Goal: Task Accomplishment & Management: Manage account settings

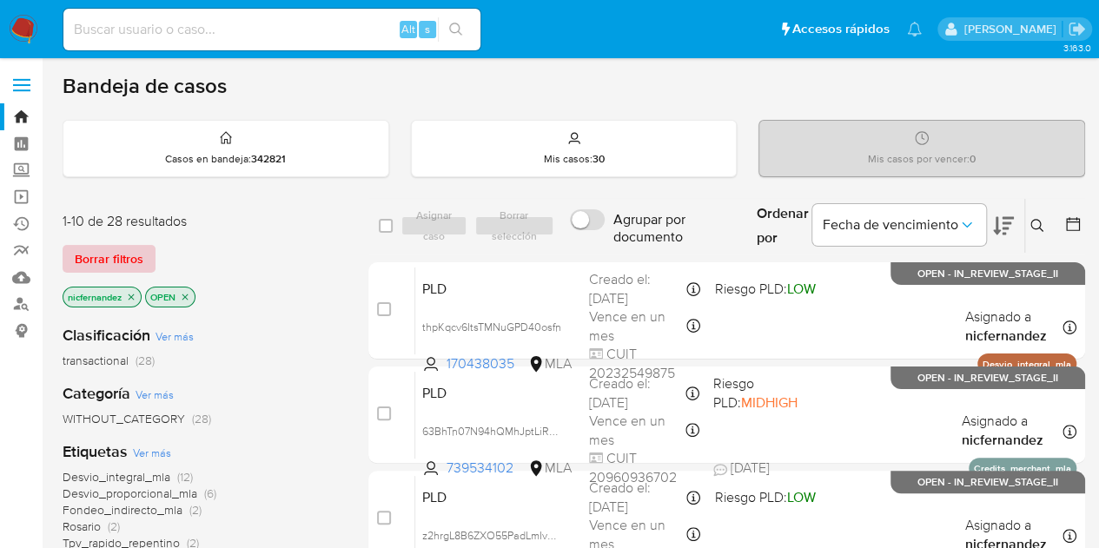
click at [127, 253] on span "Borrar filtros" at bounding box center [109, 259] width 69 height 24
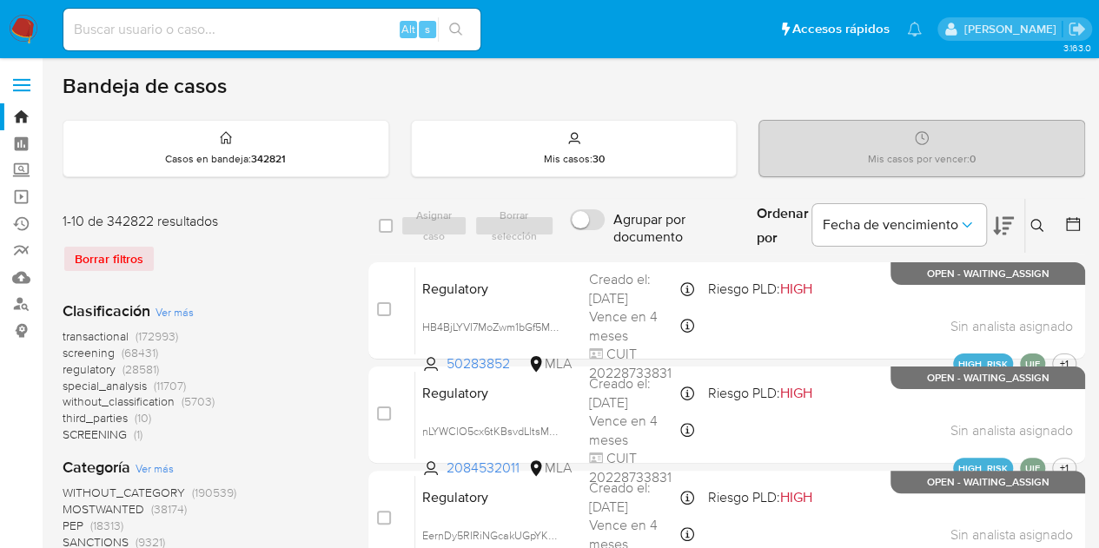
click at [1038, 226] on icon at bounding box center [1038, 226] width 14 height 14
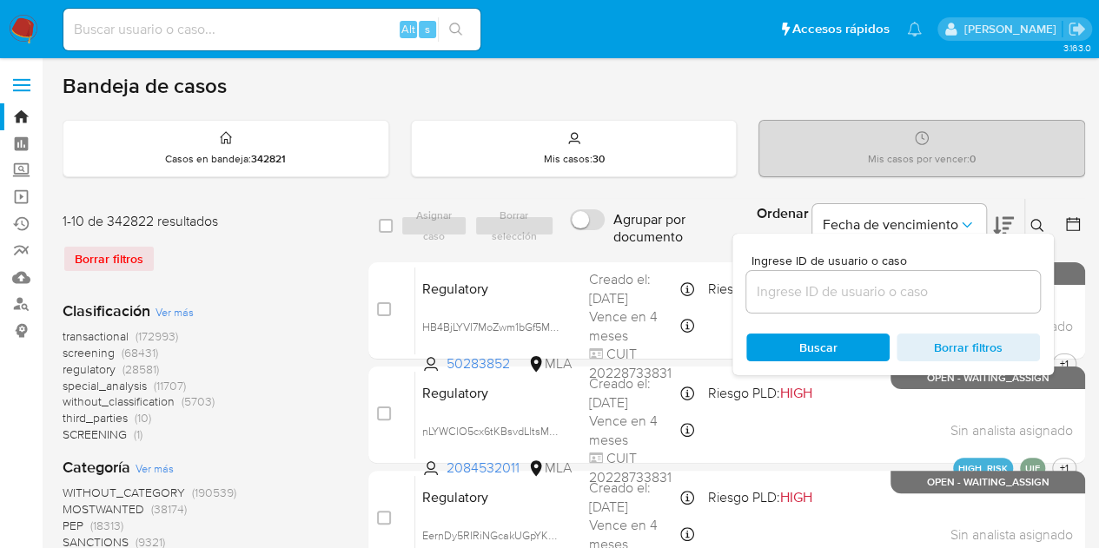
click at [892, 295] on input at bounding box center [893, 292] width 294 height 23
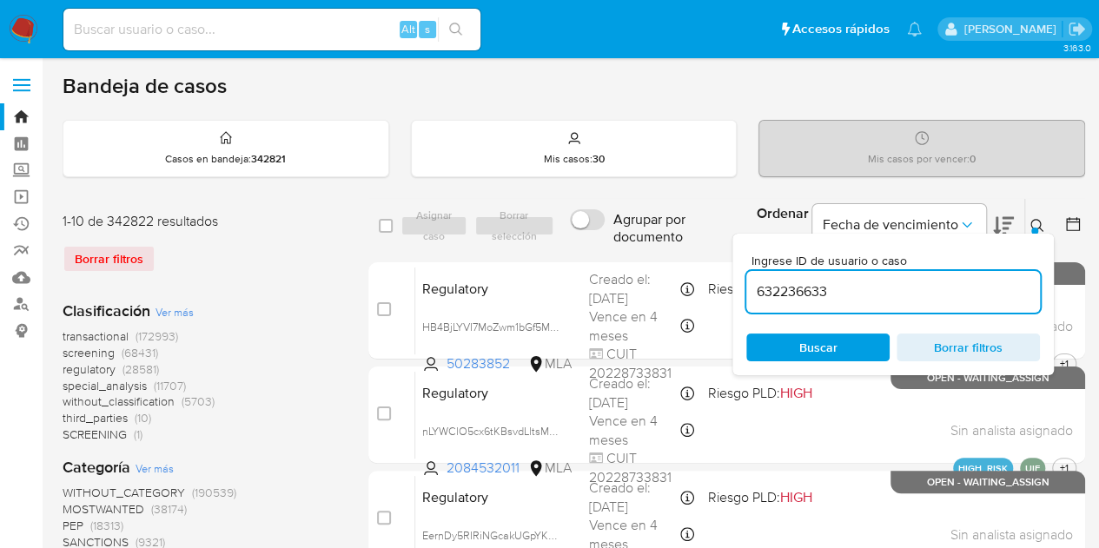
type input "632236633"
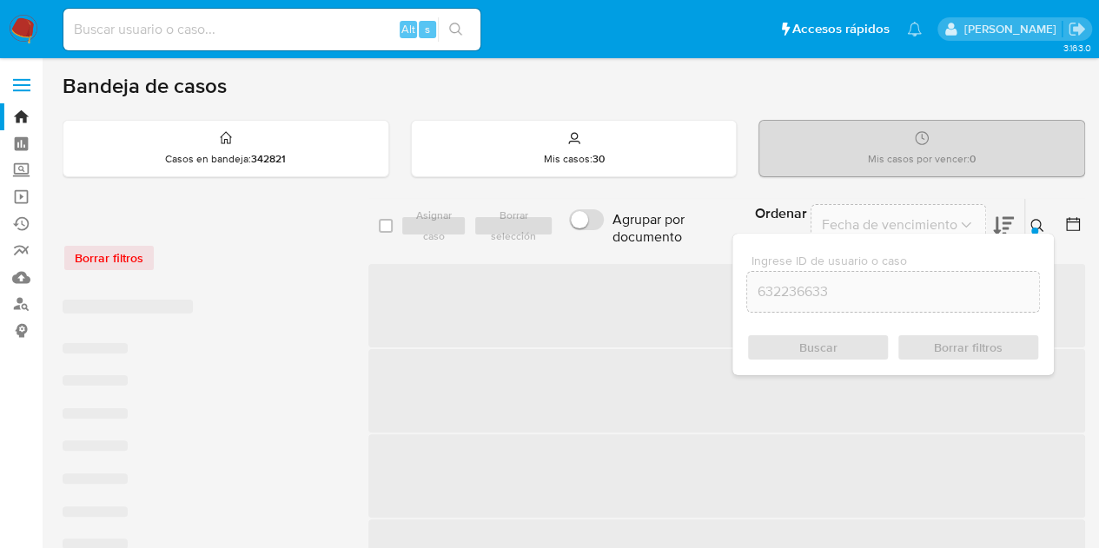
click at [1029, 225] on button at bounding box center [1039, 226] width 29 height 21
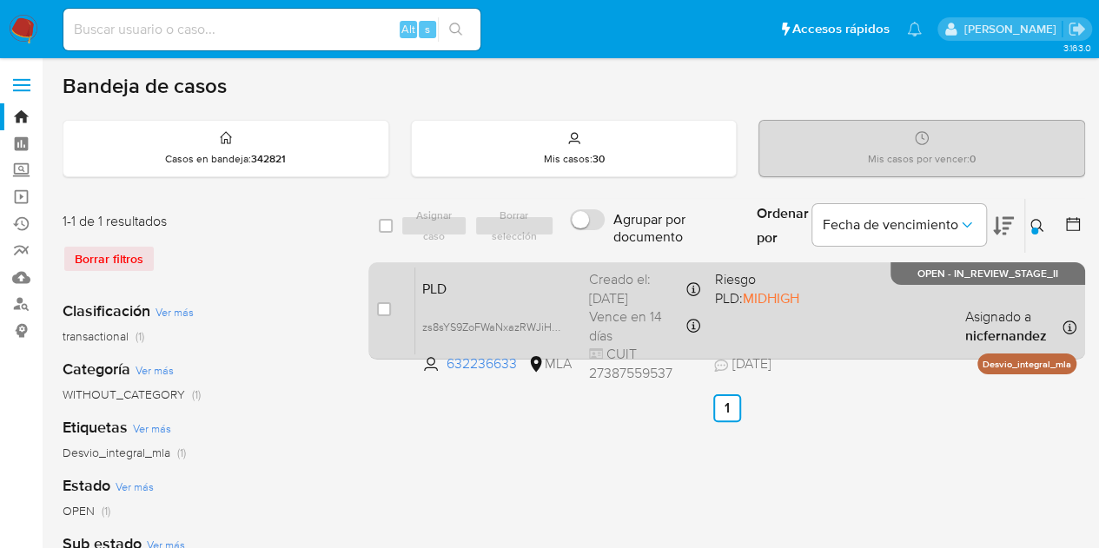
click at [563, 295] on span "PLD" at bounding box center [498, 287] width 153 height 23
click at [502, 302] on div "PLD zs8sYS9ZoFWaNxazRWJiH2FK 632236633 MLA Riesgo PLD: MIDHIGH Creado el: 12/08…" at bounding box center [745, 311] width 661 height 88
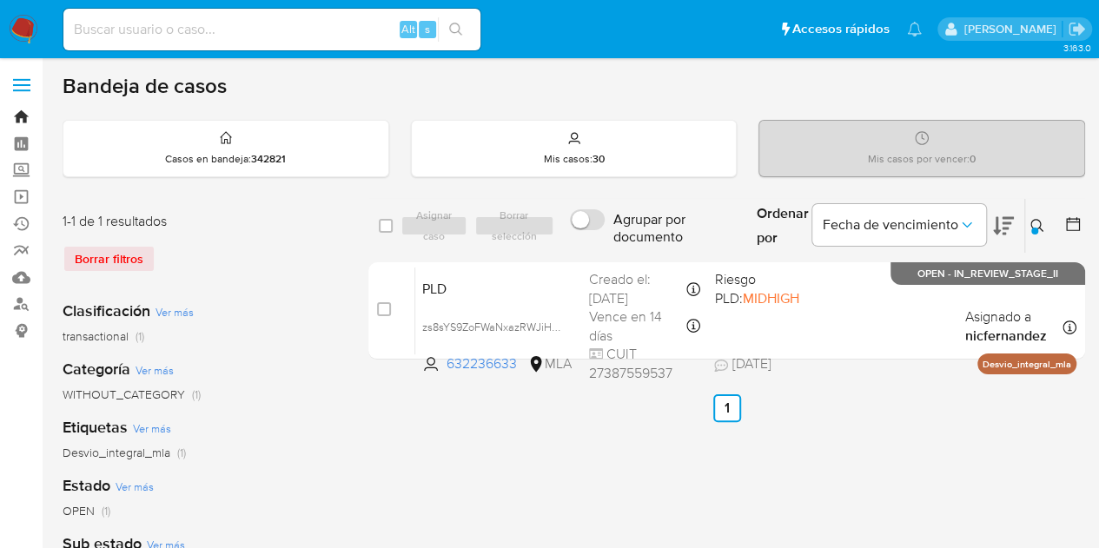
click at [23, 116] on link "Bandeja" at bounding box center [103, 116] width 207 height 27
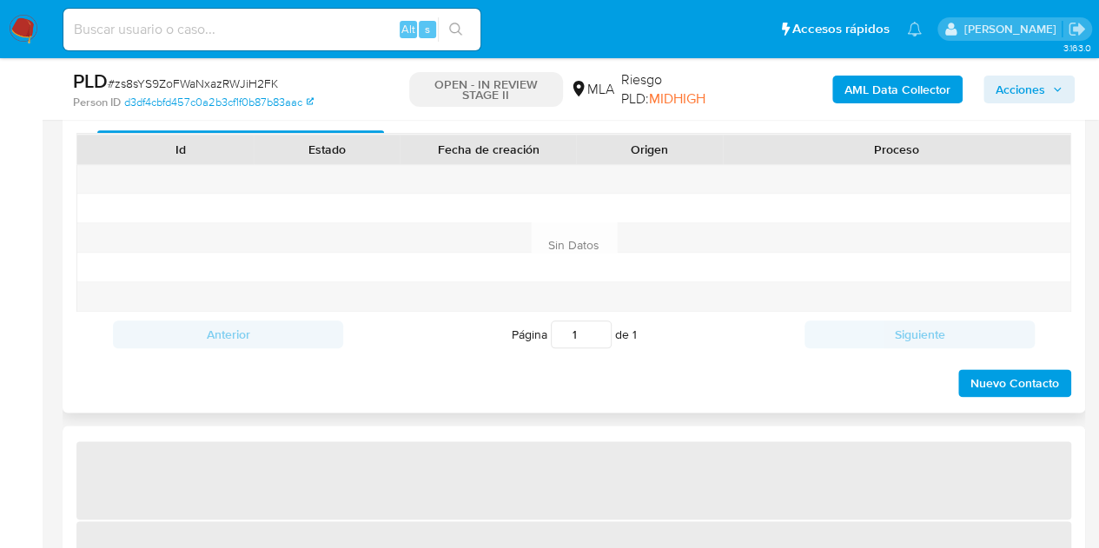
select select "10"
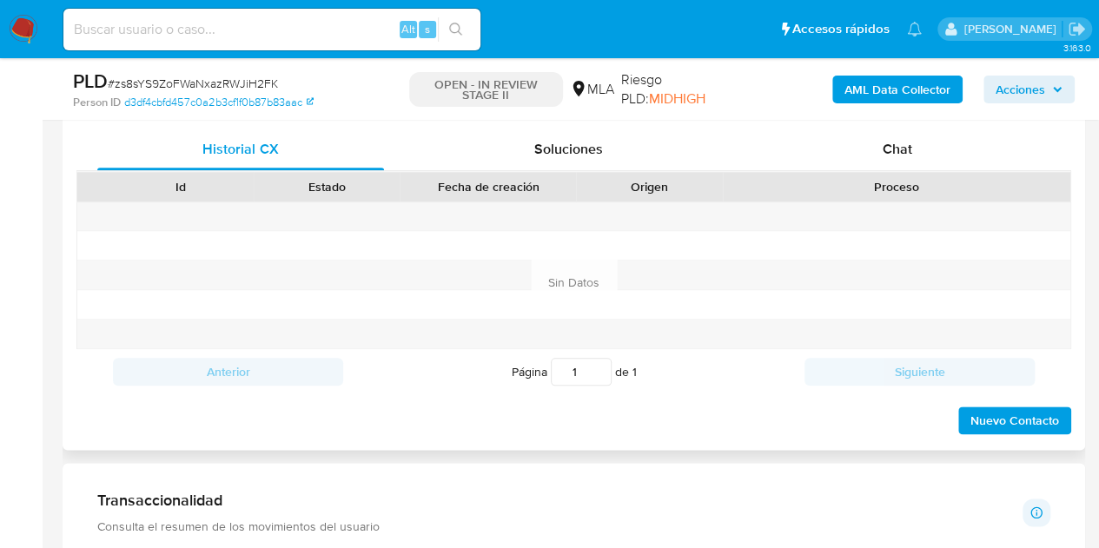
scroll to position [830, 0]
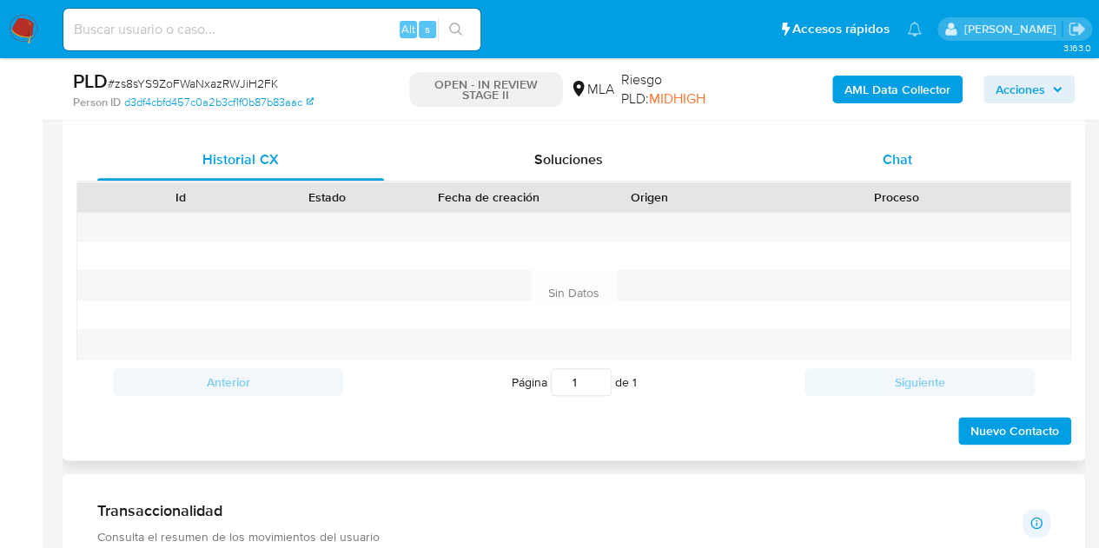
click at [937, 150] on div "Chat" at bounding box center [897, 160] width 287 height 42
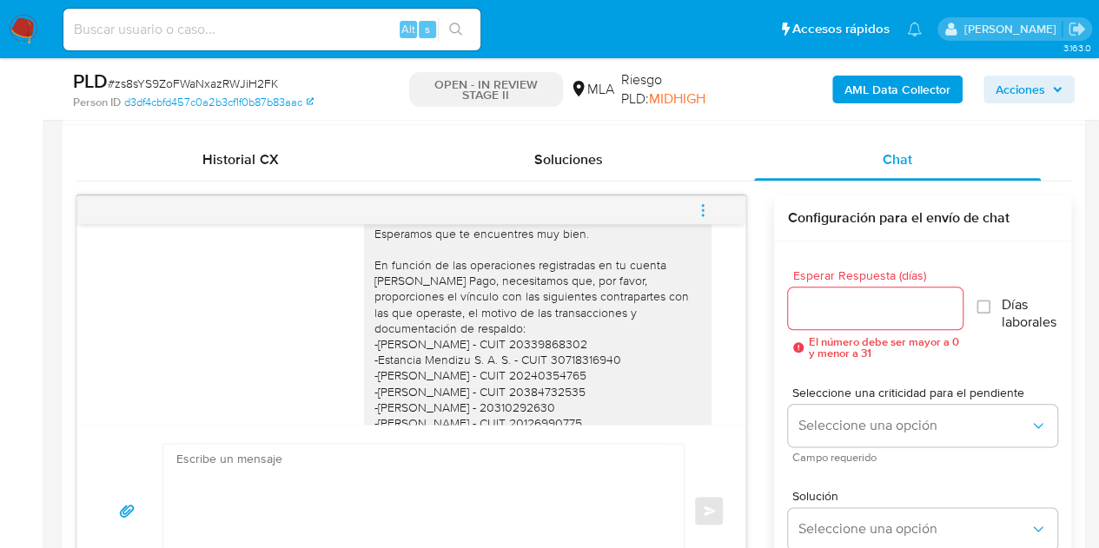
scroll to position [1886, 0]
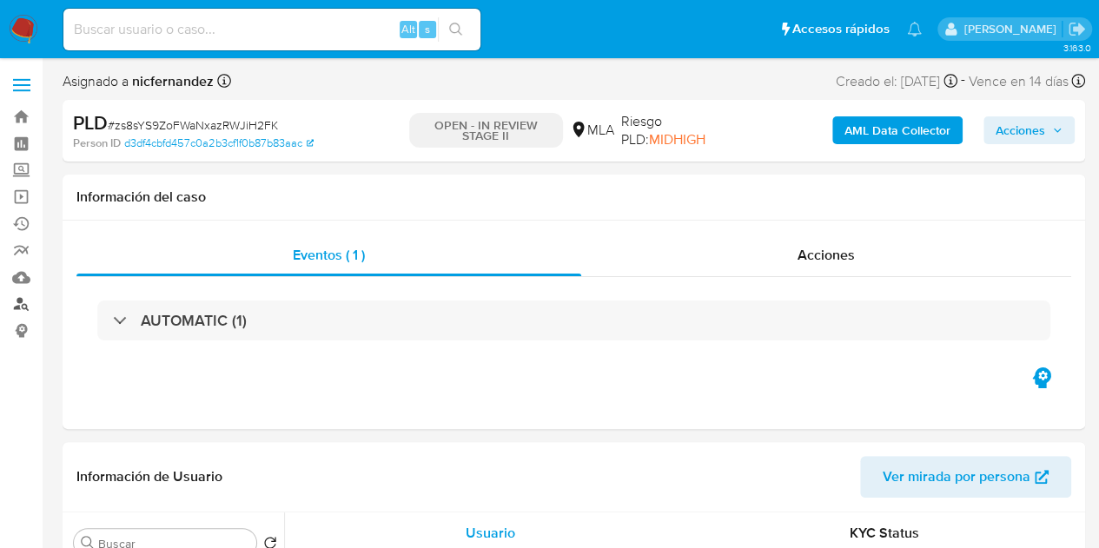
click at [23, 310] on link "Buscador de personas" at bounding box center [103, 304] width 207 height 27
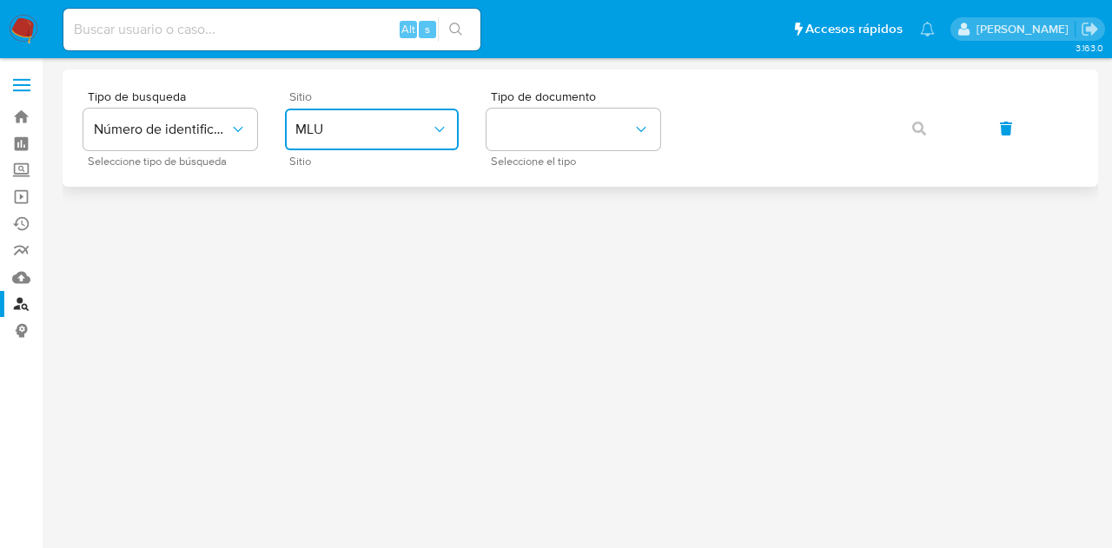
click at [374, 116] on button "MLU" at bounding box center [372, 130] width 174 height 42
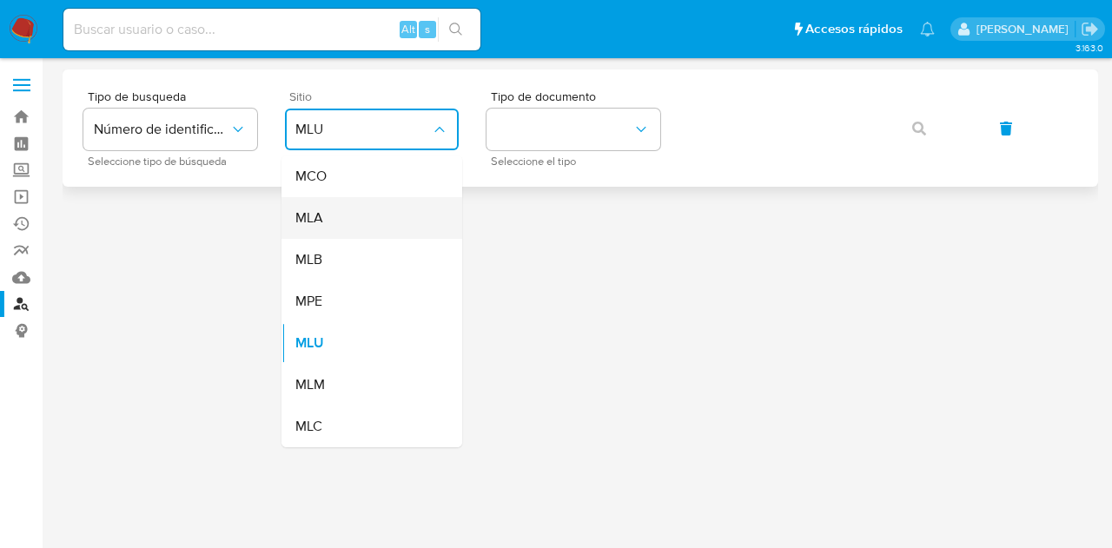
click at [356, 218] on div "MLA" at bounding box center [366, 218] width 143 height 42
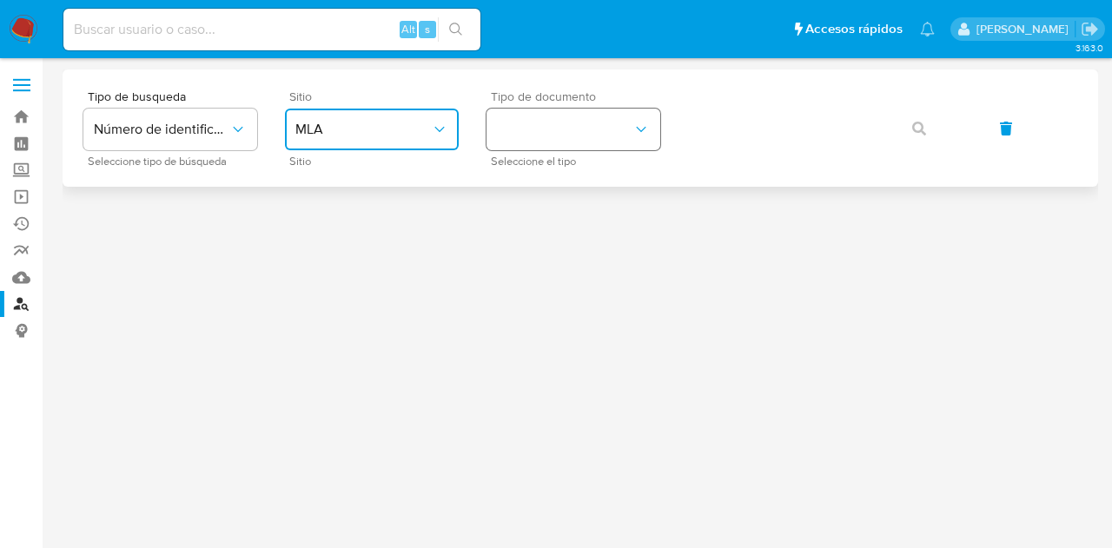
click at [524, 126] on button "identificationType" at bounding box center [574, 130] width 174 height 42
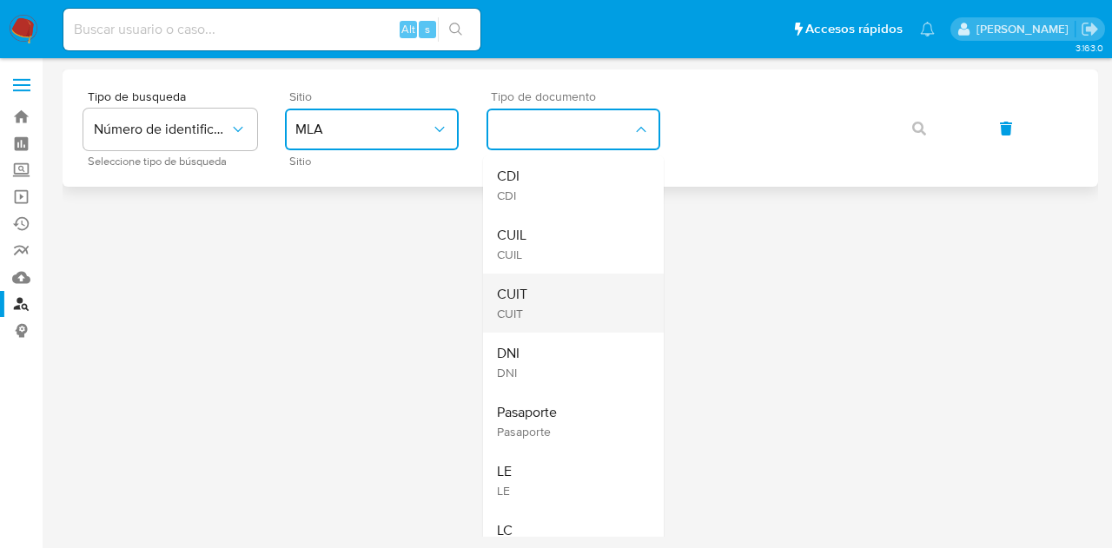
click at [549, 302] on div "CUIT CUIT" at bounding box center [568, 303] width 143 height 59
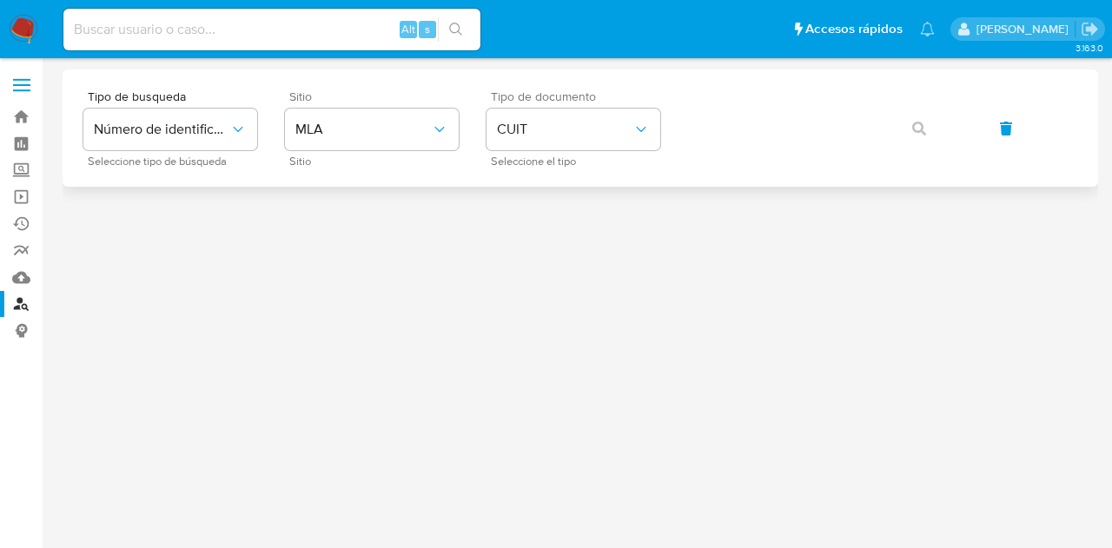
click at [428, 547] on main "3.163.0" at bounding box center [556, 274] width 1112 height 548
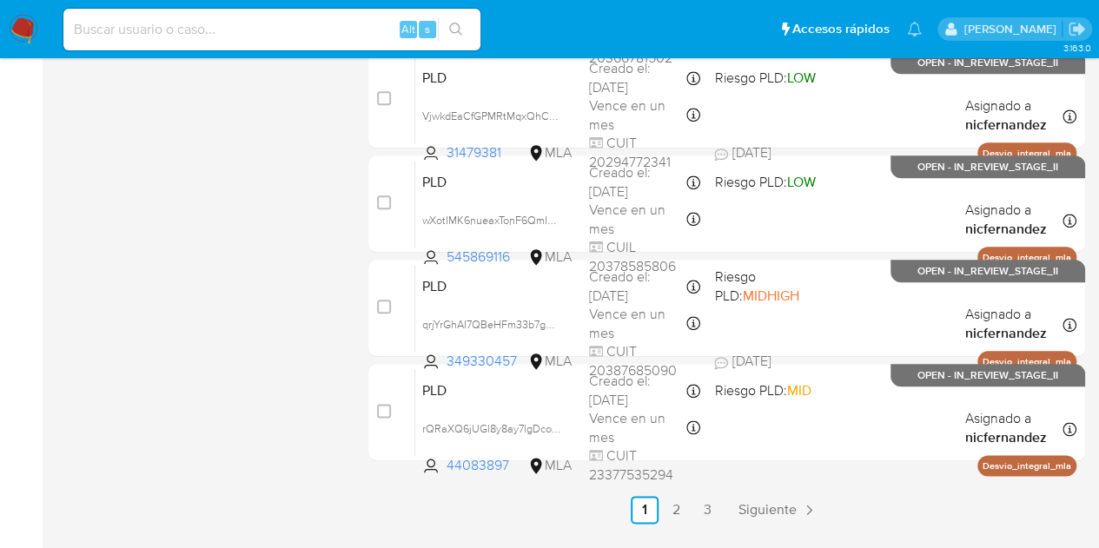
scroll to position [885, 0]
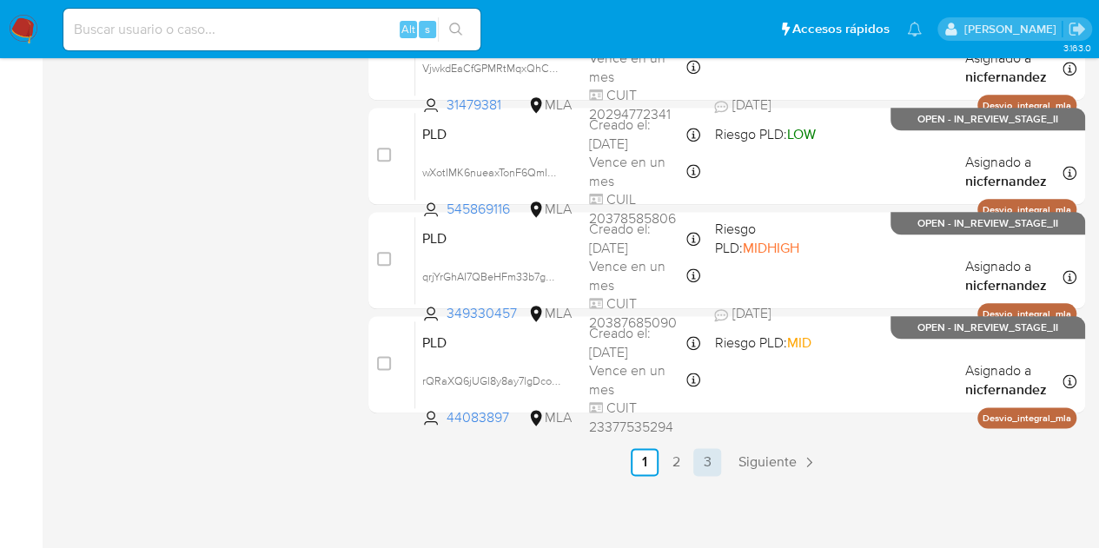
click at [716, 461] on link "3" at bounding box center [707, 462] width 28 height 28
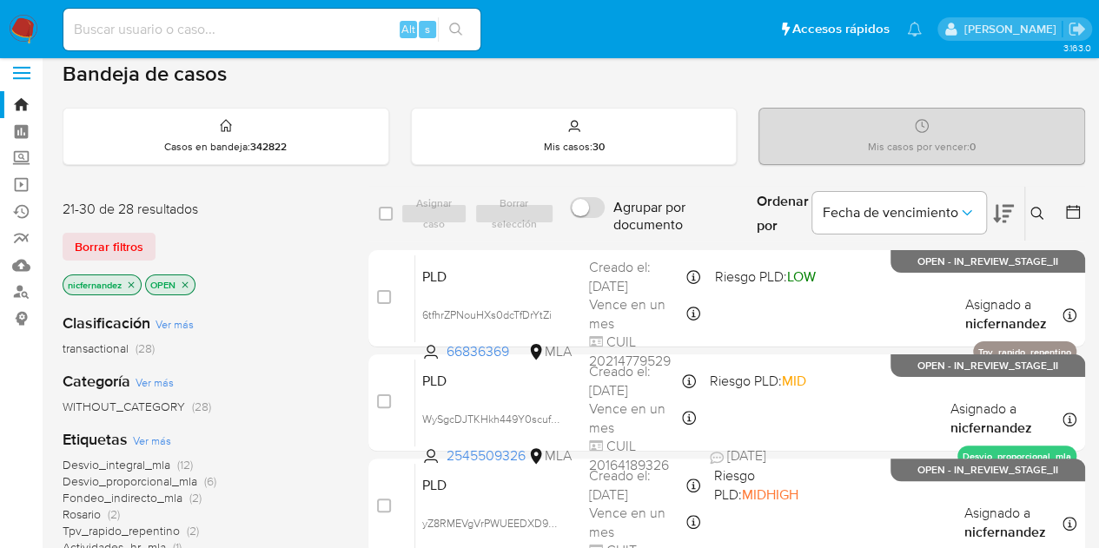
scroll to position [6, 0]
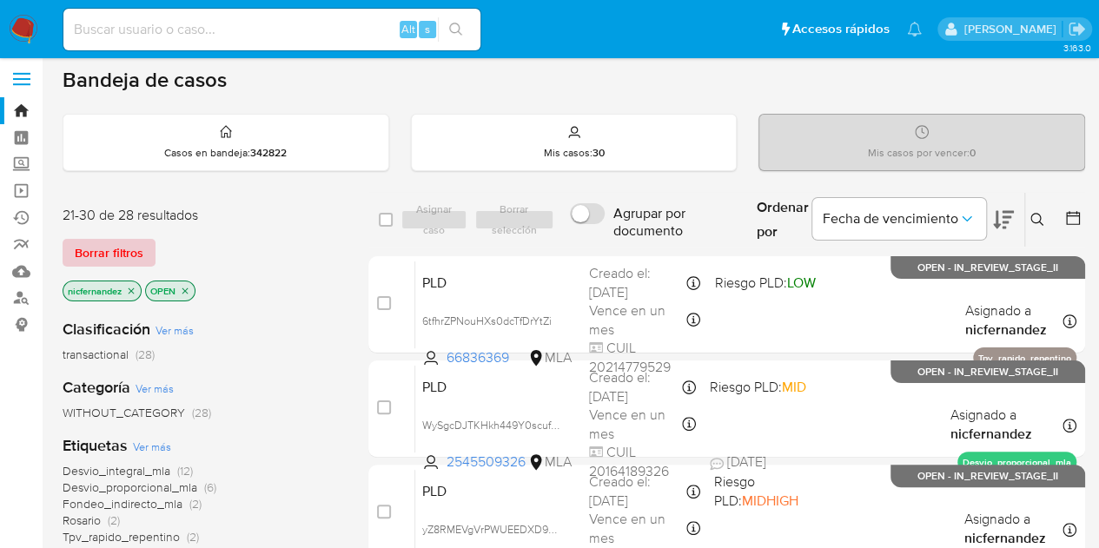
click at [143, 249] on button "Borrar filtros" at bounding box center [109, 253] width 93 height 28
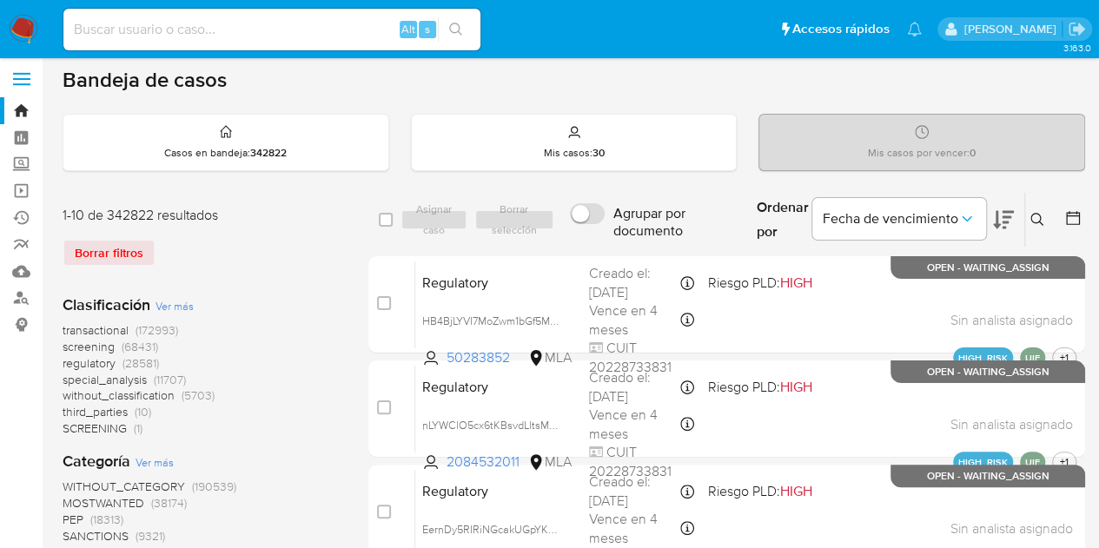
click at [1038, 223] on icon at bounding box center [1038, 220] width 14 height 14
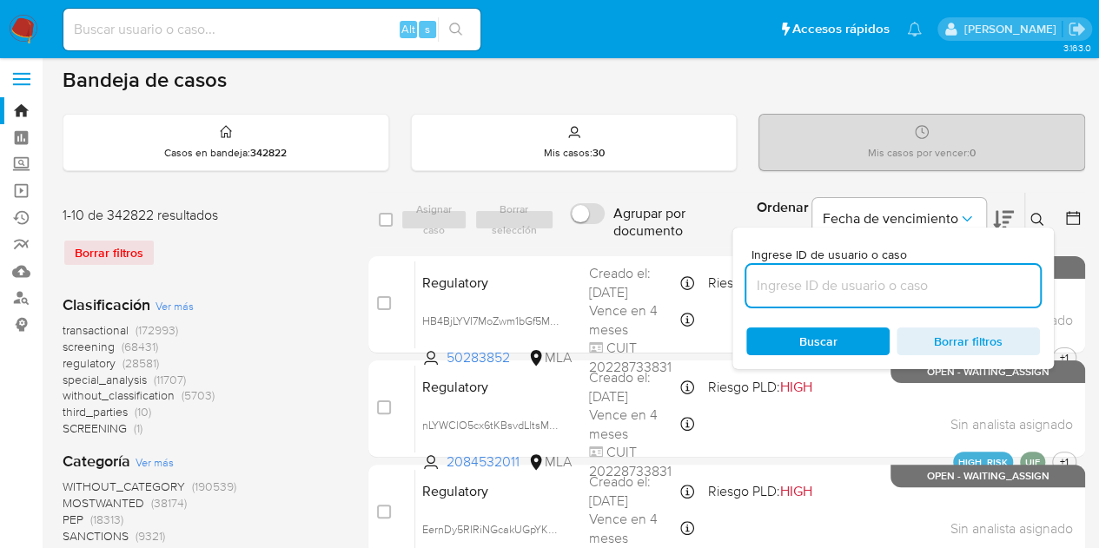
click at [940, 275] on input at bounding box center [893, 286] width 294 height 23
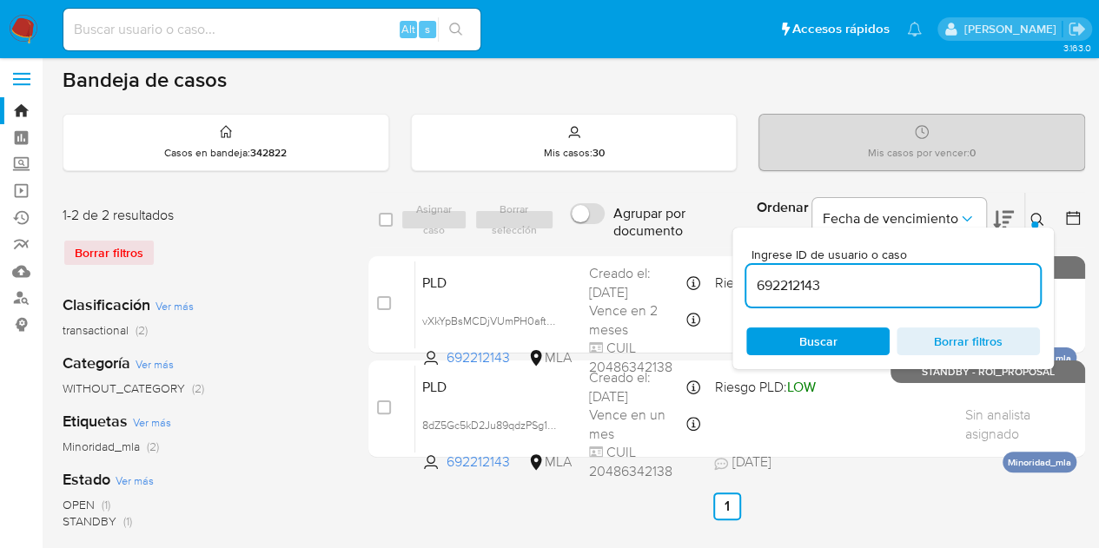
click at [1036, 209] on button at bounding box center [1039, 219] width 29 height 21
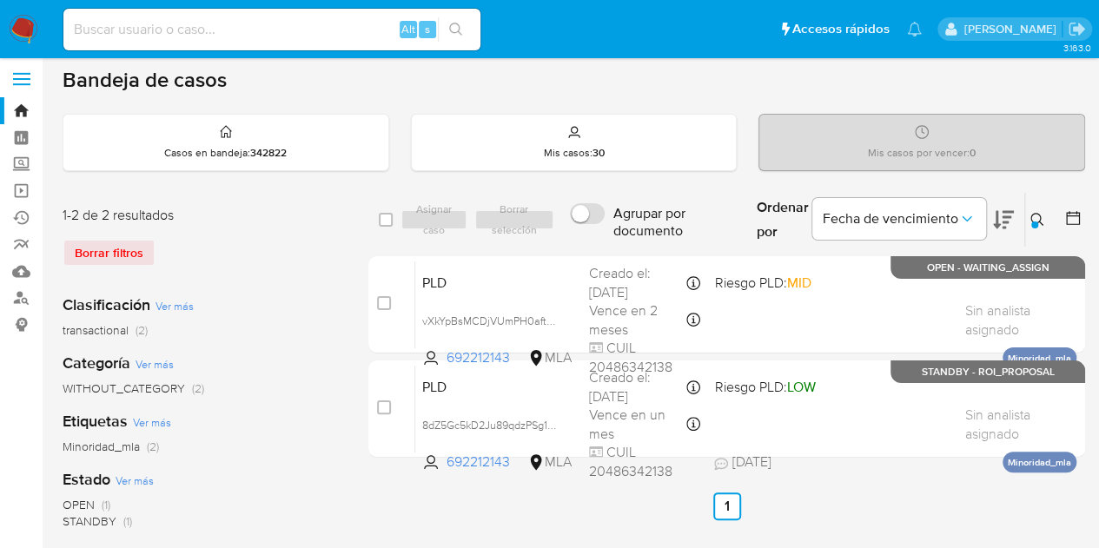
click at [1048, 220] on button at bounding box center [1039, 219] width 29 height 21
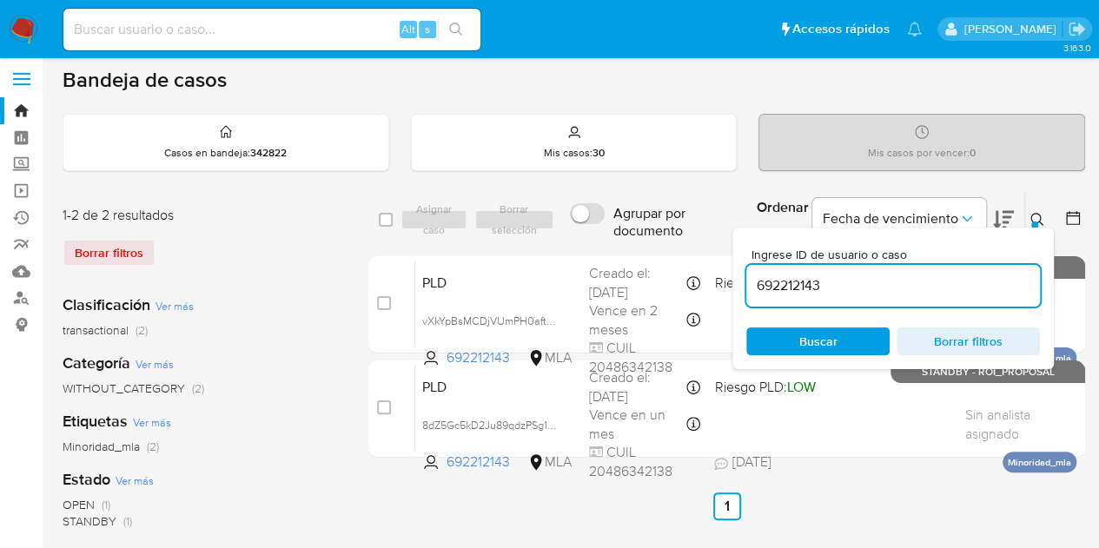
drag, startPoint x: 906, startPoint y: 283, endPoint x: 562, endPoint y: 241, distance: 345.9
click at [562, 241] on div "select-all-cases-checkbox Asignar caso Borrar selección Agrupar por documento O…" at bounding box center [726, 220] width 717 height 56
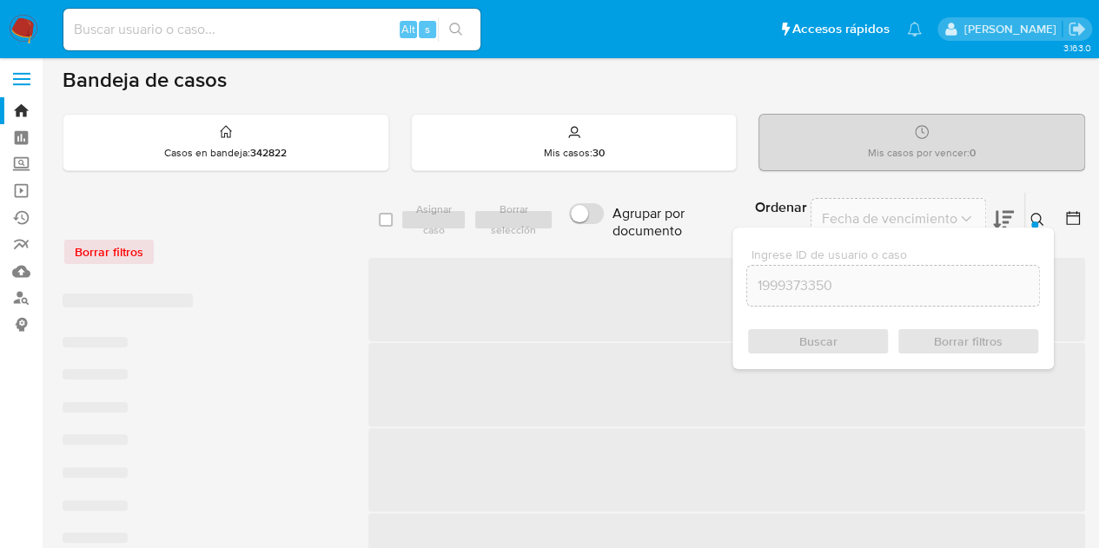
click at [1039, 216] on icon at bounding box center [1037, 219] width 13 height 13
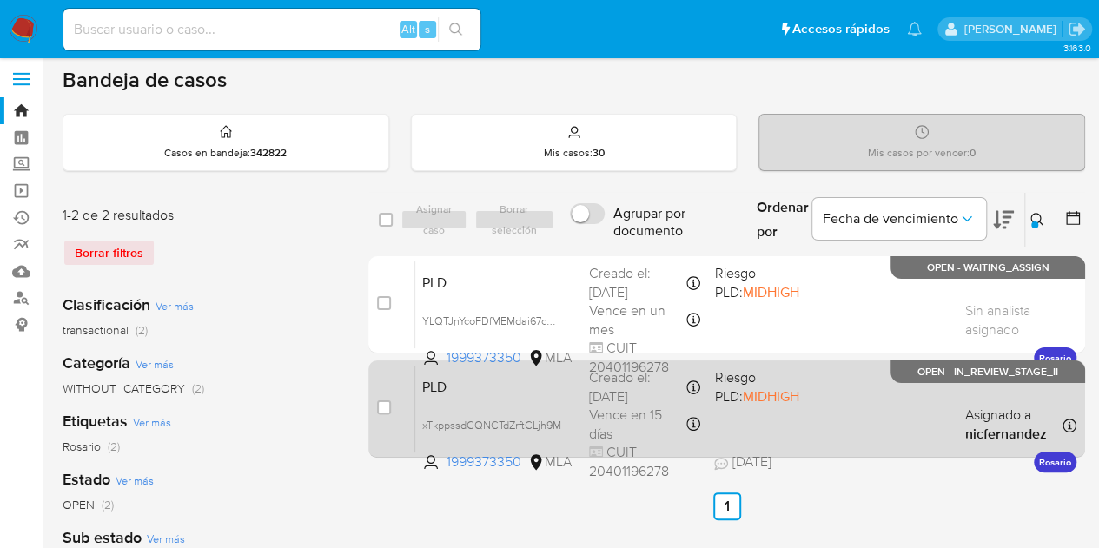
click at [492, 395] on span "PLD" at bounding box center [498, 386] width 153 height 23
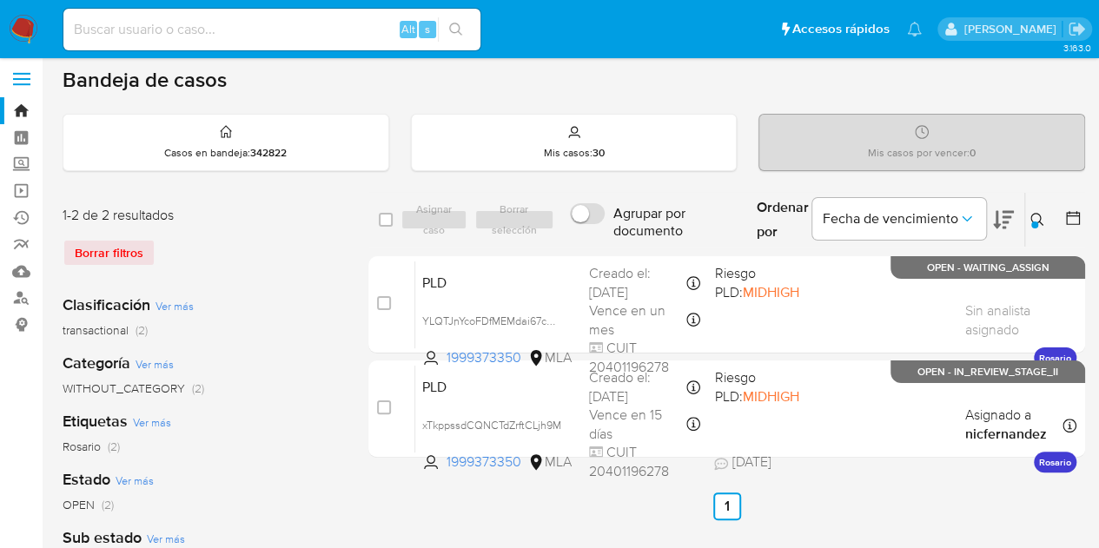
click at [1046, 220] on button at bounding box center [1039, 219] width 29 height 21
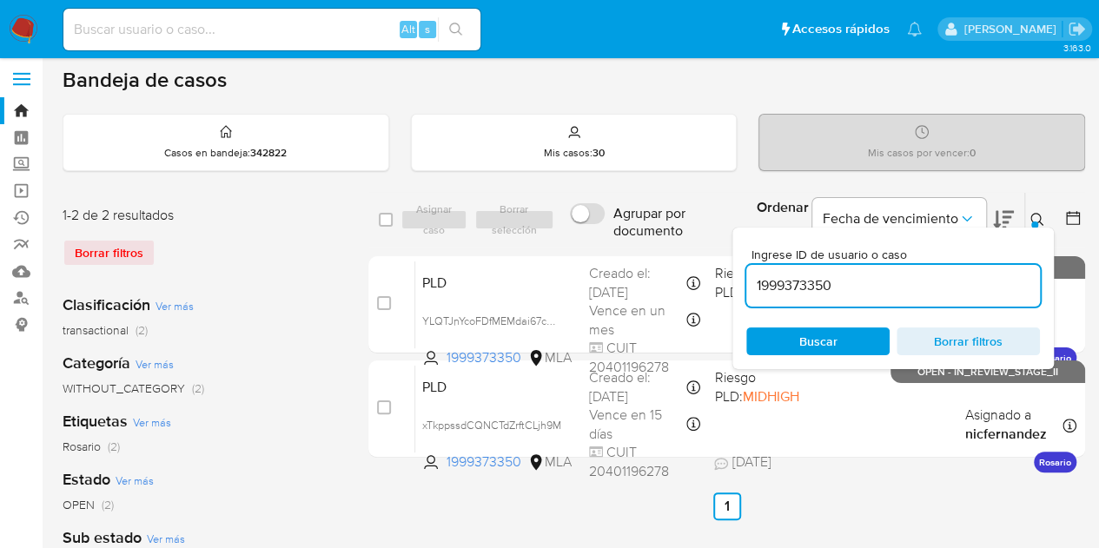
drag, startPoint x: 906, startPoint y: 276, endPoint x: 622, endPoint y: 250, distance: 284.5
click at [632, 249] on div "select-all-cases-checkbox Asignar caso Borrar selección Agrupar por documento O…" at bounding box center [726, 328] width 717 height 273
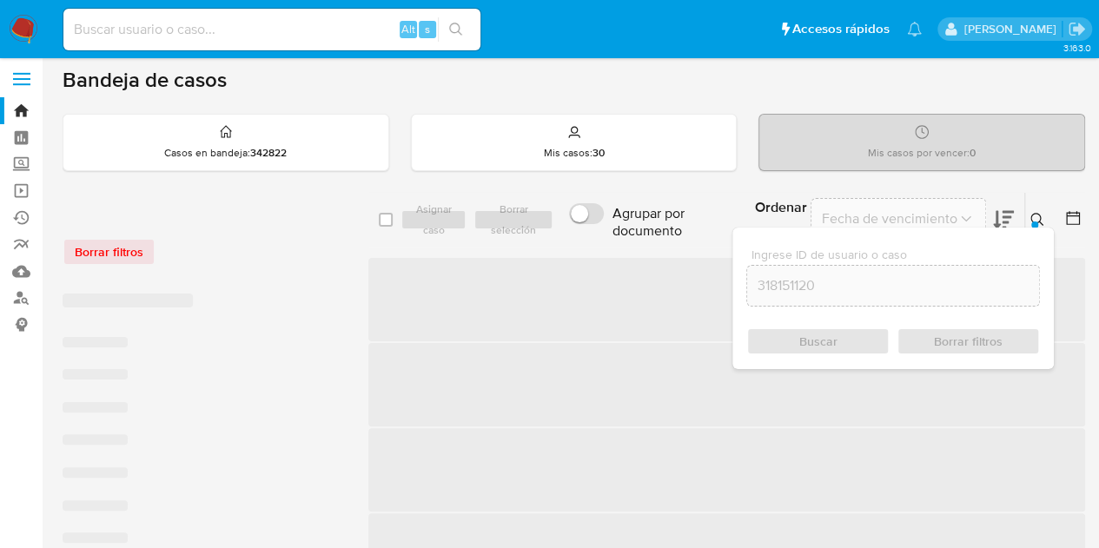
click at [1032, 213] on icon at bounding box center [1038, 220] width 14 height 14
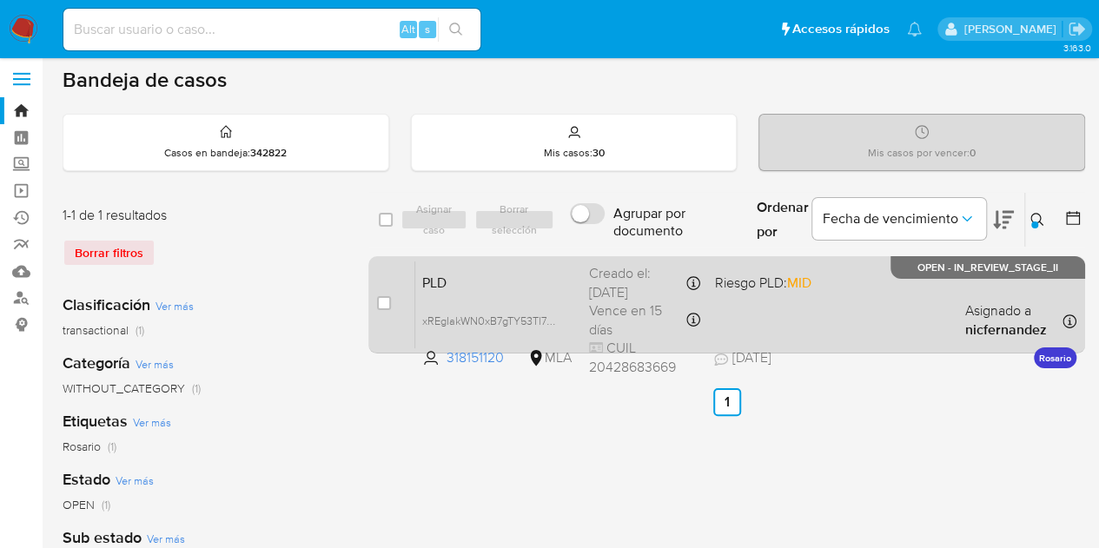
click at [559, 289] on span "PLD" at bounding box center [498, 281] width 153 height 23
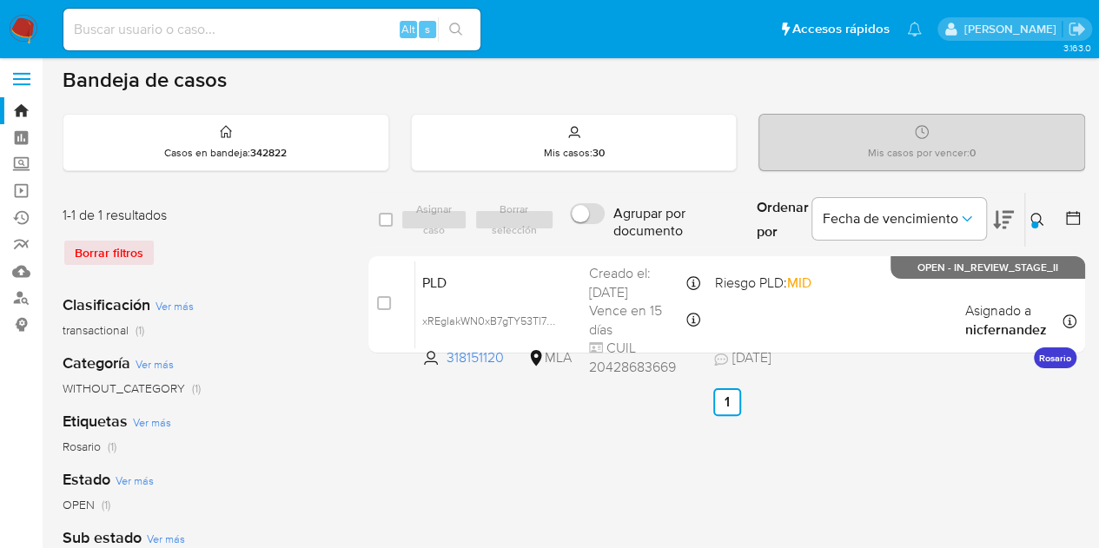
click at [1038, 217] on icon at bounding box center [1038, 220] width 14 height 14
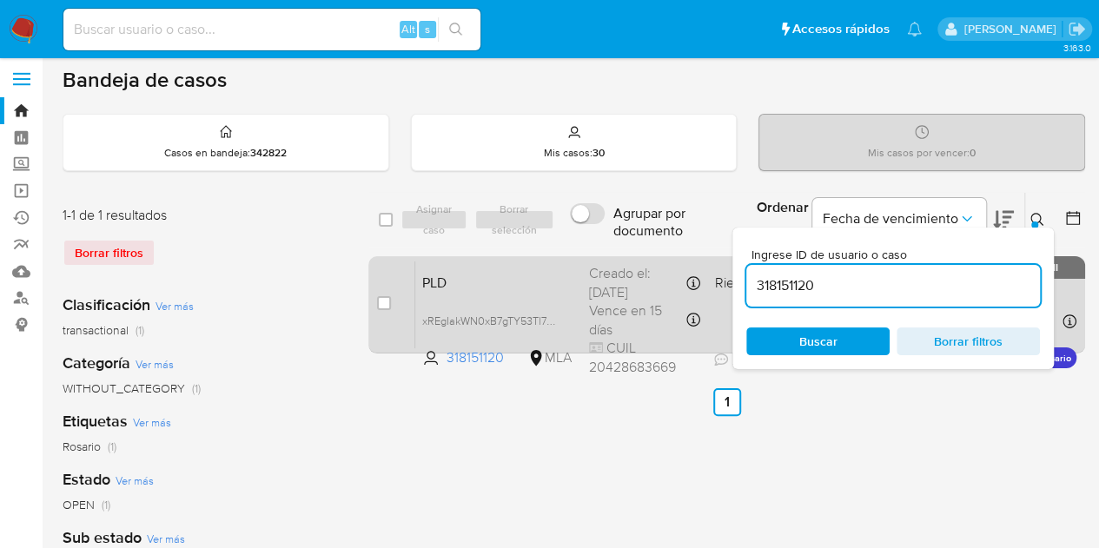
drag, startPoint x: 886, startPoint y: 286, endPoint x: 661, endPoint y: 265, distance: 226.0
click at [662, 265] on div "select-all-cases-checkbox Asignar caso Borrar selección Agrupar por documento O…" at bounding box center [726, 276] width 717 height 169
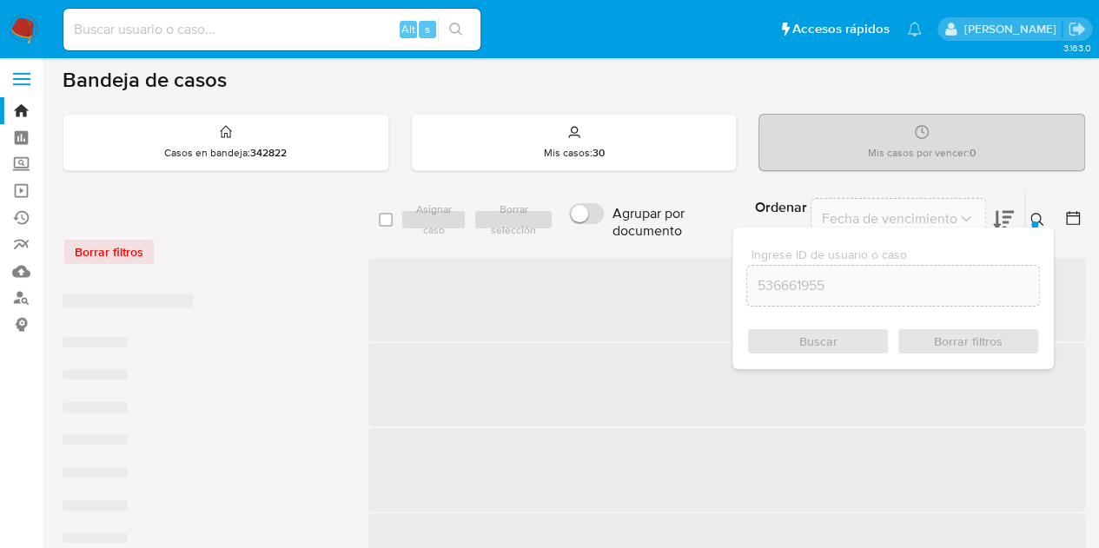
click at [1047, 218] on button at bounding box center [1039, 219] width 29 height 21
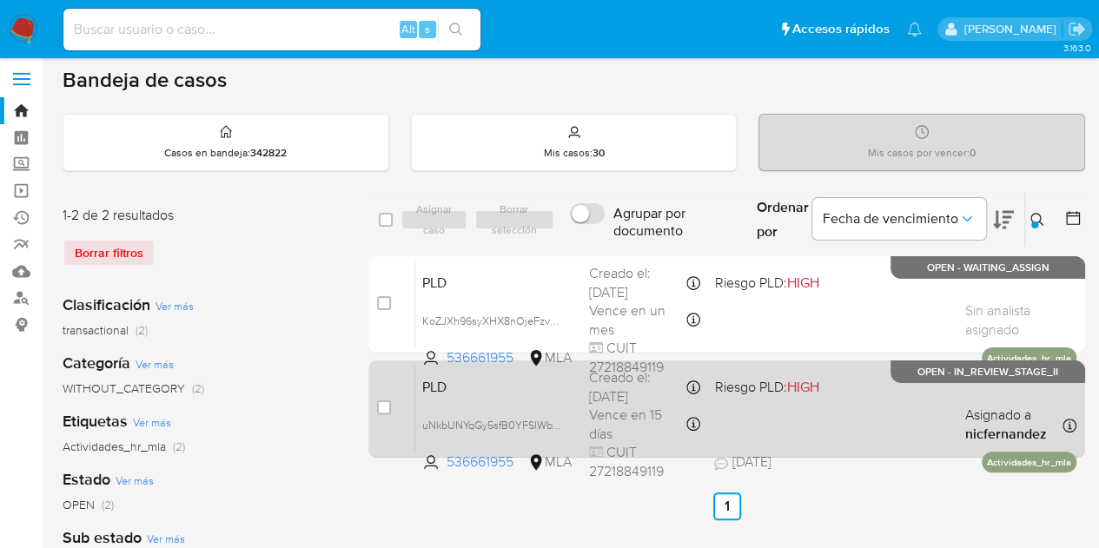
click at [563, 388] on span "PLD" at bounding box center [498, 386] width 153 height 23
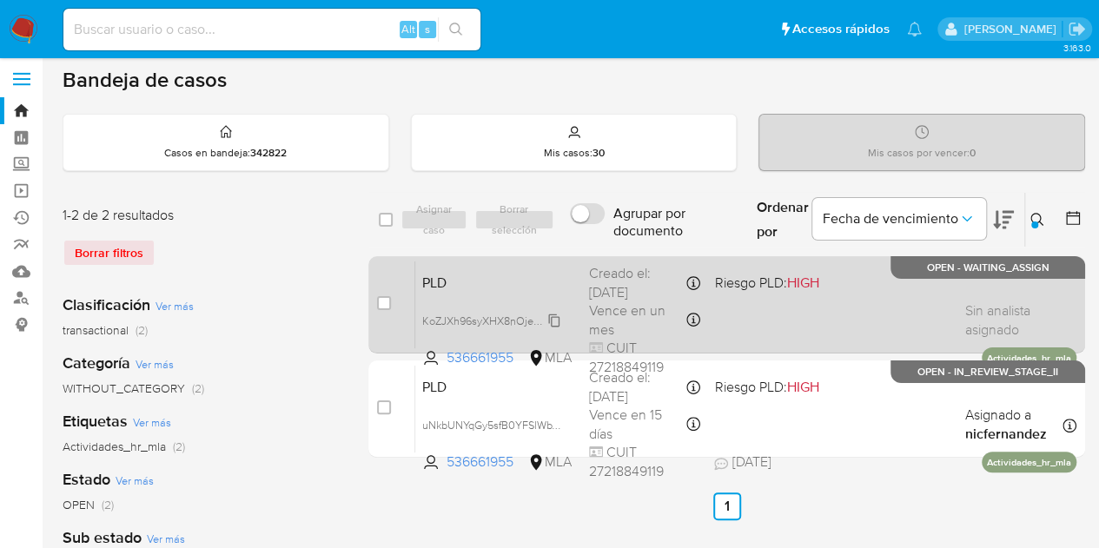
click at [559, 317] on span "KoZJXh96syXHX8nOjeFzvNqW" at bounding box center [497, 319] width 151 height 19
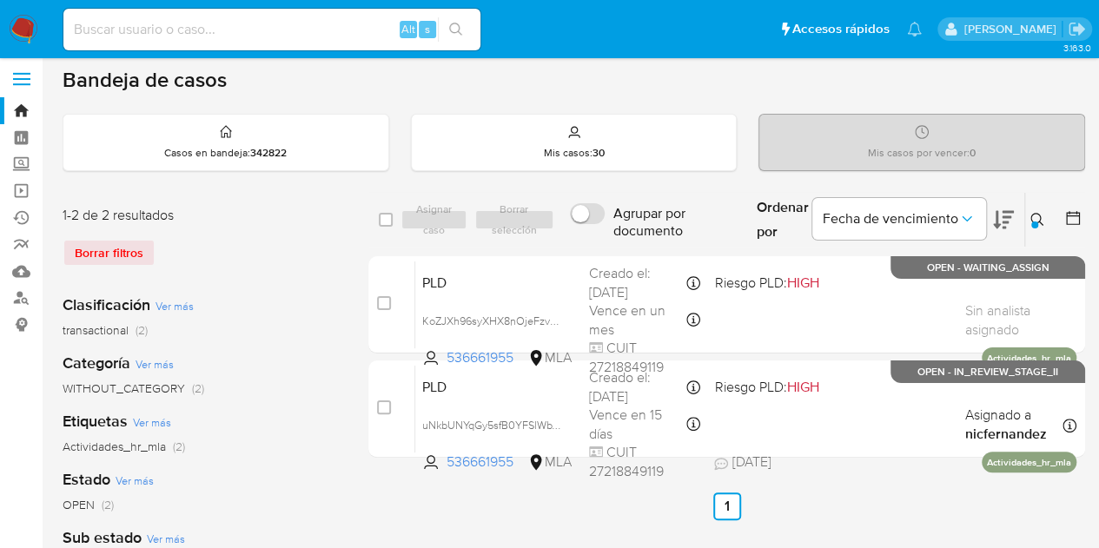
click at [1043, 218] on icon at bounding box center [1038, 220] width 14 height 14
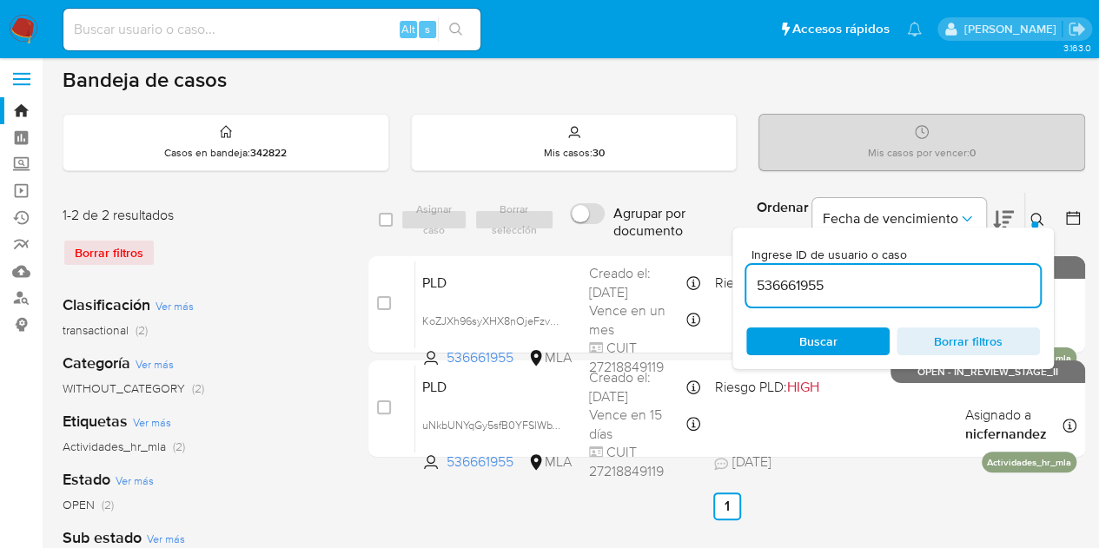
drag, startPoint x: 882, startPoint y: 274, endPoint x: 869, endPoint y: 278, distance: 13.7
click at [871, 277] on input "536661955" at bounding box center [893, 286] width 294 height 23
drag, startPoint x: 852, startPoint y: 274, endPoint x: 598, endPoint y: 239, distance: 256.1
click at [598, 239] on div "select-all-cases-checkbox Asignar caso Borrar selección Agrupar por documento O…" at bounding box center [726, 220] width 717 height 56
type input "66836369"
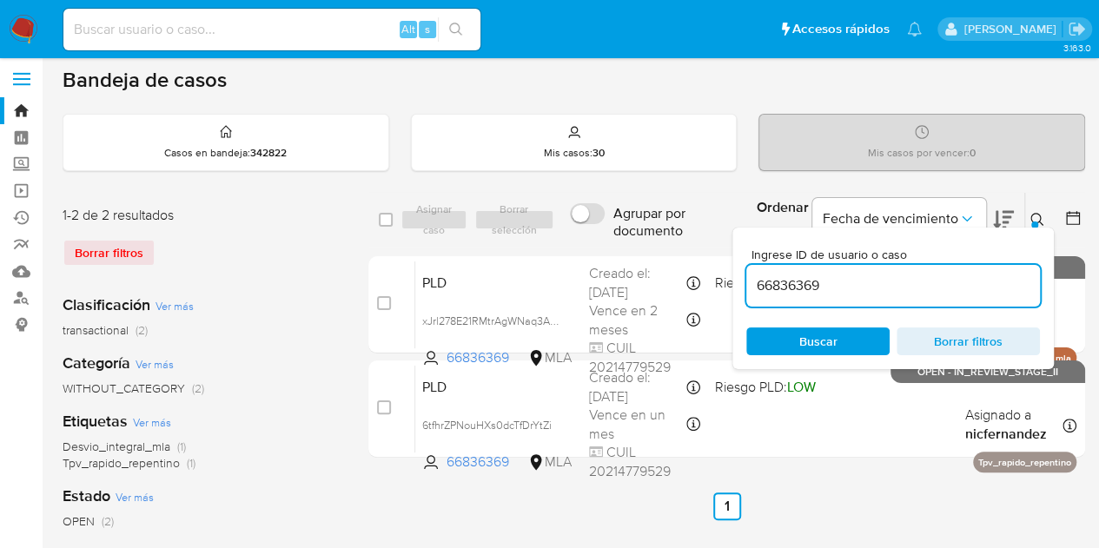
click at [1036, 218] on icon at bounding box center [1038, 220] width 14 height 14
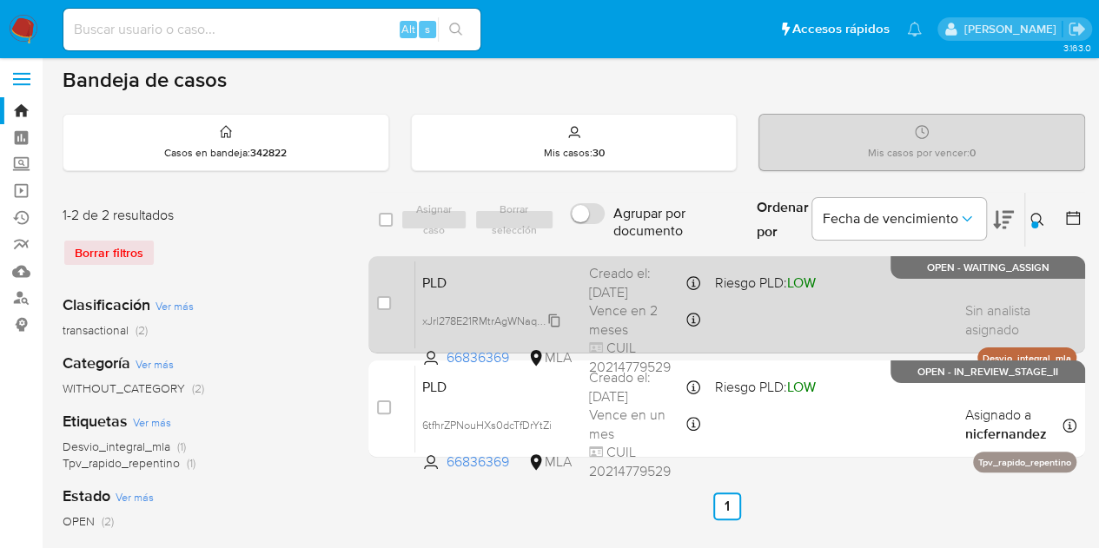
click at [554, 315] on span "xJrl278E21RMtrAgWNaq3An4" at bounding box center [492, 319] width 140 height 19
click at [554, 317] on span "xJrl278E21RMtrAgWNaq3An4" at bounding box center [492, 319] width 140 height 19
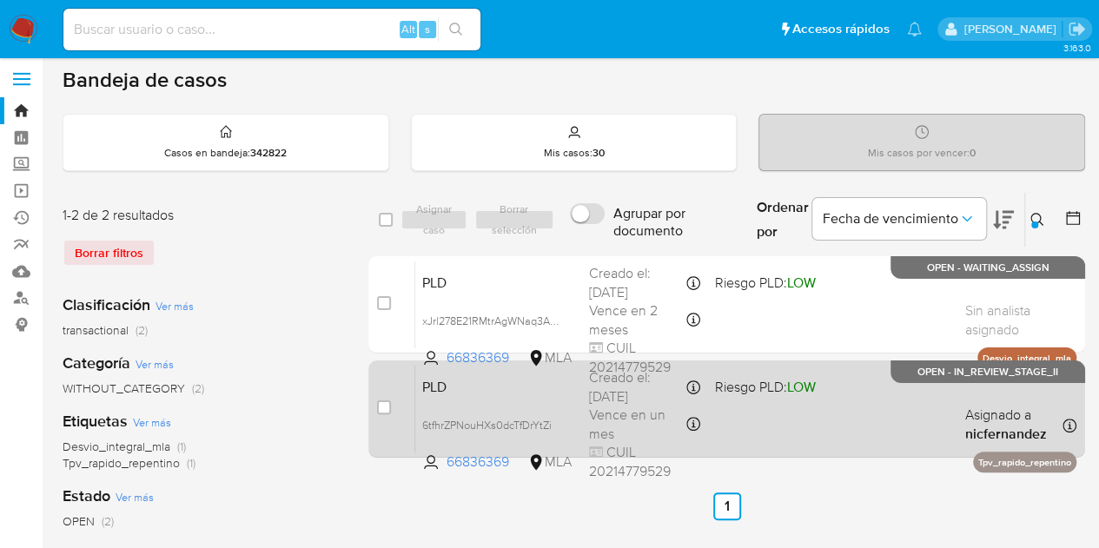
click at [557, 392] on span "PLD" at bounding box center [498, 386] width 153 height 23
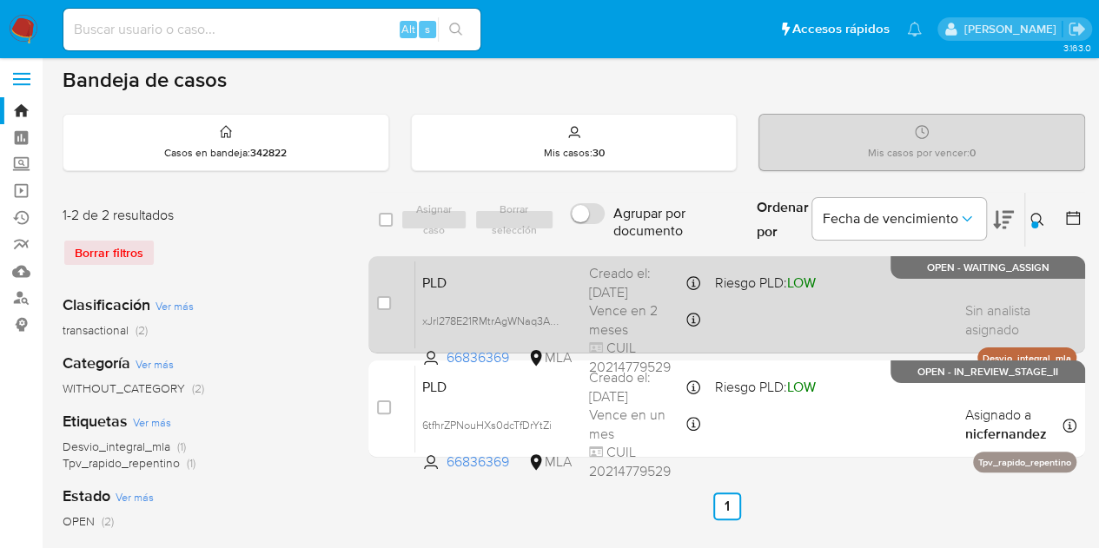
drag, startPoint x: 985, startPoint y: 356, endPoint x: 1072, endPoint y: 355, distance: 86.9
click at [1072, 355] on p "Desvio_integral_mla" at bounding box center [1027, 358] width 99 height 21
click at [384, 303] on input "checkbox" at bounding box center [384, 303] width 14 height 14
checkbox input "true"
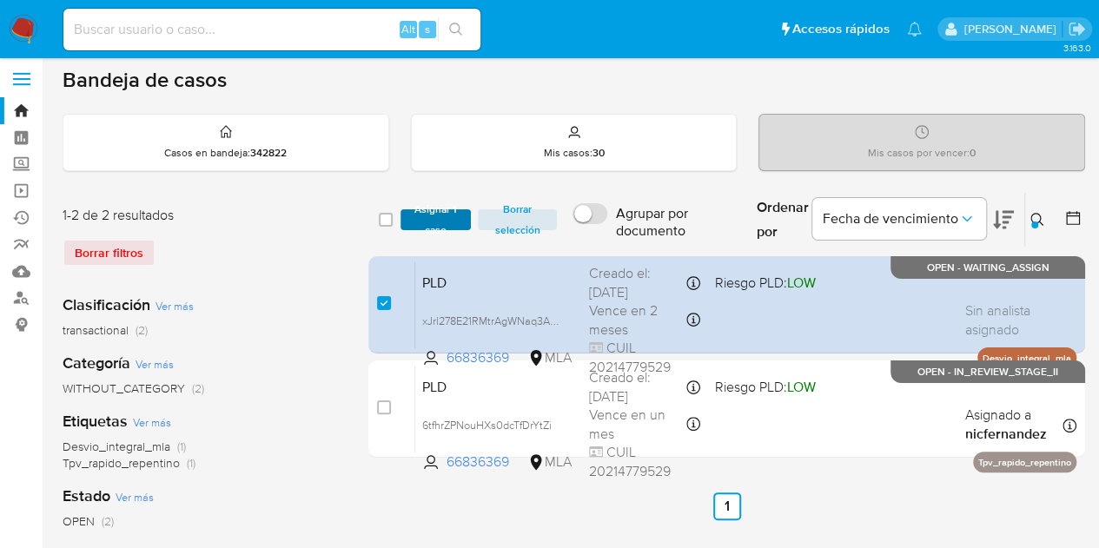
click at [432, 216] on span "Asignar 1 caso" at bounding box center [436, 219] width 54 height 17
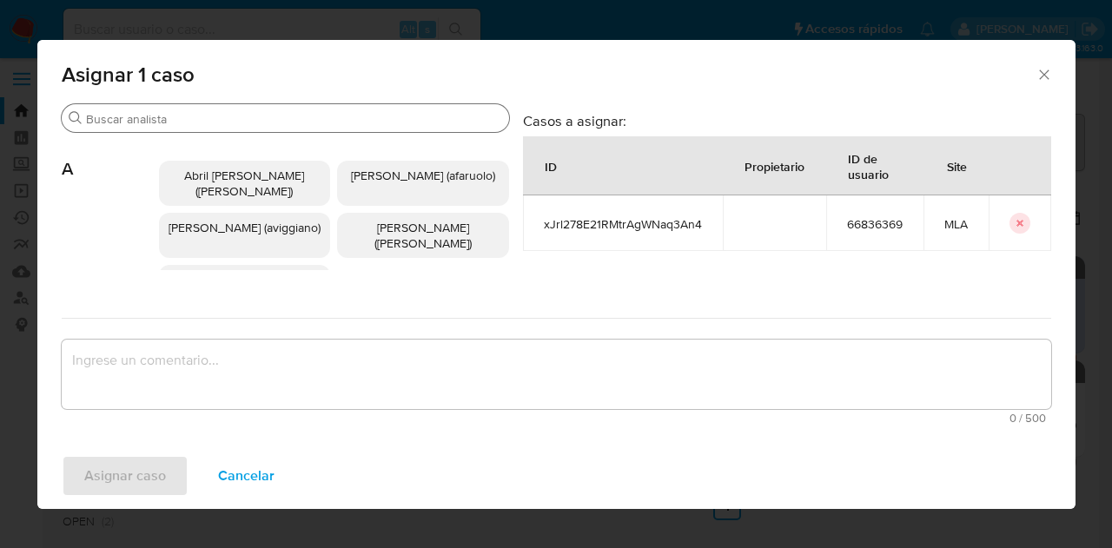
click at [216, 121] on input "Buscar" at bounding box center [294, 119] width 416 height 16
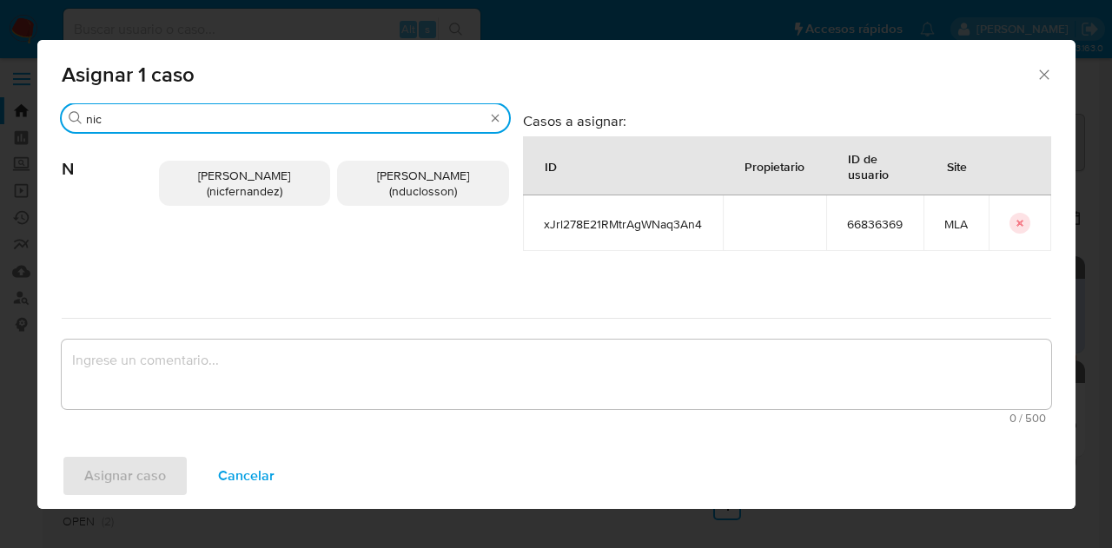
type input "nic"
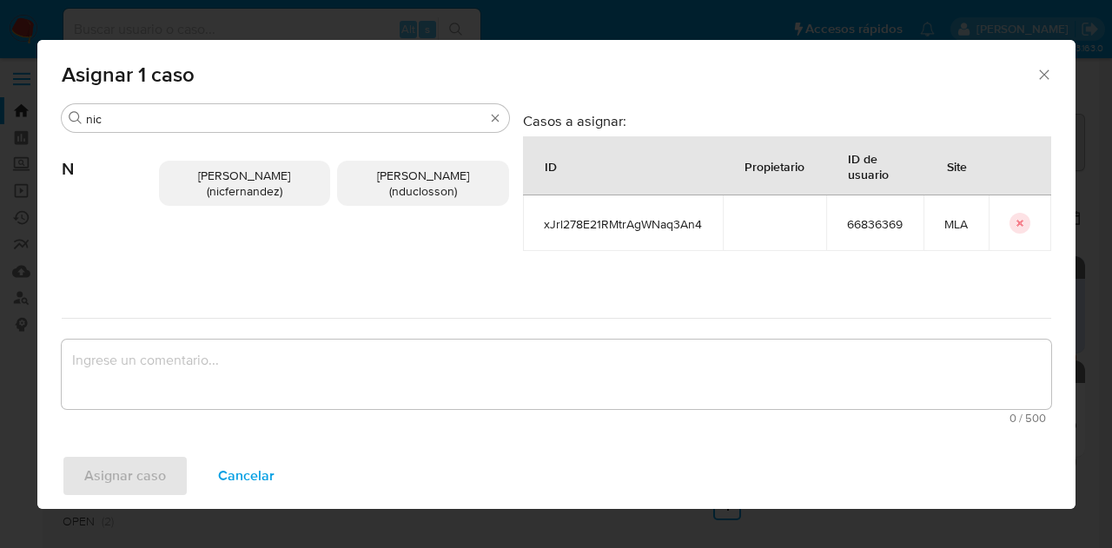
click at [214, 169] on span "Nicolas Fernandez Allen (nicfernandez)" at bounding box center [244, 183] width 92 height 33
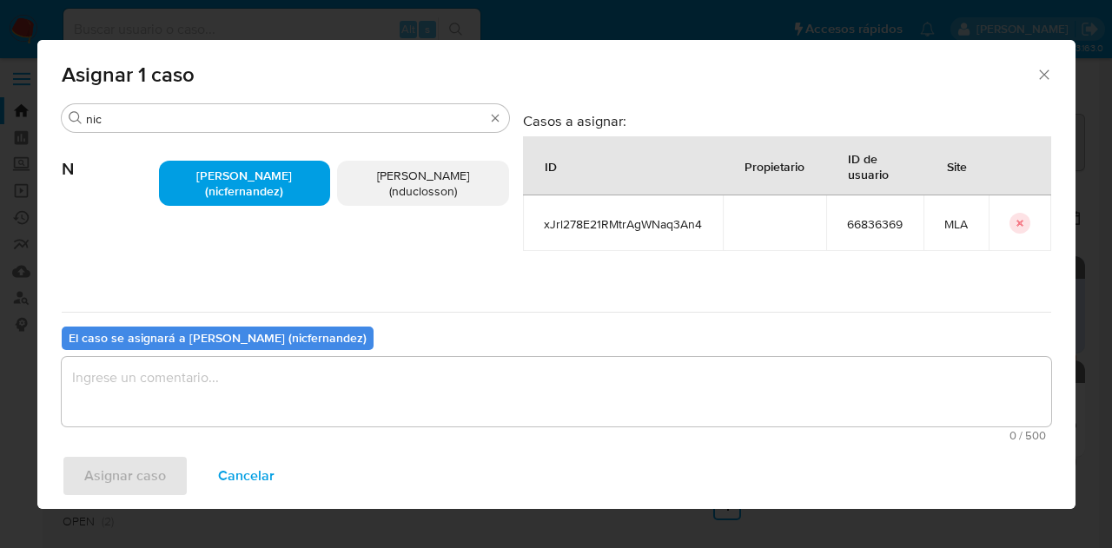
click at [275, 405] on textarea "assign-modal" at bounding box center [557, 392] width 990 height 70
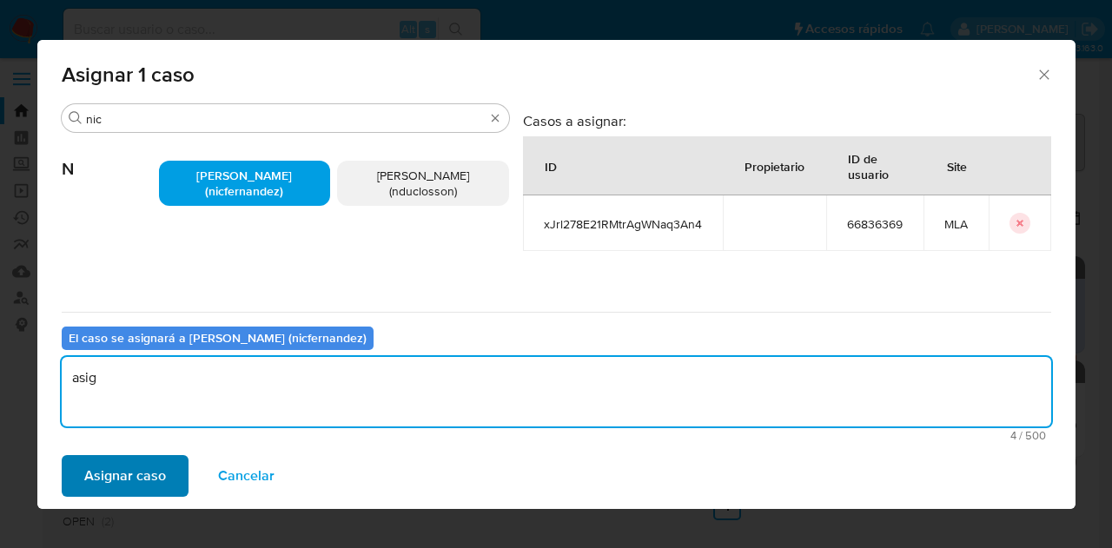
type textarea "asig"
click at [141, 469] on span "Asignar caso" at bounding box center [125, 476] width 82 height 38
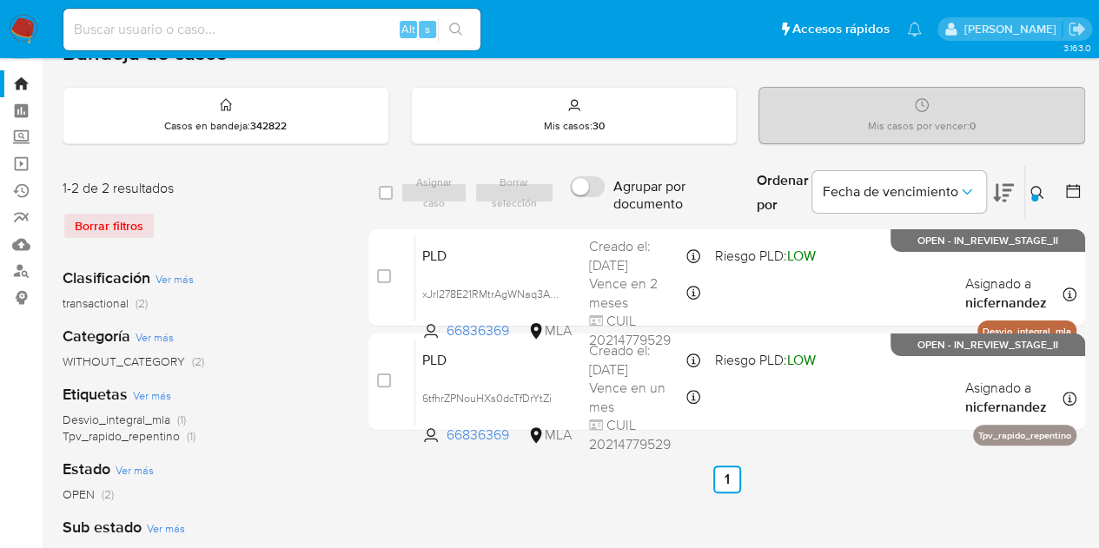
scroll to position [45, 0]
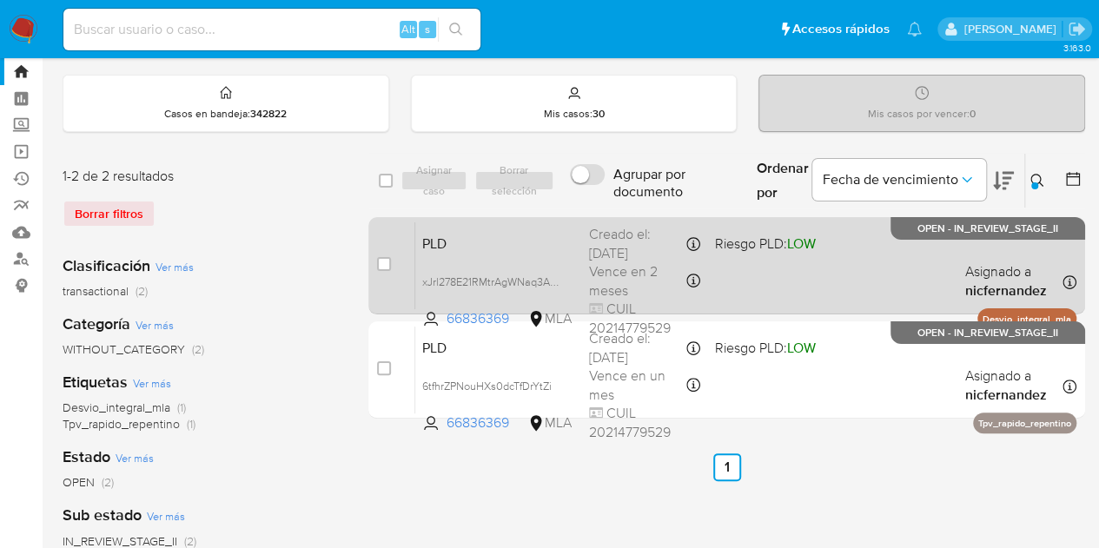
click at [509, 243] on span "PLD" at bounding box center [498, 242] width 153 height 23
click at [529, 236] on span "PLD" at bounding box center [498, 242] width 153 height 23
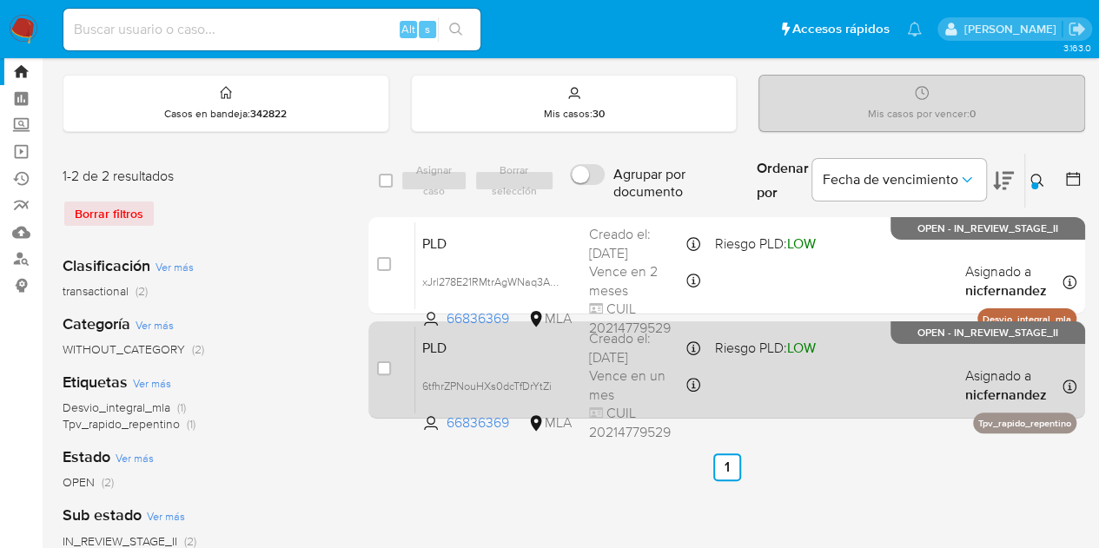
click at [457, 351] on span "PLD" at bounding box center [498, 346] width 153 height 23
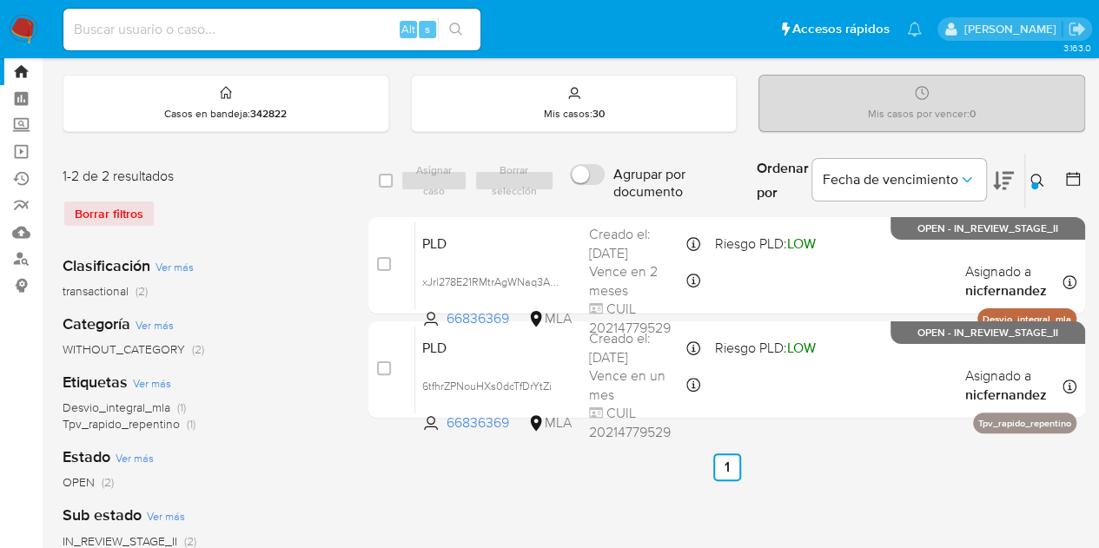
click at [1038, 180] on icon at bounding box center [1038, 181] width 14 height 14
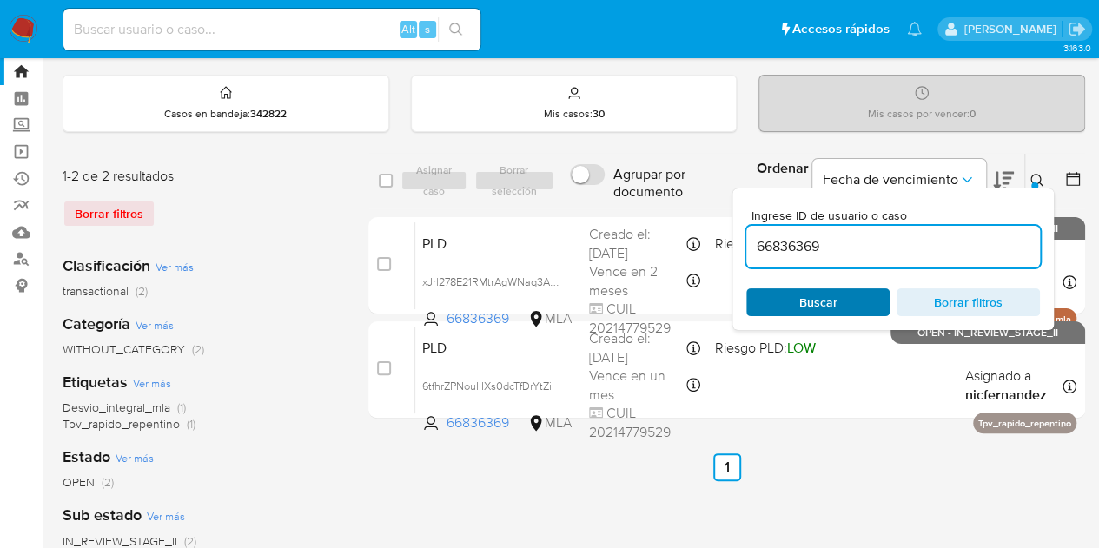
click at [870, 292] on span "Buscar" at bounding box center [818, 302] width 119 height 24
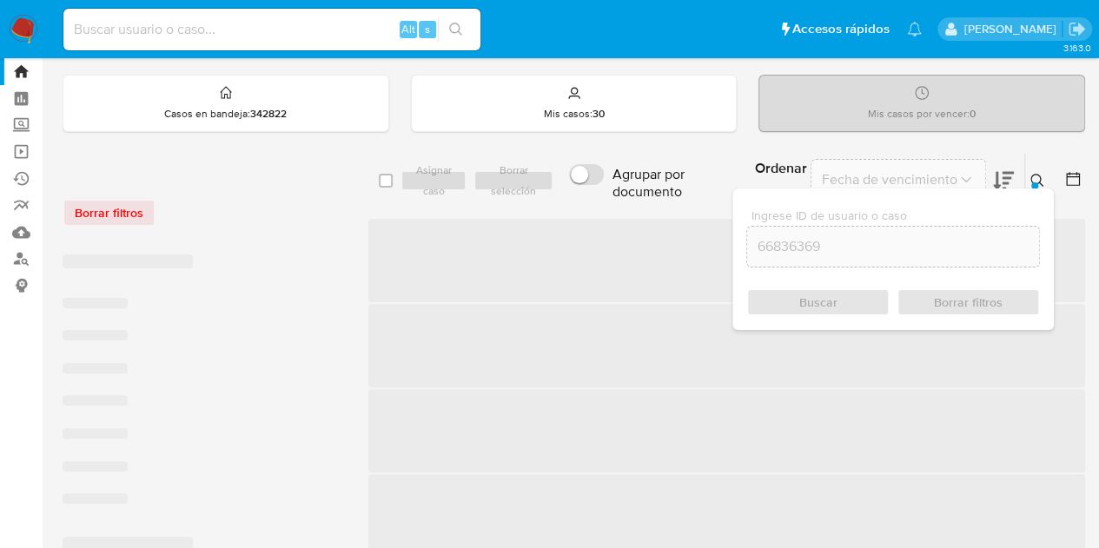
click at [1033, 174] on icon at bounding box center [1037, 180] width 13 height 13
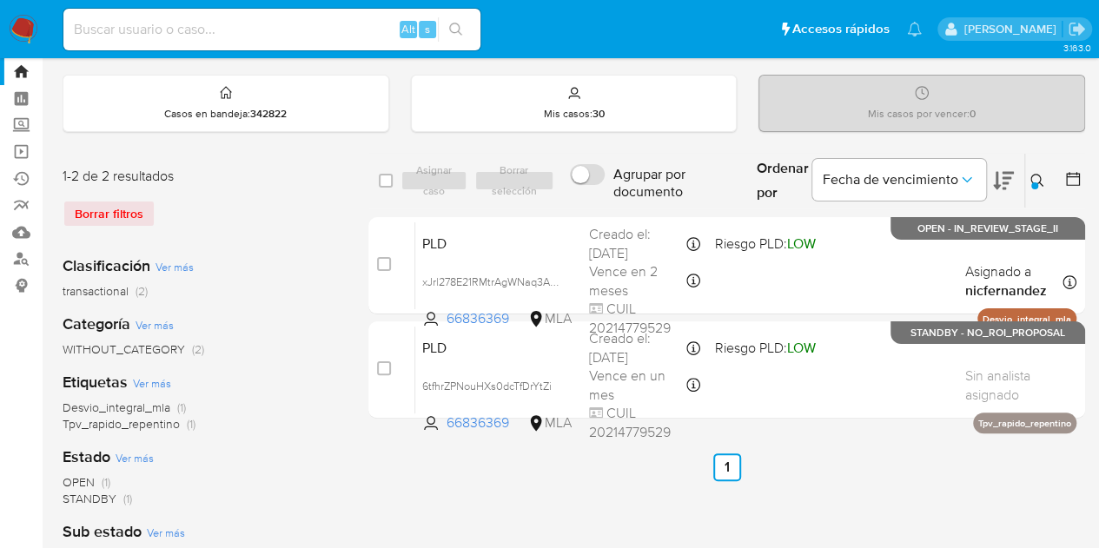
click at [1041, 176] on icon at bounding box center [1038, 181] width 14 height 14
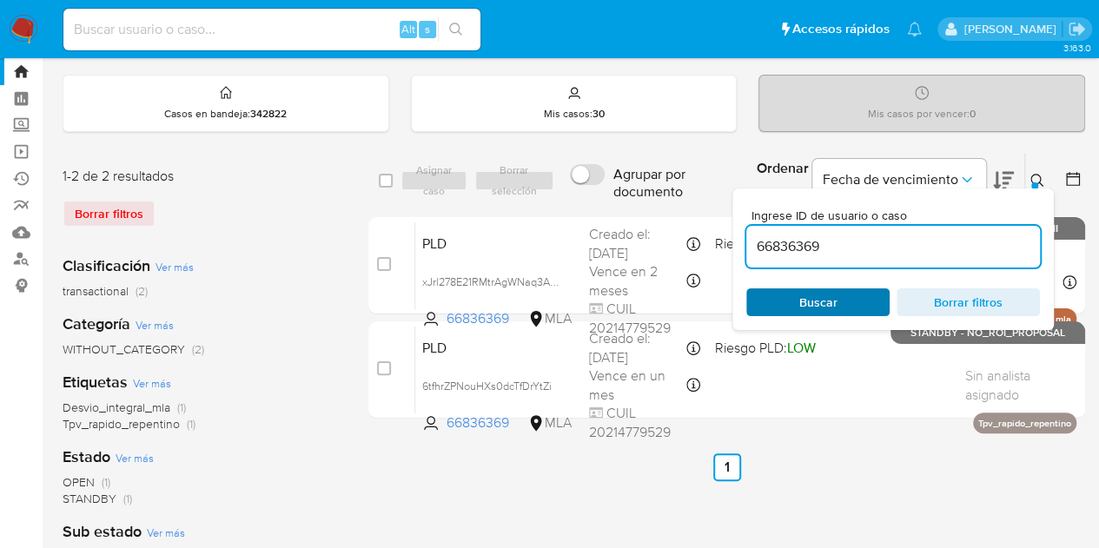
click at [879, 295] on button "Buscar" at bounding box center [817, 303] width 143 height 28
click at [1038, 174] on icon at bounding box center [1038, 181] width 14 height 14
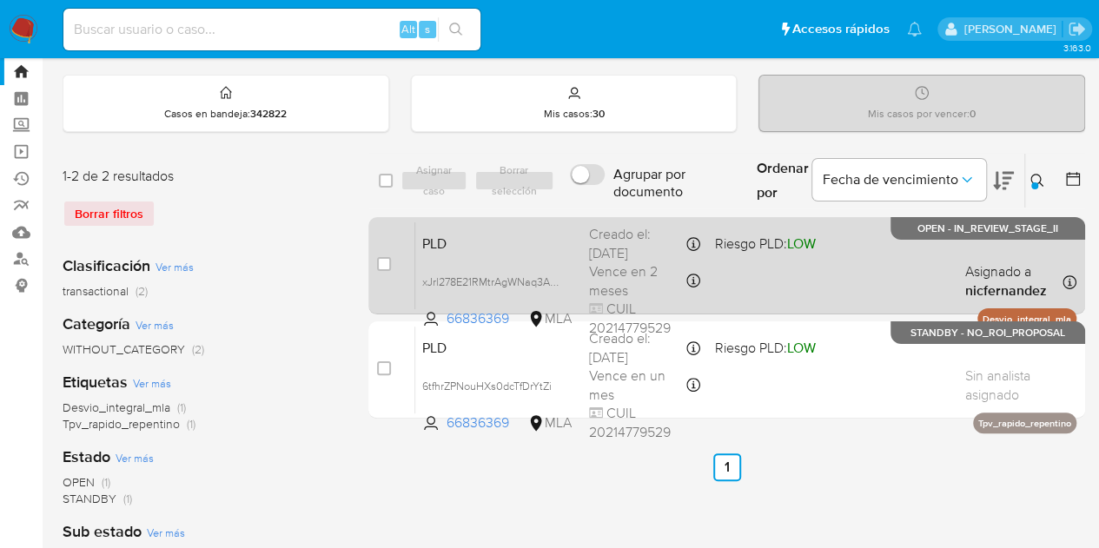
click at [556, 231] on span "PLD" at bounding box center [498, 242] width 153 height 23
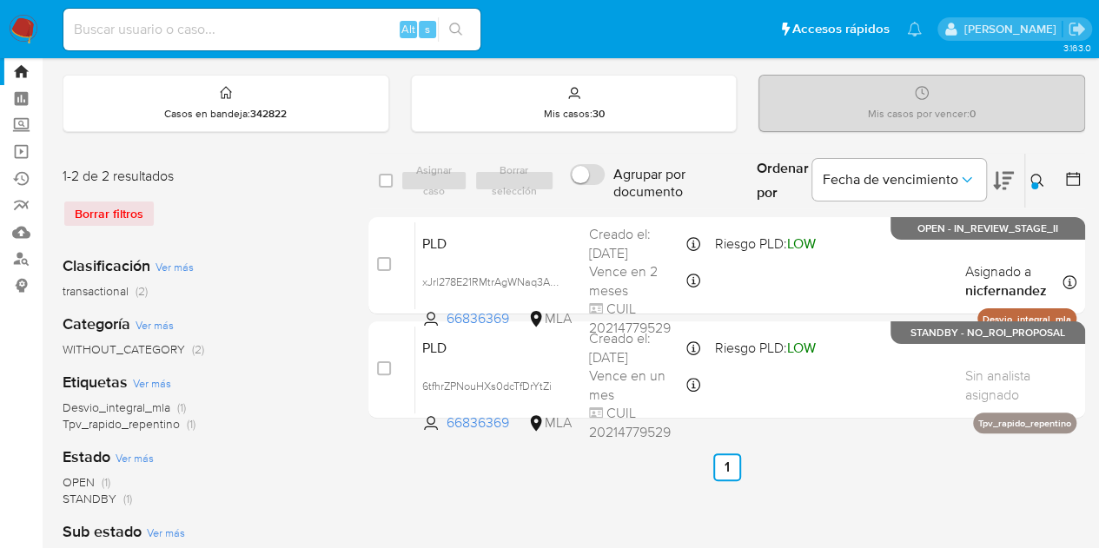
click at [1039, 183] on icon at bounding box center [1038, 181] width 14 height 14
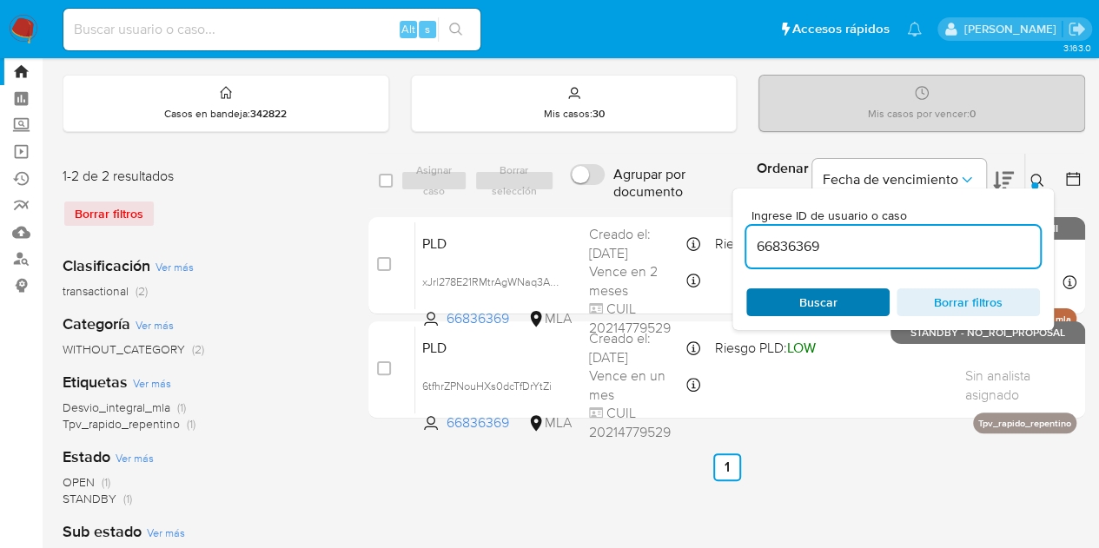
click at [843, 309] on span "Buscar" at bounding box center [818, 302] width 119 height 24
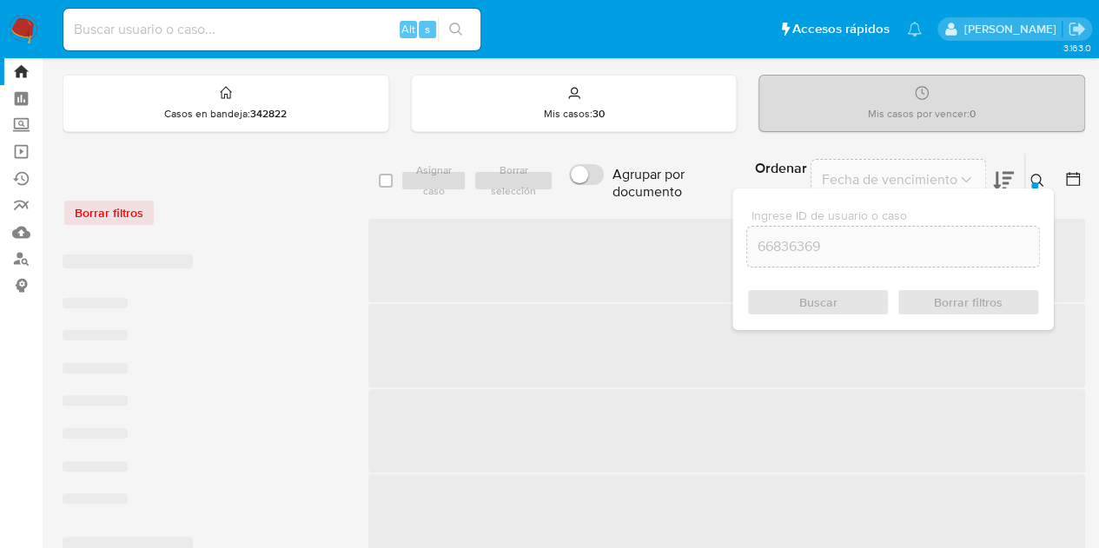
click at [1035, 176] on icon at bounding box center [1038, 181] width 14 height 14
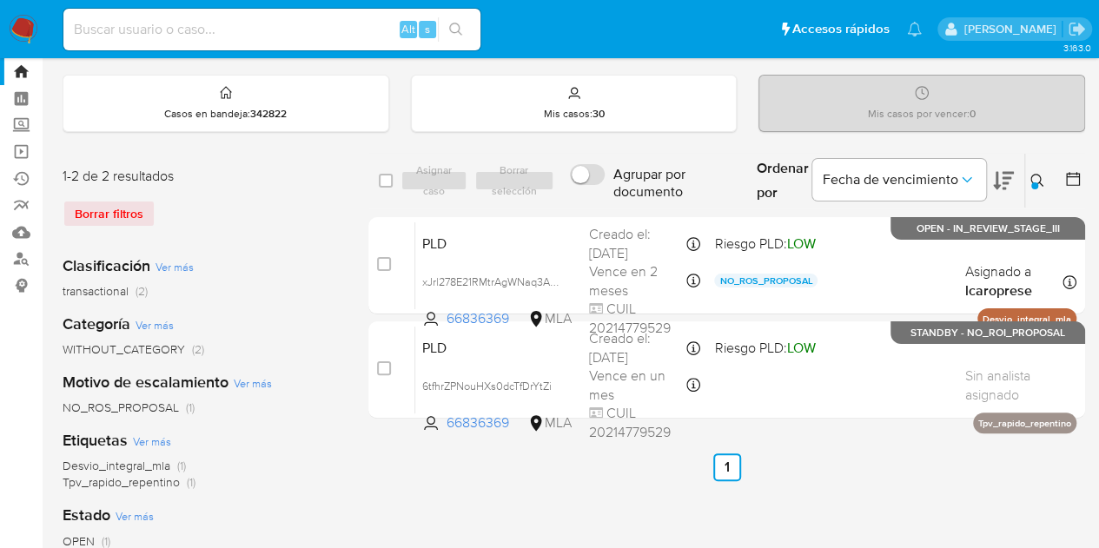
click at [1039, 180] on icon at bounding box center [1037, 180] width 13 height 13
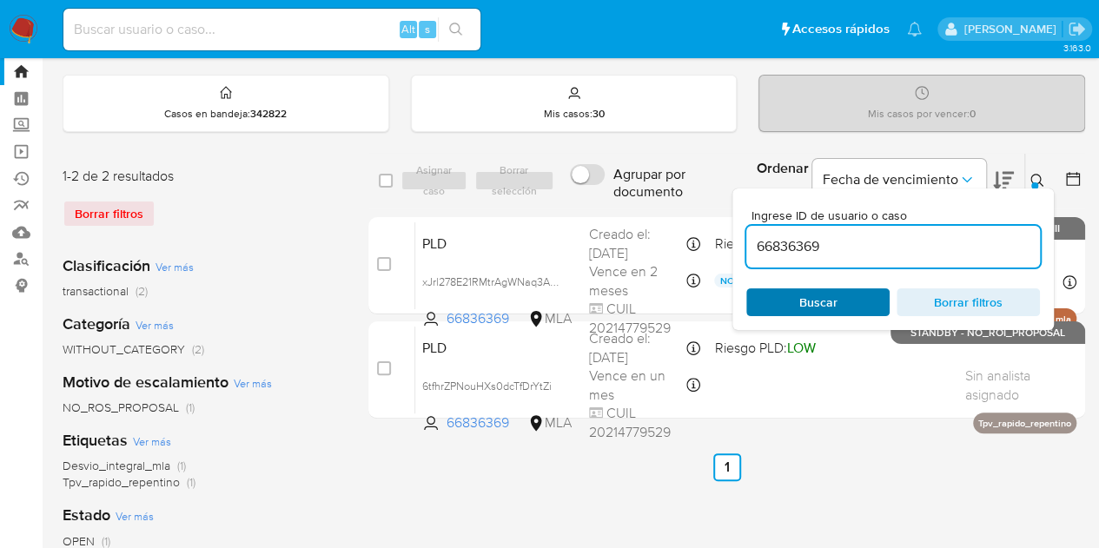
click at [826, 314] on span "Buscar" at bounding box center [818, 303] width 38 height 28
click at [1039, 176] on icon at bounding box center [1037, 180] width 13 height 13
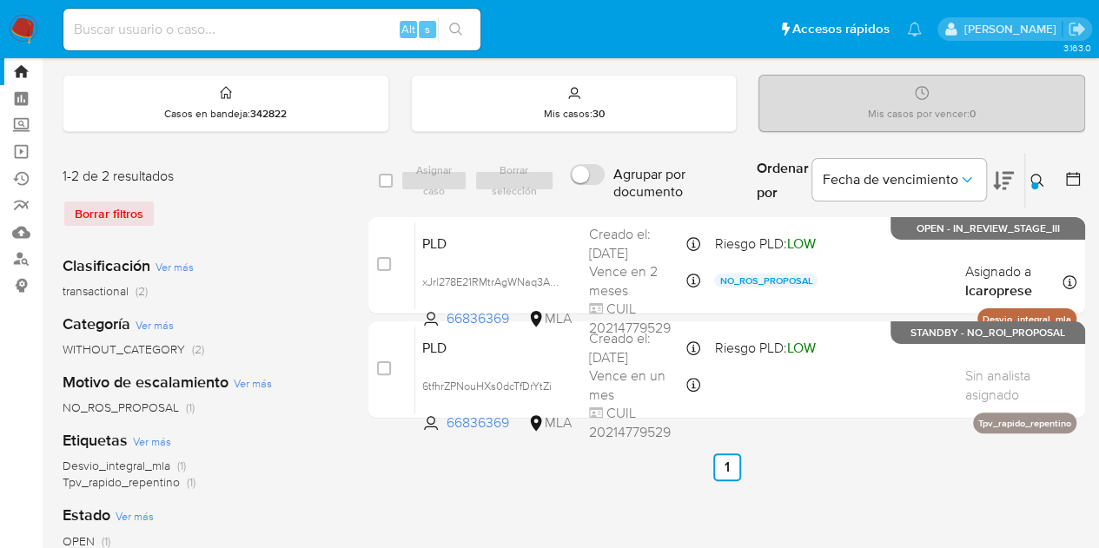
click at [1037, 176] on icon at bounding box center [1038, 181] width 14 height 14
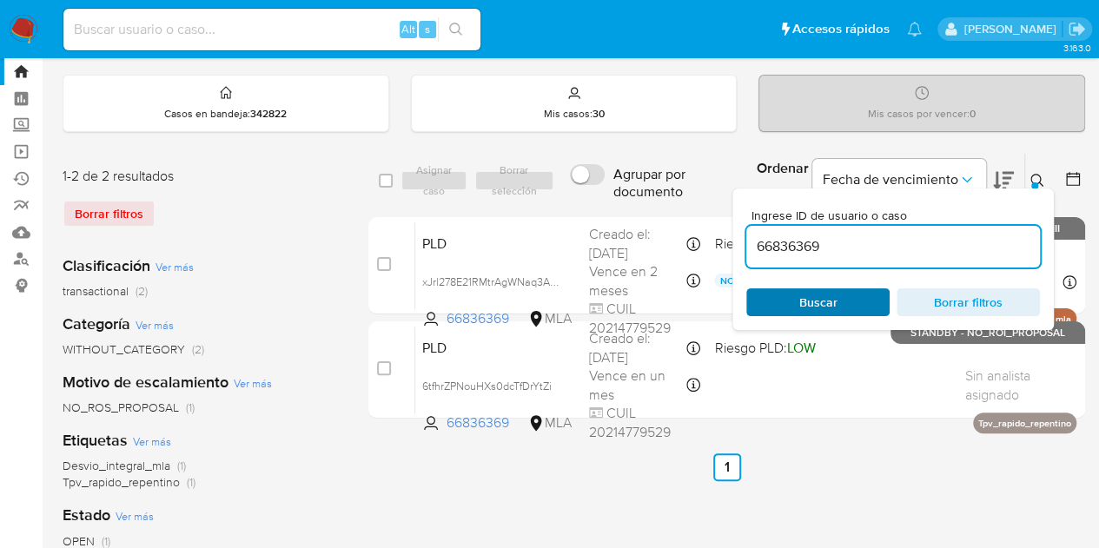
click at [854, 295] on span "Buscar" at bounding box center [818, 302] width 119 height 24
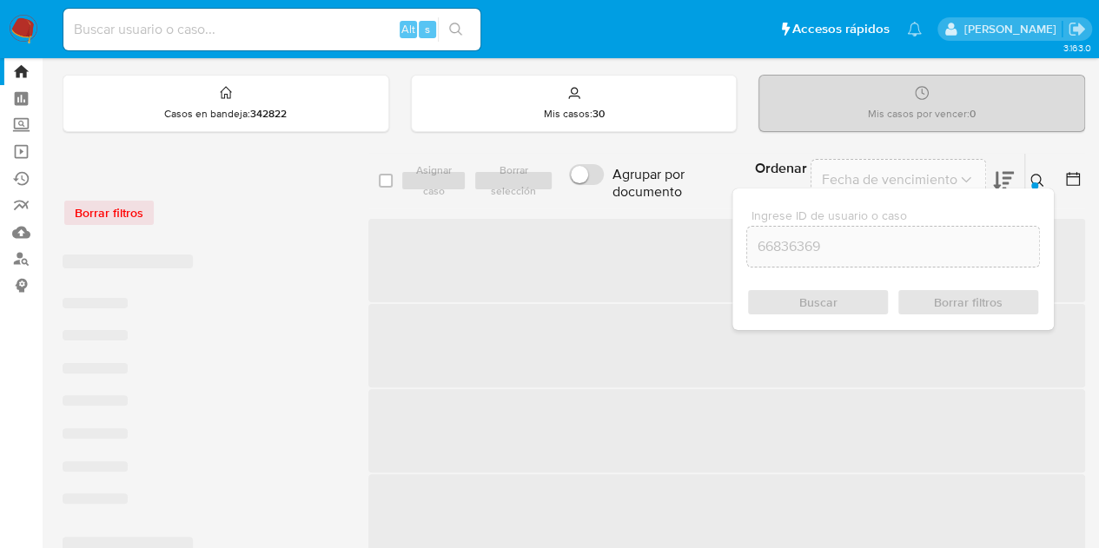
click at [1028, 179] on button at bounding box center [1039, 180] width 29 height 21
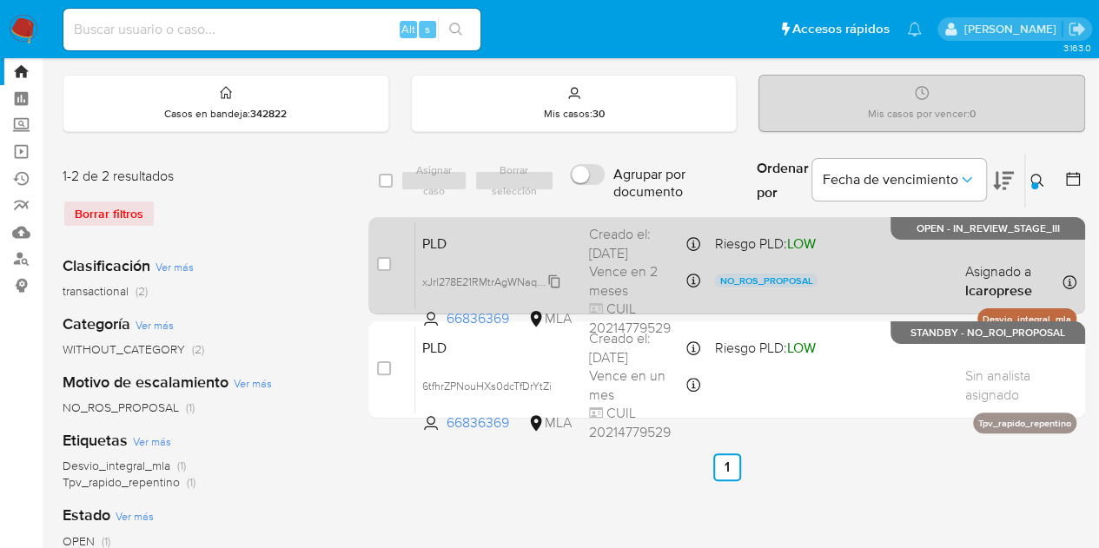
click at [554, 278] on span "xJrl278E21RMtrAgWNaq3An4" at bounding box center [492, 280] width 140 height 19
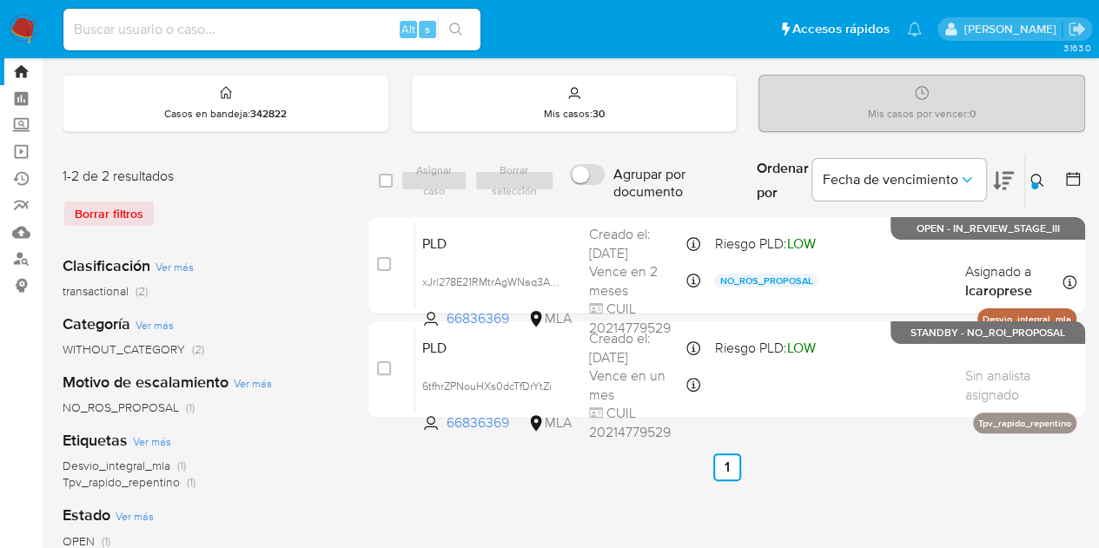
click at [1043, 177] on icon at bounding box center [1038, 181] width 14 height 14
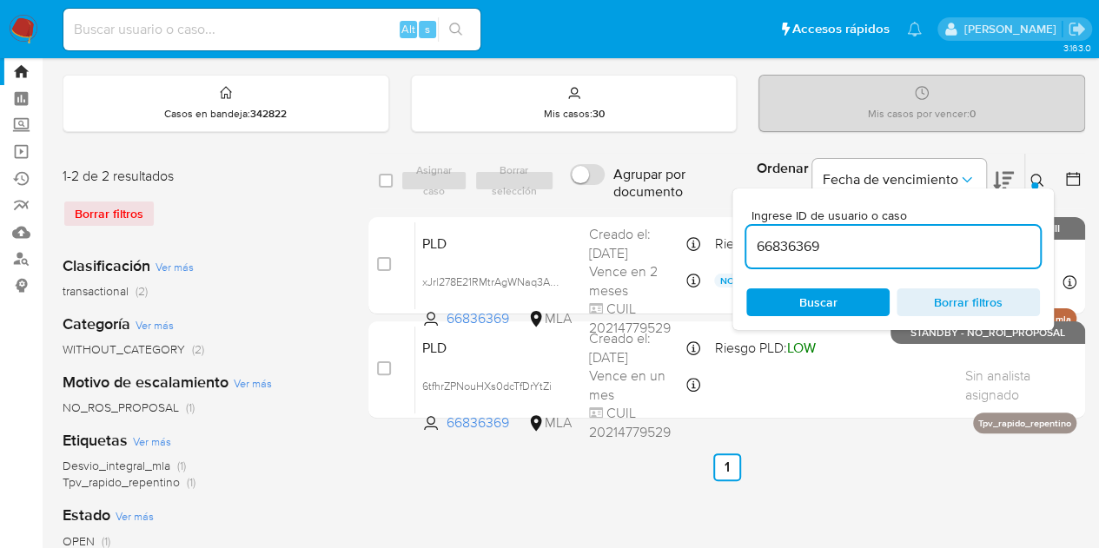
drag, startPoint x: 846, startPoint y: 251, endPoint x: 733, endPoint y: 227, distance: 114.7
click at [733, 227] on div "Ingrese ID de usuario o caso 66836369 Buscar Borrar filtros" at bounding box center [894, 260] width 322 height 142
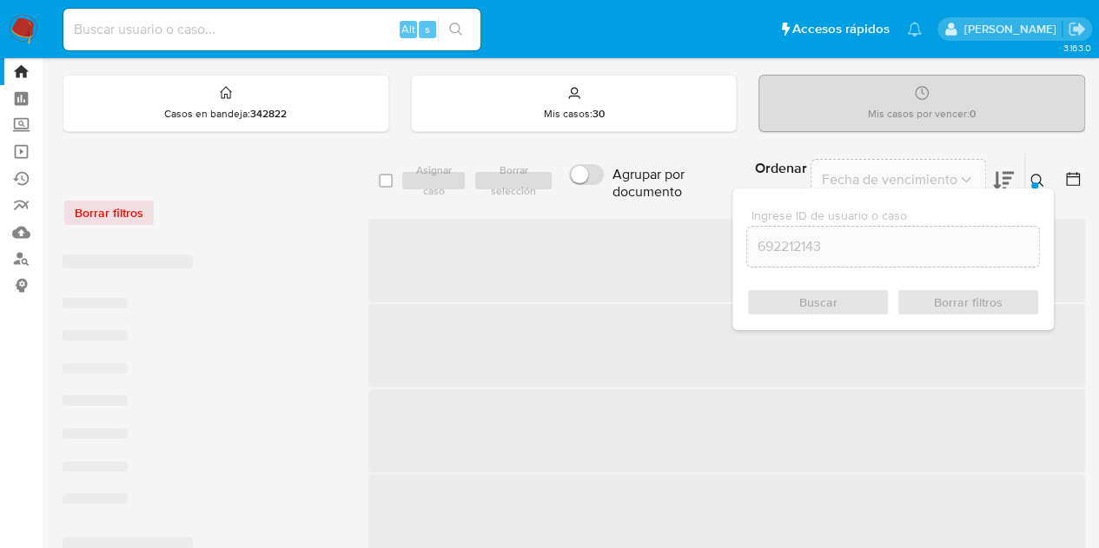
click at [1038, 174] on icon at bounding box center [1037, 180] width 13 height 13
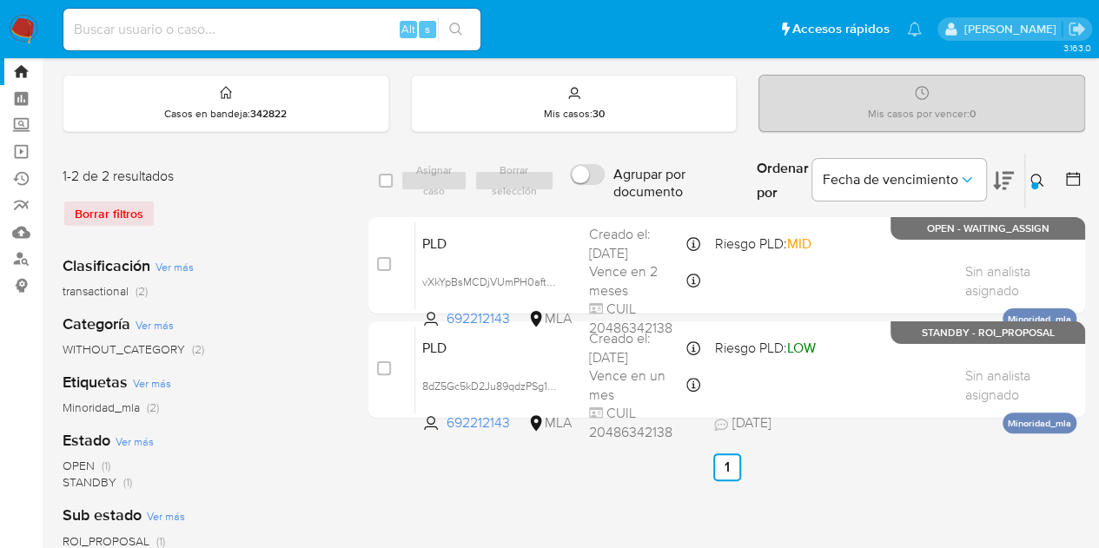
click at [1052, 182] on button at bounding box center [1039, 180] width 29 height 21
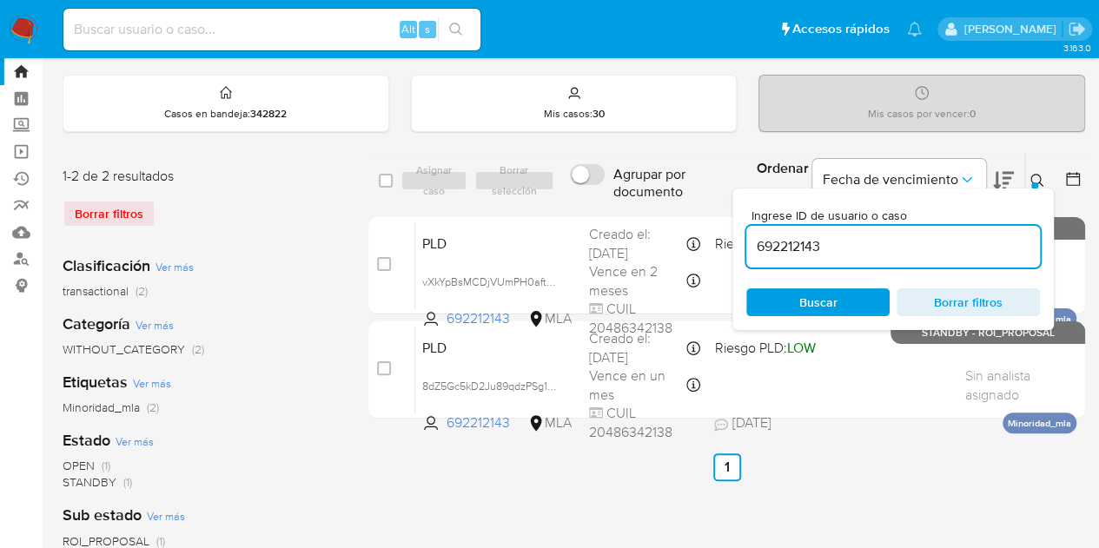
drag, startPoint x: 718, startPoint y: 222, endPoint x: 608, endPoint y: 204, distance: 110.9
click at [608, 204] on div "select-all-cases-checkbox Asignar caso Borrar selección Agrupar por documento O…" at bounding box center [726, 181] width 717 height 56
type input "66836369"
click at [1043, 178] on icon at bounding box center [1038, 181] width 14 height 14
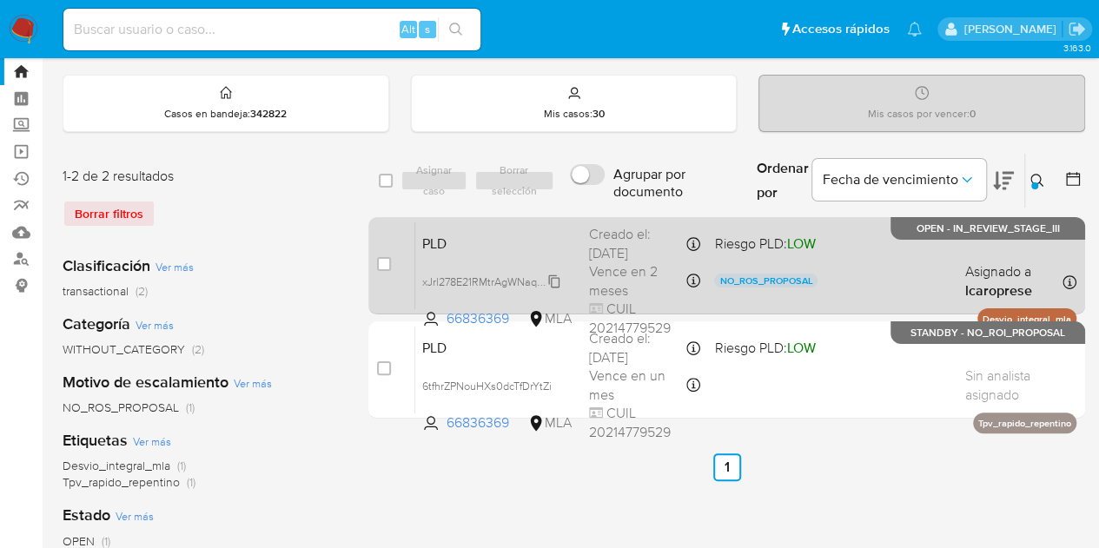
click at [556, 272] on span "xJrl278E21RMtrAgWNaq3An4" at bounding box center [492, 280] width 140 height 19
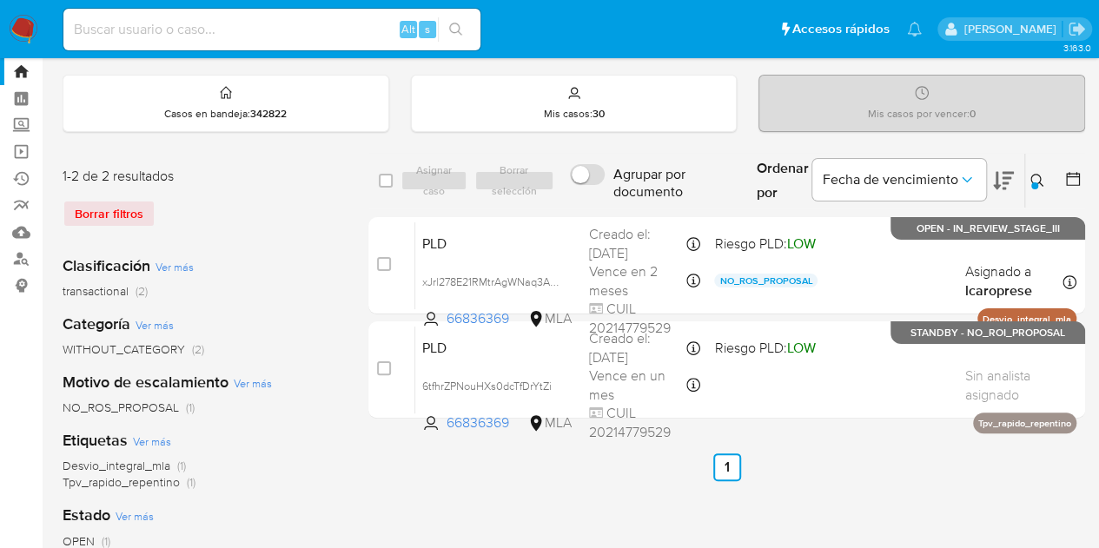
click at [1035, 179] on icon at bounding box center [1038, 181] width 14 height 14
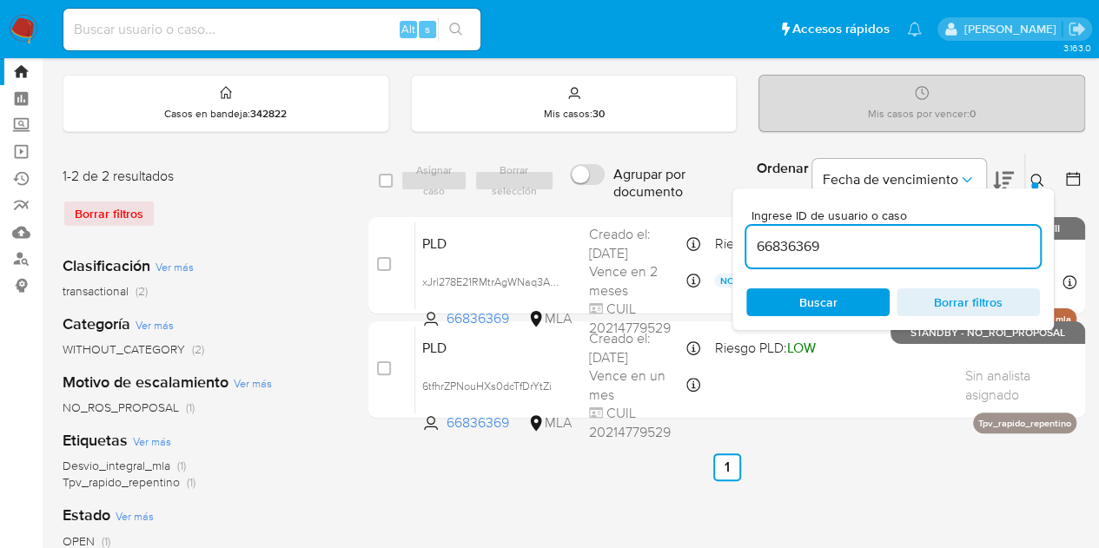
drag, startPoint x: 903, startPoint y: 243, endPoint x: 603, endPoint y: 204, distance: 302.4
click at [603, 204] on div "select-all-cases-checkbox Asignar caso Borrar selección Agrupar por documento O…" at bounding box center [726, 181] width 717 height 56
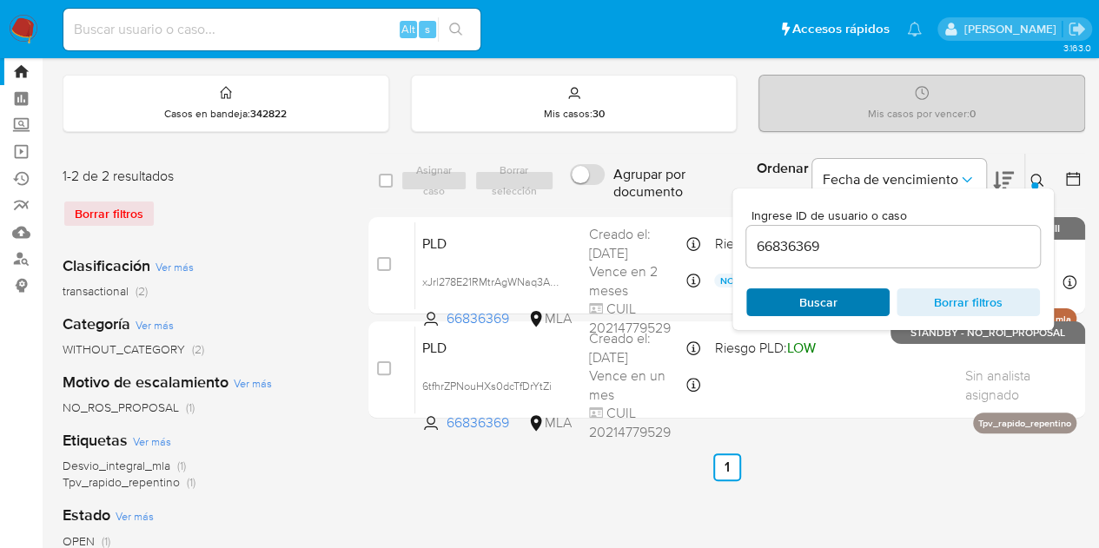
click at [820, 305] on span "Buscar" at bounding box center [818, 303] width 38 height 28
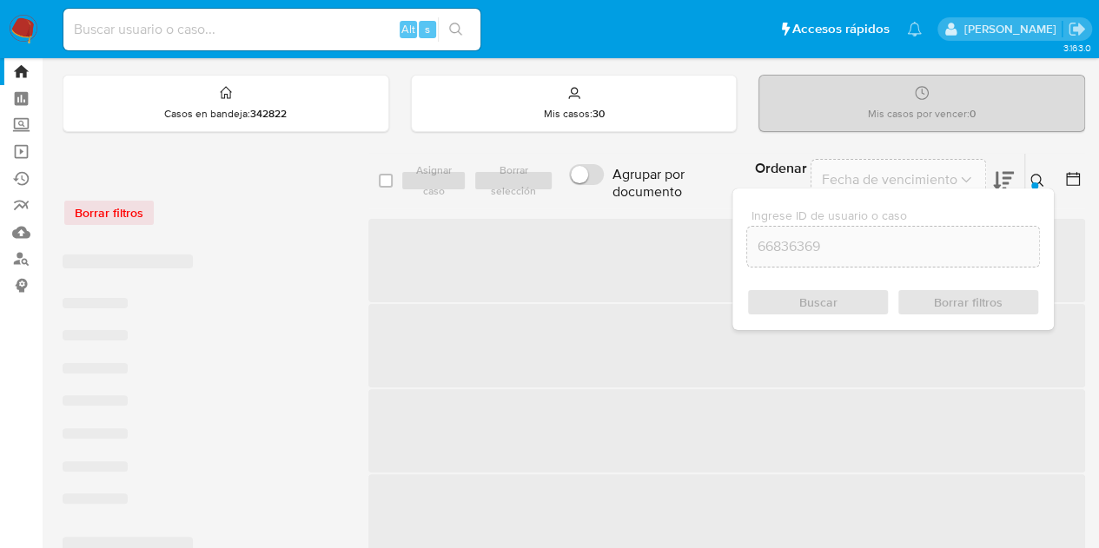
click at [1039, 178] on icon at bounding box center [1038, 181] width 14 height 14
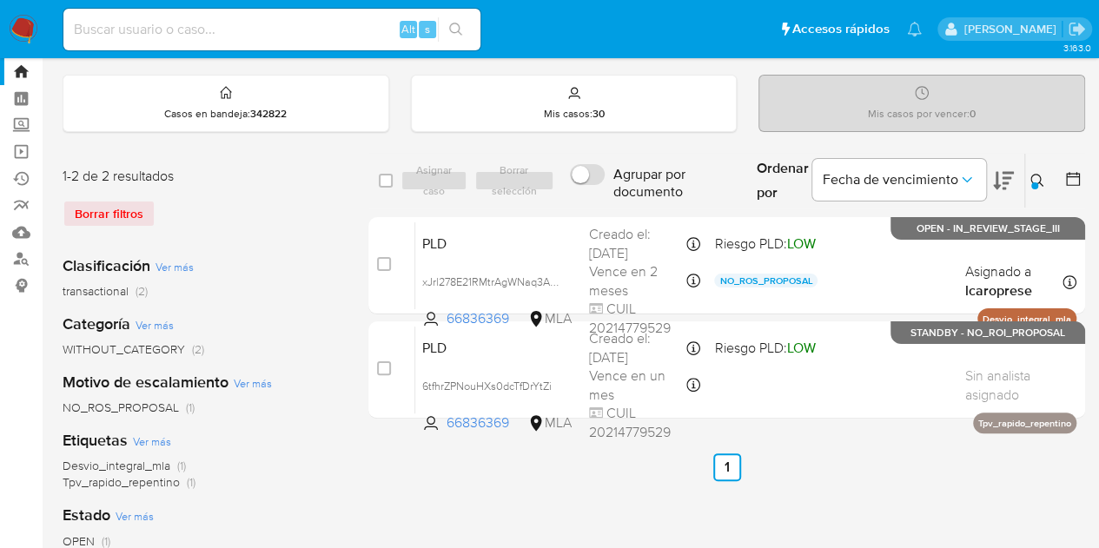
drag, startPoint x: 1097, startPoint y: 189, endPoint x: 1006, endPoint y: 124, distance: 110.9
click at [1087, 129] on main "3.163.0" at bounding box center [549, 472] width 1099 height 1034
click at [281, 204] on div "Borrar filtros" at bounding box center [202, 214] width 278 height 28
click at [223, 34] on input at bounding box center [271, 29] width 417 height 23
paste input "xJrl278E21RMtrAgWNaq3An4"
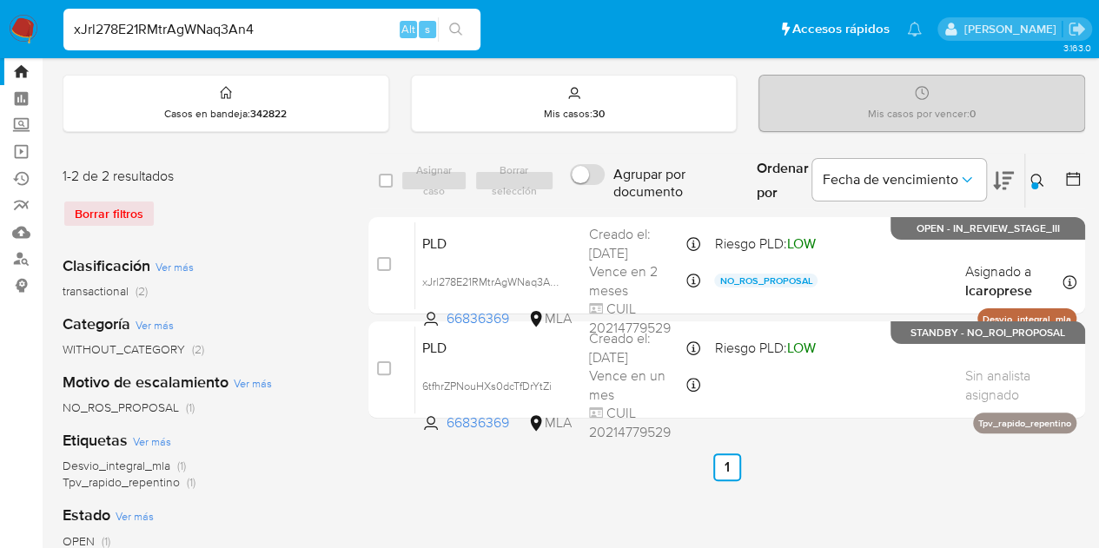
type input "xJrl278E21RMtrAgWNaq3An4"
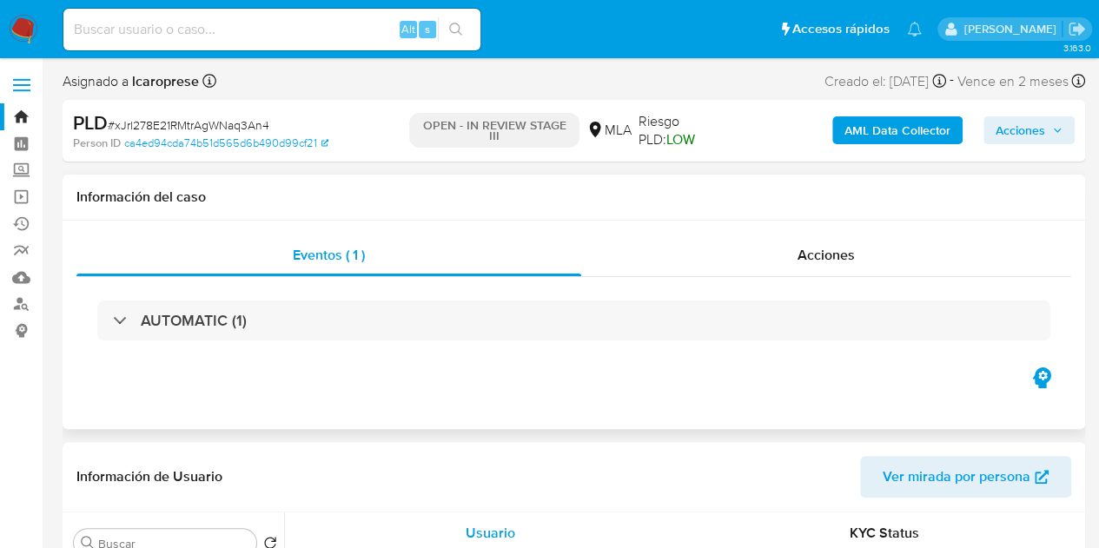
select select "10"
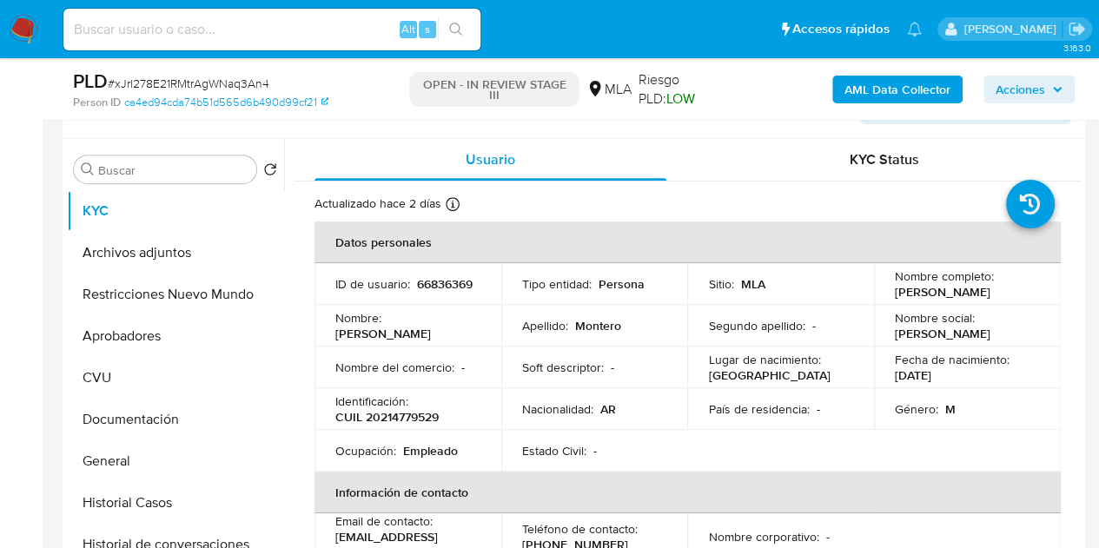
scroll to position [332, 0]
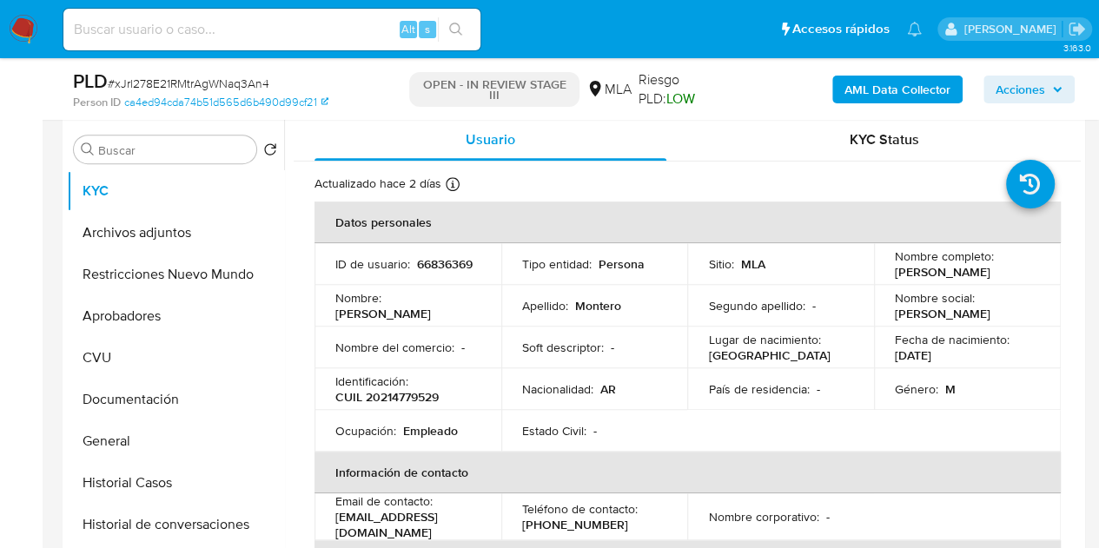
drag, startPoint x: 158, startPoint y: 228, endPoint x: 654, endPoint y: 188, distance: 497.0
click at [158, 229] on button "Archivos adjuntos" at bounding box center [175, 233] width 217 height 42
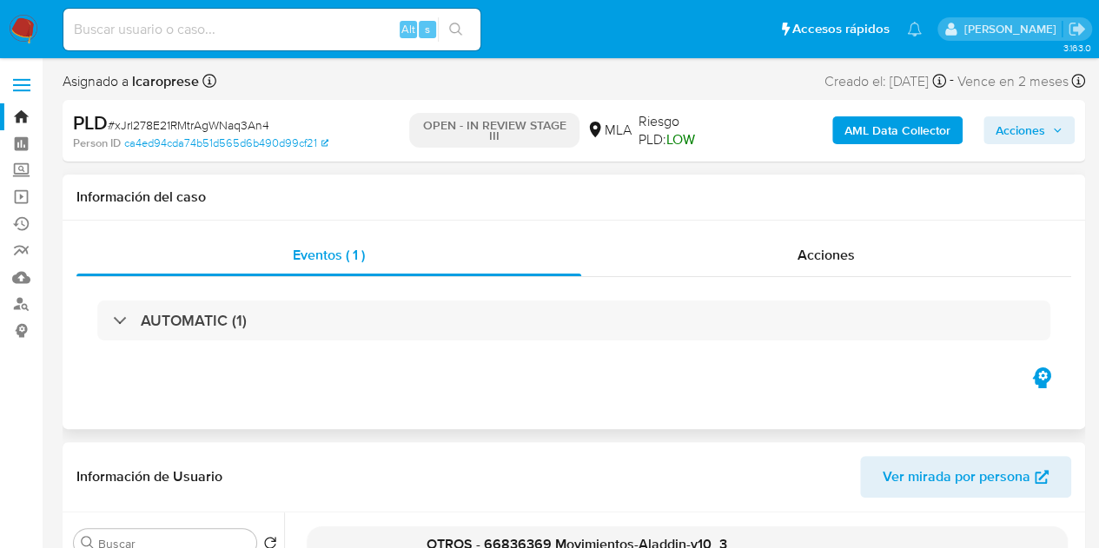
scroll to position [6, 0]
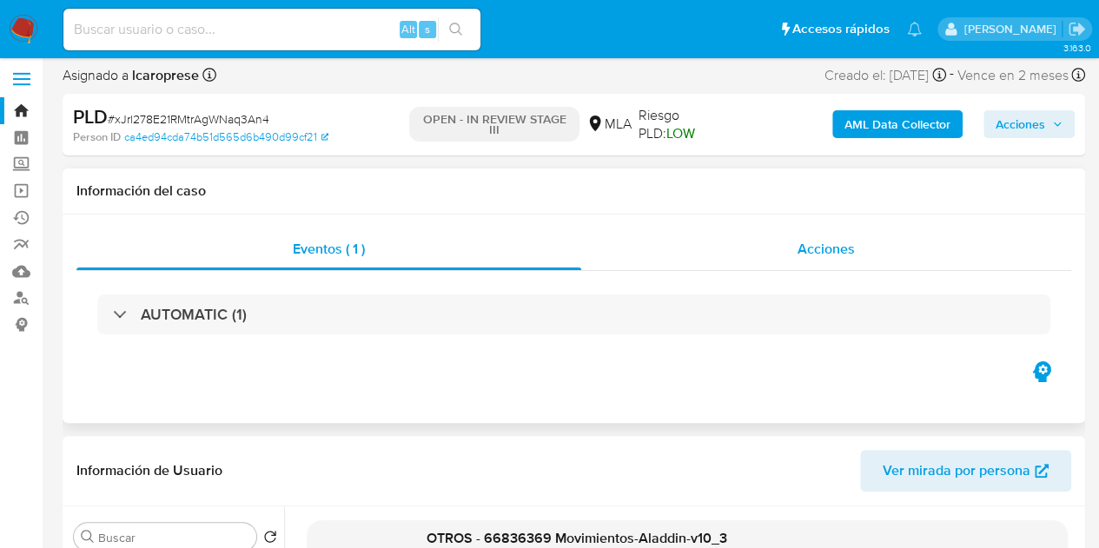
click at [864, 250] on div "Acciones" at bounding box center [826, 250] width 490 height 42
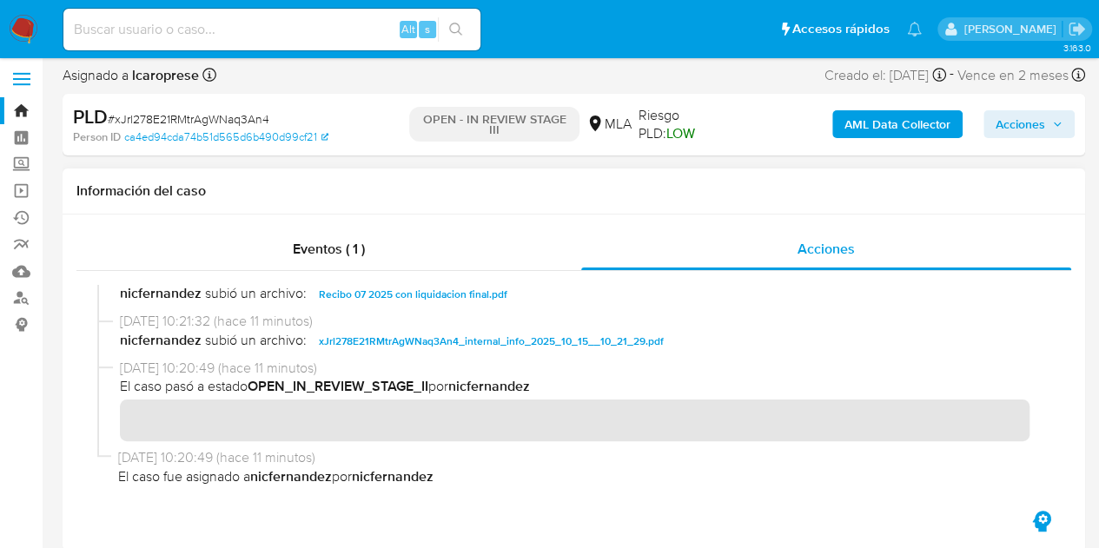
scroll to position [0, 0]
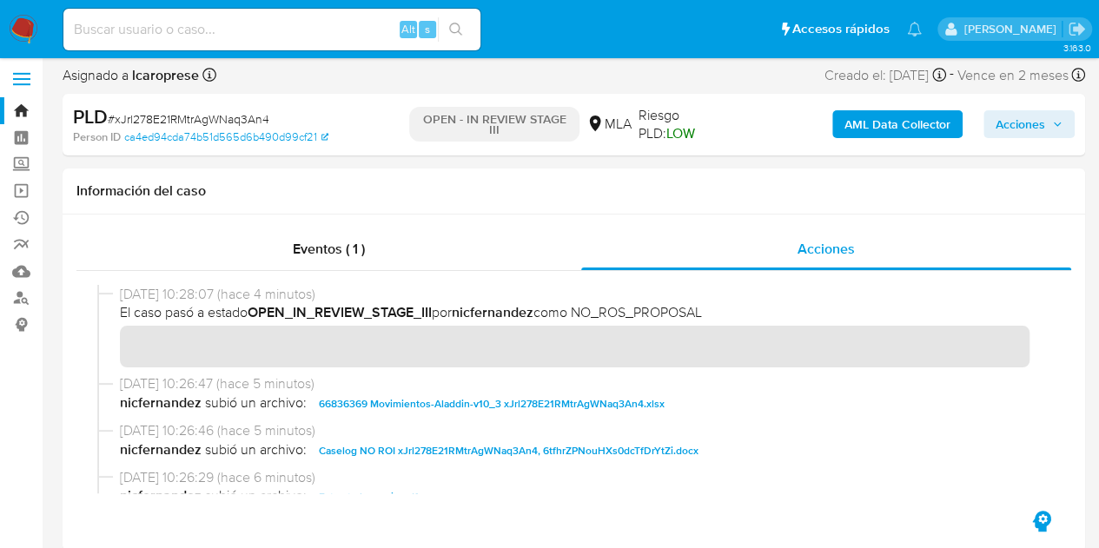
click at [21, 103] on link "Bandeja" at bounding box center [103, 110] width 207 height 27
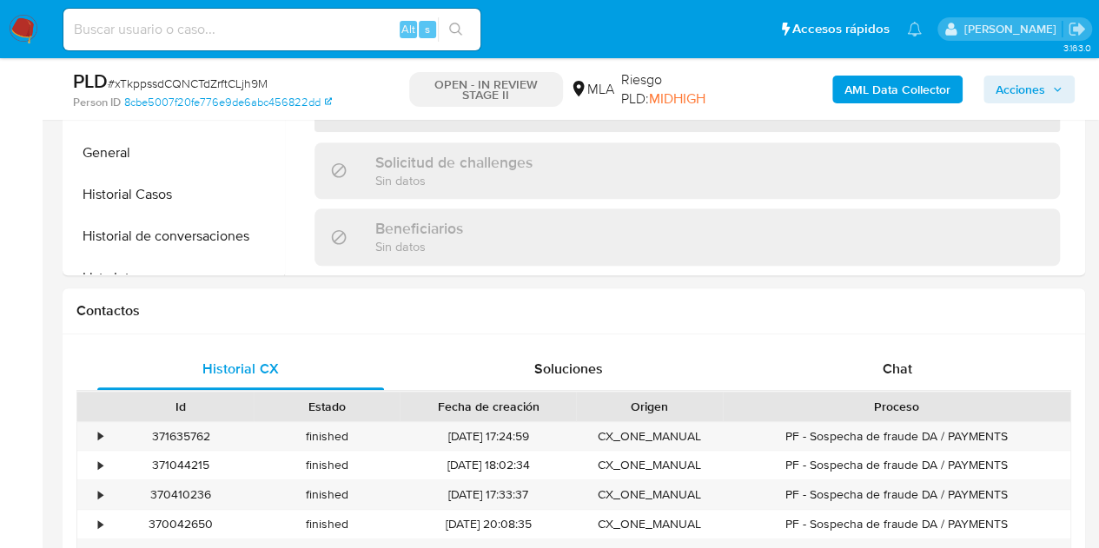
select select "10"
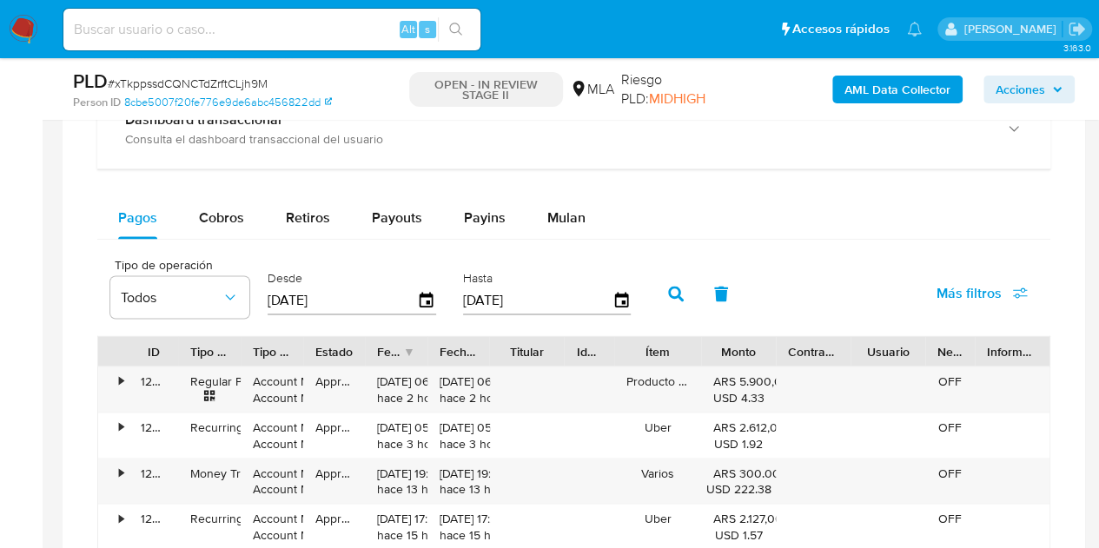
scroll to position [1397, 0]
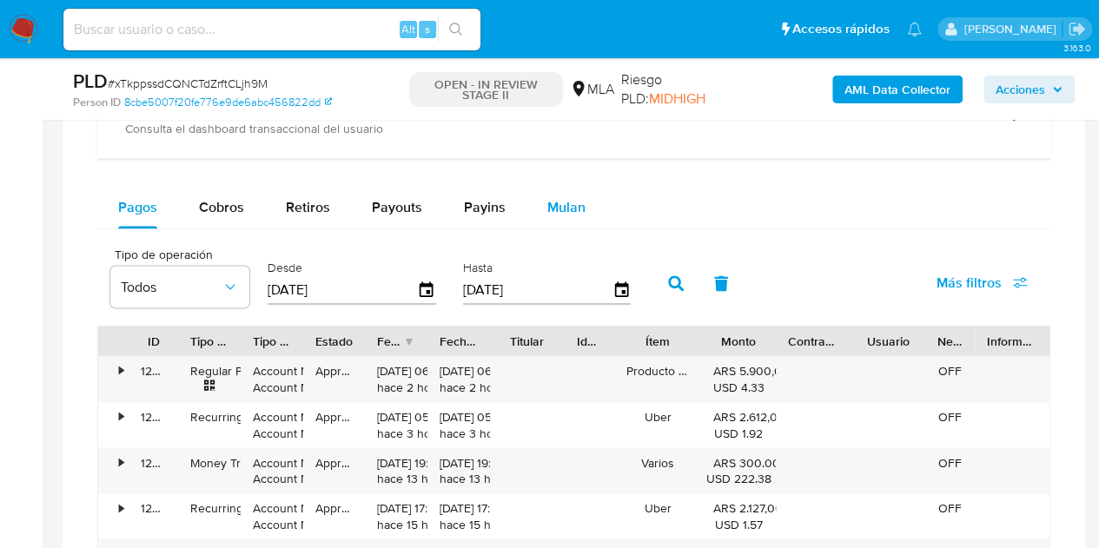
click at [563, 206] on span "Mulan" at bounding box center [566, 207] width 38 height 20
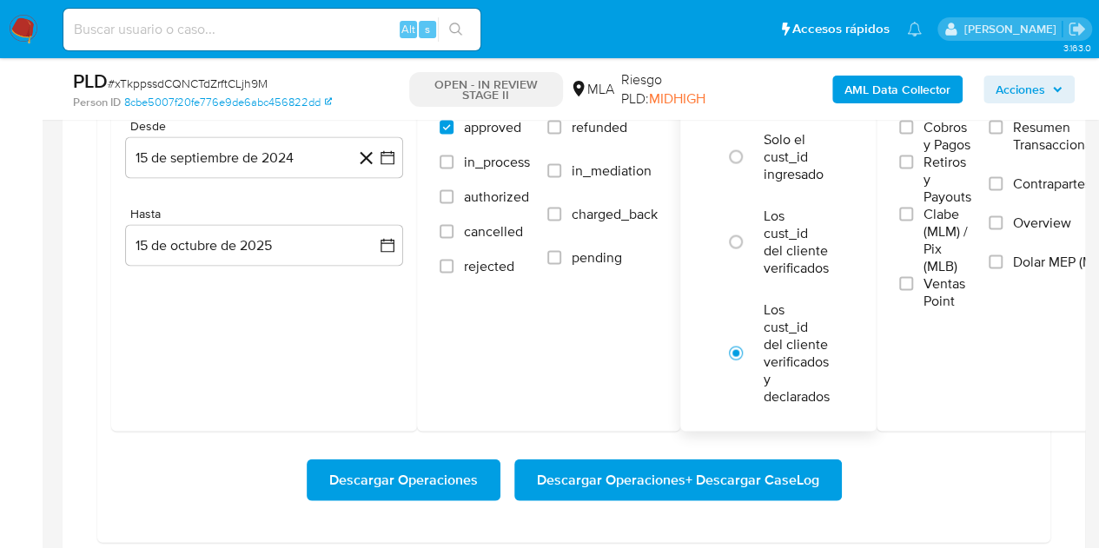
scroll to position [1628, 0]
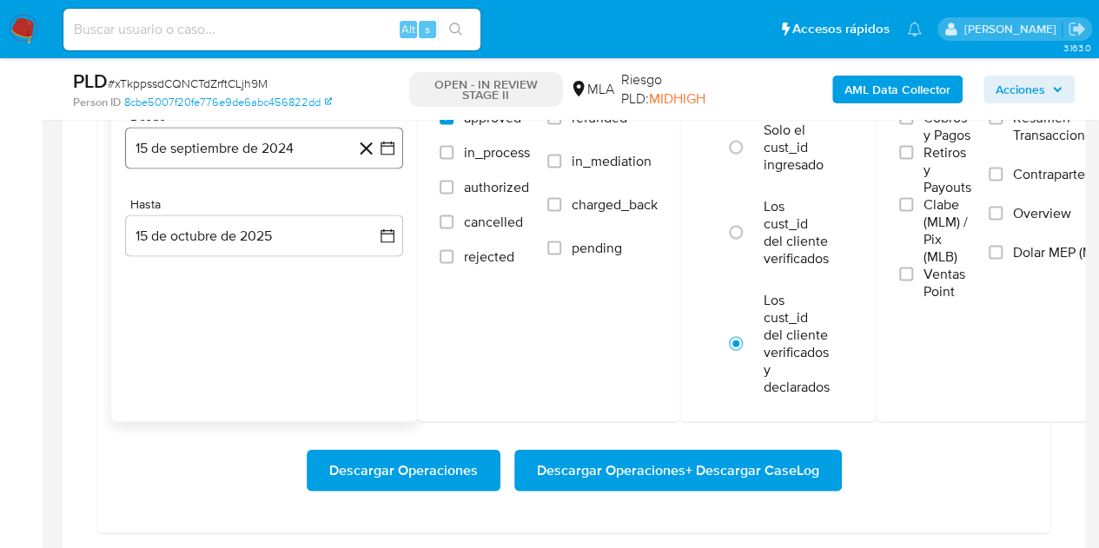
click at [301, 129] on button "15 de septiembre de 2024" at bounding box center [264, 148] width 278 height 42
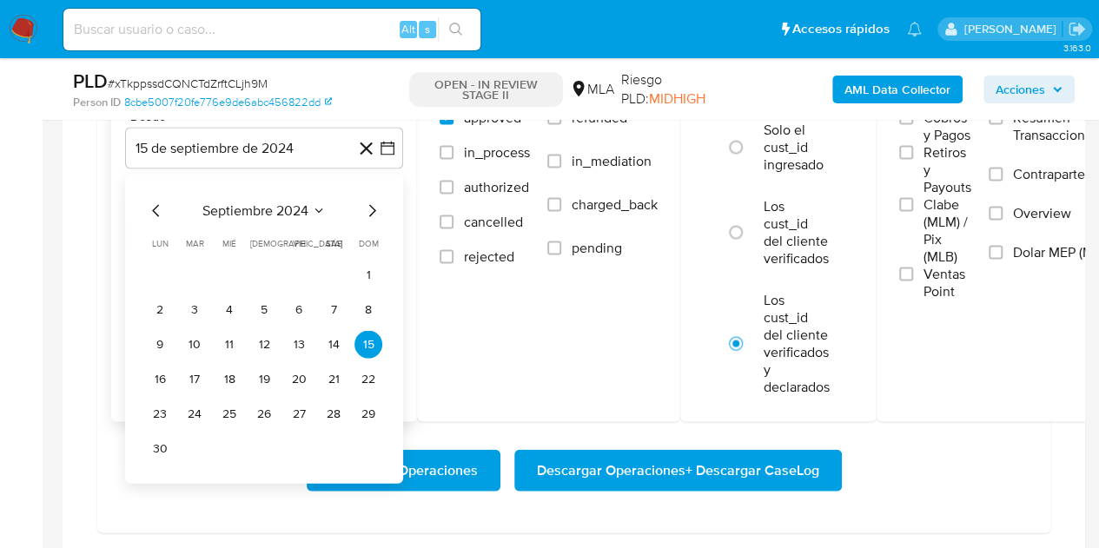
click at [367, 205] on icon "Mes siguiente" at bounding box center [372, 210] width 21 height 21
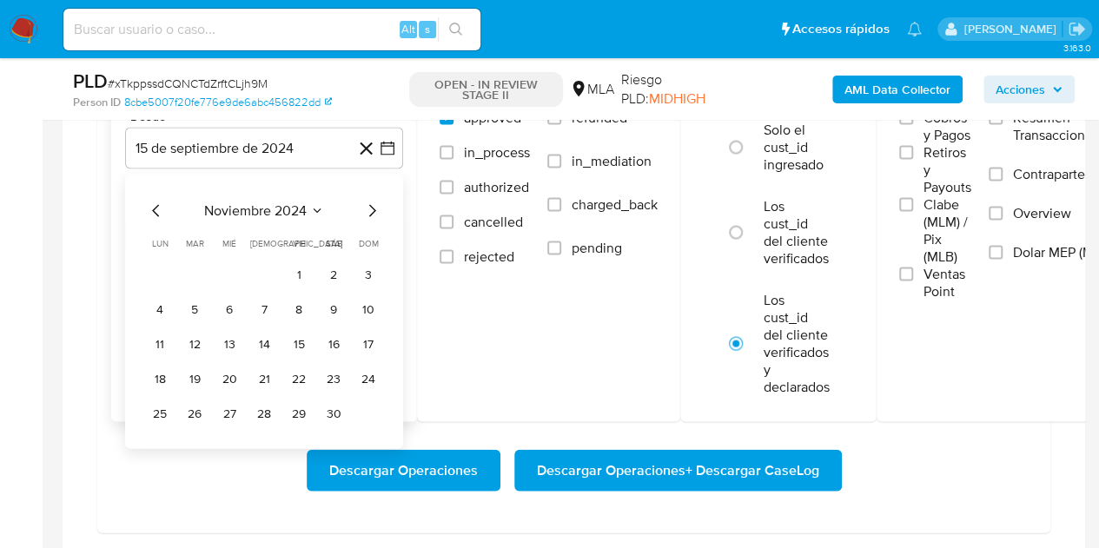
click at [367, 205] on icon "Mes siguiente" at bounding box center [372, 210] width 21 height 21
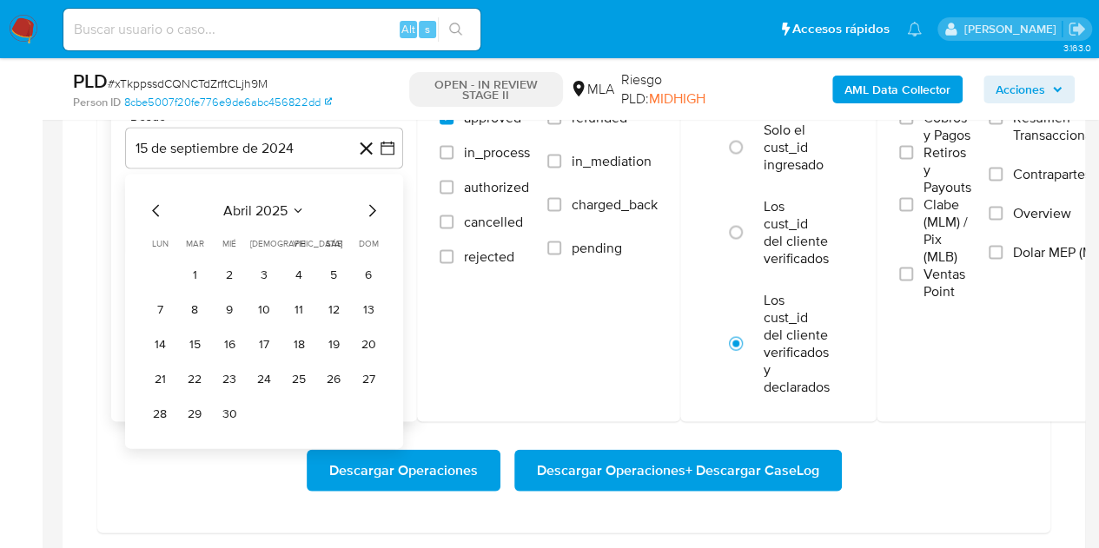
click at [367, 205] on icon "Mes siguiente" at bounding box center [372, 210] width 21 height 21
click at [258, 268] on button "1" at bounding box center [264, 275] width 28 height 28
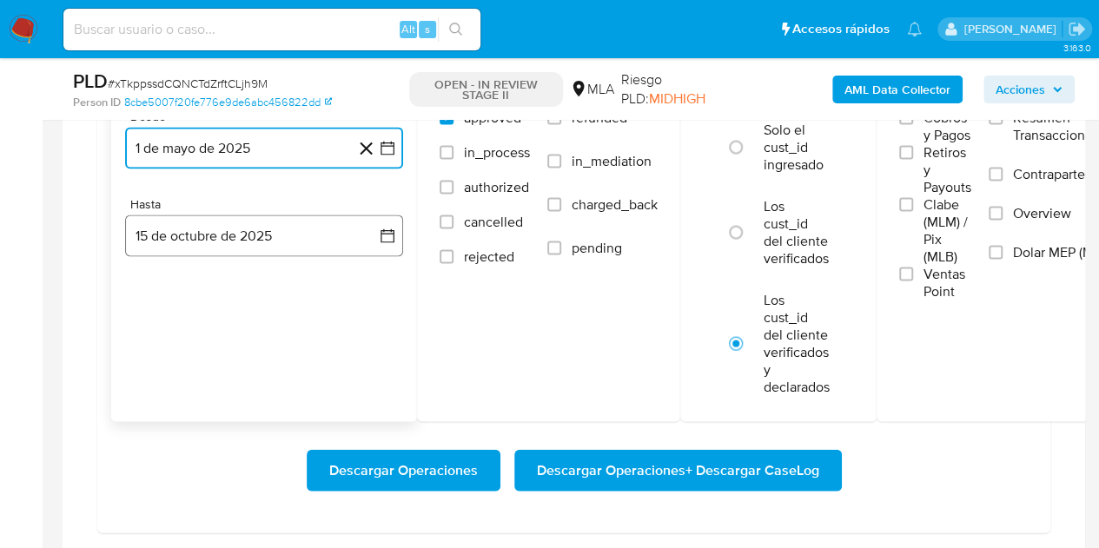
click at [248, 232] on button "15 de octubre de 2025" at bounding box center [264, 236] width 278 height 42
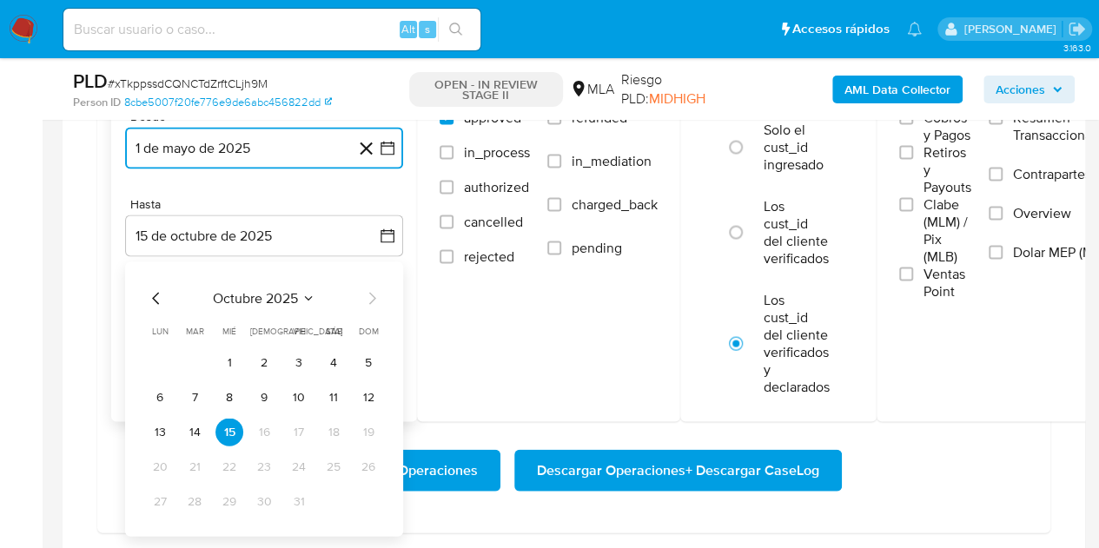
click at [152, 289] on icon "Mes anterior" at bounding box center [156, 298] width 21 height 21
click at [193, 503] on button "30" at bounding box center [195, 502] width 28 height 28
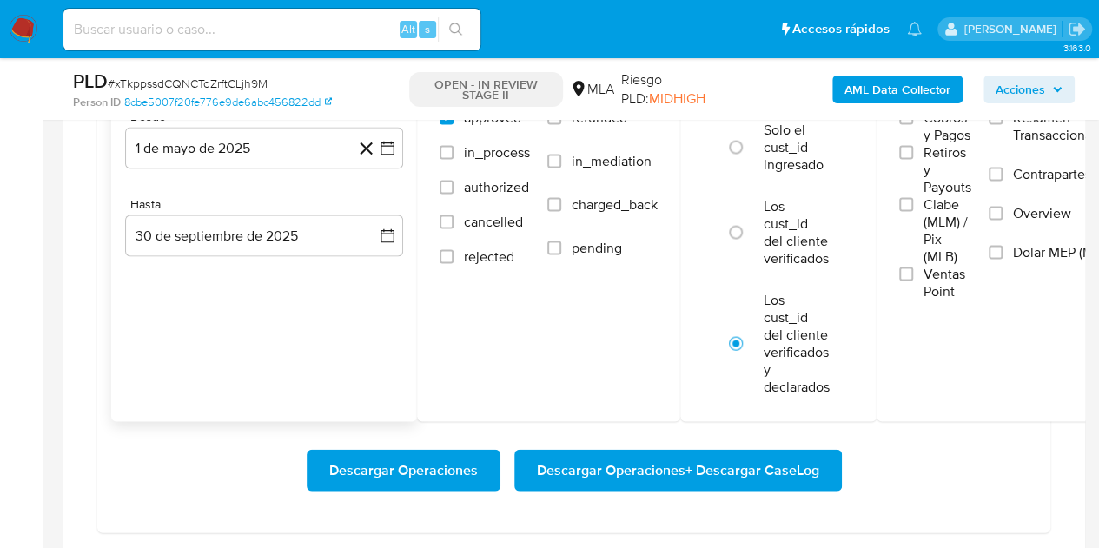
click at [283, 361] on div "Fechas Desde 1 de mayo de 2025 1-05-2025 Hasta 30 de septiembre de 2025 30-09-2…" at bounding box center [264, 235] width 306 height 373
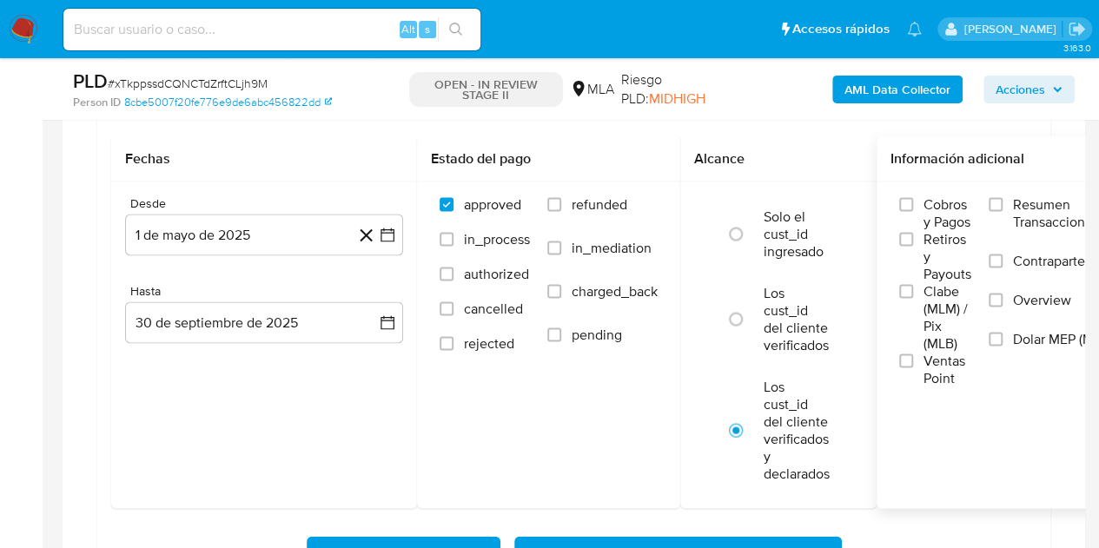
scroll to position [1489, 0]
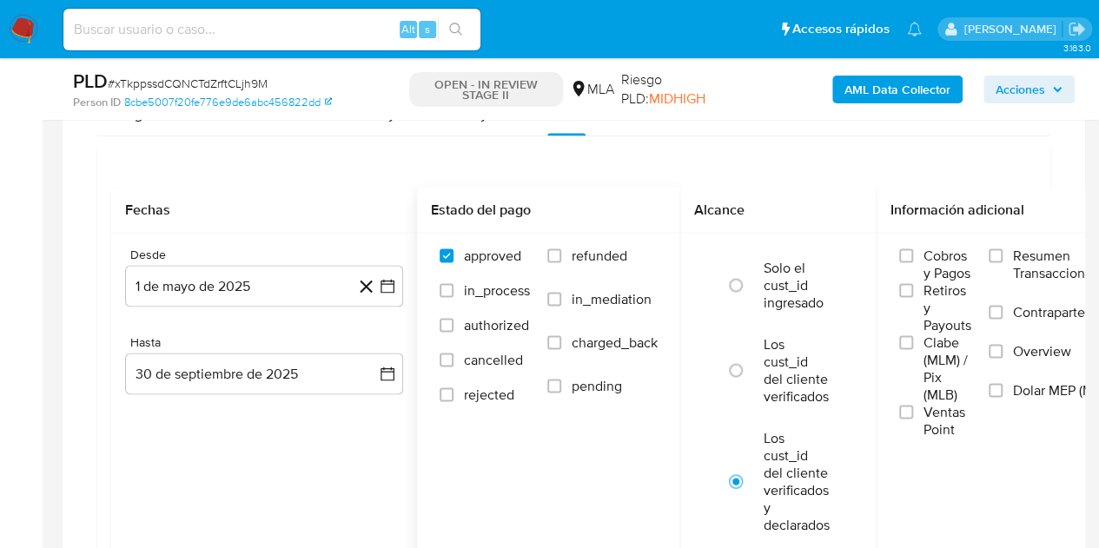
click at [589, 261] on span "refunded" at bounding box center [600, 255] width 56 height 17
click at [561, 261] on input "refunded" at bounding box center [554, 256] width 14 height 14
checkbox input "true"
click at [1020, 381] on span "Dolar MEP (MLA)" at bounding box center [1063, 389] width 101 height 17
click at [1003, 383] on input "Dolar MEP (MLA)" at bounding box center [996, 390] width 14 height 14
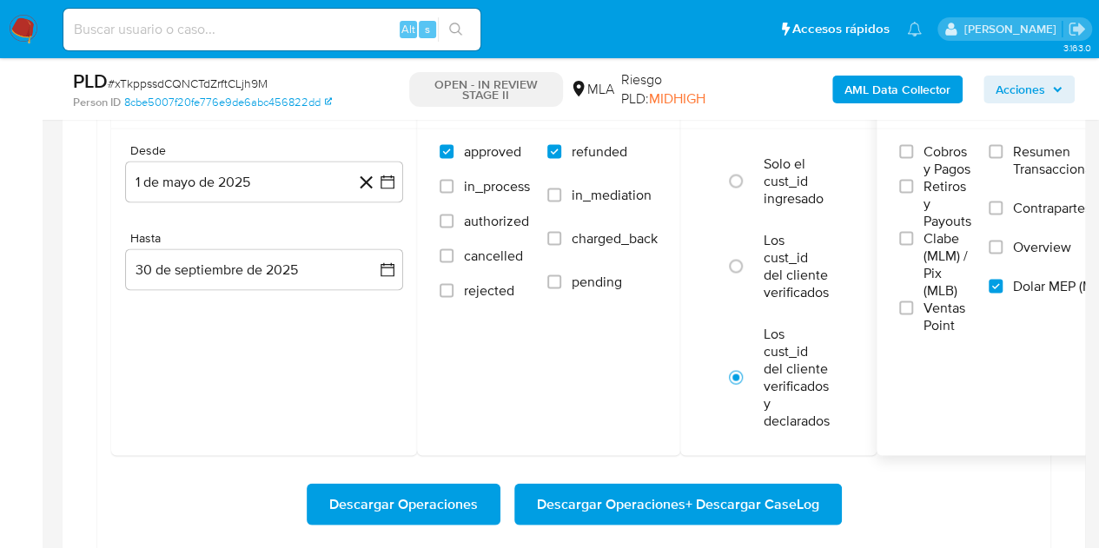
scroll to position [1615, 0]
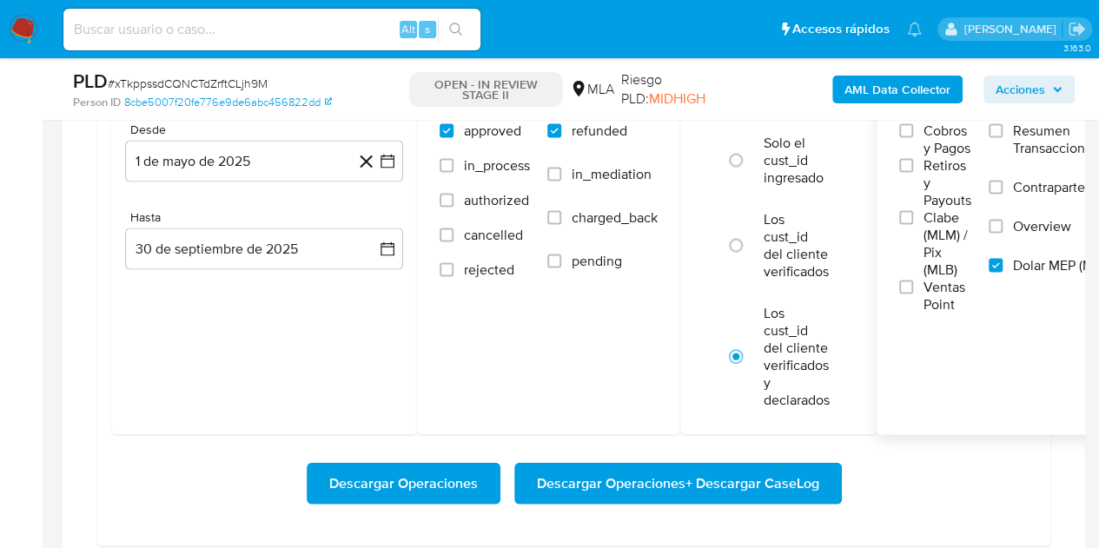
click at [685, 483] on span "Descargar Operaciones + Descargar CaseLog" at bounding box center [678, 483] width 282 height 38
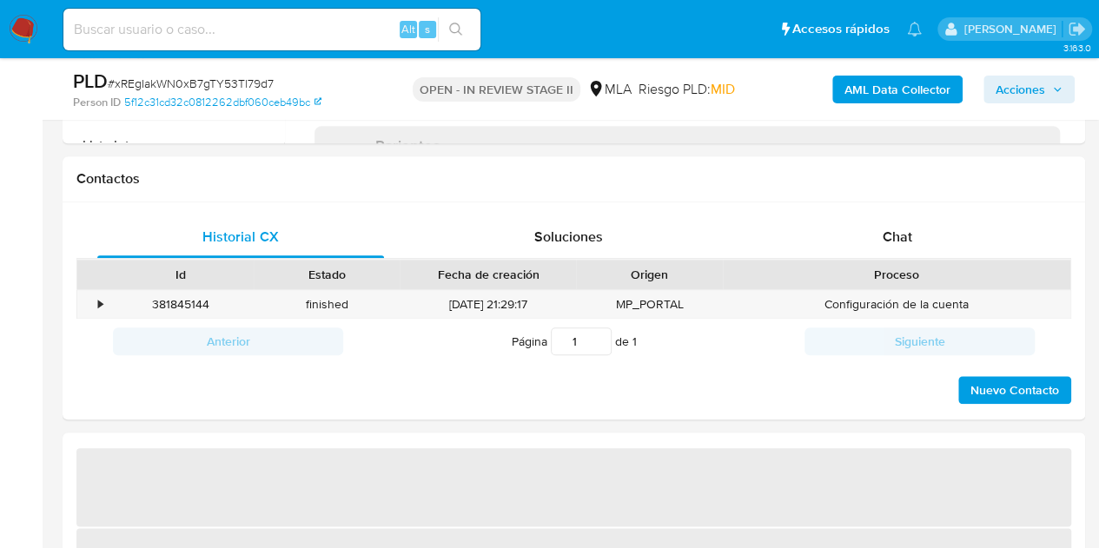
scroll to position [767, 0]
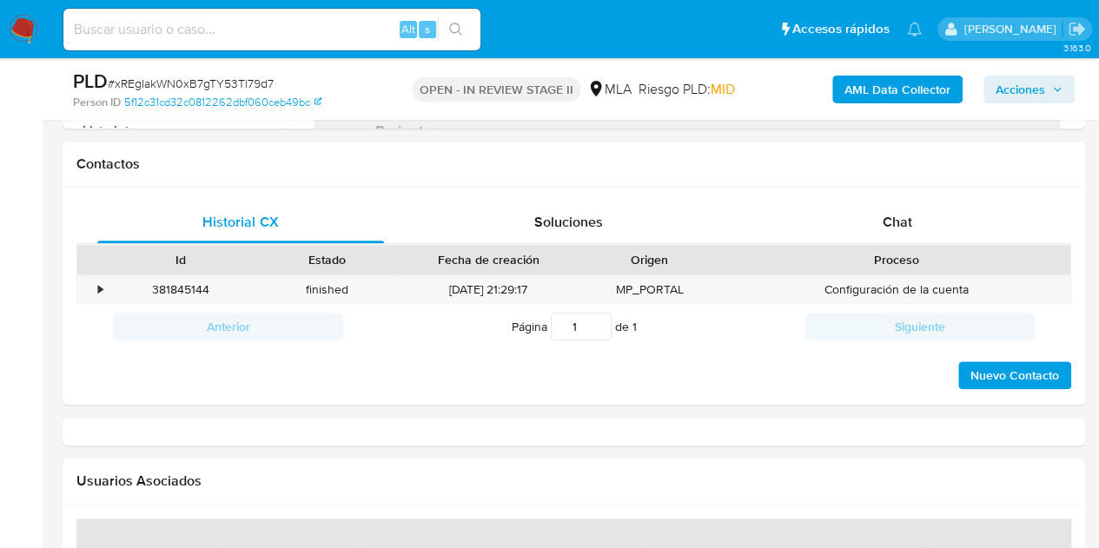
select select "10"
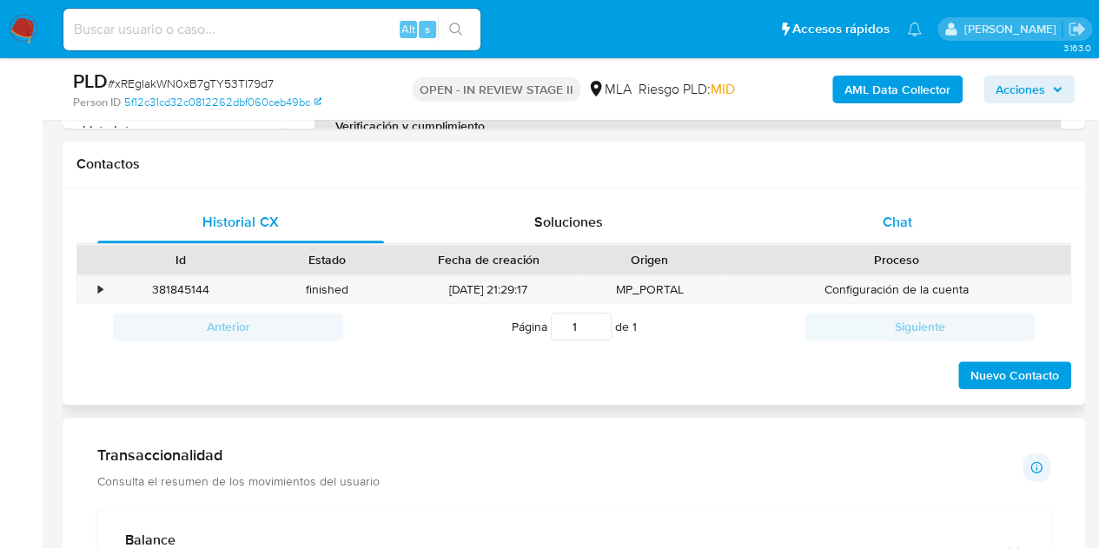
click at [919, 223] on div "Chat" at bounding box center [897, 223] width 287 height 42
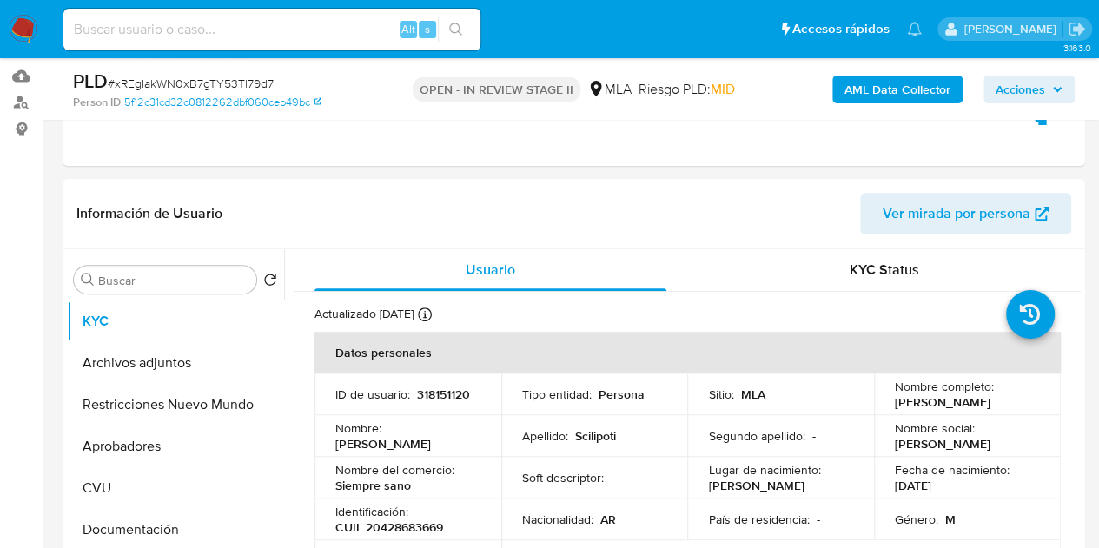
scroll to position [197, 0]
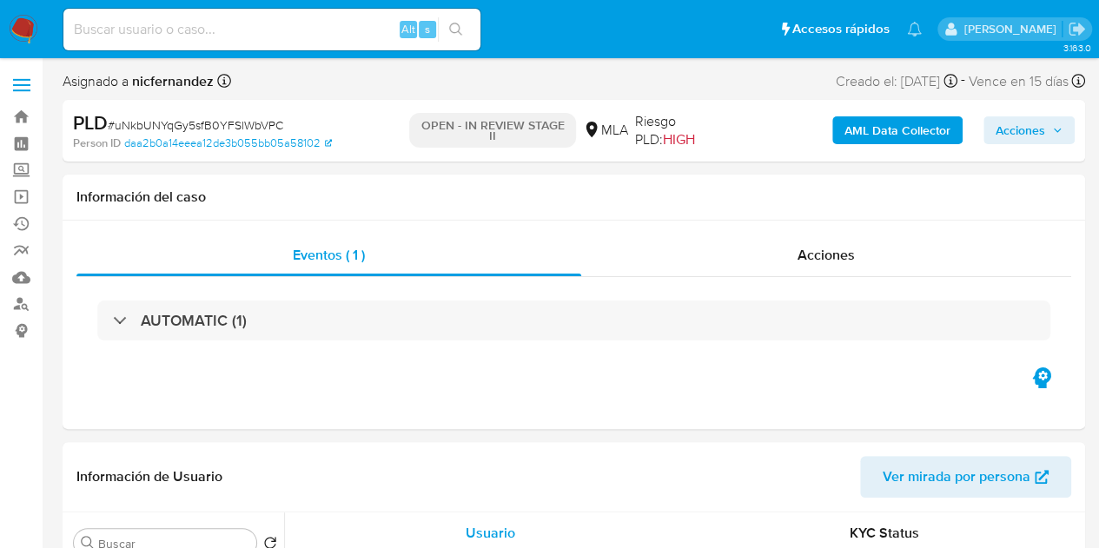
select select "10"
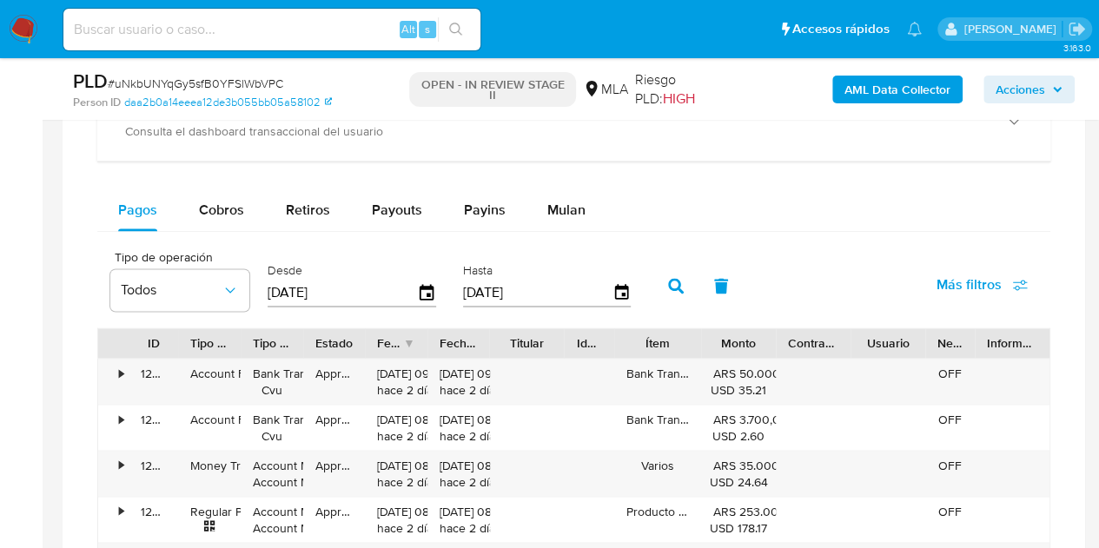
scroll to position [1259, 0]
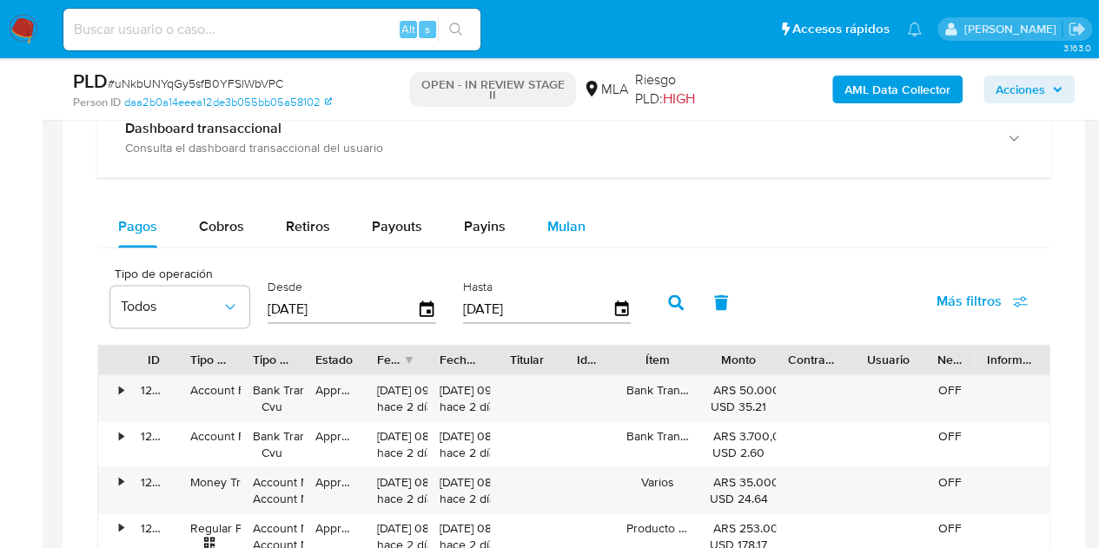
click at [550, 223] on span "Mulan" at bounding box center [566, 226] width 38 height 20
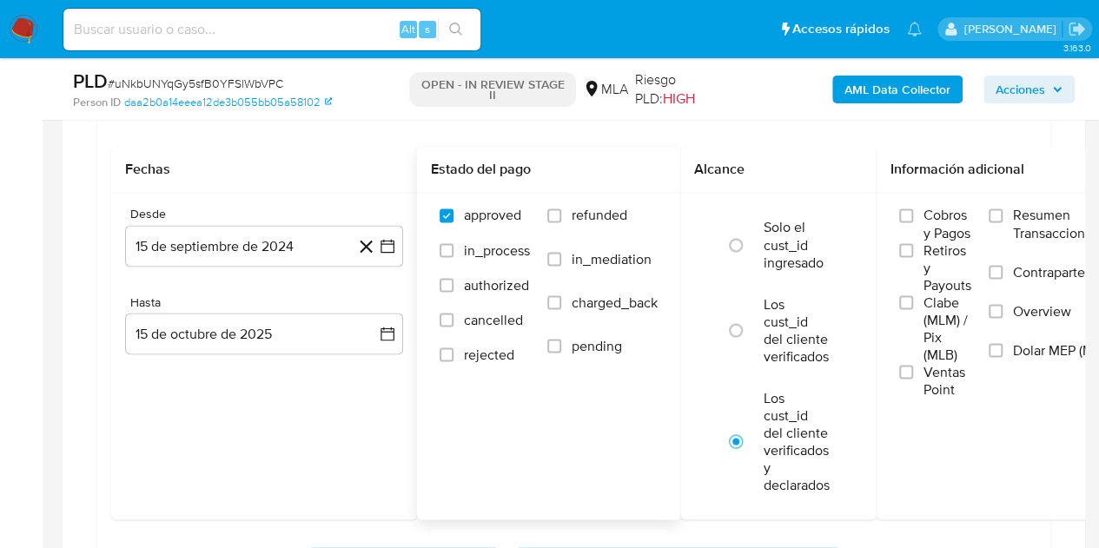
scroll to position [1428, 0]
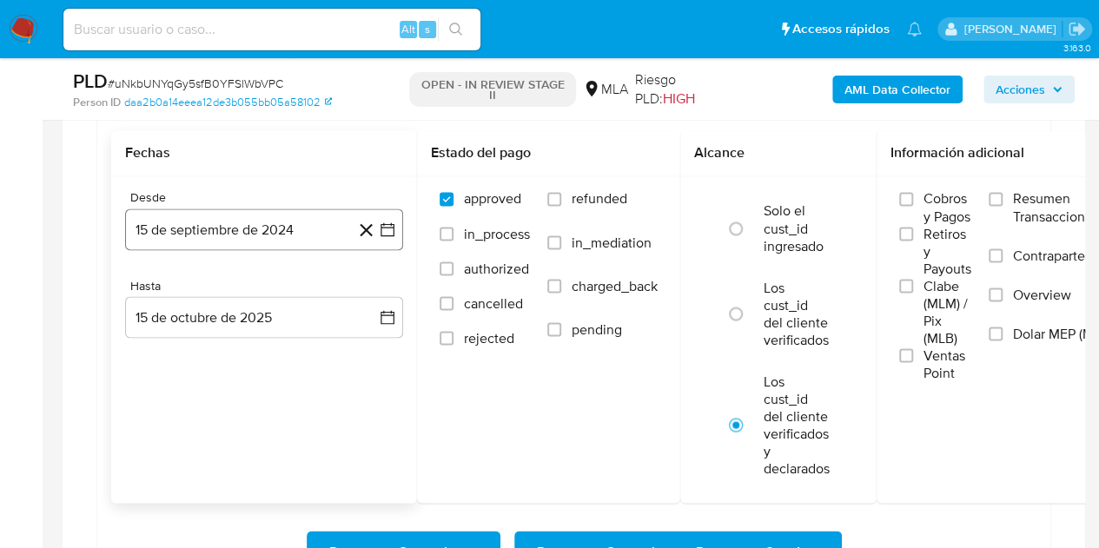
click at [315, 242] on button "15 de septiembre de 2024" at bounding box center [264, 230] width 278 height 42
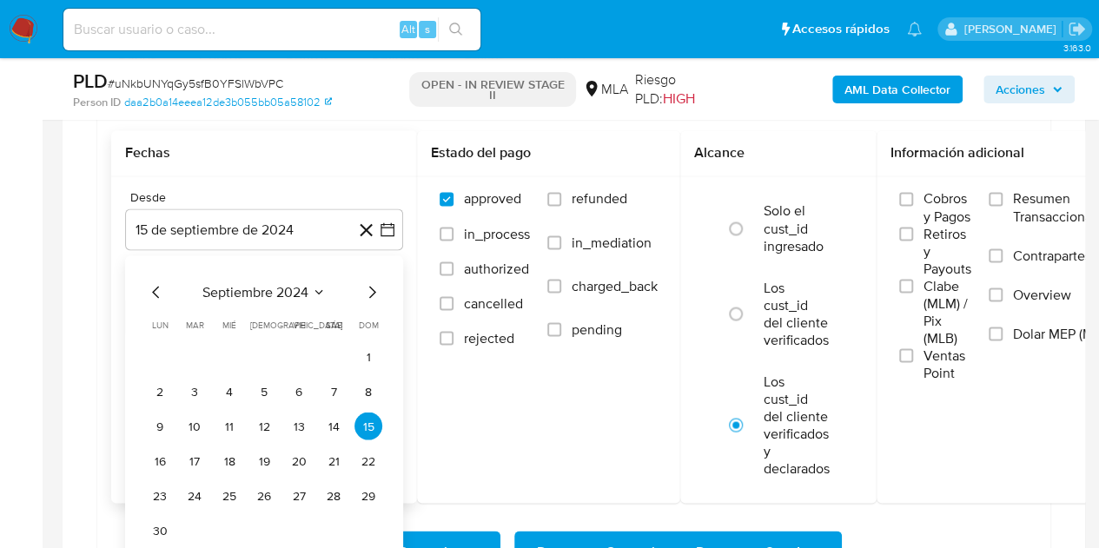
click at [374, 287] on icon "Mes siguiente" at bounding box center [372, 292] width 7 height 12
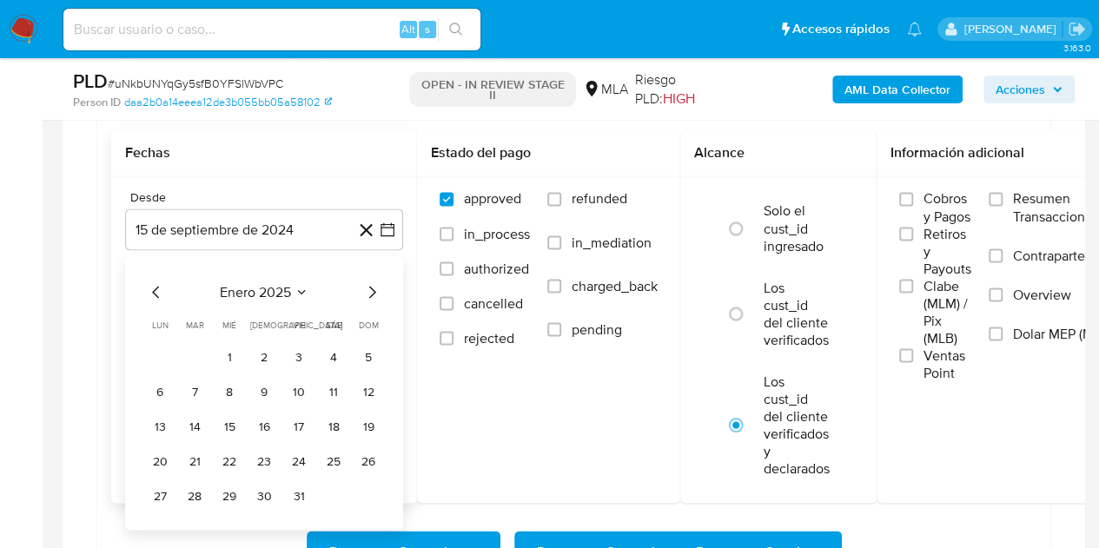
click at [374, 287] on icon "Mes siguiente" at bounding box center [372, 292] width 7 height 12
click at [275, 354] on button "1" at bounding box center [264, 356] width 28 height 28
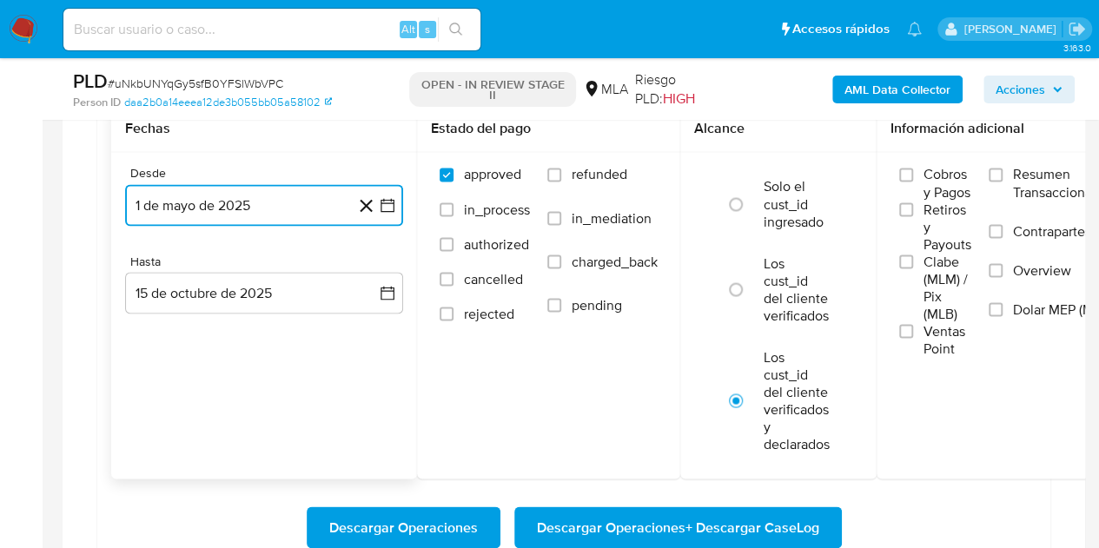
scroll to position [1465, 0]
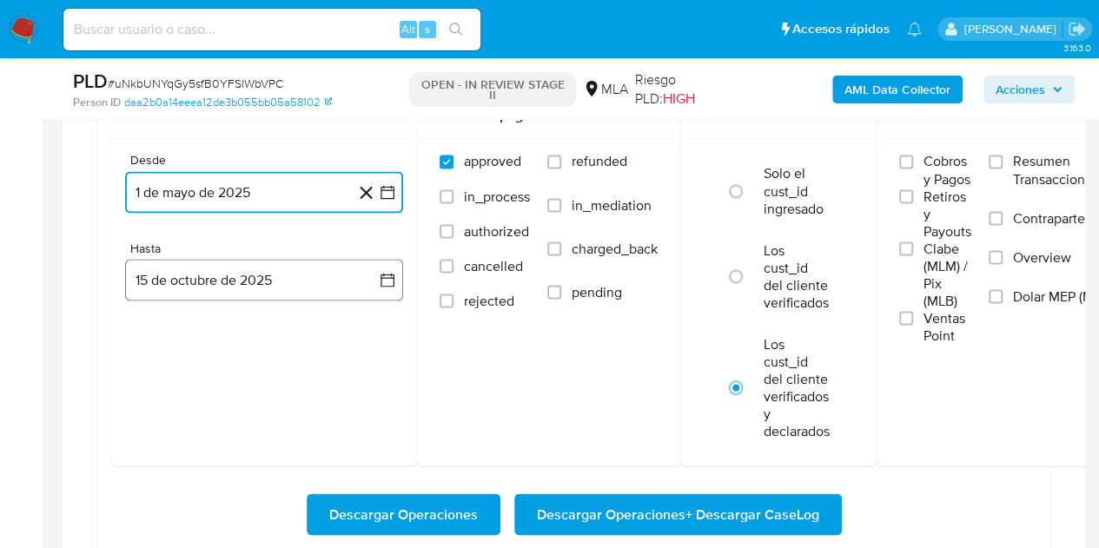
click at [265, 272] on button "15 de octubre de 2025" at bounding box center [264, 280] width 278 height 42
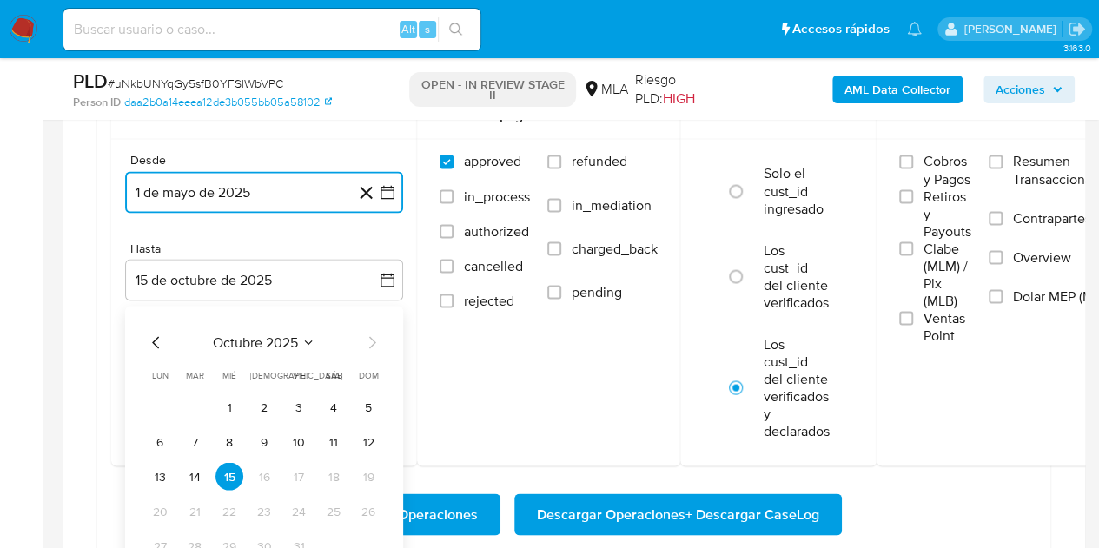
drag, startPoint x: 160, startPoint y: 336, endPoint x: 188, endPoint y: 352, distance: 31.9
click at [159, 336] on icon "Mes anterior" at bounding box center [156, 342] width 21 height 21
click at [196, 537] on button "30" at bounding box center [195, 546] width 28 height 28
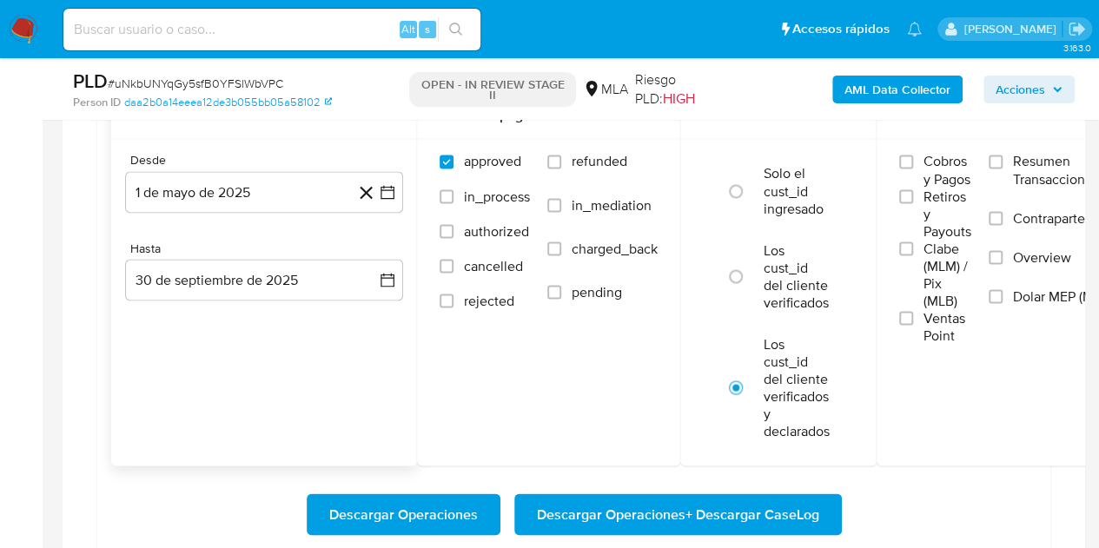
click at [261, 399] on div "Fechas Desde 1 de mayo de 2025 1-05-2025 Hasta 30 de septiembre de 2025 30-09-2…" at bounding box center [264, 279] width 306 height 373
click at [598, 161] on span "refunded" at bounding box center [600, 161] width 56 height 17
click at [561, 161] on input "refunded" at bounding box center [554, 162] width 14 height 14
checkbox input "true"
click at [1025, 291] on span "Dolar MEP (MLA)" at bounding box center [1063, 296] width 101 height 17
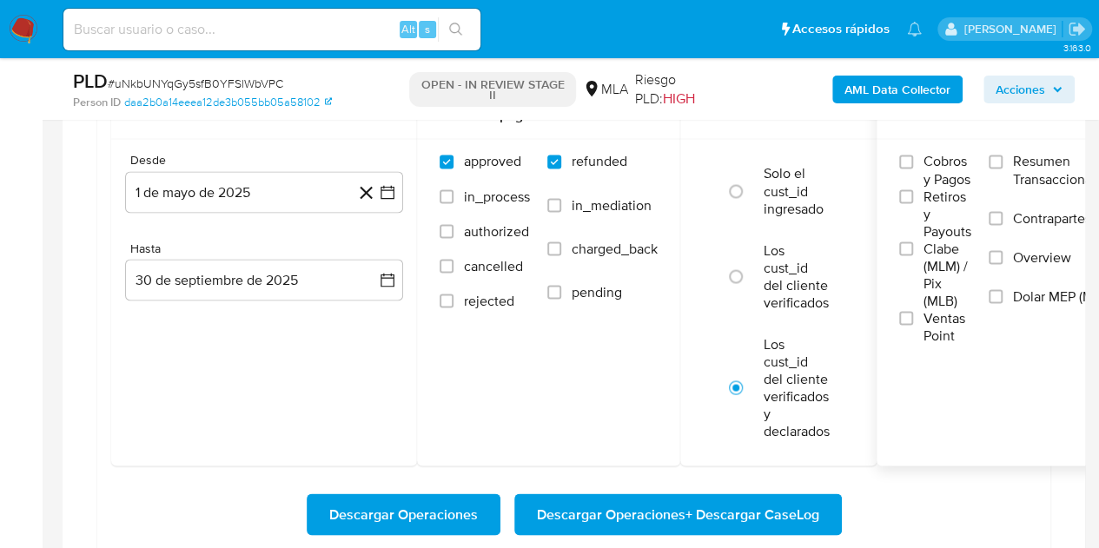
click at [1003, 291] on input "Dolar MEP (MLA)" at bounding box center [996, 296] width 14 height 14
click at [627, 510] on span "Descargar Operaciones + Descargar CaseLog" at bounding box center [678, 514] width 282 height 38
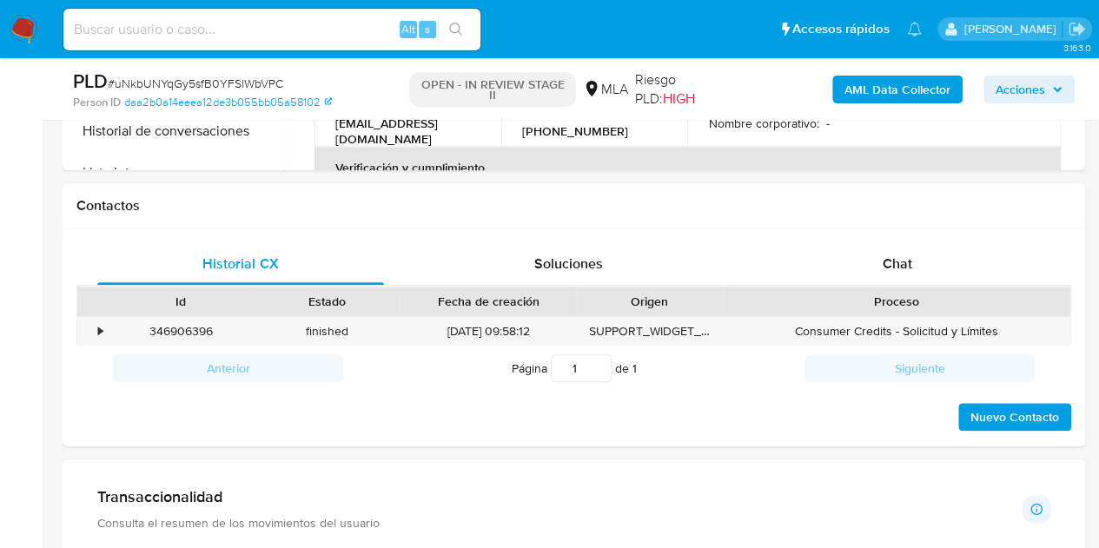
scroll to position [702, 0]
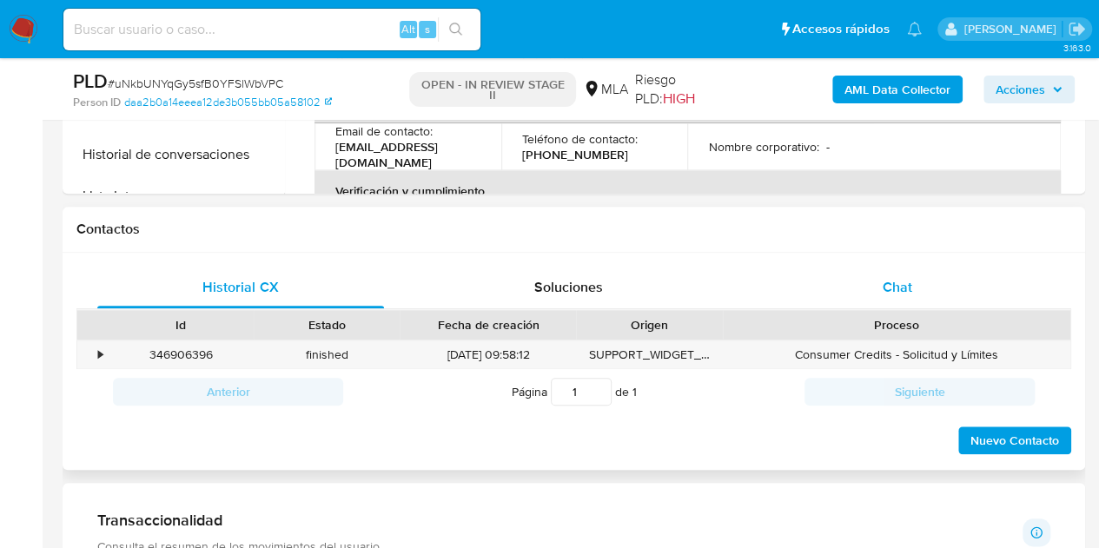
click at [946, 284] on div "Chat" at bounding box center [897, 288] width 287 height 42
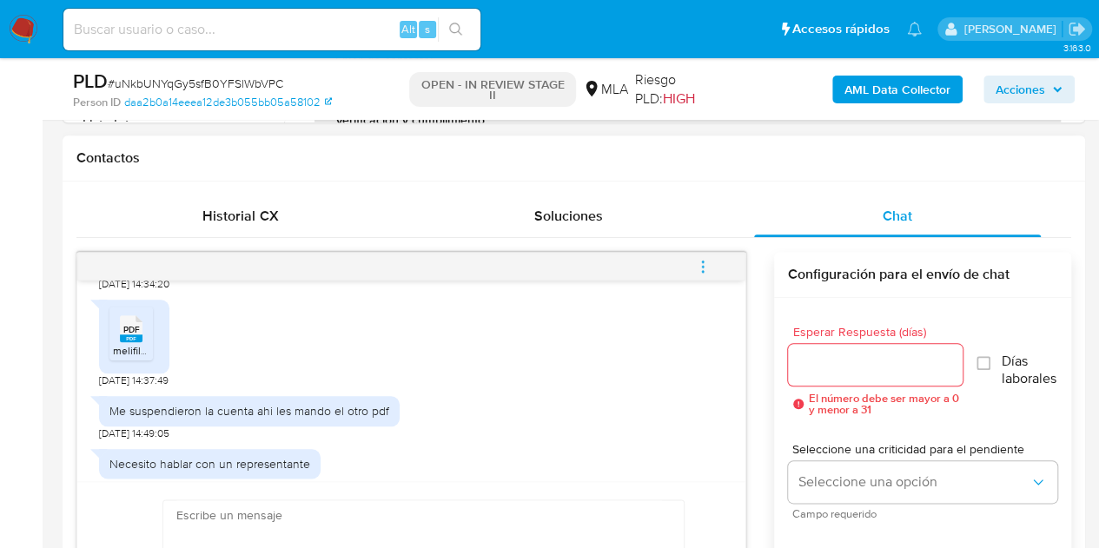
scroll to position [1137, 0]
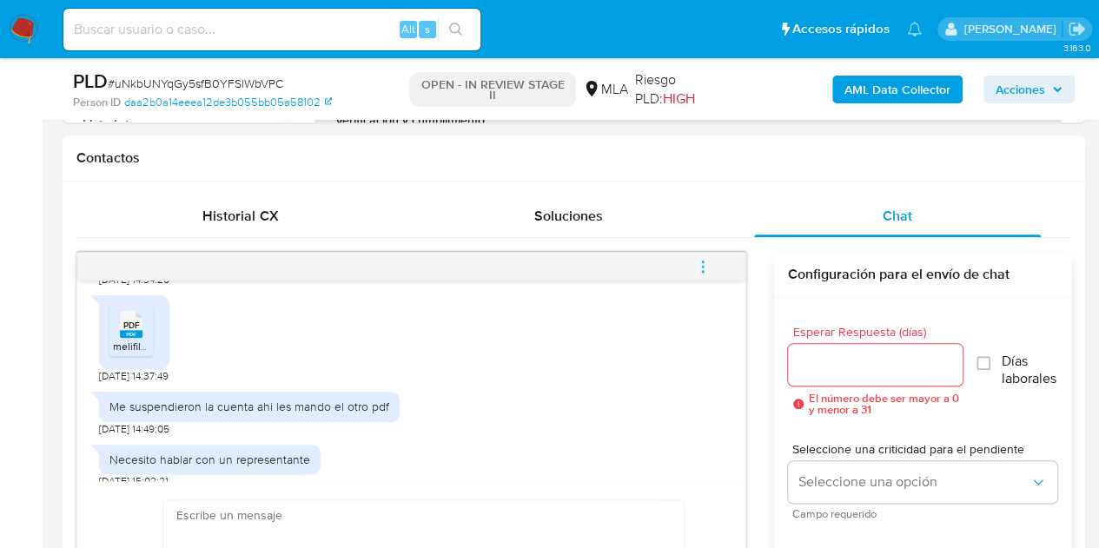
click at [141, 339] on span "melifile5733078705292741231.pdf" at bounding box center [192, 346] width 158 height 15
click at [209, 36] on input at bounding box center [271, 29] width 417 height 23
paste input "6tfhrZPNouHXs0dcTfDrYtZi"
type input "6tfhrZPNouHXs0dcTfDrYtZi"
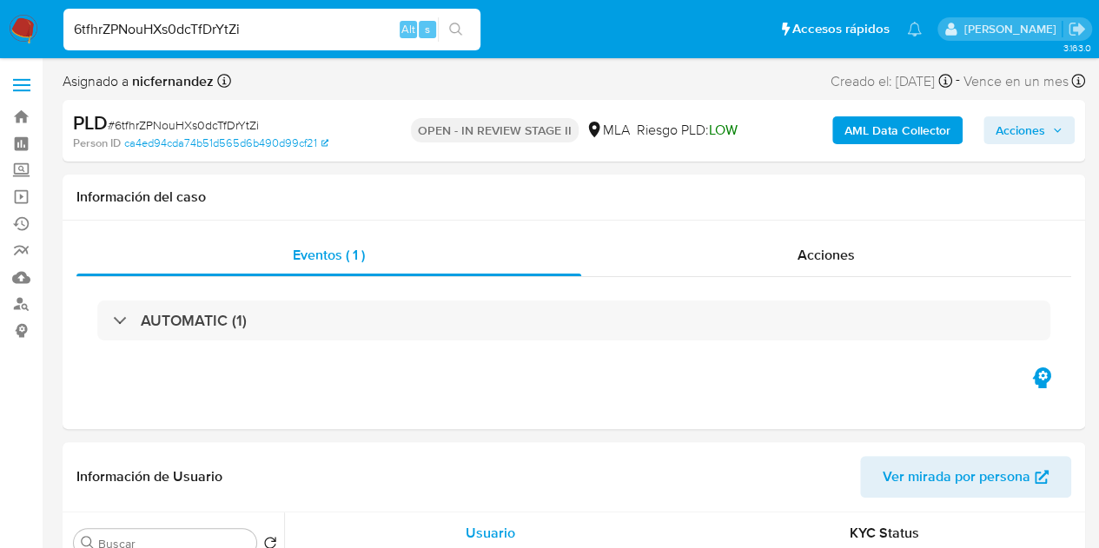
select select "10"
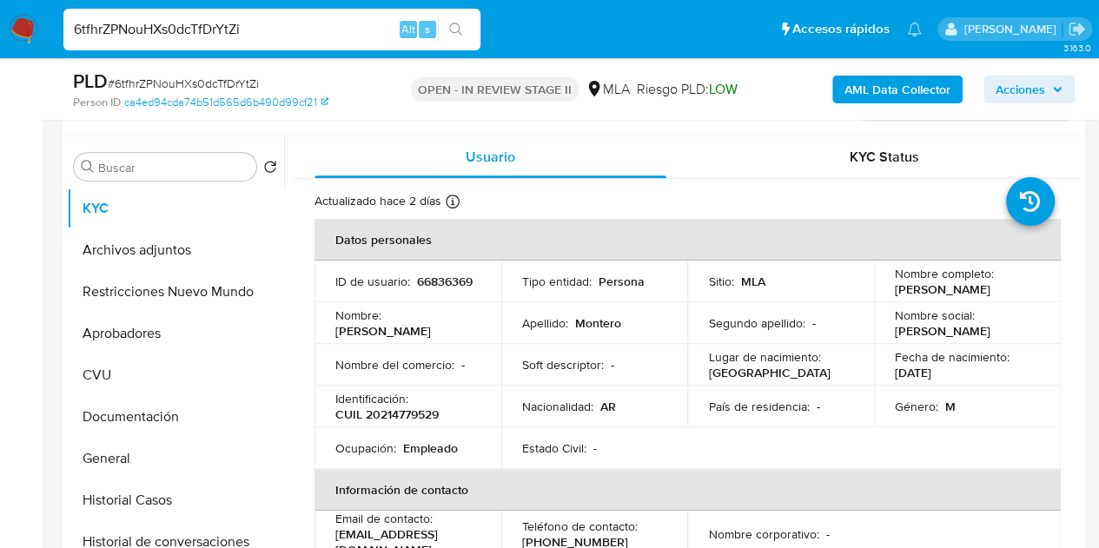
scroll to position [318, 0]
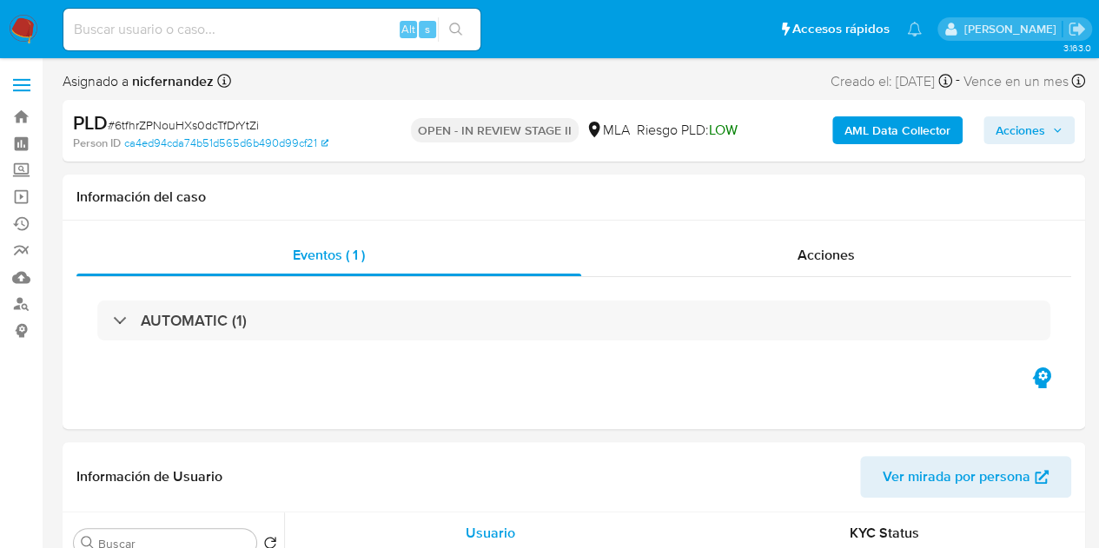
select select "10"
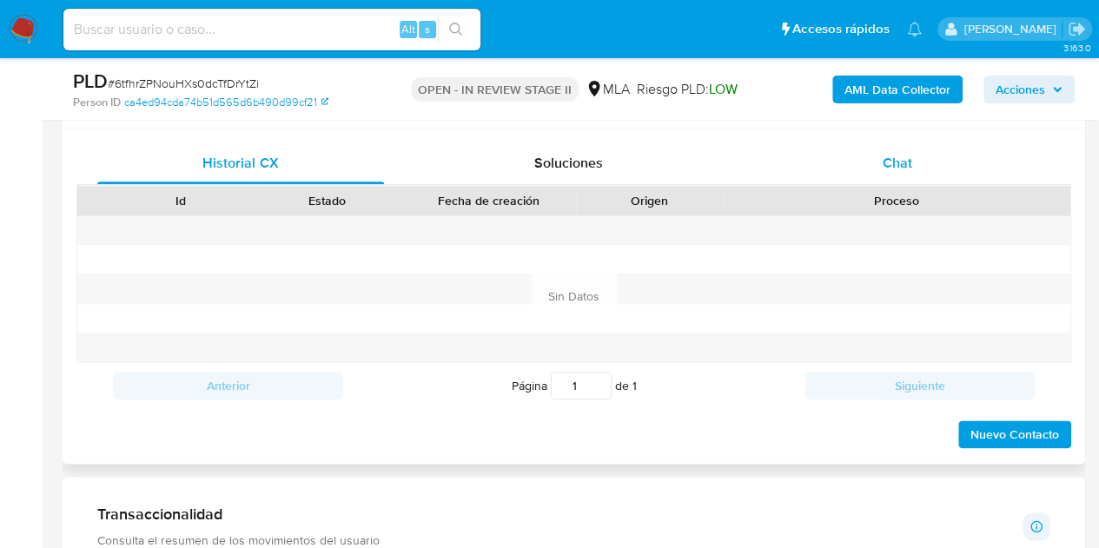
scroll to position [808, 0]
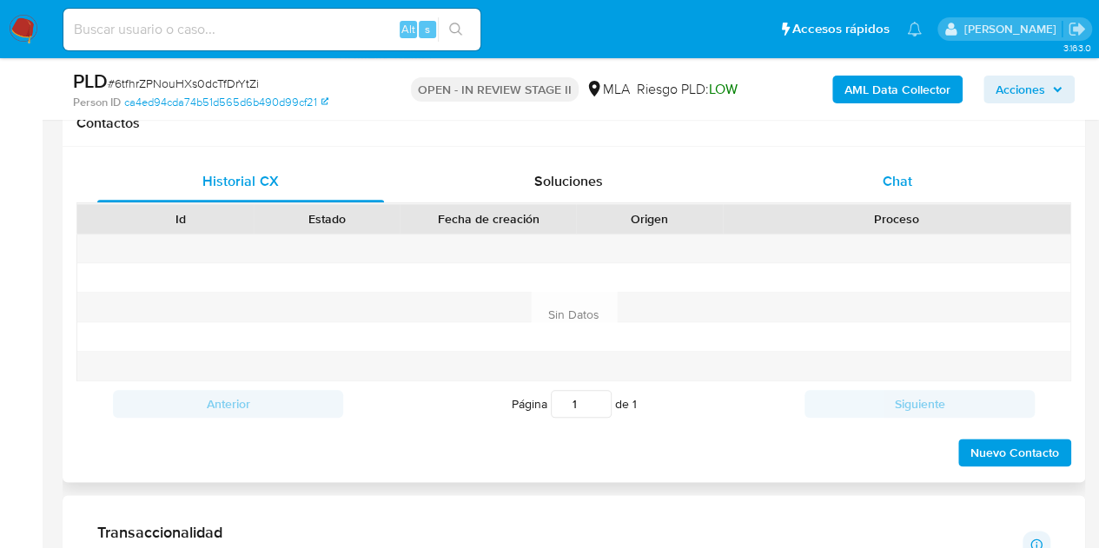
click at [932, 163] on div "Chat" at bounding box center [897, 182] width 287 height 42
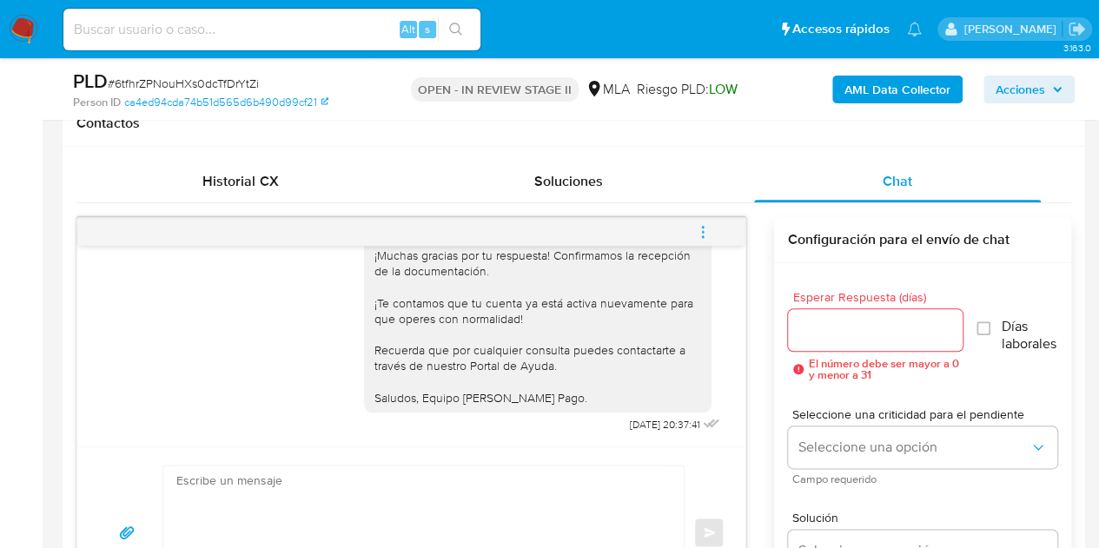
scroll to position [2178, 0]
click at [712, 234] on button "menu-action" at bounding box center [702, 232] width 57 height 42
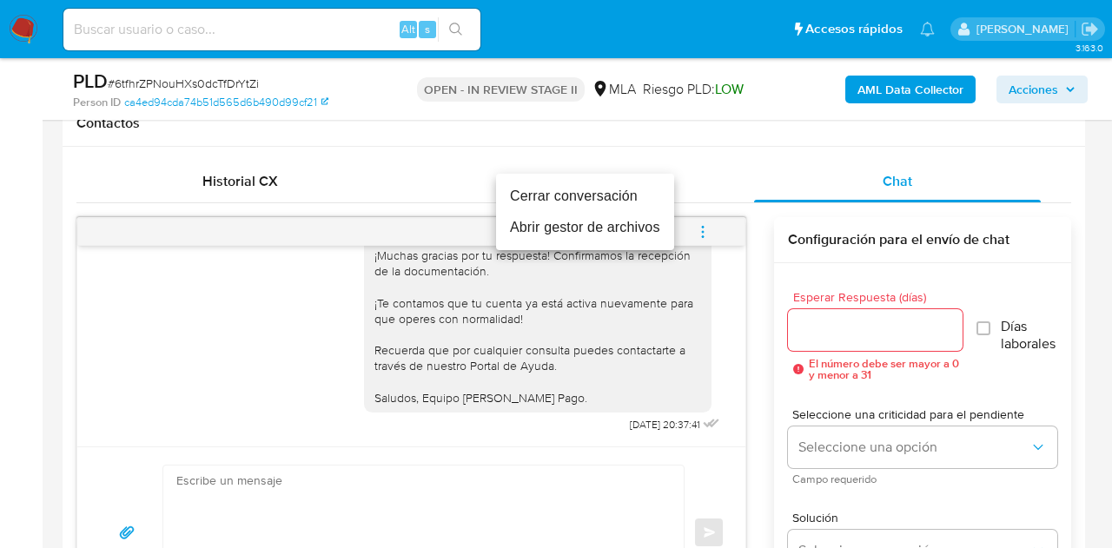
click at [636, 201] on li "Cerrar conversación" at bounding box center [585, 196] width 178 height 31
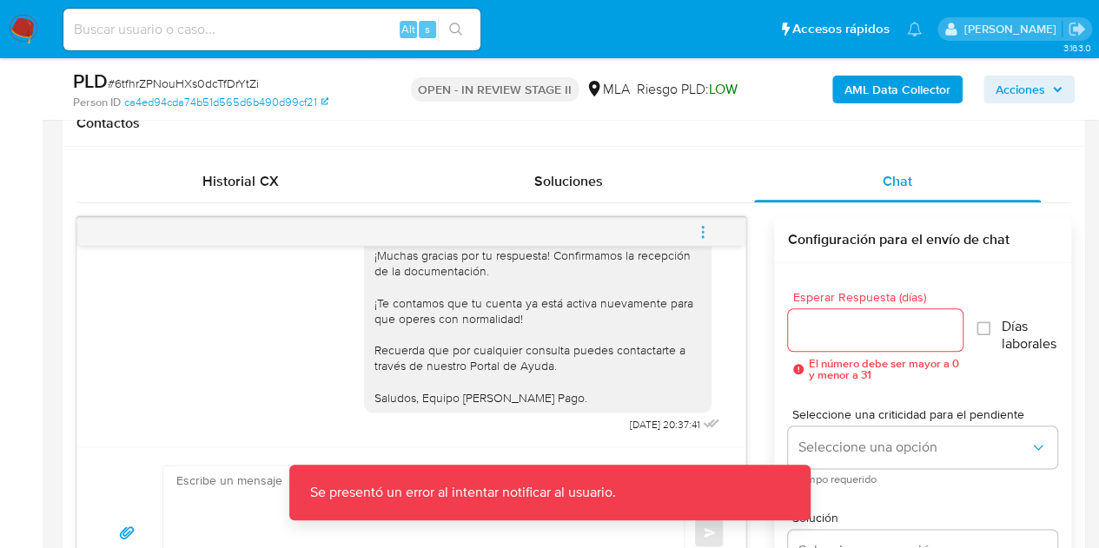
click at [702, 232] on icon "menu-action" at bounding box center [703, 232] width 16 height 16
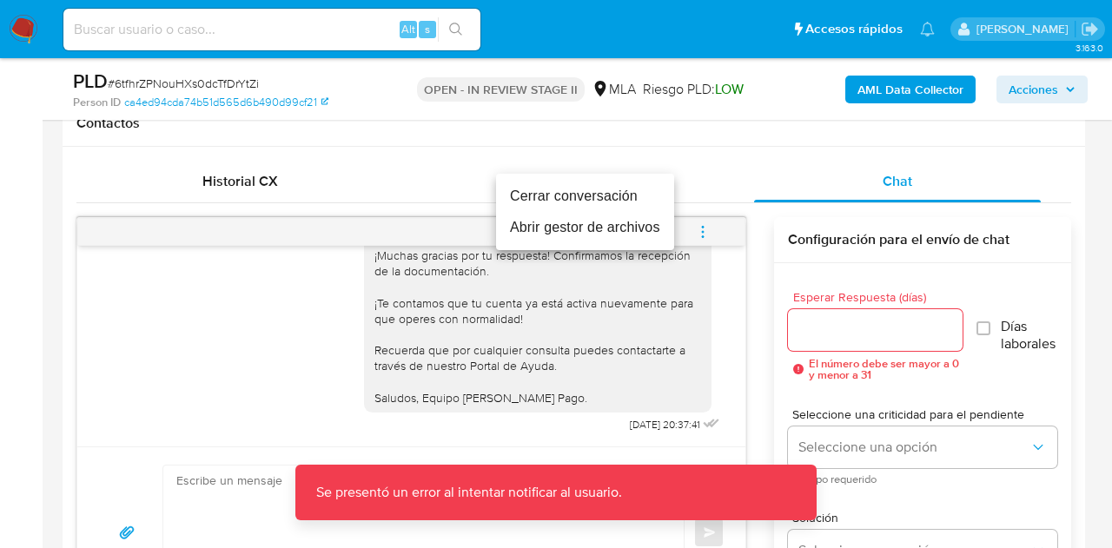
click at [634, 192] on li "Cerrar conversación" at bounding box center [585, 196] width 178 height 31
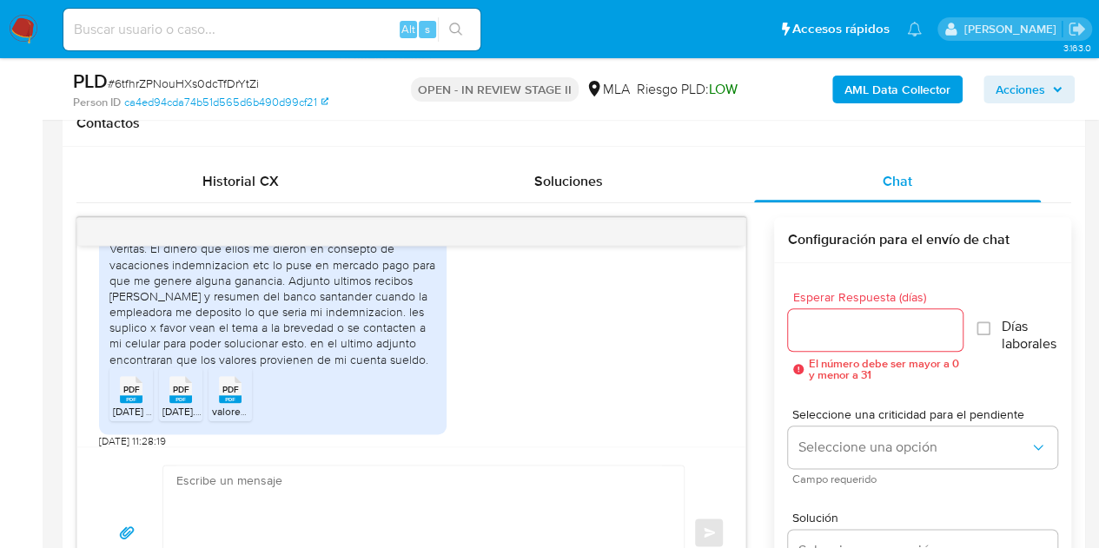
scroll to position [1715, 0]
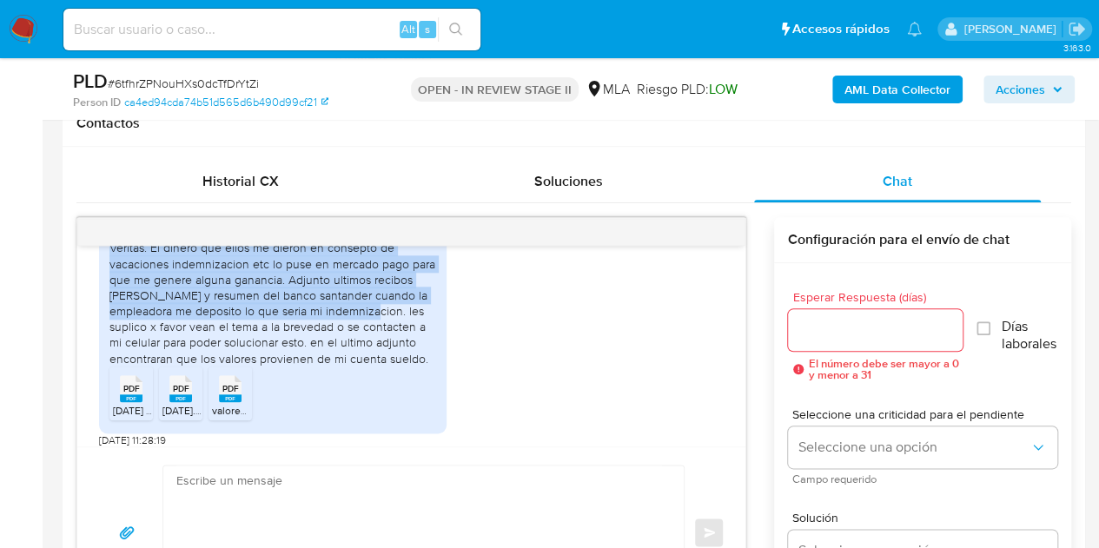
drag, startPoint x: 204, startPoint y: 267, endPoint x: 313, endPoint y: 354, distance: 139.1
click at [313, 354] on div "Hola, [PERSON_NAME]. En [DATE] de este año fui desvinculado por mutuo acuerdo d…" at bounding box center [272, 288] width 327 height 158
copy div "En [DATE] de este año fui desvinculado por mutuo acuerdo de la empresa Bureau V…"
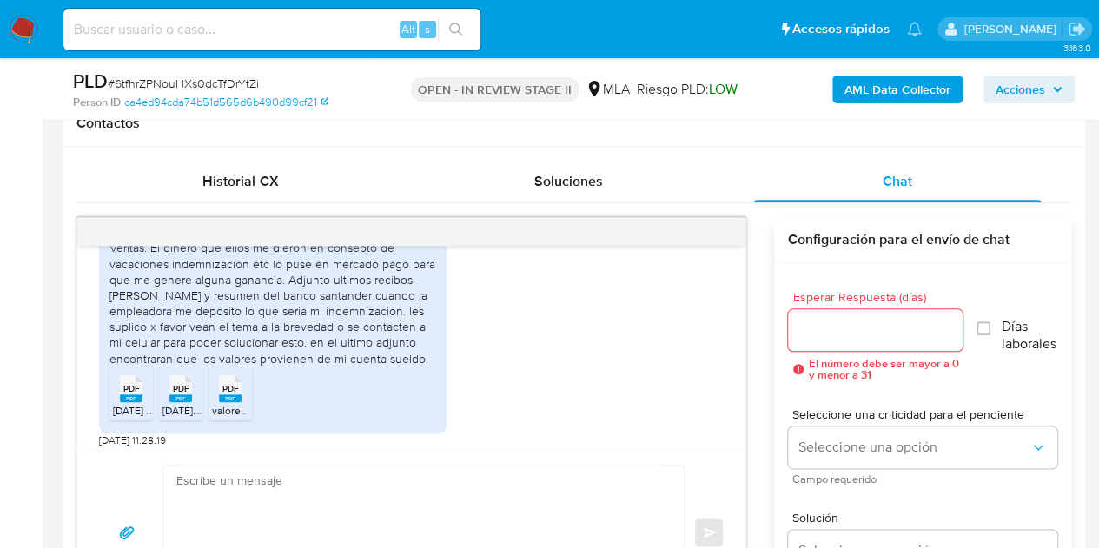
click at [532, 362] on div "Hola, [PERSON_NAME]. En [DATE] de este año fui desvinculado por mutuo acuerdo d…" at bounding box center [411, 320] width 625 height 255
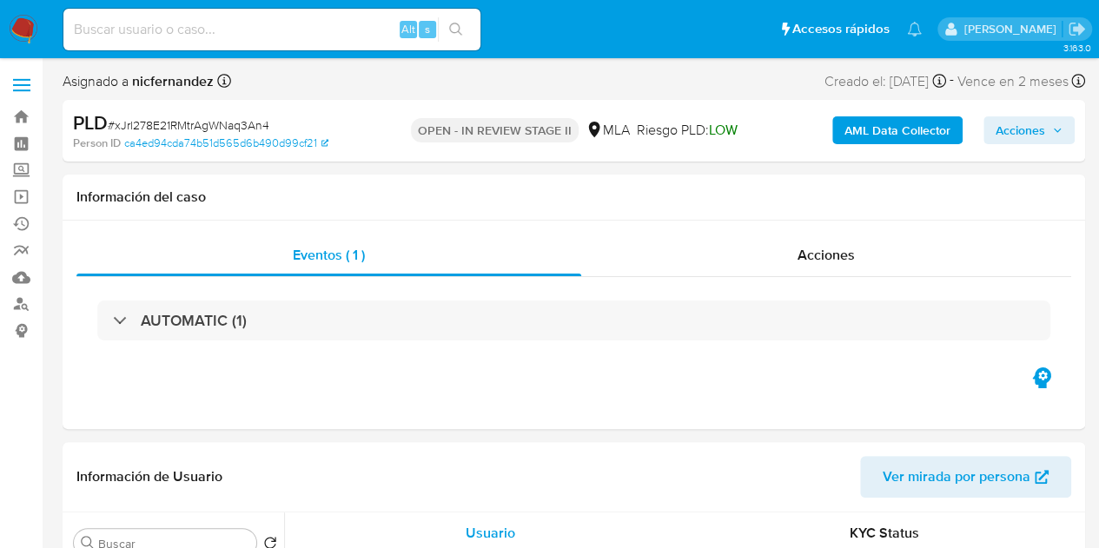
select select "10"
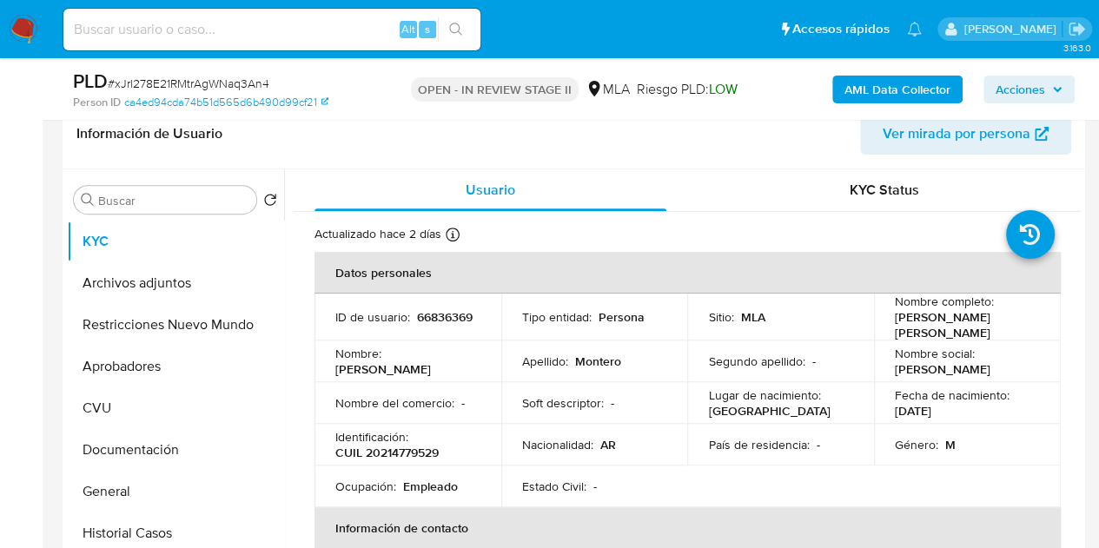
scroll to position [313, 0]
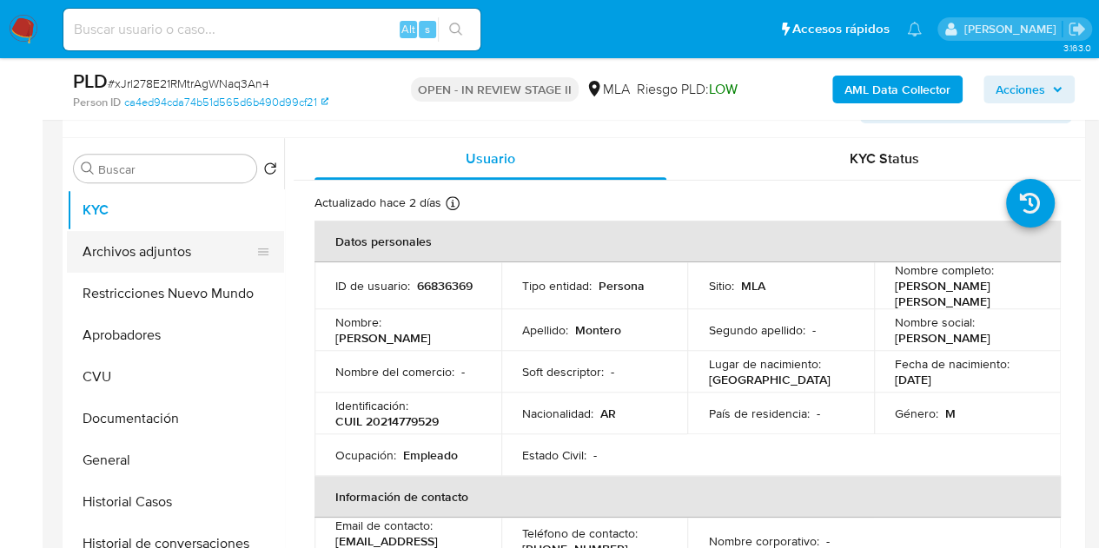
click at [149, 251] on button "Archivos adjuntos" at bounding box center [168, 252] width 203 height 42
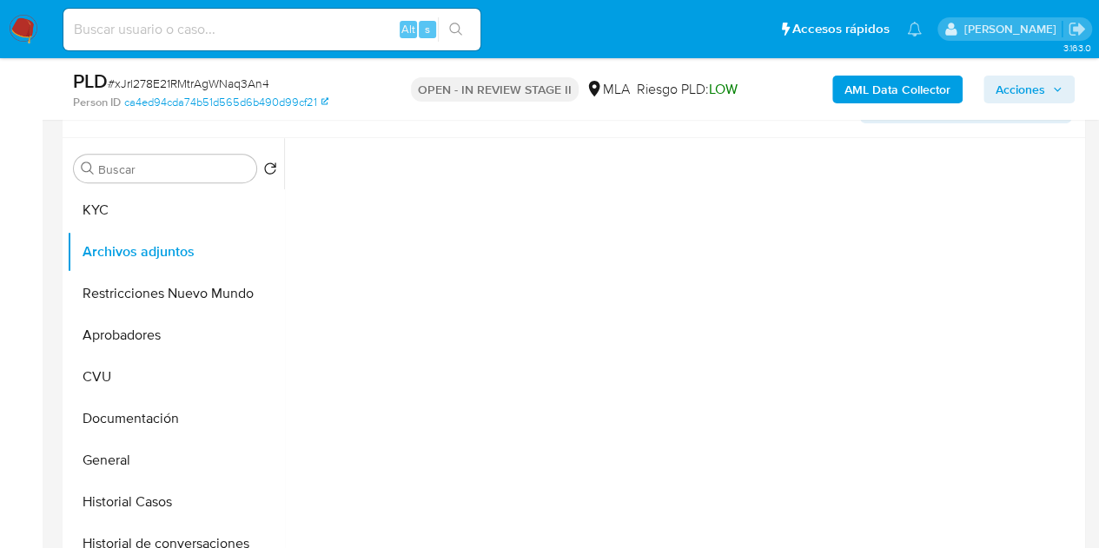
scroll to position [252, 0]
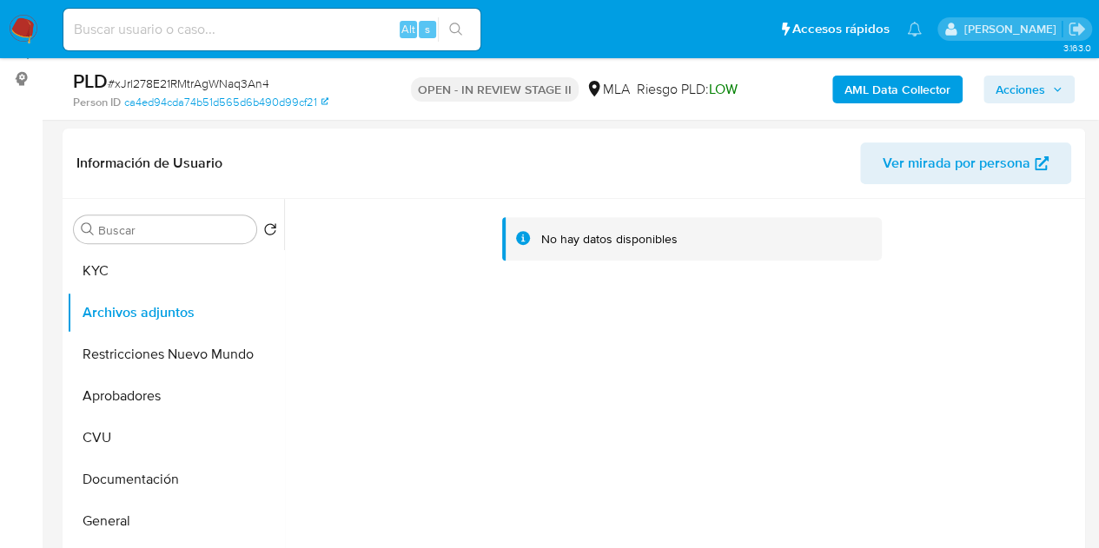
click at [862, 91] on b "AML Data Collector" at bounding box center [898, 90] width 106 height 28
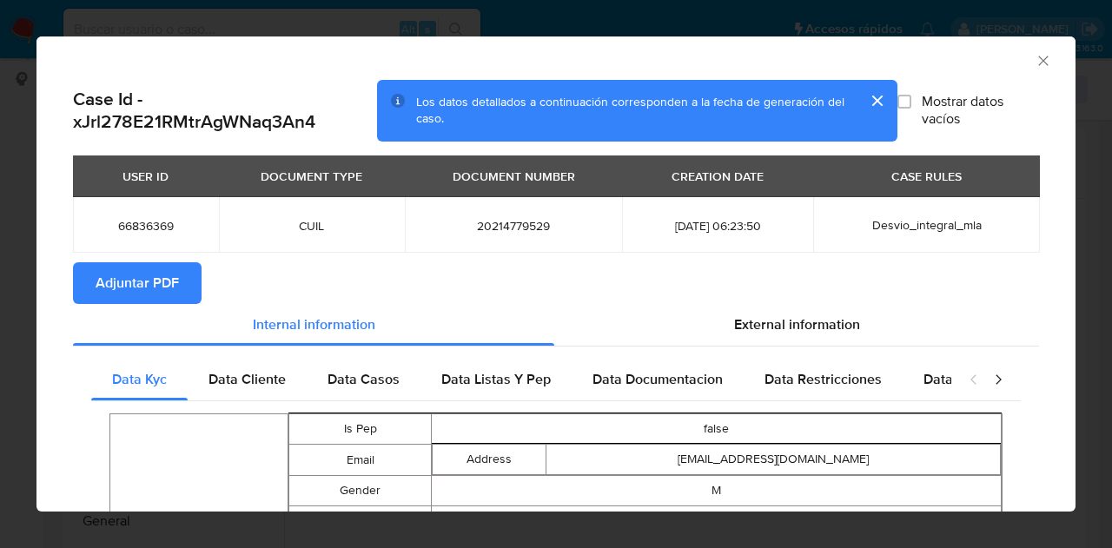
click at [143, 269] on span "Adjuntar PDF" at bounding box center [137, 283] width 83 height 38
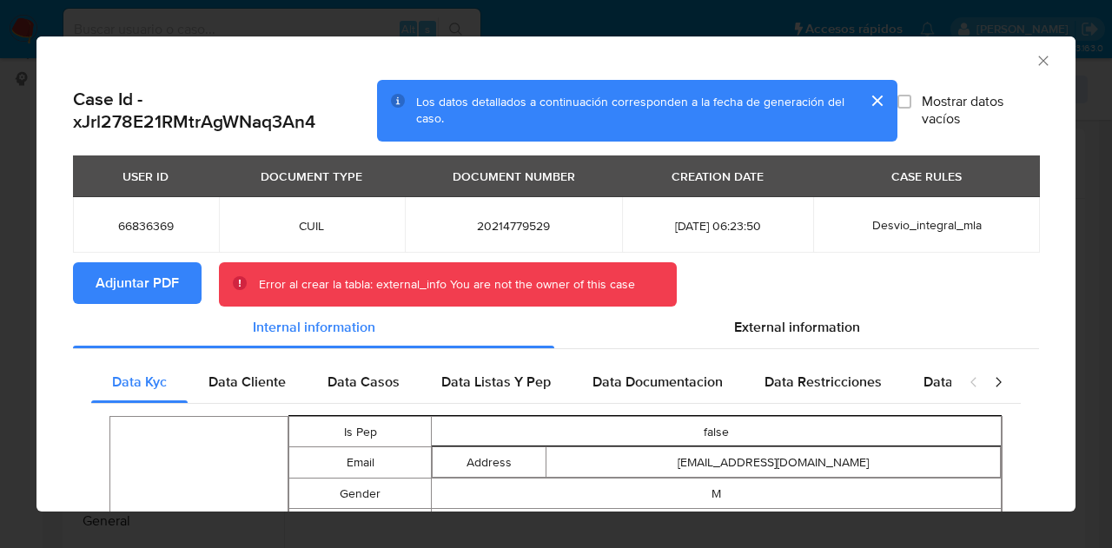
click at [1038, 63] on icon "Cerrar ventana" at bounding box center [1043, 61] width 10 height 10
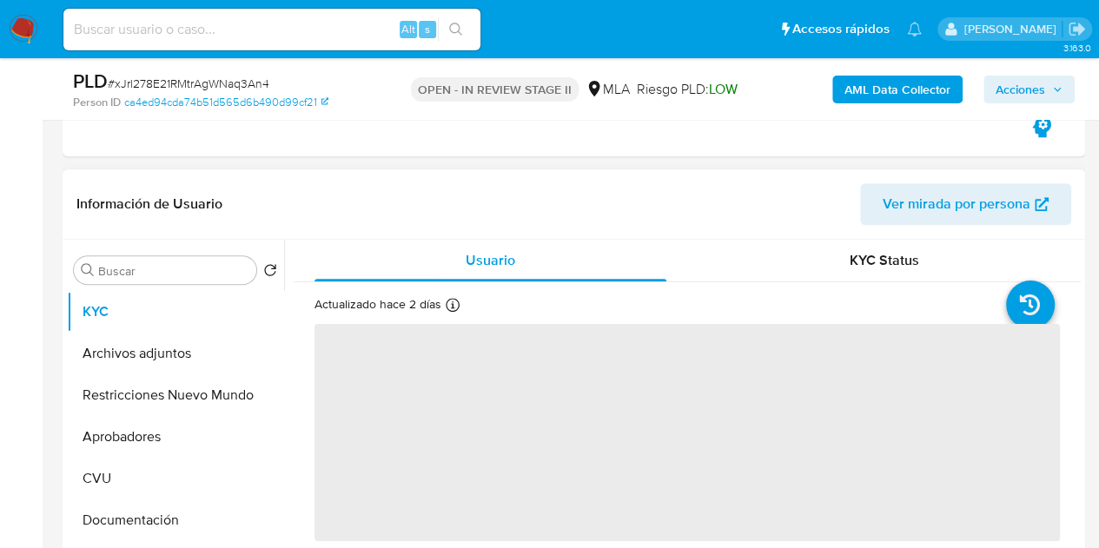
scroll to position [309, 0]
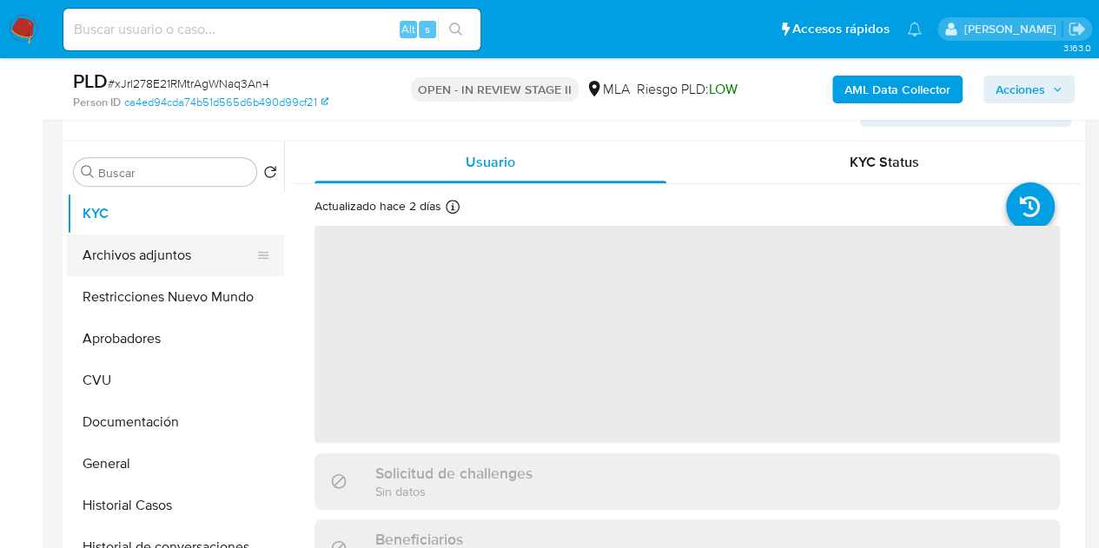
click at [167, 245] on button "Archivos adjuntos" at bounding box center [168, 256] width 203 height 42
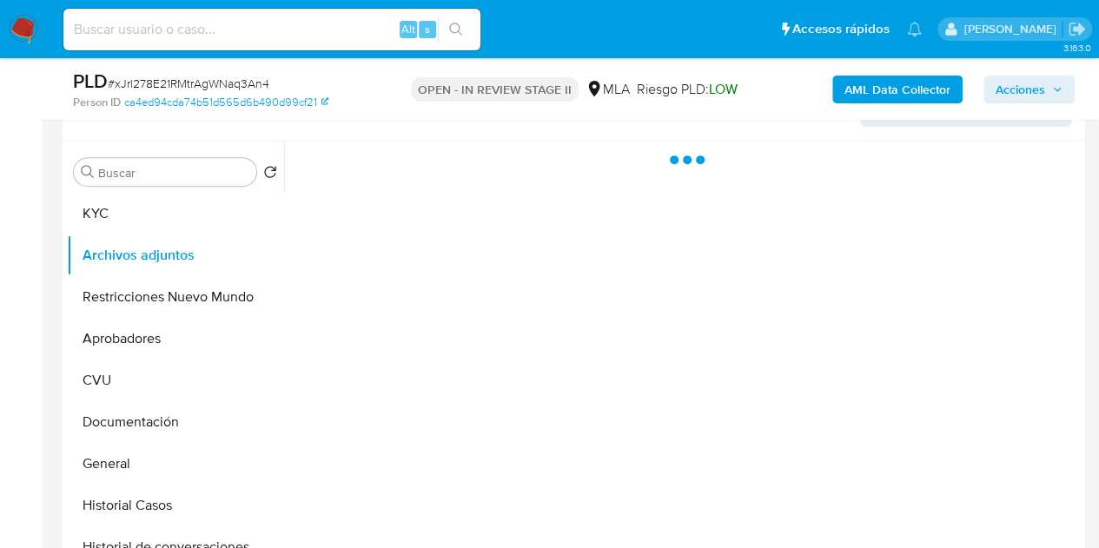
select select "10"
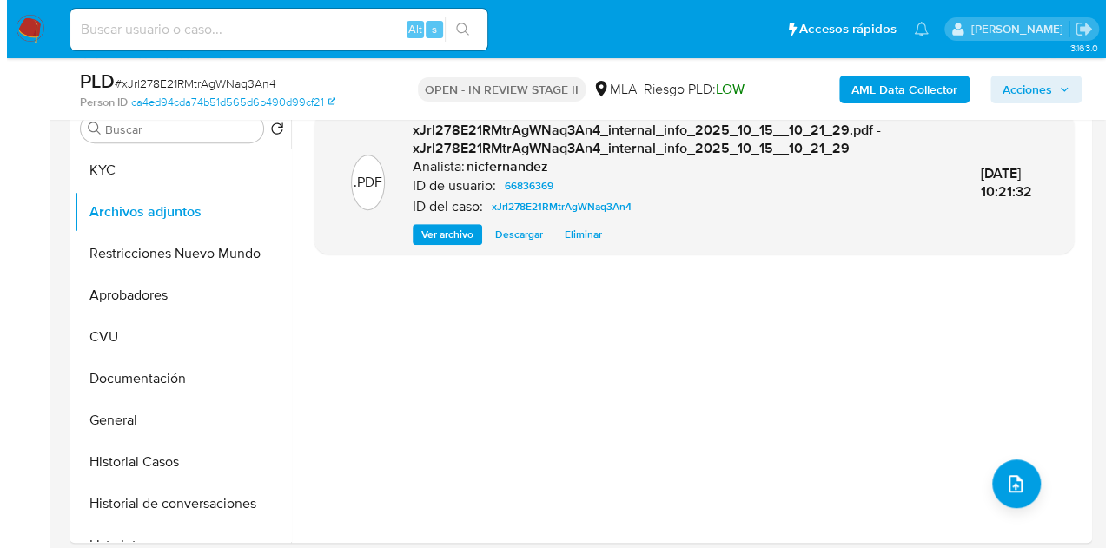
scroll to position [342, 0]
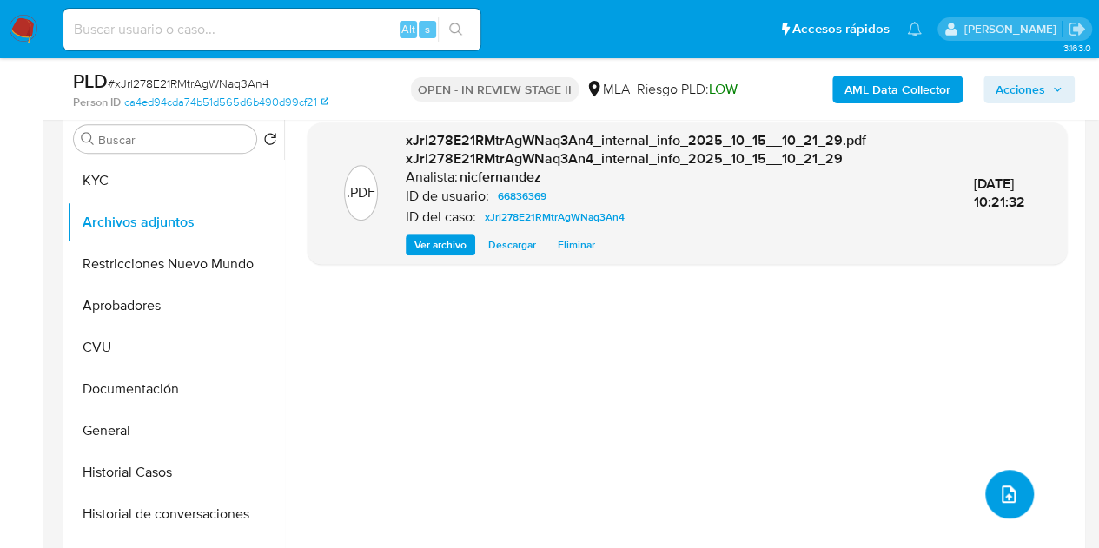
click at [989, 481] on button "upload-file" at bounding box center [1009, 494] width 49 height 49
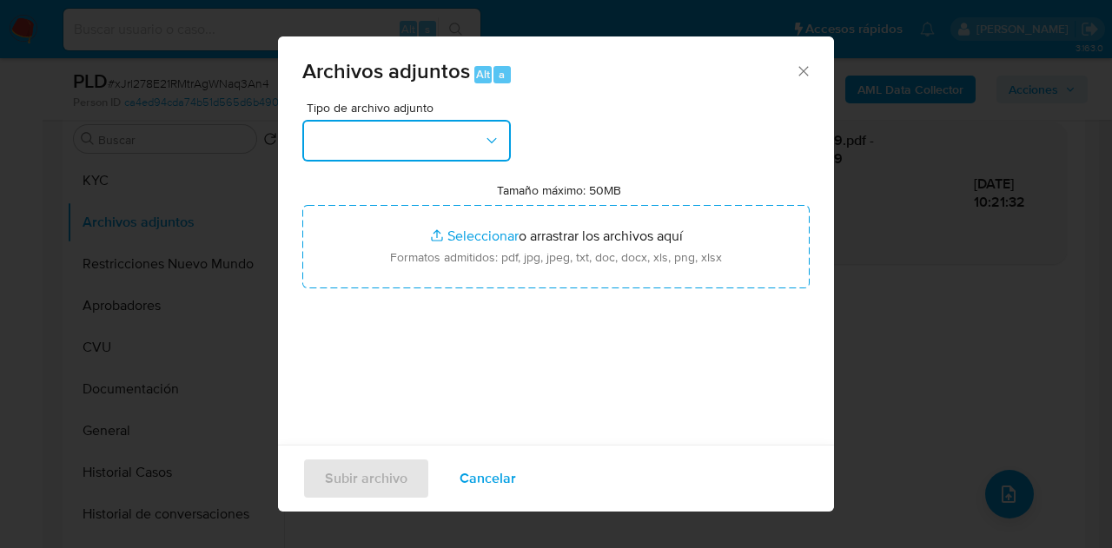
click at [497, 151] on button "button" at bounding box center [406, 141] width 209 height 42
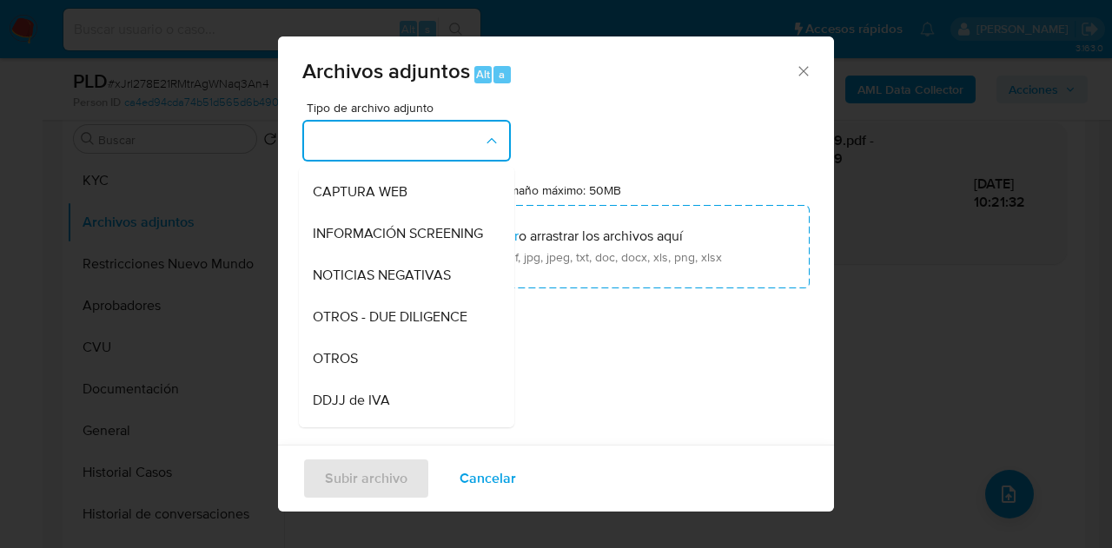
scroll to position [205, 0]
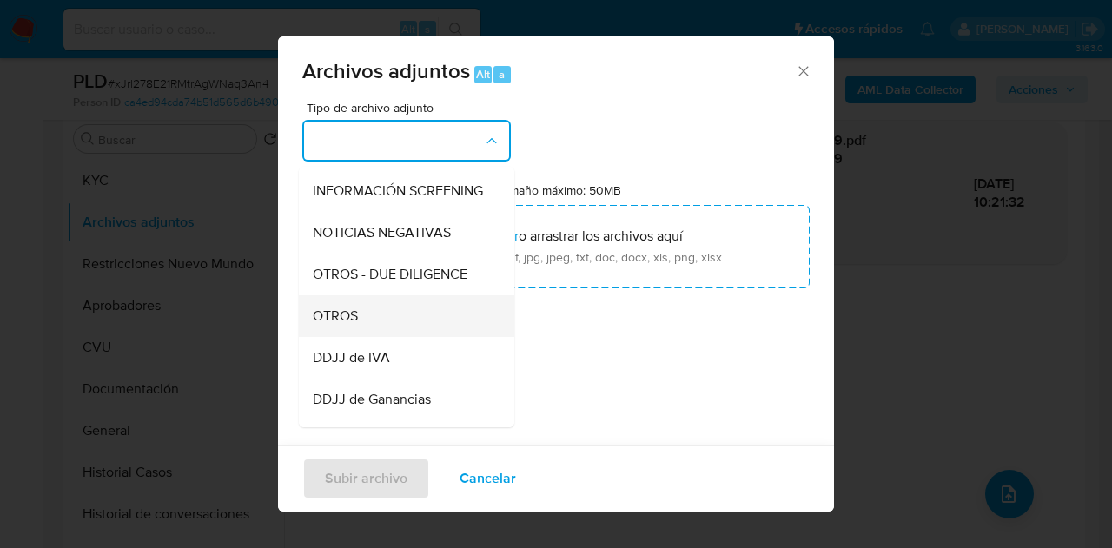
click at [384, 334] on div "OTROS" at bounding box center [401, 316] width 177 height 42
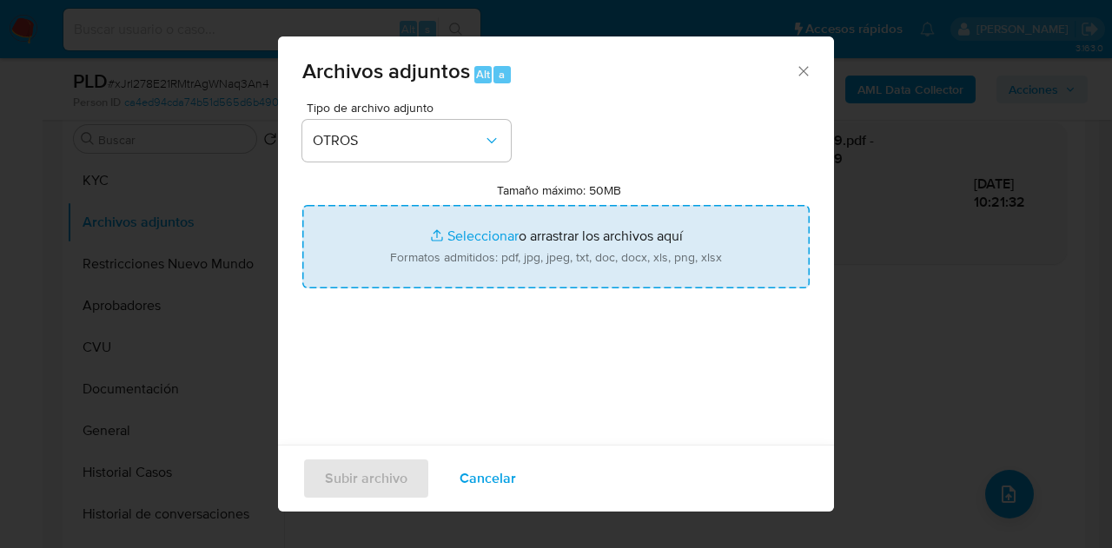
click at [458, 250] on input "Tamaño máximo: 50MB Seleccionar archivos" at bounding box center [556, 246] width 508 height 83
type input "C:\fakepath\Recibo 07 2025 con liquidacion final.pdf"
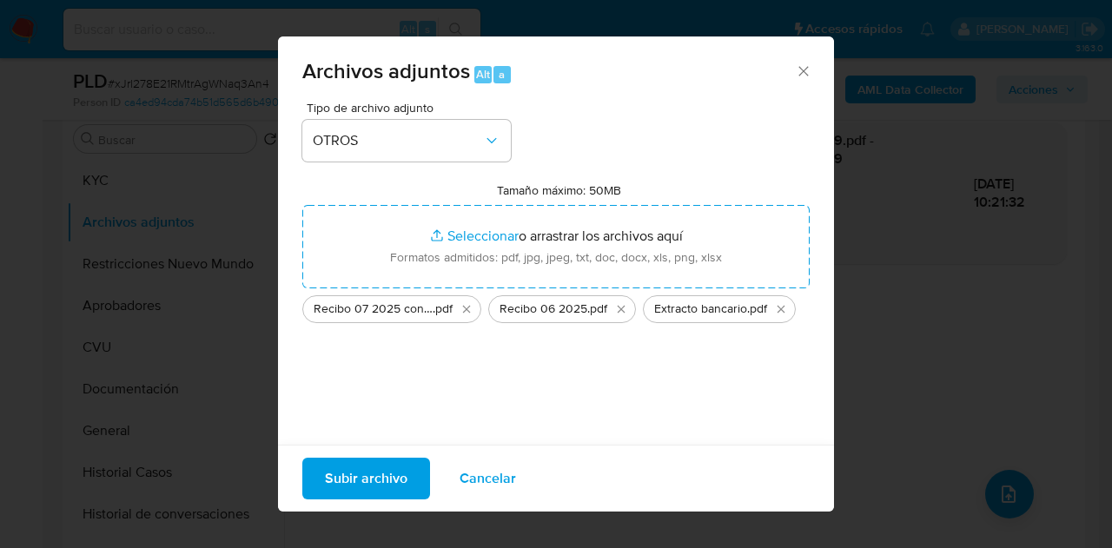
click at [354, 473] on span "Subir archivo" at bounding box center [366, 479] width 83 height 38
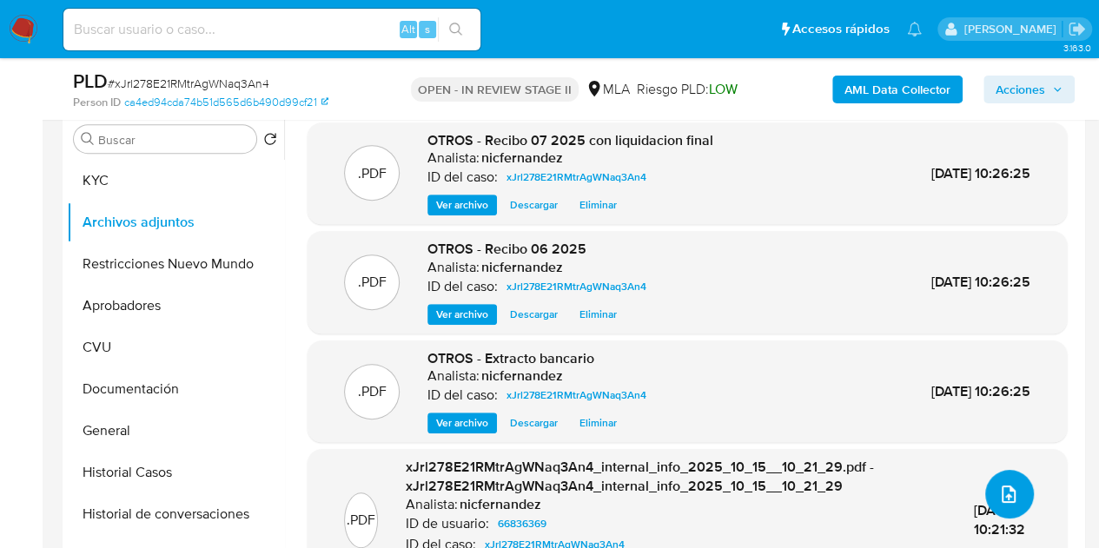
click at [1005, 494] on icon "upload-file" at bounding box center [1009, 494] width 21 height 21
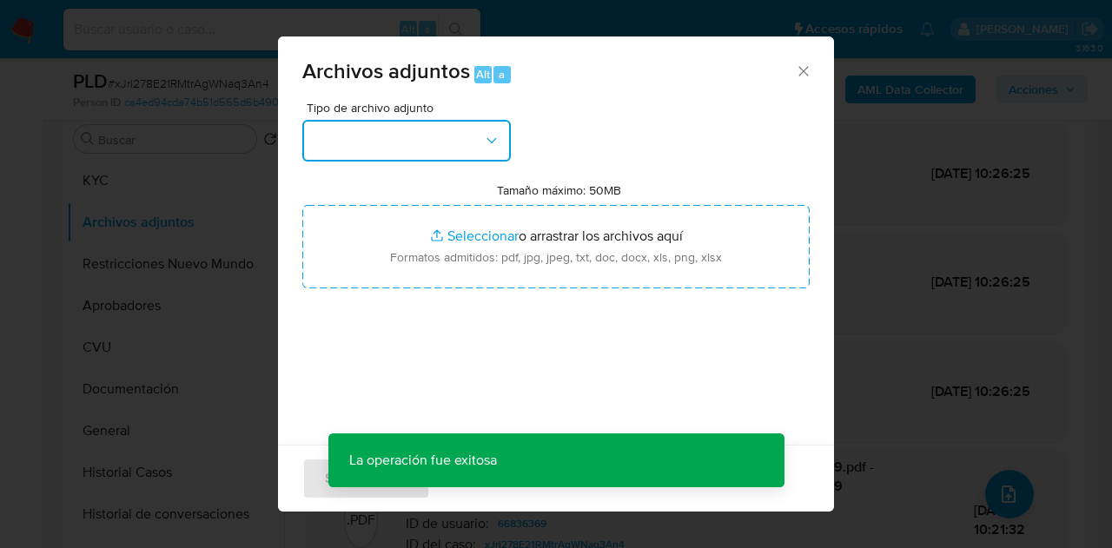
click at [469, 158] on button "button" at bounding box center [406, 141] width 209 height 42
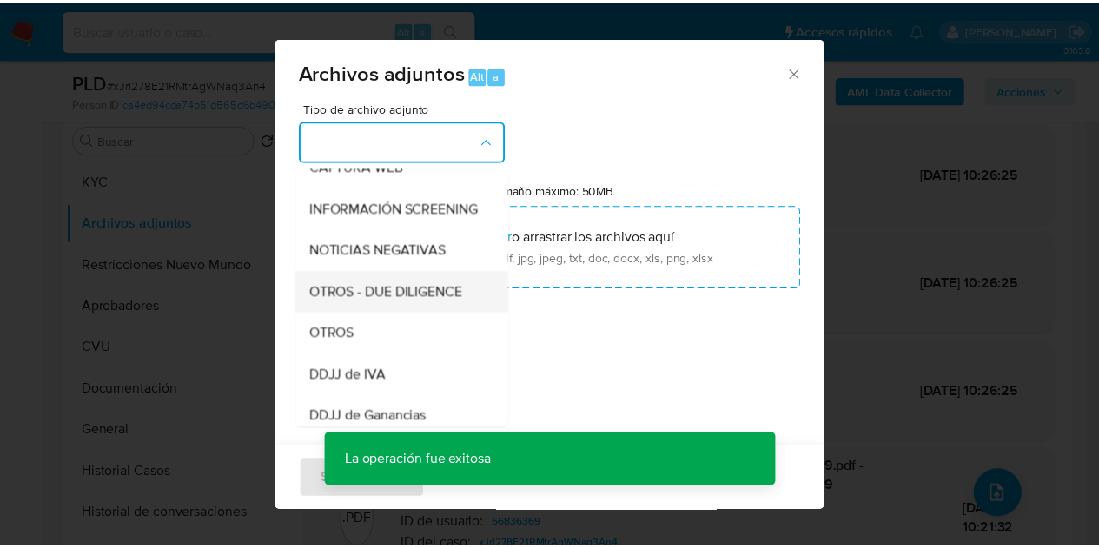
scroll to position [191, 0]
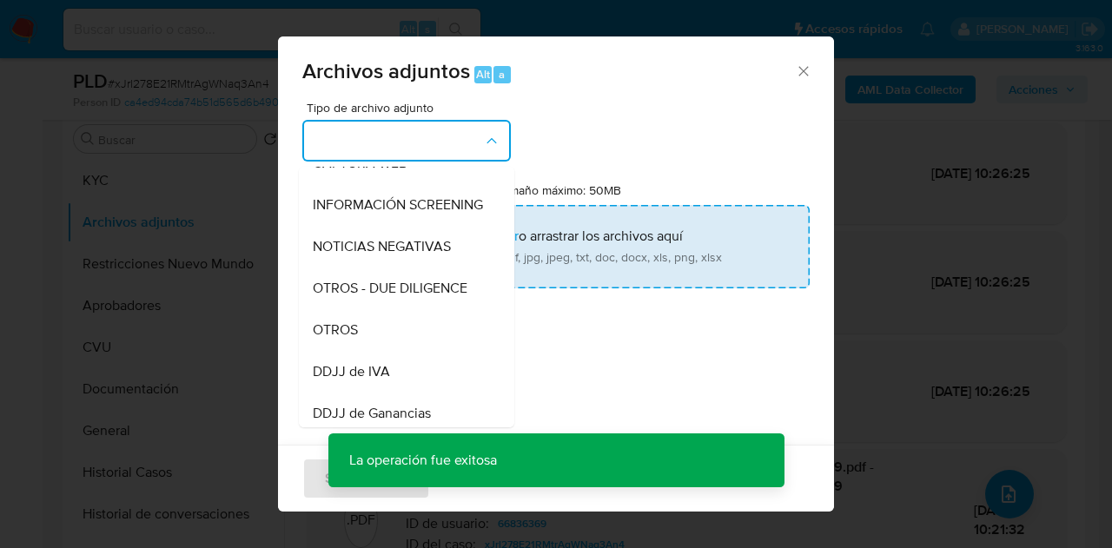
drag, startPoint x: 388, startPoint y: 345, endPoint x: 433, endPoint y: 259, distance: 96.8
click at [388, 344] on div "OTROS" at bounding box center [401, 330] width 177 height 42
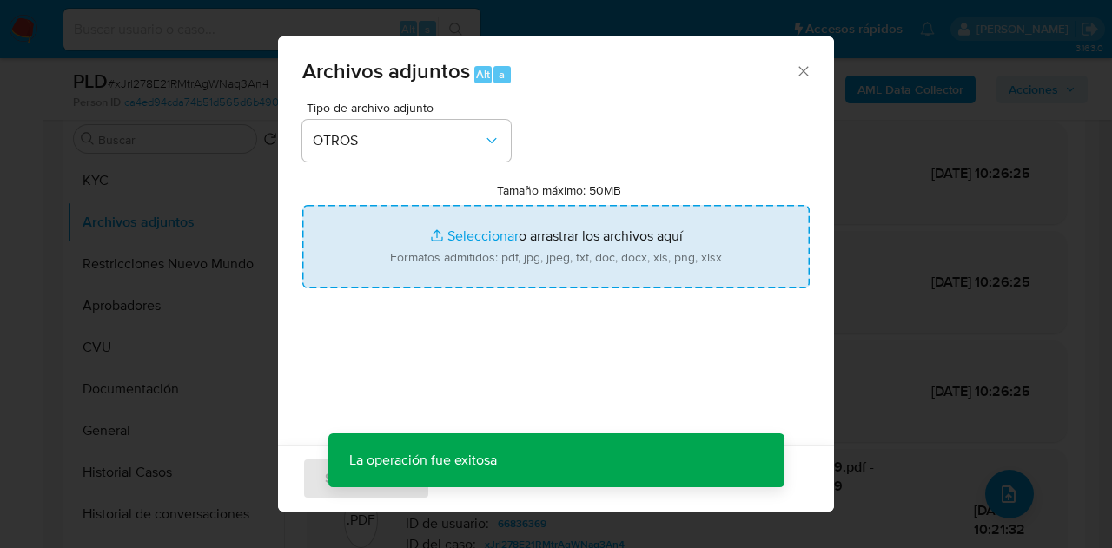
click at [447, 239] on input "Tamaño máximo: 50MB Seleccionar archivos" at bounding box center [556, 246] width 508 height 83
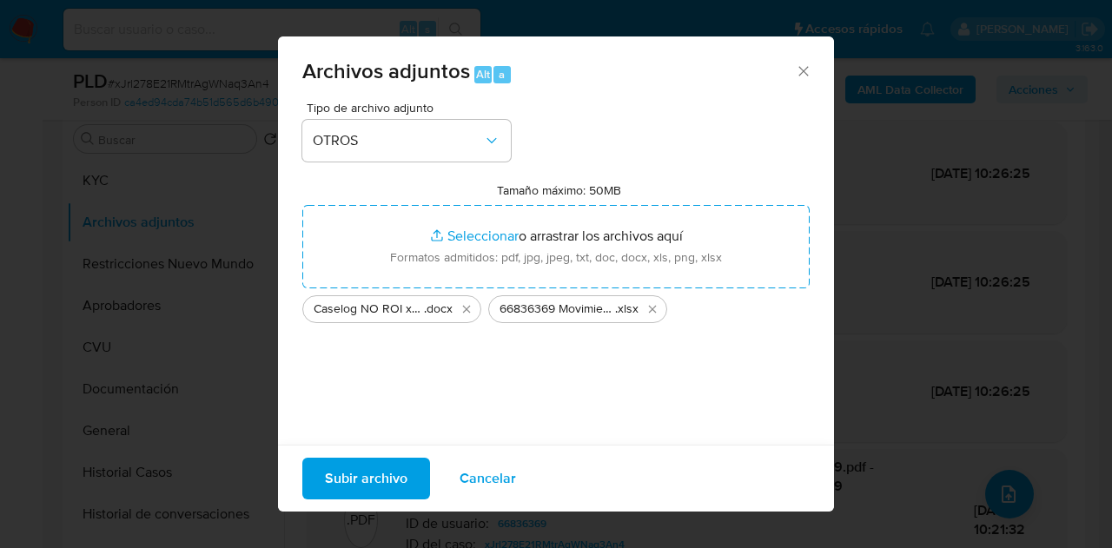
click at [370, 474] on span "Subir archivo" at bounding box center [366, 479] width 83 height 38
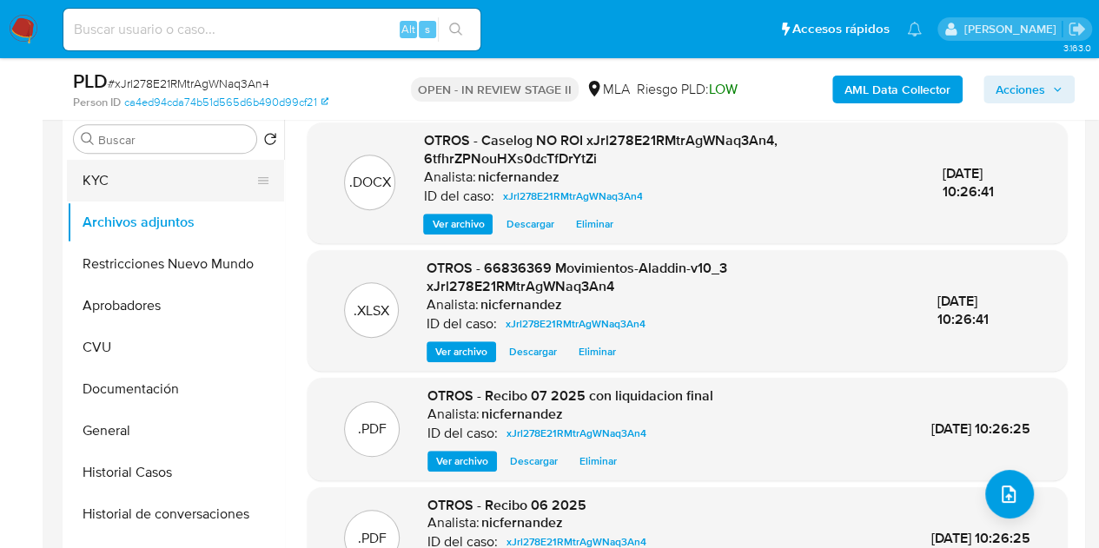
click at [154, 180] on button "KYC" at bounding box center [168, 181] width 203 height 42
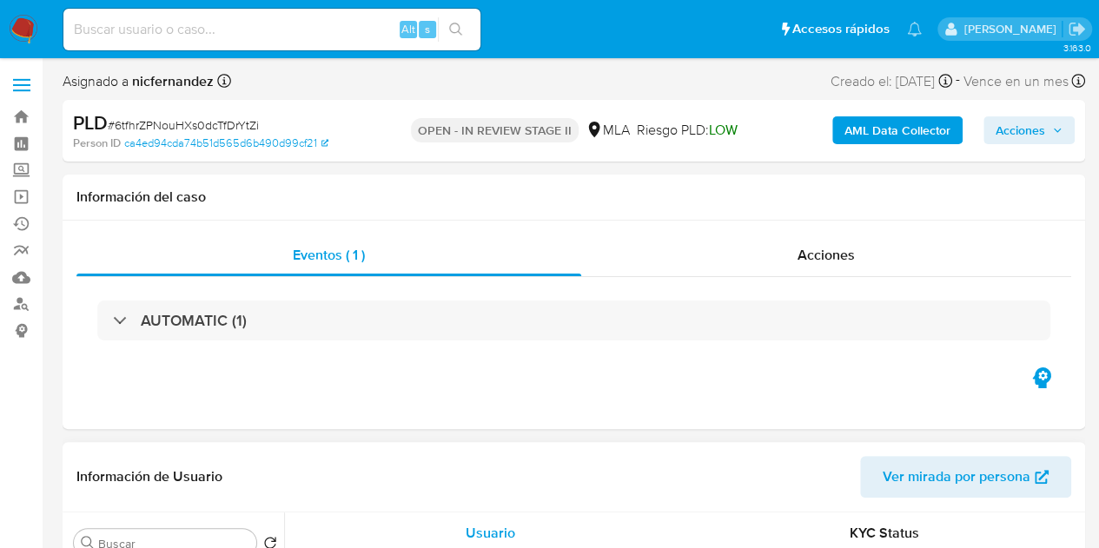
select select "10"
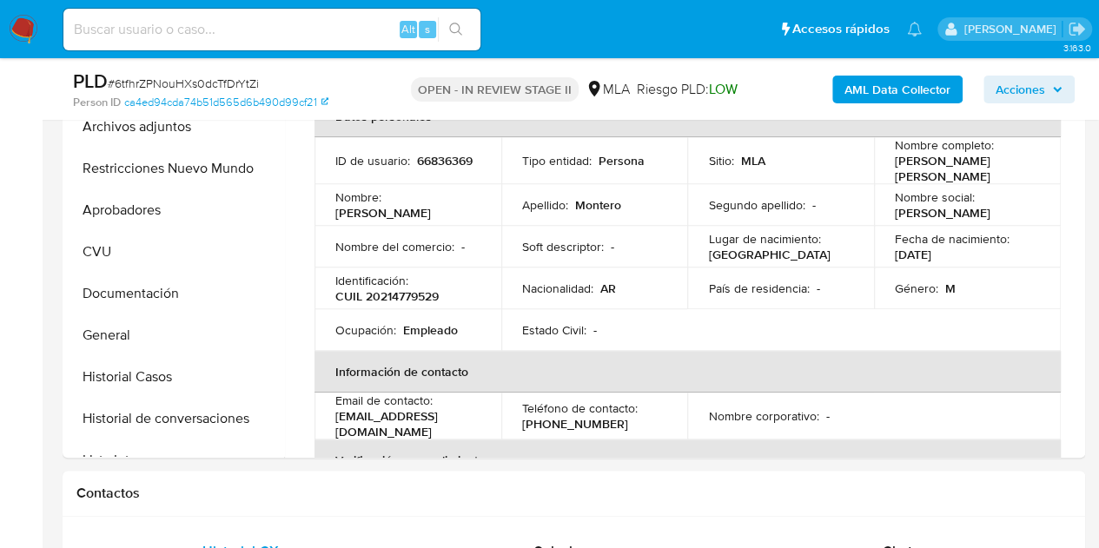
scroll to position [490, 0]
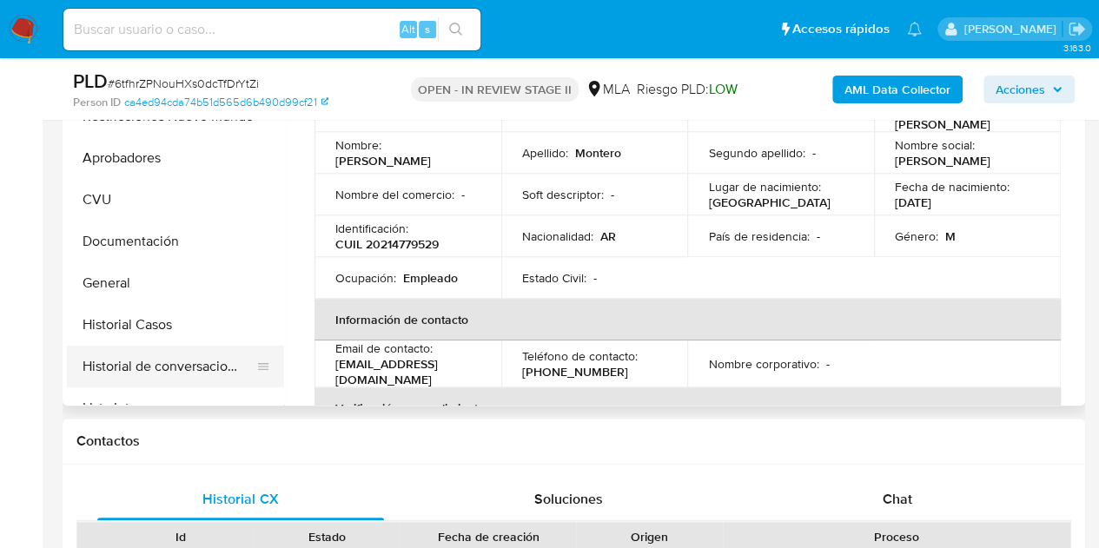
click at [179, 364] on button "Historial de conversaciones" at bounding box center [168, 367] width 203 height 42
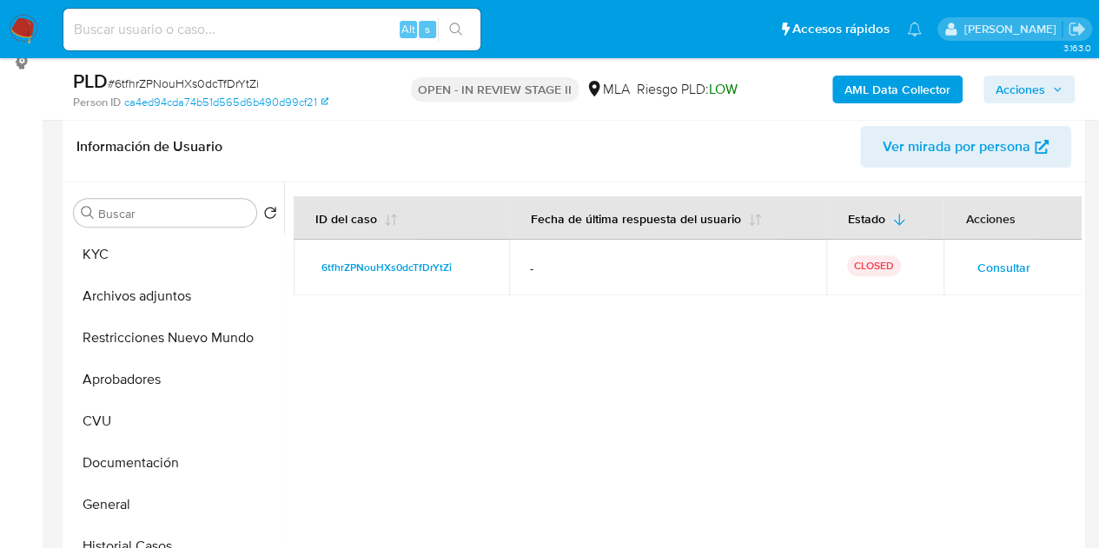
scroll to position [300, 0]
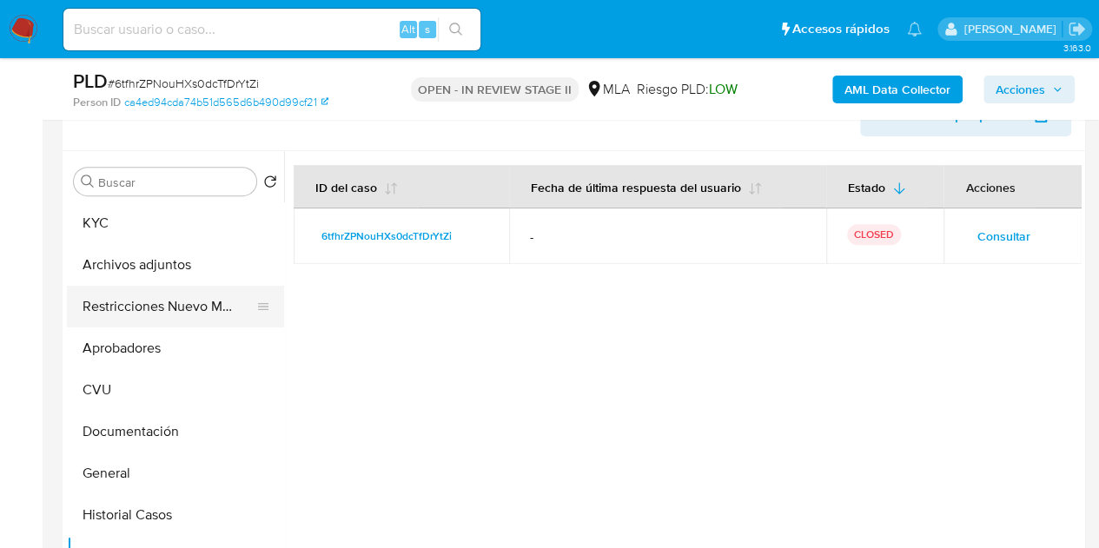
click at [99, 302] on button "Restricciones Nuevo Mundo" at bounding box center [168, 307] width 203 height 42
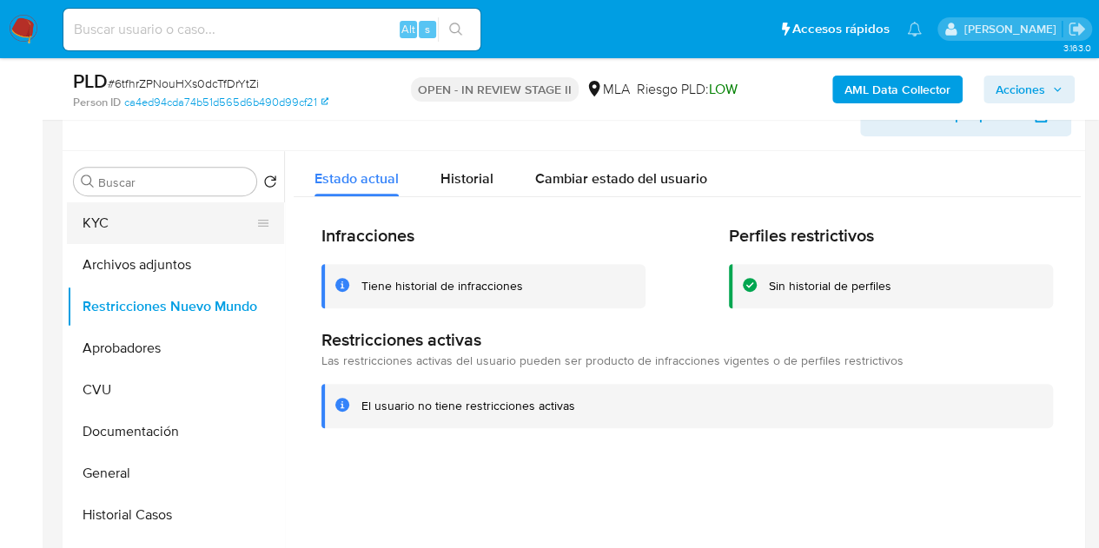
click at [111, 216] on button "KYC" at bounding box center [168, 223] width 203 height 42
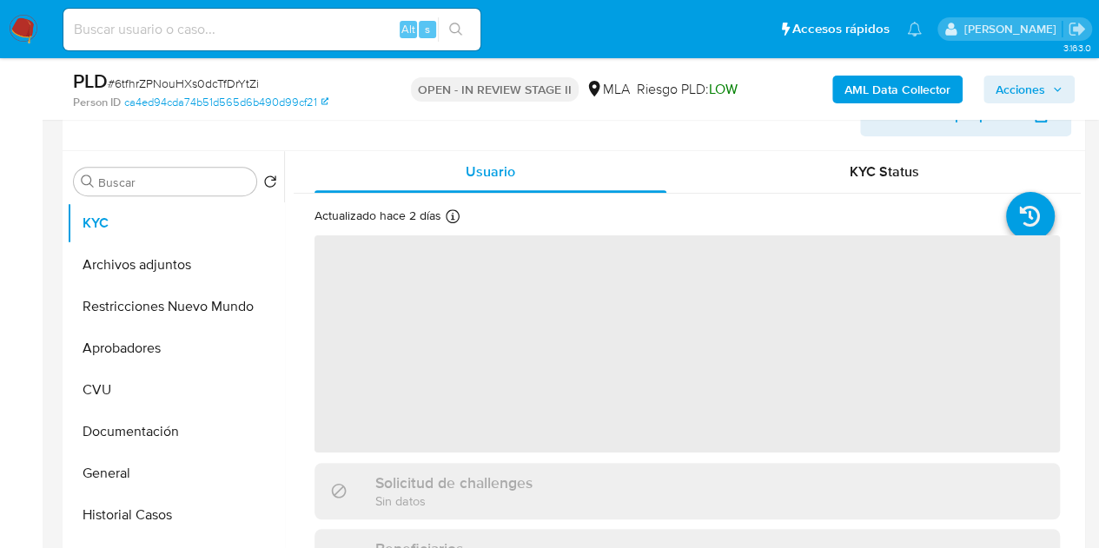
click at [1021, 96] on span "Acciones" at bounding box center [1021, 90] width 50 height 28
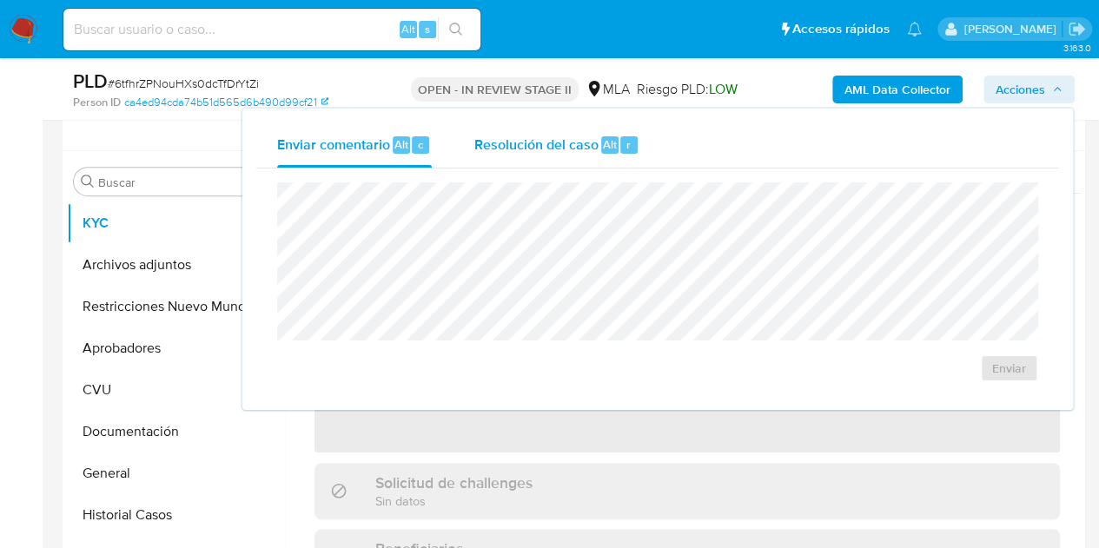
click at [594, 158] on div "Resolución del caso Alt r" at bounding box center [557, 145] width 166 height 45
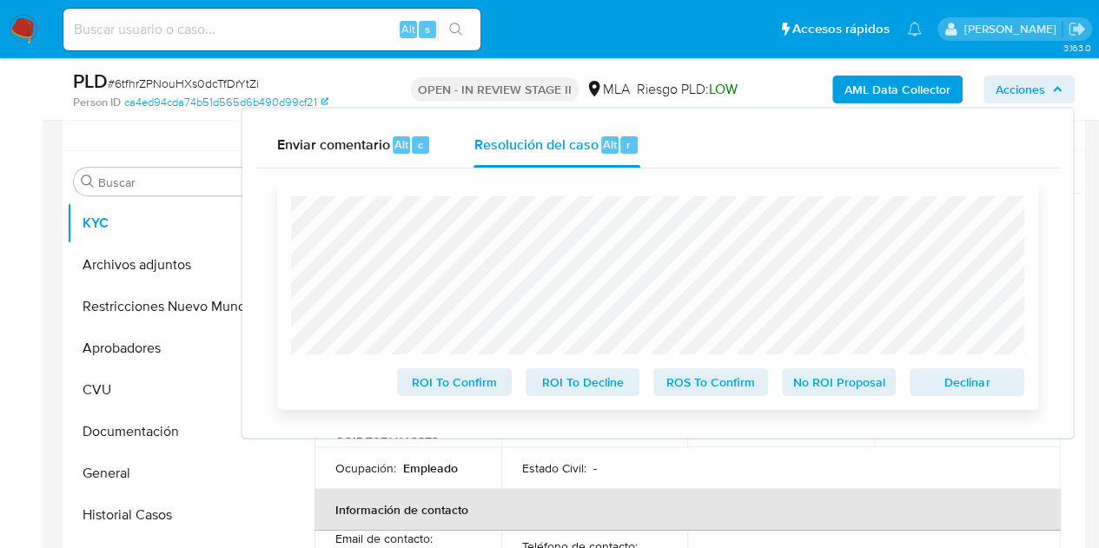
click at [833, 388] on span "No ROI Proposal" at bounding box center [839, 382] width 90 height 24
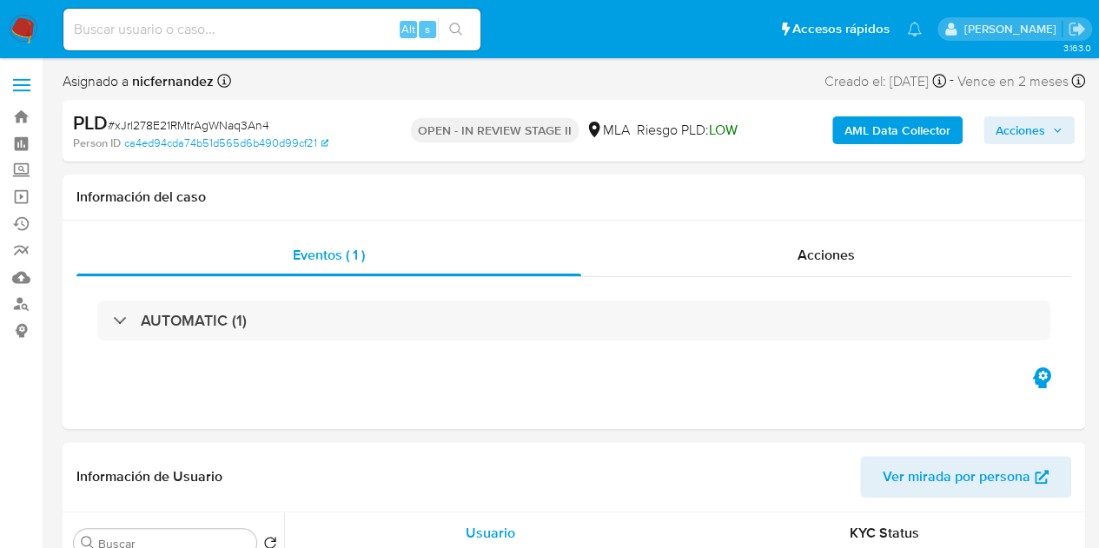
select select "10"
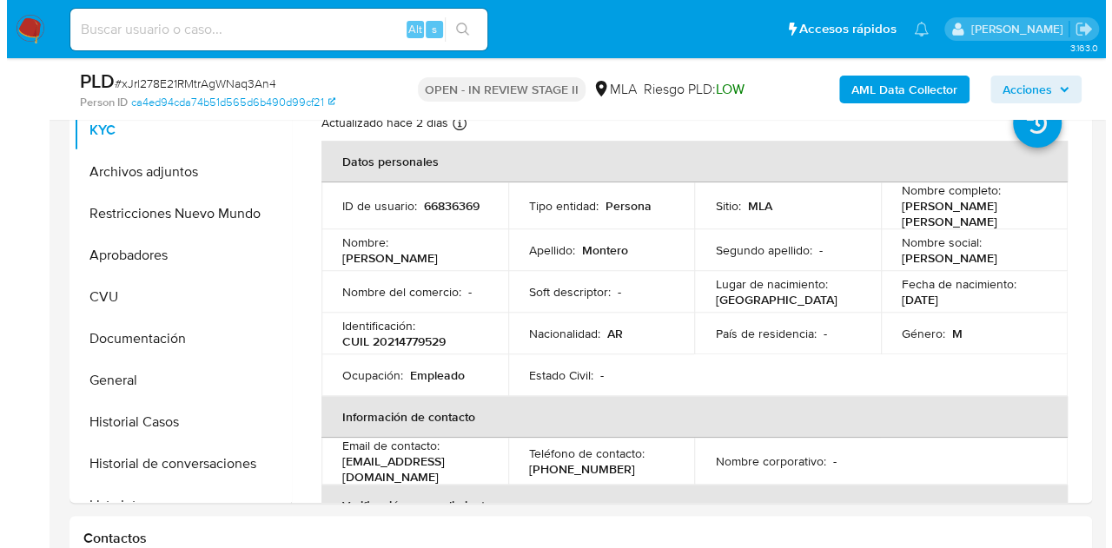
scroll to position [358, 0]
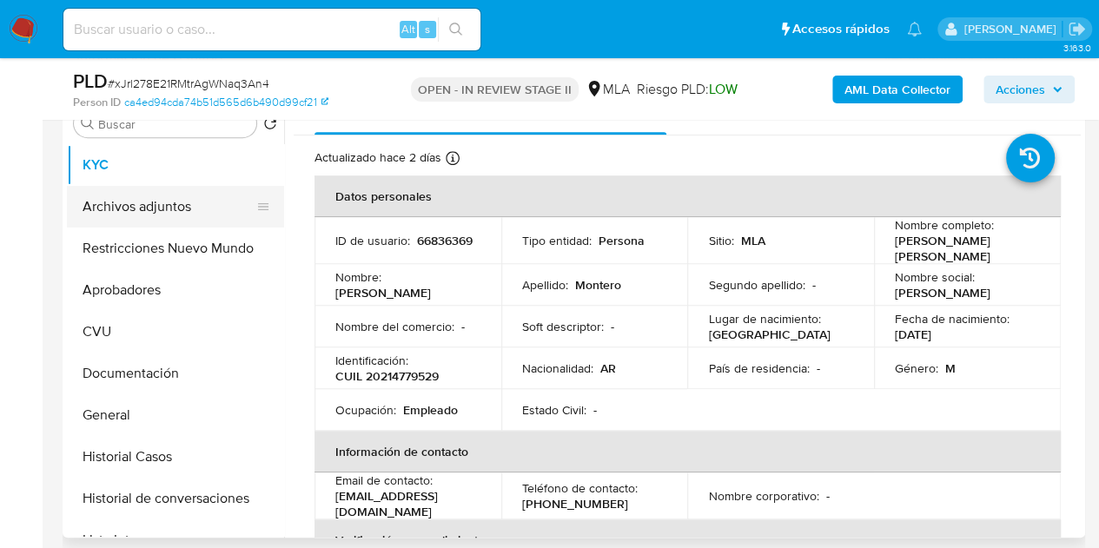
click at [177, 206] on button "Archivos adjuntos" at bounding box center [168, 207] width 203 height 42
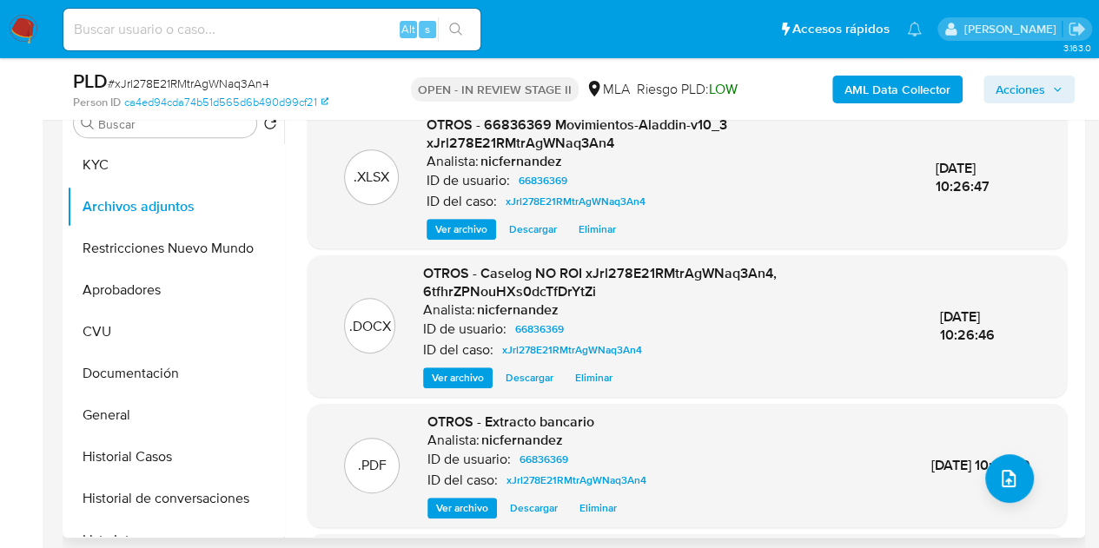
click at [450, 362] on div "OTROS - Caselog NO ROI xJrl278E21RMtrAgWNaq3An4, 6tfhrZPNouHXs0dcTfDrYtZi Anali…" at bounding box center [667, 326] width 489 height 124
click at [451, 369] on span "Ver archivo" at bounding box center [458, 377] width 52 height 17
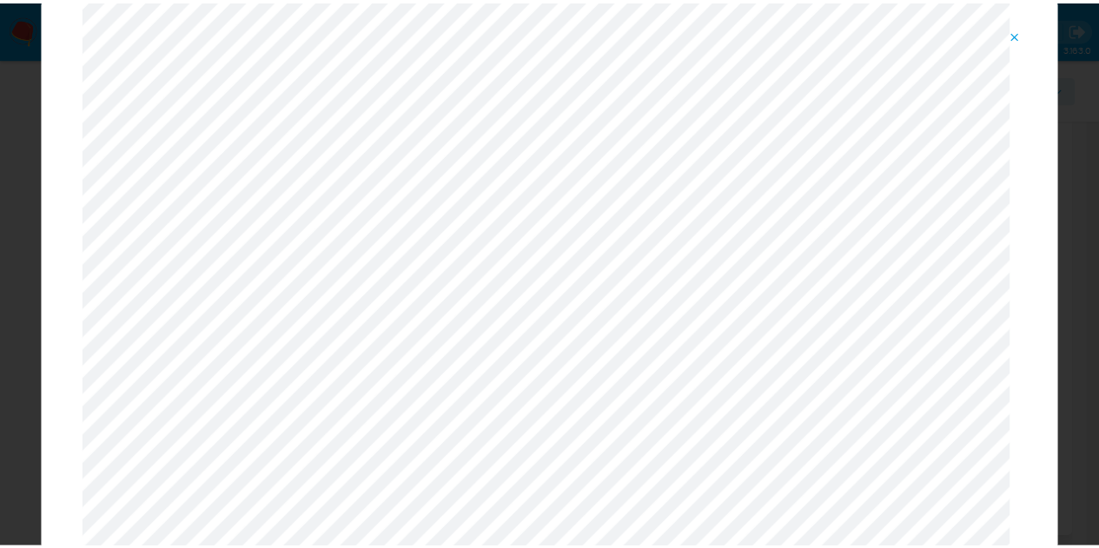
scroll to position [0, 0]
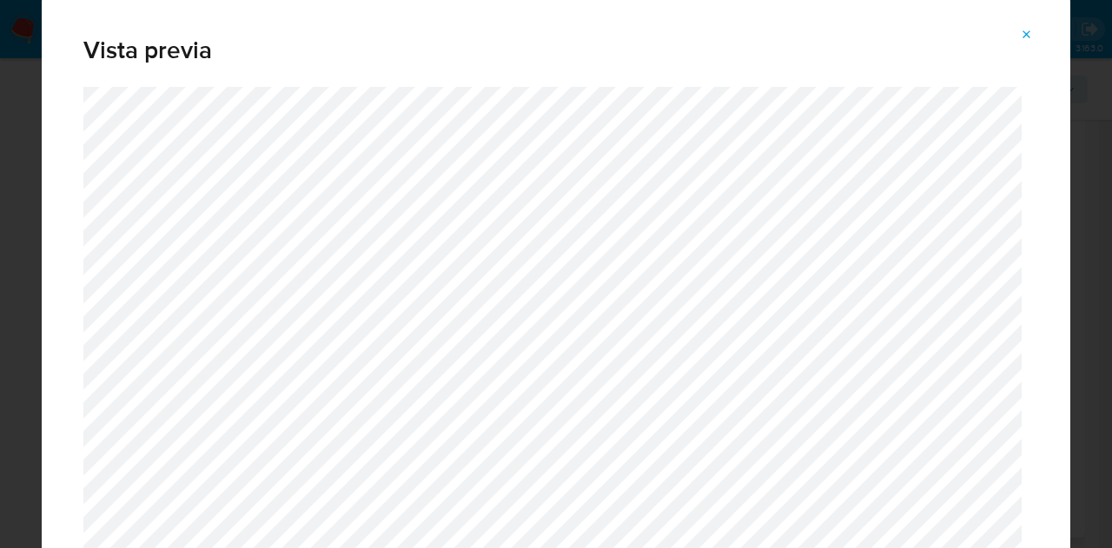
click at [1031, 38] on icon "Attachment preview" at bounding box center [1027, 35] width 14 height 14
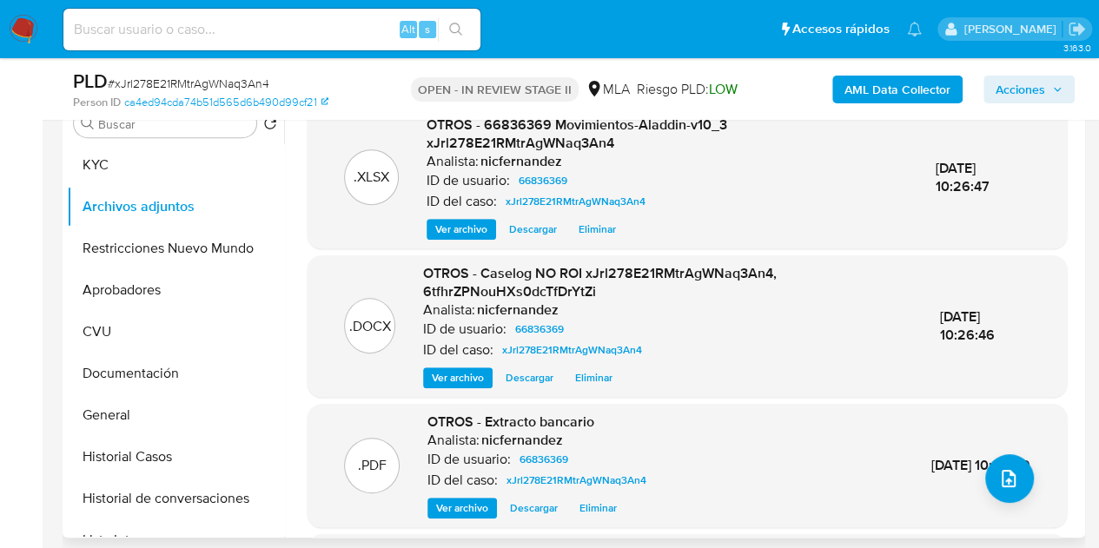
click at [1008, 90] on span "Acciones" at bounding box center [1021, 90] width 50 height 28
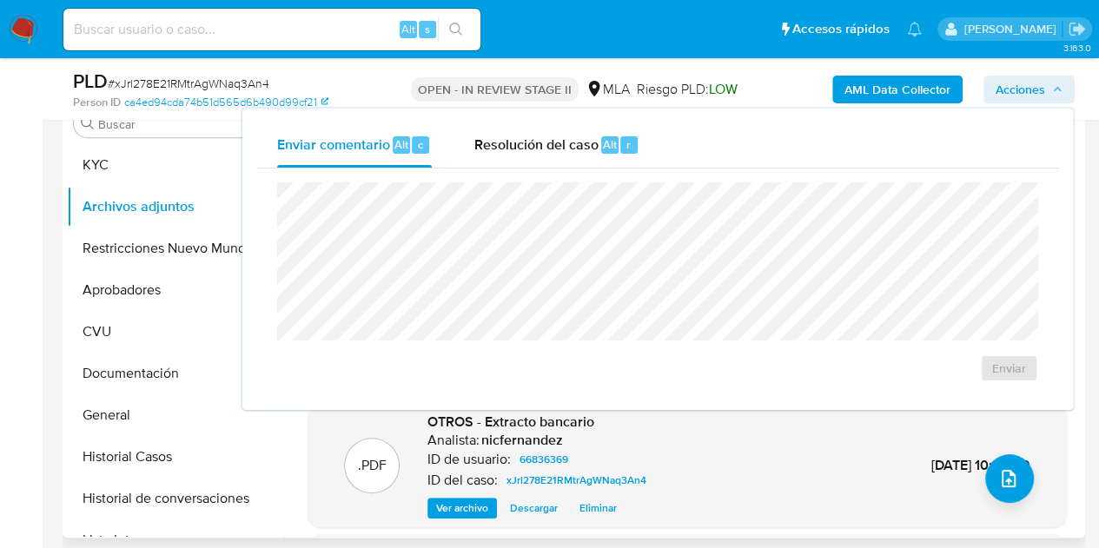
drag, startPoint x: 609, startPoint y: 149, endPoint x: 611, endPoint y: 170, distance: 21.8
click at [608, 149] on span "Alt" at bounding box center [610, 144] width 14 height 17
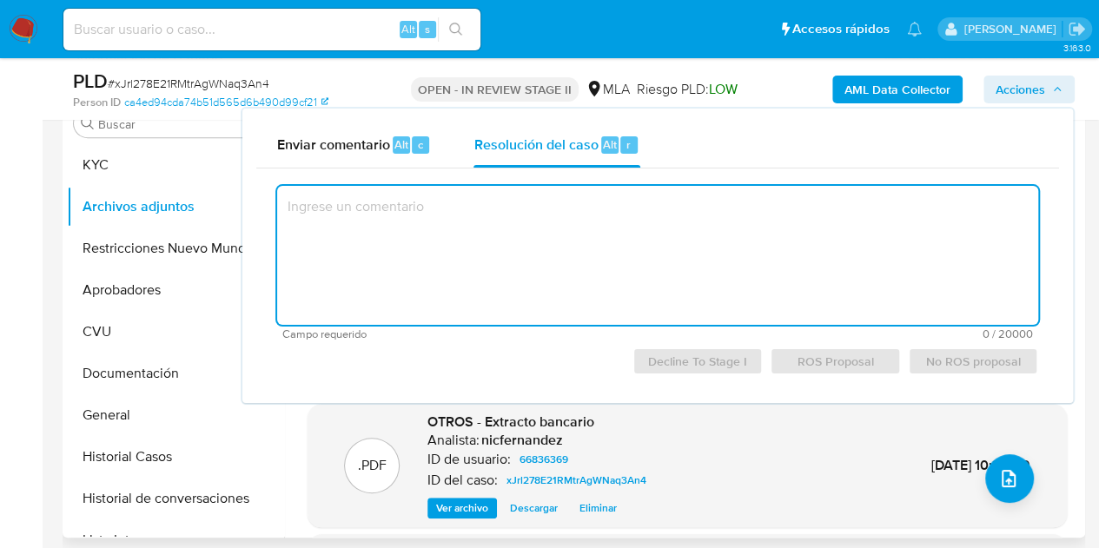
click at [601, 230] on textarea at bounding box center [657, 255] width 761 height 139
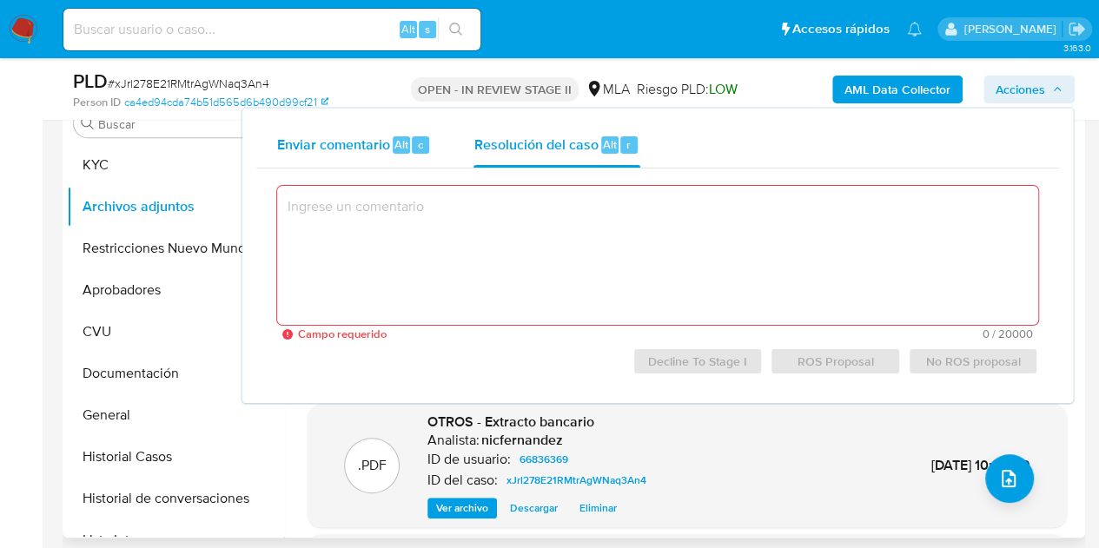
click at [324, 142] on span "Enviar comentario" at bounding box center [333, 144] width 113 height 20
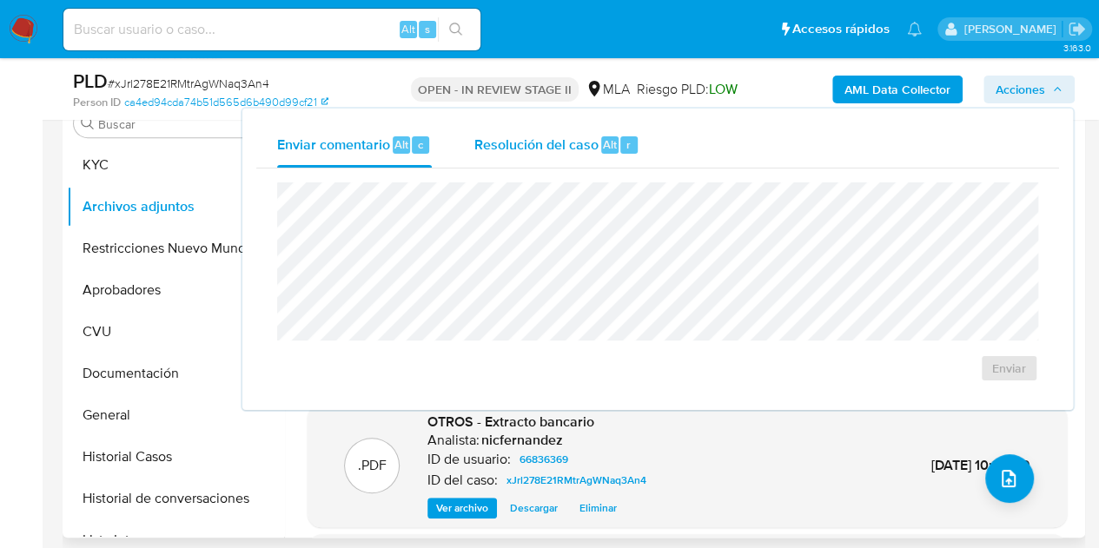
click at [507, 150] on span "Resolución del caso" at bounding box center [536, 144] width 124 height 20
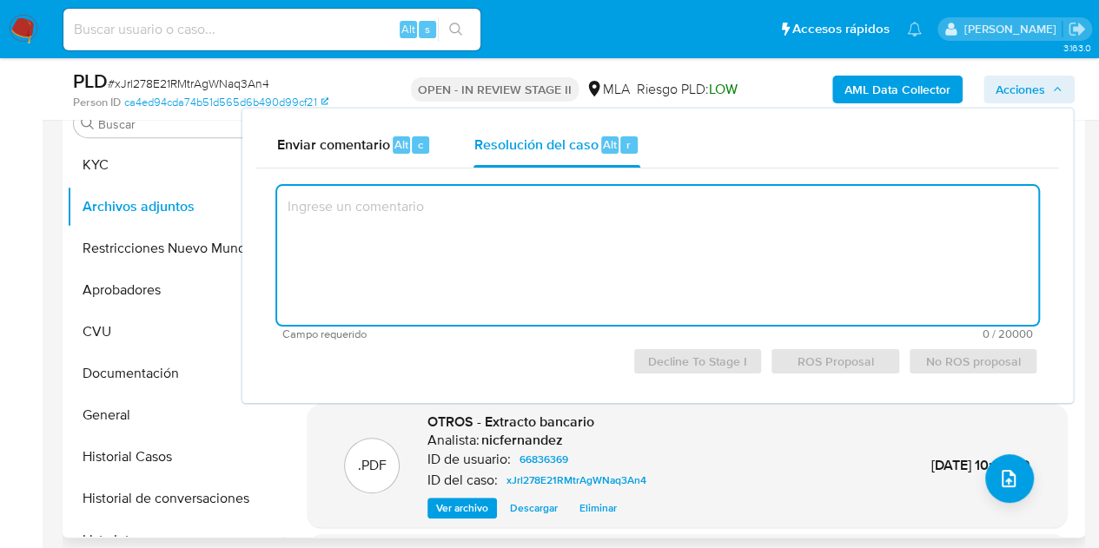
click at [523, 216] on textarea at bounding box center [657, 255] width 761 height 139
paste textarea "El análisis del caso se encuentra detallado en el documento adjunto."
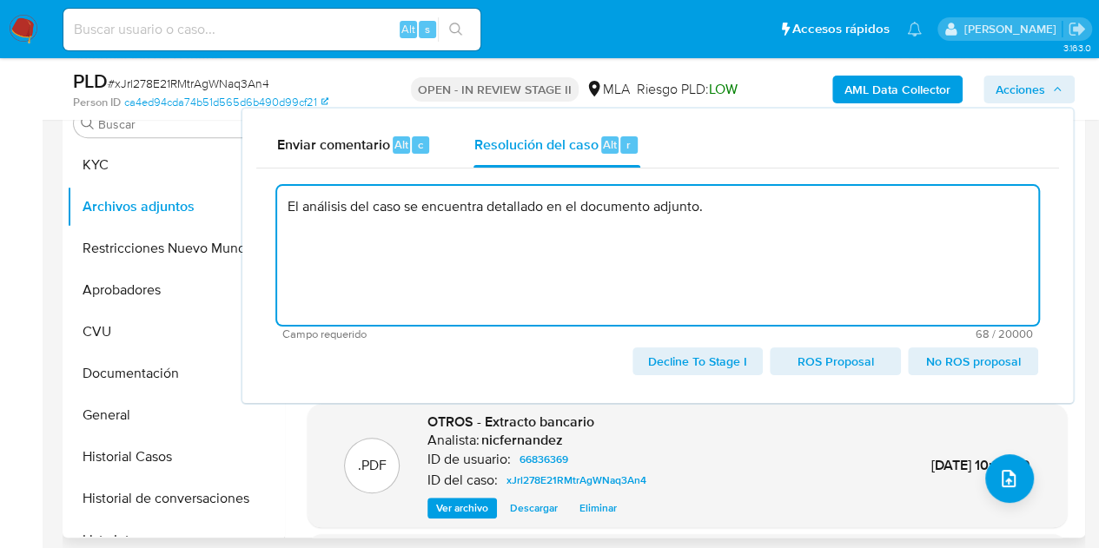
click at [999, 366] on span "No ROS proposal" at bounding box center [973, 361] width 106 height 24
type textarea "El análisis del caso se encuentra detallado en el documento adjunto."
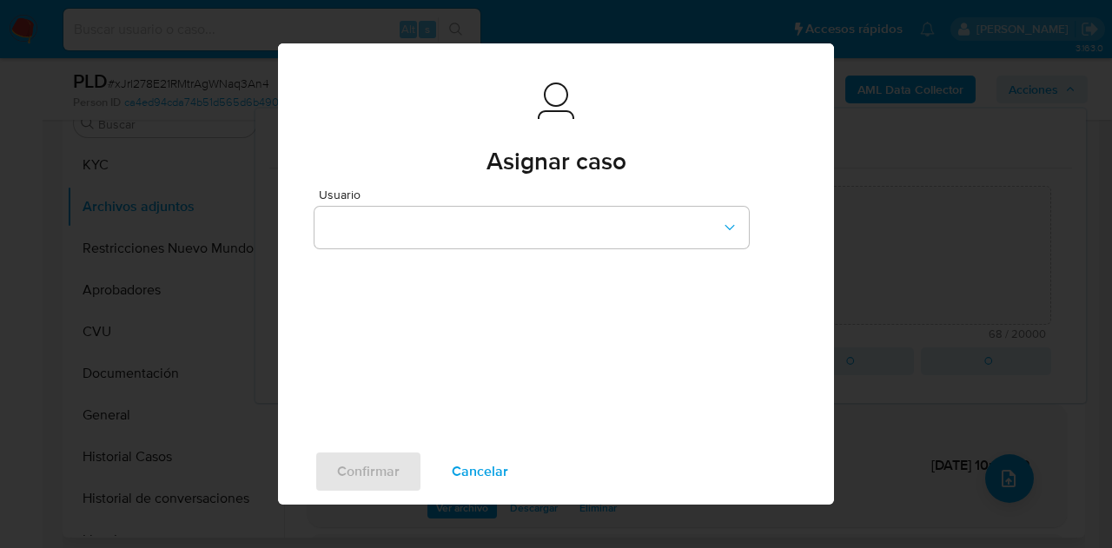
click at [428, 250] on div "Usuario" at bounding box center [532, 222] width 435 height 67
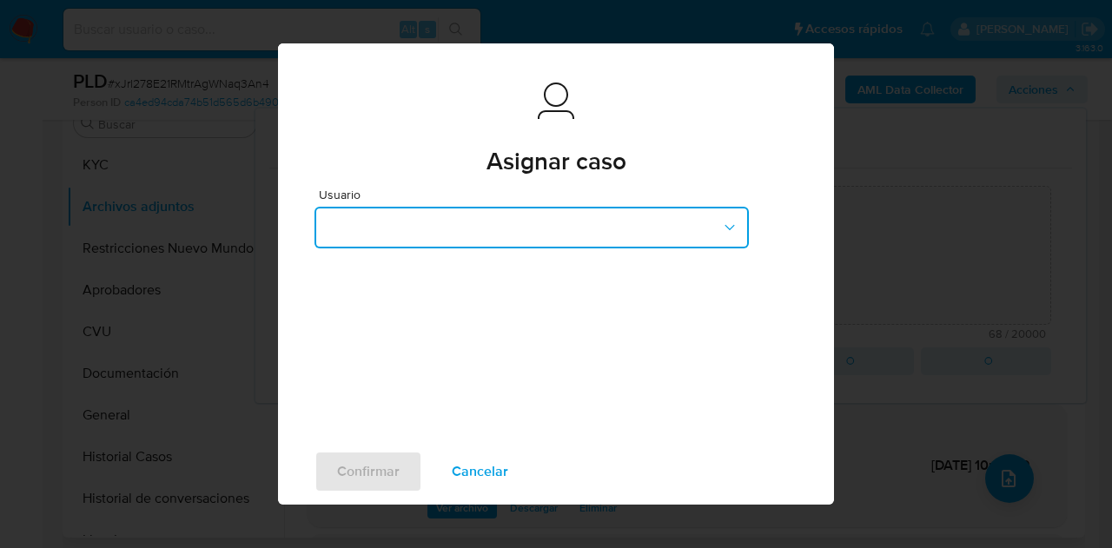
click at [421, 239] on button "button" at bounding box center [532, 228] width 435 height 42
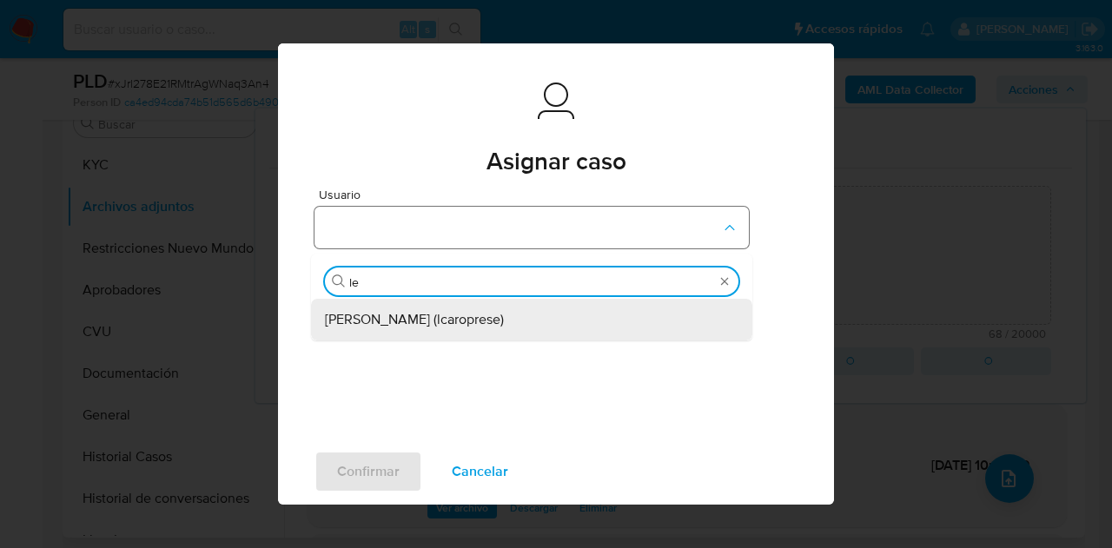
type input "lea"
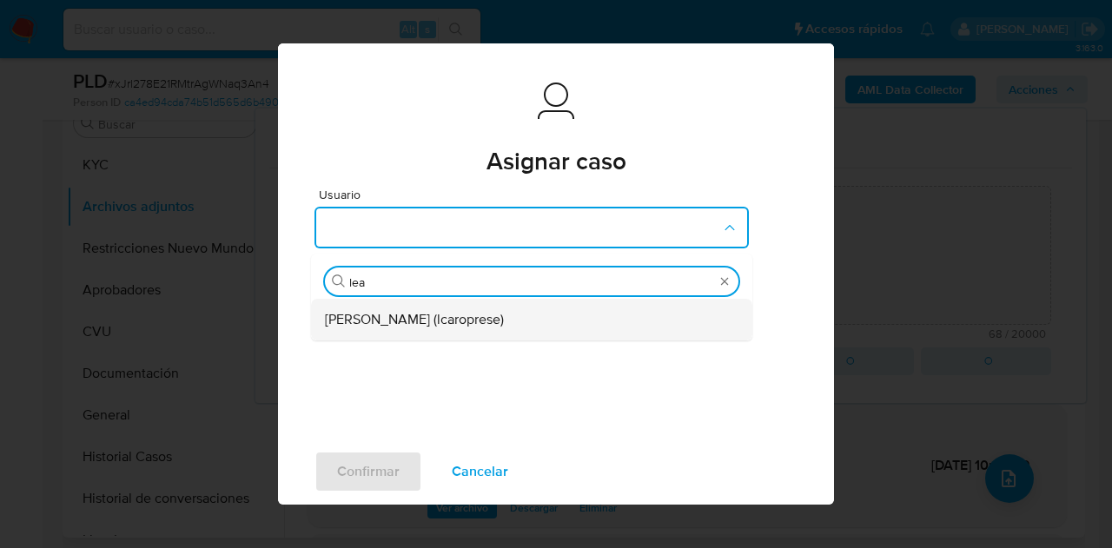
click at [430, 302] on div "[PERSON_NAME] (lcaroprese)" at bounding box center [526, 320] width 403 height 42
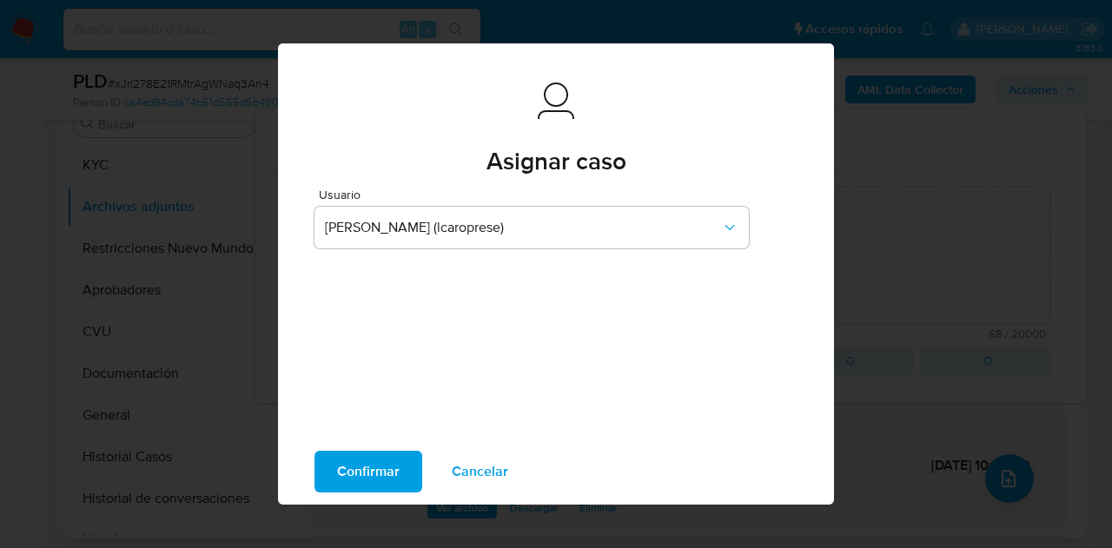
click at [381, 464] on span "Confirmar" at bounding box center [368, 472] width 63 height 38
type textarea "El análisis del caso se encuentra detallado en el documento adjunto."
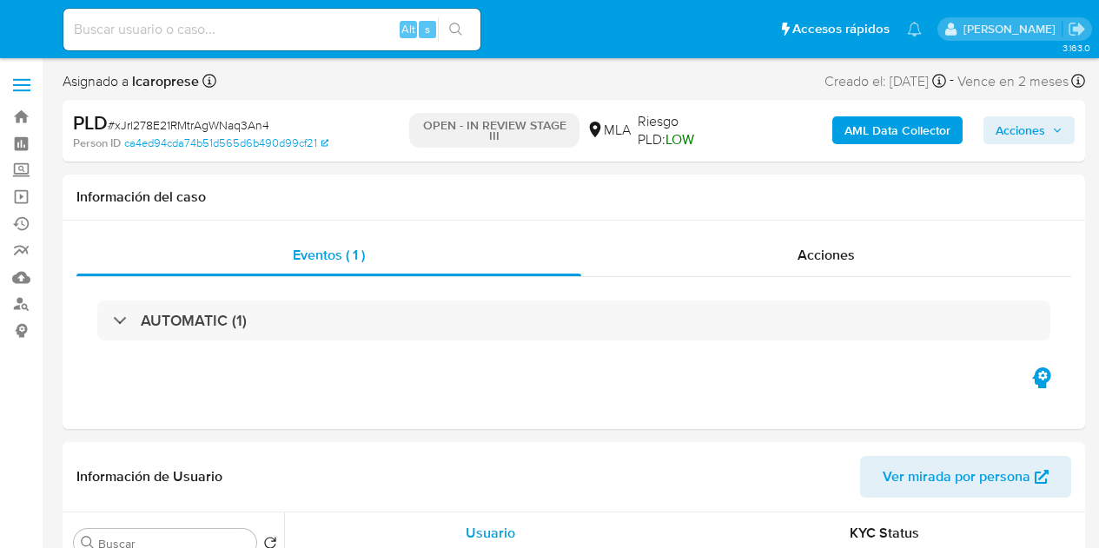
select select "10"
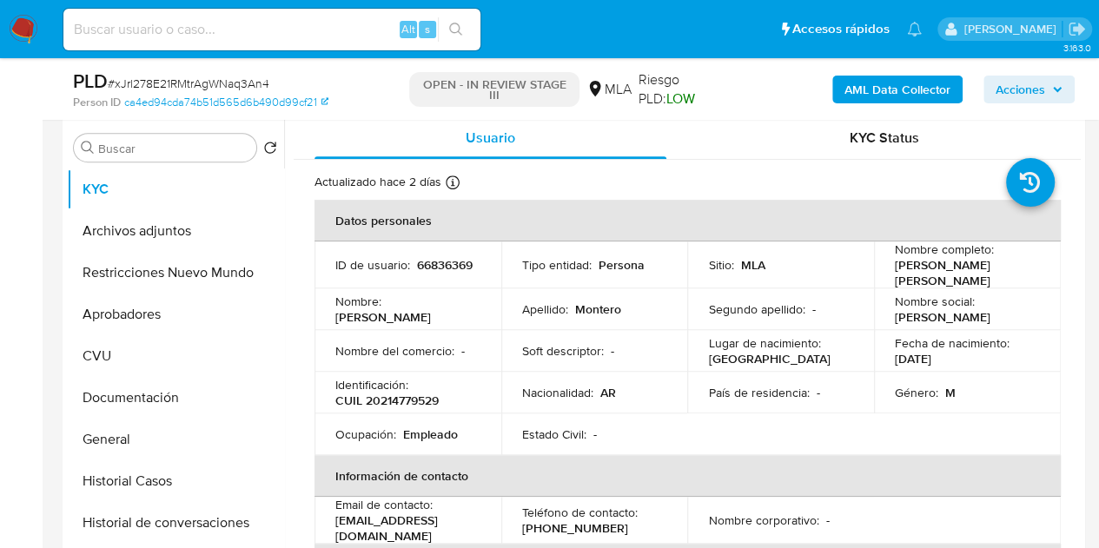
scroll to position [305, 0]
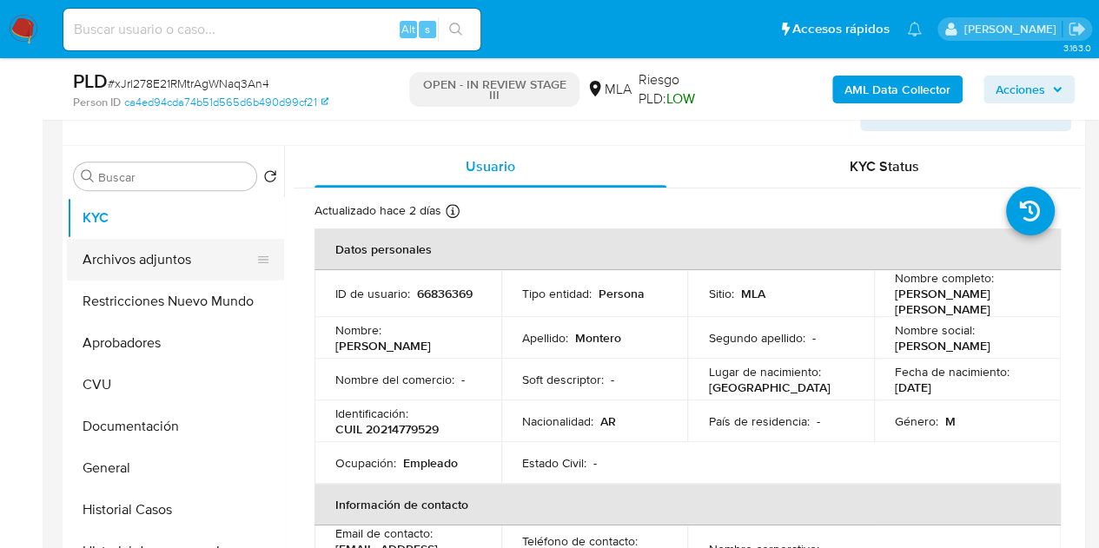
click at [130, 241] on button "Archivos adjuntos" at bounding box center [168, 260] width 203 height 42
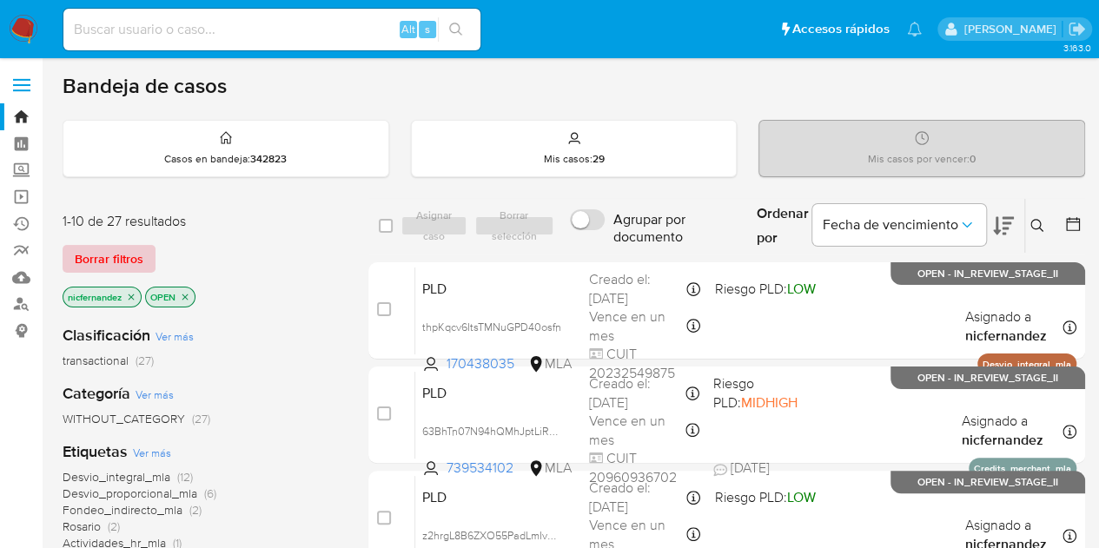
click at [114, 262] on span "Borrar filtros" at bounding box center [109, 259] width 69 height 24
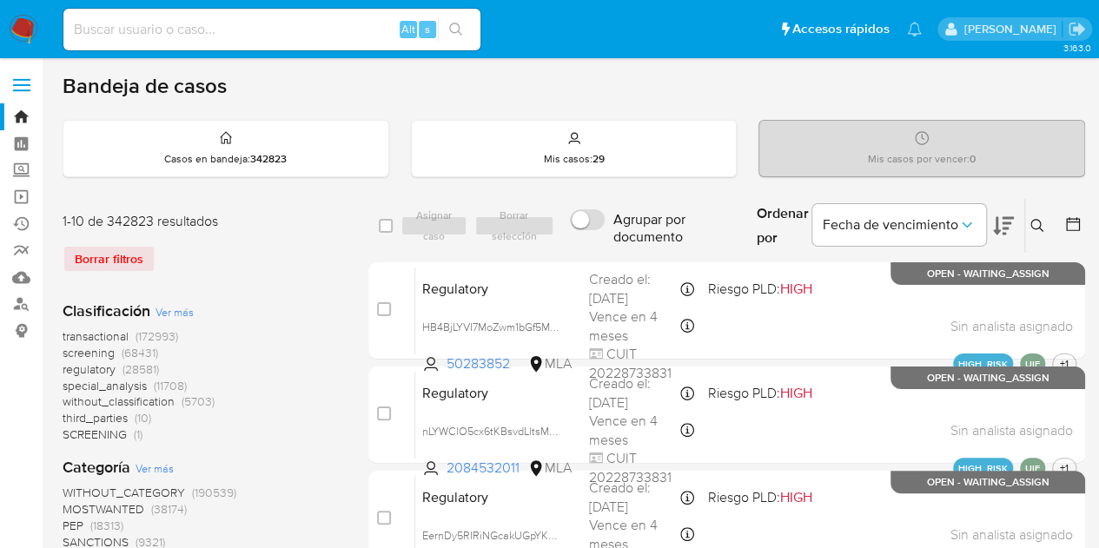
click at [1035, 219] on icon at bounding box center [1038, 226] width 14 height 14
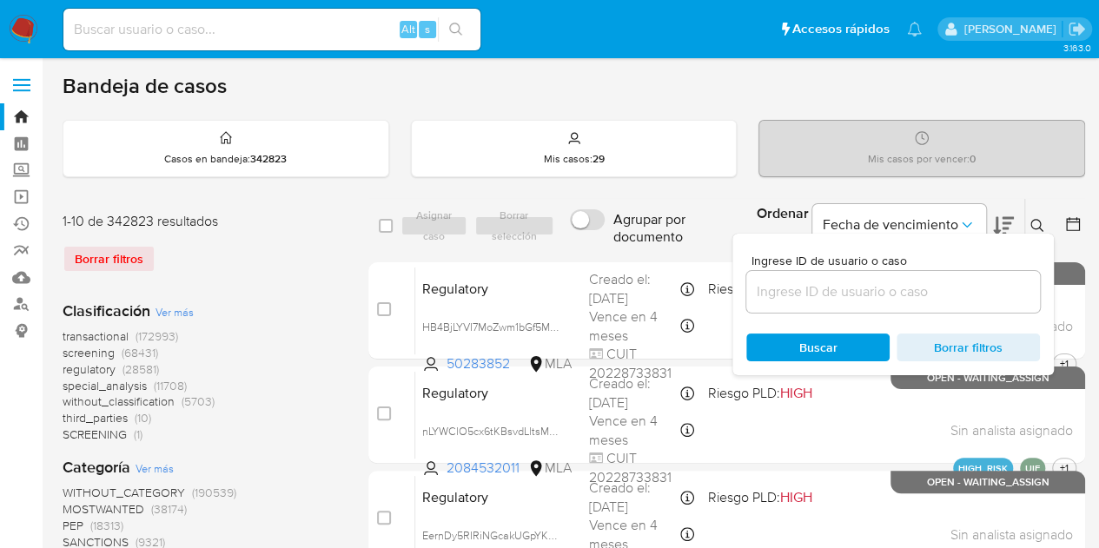
click at [892, 292] on input at bounding box center [893, 292] width 294 height 23
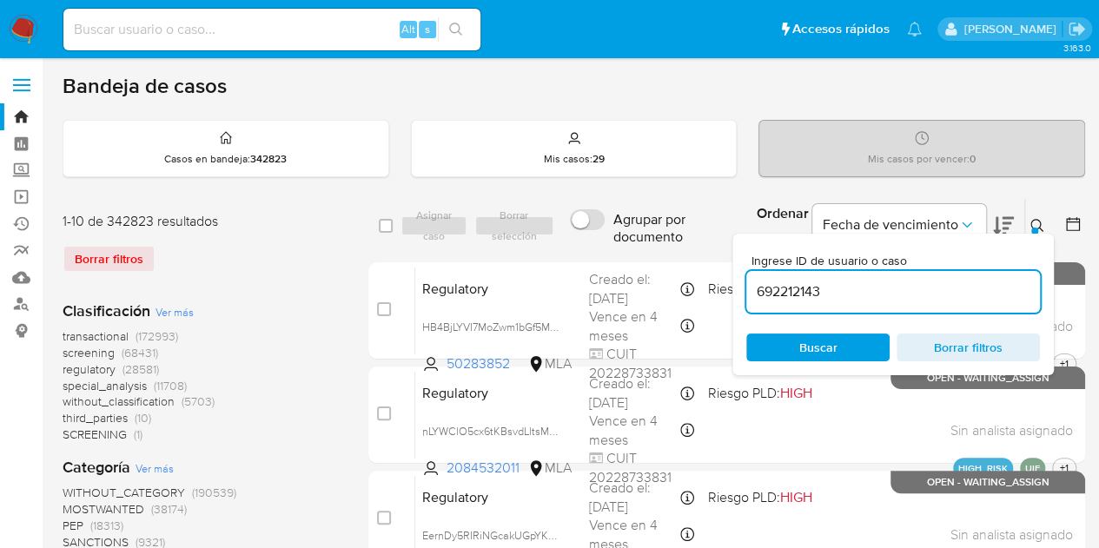
type input "692212143"
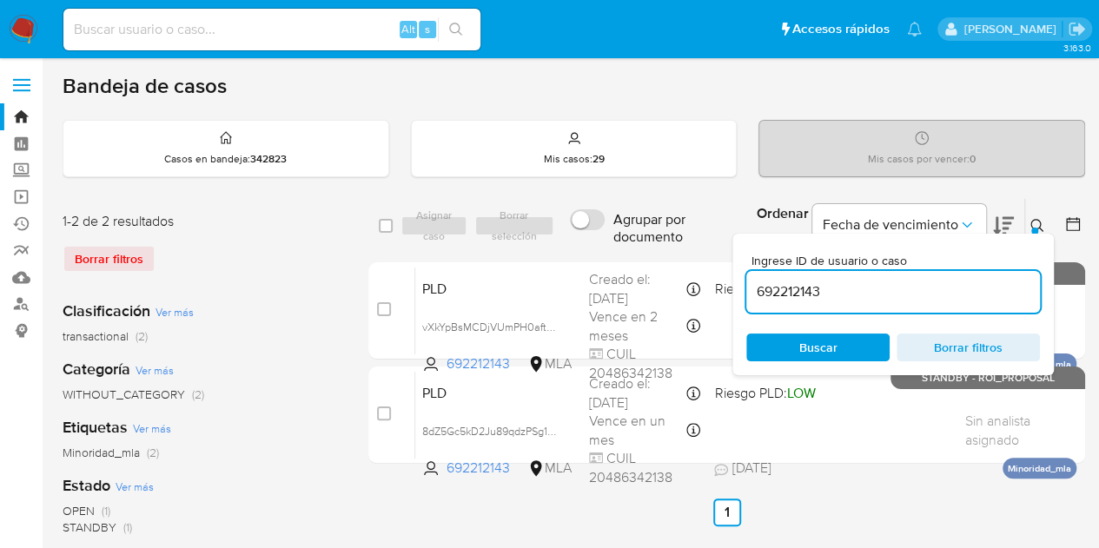
click at [1029, 229] on button at bounding box center [1039, 226] width 29 height 21
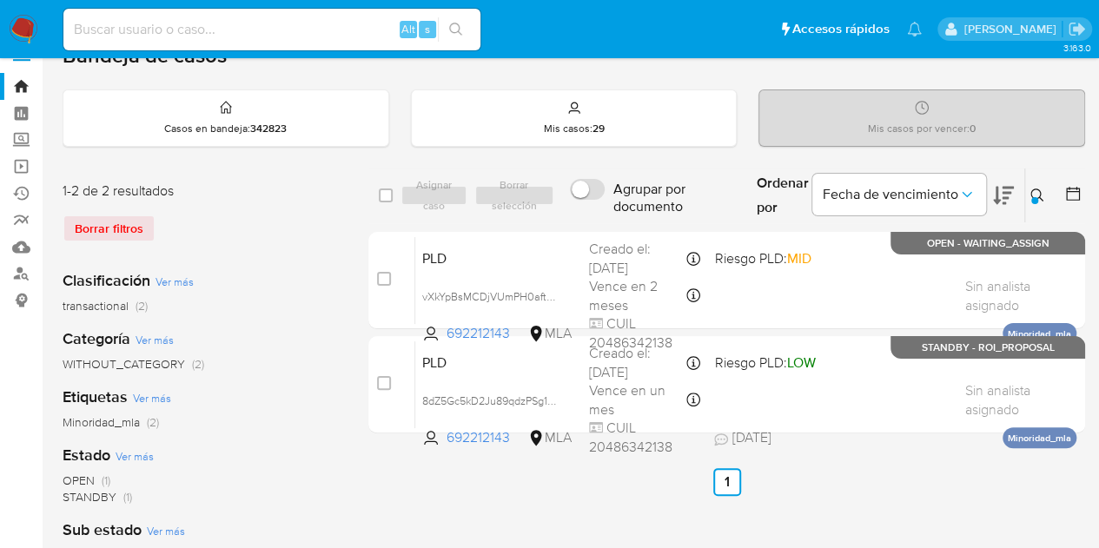
scroll to position [58, 0]
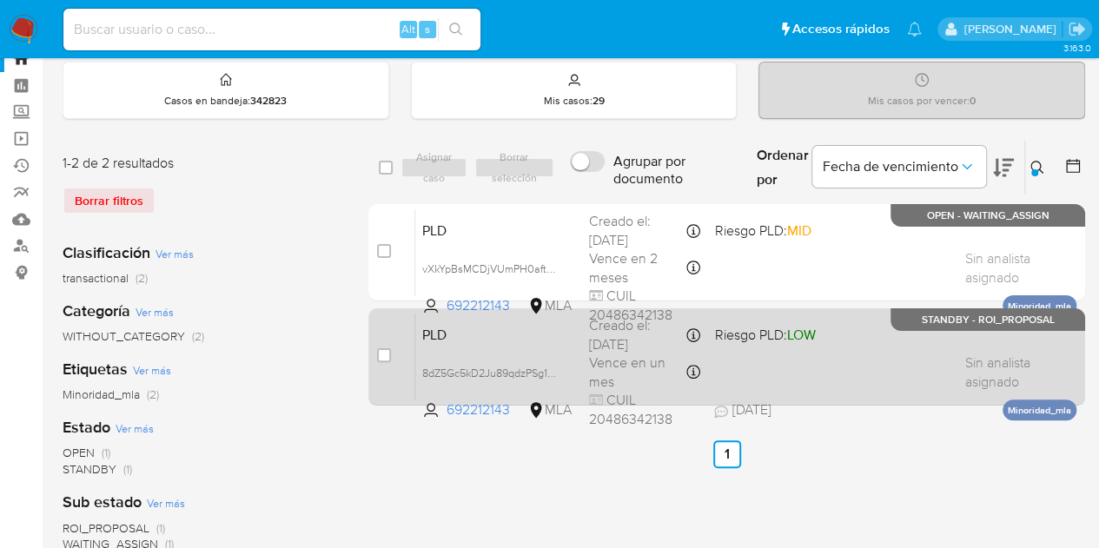
click at [527, 348] on div "PLD 8dZ5Gc5kD2Ju89qdzPSg1wi9 692212143 MLA Riesgo PLD: LOW Creado el: 12/09/202…" at bounding box center [745, 357] width 661 height 88
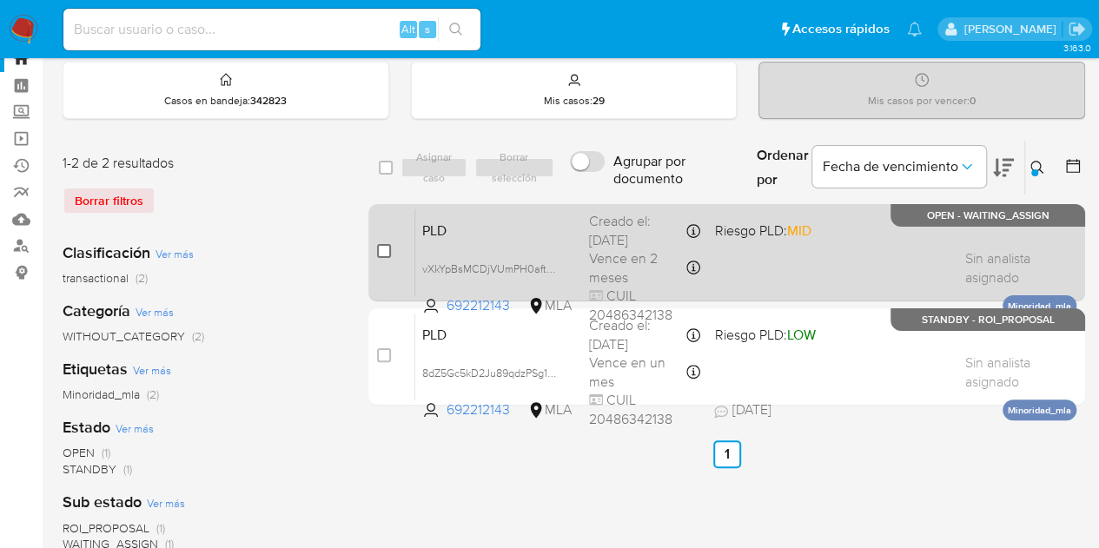
click at [387, 251] on input "checkbox" at bounding box center [384, 251] width 14 height 14
checkbox input "true"
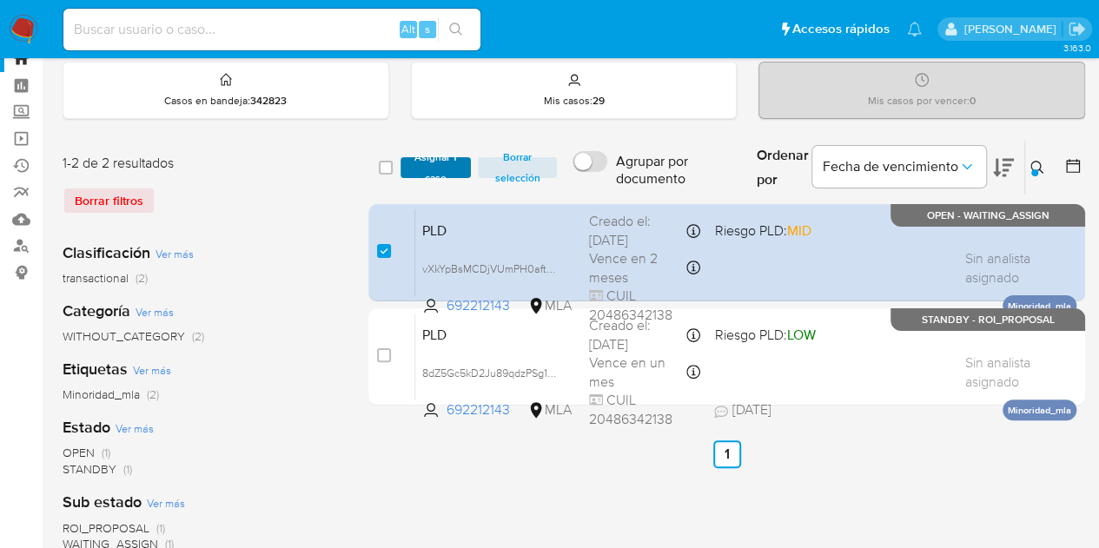
click at [427, 170] on span "Asignar 1 caso" at bounding box center [436, 167] width 54 height 17
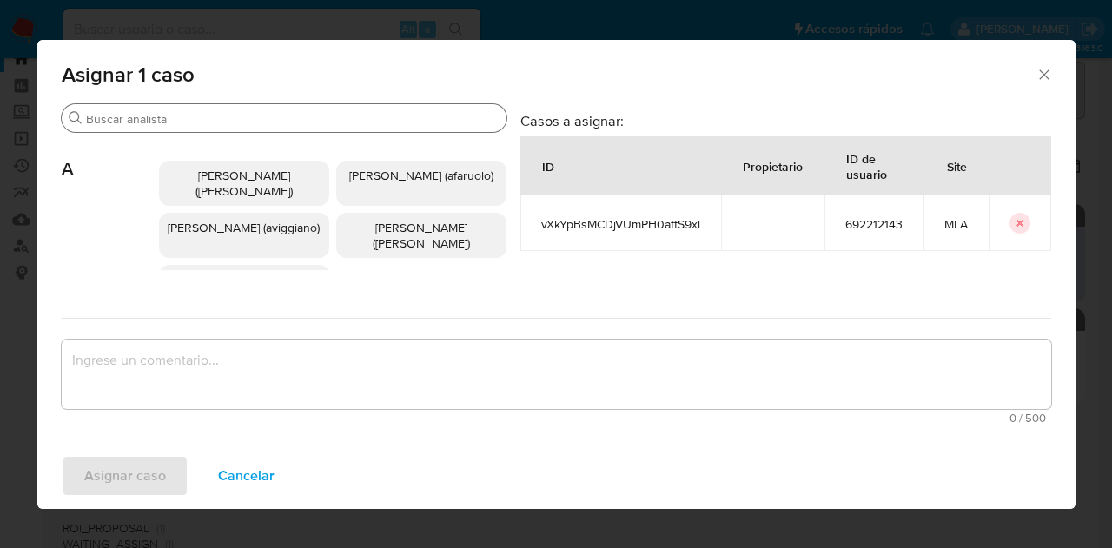
click at [204, 116] on input "Buscar" at bounding box center [293, 119] width 414 height 16
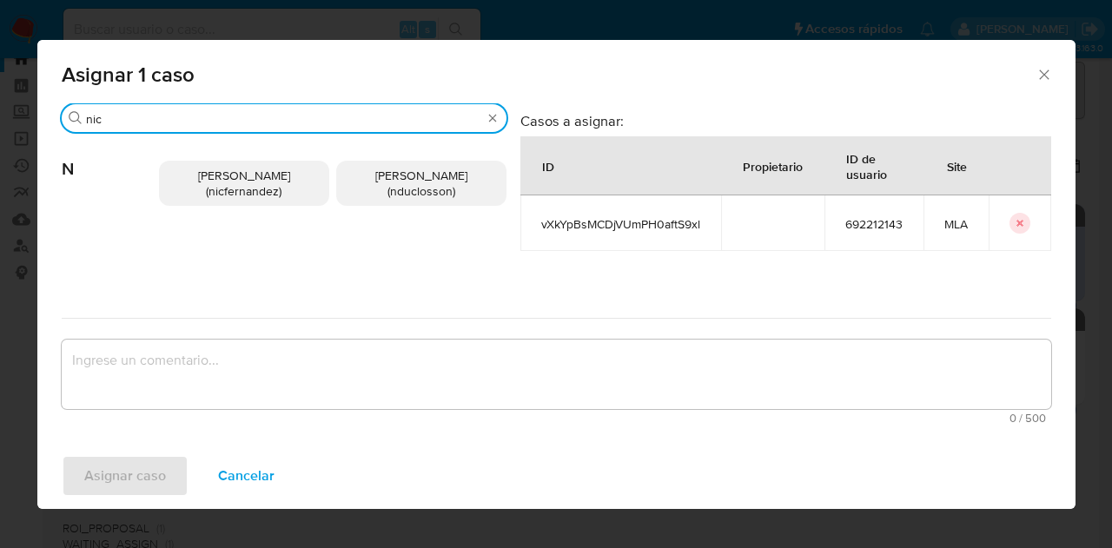
type input "nic"
click at [247, 205] on p "Nicolas Fernandez Allen (nicfernandez)" at bounding box center [244, 183] width 170 height 45
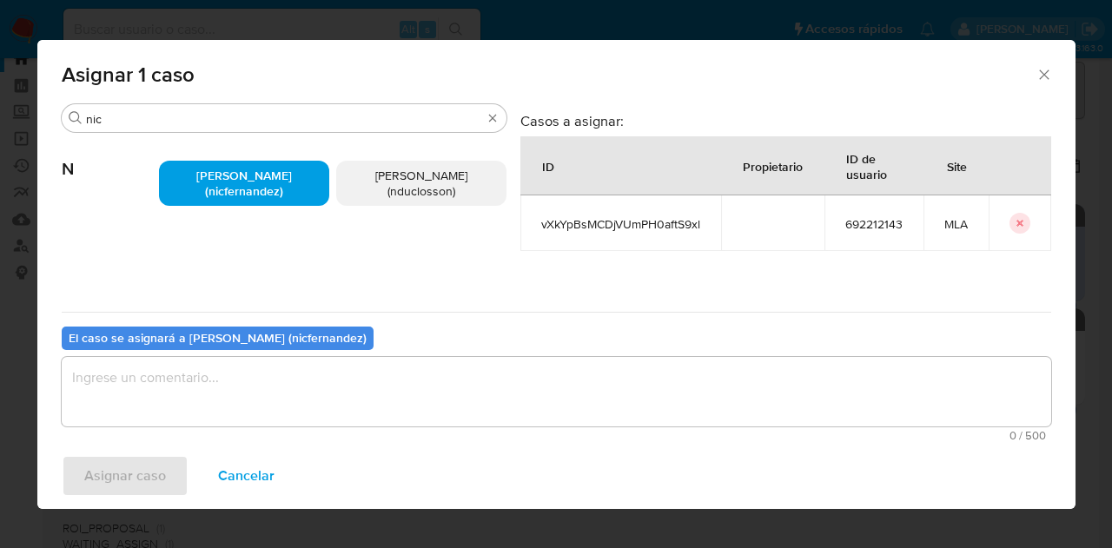
click at [312, 375] on textarea "assign-modal" at bounding box center [557, 392] width 990 height 70
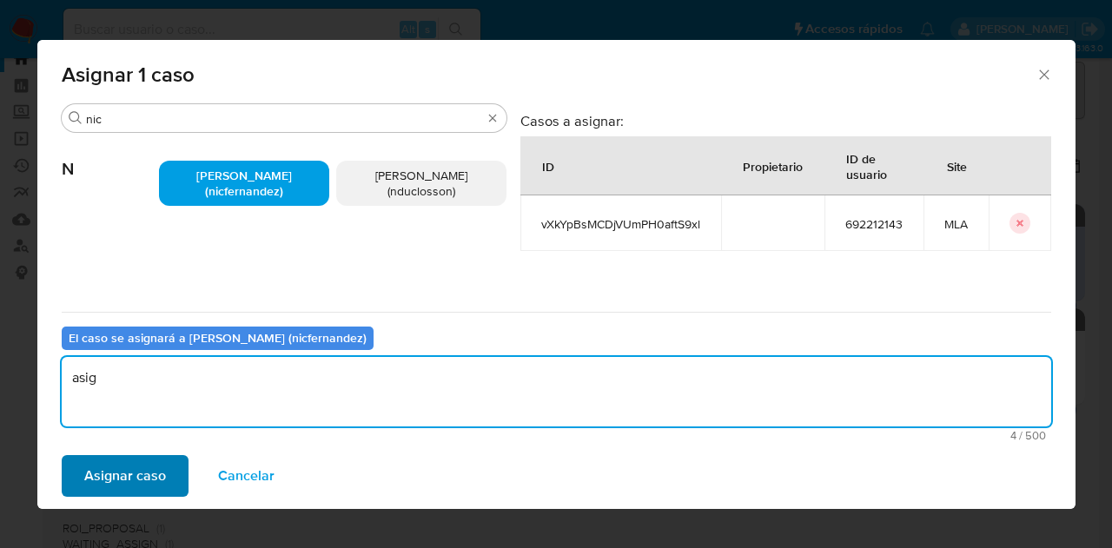
type textarea "asig"
click at [129, 464] on span "Asignar caso" at bounding box center [125, 476] width 82 height 38
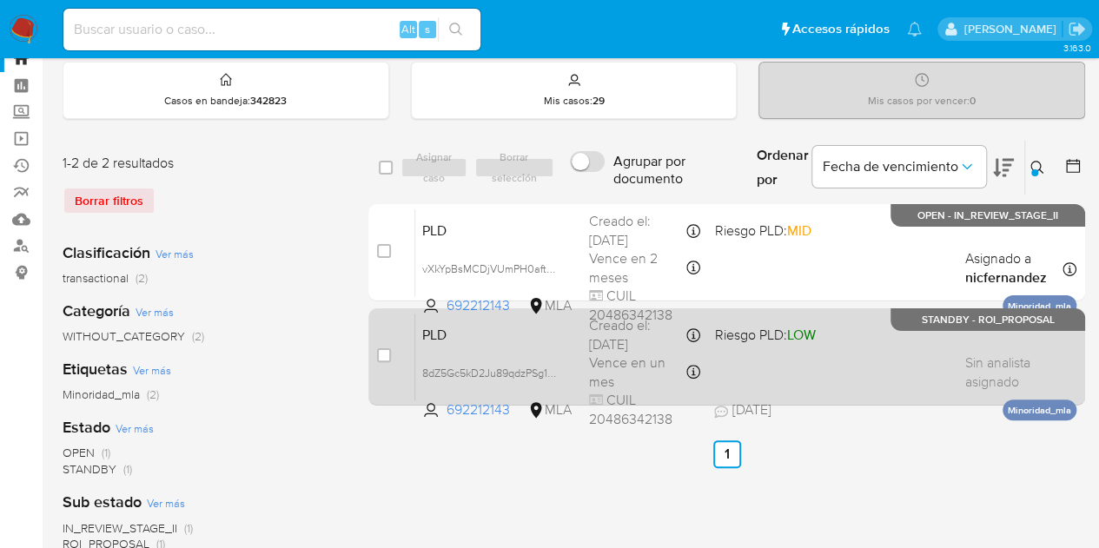
click at [516, 344] on div "PLD 8dZ5Gc5kD2Ju89qdzPSg1wi9 692212143 MLA Riesgo PLD: LOW Creado el: 12/09/202…" at bounding box center [745, 357] width 661 height 88
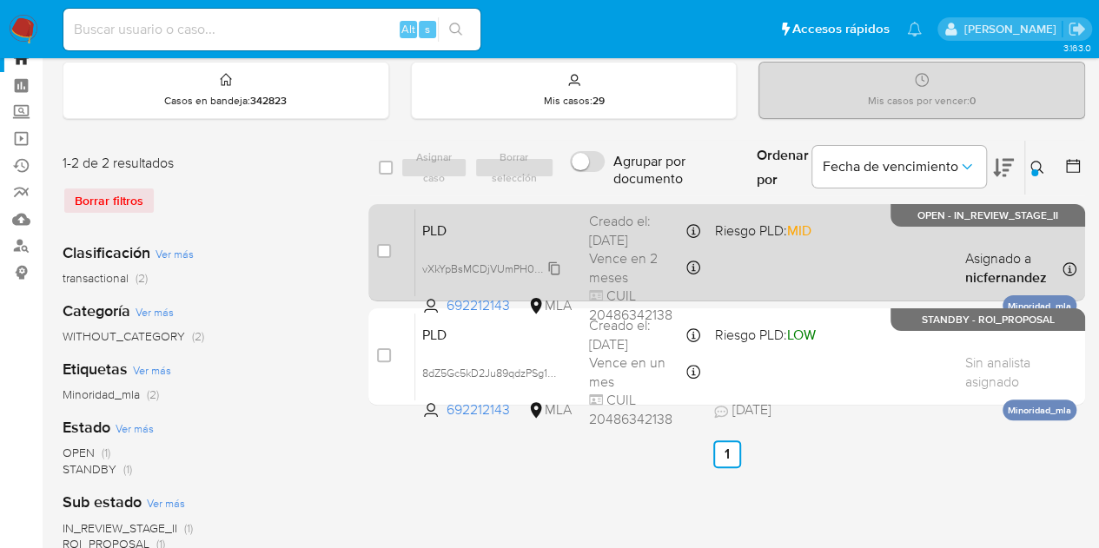
click at [547, 267] on span "vXkYpBsMCDjVUmPH0aftS9xl" at bounding box center [494, 267] width 144 height 19
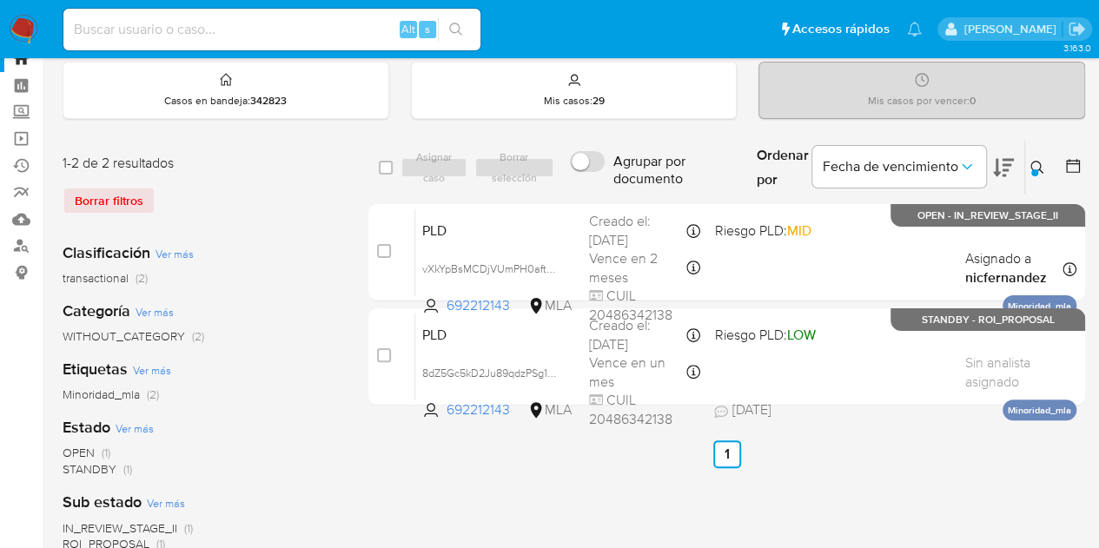
click at [1038, 164] on icon at bounding box center [1038, 168] width 14 height 14
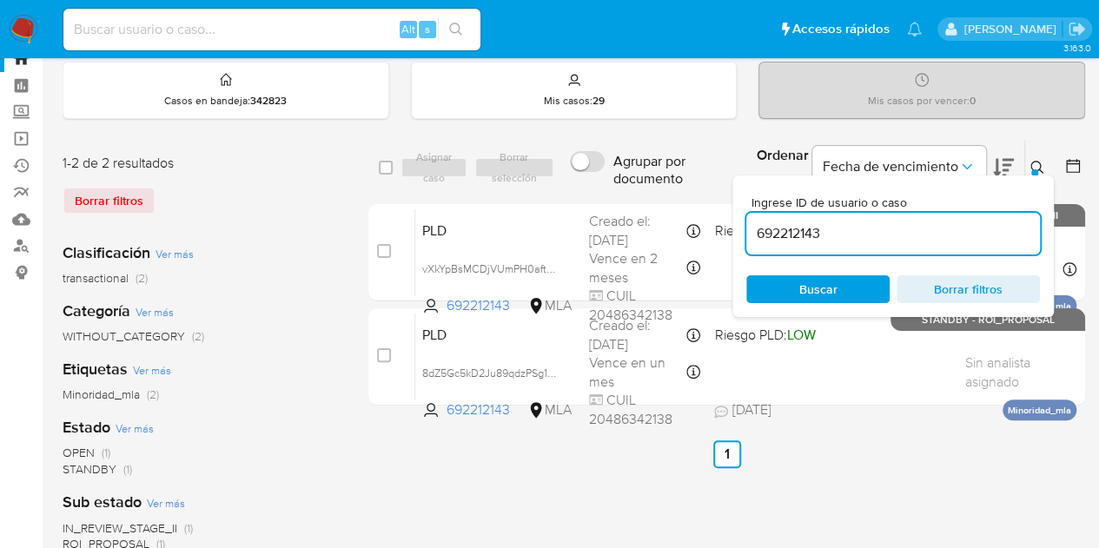
drag, startPoint x: 867, startPoint y: 236, endPoint x: 574, endPoint y: 189, distance: 297.3
click at [574, 189] on div "select-all-cases-checkbox Asignar caso Borrar selección Agrupar por documento O…" at bounding box center [726, 168] width 717 height 56
type input "311328383"
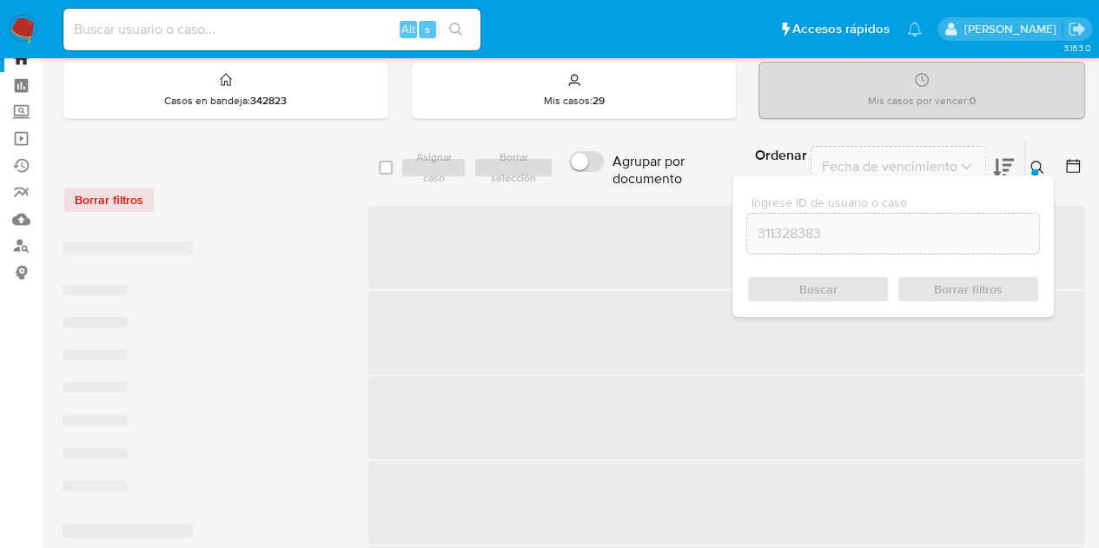
click at [1041, 163] on icon at bounding box center [1038, 168] width 14 height 14
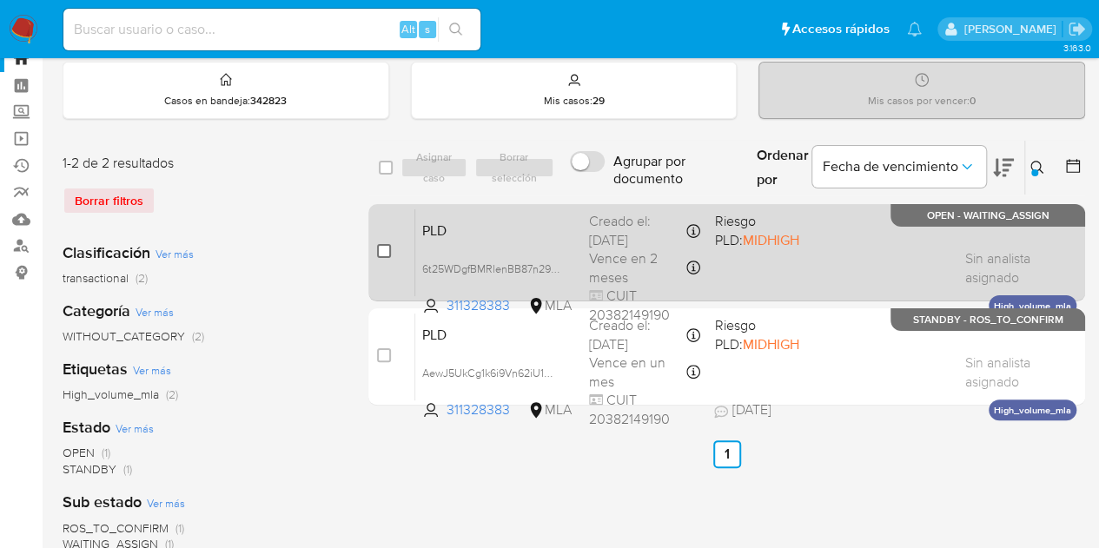
click at [383, 251] on input "checkbox" at bounding box center [384, 251] width 14 height 14
checkbox input "true"
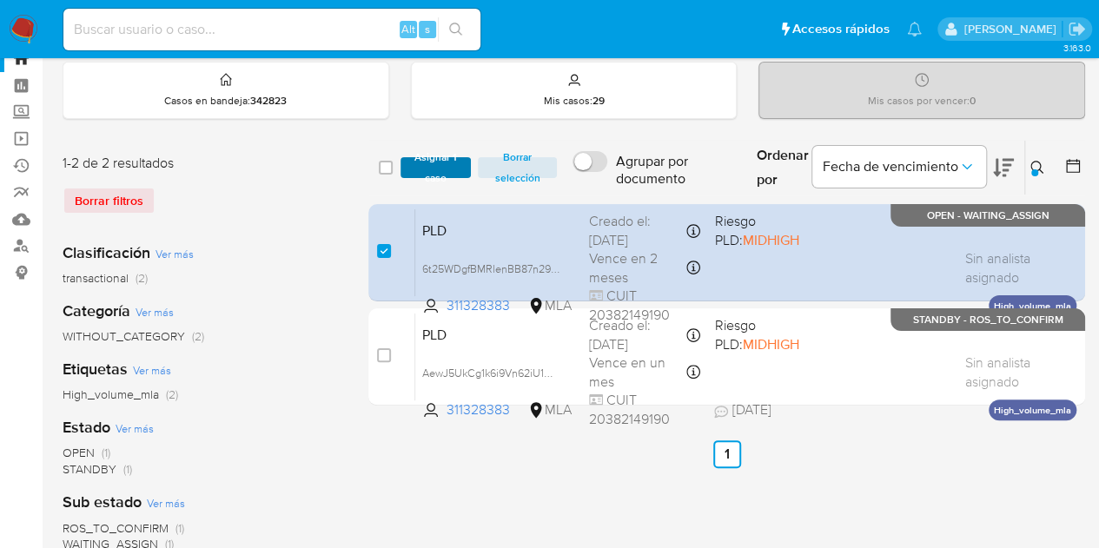
click at [435, 165] on span "Asignar 1 caso" at bounding box center [436, 167] width 54 height 17
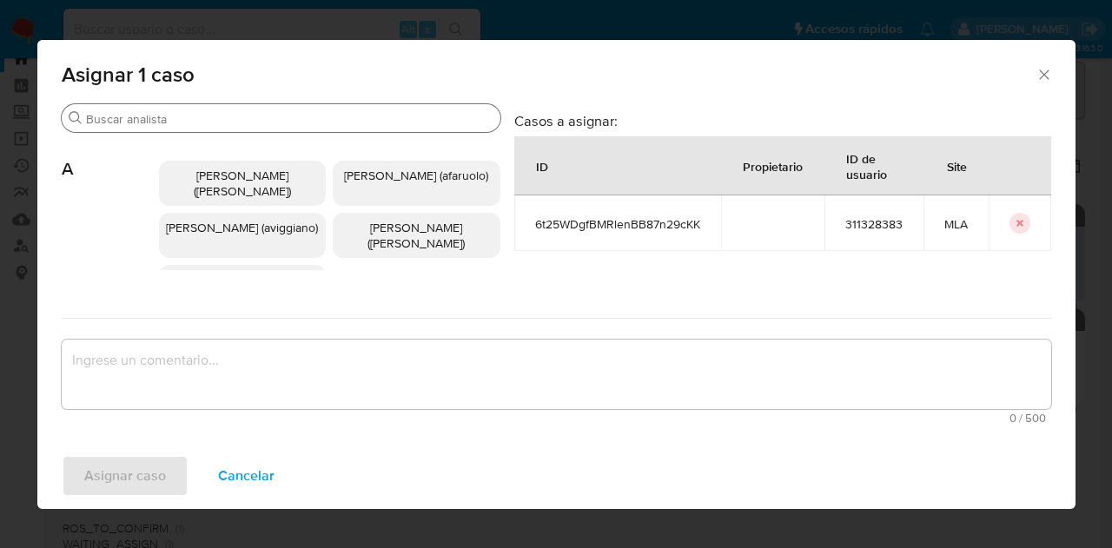
click at [174, 110] on div "Buscar" at bounding box center [281, 118] width 439 height 28
click at [176, 119] on input "Buscar" at bounding box center [290, 119] width 408 height 16
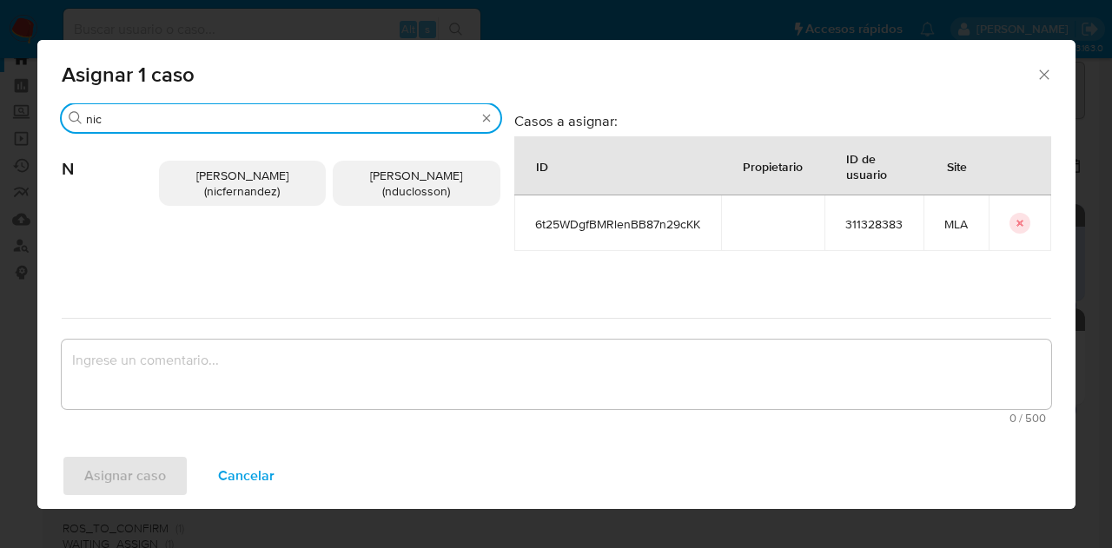
type input "nic"
click at [221, 182] on span "Nicolas Fernandez Allen (nicfernandez)" at bounding box center [242, 183] width 92 height 33
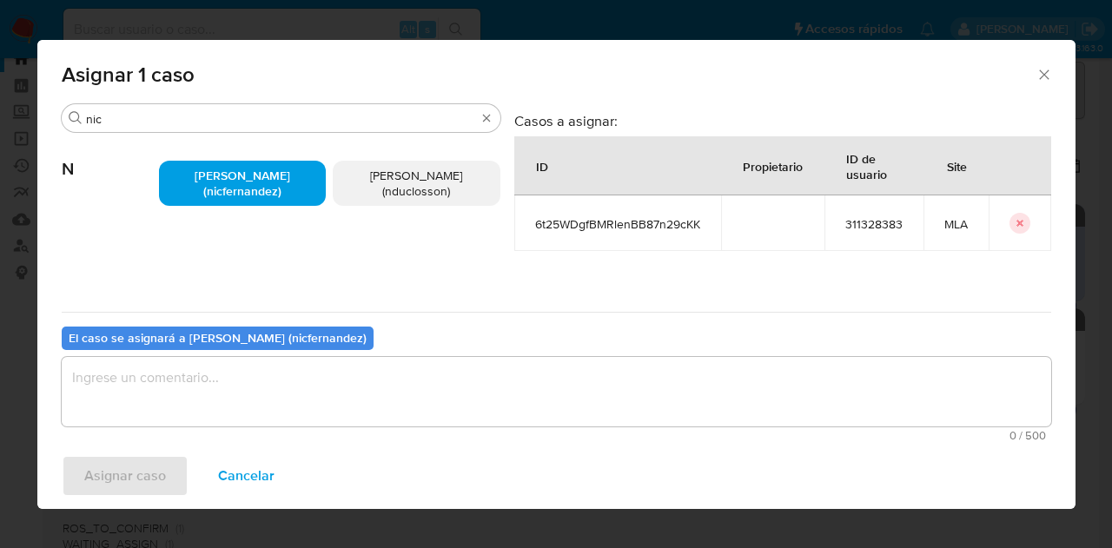
click at [222, 399] on textarea "assign-modal" at bounding box center [557, 392] width 990 height 70
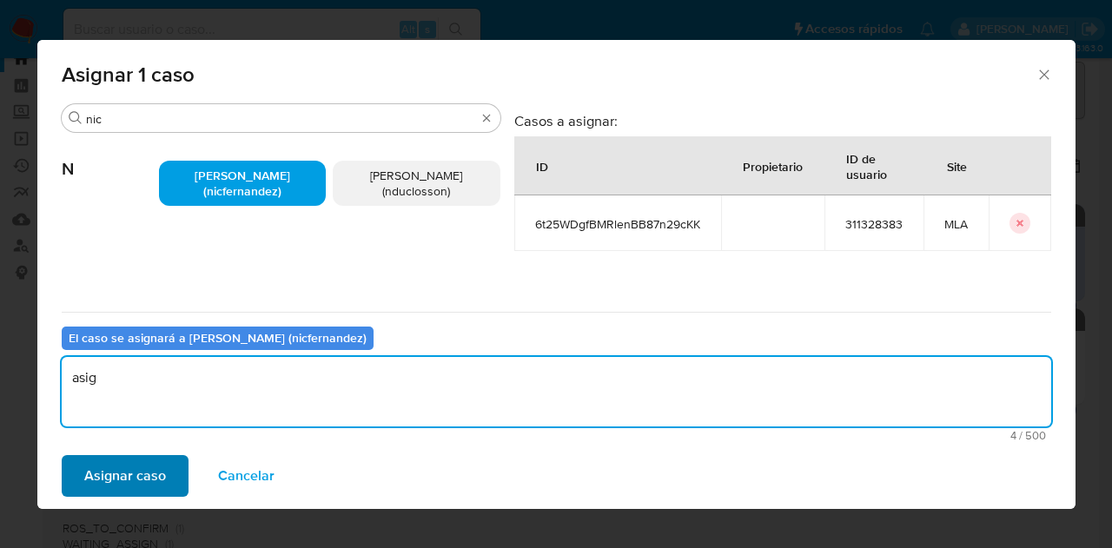
type textarea "asig"
click at [114, 466] on span "Asignar caso" at bounding box center [125, 476] width 82 height 38
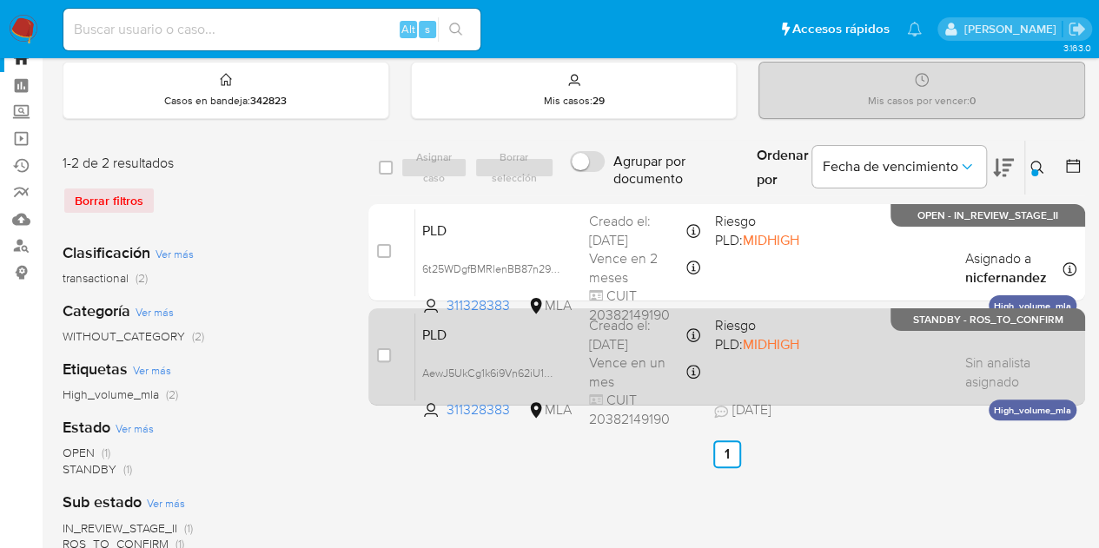
click at [518, 329] on span "PLD" at bounding box center [498, 333] width 153 height 23
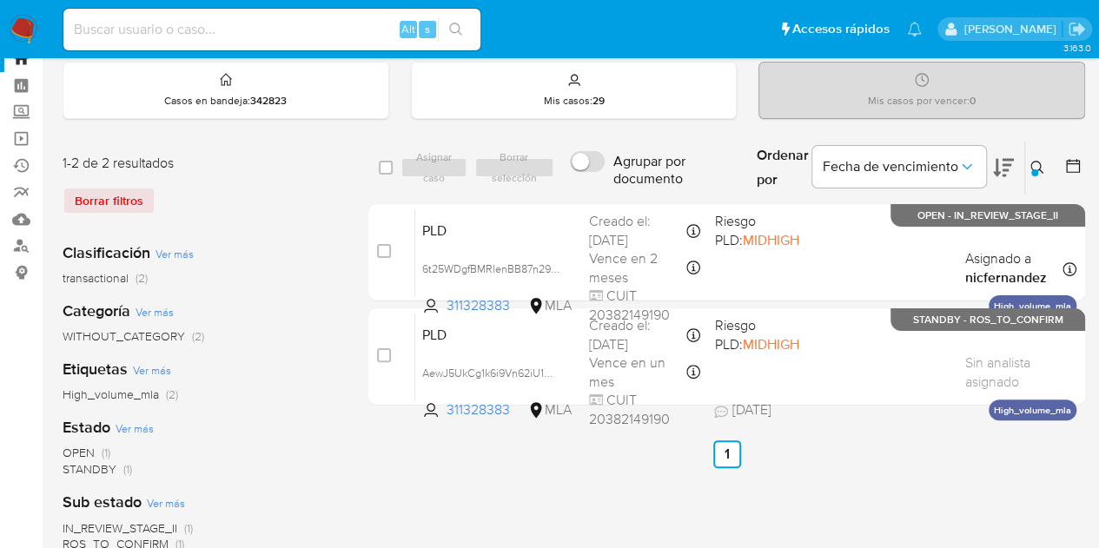
click at [1045, 166] on button at bounding box center [1039, 167] width 29 height 21
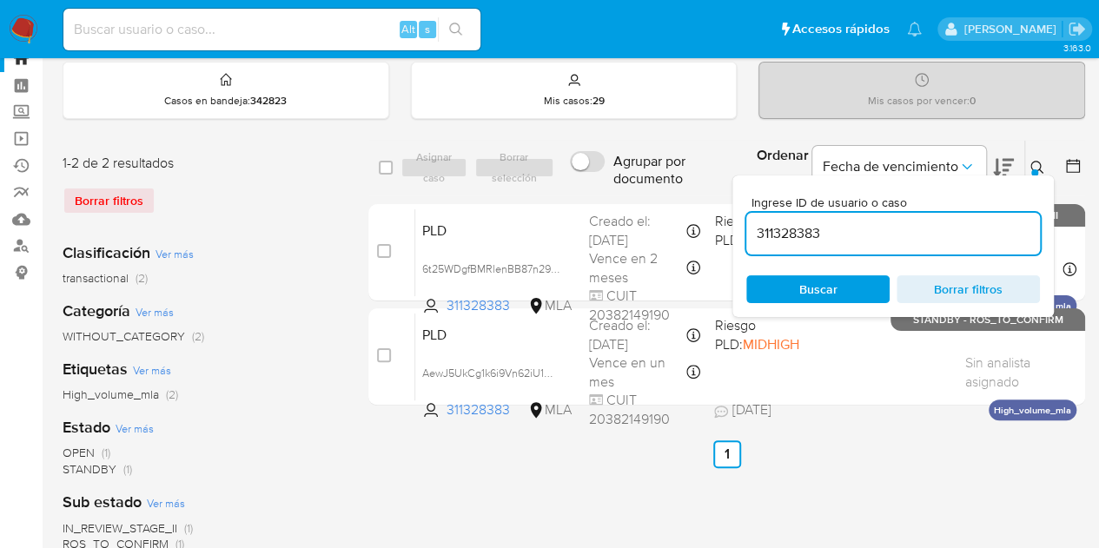
drag, startPoint x: 836, startPoint y: 226, endPoint x: 659, endPoint y: 189, distance: 181.2
click at [659, 189] on div "select-all-cases-checkbox Asignar caso Borrar selección Agrupar por documento O…" at bounding box center [726, 168] width 717 height 56
type input "61946002"
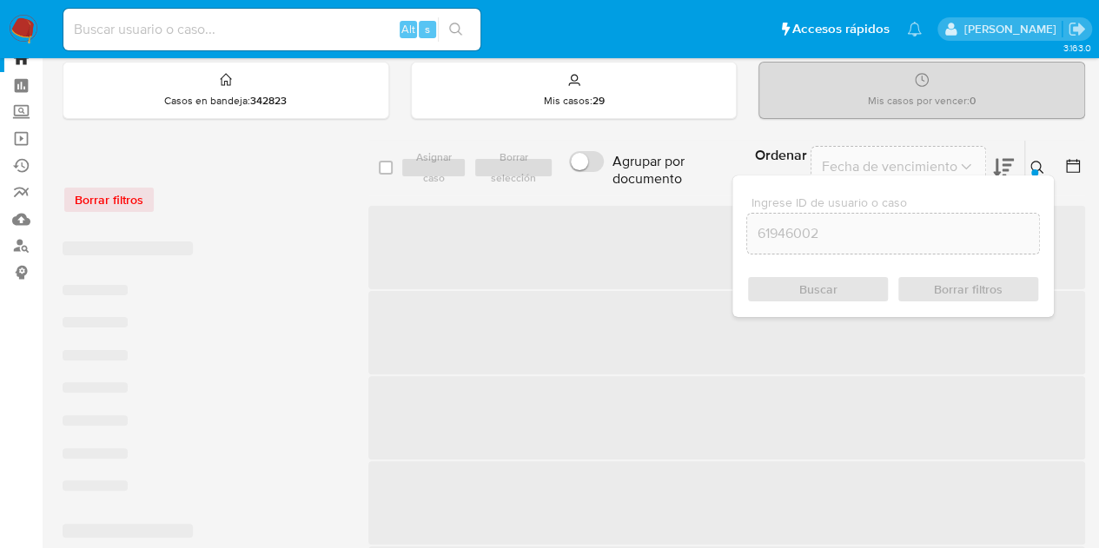
click at [1036, 164] on icon at bounding box center [1038, 168] width 14 height 14
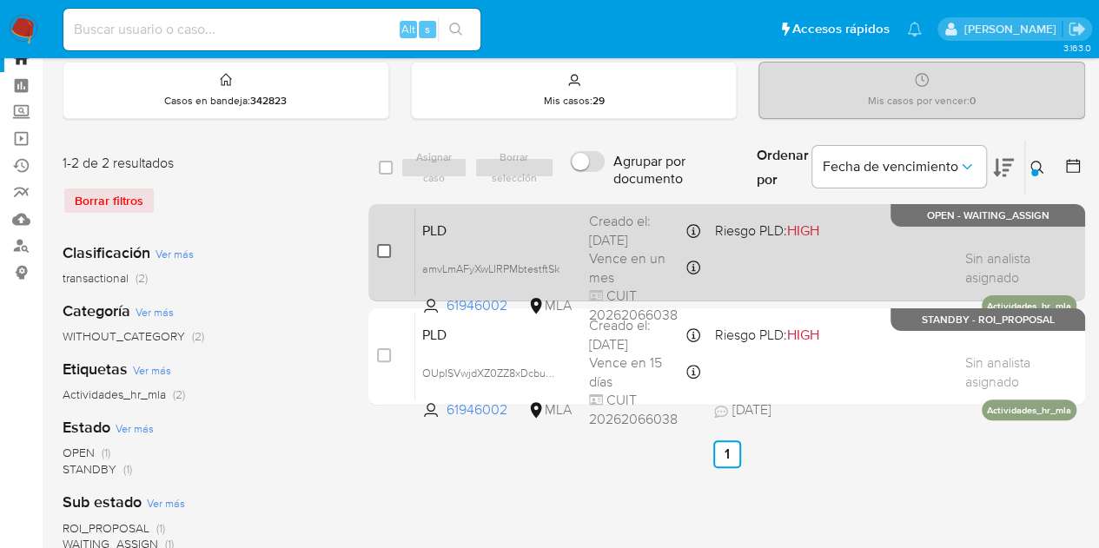
click at [383, 244] on input "checkbox" at bounding box center [384, 251] width 14 height 14
checkbox input "true"
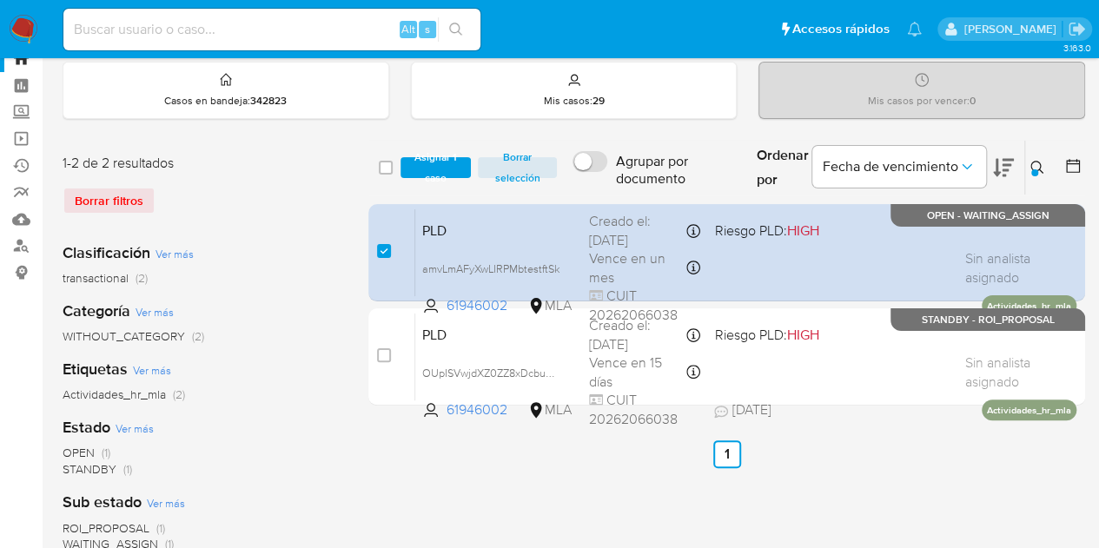
click at [419, 187] on div "select-all-cases-checkbox Asignar 1 caso Borrar selección Agrupar por documento…" at bounding box center [726, 168] width 717 height 56
click at [435, 169] on span "Asignar 1 caso" at bounding box center [436, 167] width 54 height 17
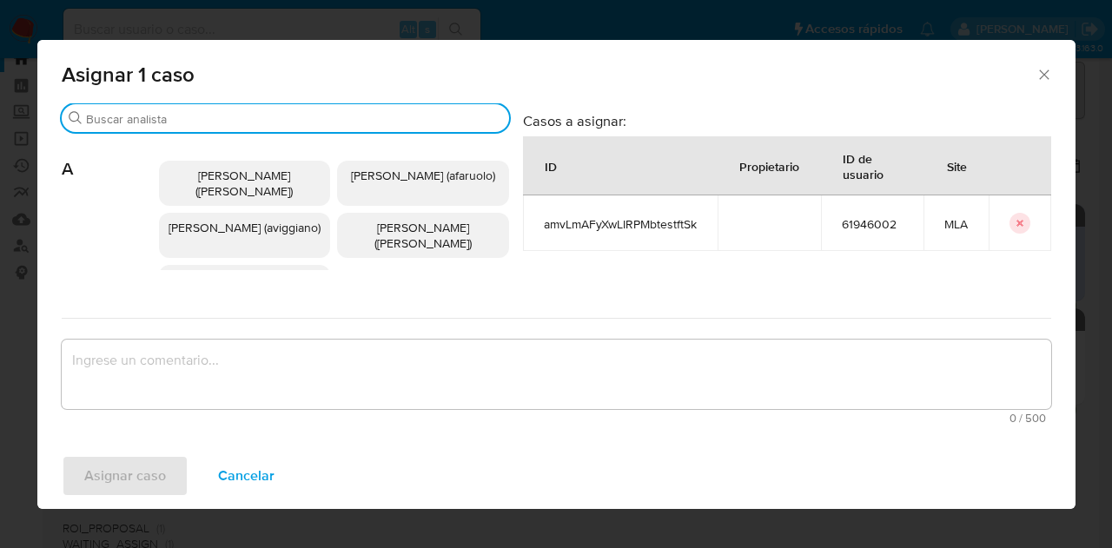
click at [186, 114] on input "Buscar" at bounding box center [294, 119] width 416 height 16
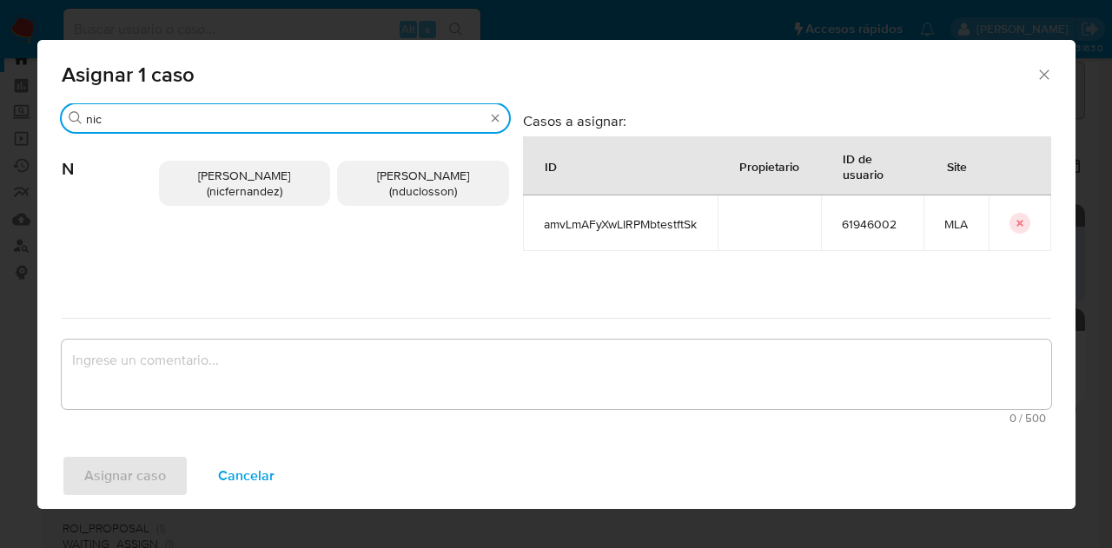
type input "nic"
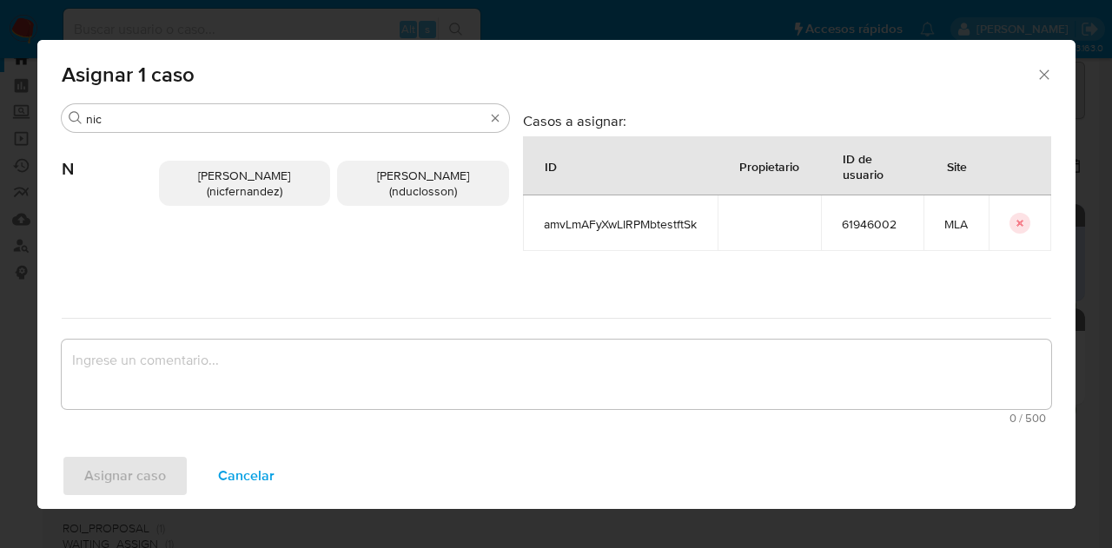
click at [244, 185] on span "Nicolas Fernandez Allen (nicfernandez)" at bounding box center [244, 183] width 92 height 33
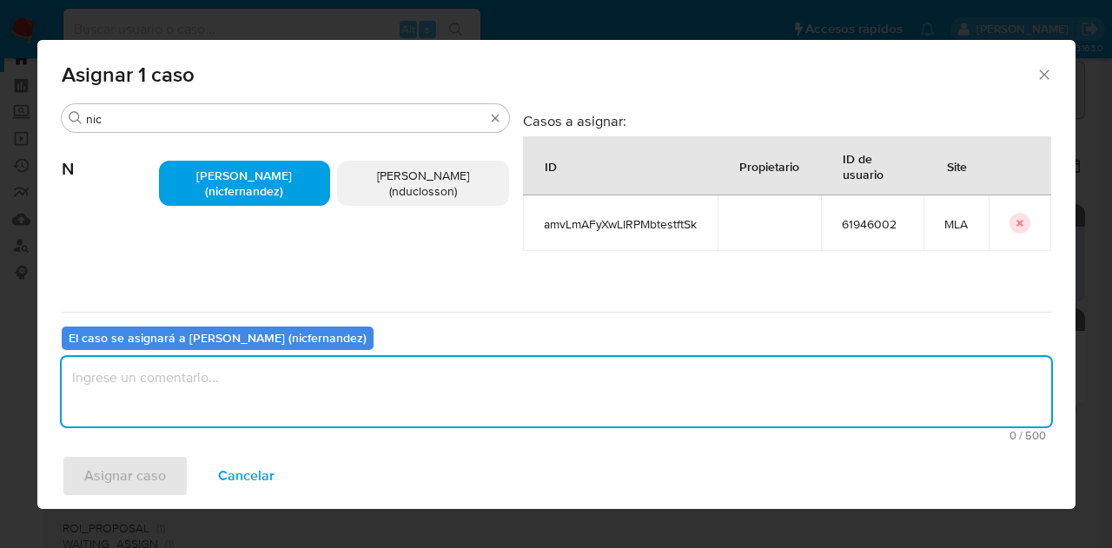
click at [275, 392] on textarea "assign-modal" at bounding box center [557, 392] width 990 height 70
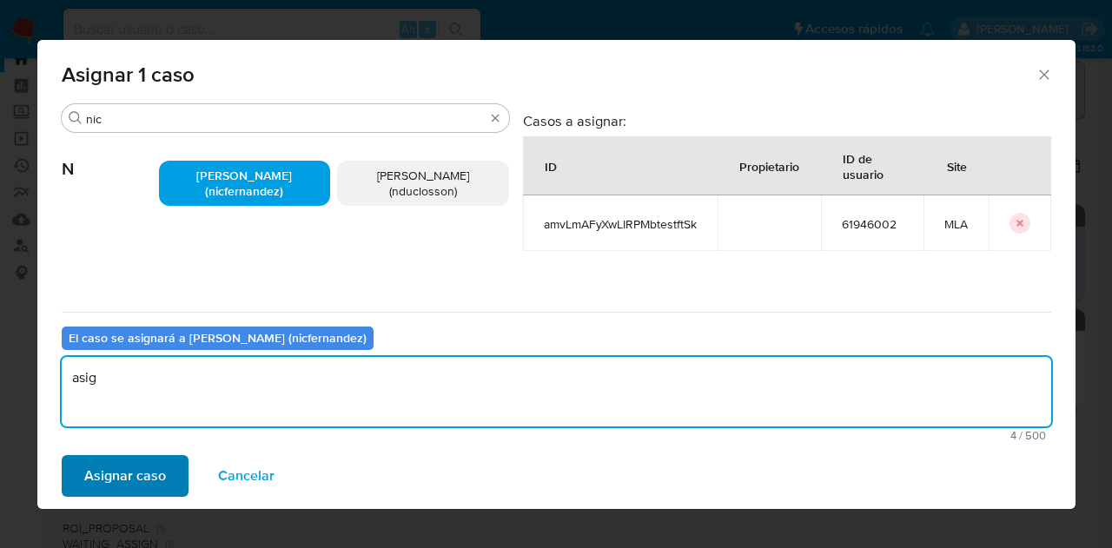
type textarea "asig"
click at [109, 475] on span "Asignar caso" at bounding box center [125, 476] width 82 height 38
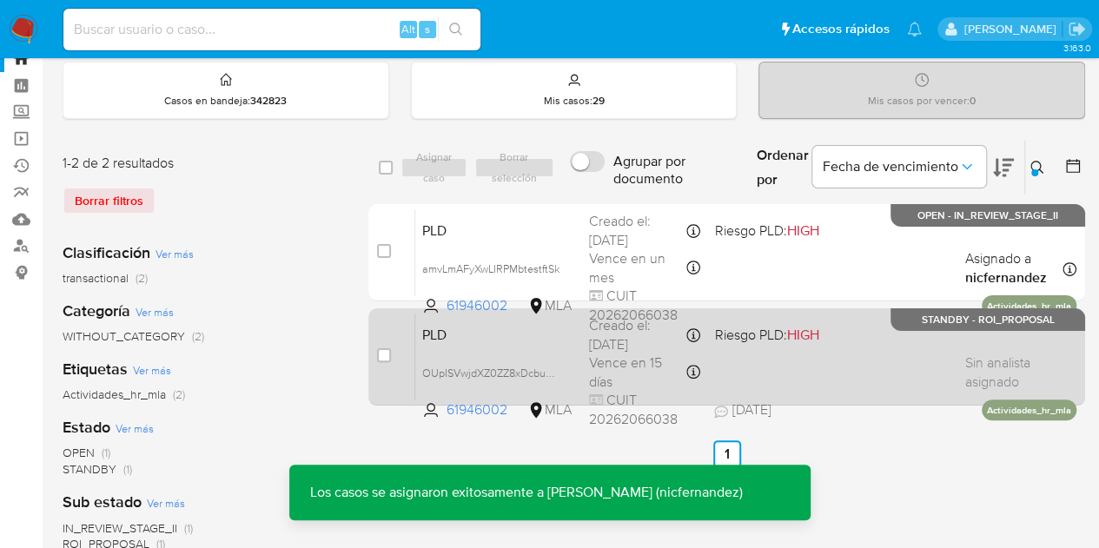
click at [506, 343] on div "PLD OUpISVwjdXZ0ZZ8xDcbuKIM0 61946002 MLA Riesgo PLD: HIGH Creado el: 12/09/202…" at bounding box center [745, 357] width 661 height 88
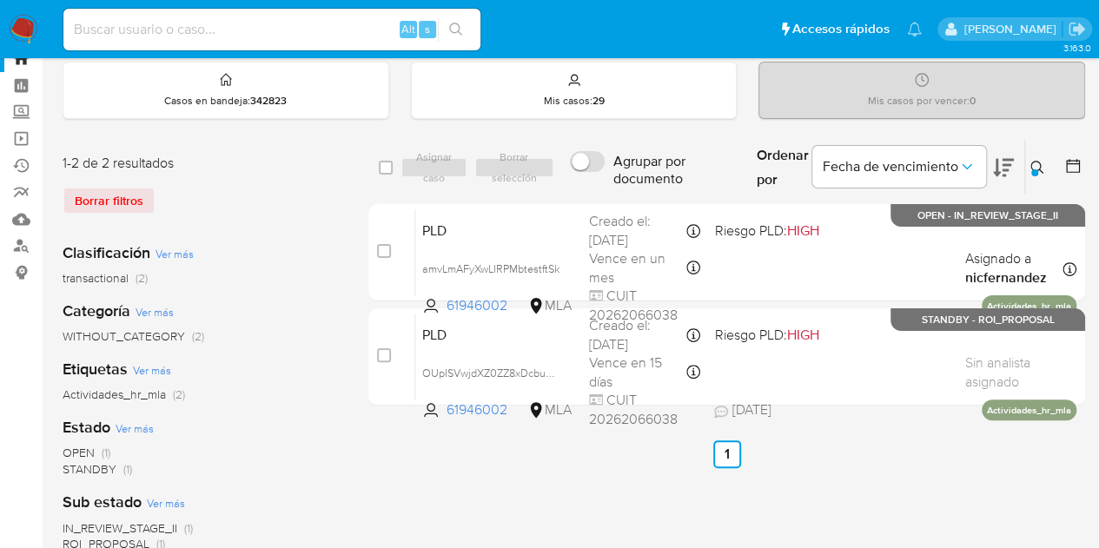
click at [1038, 173] on button at bounding box center [1039, 167] width 29 height 21
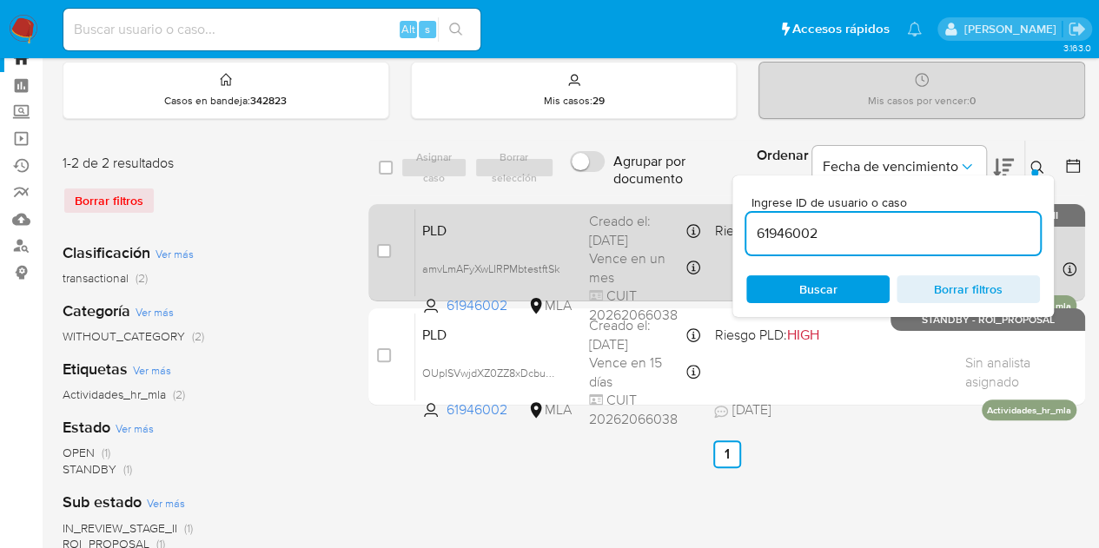
drag, startPoint x: 876, startPoint y: 229, endPoint x: 673, endPoint y: 202, distance: 205.1
click at [589, 199] on div "select-all-cases-checkbox Asignar caso Borrar selección Agrupar por documento O…" at bounding box center [726, 276] width 717 height 273
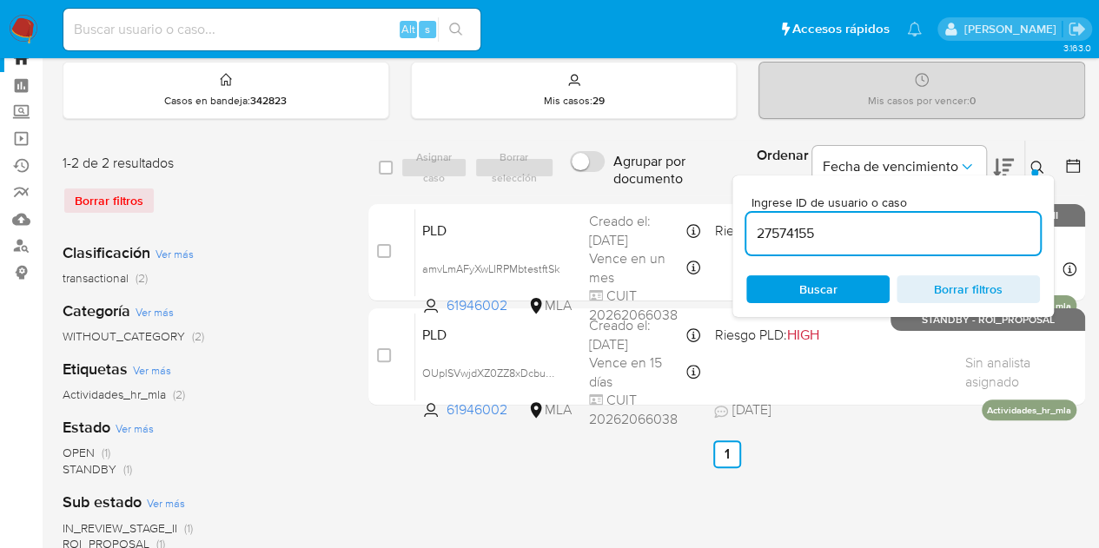
type input "27574155"
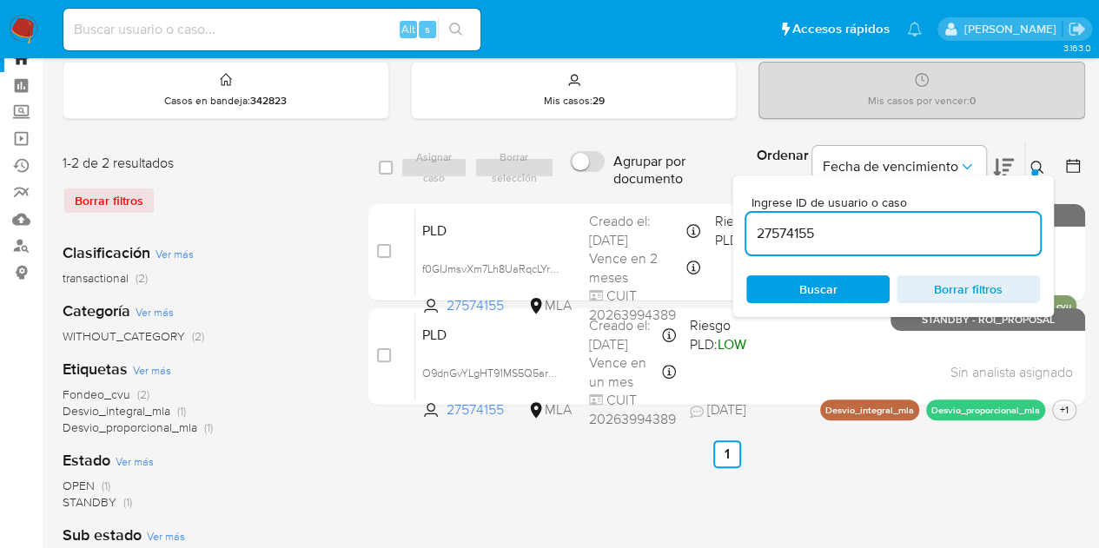
click at [1035, 169] on div at bounding box center [1035, 172] width 7 height 7
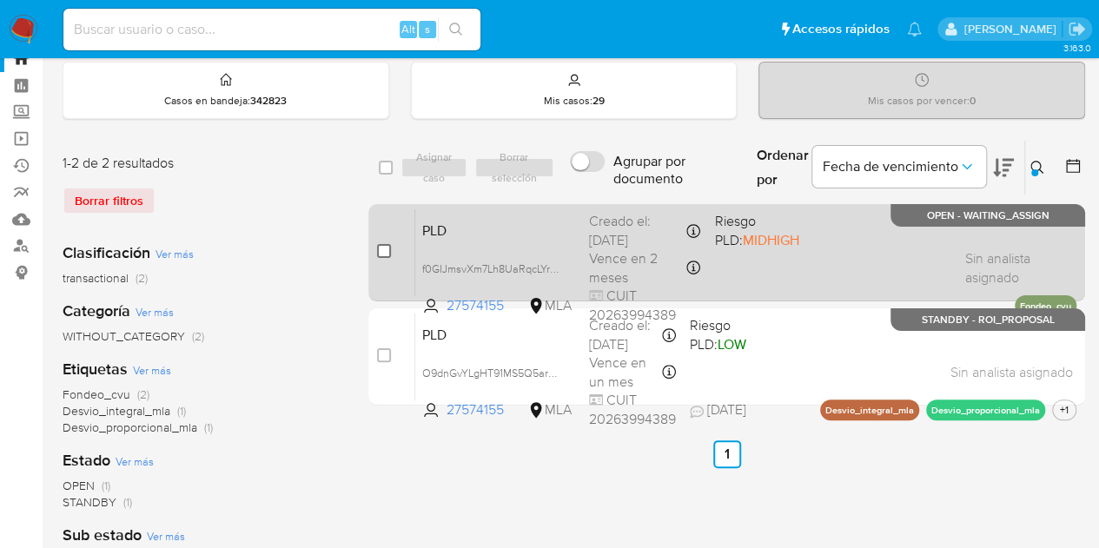
click at [388, 251] on input "checkbox" at bounding box center [384, 251] width 14 height 14
checkbox input "true"
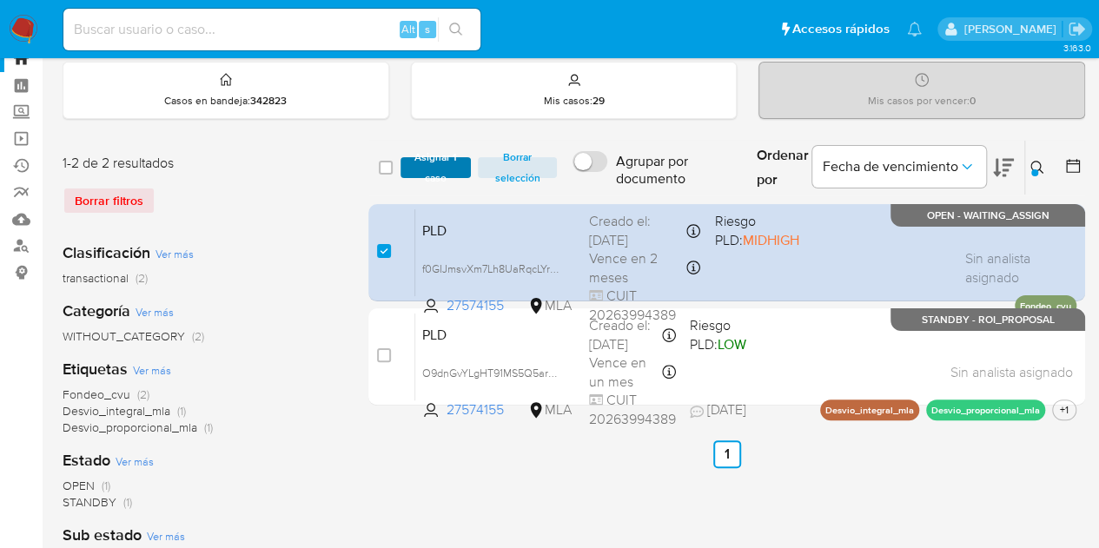
click at [421, 171] on span "Asignar 1 caso" at bounding box center [436, 167] width 54 height 17
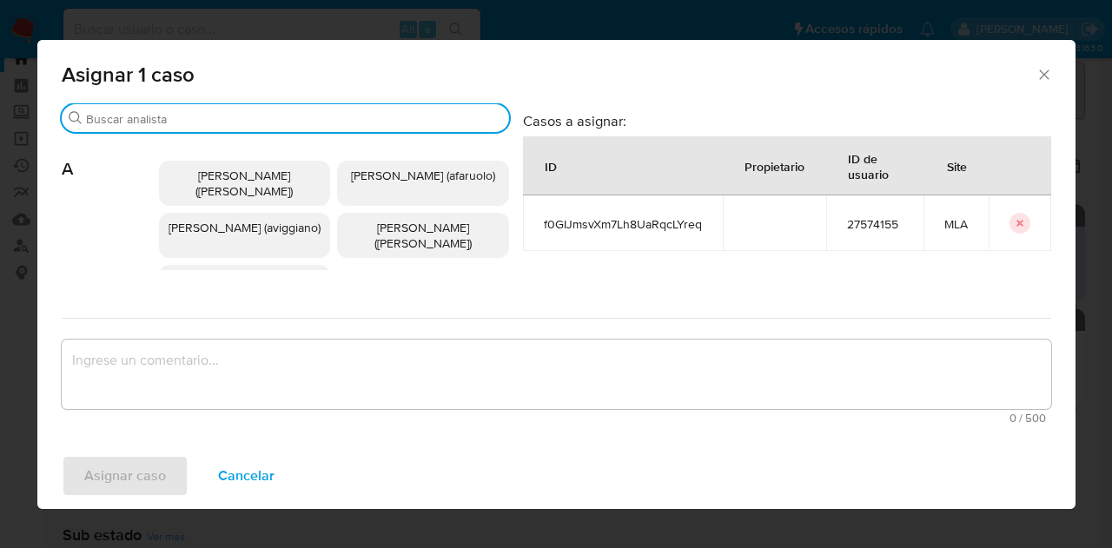
click at [222, 117] on input "Buscar" at bounding box center [294, 119] width 416 height 16
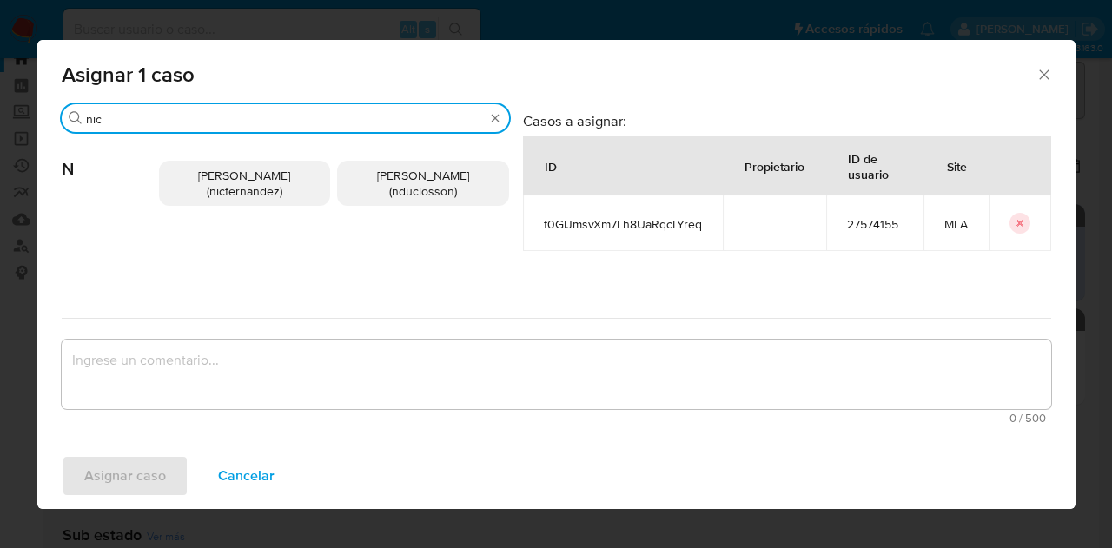
type input "nic"
click at [243, 191] on span "Nicolas Fernandez Allen (nicfernandez)" at bounding box center [244, 183] width 92 height 33
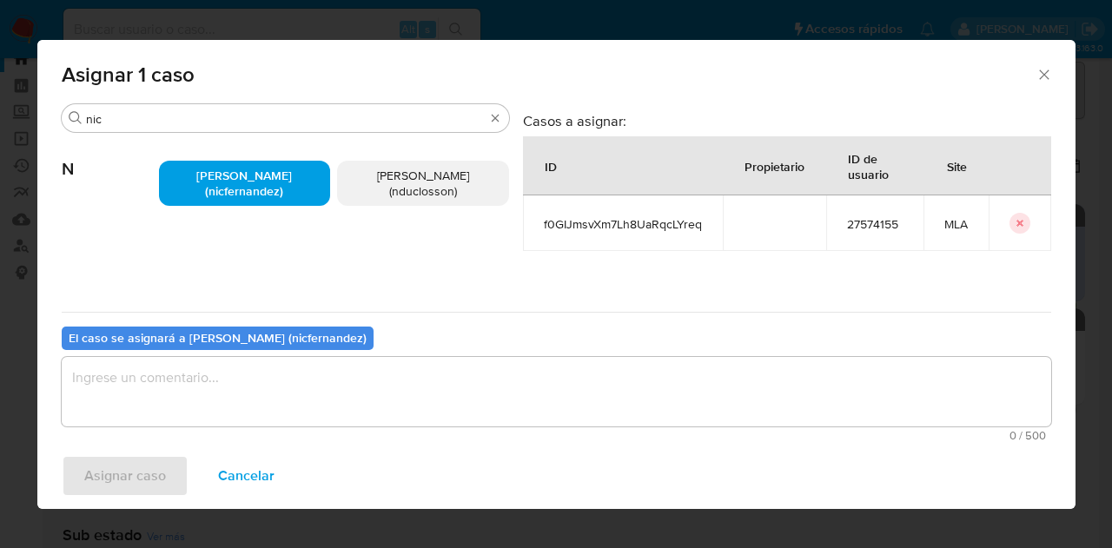
click at [229, 348] on div "El caso se asignará a Nicolas Fernandez Allen (nicfernandez)" at bounding box center [218, 339] width 312 height 24
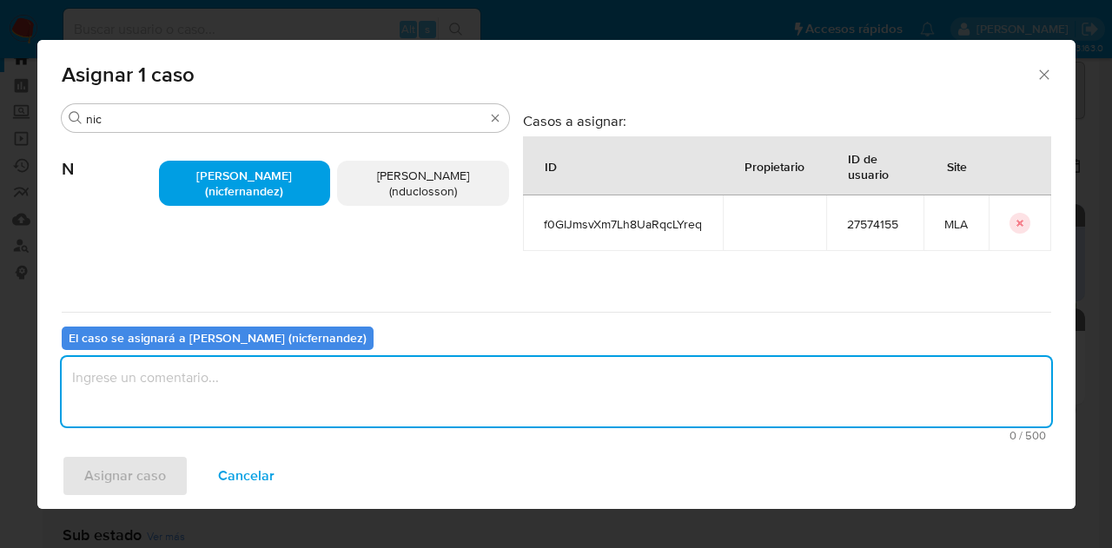
click at [237, 390] on textarea "assign-modal" at bounding box center [557, 392] width 990 height 70
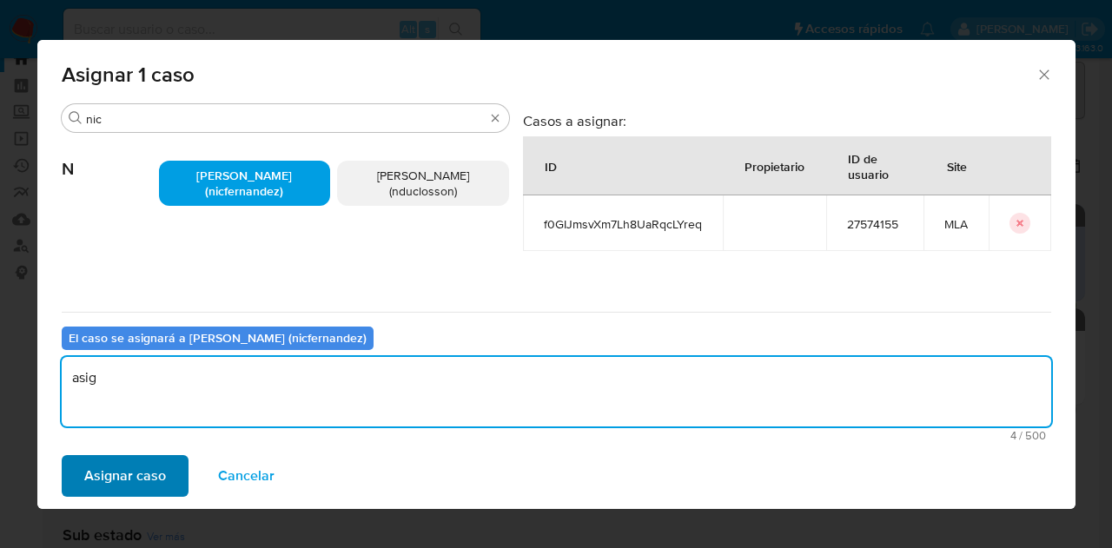
type textarea "asig"
click at [129, 473] on span "Asignar caso" at bounding box center [125, 476] width 82 height 38
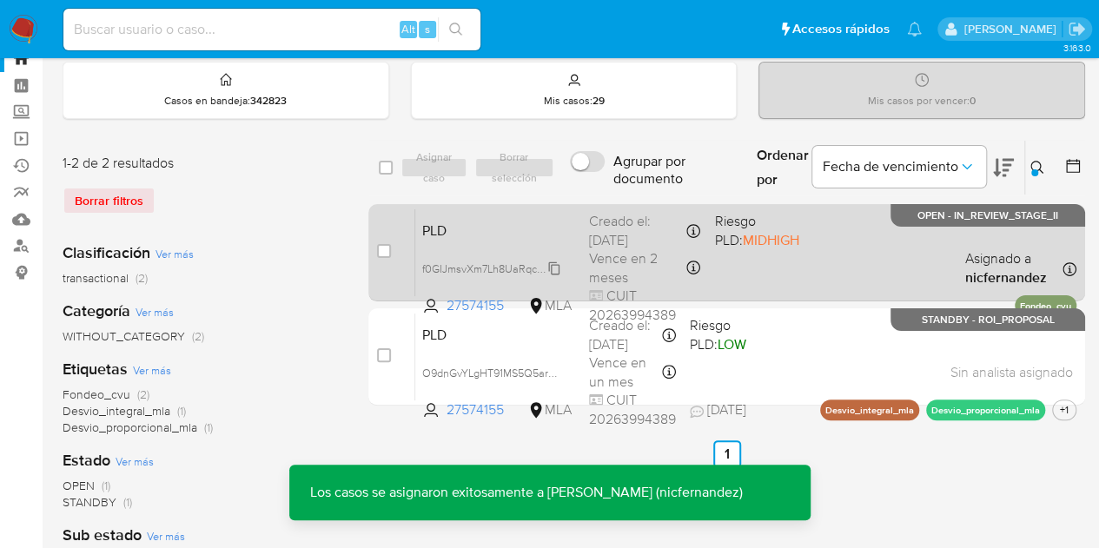
click at [555, 267] on span "f0GIJmsvXm7Lh8UaRqcLYreq" at bounding box center [492, 267] width 140 height 19
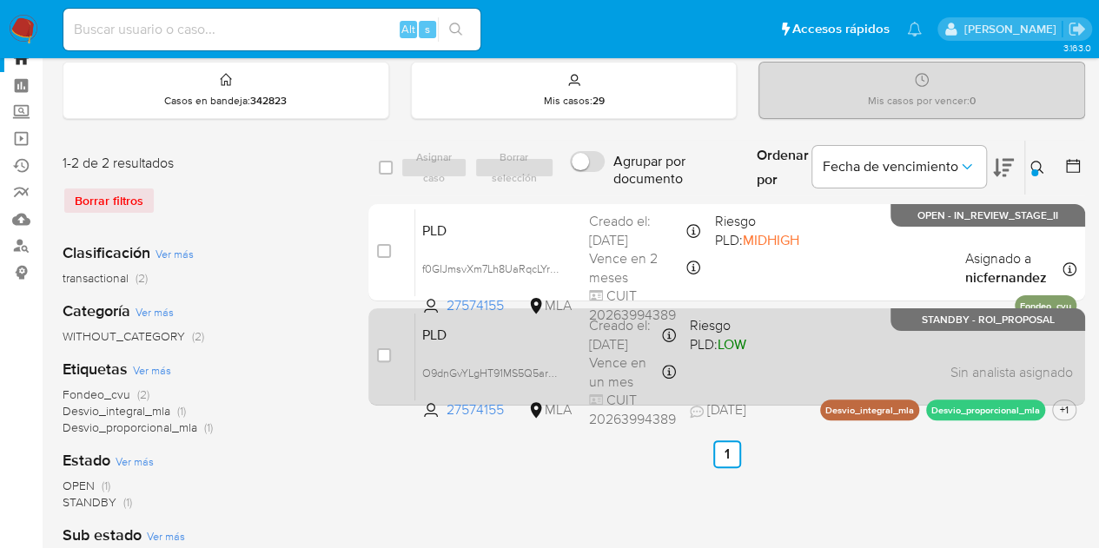
click at [544, 357] on div "PLD O9dnGvYLgHT91MS5Q5ar48X1 27574155 MLA Riesgo PLD: LOW Creado el: 12/09/2025…" at bounding box center [745, 357] width 661 height 88
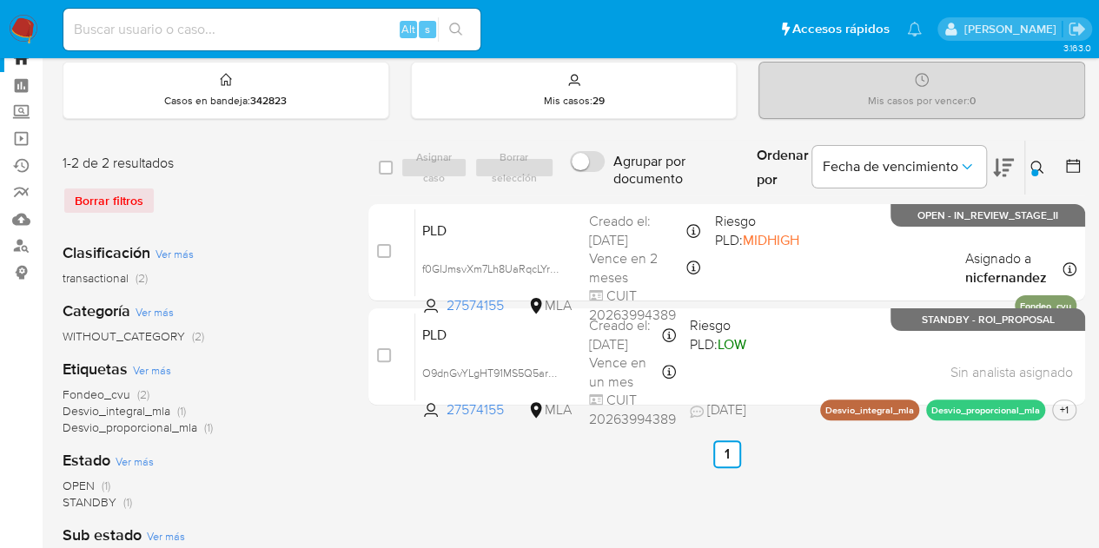
click at [1028, 168] on button at bounding box center [1039, 167] width 29 height 21
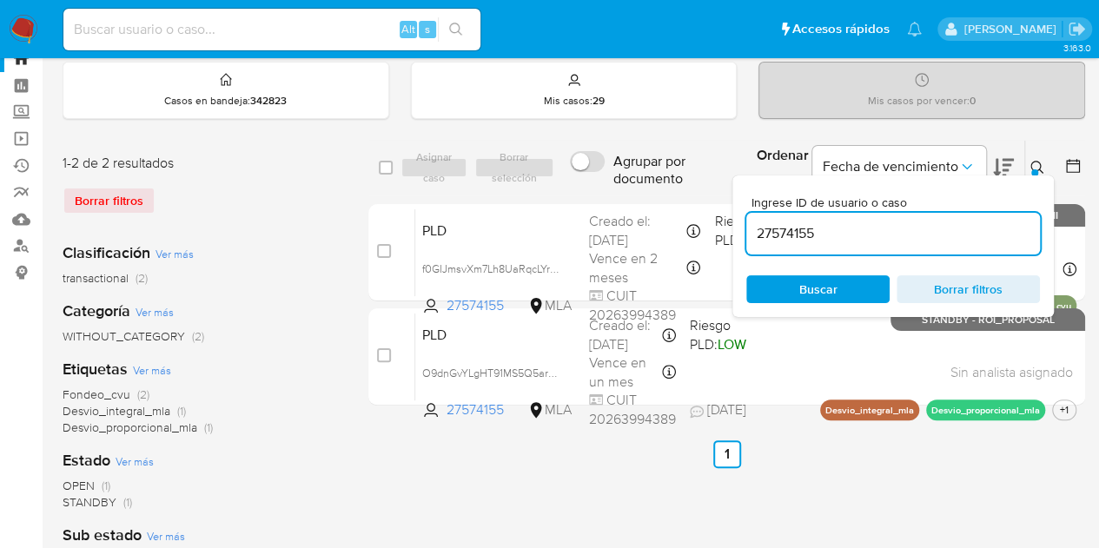
drag, startPoint x: 868, startPoint y: 233, endPoint x: 579, endPoint y: 180, distance: 294.2
click at [583, 178] on div "select-all-cases-checkbox Asignar caso Borrar selección Agrupar por documento O…" at bounding box center [726, 168] width 717 height 56
type input "1507744585"
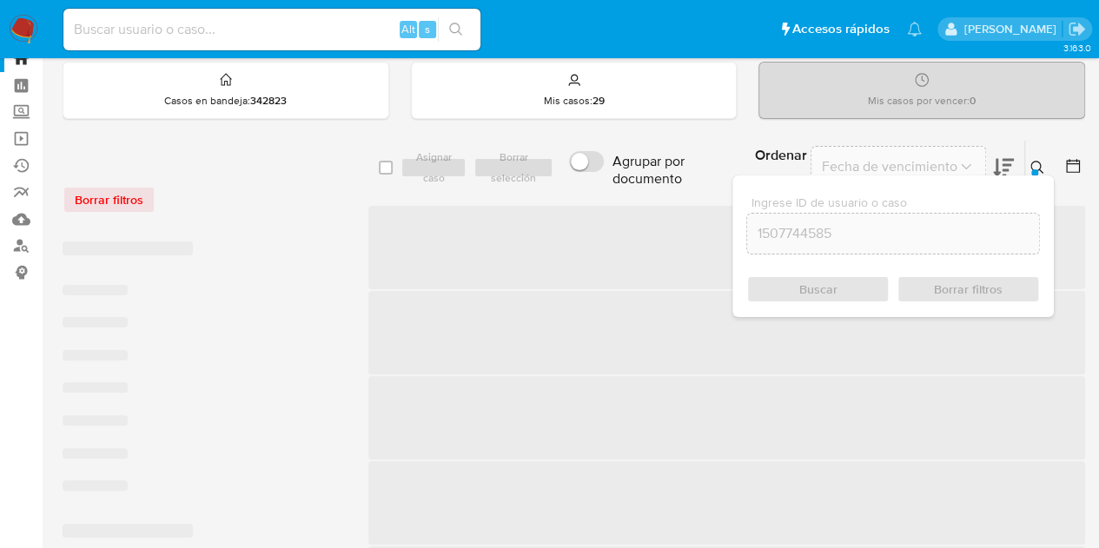
click at [1041, 169] on icon at bounding box center [1038, 168] width 14 height 14
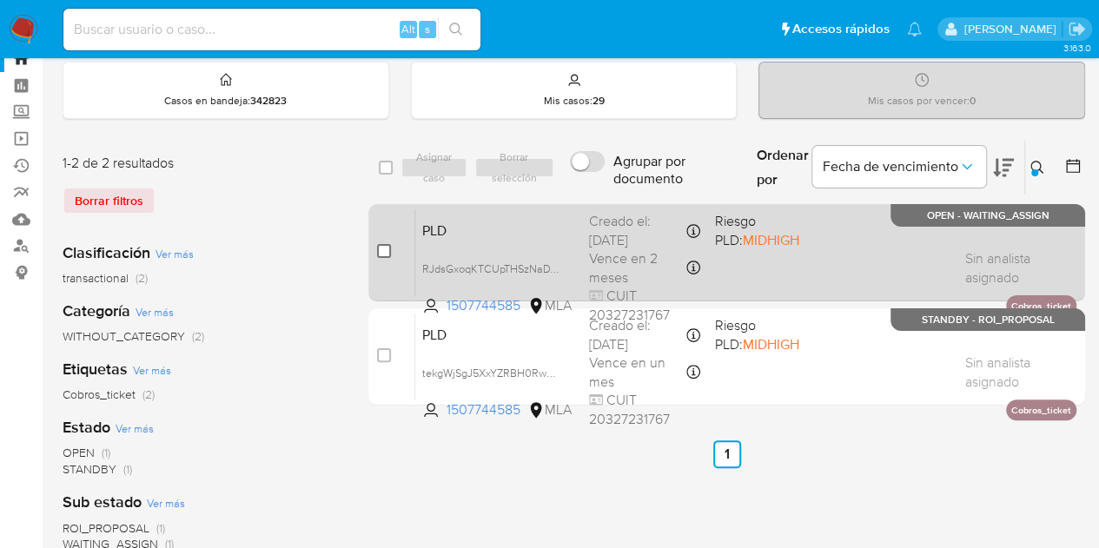
click at [384, 249] on input "checkbox" at bounding box center [384, 251] width 14 height 14
checkbox input "true"
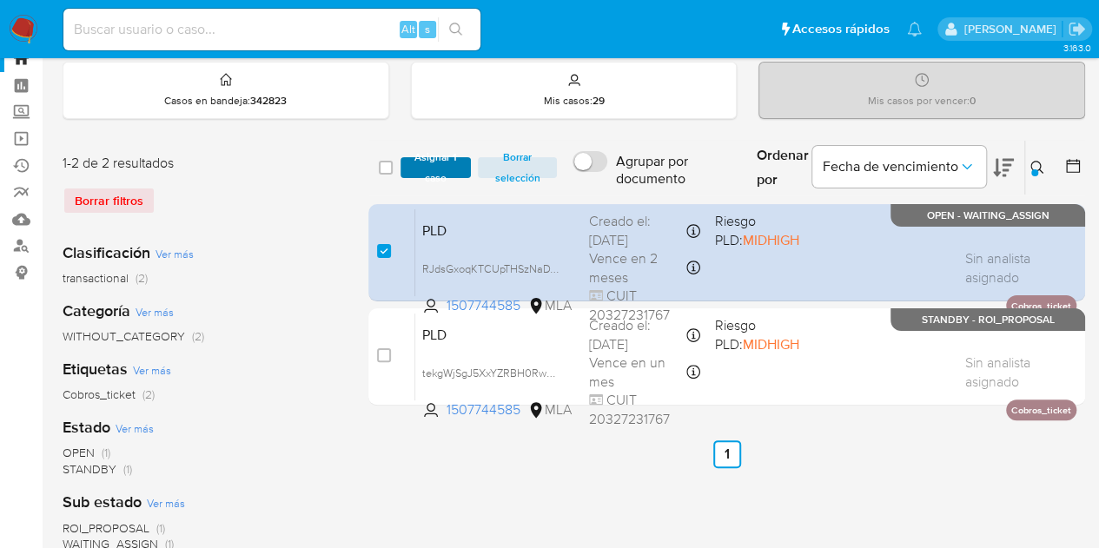
click at [434, 171] on span "Asignar 1 caso" at bounding box center [436, 167] width 54 height 17
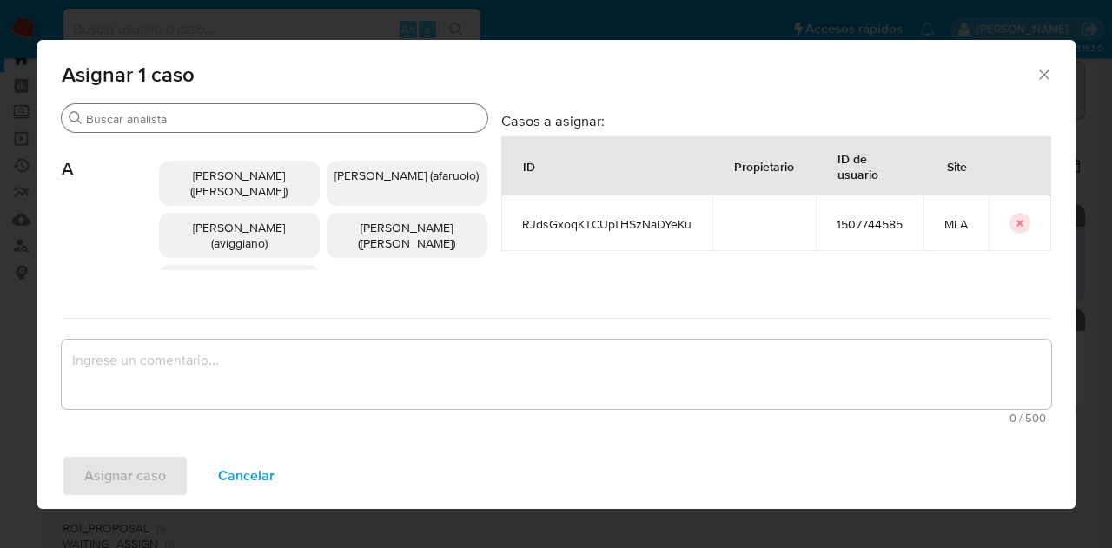
click at [201, 129] on div "Buscar" at bounding box center [275, 118] width 426 height 28
click at [196, 119] on input "Buscar" at bounding box center [283, 119] width 395 height 16
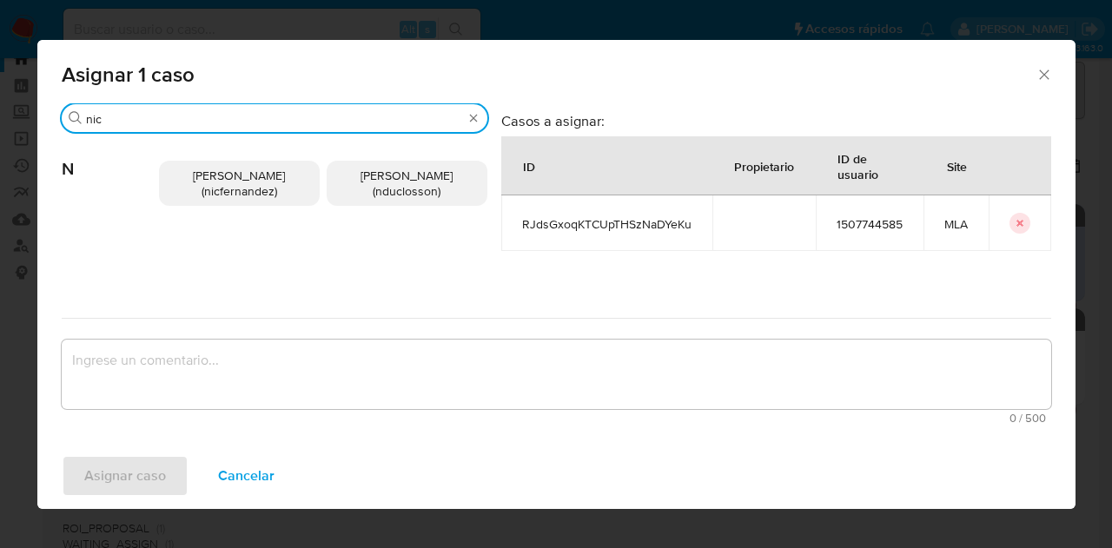
type input "nic"
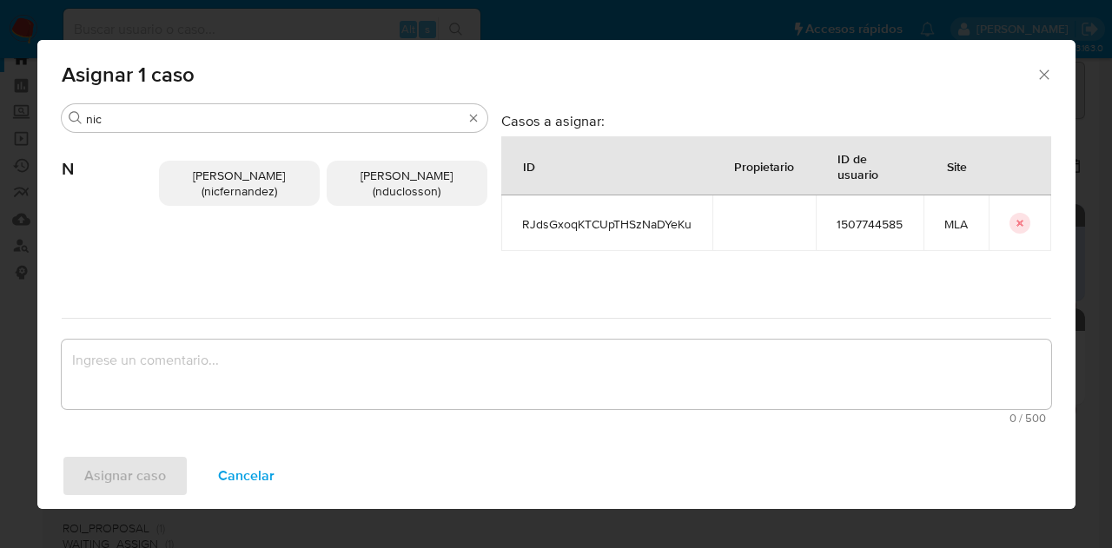
click at [238, 190] on span "Nicolas Fernandez Allen (nicfernandez)" at bounding box center [239, 183] width 92 height 33
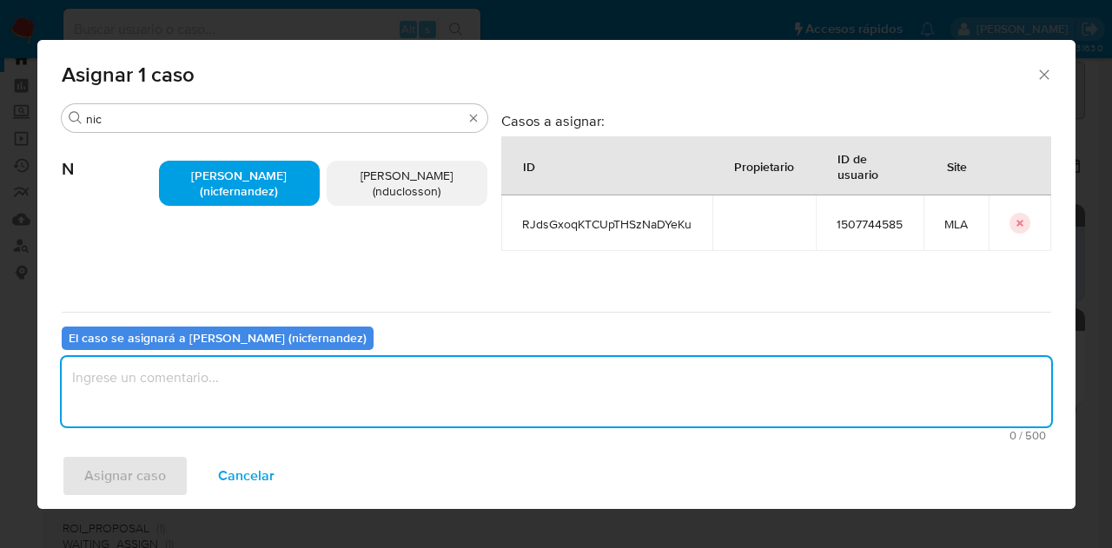
click at [228, 360] on textarea "assign-modal" at bounding box center [557, 392] width 990 height 70
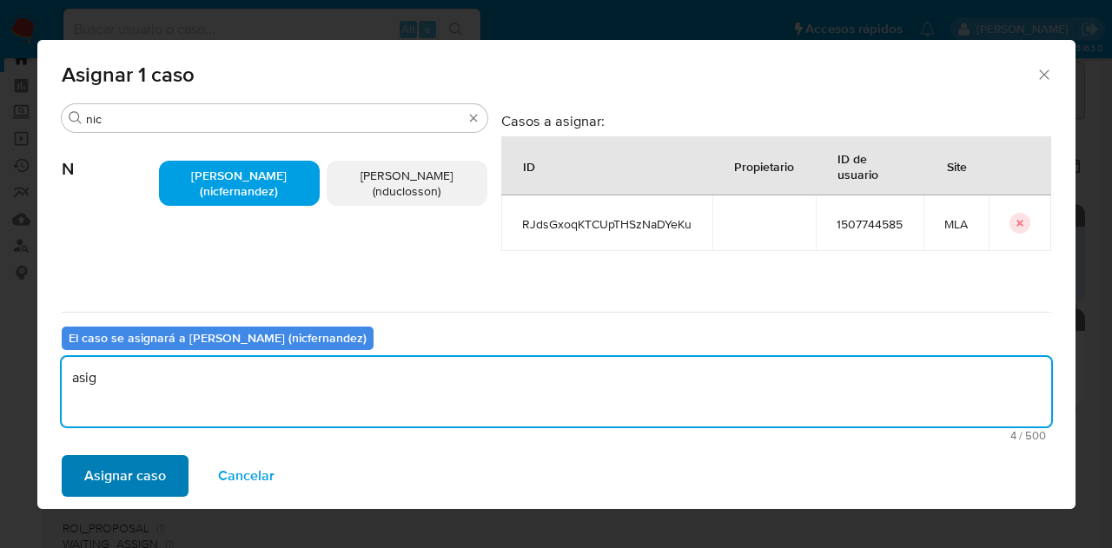
type textarea "asig"
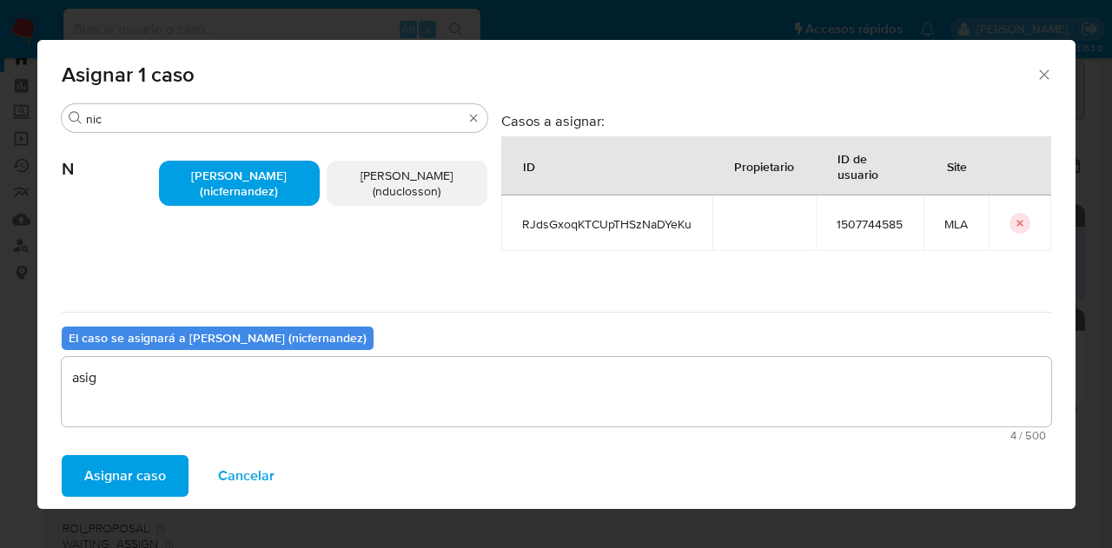
click at [119, 485] on span "Asignar caso" at bounding box center [125, 476] width 82 height 38
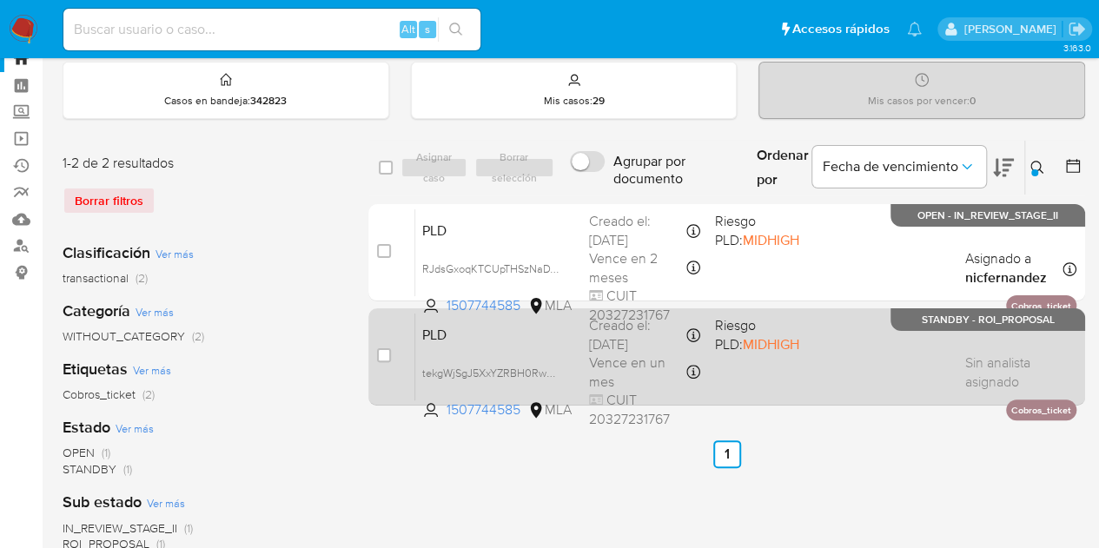
click at [508, 352] on div "PLD tekgWjSgJ5XxYZRBH0RwgazU 1507744585 MLA Riesgo PLD: MIDHIGH Creado el: 12/0…" at bounding box center [745, 357] width 661 height 88
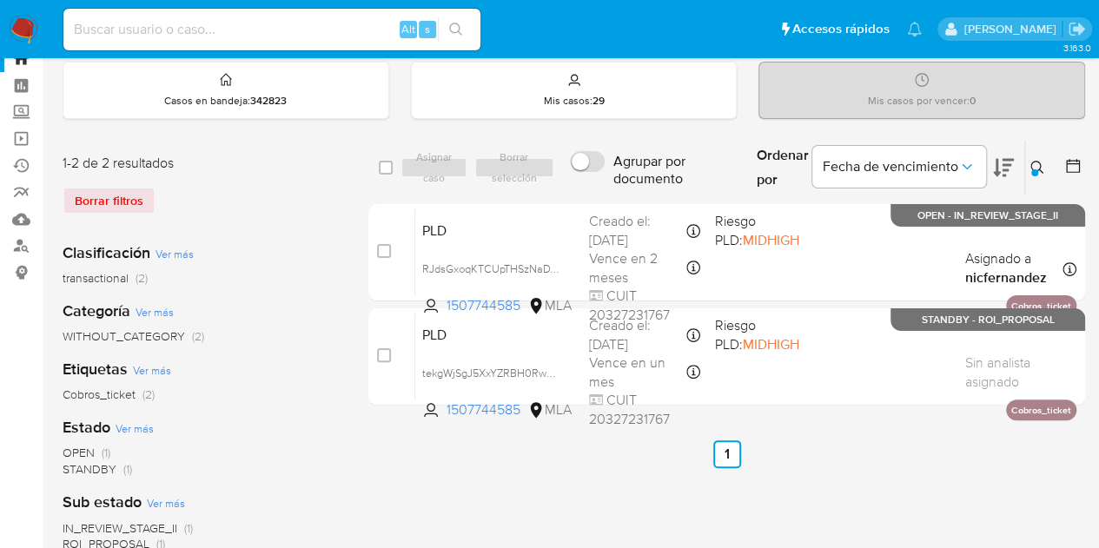
click at [1045, 163] on button at bounding box center [1039, 167] width 29 height 21
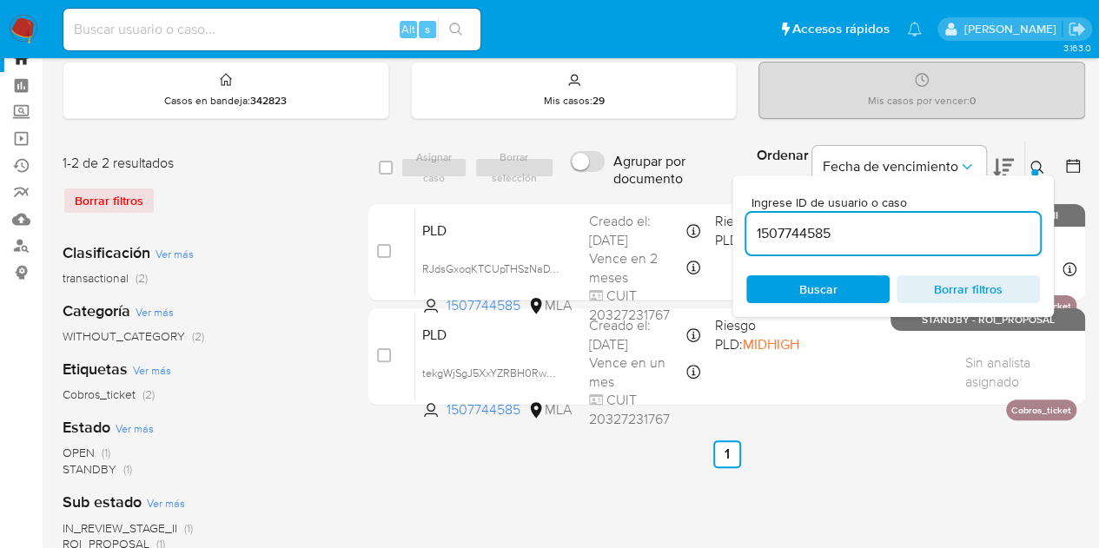
drag, startPoint x: 872, startPoint y: 232, endPoint x: 633, endPoint y: 189, distance: 242.9
click at [636, 186] on div "select-all-cases-checkbox Asignar caso Borrar selección Agrupar por documento O…" at bounding box center [726, 168] width 717 height 56
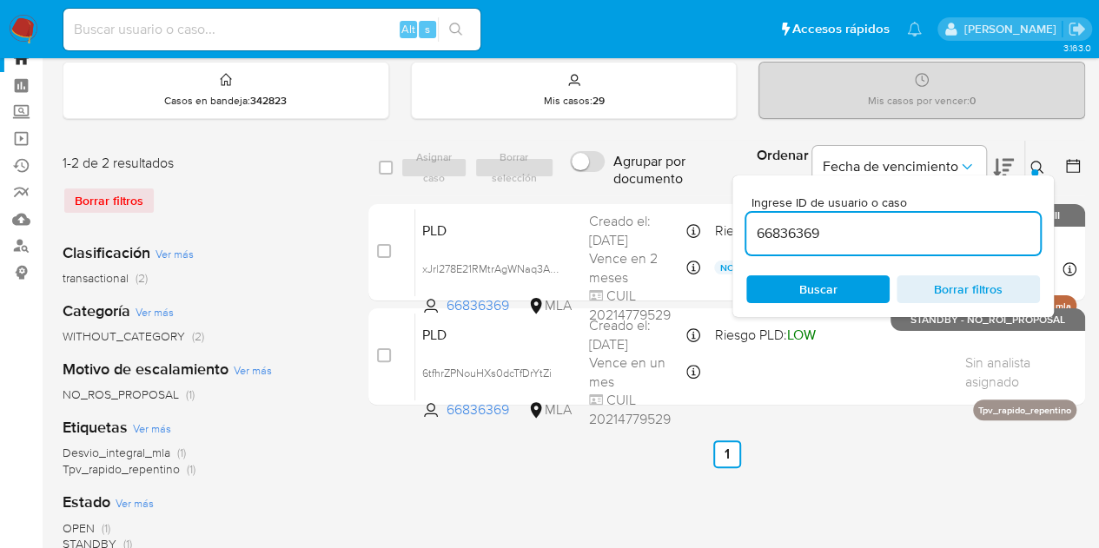
click at [1031, 162] on icon at bounding box center [1038, 168] width 14 height 14
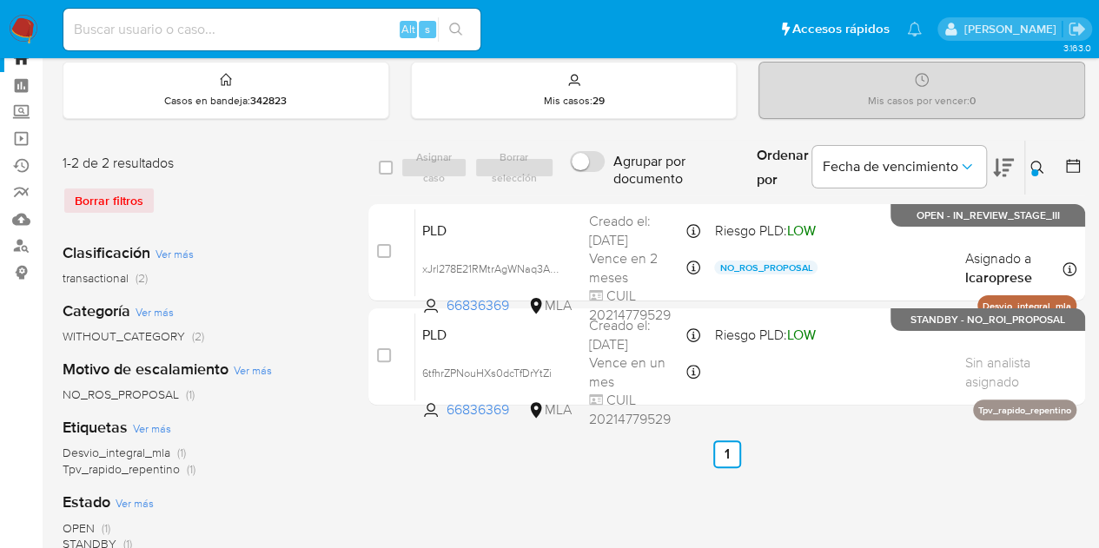
click at [1036, 174] on div at bounding box center [1035, 172] width 7 height 7
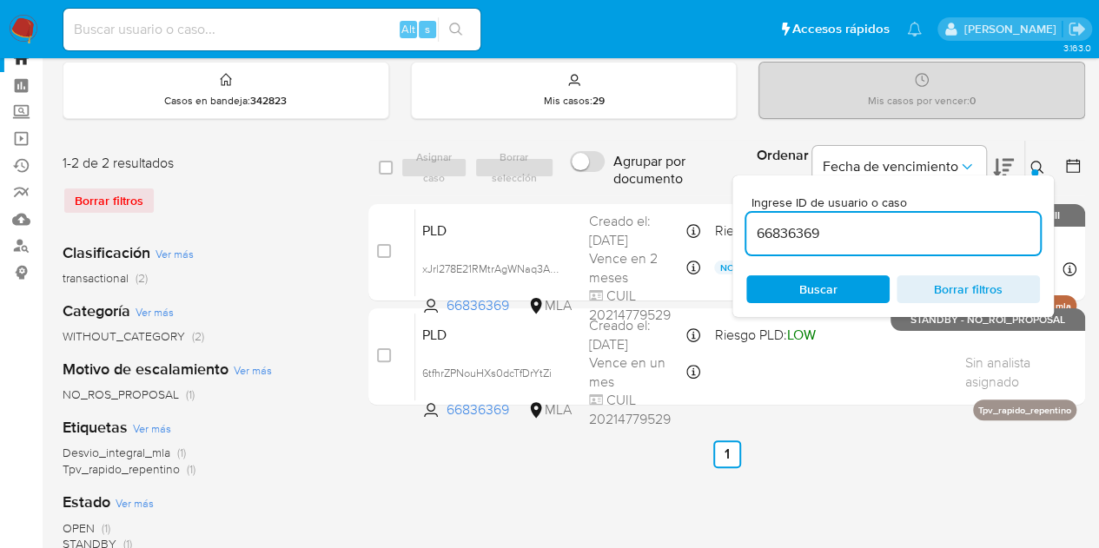
drag, startPoint x: 892, startPoint y: 237, endPoint x: 640, endPoint y: 185, distance: 258.2
click at [642, 185] on div "select-all-cases-checkbox Asignar caso Borrar selección Agrupar por documento O…" at bounding box center [726, 168] width 717 height 56
type input "1432918268"
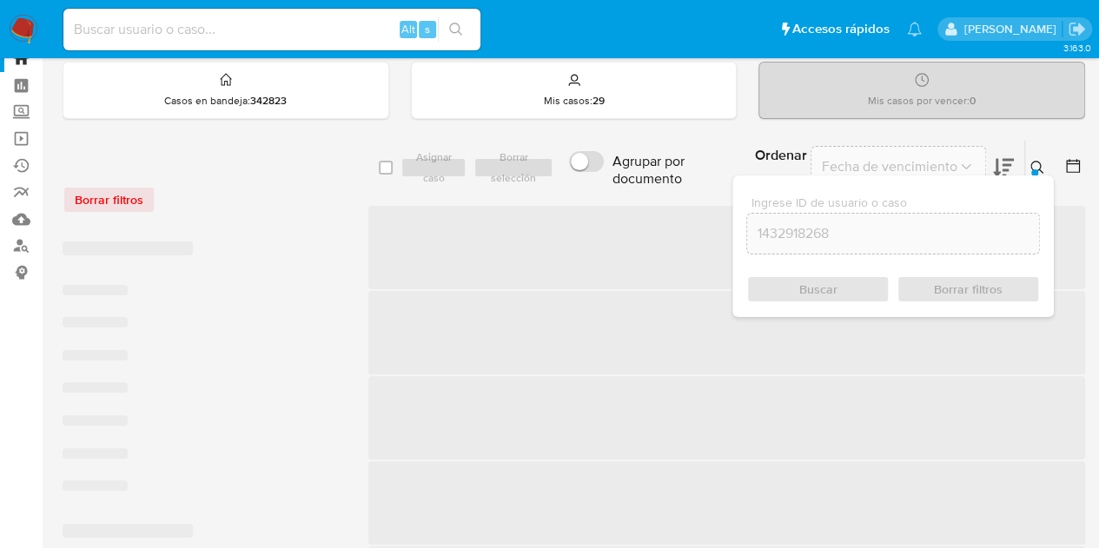
click at [1037, 161] on icon at bounding box center [1038, 168] width 14 height 14
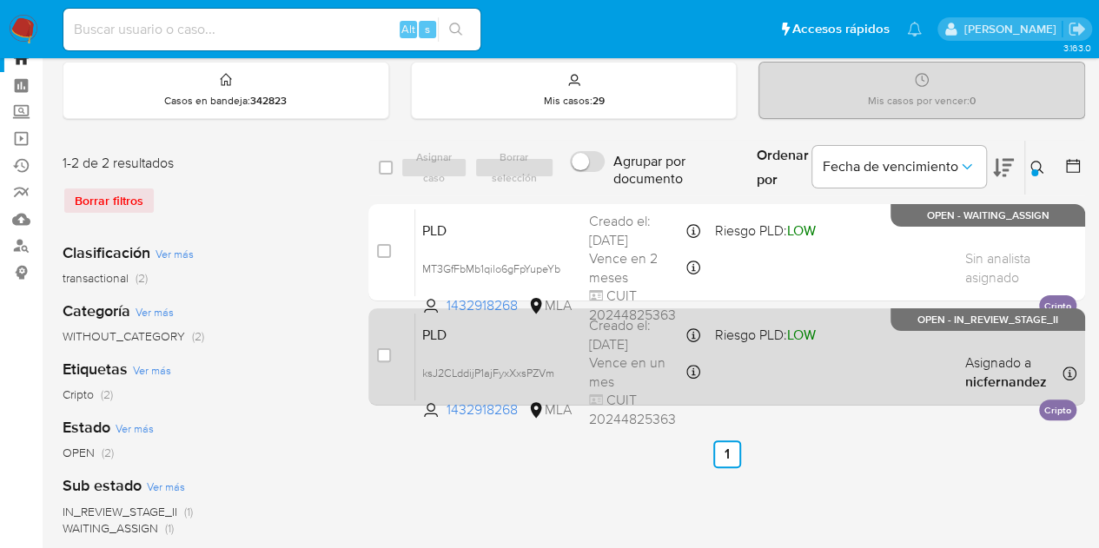
click at [760, 347] on div "PLD ksJ2CLddijP1ajFyxXxsPZVm 1432918268 MLA Riesgo PLD: LOW Creado el: 12/09/20…" at bounding box center [745, 357] width 661 height 88
click at [485, 344] on div "PLD ksJ2CLddijP1ajFyxXxsPZVm 1432918268 MLA Riesgo PLD: LOW Creado el: 12/09/20…" at bounding box center [745, 357] width 661 height 88
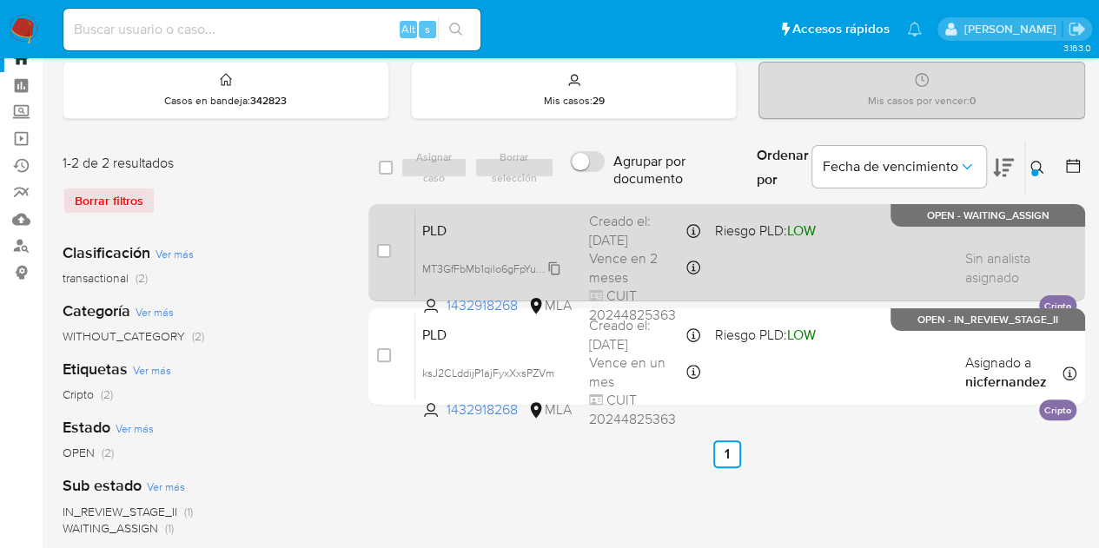
click at [559, 267] on span "MT3GfFbMb1qilo6gFpYupeYb" at bounding box center [491, 267] width 138 height 19
click at [548, 265] on span "MT3GfFbMb1qilo6gFpYupeYb" at bounding box center [491, 267] width 138 height 19
click at [382, 252] on input "checkbox" at bounding box center [384, 251] width 14 height 14
checkbox input "true"
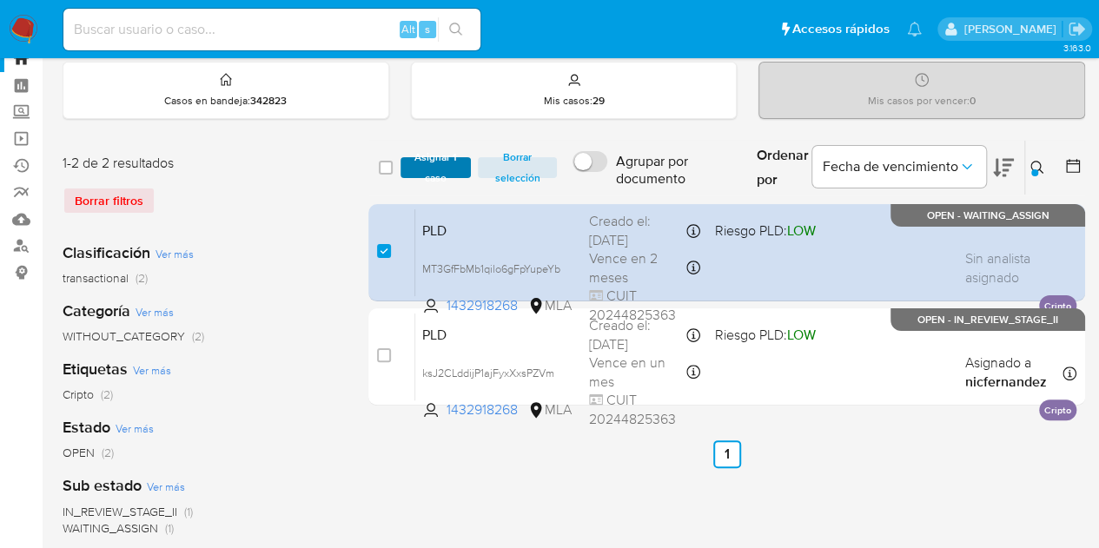
click at [424, 175] on span "Asignar 1 caso" at bounding box center [436, 167] width 54 height 17
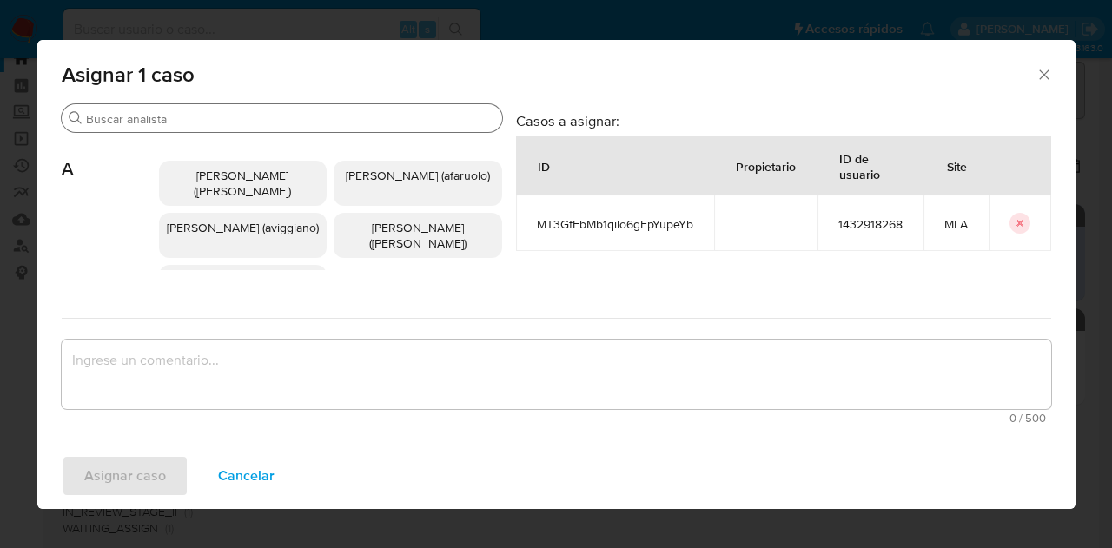
click at [268, 114] on input "Buscar" at bounding box center [290, 119] width 409 height 16
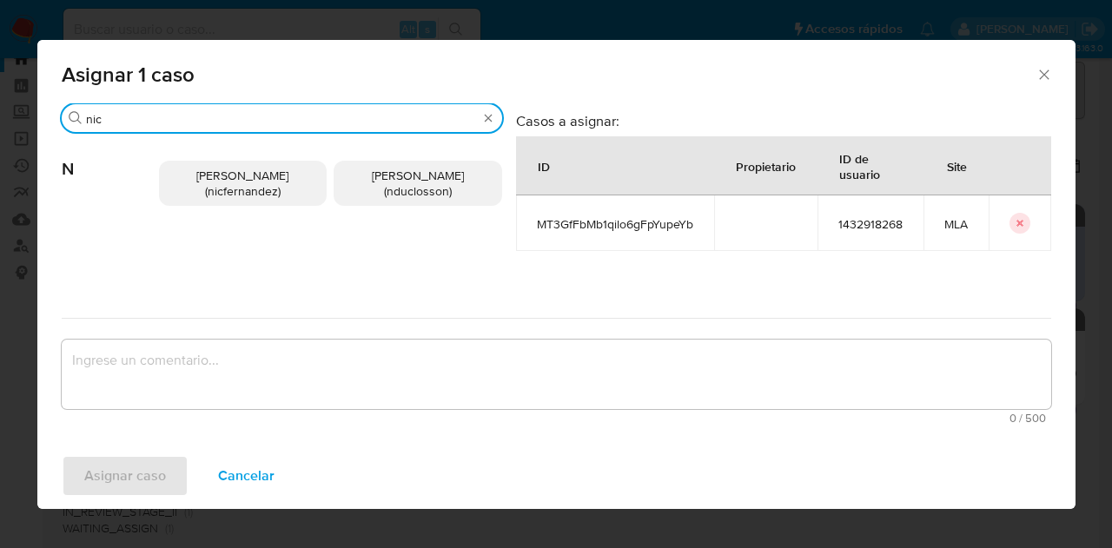
type input "nic"
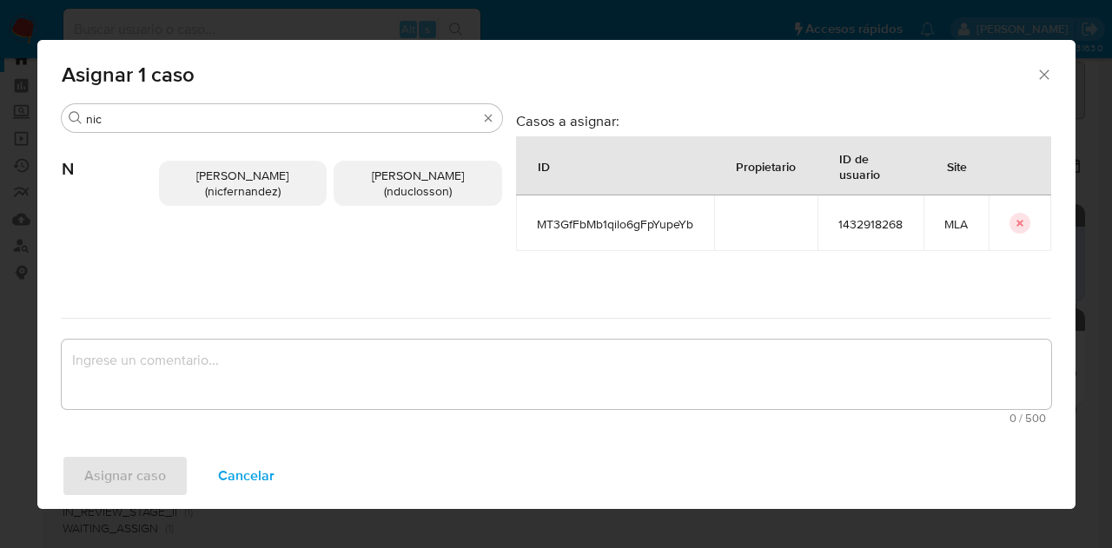
click at [259, 179] on span "Nicolas Fernandez Allen (nicfernandez)" at bounding box center [242, 183] width 92 height 33
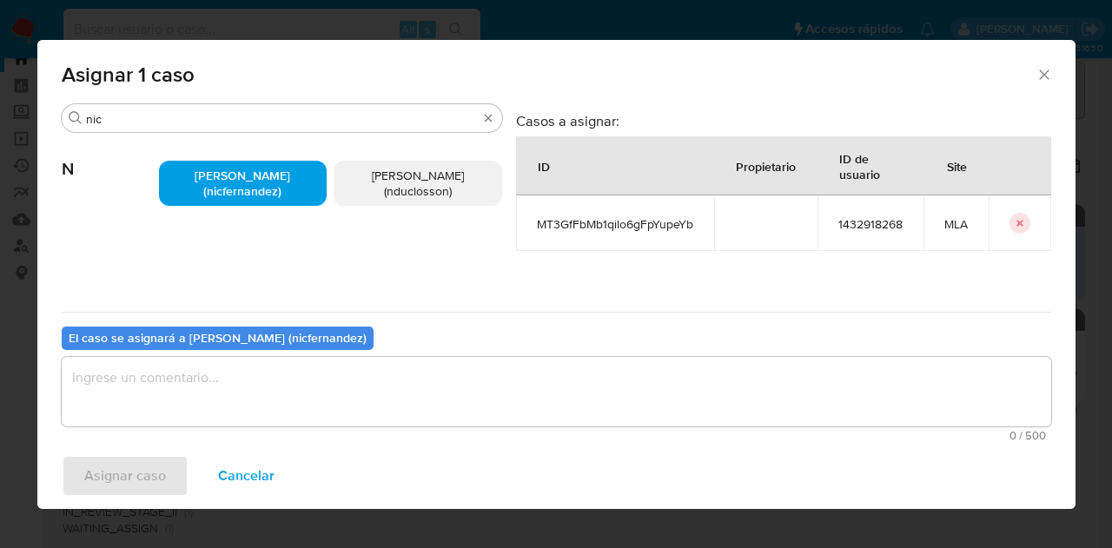
click at [273, 423] on textarea "assign-modal" at bounding box center [557, 392] width 990 height 70
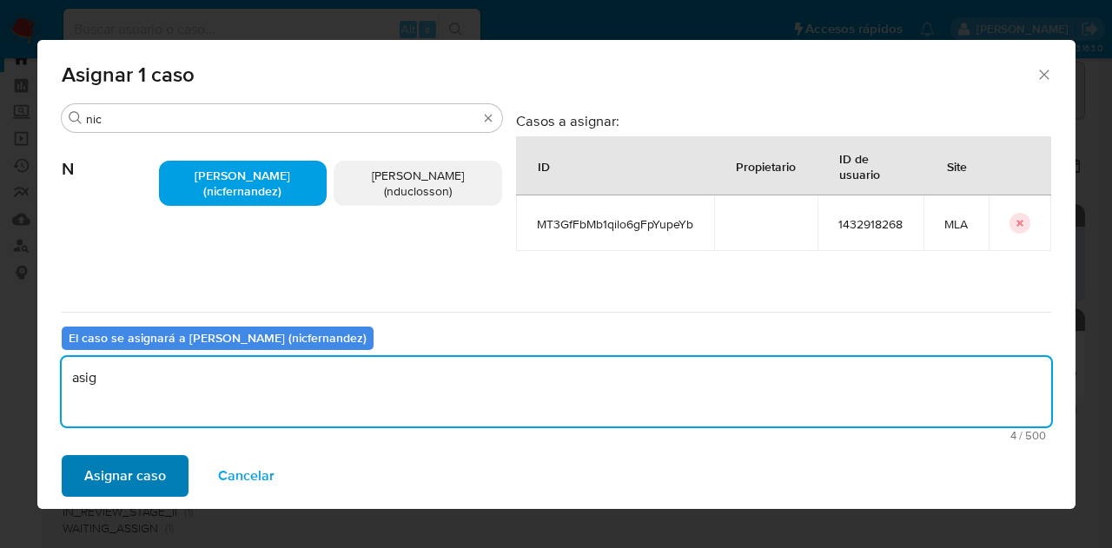
type textarea "asig"
click at [140, 461] on span "Asignar caso" at bounding box center [125, 476] width 82 height 38
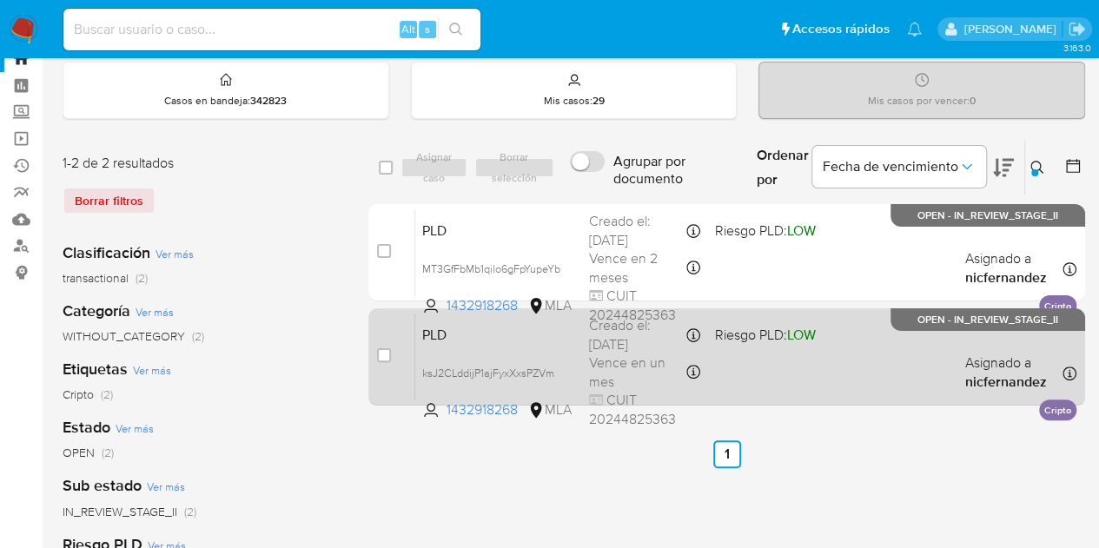
click at [503, 340] on span "PLD" at bounding box center [498, 333] width 153 height 23
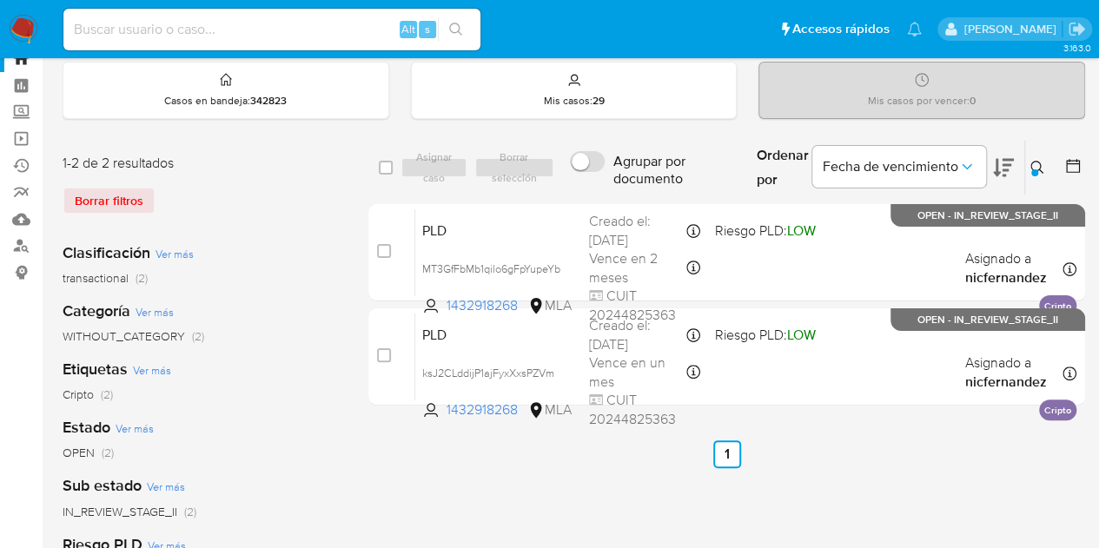
drag, startPoint x: 1041, startPoint y: 169, endPoint x: 1006, endPoint y: 182, distance: 36.8
click at [1040, 169] on icon at bounding box center [1038, 168] width 14 height 14
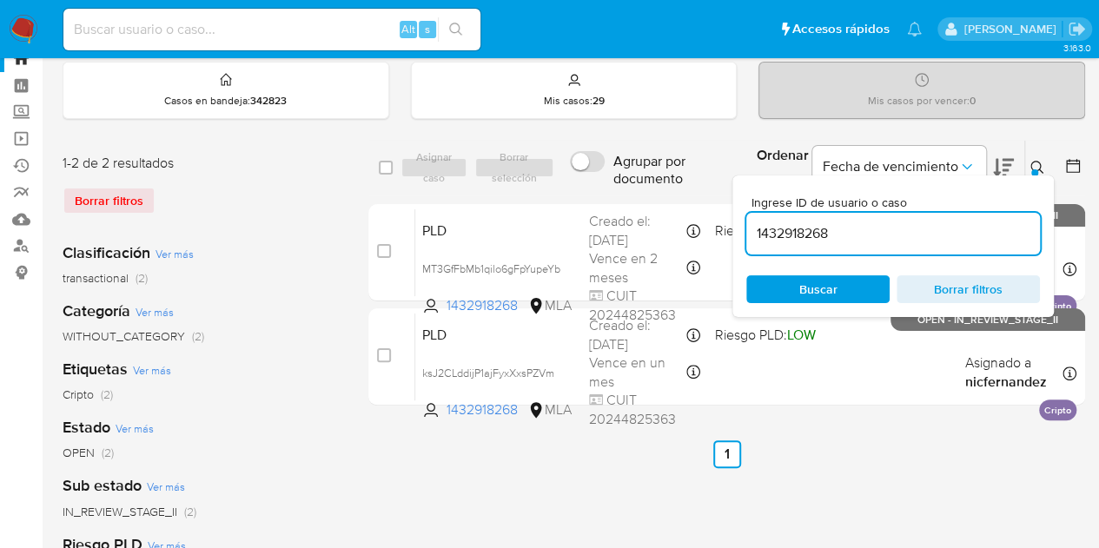
drag, startPoint x: 845, startPoint y: 234, endPoint x: 644, endPoint y: 196, distance: 204.4
click at [644, 196] on div "select-all-cases-checkbox Asignar caso Borrar selección Agrupar por documento O…" at bounding box center [726, 276] width 717 height 273
type input "574649150"
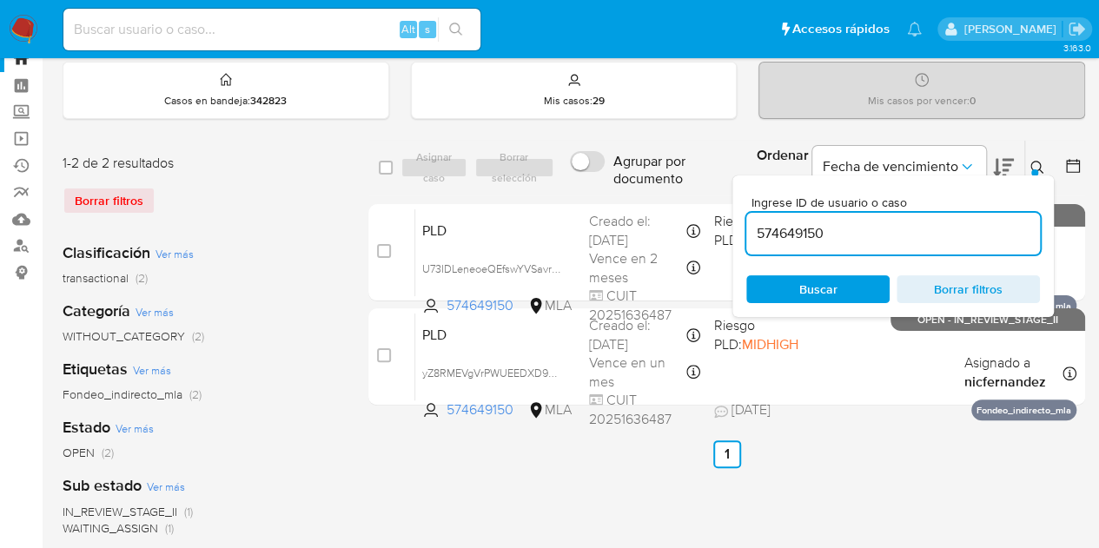
click at [1043, 162] on icon at bounding box center [1038, 168] width 14 height 14
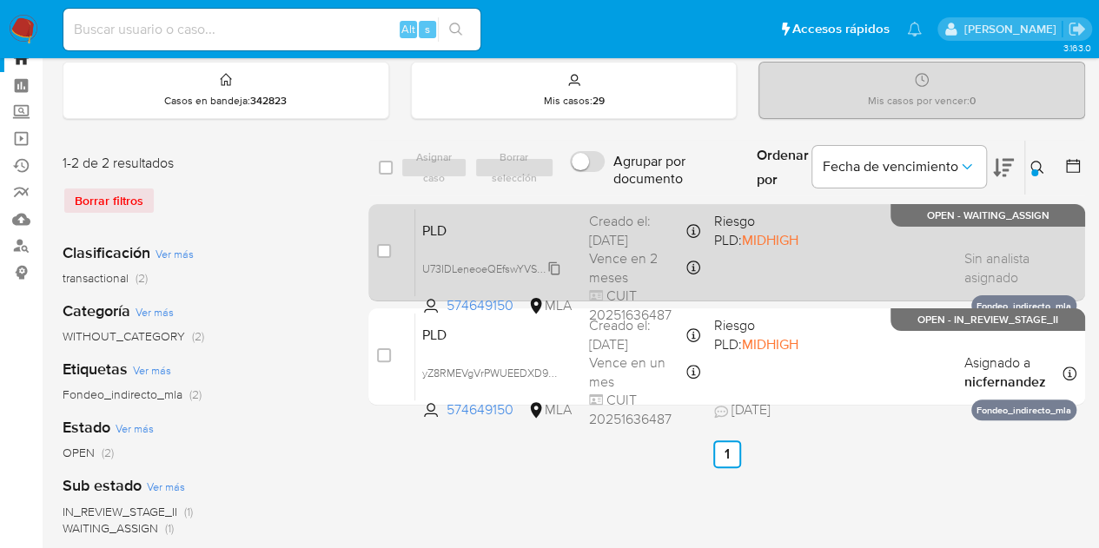
click at [552, 268] on span "U73IDLeneoeQEfswYVSavr2U" at bounding box center [493, 267] width 143 height 19
click at [388, 251] on input "checkbox" at bounding box center [384, 251] width 14 height 14
checkbox input "true"
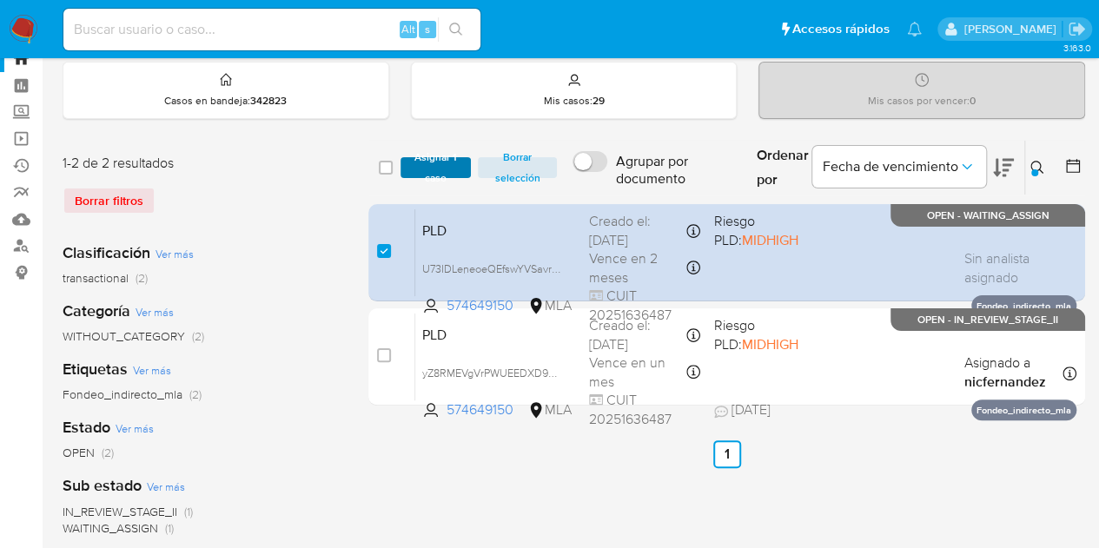
click at [421, 169] on span "Asignar 1 caso" at bounding box center [436, 167] width 54 height 17
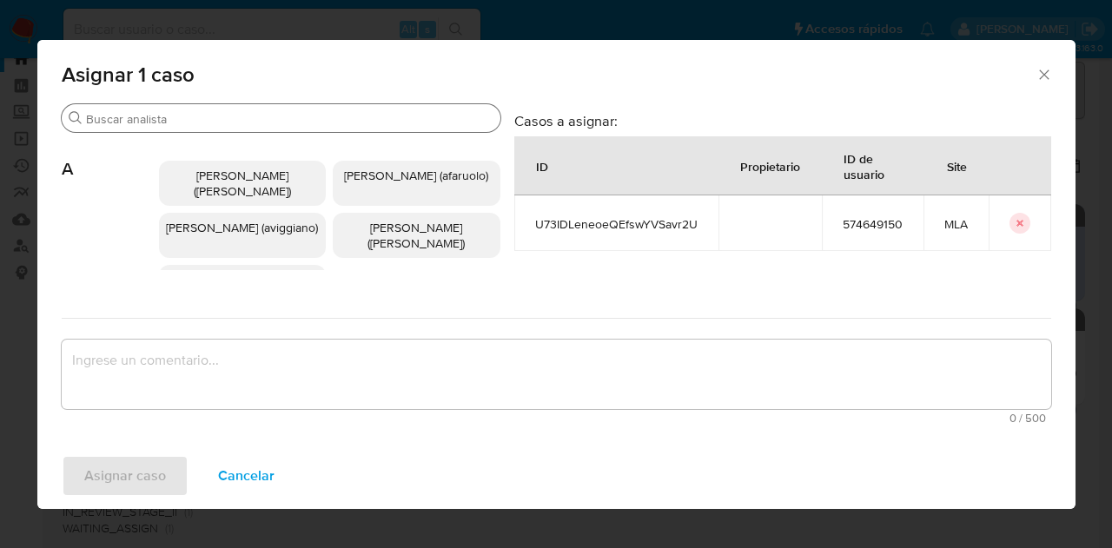
click at [260, 117] on input "Buscar" at bounding box center [290, 119] width 408 height 16
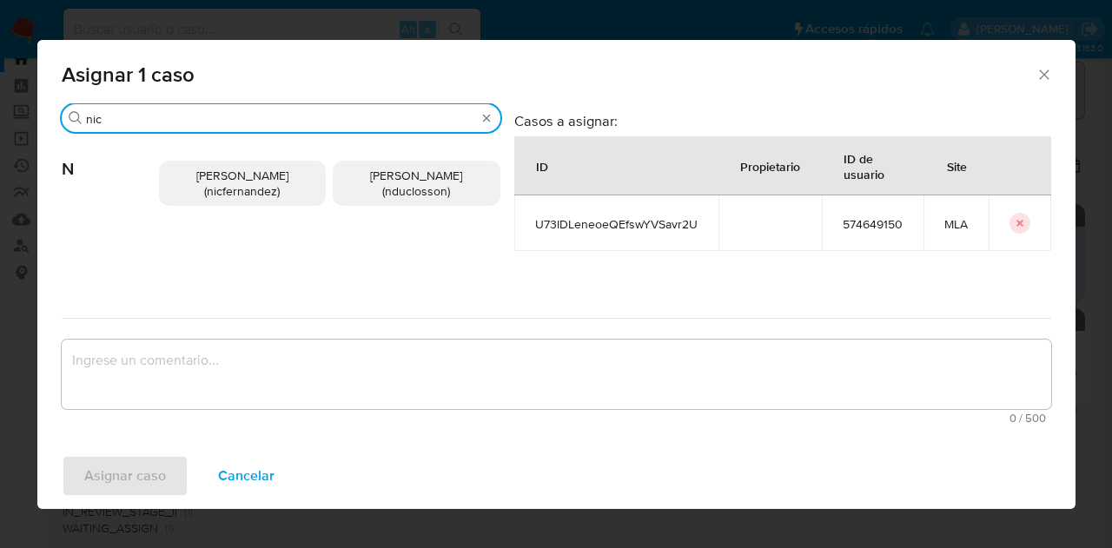
type input "nic"
click at [242, 189] on span "Nicolas Fernandez Allen (nicfernandez)" at bounding box center [242, 183] width 92 height 33
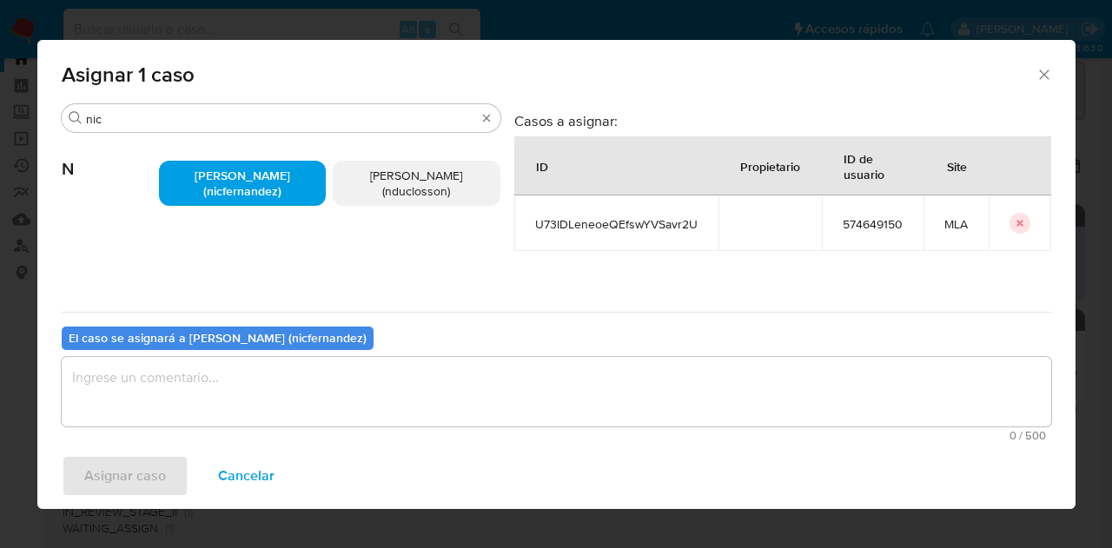
click at [289, 376] on textarea "assign-modal" at bounding box center [557, 392] width 990 height 70
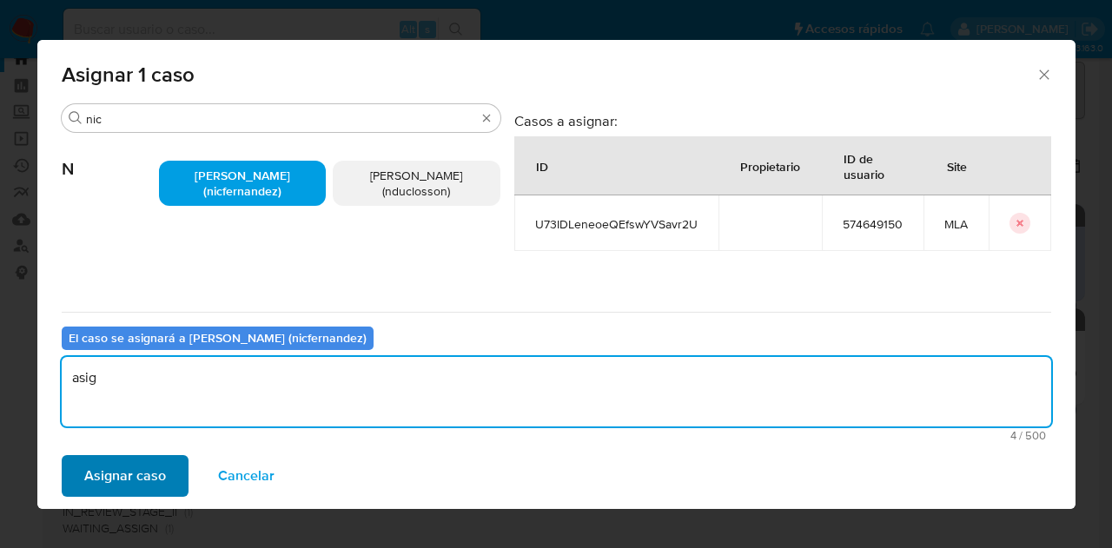
type textarea "asig"
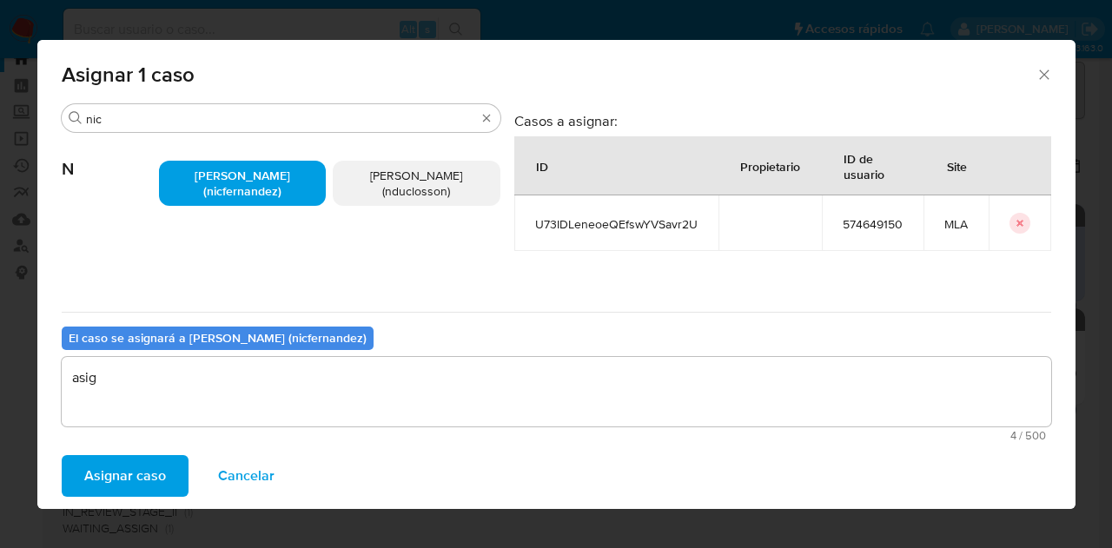
click at [110, 485] on span "Asignar caso" at bounding box center [125, 476] width 82 height 38
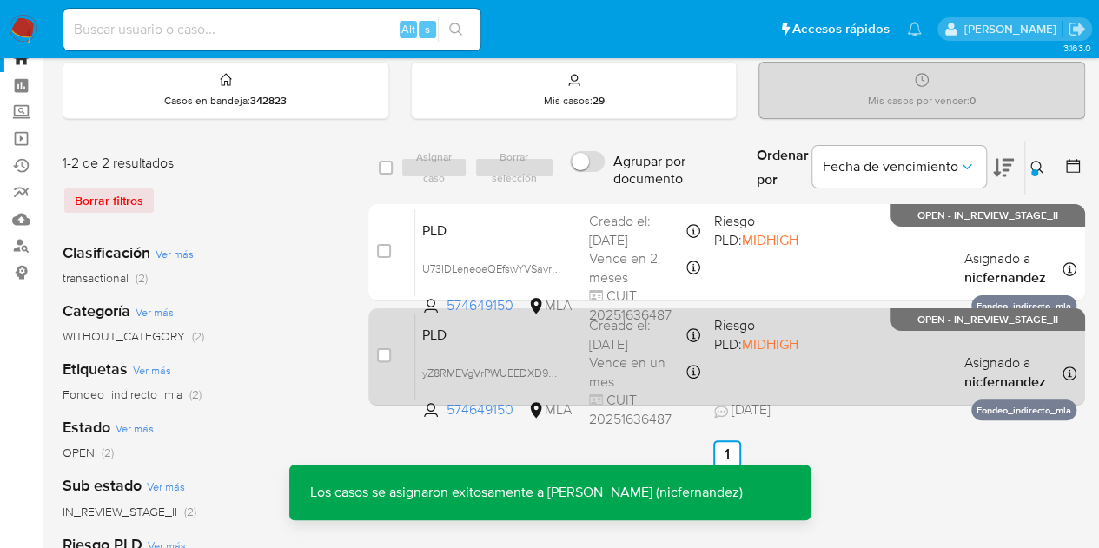
click at [490, 350] on div "PLD yZ8RMEVgVrPWUEEDXD9yzIra 574649150 MLA Riesgo PLD: MIDHIGH Creado el: 12/09…" at bounding box center [745, 357] width 661 height 88
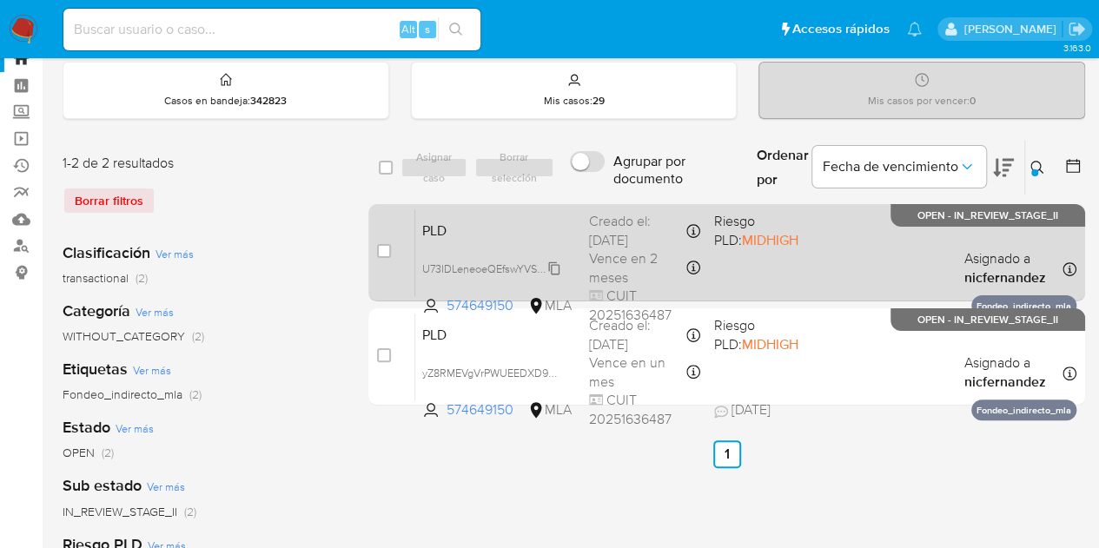
click at [554, 269] on span "U73IDLeneoeQEfswYVSavr2U" at bounding box center [493, 267] width 143 height 19
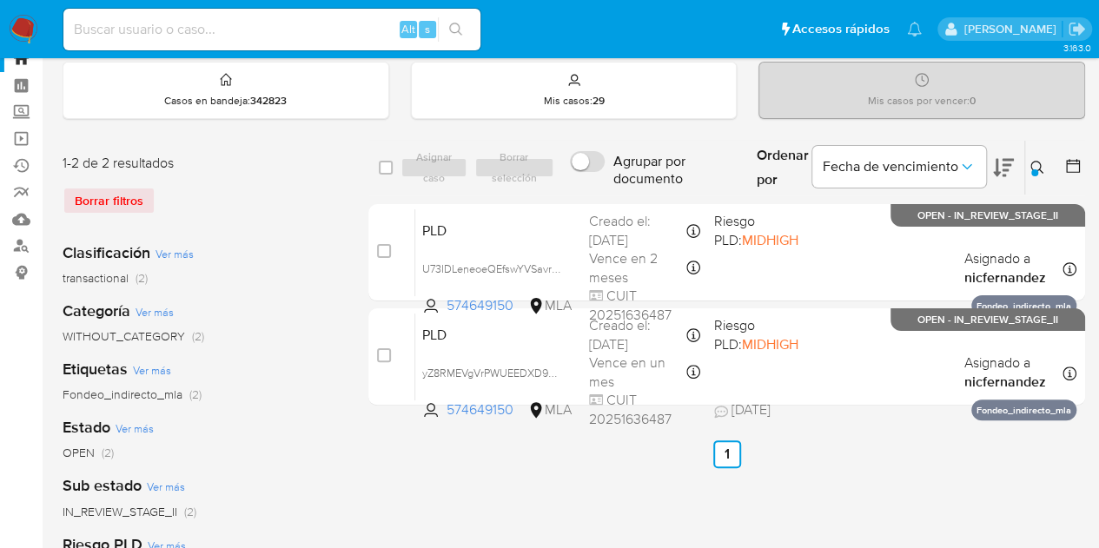
click at [1039, 162] on icon at bounding box center [1037, 167] width 13 height 13
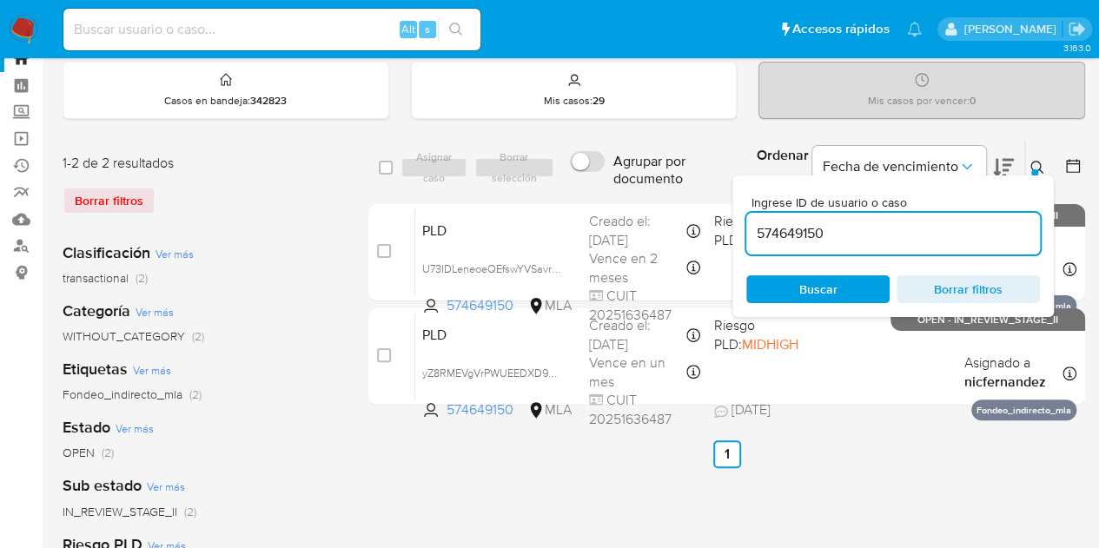
drag, startPoint x: 892, startPoint y: 229, endPoint x: 561, endPoint y: 161, distance: 338.0
click at [480, 149] on div "select-all-cases-checkbox Asignar caso Borrar selección Agrupar por documento O…" at bounding box center [726, 168] width 717 height 56
type input "162313175"
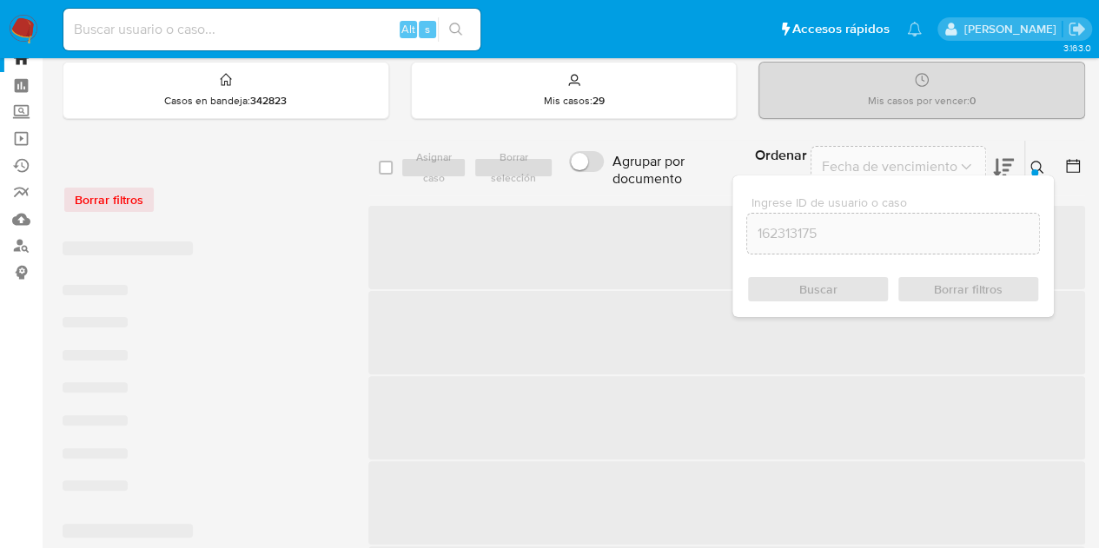
click at [1036, 166] on icon at bounding box center [1038, 168] width 14 height 14
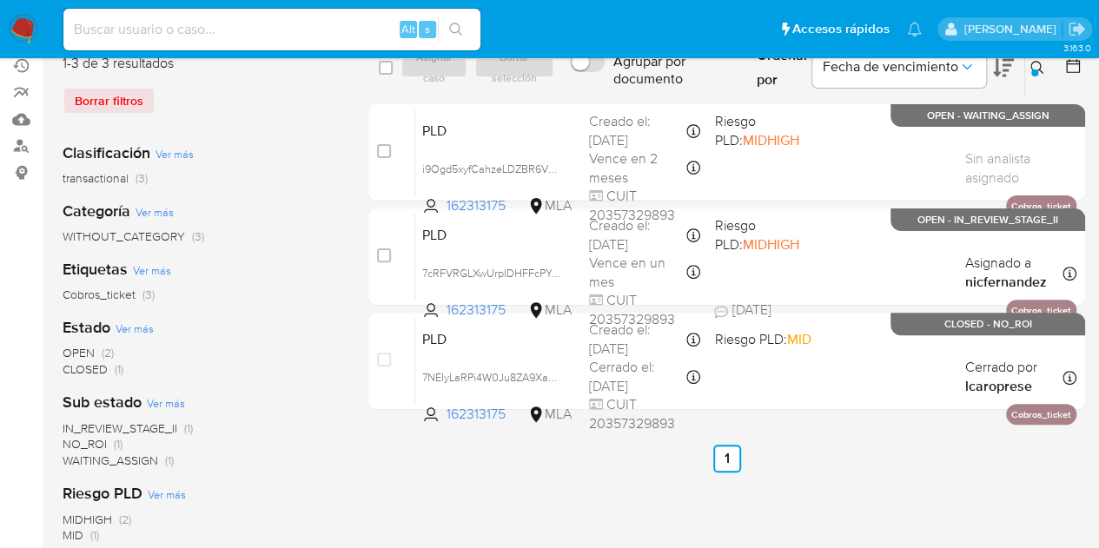
scroll to position [70, 0]
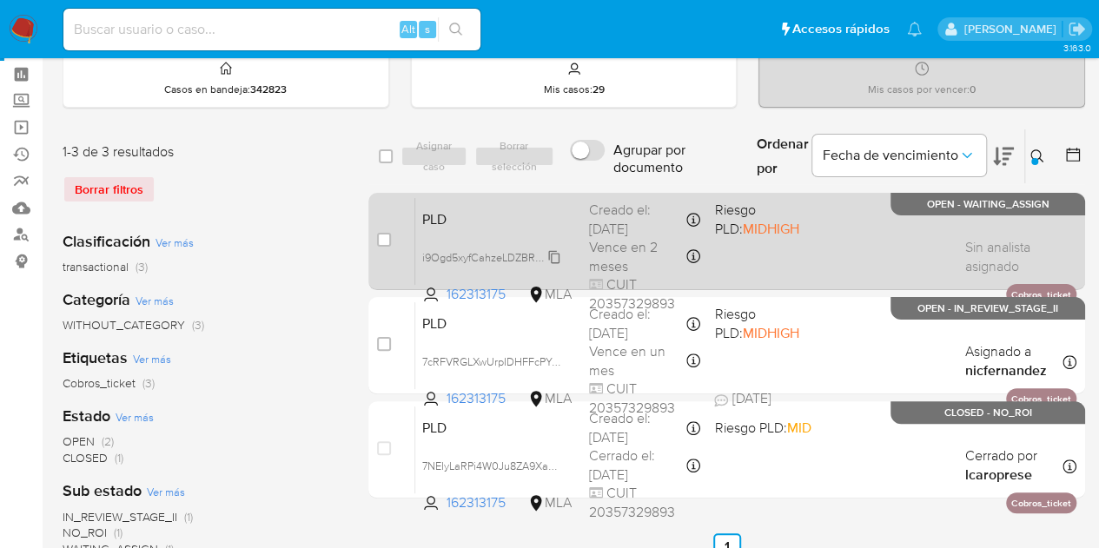
click at [560, 260] on span "i9Ogd5xyfCahzeLDZBR6V8rw" at bounding box center [493, 256] width 143 height 19
click at [379, 235] on input "checkbox" at bounding box center [384, 240] width 14 height 14
checkbox input "true"
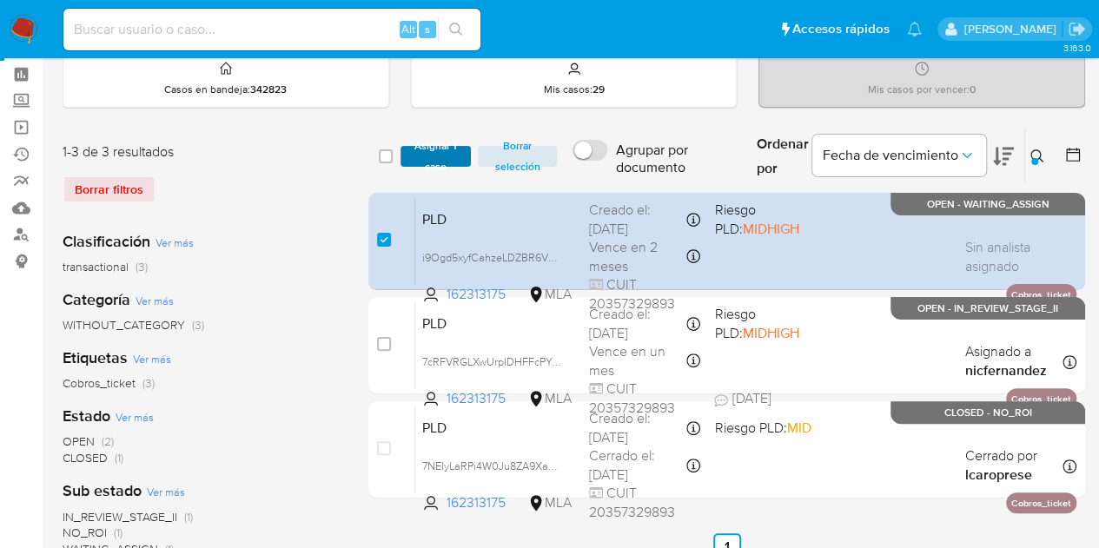
click at [415, 149] on span "Asignar 1 caso" at bounding box center [436, 156] width 54 height 17
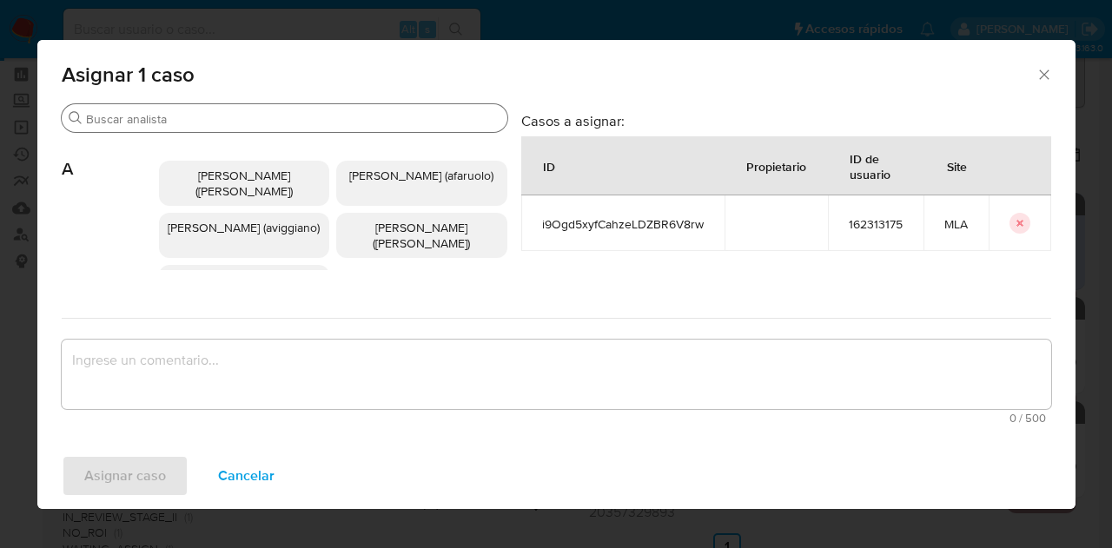
click at [206, 122] on input "Buscar" at bounding box center [293, 119] width 415 height 16
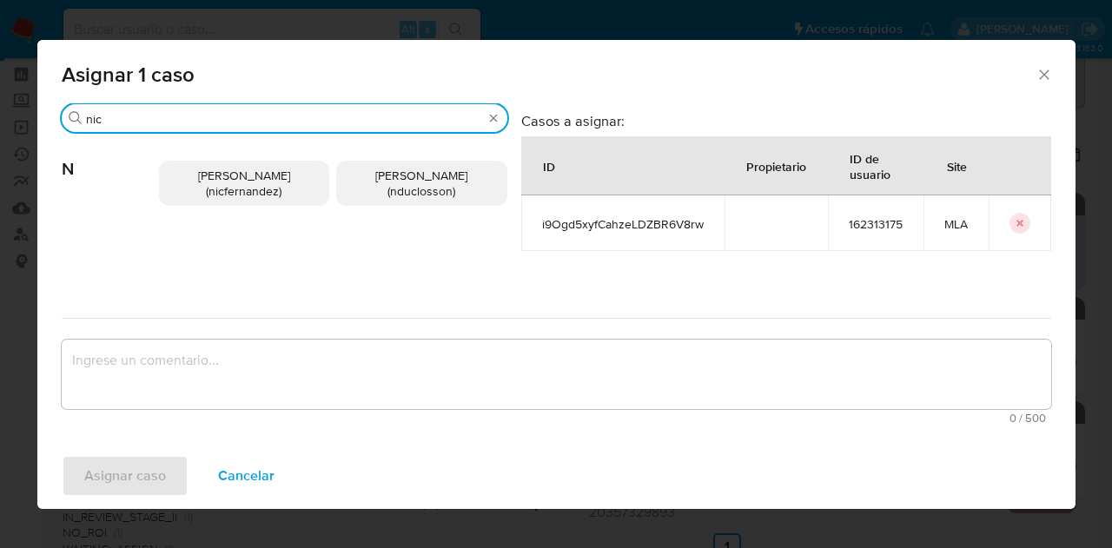
type input "nic"
click at [248, 209] on div "Nicolas Fernandez Allen (nicfernandez) Nicolas Martin Duclosson (nduclosson)" at bounding box center [333, 183] width 348 height 101
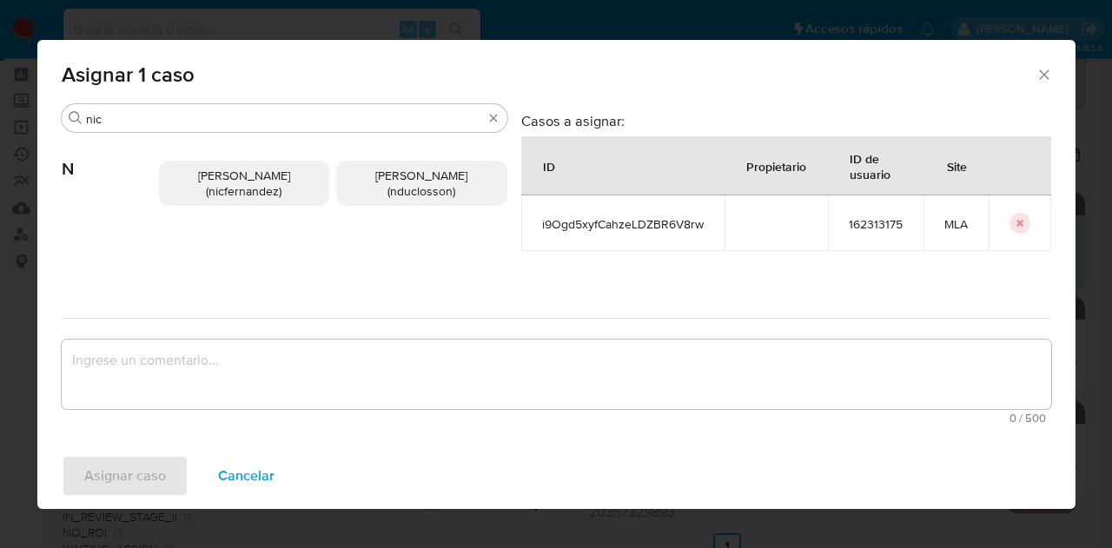
click at [211, 169] on span "Nicolas Fernandez Allen (nicfernandez)" at bounding box center [244, 183] width 92 height 33
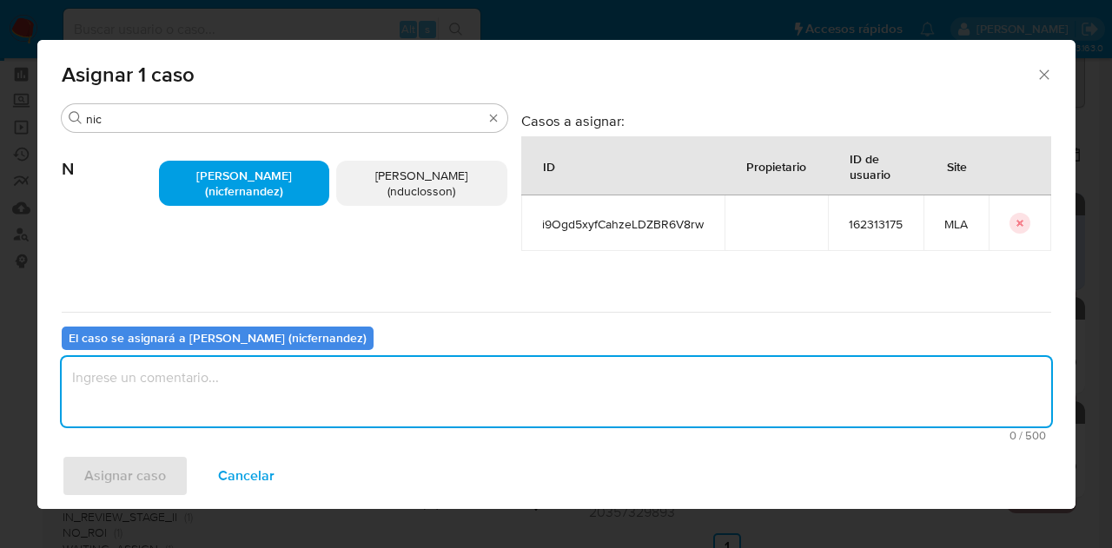
click at [243, 396] on textarea "assign-modal" at bounding box center [557, 392] width 990 height 70
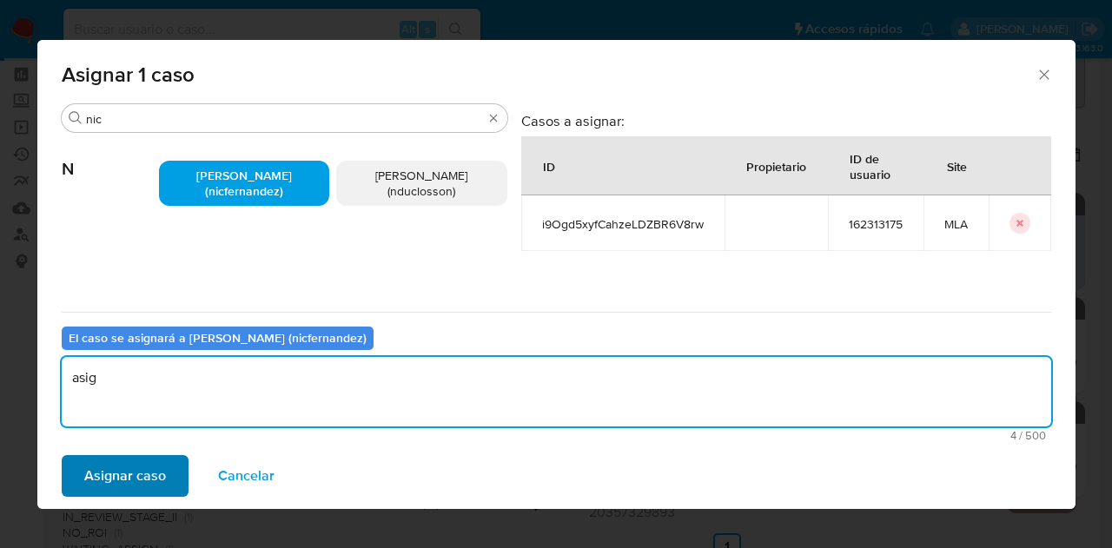
type textarea "asig"
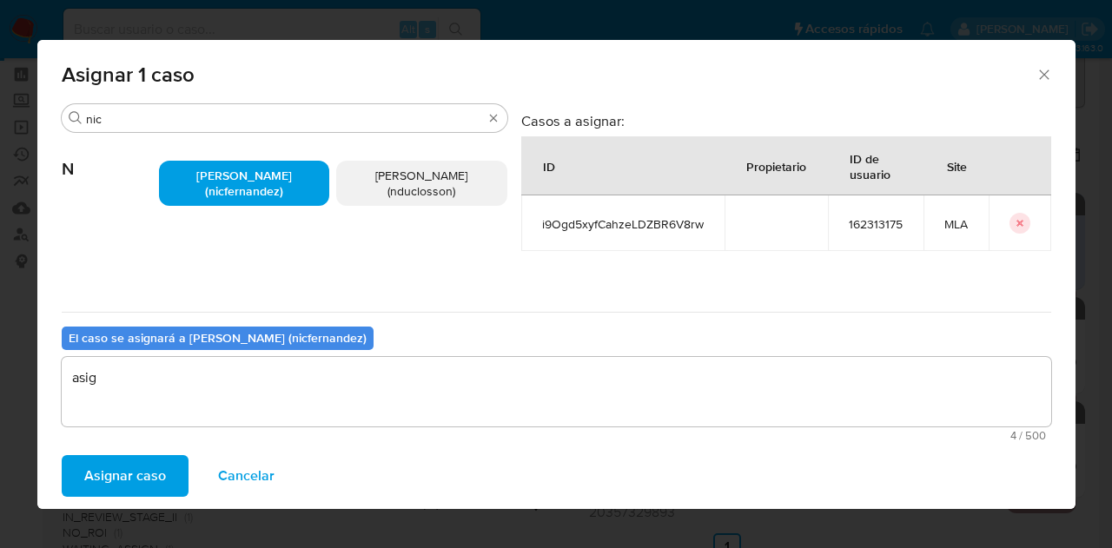
click at [139, 465] on span "Asignar caso" at bounding box center [125, 476] width 82 height 38
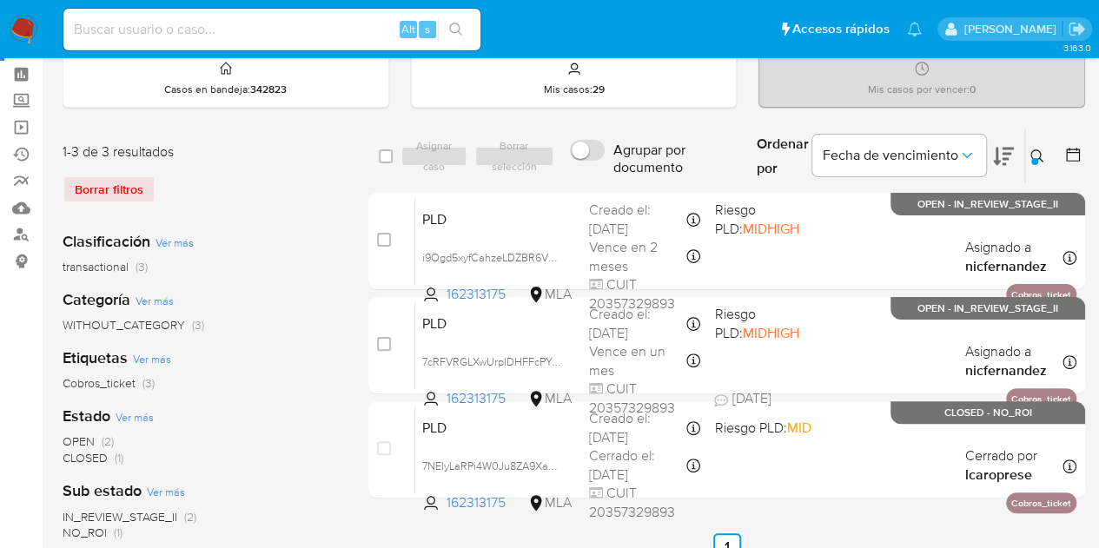
click at [1036, 155] on icon at bounding box center [1038, 156] width 14 height 14
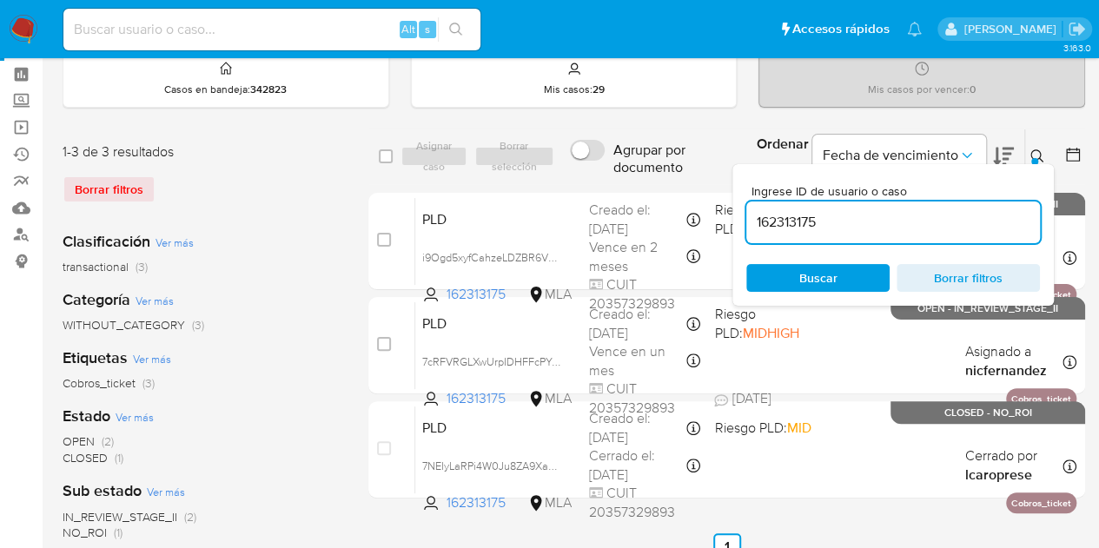
drag, startPoint x: 879, startPoint y: 219, endPoint x: 625, endPoint y: 142, distance: 266.1
click at [625, 142] on div "select-all-cases-checkbox Asignar caso Borrar selección Agrupar por documento O…" at bounding box center [726, 157] width 717 height 56
type input "1999373350"
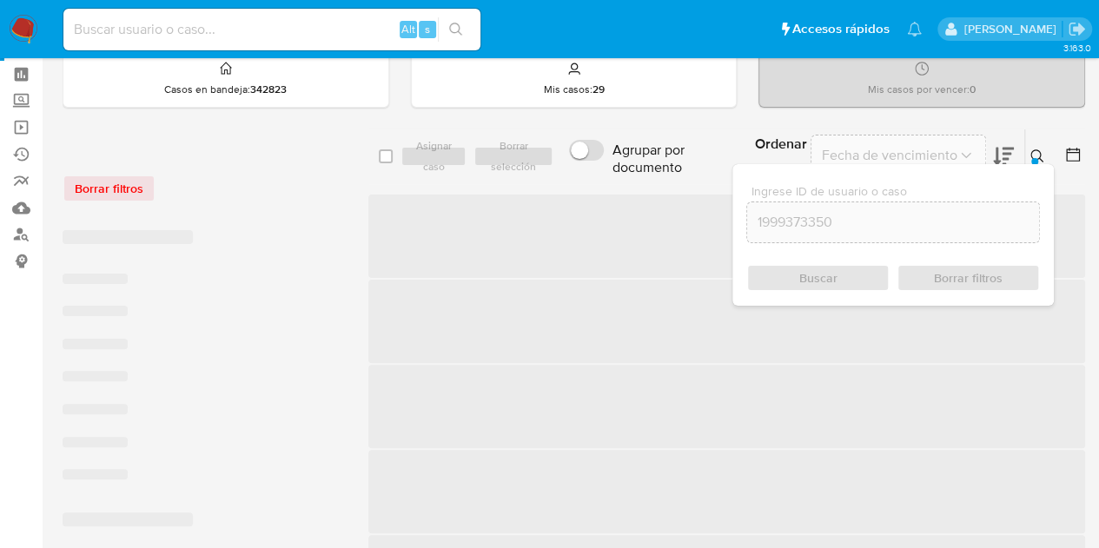
click at [1032, 150] on icon at bounding box center [1038, 156] width 14 height 14
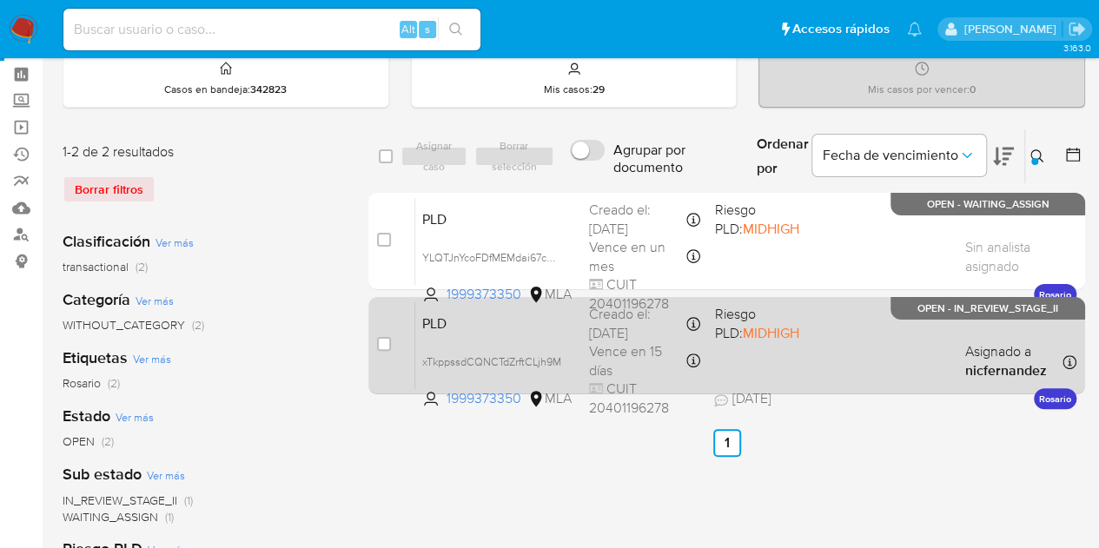
click at [498, 342] on div "PLD xTkppssdCQNCTdZrftCLjh9M 1999373350 MLA Riesgo PLD: MIDHIGH Creado el: 12/0…" at bounding box center [745, 346] width 661 height 88
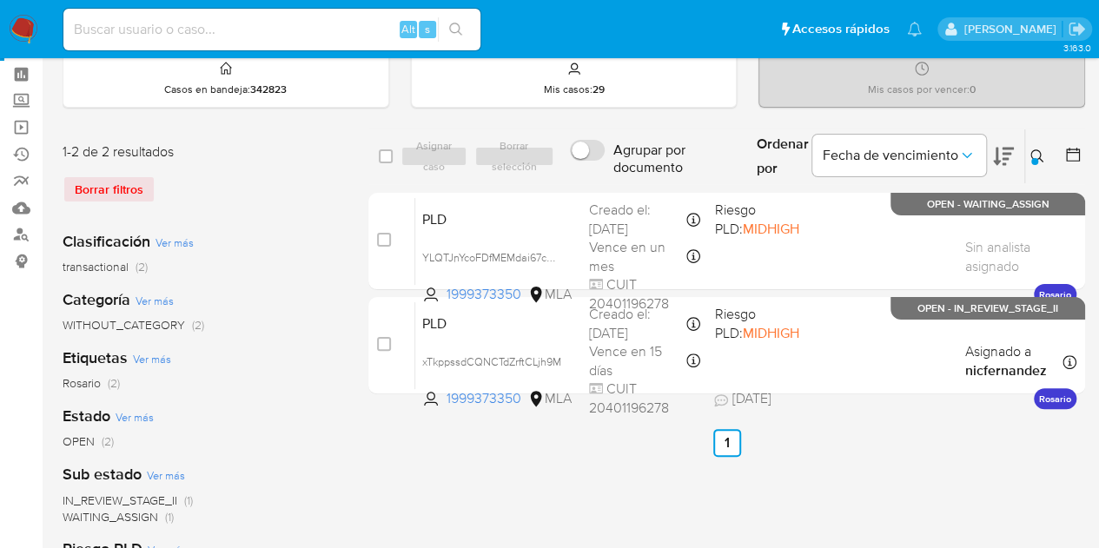
click at [981, 533] on div "select-all-cases-checkbox Asignar caso Borrar selección Agrupar por documento O…" at bounding box center [726, 510] width 717 height 763
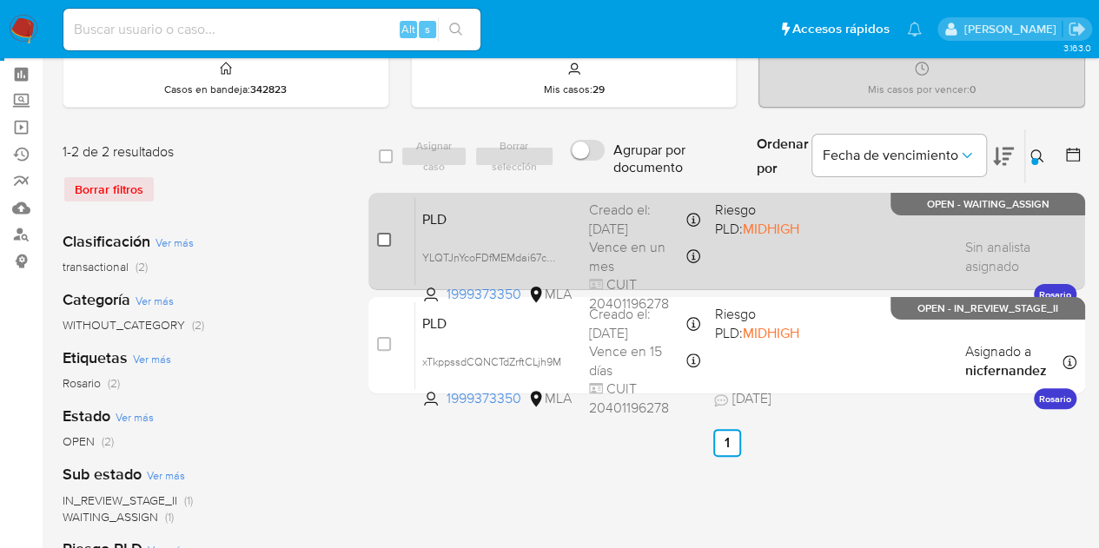
click at [382, 239] on input "checkbox" at bounding box center [384, 240] width 14 height 14
checkbox input "true"
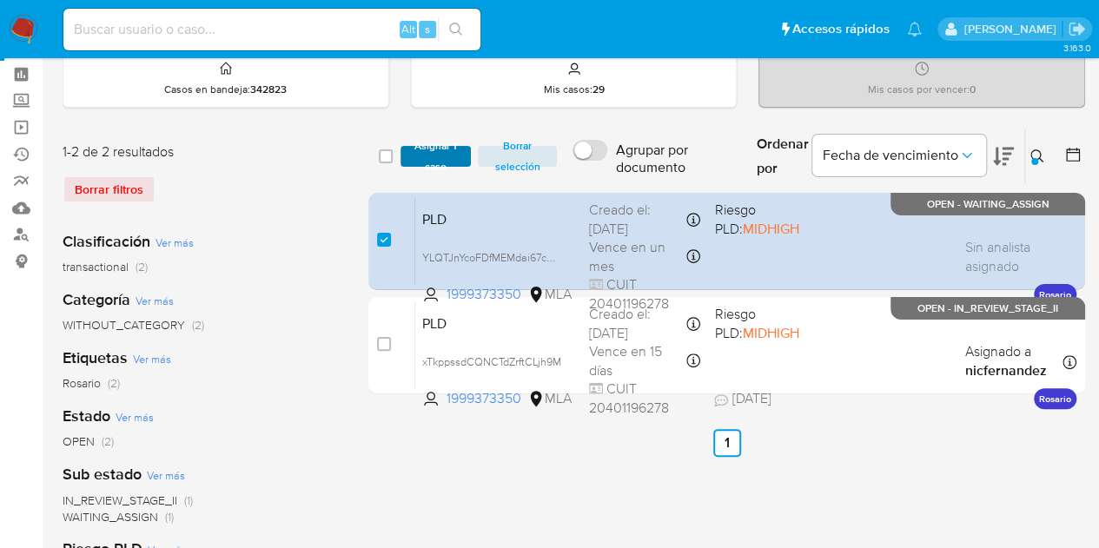
click at [423, 161] on span "Asignar 1 caso" at bounding box center [436, 156] width 54 height 17
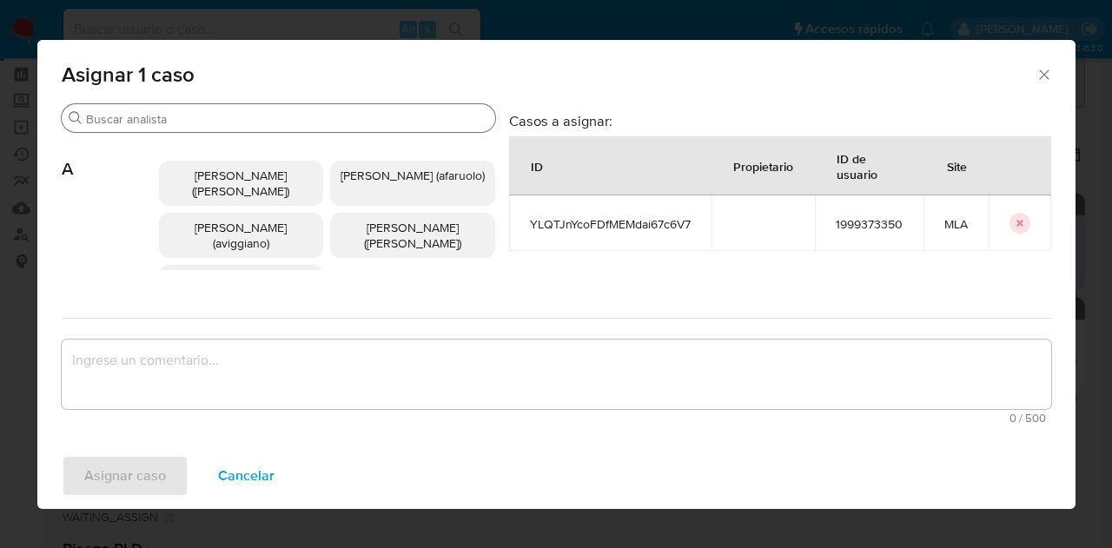
click at [203, 119] on input "Buscar" at bounding box center [287, 119] width 402 height 16
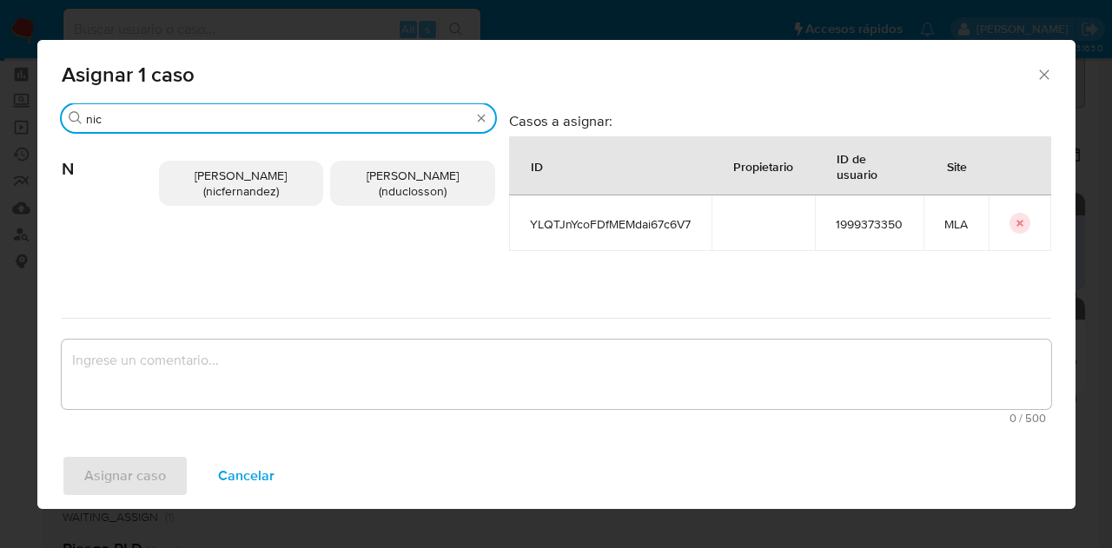
type input "nic"
click at [229, 206] on div "Nicolas Fernandez Allen (nicfernandez) Nicolas Martin Duclosson (nduclosson)" at bounding box center [327, 183] width 336 height 101
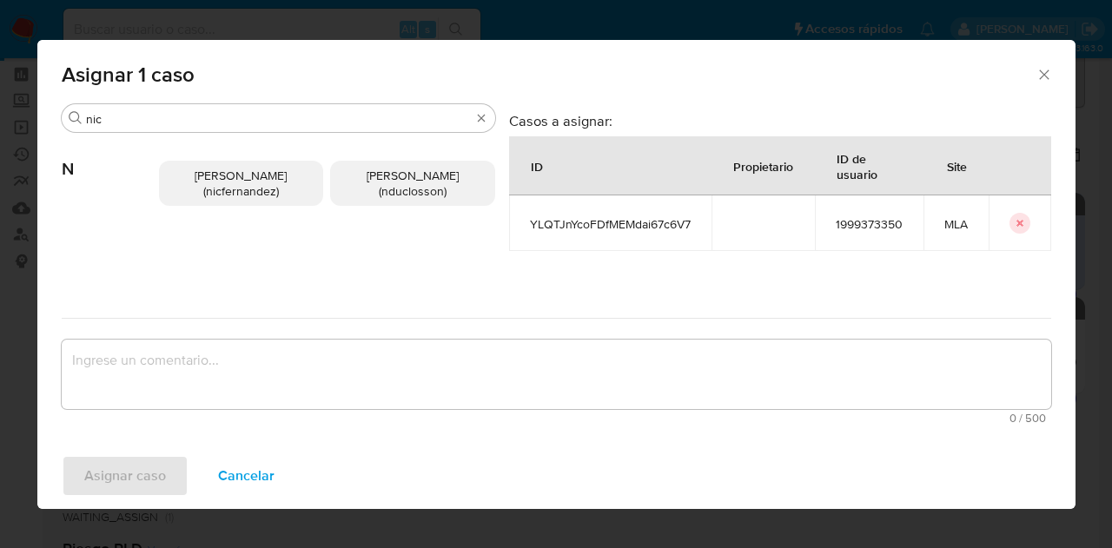
drag, startPoint x: 222, startPoint y: 187, endPoint x: 224, endPoint y: 196, distance: 8.9
click at [222, 187] on span "Nicolas Fernandez Allen (nicfernandez)" at bounding box center [241, 183] width 92 height 33
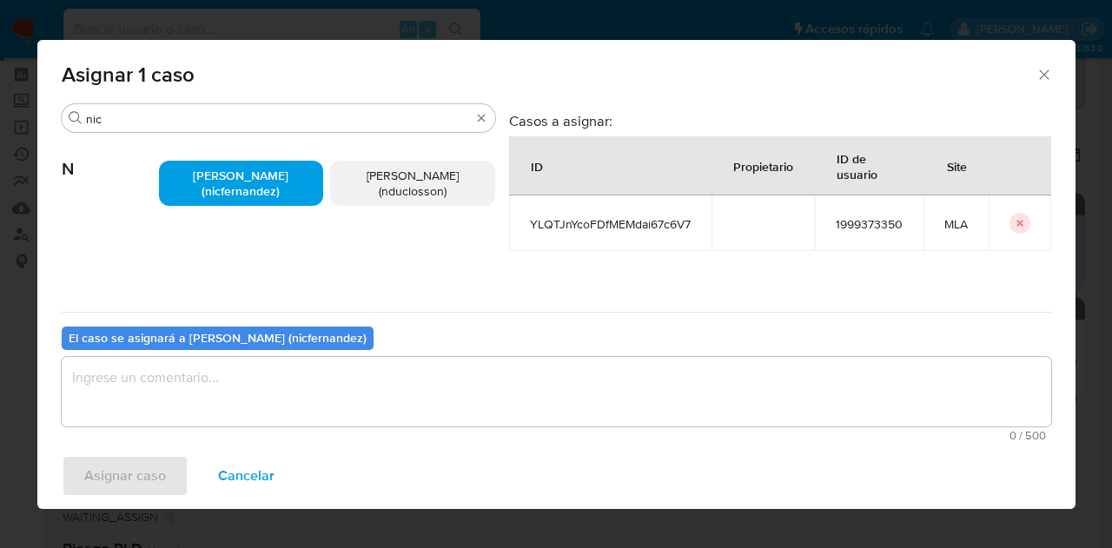
click at [237, 398] on textarea "assign-modal" at bounding box center [557, 392] width 990 height 70
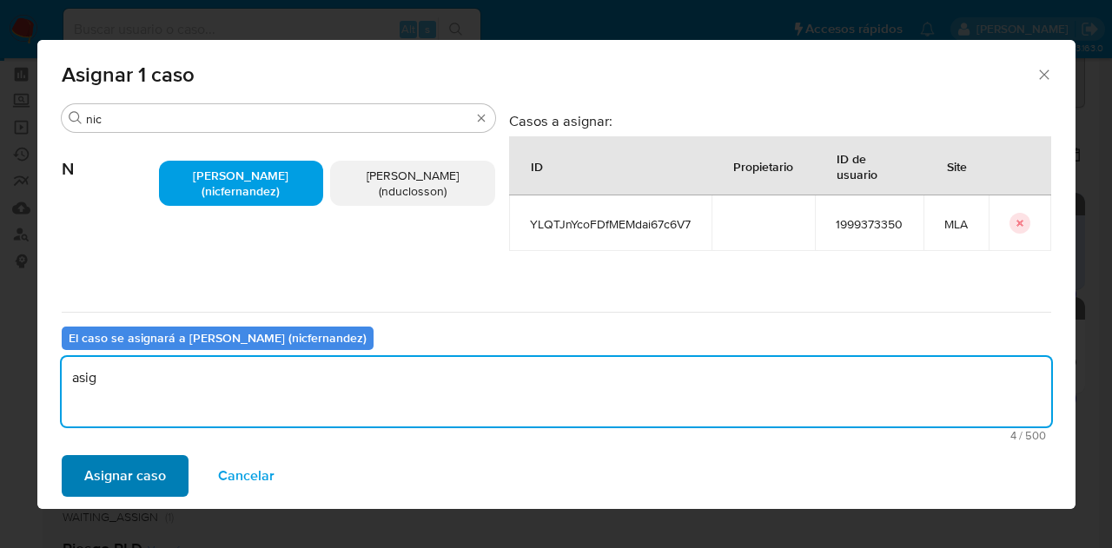
type textarea "asig"
click at [131, 488] on span "Asignar caso" at bounding box center [125, 476] width 82 height 38
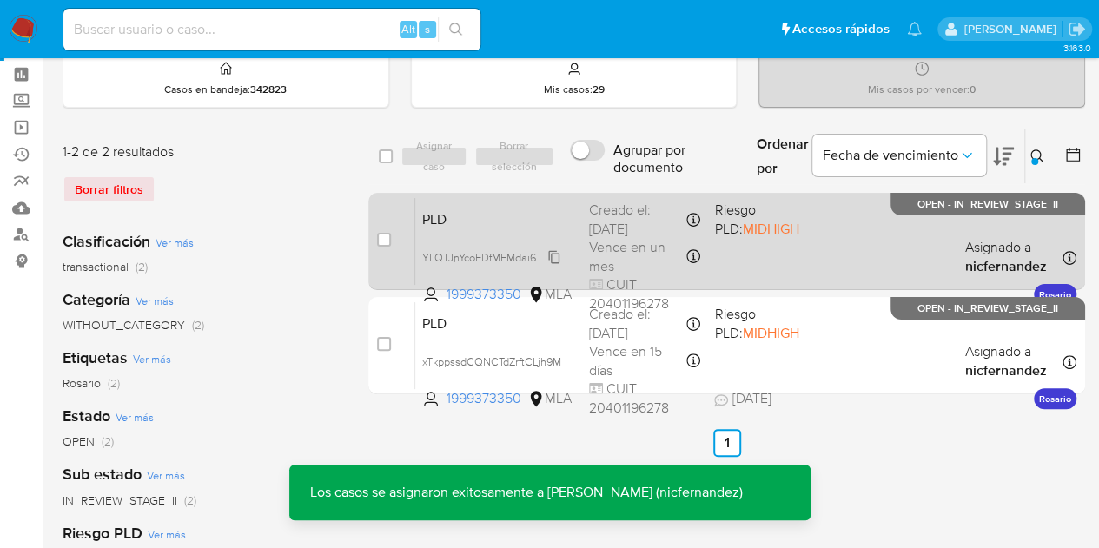
click at [551, 255] on span "YLQTJnYcoFDfMEMdai67c6V7" at bounding box center [493, 256] width 143 height 19
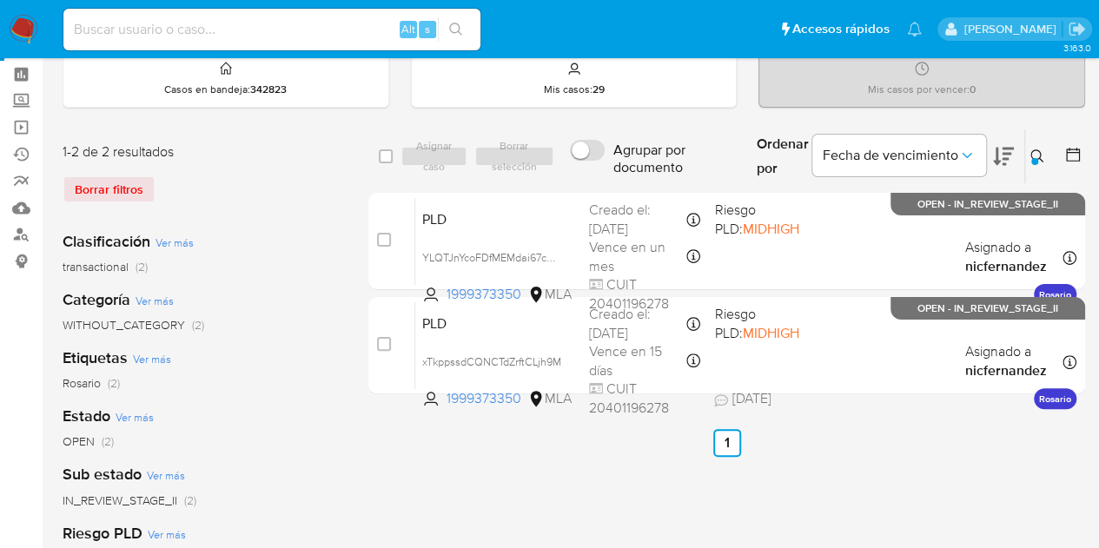
click at [1032, 155] on icon at bounding box center [1037, 155] width 13 height 13
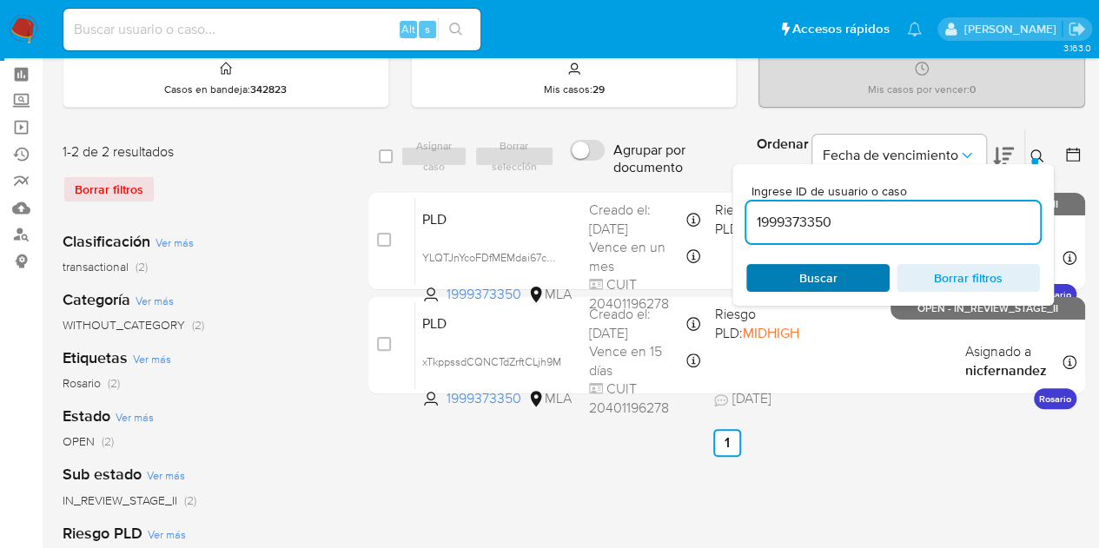
click at [827, 279] on span "Buscar" at bounding box center [818, 278] width 38 height 28
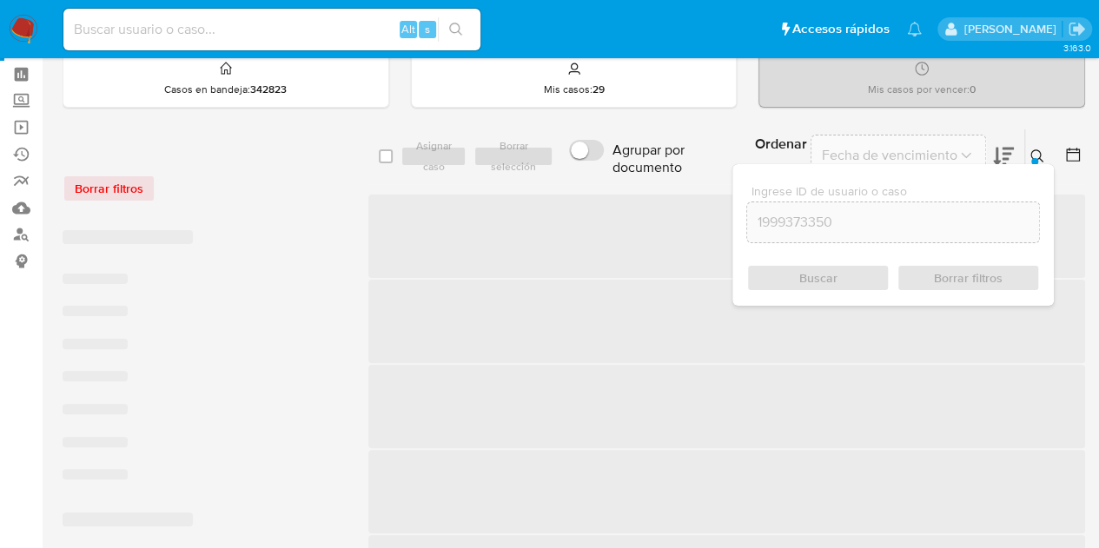
click at [1035, 158] on div at bounding box center [1035, 161] width 7 height 7
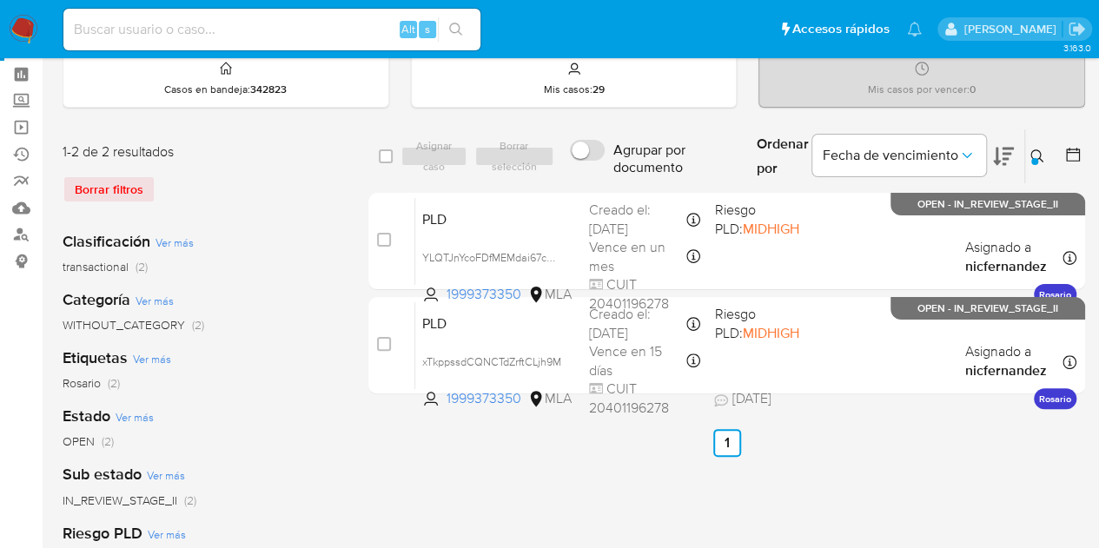
click at [1032, 146] on button at bounding box center [1039, 156] width 29 height 21
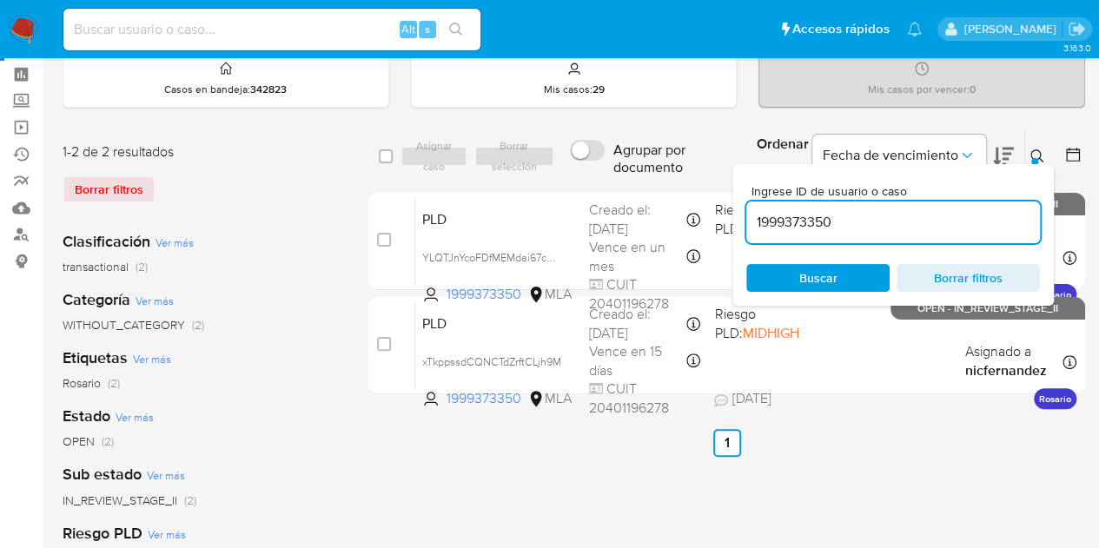
drag, startPoint x: 912, startPoint y: 216, endPoint x: 615, endPoint y: 163, distance: 301.0
click at [615, 163] on div "select-all-cases-checkbox Asignar caso Borrar selección Agrupar por documento O…" at bounding box center [726, 157] width 717 height 56
type input "1870609454"
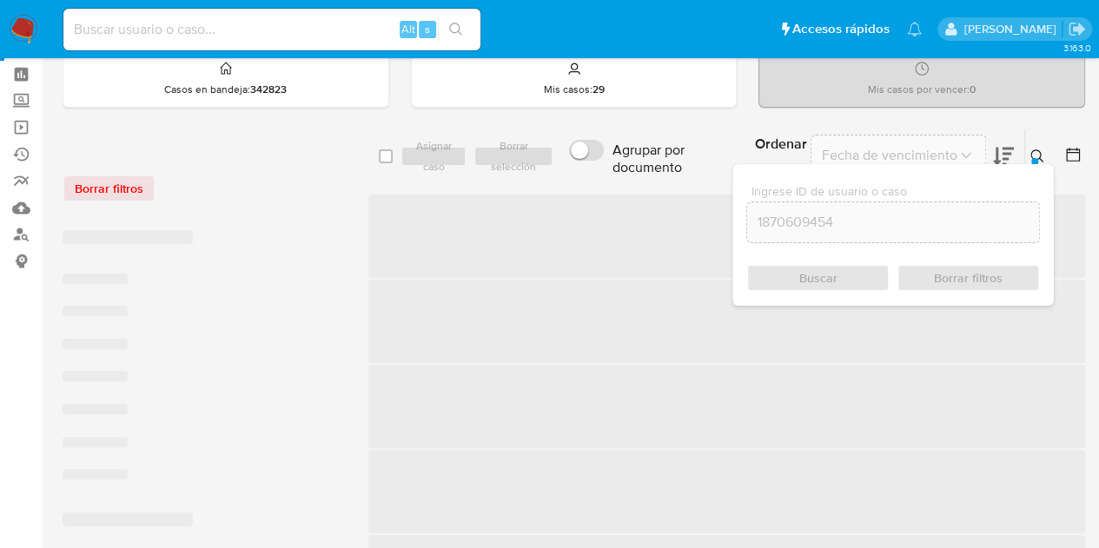
click at [1038, 150] on icon at bounding box center [1037, 155] width 13 height 13
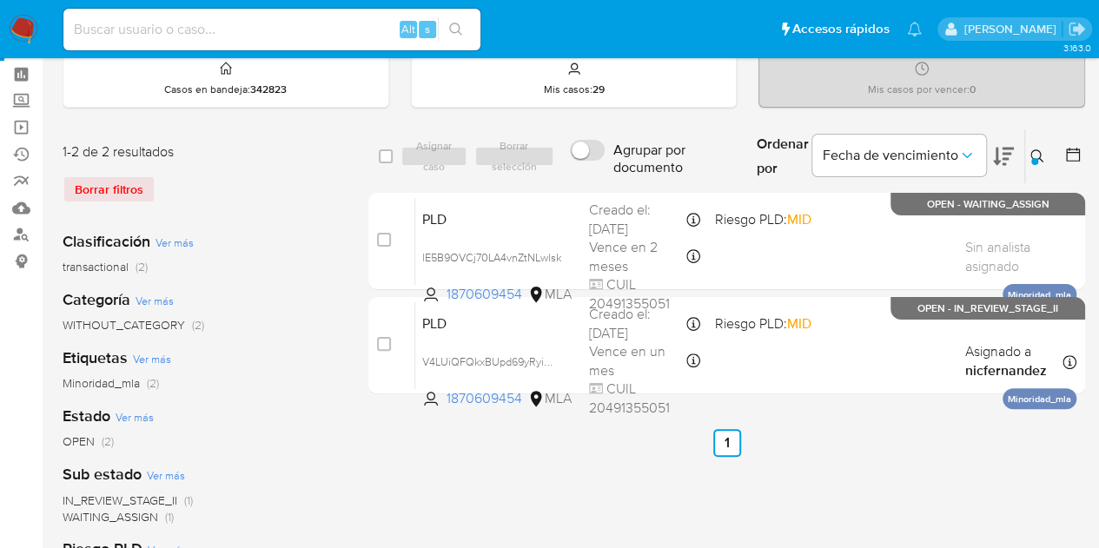
click at [1046, 152] on button at bounding box center [1039, 156] width 29 height 21
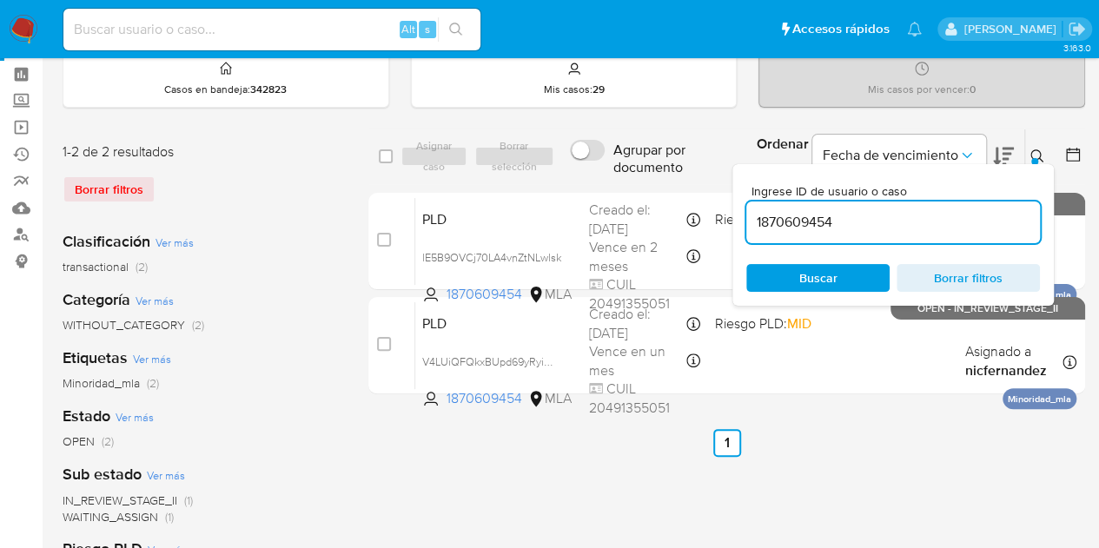
drag, startPoint x: 899, startPoint y: 212, endPoint x: 650, endPoint y: 161, distance: 253.8
click at [653, 161] on div "select-all-cases-checkbox Asignar caso Borrar selección Agrupar por documento O…" at bounding box center [726, 157] width 717 height 56
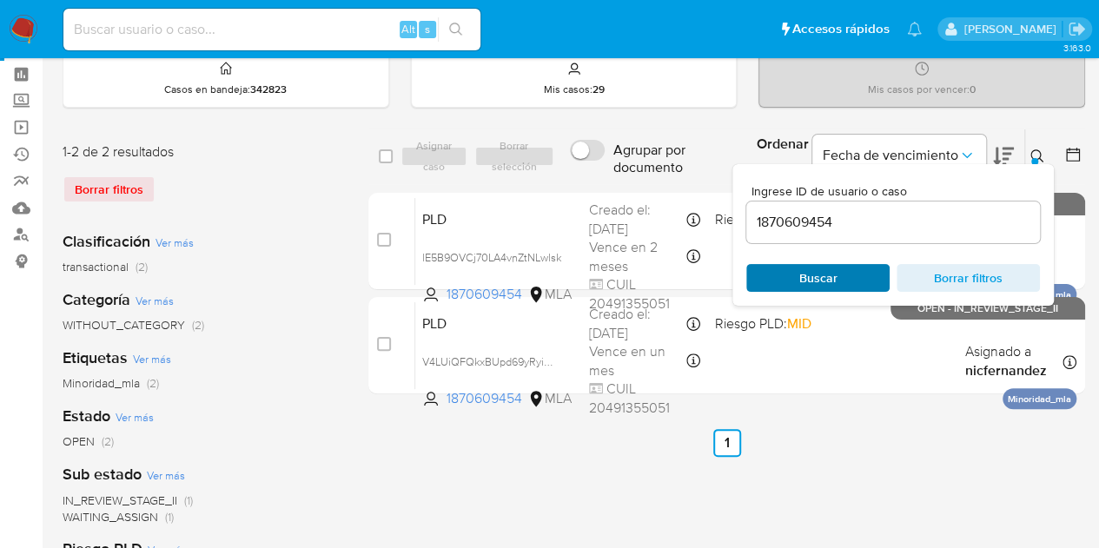
click at [833, 269] on span "Buscar" at bounding box center [818, 278] width 38 height 28
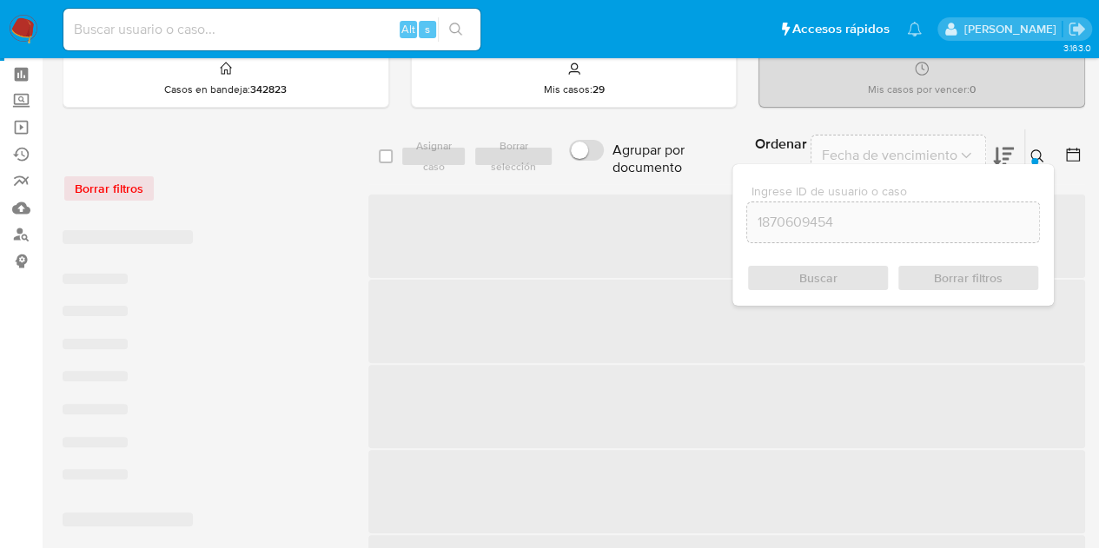
click at [1039, 157] on icon at bounding box center [1038, 156] width 14 height 14
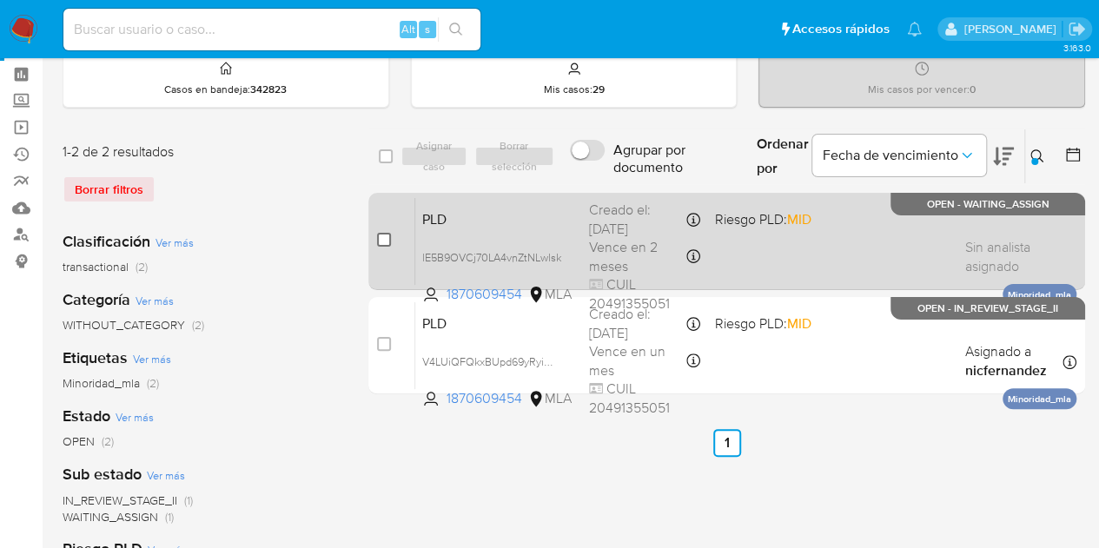
click at [378, 237] on input "checkbox" at bounding box center [384, 240] width 14 height 14
checkbox input "true"
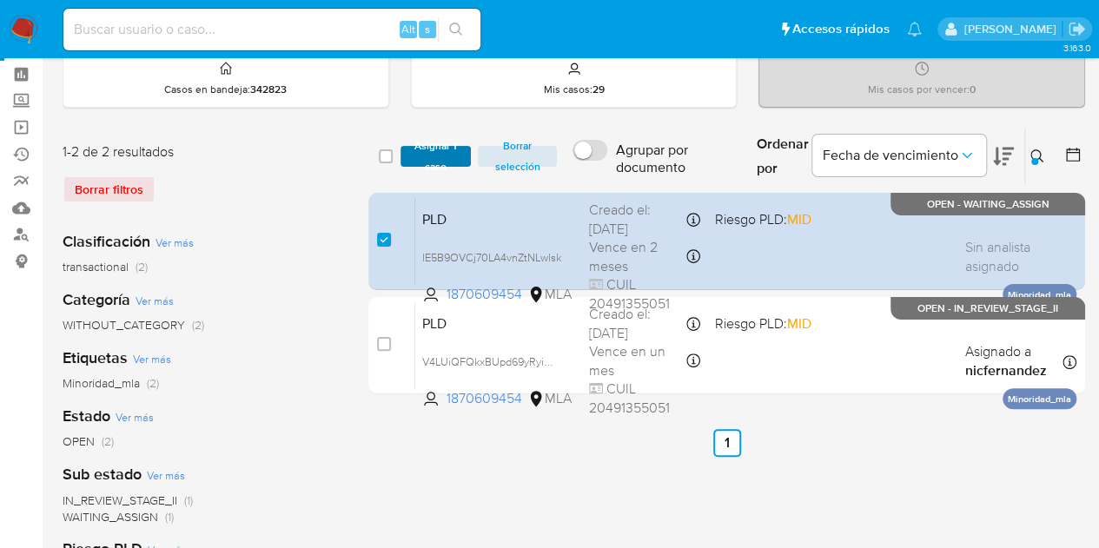
click at [437, 149] on span "Asignar 1 caso" at bounding box center [436, 156] width 54 height 17
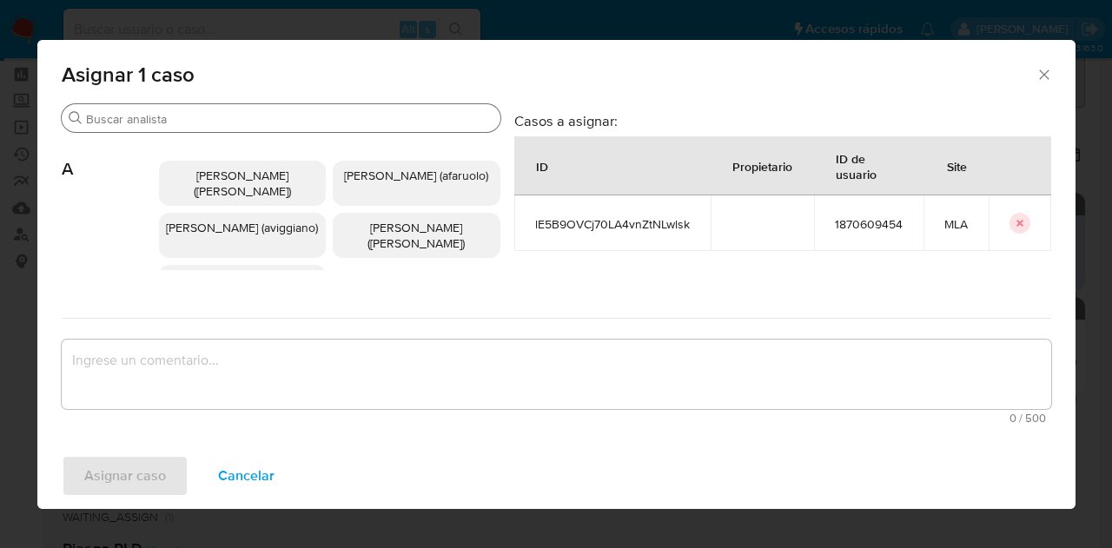
click at [205, 125] on input "Buscar" at bounding box center [290, 119] width 408 height 16
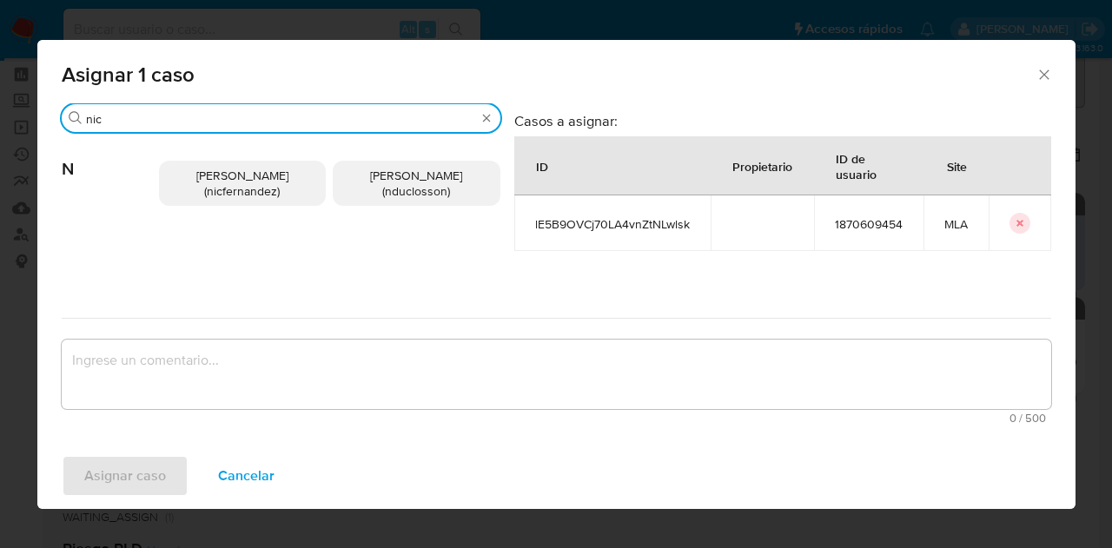
type input "nic"
click at [234, 185] on span "Nicolas Fernandez Allen (nicfernandez)" at bounding box center [242, 183] width 92 height 33
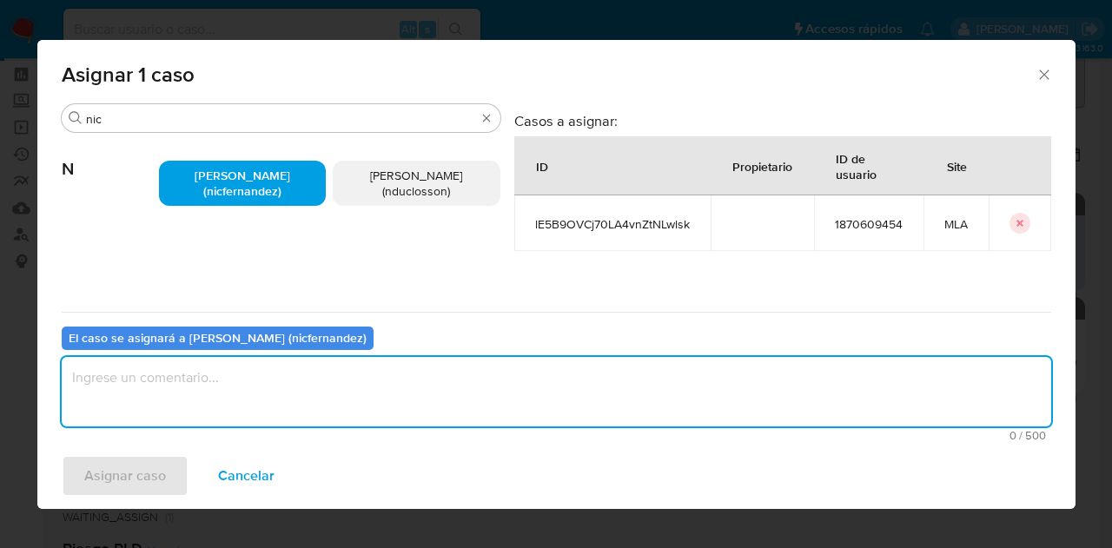
click at [299, 371] on textarea "assign-modal" at bounding box center [557, 392] width 990 height 70
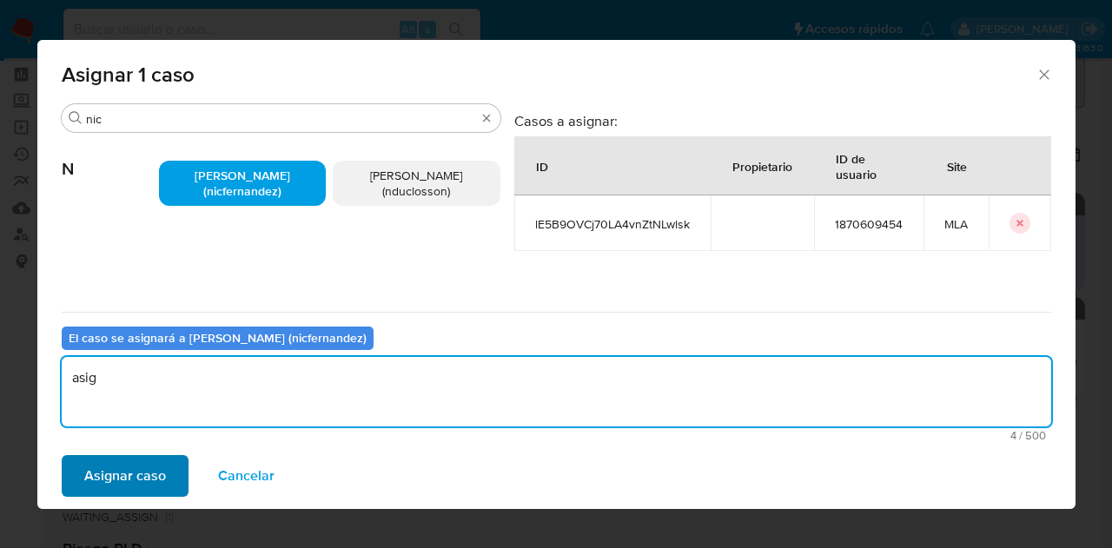
type textarea "asig"
click at [142, 474] on span "Asignar caso" at bounding box center [125, 476] width 82 height 38
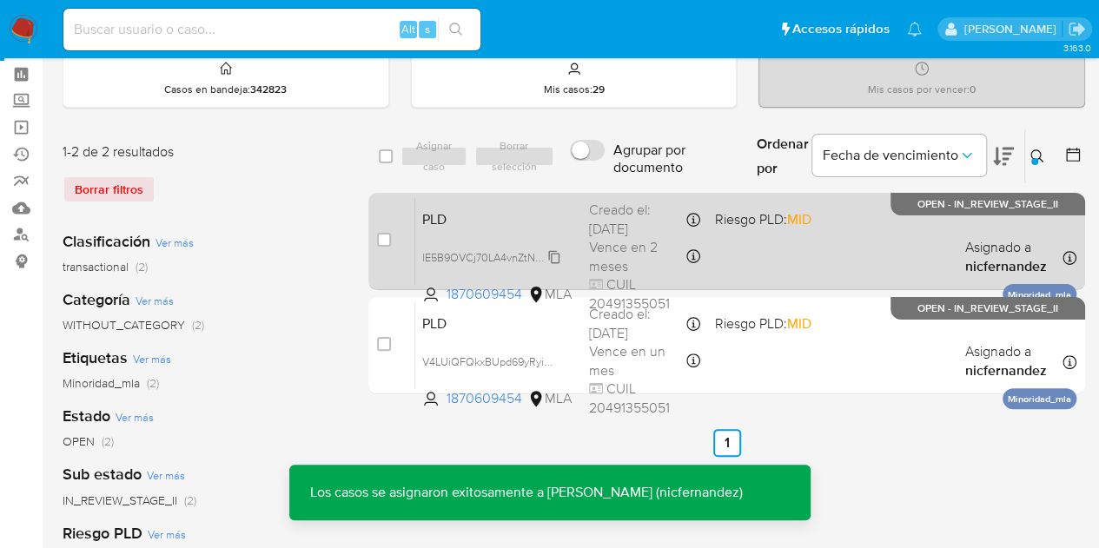
click at [554, 255] on span "lE5B9OVCj70LA4vnZtNLwlsk" at bounding box center [491, 256] width 139 height 19
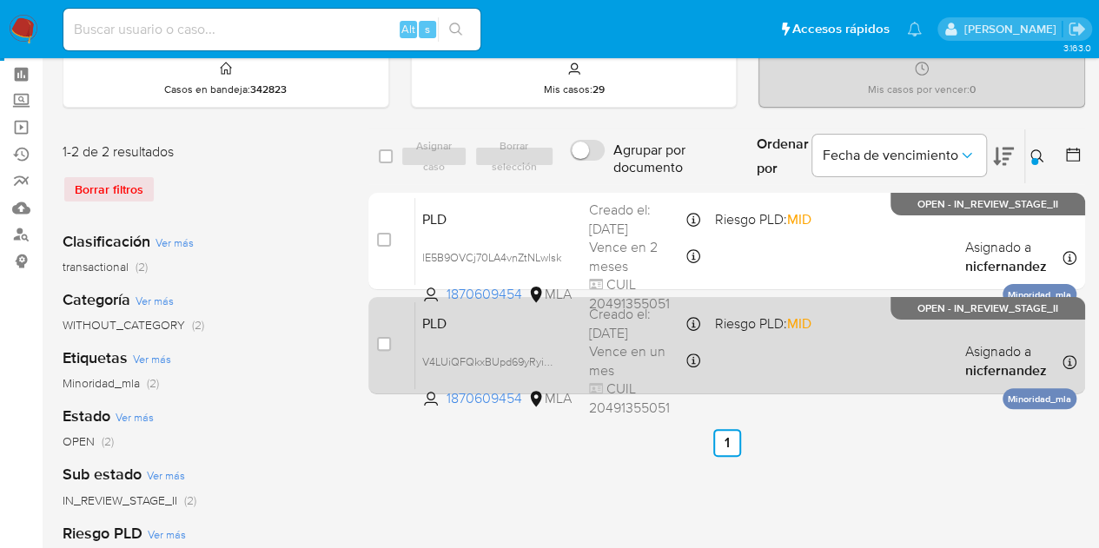
click at [495, 334] on div "PLD V4LUiQFQkxBUpd69yRyiORpb 1870609454 MLA Riesgo PLD: MID Creado el: 12/09/20…" at bounding box center [745, 346] width 661 height 88
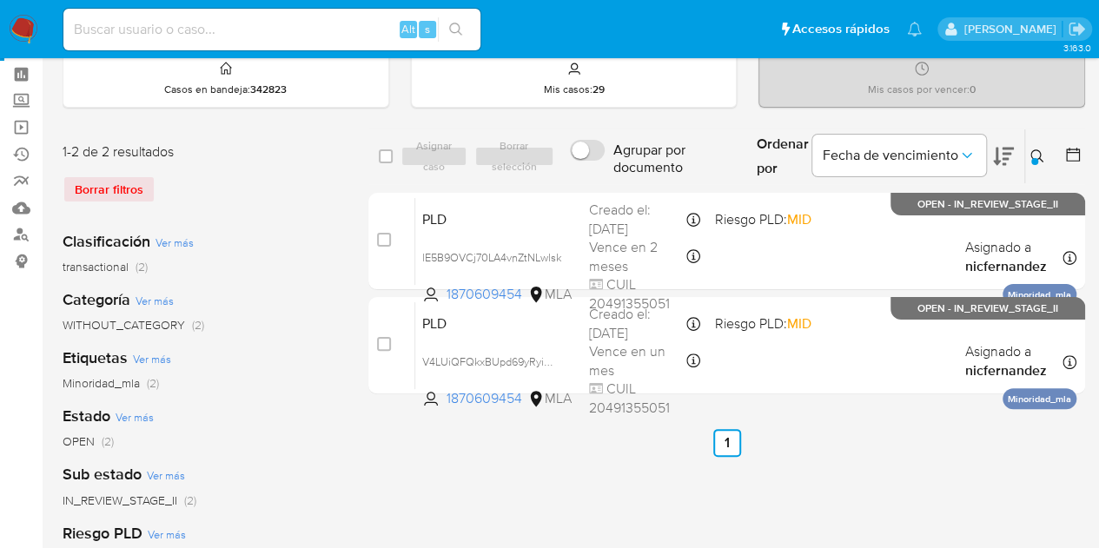
click at [1033, 146] on button at bounding box center [1039, 156] width 29 height 21
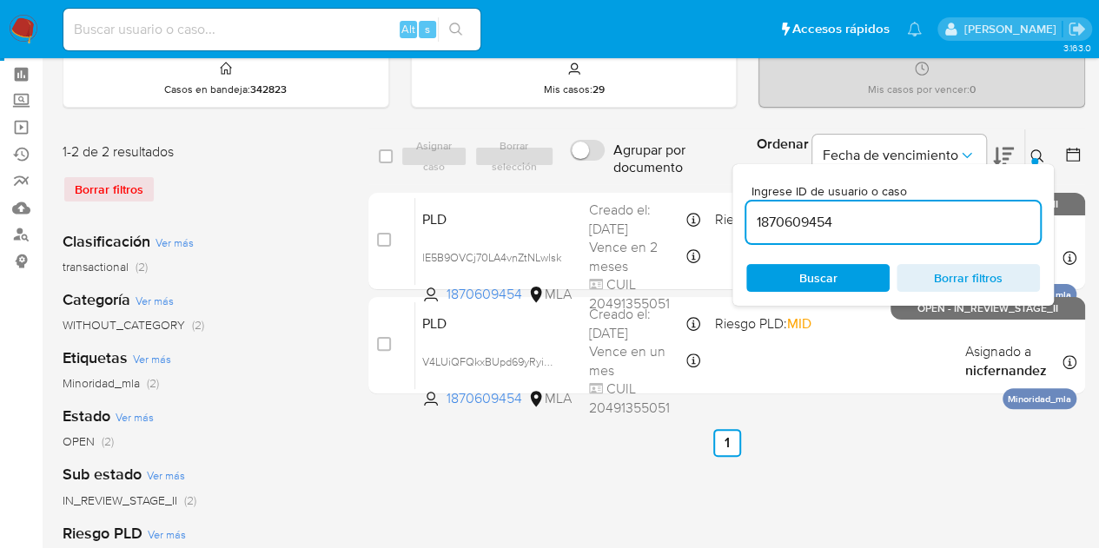
drag, startPoint x: 885, startPoint y: 223, endPoint x: 549, endPoint y: 157, distance: 341.9
click at [549, 157] on div "select-all-cases-checkbox Asignar caso Borrar selección Agrupar por documento O…" at bounding box center [726, 157] width 717 height 56
type input "536661955"
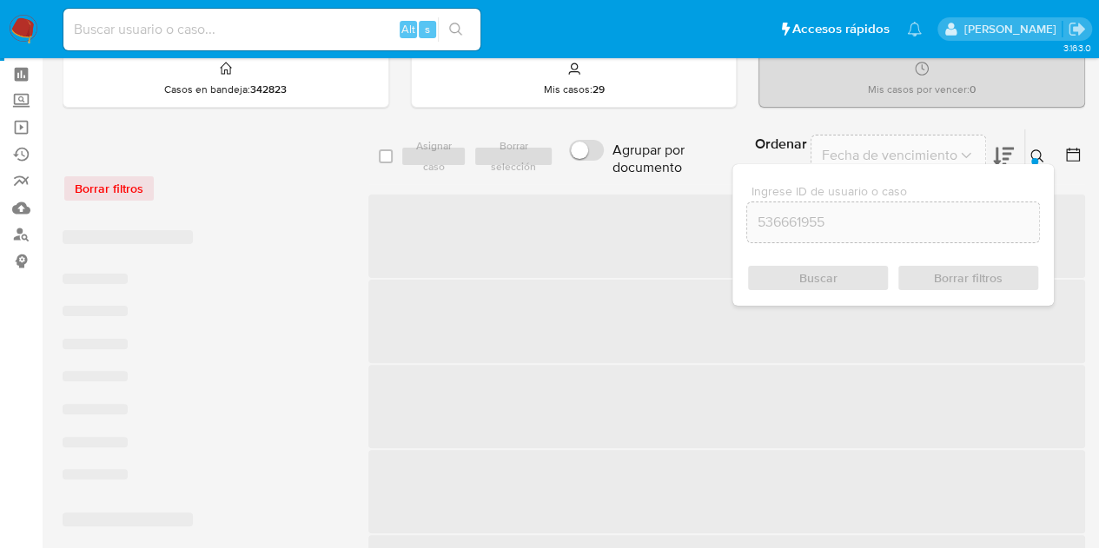
click at [1038, 155] on icon at bounding box center [1038, 156] width 14 height 14
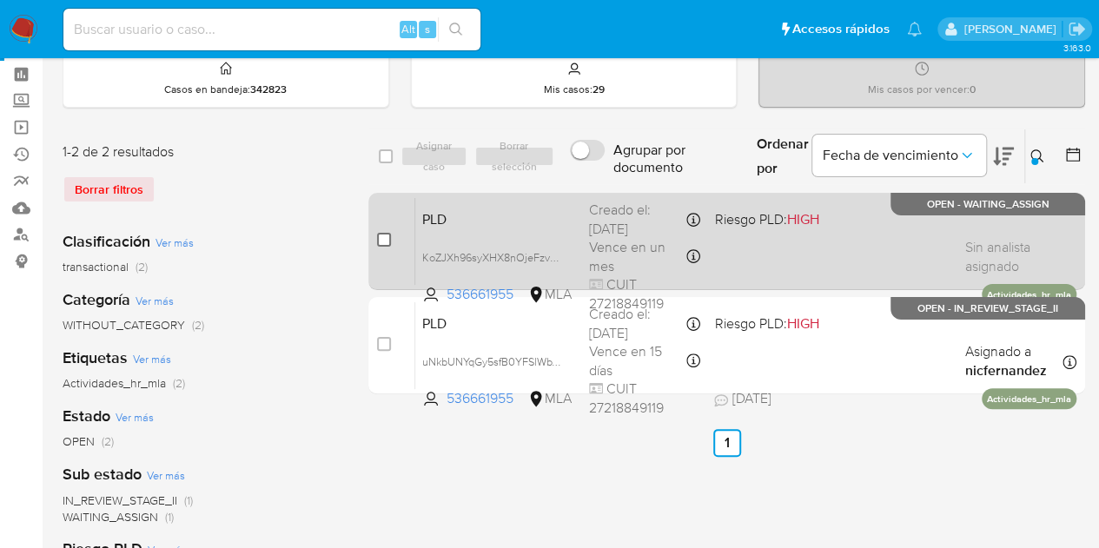
click at [382, 240] on input "checkbox" at bounding box center [384, 240] width 14 height 14
checkbox input "true"
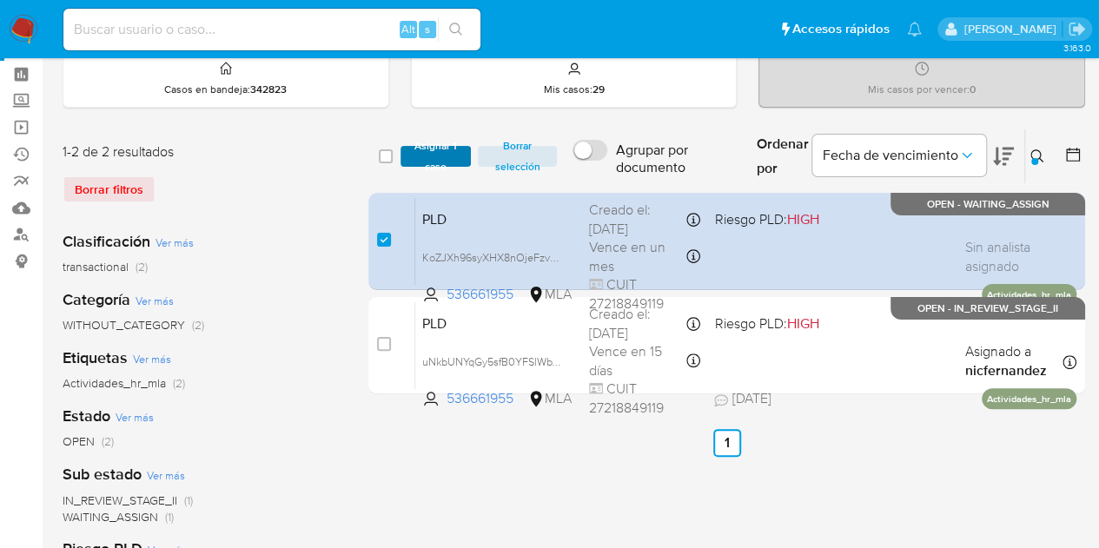
click at [429, 165] on span "Asignar 1 caso" at bounding box center [436, 156] width 54 height 17
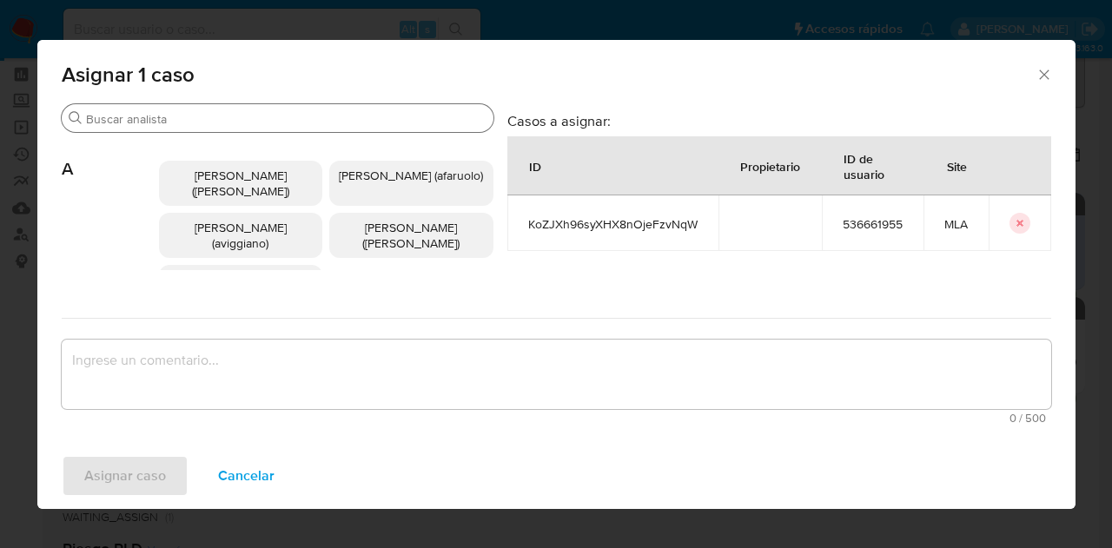
click at [174, 126] on input "Buscar" at bounding box center [286, 119] width 401 height 16
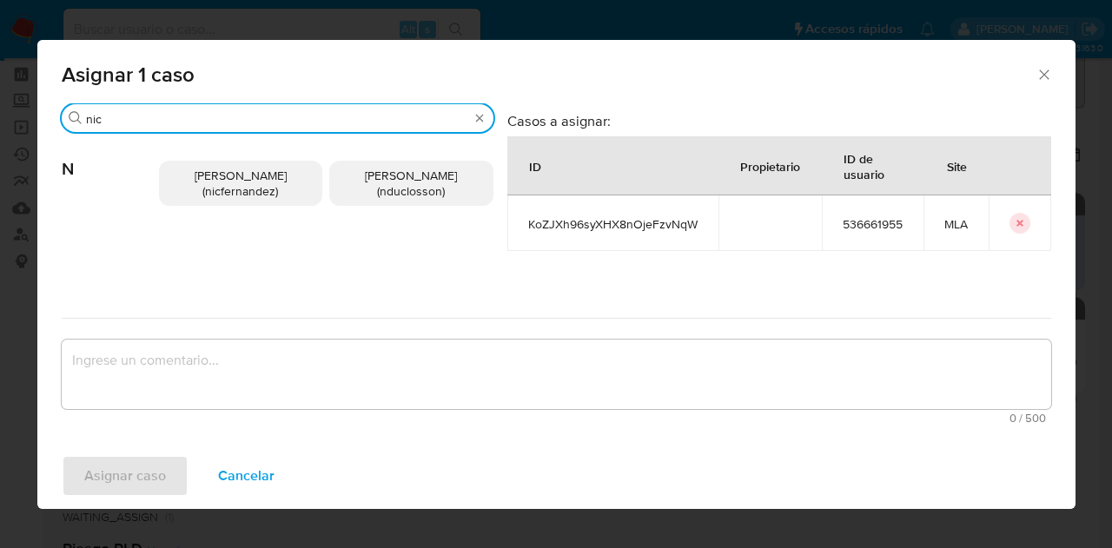
type input "nic"
click at [218, 174] on span "Nicolas Fernandez Allen (nicfernandez)" at bounding box center [241, 183] width 92 height 33
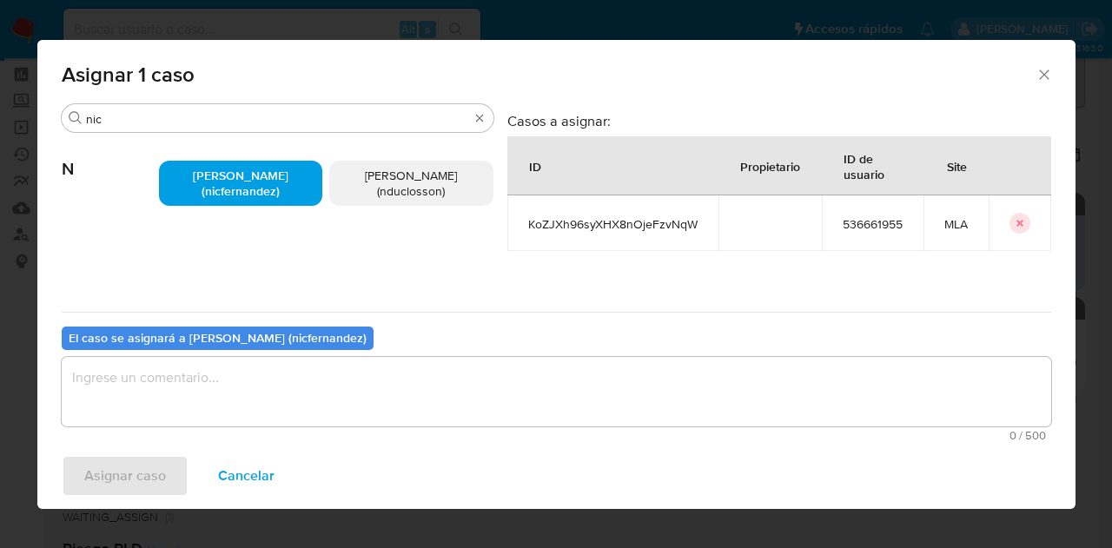
click at [269, 369] on textarea "assign-modal" at bounding box center [557, 392] width 990 height 70
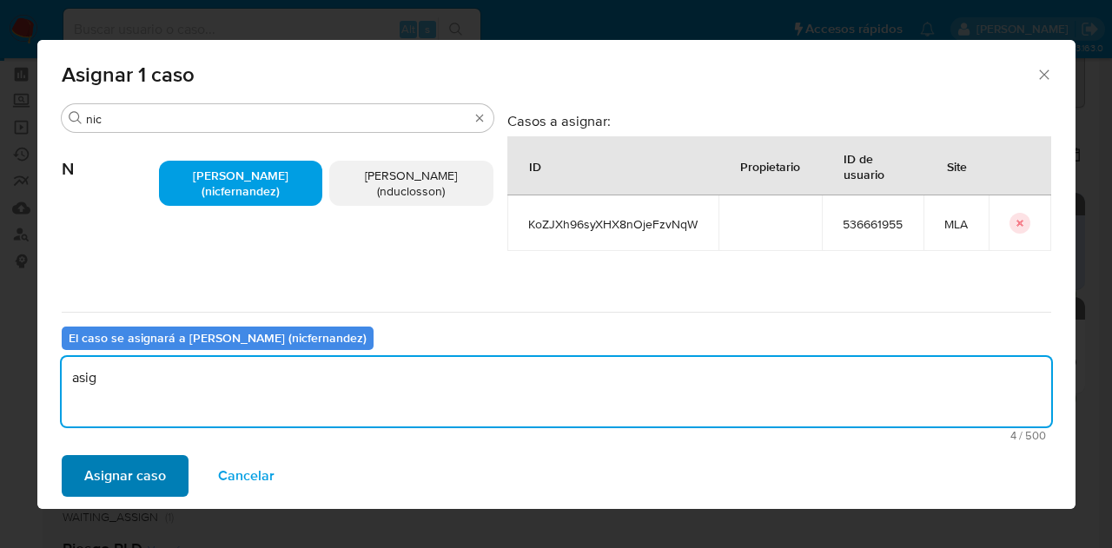
type textarea "asig"
click at [130, 468] on span "Asignar caso" at bounding box center [125, 476] width 82 height 38
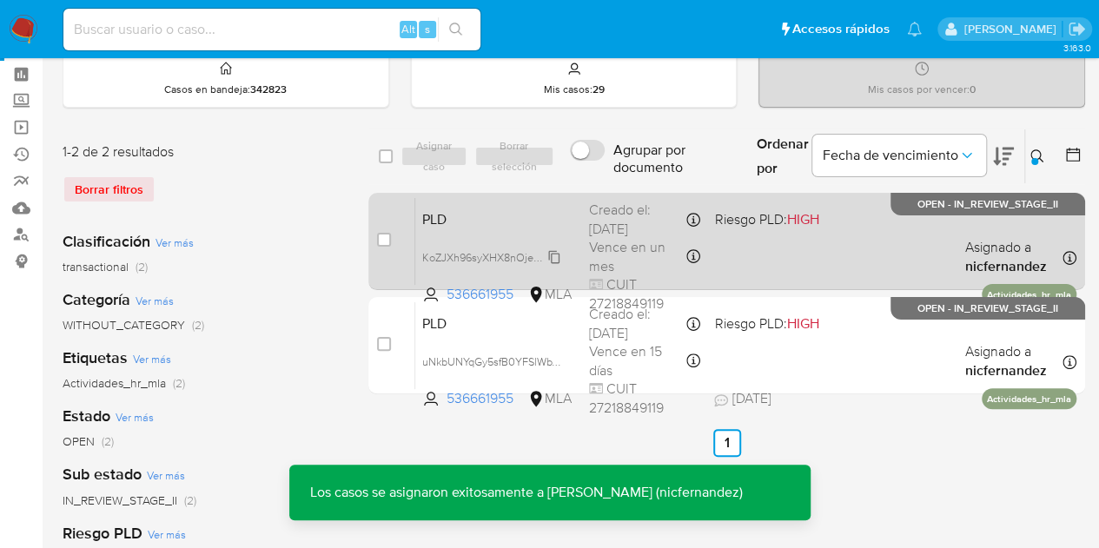
click at [559, 258] on span "KoZJXh96syXHX8nOjeFzvNqW" at bounding box center [497, 256] width 151 height 19
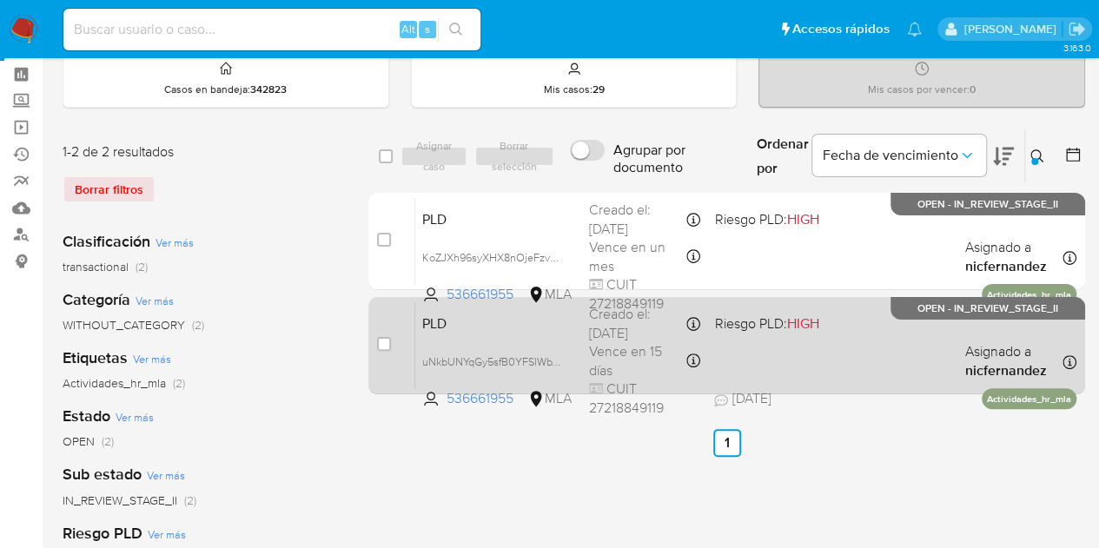
click at [514, 326] on span "PLD" at bounding box center [498, 322] width 153 height 23
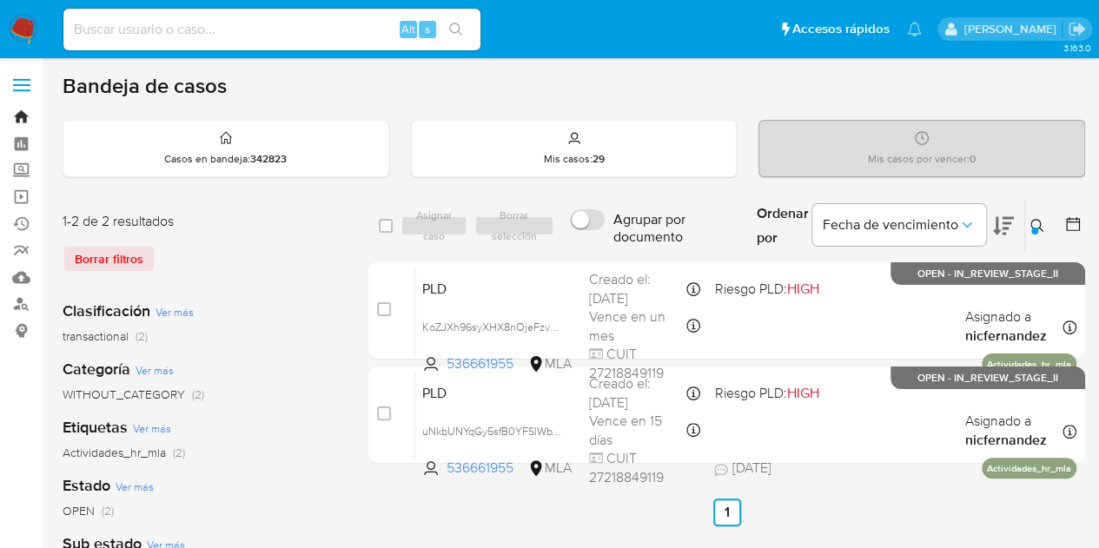
click at [27, 112] on link "Bandeja" at bounding box center [103, 116] width 207 height 27
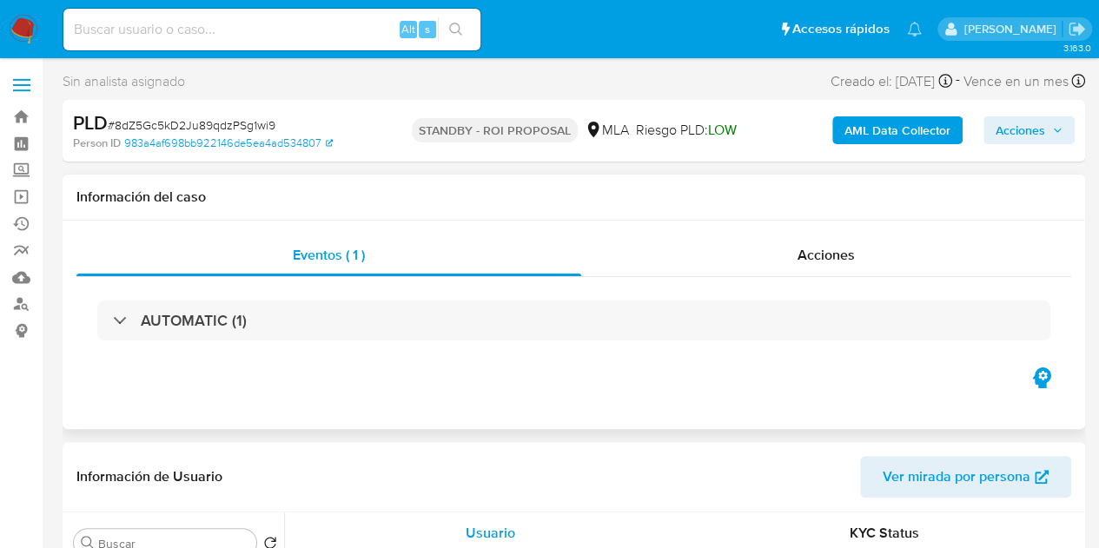
select select "10"
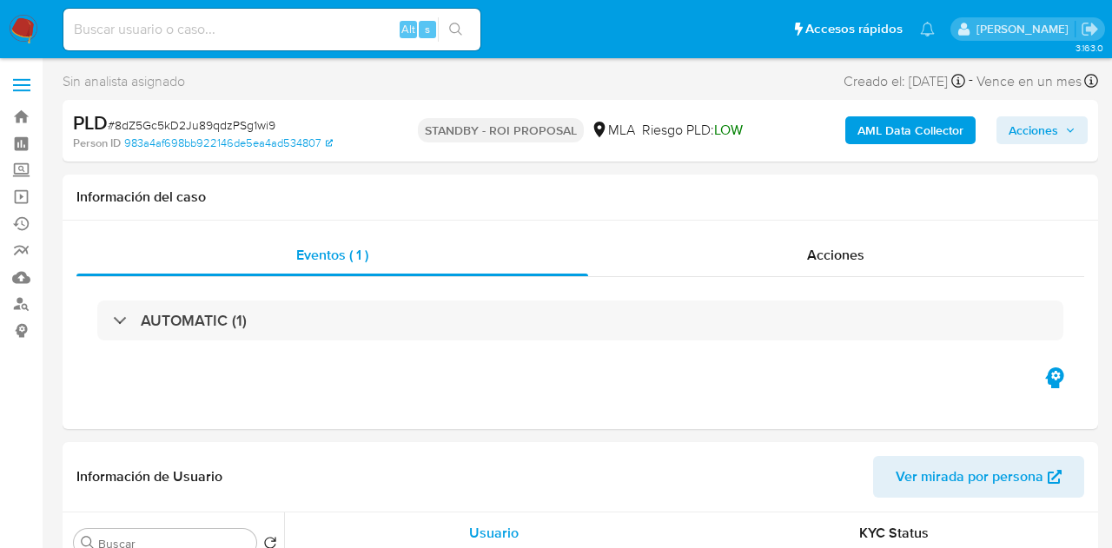
select select "10"
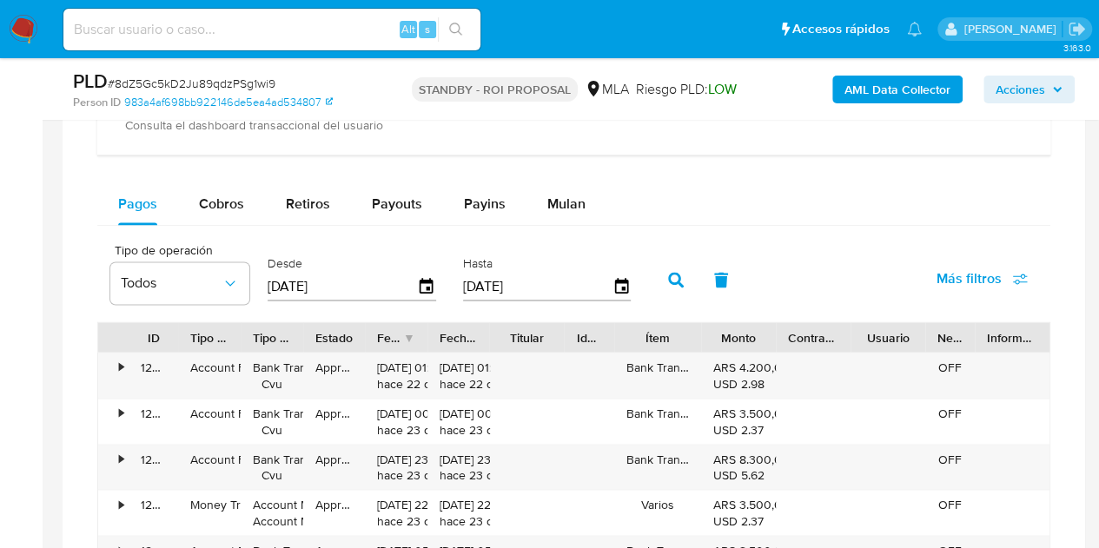
scroll to position [1382, 0]
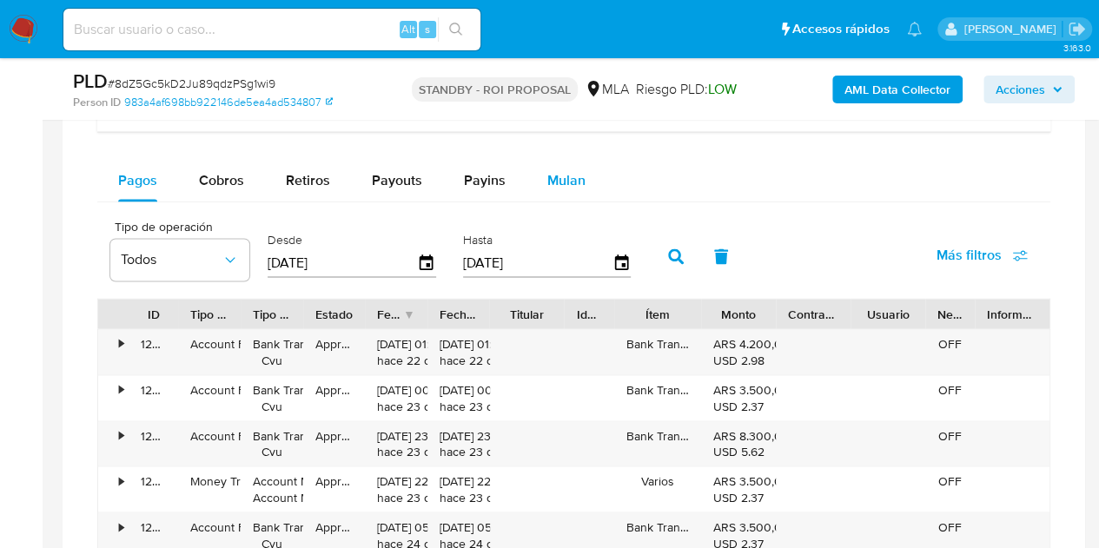
click at [558, 180] on span "Mulan" at bounding box center [566, 180] width 38 height 20
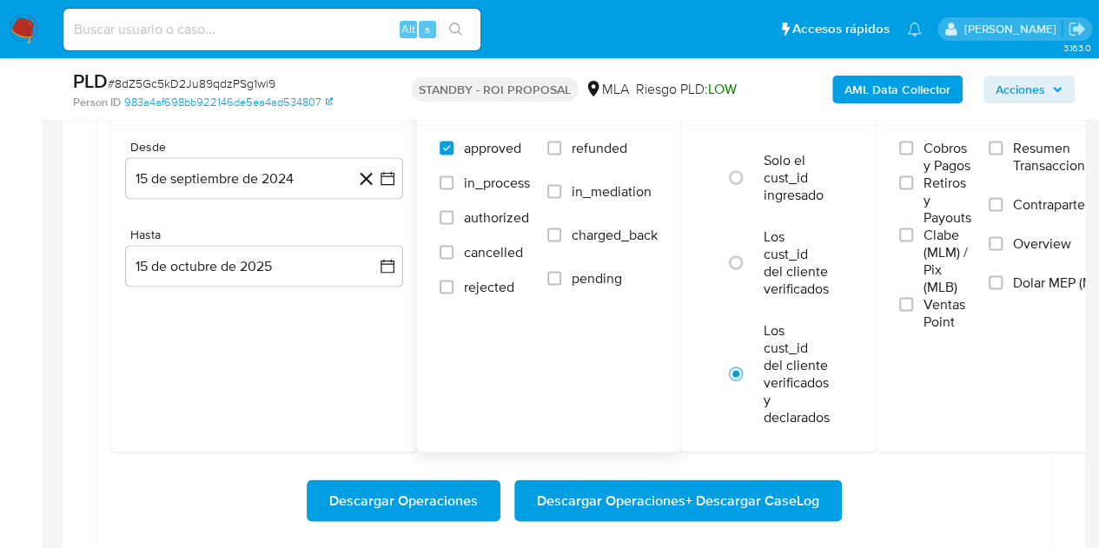
scroll to position [1558, 0]
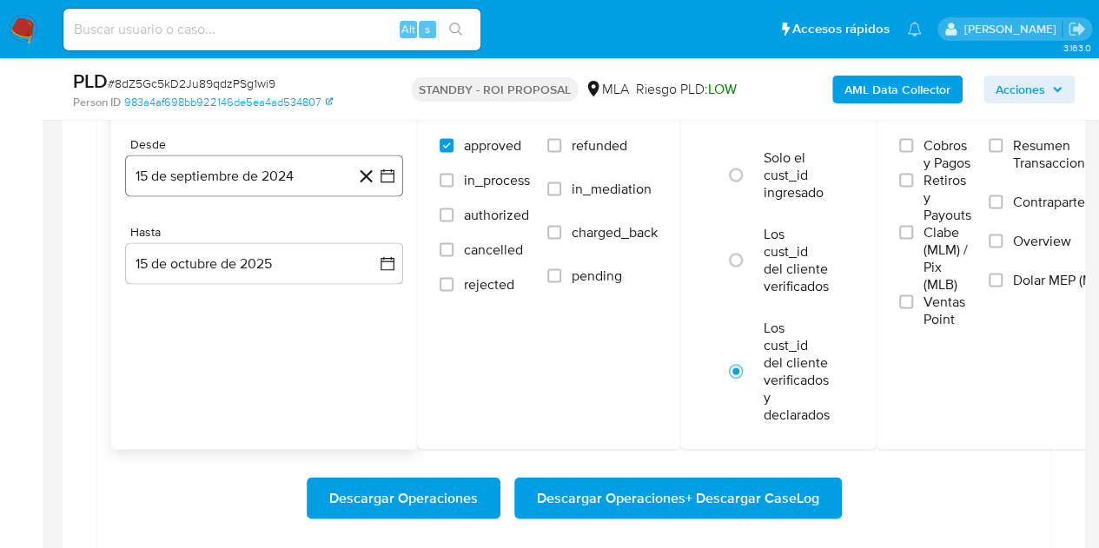
click at [273, 185] on button "15 de septiembre de 2024" at bounding box center [264, 176] width 278 height 42
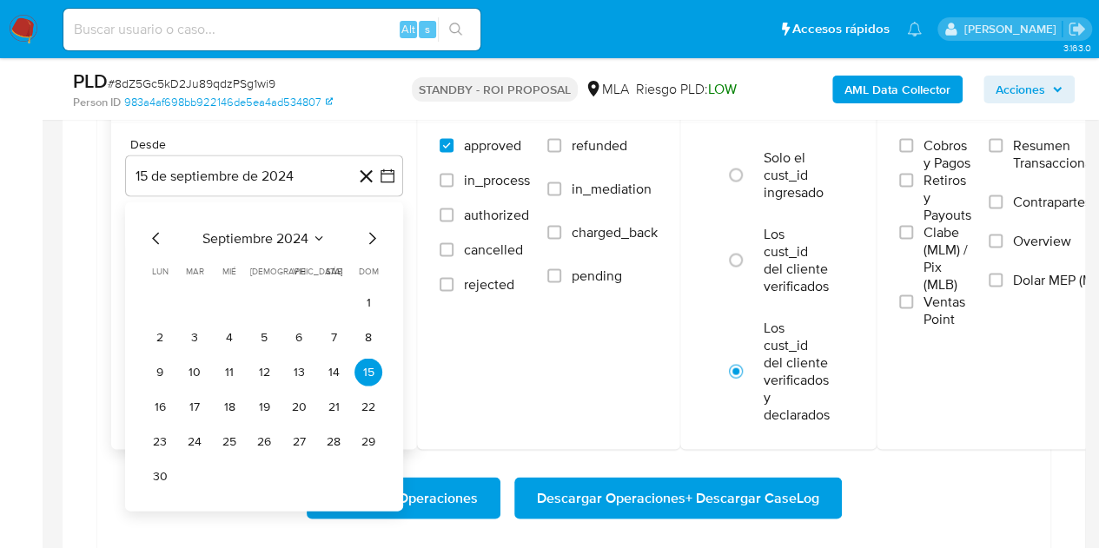
click at [365, 239] on icon "Mes siguiente" at bounding box center [372, 238] width 21 height 21
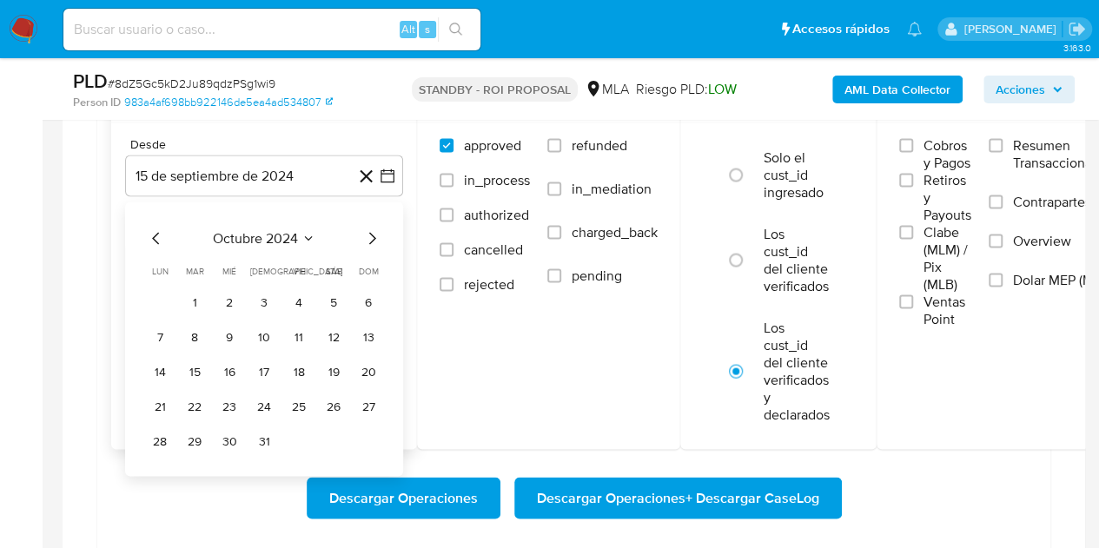
click at [365, 239] on icon "Mes siguiente" at bounding box center [372, 238] width 21 height 21
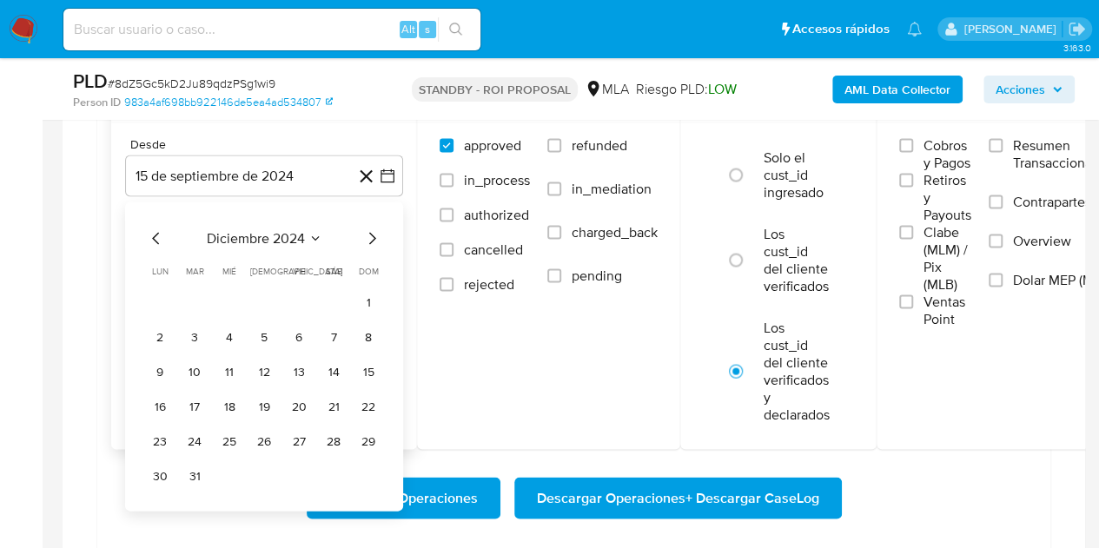
click at [365, 239] on icon "Mes siguiente" at bounding box center [372, 238] width 21 height 21
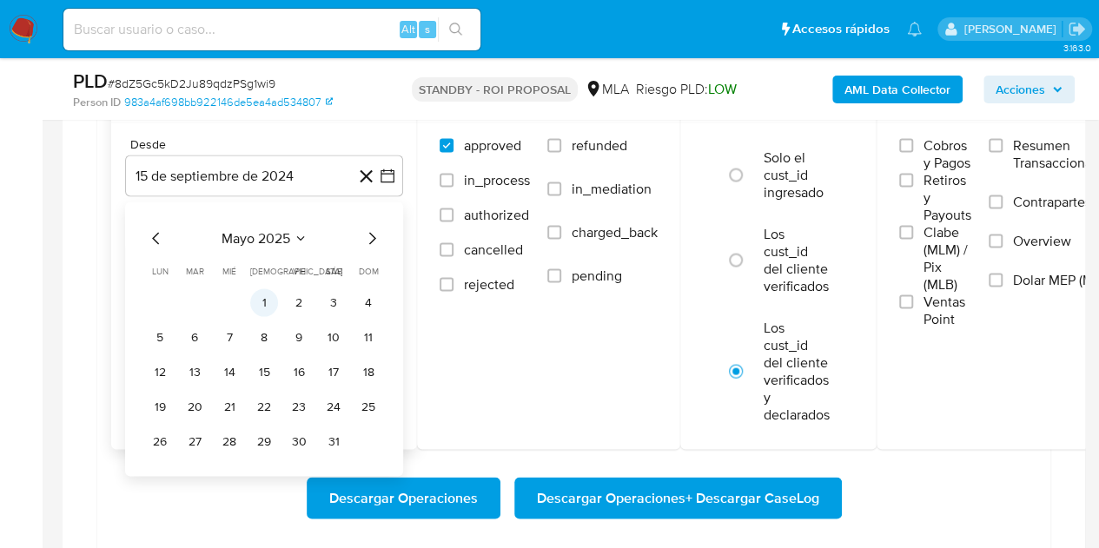
click at [255, 296] on button "1" at bounding box center [264, 303] width 28 height 28
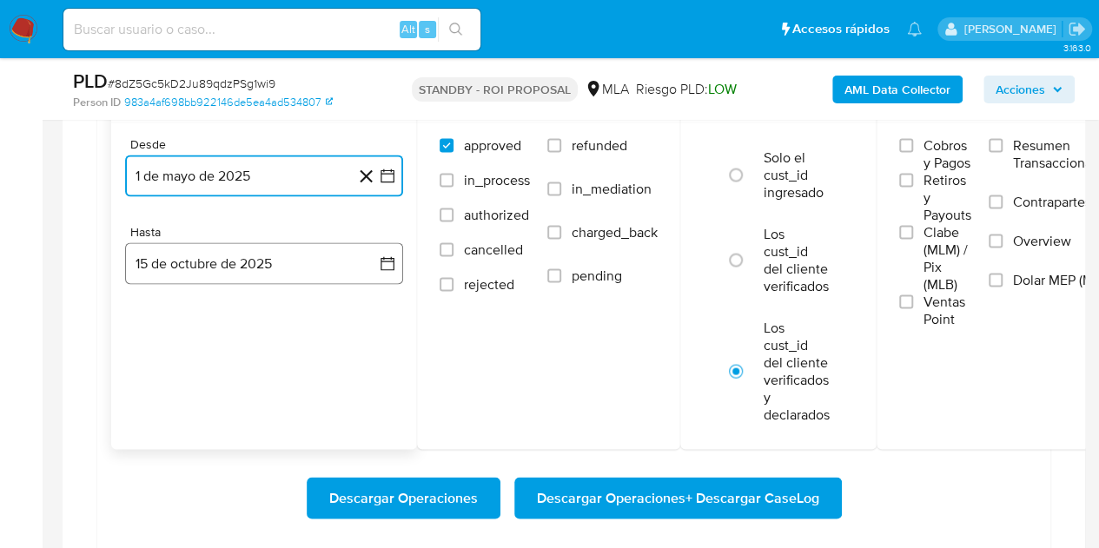
click at [273, 272] on button "15 de octubre de 2025" at bounding box center [264, 263] width 278 height 42
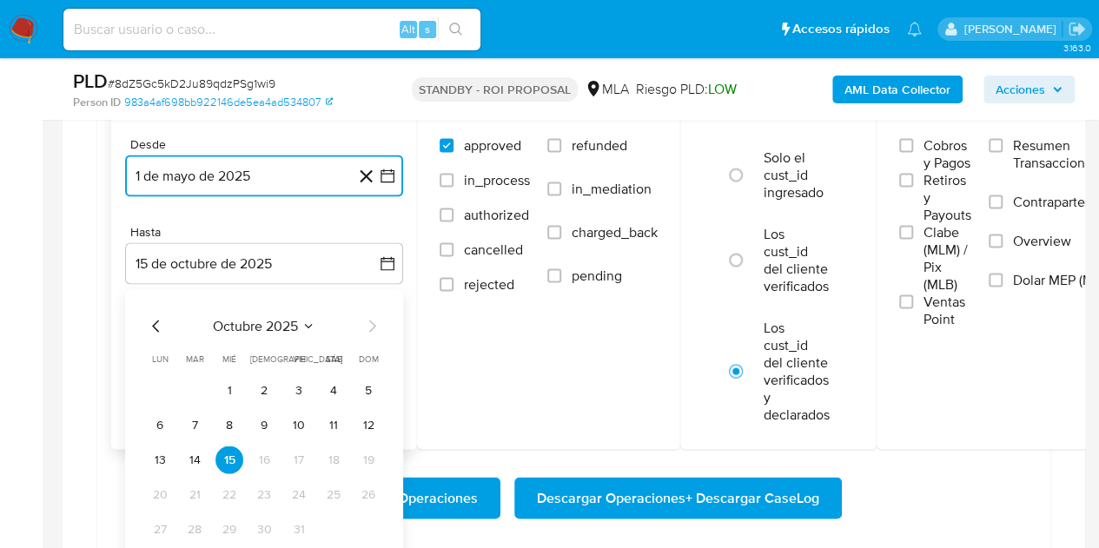
click at [146, 322] on icon "Mes anterior" at bounding box center [156, 325] width 21 height 21
click at [190, 536] on button "30" at bounding box center [195, 529] width 28 height 28
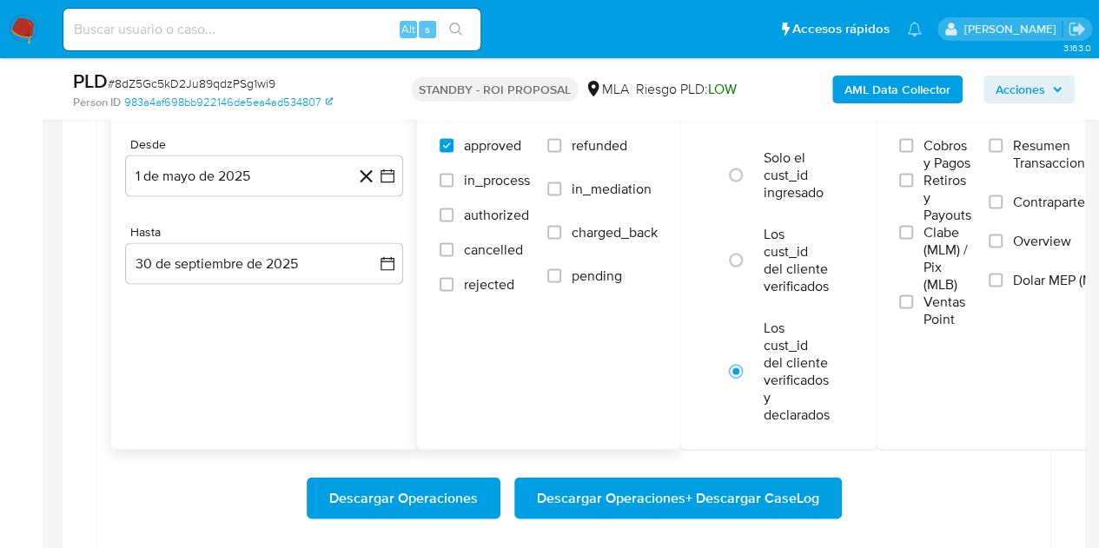
click at [572, 149] on label "refunded" at bounding box center [602, 157] width 110 height 43
click at [561, 149] on input "refunded" at bounding box center [554, 145] width 14 height 14
checkbox input "true"
click at [1013, 287] on label "Dolar MEP (MLA)" at bounding box center [1055, 290] width 133 height 39
click at [1003, 287] on input "Dolar MEP (MLA)" at bounding box center [996, 280] width 14 height 14
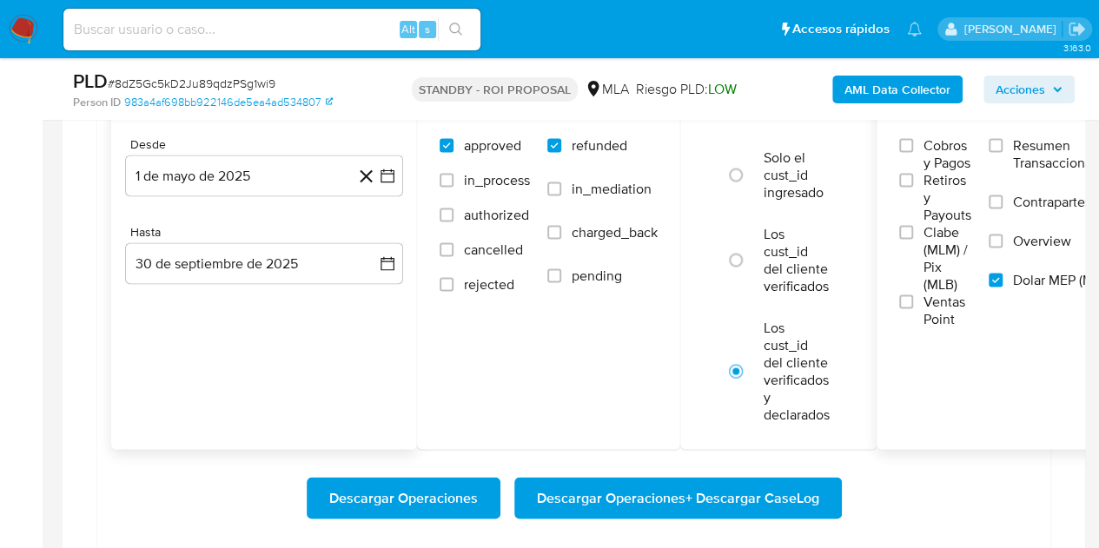
click at [678, 495] on span "Descargar Operaciones + Descargar CaseLog" at bounding box center [678, 498] width 282 height 38
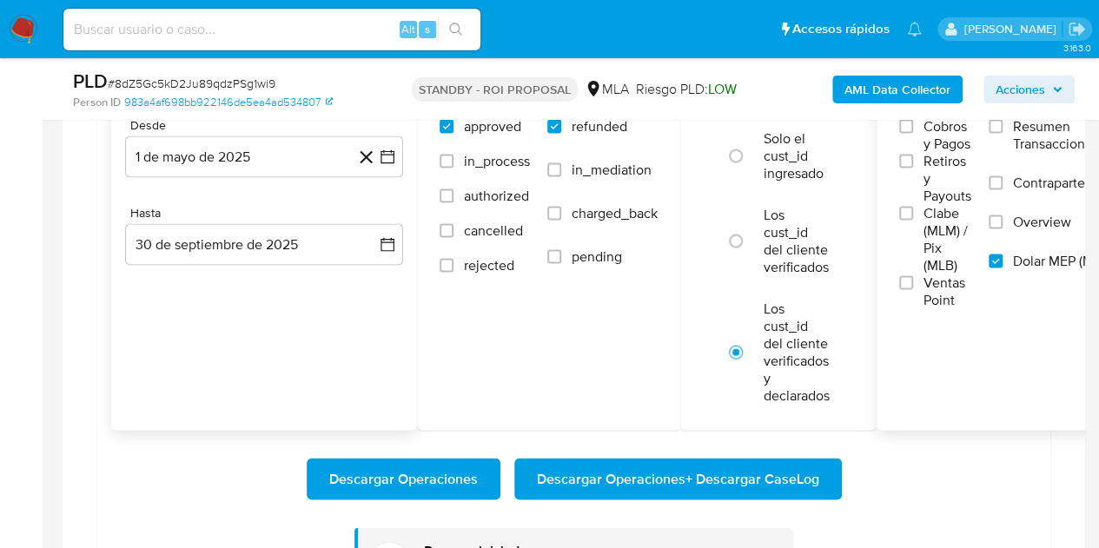
scroll to position [1569, 0]
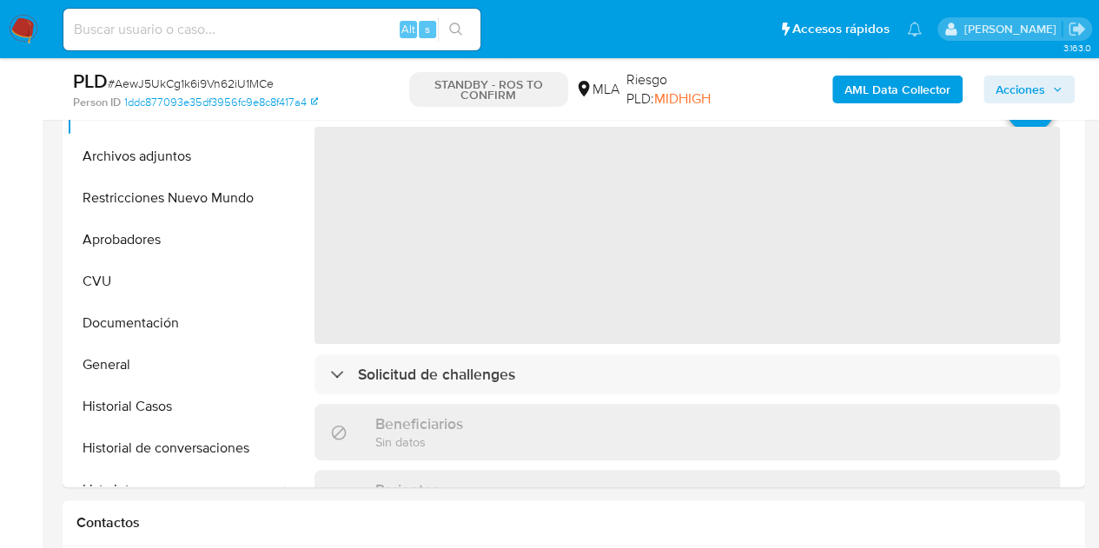
select select "10"
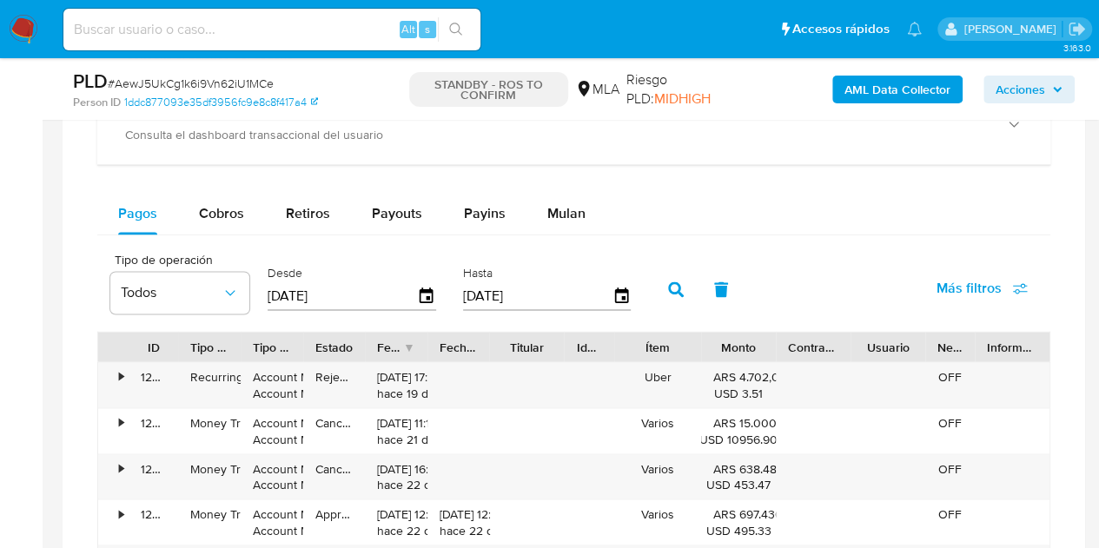
scroll to position [1401, 0]
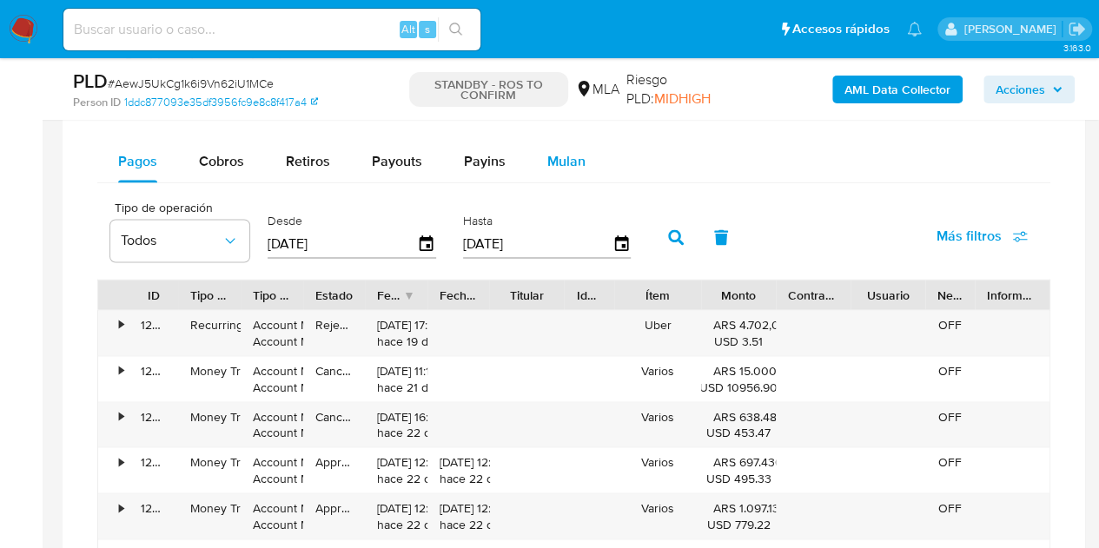
click at [563, 159] on span "Mulan" at bounding box center [566, 161] width 38 height 20
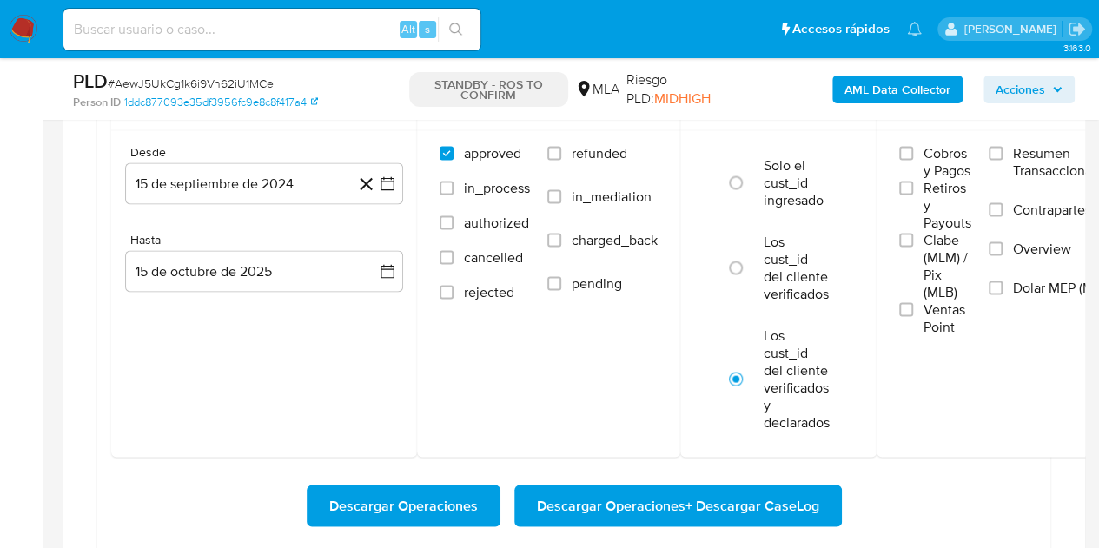
scroll to position [1556, 0]
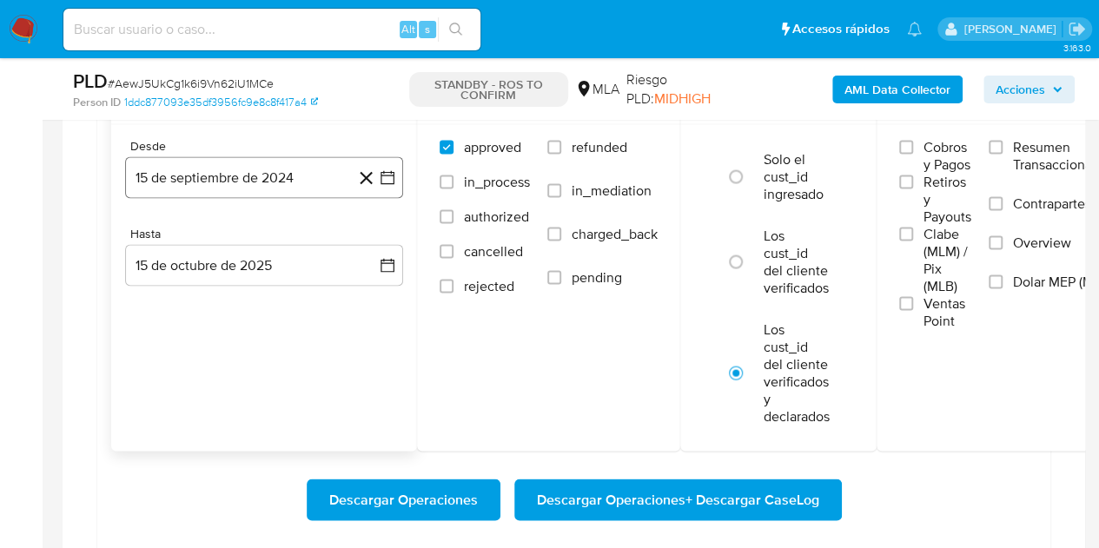
click at [295, 171] on button "15 de septiembre de 2024" at bounding box center [264, 177] width 278 height 42
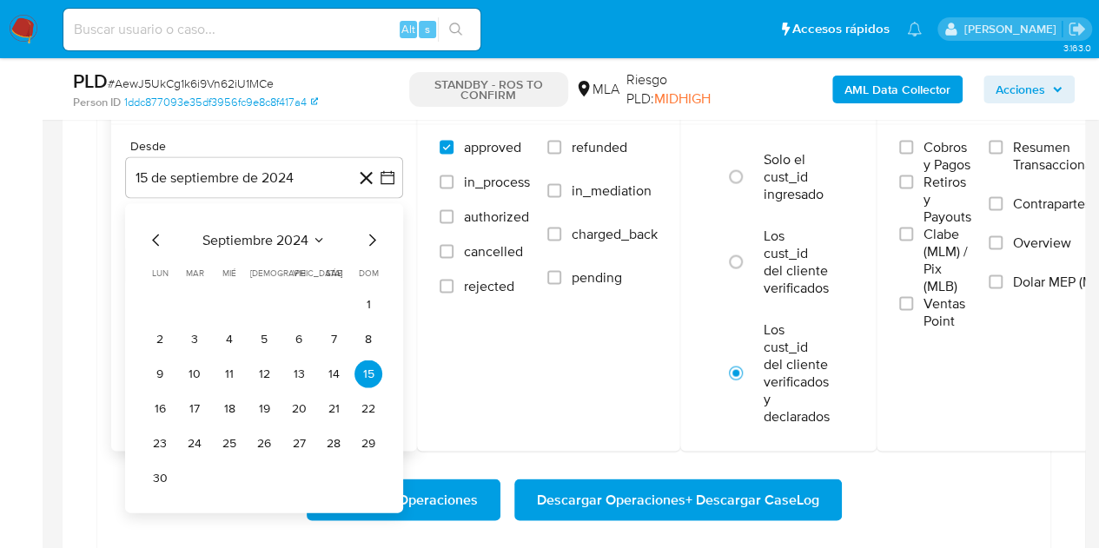
click at [372, 241] on icon "Mes siguiente" at bounding box center [372, 239] width 21 height 21
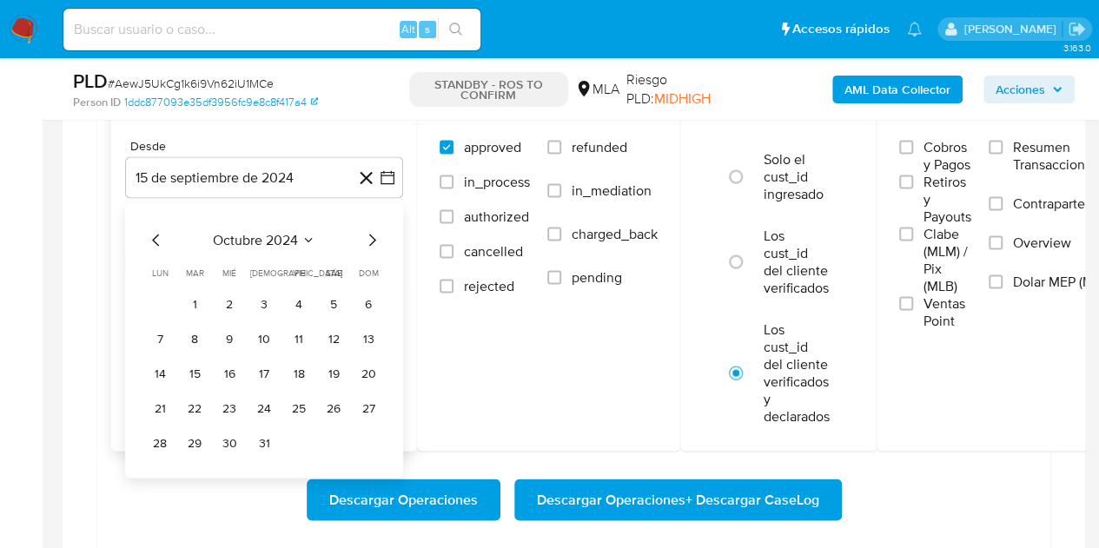
click at [372, 241] on icon "Mes siguiente" at bounding box center [372, 239] width 21 height 21
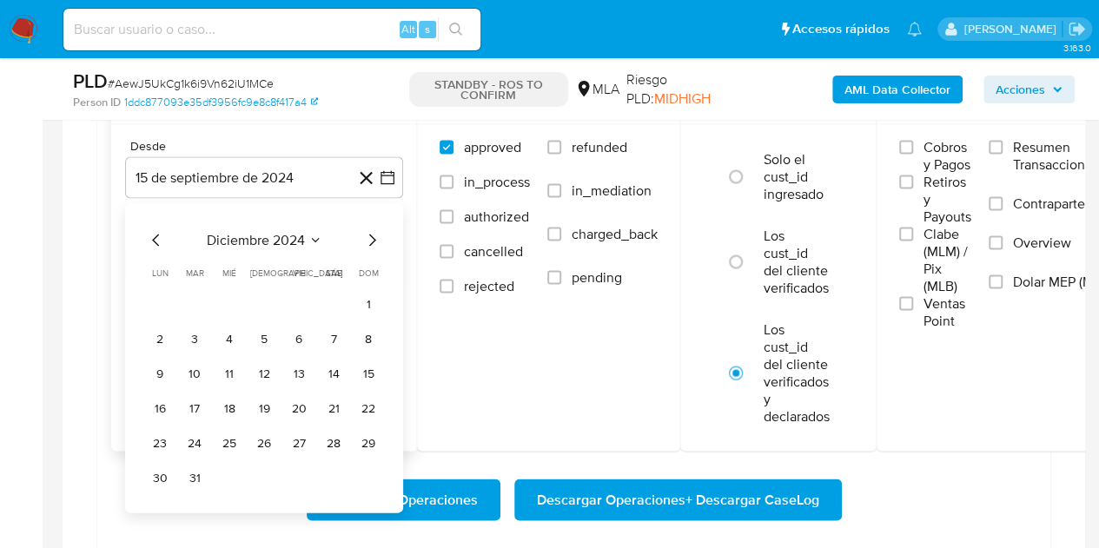
click at [372, 241] on icon "Mes siguiente" at bounding box center [372, 239] width 21 height 21
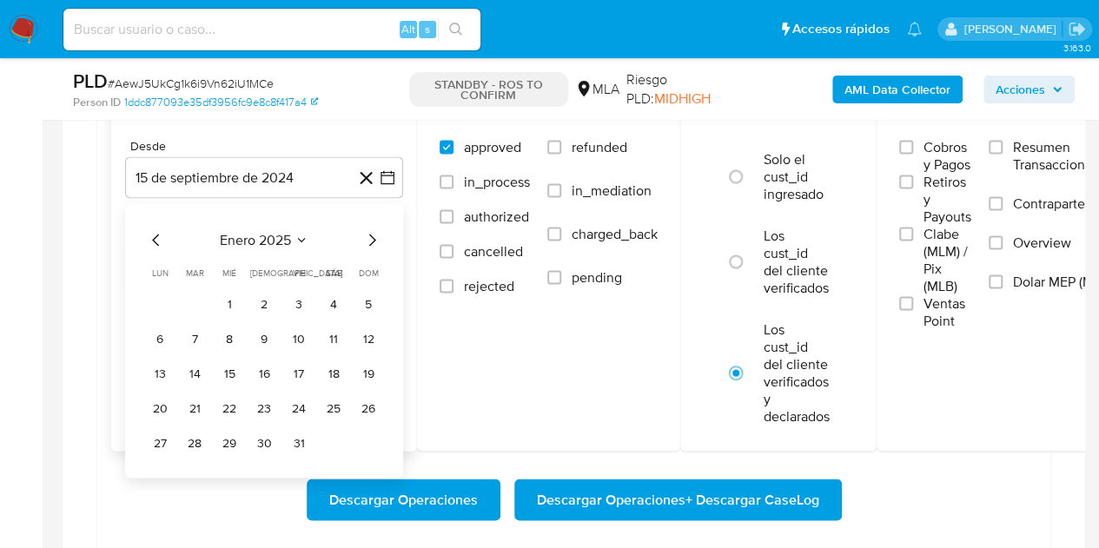
click at [372, 241] on icon "Mes siguiente" at bounding box center [372, 239] width 21 height 21
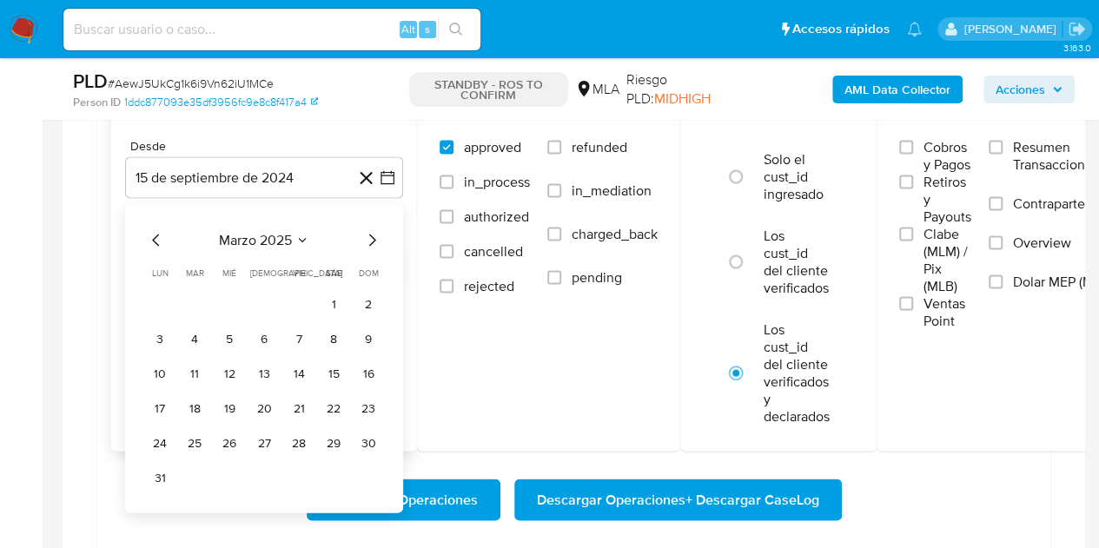
click at [372, 241] on icon "Mes siguiente" at bounding box center [372, 239] width 21 height 21
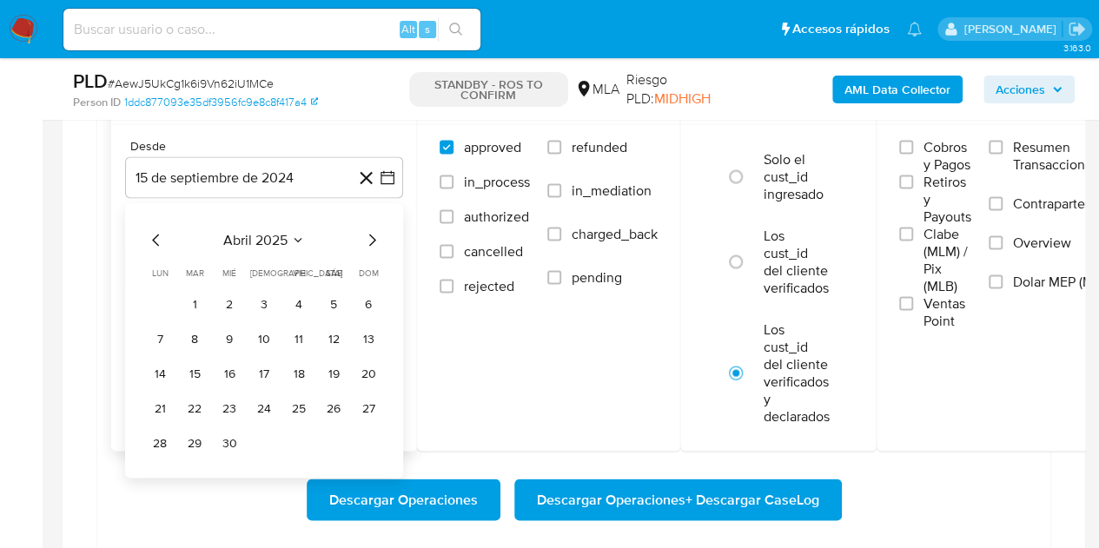
click at [372, 241] on icon "Mes siguiente" at bounding box center [372, 239] width 21 height 21
click at [261, 295] on button "1" at bounding box center [264, 304] width 28 height 28
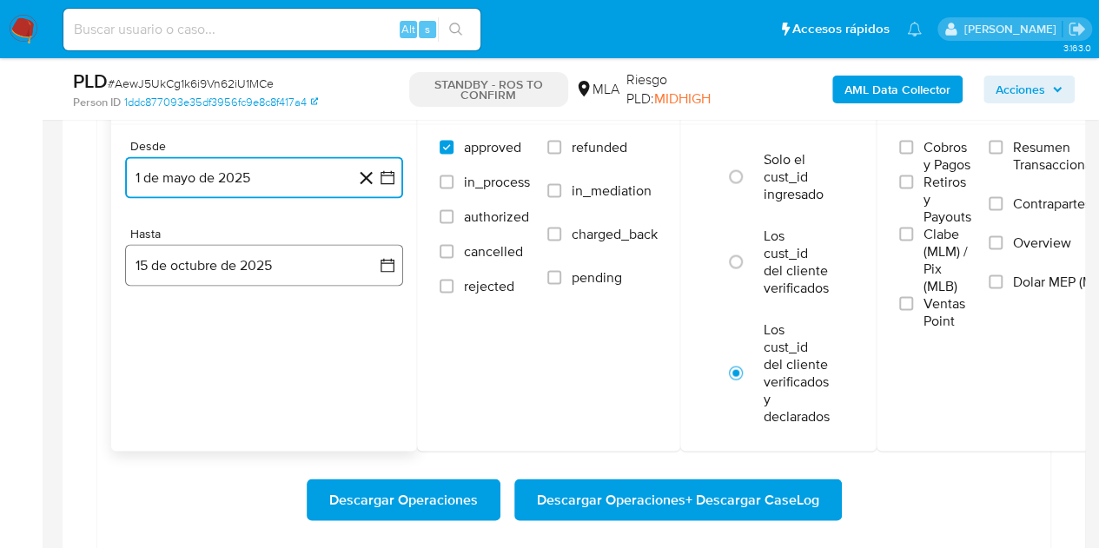
click at [283, 260] on button "15 de octubre de 2025" at bounding box center [264, 265] width 278 height 42
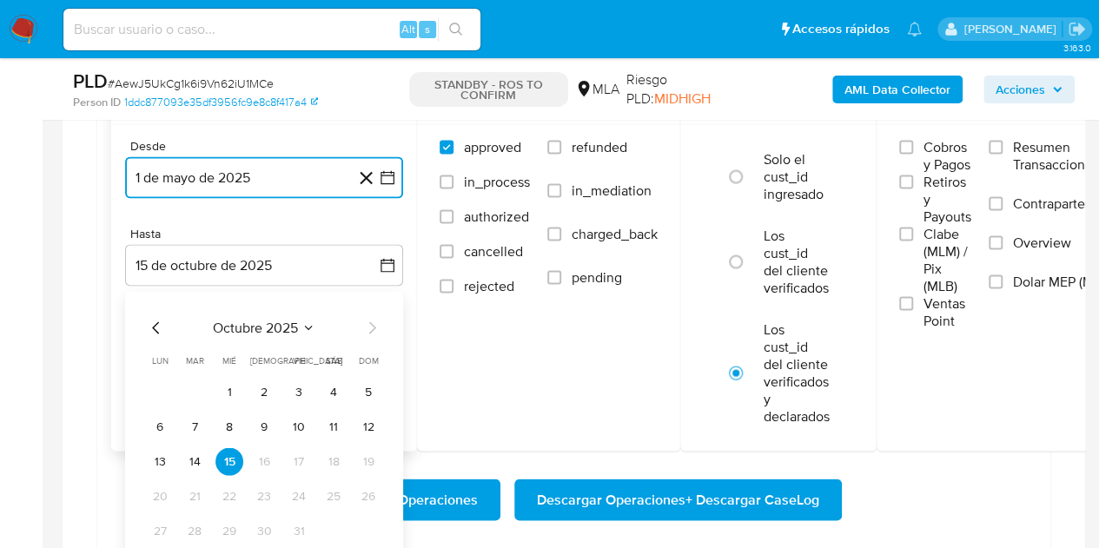
click at [155, 317] on icon "Mes anterior" at bounding box center [156, 327] width 21 height 21
click at [196, 522] on button "30" at bounding box center [195, 531] width 28 height 28
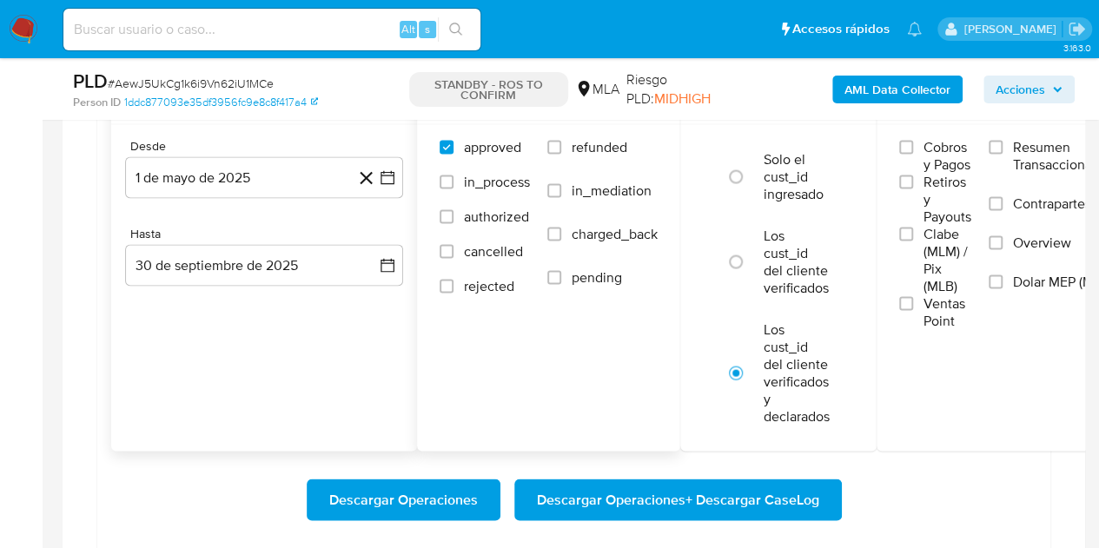
click at [589, 144] on span "refunded" at bounding box center [600, 146] width 56 height 17
click at [561, 144] on input "refunded" at bounding box center [554, 147] width 14 height 14
checkbox input "true"
click at [1022, 280] on span "Dolar MEP (MLA)" at bounding box center [1063, 281] width 101 height 17
click at [1003, 280] on input "Dolar MEP (MLA)" at bounding box center [996, 282] width 14 height 14
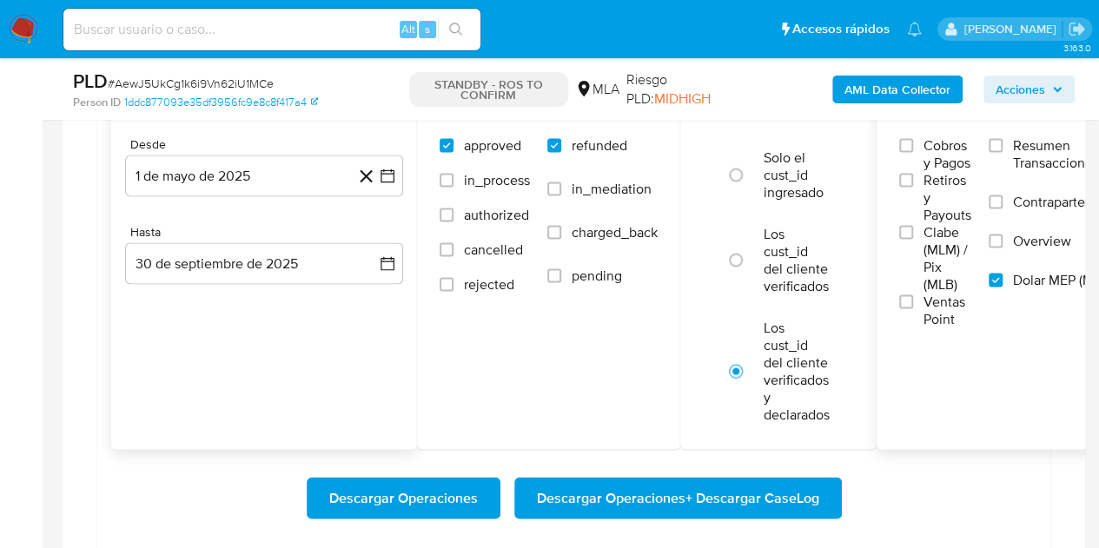
scroll to position [1583, 0]
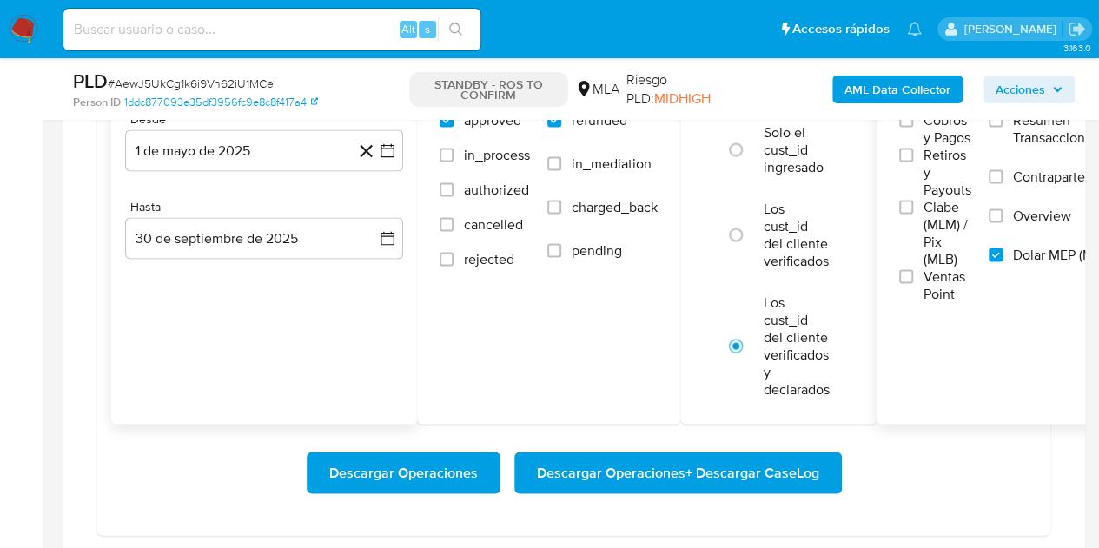
click at [678, 473] on span "Descargar Operaciones + Descargar CaseLog" at bounding box center [678, 473] width 282 height 38
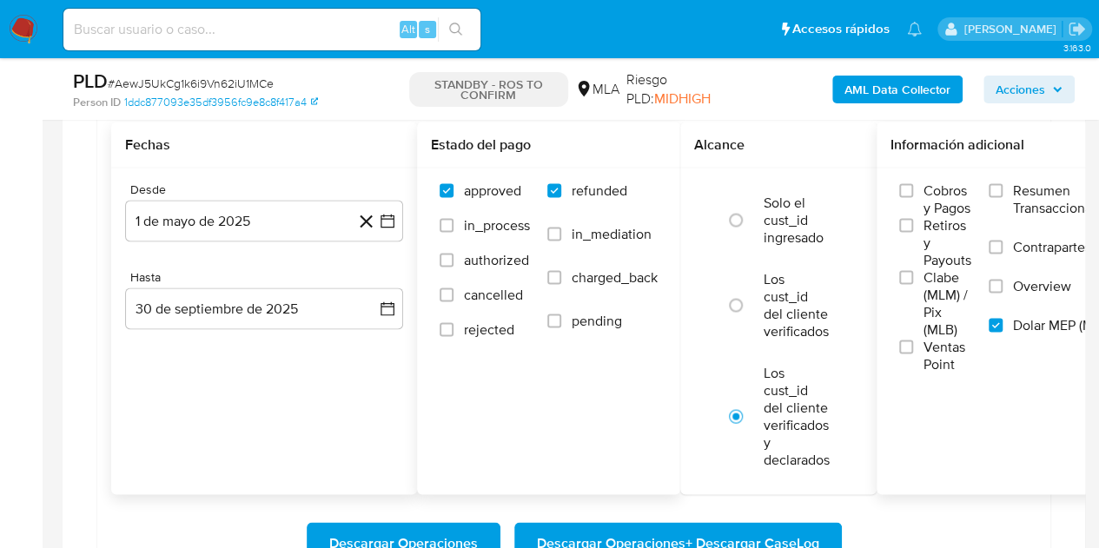
scroll to position [1504, 0]
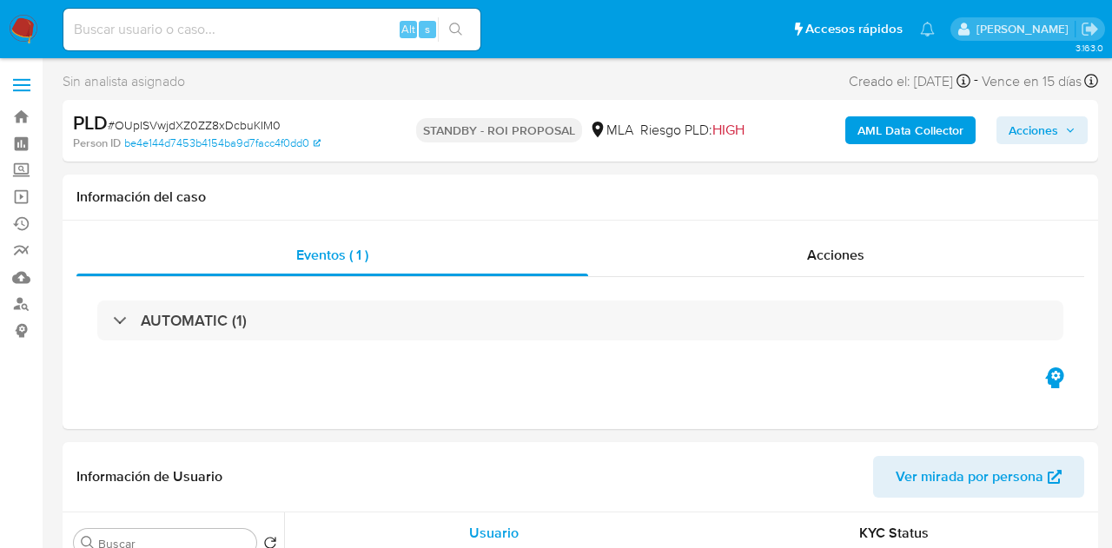
select select "10"
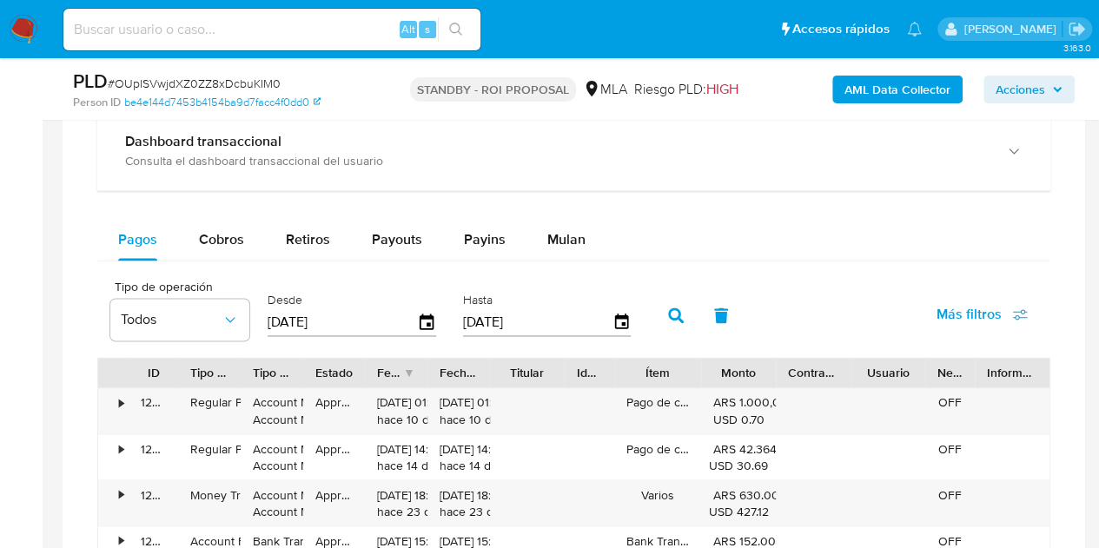
scroll to position [1301, 0]
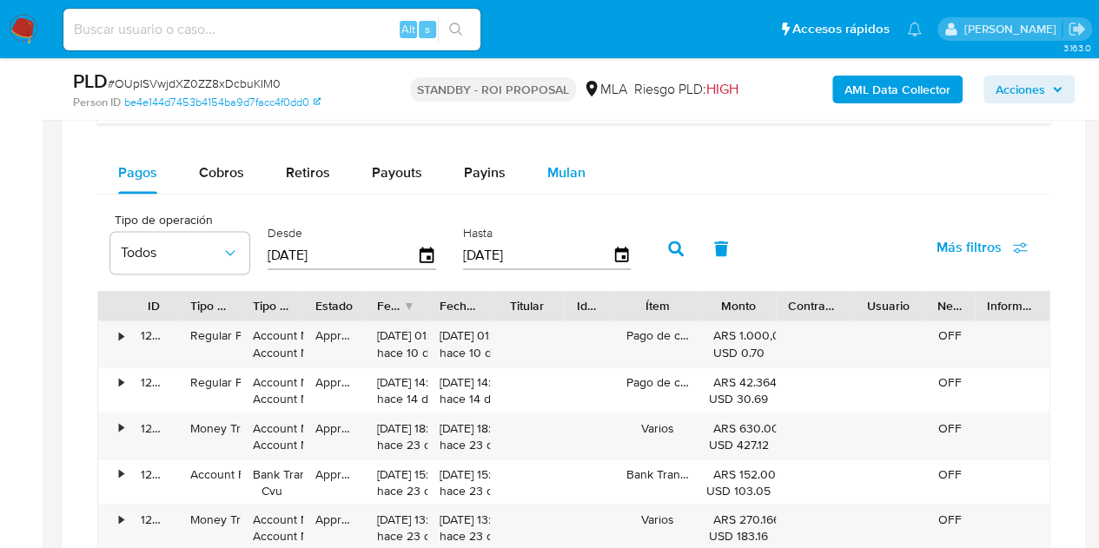
click at [573, 180] on div "Mulan" at bounding box center [566, 173] width 38 height 42
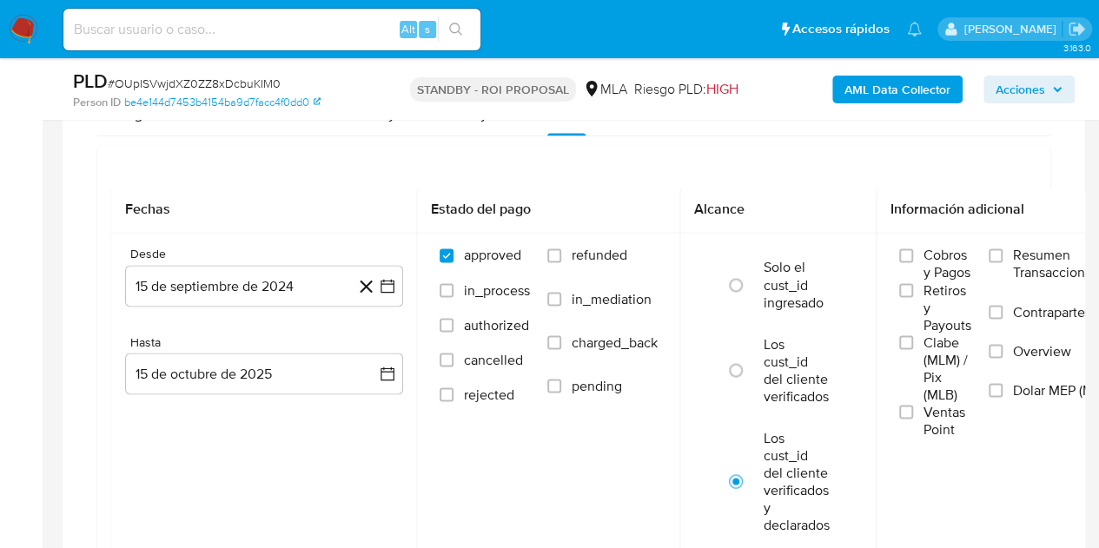
scroll to position [1415, 0]
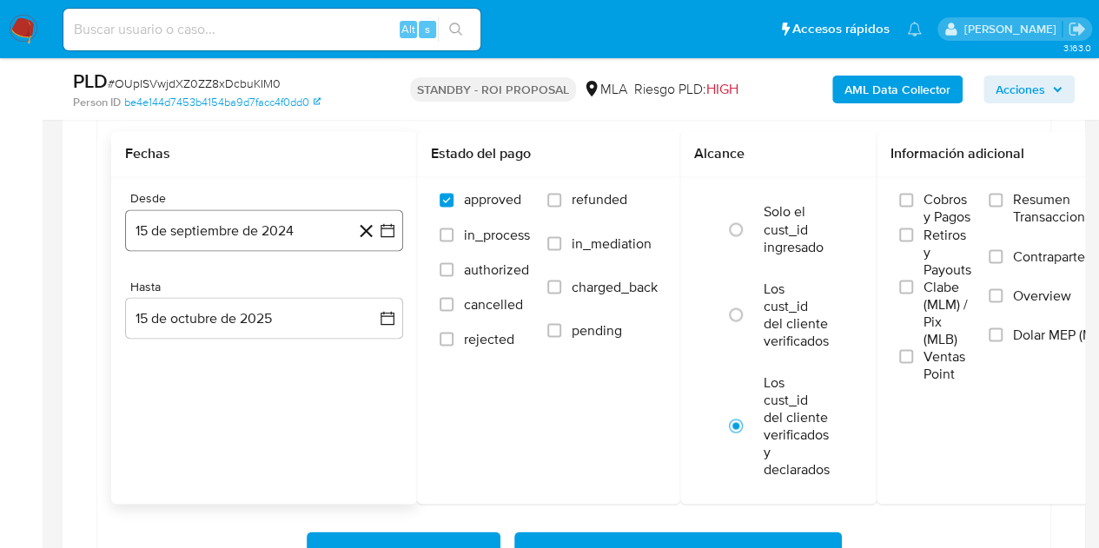
click at [301, 230] on button "15 de septiembre de 2024" at bounding box center [264, 230] width 278 height 42
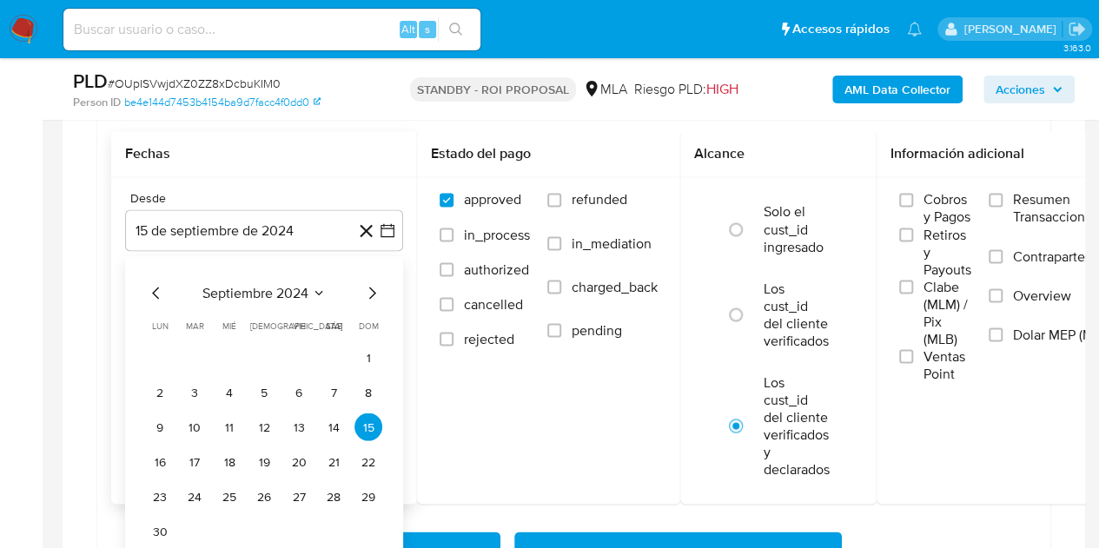
click at [378, 298] on icon "Mes siguiente" at bounding box center [372, 292] width 21 height 21
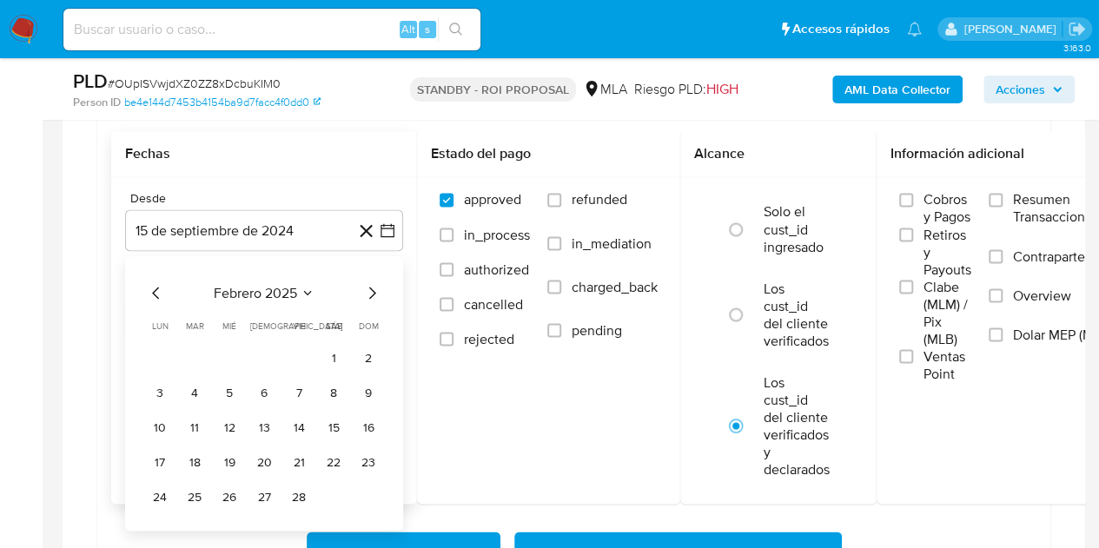
click at [378, 298] on icon "Mes siguiente" at bounding box center [372, 292] width 21 height 21
click at [268, 354] on button "1" at bounding box center [264, 357] width 28 height 28
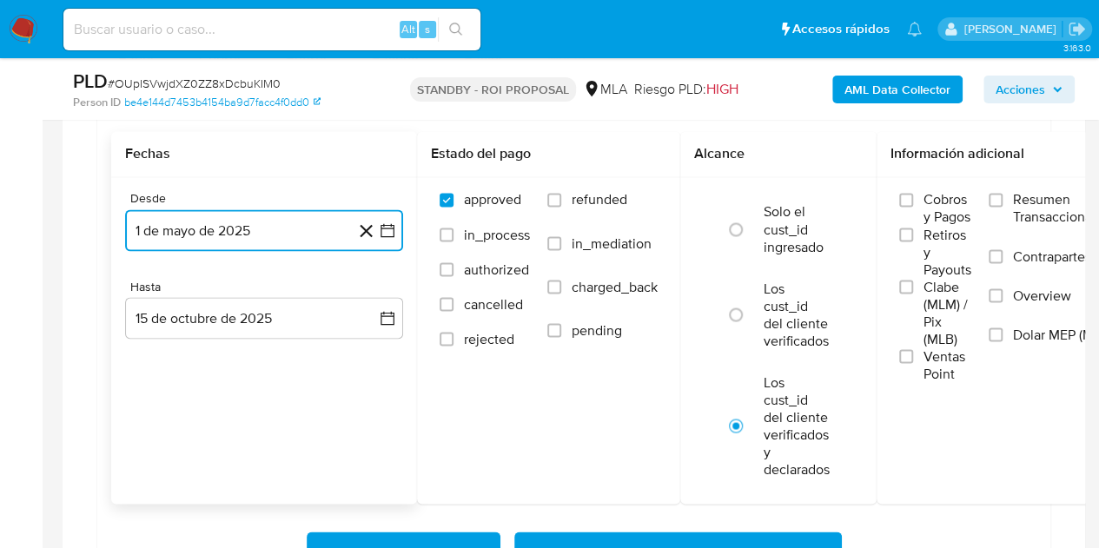
scroll to position [1470, 0]
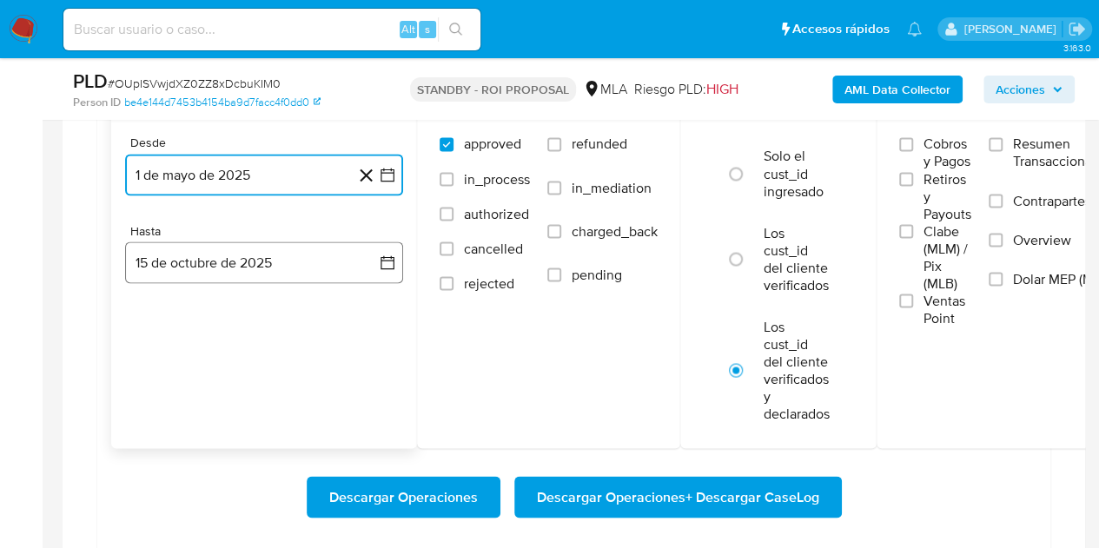
click at [297, 260] on button "15 de octubre de 2025" at bounding box center [264, 263] width 278 height 42
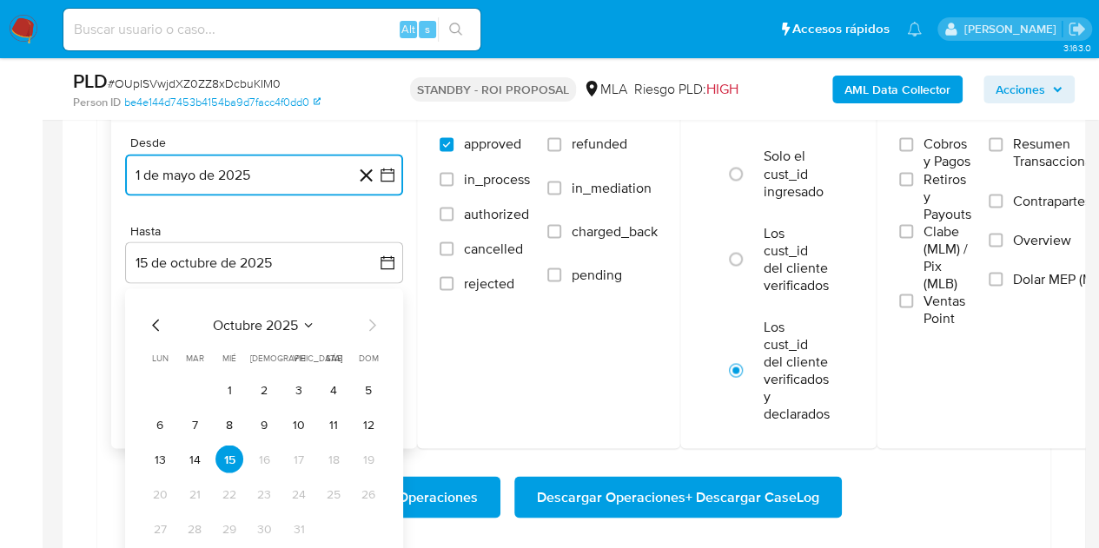
click at [154, 324] on icon "Mes anterior" at bounding box center [156, 325] width 21 height 21
click at [198, 533] on button "30" at bounding box center [195, 528] width 28 height 28
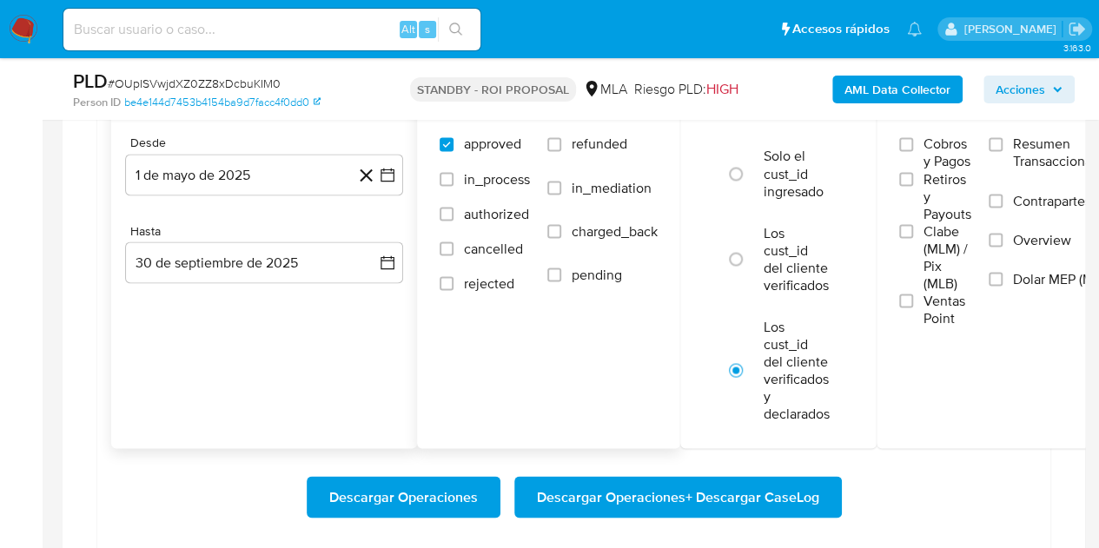
click at [617, 145] on span "refunded" at bounding box center [600, 144] width 56 height 17
click at [561, 145] on input "refunded" at bounding box center [554, 144] width 14 height 14
checkbox input "true"
click at [1022, 285] on span "Dolar MEP (MLA)" at bounding box center [1063, 278] width 101 height 17
click at [1003, 285] on input "Dolar MEP (MLA)" at bounding box center [996, 279] width 14 height 14
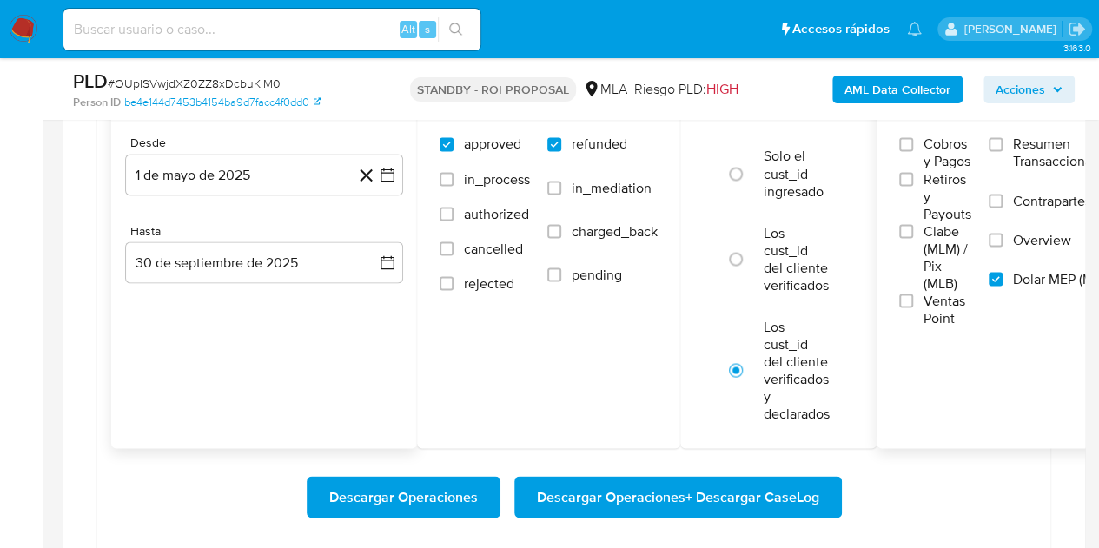
click at [733, 492] on span "Descargar Operaciones + Descargar CaseLog" at bounding box center [678, 497] width 282 height 38
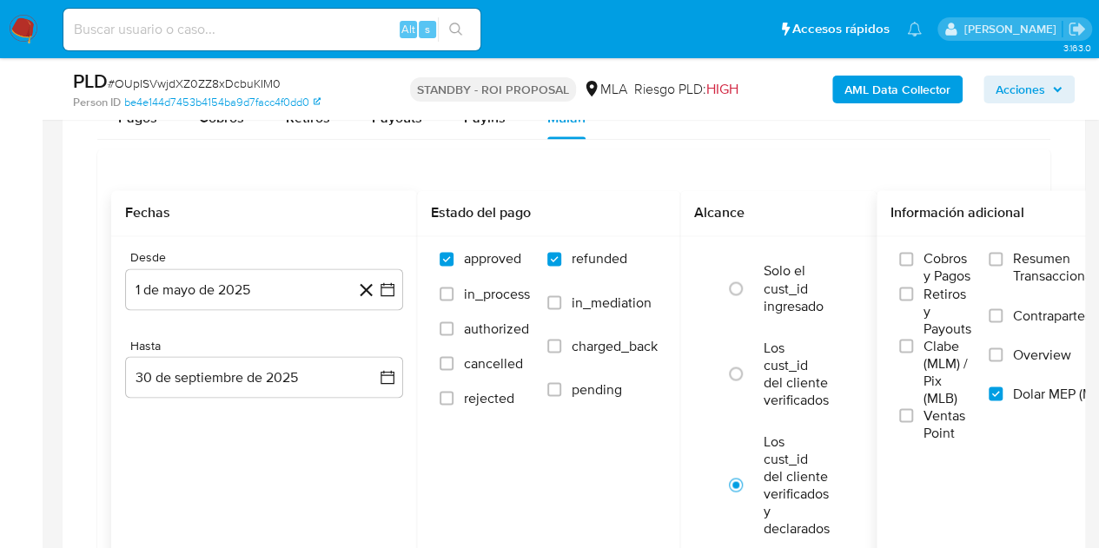
scroll to position [1389, 0]
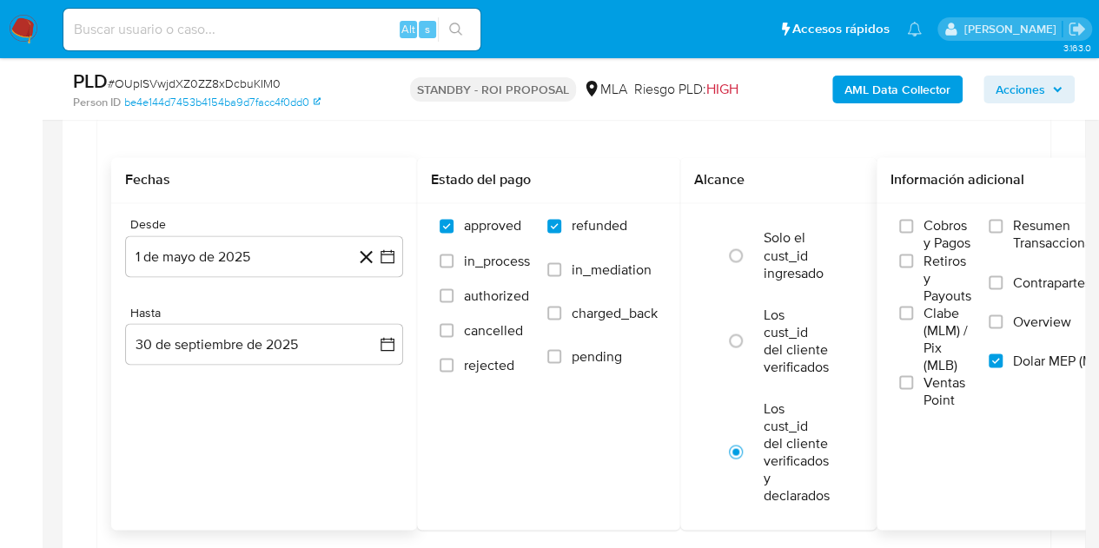
click at [257, 36] on input at bounding box center [271, 29] width 417 height 23
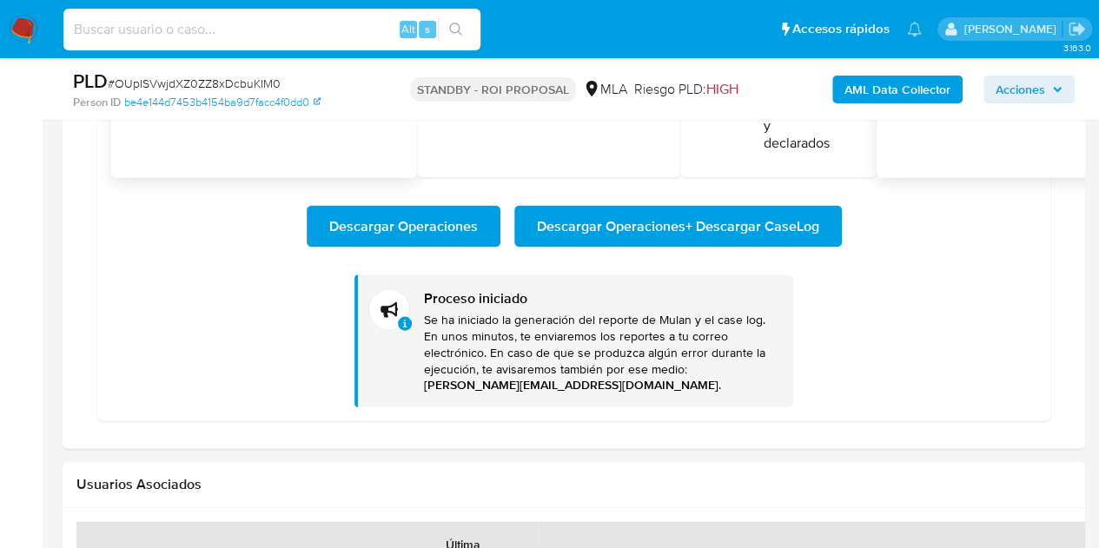
scroll to position [1462, 0]
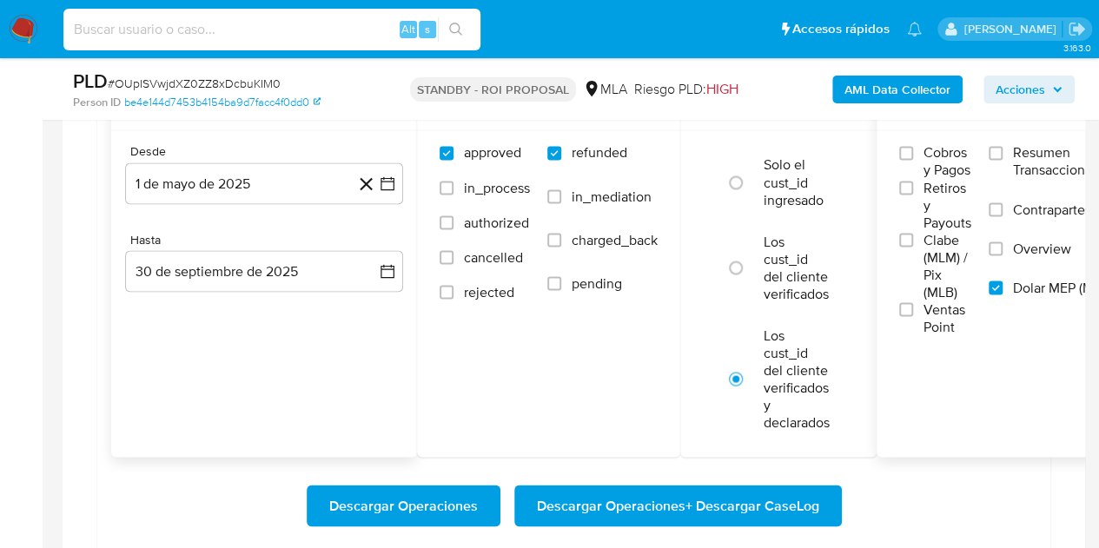
click at [204, 34] on input at bounding box center [271, 29] width 417 height 23
paste input "amvLmAFyXwLIRPMbtestftSk"
type input "amvLmAFyXwLIRPMbtestftSk"
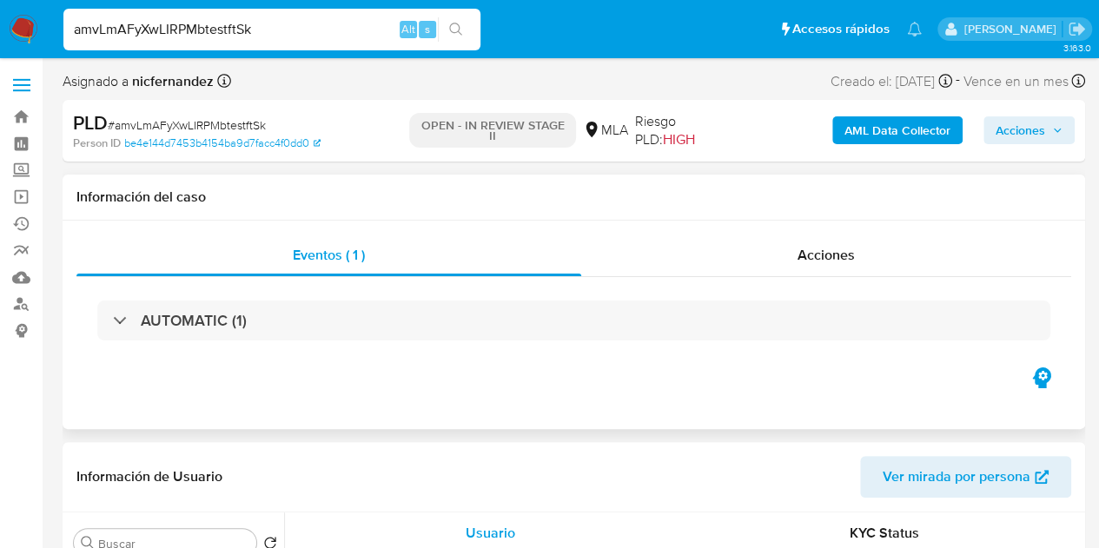
select select "10"
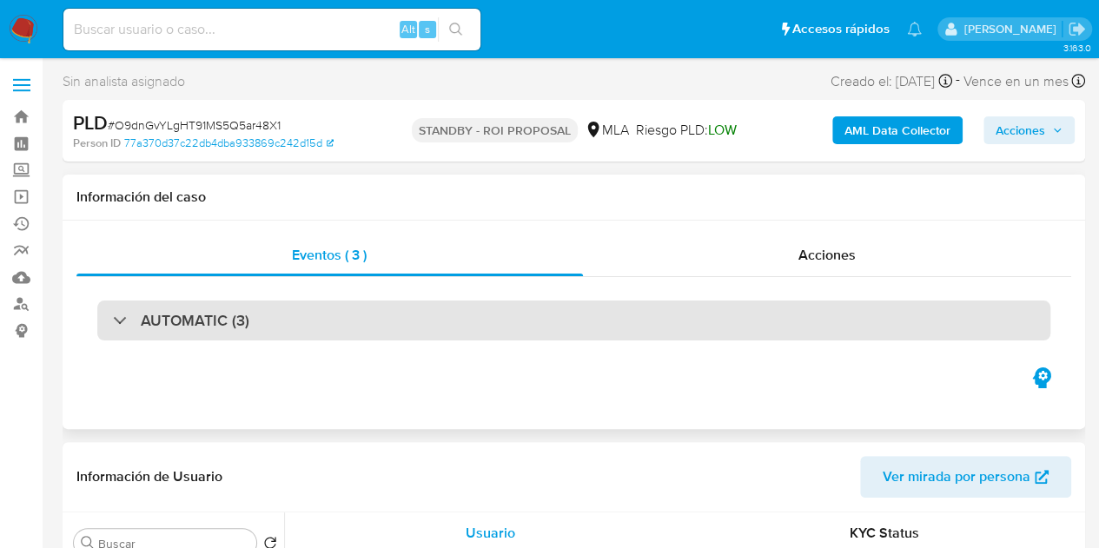
select select "10"
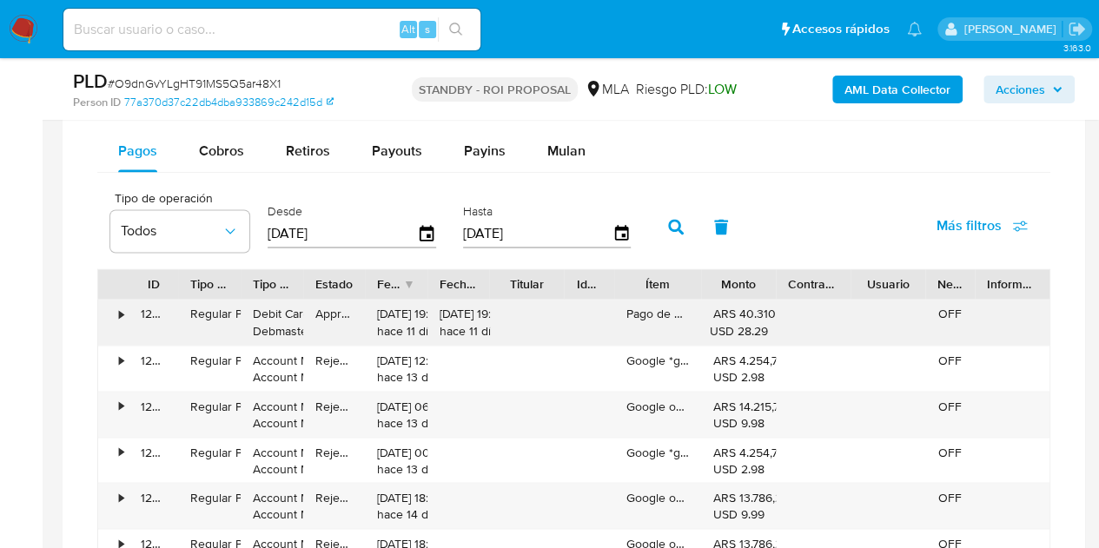
scroll to position [1319, 0]
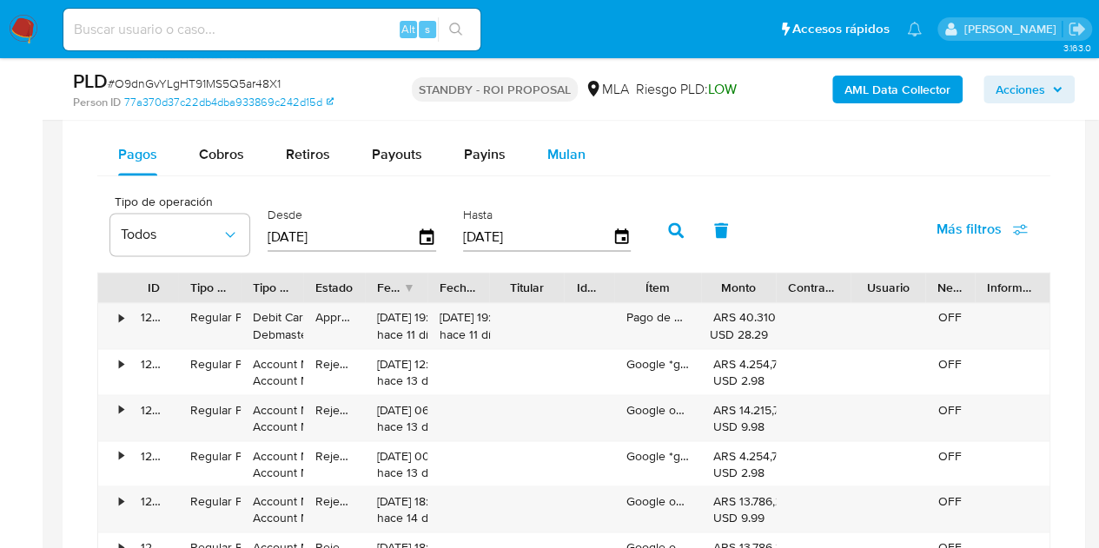
click at [566, 157] on span "Mulan" at bounding box center [566, 154] width 38 height 20
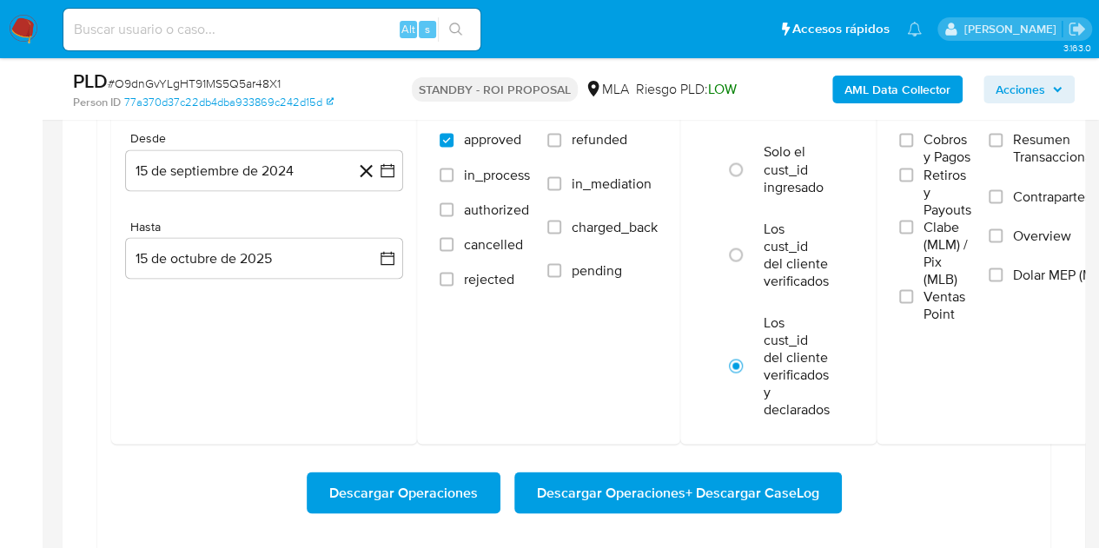
scroll to position [1477, 0]
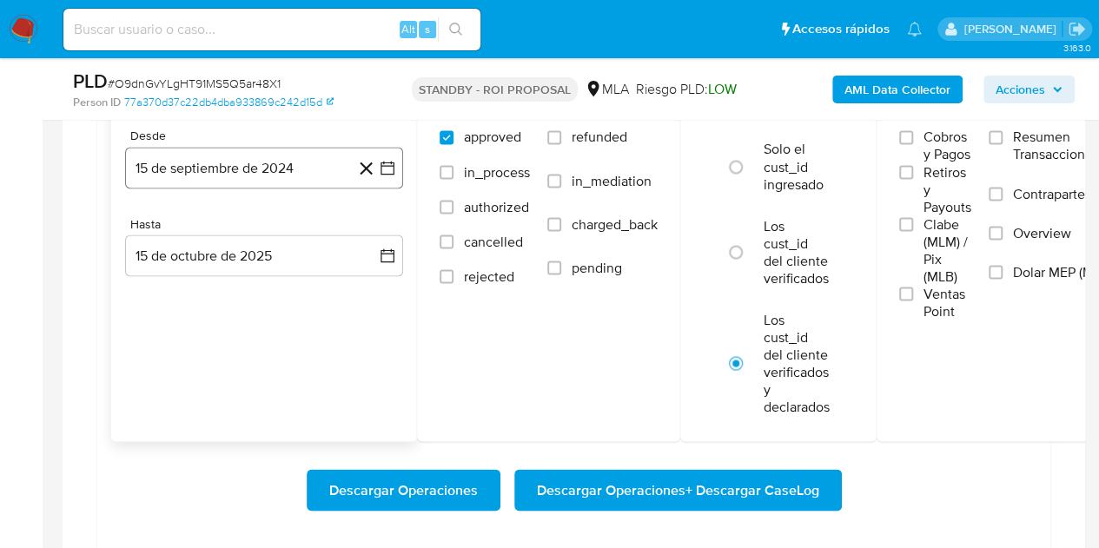
click at [291, 164] on button "15 de septiembre de 2024" at bounding box center [264, 168] width 278 height 42
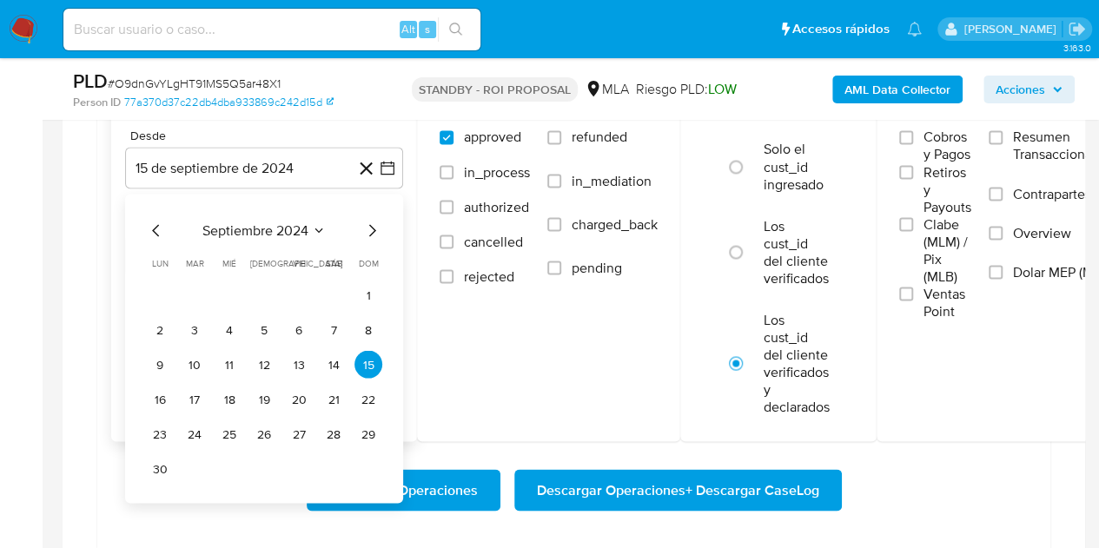
click at [371, 225] on icon "Mes siguiente" at bounding box center [372, 230] width 21 height 21
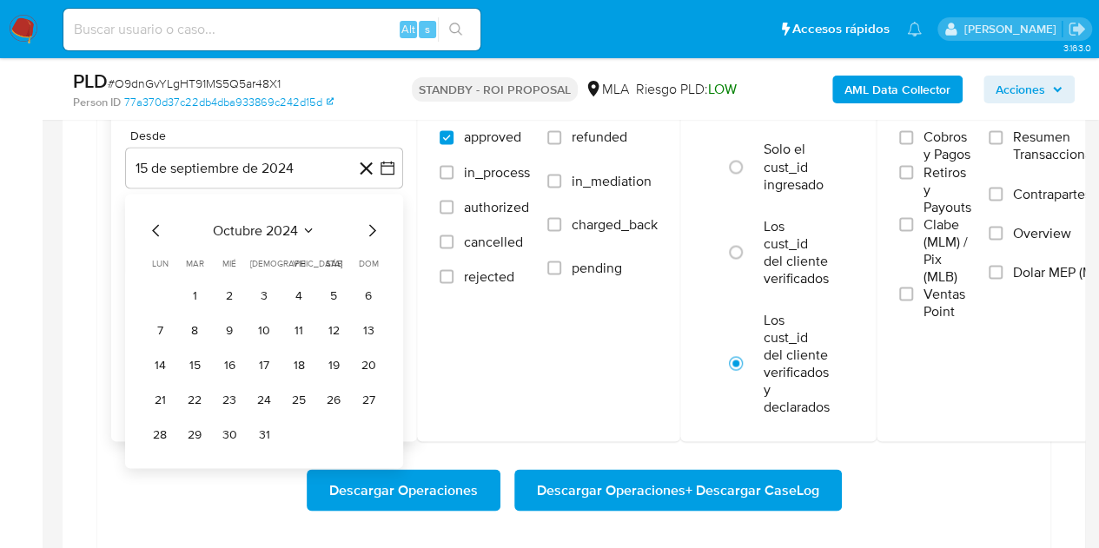
click at [371, 225] on icon "Mes siguiente" at bounding box center [372, 230] width 21 height 21
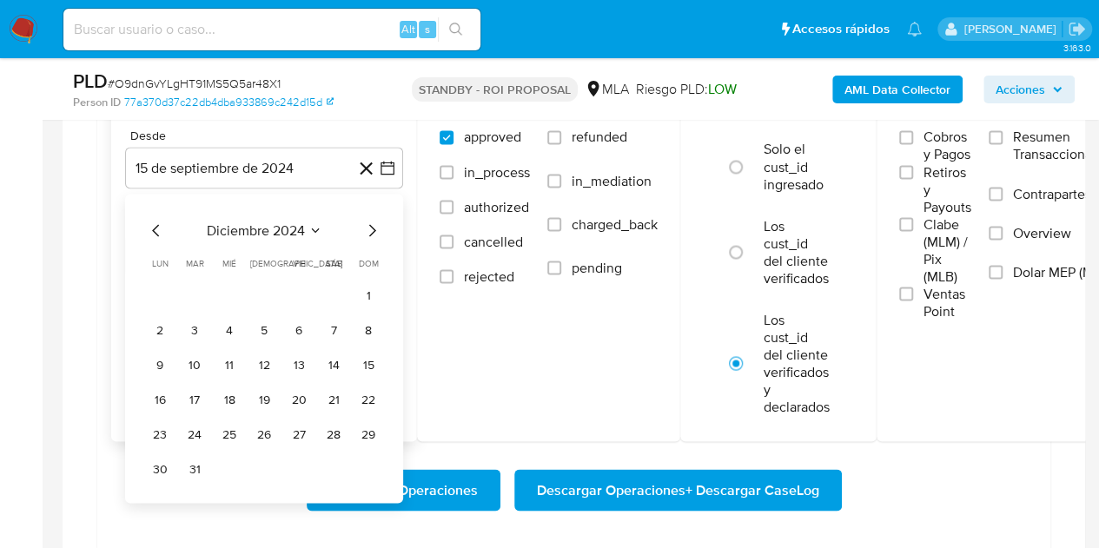
click at [371, 225] on icon "Mes siguiente" at bounding box center [372, 230] width 21 height 21
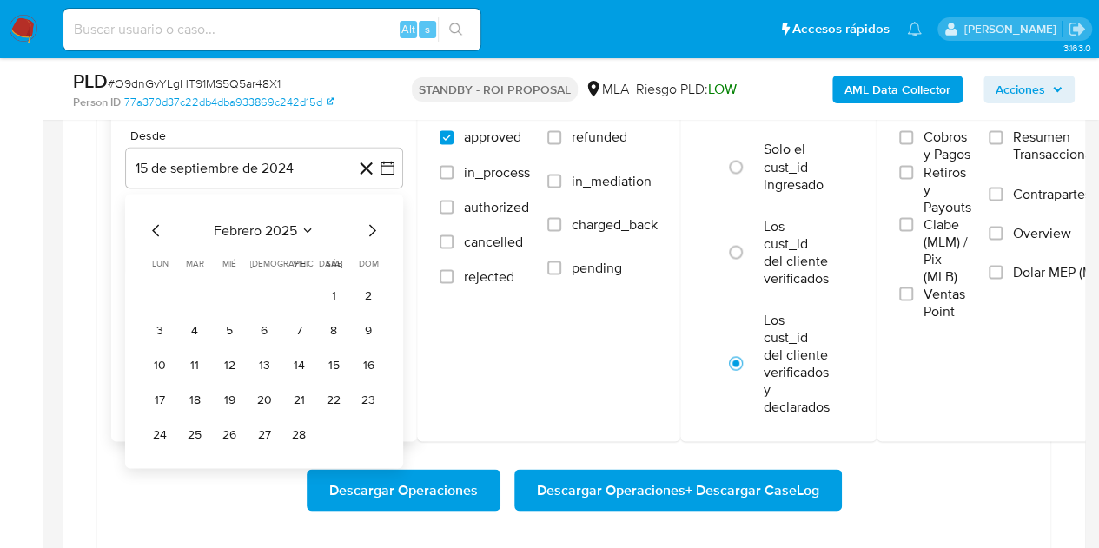
click at [371, 225] on icon "Mes siguiente" at bounding box center [372, 230] width 21 height 21
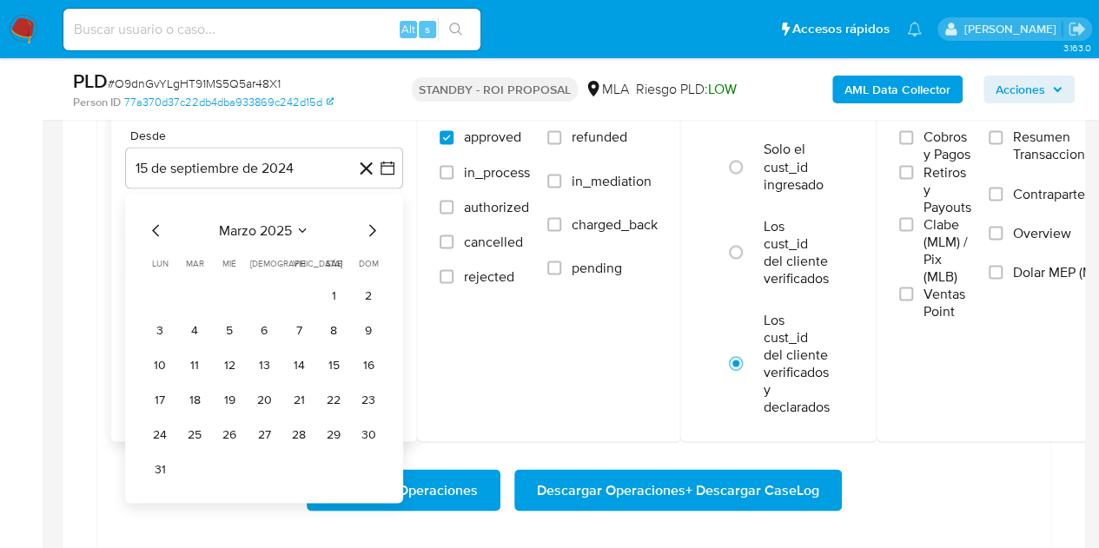
click at [371, 225] on icon "Mes siguiente" at bounding box center [372, 230] width 21 height 21
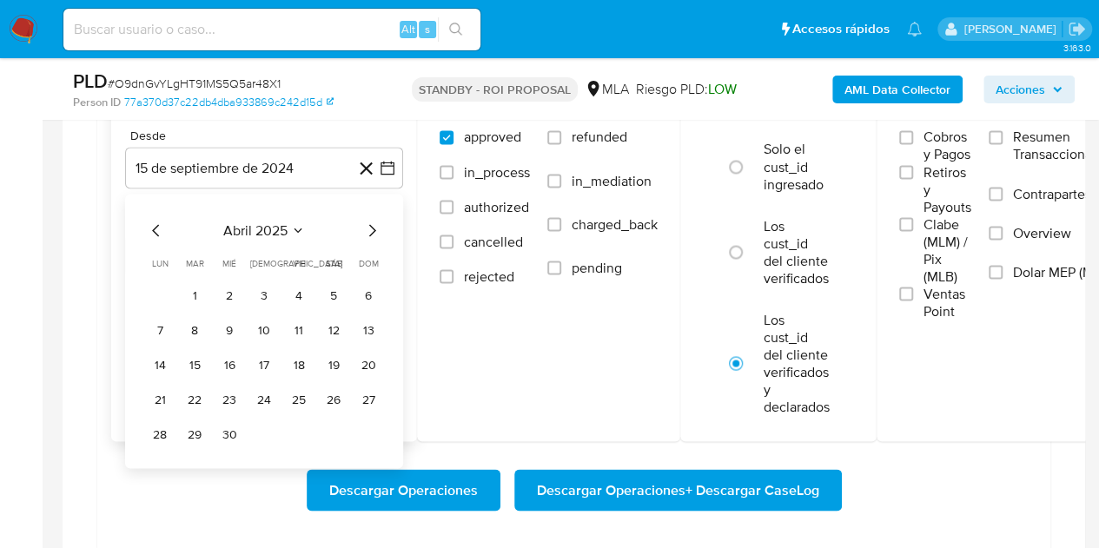
click at [371, 225] on icon "Mes siguiente" at bounding box center [372, 230] width 21 height 21
click at [266, 292] on button "1" at bounding box center [264, 295] width 28 height 28
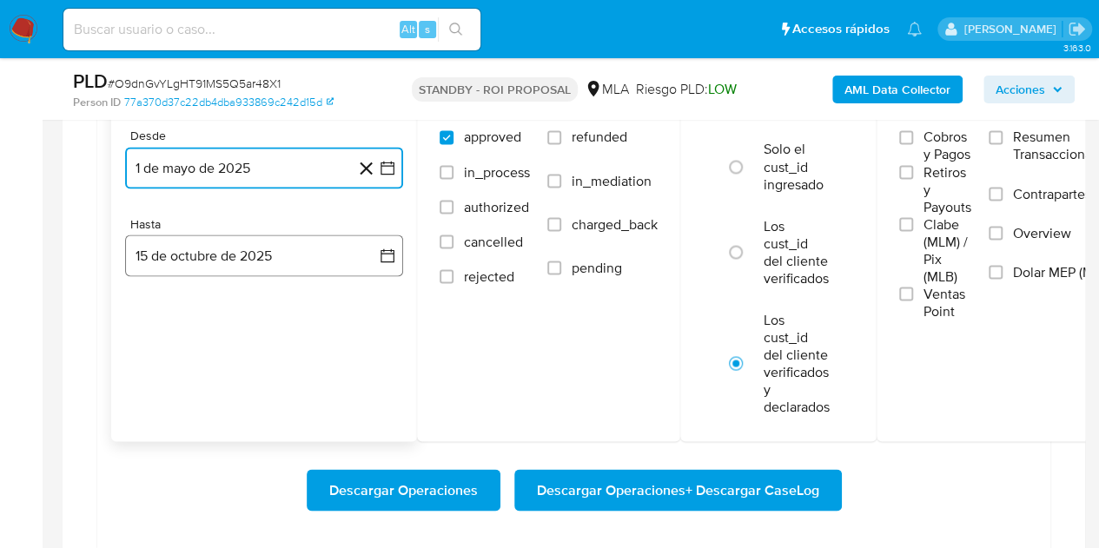
click at [273, 253] on button "15 de octubre de 2025" at bounding box center [264, 256] width 278 height 42
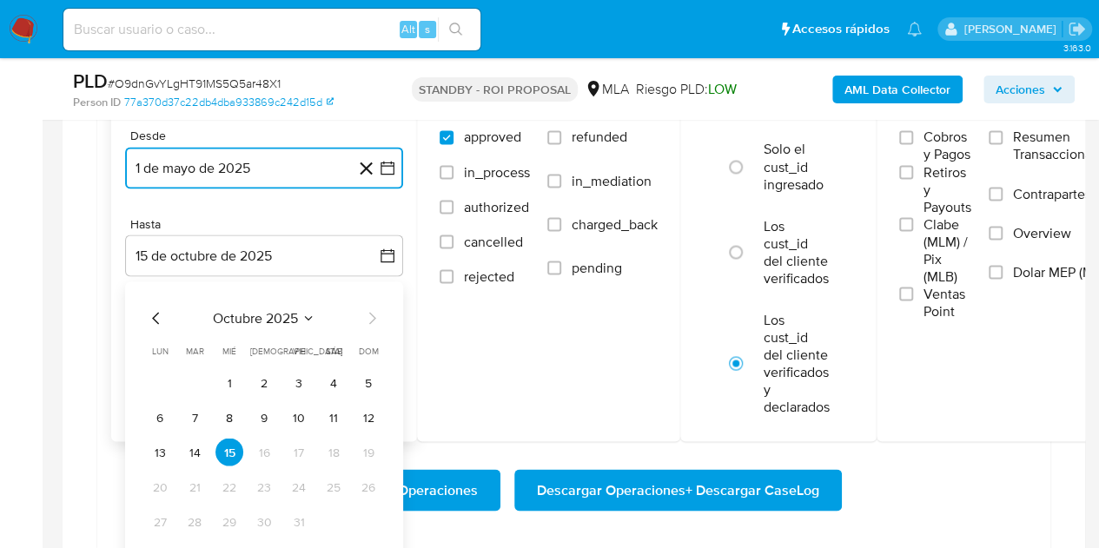
click at [151, 312] on icon "Mes anterior" at bounding box center [156, 318] width 21 height 21
click at [206, 510] on button "30" at bounding box center [195, 522] width 28 height 28
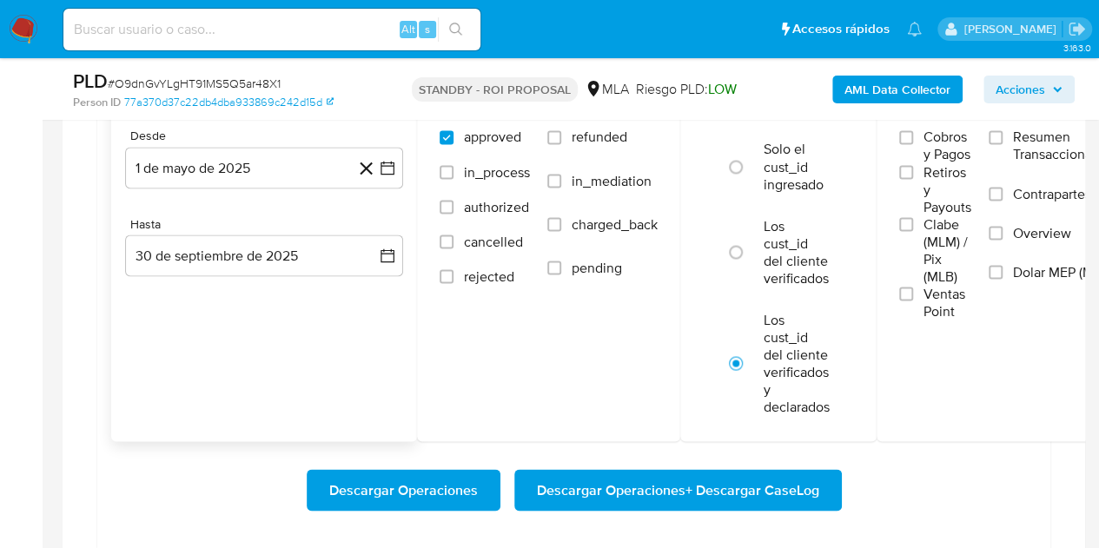
click at [225, 383] on div "Fechas Desde 1 de mayo de 2025 1-05-2025 Hasta 30 de septiembre de 2025 30-09-2…" at bounding box center [264, 255] width 306 height 373
click at [575, 139] on span "refunded" at bounding box center [600, 137] width 56 height 17
click at [561, 139] on input "refunded" at bounding box center [554, 137] width 14 height 14
checkbox input "true"
click at [1029, 280] on label "Dolar MEP (MLA)" at bounding box center [1055, 282] width 133 height 39
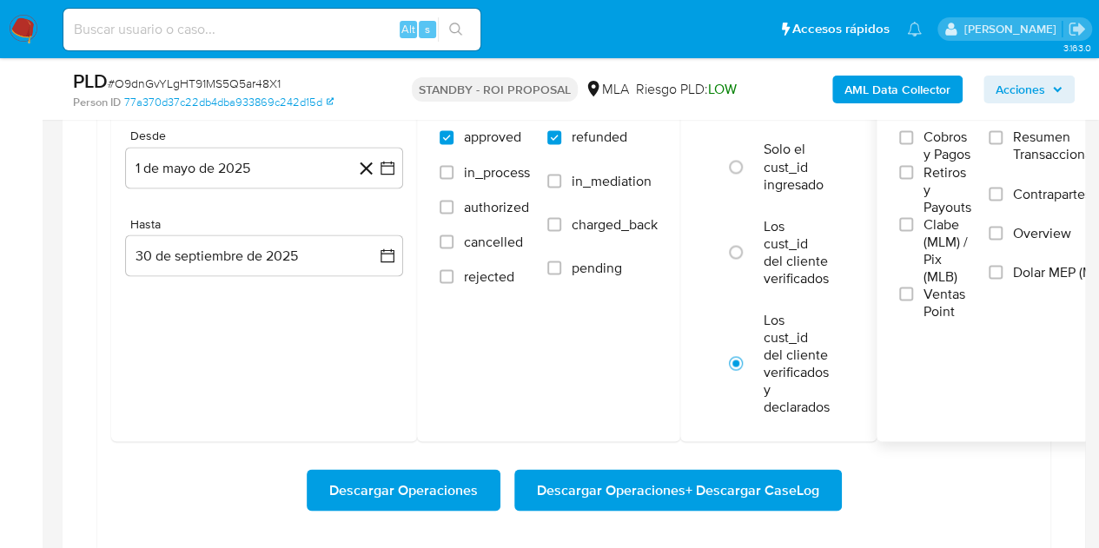
click at [1003, 279] on input "Dolar MEP (MLA)" at bounding box center [996, 272] width 14 height 14
click at [636, 483] on span "Descargar Operaciones + Descargar CaseLog" at bounding box center [678, 490] width 282 height 38
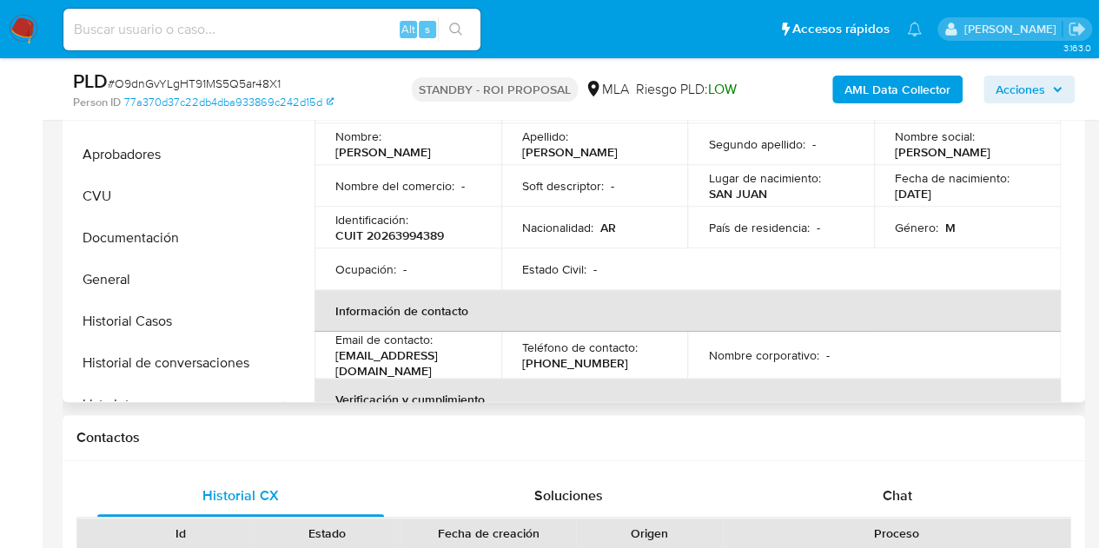
scroll to position [469, 0]
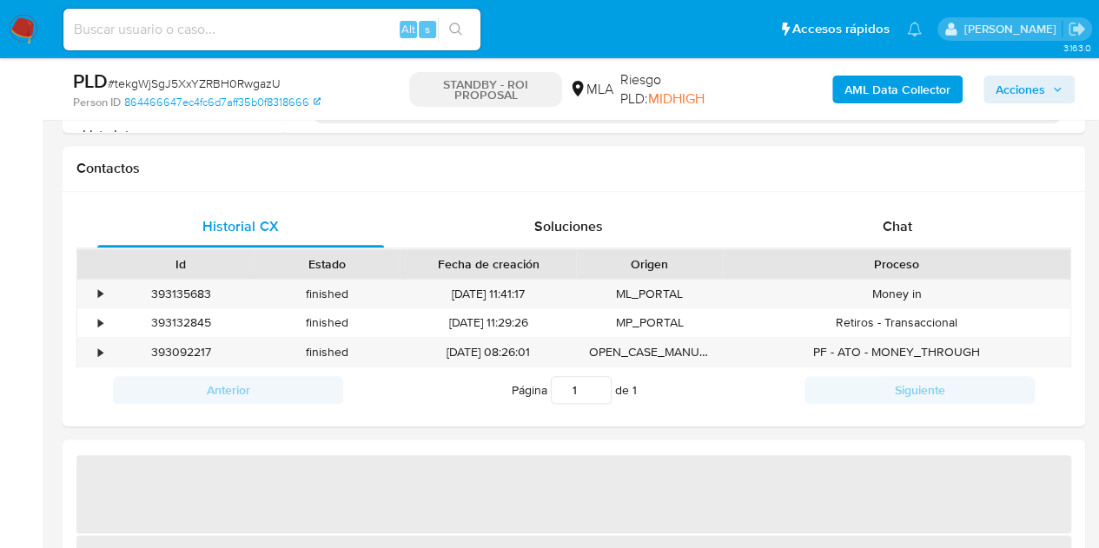
select select "10"
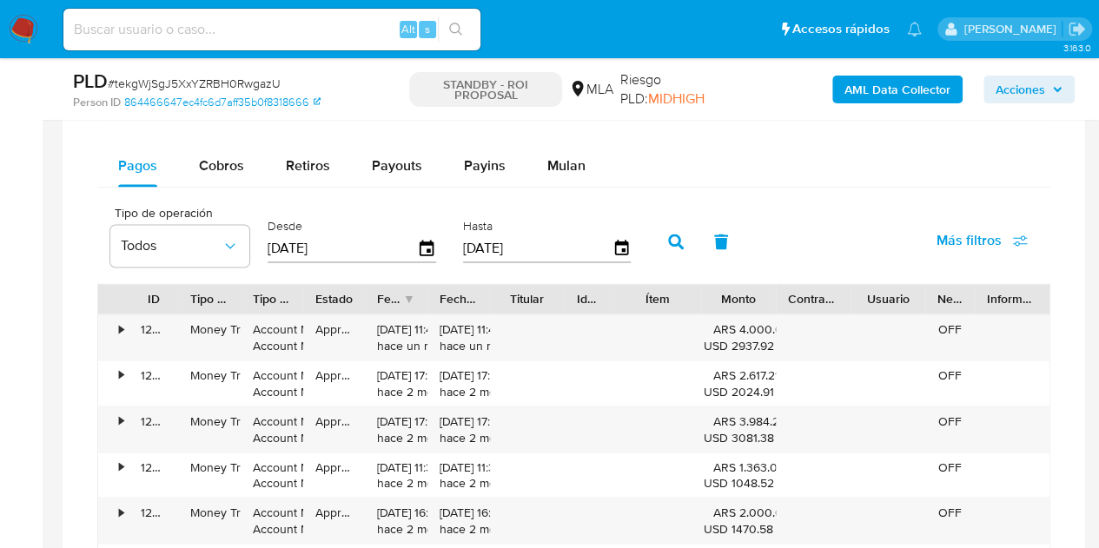
scroll to position [1340, 0]
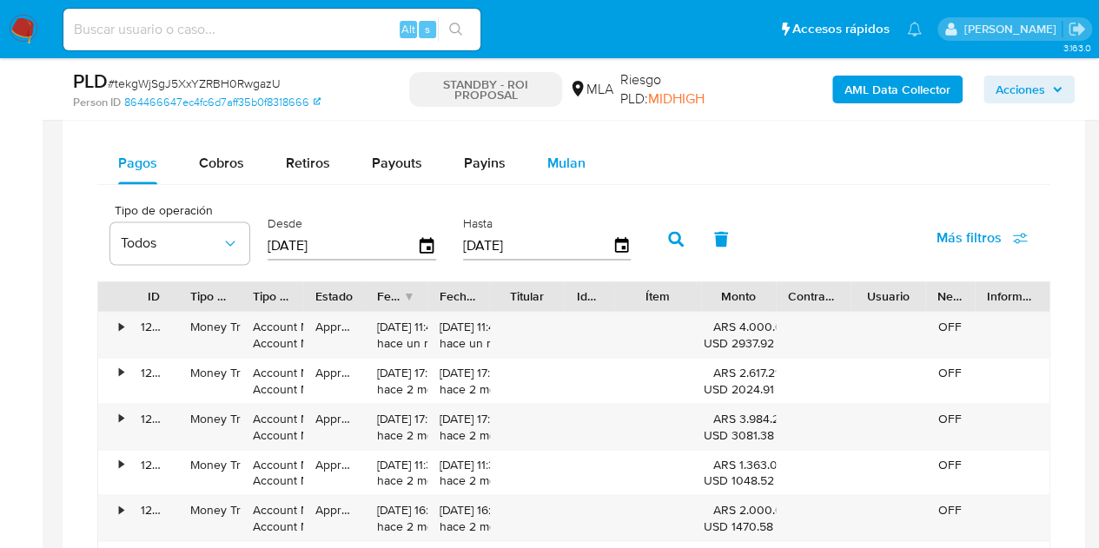
click at [577, 163] on span "Mulan" at bounding box center [566, 163] width 38 height 20
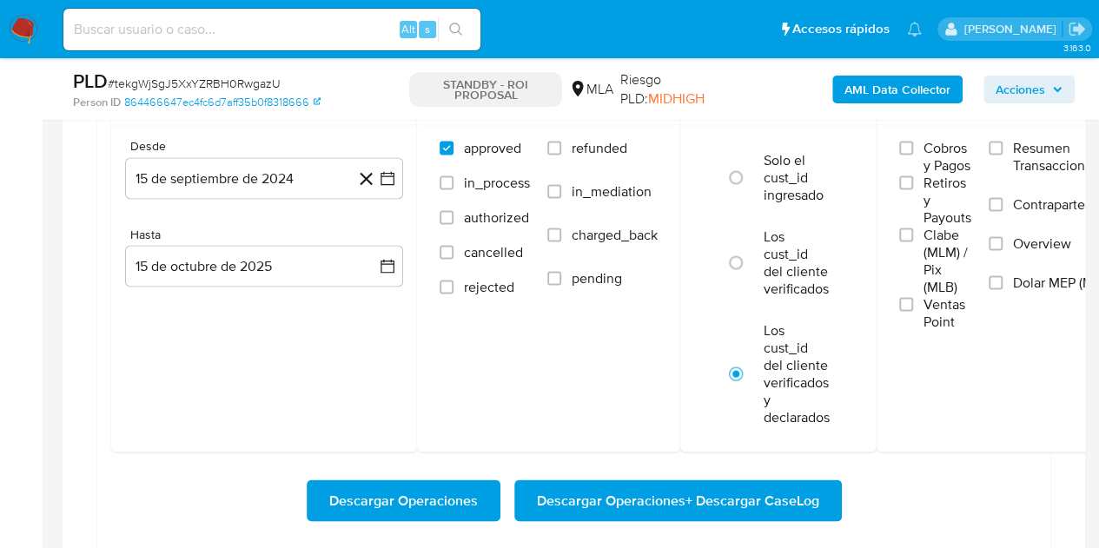
scroll to position [1462, 0]
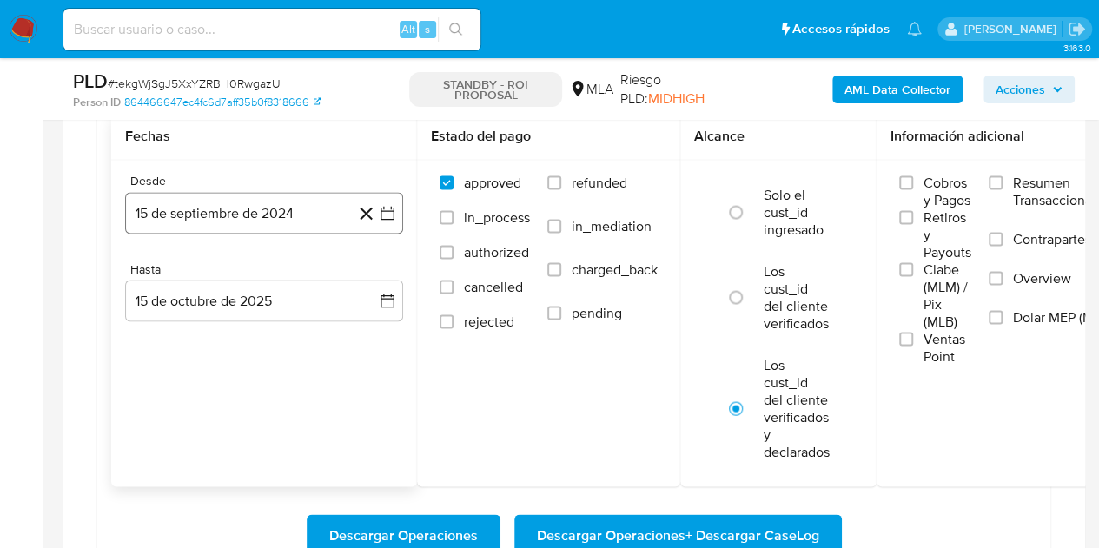
click at [290, 198] on button "15 de septiembre de 2024" at bounding box center [264, 213] width 278 height 42
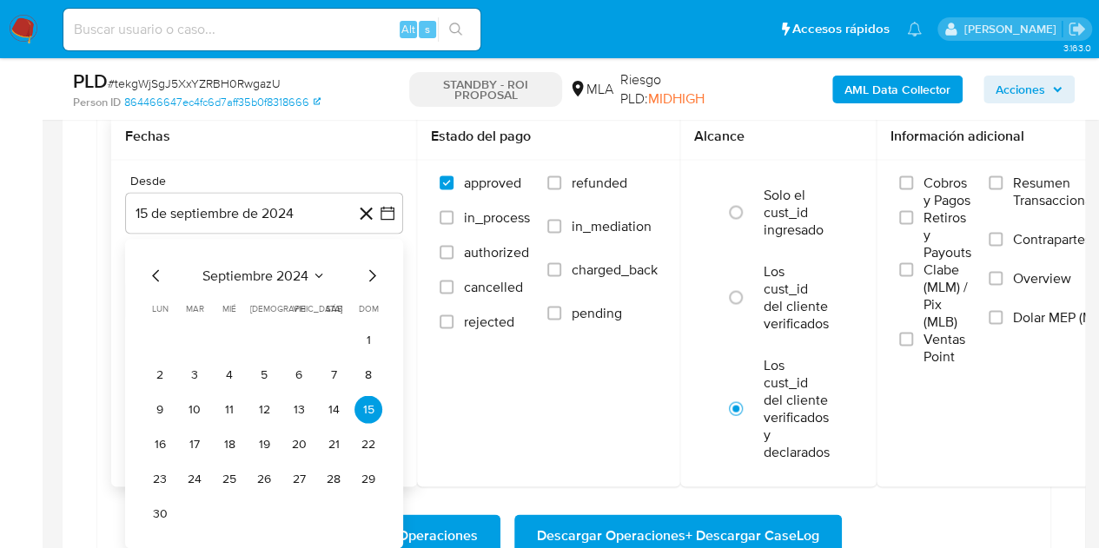
click at [374, 277] on icon "Mes siguiente" at bounding box center [372, 275] width 21 height 21
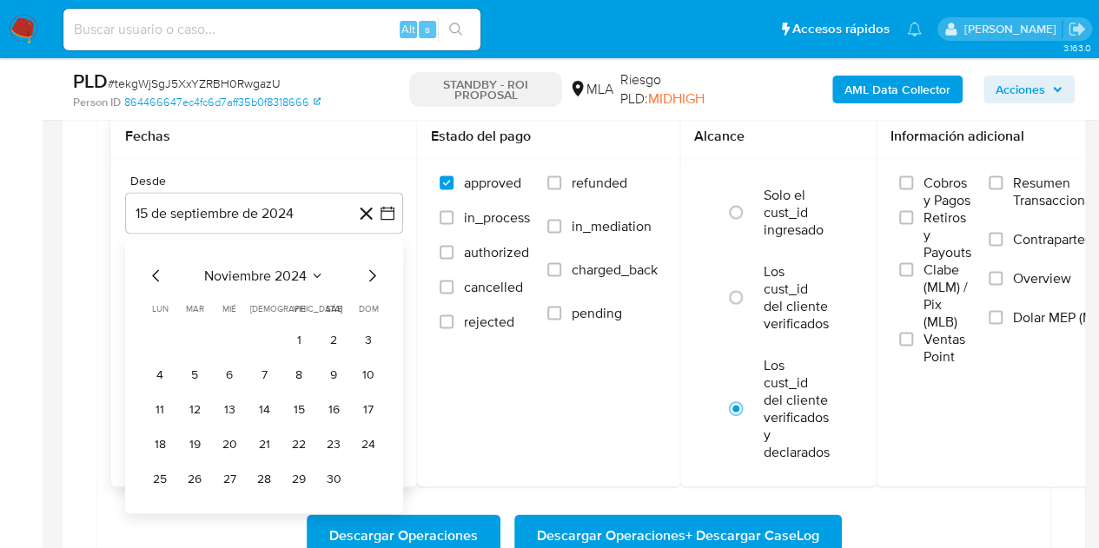
click at [374, 277] on icon "Mes siguiente" at bounding box center [372, 275] width 21 height 21
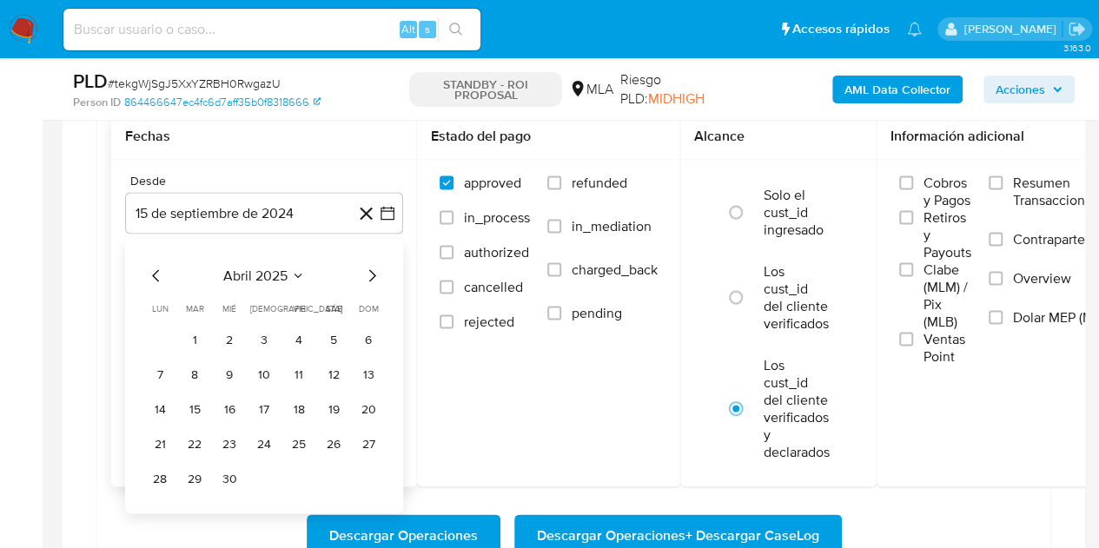
click at [374, 277] on icon "Mes siguiente" at bounding box center [372, 275] width 21 height 21
click at [271, 336] on button "1" at bounding box center [264, 340] width 28 height 28
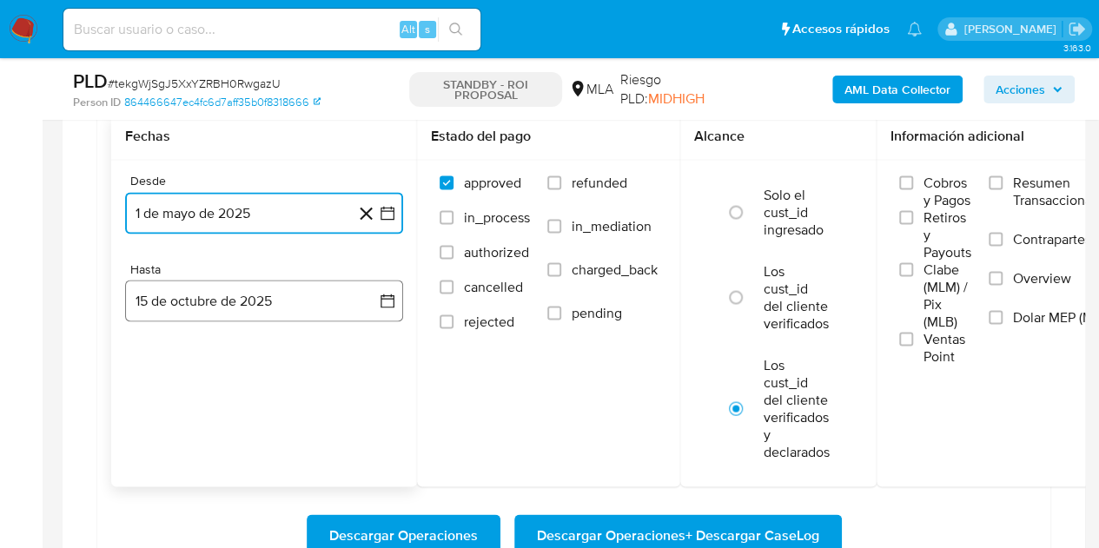
click at [248, 296] on button "15 de octubre de 2025" at bounding box center [264, 301] width 278 height 42
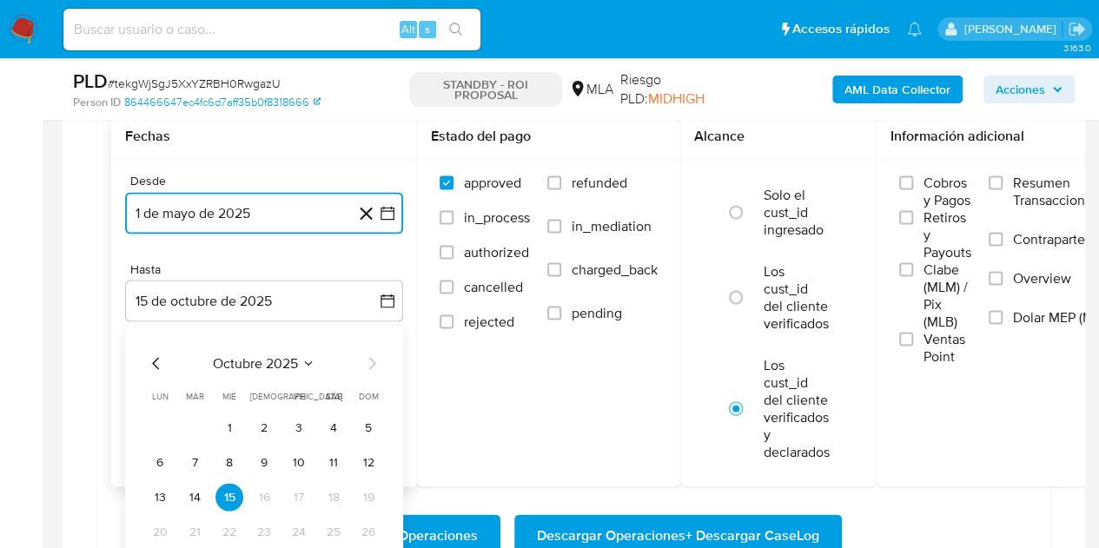
click at [156, 362] on icon "Mes anterior" at bounding box center [156, 363] width 21 height 21
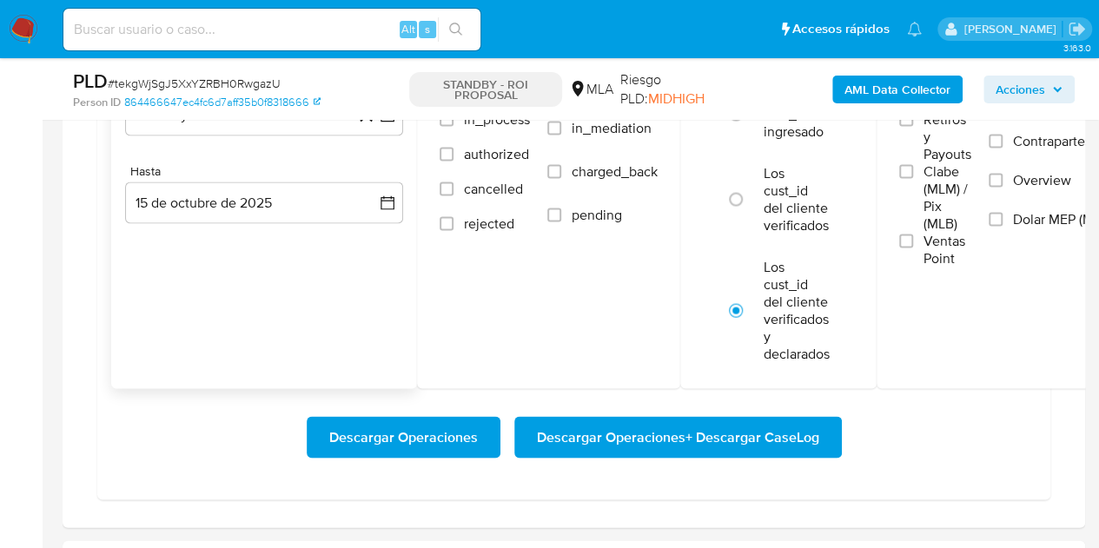
scroll to position [1566, 0]
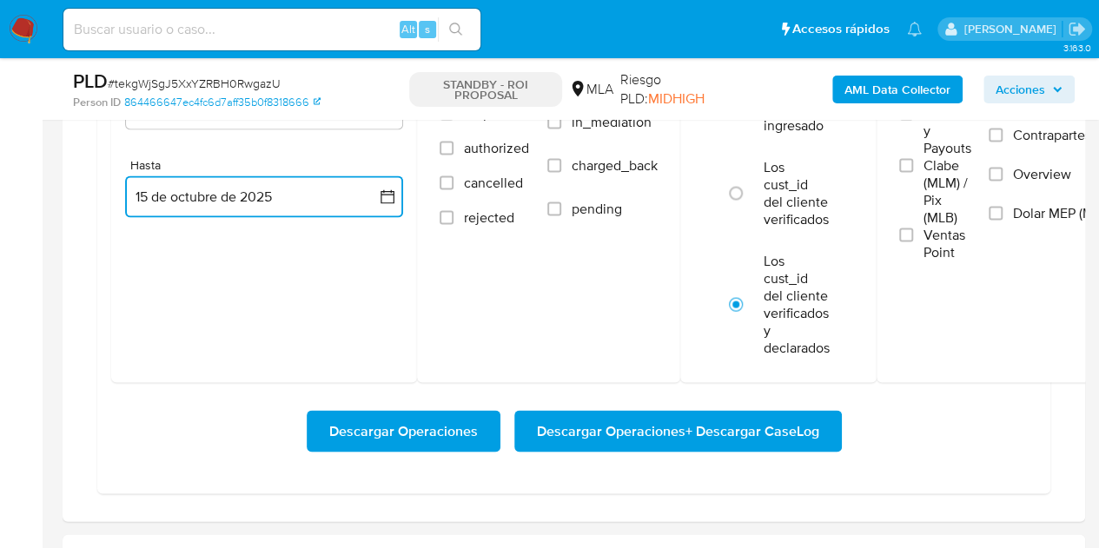
drag, startPoint x: 193, startPoint y: 182, endPoint x: 196, endPoint y: 209, distance: 26.2
click at [193, 183] on button "15 de octubre de 2025" at bounding box center [264, 197] width 278 height 42
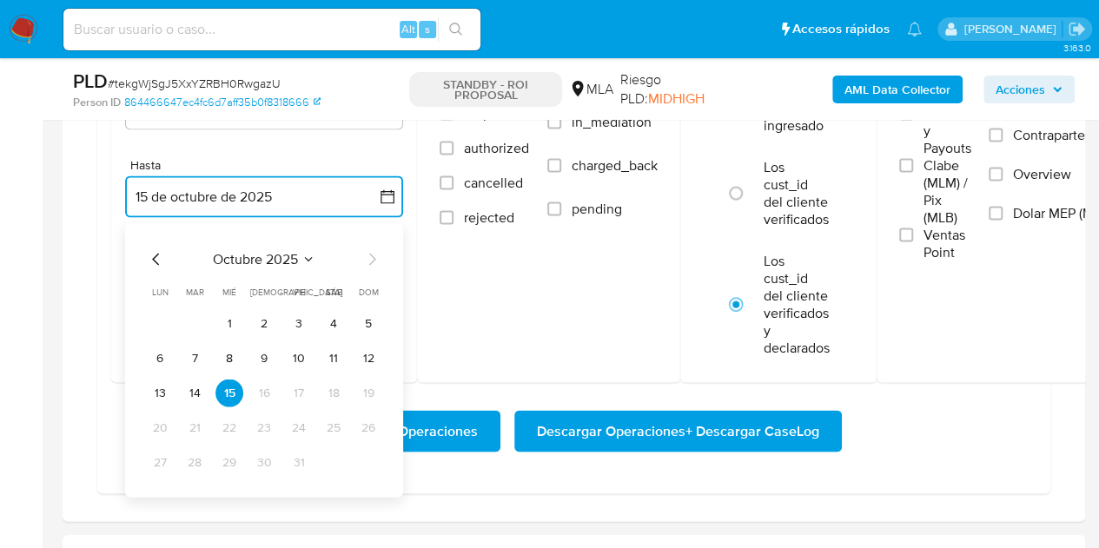
click at [156, 249] on icon "Mes anterior" at bounding box center [156, 259] width 21 height 21
click at [192, 454] on button "30" at bounding box center [195, 462] width 28 height 28
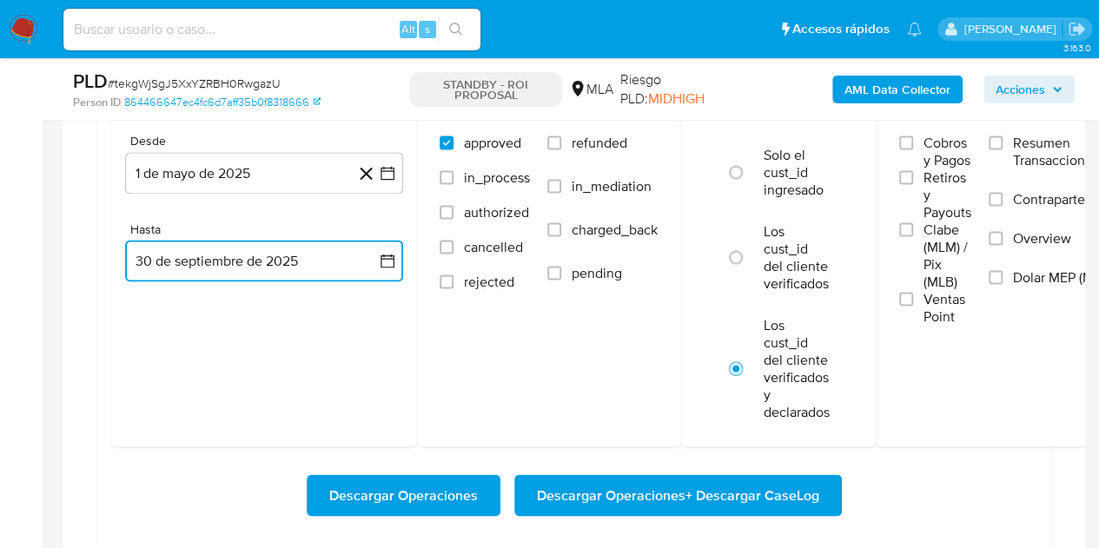
scroll to position [1451, 0]
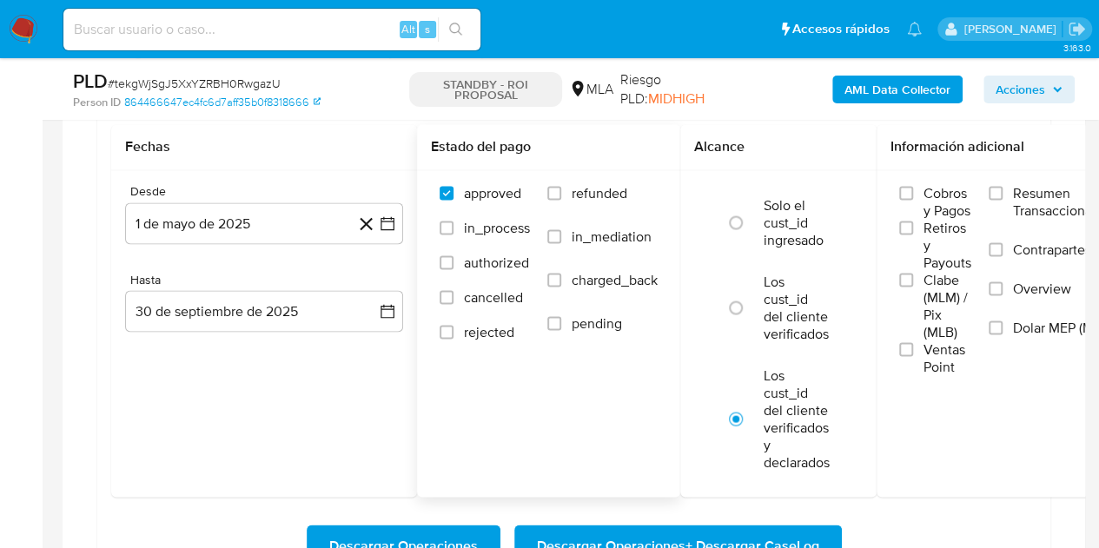
click at [578, 201] on label "refunded" at bounding box center [602, 205] width 110 height 43
click at [561, 200] on input "refunded" at bounding box center [554, 193] width 14 height 14
checkbox input "true"
click at [1025, 333] on span "Dolar MEP (MLA)" at bounding box center [1063, 327] width 101 height 17
click at [1003, 333] on input "Dolar MEP (MLA)" at bounding box center [996, 328] width 14 height 14
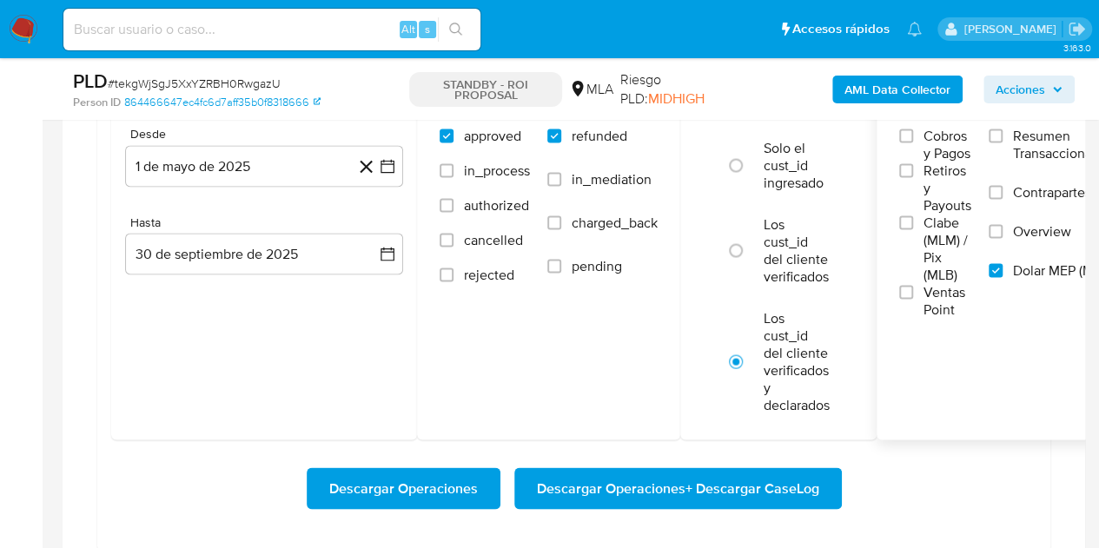
scroll to position [1512, 0]
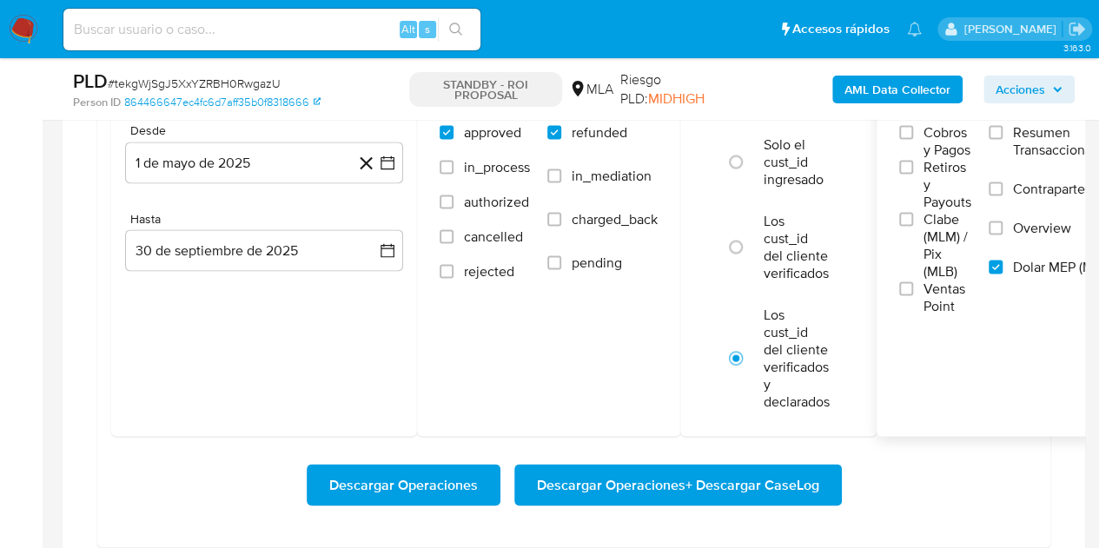
click at [698, 479] on span "Descargar Operaciones + Descargar CaseLog" at bounding box center [678, 485] width 282 height 38
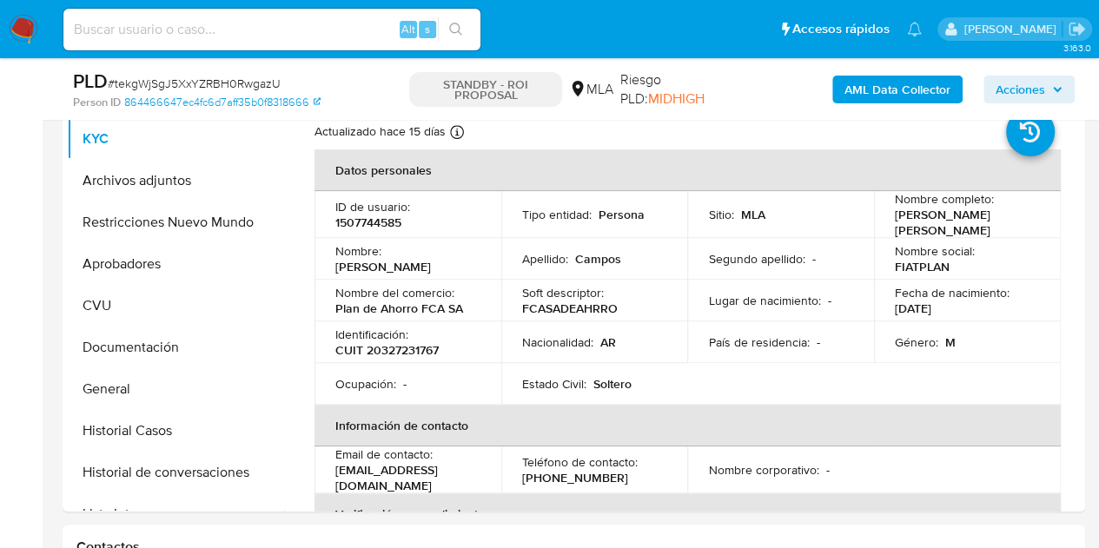
scroll to position [351, 0]
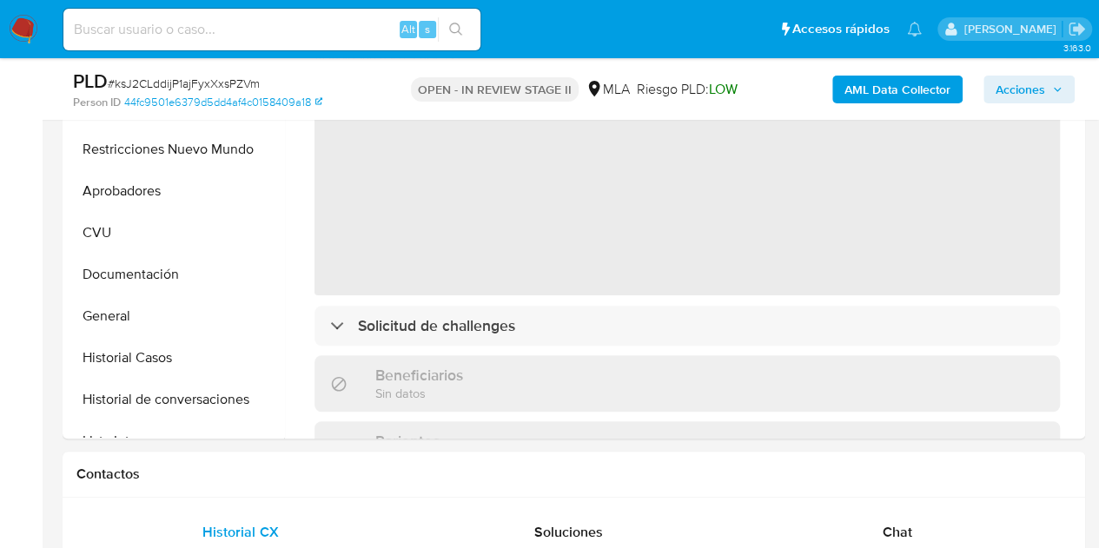
select select "10"
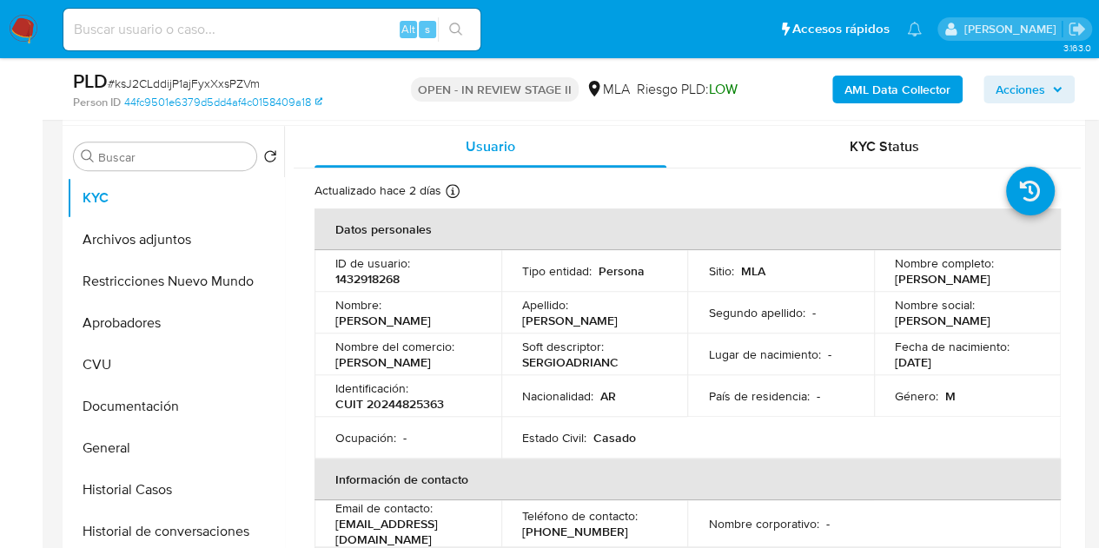
scroll to position [269, 0]
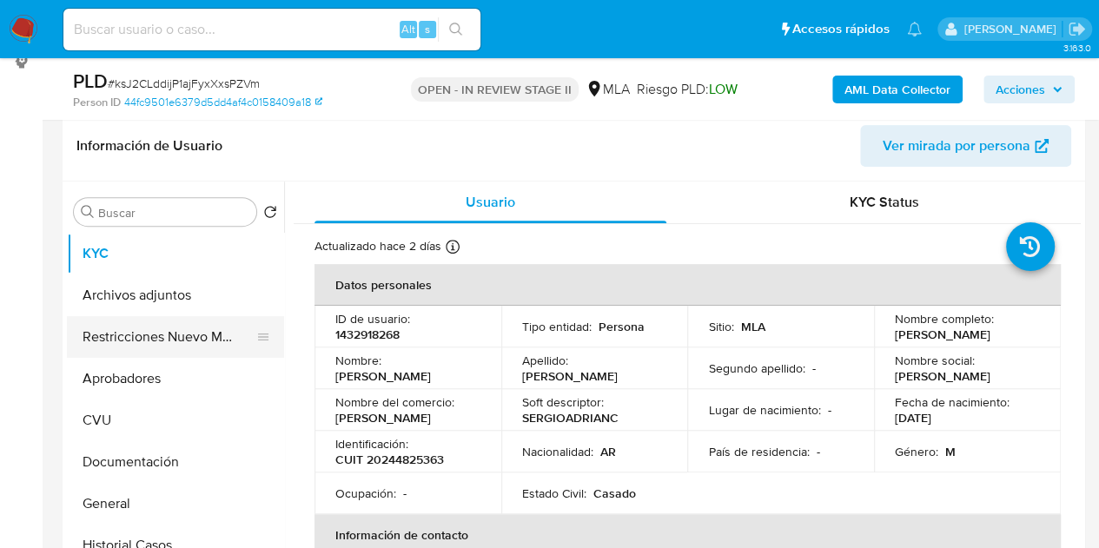
click at [160, 335] on button "Restricciones Nuevo Mundo" at bounding box center [168, 337] width 203 height 42
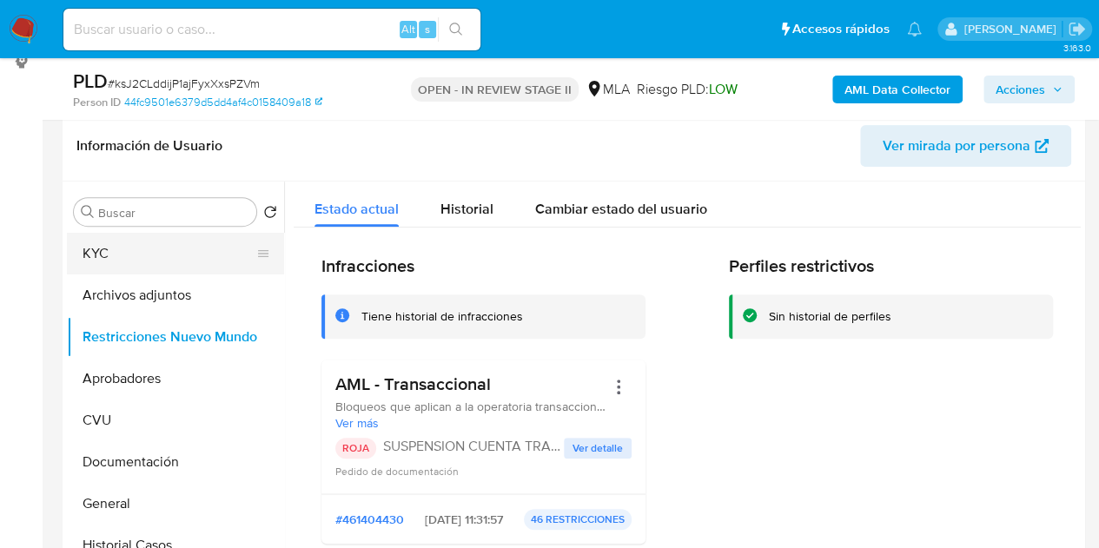
click at [94, 239] on button "KYC" at bounding box center [168, 254] width 203 height 42
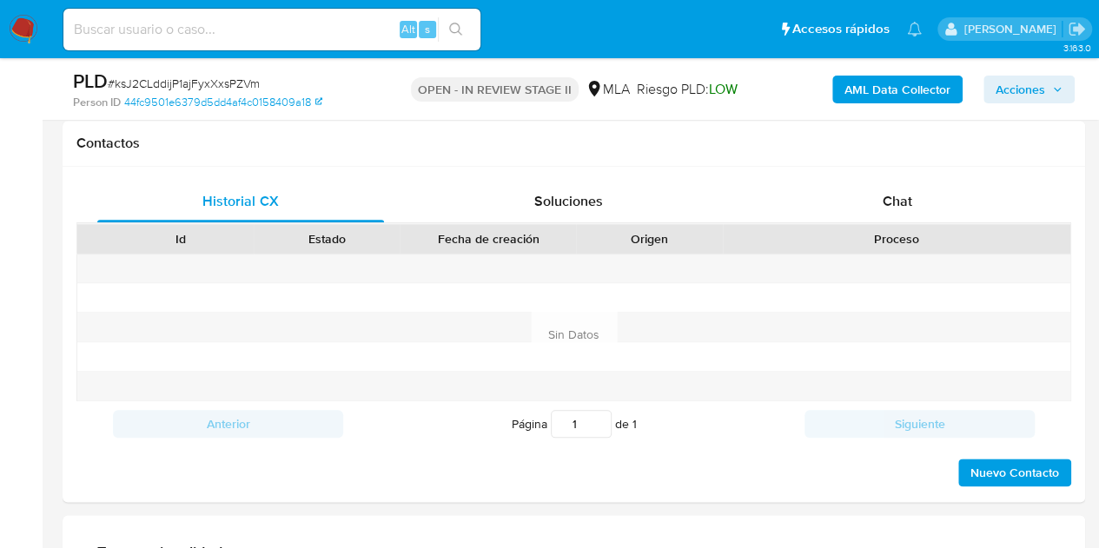
scroll to position [795, 0]
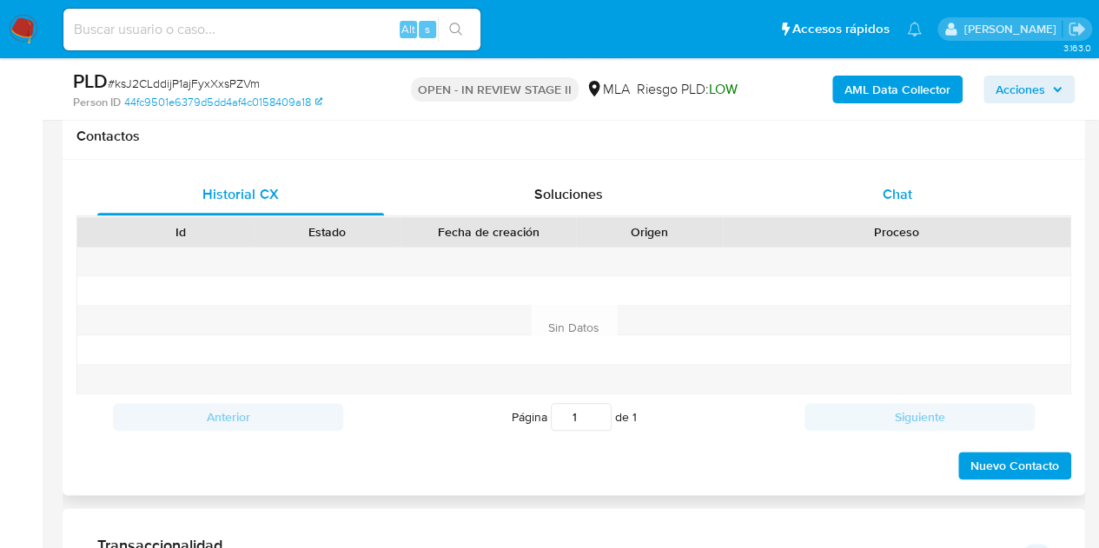
click at [944, 194] on div "Chat" at bounding box center [897, 195] width 287 height 42
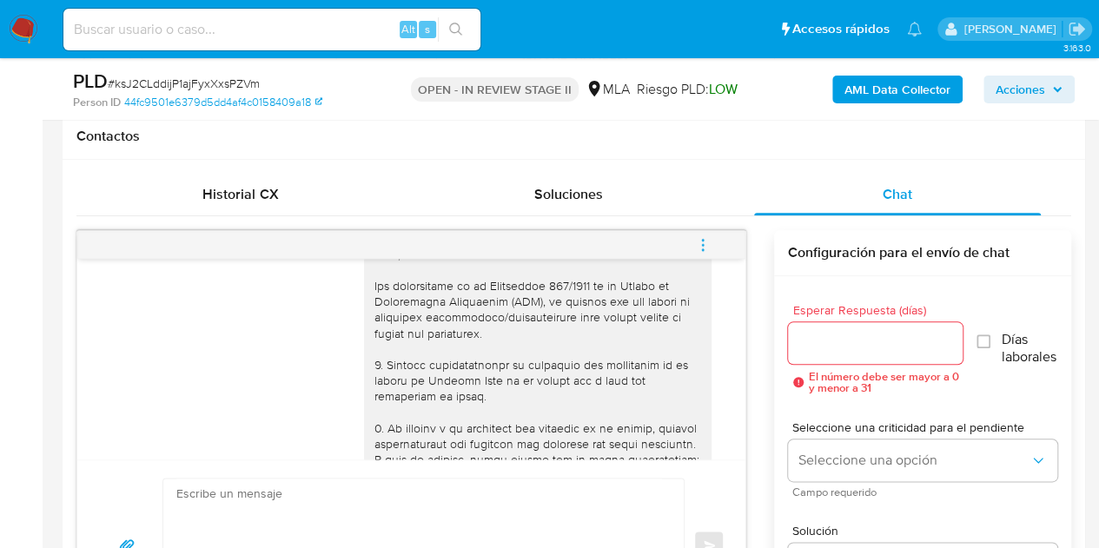
scroll to position [0, 0]
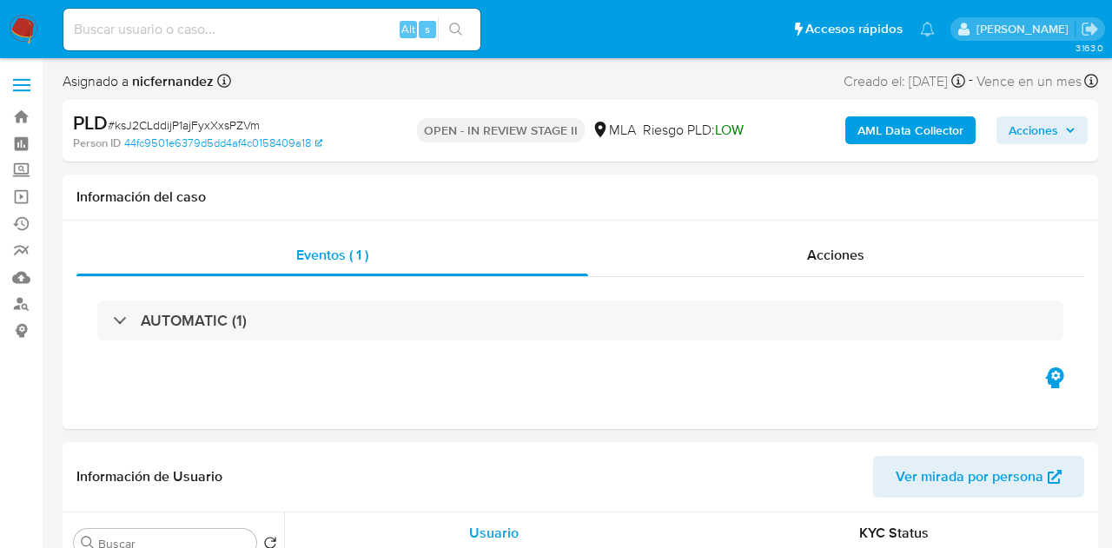
select select "10"
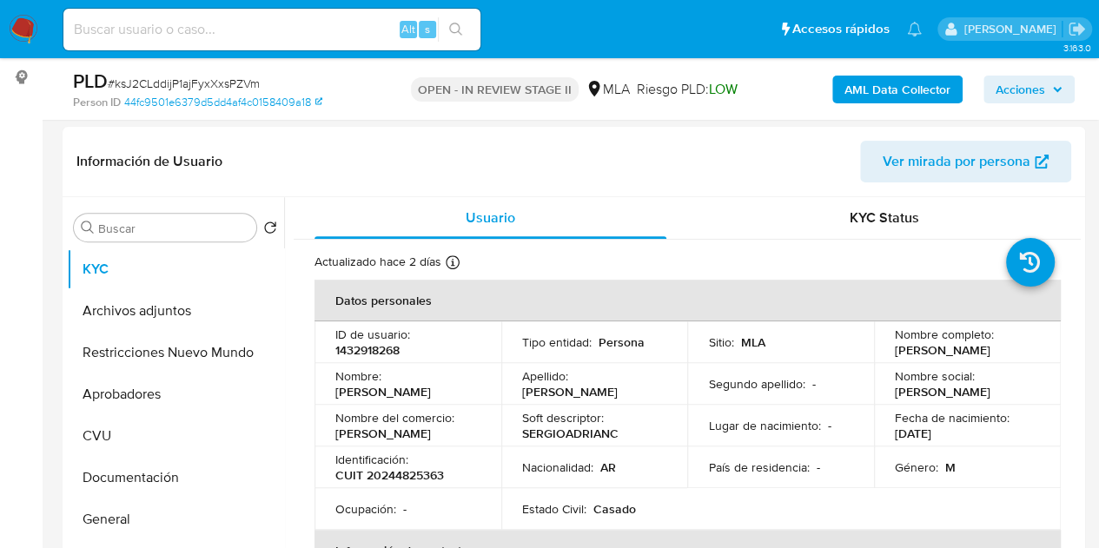
scroll to position [250, 0]
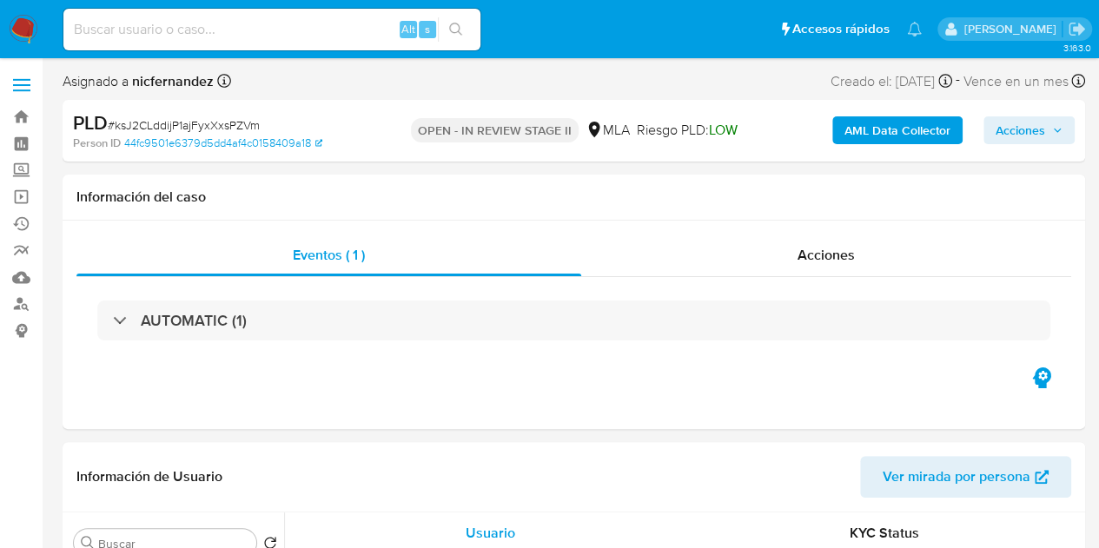
select select "10"
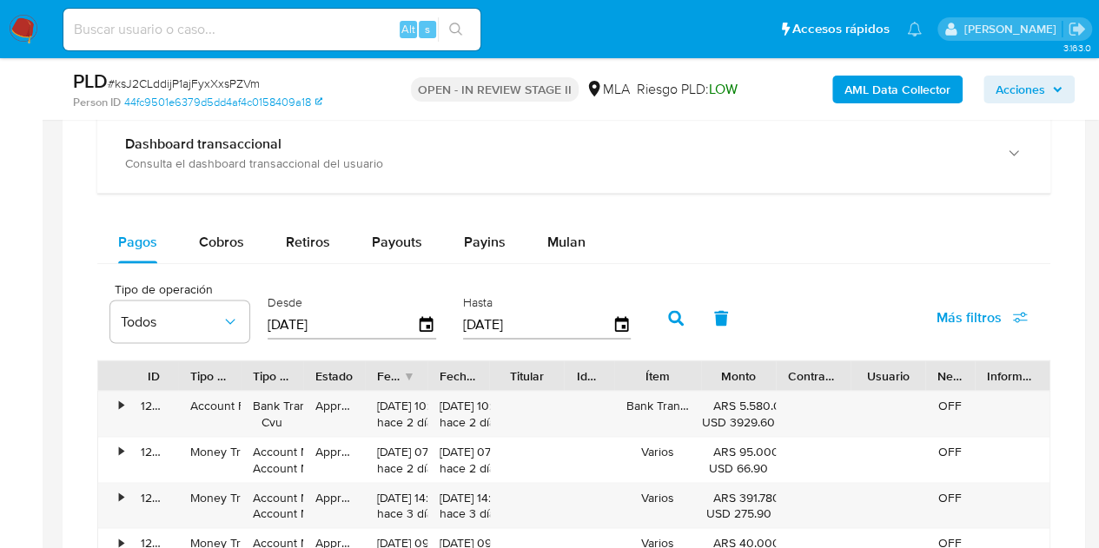
scroll to position [1365, 0]
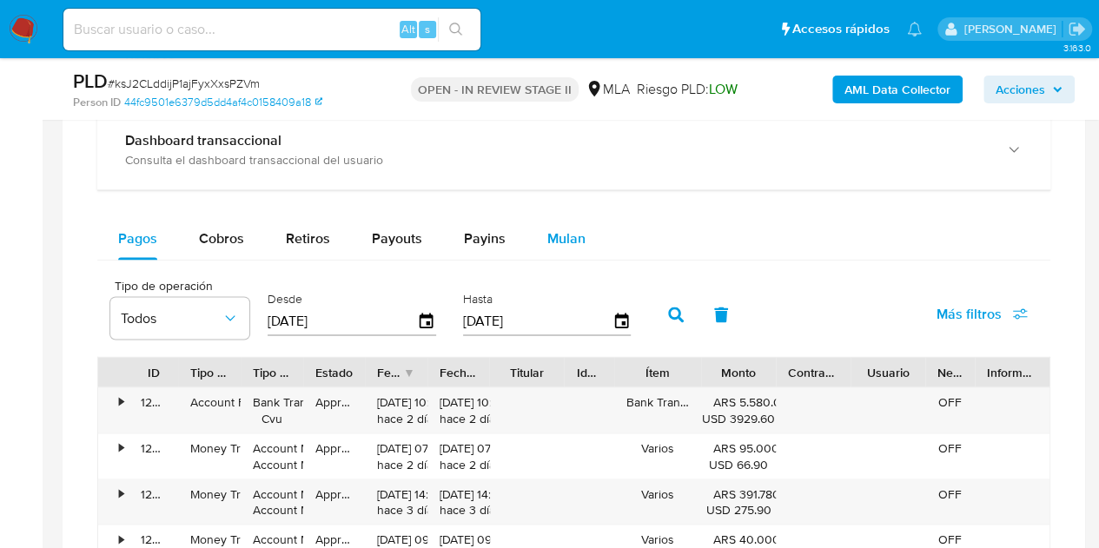
click at [563, 230] on span "Mulan" at bounding box center [566, 239] width 38 height 20
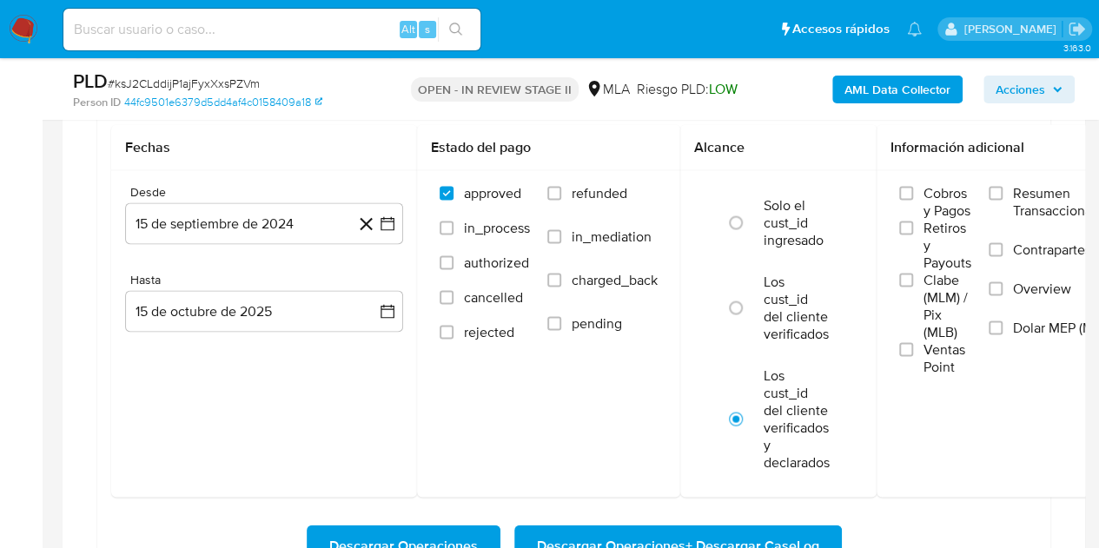
scroll to position [1587, 0]
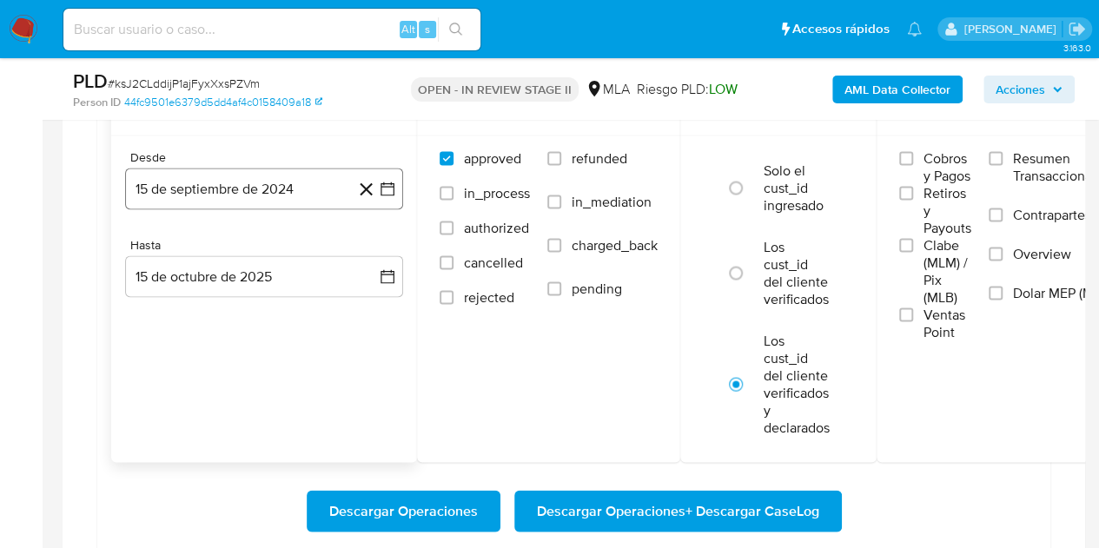
click at [296, 189] on button "15 de septiembre de 2024" at bounding box center [264, 189] width 278 height 42
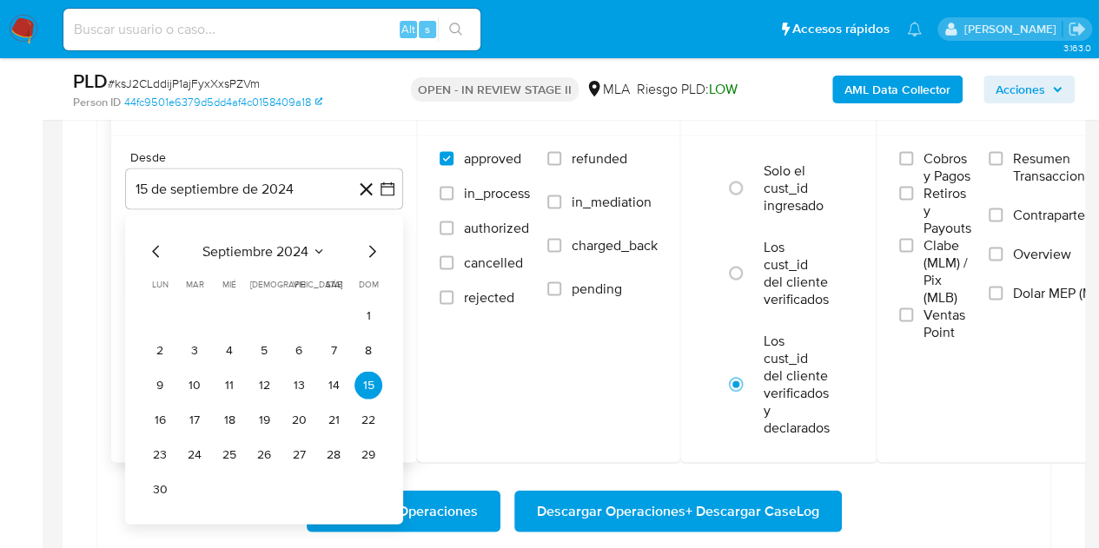
click at [363, 254] on icon "Mes siguiente" at bounding box center [372, 251] width 21 height 21
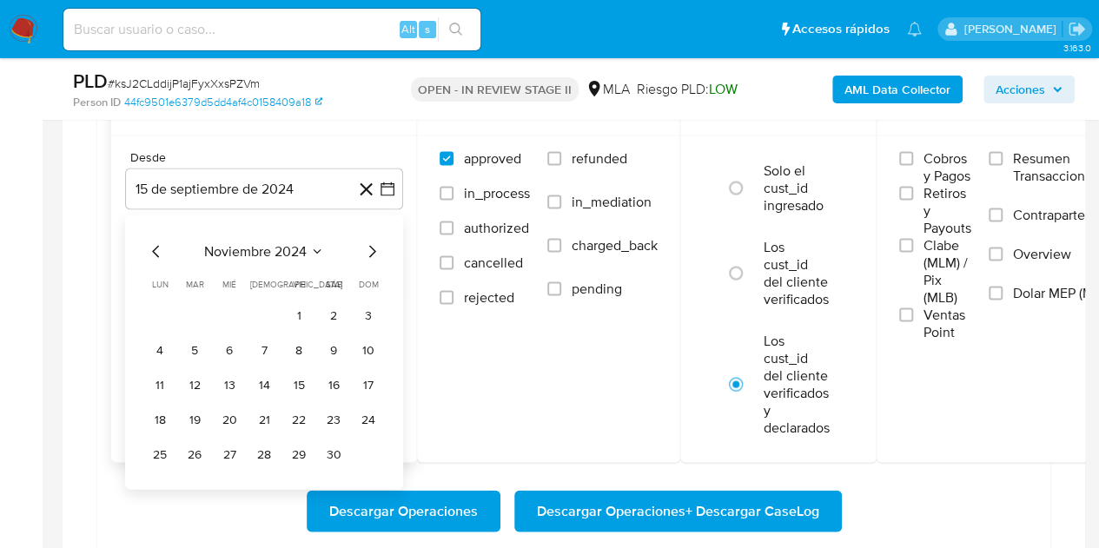
click at [363, 254] on icon "Mes siguiente" at bounding box center [372, 251] width 21 height 21
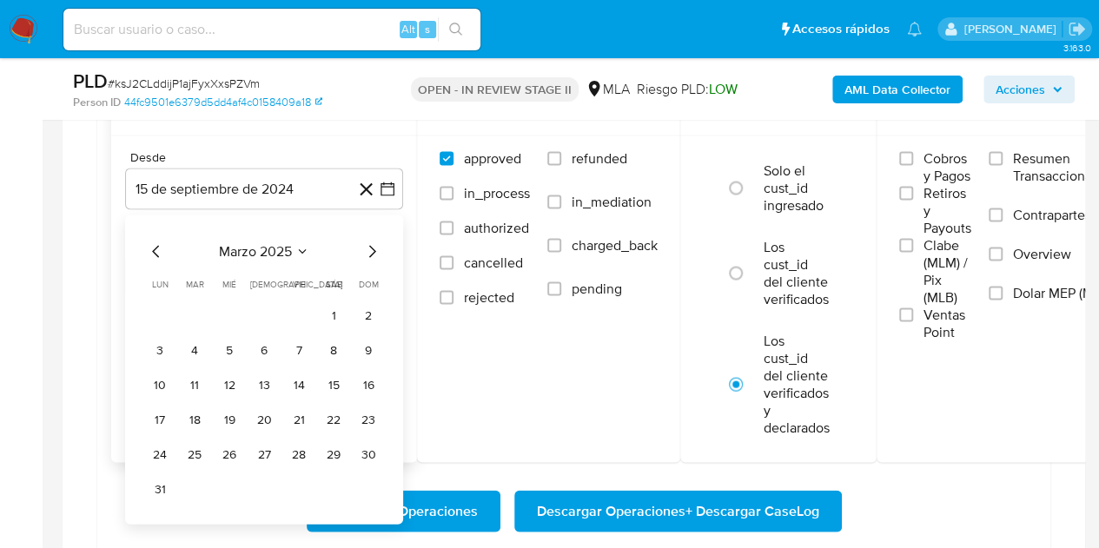
click at [363, 254] on icon "Mes siguiente" at bounding box center [372, 251] width 21 height 21
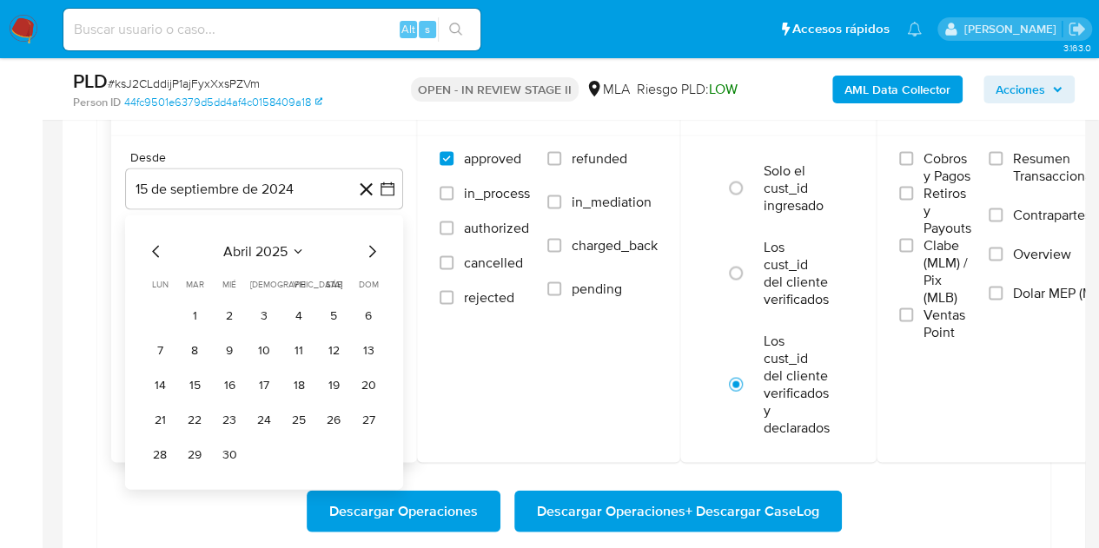
click at [363, 254] on icon "Mes siguiente" at bounding box center [372, 251] width 21 height 21
click at [272, 307] on button "1" at bounding box center [264, 316] width 28 height 28
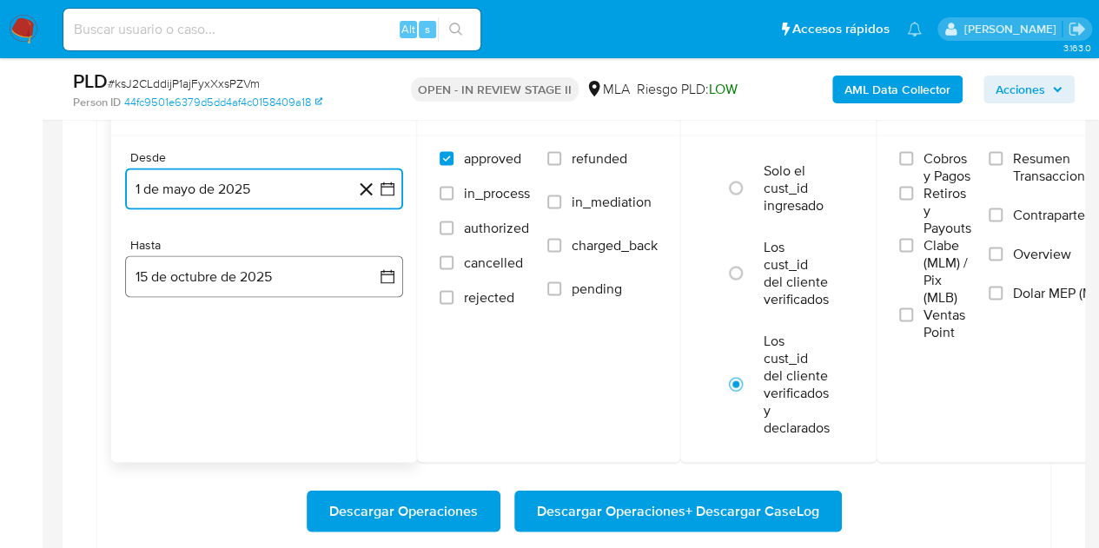
click at [268, 283] on button "15 de octubre de 2025" at bounding box center [264, 276] width 278 height 42
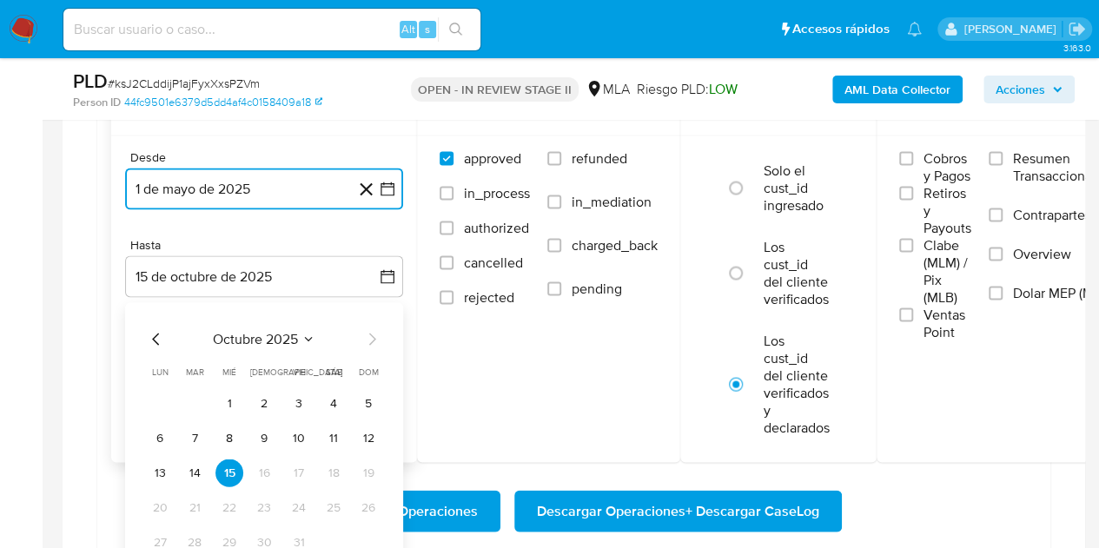
click at [158, 331] on icon "Mes anterior" at bounding box center [156, 338] width 21 height 21
click at [195, 537] on button "30" at bounding box center [195, 542] width 28 height 28
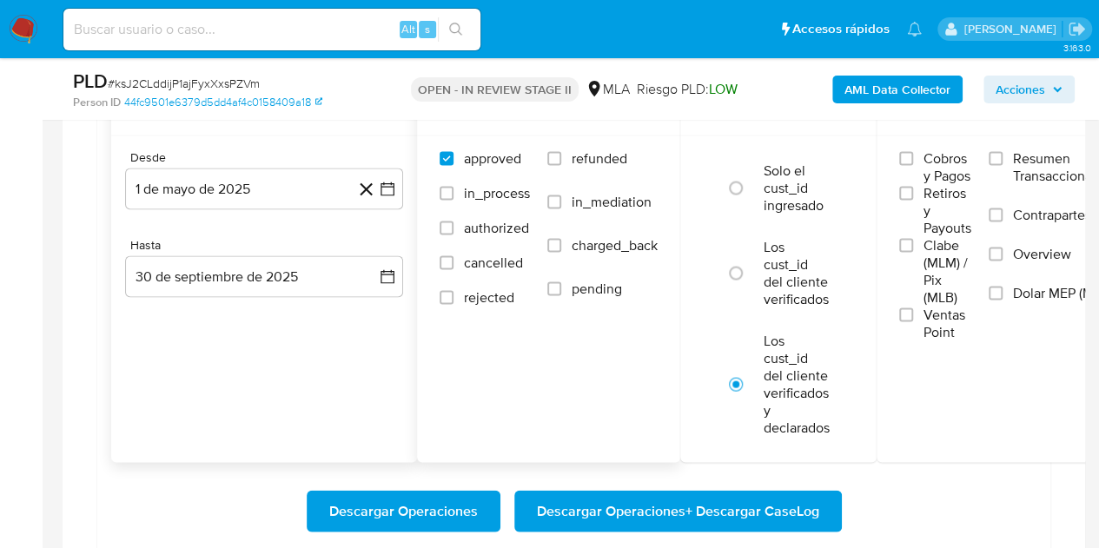
drag, startPoint x: 636, startPoint y: 156, endPoint x: 648, endPoint y: 169, distance: 17.8
click at [636, 156] on label "refunded" at bounding box center [602, 170] width 110 height 43
click at [561, 156] on input "refunded" at bounding box center [554, 158] width 14 height 14
checkbox input "true"
click at [1006, 297] on label "Dolar MEP (MLA)" at bounding box center [1055, 303] width 133 height 39
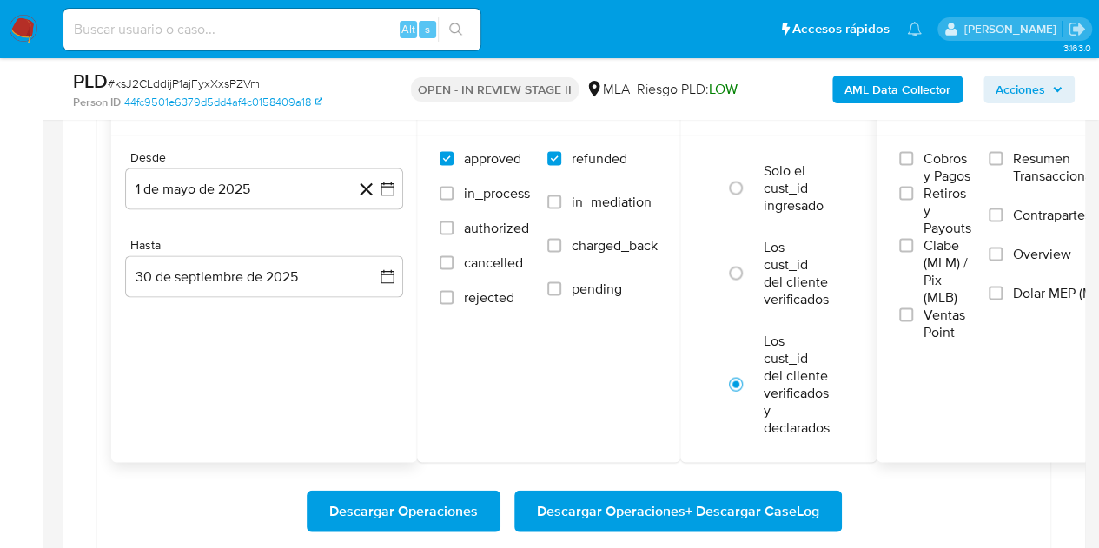
click at [1003, 297] on input "Dolar MEP (MLA)" at bounding box center [996, 293] width 14 height 14
click at [646, 508] on span "Descargar Operaciones + Descargar CaseLog" at bounding box center [678, 511] width 282 height 38
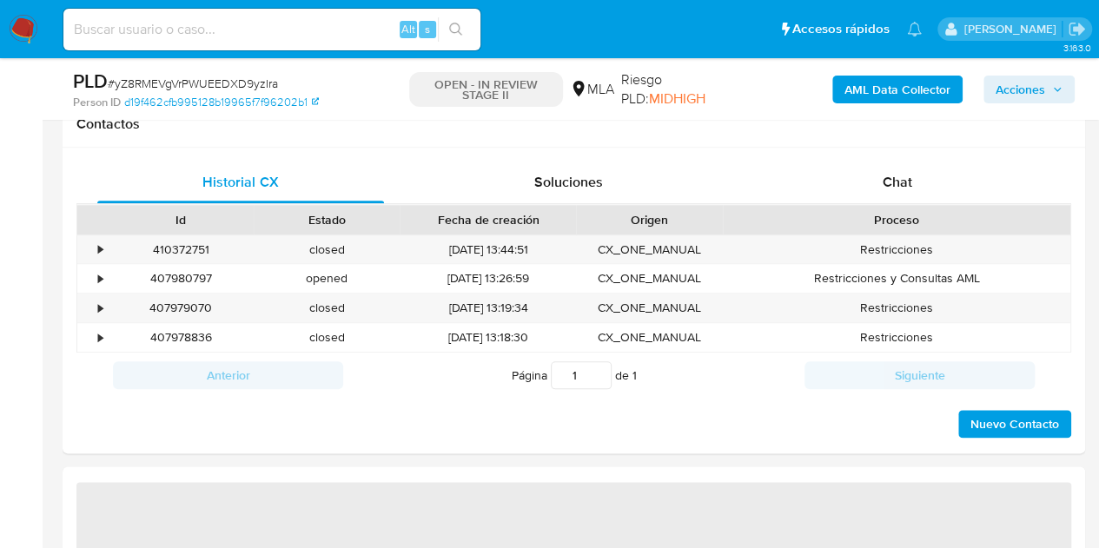
select select "10"
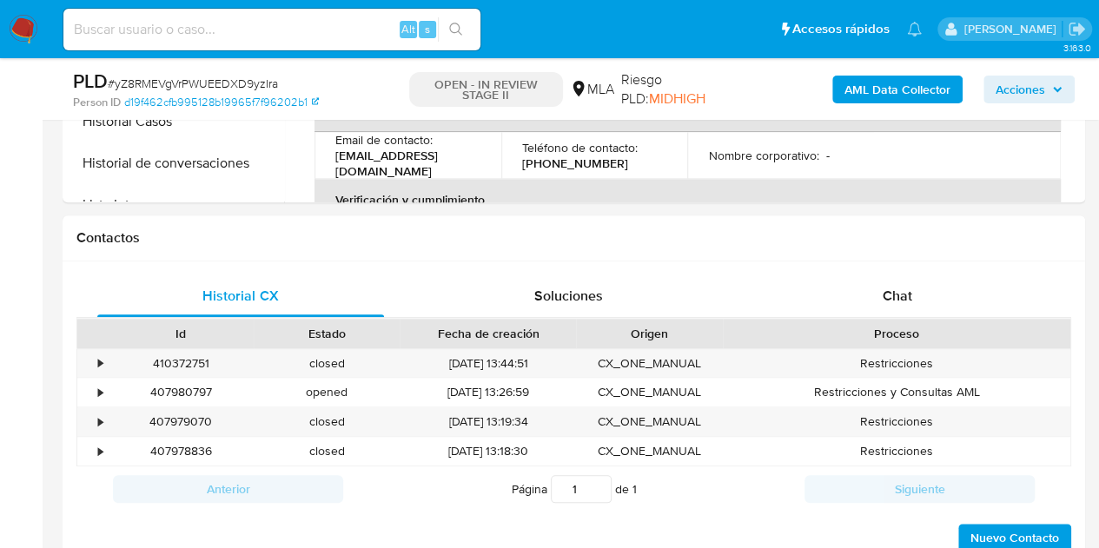
scroll to position [1398, 0]
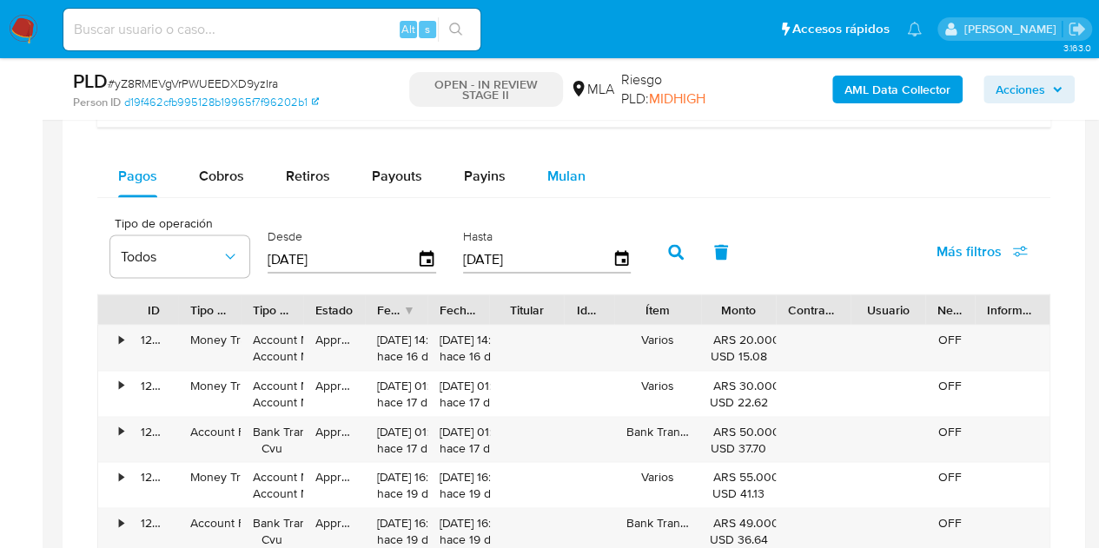
click at [550, 182] on span "Mulan" at bounding box center [566, 176] width 38 height 20
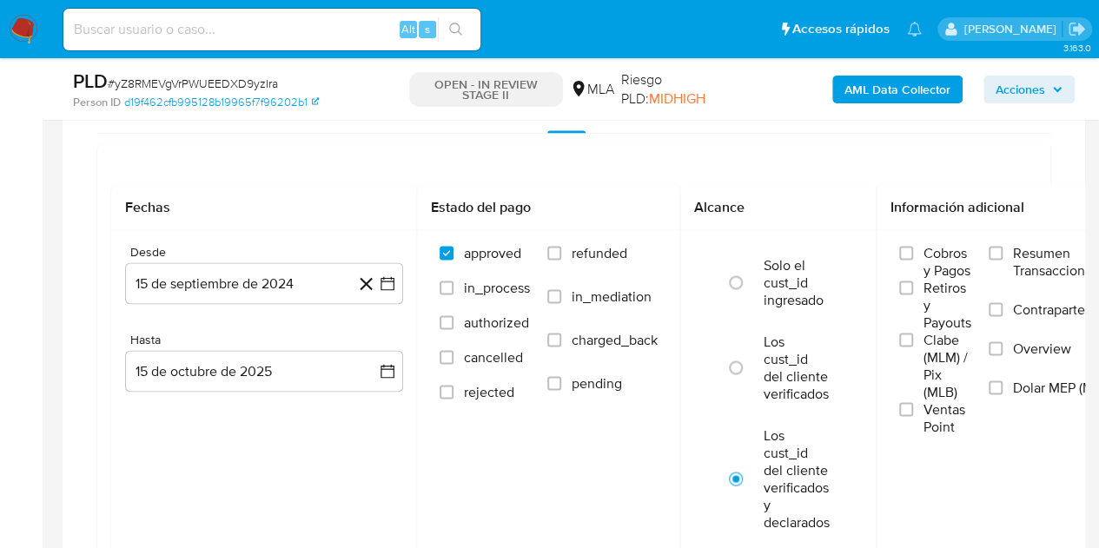
scroll to position [1543, 0]
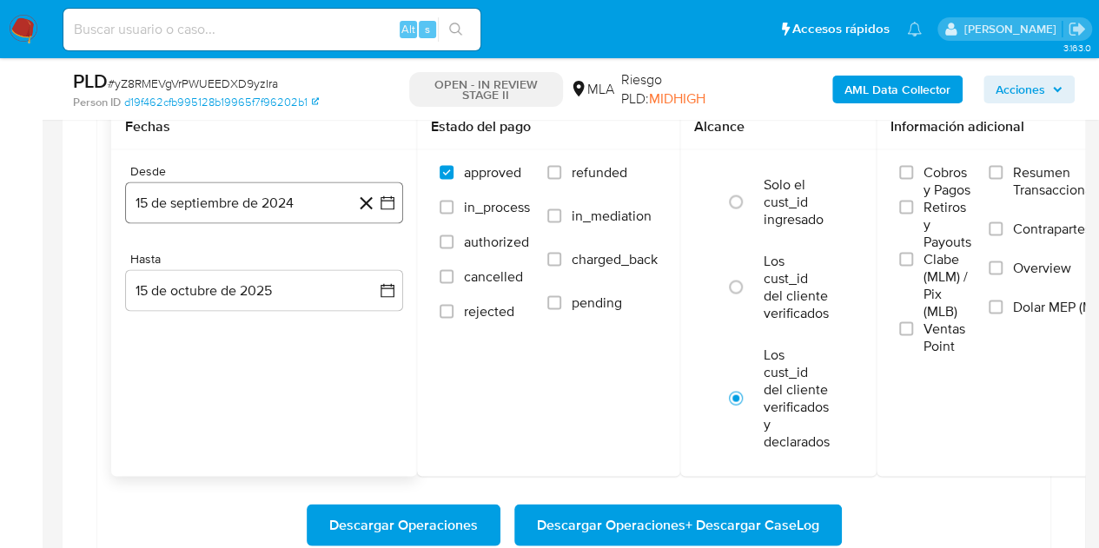
click at [271, 197] on button "15 de septiembre de 2024" at bounding box center [264, 203] width 278 height 42
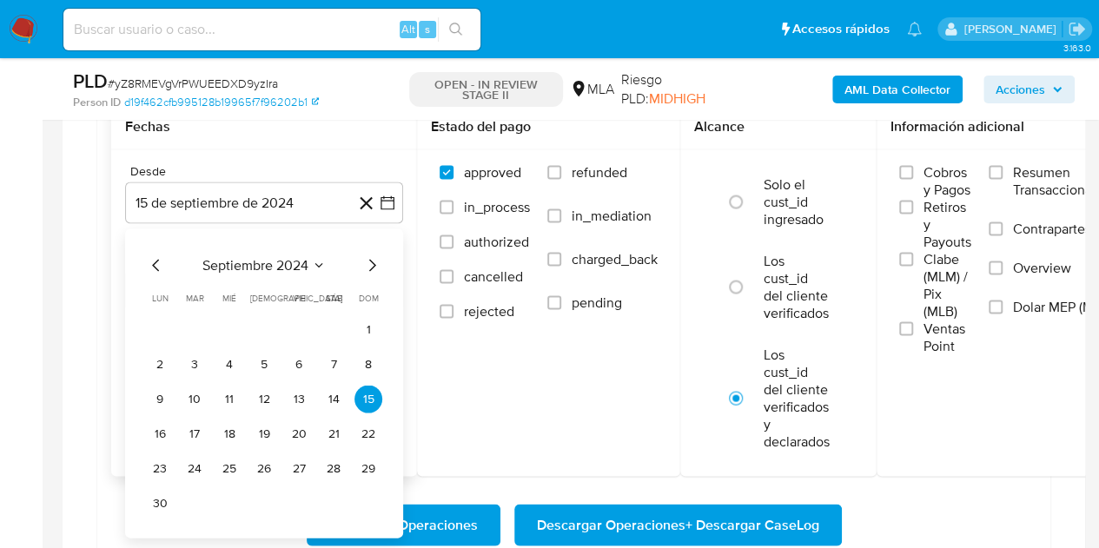
click at [366, 265] on icon "Mes siguiente" at bounding box center [372, 265] width 21 height 21
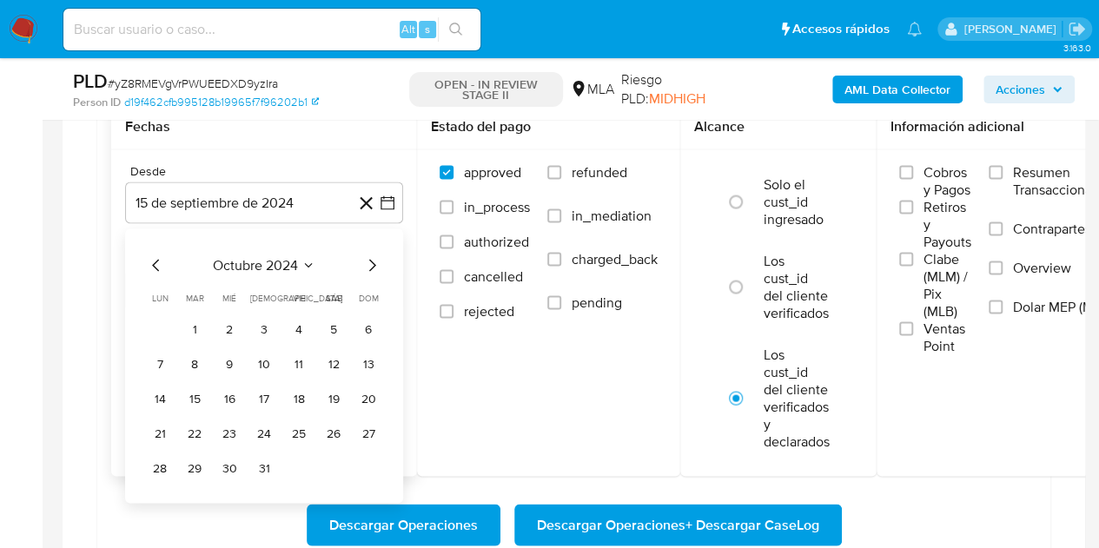
click at [366, 265] on icon "Mes siguiente" at bounding box center [372, 265] width 21 height 21
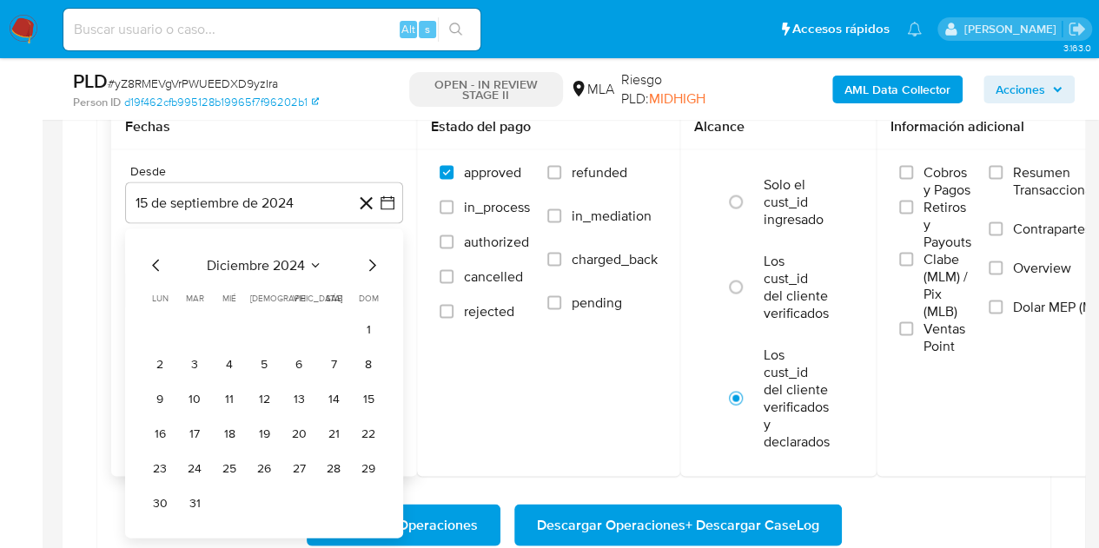
click at [366, 265] on icon "Mes siguiente" at bounding box center [372, 265] width 21 height 21
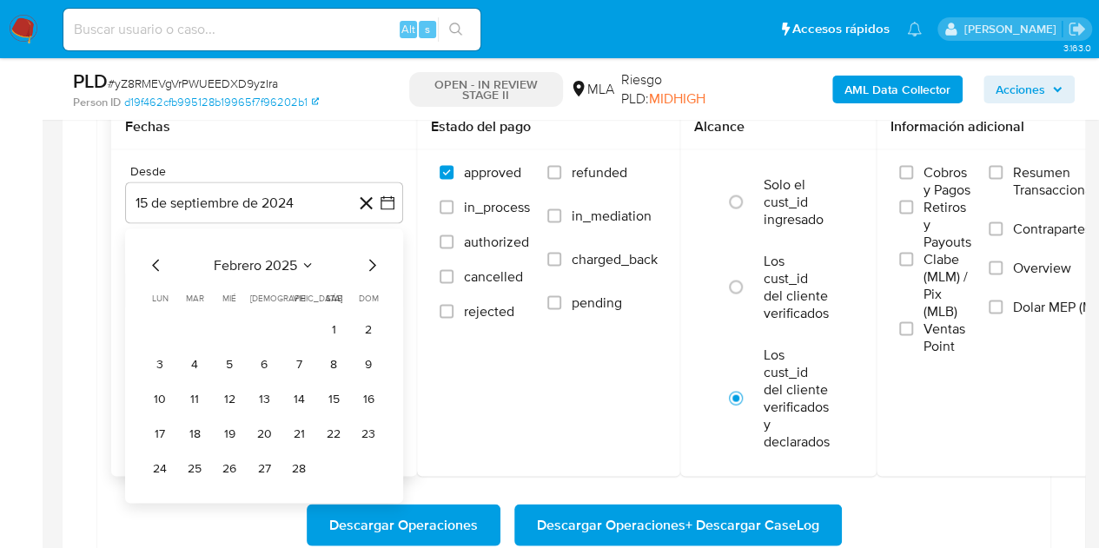
click at [366, 265] on icon "Mes siguiente" at bounding box center [372, 265] width 21 height 21
click at [269, 328] on button "1" at bounding box center [264, 329] width 28 height 28
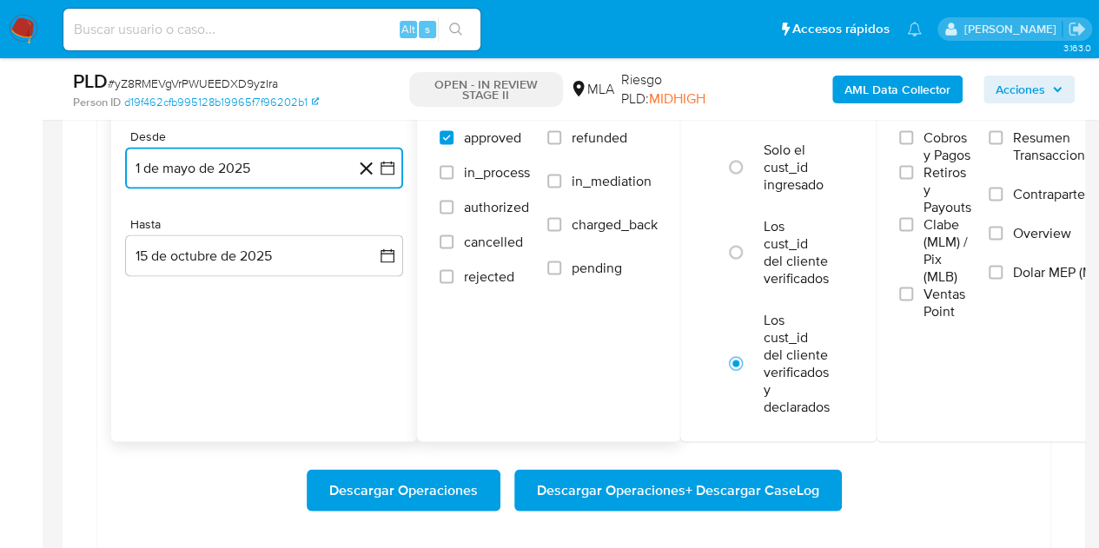
scroll to position [1582, 0]
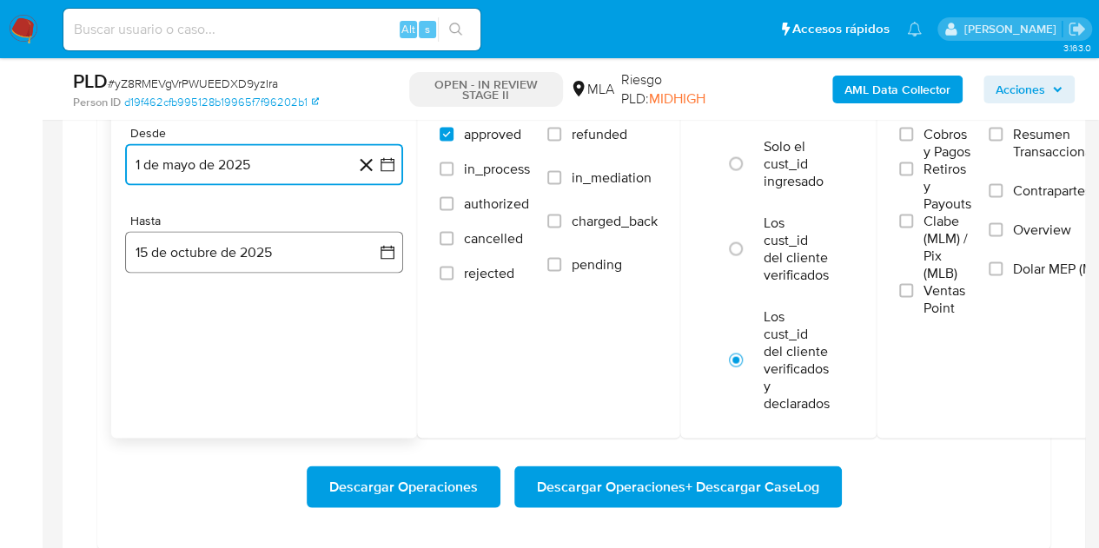
click at [320, 240] on button "15 de octubre de 2025" at bounding box center [264, 252] width 278 height 42
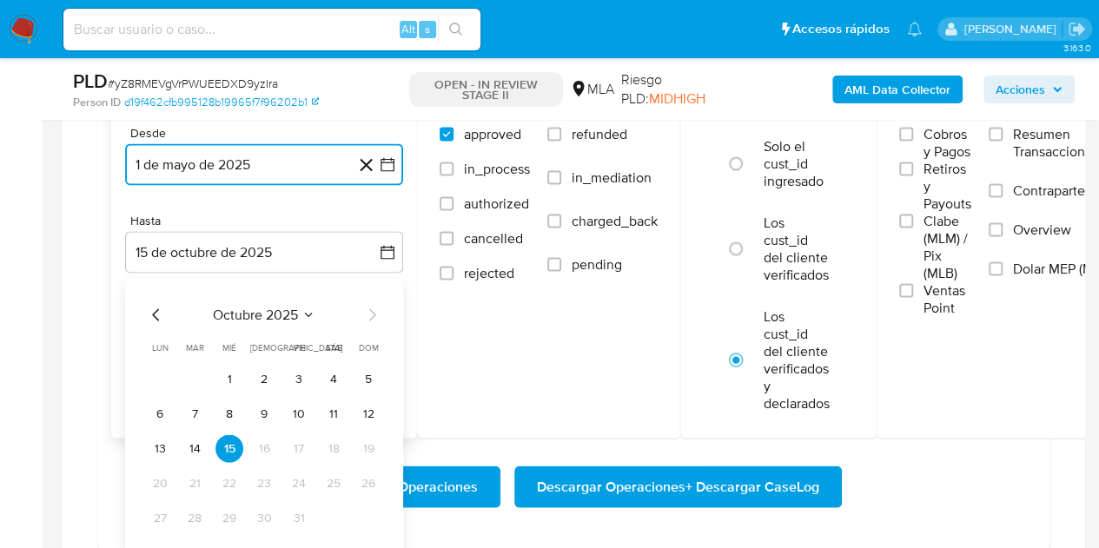
drag, startPoint x: 159, startPoint y: 307, endPoint x: 217, endPoint y: 350, distance: 72.7
click at [160, 306] on icon "Mes anterior" at bounding box center [156, 314] width 21 height 21
click at [198, 515] on button "30" at bounding box center [195, 518] width 28 height 28
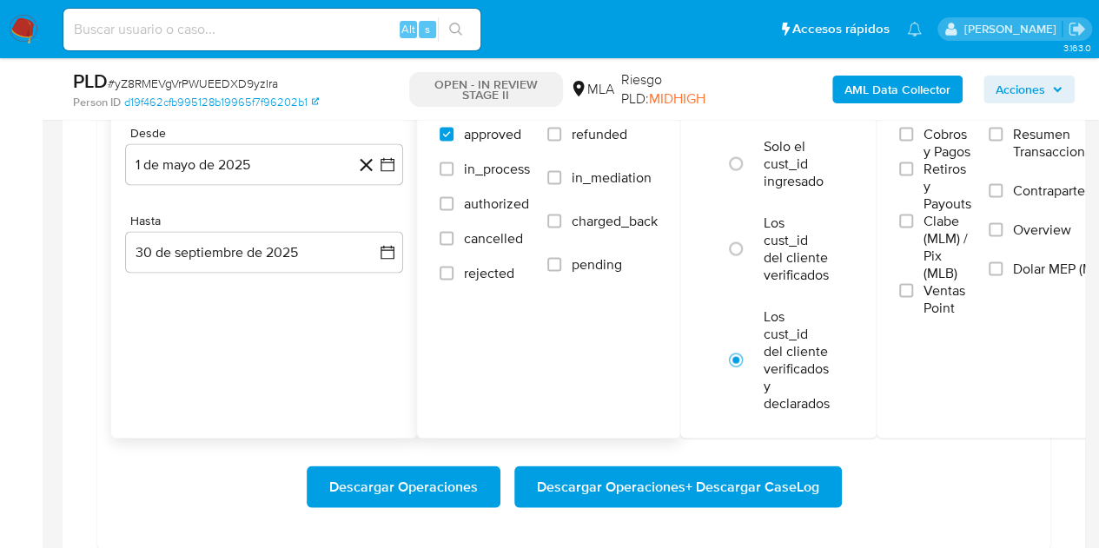
click at [574, 129] on span "refunded" at bounding box center [600, 133] width 56 height 17
click at [561, 129] on input "refunded" at bounding box center [554, 134] width 14 height 14
checkbox input "true"
click at [1021, 269] on span "Dolar MEP (MLA)" at bounding box center [1063, 268] width 101 height 17
click at [1003, 269] on input "Dolar MEP (MLA)" at bounding box center [996, 269] width 14 height 14
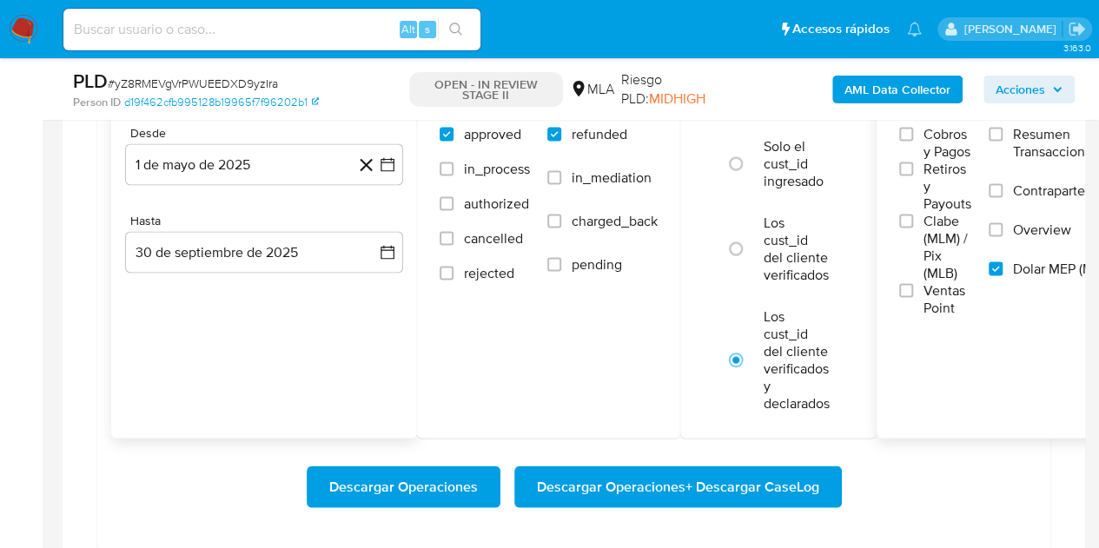
click at [660, 486] on span "Descargar Operaciones + Descargar CaseLog" at bounding box center [678, 487] width 282 height 38
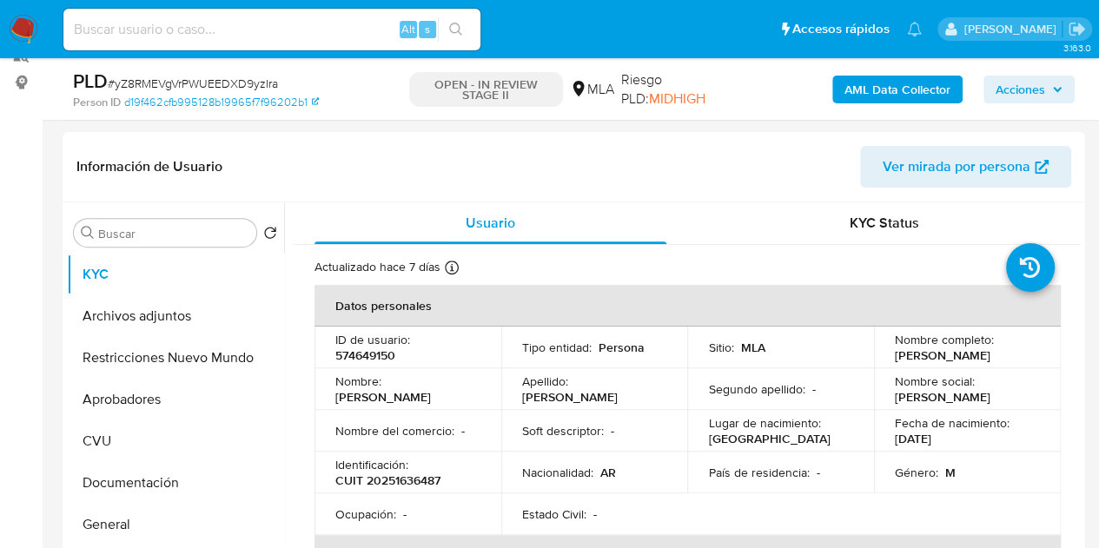
scroll to position [0, 0]
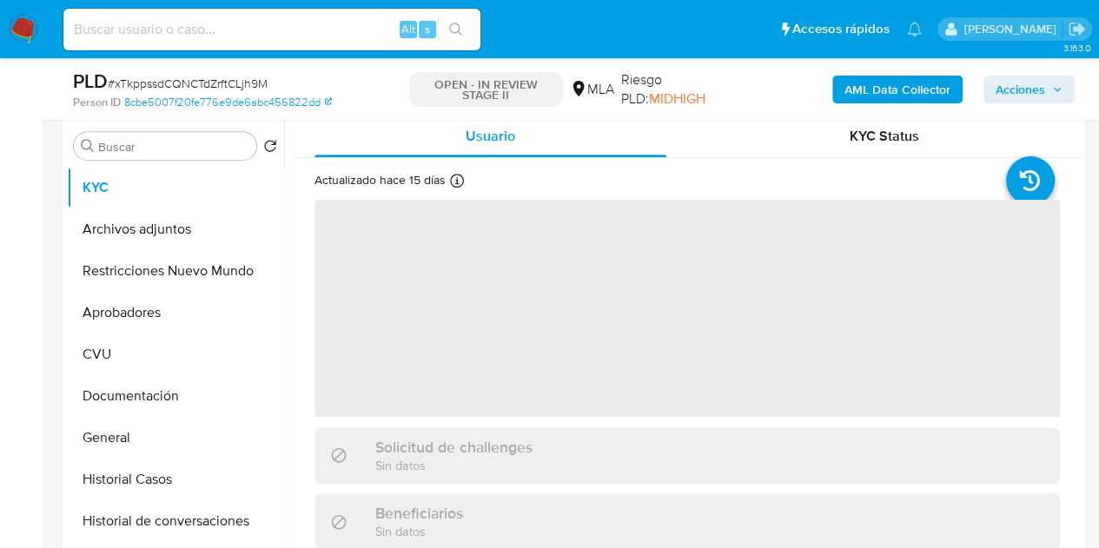
scroll to position [344, 0]
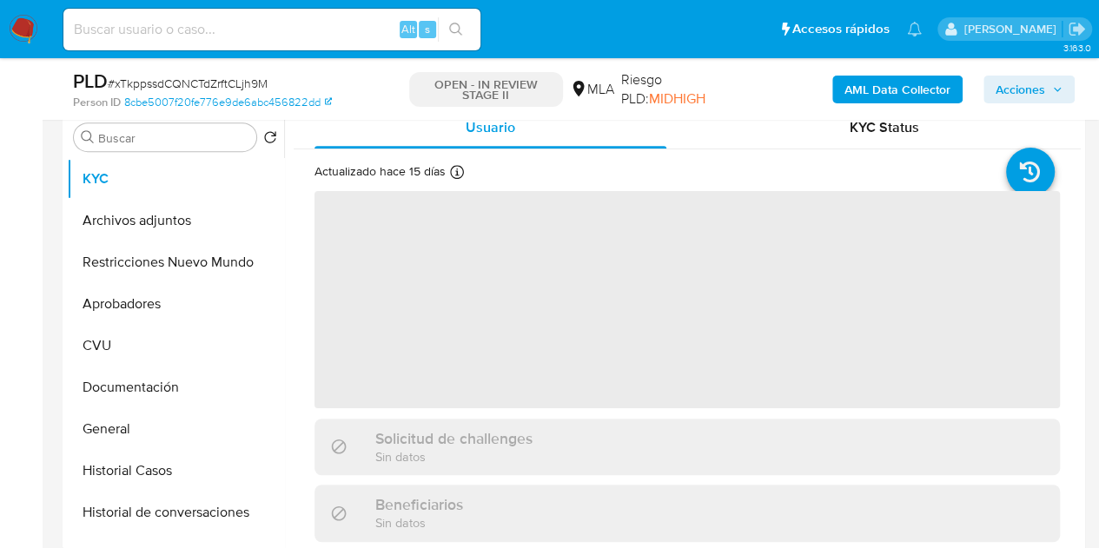
select select "10"
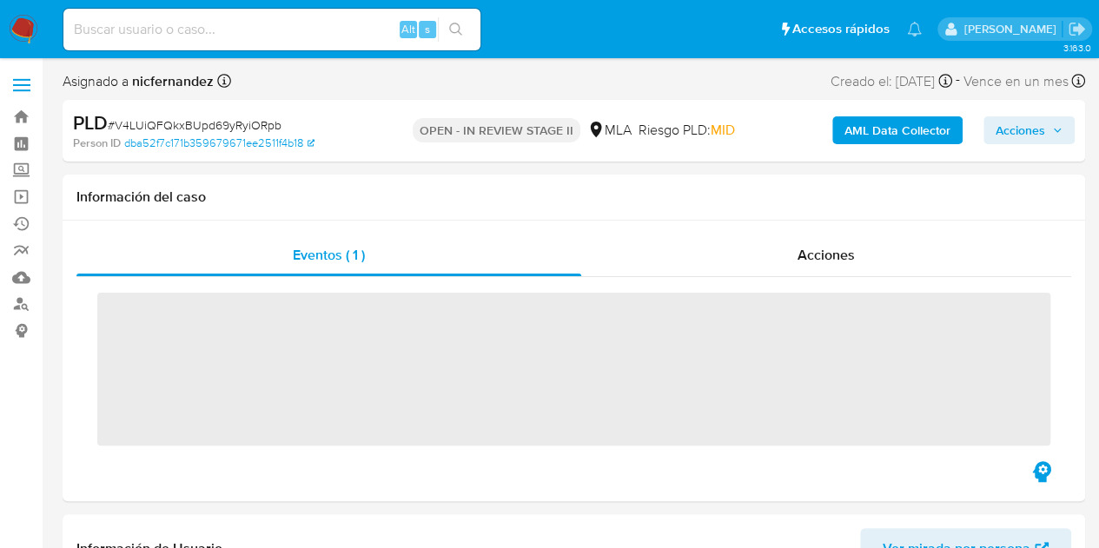
scroll to position [248, 0]
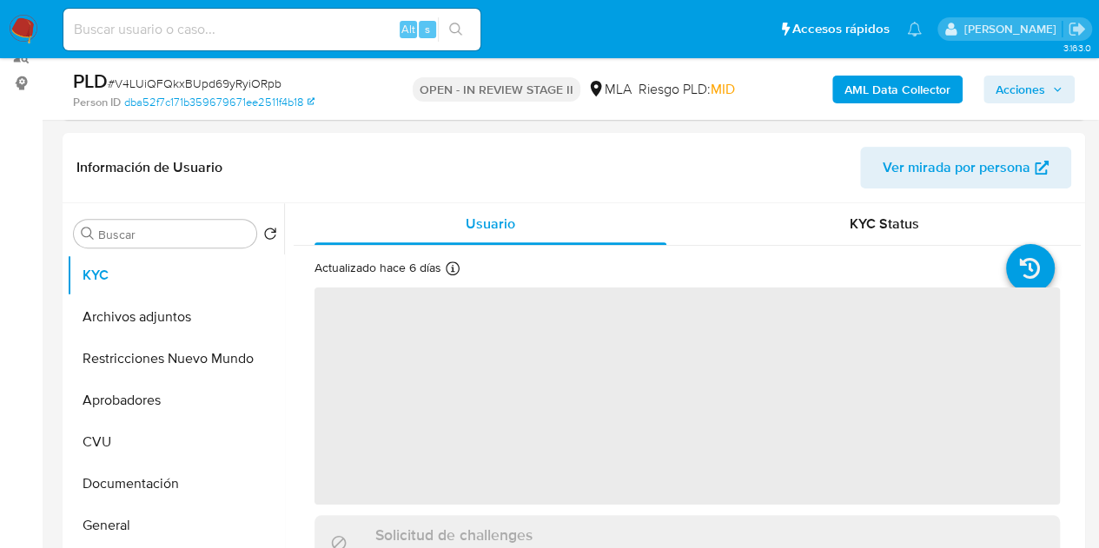
select select "10"
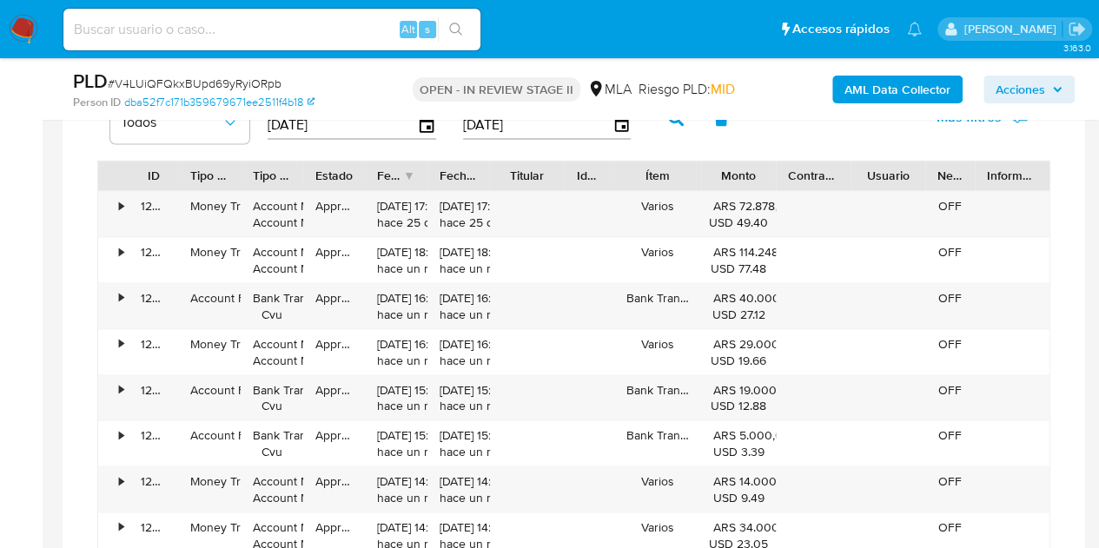
scroll to position [1333, 0]
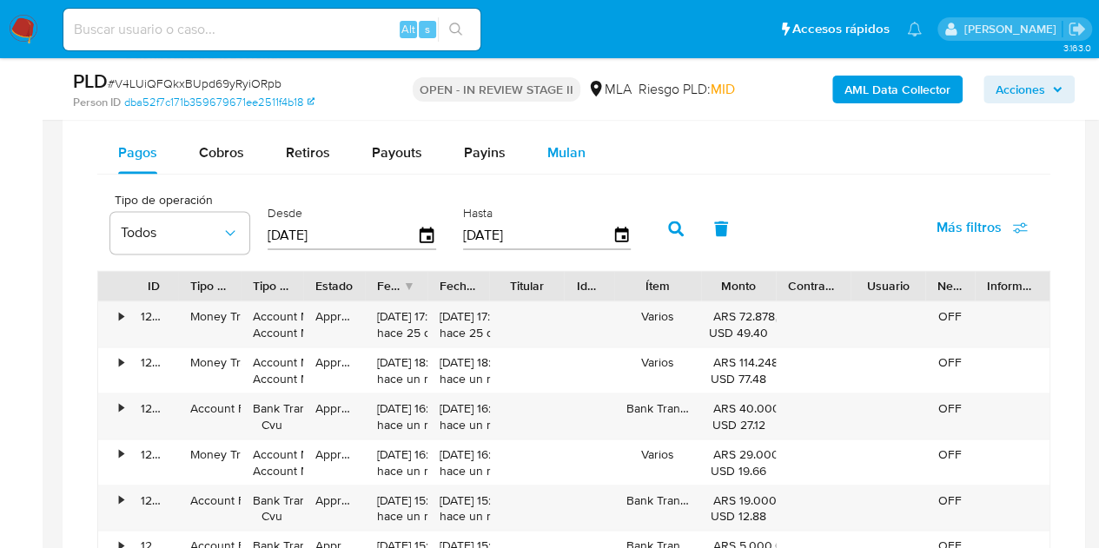
click at [576, 157] on span "Mulan" at bounding box center [566, 153] width 38 height 20
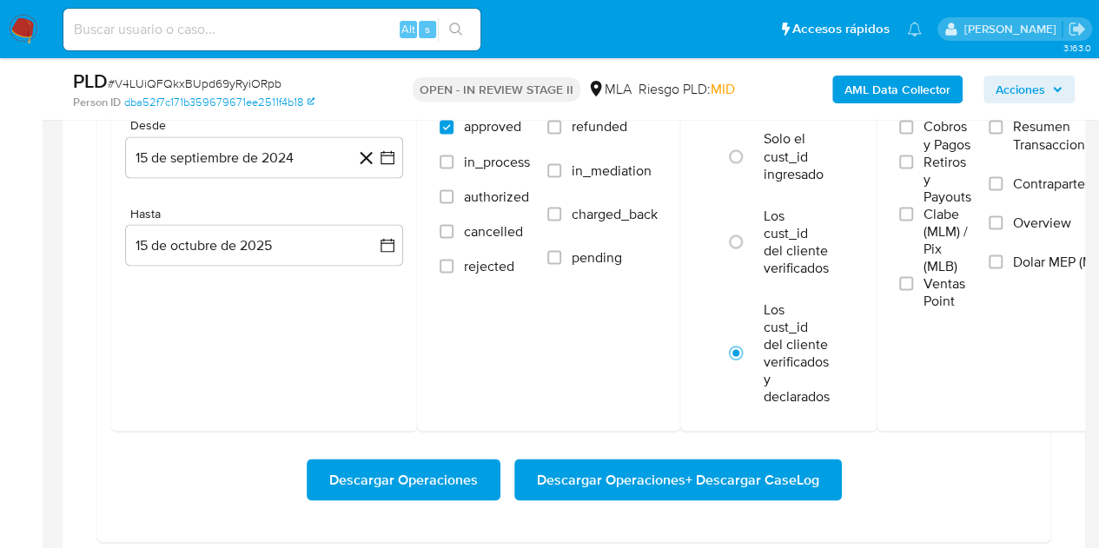
scroll to position [1503, 0]
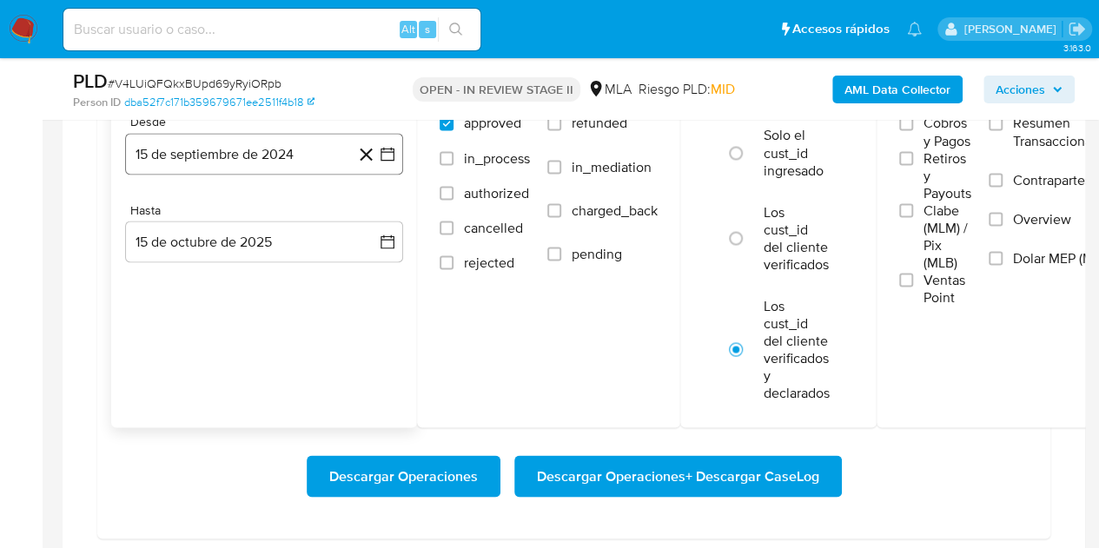
click at [295, 152] on button "15 de septiembre de 2024" at bounding box center [264, 154] width 278 height 42
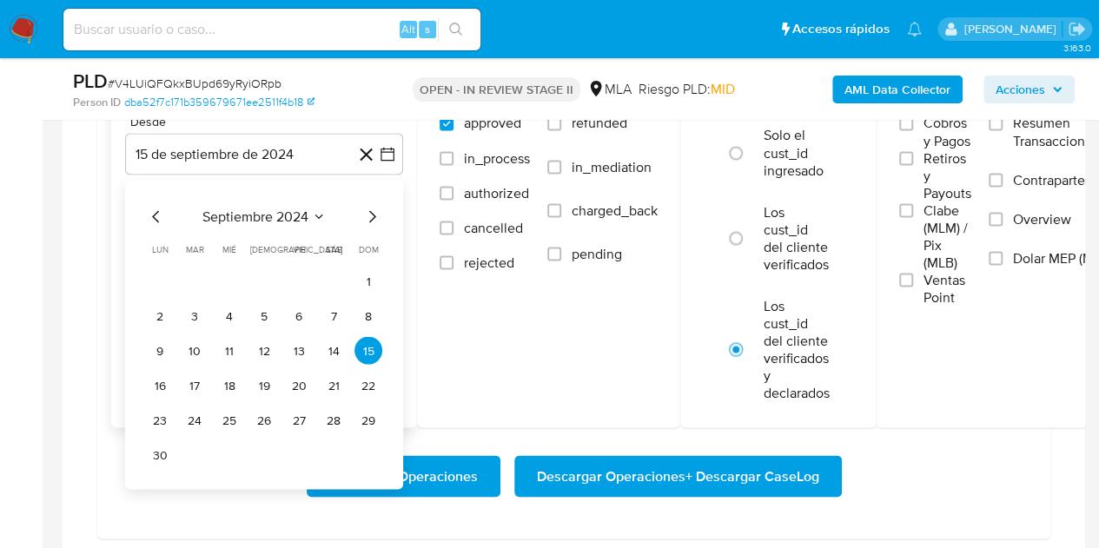
click at [367, 213] on icon "Mes siguiente" at bounding box center [372, 216] width 21 height 21
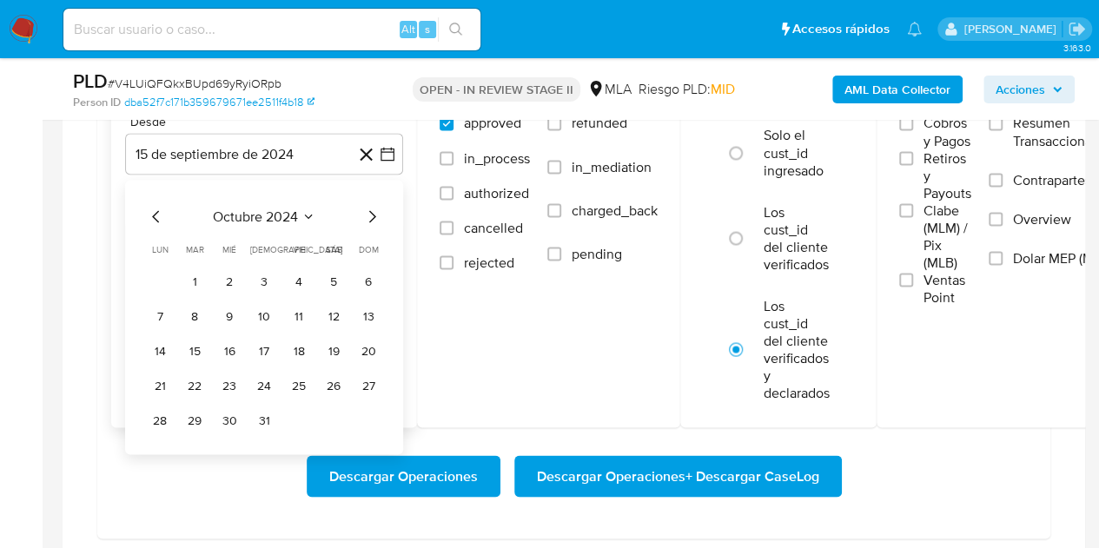
click at [367, 213] on icon "Mes siguiente" at bounding box center [372, 216] width 21 height 21
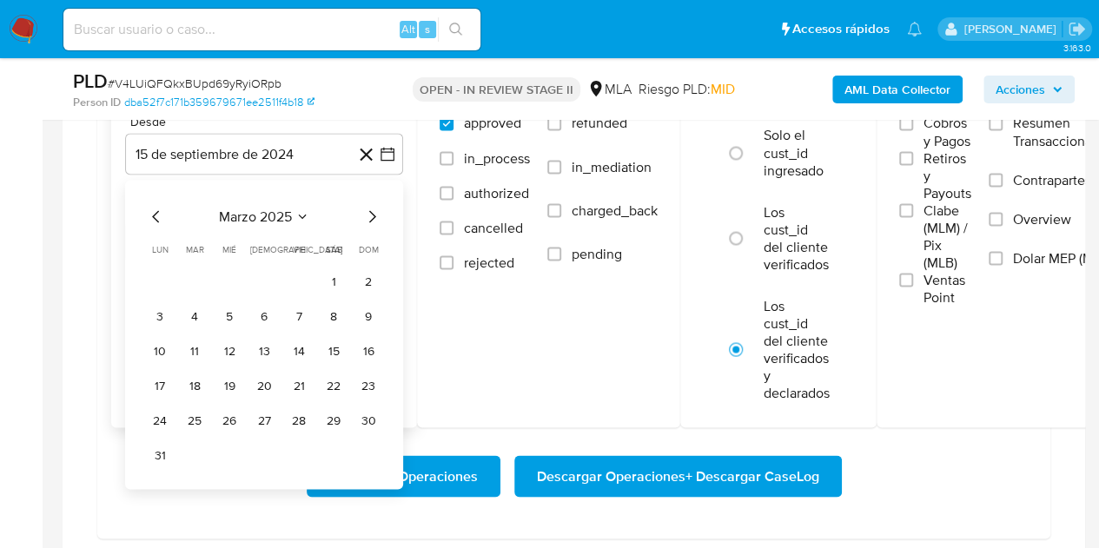
click at [367, 213] on icon "Mes siguiente" at bounding box center [372, 216] width 21 height 21
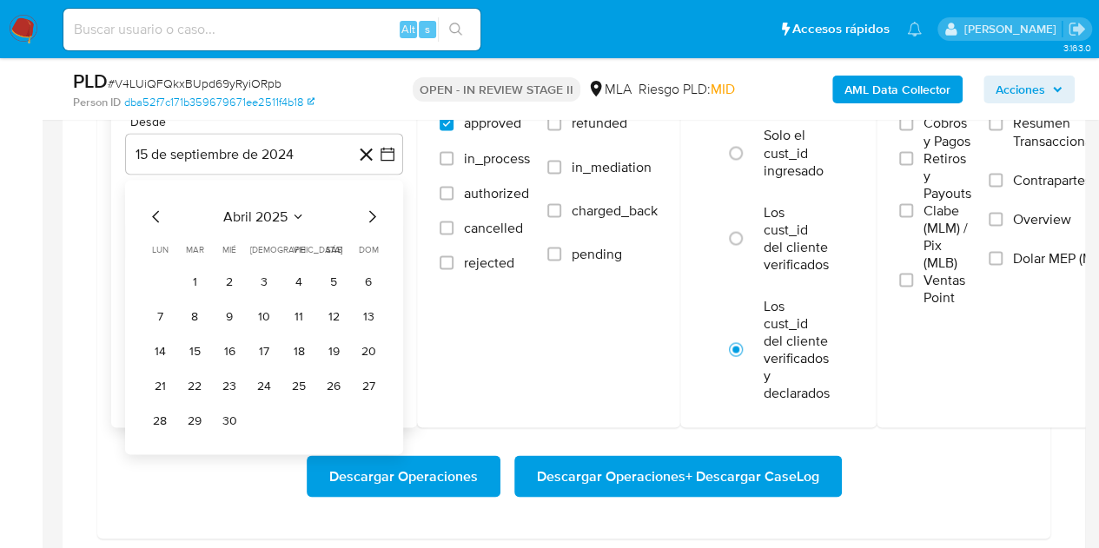
click at [367, 213] on icon "Mes siguiente" at bounding box center [372, 216] width 21 height 21
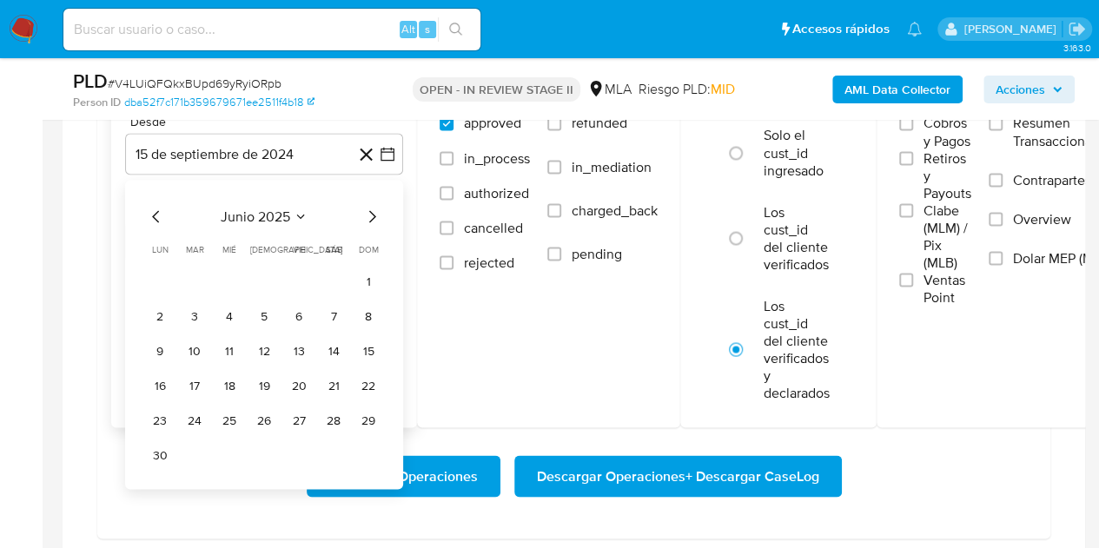
drag, startPoint x: 160, startPoint y: 213, endPoint x: 193, endPoint y: 227, distance: 35.8
click at [159, 213] on icon "Mes anterior" at bounding box center [156, 216] width 21 height 21
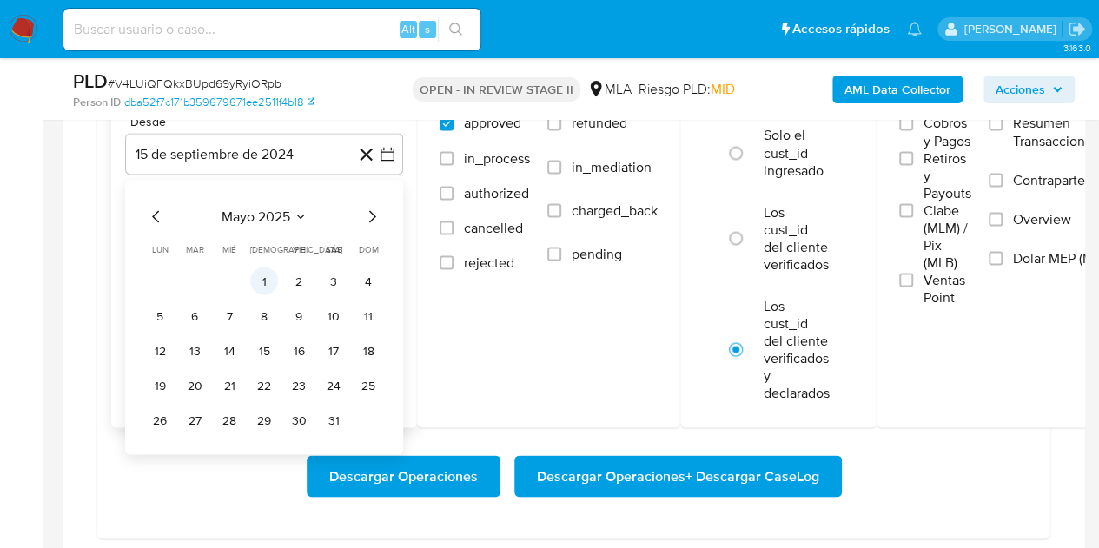
click at [266, 275] on button "1" at bounding box center [264, 281] width 28 height 28
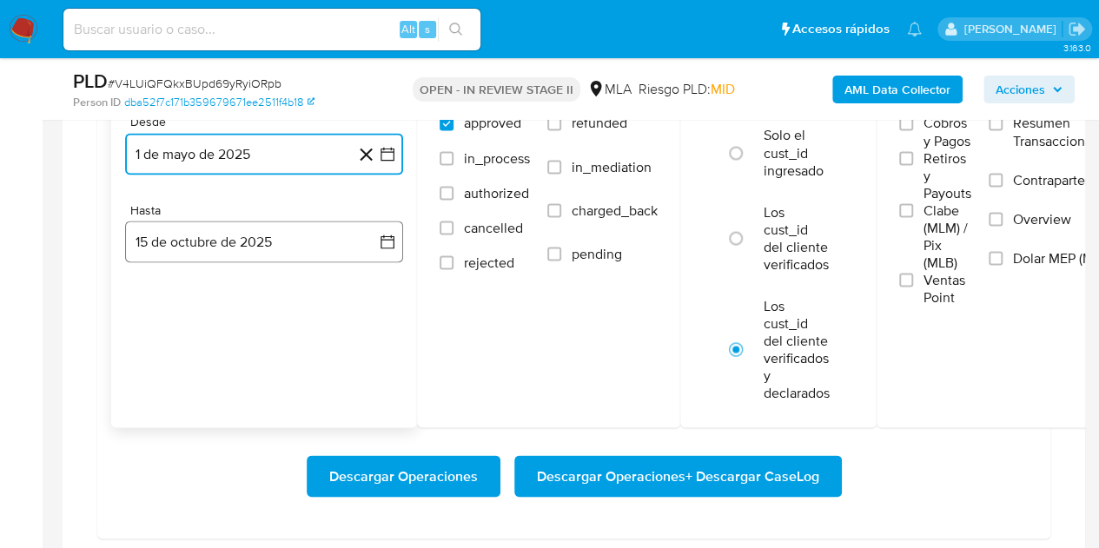
click at [248, 243] on button "15 de octubre de 2025" at bounding box center [264, 242] width 278 height 42
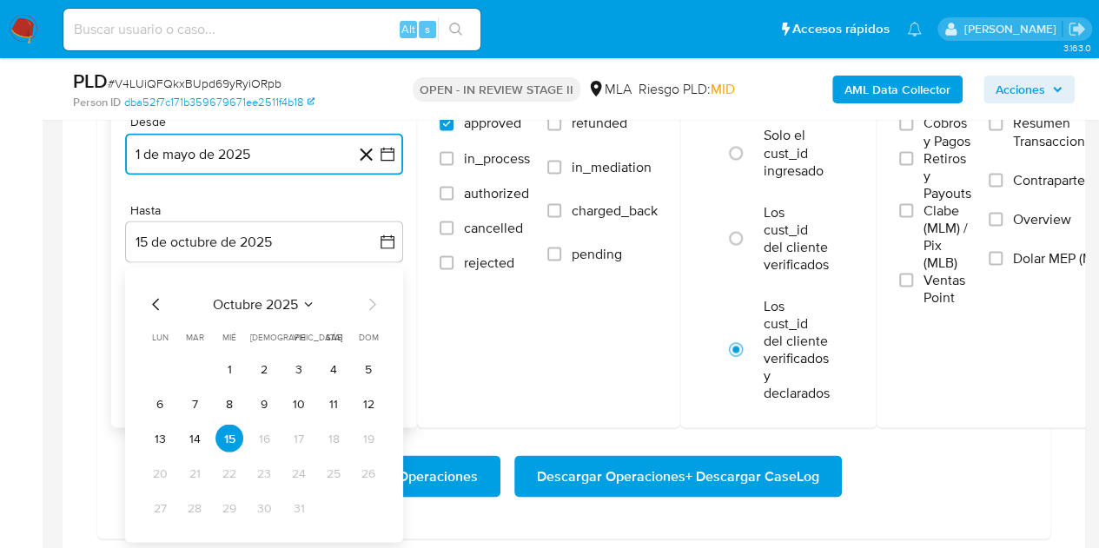
click at [153, 299] on icon "Mes anterior" at bounding box center [156, 304] width 21 height 21
click at [193, 508] on button "30" at bounding box center [195, 508] width 28 height 28
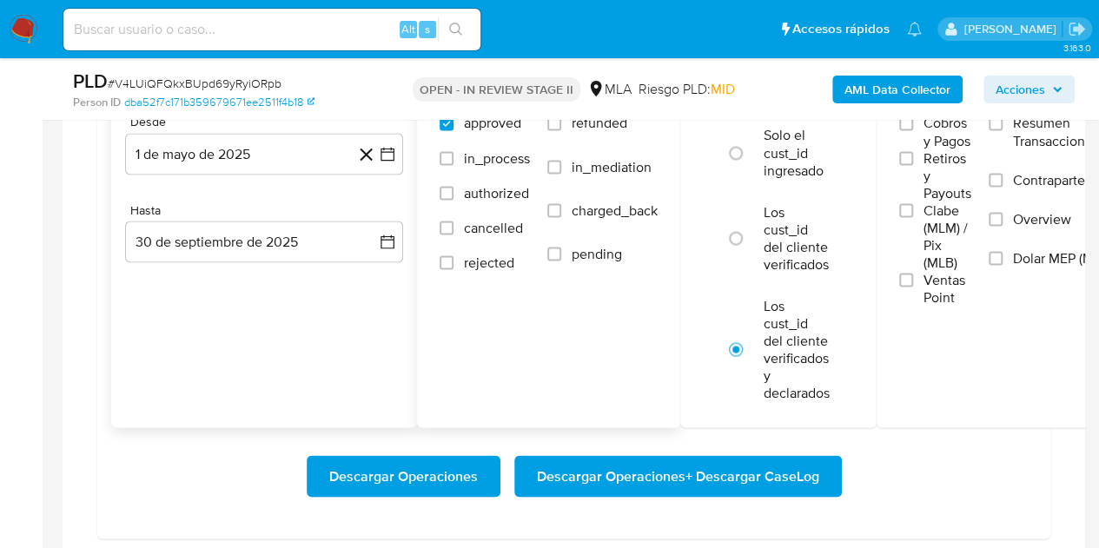
click at [588, 121] on span "refunded" at bounding box center [600, 123] width 56 height 17
click at [561, 121] on input "refunded" at bounding box center [554, 123] width 14 height 14
checkbox input "true"
click at [1020, 267] on label "Dolar MEP (MLA)" at bounding box center [1055, 268] width 133 height 39
click at [1003, 265] on input "Dolar MEP (MLA)" at bounding box center [996, 258] width 14 height 14
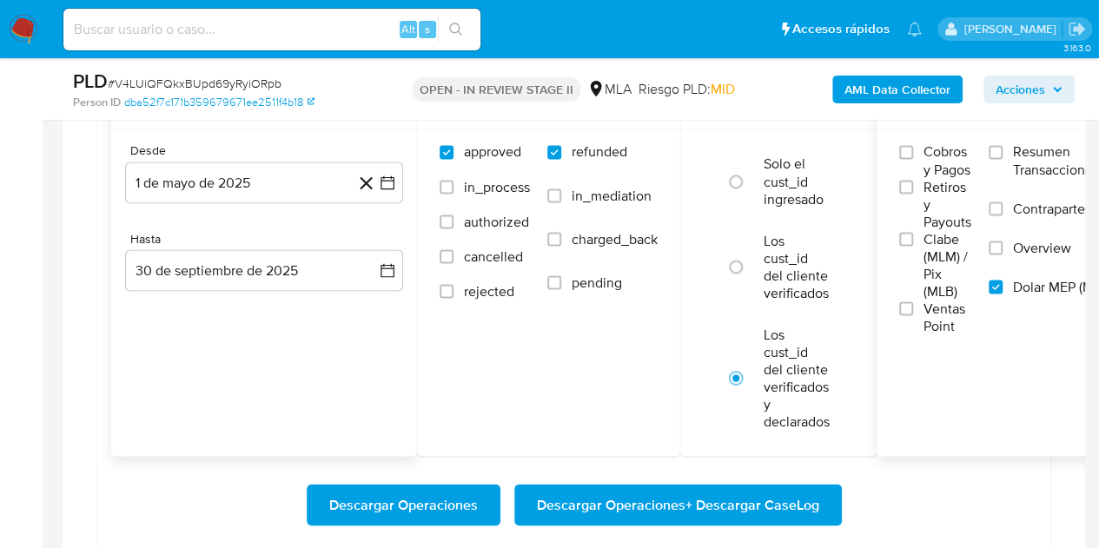
scroll to position [1509, 0]
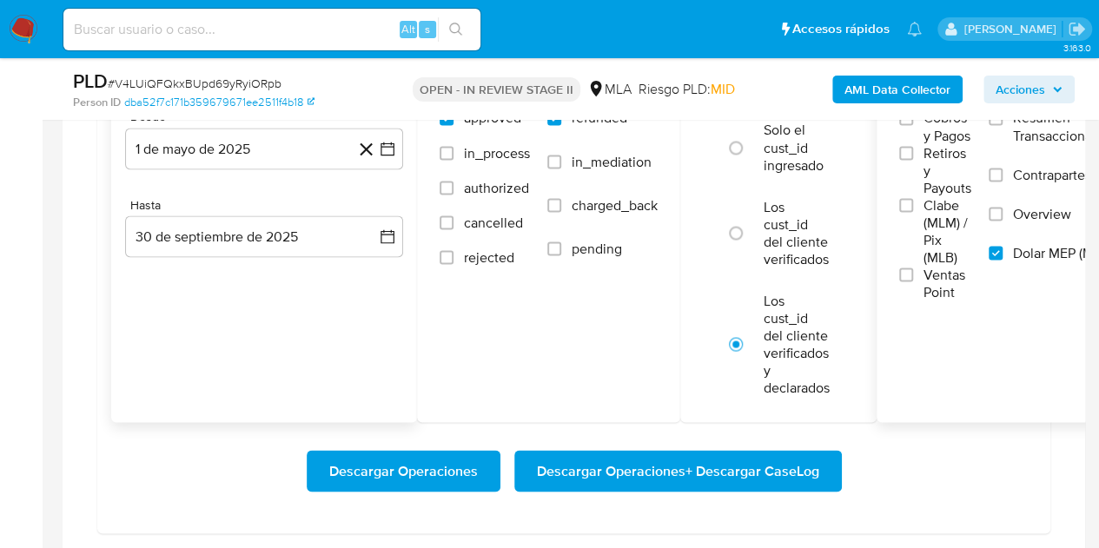
click at [612, 472] on span "Descargar Operaciones + Descargar CaseLog" at bounding box center [678, 471] width 282 height 38
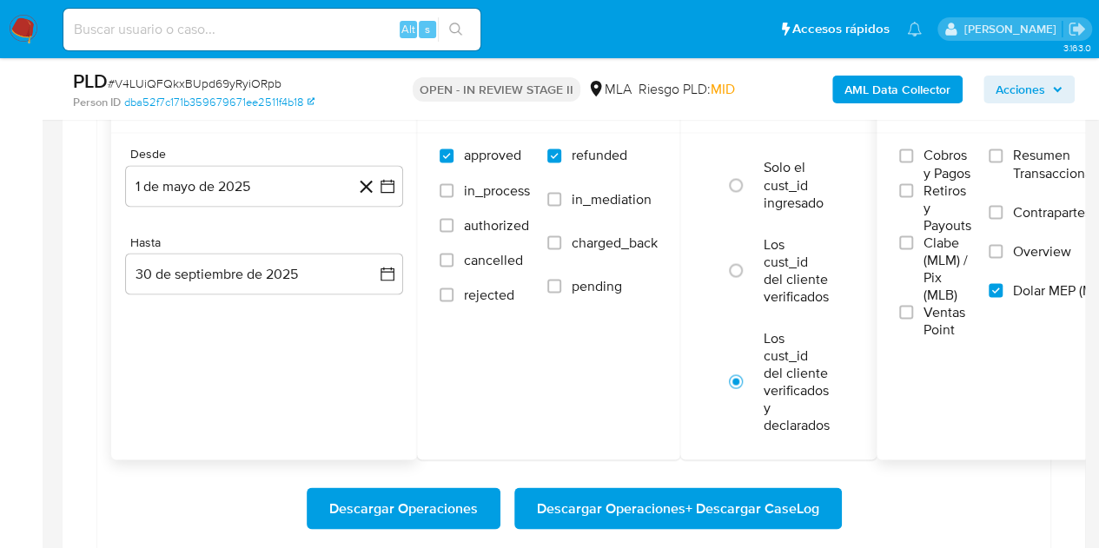
scroll to position [1460, 0]
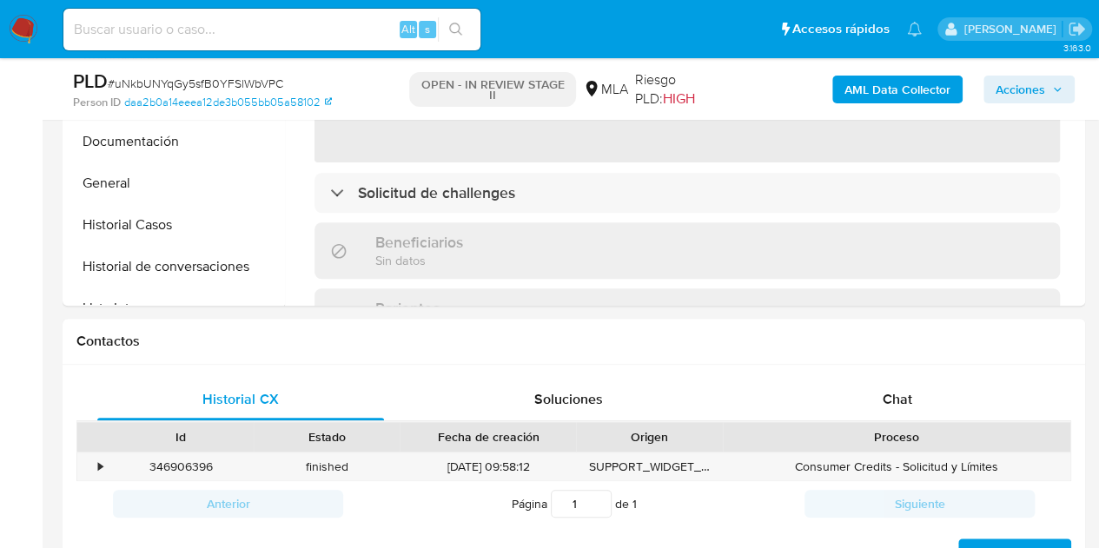
select select "10"
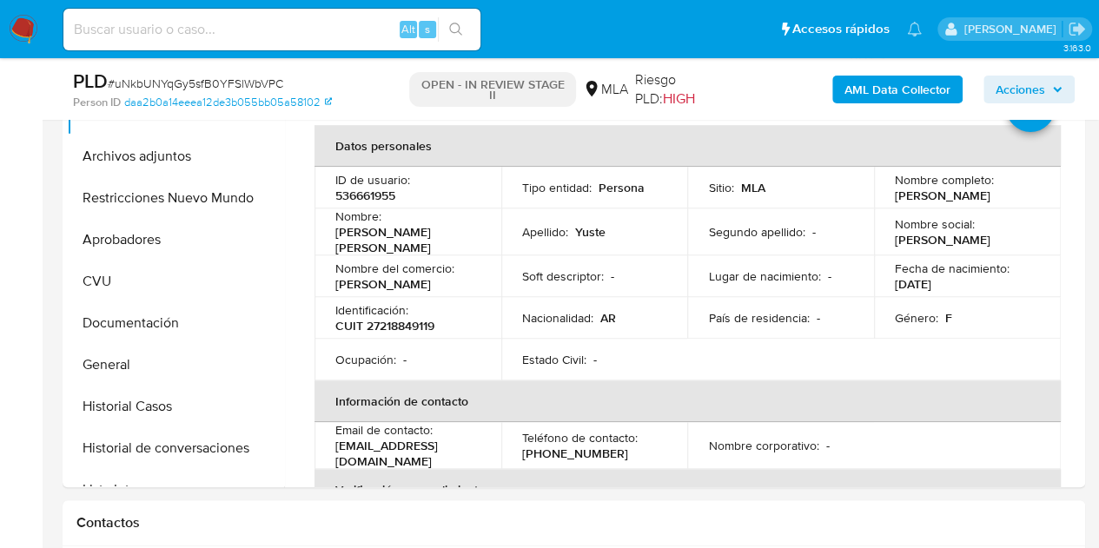
scroll to position [371, 0]
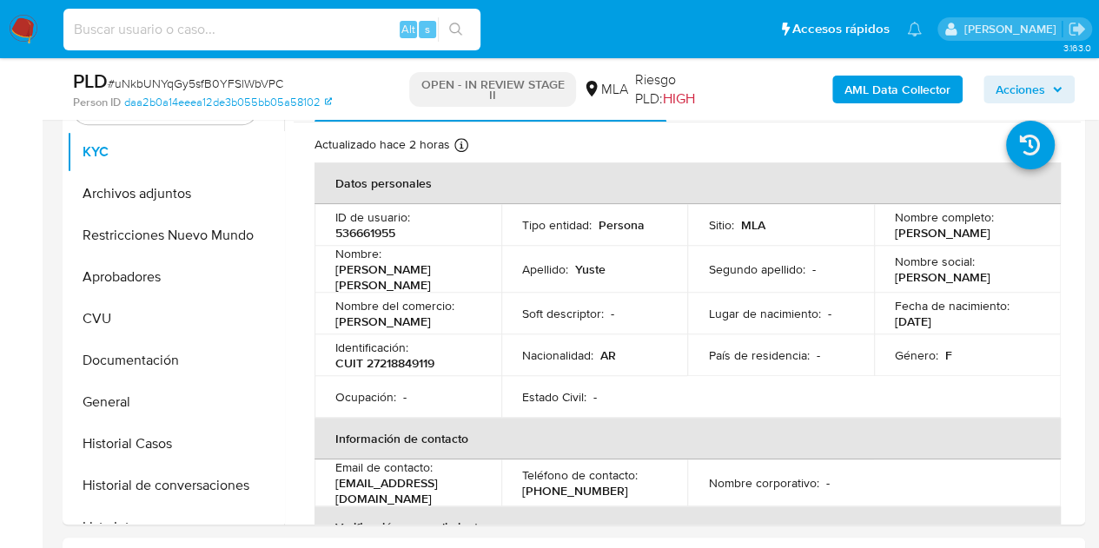
click at [255, 29] on input at bounding box center [271, 29] width 417 height 23
paste input "MT3GfFbMb1qilo6gFpYupeYb"
type input "MT3GfFbMb1qilo6gFpYupeYb"
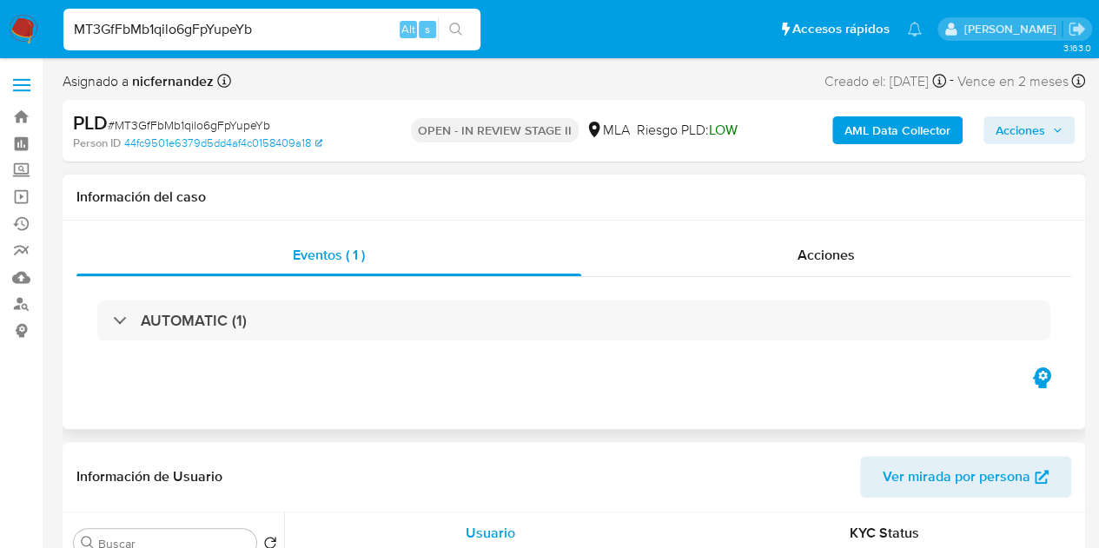
select select "10"
drag, startPoint x: 277, startPoint y: 20, endPoint x: 52, endPoint y: -17, distance: 228.0
paste input "i9Ogd5xyfCahzeLDZBR6V8rw"
type input "i9Ogd5xyfCahzeLDZBR6V8rw"
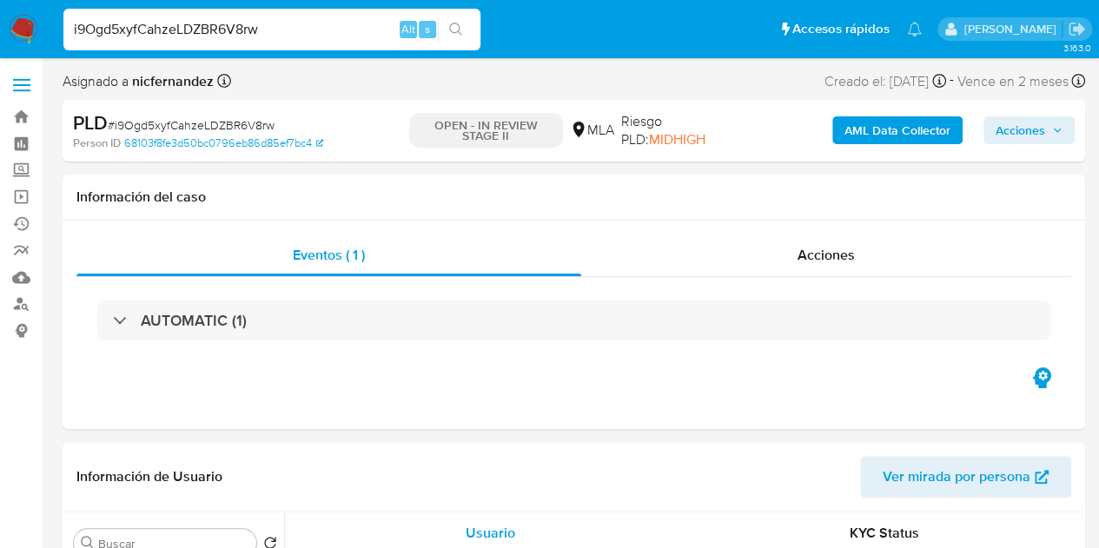
select select "10"
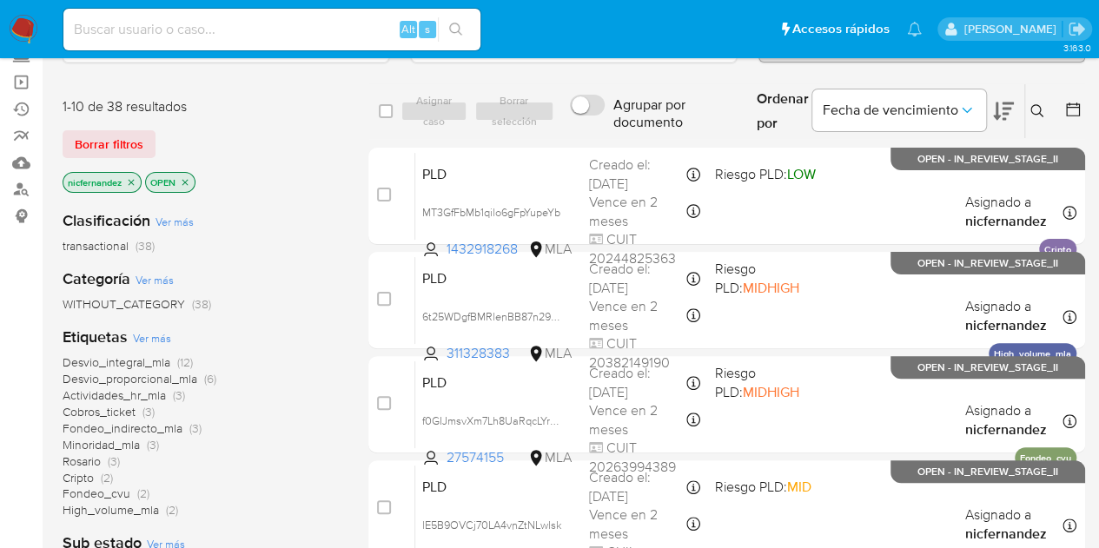
scroll to position [77, 0]
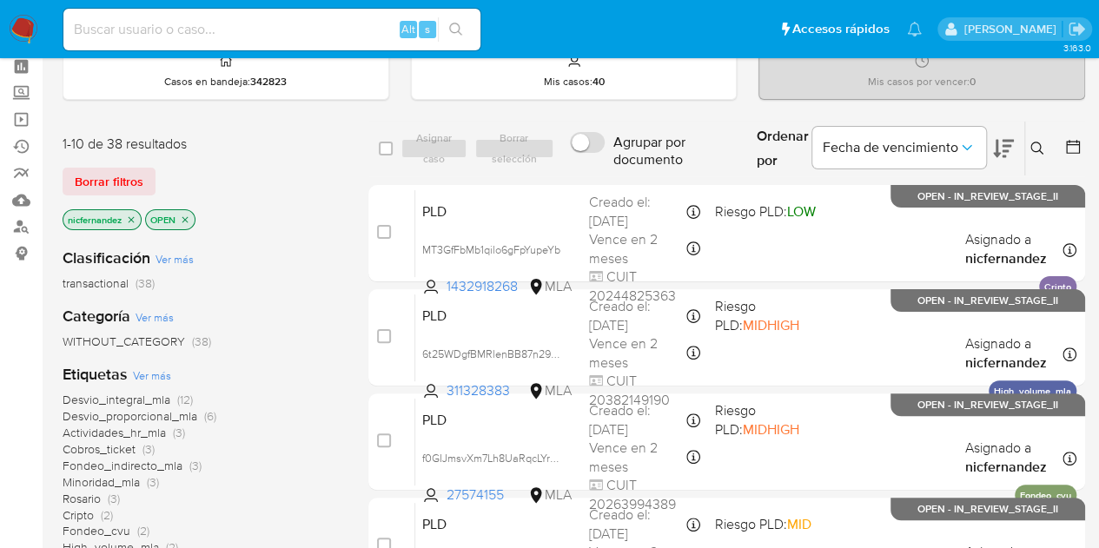
click at [1006, 149] on icon at bounding box center [1003, 149] width 21 height 18
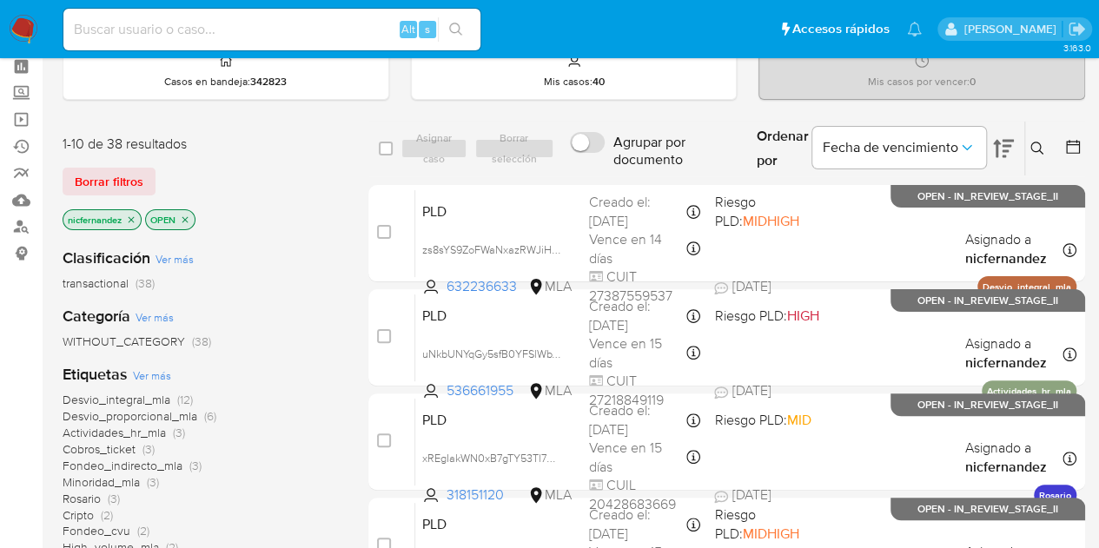
click at [1006, 149] on icon at bounding box center [1003, 149] width 21 height 18
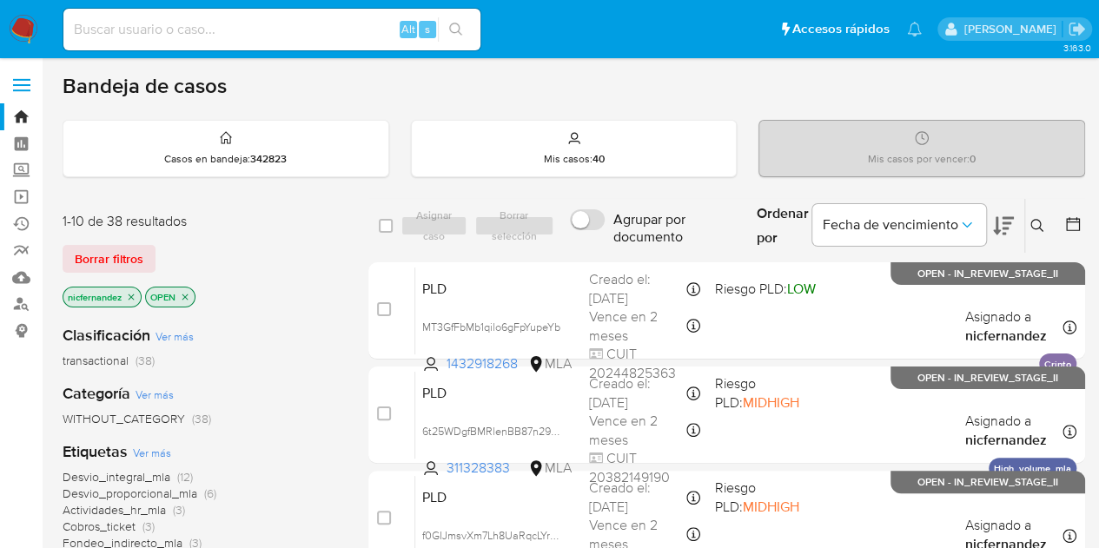
scroll to position [885, 0]
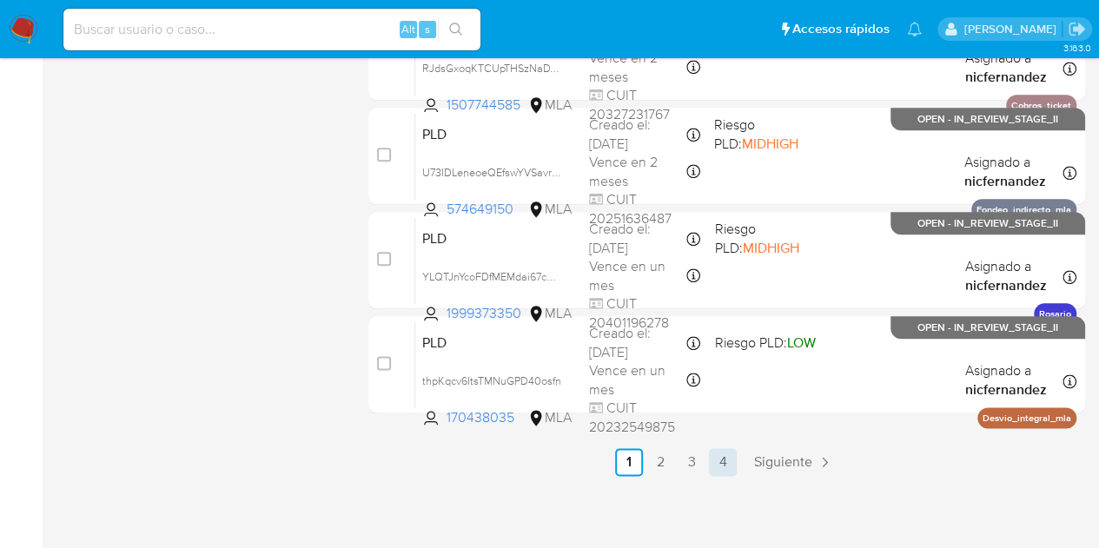
click at [726, 457] on link "4" at bounding box center [723, 462] width 28 height 28
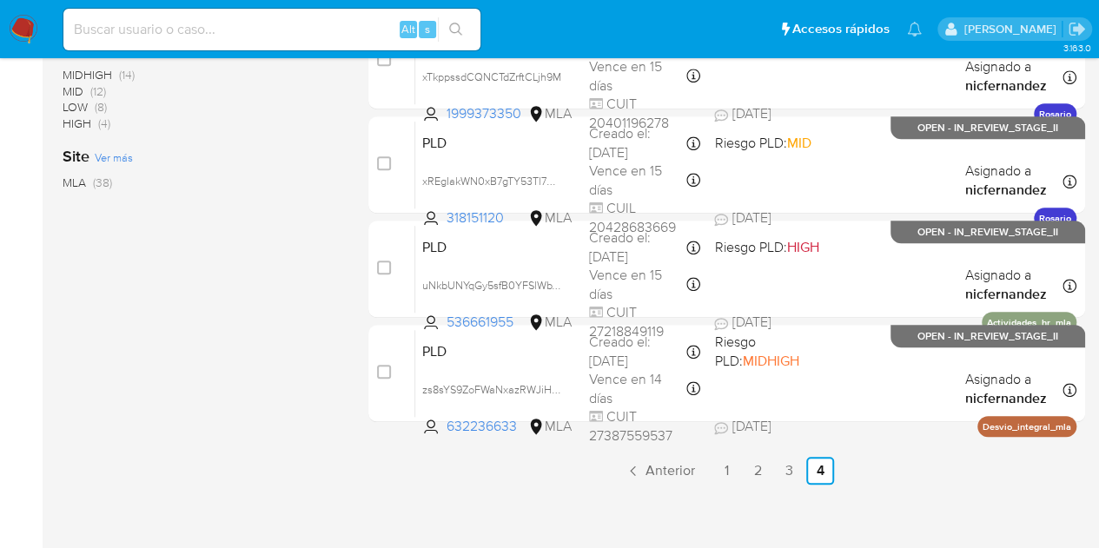
scroll to position [676, 0]
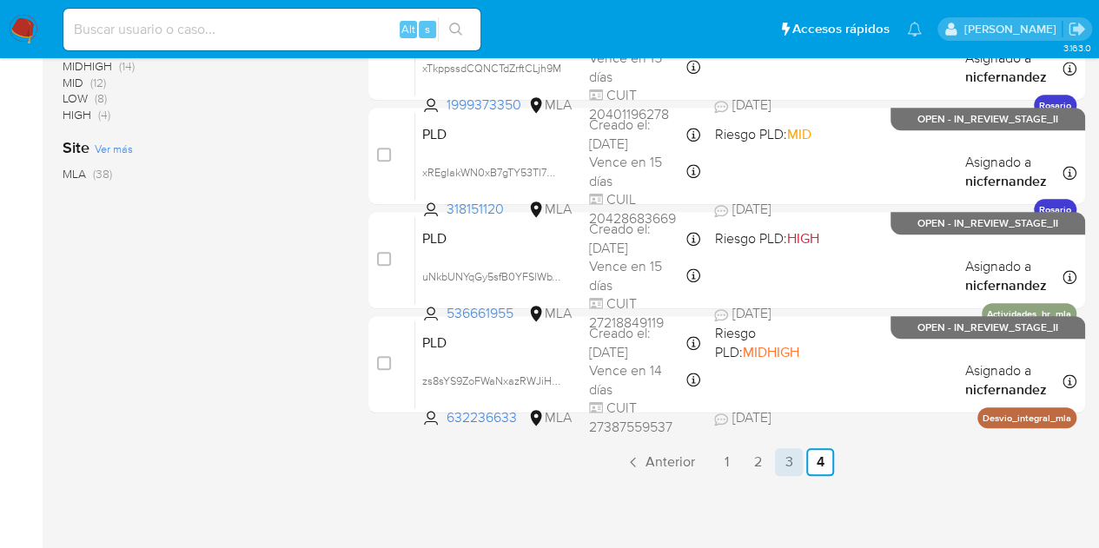
click at [787, 466] on link "3" at bounding box center [789, 462] width 28 height 28
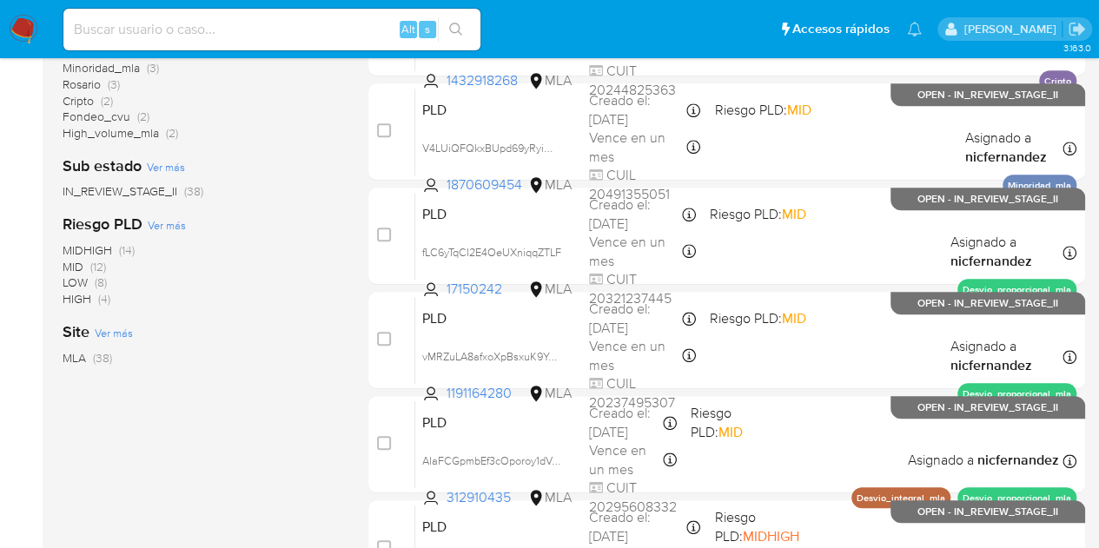
scroll to position [885, 0]
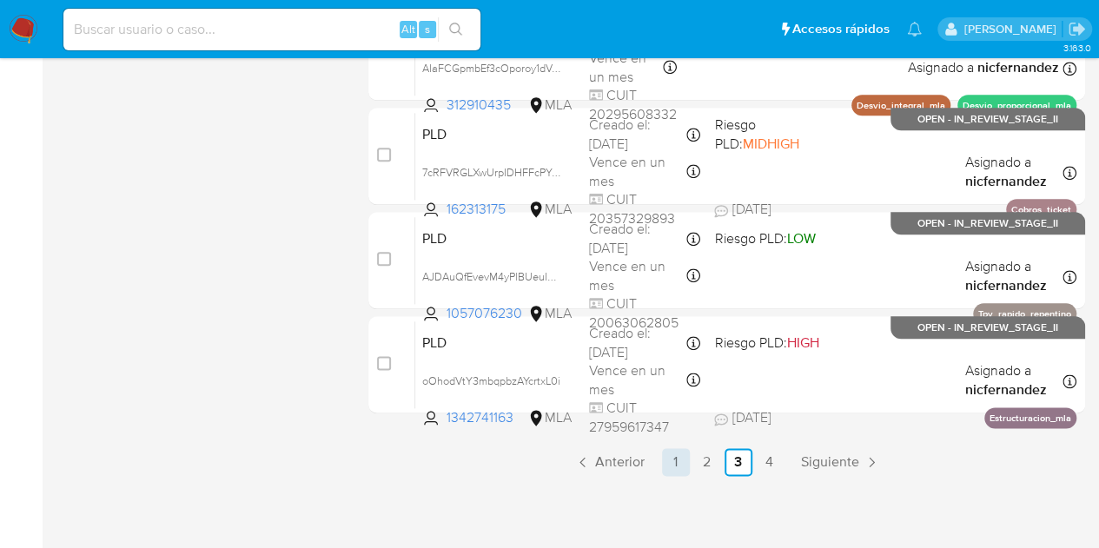
click at [680, 455] on link "1" at bounding box center [676, 462] width 28 height 28
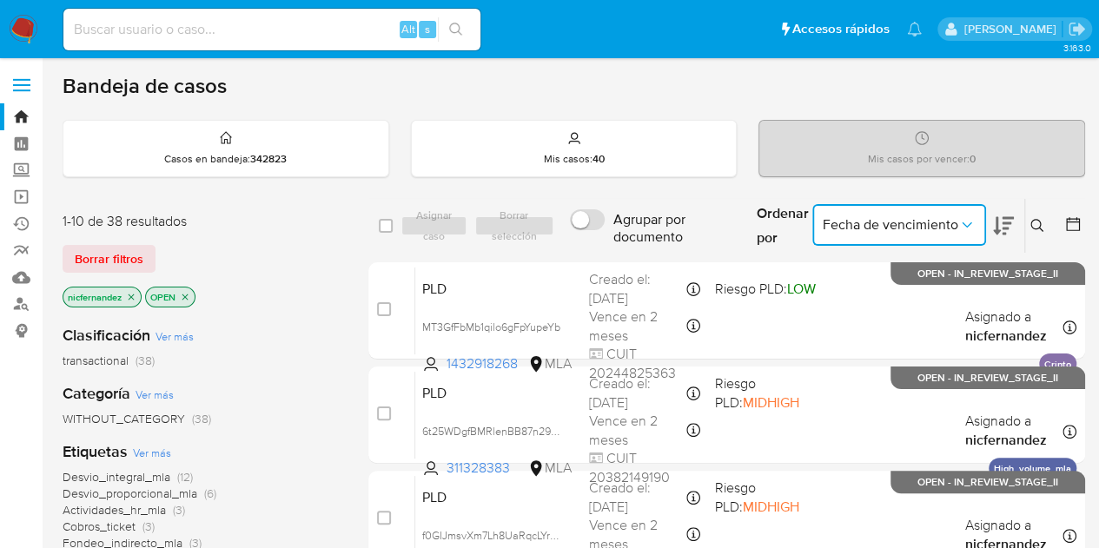
click at [970, 221] on icon "Ordenar por" at bounding box center [967, 224] width 17 height 17
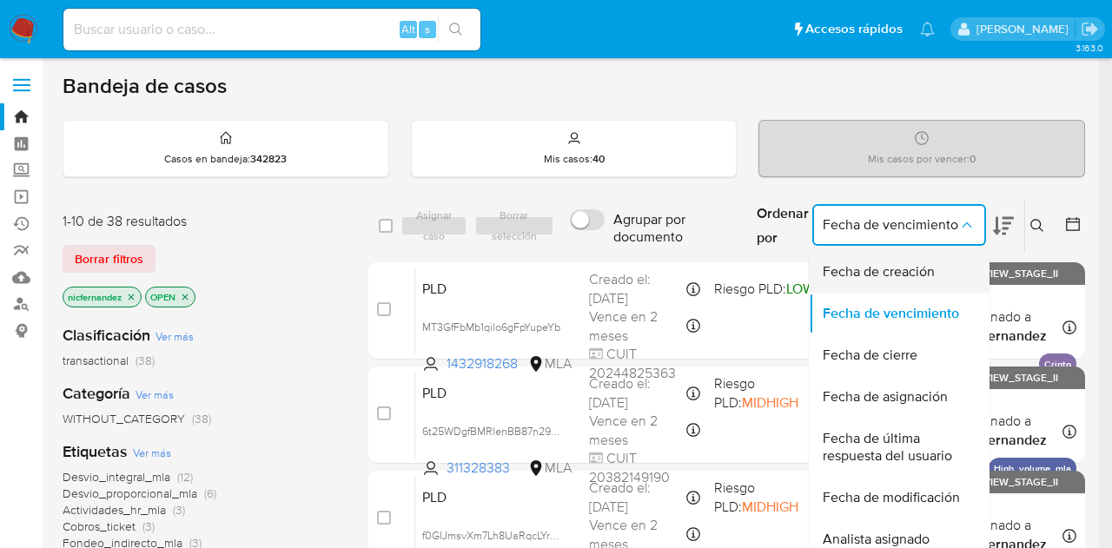
click at [932, 274] on span "Fecha de creación" at bounding box center [879, 271] width 112 height 17
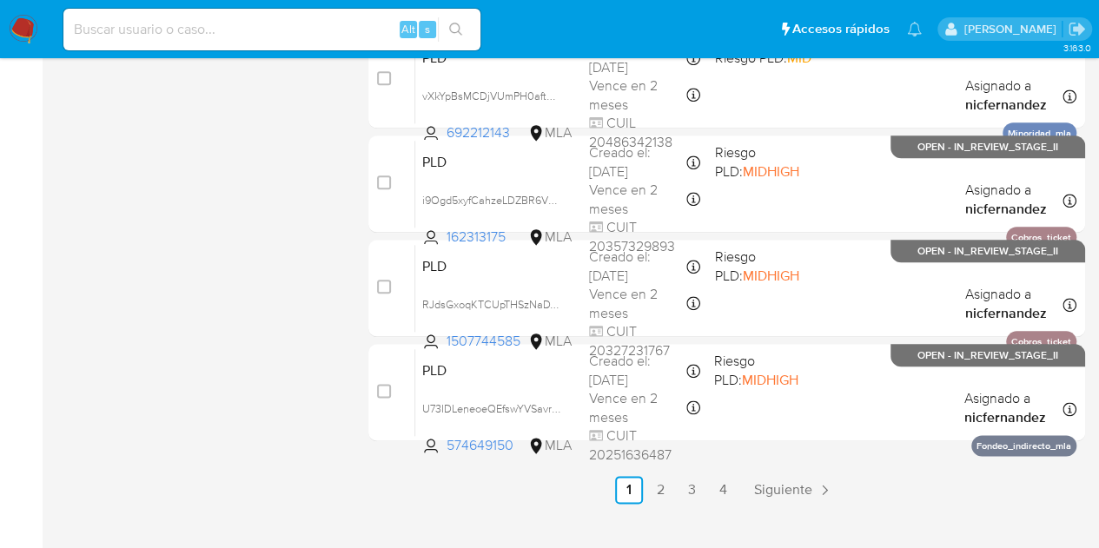
scroll to position [885, 0]
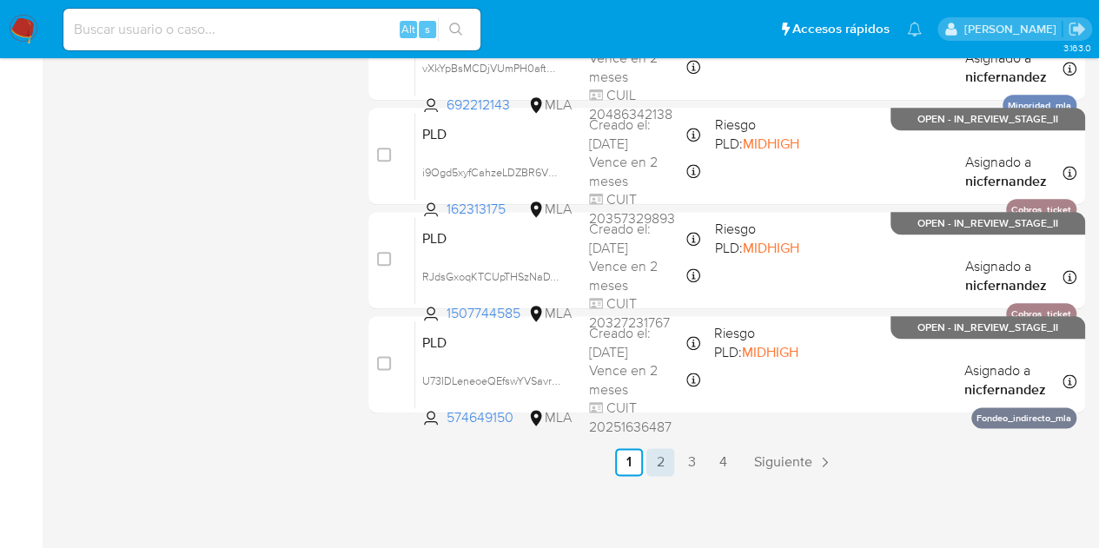
click at [671, 465] on link "2" at bounding box center [661, 462] width 28 height 28
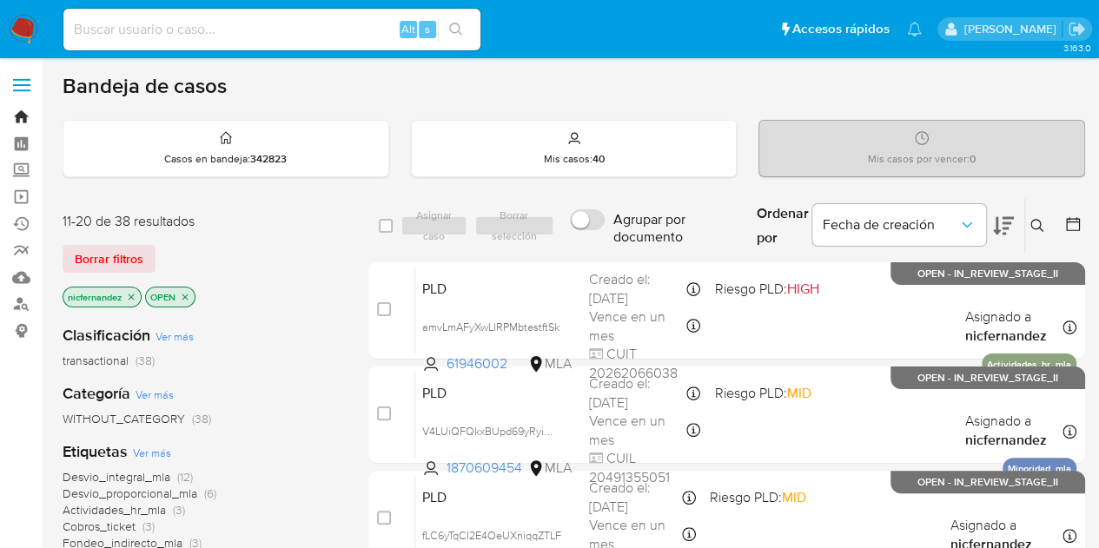
click at [16, 117] on link "Bandeja" at bounding box center [103, 116] width 207 height 27
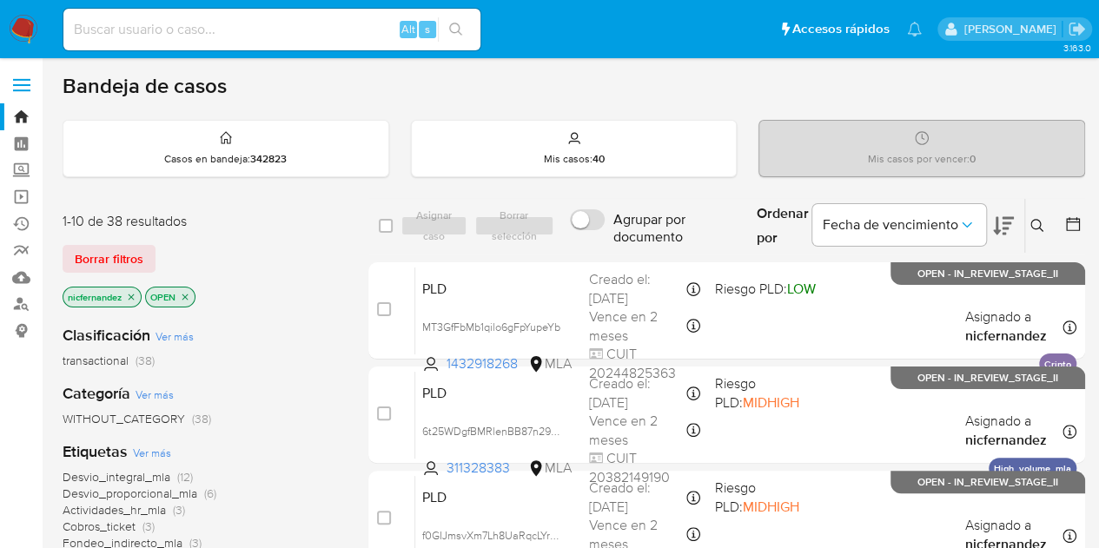
drag, startPoint x: 111, startPoint y: 261, endPoint x: 184, endPoint y: 281, distance: 75.7
click at [111, 261] on span "Borrar filtros" at bounding box center [109, 259] width 69 height 24
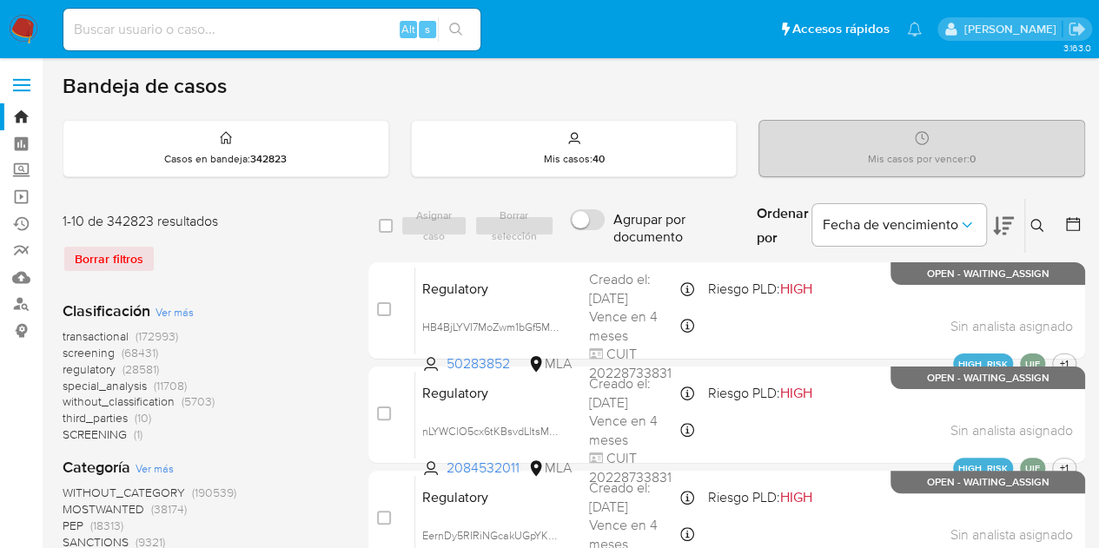
click at [1043, 223] on icon at bounding box center [1038, 226] width 14 height 14
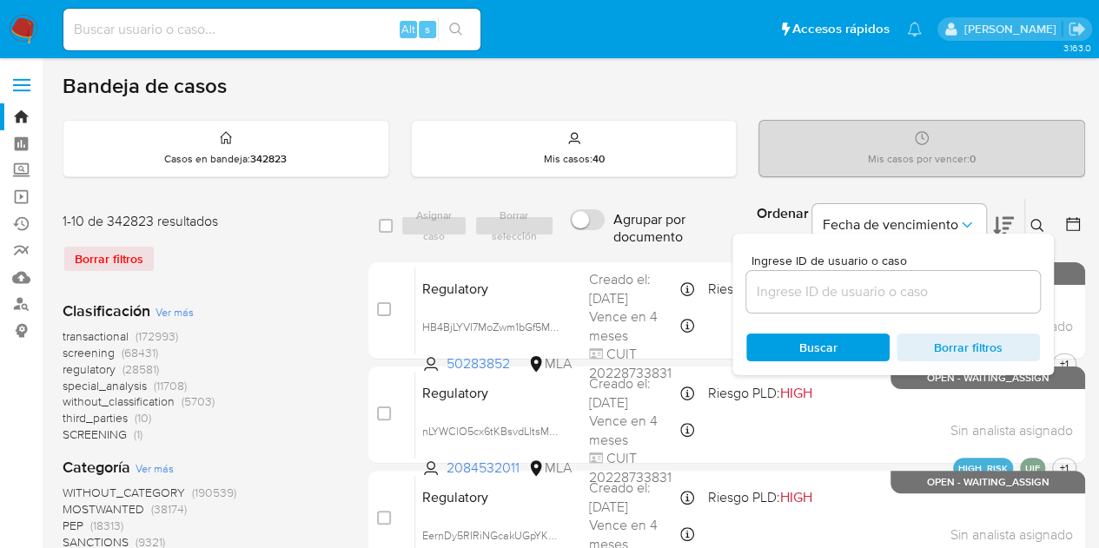
click at [881, 287] on input at bounding box center [893, 292] width 294 height 23
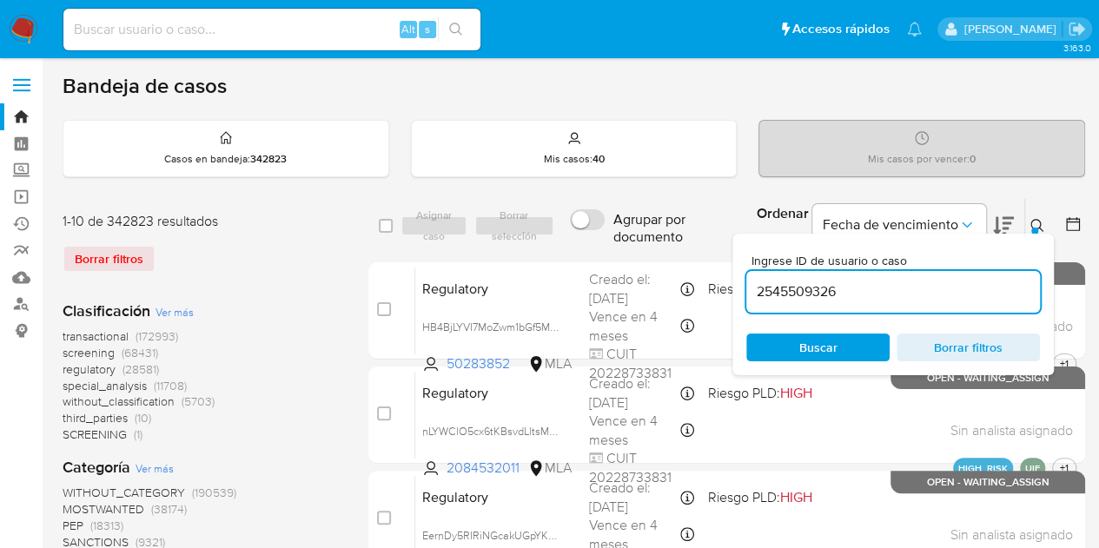
type input "2545509326"
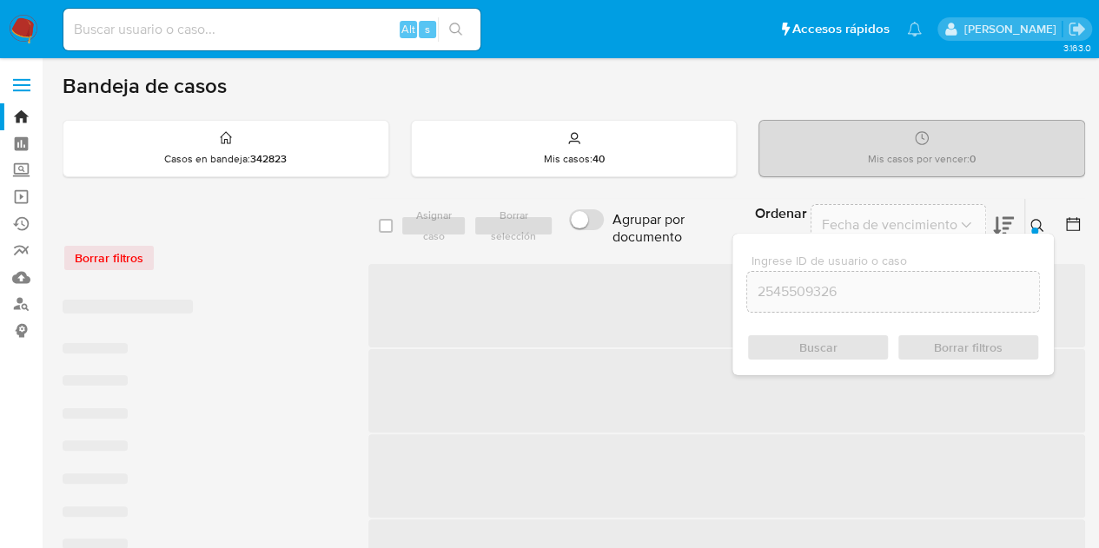
click at [1036, 228] on div at bounding box center [1035, 231] width 7 height 7
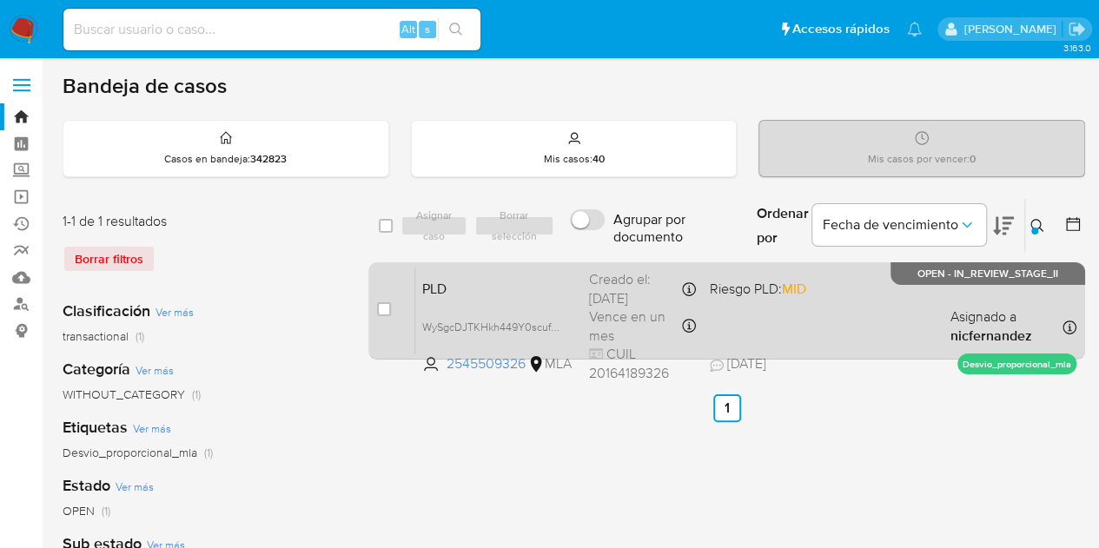
click at [548, 289] on span "PLD" at bounding box center [498, 287] width 153 height 23
click at [551, 324] on span "WySgcDJTKHkh449Y0scuf0mR" at bounding box center [497, 325] width 151 height 19
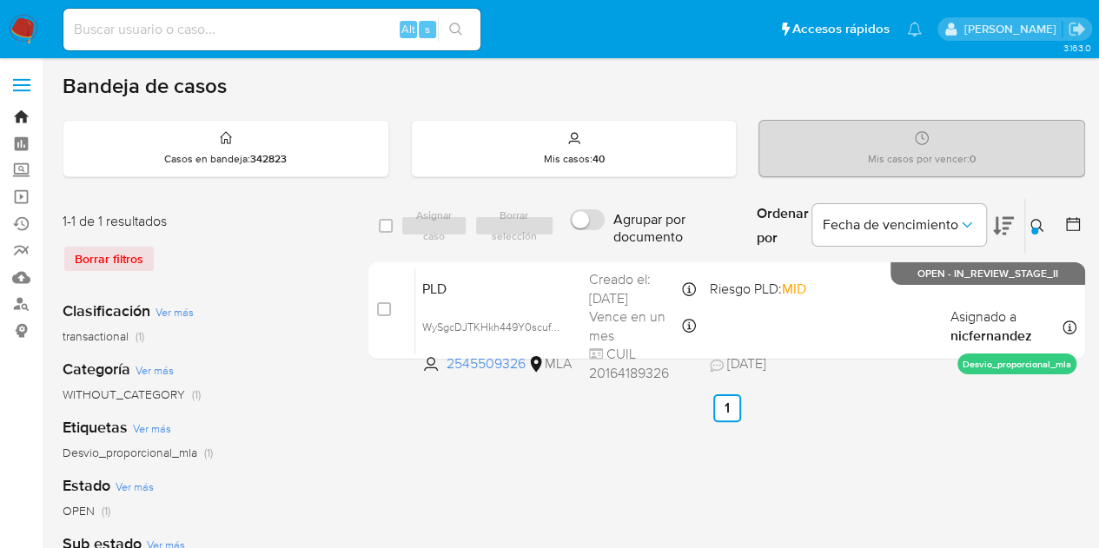
click at [17, 116] on link "Bandeja" at bounding box center [103, 116] width 207 height 27
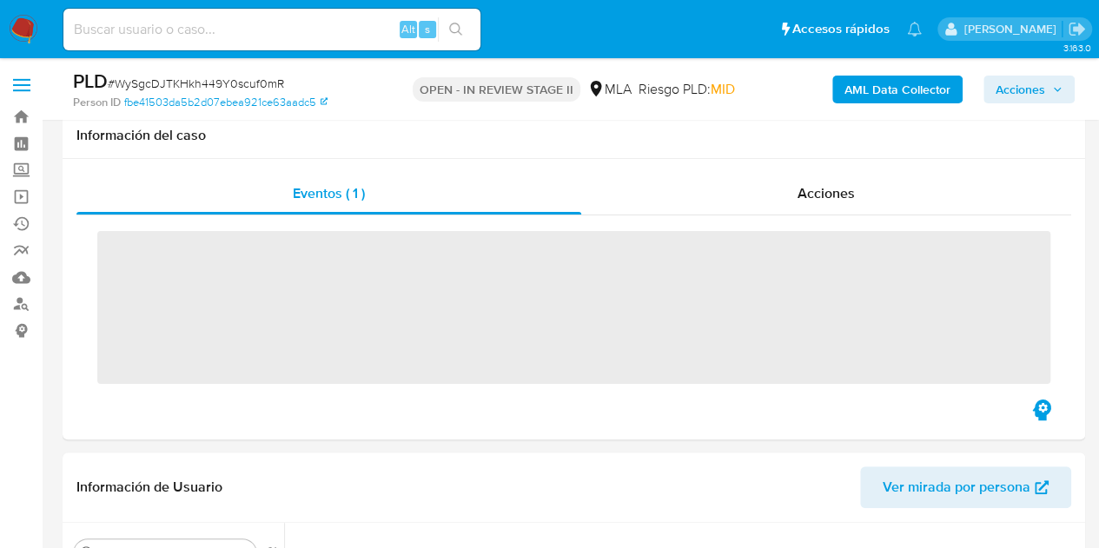
scroll to position [838, 0]
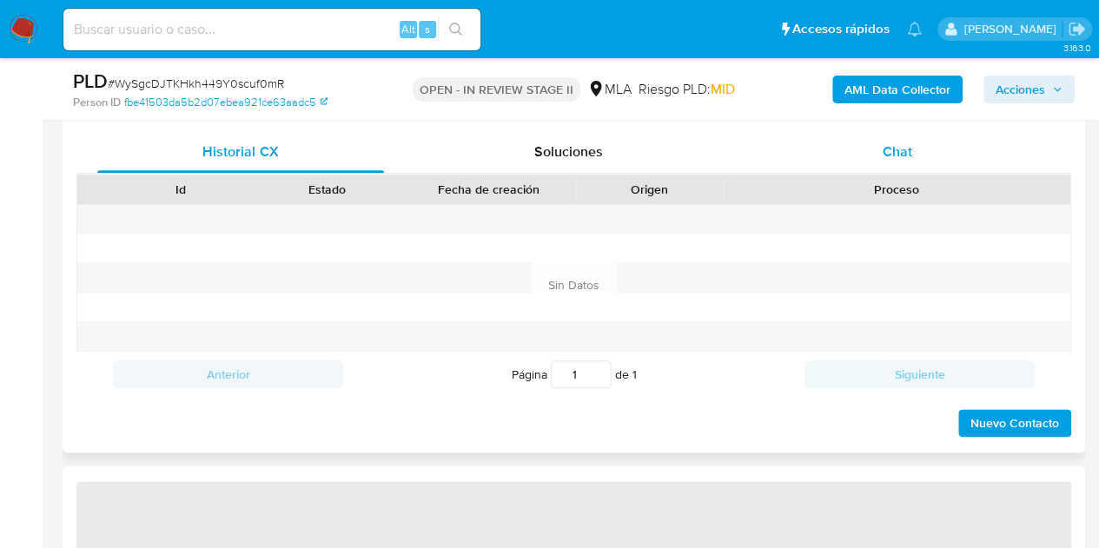
select select "10"
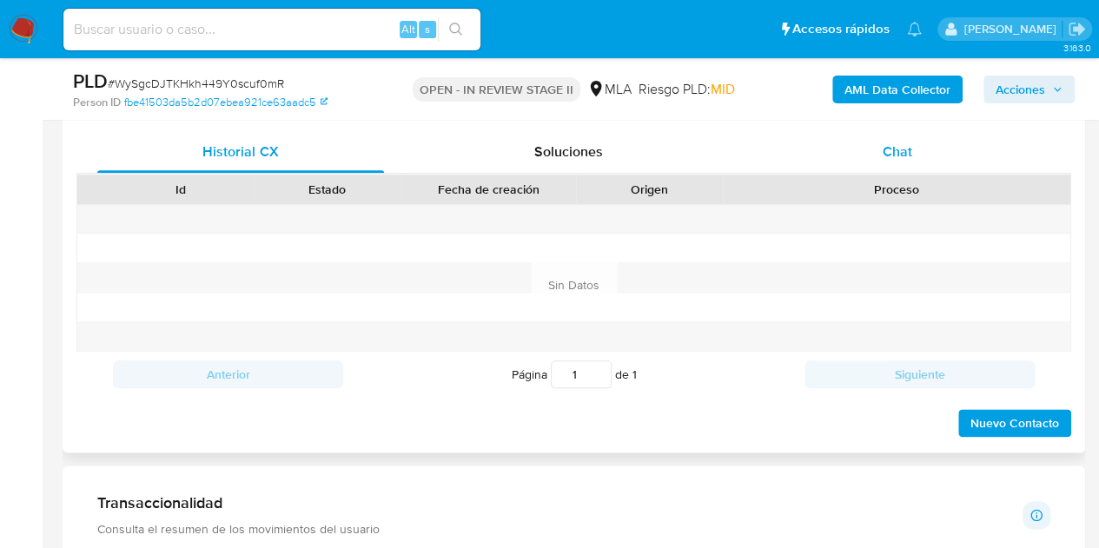
click at [895, 159] on span "Chat" at bounding box center [898, 152] width 30 height 20
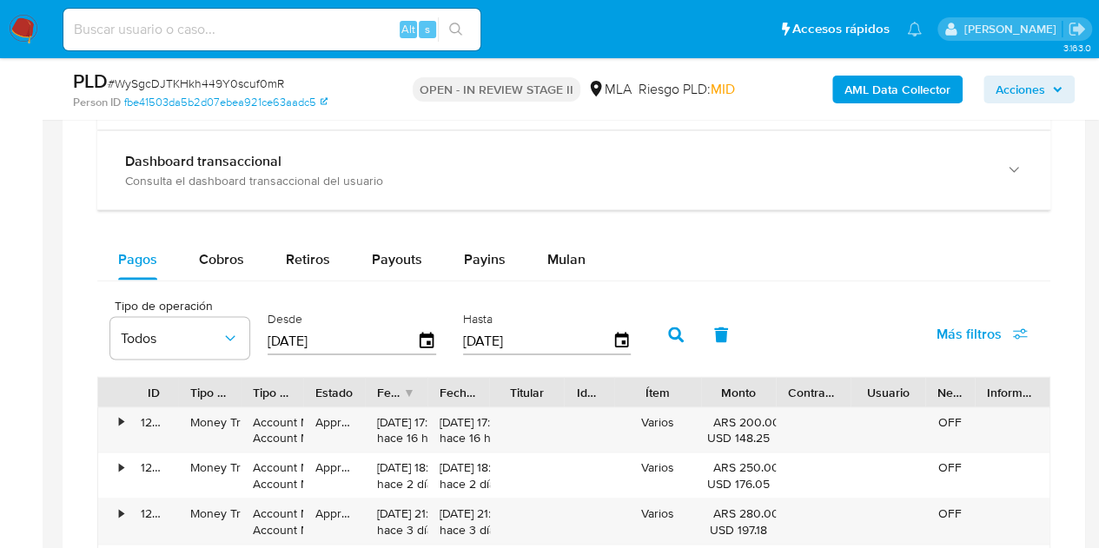
scroll to position [1565, 0]
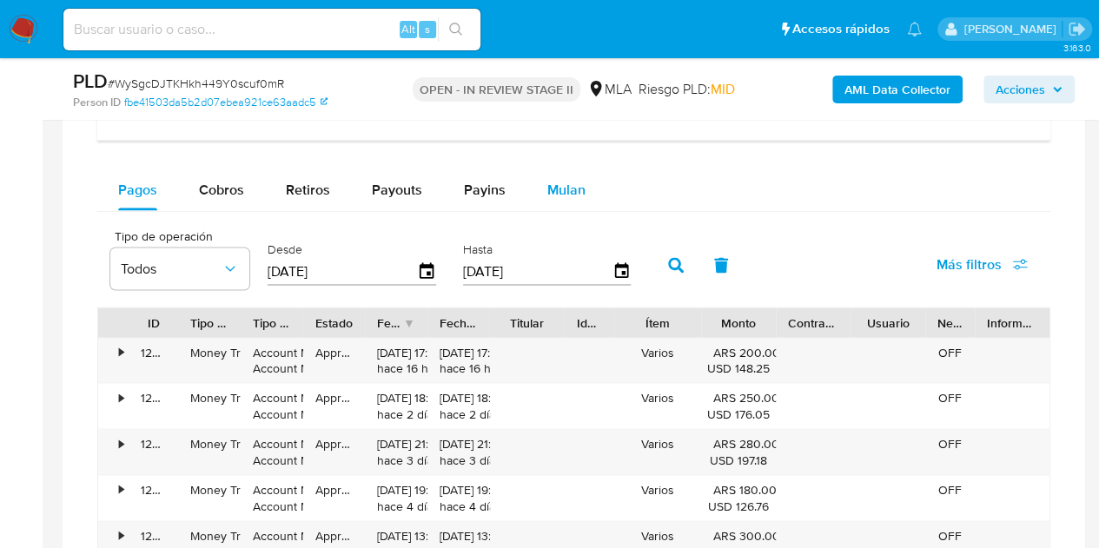
click at [575, 188] on span "Mulan" at bounding box center [566, 189] width 38 height 20
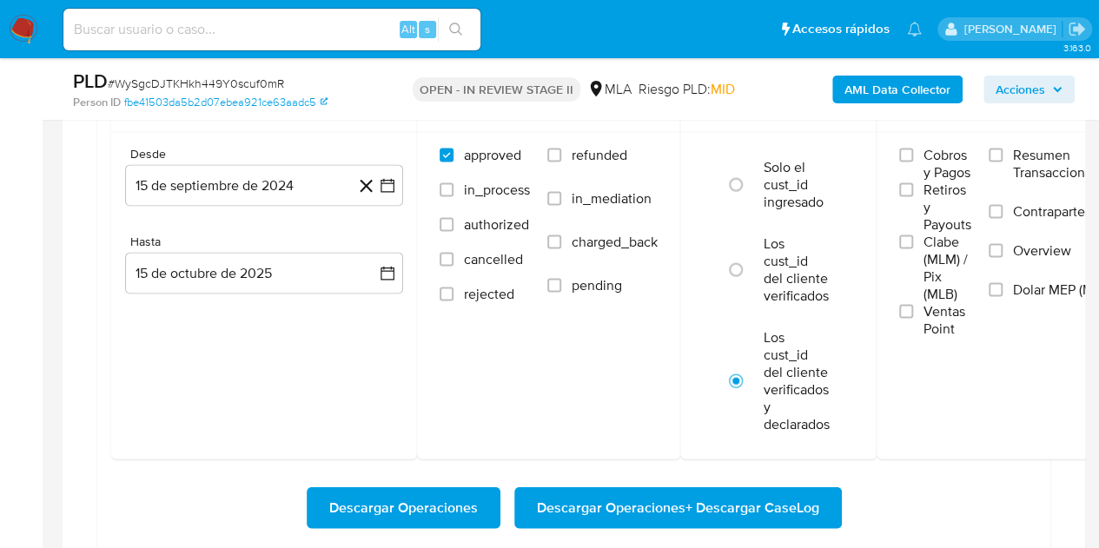
scroll to position [1782, 0]
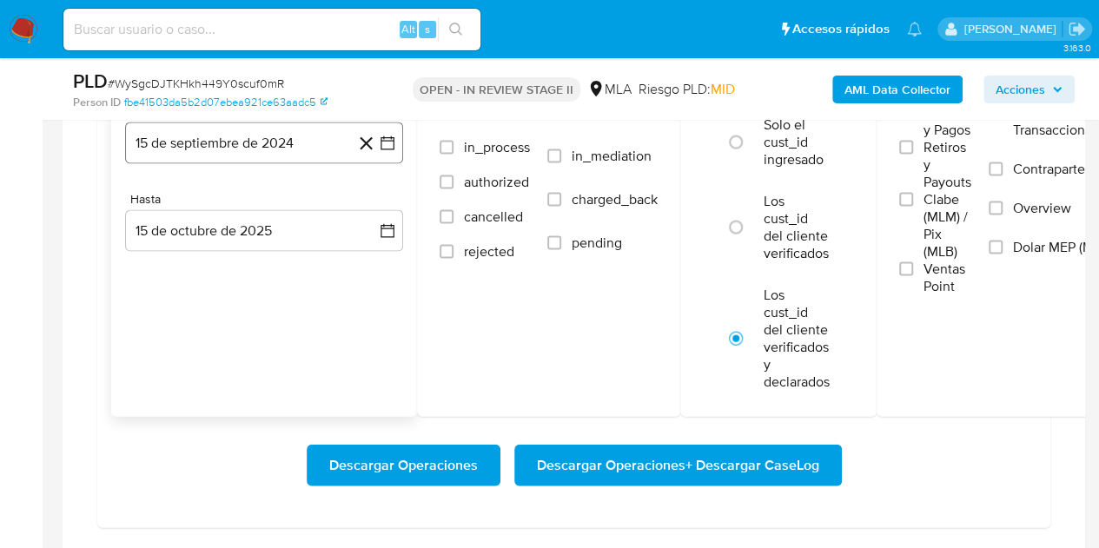
click at [273, 143] on button "15 de septiembre de 2024" at bounding box center [264, 144] width 278 height 42
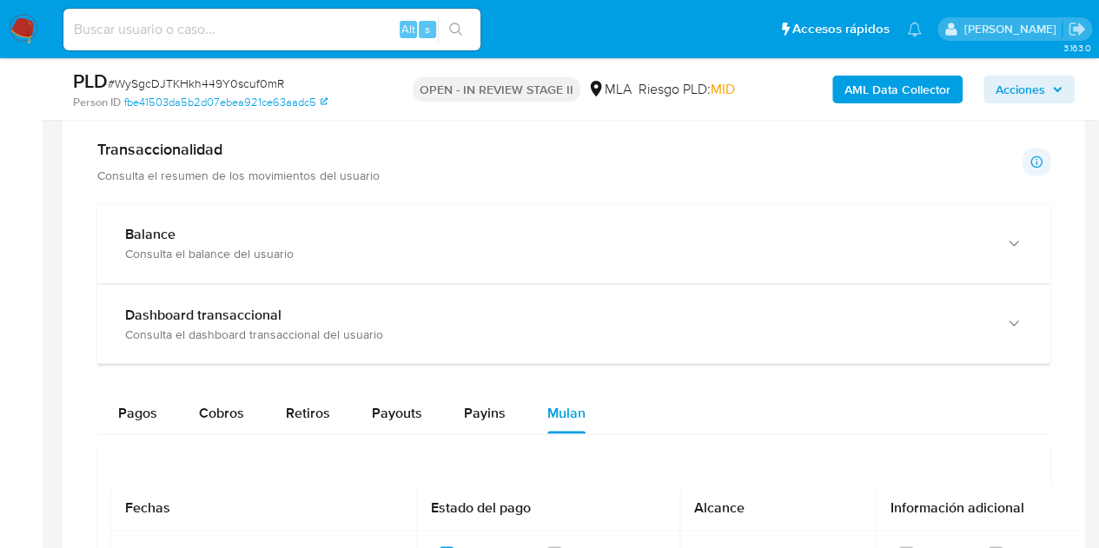
scroll to position [1396, 0]
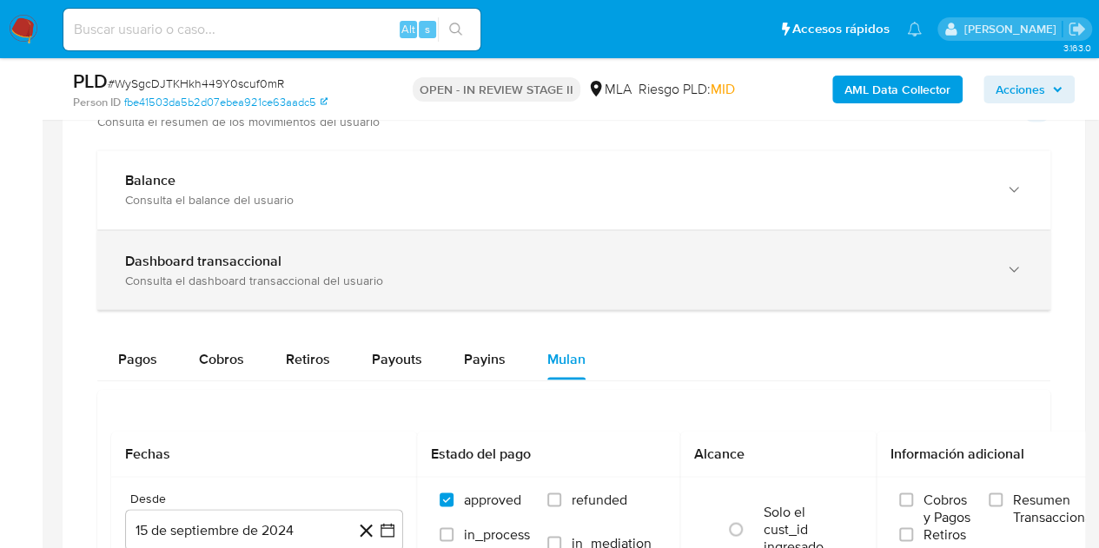
click at [654, 288] on div "Dashboard transaccional Consulta el dashboard transaccional del usuario" at bounding box center [573, 269] width 953 height 79
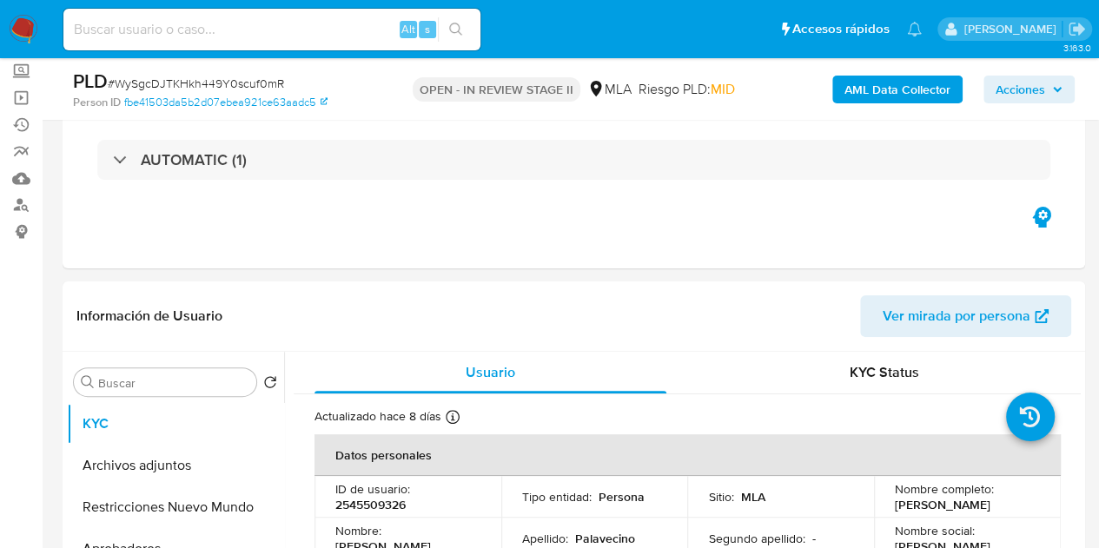
scroll to position [72, 0]
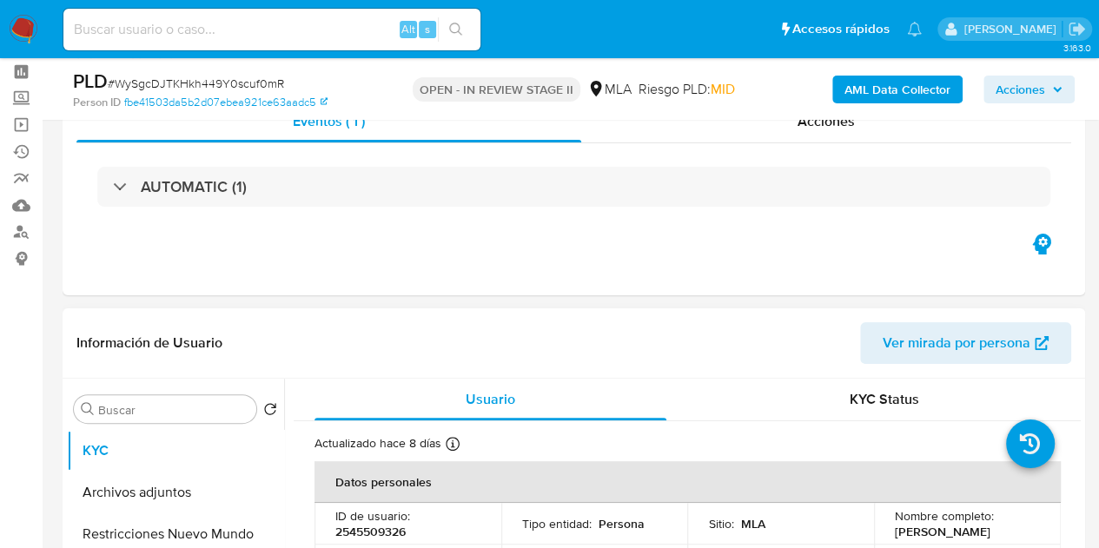
click at [925, 343] on span "Ver mirada por persona" at bounding box center [957, 343] width 148 height 42
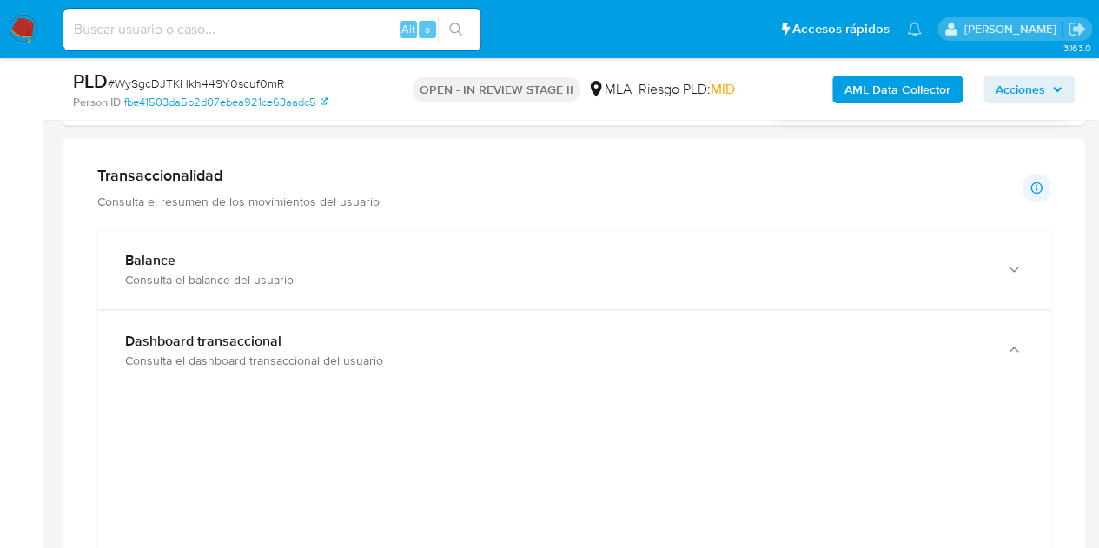
scroll to position [1262, 0]
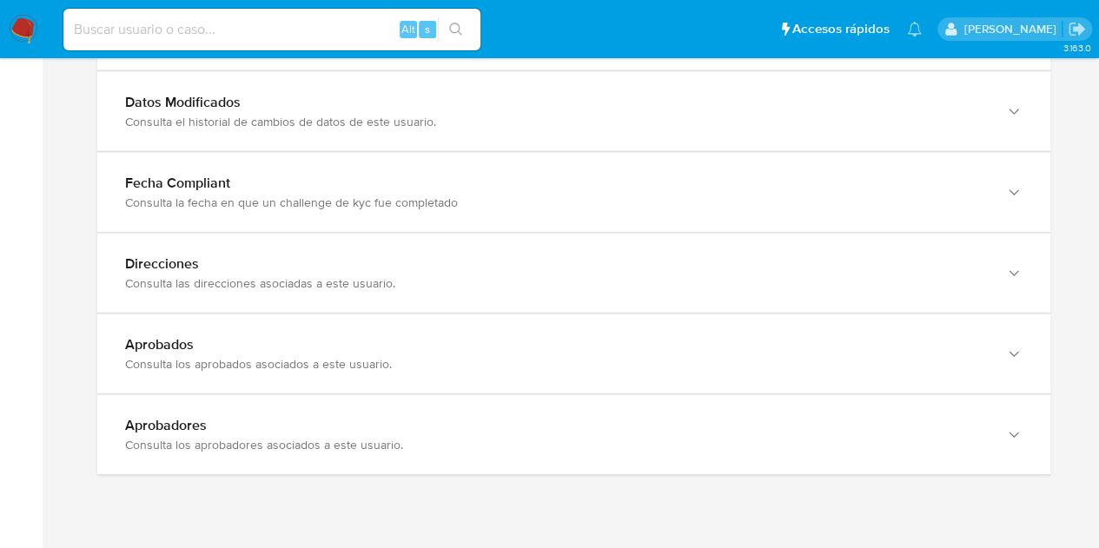
scroll to position [1922, 0]
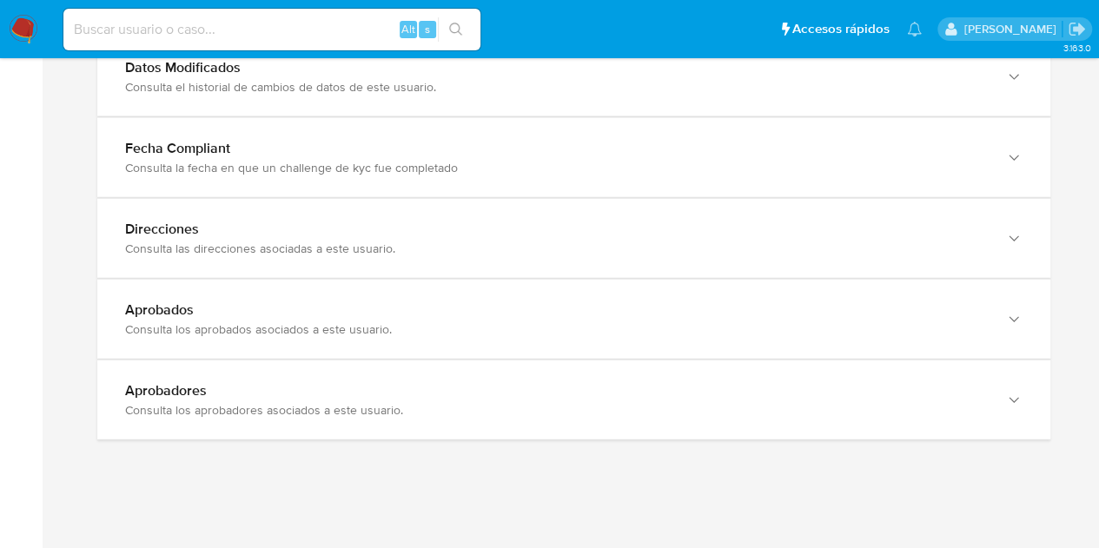
click at [723, 279] on div "Aprobados Consulta los aprobados asociados a este usuario." at bounding box center [573, 319] width 953 height 81
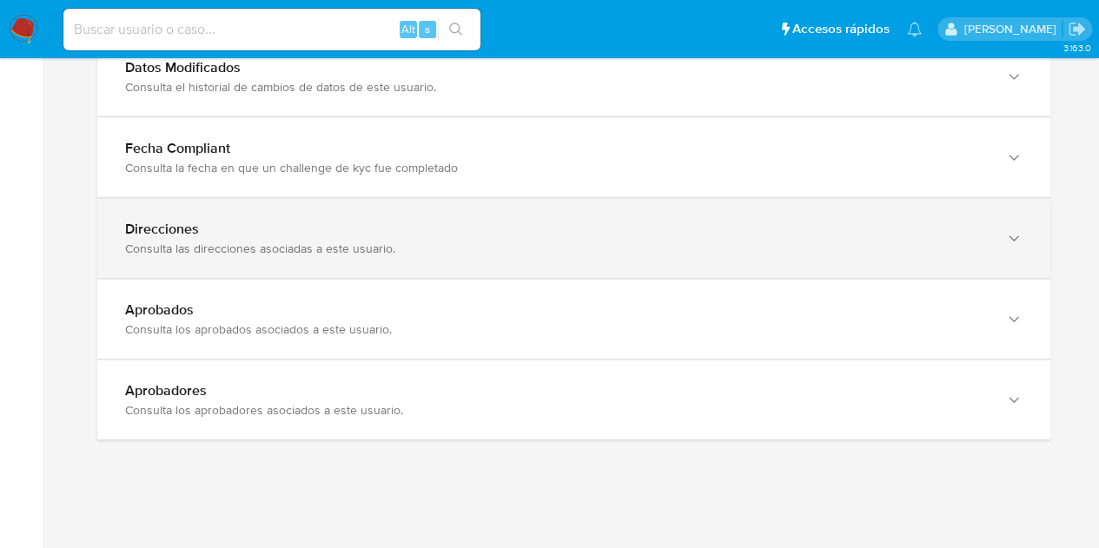
click at [709, 243] on div "Consulta las direcciones asociadas a este usuario." at bounding box center [556, 249] width 863 height 16
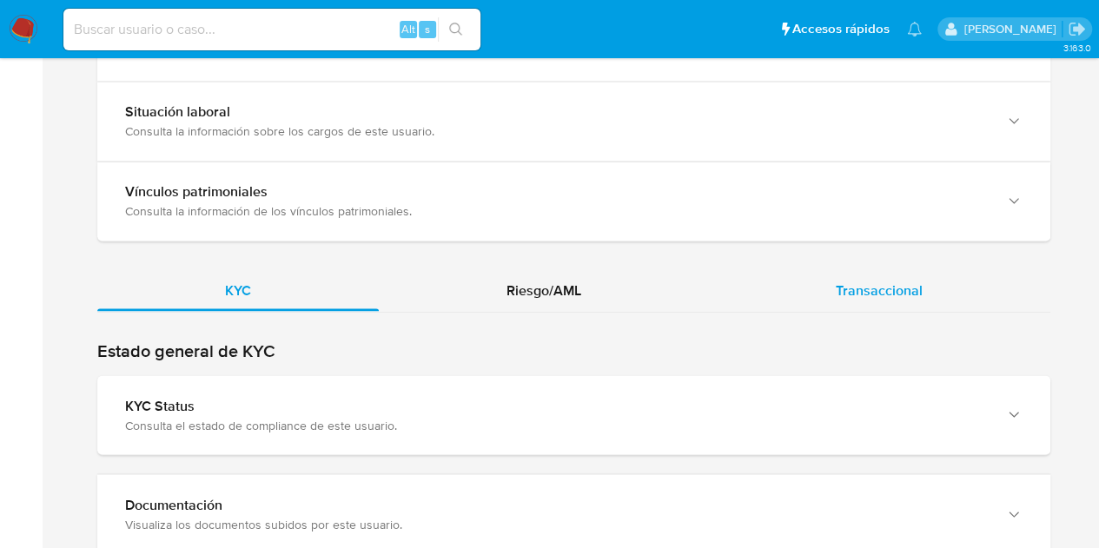
click at [902, 270] on div "Transaccional" at bounding box center [879, 290] width 342 height 42
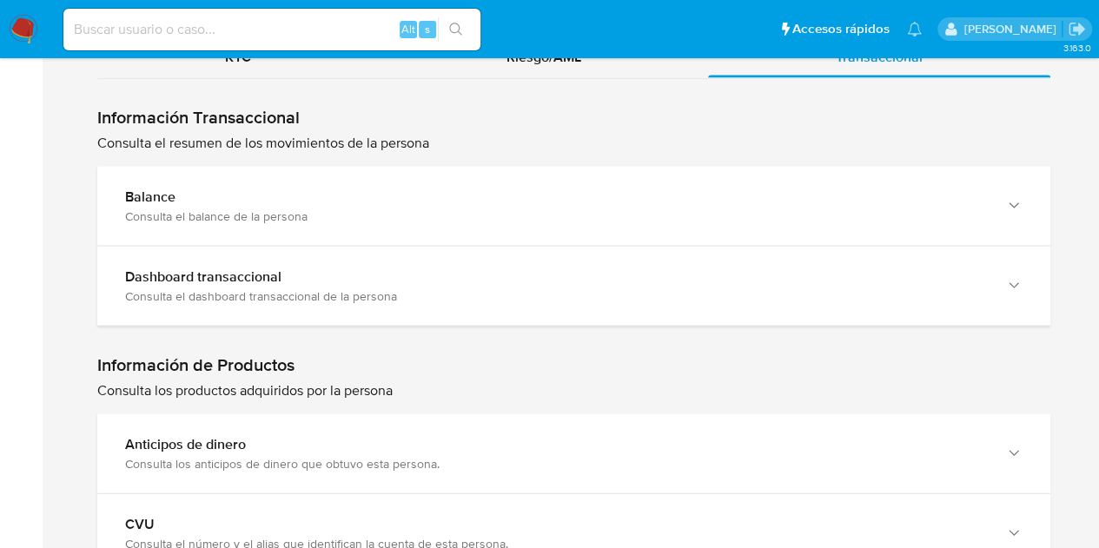
scroll to position [1661, 0]
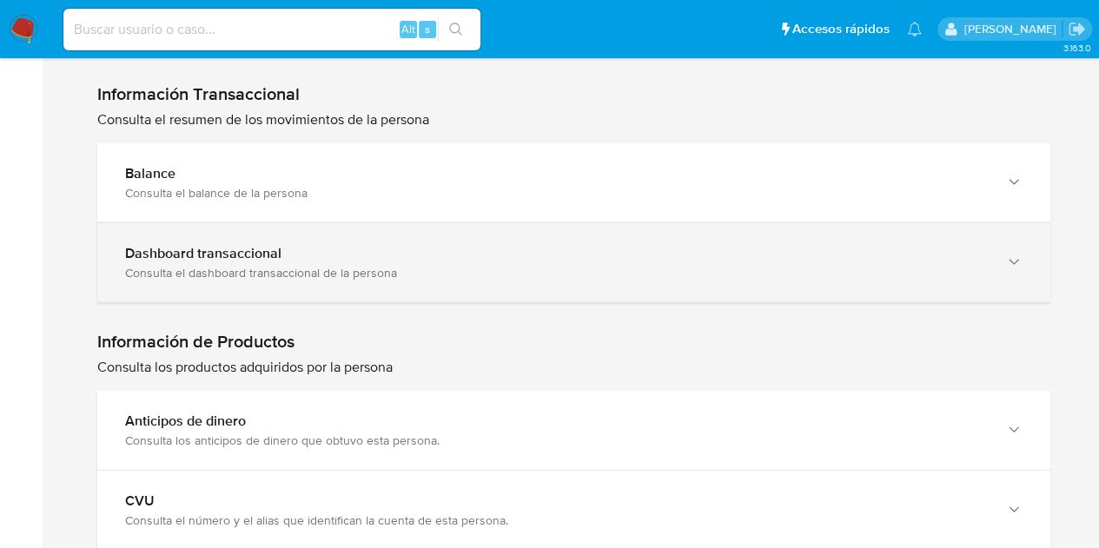
click at [875, 273] on div "Consulta el dashboard transaccional de la persona" at bounding box center [556, 273] width 863 height 16
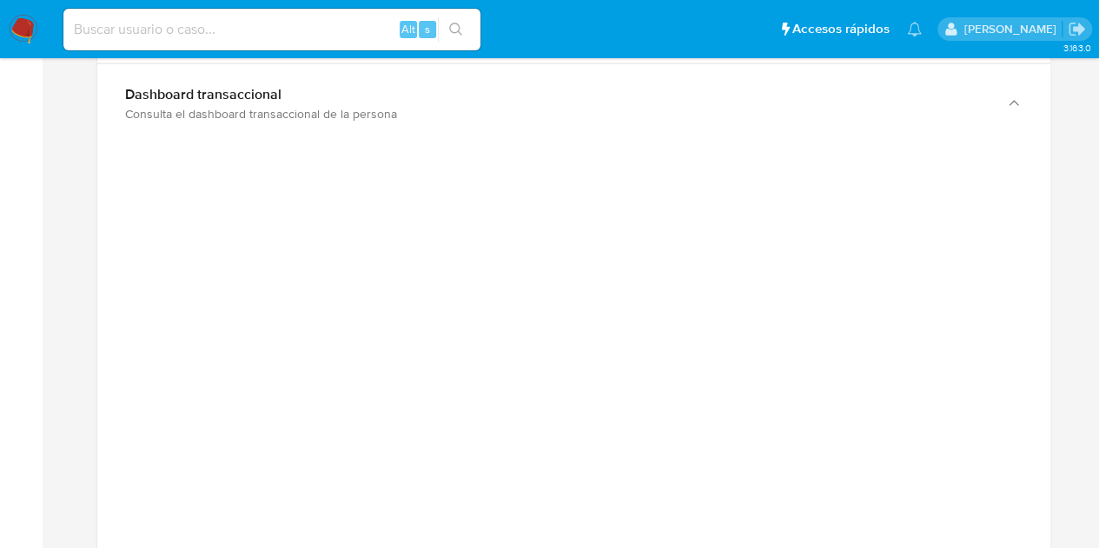
scroll to position [1851, 0]
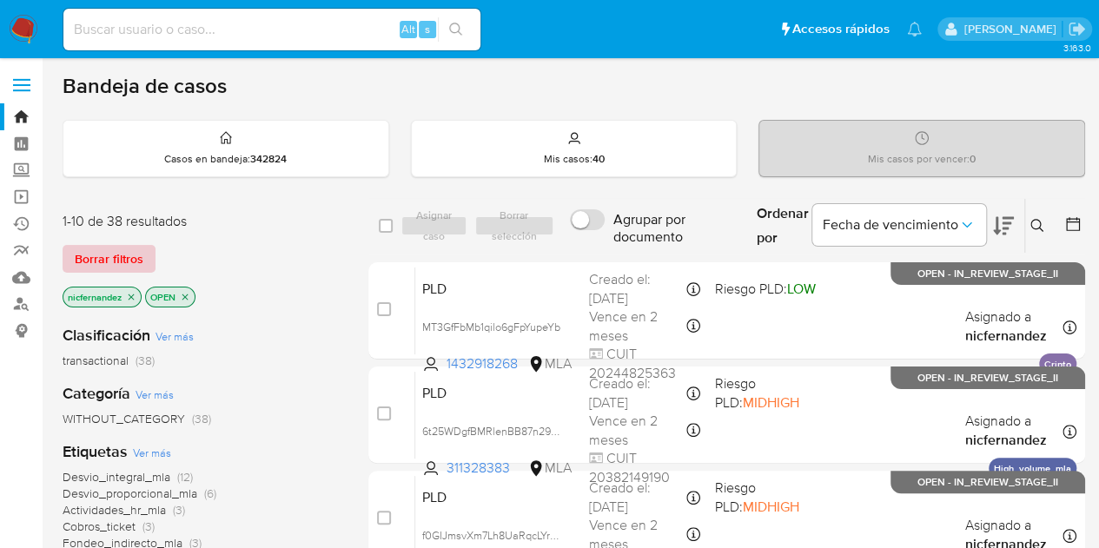
click at [137, 261] on span "Borrar filtros" at bounding box center [109, 259] width 69 height 24
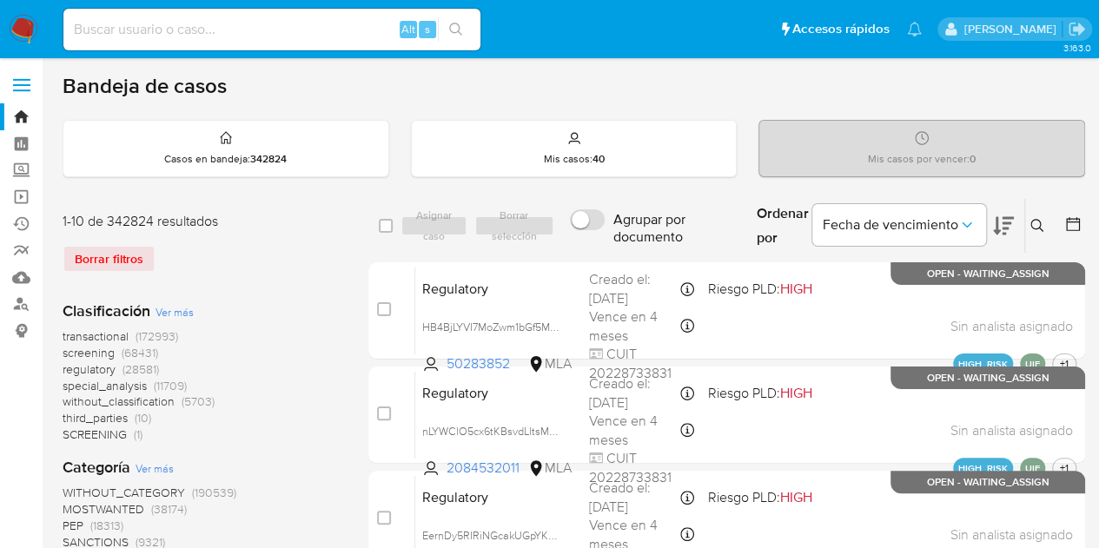
click at [1037, 225] on icon at bounding box center [1038, 226] width 14 height 14
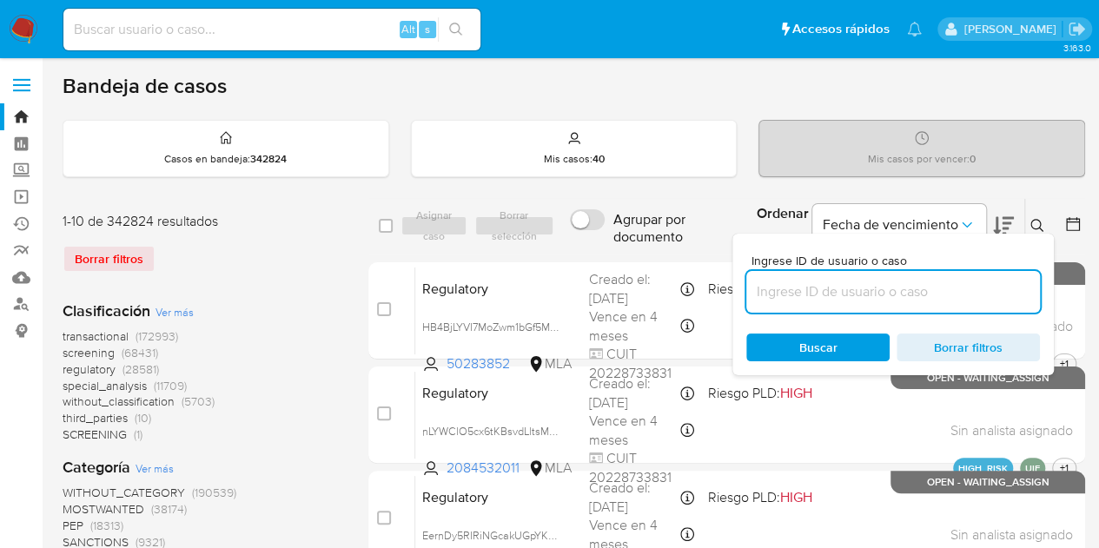
click at [858, 288] on input at bounding box center [893, 292] width 294 height 23
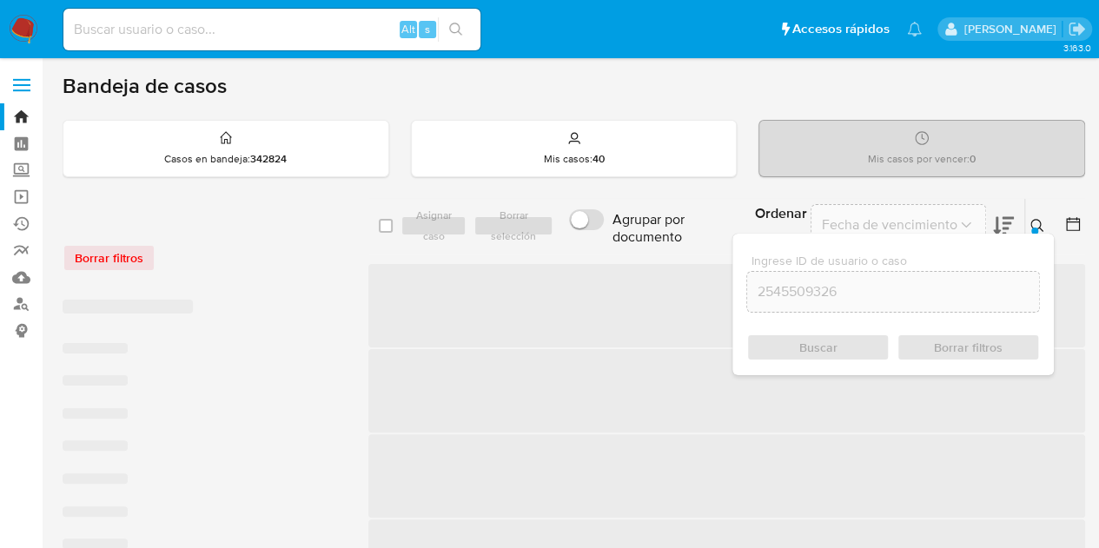
click at [1040, 230] on icon at bounding box center [1038, 226] width 14 height 14
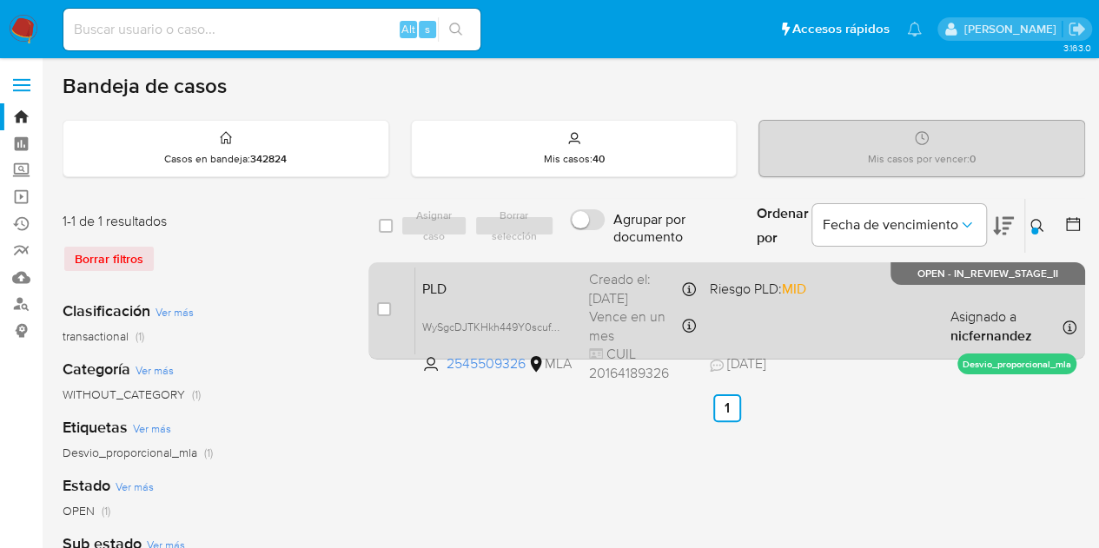
click at [471, 295] on span "PLD" at bounding box center [498, 287] width 153 height 23
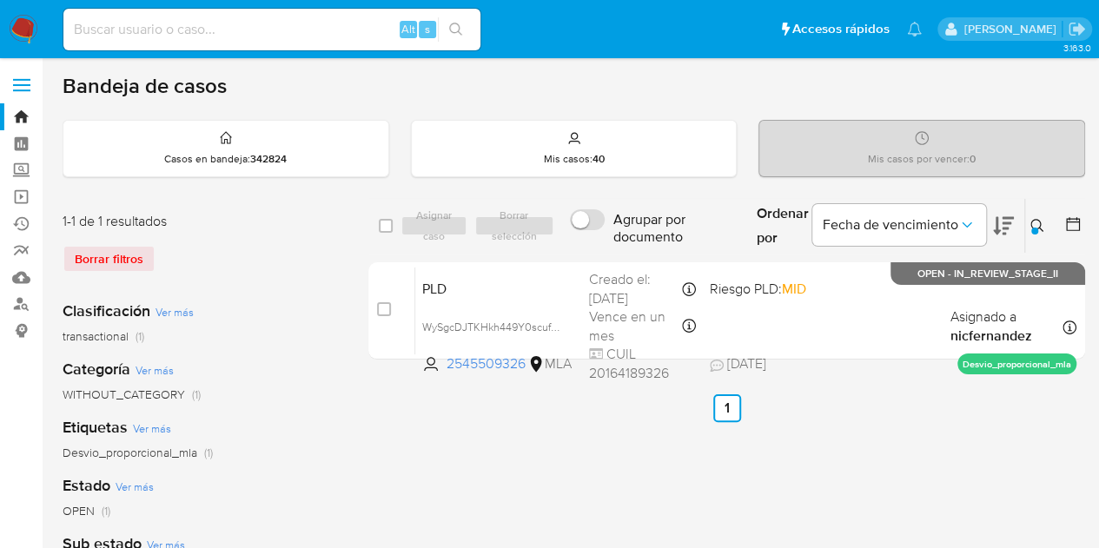
click at [1037, 221] on icon at bounding box center [1038, 226] width 14 height 14
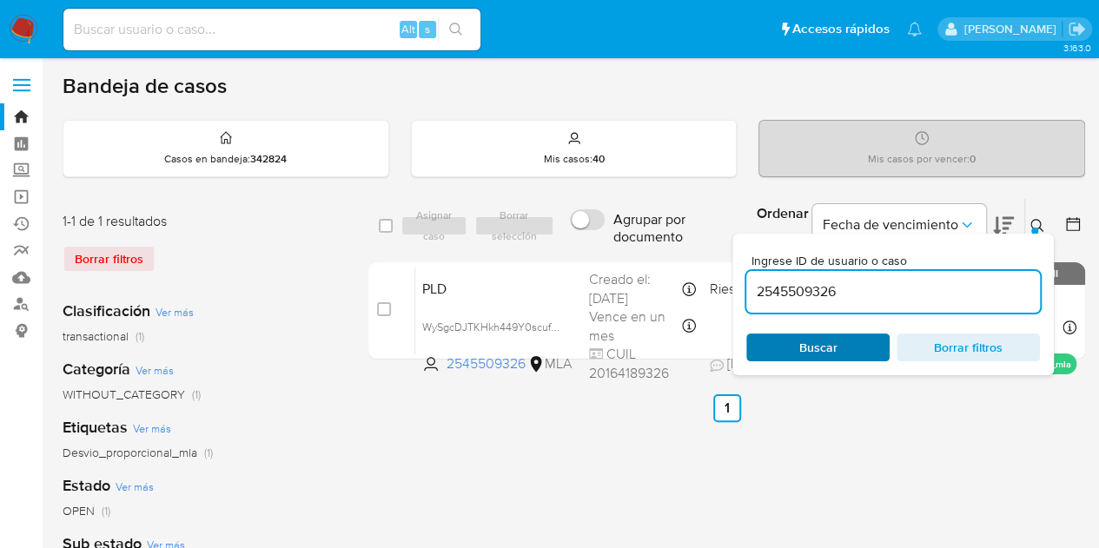
click at [849, 348] on span "Buscar" at bounding box center [818, 347] width 119 height 24
click at [1036, 219] on icon at bounding box center [1038, 226] width 14 height 14
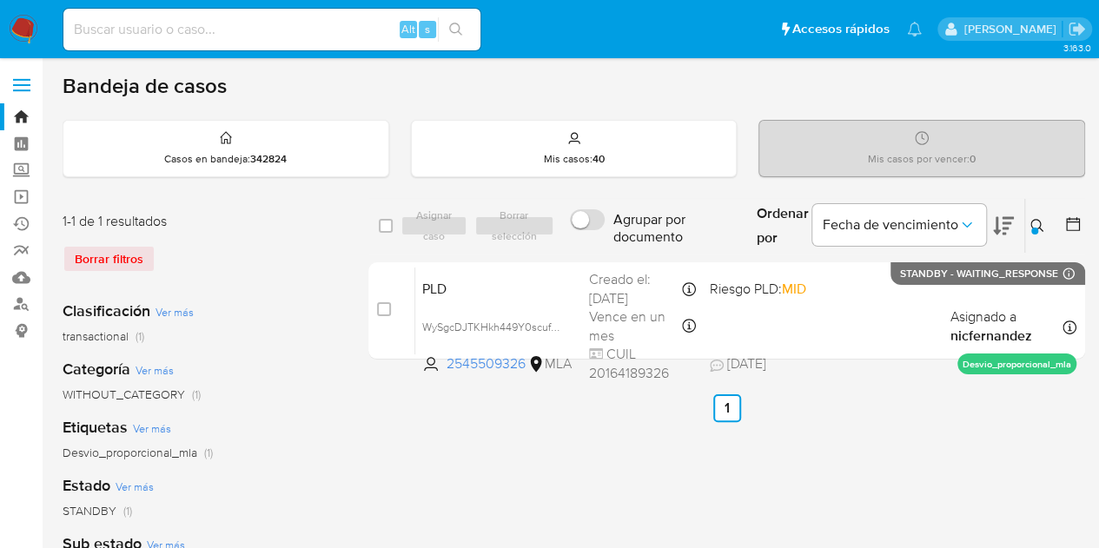
click at [411, 398] on ul "Anterior 1 Siguiente" at bounding box center [726, 409] width 717 height 28
click at [1040, 227] on icon at bounding box center [1037, 225] width 13 height 13
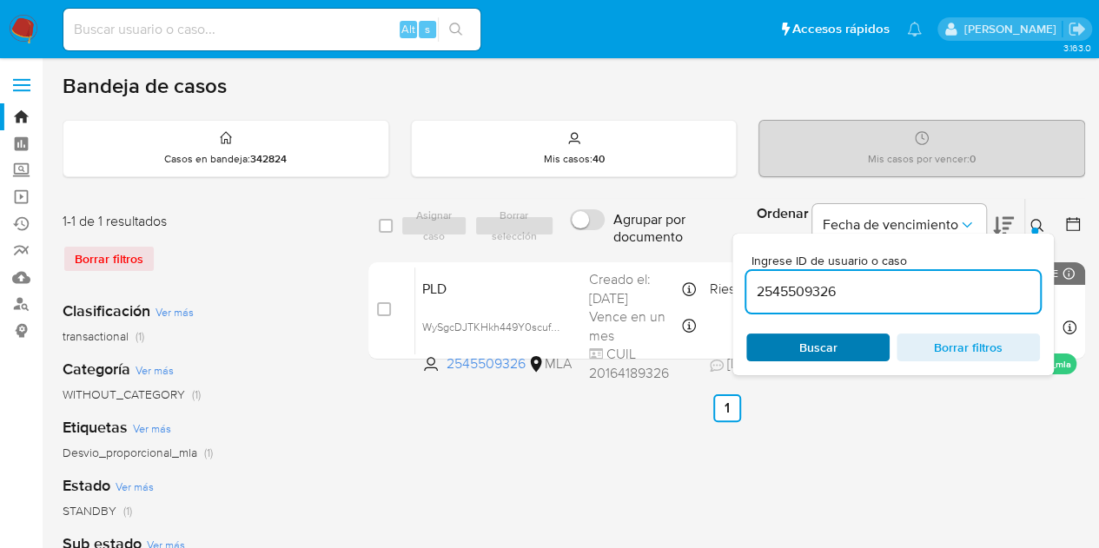
click at [798, 342] on span "Buscar" at bounding box center [818, 347] width 119 height 24
click at [1036, 222] on icon at bounding box center [1038, 226] width 14 height 14
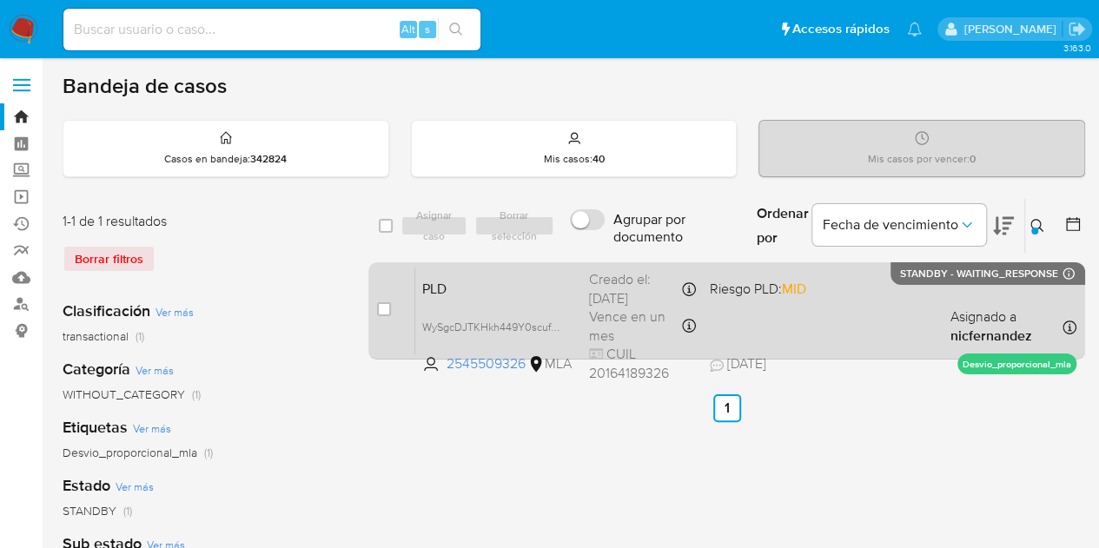
click at [489, 291] on span "PLD" at bounding box center [498, 287] width 153 height 23
click at [594, 288] on div "Creado el: [DATE] 03:09:19" at bounding box center [569, 287] width 142 height 17
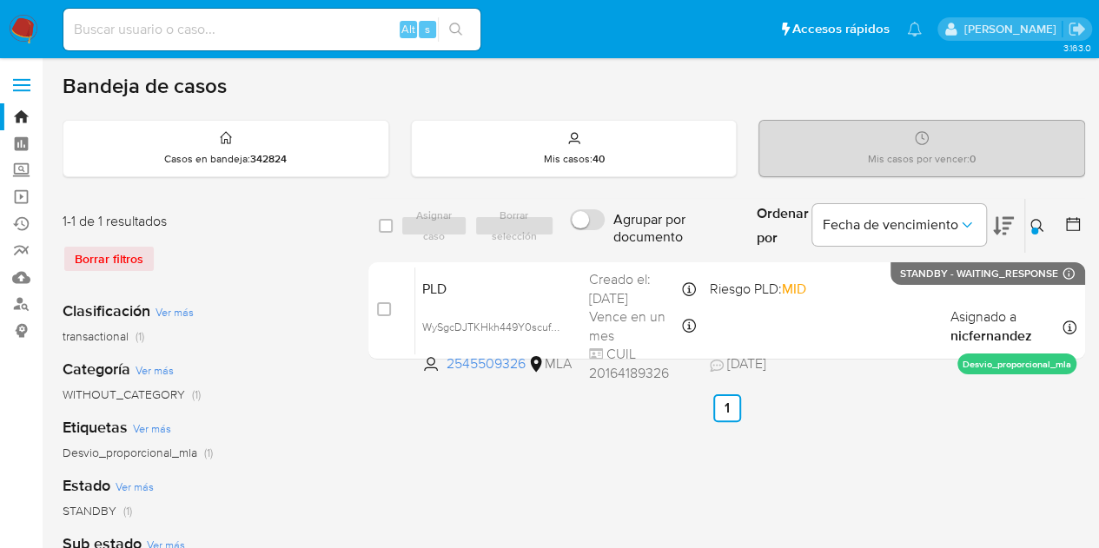
drag, startPoint x: 1036, startPoint y: 223, endPoint x: 993, endPoint y: 246, distance: 48.2
click at [1036, 223] on icon at bounding box center [1038, 226] width 14 height 14
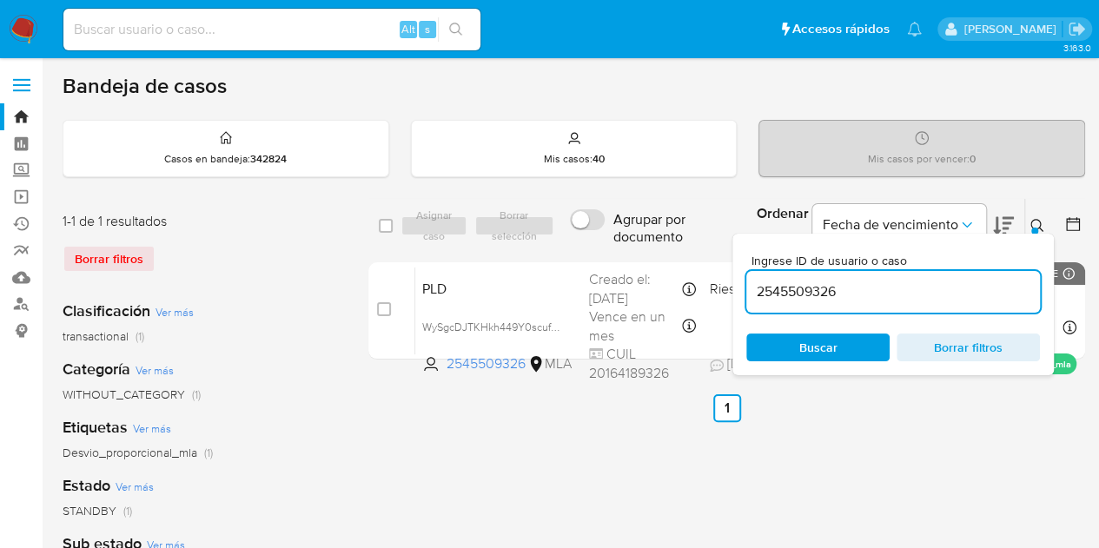
drag, startPoint x: 854, startPoint y: 291, endPoint x: 813, endPoint y: 278, distance: 42.9
click at [647, 258] on div "select-all-cases-checkbox Asignar caso Borrar selección Agrupar por documento O…" at bounding box center [726, 282] width 717 height 169
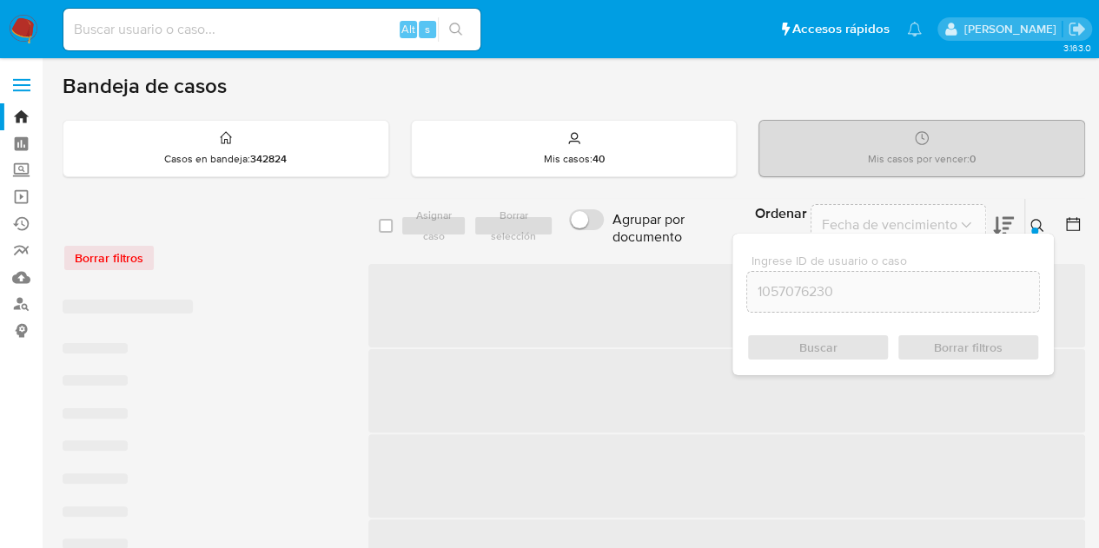
click at [1038, 230] on icon at bounding box center [1038, 226] width 14 height 14
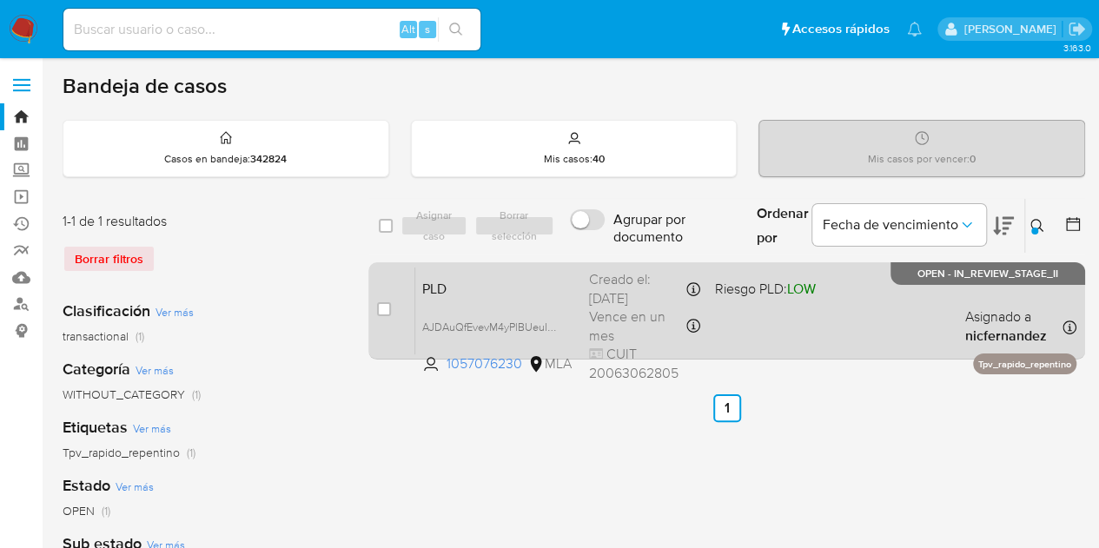
click at [609, 310] on span "Vence en un mes" at bounding box center [636, 326] width 95 height 37
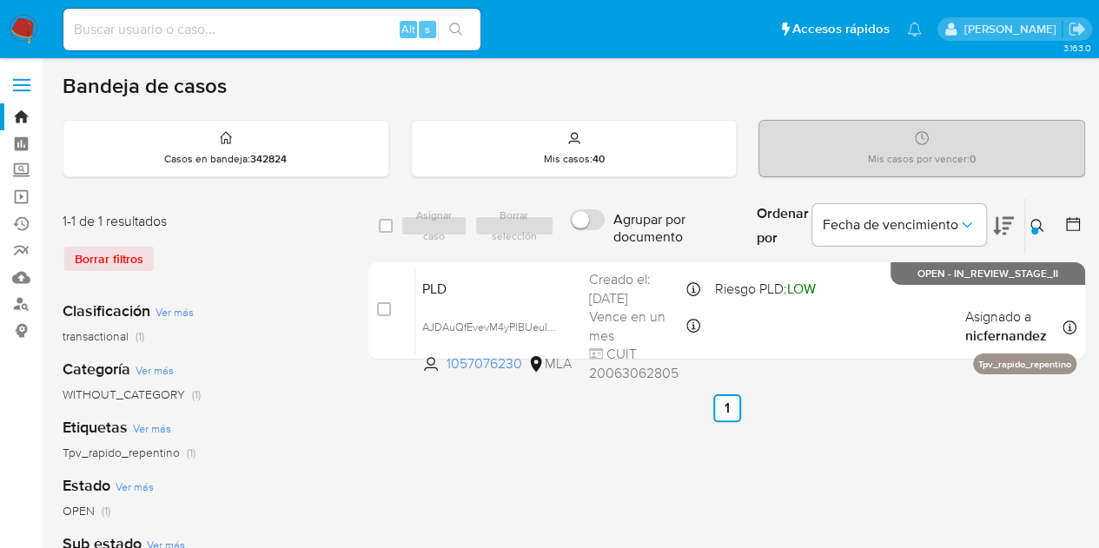
click at [1037, 222] on icon at bounding box center [1038, 226] width 14 height 14
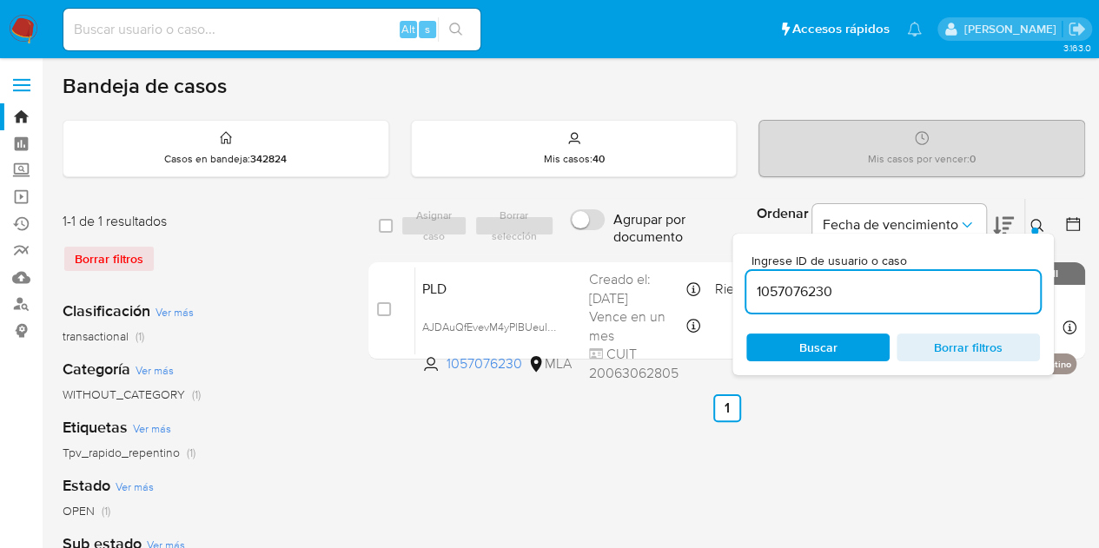
drag, startPoint x: 892, startPoint y: 271, endPoint x: 614, endPoint y: 212, distance: 284.3
click at [614, 212] on div "select-all-cases-checkbox Asignar caso Borrar selección Agrupar por documento O…" at bounding box center [726, 226] width 717 height 56
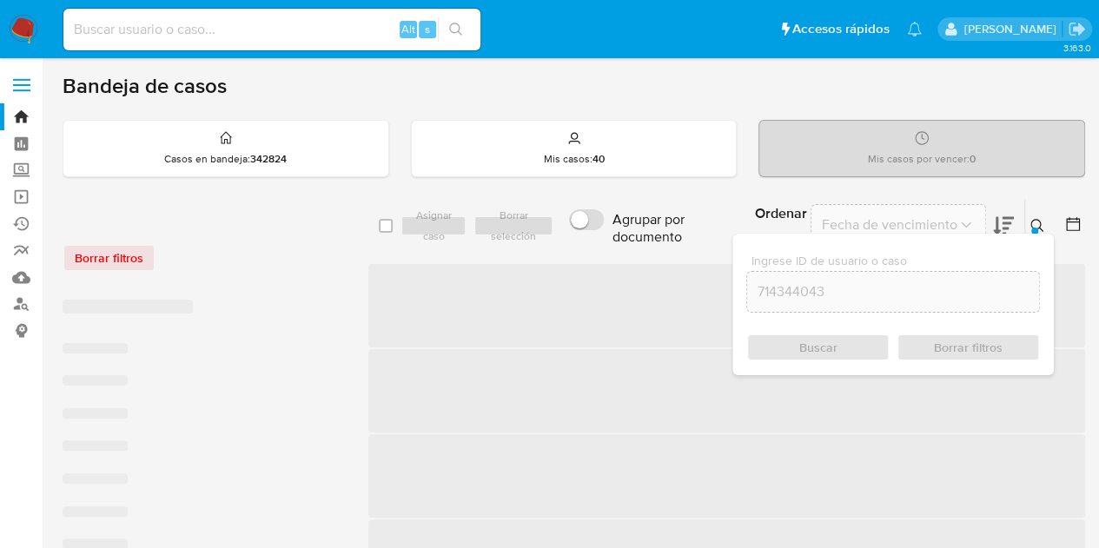
click at [1028, 227] on button at bounding box center [1039, 226] width 29 height 21
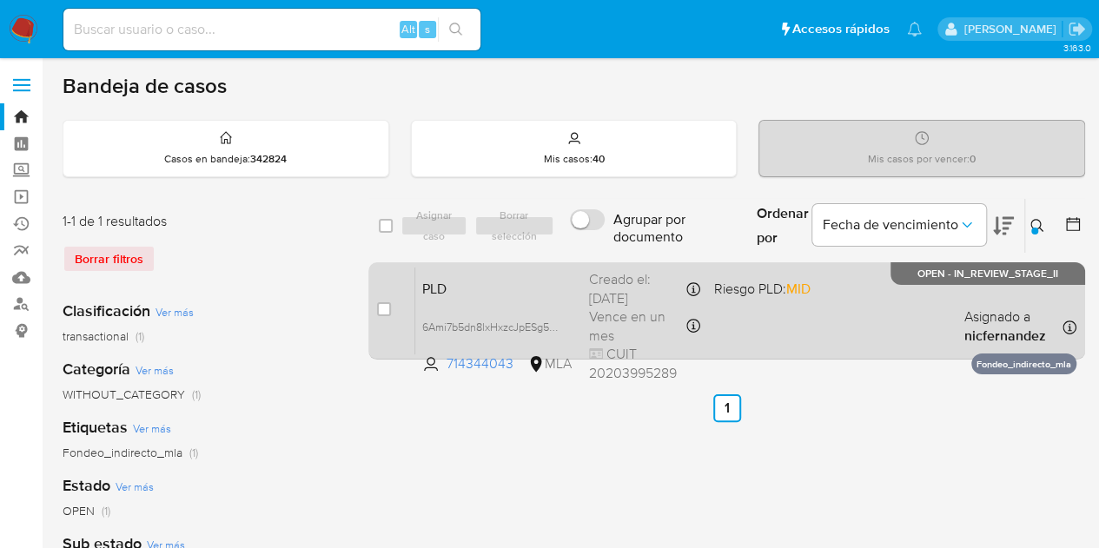
click at [514, 309] on div "PLD 6Ami7b5dn8lxHxzcJpESg5Dk 714344043 MLA Riesgo PLD: MID Creado el: [DATE] Cr…" at bounding box center [745, 311] width 661 height 88
click at [554, 324] on span "6Ami7b5dn8lxHxzcJpESg5Dk" at bounding box center [492, 325] width 140 height 19
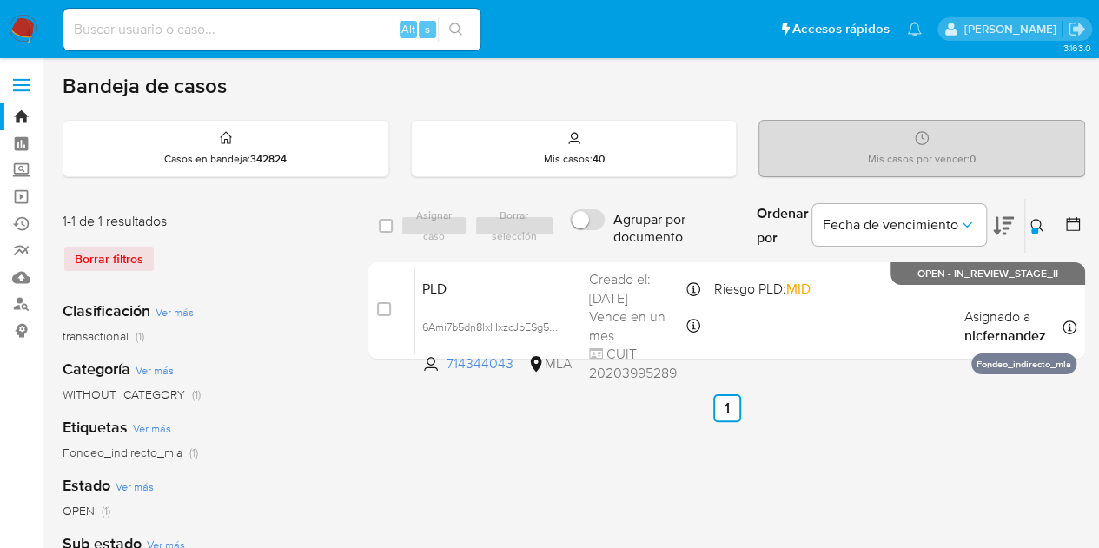
click at [1036, 221] on icon at bounding box center [1038, 226] width 14 height 14
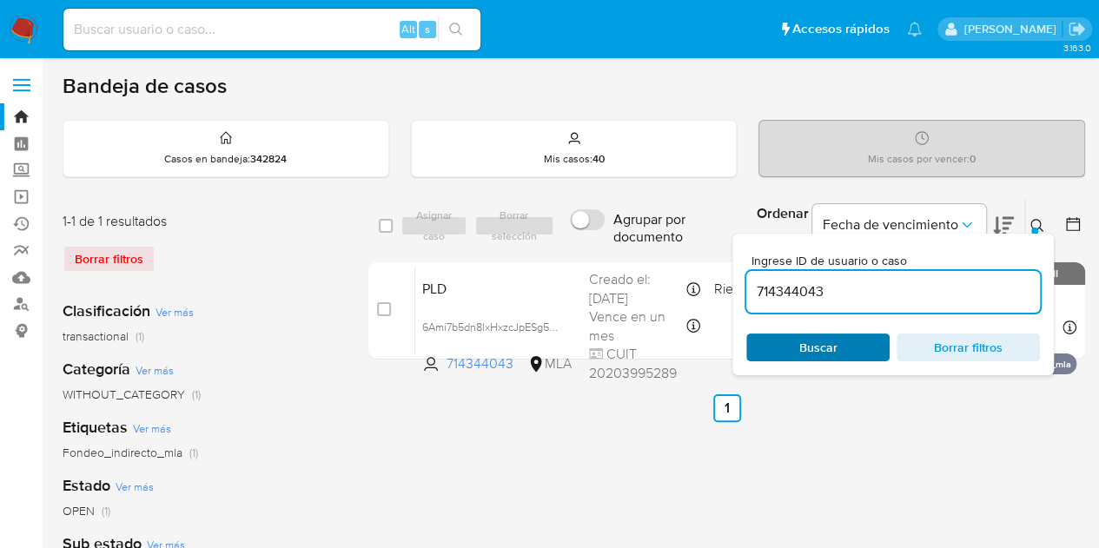
click at [827, 343] on span "Buscar" at bounding box center [818, 348] width 38 height 28
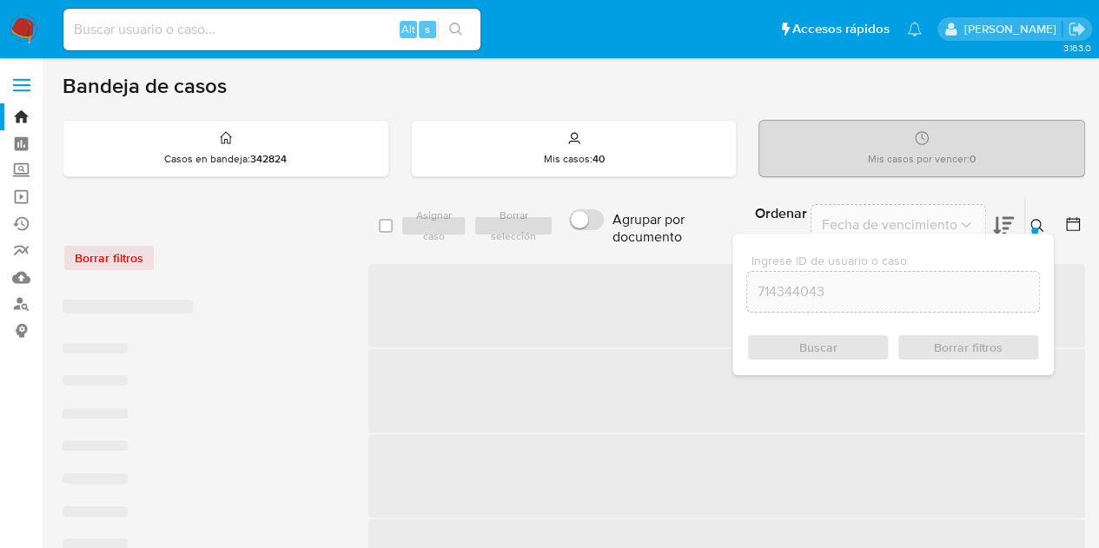
click at [1048, 218] on button at bounding box center [1039, 226] width 29 height 21
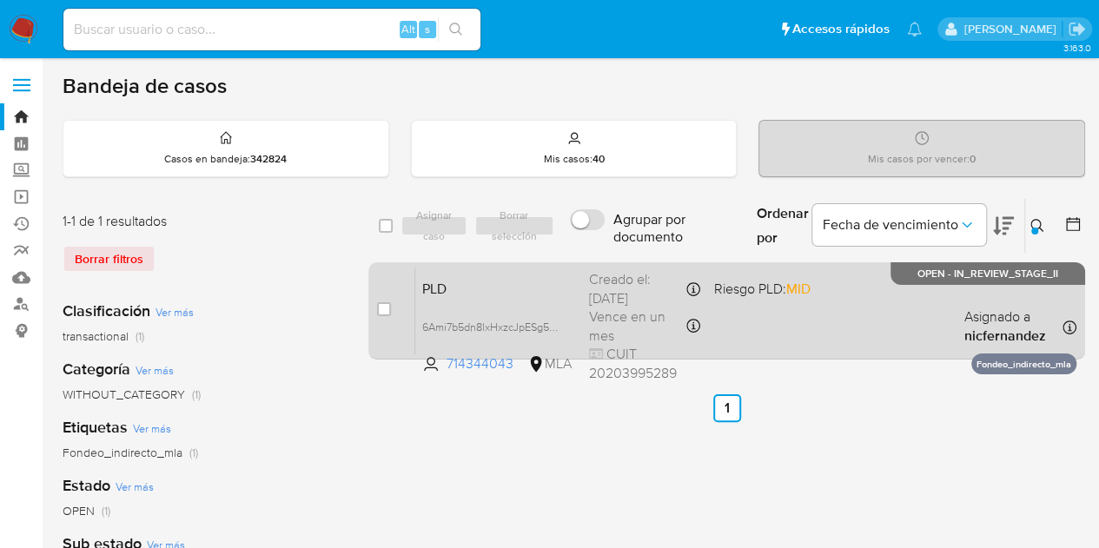
click at [511, 306] on div "PLD 6Ami7b5dn8lxHxzcJpESg5Dk 714344043 MLA Riesgo PLD: MID Creado el: [DATE] Cr…" at bounding box center [745, 311] width 661 height 88
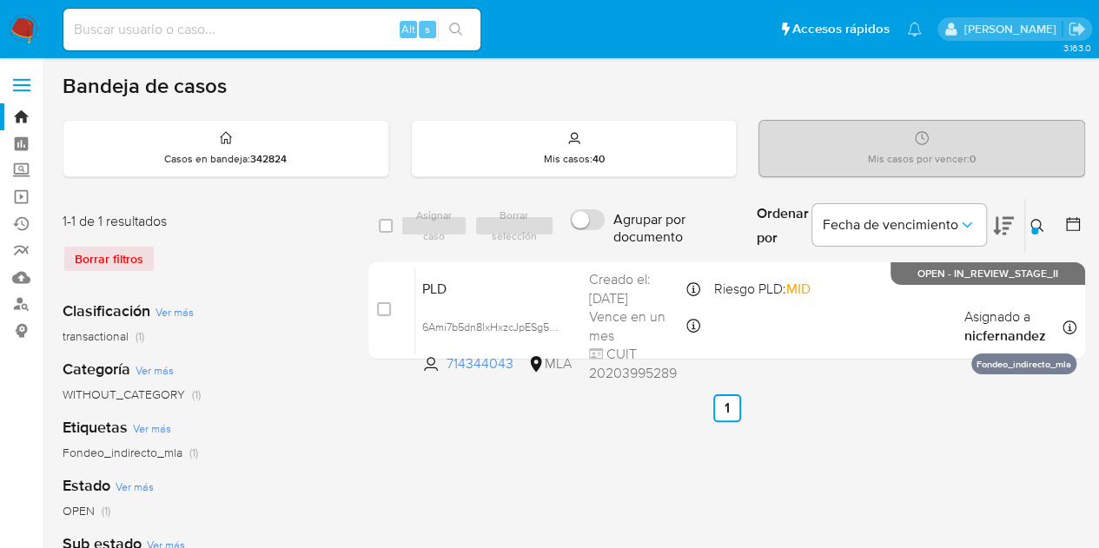
click at [1043, 227] on icon at bounding box center [1038, 226] width 14 height 14
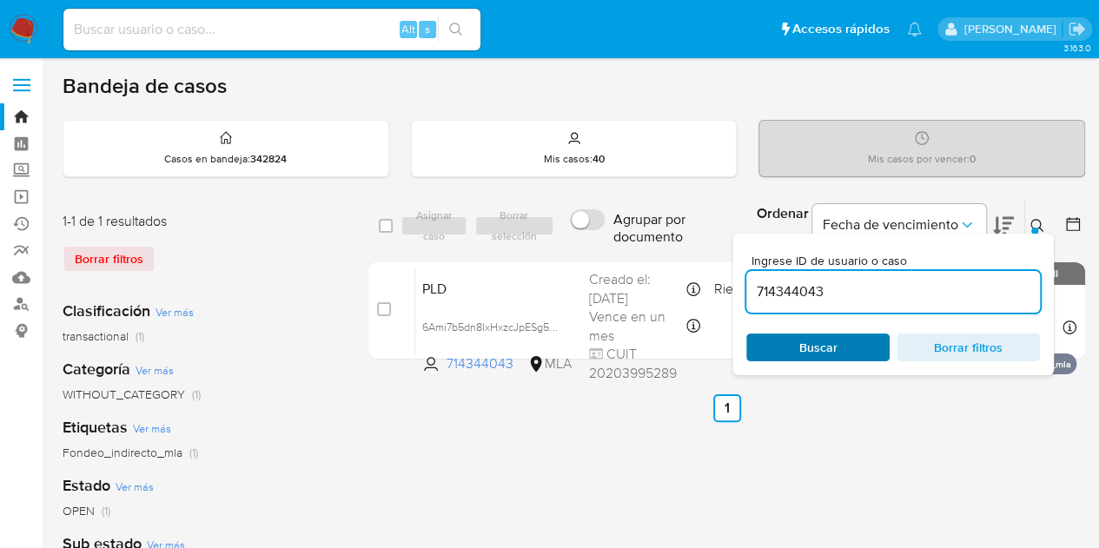
click at [833, 339] on span "Buscar" at bounding box center [818, 348] width 38 height 28
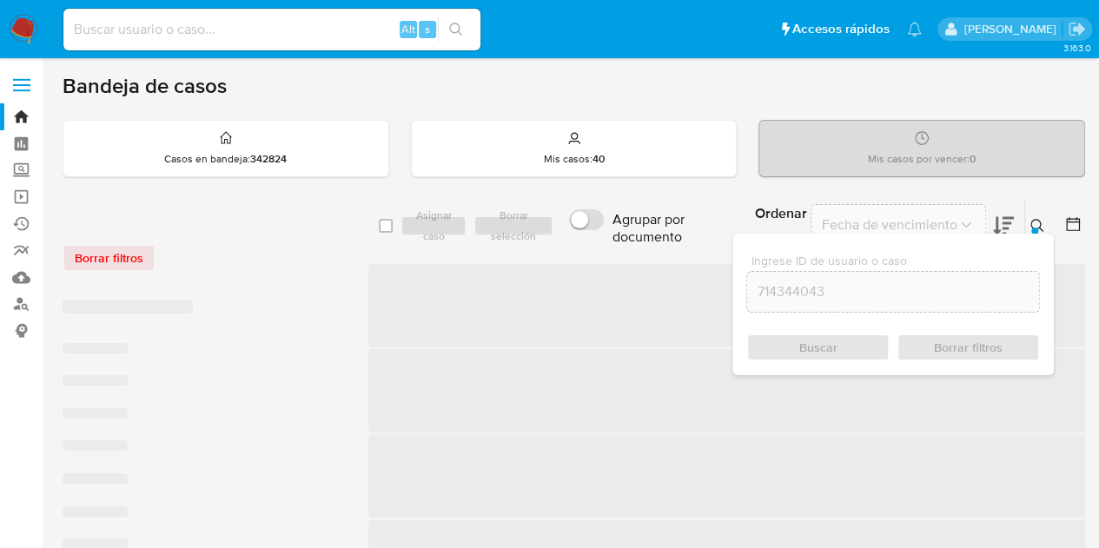
click at [1038, 219] on icon at bounding box center [1038, 226] width 14 height 14
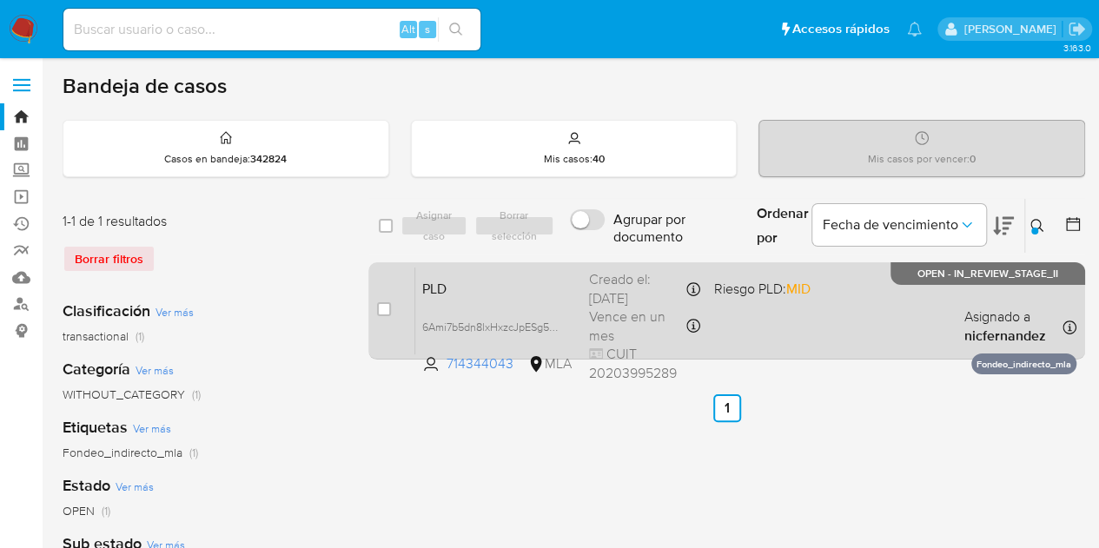
click at [511, 307] on div "PLD 6Ami7b5dn8lxHxzcJpESg5Dk 714344043 MLA Riesgo PLD: MID Creado el: 12/09/202…" at bounding box center [745, 311] width 661 height 88
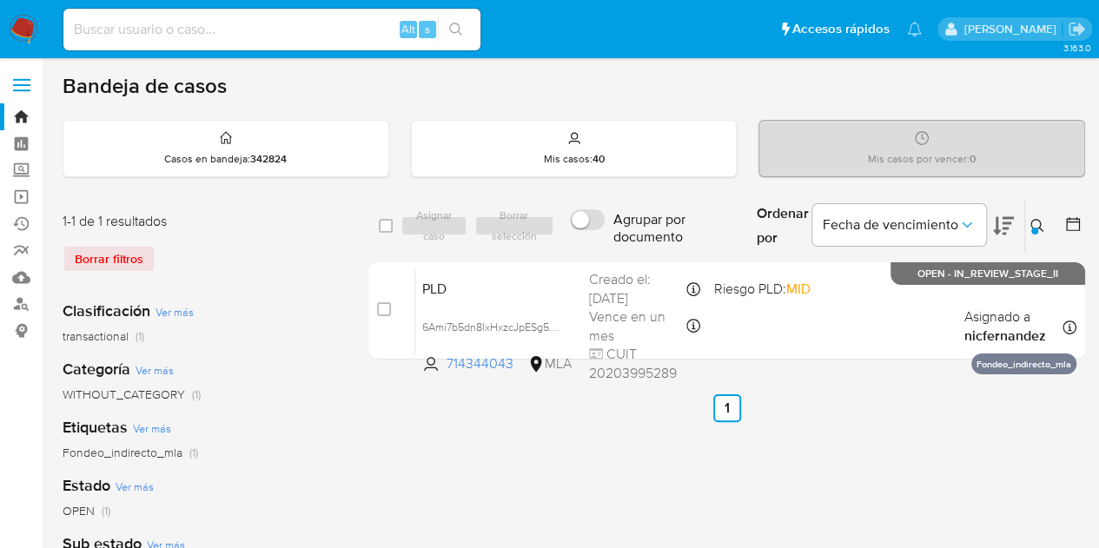
click at [1035, 223] on icon at bounding box center [1038, 226] width 14 height 14
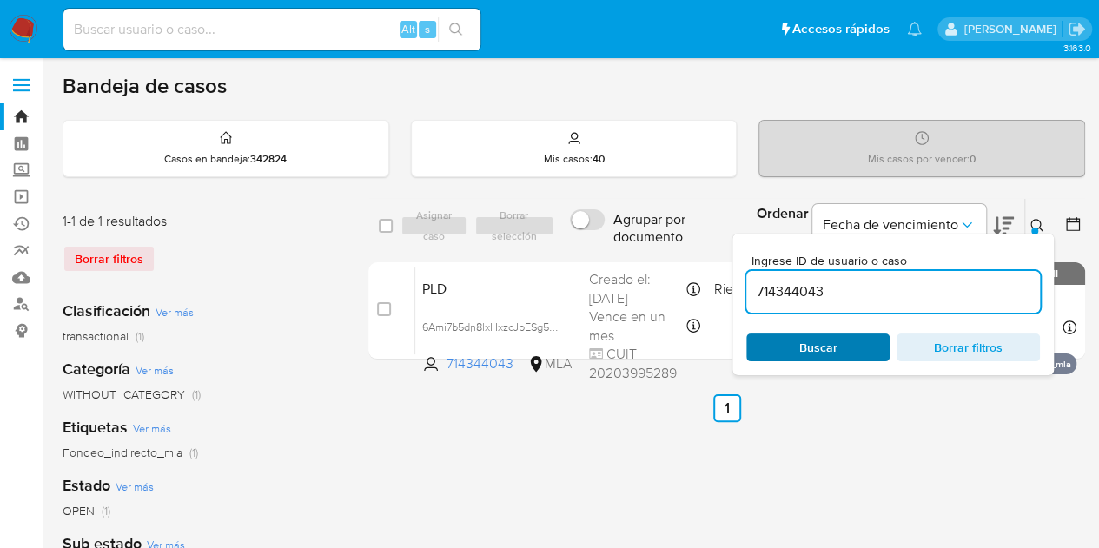
click at [840, 346] on span "Buscar" at bounding box center [818, 347] width 119 height 24
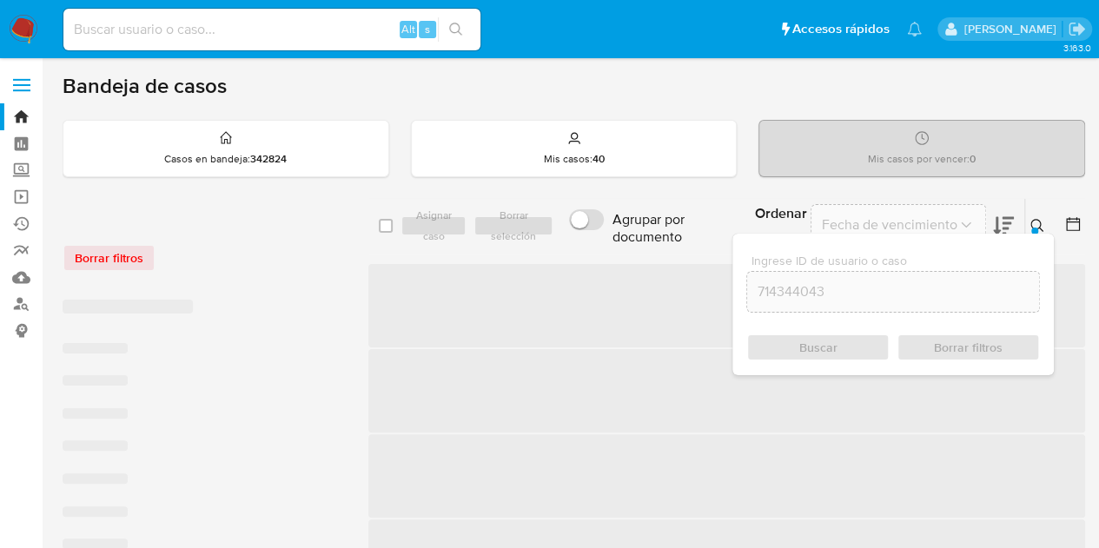
click at [1037, 226] on icon at bounding box center [1038, 226] width 14 height 14
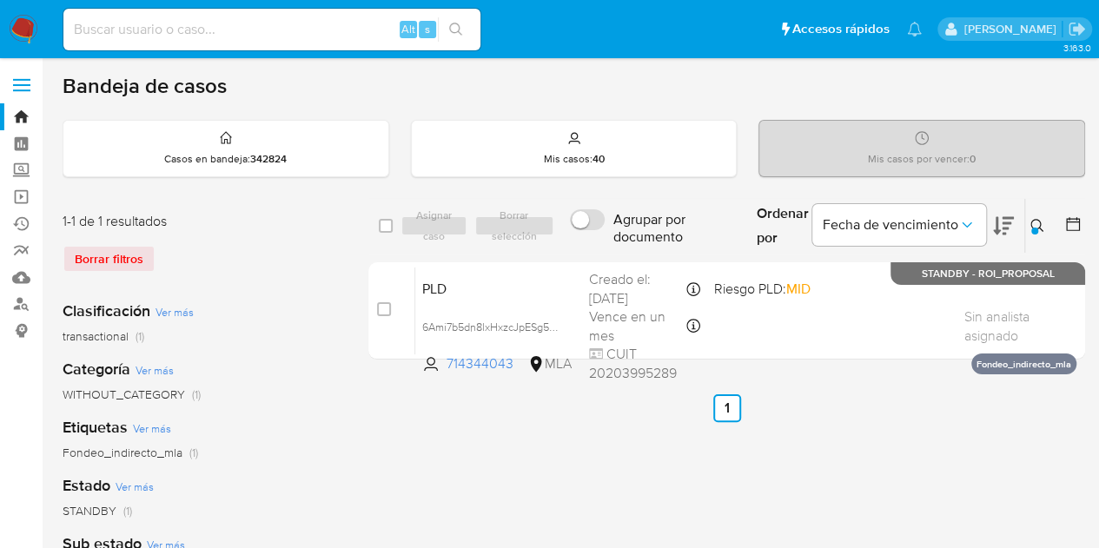
click at [1037, 222] on icon at bounding box center [1038, 226] width 14 height 14
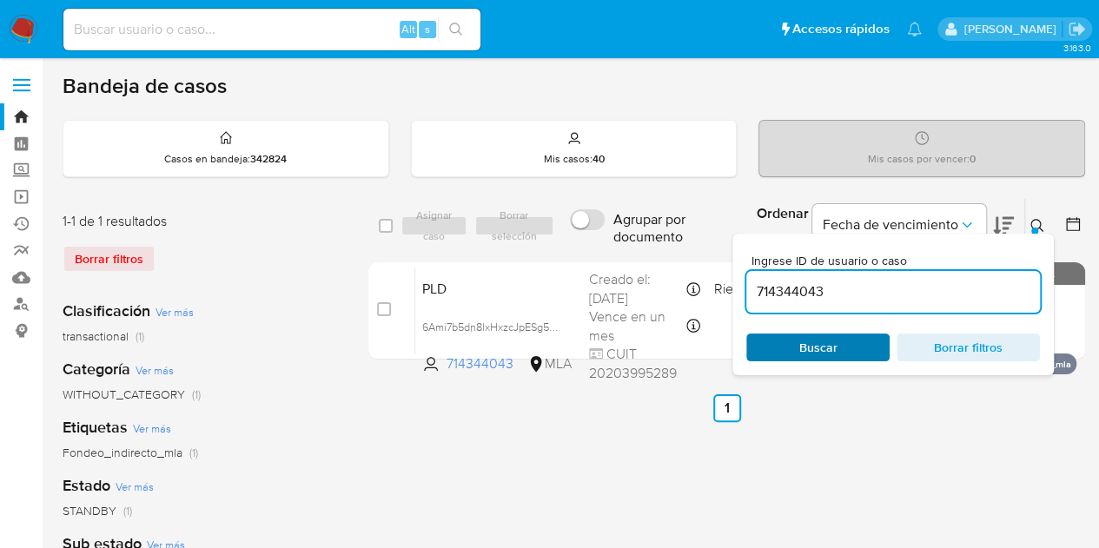
click at [850, 336] on span "Buscar" at bounding box center [818, 347] width 119 height 24
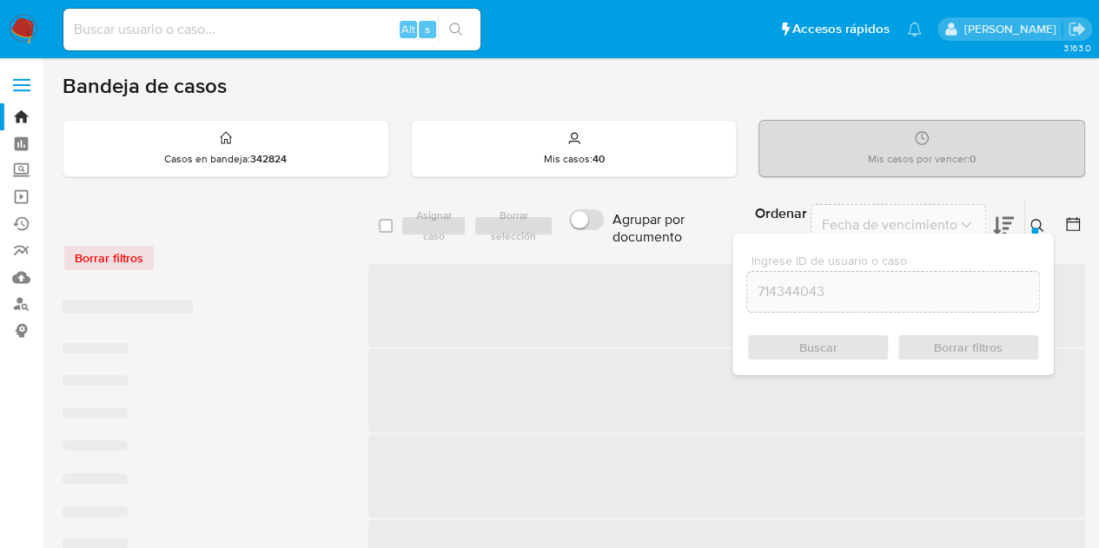
click at [1027, 226] on button at bounding box center [1039, 226] width 29 height 21
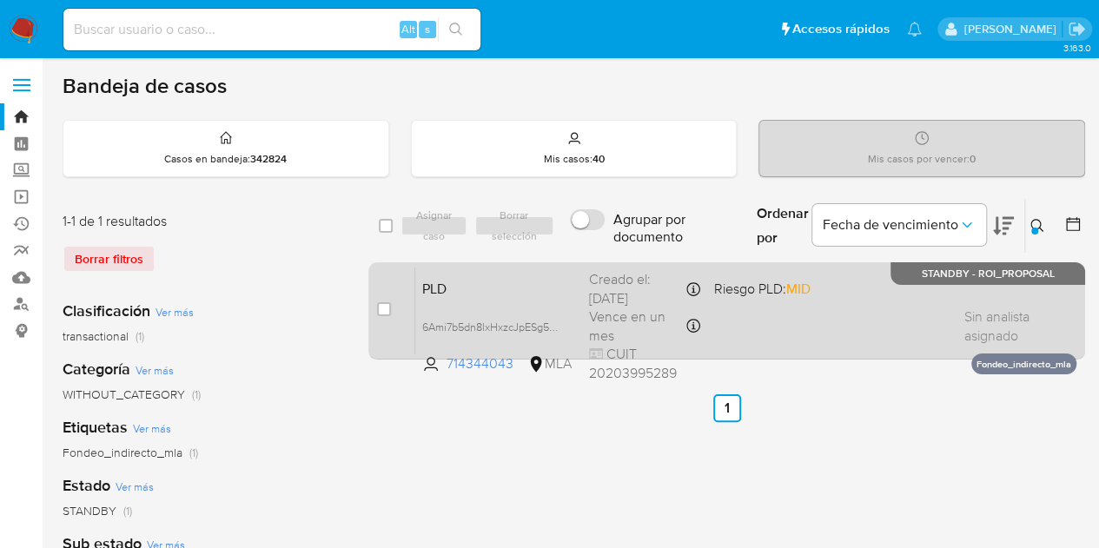
click at [492, 276] on span "PLD" at bounding box center [498, 287] width 153 height 23
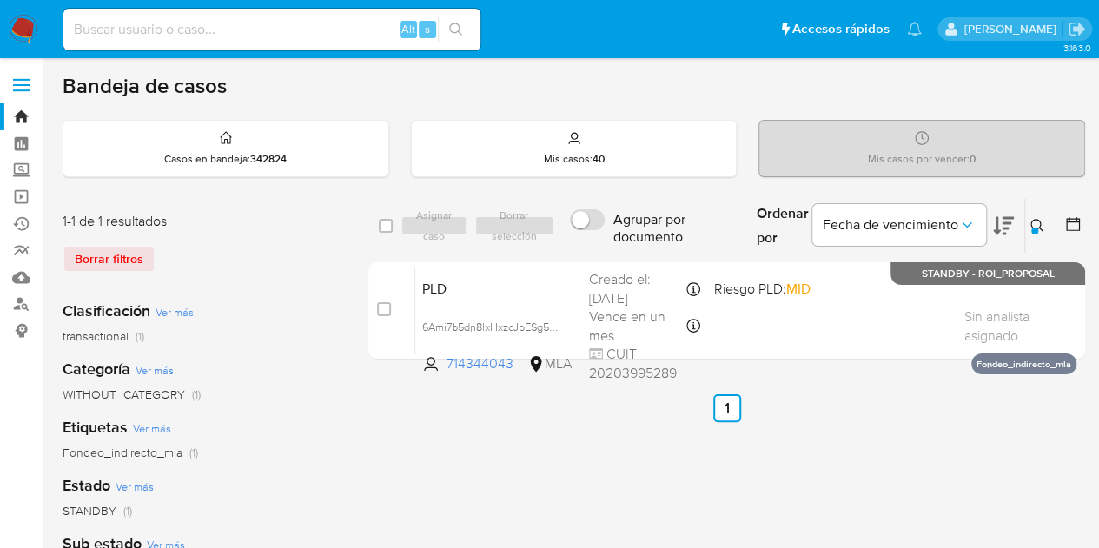
click at [1038, 222] on icon at bounding box center [1038, 226] width 14 height 14
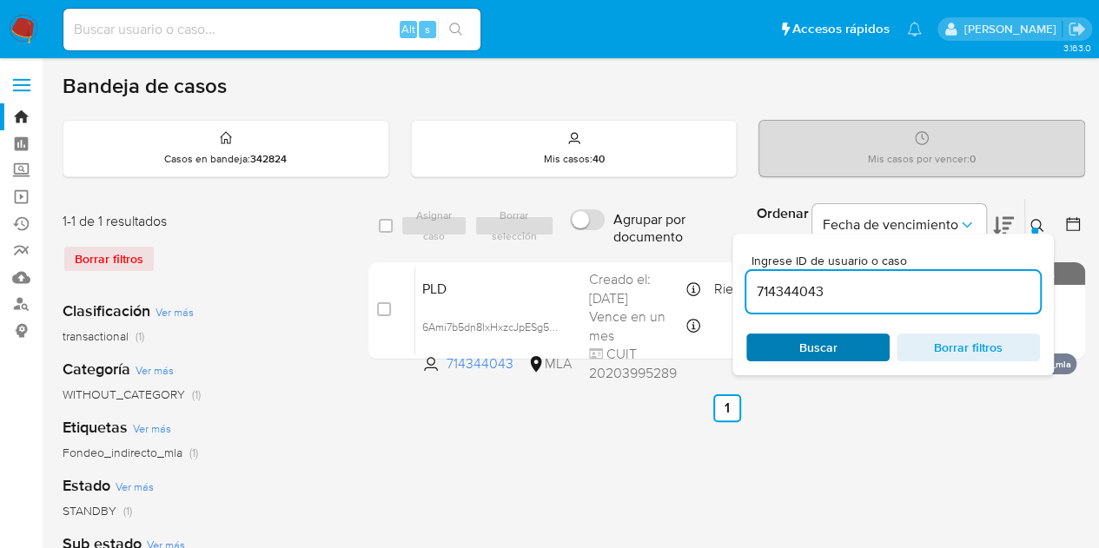
click at [817, 350] on span "Buscar" at bounding box center [818, 348] width 38 height 28
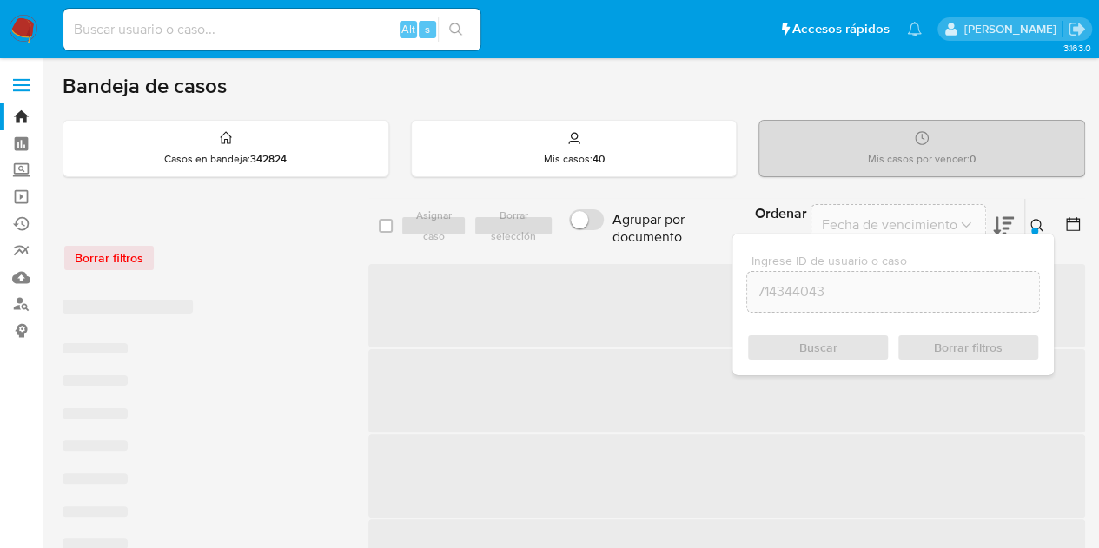
click at [1037, 219] on icon at bounding box center [1038, 226] width 14 height 14
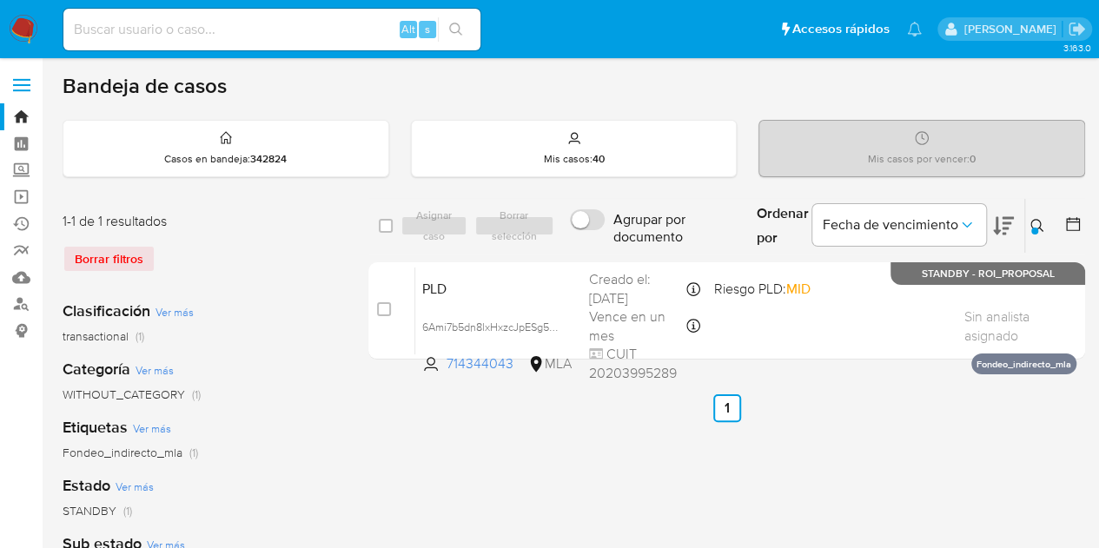
click at [1037, 225] on icon at bounding box center [1038, 226] width 14 height 14
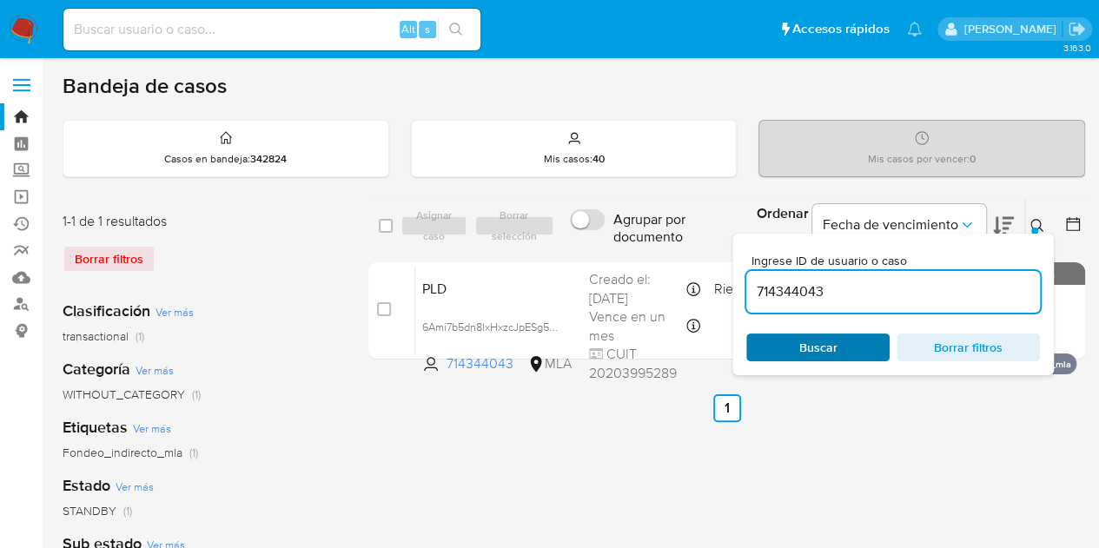
click at [860, 348] on span "Buscar" at bounding box center [818, 347] width 119 height 24
click at [1031, 216] on button at bounding box center [1039, 226] width 29 height 21
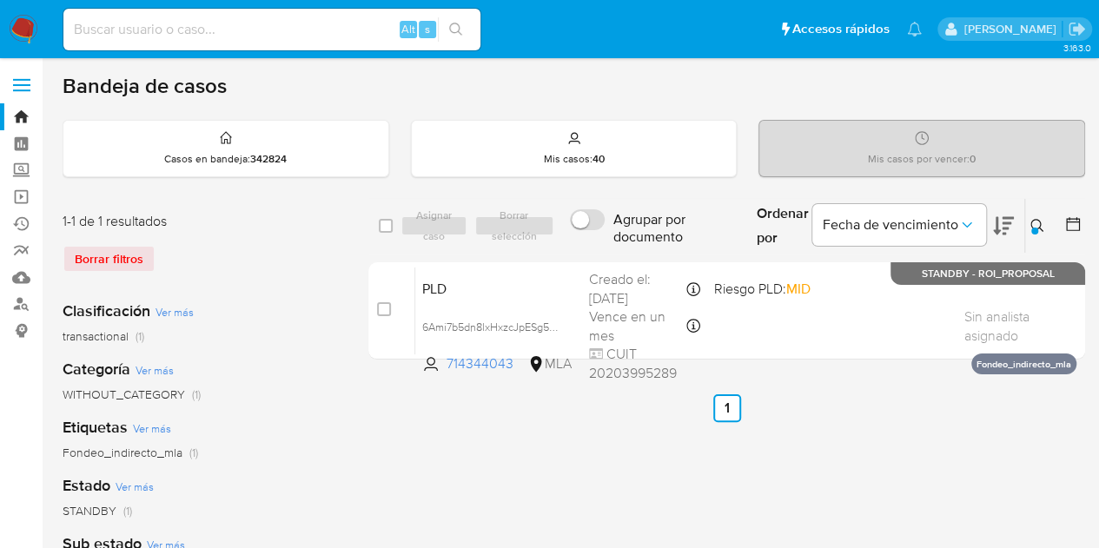
drag, startPoint x: 1037, startPoint y: 222, endPoint x: 1005, endPoint y: 241, distance: 37.0
click at [1036, 222] on icon at bounding box center [1038, 226] width 14 height 14
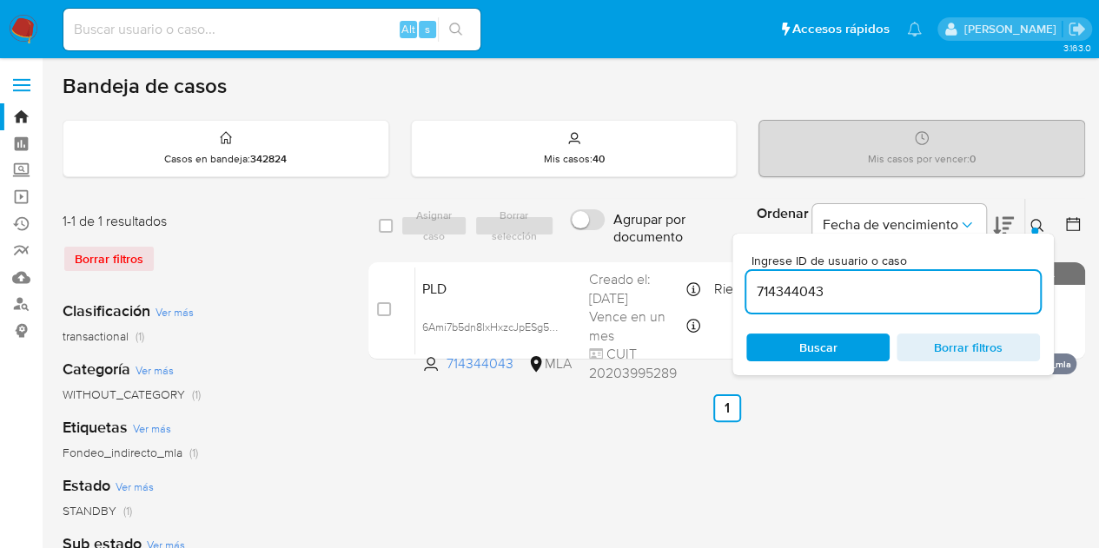
drag, startPoint x: 887, startPoint y: 288, endPoint x: 583, endPoint y: 240, distance: 307.9
click at [583, 240] on div "select-all-cases-checkbox Asignar caso Borrar selección Agrupar por documento O…" at bounding box center [726, 226] width 717 height 56
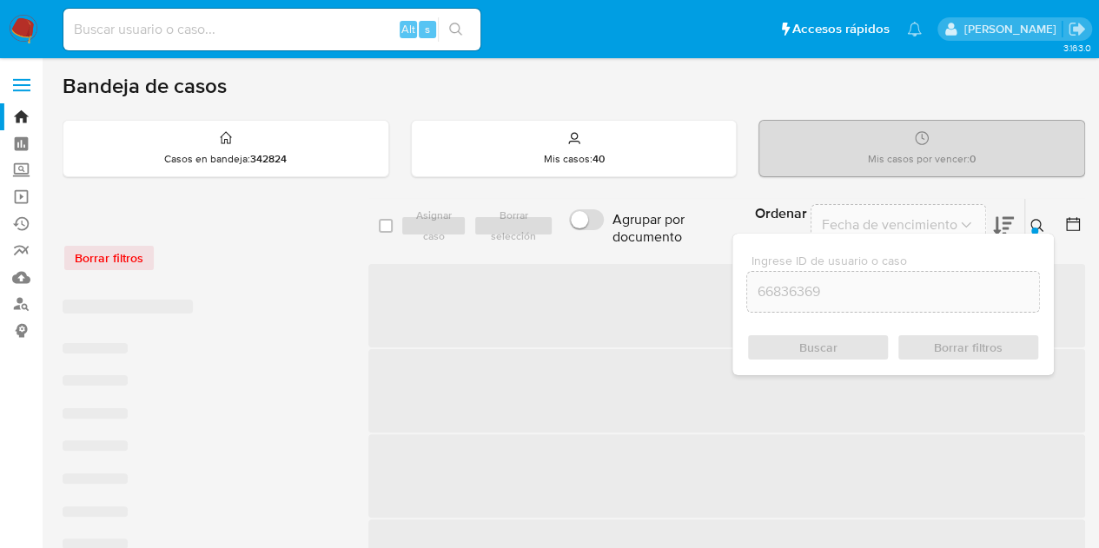
click at [1037, 220] on icon at bounding box center [1038, 226] width 14 height 14
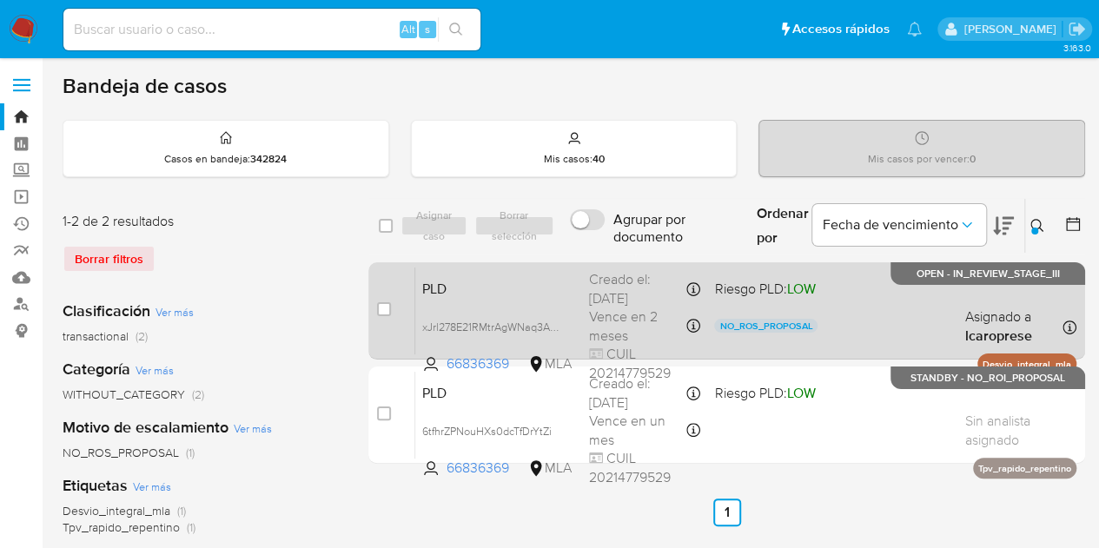
click at [527, 288] on span "PLD" at bounding box center [498, 287] width 153 height 23
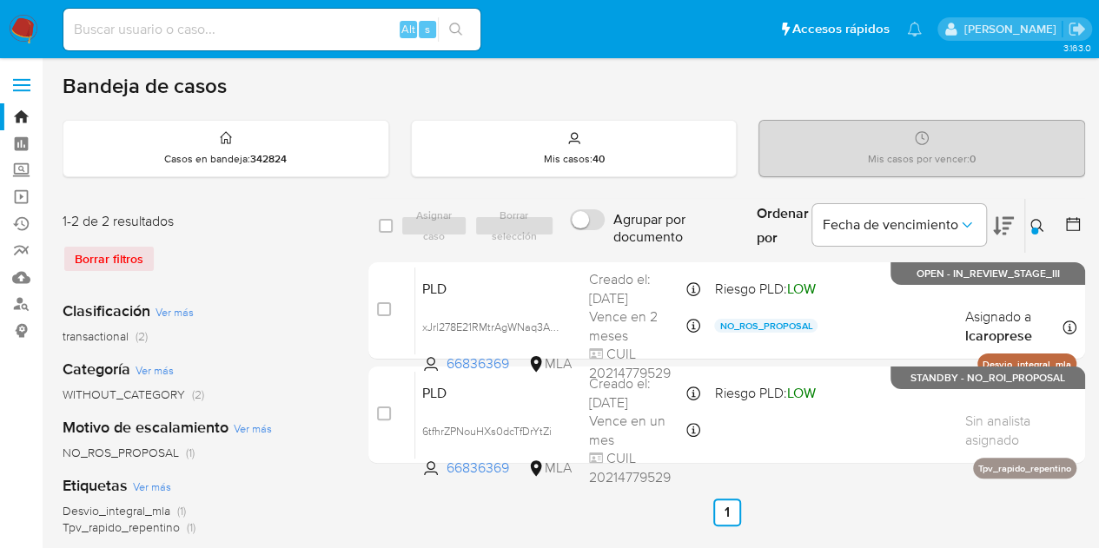
click at [1047, 232] on button at bounding box center [1039, 226] width 29 height 21
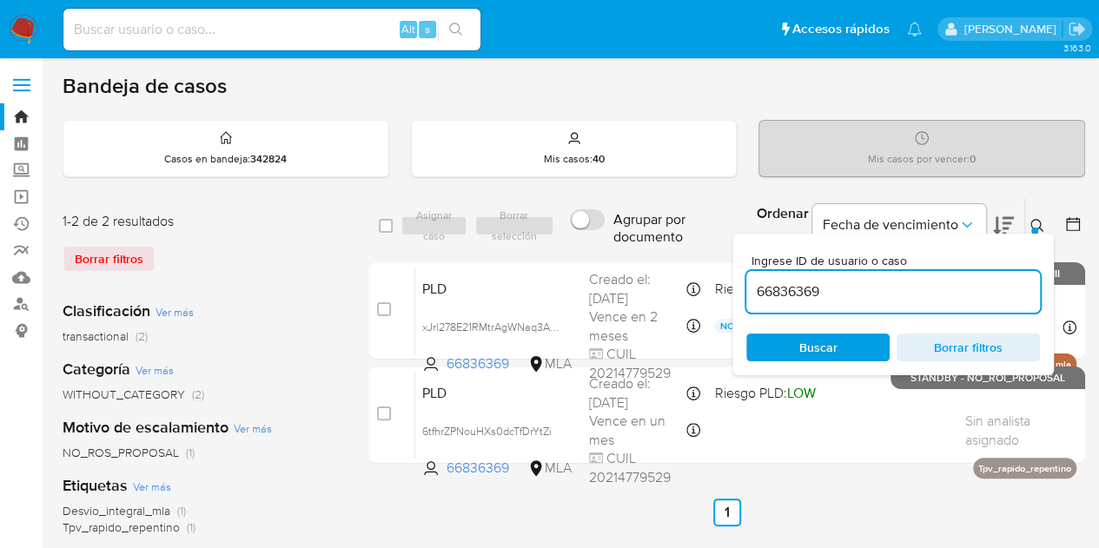
drag, startPoint x: 892, startPoint y: 282, endPoint x: 614, endPoint y: 226, distance: 282.7
click at [614, 226] on div "select-all-cases-checkbox Asignar caso Borrar selección Agrupar por documento O…" at bounding box center [726, 226] width 717 height 56
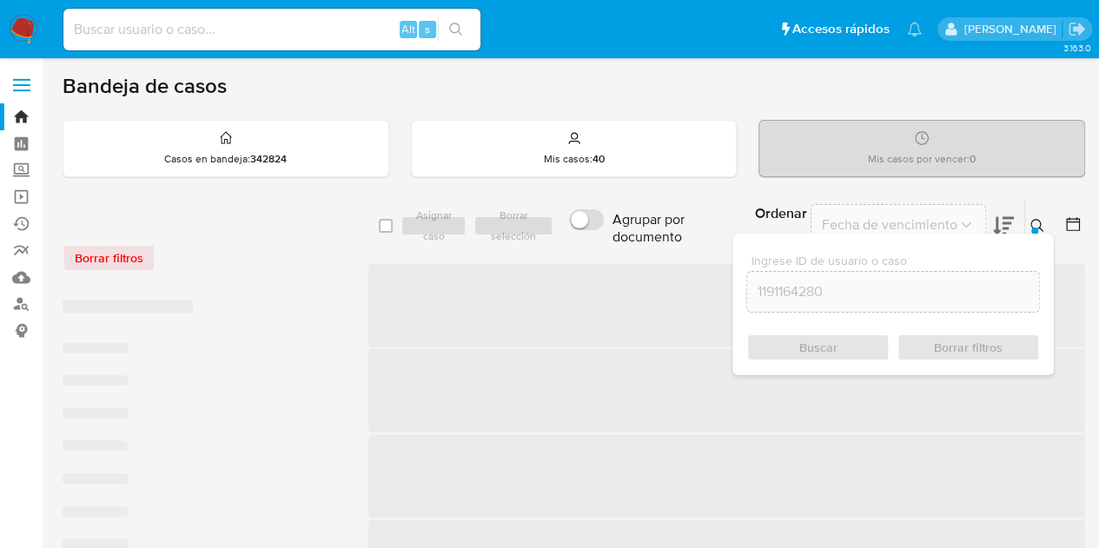
click at [1038, 220] on icon at bounding box center [1038, 226] width 14 height 14
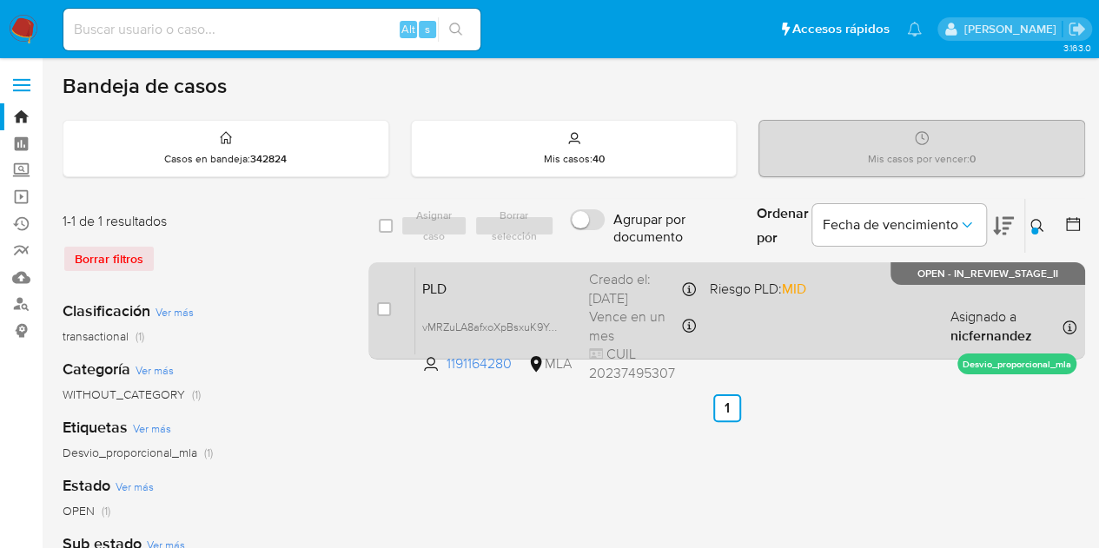
click at [517, 298] on div "PLD vMRZuLA8afxoXpBsxuK9Ye67 1191164280 MLA Riesgo PLD: MID Creado el: 12/09/20…" at bounding box center [745, 311] width 661 height 88
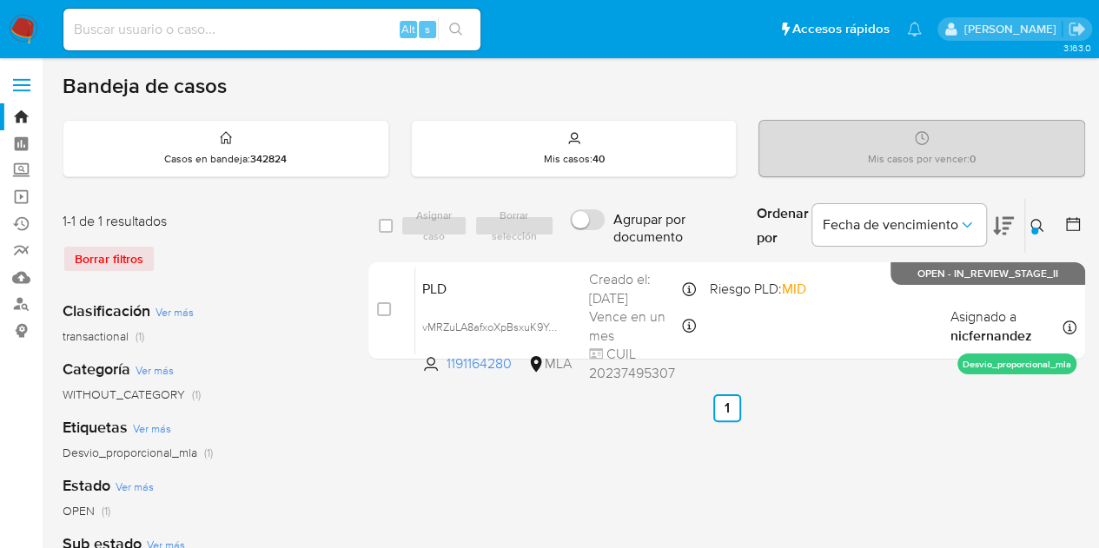
drag, startPoint x: 556, startPoint y: 322, endPoint x: 596, endPoint y: 388, distance: 77.2
click at [556, 322] on span "vMRZuLA8afxoXpBsxuK9Ye67" at bounding box center [493, 325] width 143 height 19
click at [1036, 220] on icon at bounding box center [1038, 226] width 14 height 14
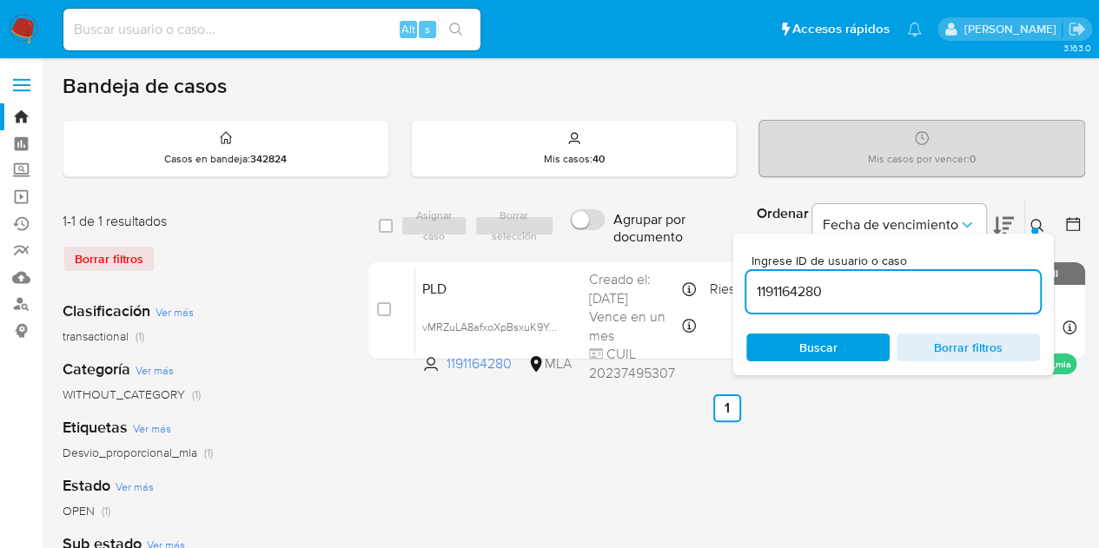
drag, startPoint x: 865, startPoint y: 284, endPoint x: 583, endPoint y: 259, distance: 282.7
click at [583, 259] on div "select-all-cases-checkbox Asignar caso Borrar selección Agrupar por documento O…" at bounding box center [726, 282] width 717 height 169
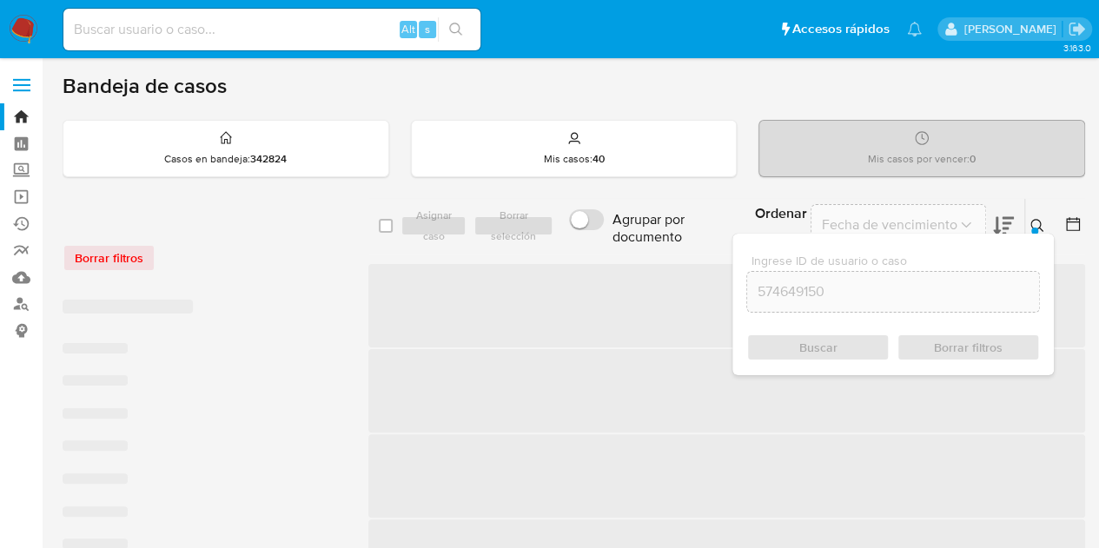
click at [1027, 231] on button at bounding box center [1039, 226] width 29 height 21
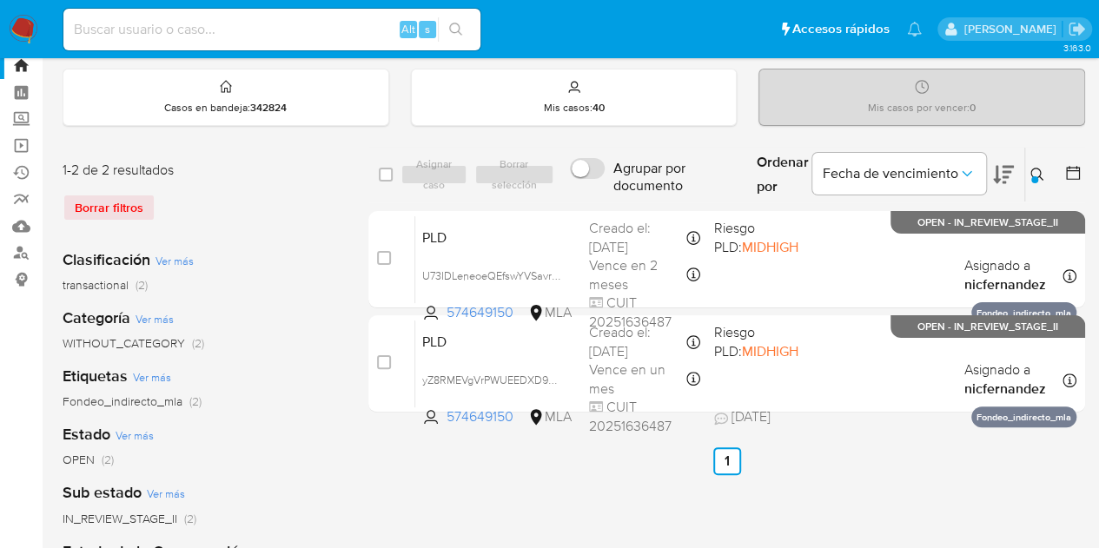
scroll to position [75, 0]
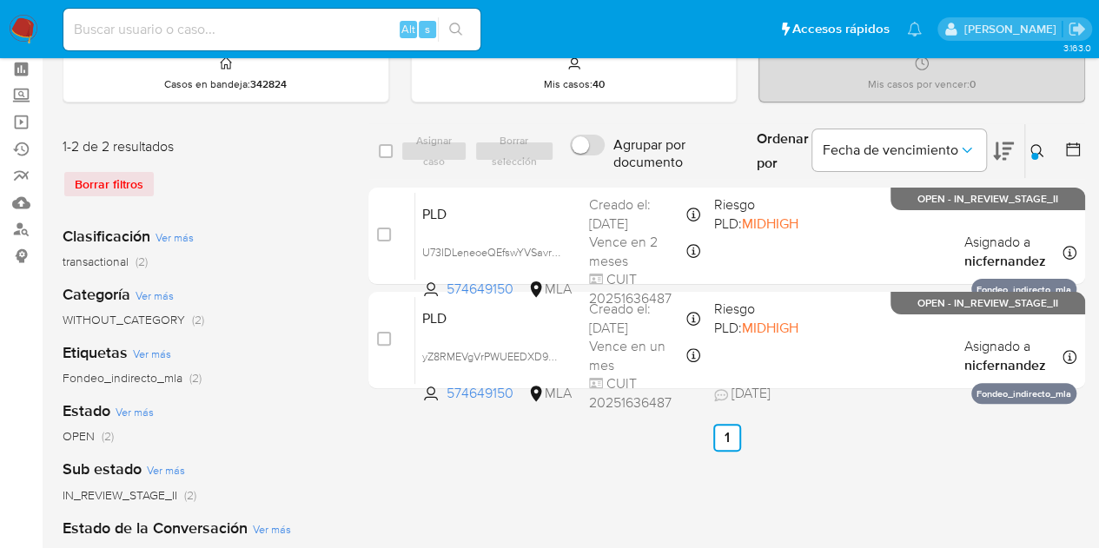
drag, startPoint x: 1043, startPoint y: 143, endPoint x: 1015, endPoint y: 166, distance: 35.8
click at [1045, 146] on button at bounding box center [1039, 151] width 29 height 21
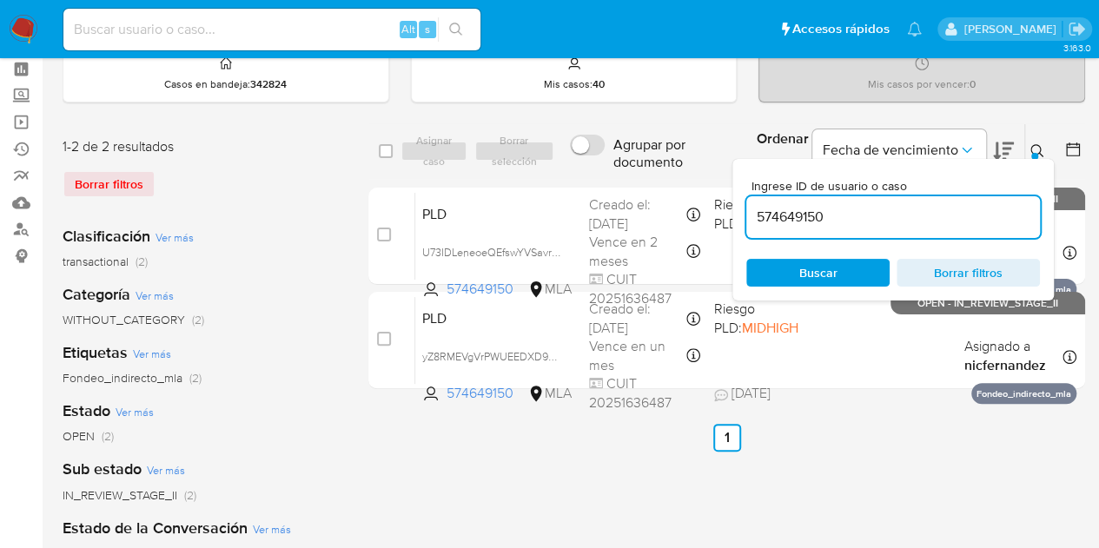
drag, startPoint x: 885, startPoint y: 214, endPoint x: 533, endPoint y: 143, distance: 359.1
click at [533, 143] on div "select-all-cases-checkbox Asignar caso Borrar selección Agrupar por documento O…" at bounding box center [726, 151] width 717 height 56
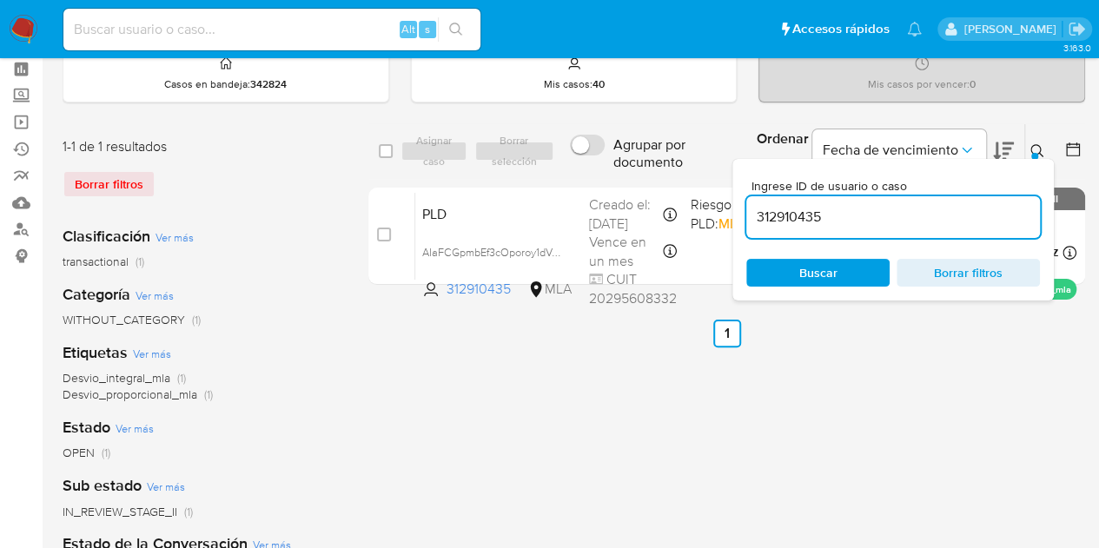
click at [1029, 146] on button at bounding box center [1039, 151] width 29 height 21
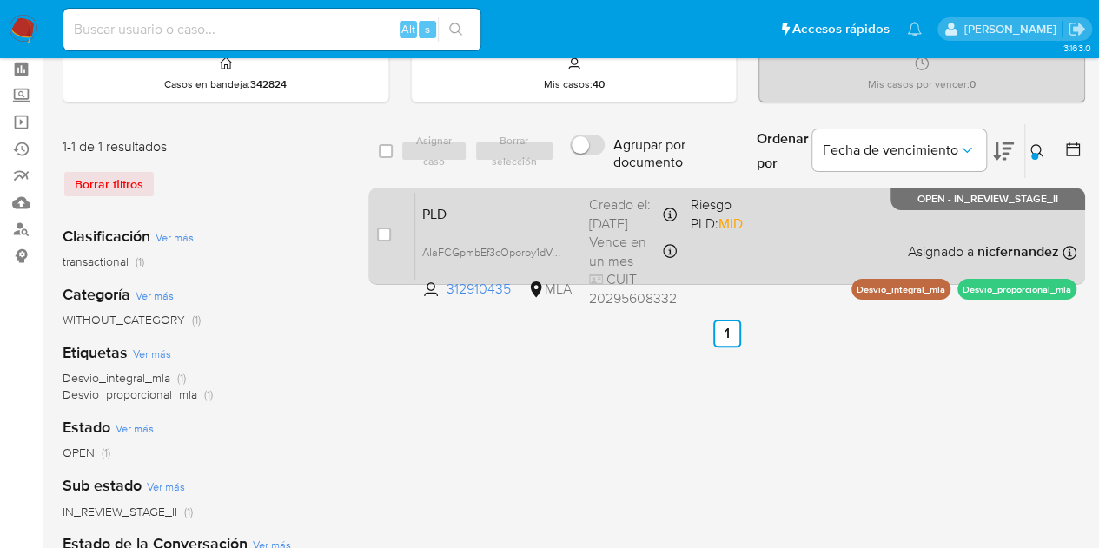
click at [525, 224] on div "PLD AIaFCGpmbEf3cOporoy1dVeS 312910435 MLA Riesgo PLD: MID Creado el: 12/09/202…" at bounding box center [745, 236] width 661 height 88
click at [494, 220] on span "PLD" at bounding box center [498, 213] width 153 height 23
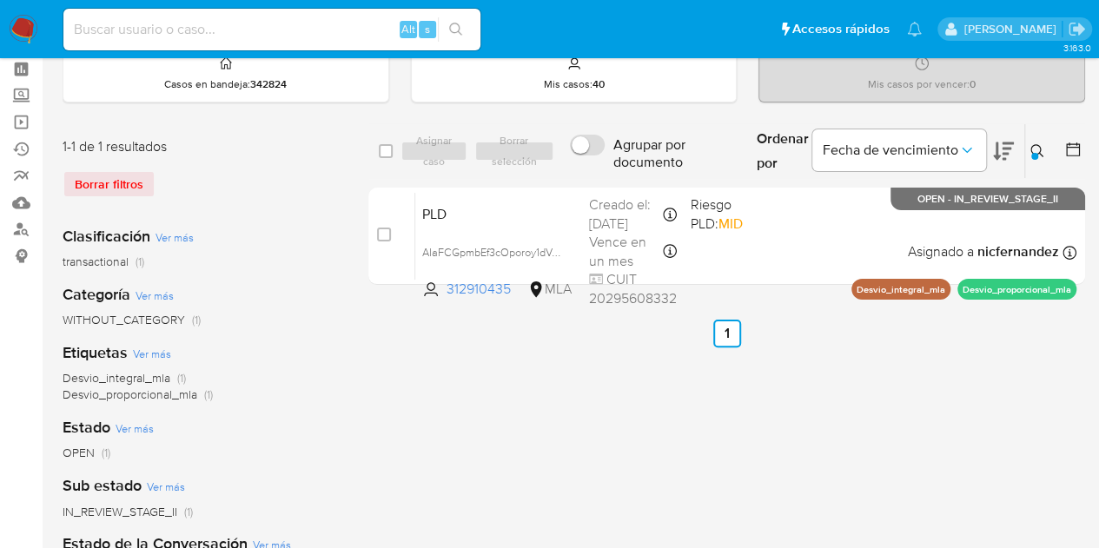
click at [1043, 159] on div "Ingrese ID de usuario o caso 312910435 Buscar Borrar filtros" at bounding box center [1040, 151] width 30 height 54
click at [1035, 149] on icon at bounding box center [1038, 151] width 14 height 14
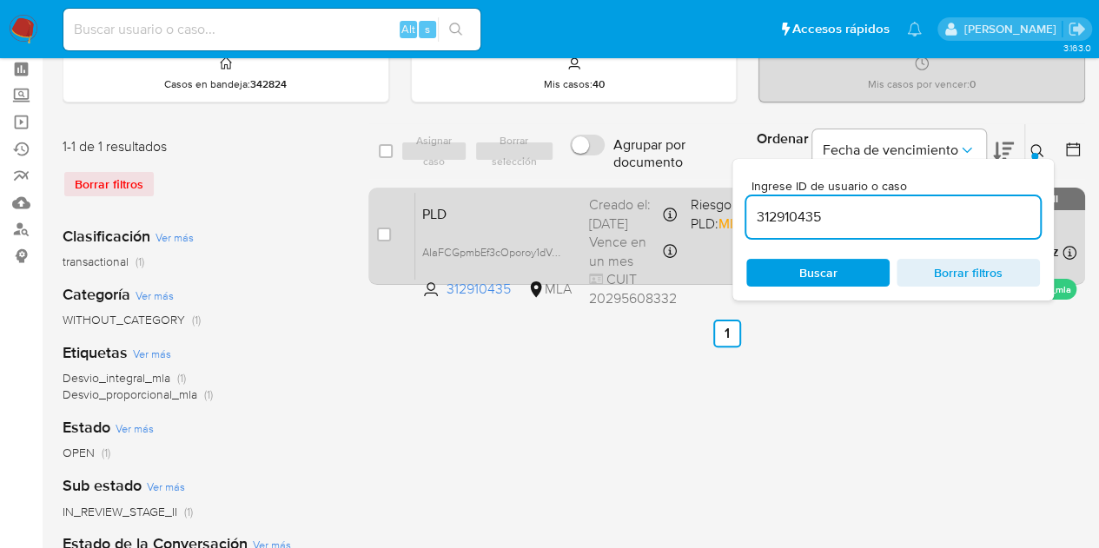
drag, startPoint x: 838, startPoint y: 215, endPoint x: 649, endPoint y: 191, distance: 190.0
click at [650, 191] on div "select-all-cases-checkbox Asignar caso Borrar selección Agrupar por documento O…" at bounding box center [726, 207] width 717 height 169
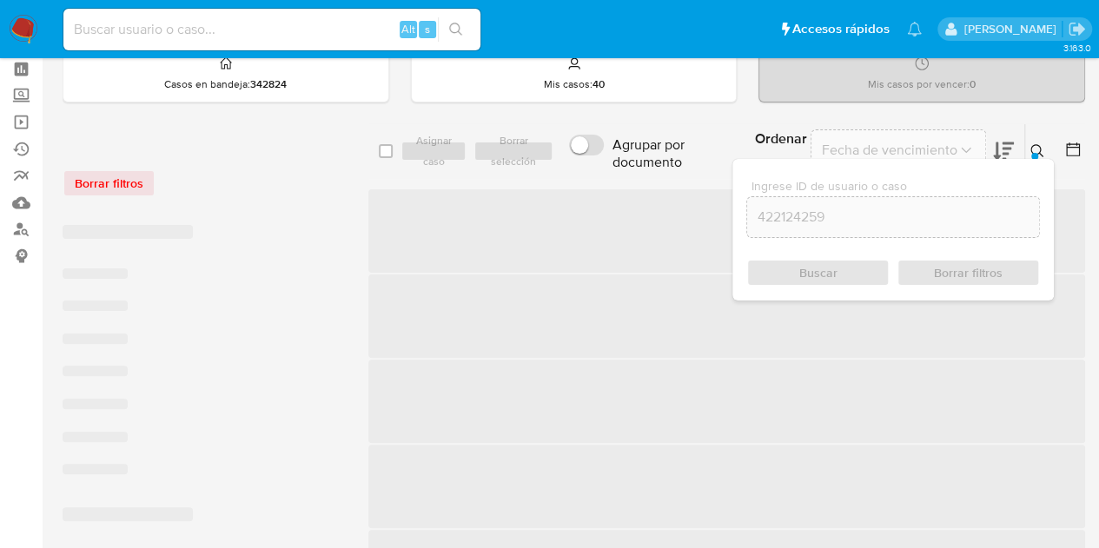
click at [1035, 147] on icon at bounding box center [1038, 151] width 14 height 14
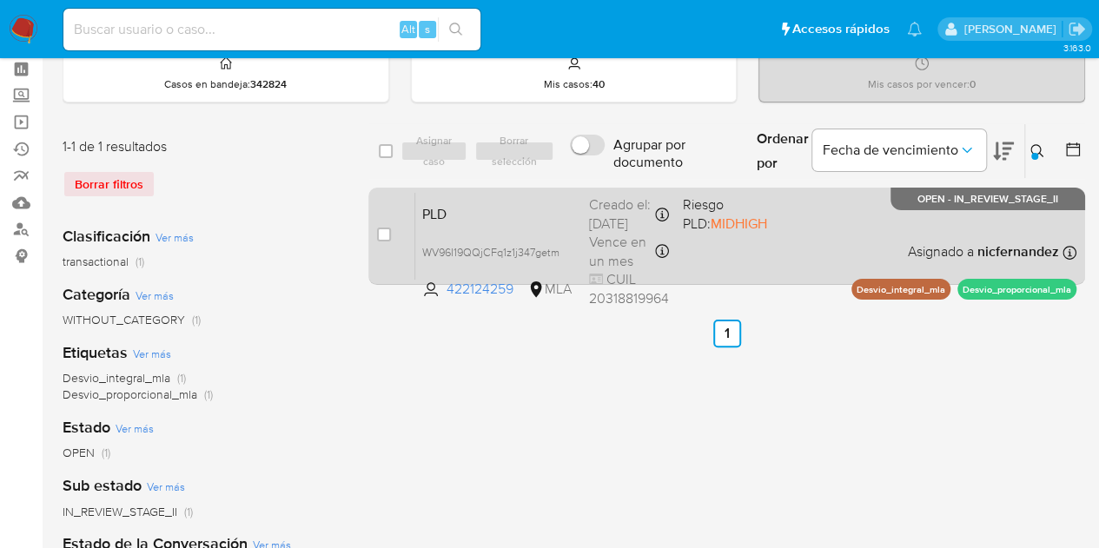
click at [550, 224] on span "PLD" at bounding box center [498, 213] width 153 height 23
click at [556, 261] on span "WV96I19QQjCFq1z1j347getm" at bounding box center [490, 251] width 137 height 19
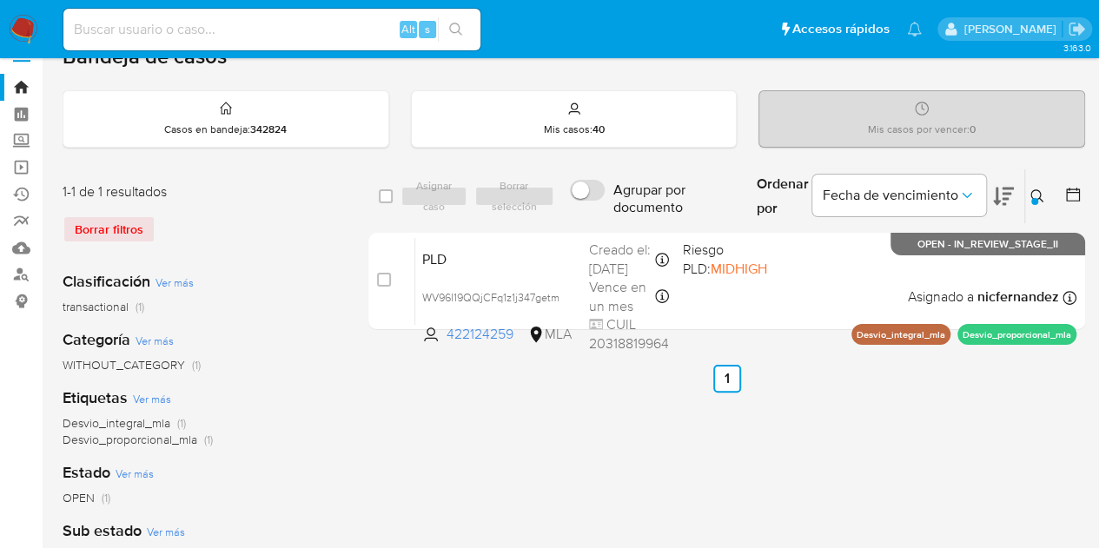
scroll to position [22, 0]
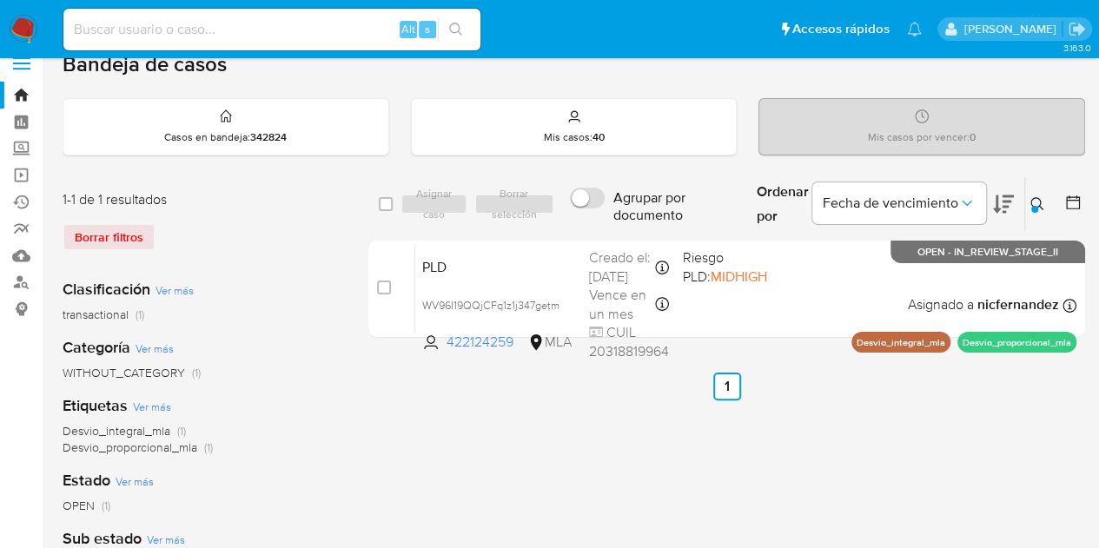
click at [389, 456] on div "select-all-cases-checkbox Asignar caso Borrar selección Agrupar por documento O…" at bounding box center [726, 557] width 717 height 763
click at [1038, 200] on icon at bounding box center [1038, 204] width 14 height 14
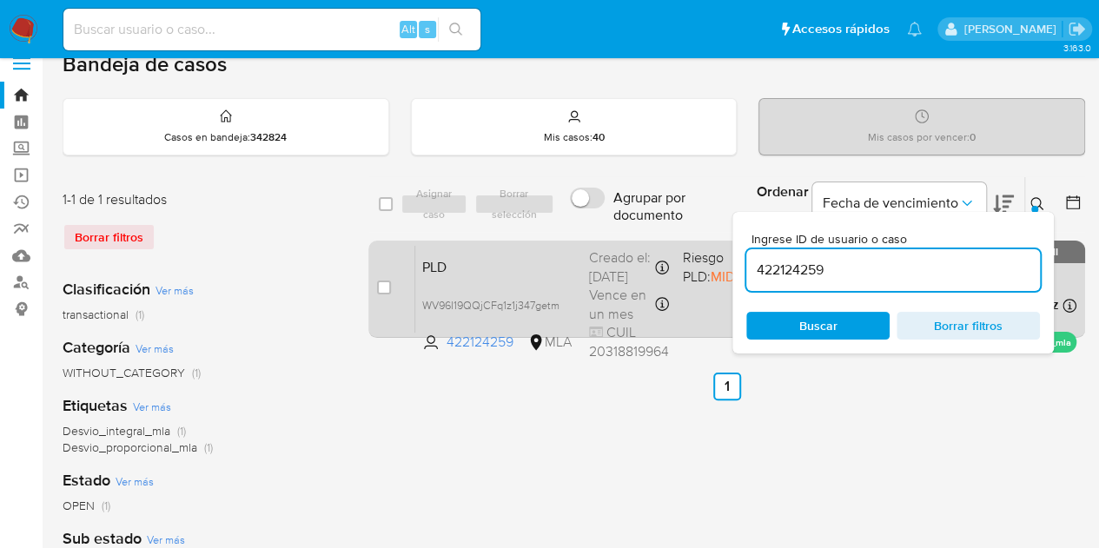
drag, startPoint x: 841, startPoint y: 265, endPoint x: 720, endPoint y: 241, distance: 124.1
click at [720, 241] on div "select-all-cases-checkbox Asignar caso Borrar selección Agrupar por documento O…" at bounding box center [726, 260] width 717 height 169
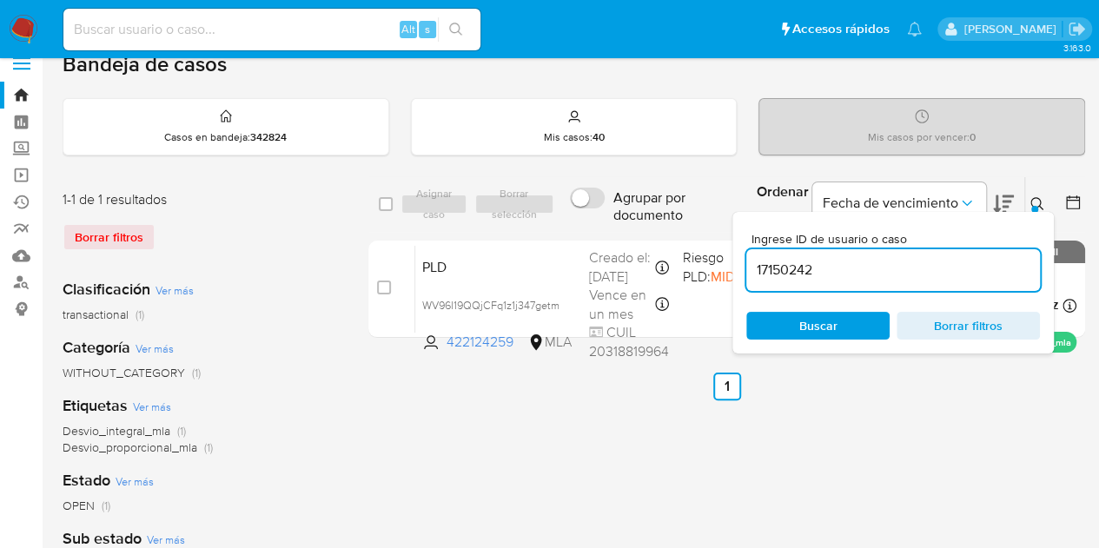
type input "17150242"
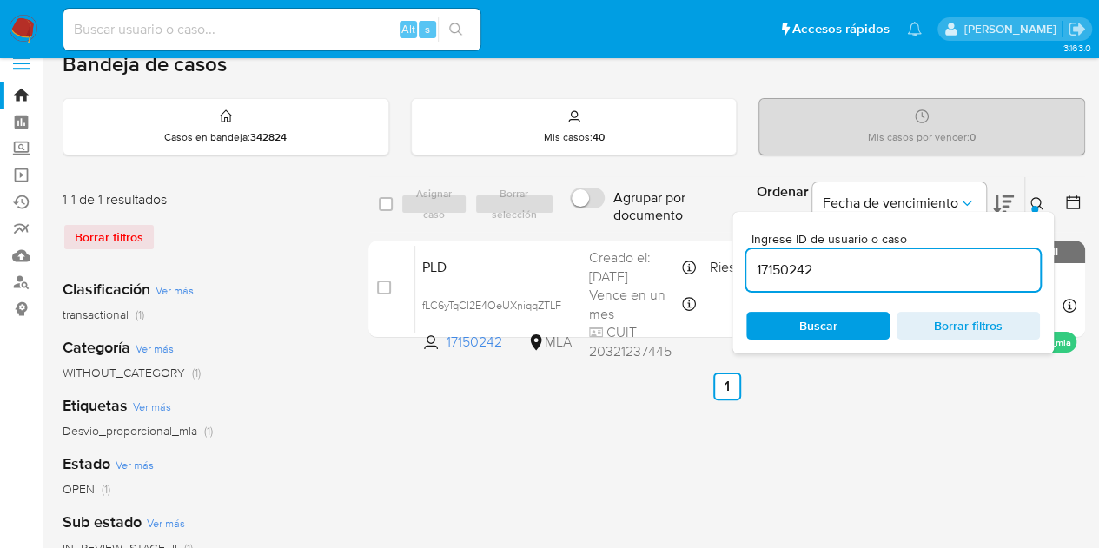
click at [1038, 202] on icon at bounding box center [1038, 204] width 14 height 14
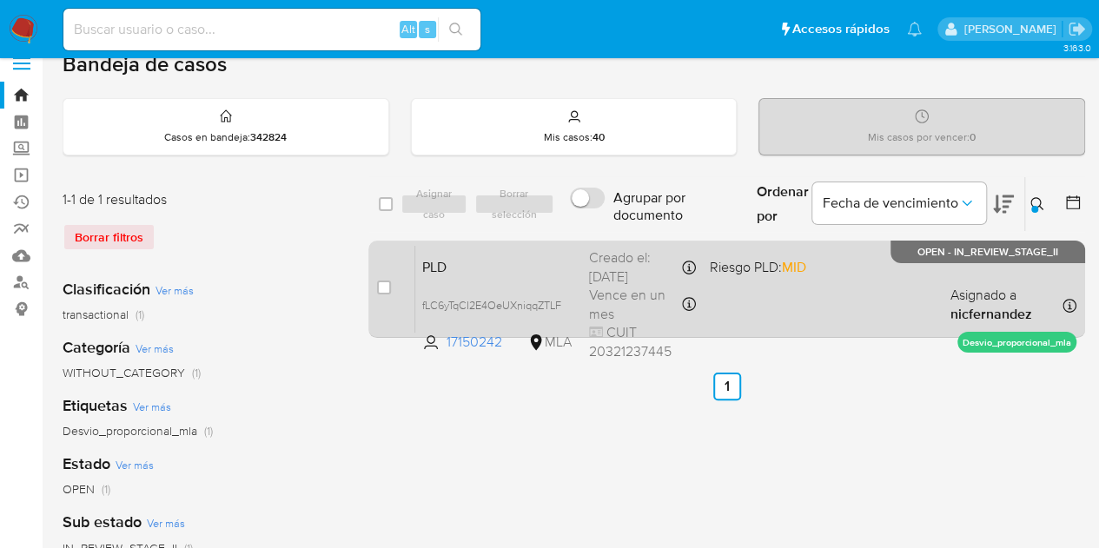
click at [539, 281] on div "PLD fLC6yTqCI2E4OeUXniqqZTLF 17150242 MLA Riesgo PLD: MID Creado el: 12/09/2025…" at bounding box center [745, 289] width 661 height 88
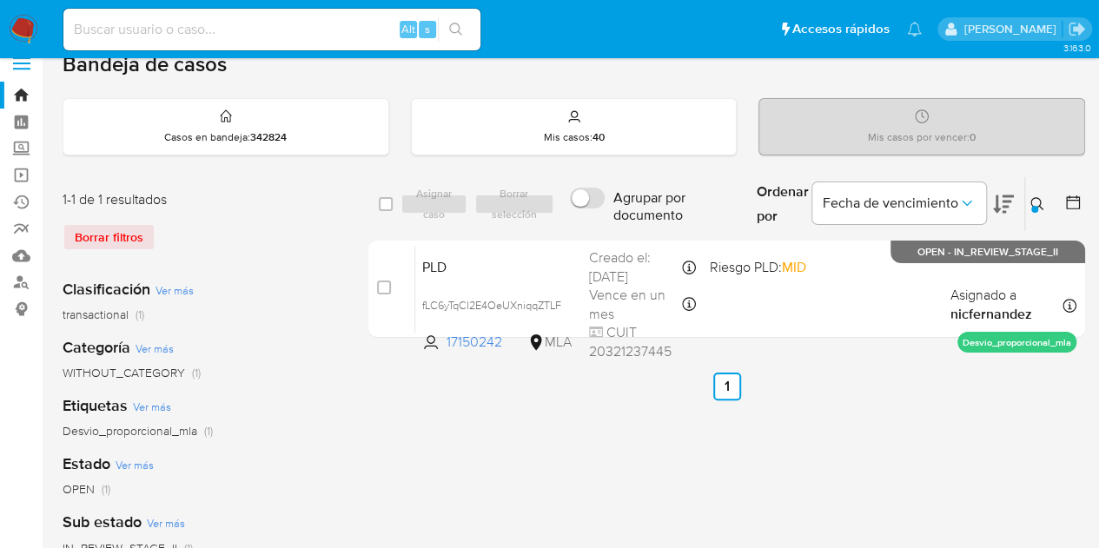
click at [1034, 206] on div at bounding box center [1035, 209] width 7 height 7
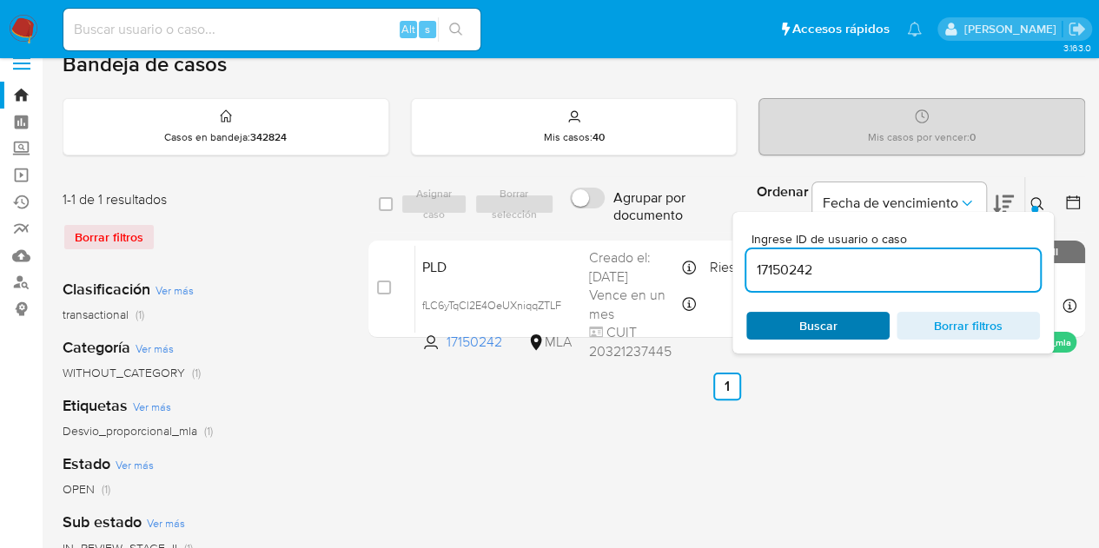
click at [826, 335] on span "Buscar" at bounding box center [818, 326] width 38 height 28
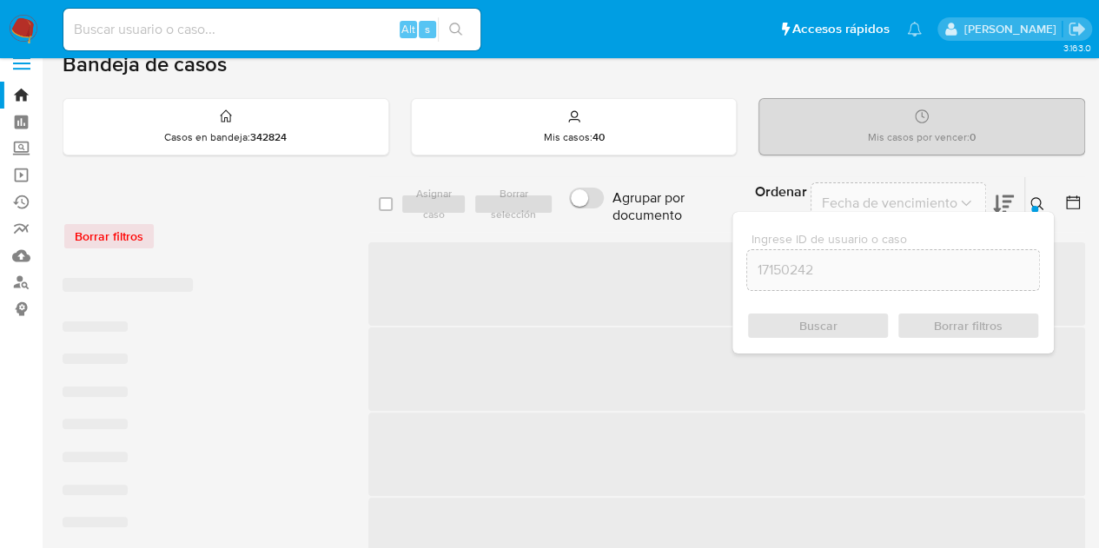
click at [1040, 204] on icon at bounding box center [1038, 204] width 14 height 14
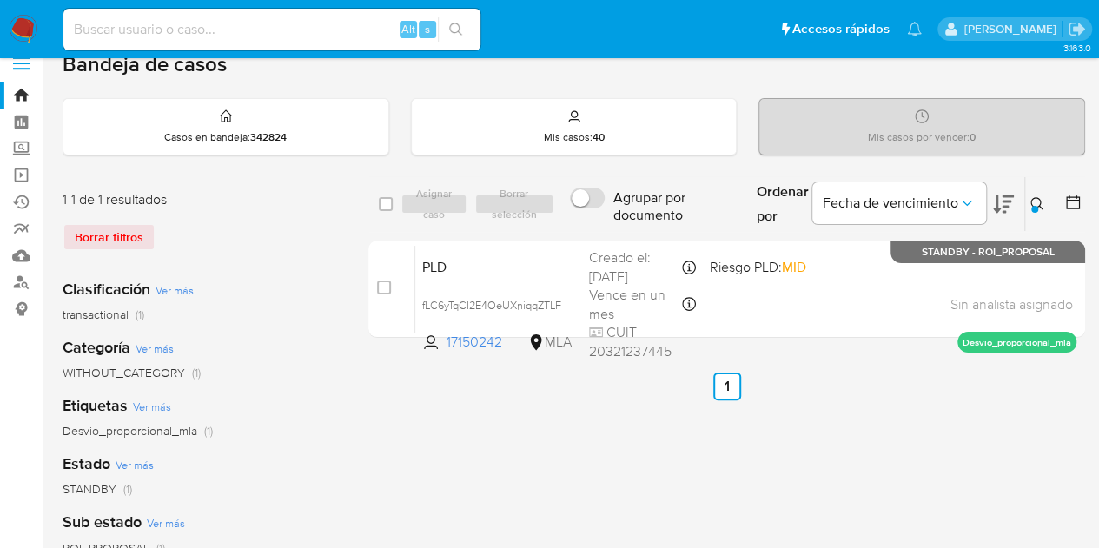
click at [1043, 202] on icon at bounding box center [1038, 204] width 14 height 14
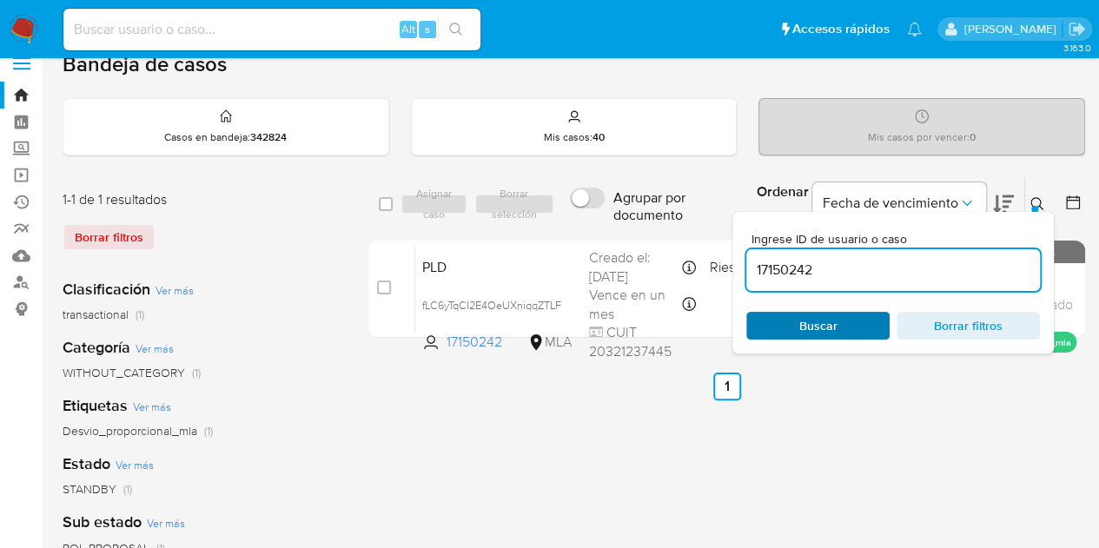
click at [814, 312] on span "Buscar" at bounding box center [818, 326] width 38 height 28
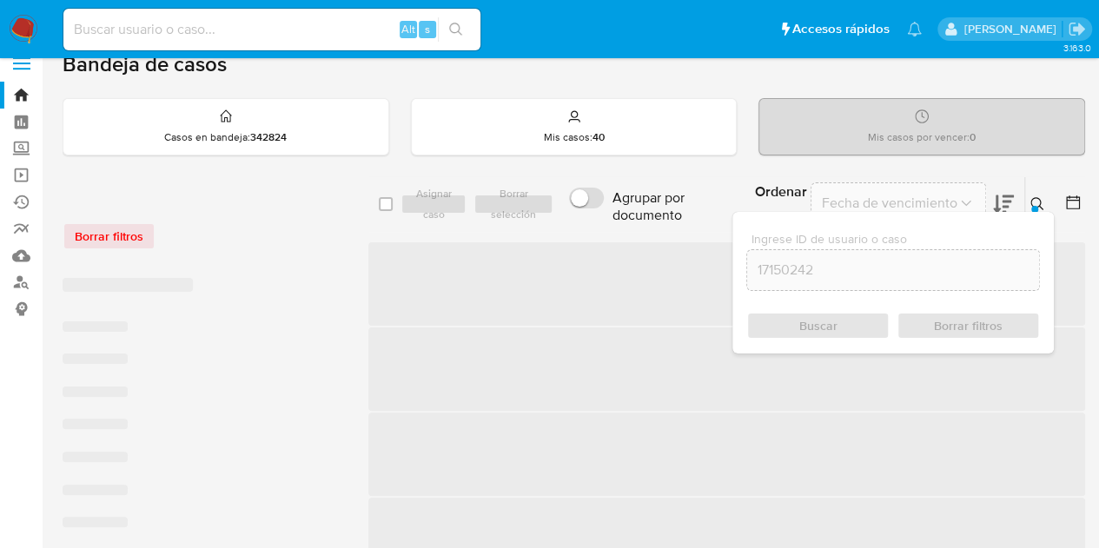
click at [1035, 208] on div at bounding box center [1035, 209] width 7 height 7
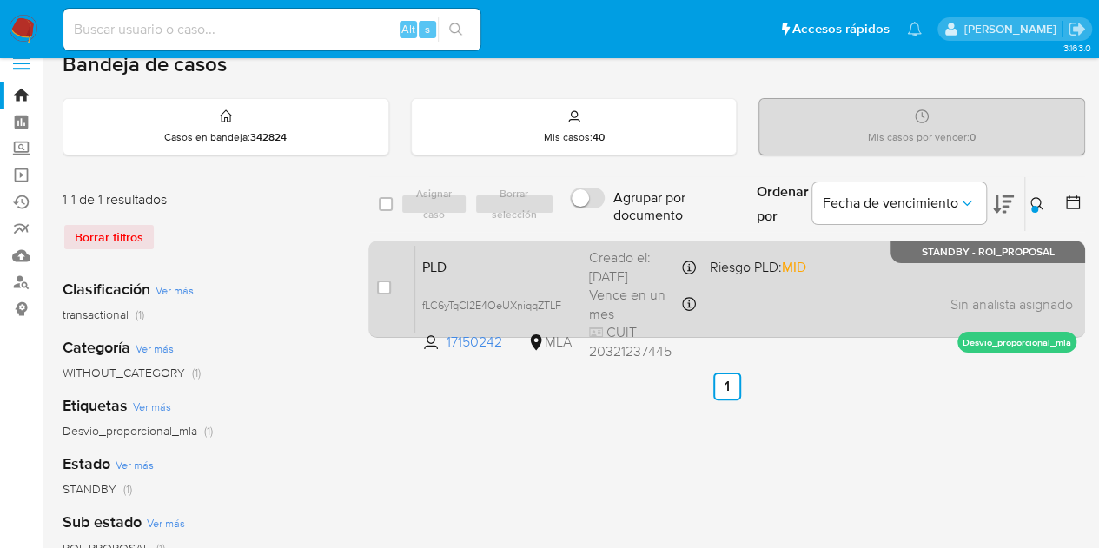
click at [541, 263] on span "PLD" at bounding box center [498, 266] width 153 height 23
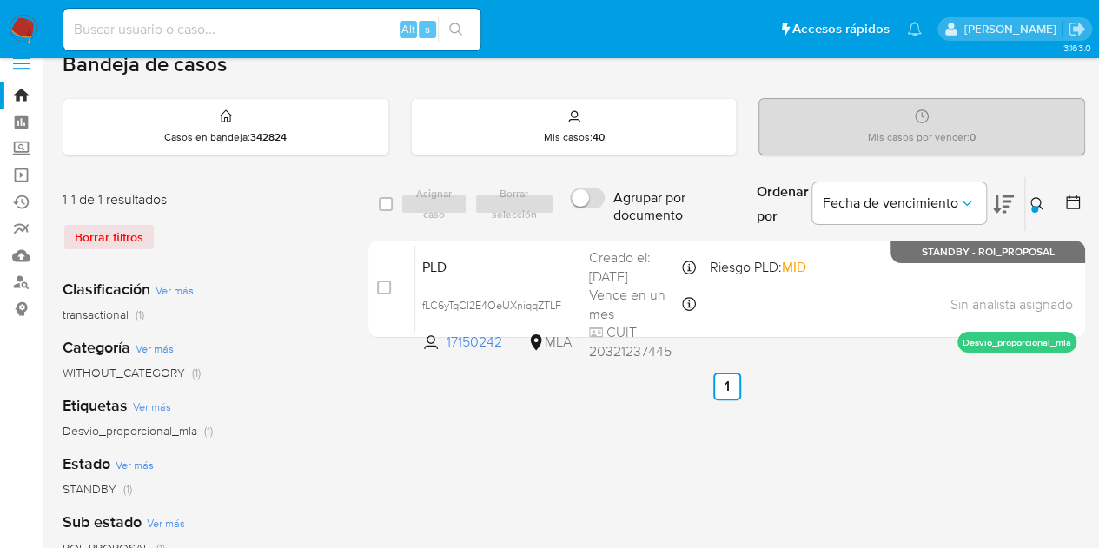
click at [1032, 194] on button at bounding box center [1039, 204] width 29 height 21
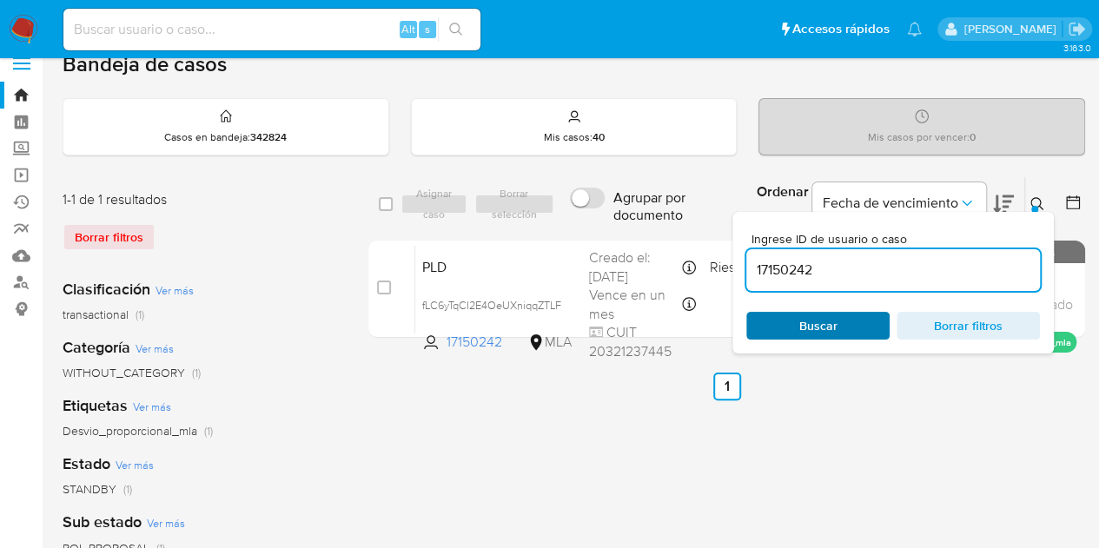
click at [847, 331] on span "Buscar" at bounding box center [818, 326] width 119 height 24
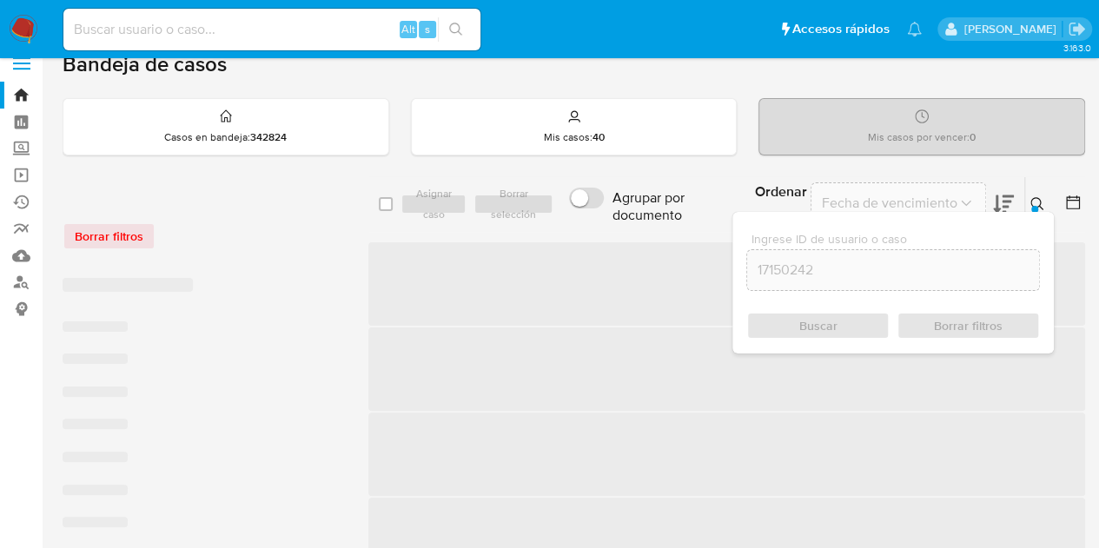
click at [1038, 204] on icon at bounding box center [1038, 204] width 14 height 14
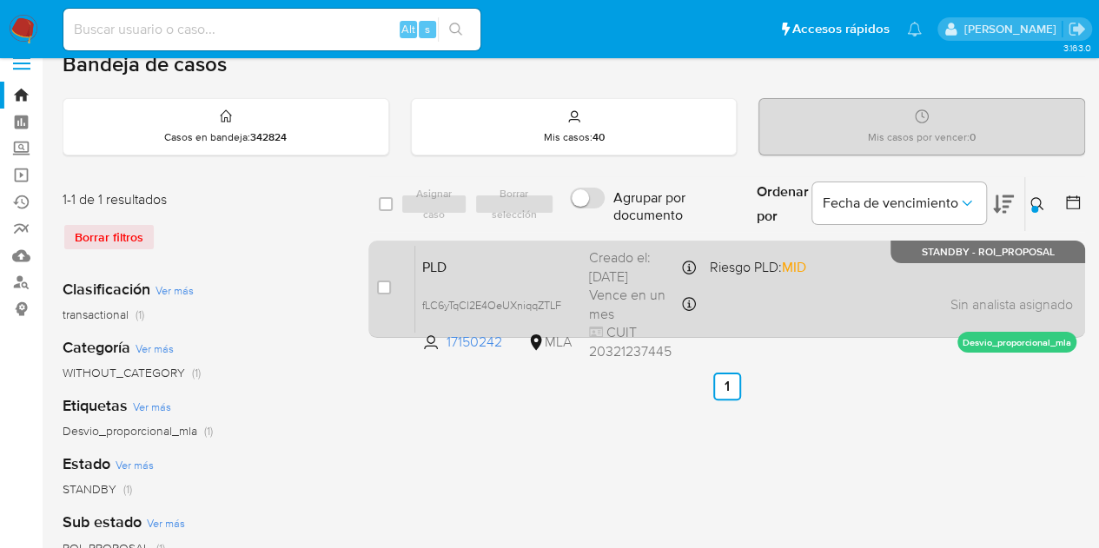
click at [527, 265] on span "PLD" at bounding box center [498, 266] width 153 height 23
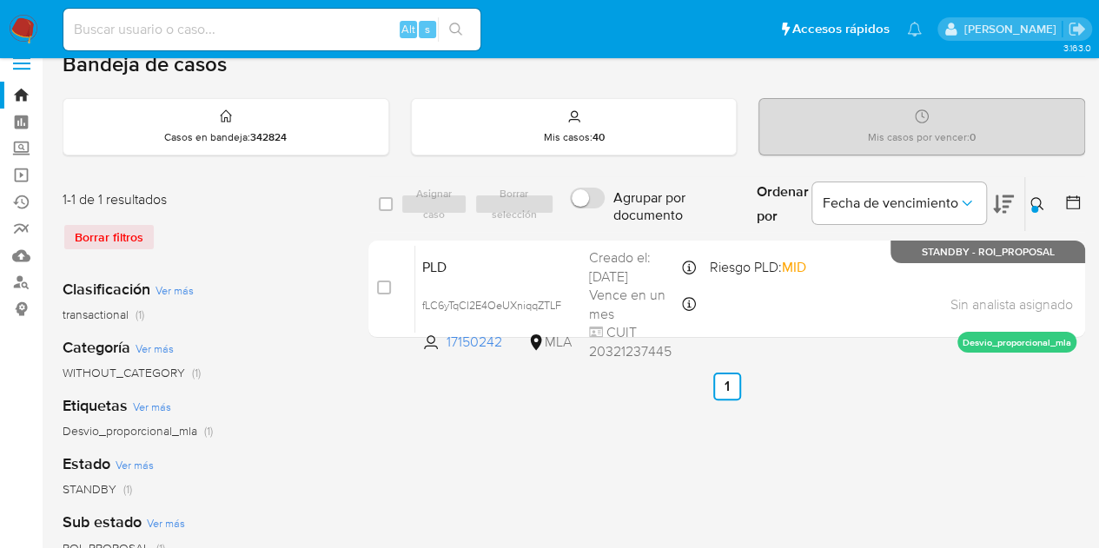
click at [401, 410] on div "select-all-cases-checkbox Asignar caso Borrar selección Agrupar por documento O…" at bounding box center [726, 557] width 717 height 763
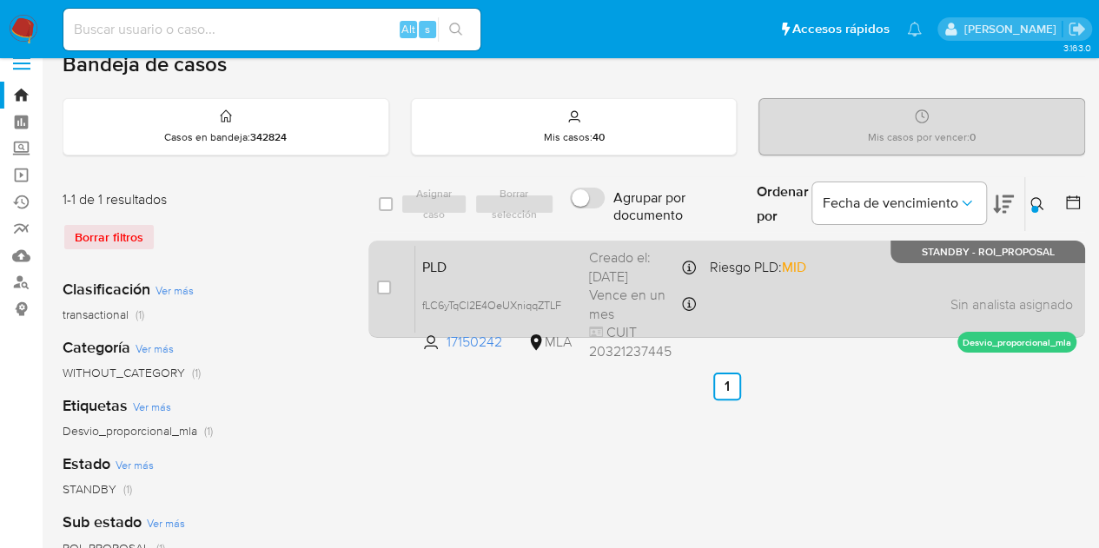
click at [501, 269] on span "PLD" at bounding box center [498, 266] width 153 height 23
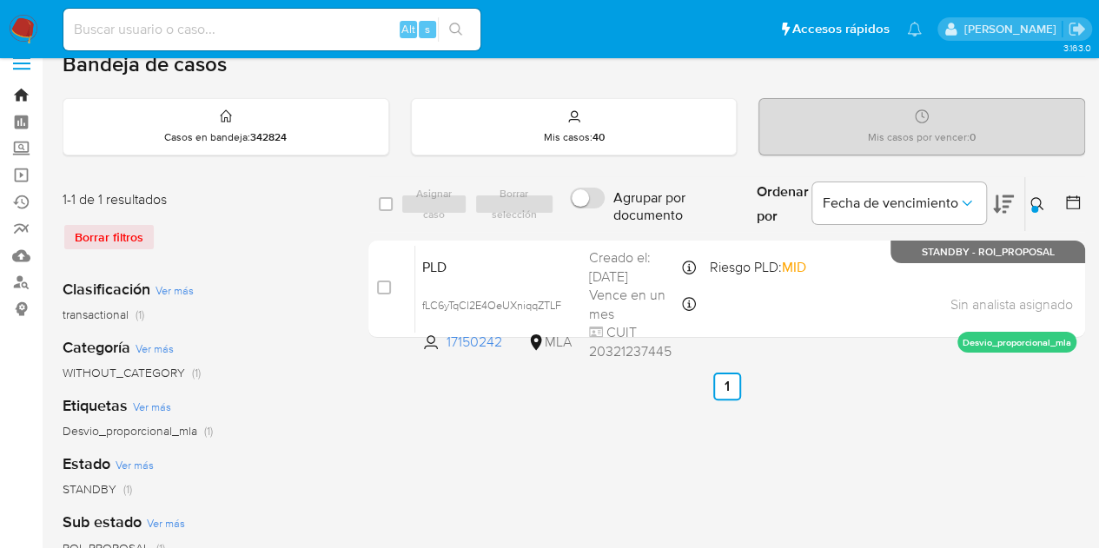
click at [24, 89] on link "Bandeja" at bounding box center [103, 95] width 207 height 27
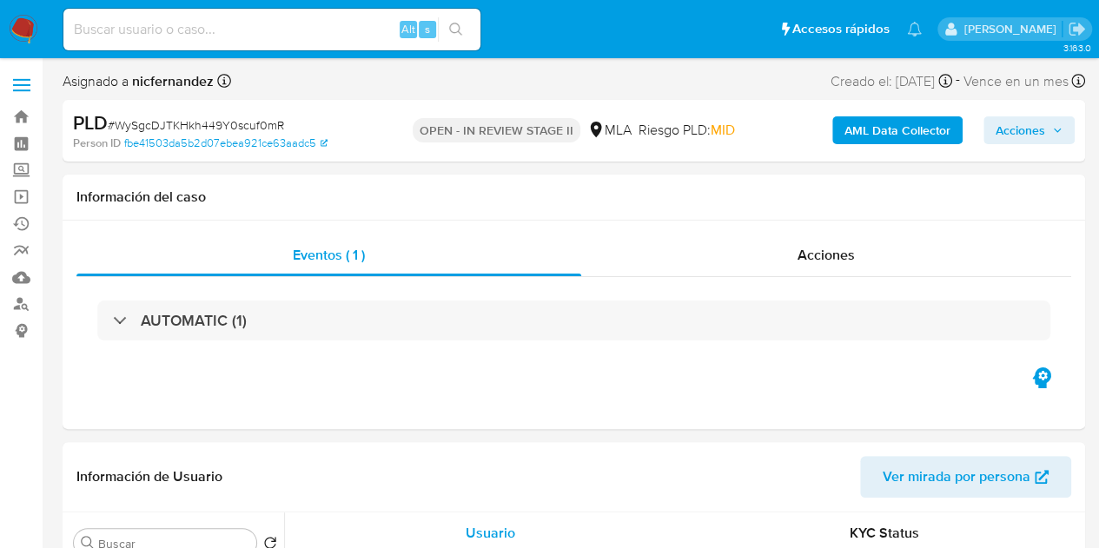
select select "10"
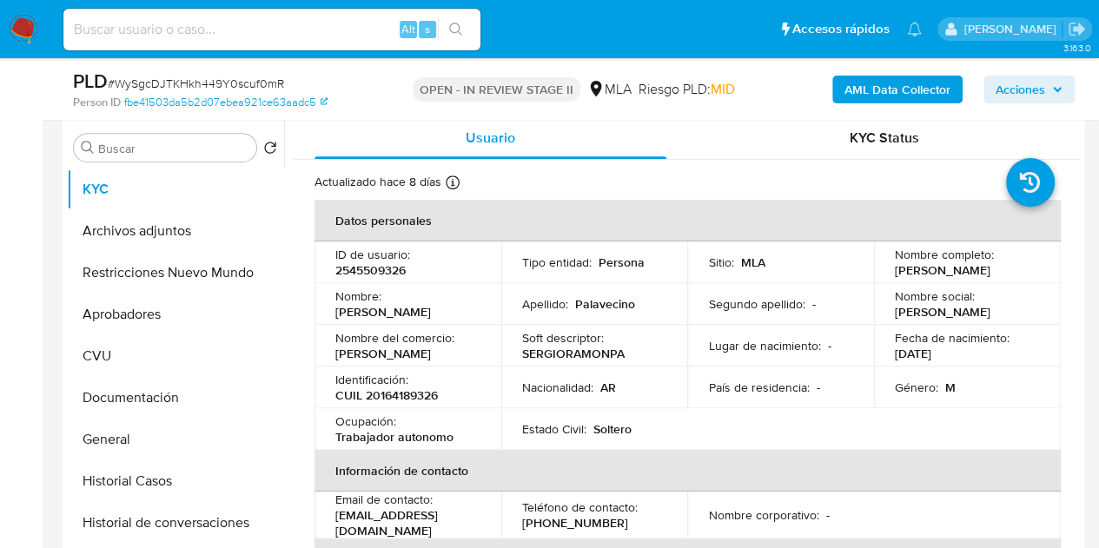
scroll to position [337, 0]
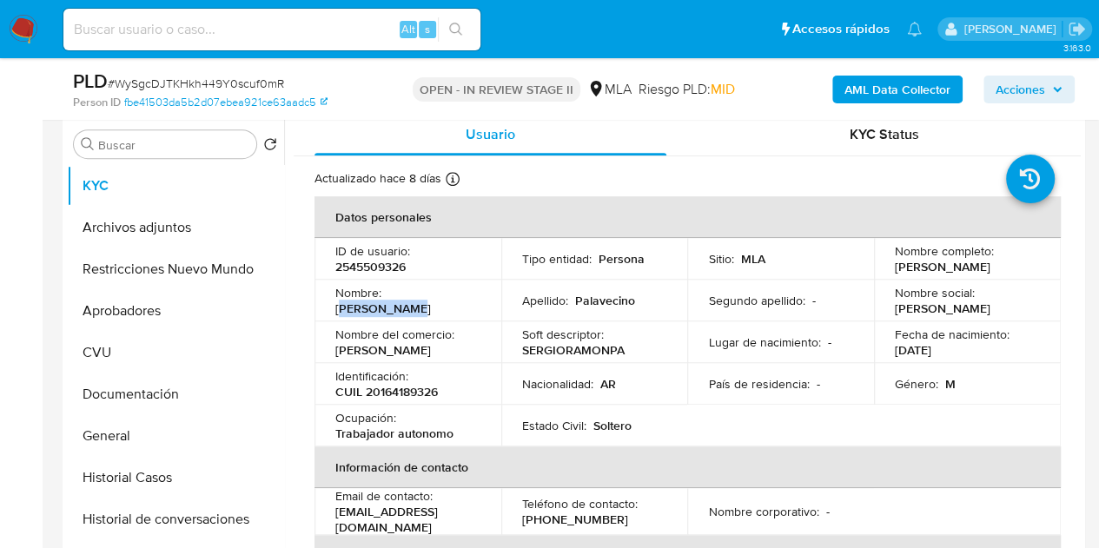
drag, startPoint x: 392, startPoint y: 307, endPoint x: 481, endPoint y: 305, distance: 88.7
click at [481, 305] on td "Nombre : Sergio Ramon" at bounding box center [408, 301] width 187 height 42
copy p "ergio Ramon"
click at [415, 333] on p "Nombre del comercio :" at bounding box center [394, 335] width 119 height 16
drag, startPoint x: 388, startPoint y: 310, endPoint x: 489, endPoint y: 334, distance: 104.3
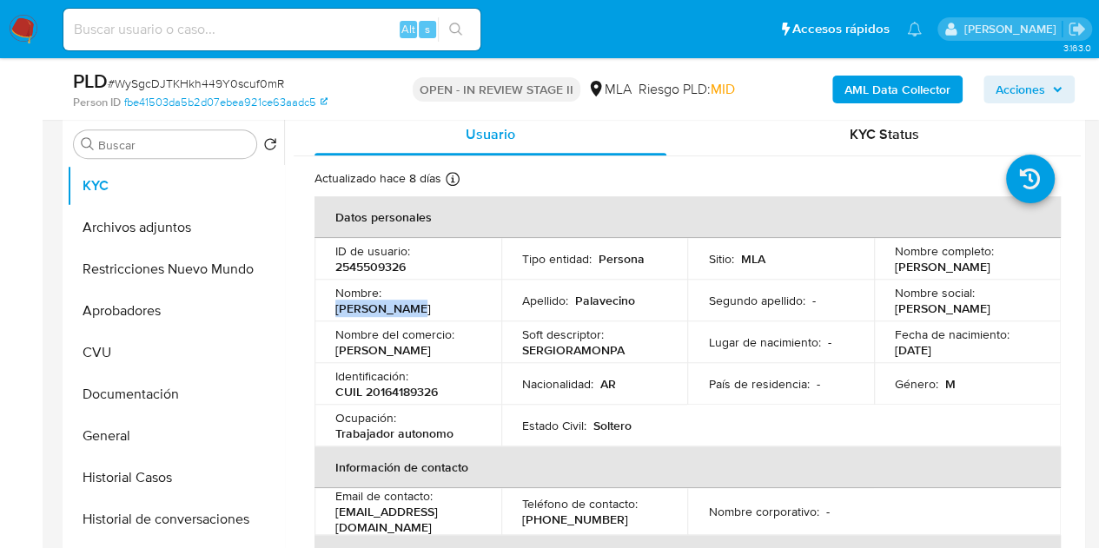
click at [469, 309] on div "Nombre : Sergio Ramon" at bounding box center [407, 300] width 145 height 31
copy p "[PERSON_NAME]"
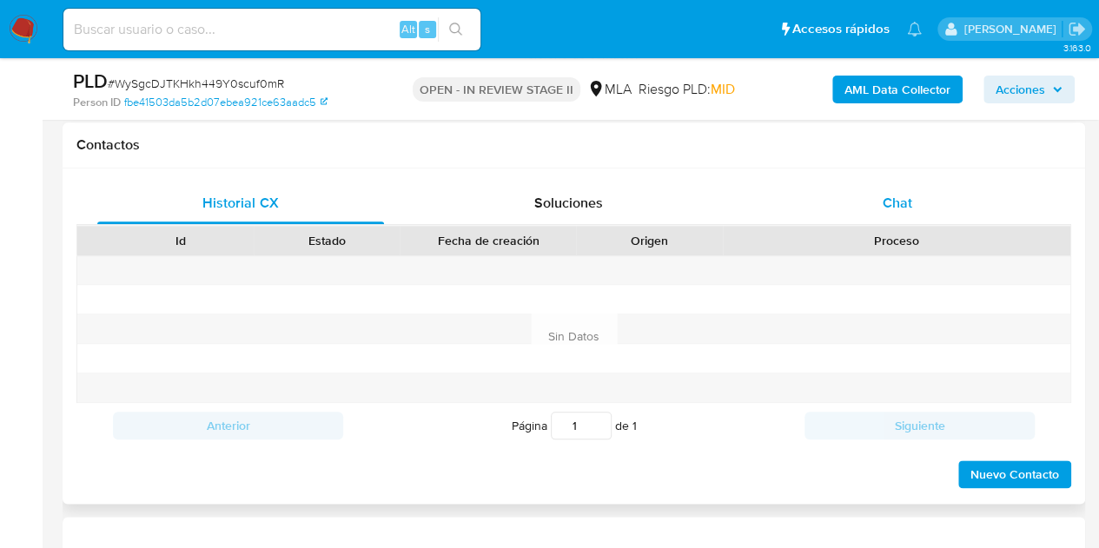
scroll to position [790, 0]
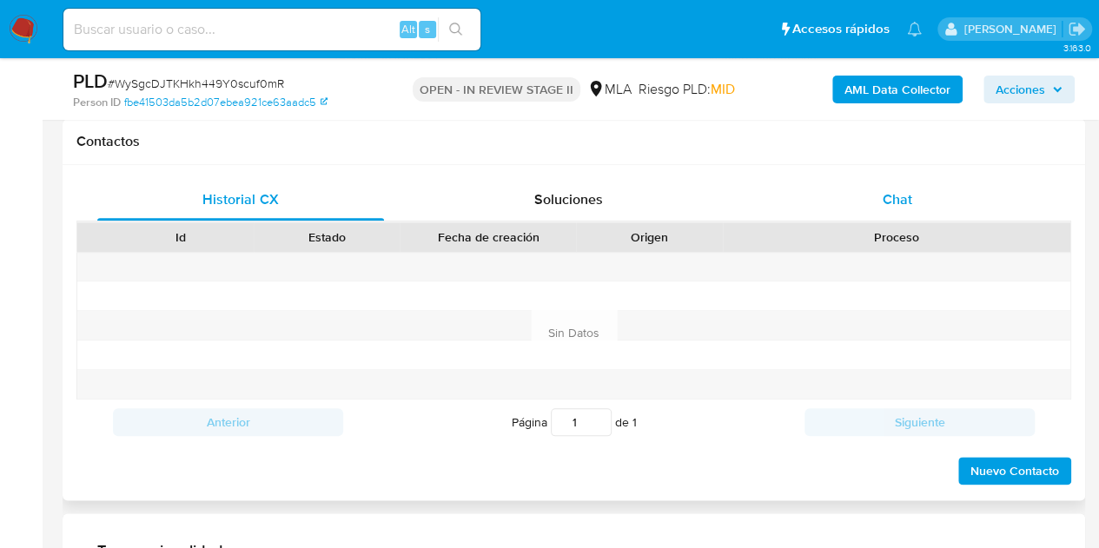
click at [918, 189] on div "Chat" at bounding box center [897, 200] width 287 height 42
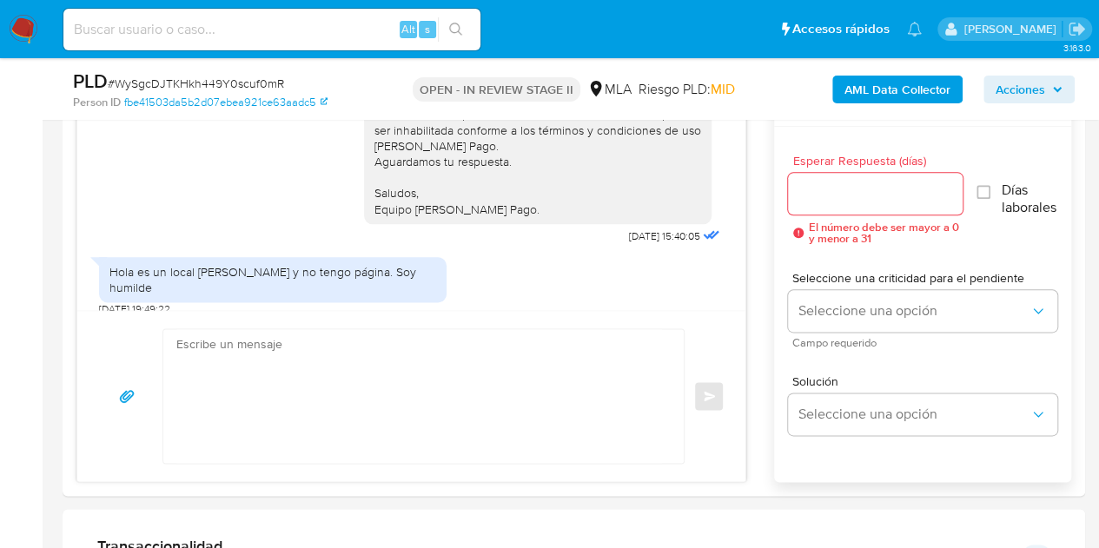
scroll to position [1003, 0]
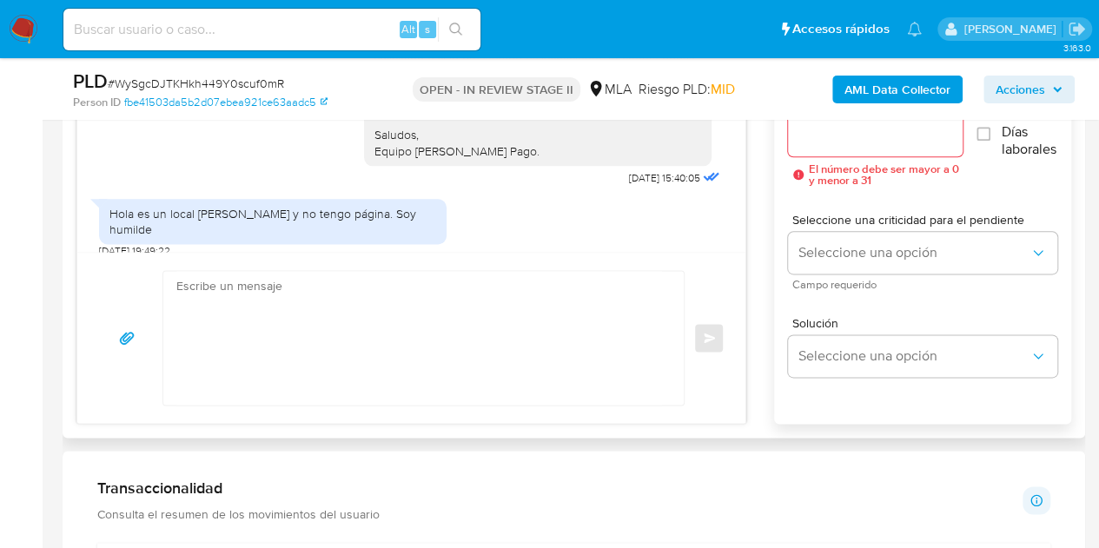
click at [364, 187] on div "Hola Sergio Ramon, Muchas gracias por tu respuesta y por la documentación envia…" at bounding box center [544, 38] width 360 height 303
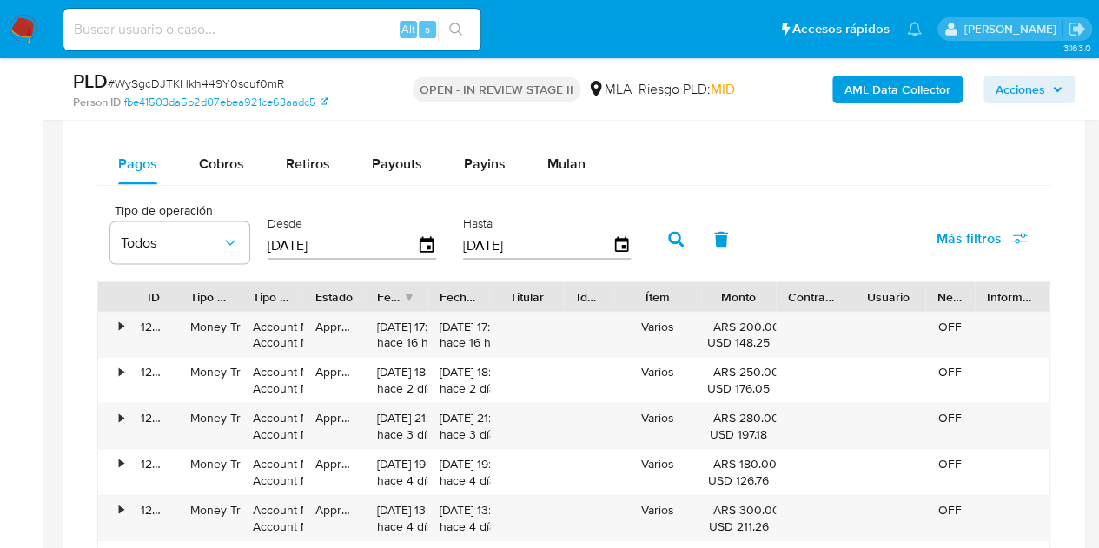
scroll to position [1377, 0]
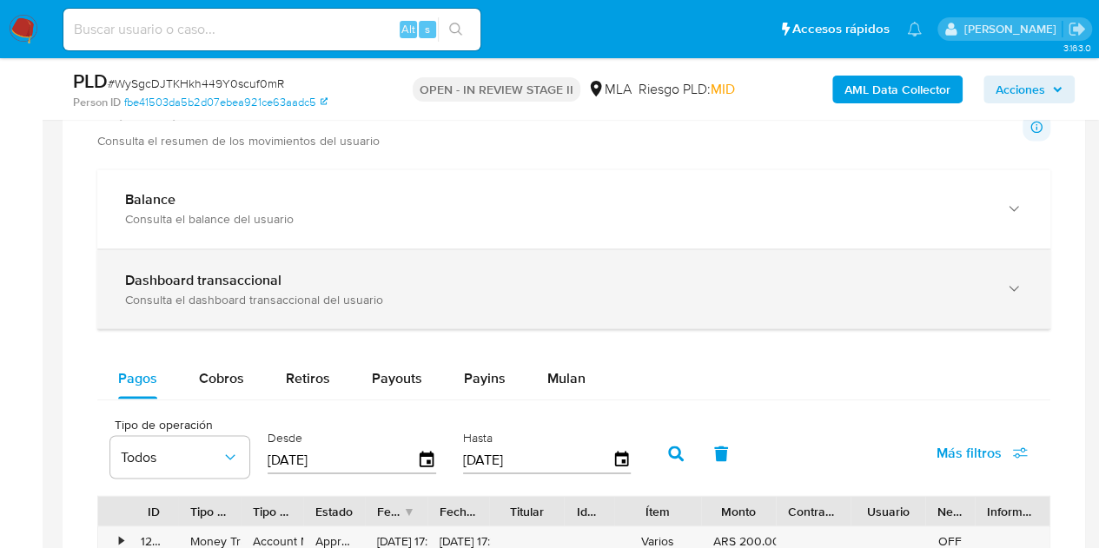
click at [888, 286] on div "Dashboard transaccional Consulta el dashboard transaccional del usuario" at bounding box center [556, 289] width 863 height 36
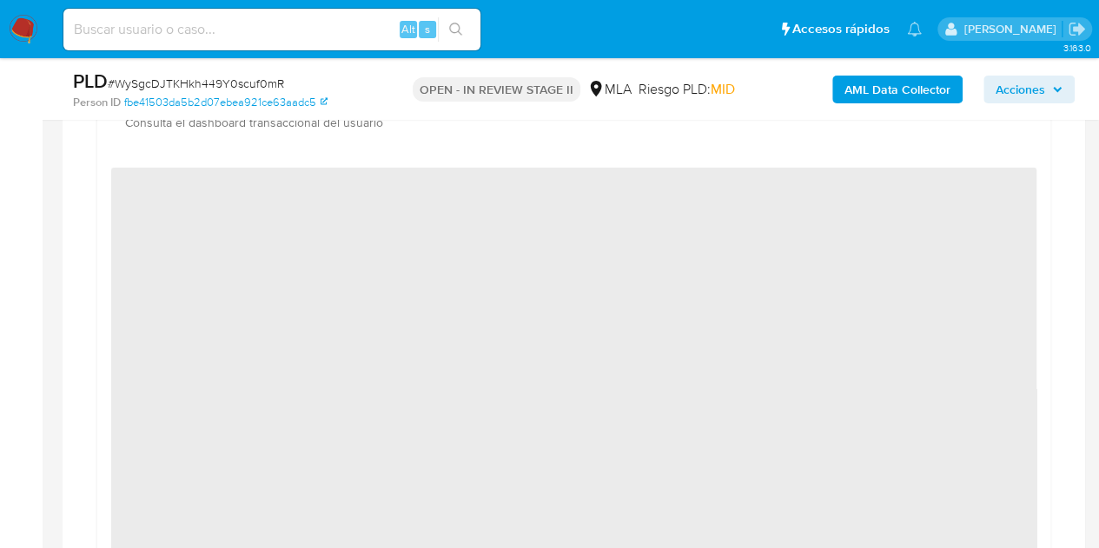
scroll to position [1549, 0]
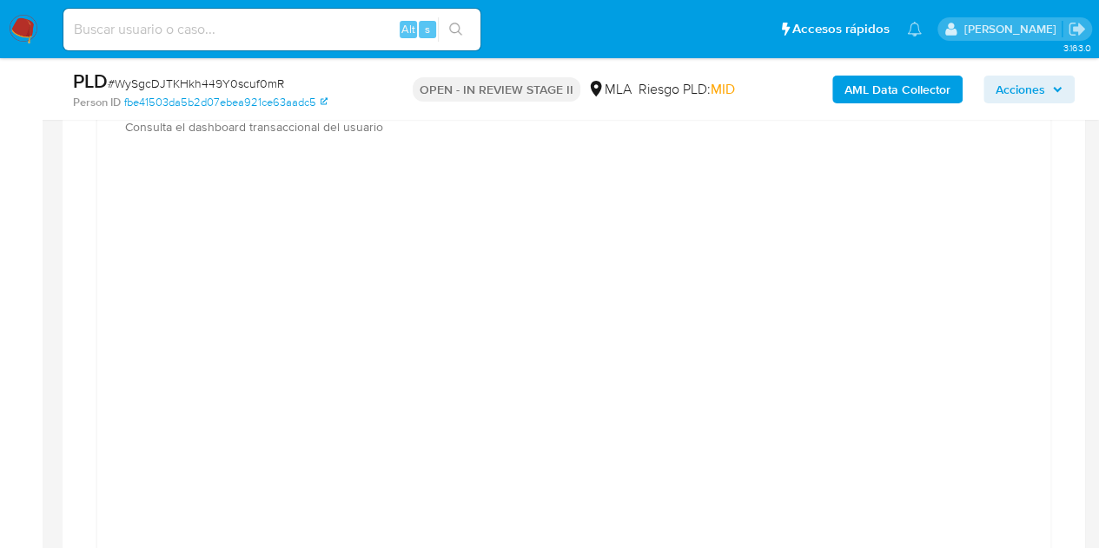
click at [12, 412] on aside "Bandeja Tablero Screening Búsqueda en Listas Watchlist Herramientas Operaciones…" at bounding box center [21, 489] width 43 height 4076
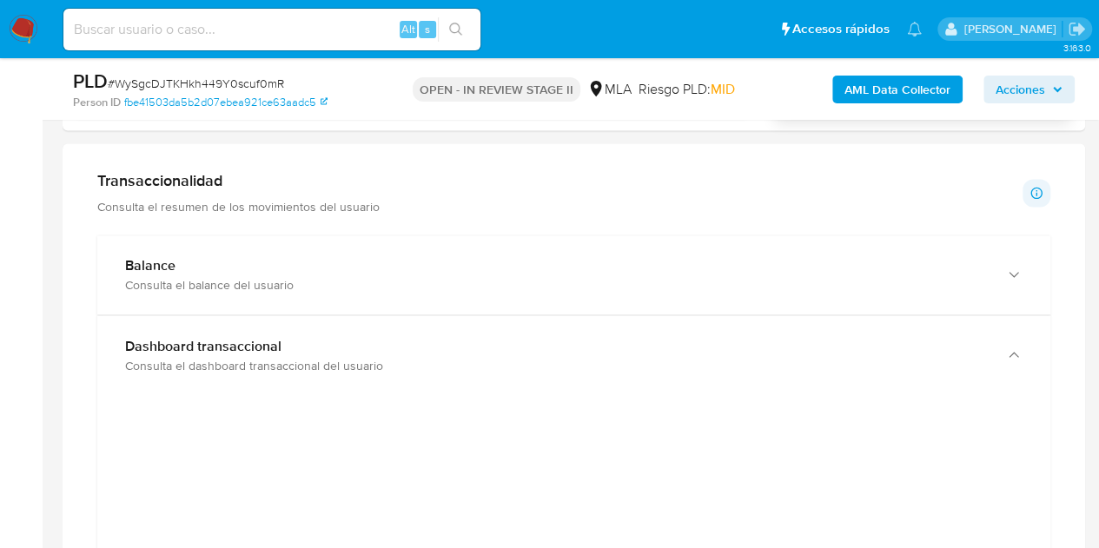
scroll to position [1292, 0]
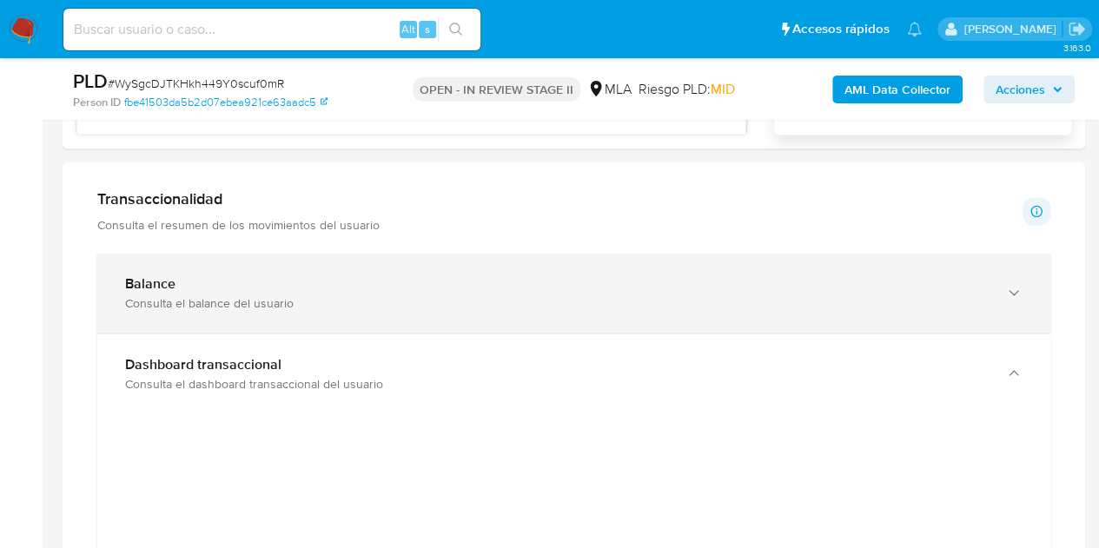
click at [754, 312] on div "Balance Consulta el balance del usuario" at bounding box center [573, 293] width 953 height 79
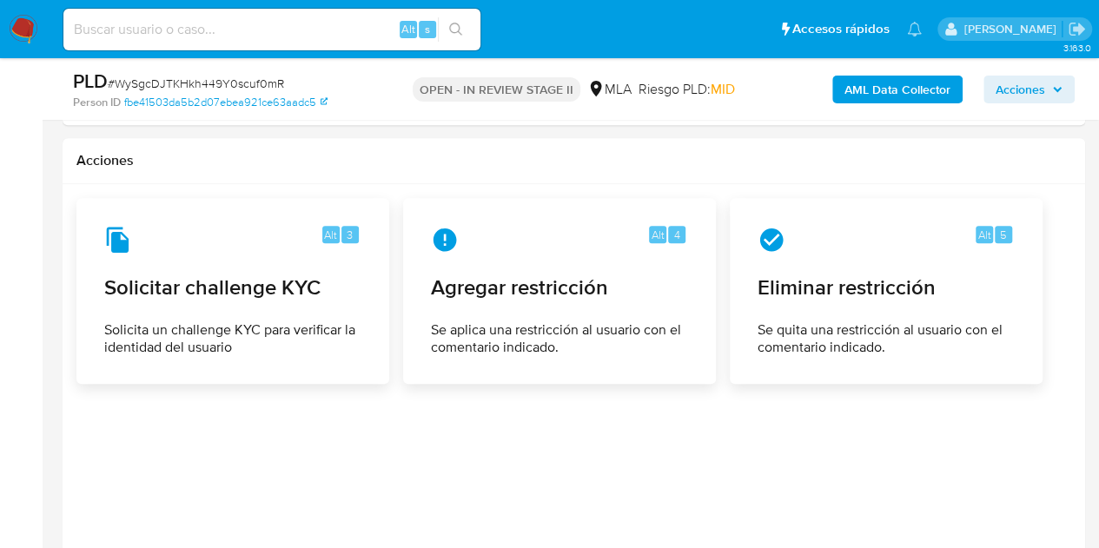
scroll to position [4010, 0]
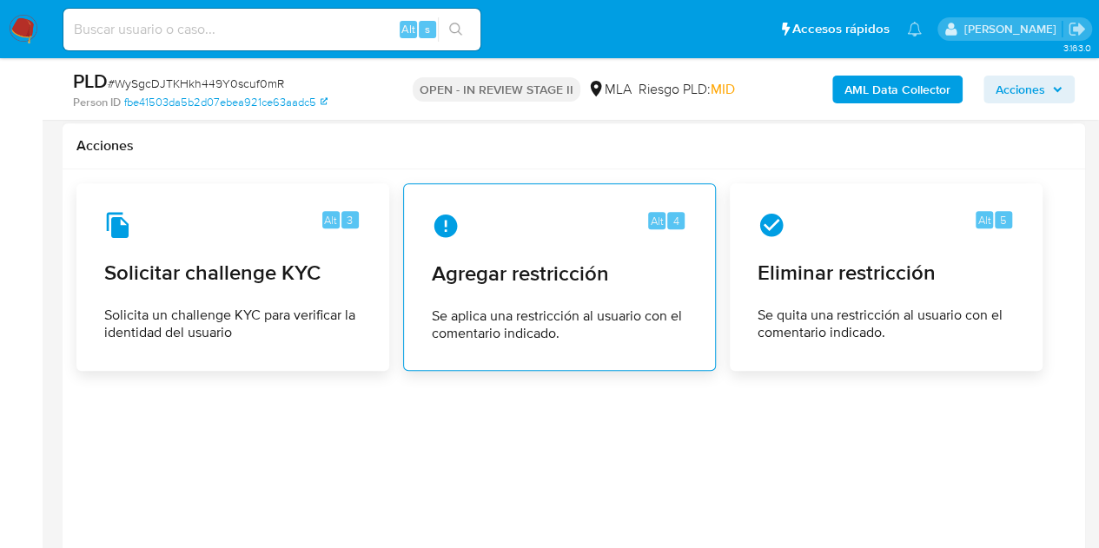
click at [561, 283] on div "Alt 4 Agregar restricción Se aplica una restricción al usuario con el comentari…" at bounding box center [559, 277] width 283 height 158
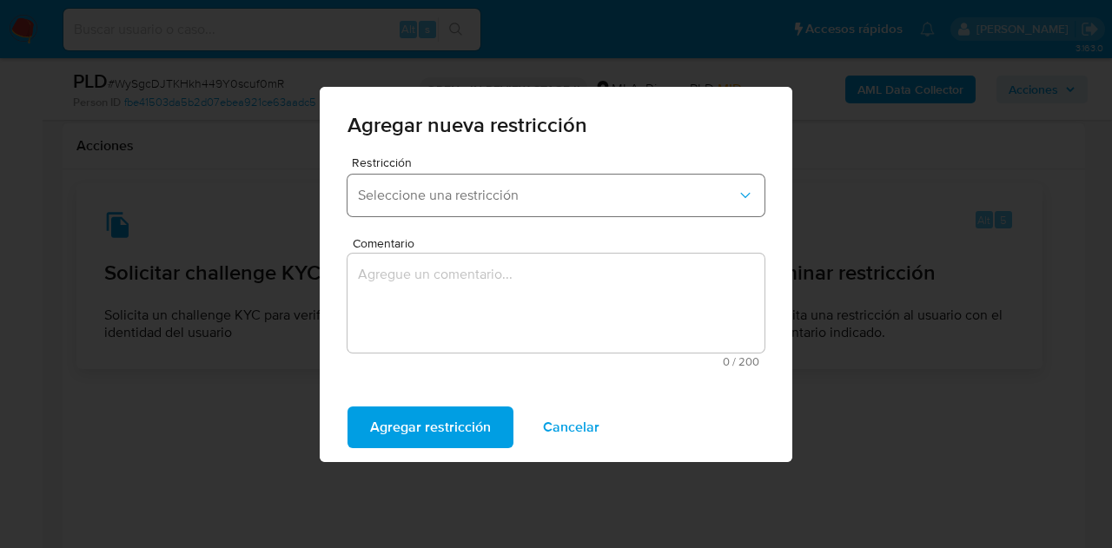
click at [534, 203] on span "Seleccione una restricción" at bounding box center [547, 195] width 379 height 17
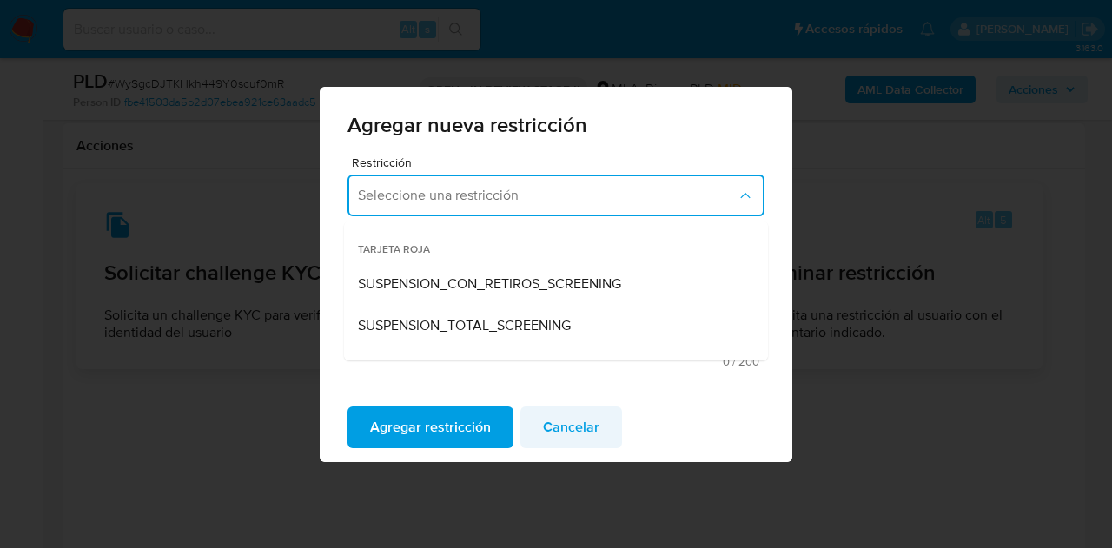
click at [574, 423] on span "Cancelar" at bounding box center [571, 427] width 56 height 38
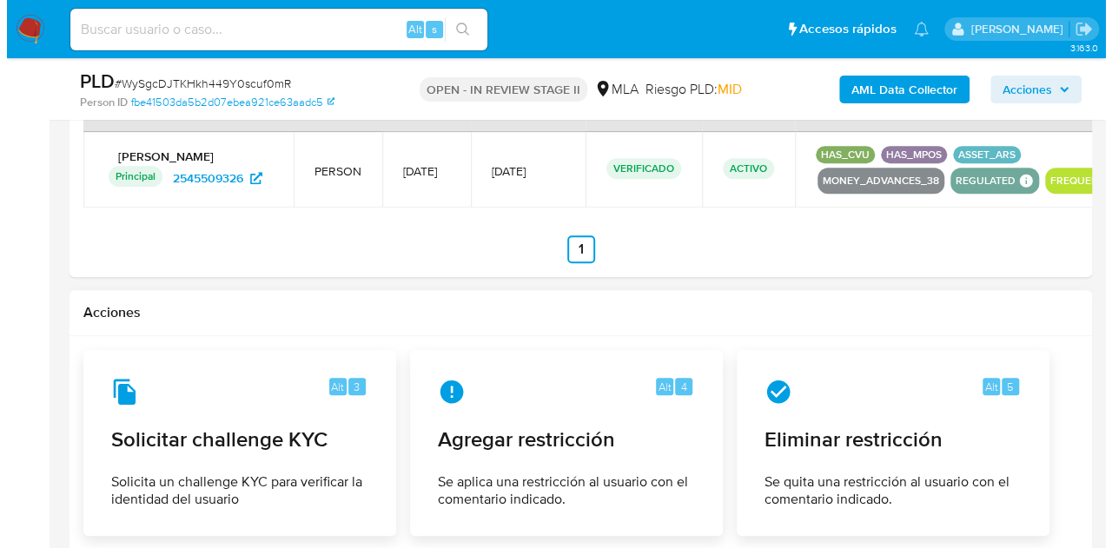
scroll to position [4093, 0]
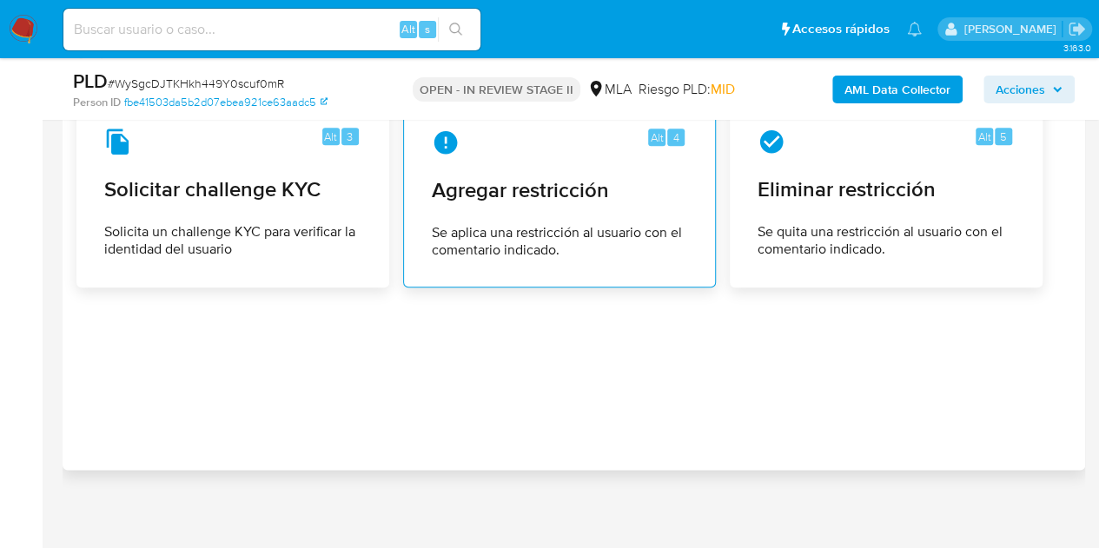
click at [574, 201] on div "Alt 4 Agregar restricción Se aplica una restricción al usuario con el comentari…" at bounding box center [559, 194] width 283 height 158
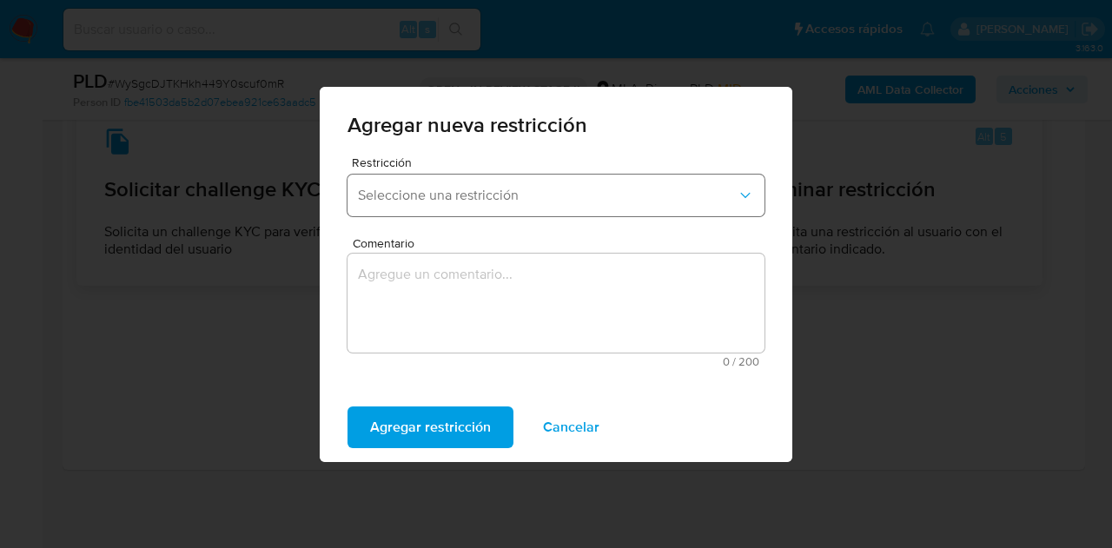
click at [513, 192] on span "Seleccione una restricción" at bounding box center [547, 195] width 379 height 17
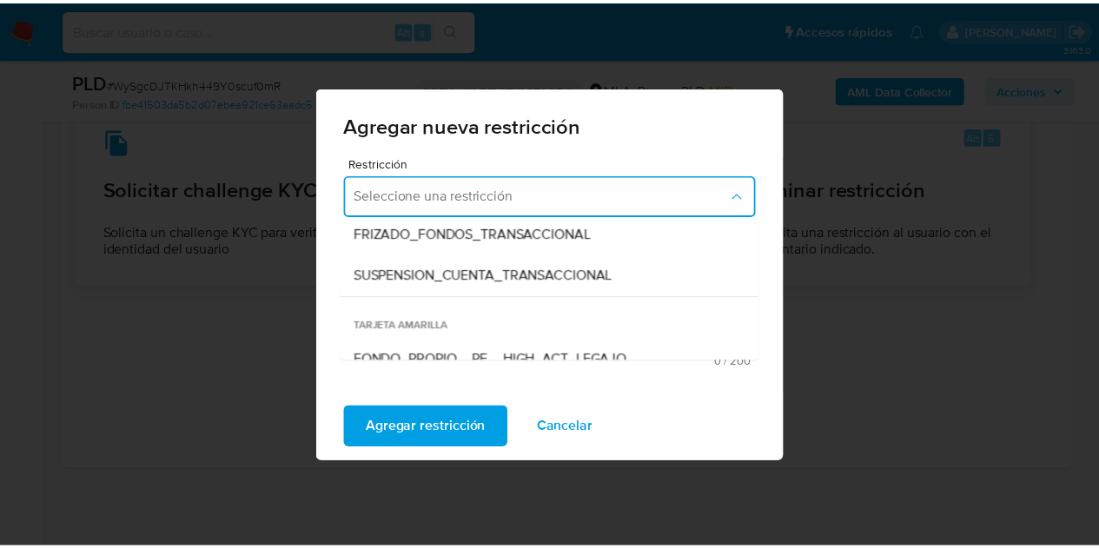
scroll to position [232, 0]
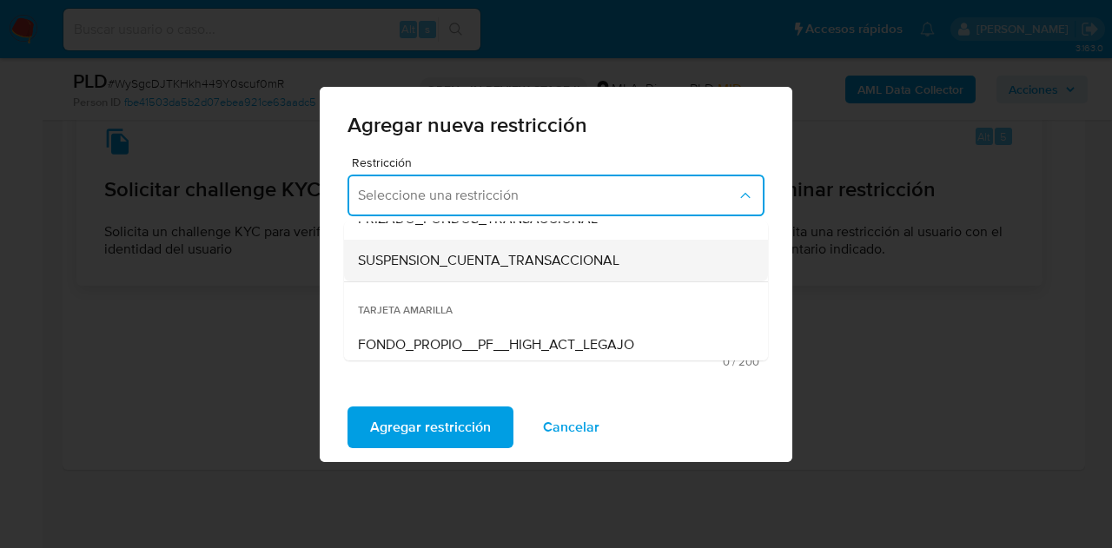
click at [624, 251] on div "SUSPENSION_CUENTA_TRANSACCIONAL" at bounding box center [551, 261] width 386 height 42
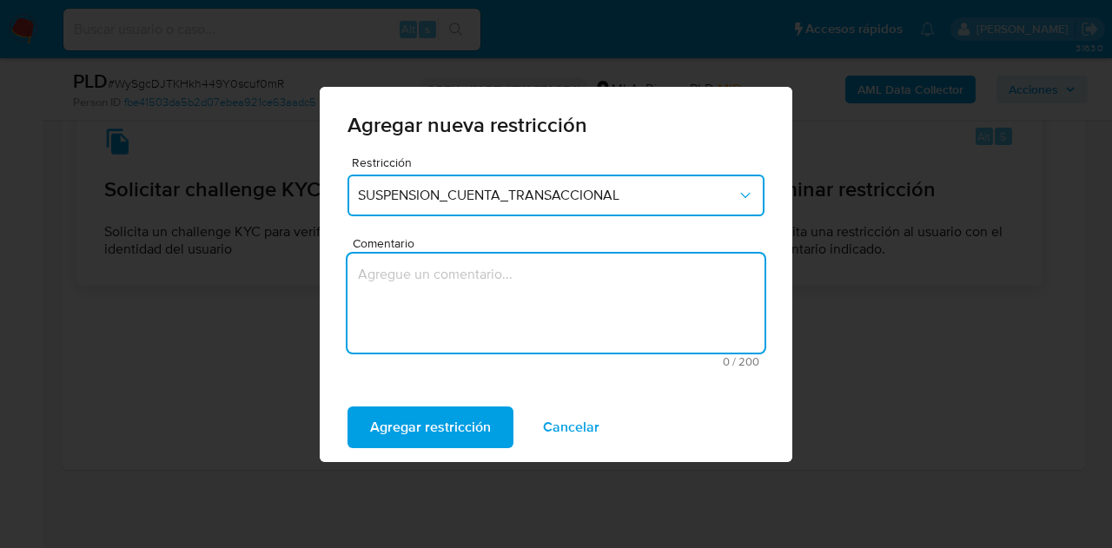
click at [562, 277] on textarea "Comentario" at bounding box center [556, 303] width 417 height 99
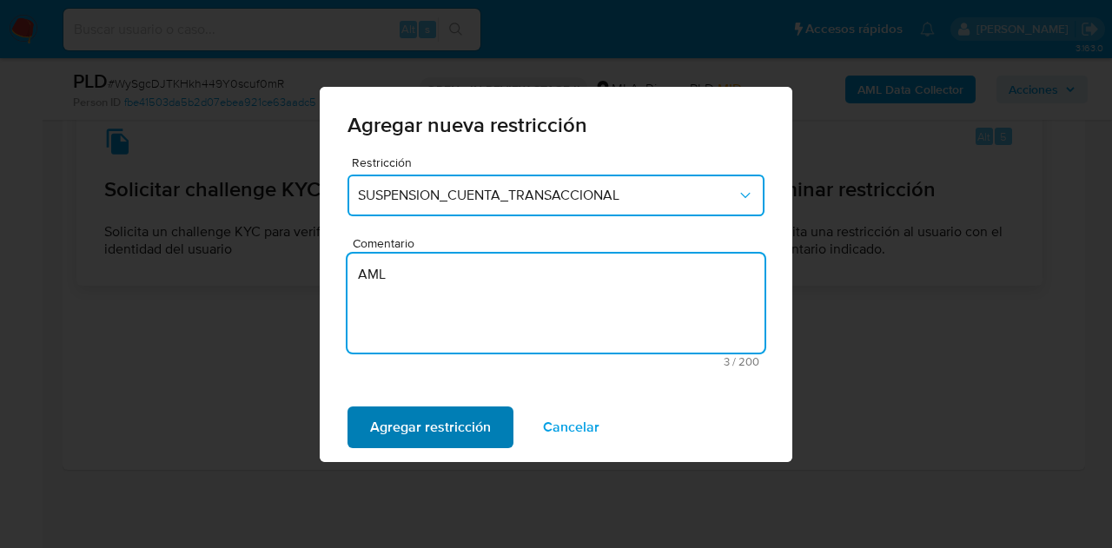
type textarea "AML"
click at [441, 427] on span "Agregar restricción" at bounding box center [430, 427] width 121 height 38
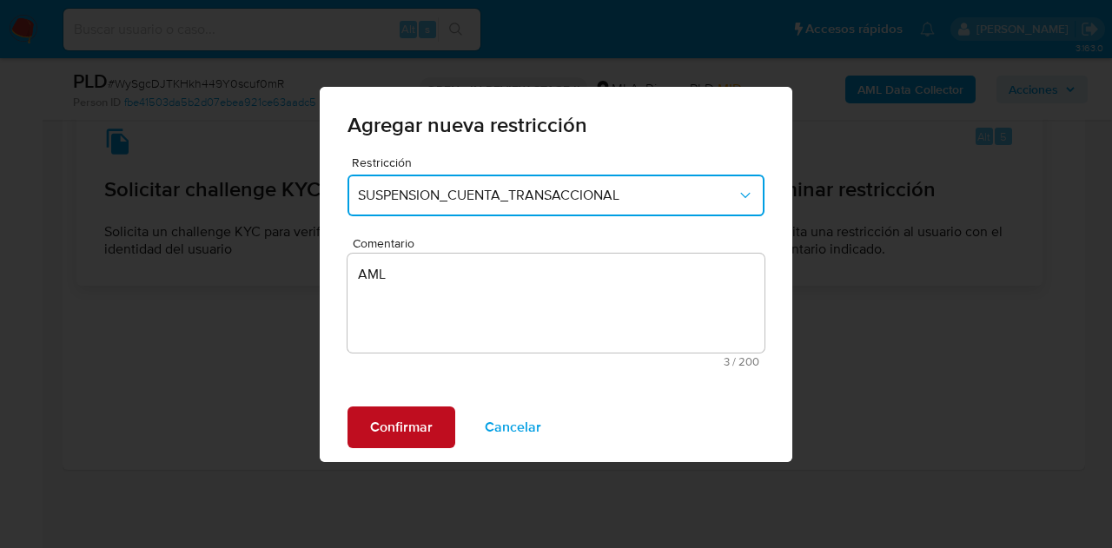
click at [418, 428] on span "Confirmar" at bounding box center [401, 427] width 63 height 38
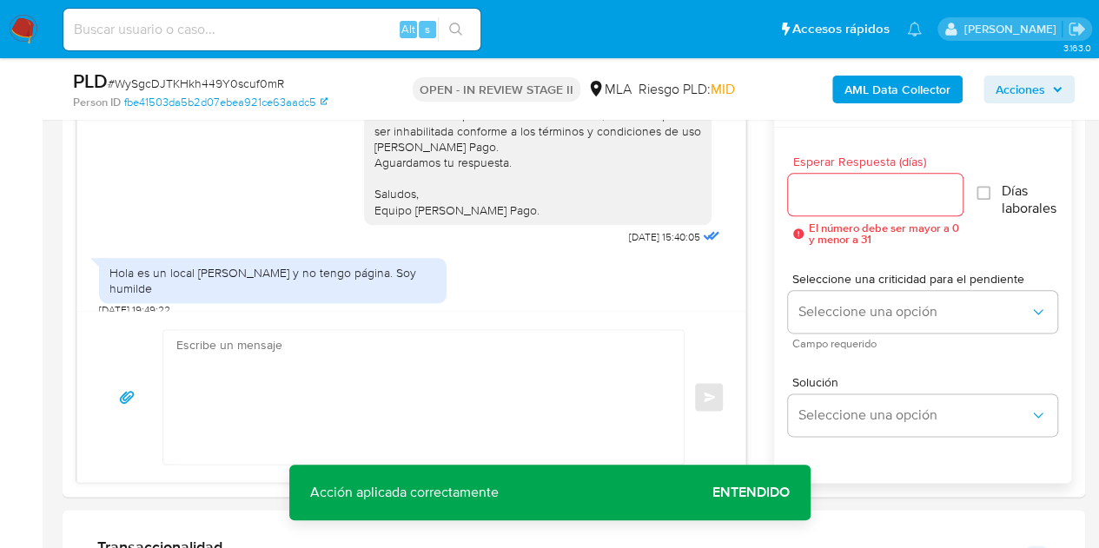
scroll to position [954, 0]
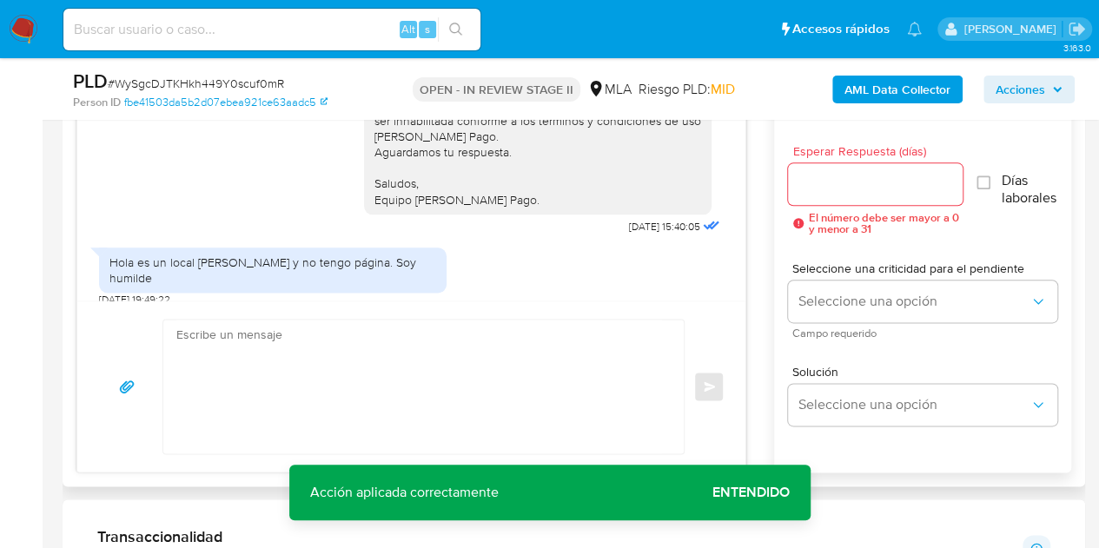
click at [520, 371] on textarea at bounding box center [419, 387] width 486 height 134
paste textarea "Hola Sergio Ramon, Muchas gracias por la respuesta. Analizamos tu caso y notamo…"
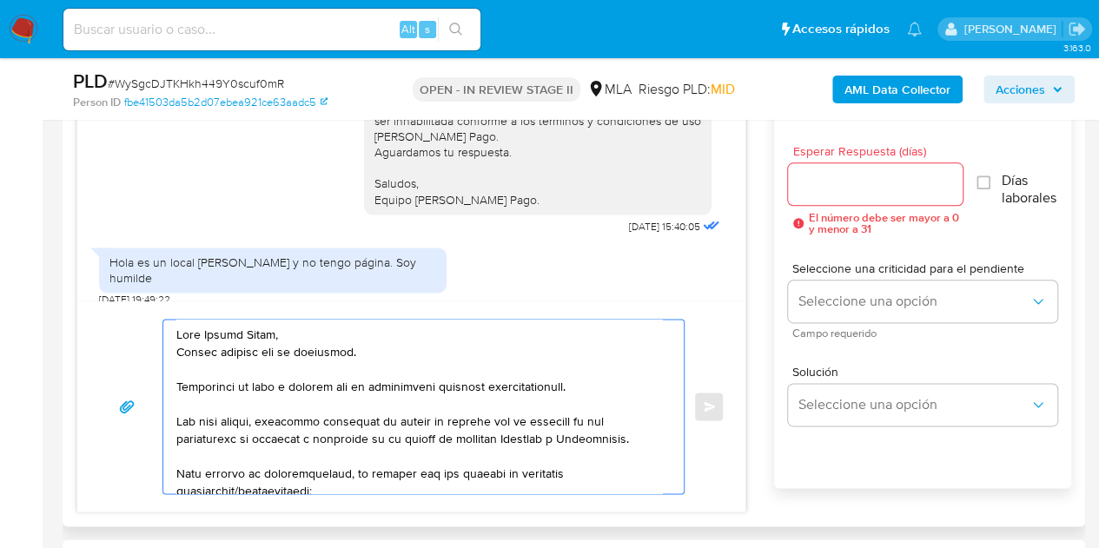
scroll to position [238, 0]
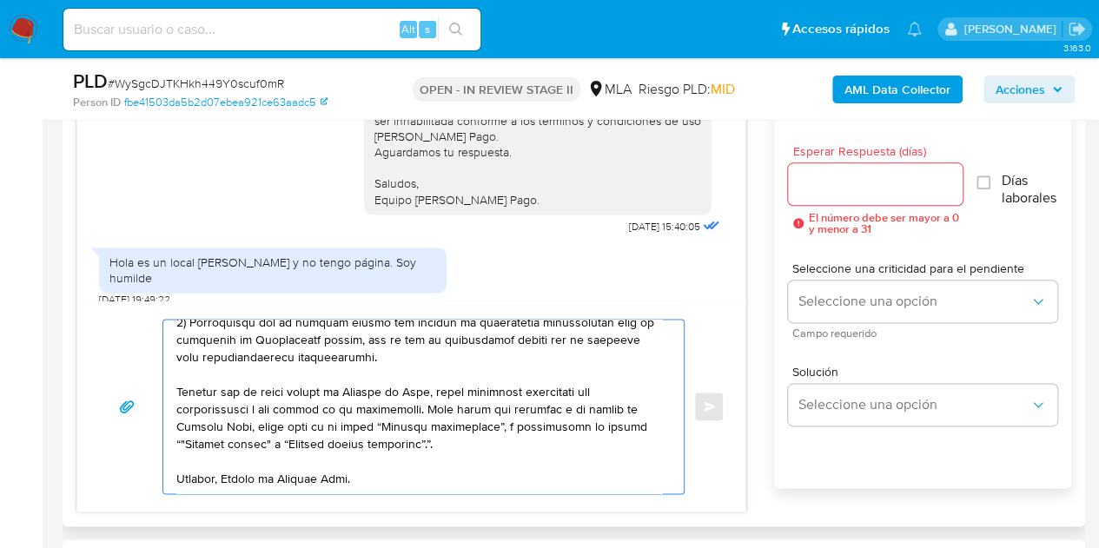
type textarea "Hola Sergio Ramon, Muchas gracias por la respuesta. Analizamos tu caso y notamo…"
click at [850, 192] on input "Esperar Respuesta (días)" at bounding box center [876, 184] width 176 height 23
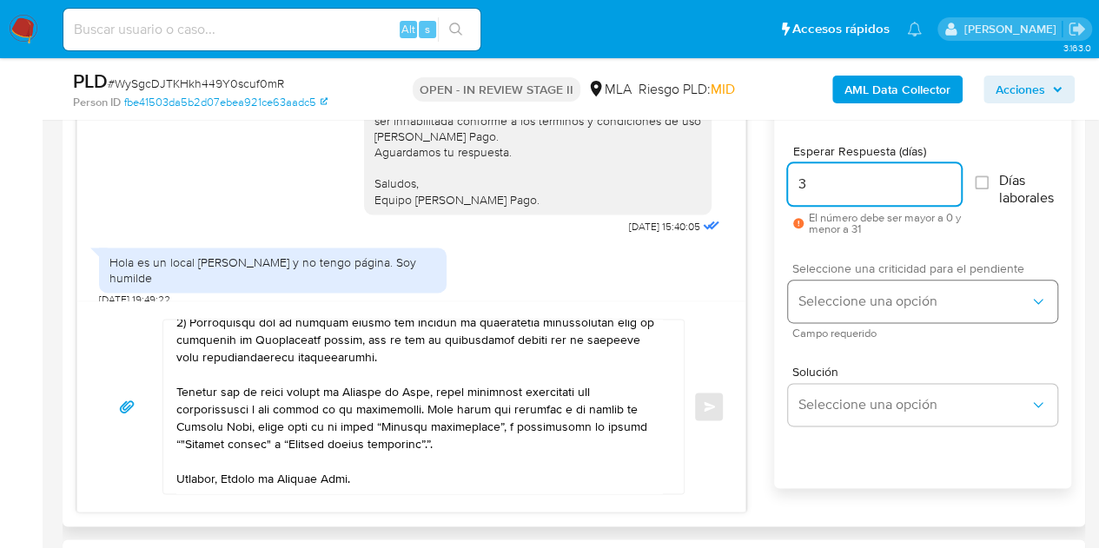
type input "3"
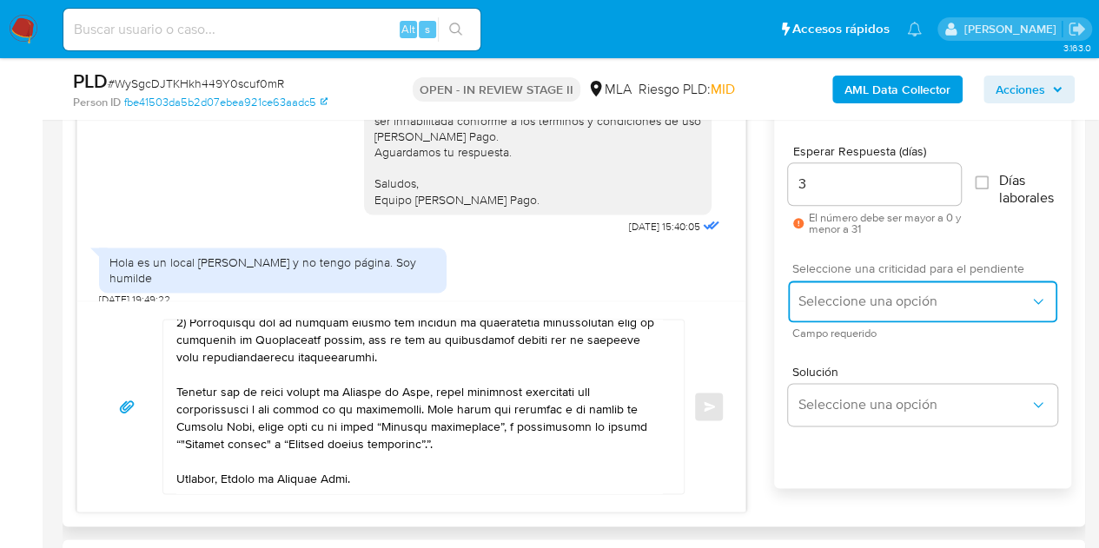
click at [873, 297] on span "Seleccione una opción" at bounding box center [914, 301] width 231 height 17
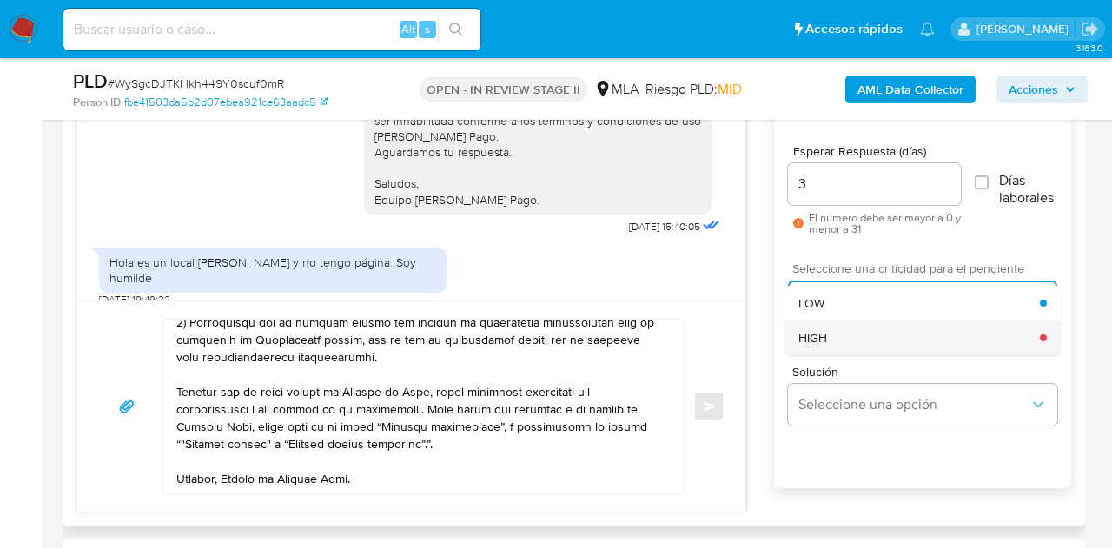
click at [865, 333] on div "HIGH" at bounding box center [920, 338] width 242 height 35
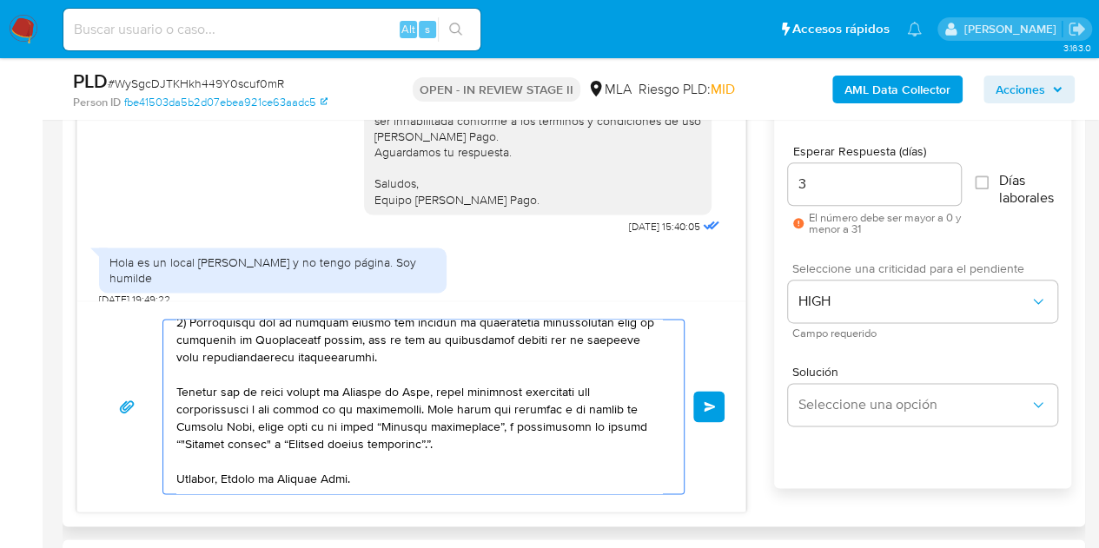
click at [707, 401] on span "Enviar" at bounding box center [710, 406] width 12 height 10
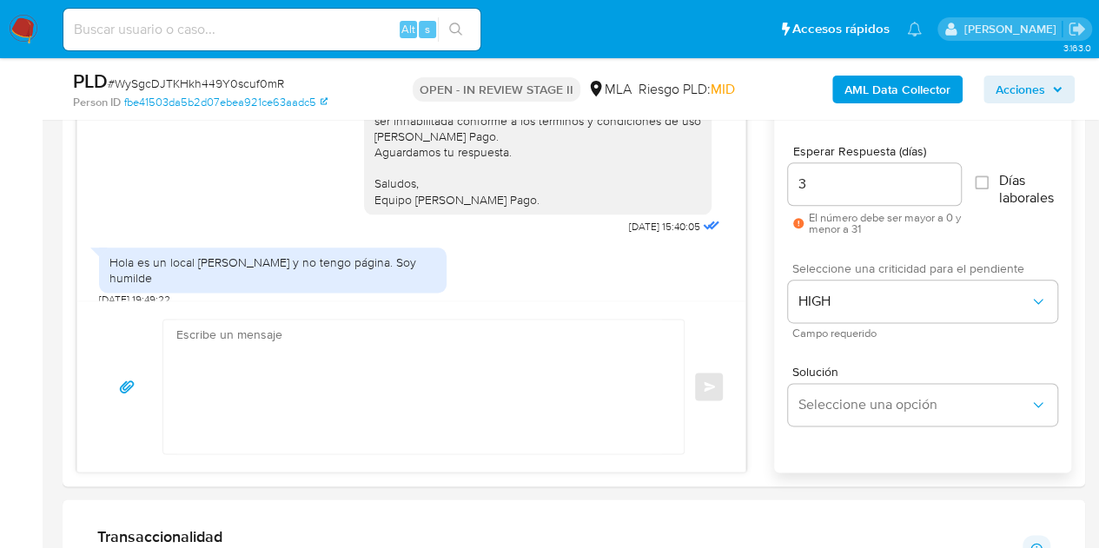
scroll to position [0, 0]
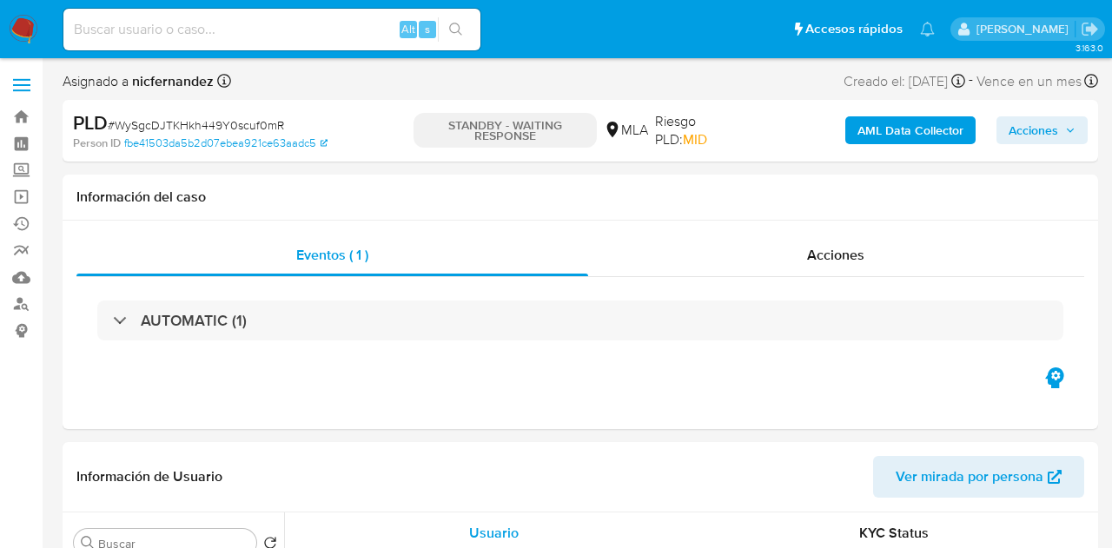
select select "10"
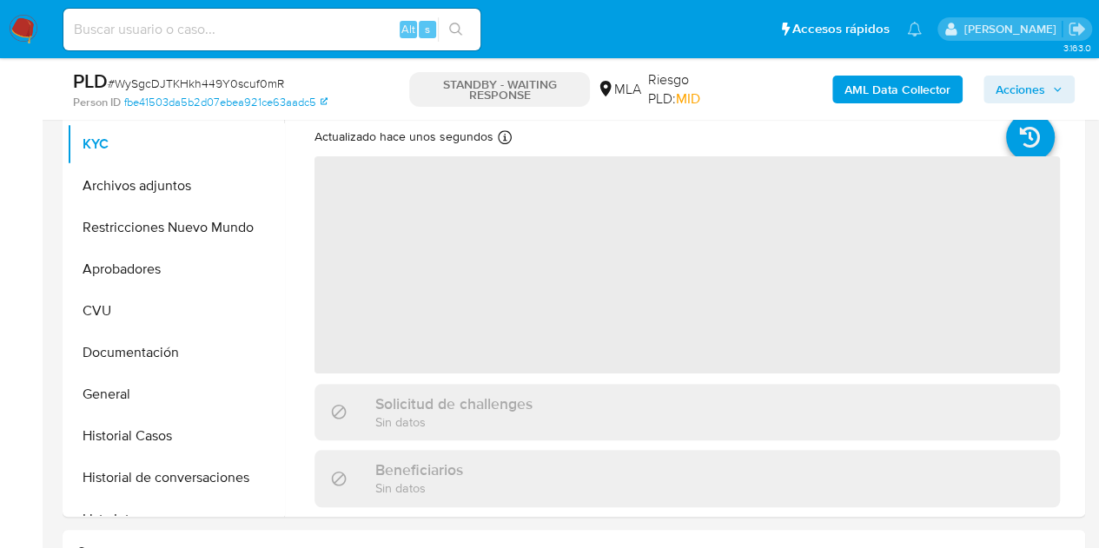
scroll to position [340, 0]
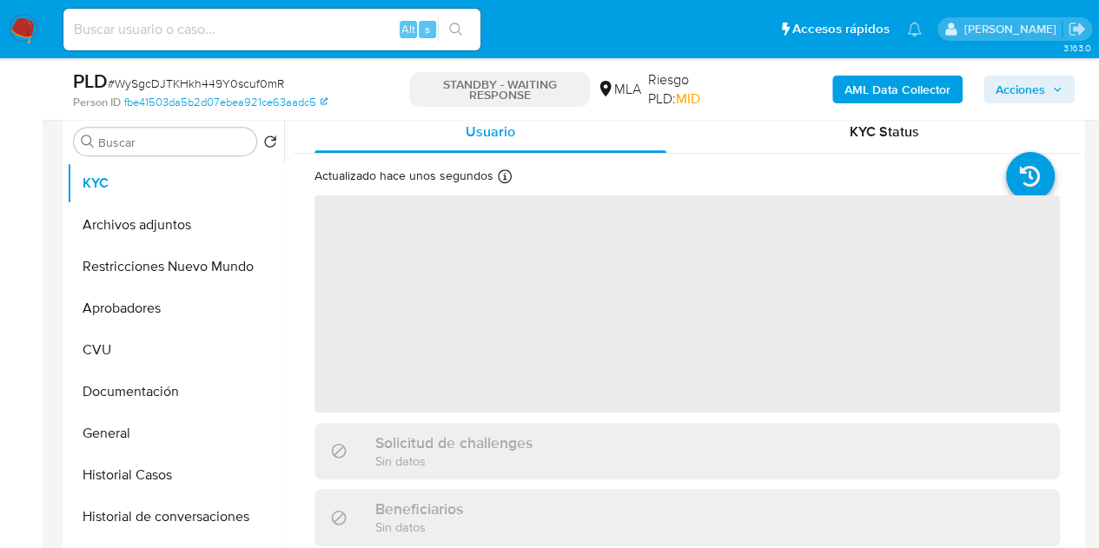
select select "10"
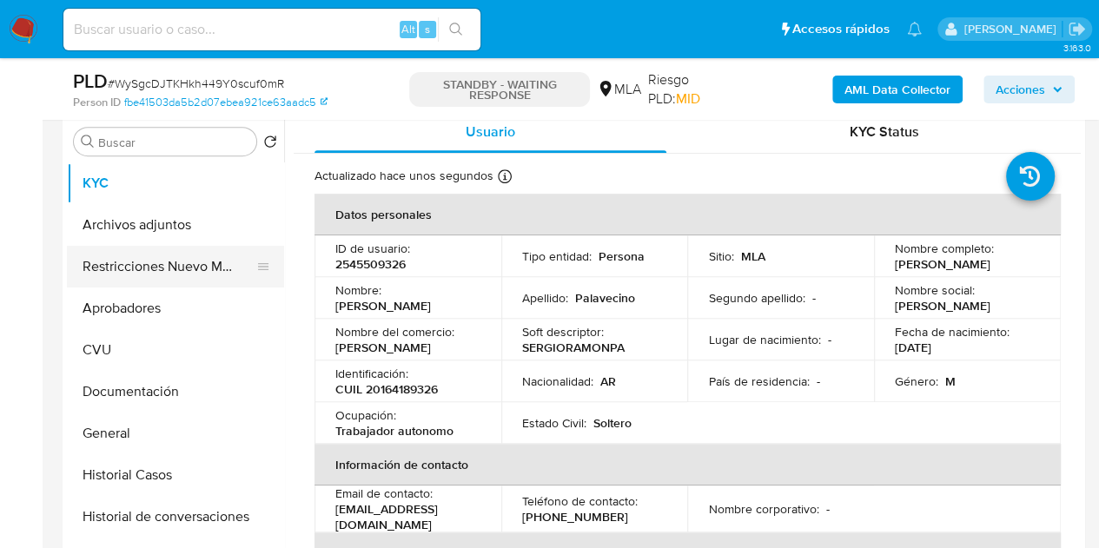
click at [131, 262] on button "Restricciones Nuevo Mundo" at bounding box center [168, 267] width 203 height 42
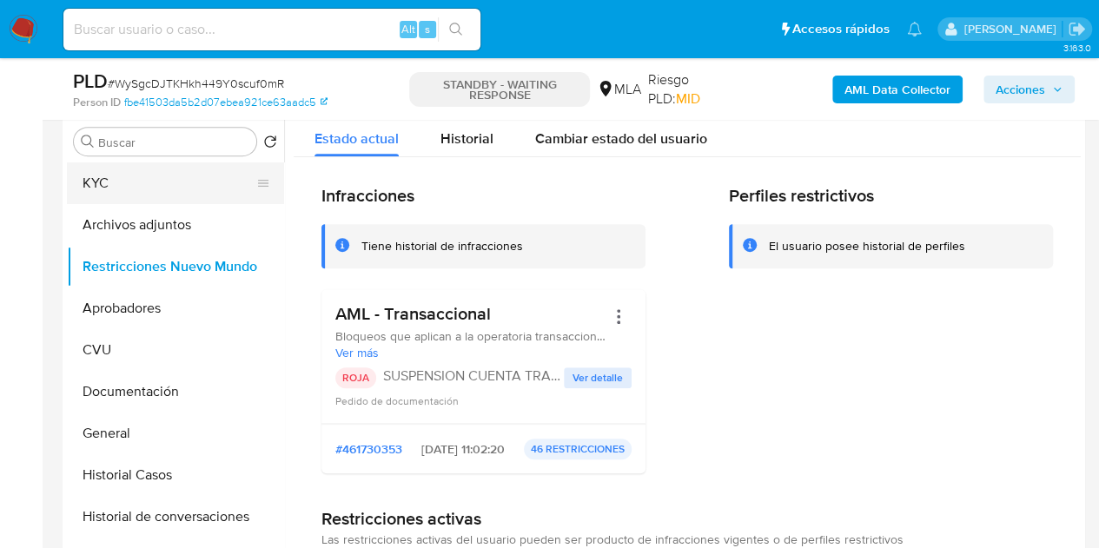
click at [142, 180] on button "KYC" at bounding box center [168, 184] width 203 height 42
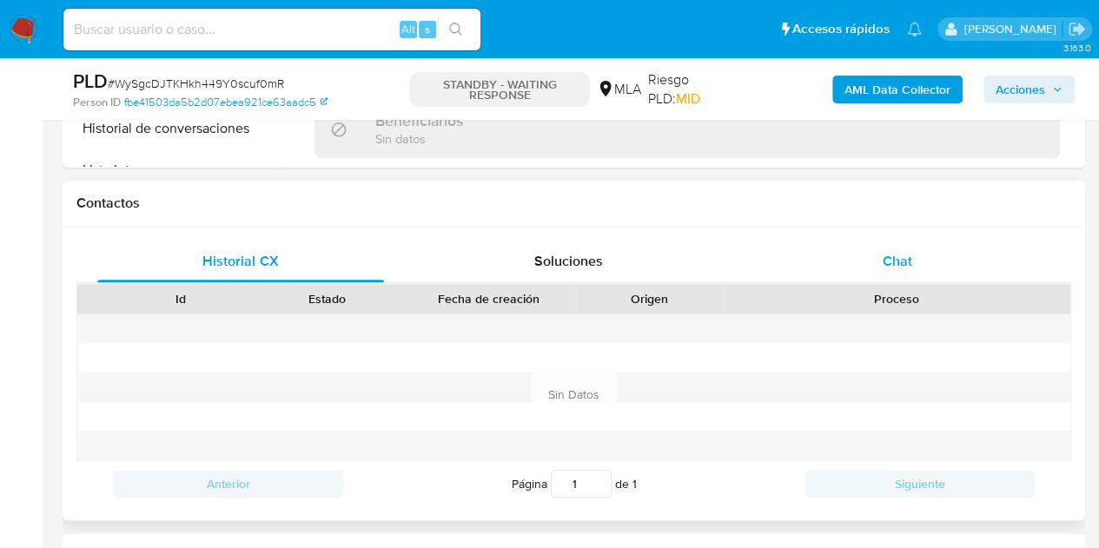
click at [949, 255] on div "Chat" at bounding box center [897, 262] width 287 height 42
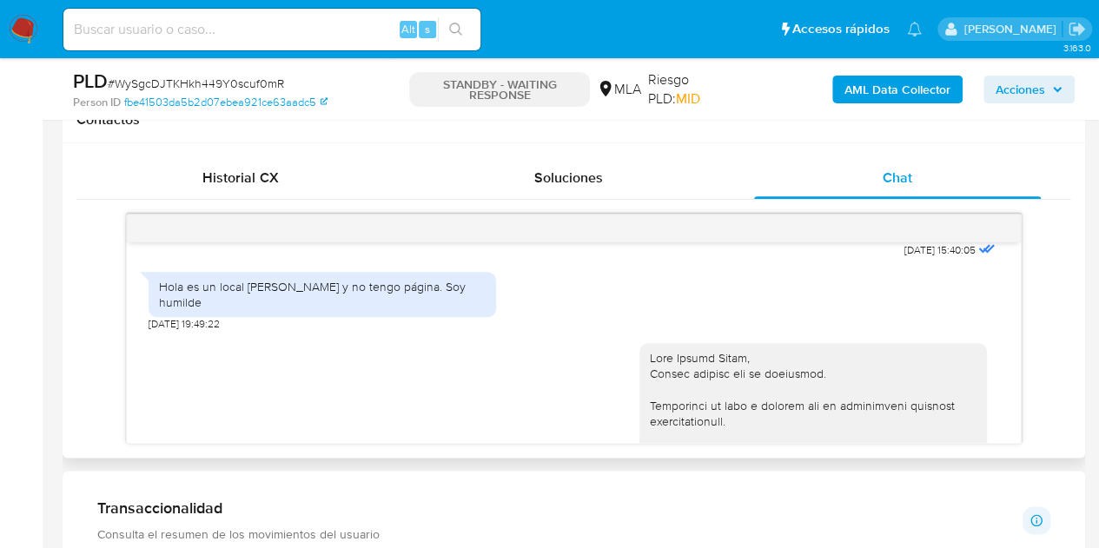
scroll to position [1718, 0]
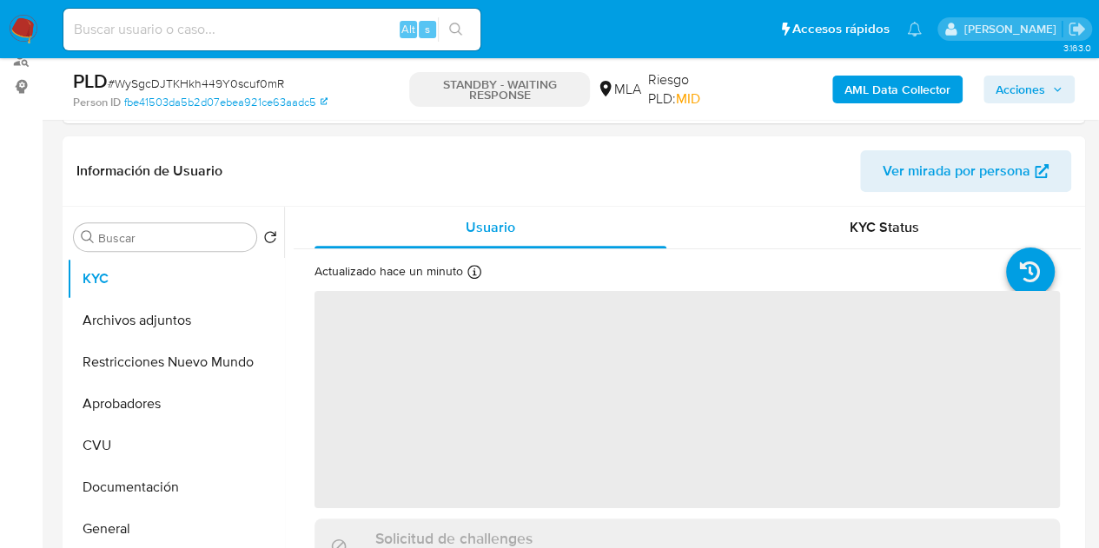
scroll to position [247, 0]
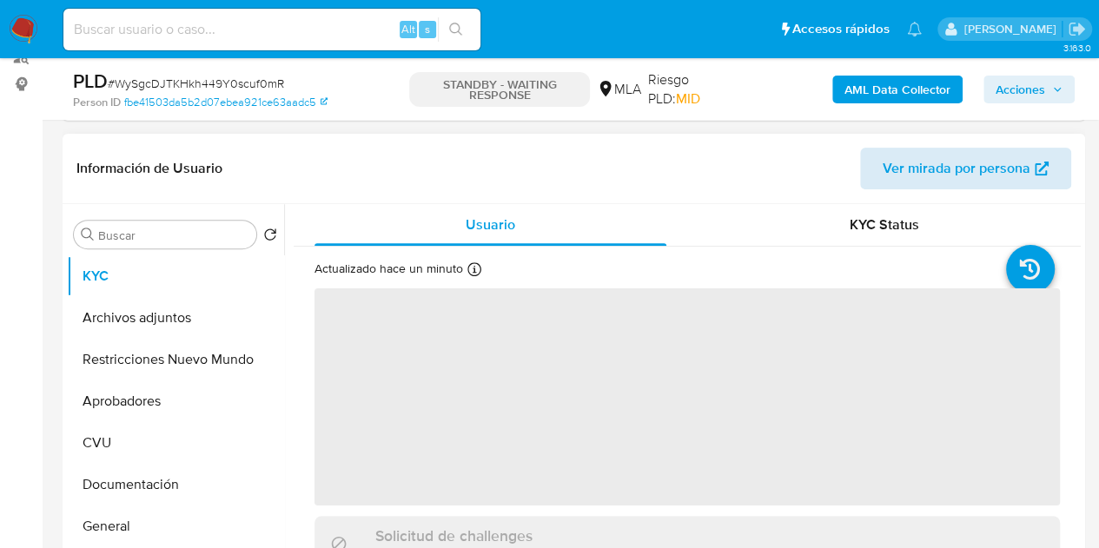
select select "10"
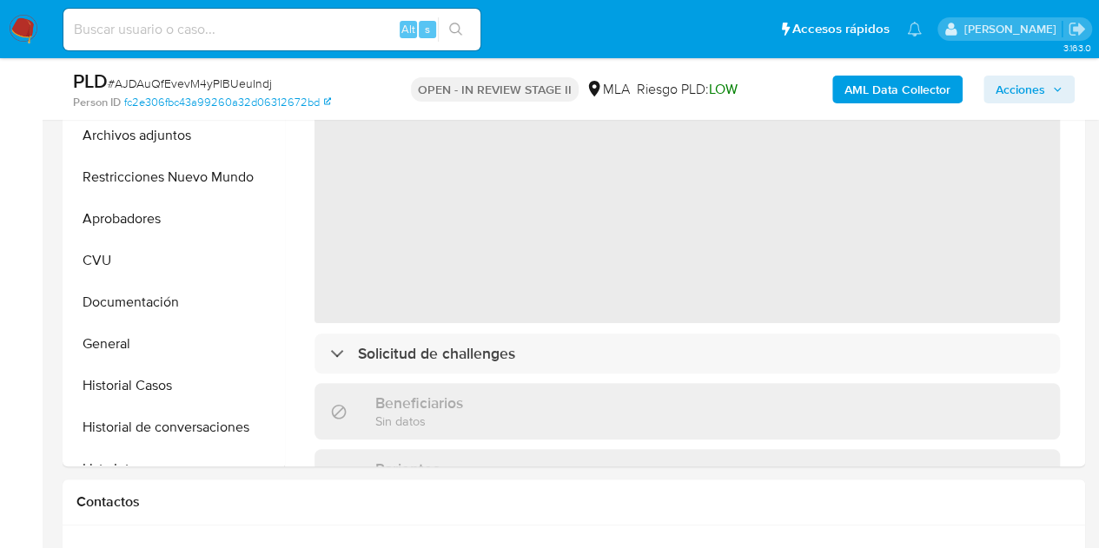
select select "10"
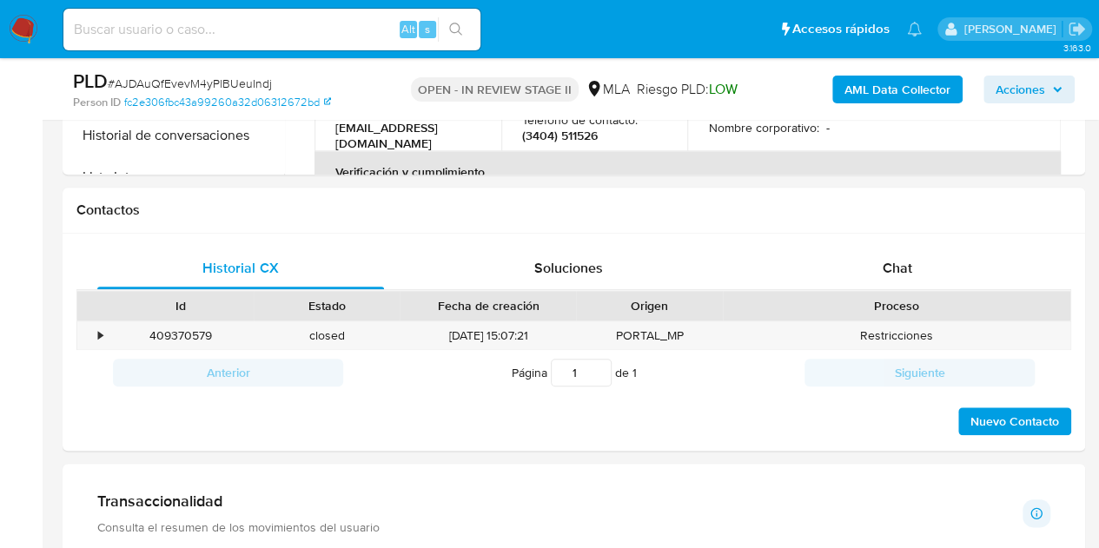
scroll to position [754, 0]
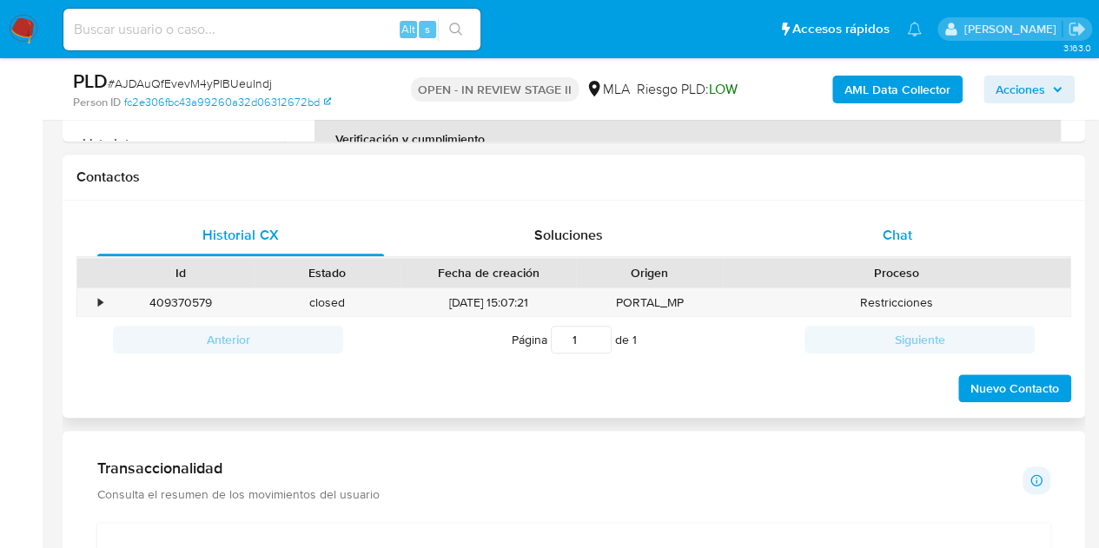
click at [871, 253] on div "Chat" at bounding box center [897, 236] width 287 height 42
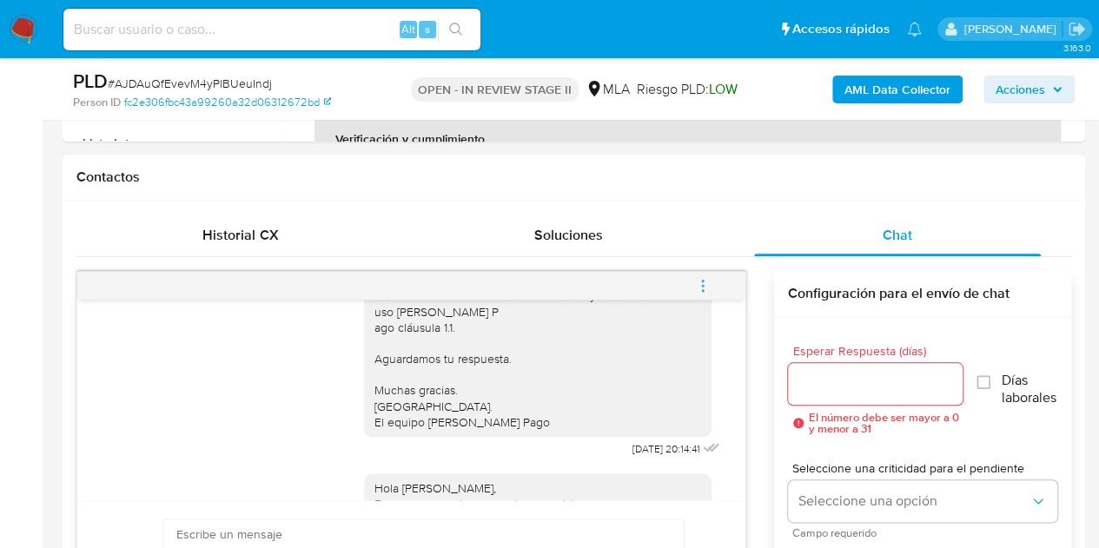
scroll to position [1517, 0]
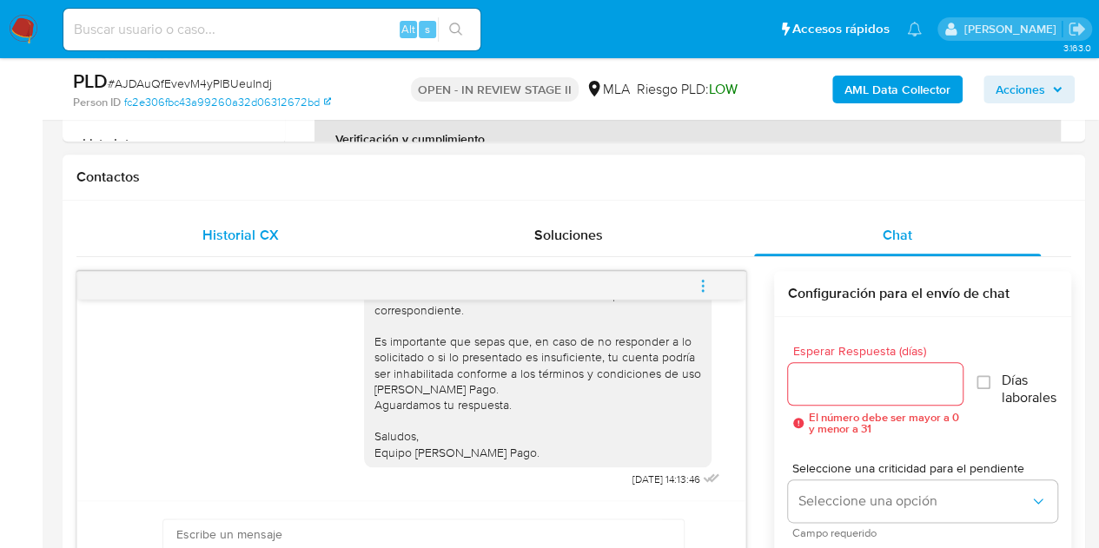
click at [283, 230] on div "Historial CX" at bounding box center [240, 236] width 287 height 42
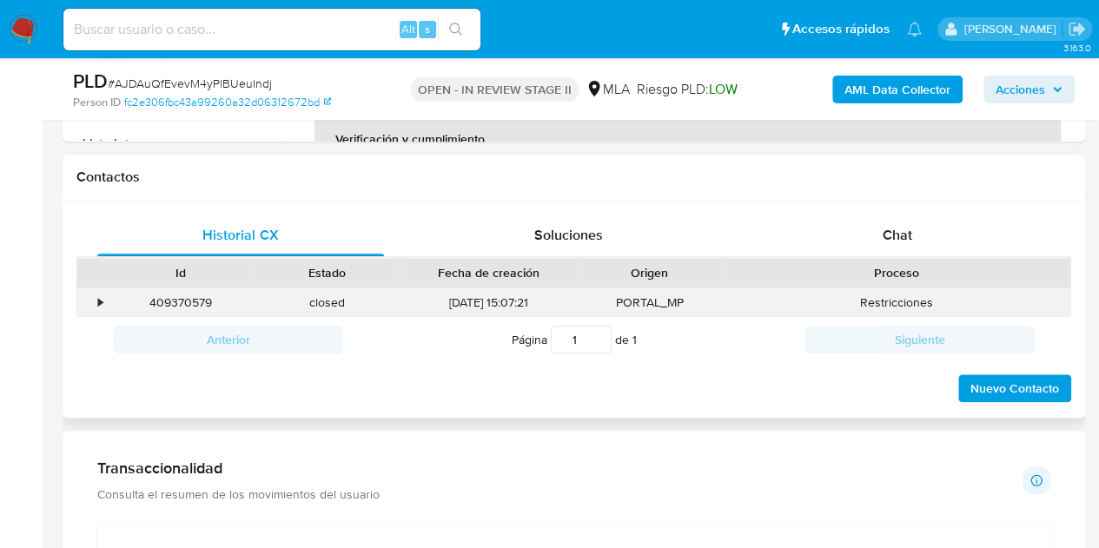
click at [189, 309] on div "409370579" at bounding box center [181, 303] width 146 height 29
copy div "409370579"
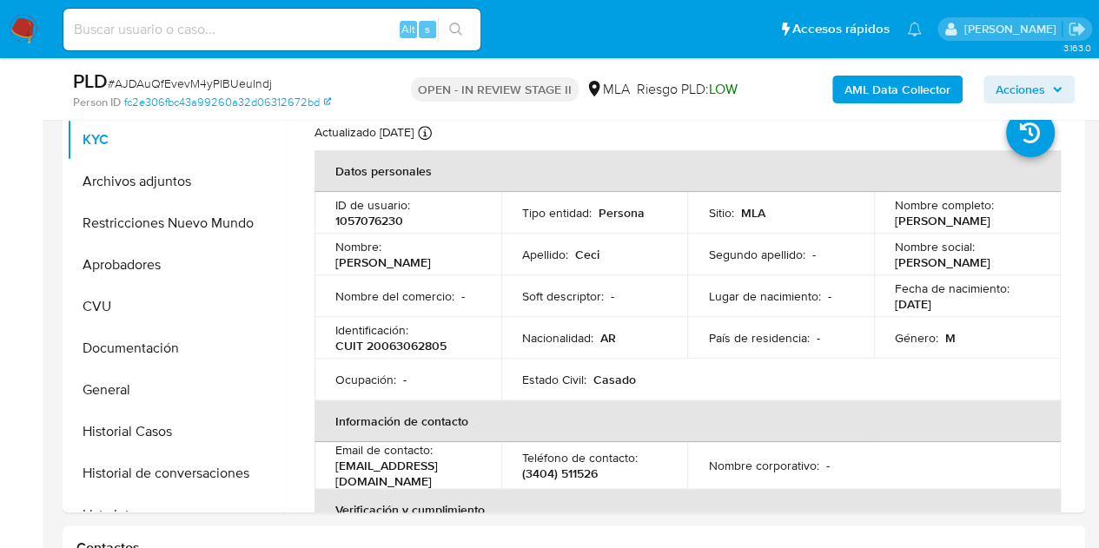
scroll to position [360, 0]
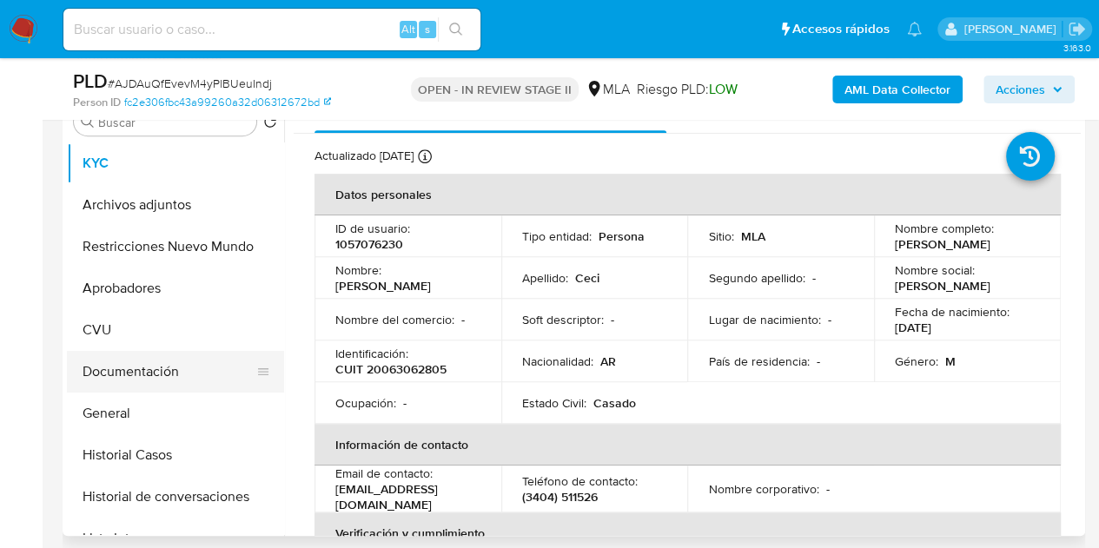
click at [149, 381] on button "Documentación" at bounding box center [168, 372] width 203 height 42
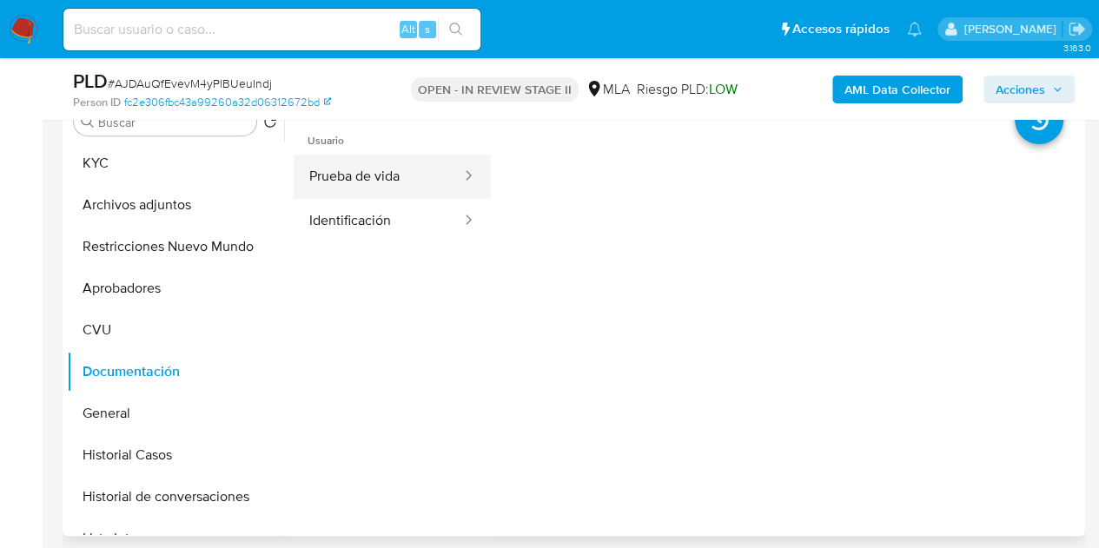
click at [388, 182] on button "Prueba de vida" at bounding box center [378, 177] width 169 height 44
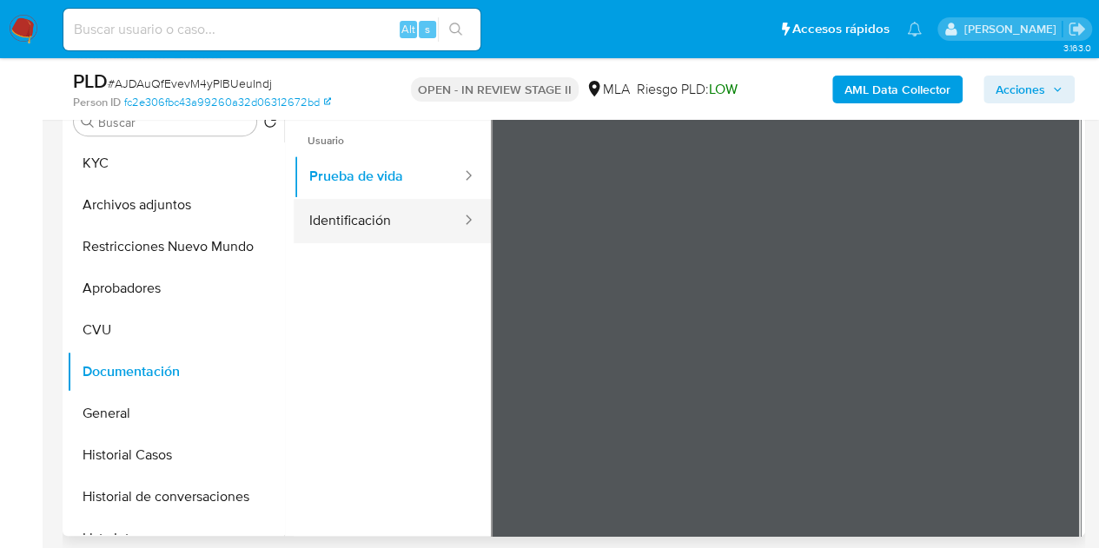
click at [364, 220] on button "Identificación" at bounding box center [378, 221] width 169 height 44
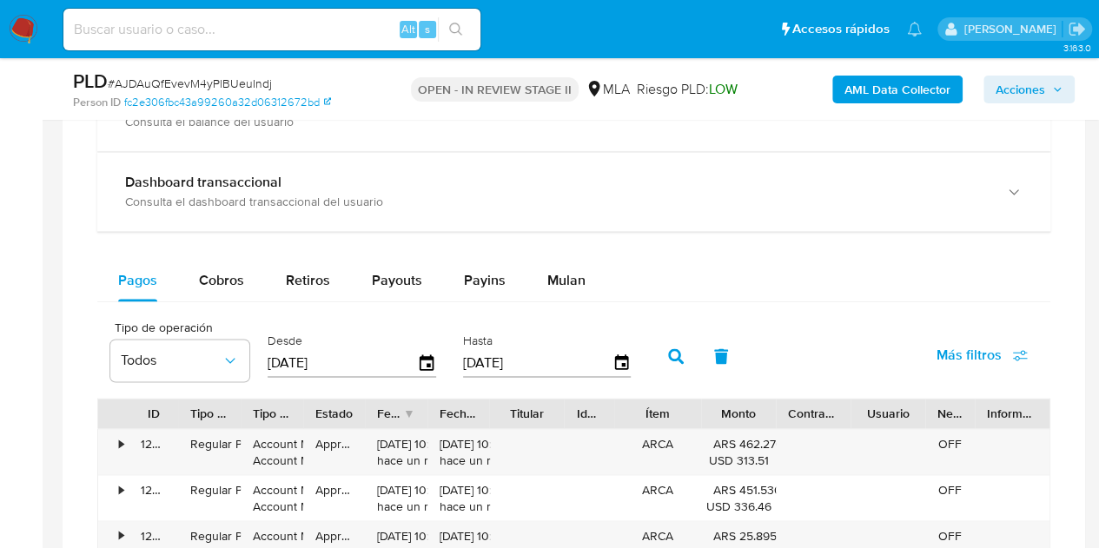
scroll to position [1114, 0]
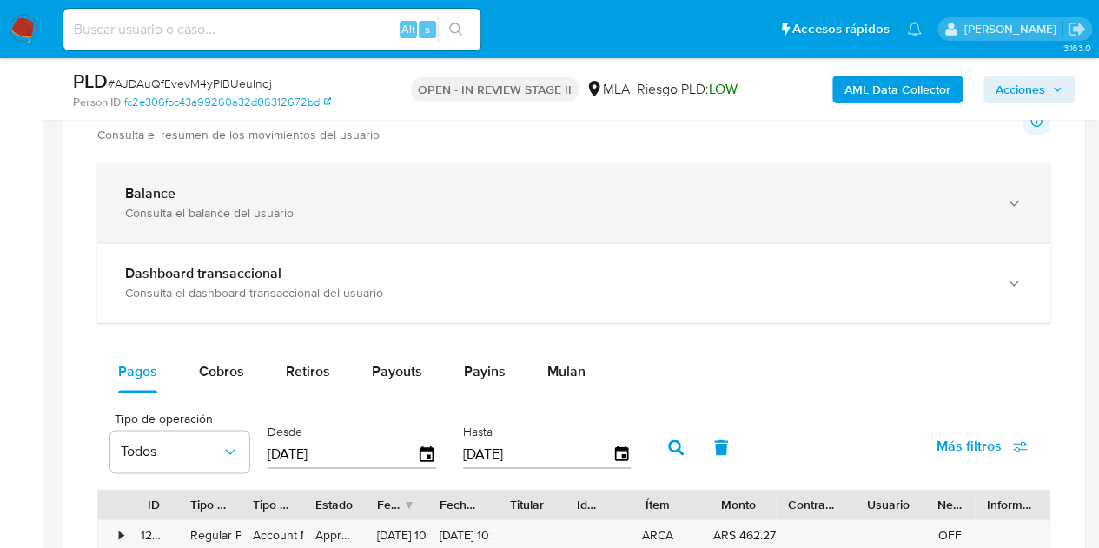
click at [525, 220] on div "Balance Consulta el balance del usuario" at bounding box center [573, 202] width 953 height 79
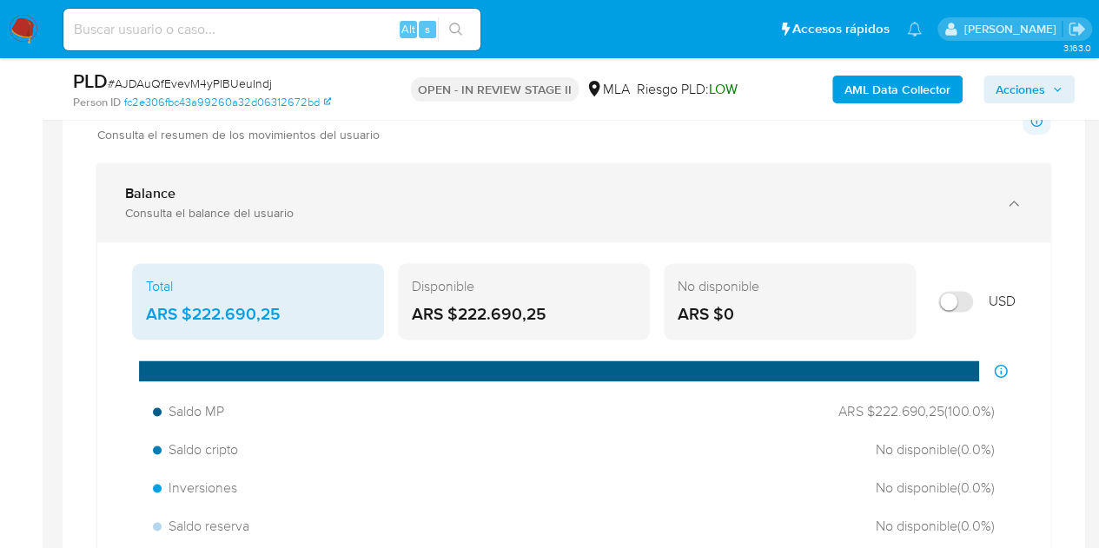
click at [525, 220] on div "Balance Consulta el balance del usuario" at bounding box center [573, 202] width 953 height 79
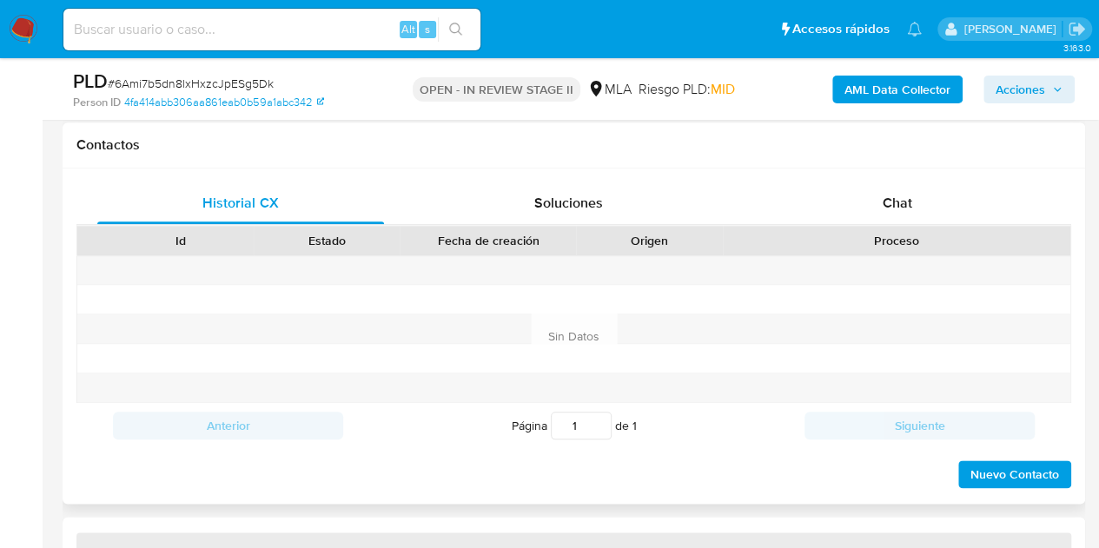
scroll to position [802, 0]
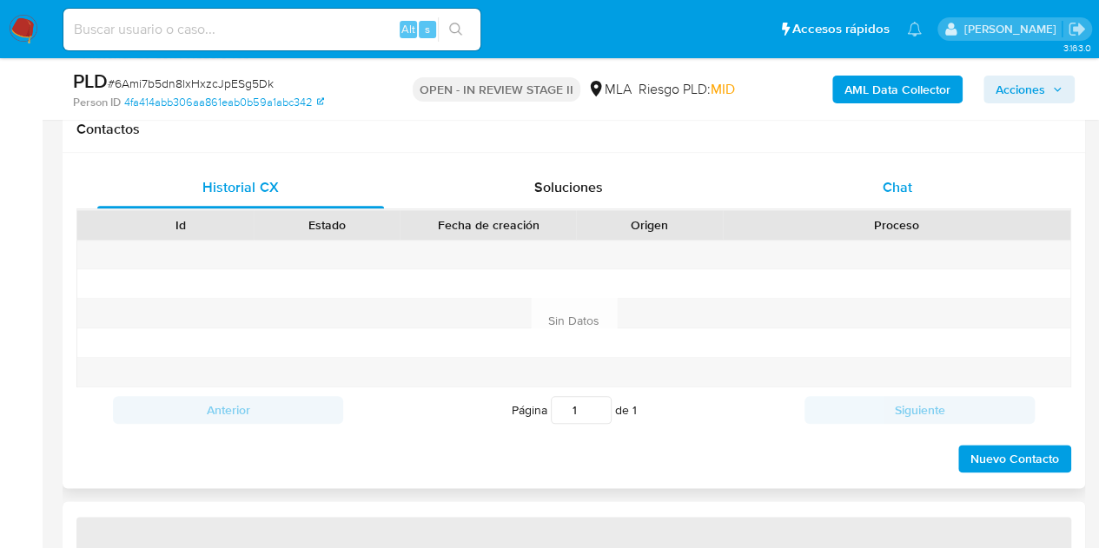
select select "10"
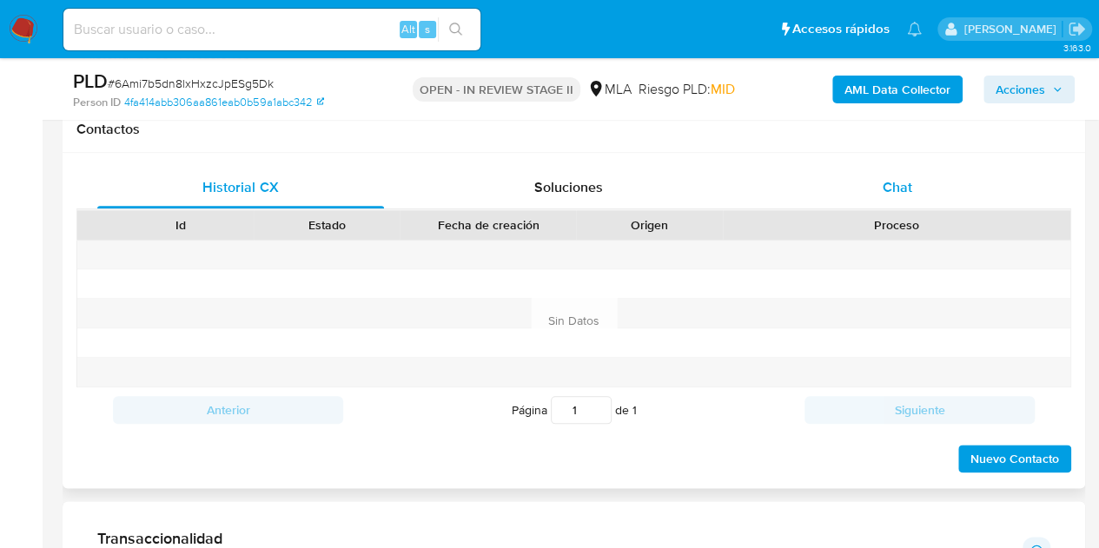
click at [923, 197] on div "Chat" at bounding box center [897, 188] width 287 height 42
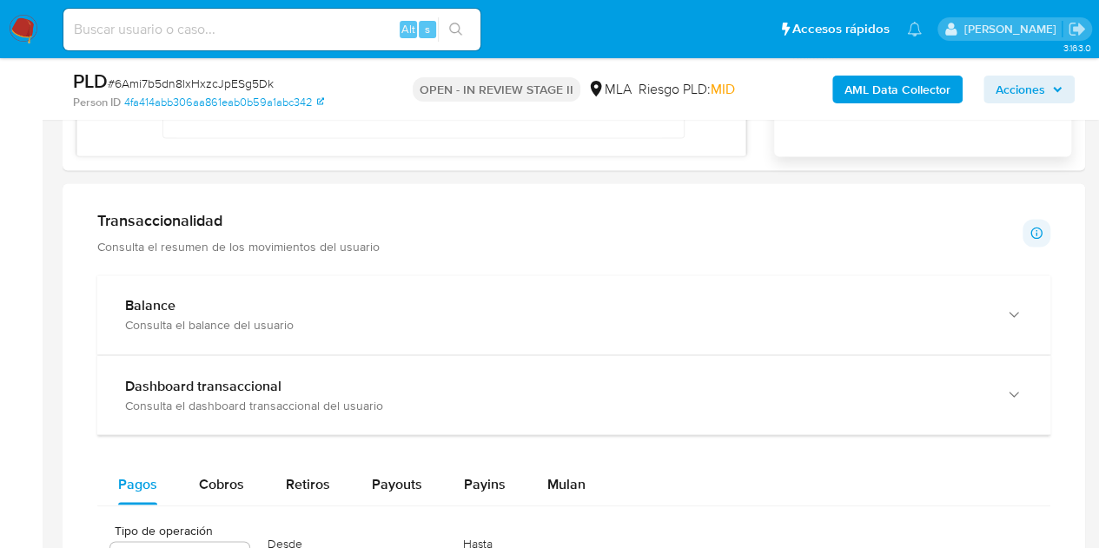
scroll to position [1310, 0]
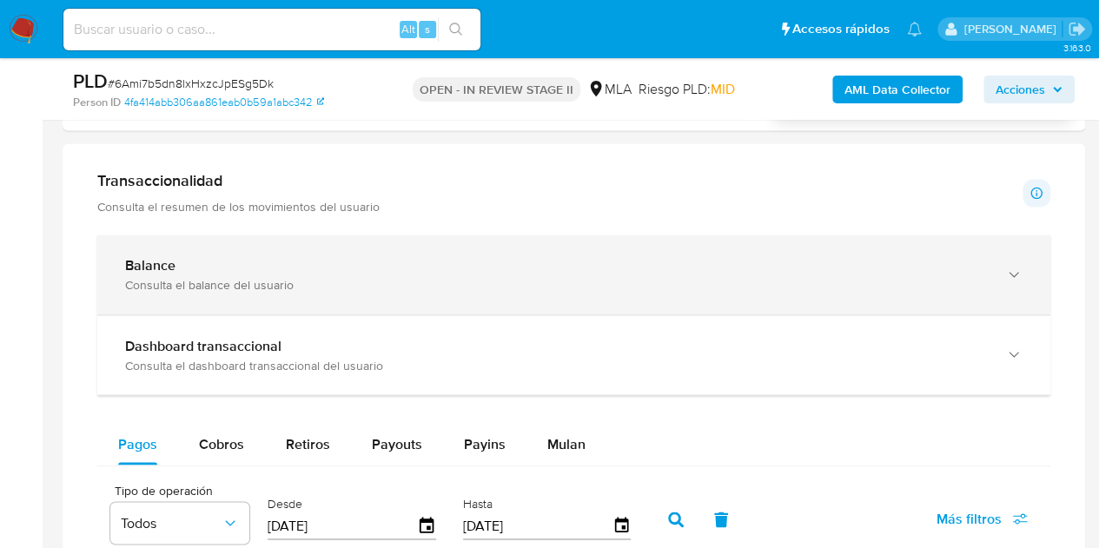
click at [539, 252] on div "Balance Consulta el balance del usuario" at bounding box center [573, 275] width 953 height 79
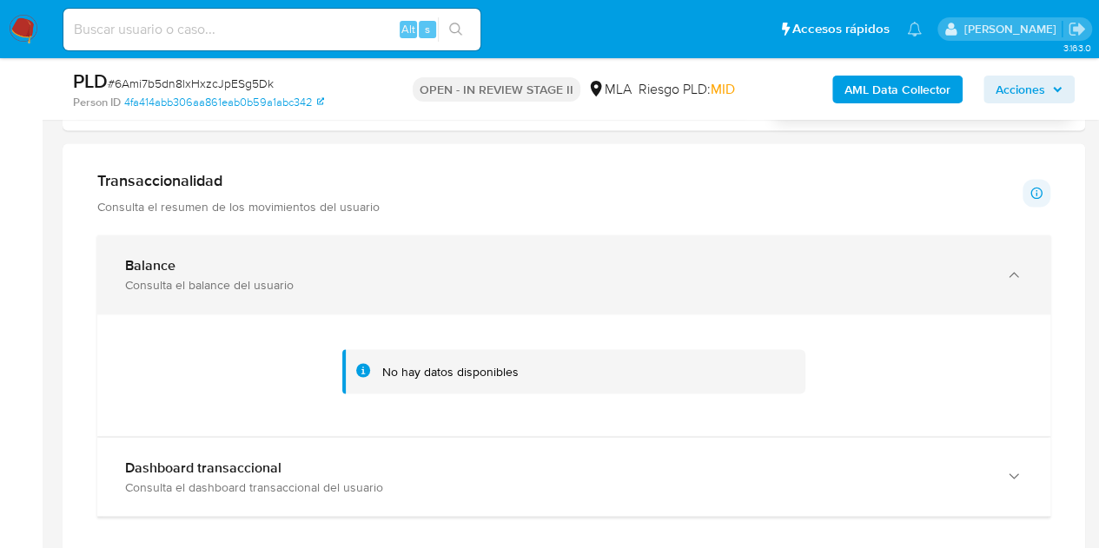
click at [539, 252] on div "Balance Consulta el balance del usuario" at bounding box center [573, 275] width 953 height 79
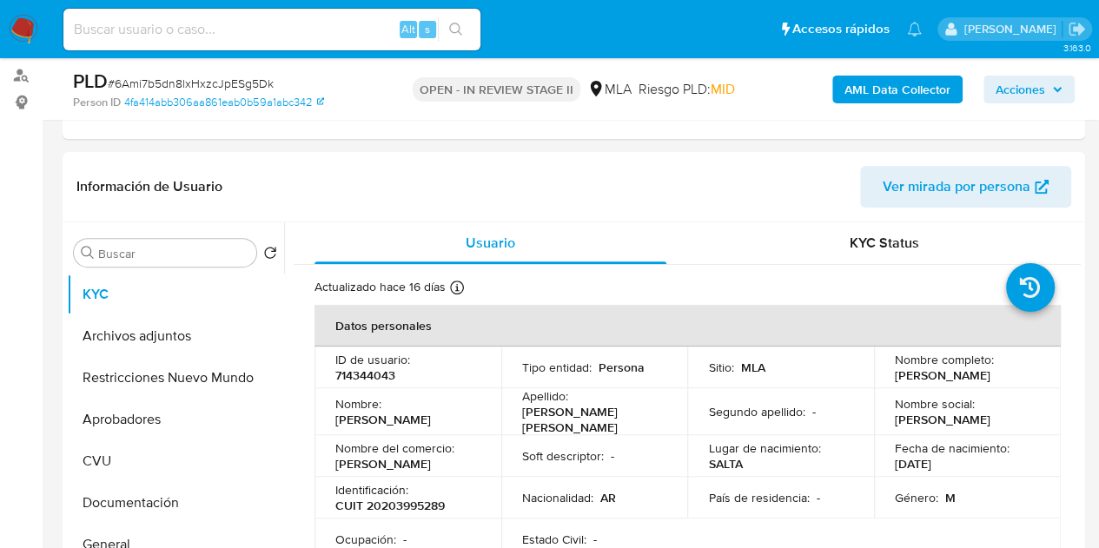
scroll to position [217, 0]
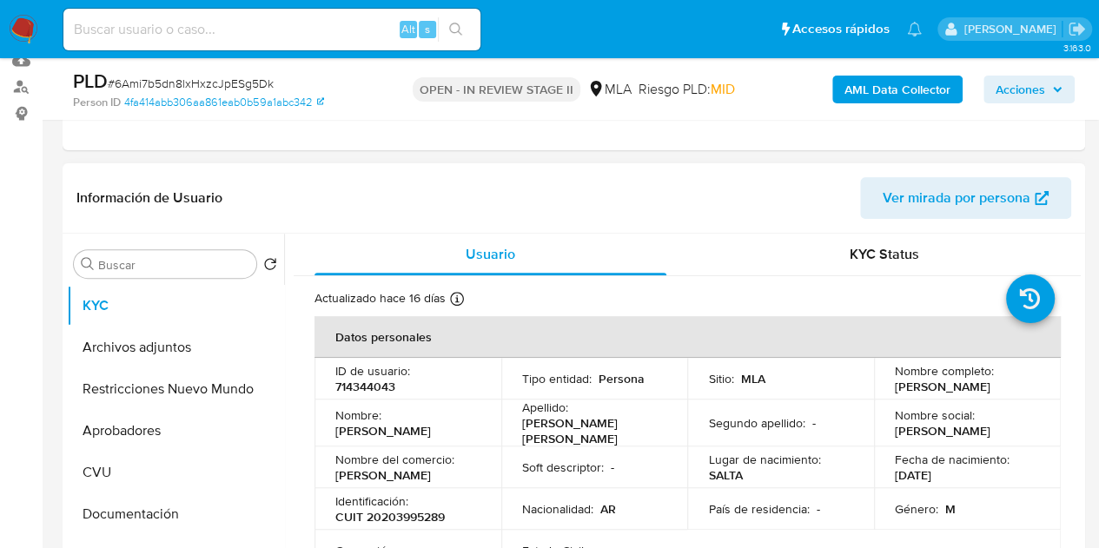
click at [944, 201] on span "Ver mirada por persona" at bounding box center [957, 198] width 148 height 42
click at [158, 517] on button "Documentación" at bounding box center [168, 515] width 203 height 42
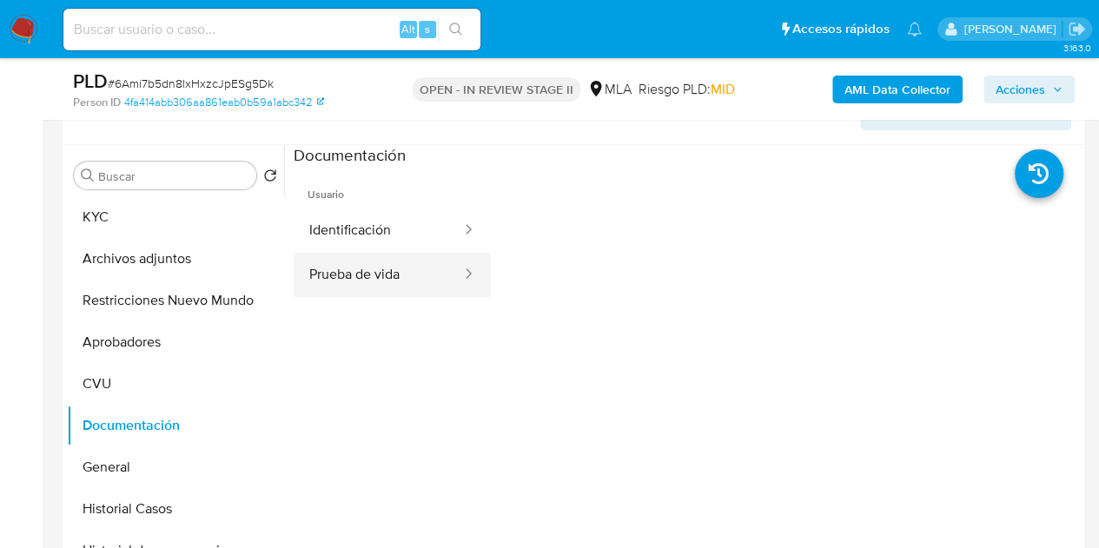
scroll to position [314, 0]
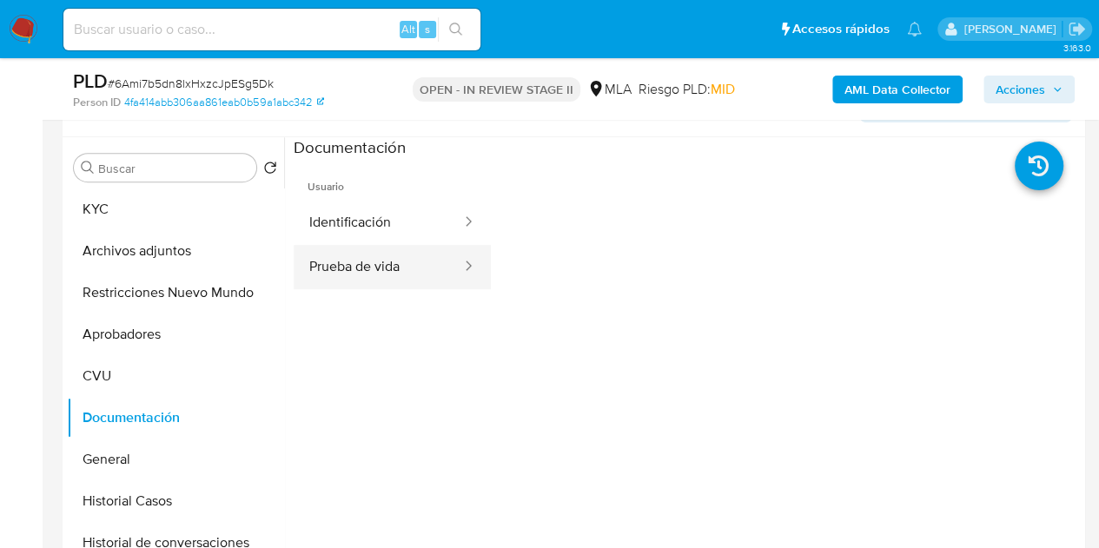
click at [334, 263] on button "Prueba de vida" at bounding box center [378, 267] width 169 height 44
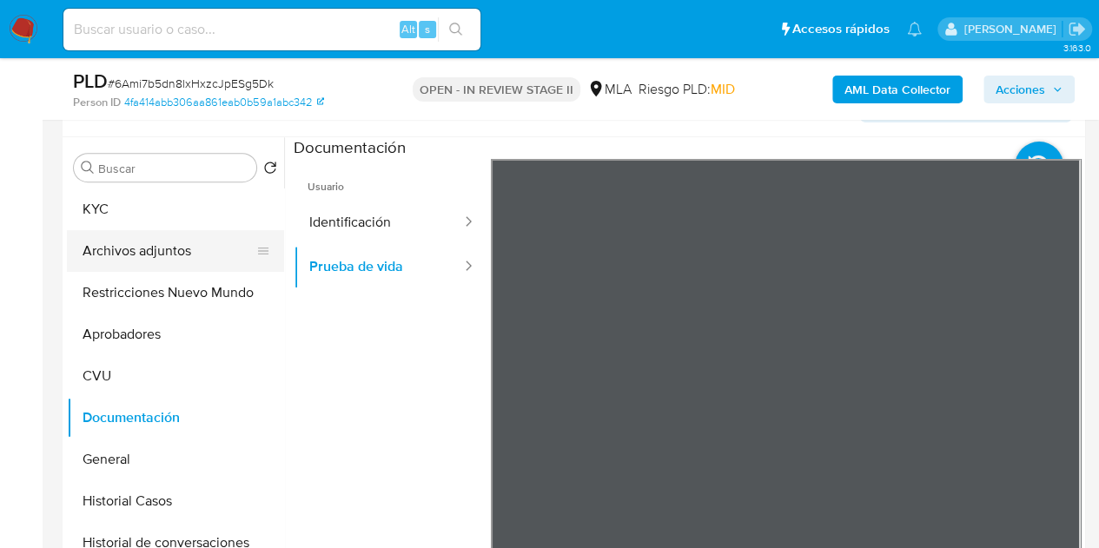
click at [136, 255] on button "Archivos adjuntos" at bounding box center [168, 251] width 203 height 42
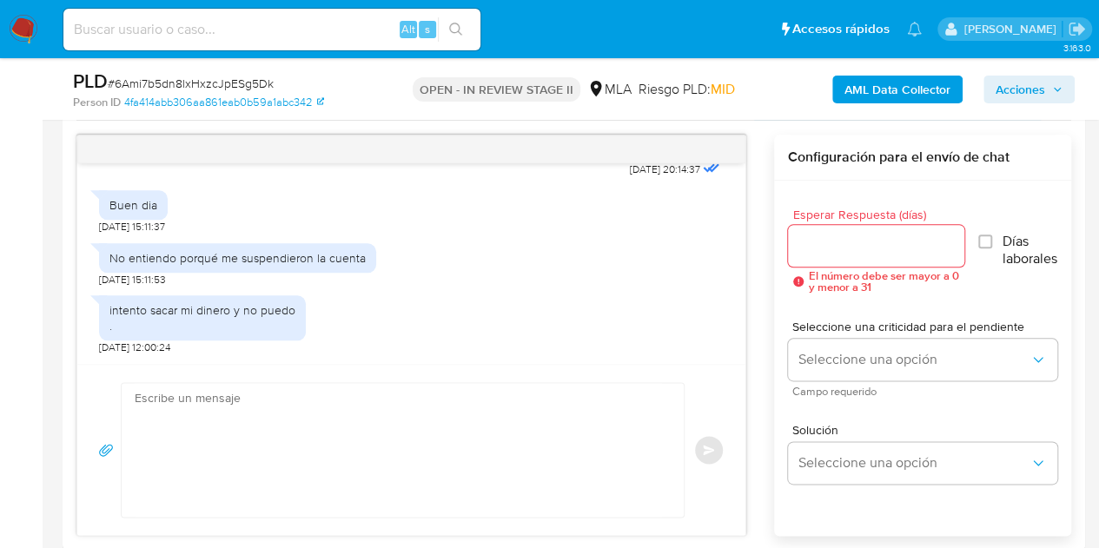
scroll to position [840, 0]
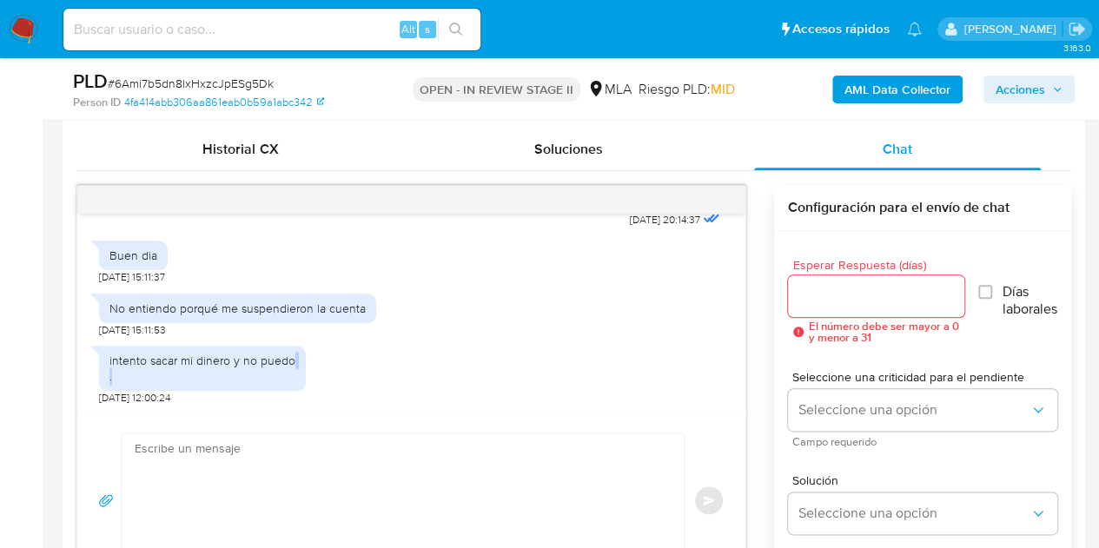
drag, startPoint x: 746, startPoint y: 380, endPoint x: 735, endPoint y: 364, distance: 18.8
click at [745, 350] on div "17/09/2025 14:24:47 Hola, Esperamos que te encuentres muy bien. Te consultamos …" at bounding box center [411, 385] width 670 height 401
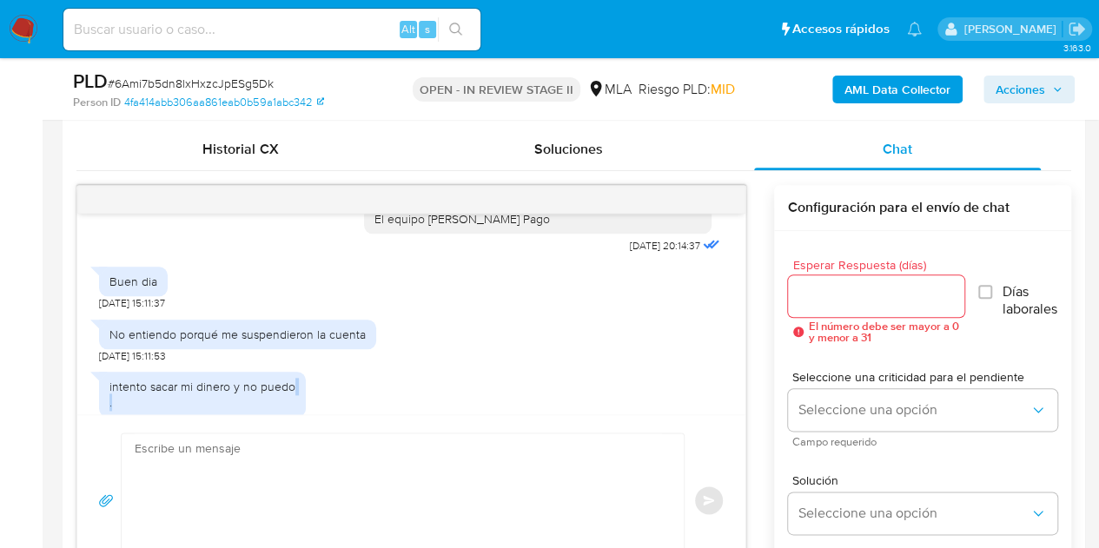
scroll to position [1340, 0]
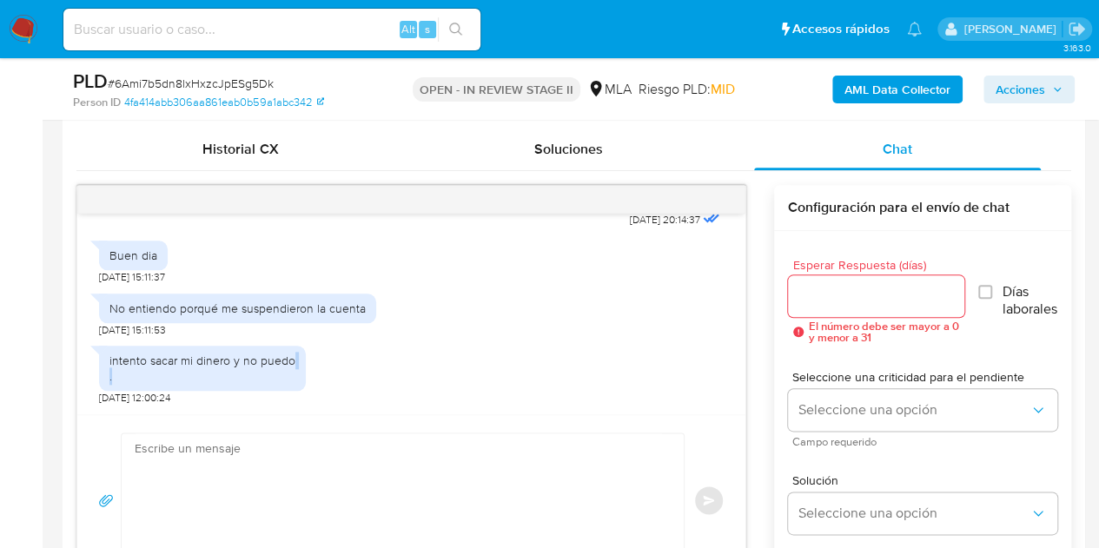
click at [646, 382] on div "intento sacar mi dinero y no puedo . 30/09/2025 12:00:24" at bounding box center [411, 371] width 625 height 69
click at [510, 328] on div "No entiendo porqué me suspendieron la cuenta 29/09/2025 15:11:53" at bounding box center [411, 311] width 625 height 52
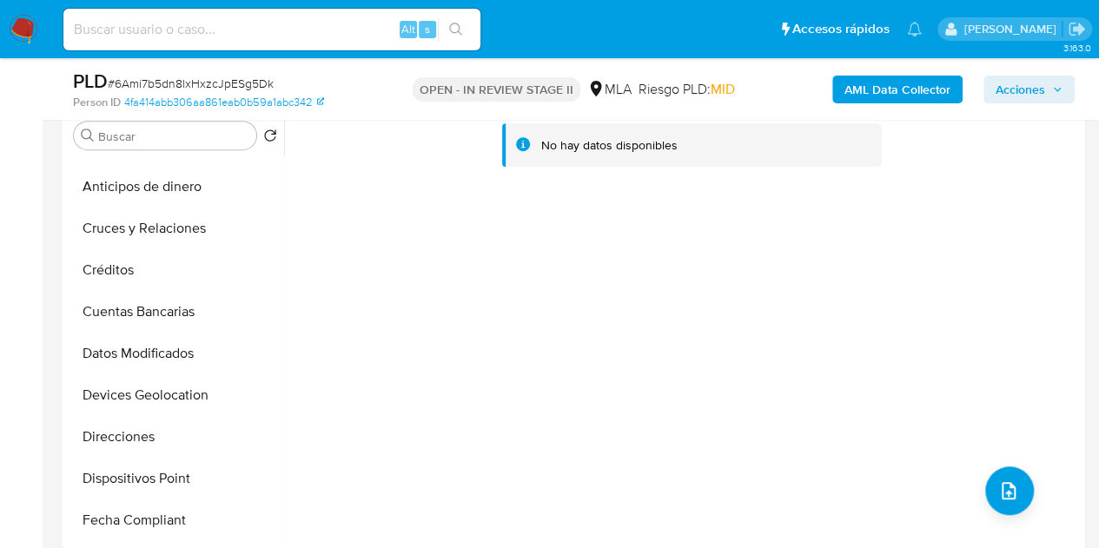
scroll to position [0, 0]
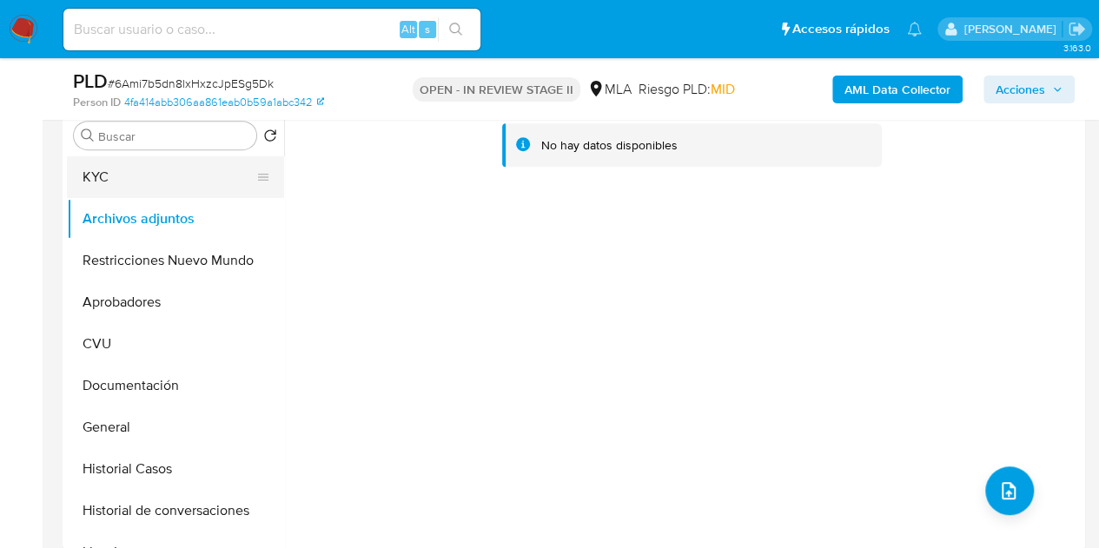
click at [122, 185] on button "KYC" at bounding box center [168, 177] width 203 height 42
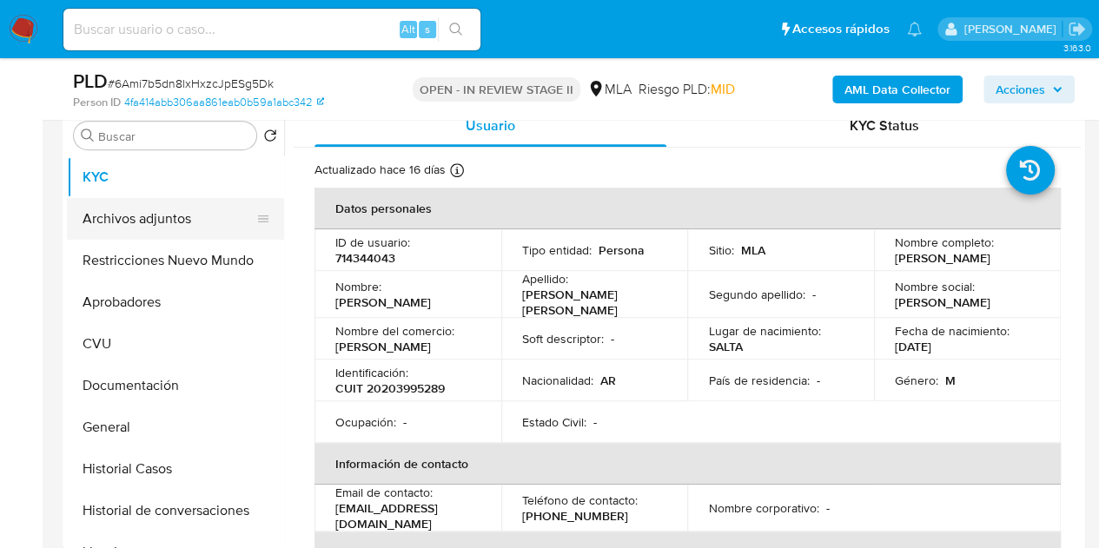
click at [126, 210] on button "Archivos adjuntos" at bounding box center [168, 219] width 203 height 42
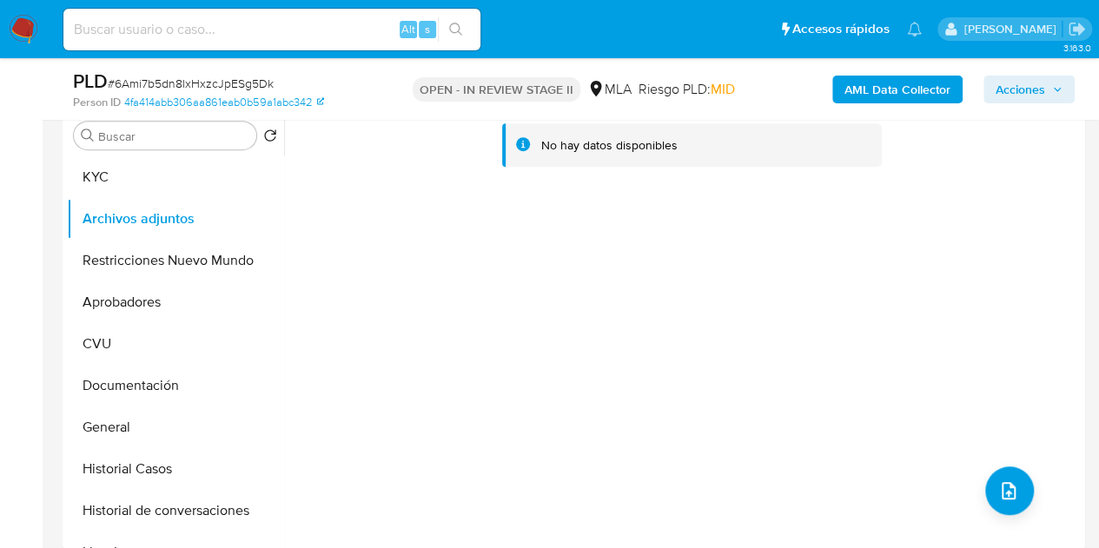
click at [355, 327] on div "No hay datos disponibles" at bounding box center [682, 327] width 797 height 445
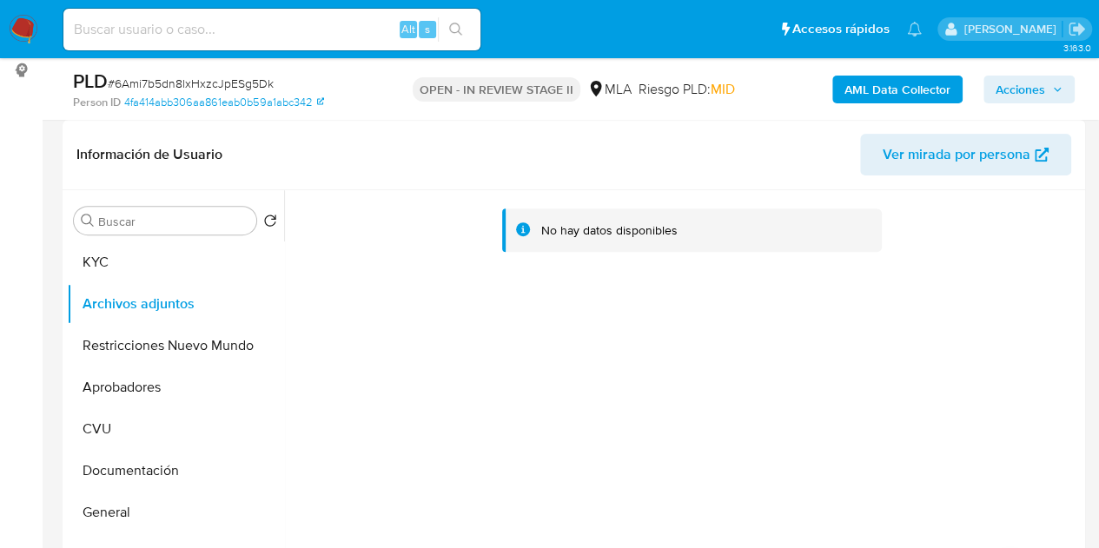
click at [859, 90] on b "AML Data Collector" at bounding box center [898, 90] width 106 height 28
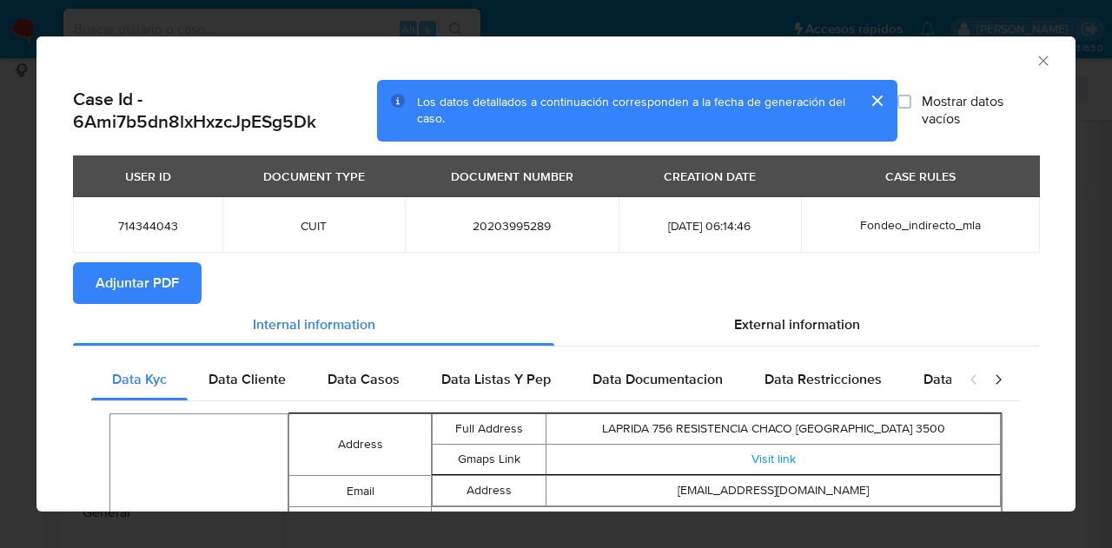
click at [1038, 63] on icon "Cerrar ventana" at bounding box center [1043, 61] width 10 height 10
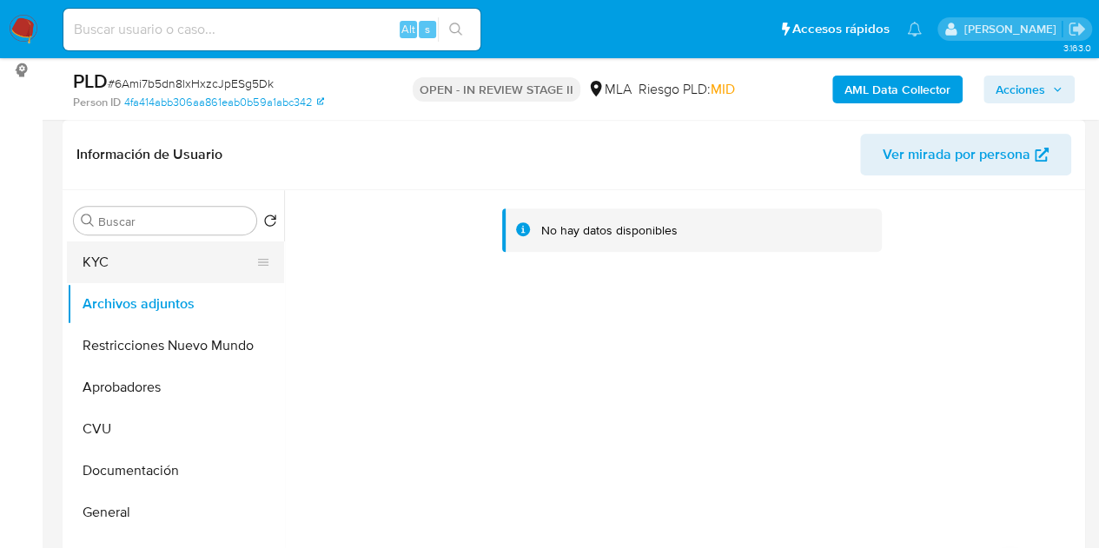
click at [169, 262] on button "KYC" at bounding box center [168, 263] width 203 height 42
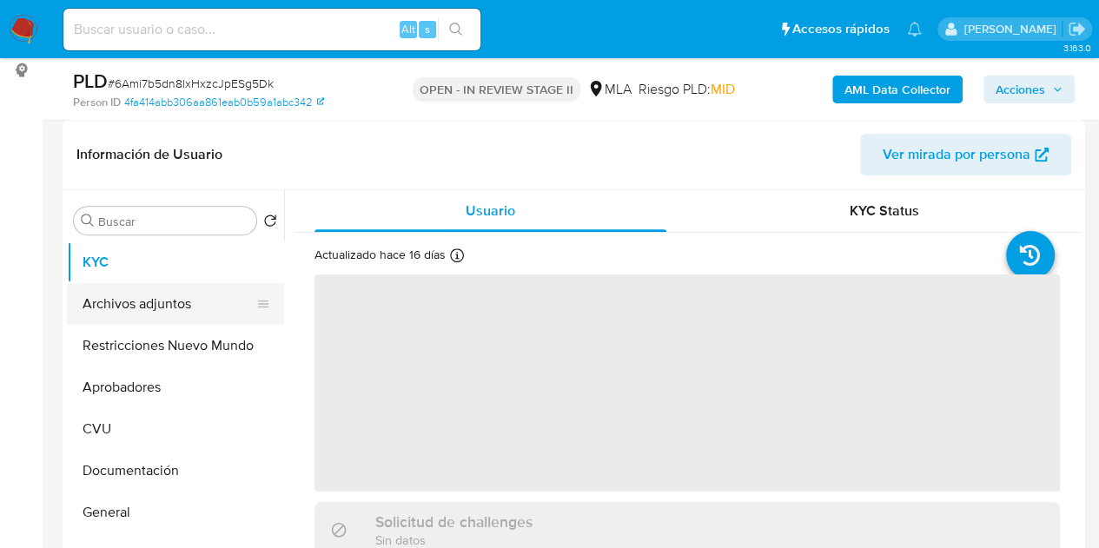
click at [163, 303] on button "Archivos adjuntos" at bounding box center [168, 304] width 203 height 42
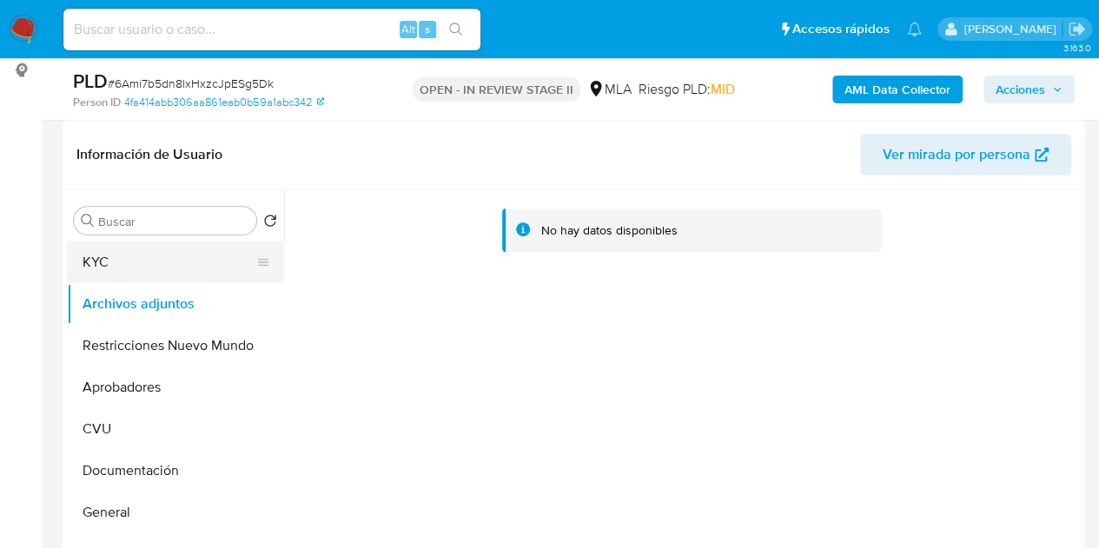
click at [171, 267] on button "KYC" at bounding box center [168, 263] width 203 height 42
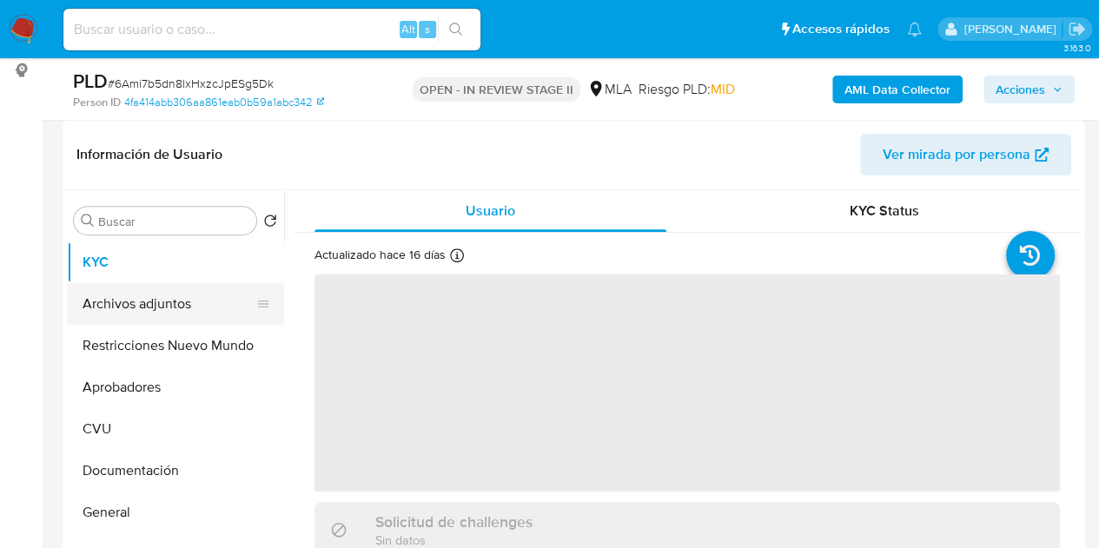
click at [147, 307] on button "Archivos adjuntos" at bounding box center [168, 304] width 203 height 42
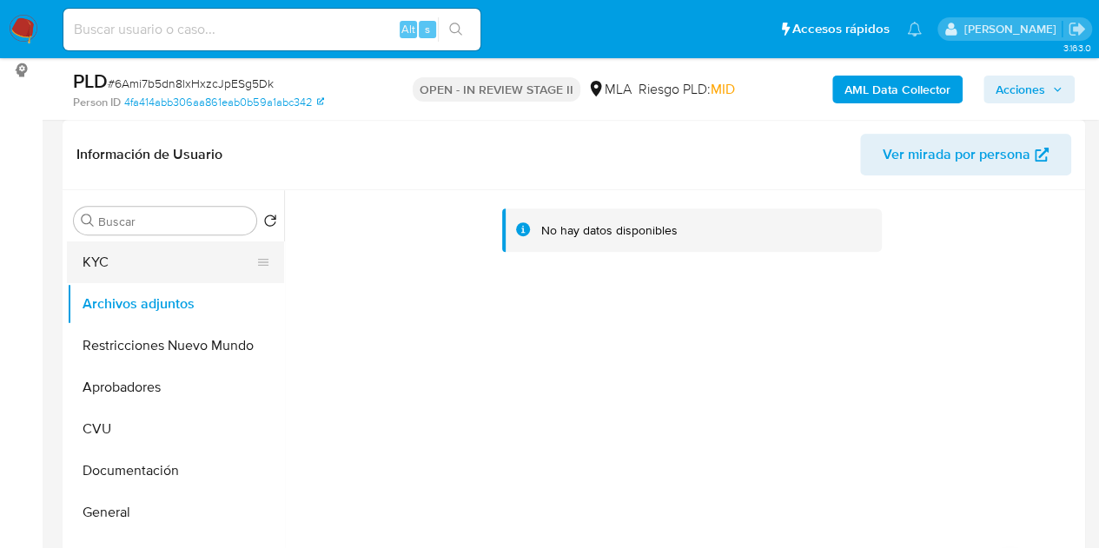
click at [149, 272] on button "KYC" at bounding box center [168, 263] width 203 height 42
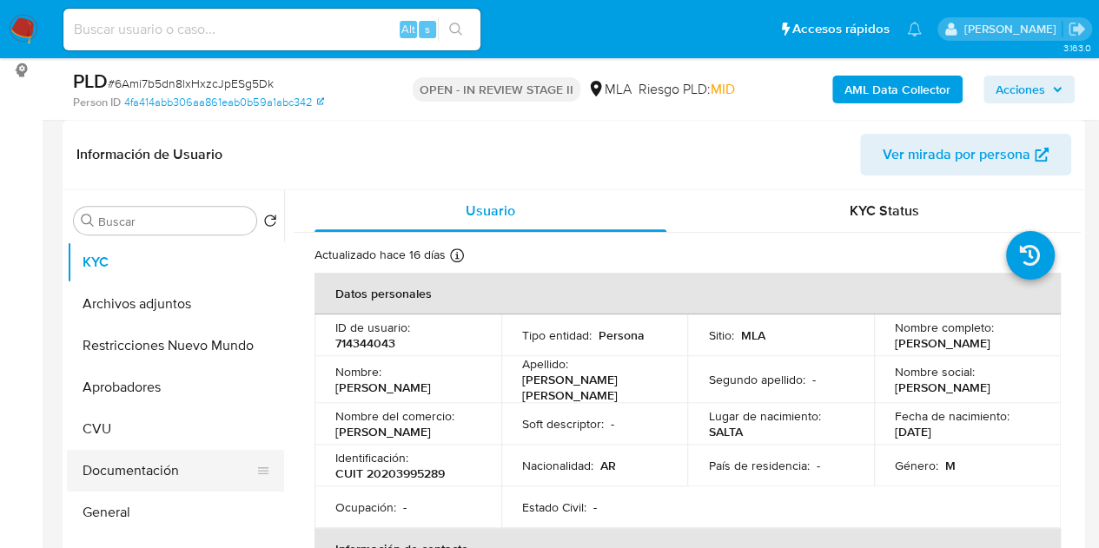
click at [153, 455] on button "Documentación" at bounding box center [168, 471] width 203 height 42
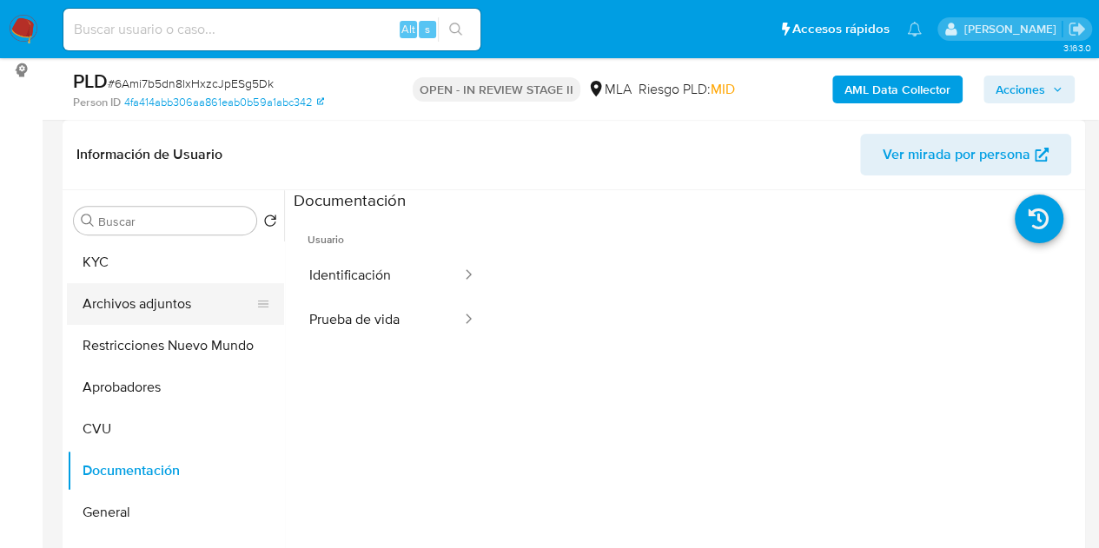
click at [162, 302] on button "Archivos adjuntos" at bounding box center [168, 304] width 203 height 42
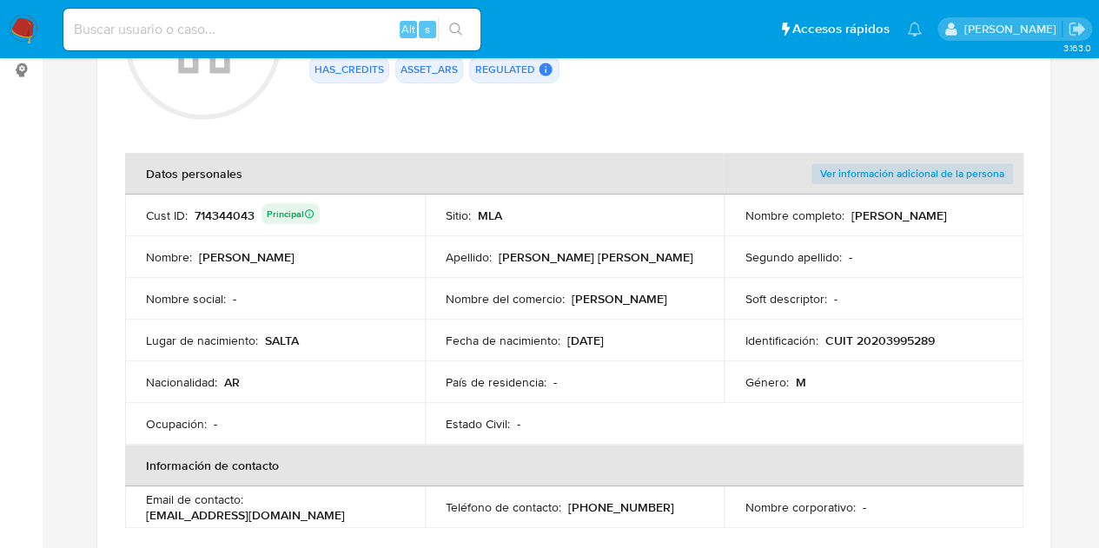
scroll to position [353, 0]
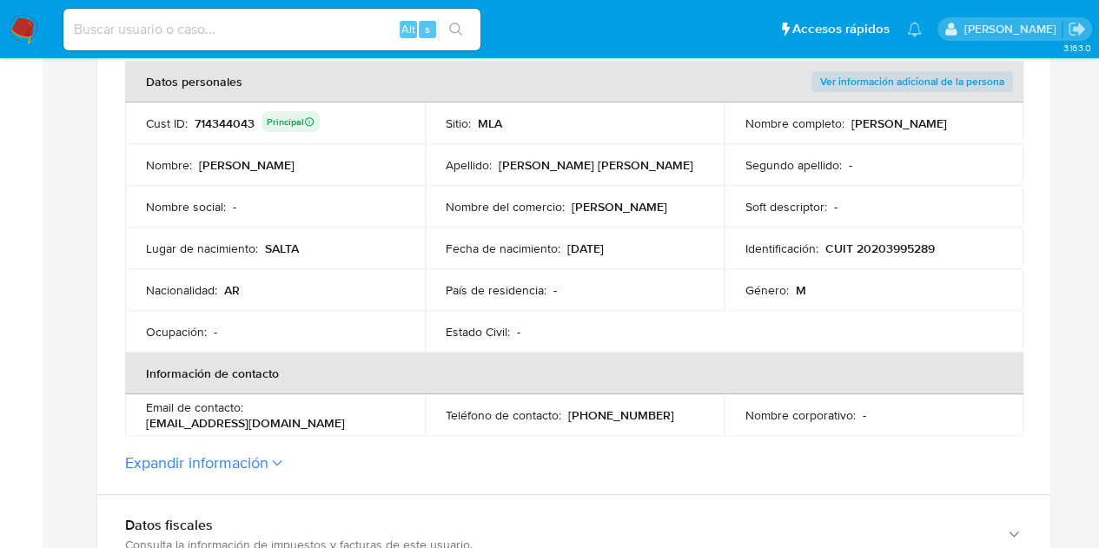
drag, startPoint x: 147, startPoint y: 421, endPoint x: 310, endPoint y: 428, distance: 163.5
click at [310, 428] on div "Email de contacto : [EMAIL_ADDRESS][DOMAIN_NAME]" at bounding box center [275, 415] width 258 height 31
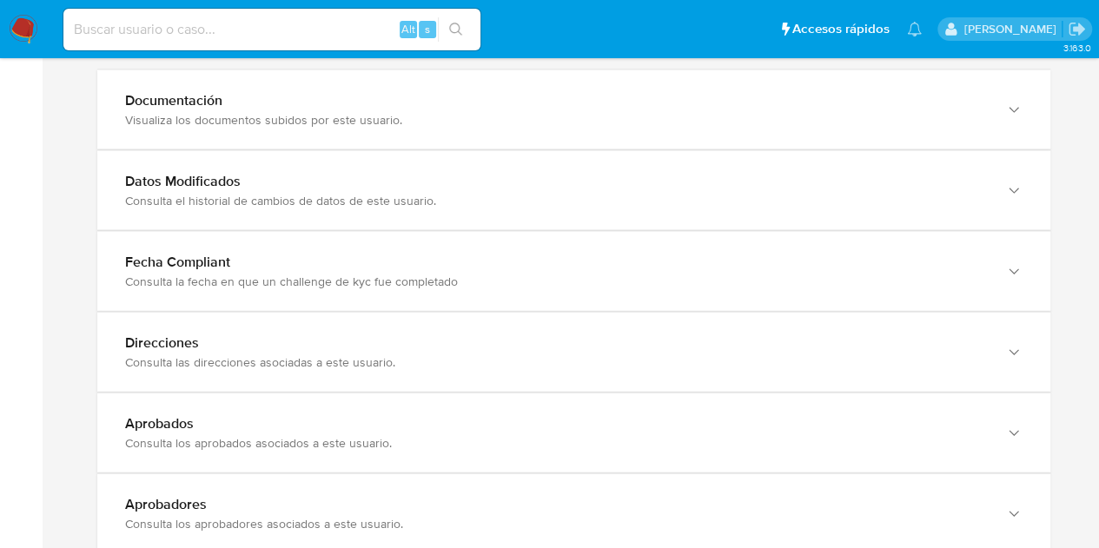
scroll to position [1922, 0]
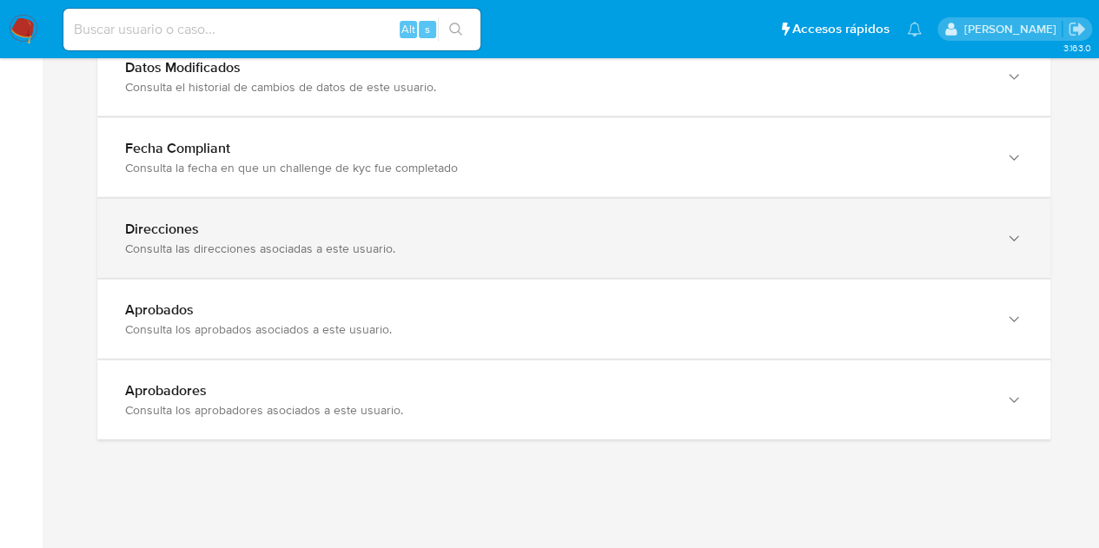
click at [618, 266] on div "Direcciones Consulta las direcciones asociadas a este usuario." at bounding box center [573, 238] width 953 height 79
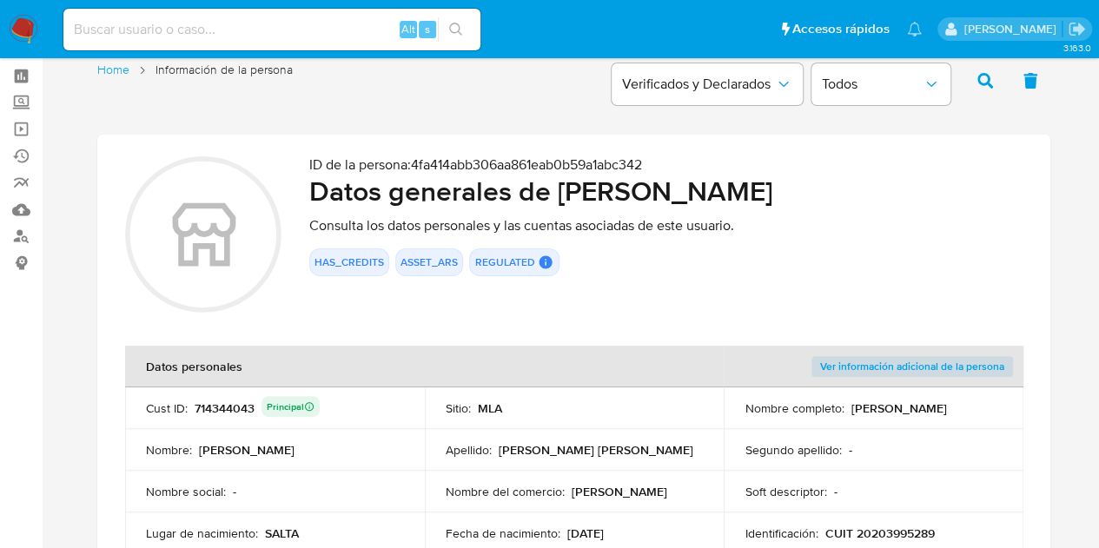
scroll to position [31, 0]
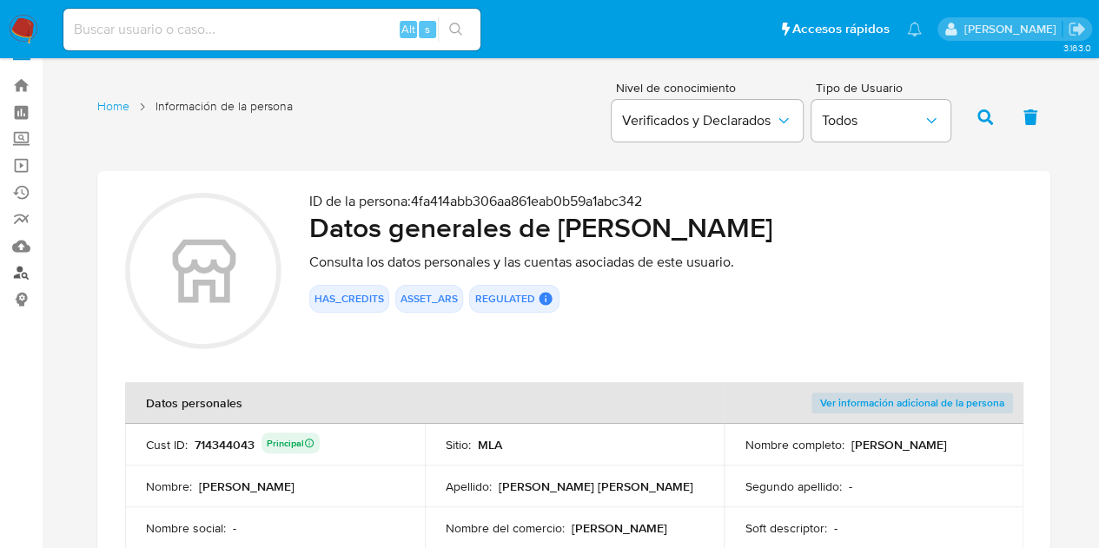
click at [24, 272] on link "Buscador de personas" at bounding box center [103, 273] width 207 height 27
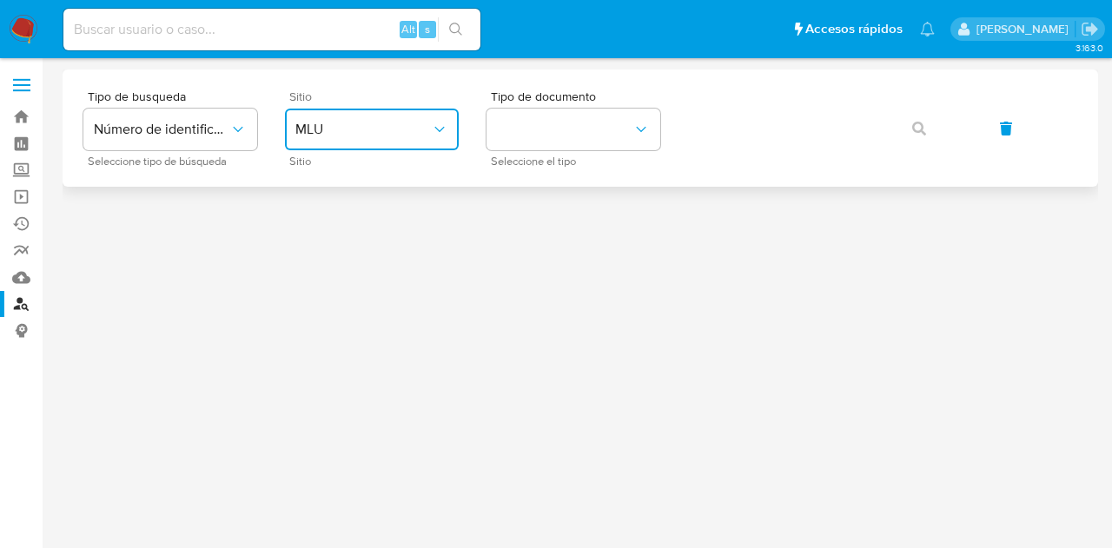
click at [350, 143] on button "MLU" at bounding box center [372, 130] width 174 height 42
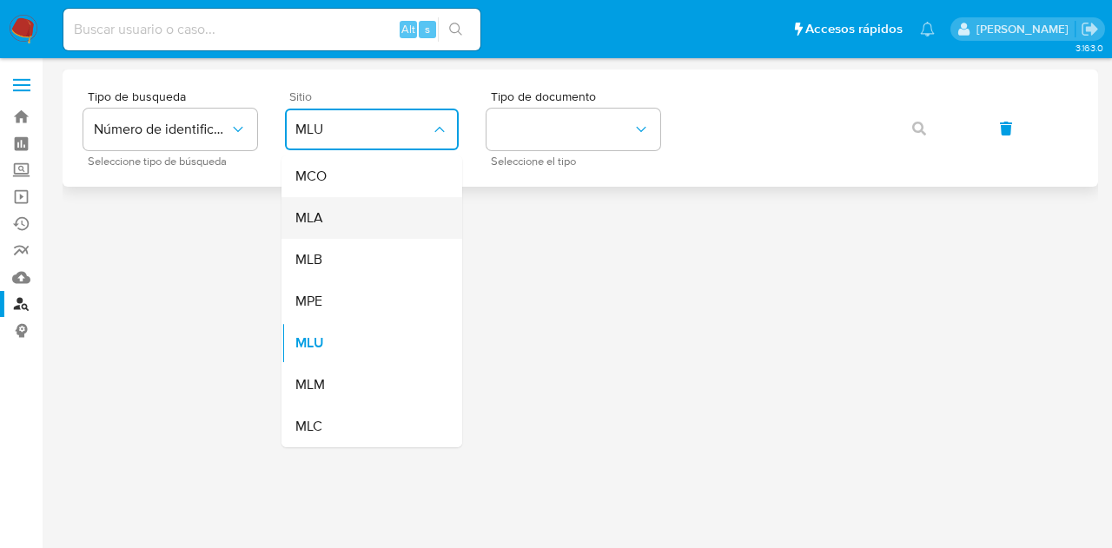
click at [363, 218] on div "MLA" at bounding box center [366, 218] width 143 height 42
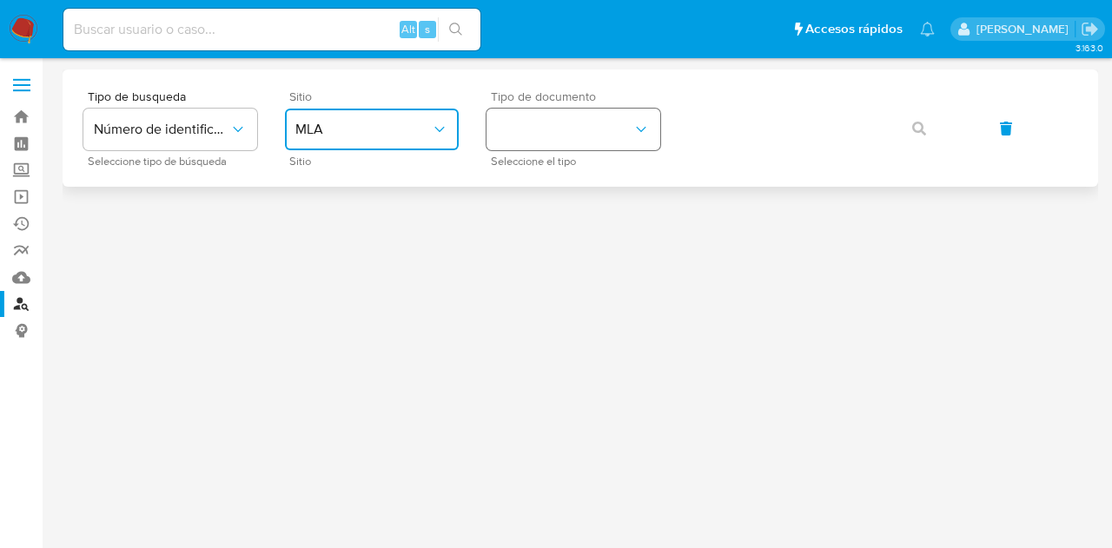
click at [523, 142] on button "identificationType" at bounding box center [574, 130] width 174 height 42
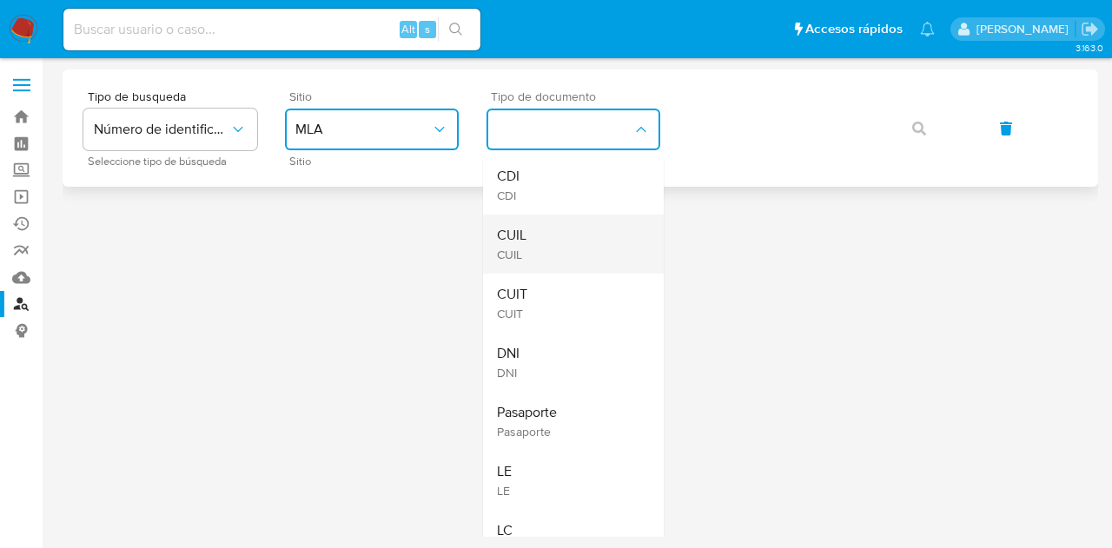
click at [554, 225] on div "CUIL CUIL" at bounding box center [568, 244] width 143 height 59
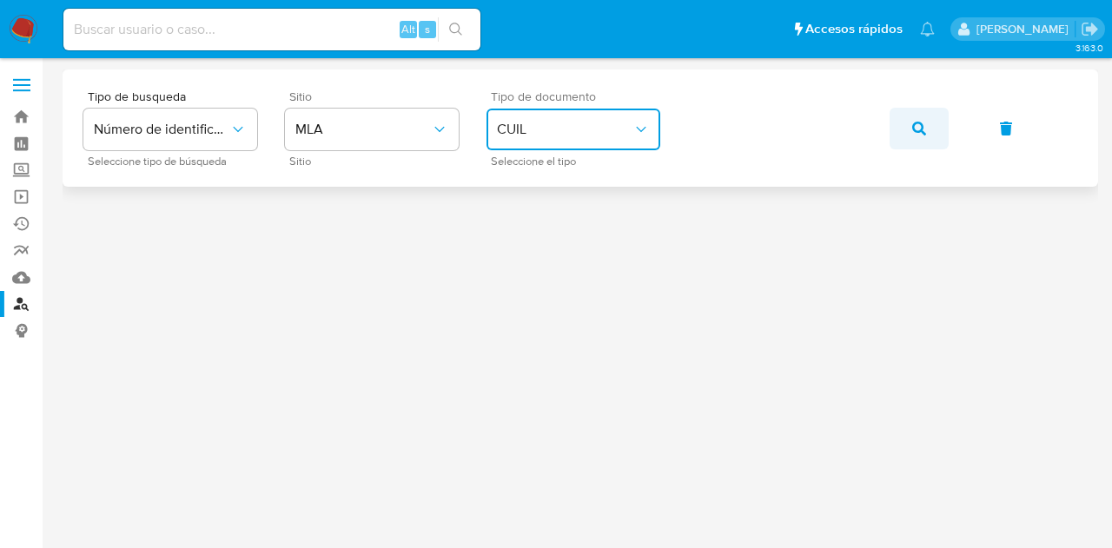
click at [917, 122] on icon "button" at bounding box center [919, 129] width 14 height 14
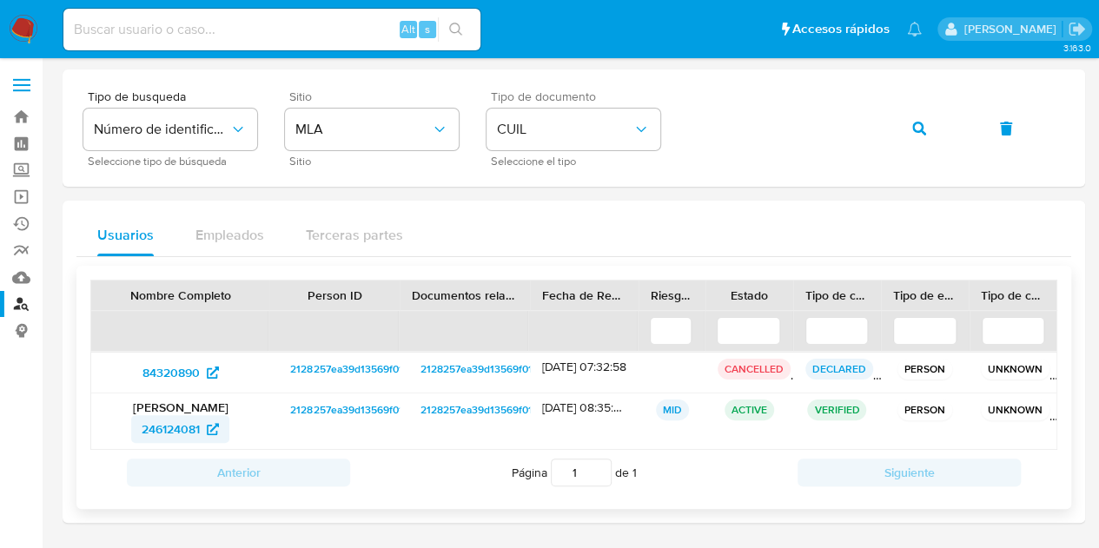
click at [176, 424] on span "246124081" at bounding box center [171, 429] width 58 height 28
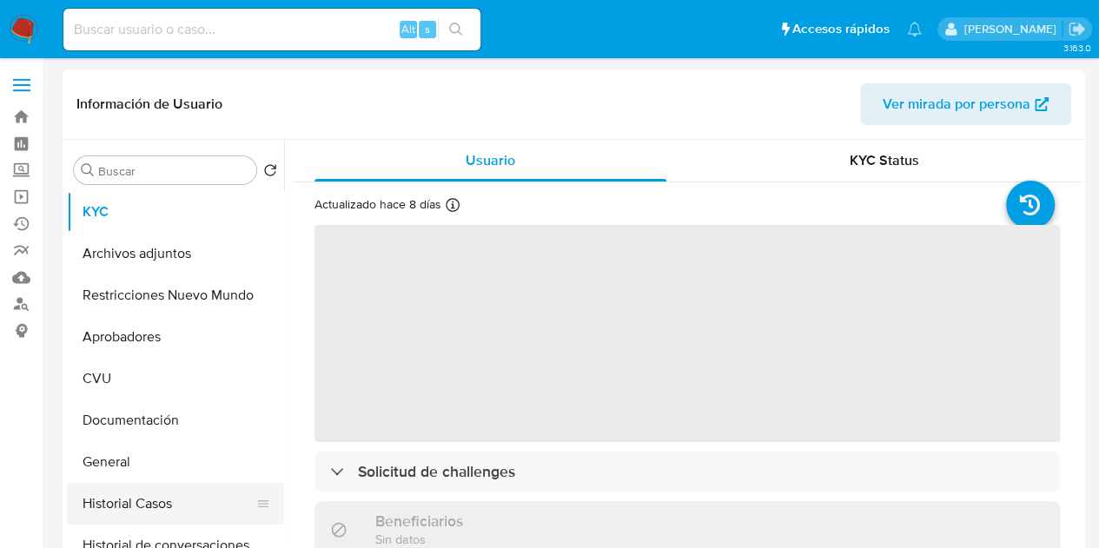
click at [106, 488] on button "Historial Casos" at bounding box center [168, 504] width 203 height 42
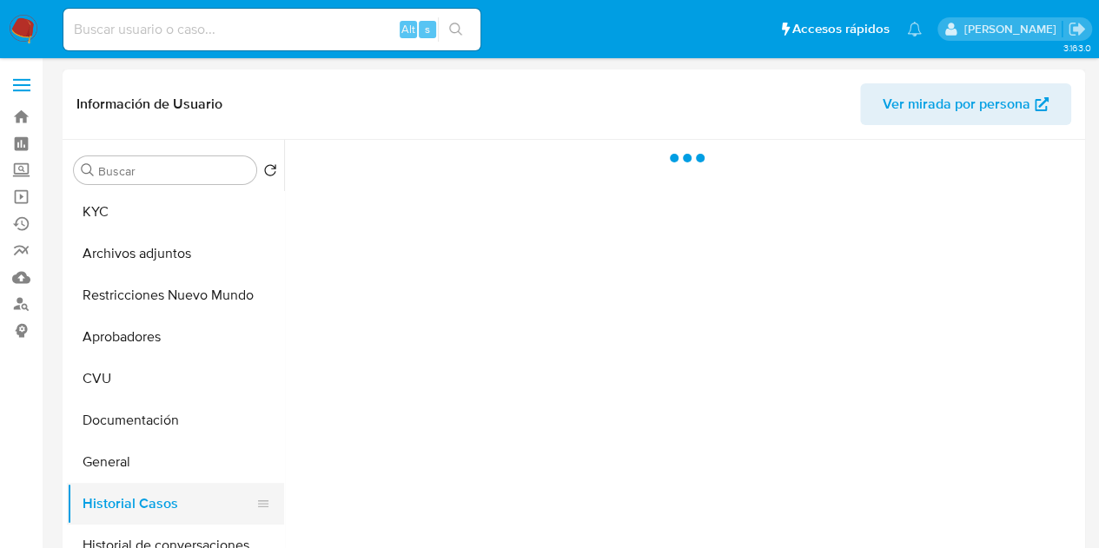
select select "10"
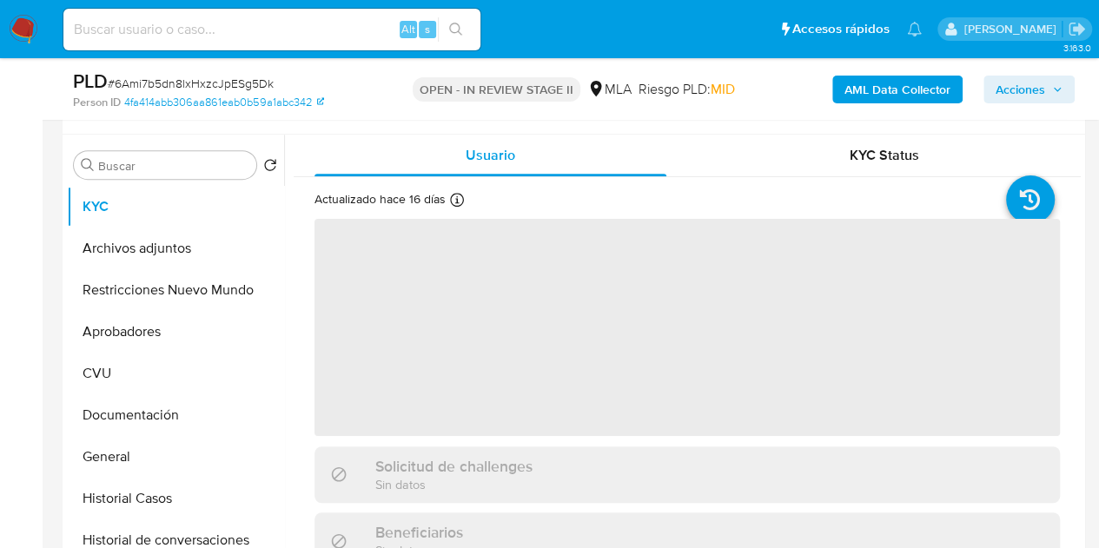
select select "10"
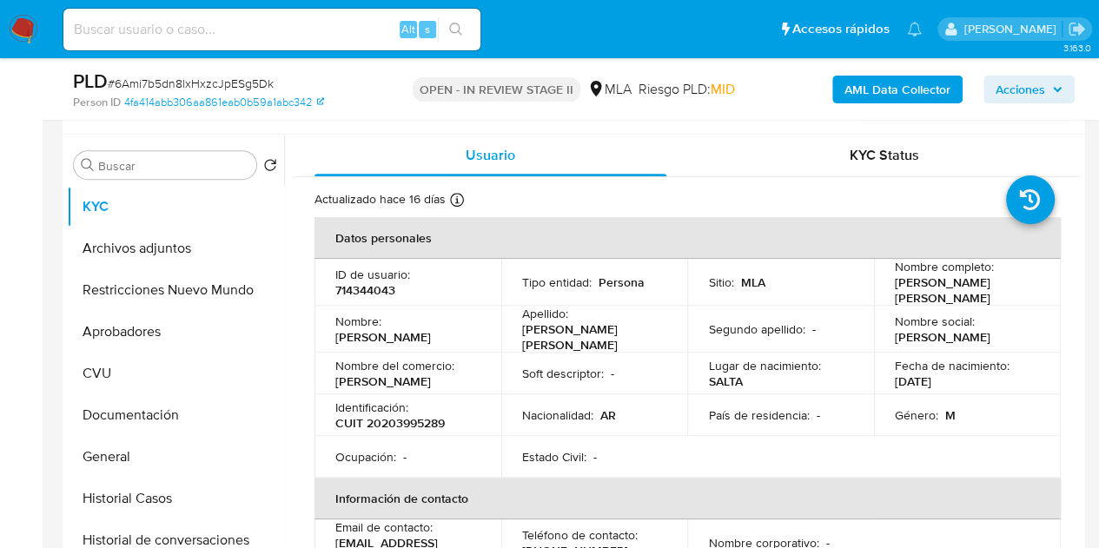
scroll to position [336, 0]
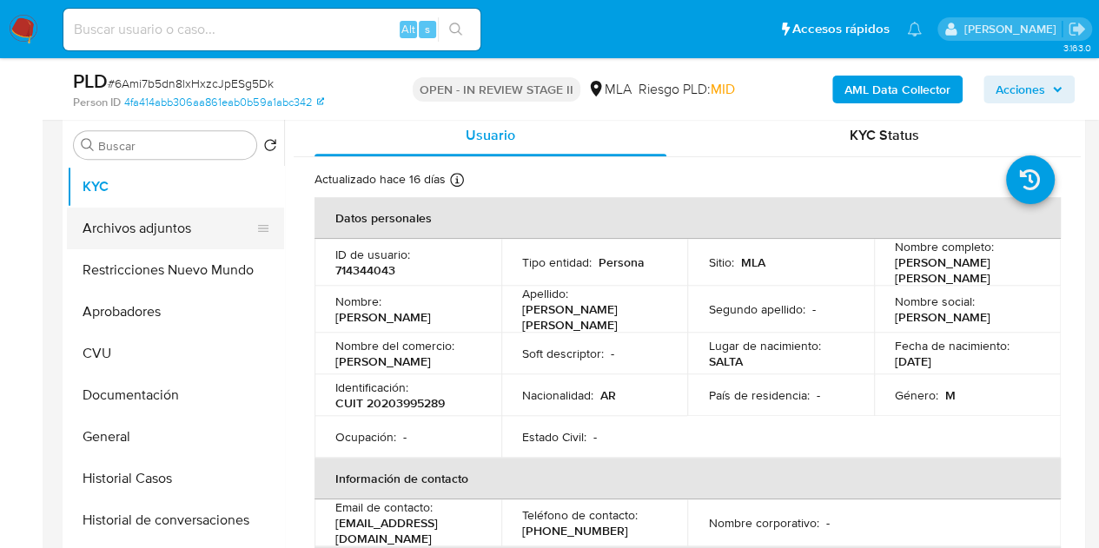
click at [143, 230] on button "Archivos adjuntos" at bounding box center [168, 229] width 203 height 42
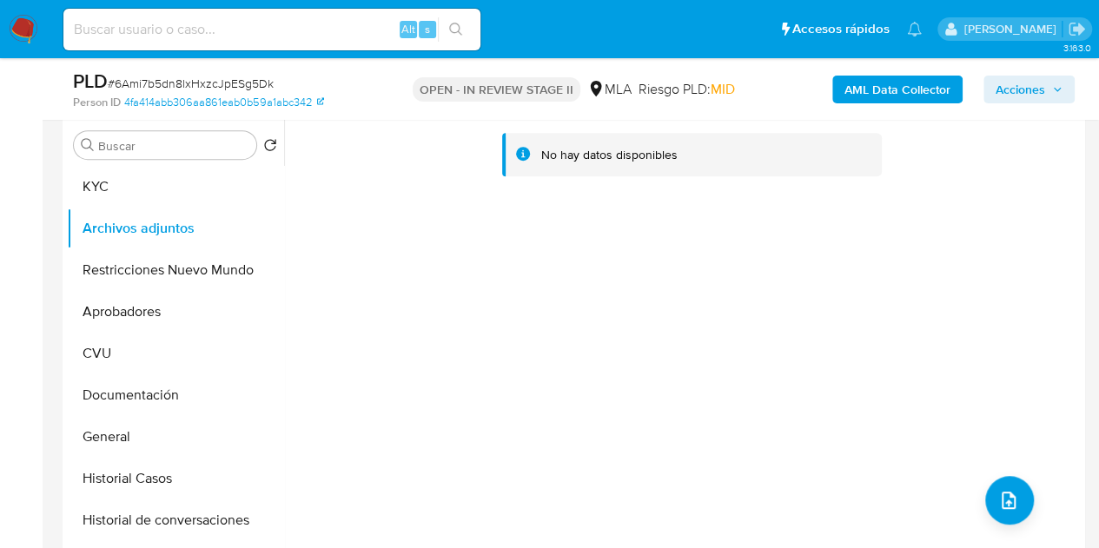
click at [861, 88] on b "AML Data Collector" at bounding box center [898, 90] width 106 height 28
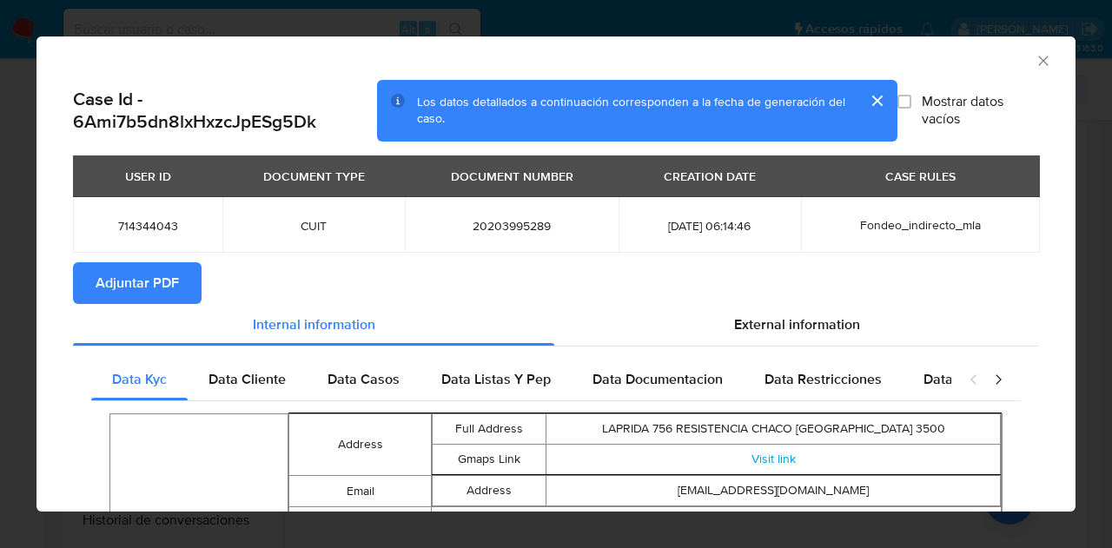
click at [135, 293] on span "Adjuntar PDF" at bounding box center [137, 283] width 83 height 38
click at [1038, 62] on icon "Cerrar ventana" at bounding box center [1043, 61] width 10 height 10
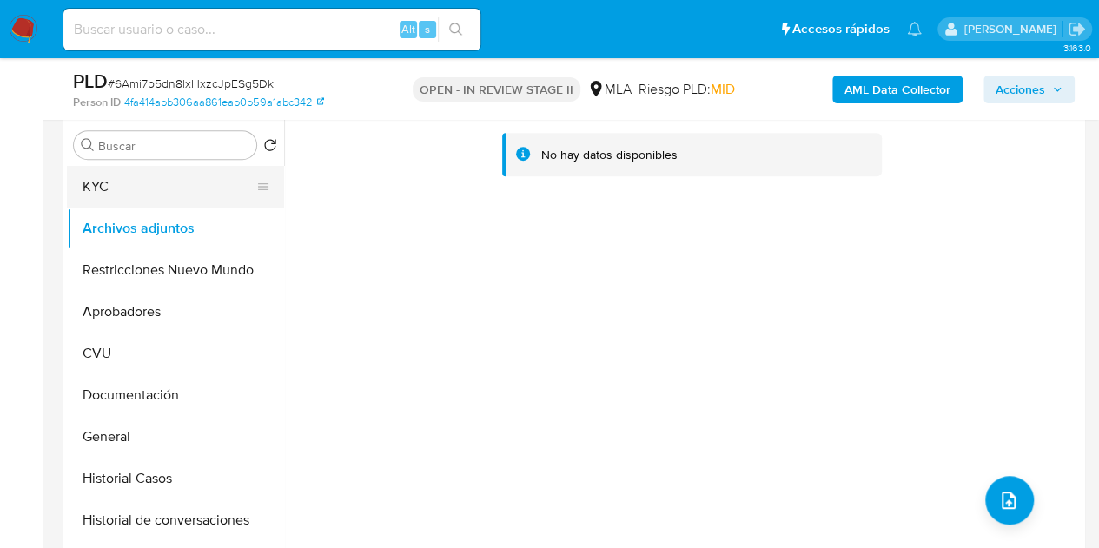
click at [137, 185] on button "KYC" at bounding box center [168, 187] width 203 height 42
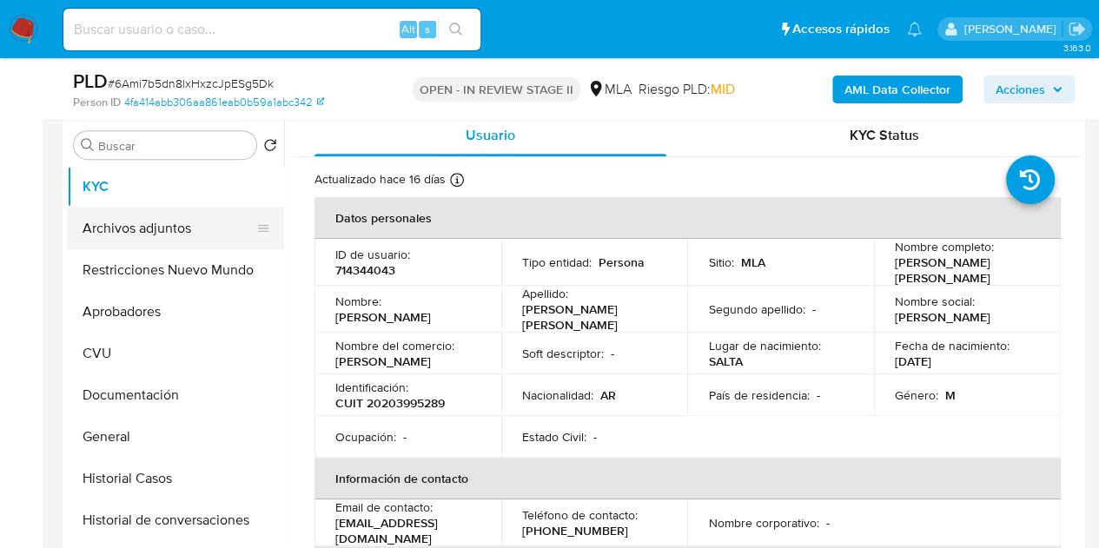
click at [172, 230] on button "Archivos adjuntos" at bounding box center [168, 229] width 203 height 42
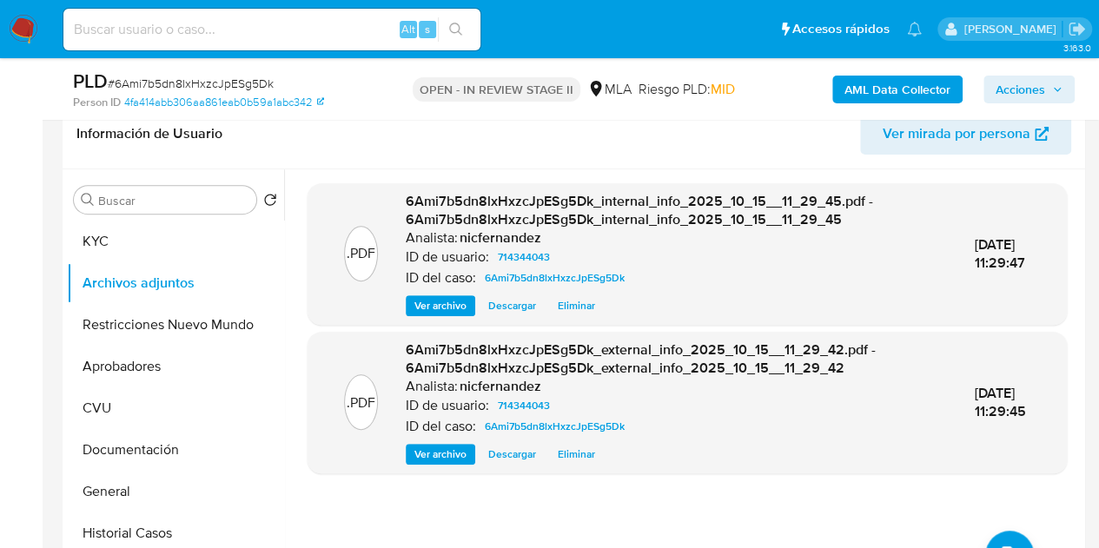
scroll to position [271, 0]
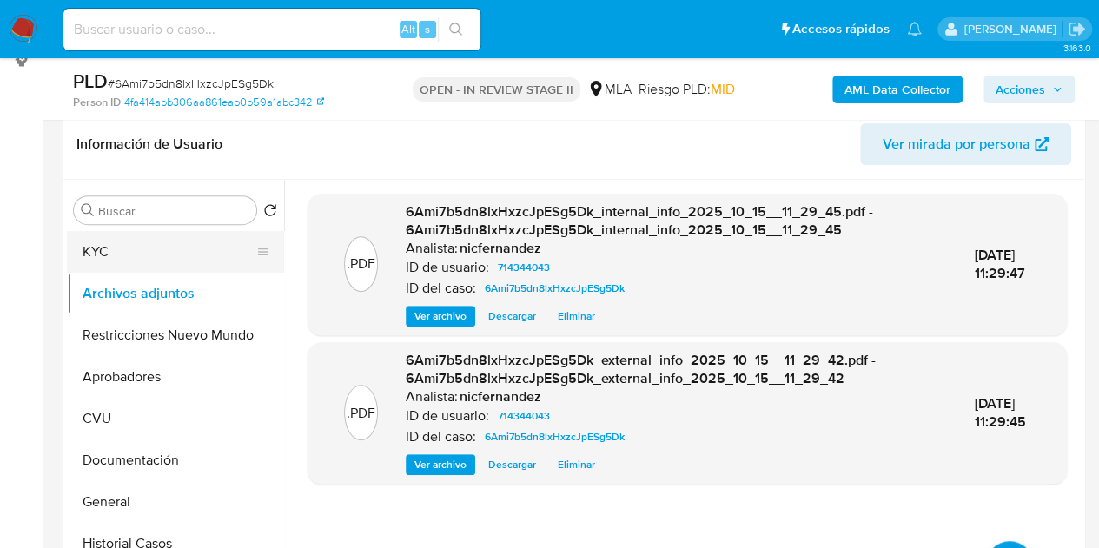
click at [191, 246] on button "KYC" at bounding box center [168, 252] width 203 height 42
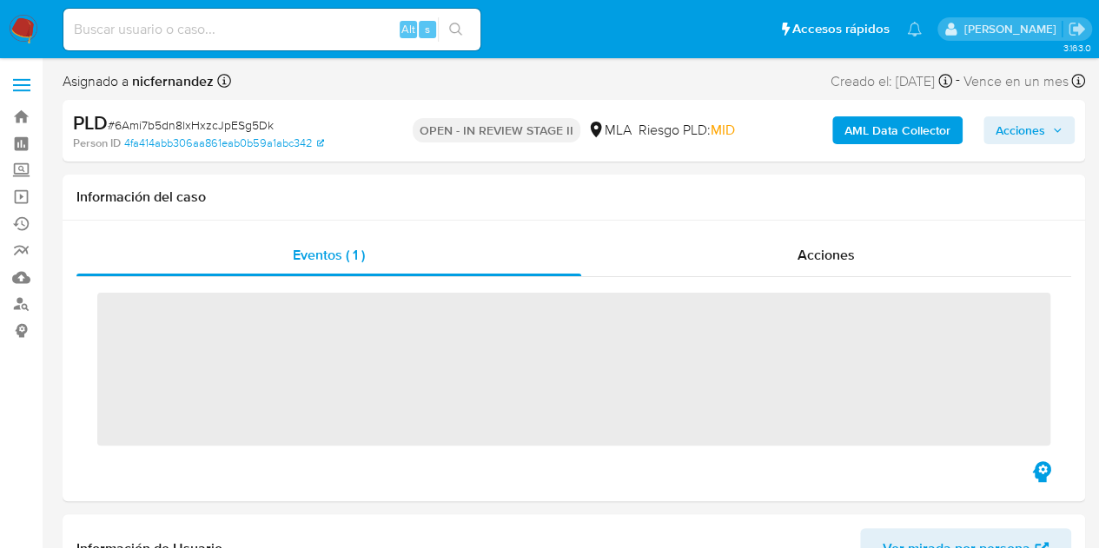
scroll to position [341, 0]
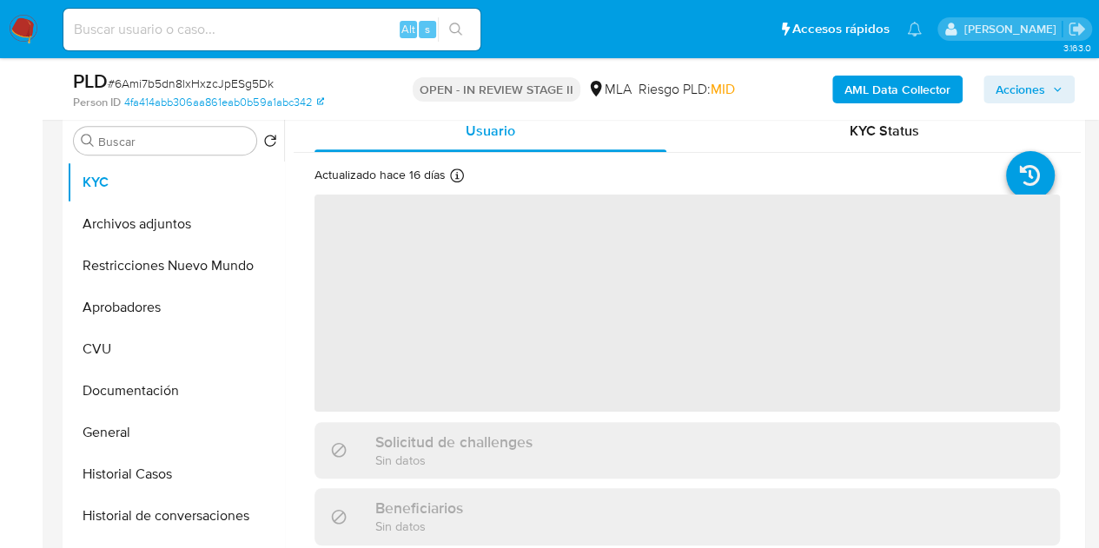
select select "10"
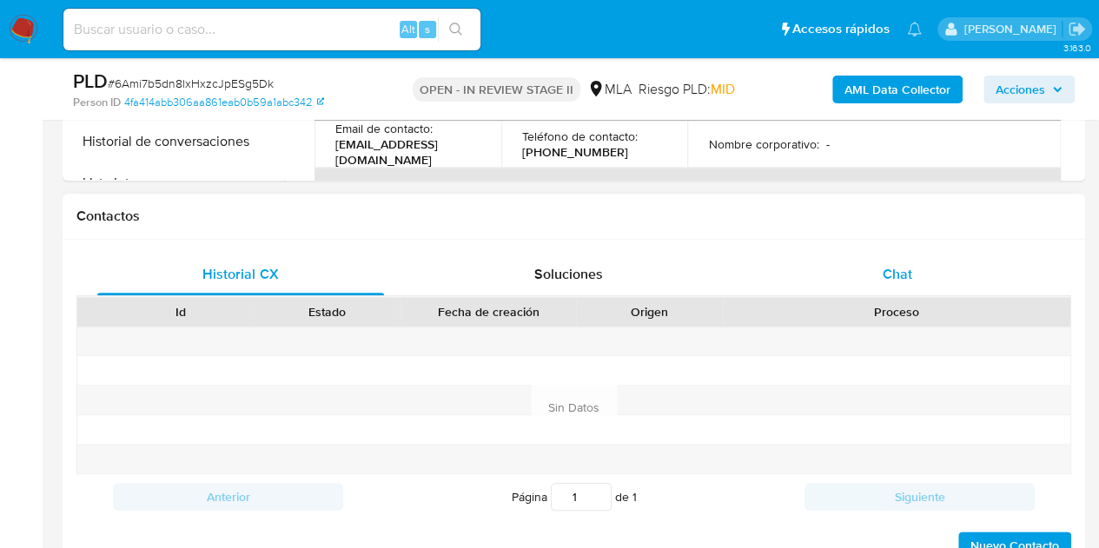
click at [898, 277] on span "Chat" at bounding box center [898, 274] width 30 height 20
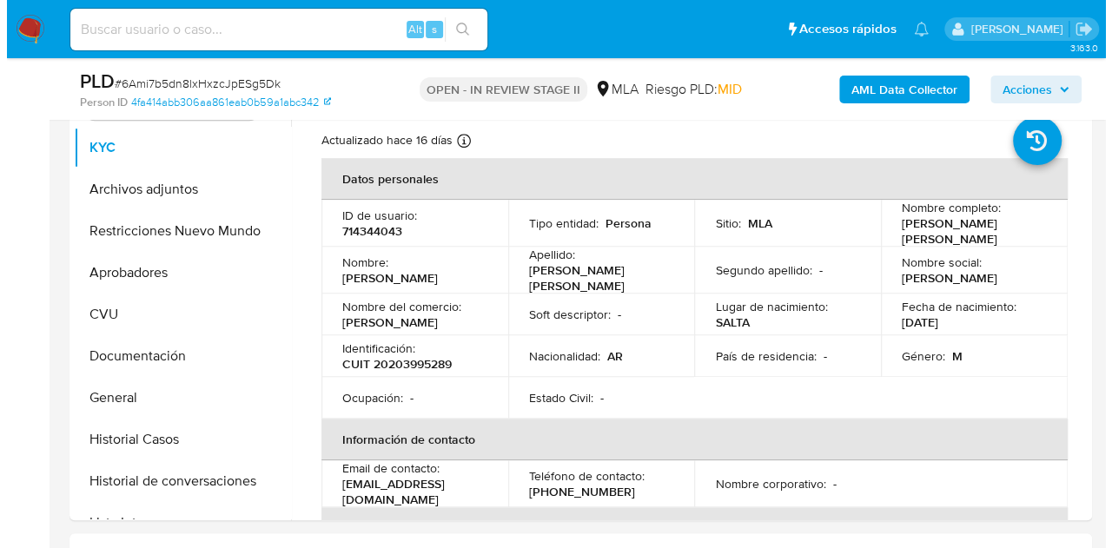
scroll to position [1340, 0]
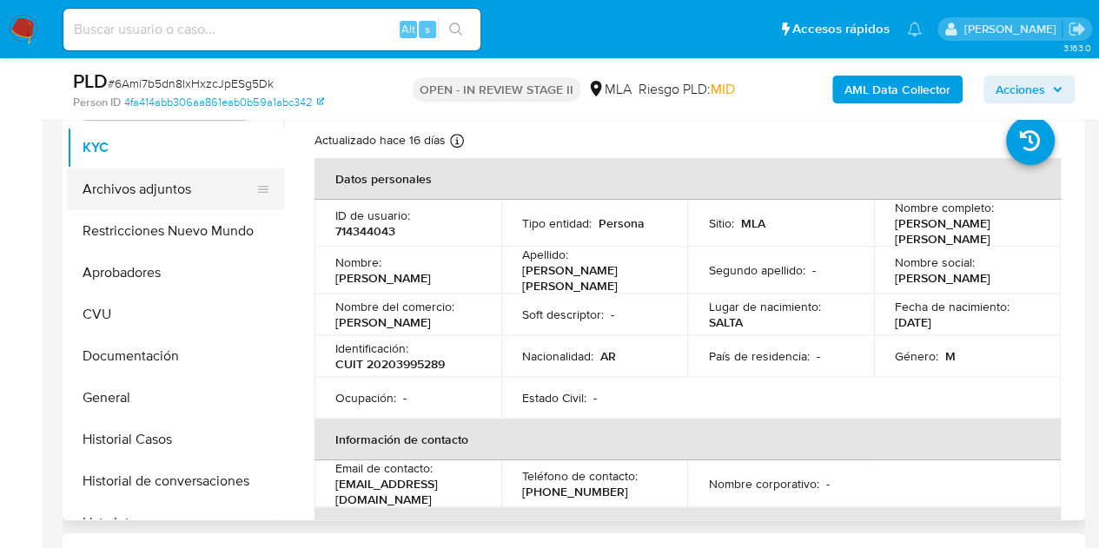
click at [148, 185] on button "Archivos adjuntos" at bounding box center [168, 190] width 203 height 42
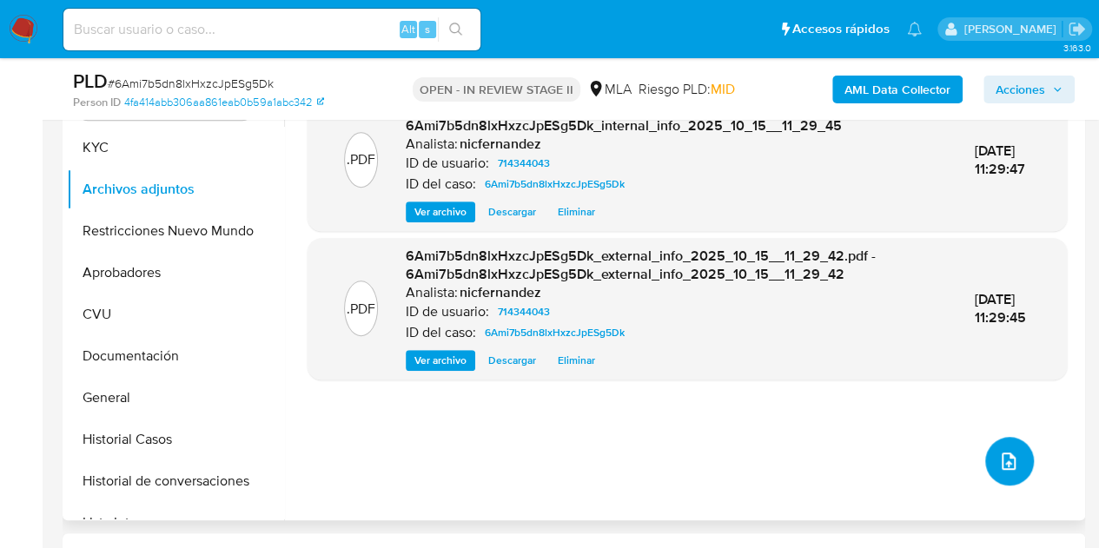
click at [1000, 444] on button "upload-file" at bounding box center [1009, 461] width 49 height 49
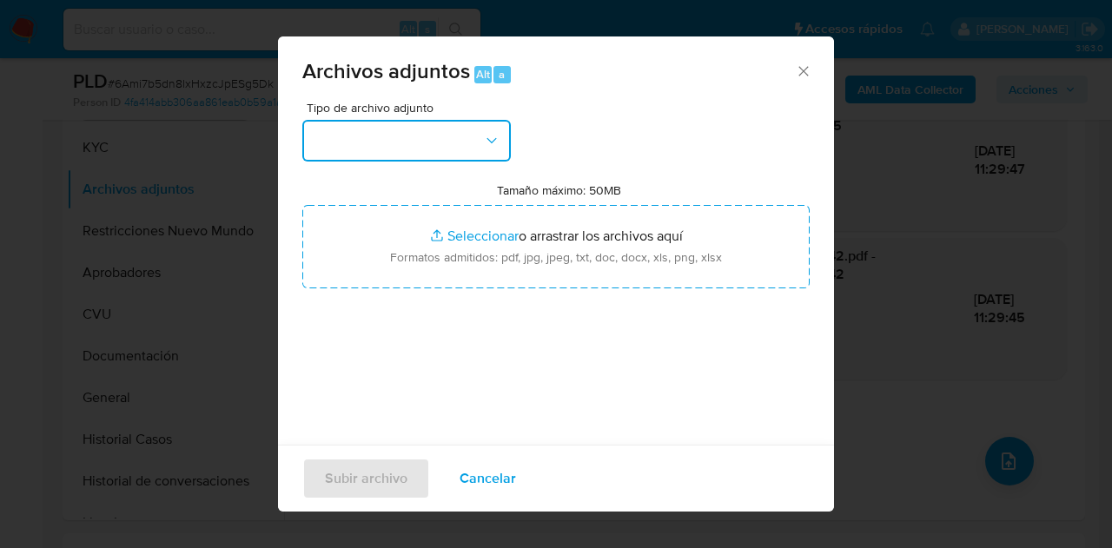
drag, startPoint x: 482, startPoint y: 149, endPoint x: 488, endPoint y: 158, distance: 11.3
click at [482, 148] on button "button" at bounding box center [406, 141] width 209 height 42
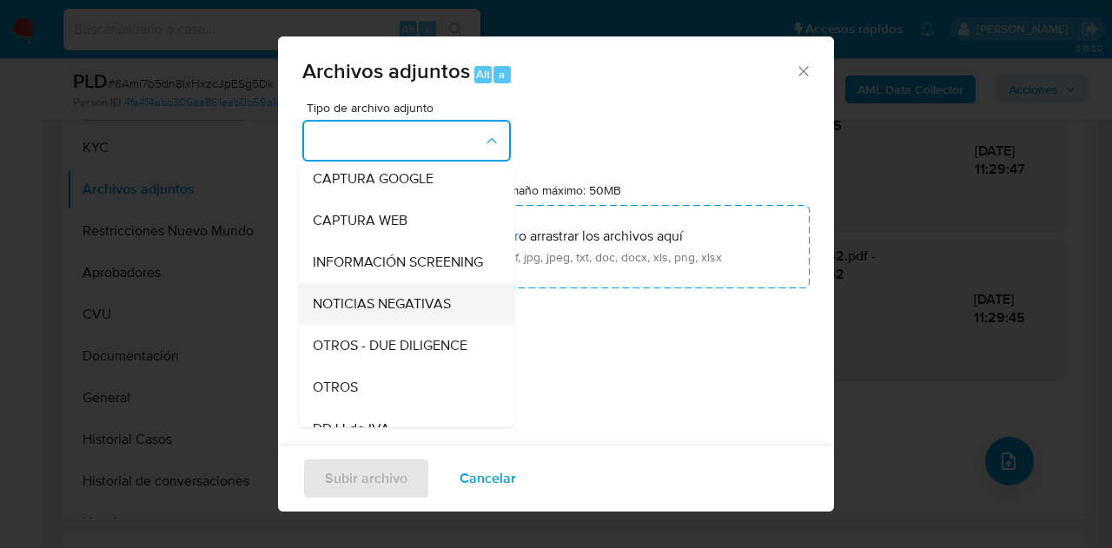
scroll to position [173, 0]
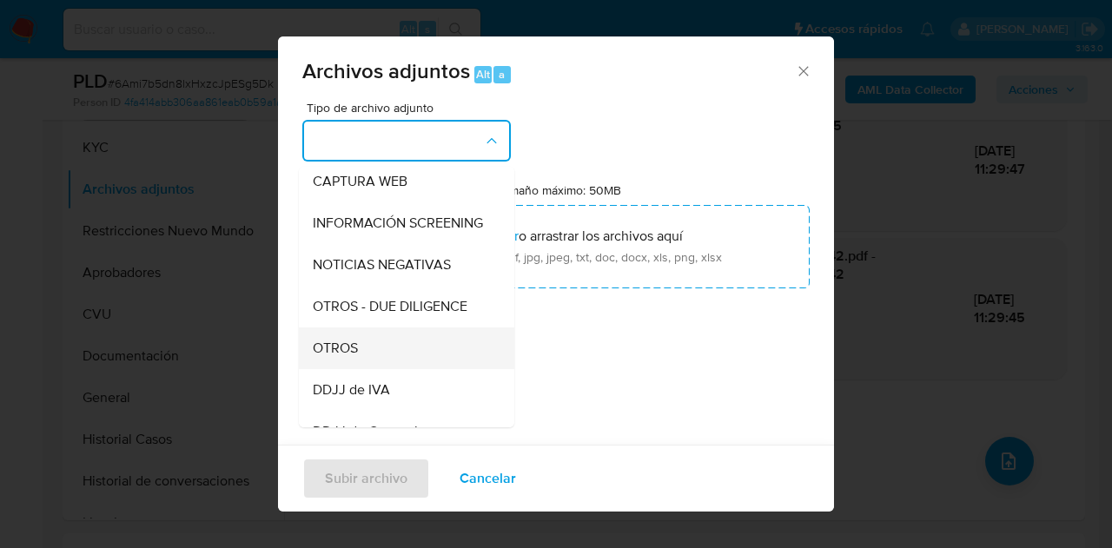
click at [349, 357] on span "OTROS" at bounding box center [335, 348] width 45 height 17
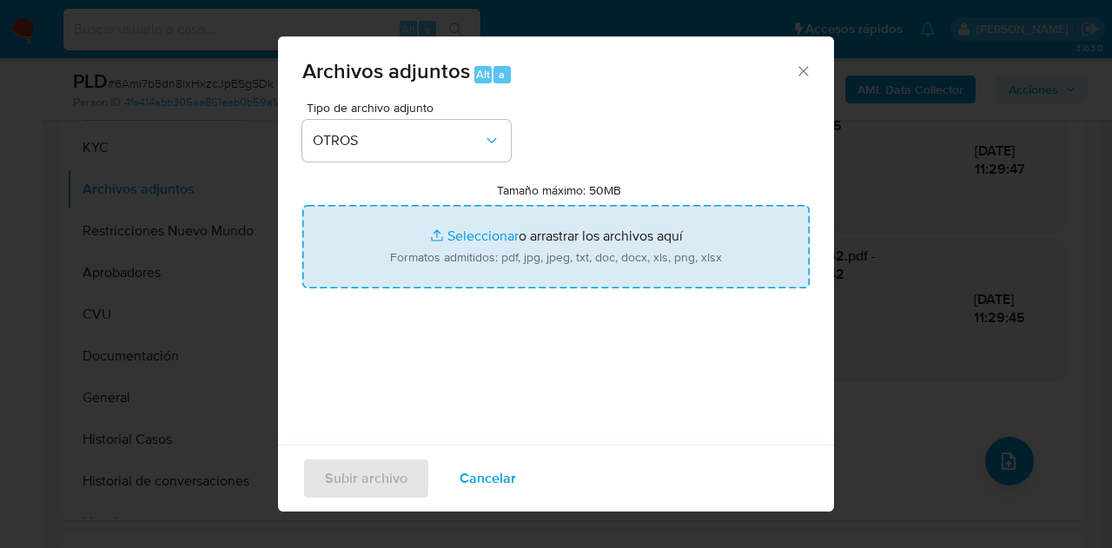
click at [448, 230] on input "Tamaño máximo: 50MB Seleccionar archivos" at bounding box center [556, 246] width 508 height 83
type input "C:\fakepath\NOSIS_Manager_InformeIndividual_20203995289_620657_20251015113040.p…"
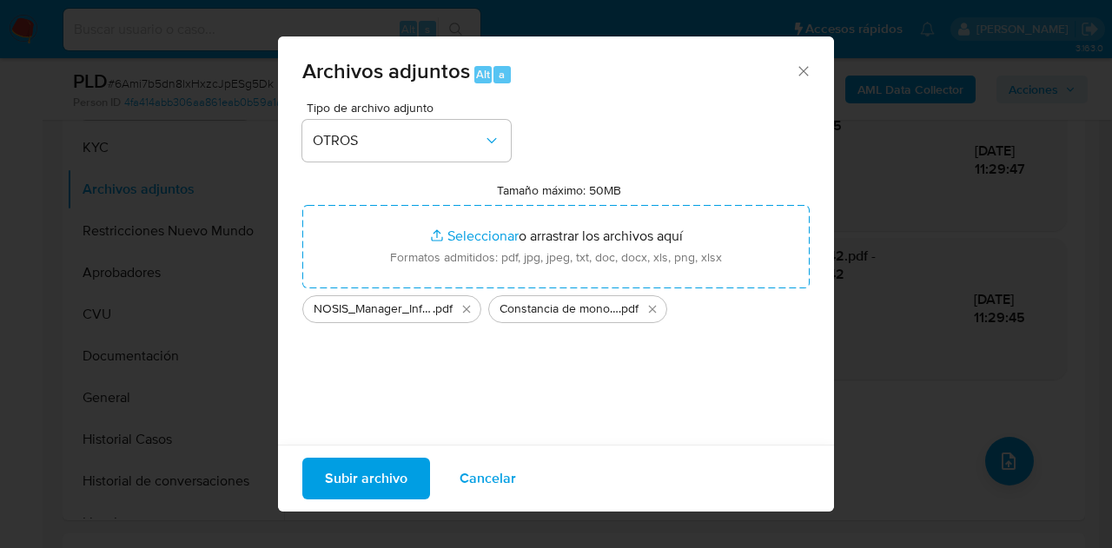
click at [382, 487] on span "Subir archivo" at bounding box center [366, 479] width 83 height 38
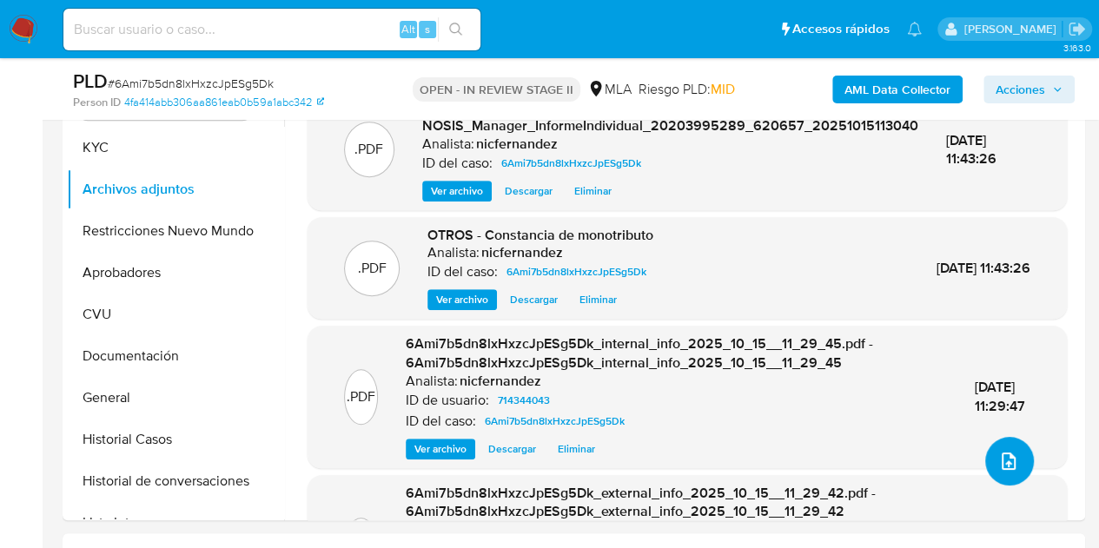
click at [999, 451] on icon "upload-file" at bounding box center [1009, 461] width 21 height 21
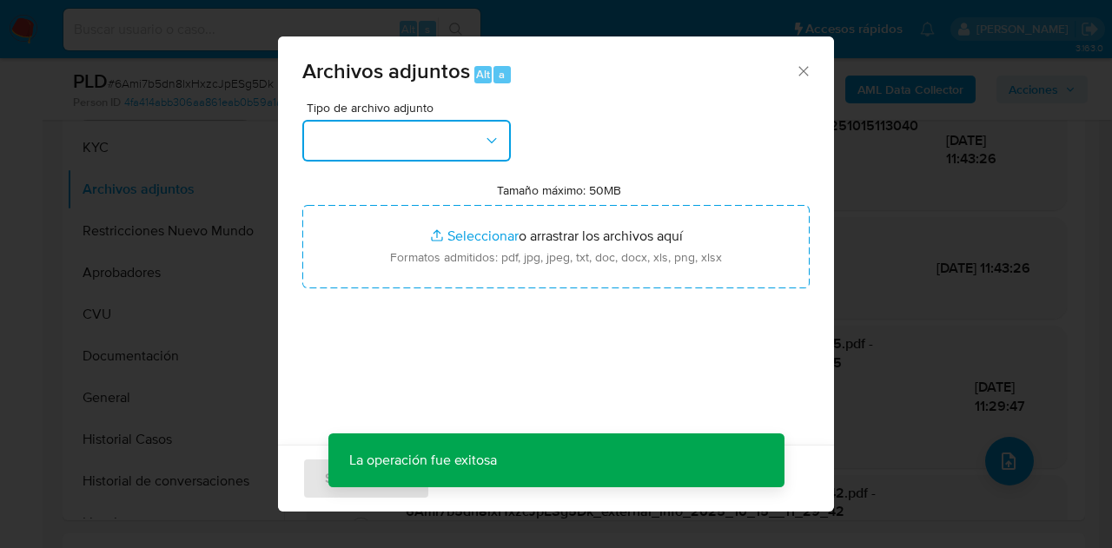
drag, startPoint x: 443, startPoint y: 150, endPoint x: 454, endPoint y: 161, distance: 14.7
click at [447, 154] on button "button" at bounding box center [406, 141] width 209 height 42
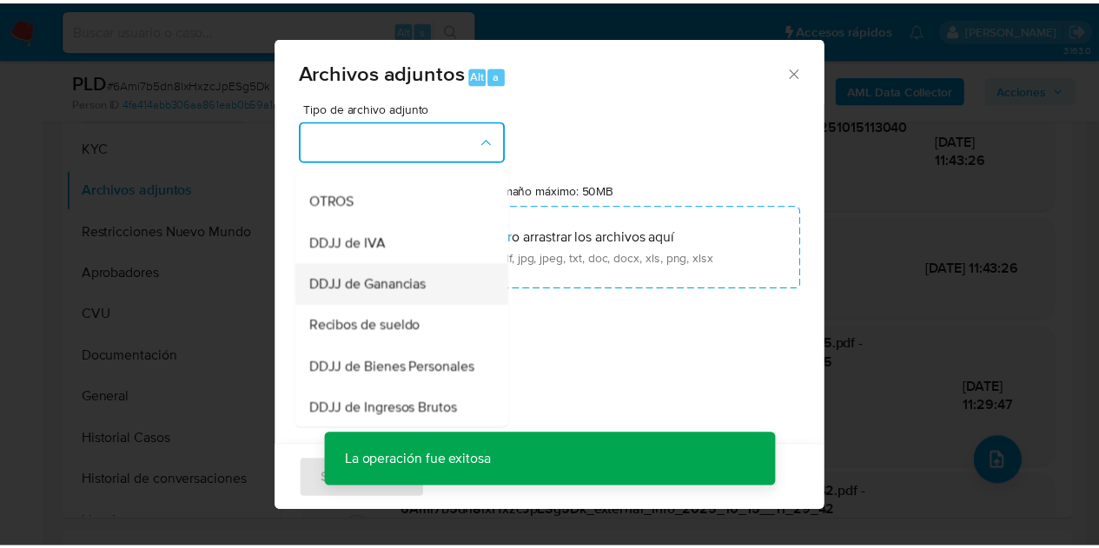
scroll to position [328, 0]
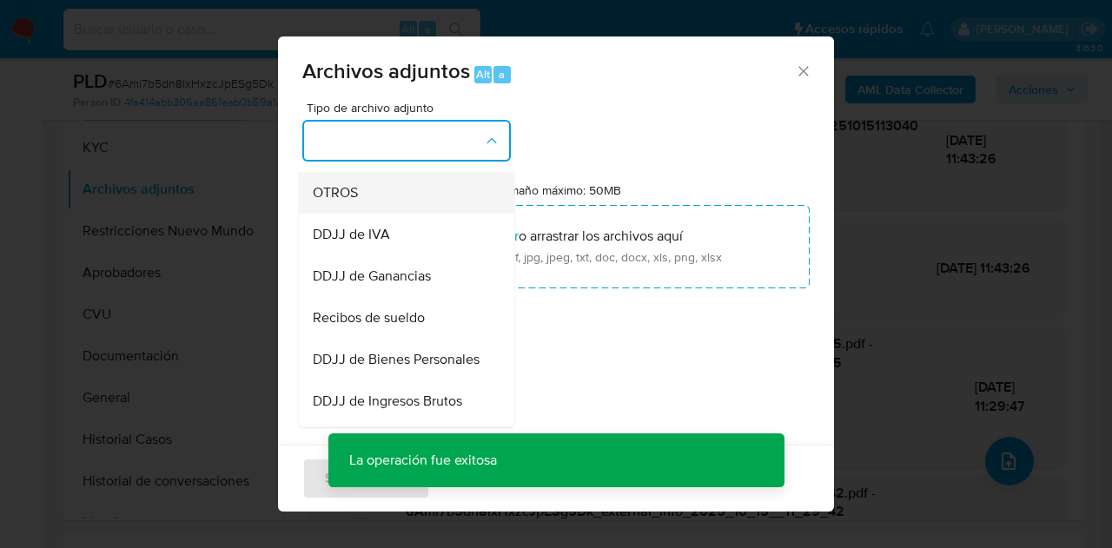
click at [372, 209] on div "OTROS" at bounding box center [401, 193] width 177 height 42
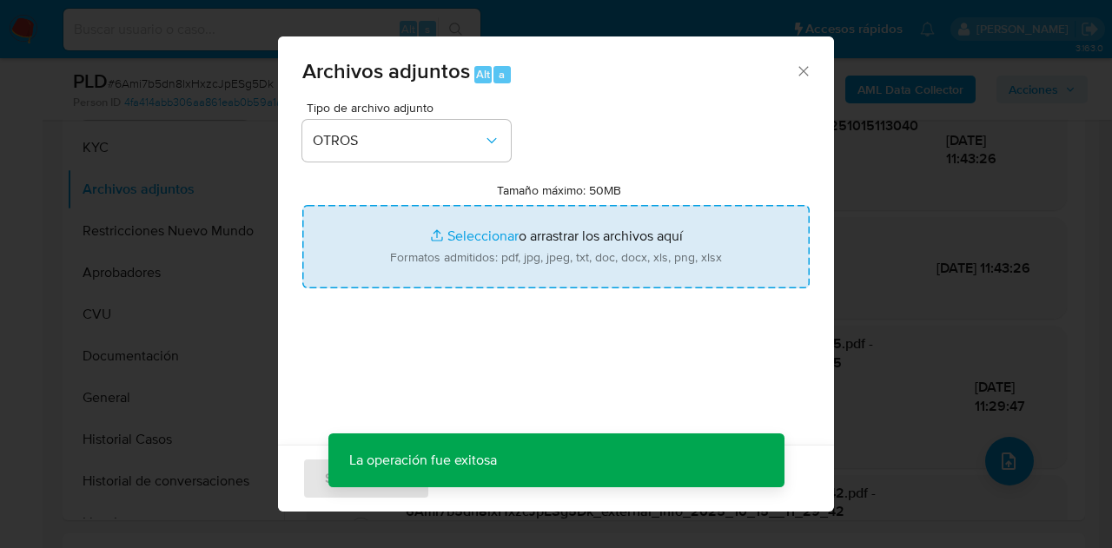
click at [490, 243] on input "Tamaño máximo: 50MB Seleccionar archivos" at bounding box center [556, 246] width 508 height 83
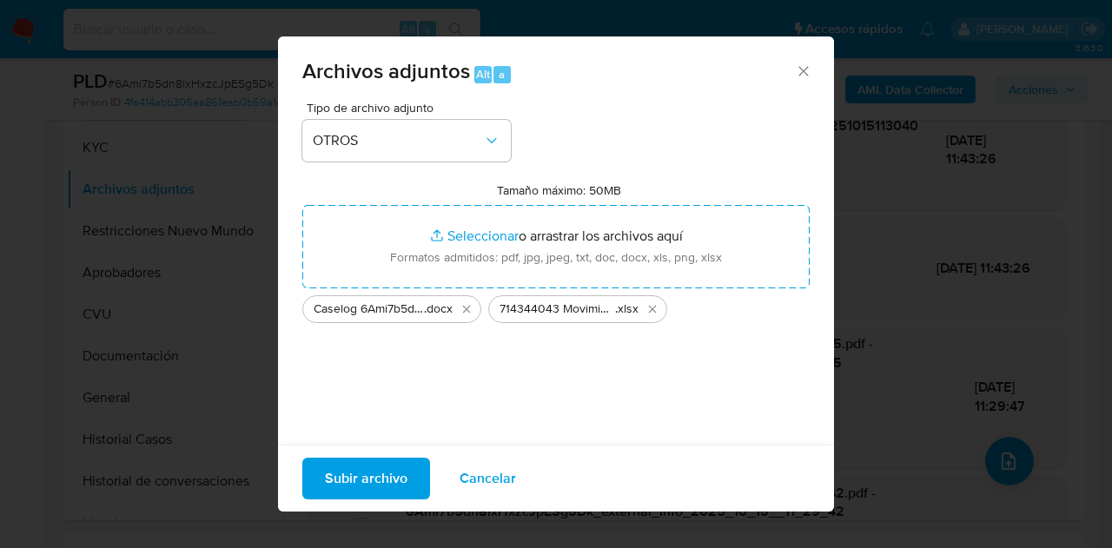
click at [351, 479] on span "Subir archivo" at bounding box center [366, 479] width 83 height 38
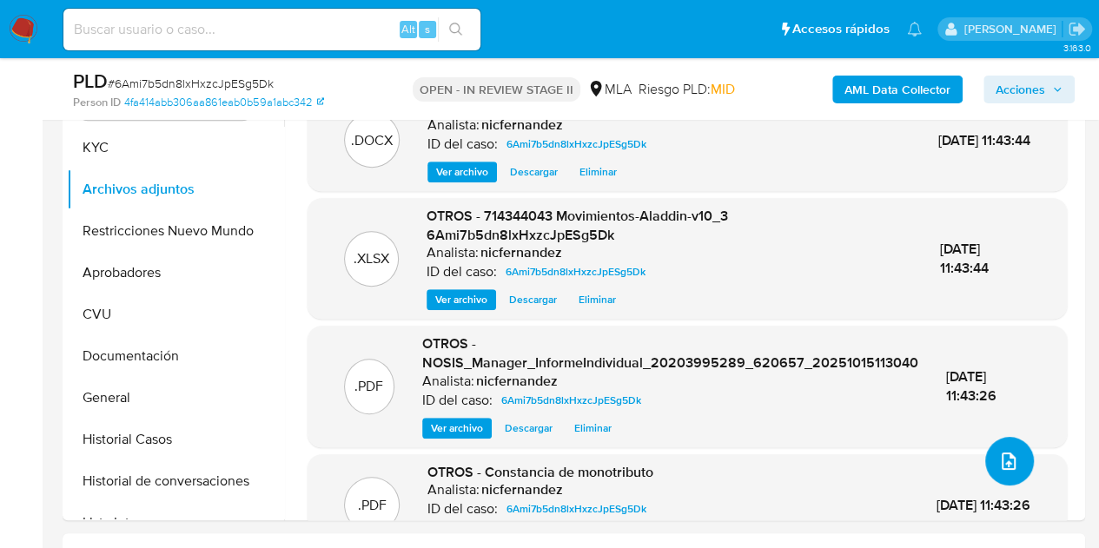
scroll to position [327, 0]
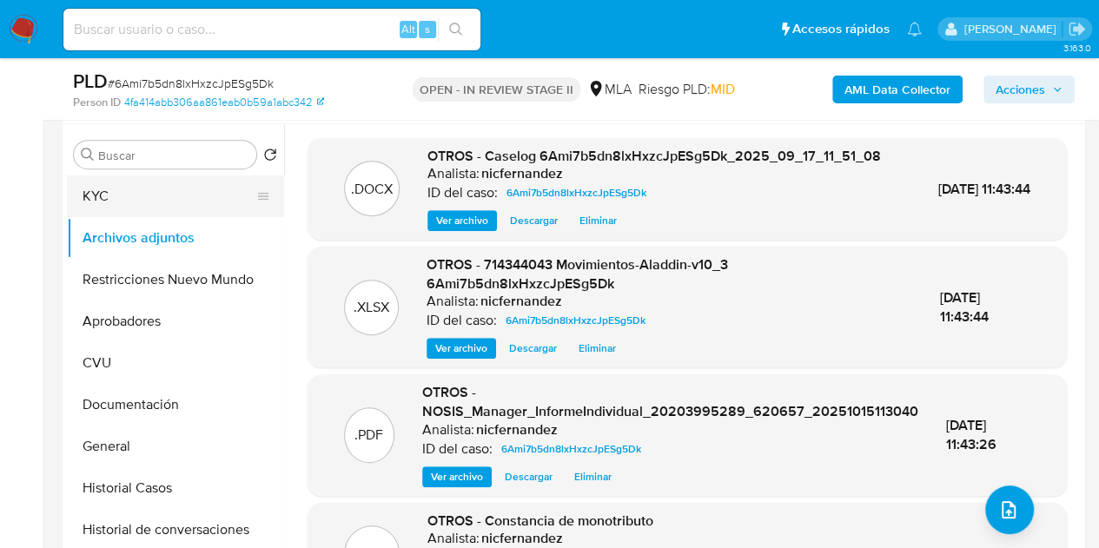
click at [143, 201] on button "KYC" at bounding box center [168, 197] width 203 height 42
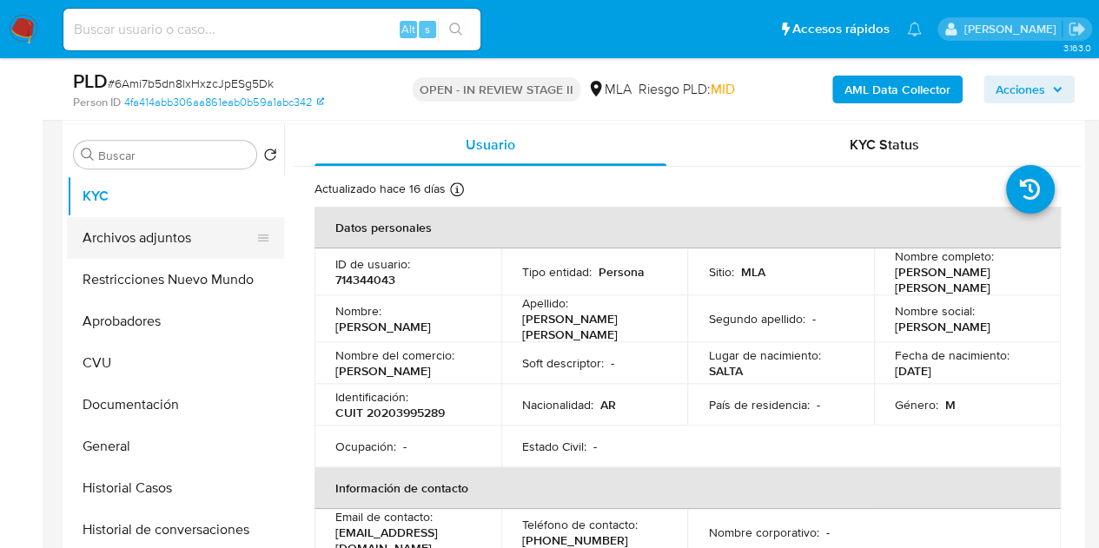
click at [151, 227] on button "Archivos adjuntos" at bounding box center [168, 238] width 203 height 42
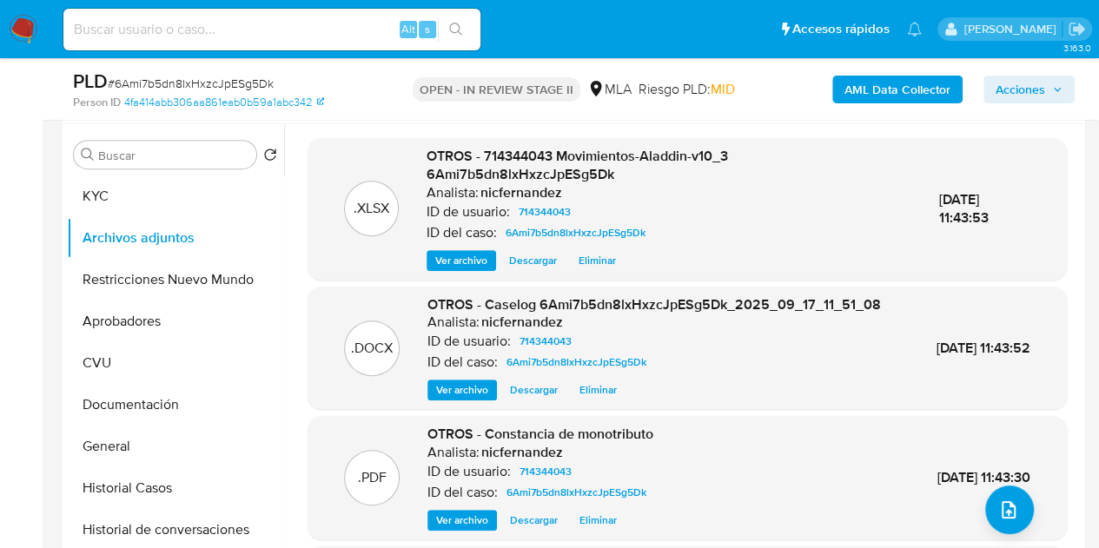
click at [381, 343] on div ".DOCX" at bounding box center [372, 349] width 56 height 56
click at [461, 399] on span "Ver archivo" at bounding box center [462, 389] width 52 height 17
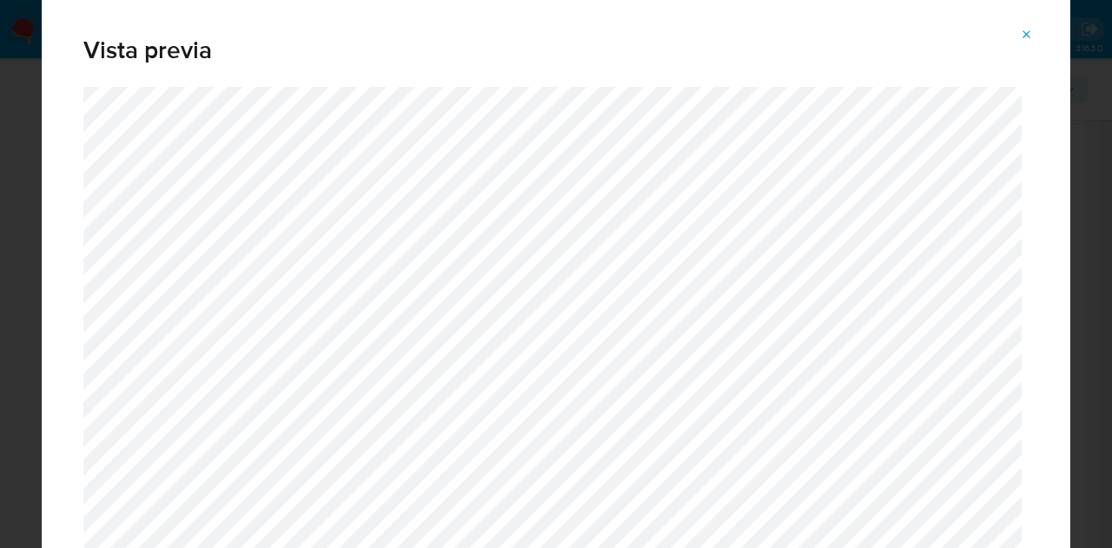
click at [1025, 34] on icon "Attachment preview" at bounding box center [1027, 35] width 14 height 14
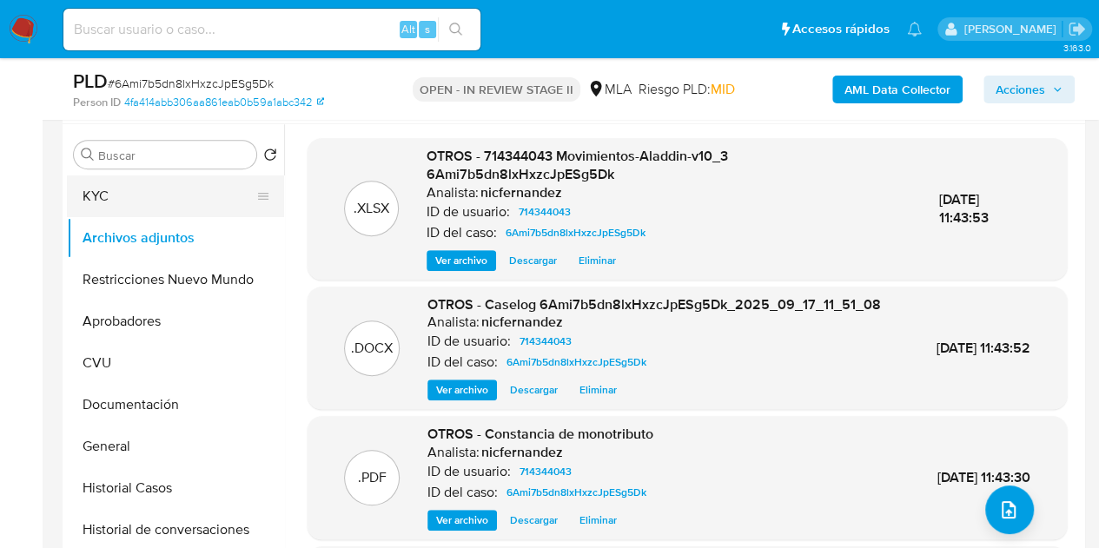
click at [129, 190] on button "KYC" at bounding box center [168, 197] width 203 height 42
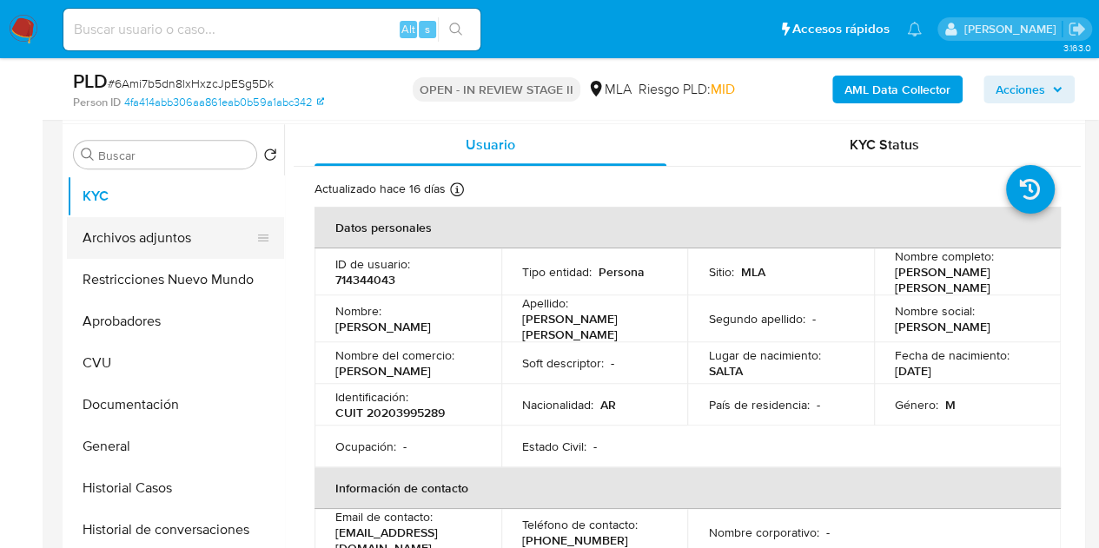
click at [150, 236] on button "Archivos adjuntos" at bounding box center [168, 238] width 203 height 42
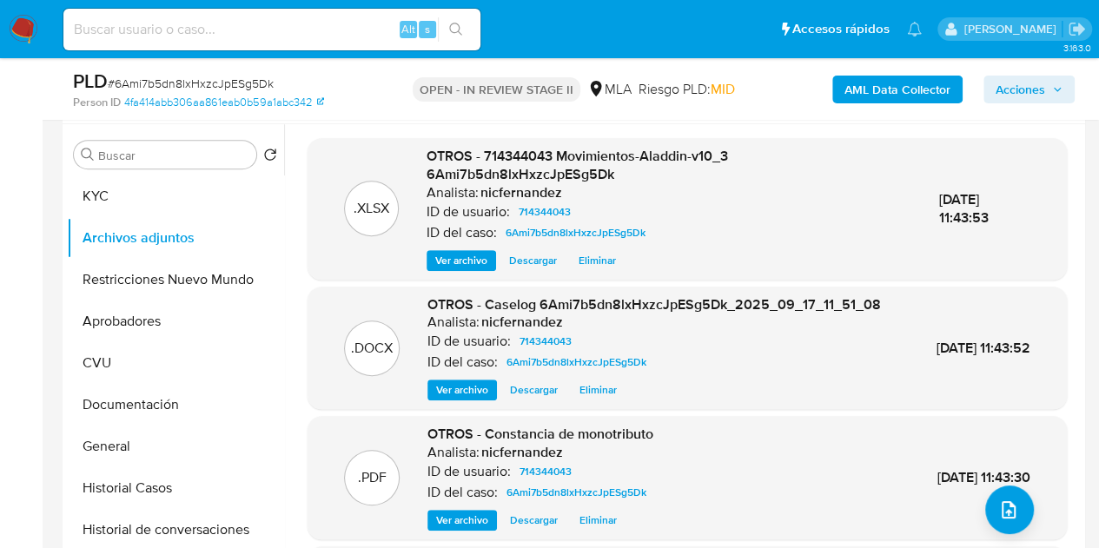
drag, startPoint x: 440, startPoint y: 145, endPoint x: 594, endPoint y: 145, distance: 153.8
click at [440, 146] on span "OTROS - 714344043 Movimientos-Aladdin-v10_3 6Ami7b5dn8lxHxzcJpESg5Dk" at bounding box center [578, 165] width 302 height 39
click at [994, 93] on button "Acciones" at bounding box center [1029, 90] width 91 height 28
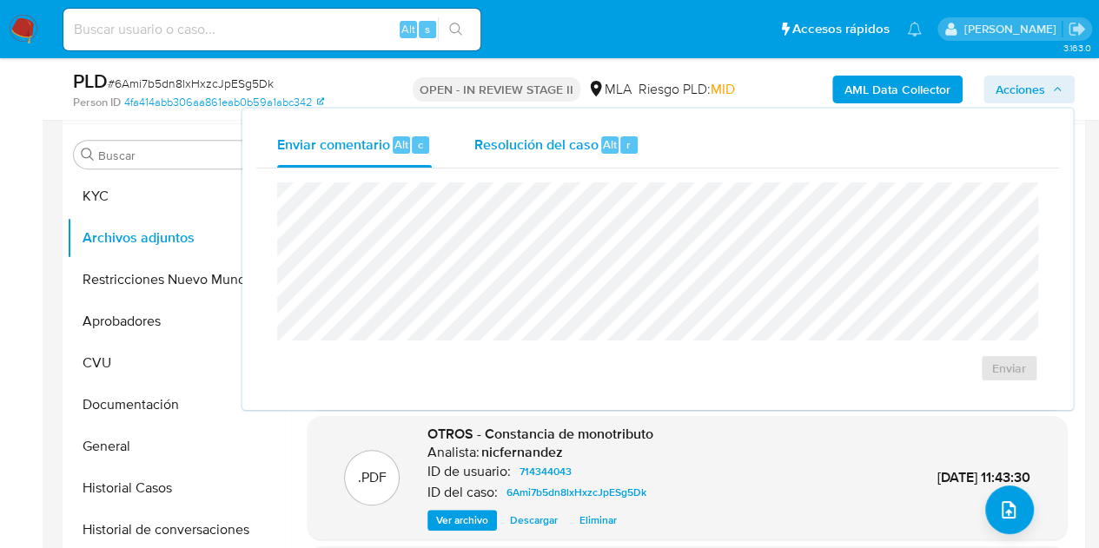
click at [594, 147] on span "Resolución del caso" at bounding box center [536, 144] width 124 height 20
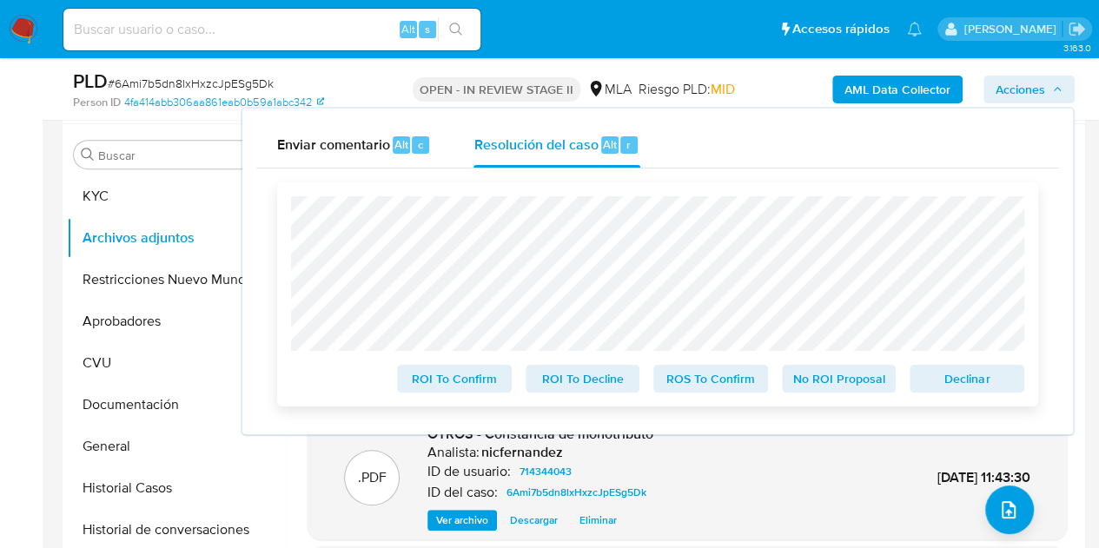
click at [964, 384] on span "Declinar" at bounding box center [967, 379] width 90 height 24
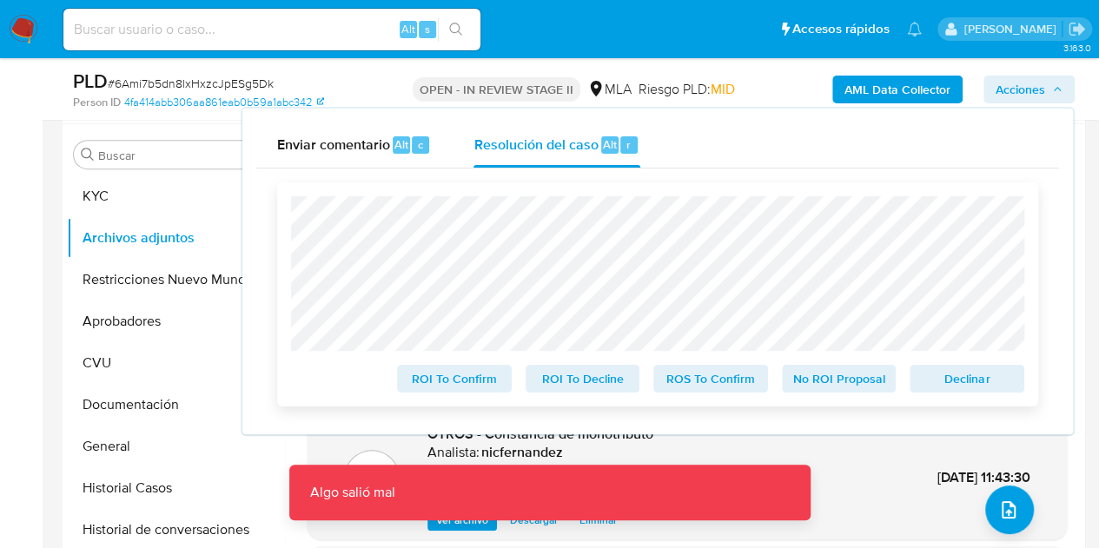
click at [962, 379] on span "Declinar" at bounding box center [967, 379] width 90 height 24
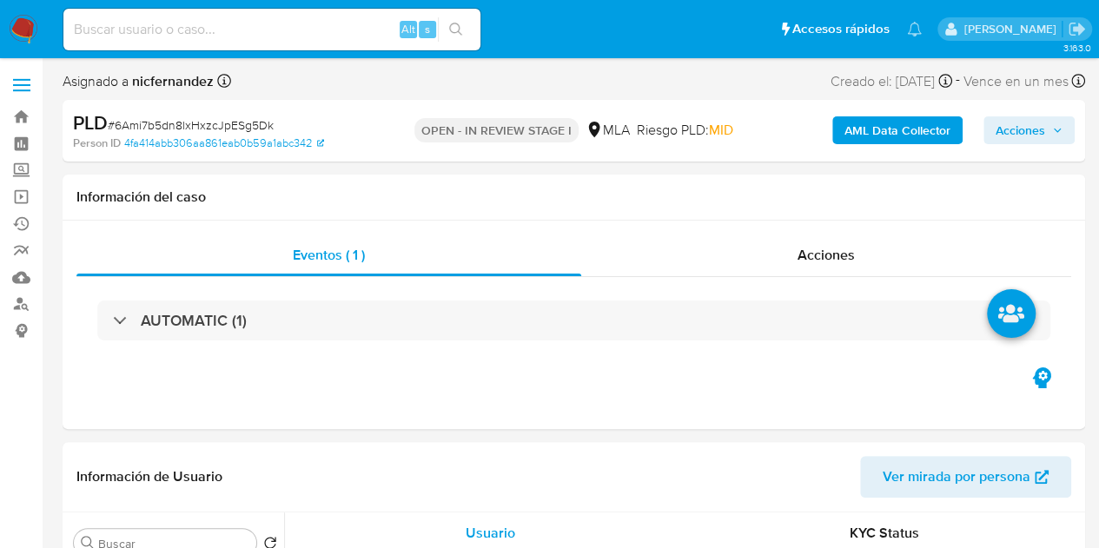
select select "10"
click at [1011, 129] on span "Acciones" at bounding box center [1021, 130] width 50 height 28
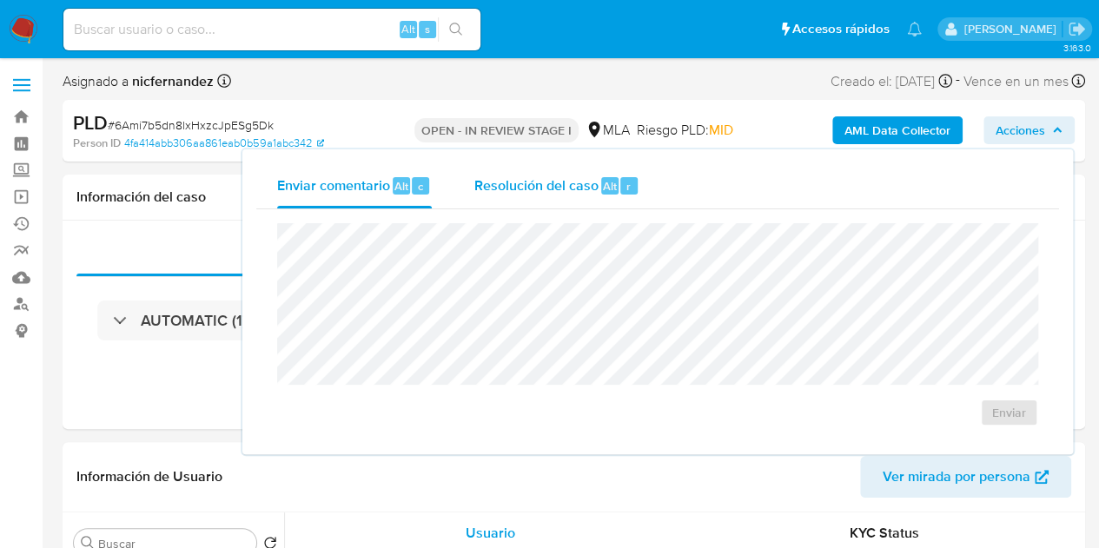
click at [586, 194] on span "Resolución del caso" at bounding box center [536, 186] width 124 height 20
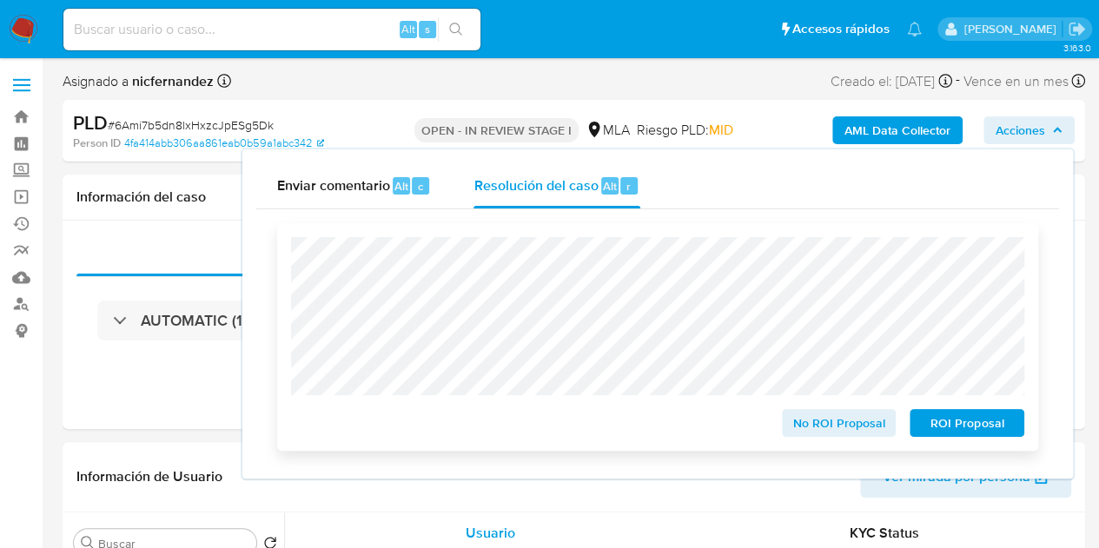
click at [952, 430] on span "ROI Proposal" at bounding box center [967, 423] width 90 height 24
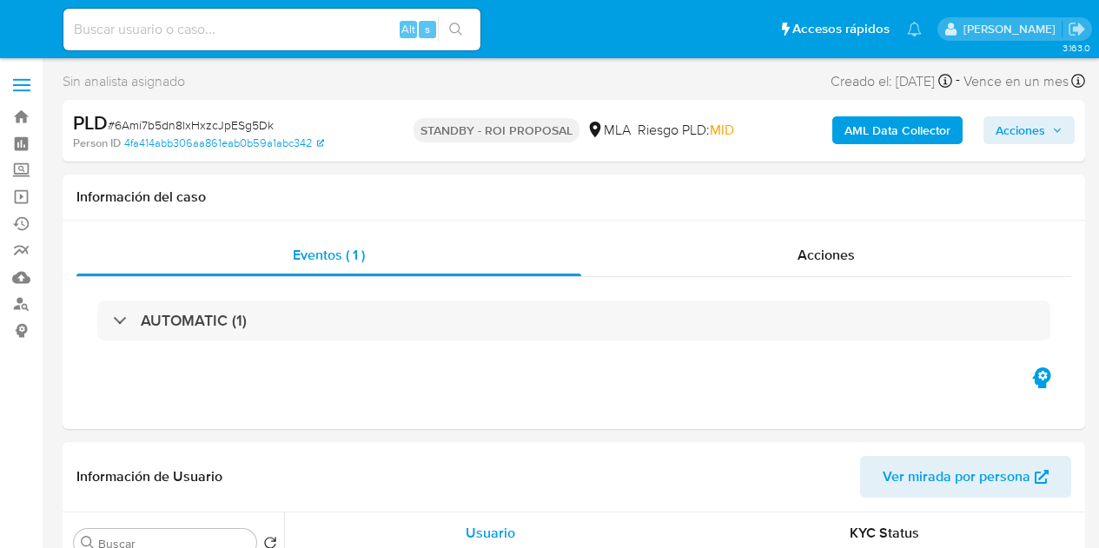
select select "10"
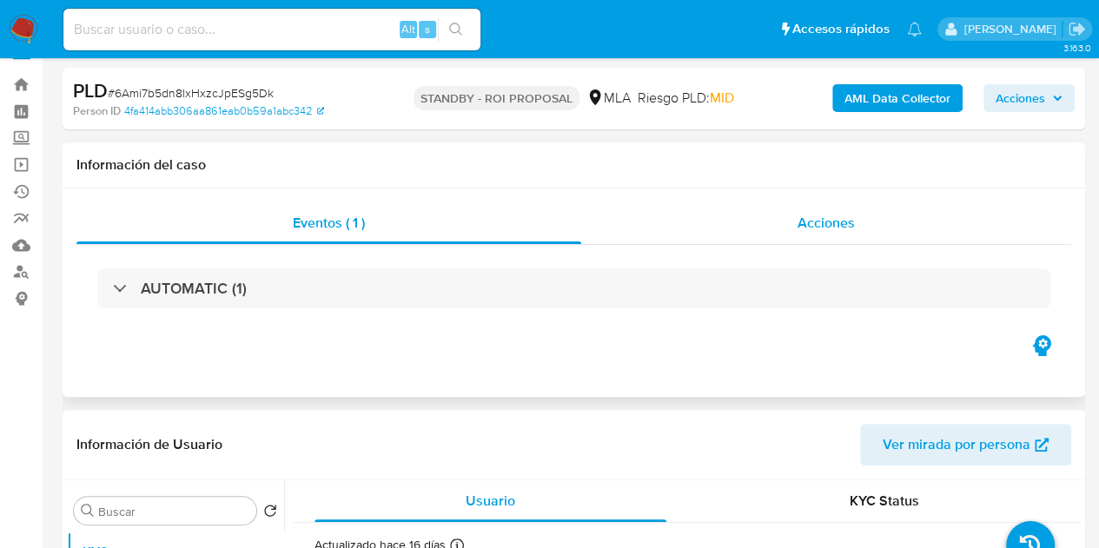
click at [869, 232] on div "Acciones" at bounding box center [826, 223] width 490 height 42
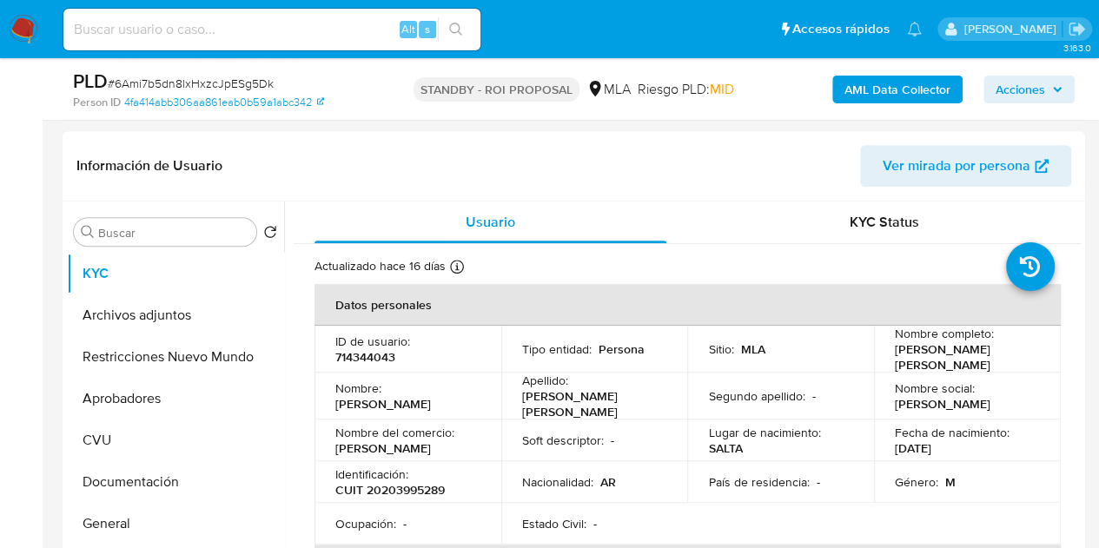
scroll to position [398, 0]
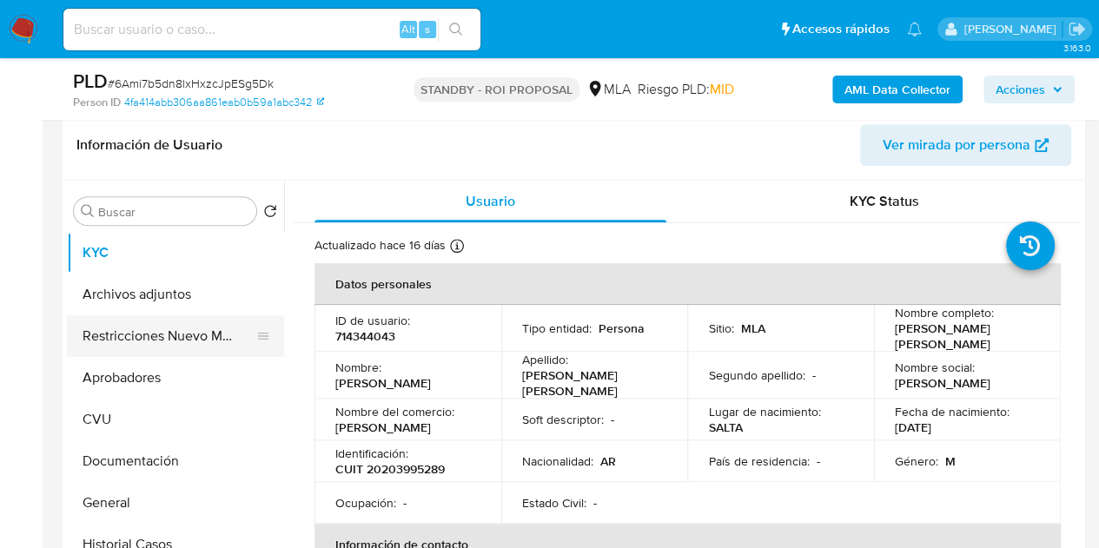
click at [89, 333] on button "Restricciones Nuevo Mundo" at bounding box center [168, 336] width 203 height 42
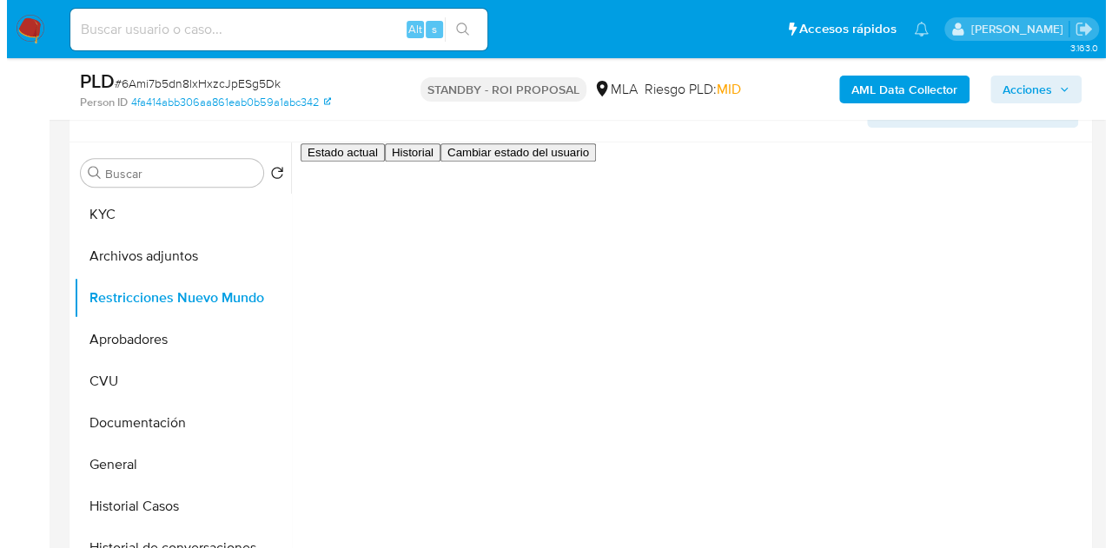
scroll to position [443, 0]
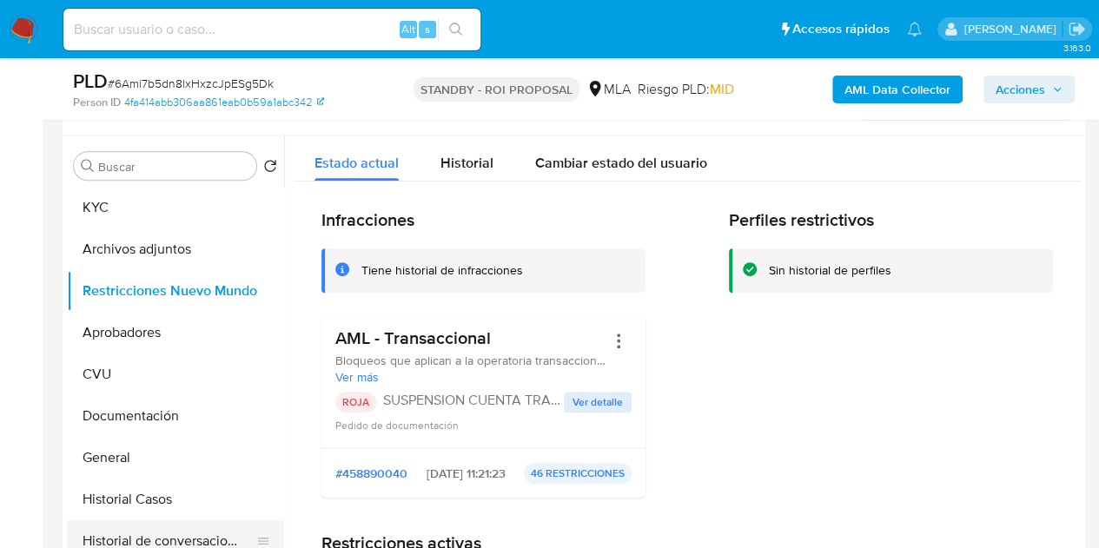
click at [158, 525] on button "Historial de conversaciones" at bounding box center [168, 542] width 203 height 42
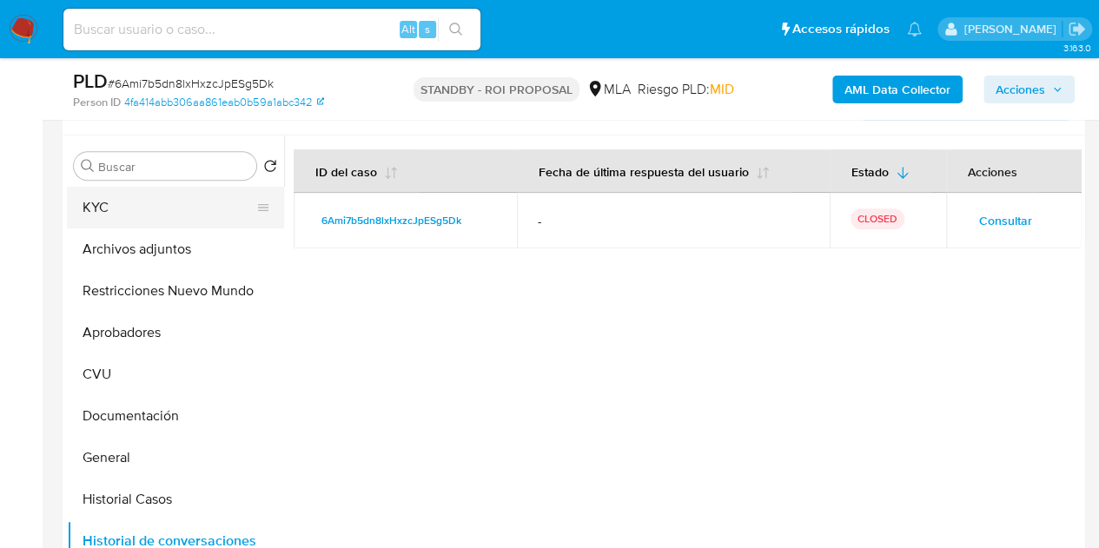
click at [135, 216] on button "KYC" at bounding box center [168, 208] width 203 height 42
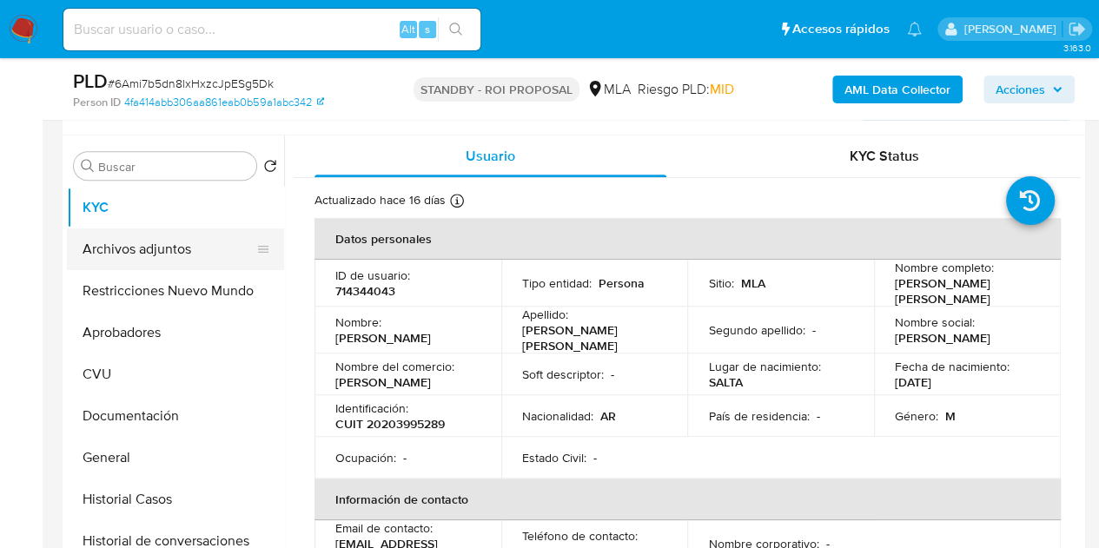
click at [136, 258] on button "Archivos adjuntos" at bounding box center [168, 250] width 203 height 42
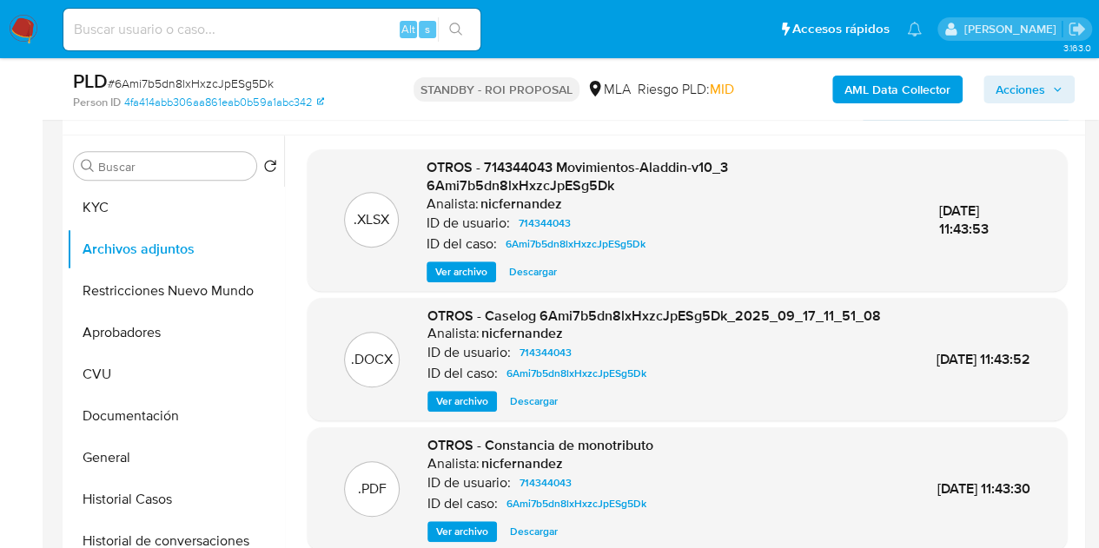
click at [465, 403] on div "OTROS - Caselog 6Ami7b5dn8lxHxzcJpESg5Dk_2025_09_17_11_51_08 Analista: nicferna…" at bounding box center [655, 360] width 454 height 106
click at [461, 410] on span "Ver archivo" at bounding box center [462, 401] width 52 height 17
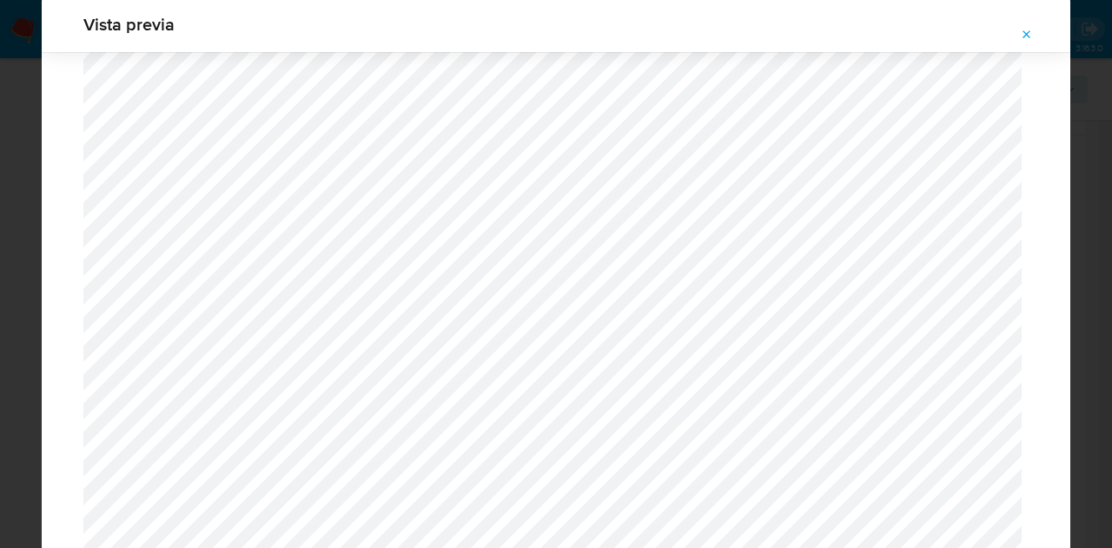
scroll to position [2165, 0]
click at [1031, 35] on icon "Attachment preview" at bounding box center [1027, 35] width 14 height 14
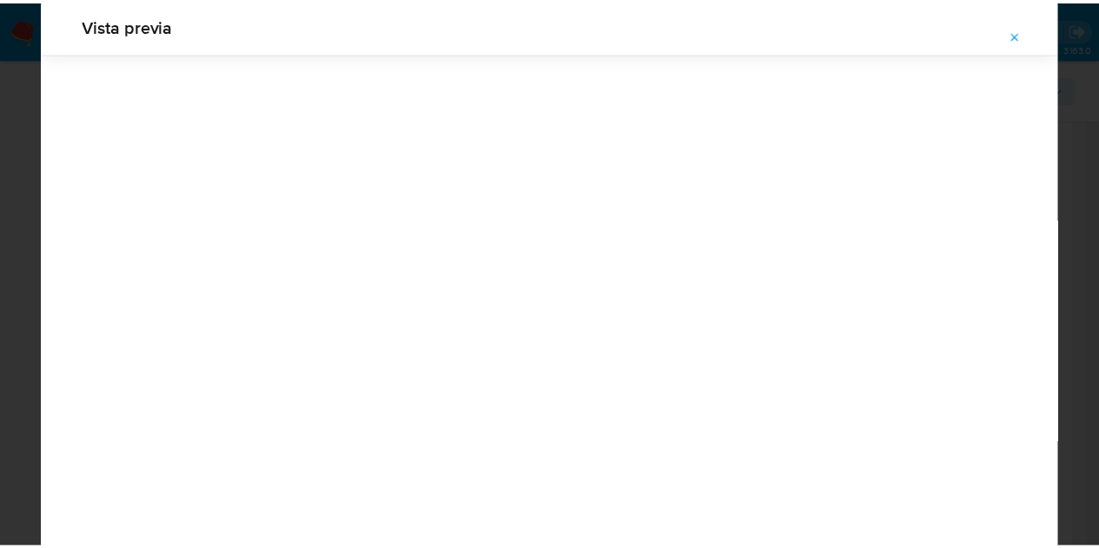
scroll to position [56, 0]
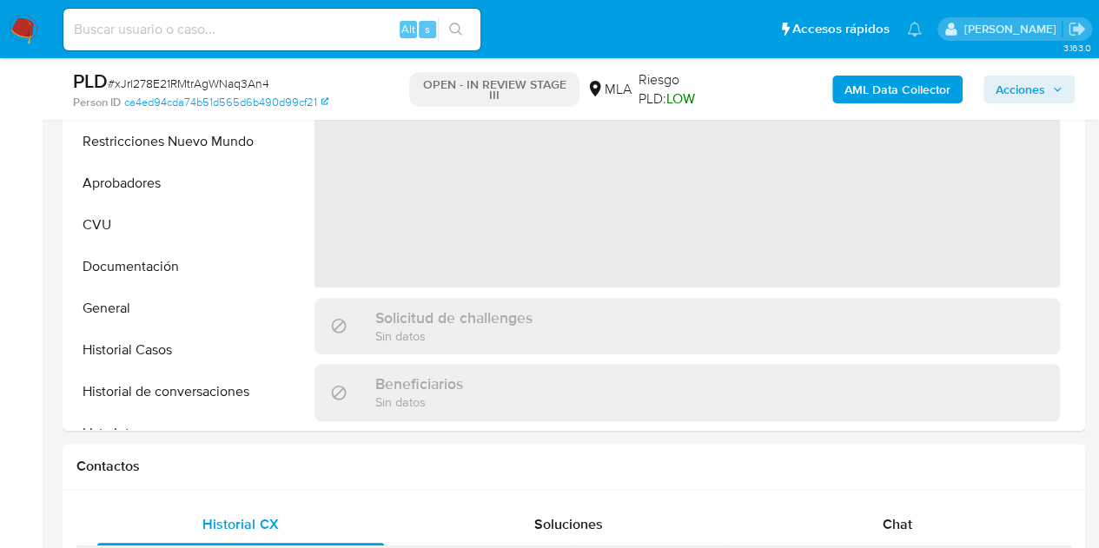
select select "10"
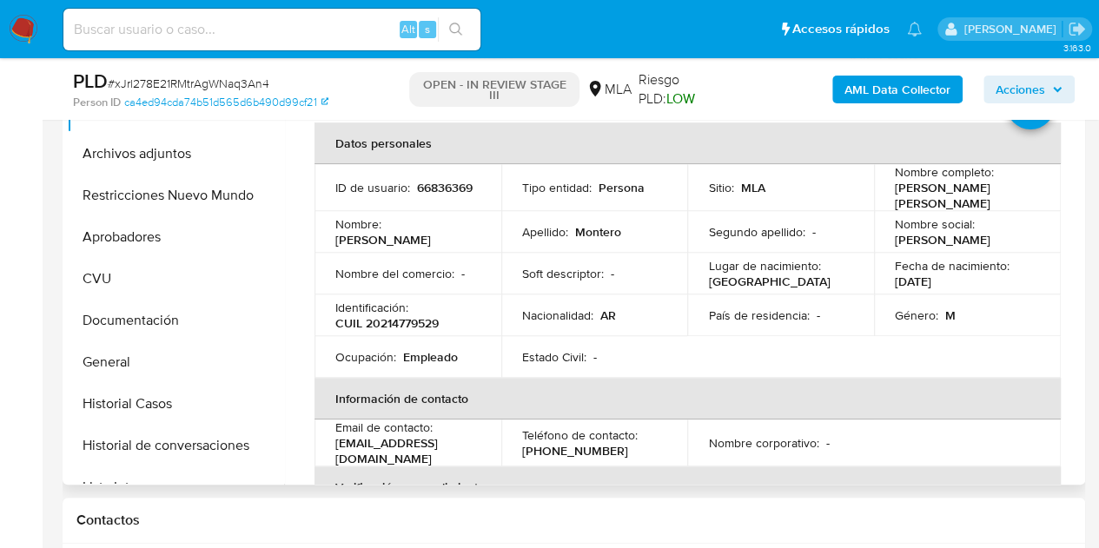
scroll to position [351, 0]
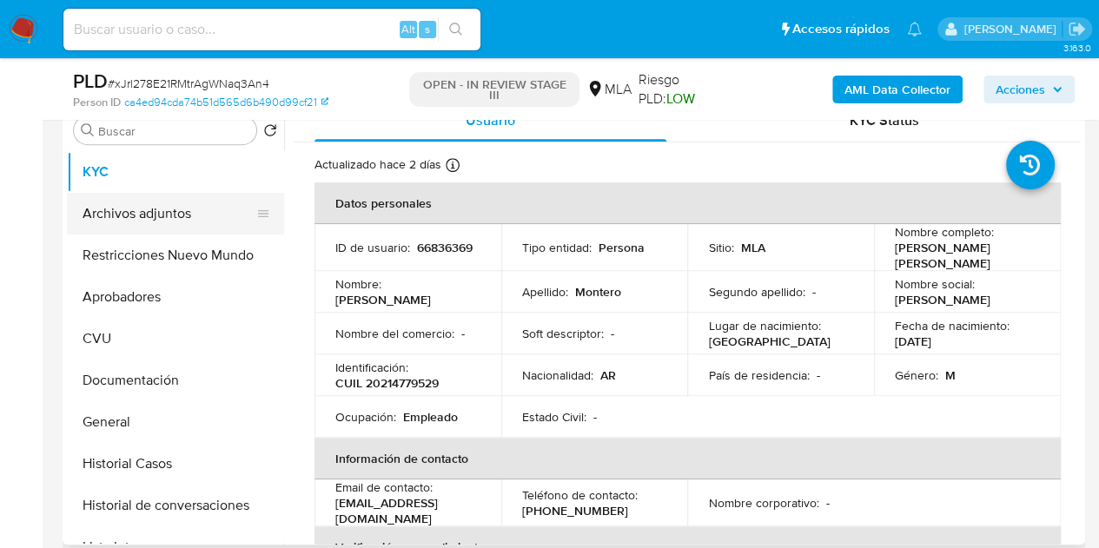
click at [120, 205] on button "Archivos adjuntos" at bounding box center [168, 214] width 203 height 42
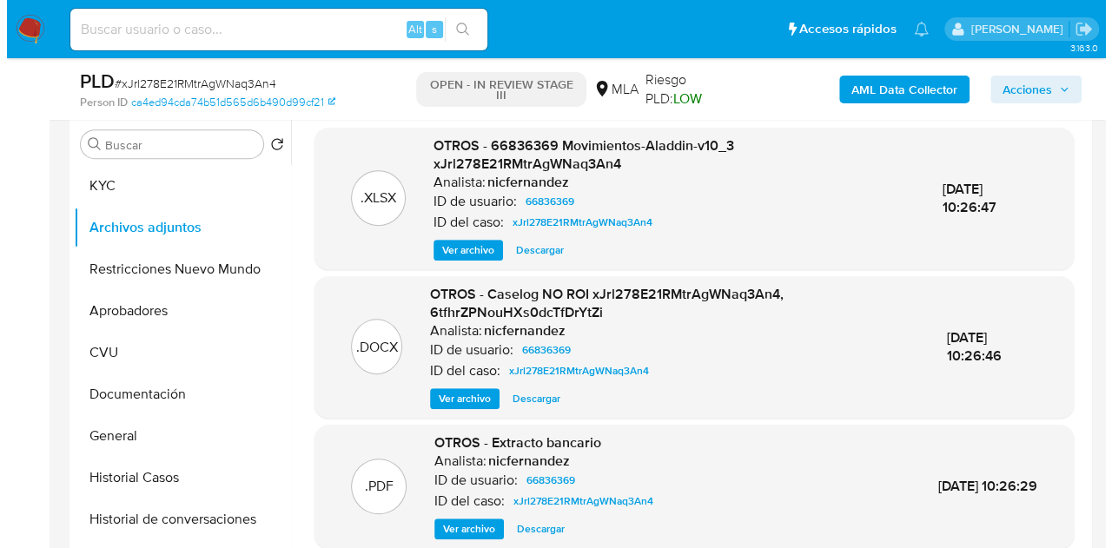
scroll to position [341, 0]
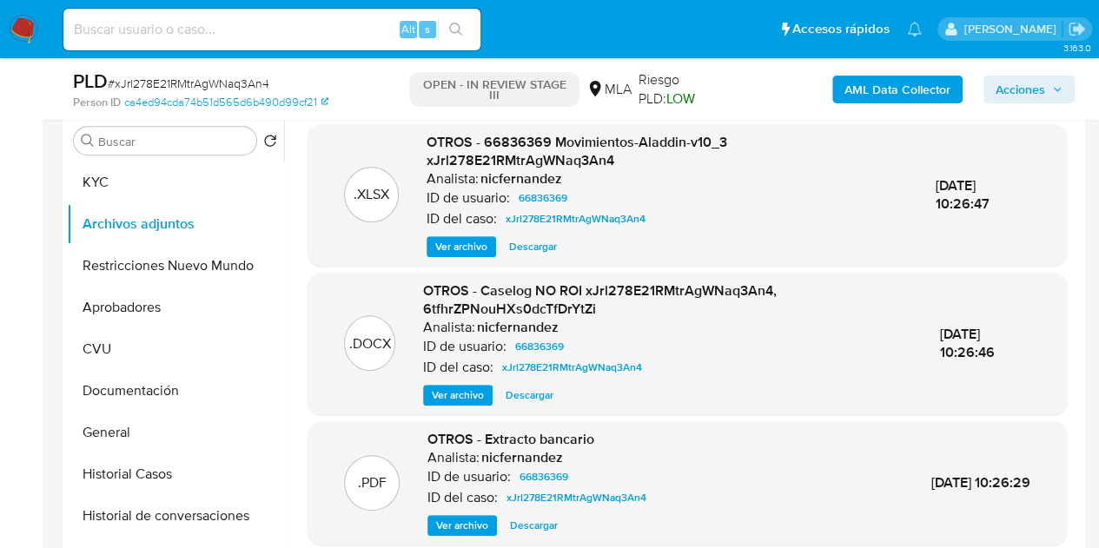
click at [440, 387] on span "Ver archivo" at bounding box center [458, 395] width 52 height 17
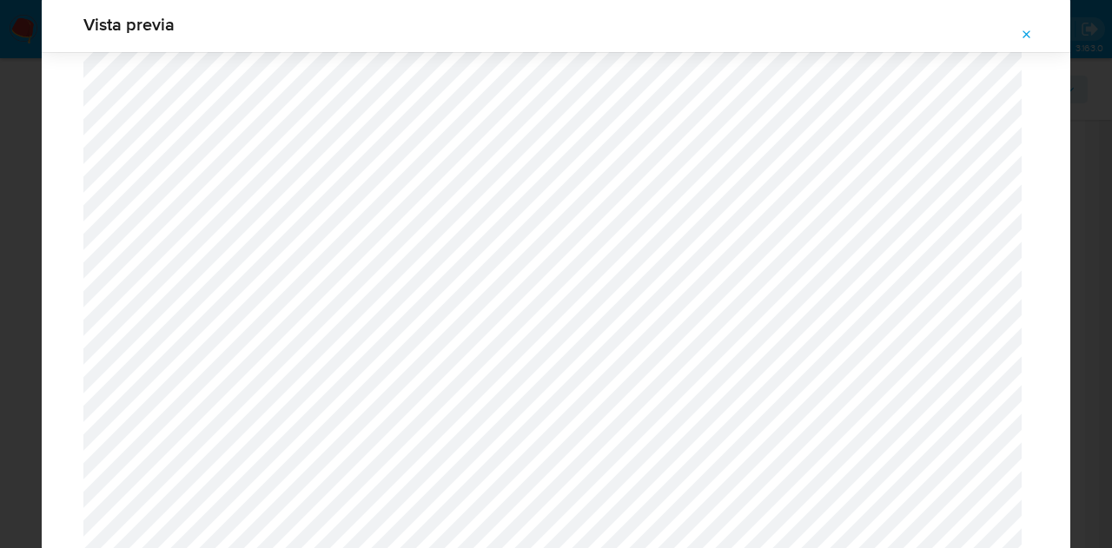
click at [1033, 27] on span "Attachment preview" at bounding box center [1027, 35] width 14 height 24
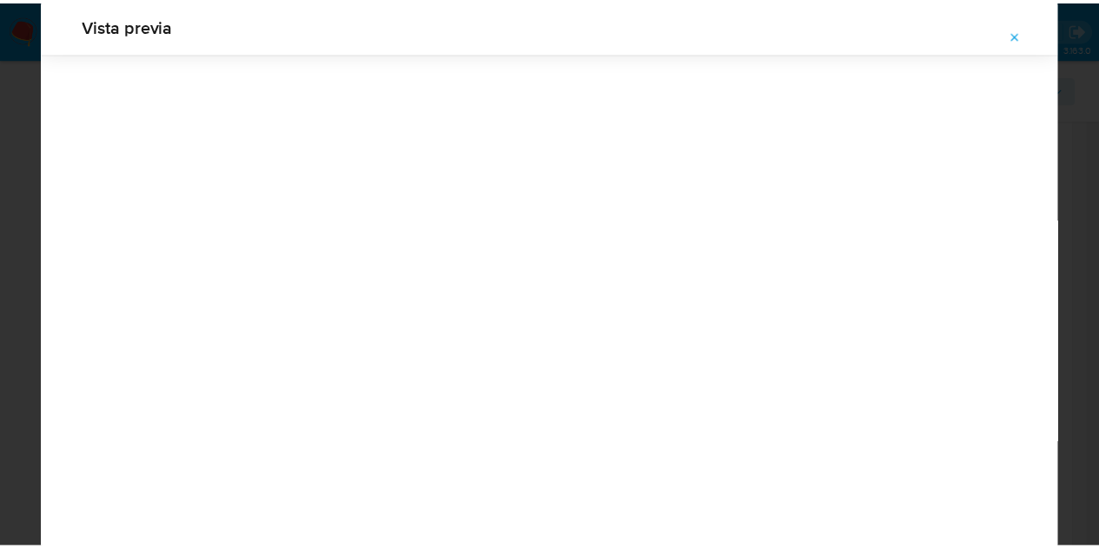
scroll to position [56, 0]
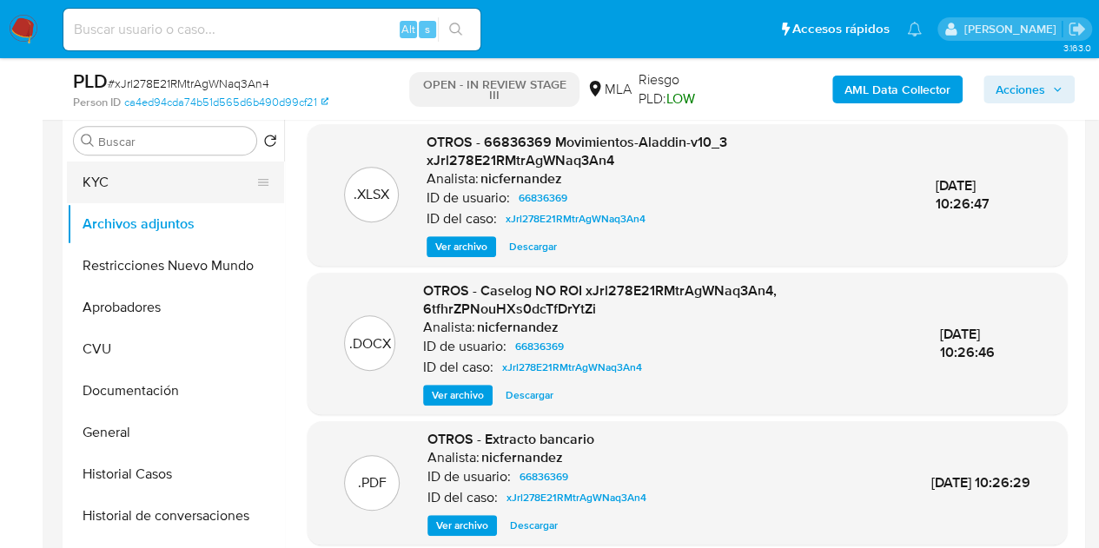
click at [139, 175] on button "KYC" at bounding box center [168, 183] width 203 height 42
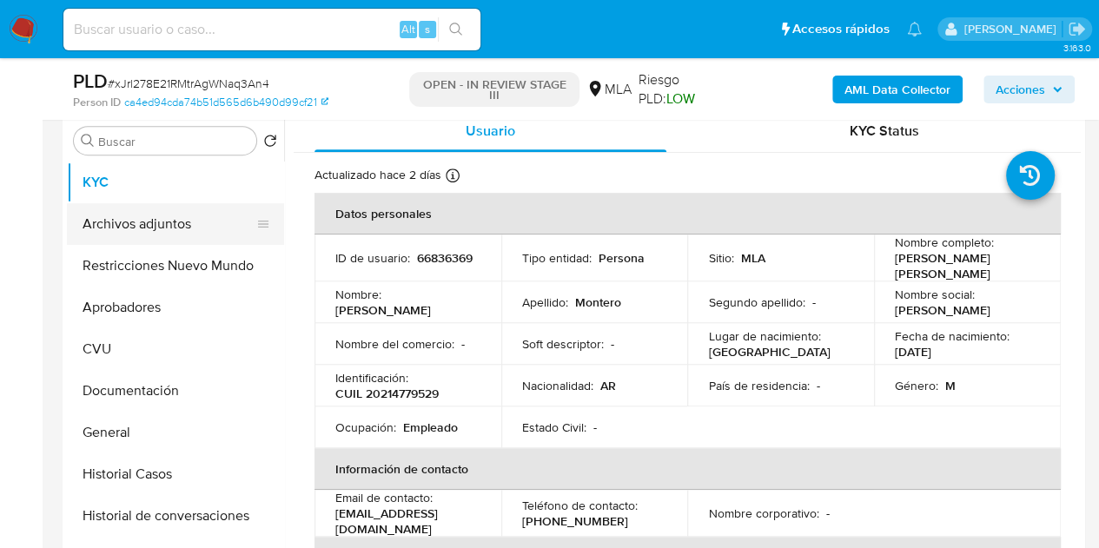
click at [149, 220] on button "Archivos adjuntos" at bounding box center [168, 224] width 203 height 42
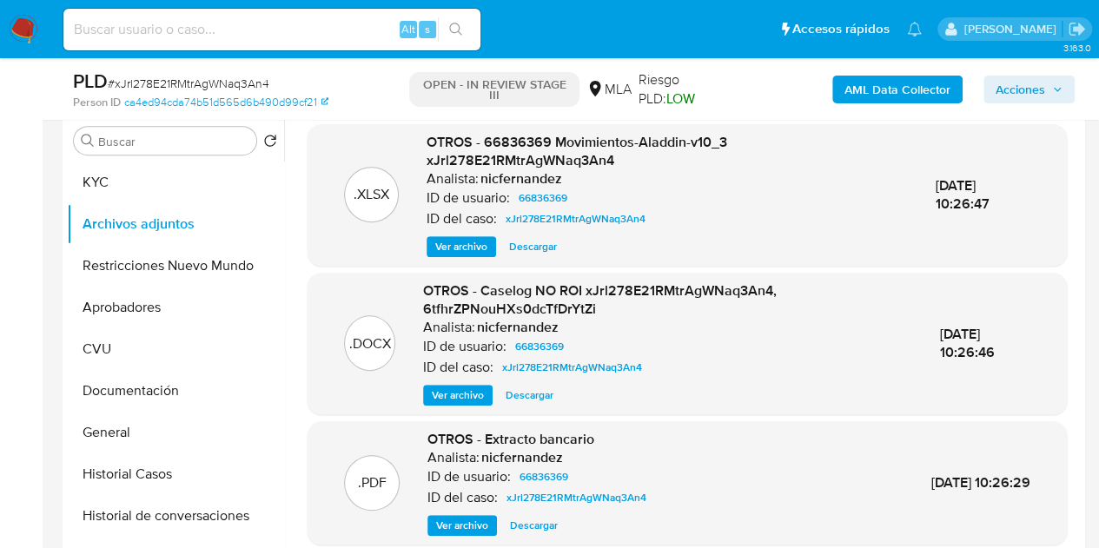
click at [464, 378] on div "OTROS - Caselog NO ROI xJrl278E21RMtrAgWNaq3An4, 6tfhrZPNouHXs0dcTfDrYtZi Anali…" at bounding box center [667, 344] width 489 height 124
click at [452, 397] on span "Ver archivo" at bounding box center [458, 395] width 52 height 17
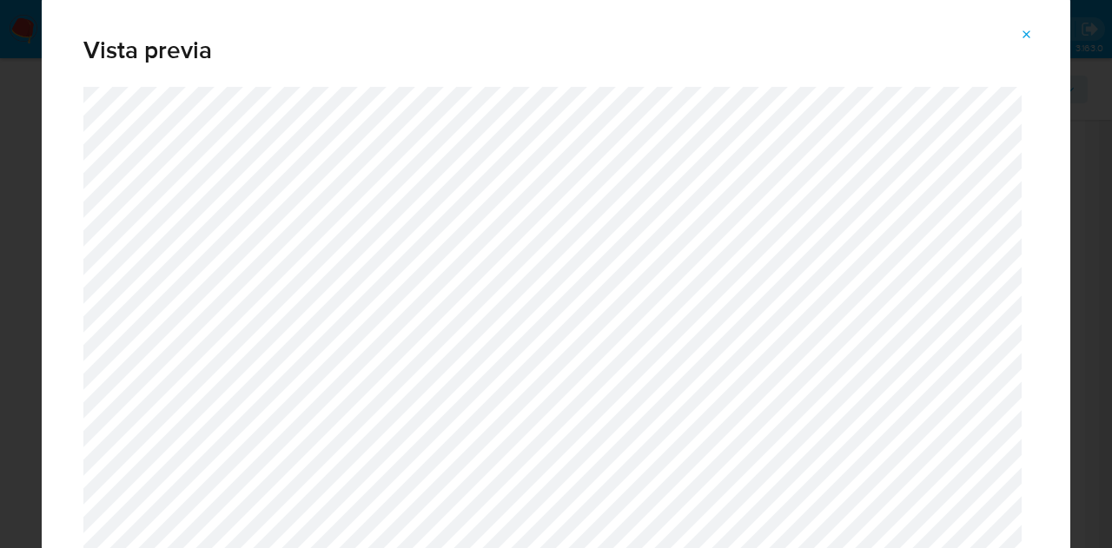
click at [1032, 39] on icon "Attachment preview" at bounding box center [1027, 35] width 14 height 14
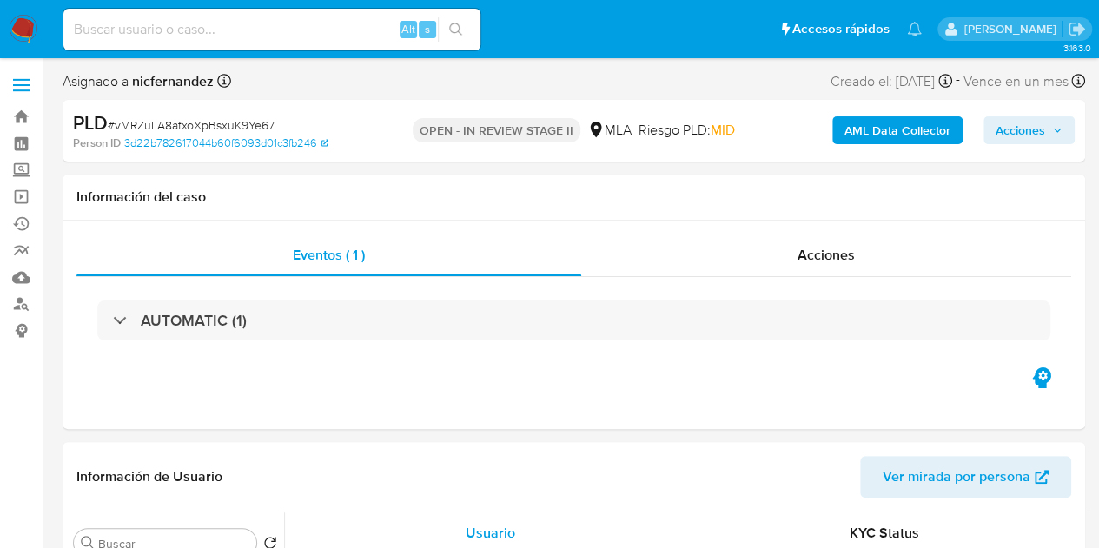
select select "10"
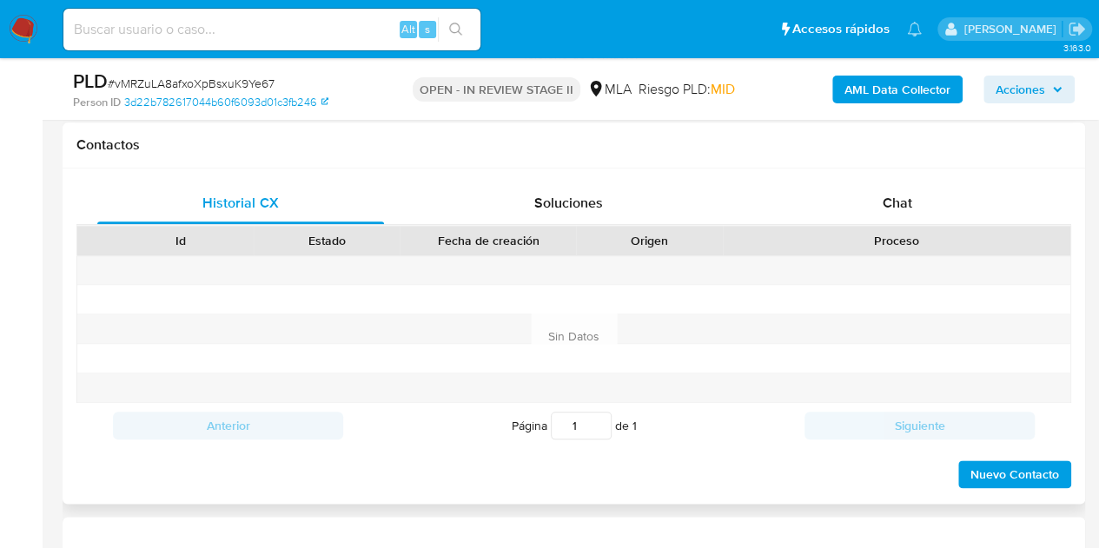
scroll to position [829, 0]
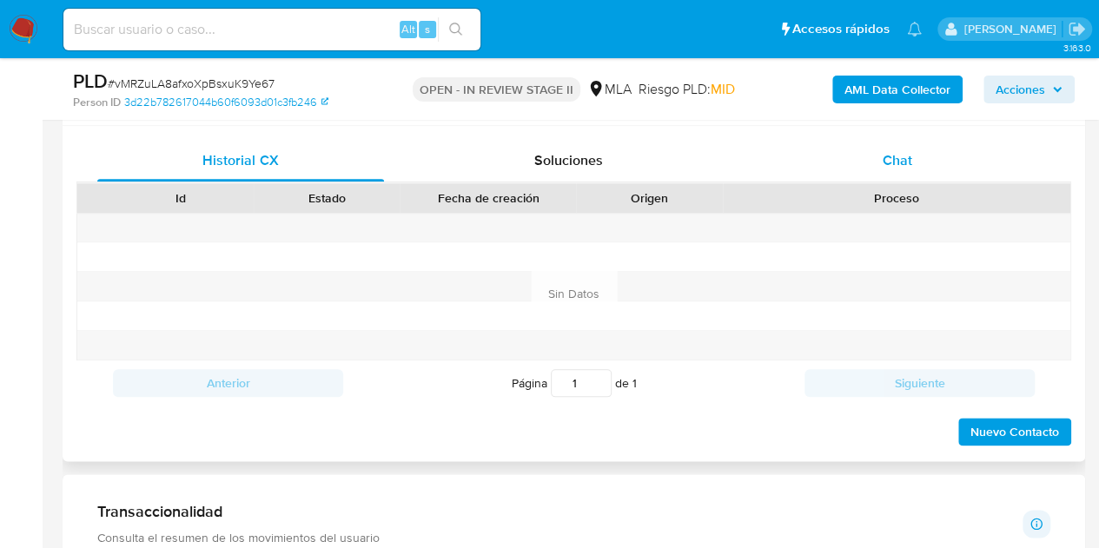
click at [883, 150] on span "Chat" at bounding box center [898, 160] width 30 height 20
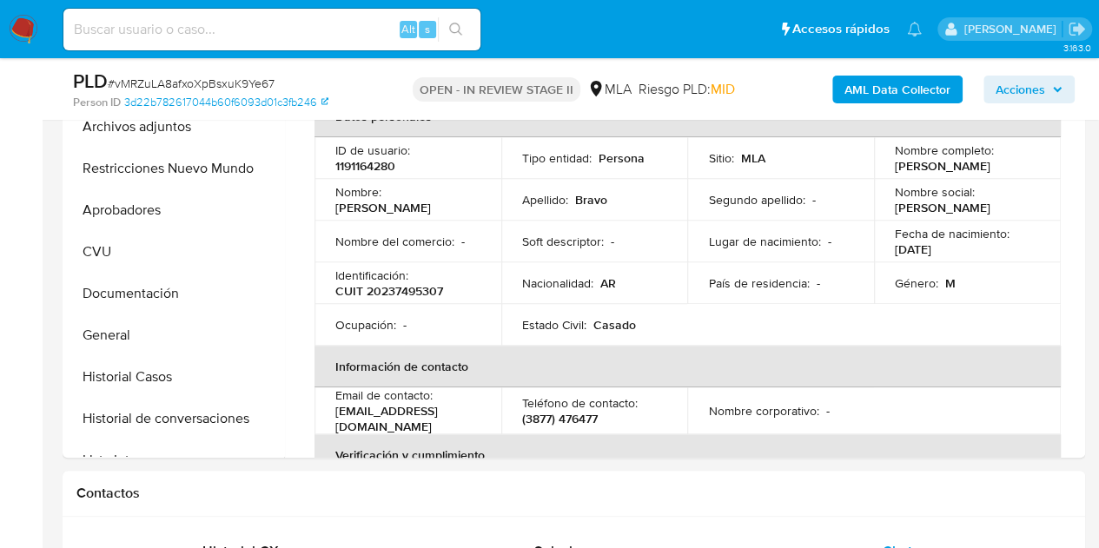
scroll to position [389, 0]
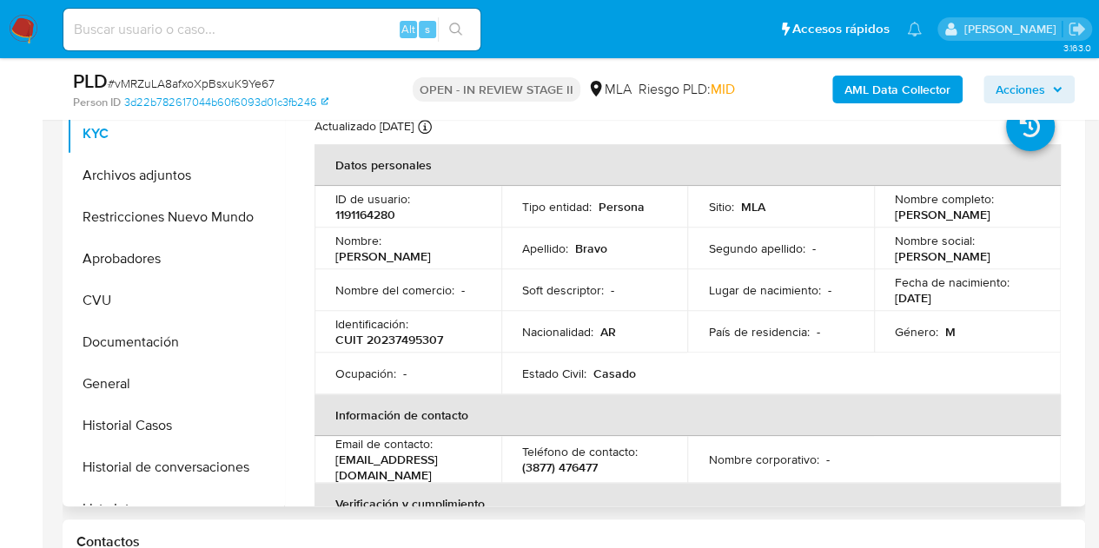
click at [356, 314] on td "Identificación : CUIT 20237495307" at bounding box center [408, 332] width 187 height 42
click at [184, 169] on button "Archivos adjuntos" at bounding box center [168, 176] width 203 height 42
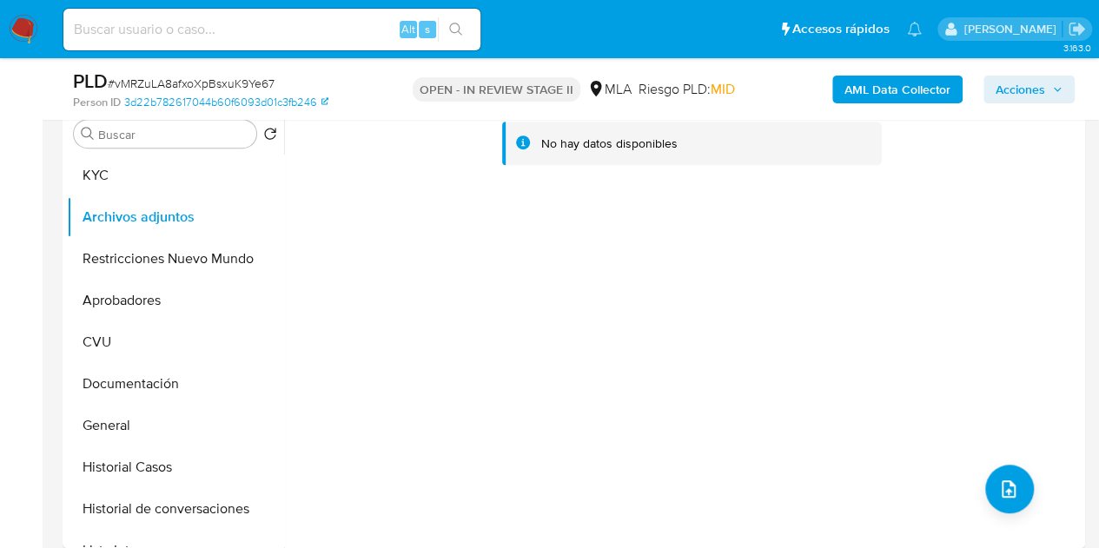
scroll to position [310, 0]
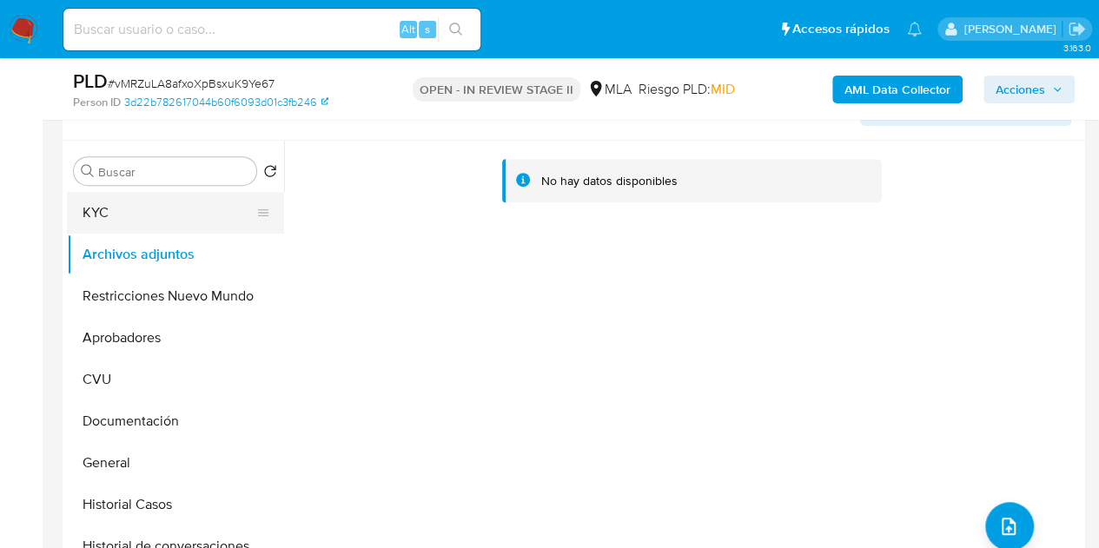
click at [149, 222] on button "KYC" at bounding box center [168, 213] width 203 height 42
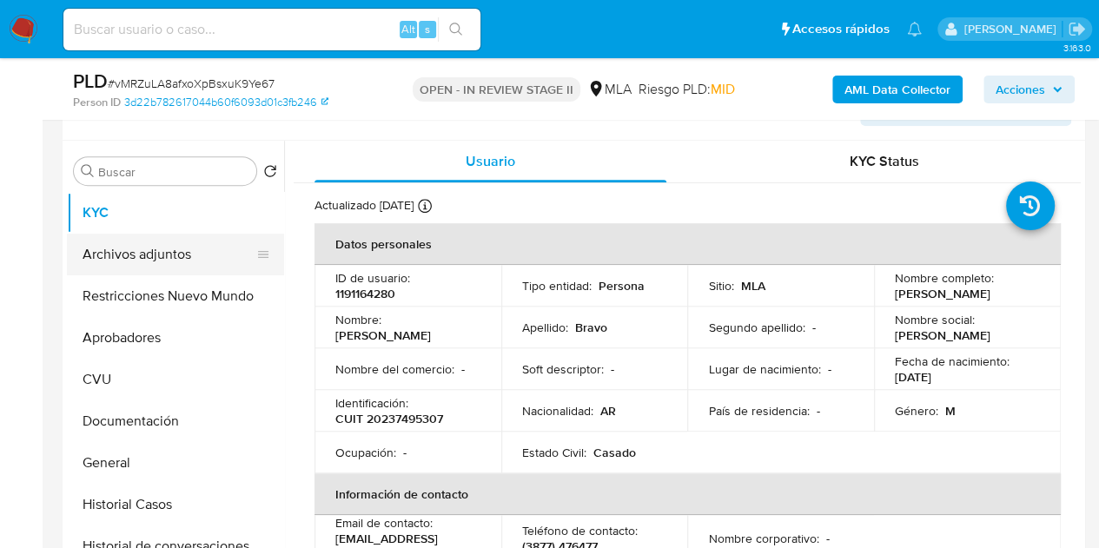
click at [132, 269] on button "Archivos adjuntos" at bounding box center [168, 255] width 203 height 42
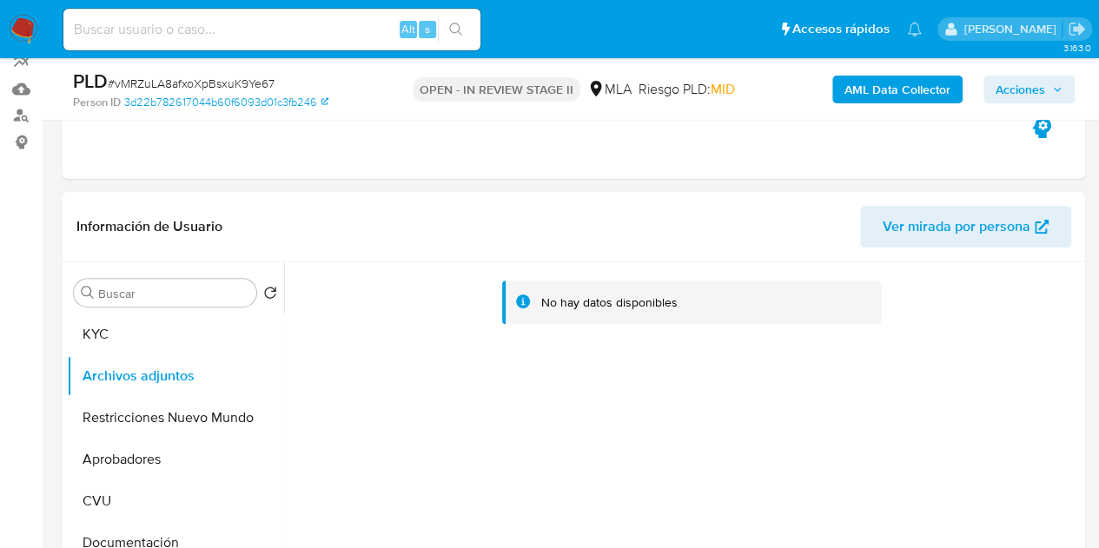
scroll to position [196, 0]
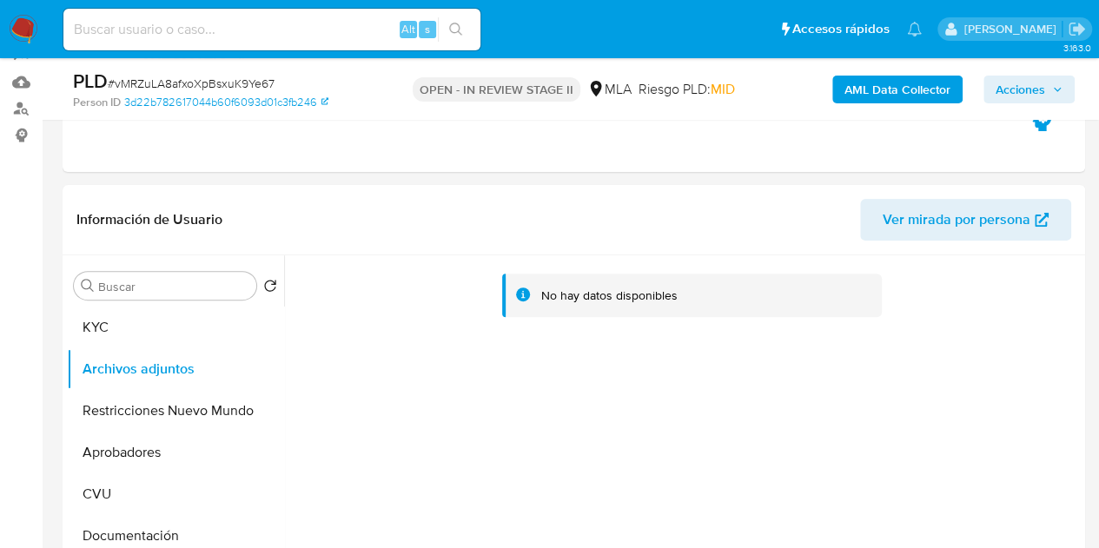
click at [879, 101] on b "AML Data Collector" at bounding box center [898, 90] width 106 height 28
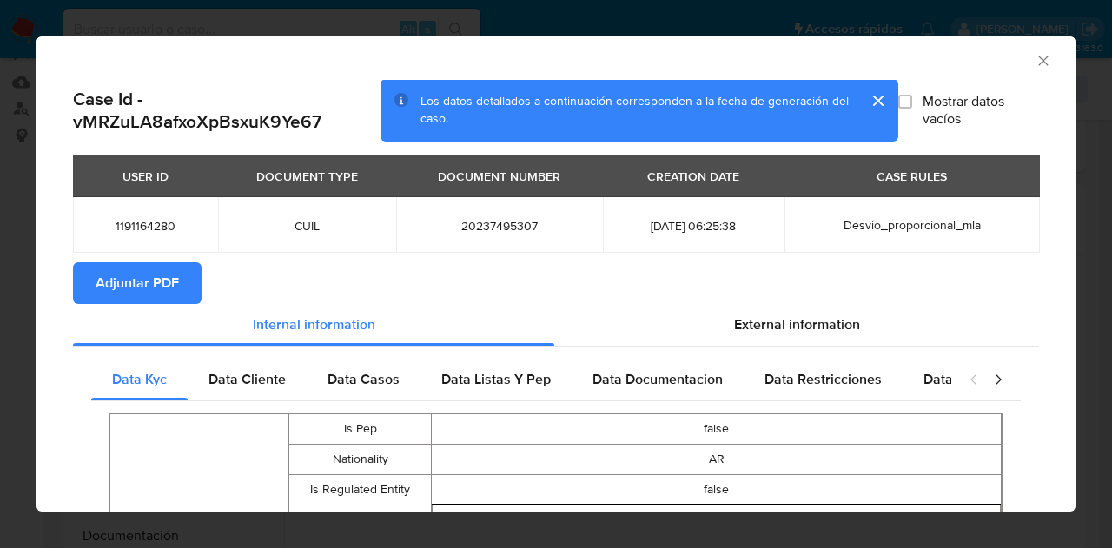
click at [160, 270] on span "Adjuntar PDF" at bounding box center [137, 283] width 83 height 38
click at [1035, 65] on icon "Cerrar ventana" at bounding box center [1043, 60] width 17 height 17
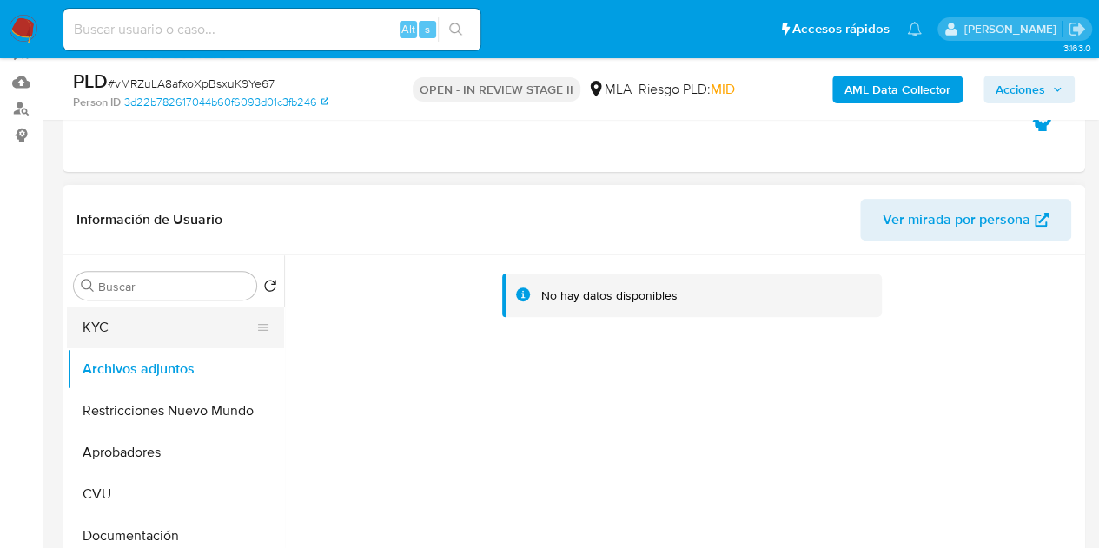
click at [163, 328] on button "KYC" at bounding box center [168, 328] width 203 height 42
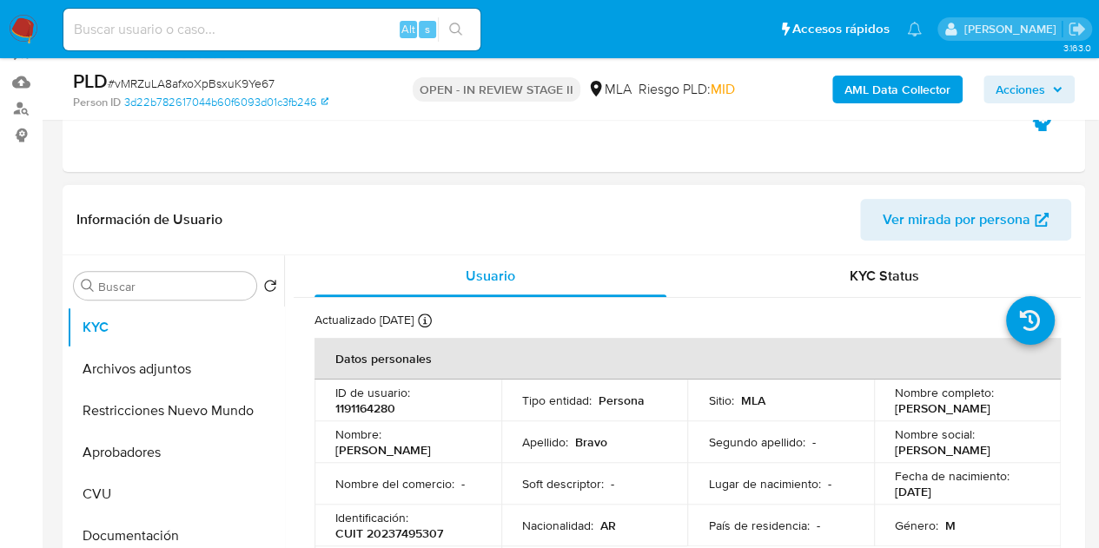
click at [512, 508] on td "Nacionalidad : AR" at bounding box center [594, 526] width 187 height 42
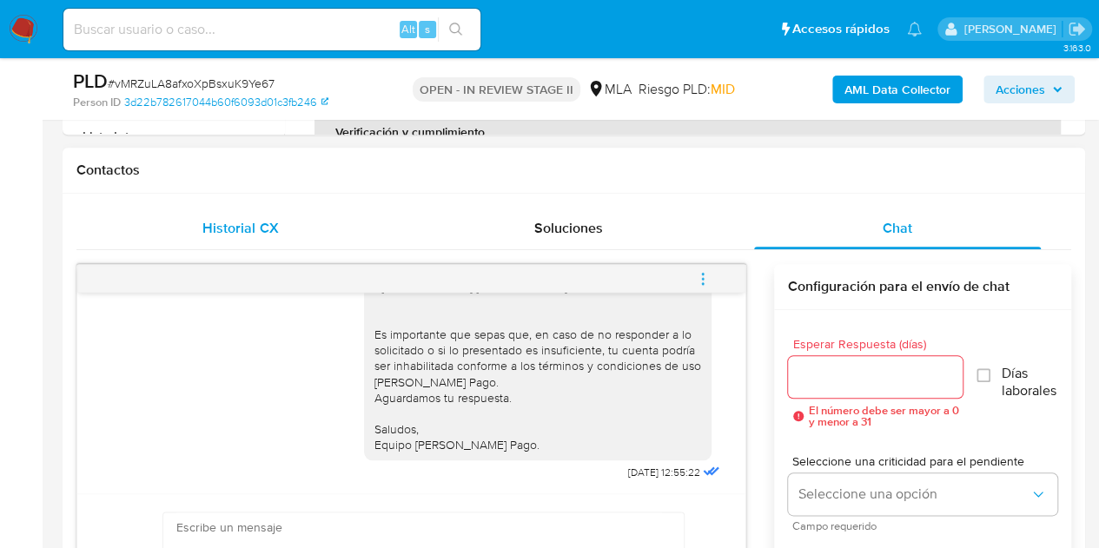
click at [263, 239] on div "Historial CX" at bounding box center [240, 229] width 287 height 42
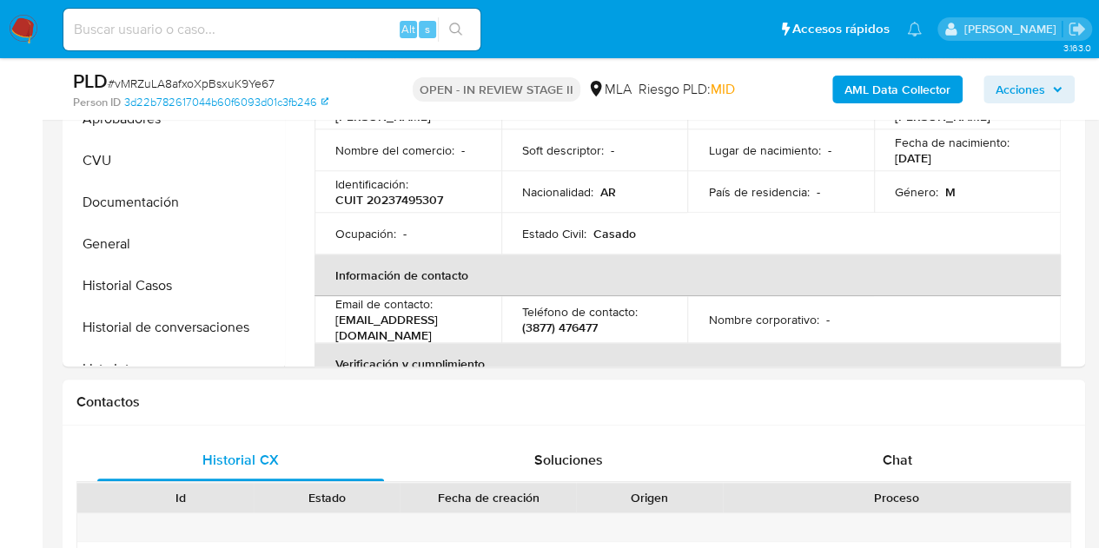
scroll to position [388, 0]
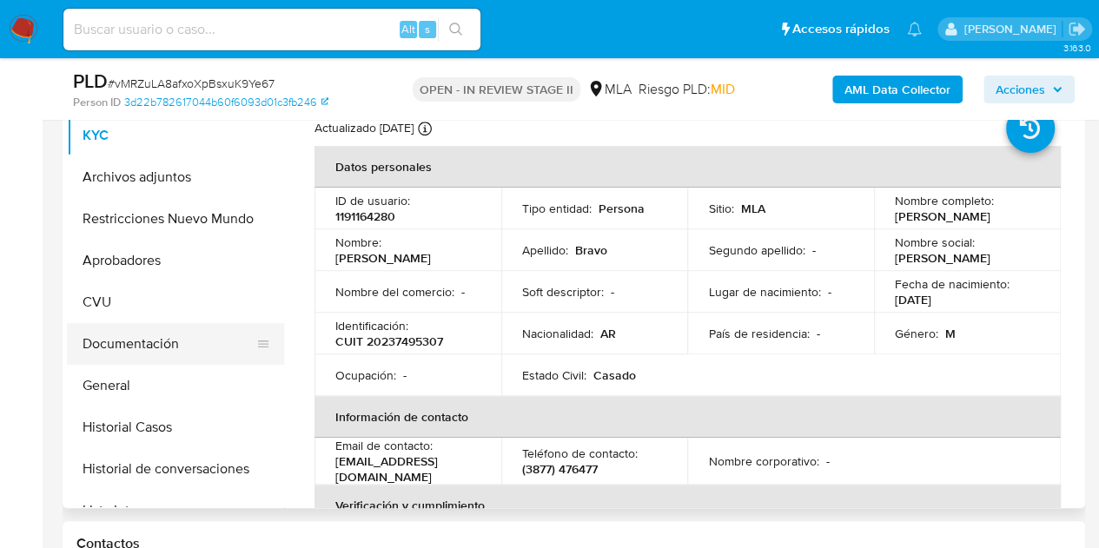
click at [151, 334] on button "Documentación" at bounding box center [168, 344] width 203 height 42
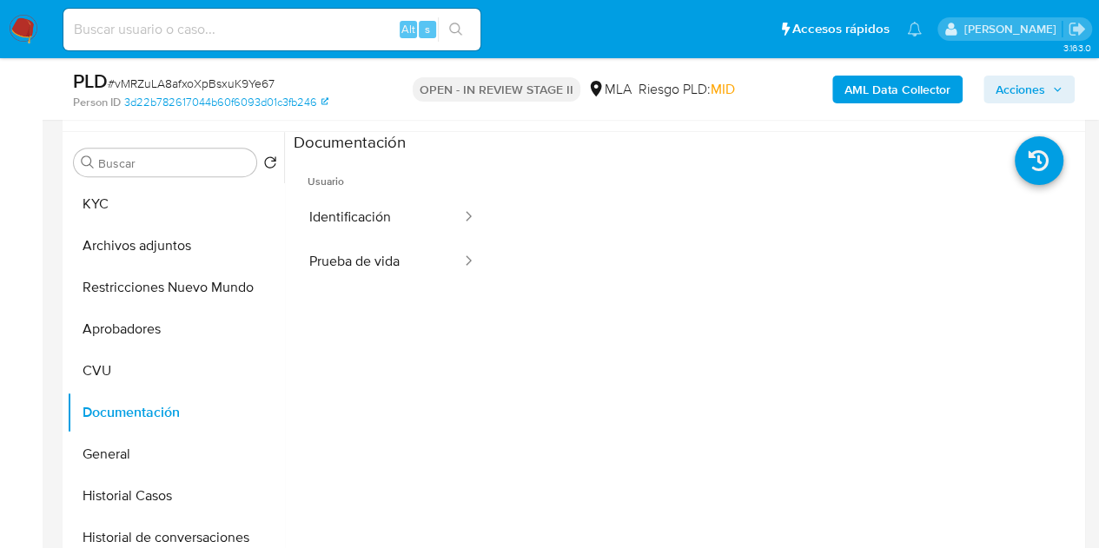
scroll to position [308, 0]
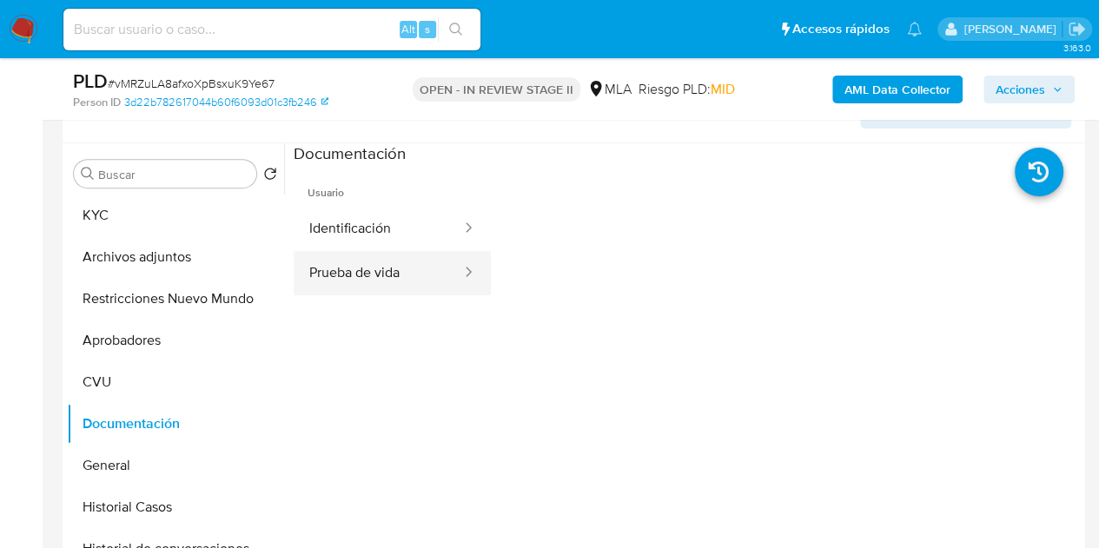
click at [337, 259] on button "Prueba de vida" at bounding box center [378, 273] width 169 height 44
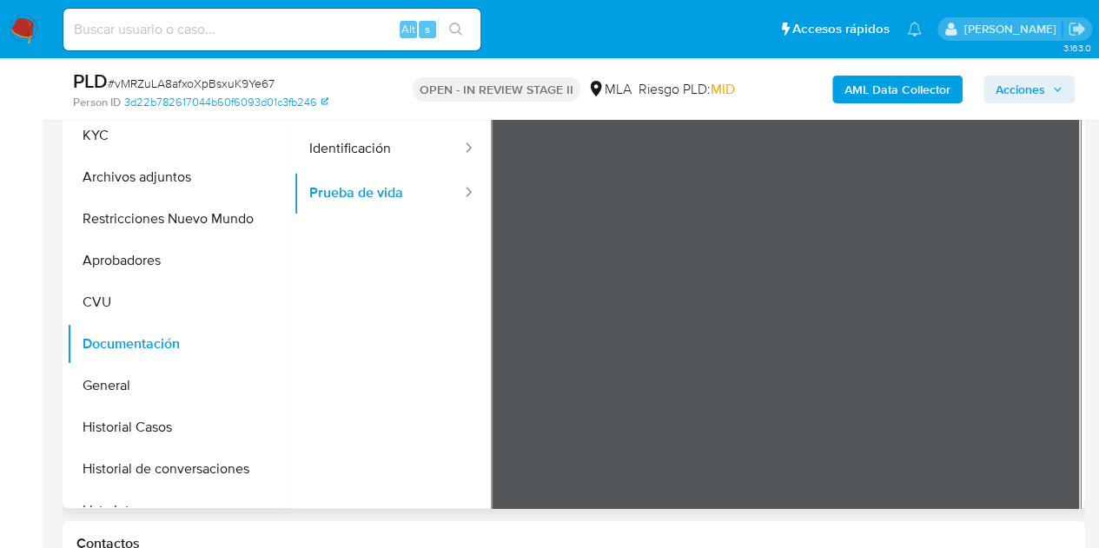
scroll to position [120, 0]
click at [142, 220] on button "Restricciones Nuevo Mundo" at bounding box center [168, 219] width 203 height 42
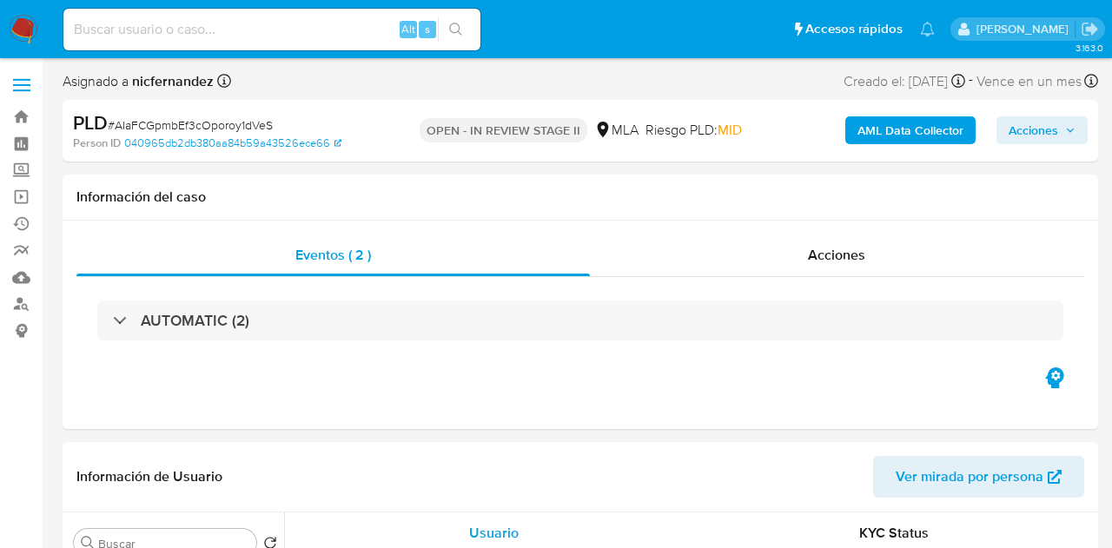
select select "10"
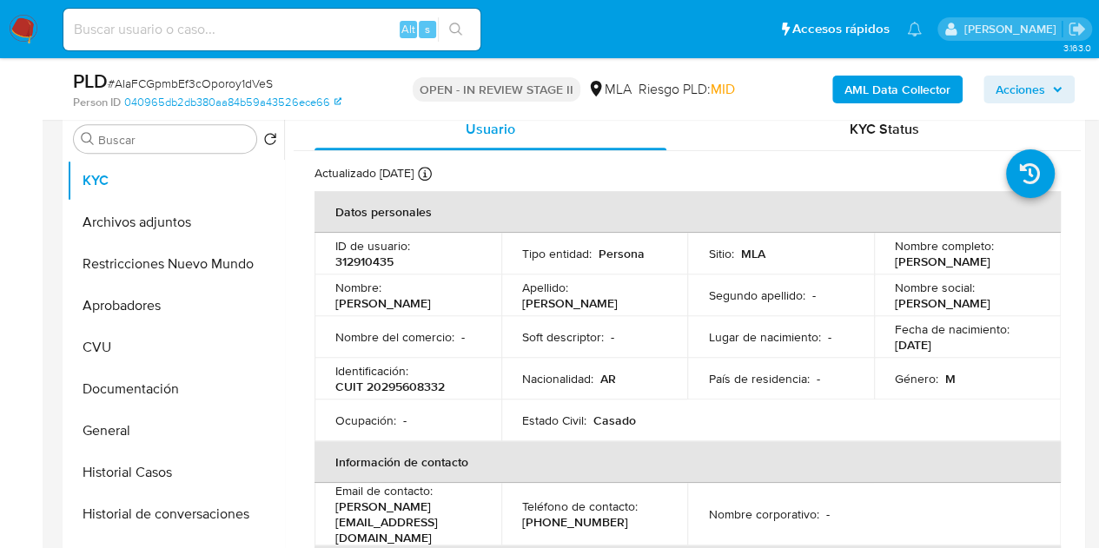
scroll to position [335, 0]
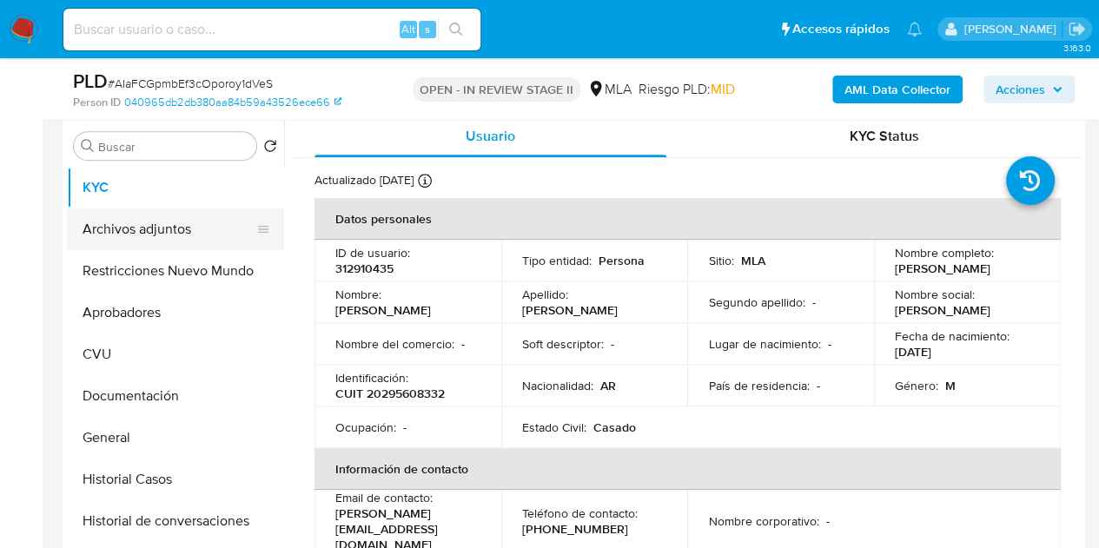
click at [179, 229] on button "Archivos adjuntos" at bounding box center [168, 230] width 203 height 42
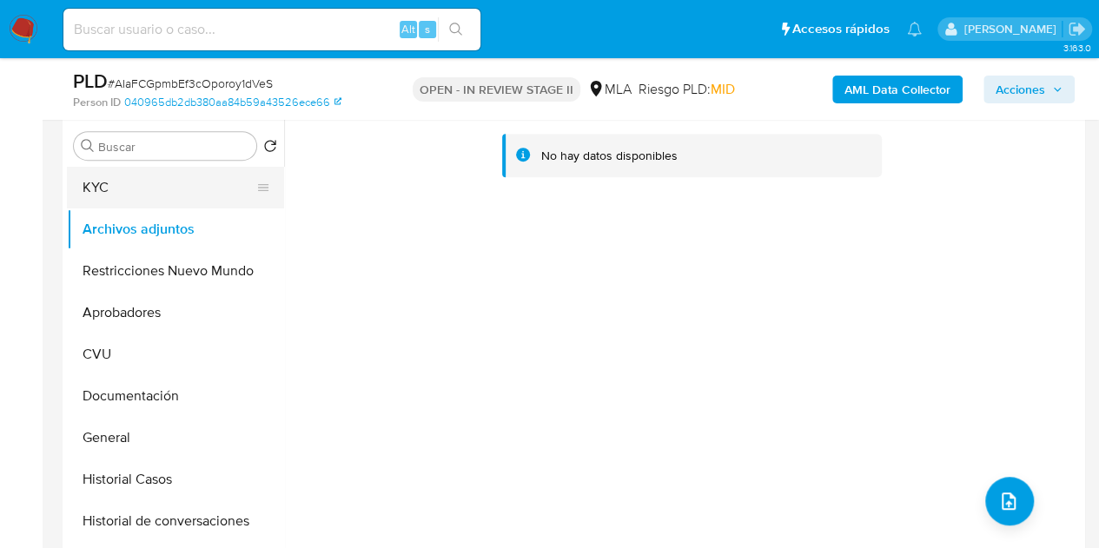
click at [156, 189] on button "KYC" at bounding box center [168, 188] width 203 height 42
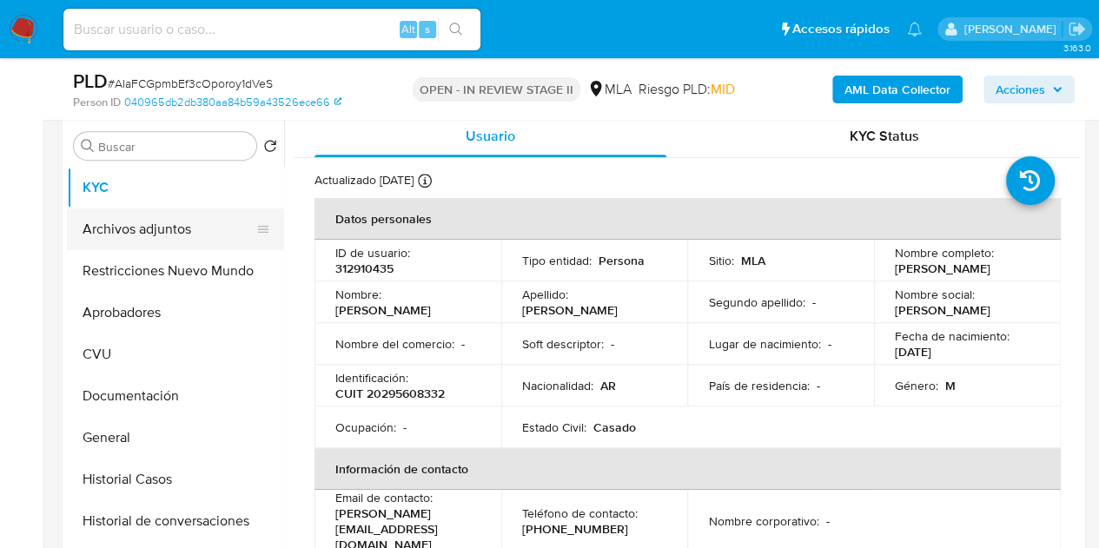
click at [156, 223] on button "Archivos adjuntos" at bounding box center [168, 230] width 203 height 42
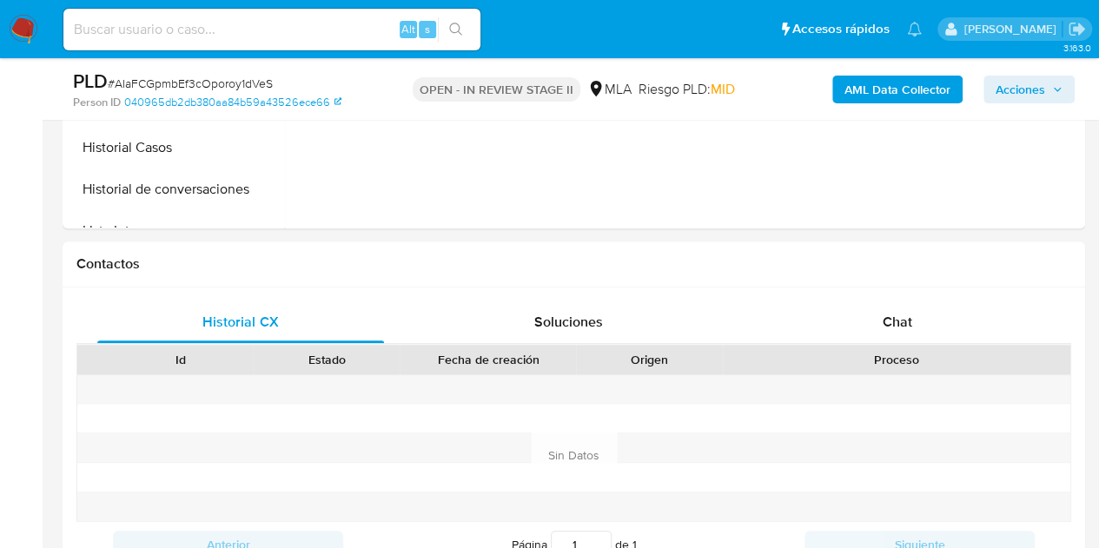
scroll to position [833, 0]
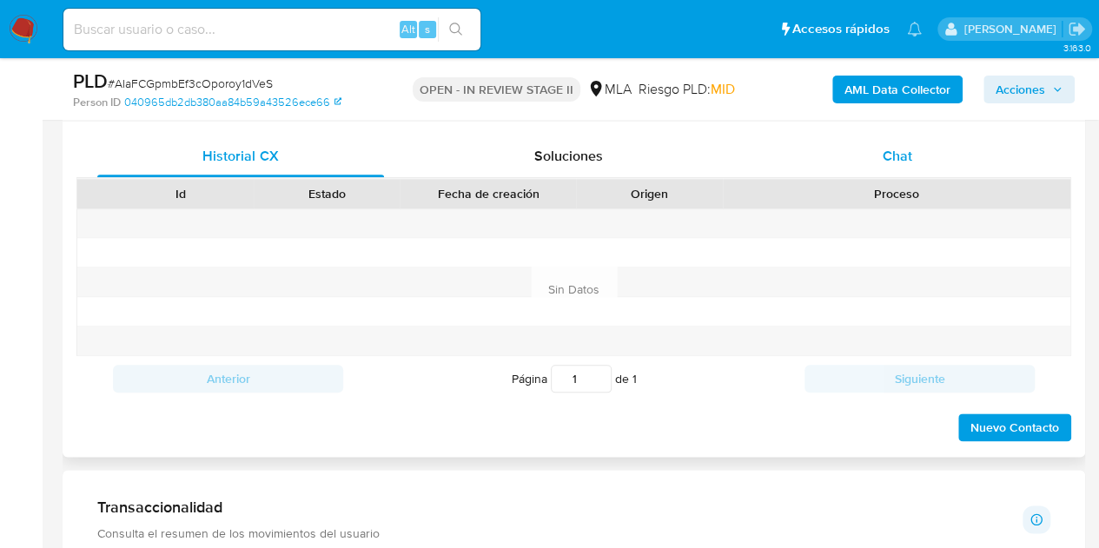
click at [918, 160] on div "Chat" at bounding box center [897, 157] width 287 height 42
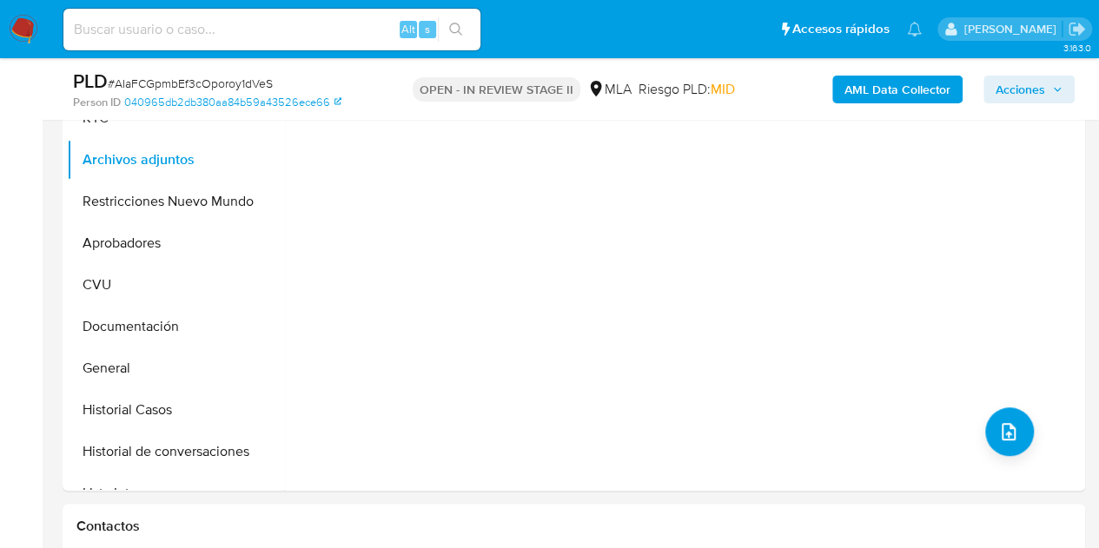
scroll to position [318, 0]
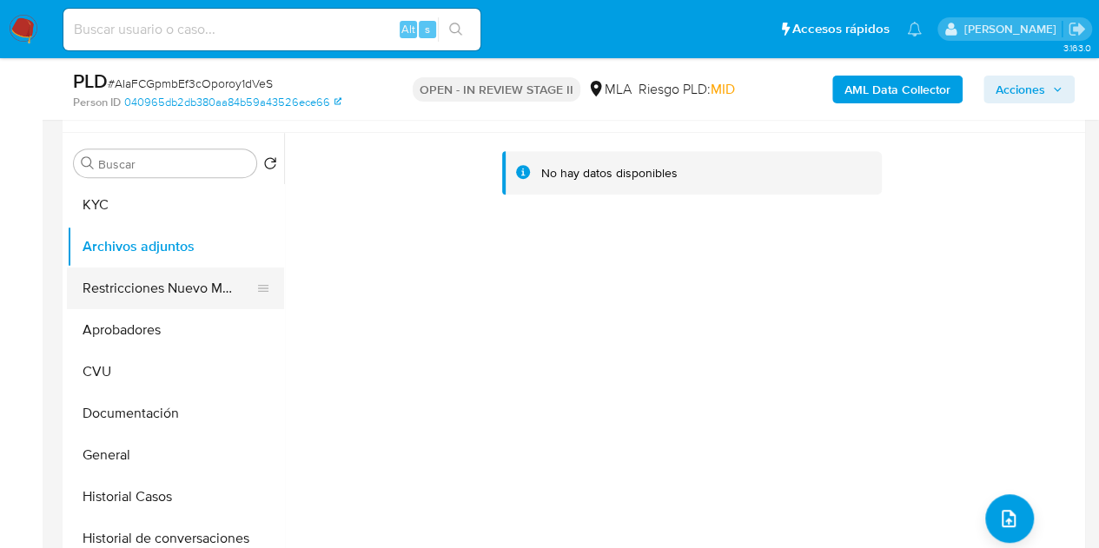
click at [149, 281] on button "Restricciones Nuevo Mundo" at bounding box center [168, 289] width 203 height 42
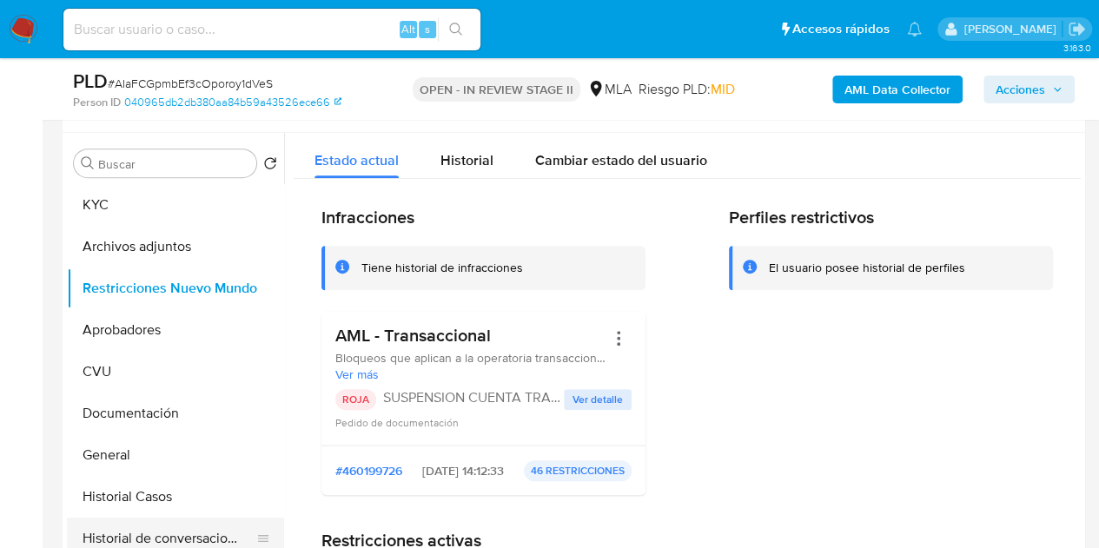
click at [103, 523] on button "Historial de conversaciones" at bounding box center [168, 539] width 203 height 42
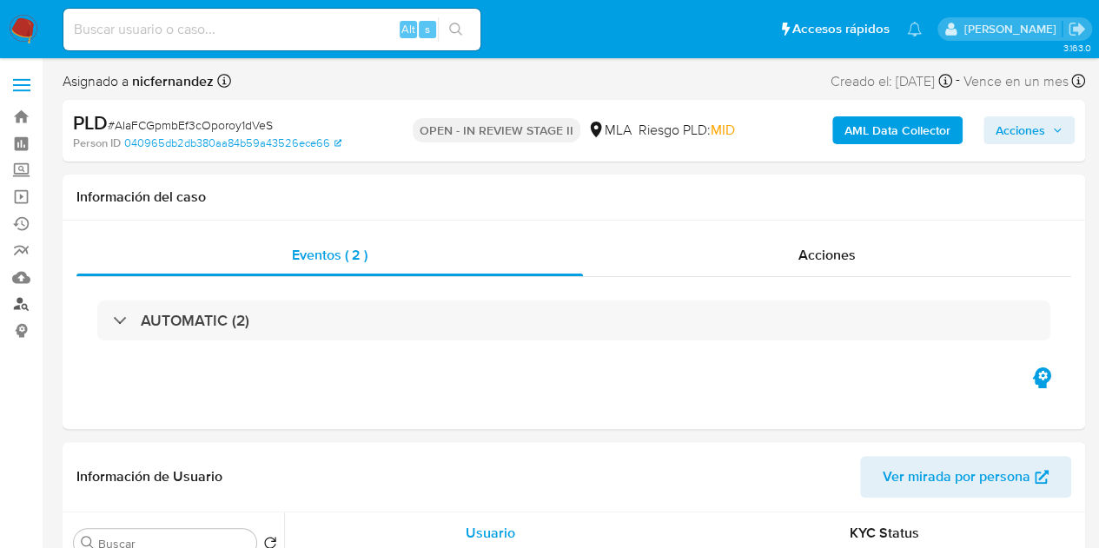
click at [18, 297] on link "Buscador de personas" at bounding box center [103, 304] width 207 height 27
select select "10"
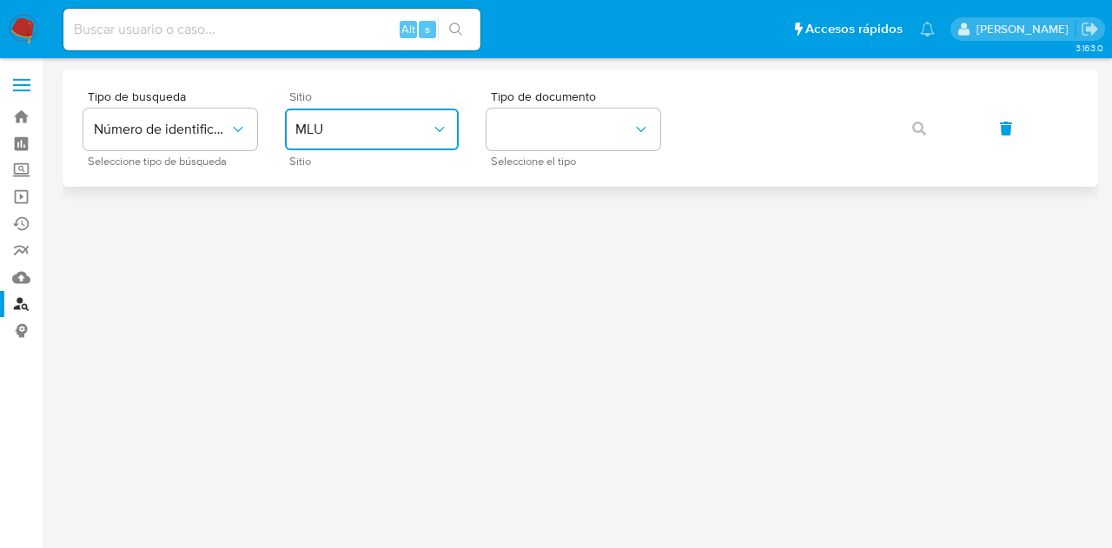
click at [387, 129] on span "MLU" at bounding box center [363, 129] width 136 height 17
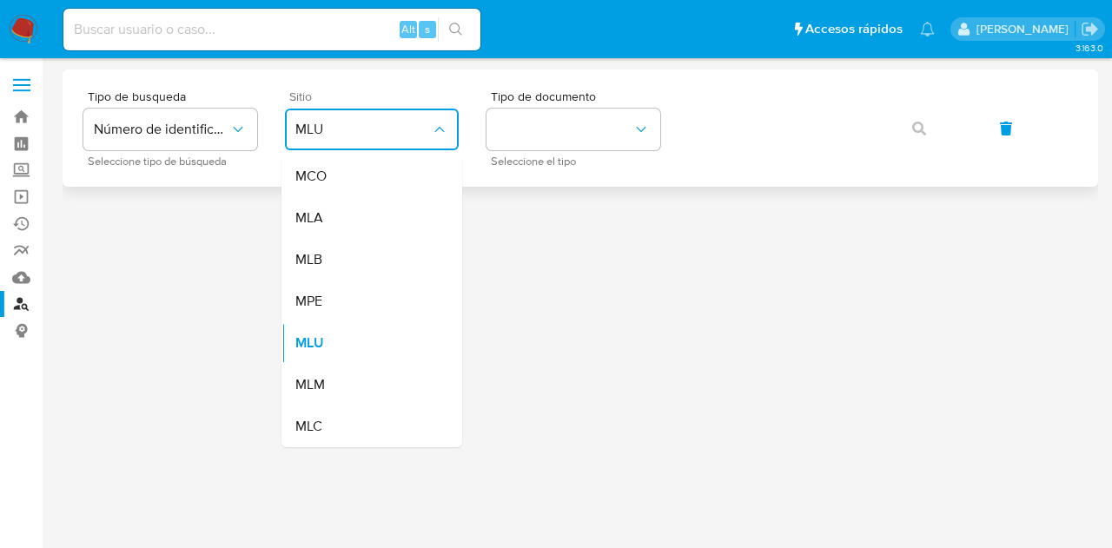
click at [396, 230] on div "MLA" at bounding box center [366, 218] width 143 height 42
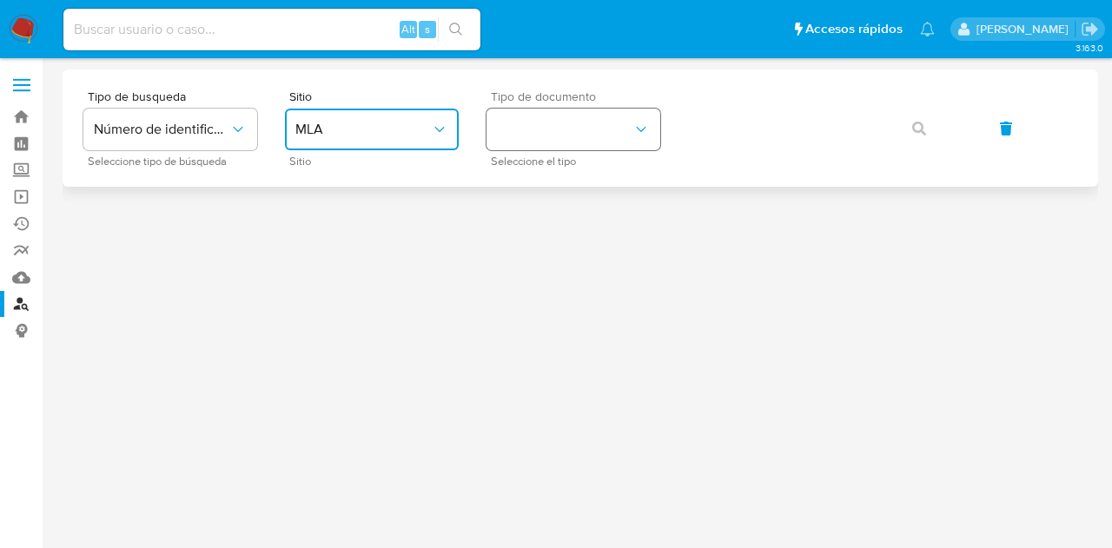
click at [547, 136] on button "identificationType" at bounding box center [574, 130] width 174 height 42
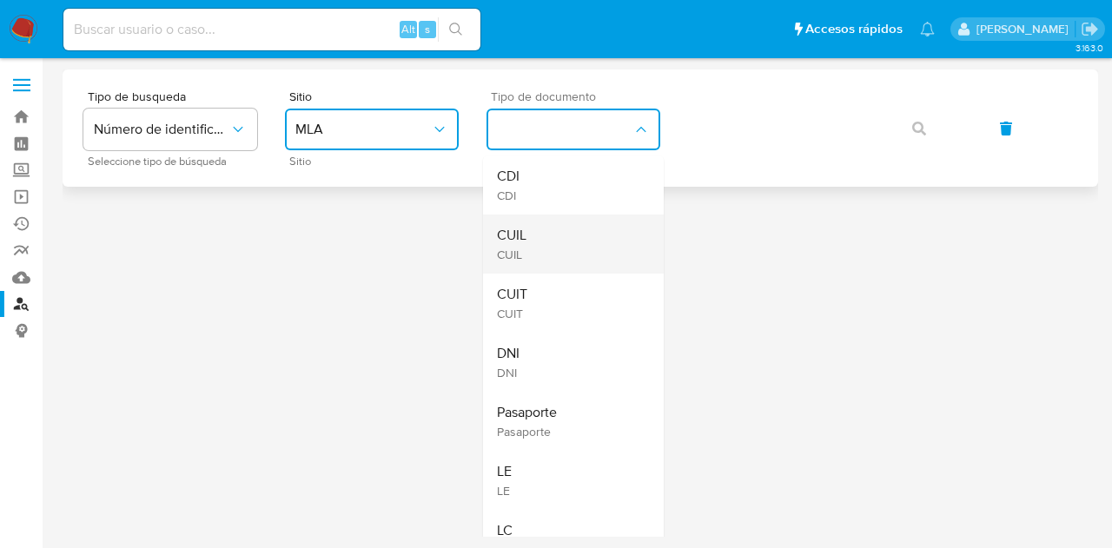
click at [561, 247] on div "CUIL CUIL" at bounding box center [568, 244] width 143 height 59
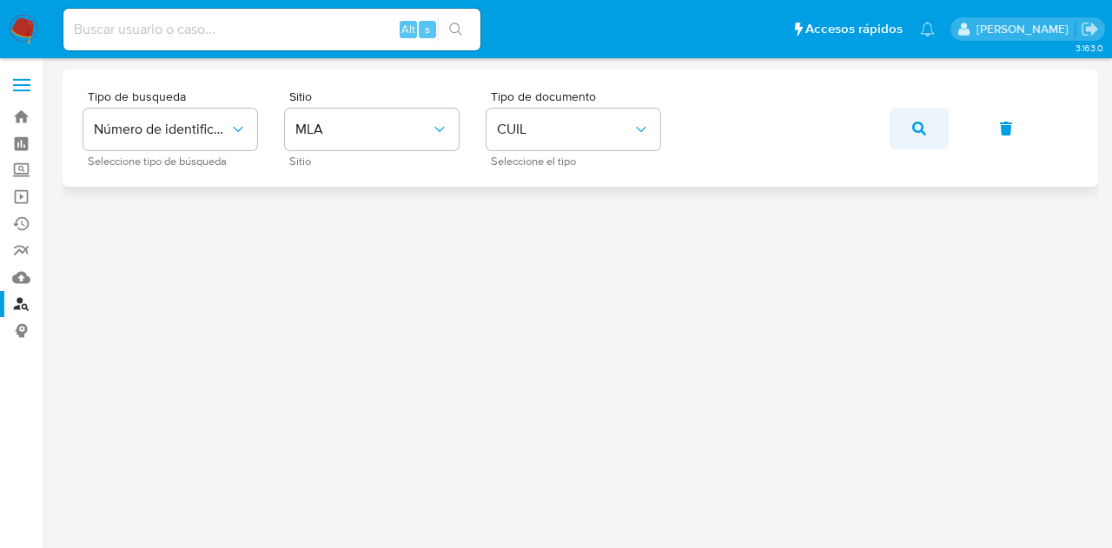
click at [916, 123] on icon "button" at bounding box center [919, 129] width 14 height 14
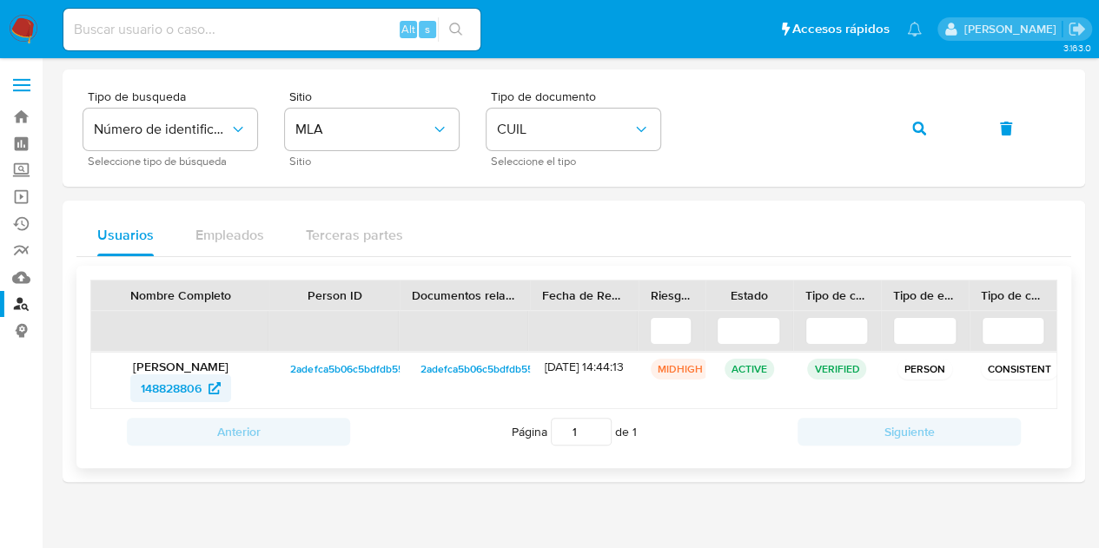
click at [196, 389] on span "148828806" at bounding box center [171, 389] width 61 height 28
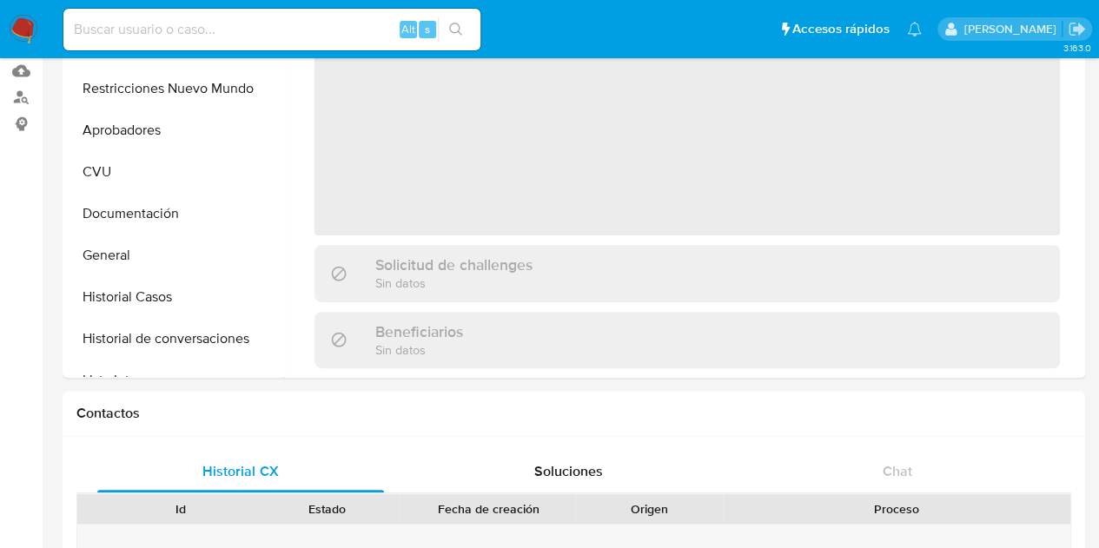
select select "10"
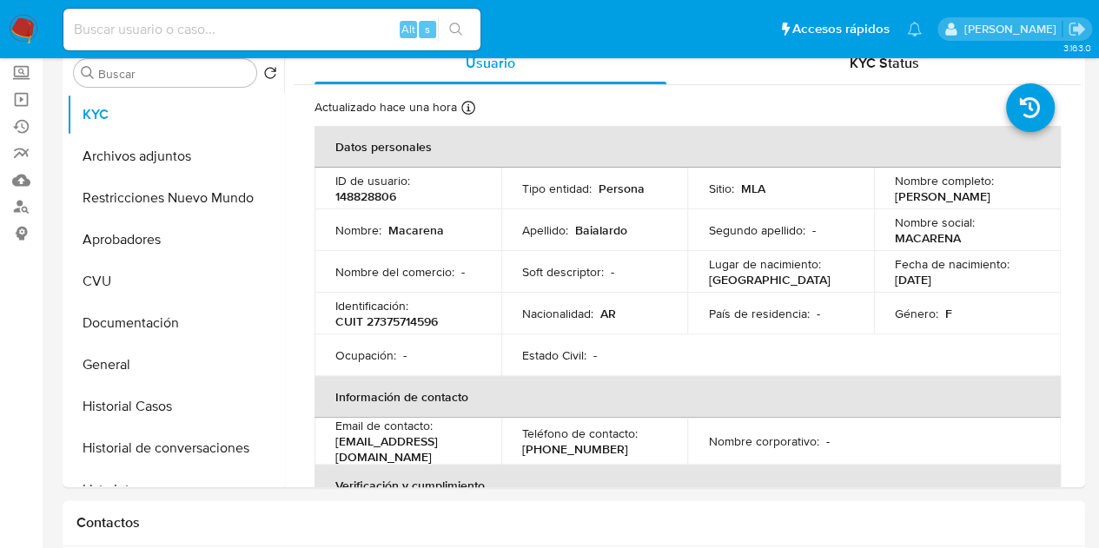
scroll to position [43, 0]
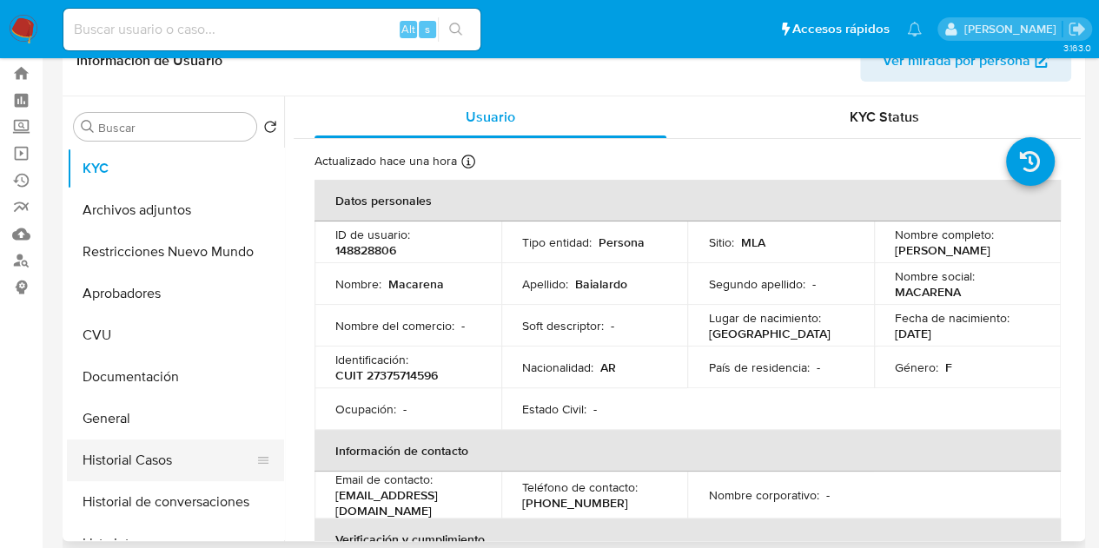
click at [134, 457] on button "Historial Casos" at bounding box center [168, 461] width 203 height 42
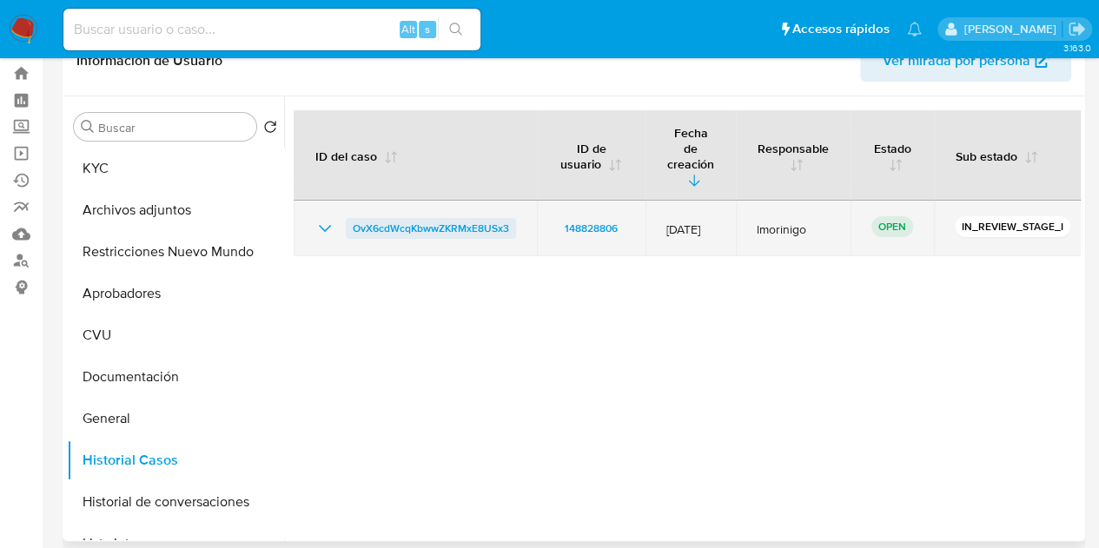
click at [441, 218] on span "OvX6cdWcqKbwwZKRMxE8USx3" at bounding box center [431, 228] width 156 height 21
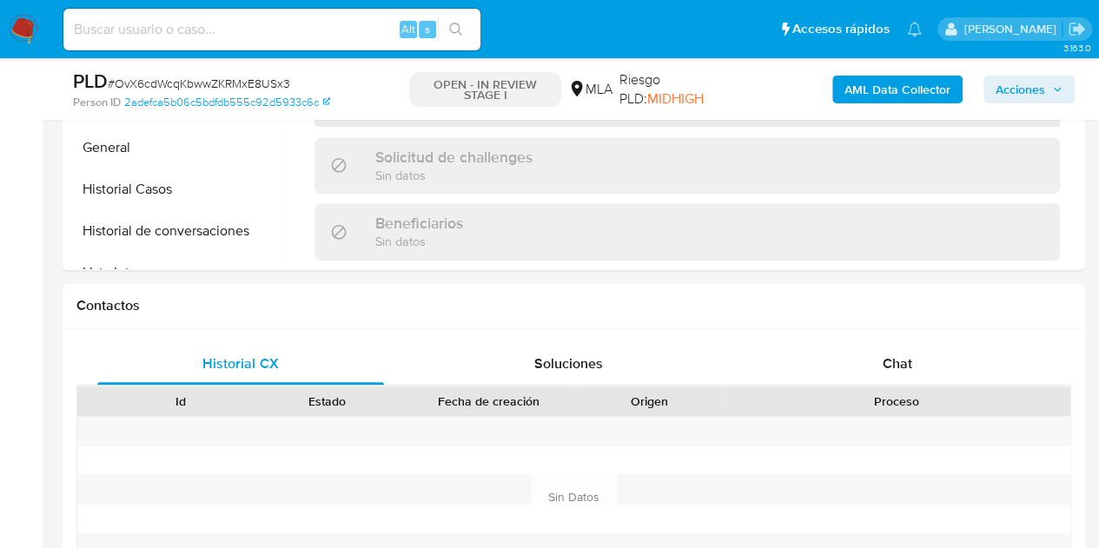
select select "10"
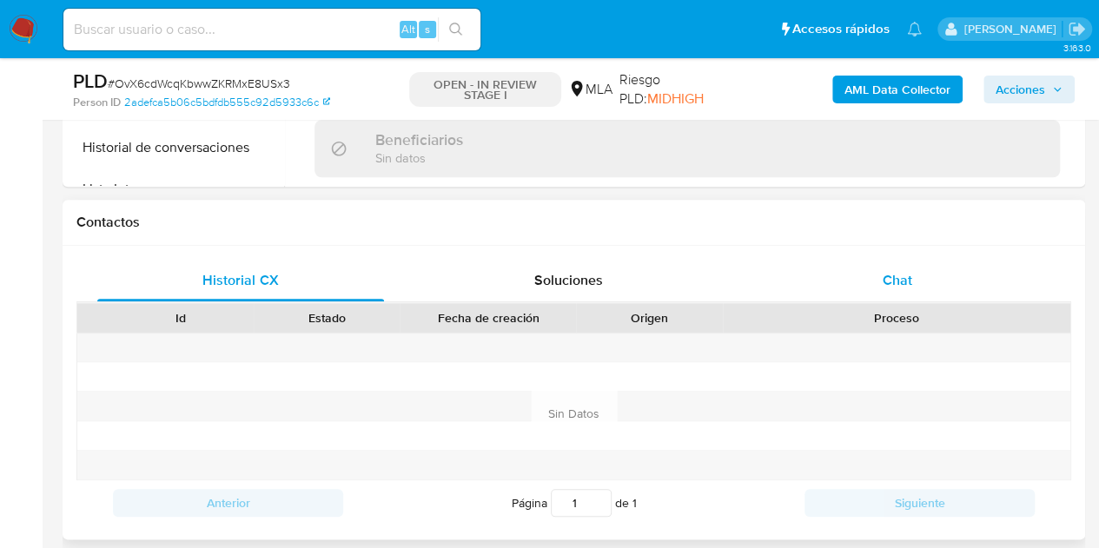
scroll to position [718, 0]
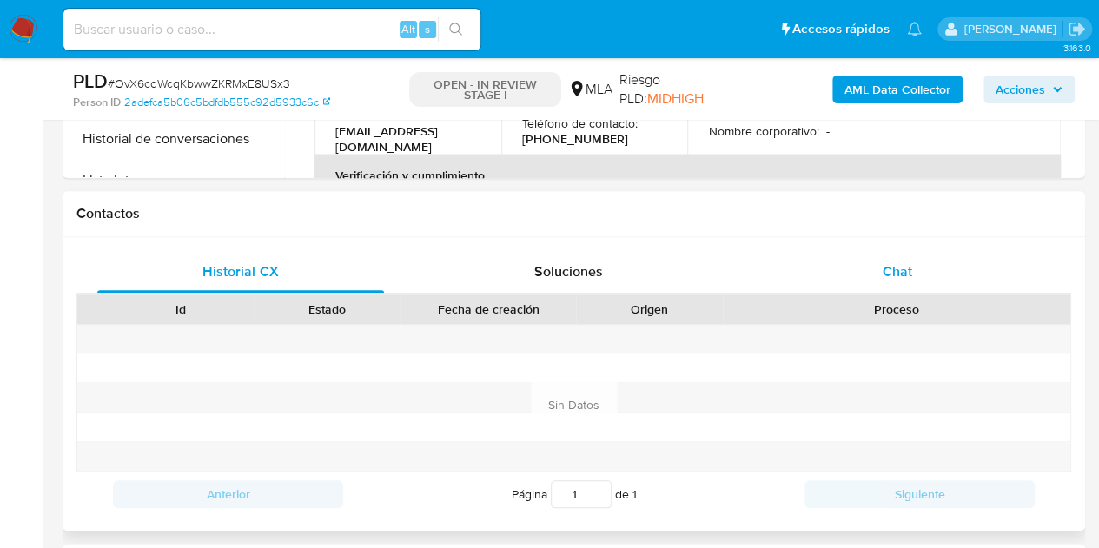
click at [886, 267] on span "Chat" at bounding box center [898, 272] width 30 height 20
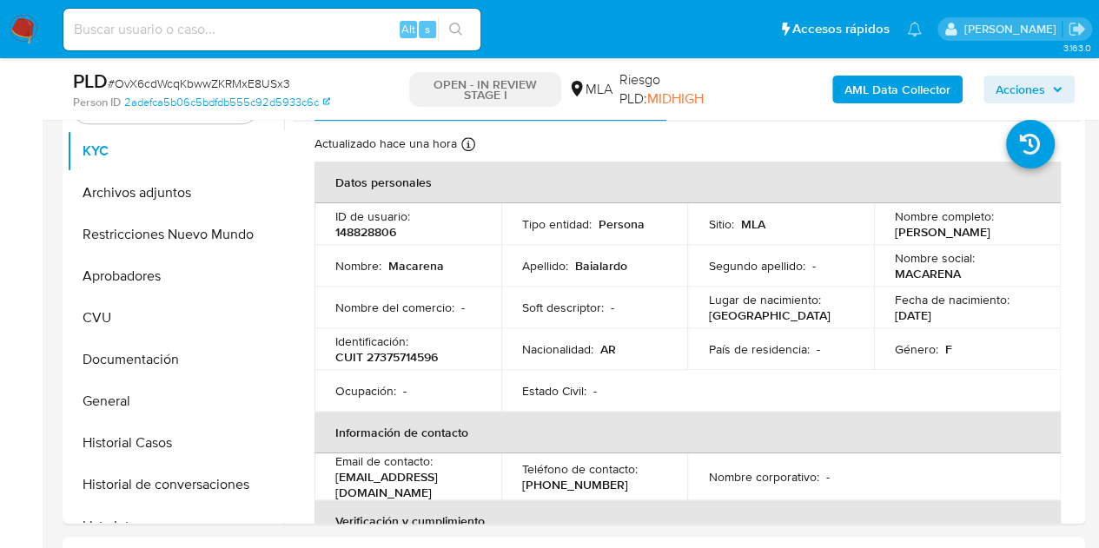
scroll to position [340, 0]
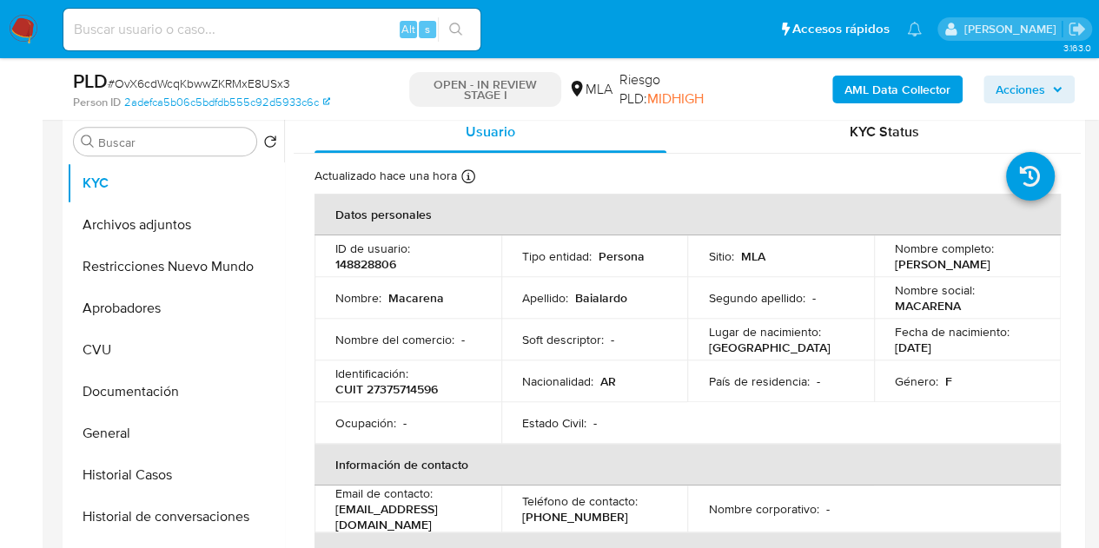
click at [364, 272] on p "148828806" at bounding box center [365, 264] width 61 height 16
copy p "148828806"
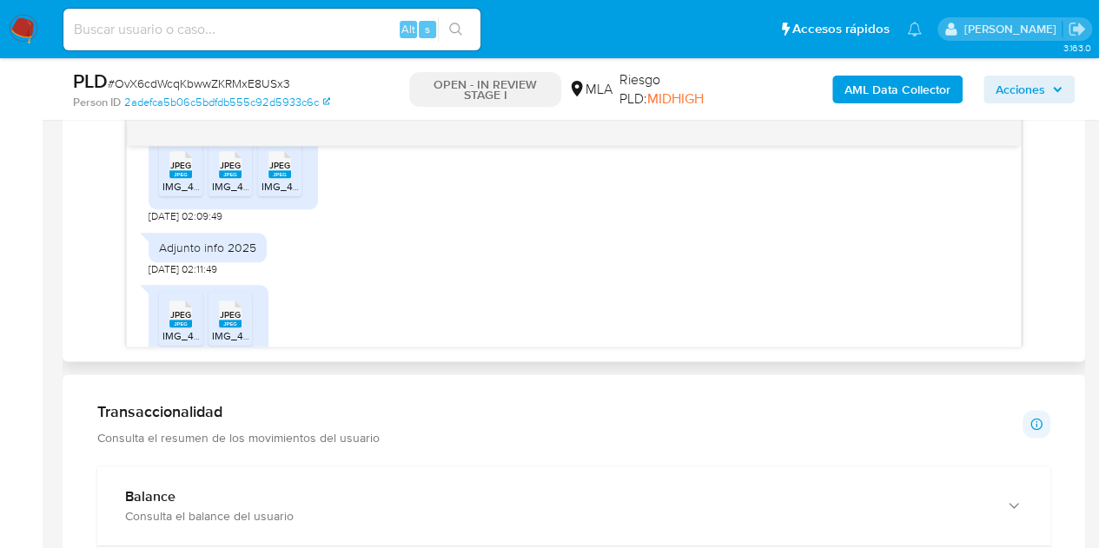
scroll to position [965, 0]
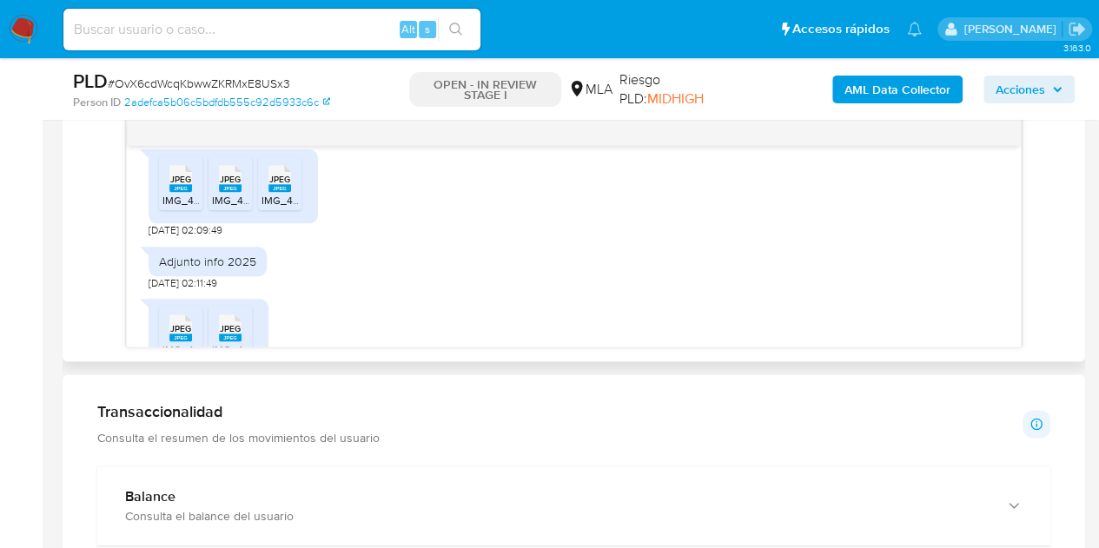
click at [181, 208] on span "IMG_4788.jpeg" at bounding box center [199, 200] width 72 height 15
click at [229, 192] on rect at bounding box center [230, 188] width 23 height 8
click at [264, 194] on div "JPEG JPEG" at bounding box center [280, 177] width 36 height 34
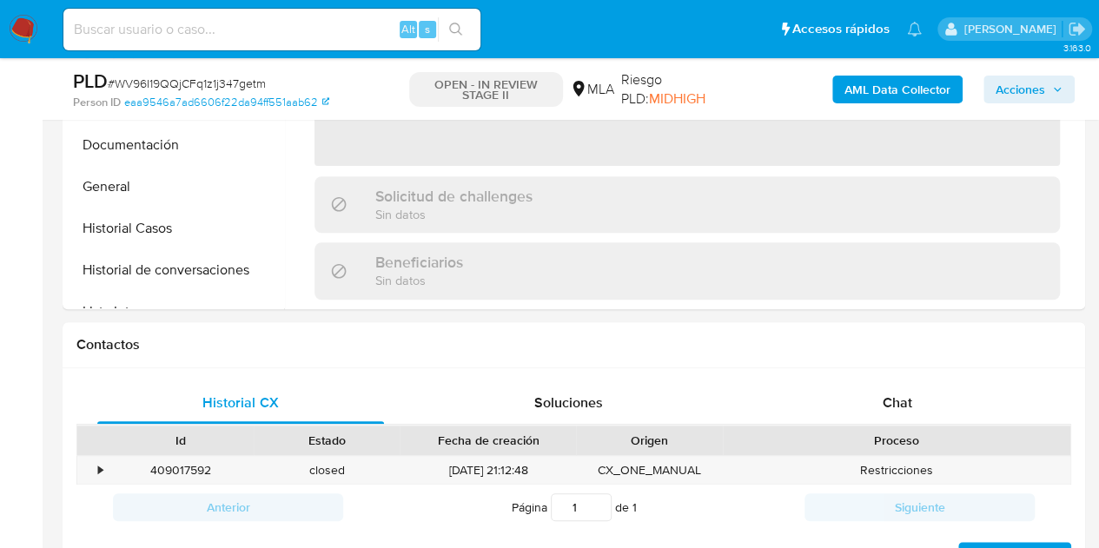
select select "10"
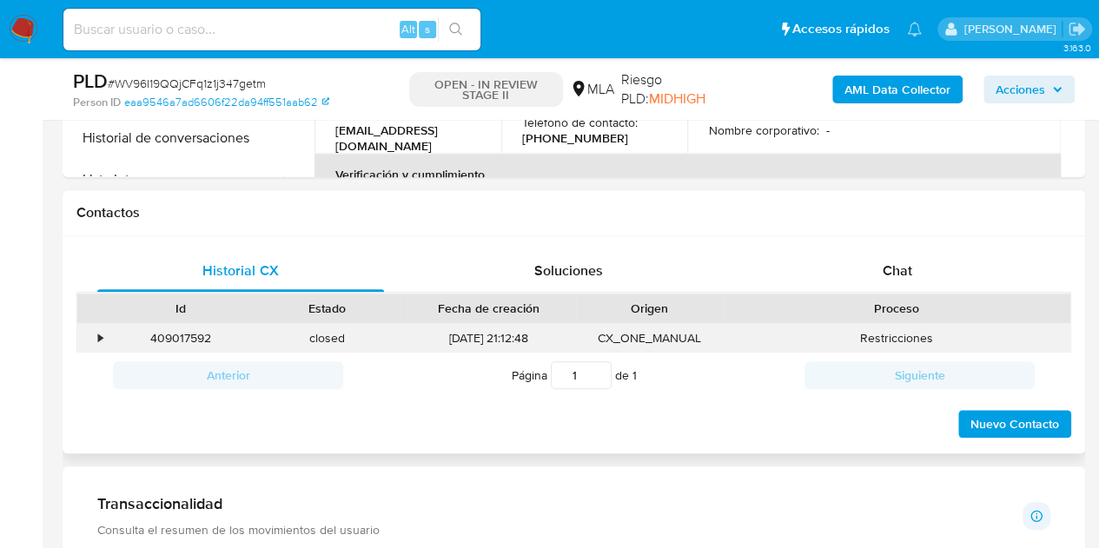
scroll to position [726, 0]
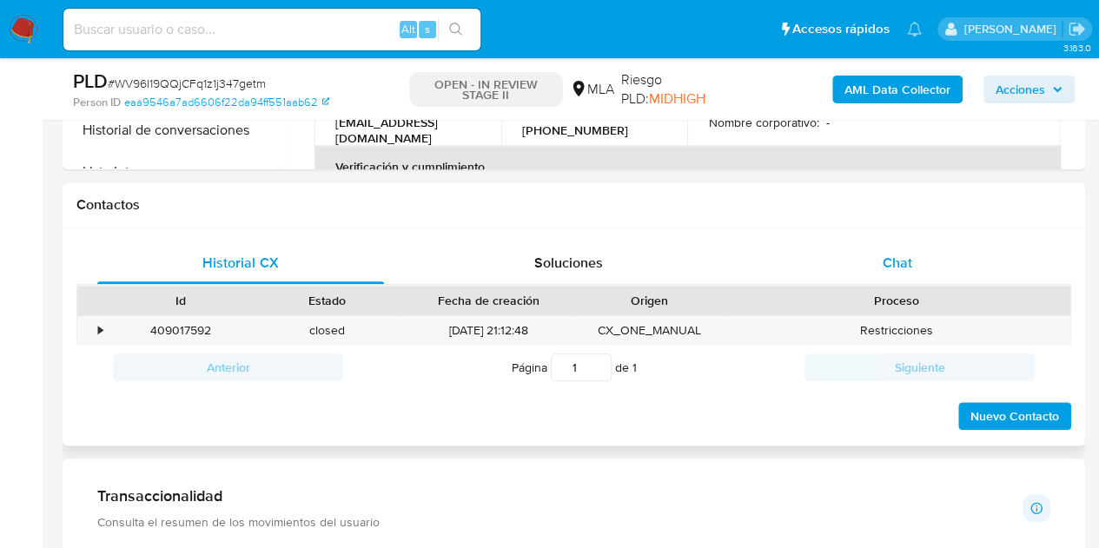
click at [928, 271] on div "Chat" at bounding box center [897, 263] width 287 height 42
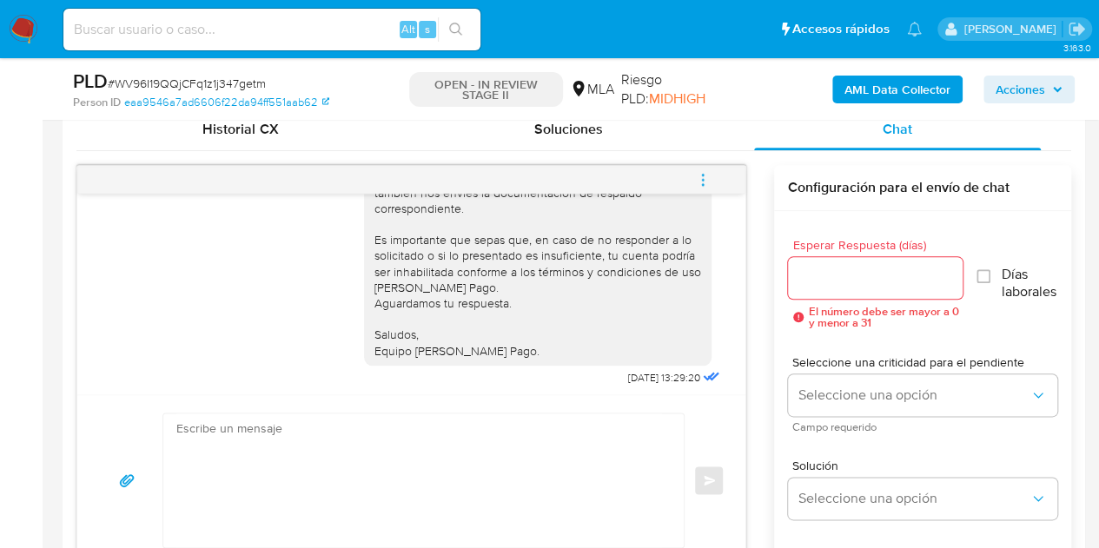
scroll to position [1517, 0]
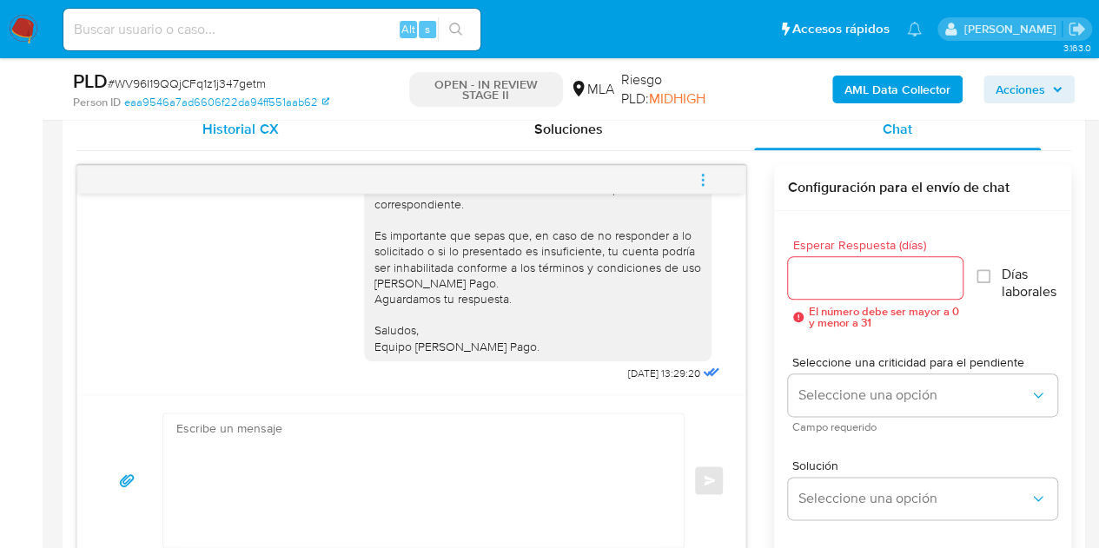
click at [263, 146] on div "Historial CX" at bounding box center [240, 130] width 287 height 42
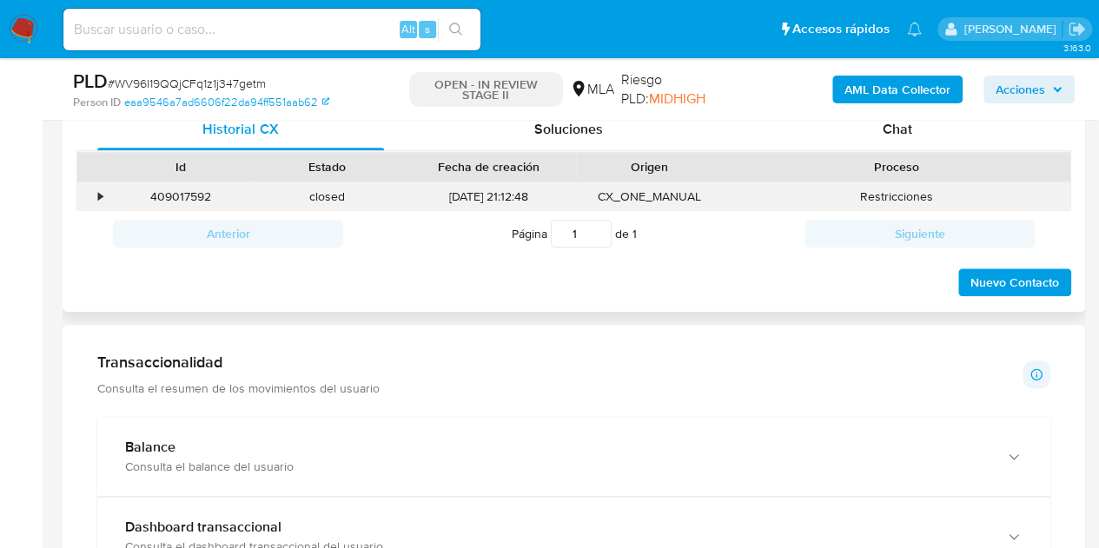
click at [171, 200] on div "409017592" at bounding box center [181, 196] width 146 height 29
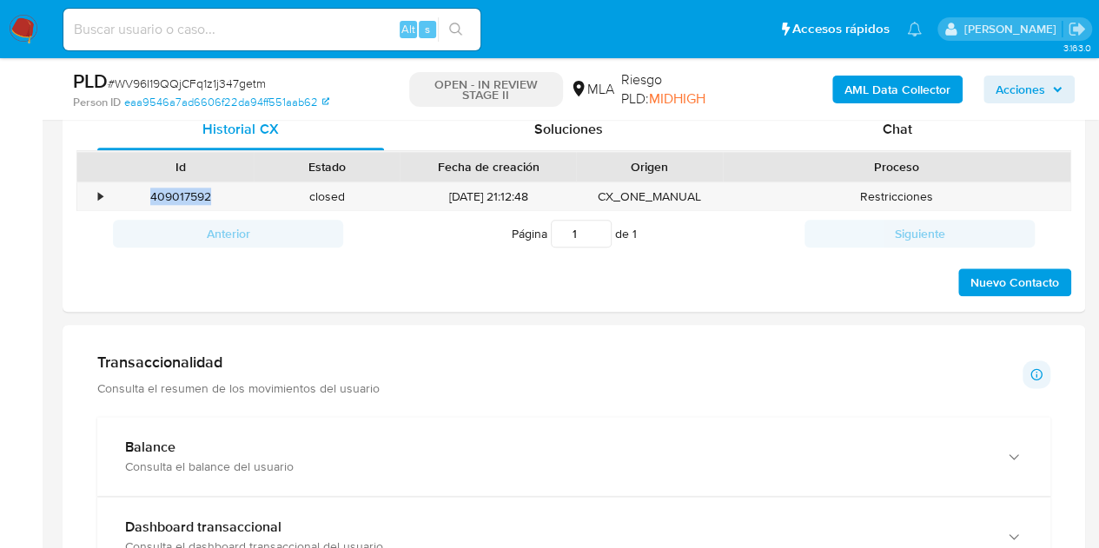
copy div "409017592"
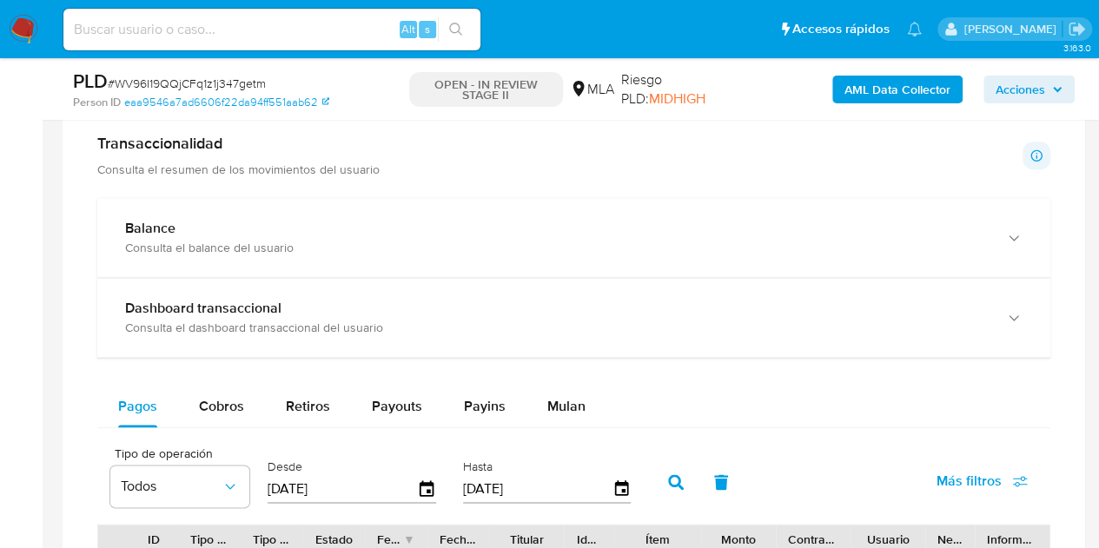
scroll to position [1144, 0]
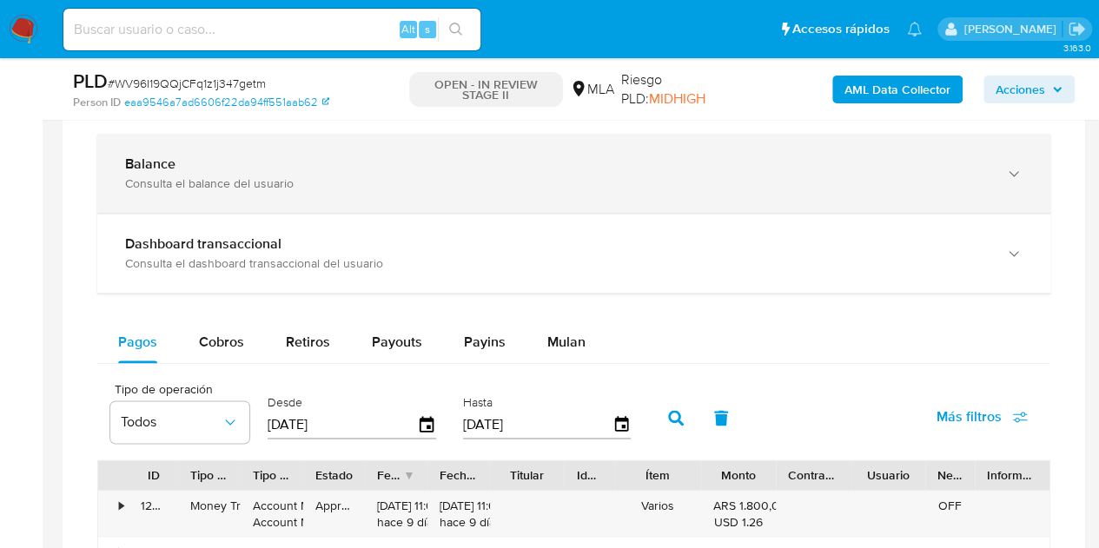
click at [335, 190] on div "Balance Consulta el balance del usuario" at bounding box center [573, 173] width 953 height 79
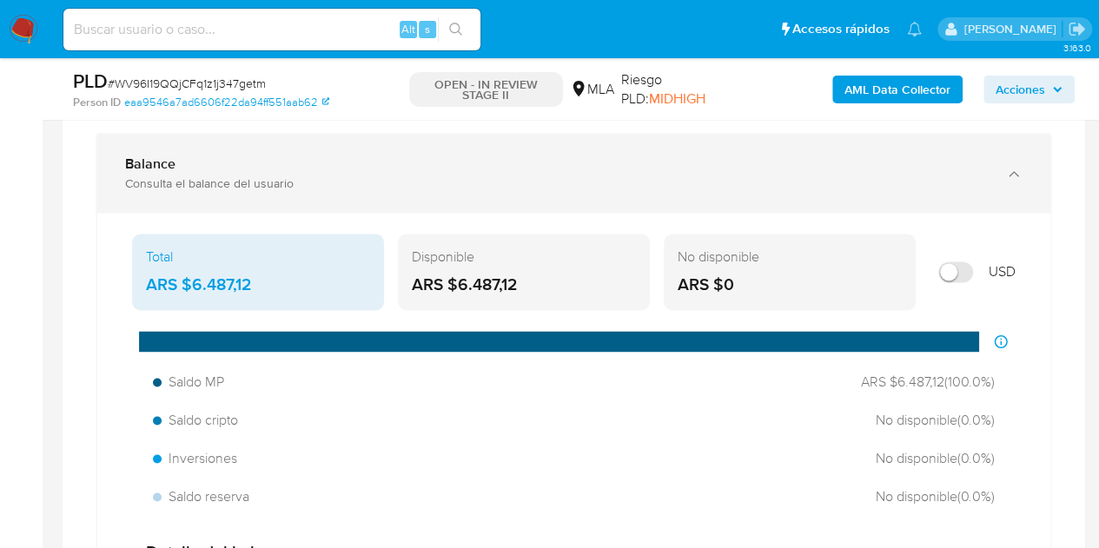
click at [335, 190] on div "Balance Consulta el balance del usuario" at bounding box center [573, 173] width 953 height 79
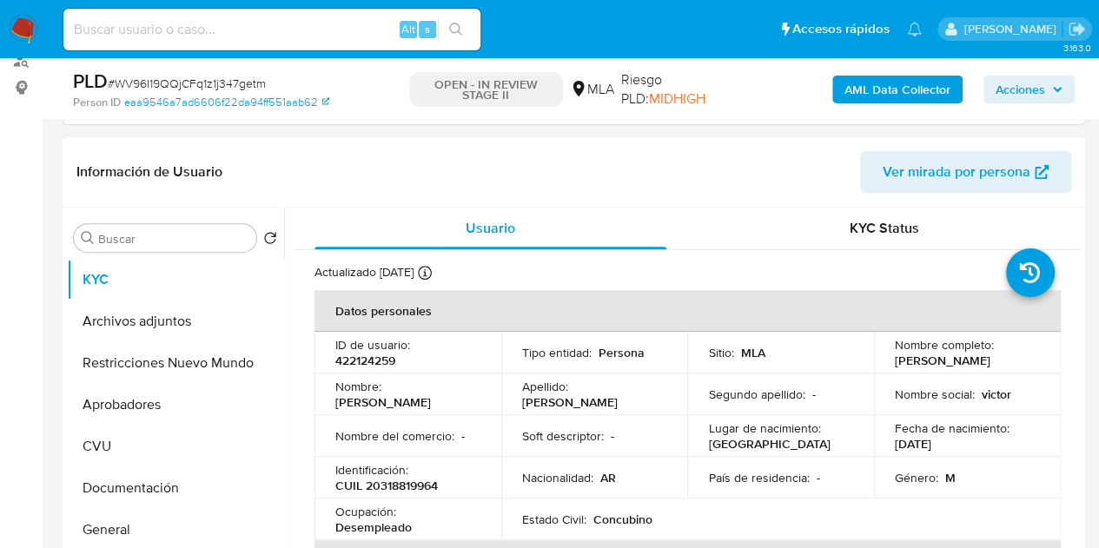
scroll to position [250, 0]
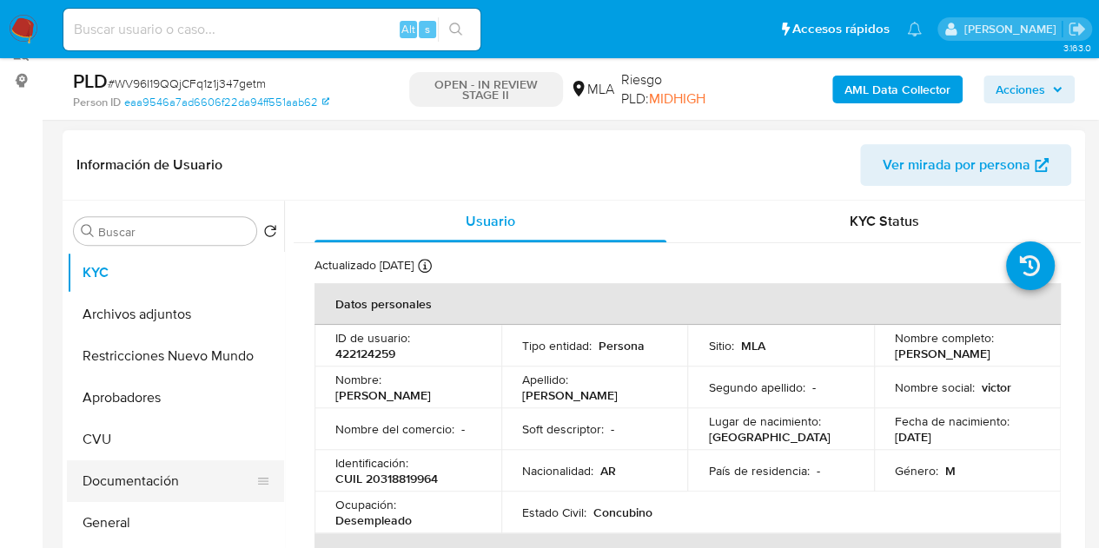
click at [153, 476] on button "Documentación" at bounding box center [168, 482] width 203 height 42
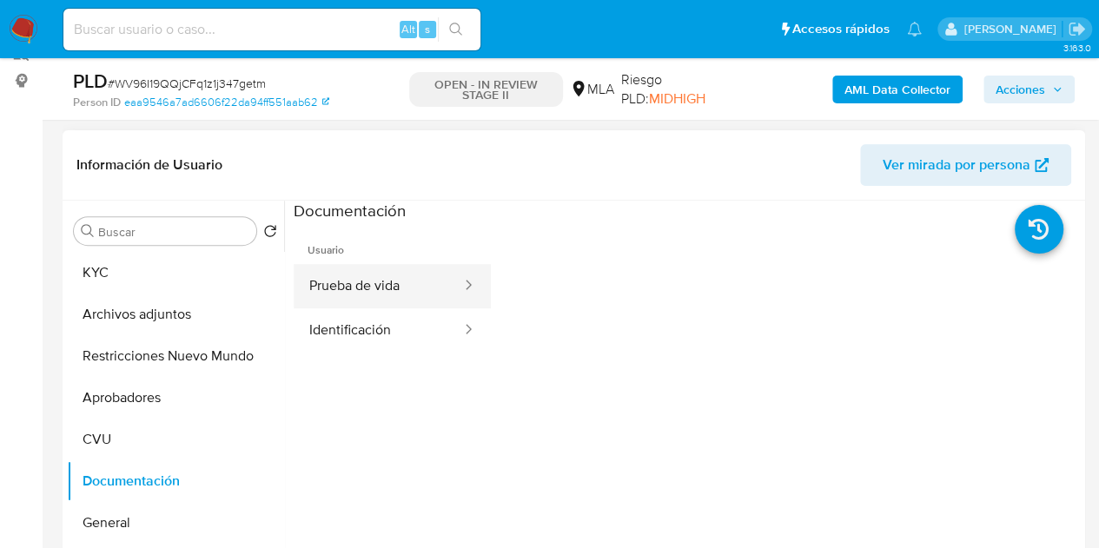
click at [358, 293] on button "Prueba de vida" at bounding box center [378, 286] width 169 height 44
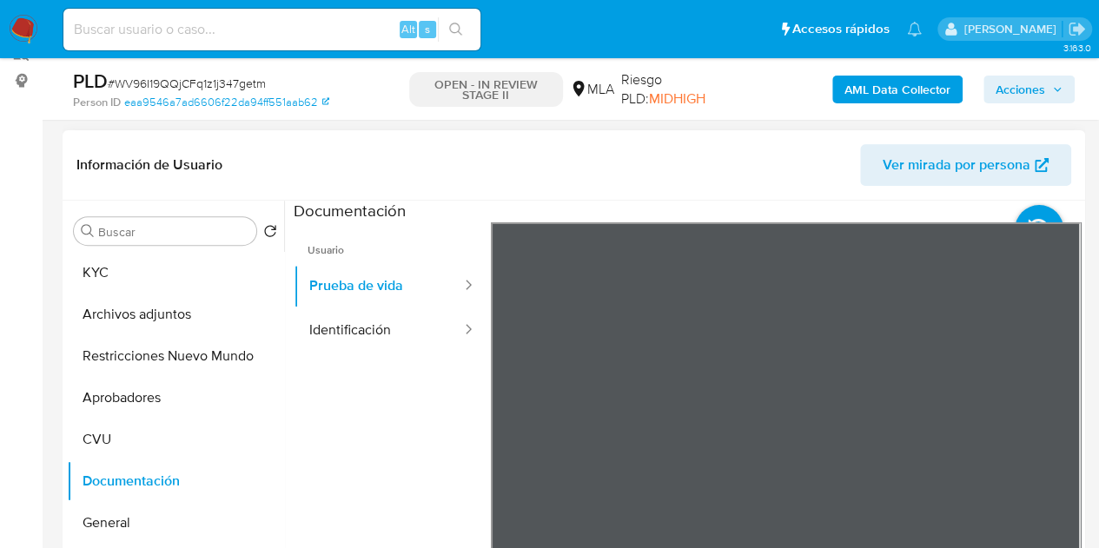
click at [849, 189] on div "Información de Usuario Ver mirada por persona Buscar Volver al orden por defect…" at bounding box center [574, 387] width 1023 height 515
click at [365, 324] on button "Identificación" at bounding box center [378, 331] width 169 height 44
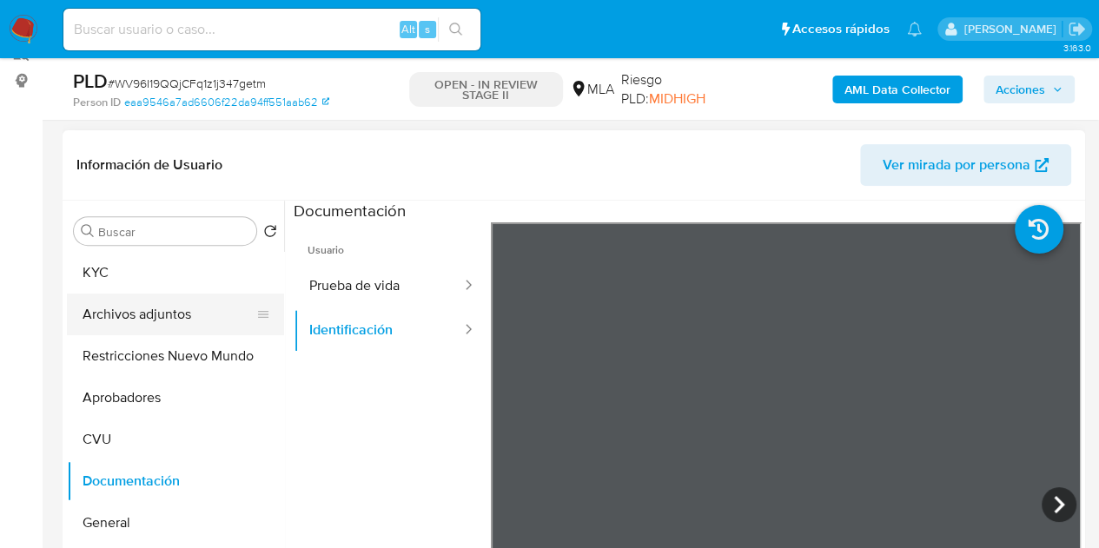
click at [171, 303] on button "Archivos adjuntos" at bounding box center [168, 315] width 203 height 42
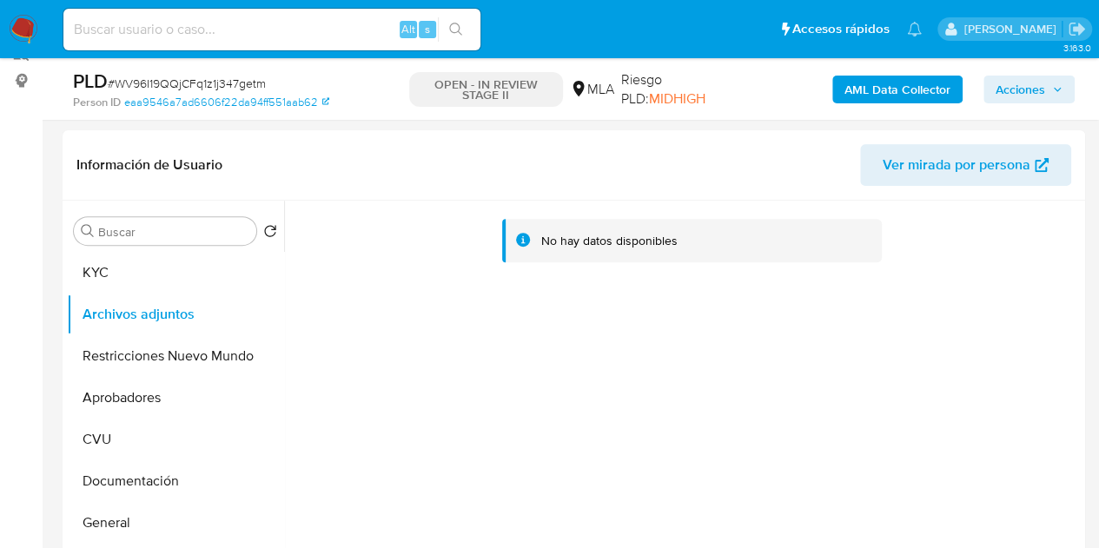
click at [886, 88] on b "AML Data Collector" at bounding box center [898, 90] width 106 height 28
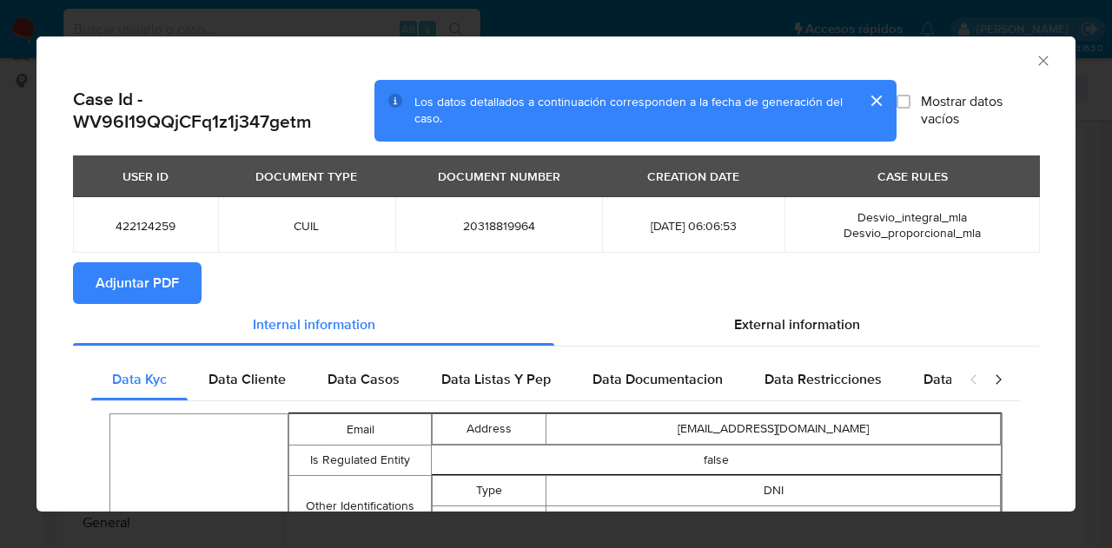
click at [1035, 57] on icon "Cerrar ventana" at bounding box center [1043, 60] width 17 height 17
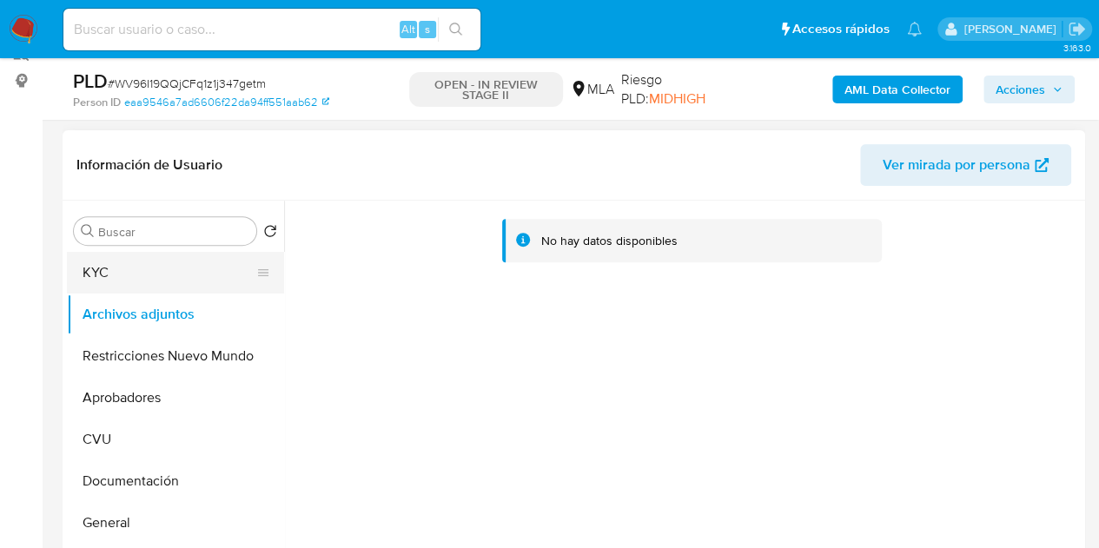
click at [174, 263] on button "KYC" at bounding box center [168, 273] width 203 height 42
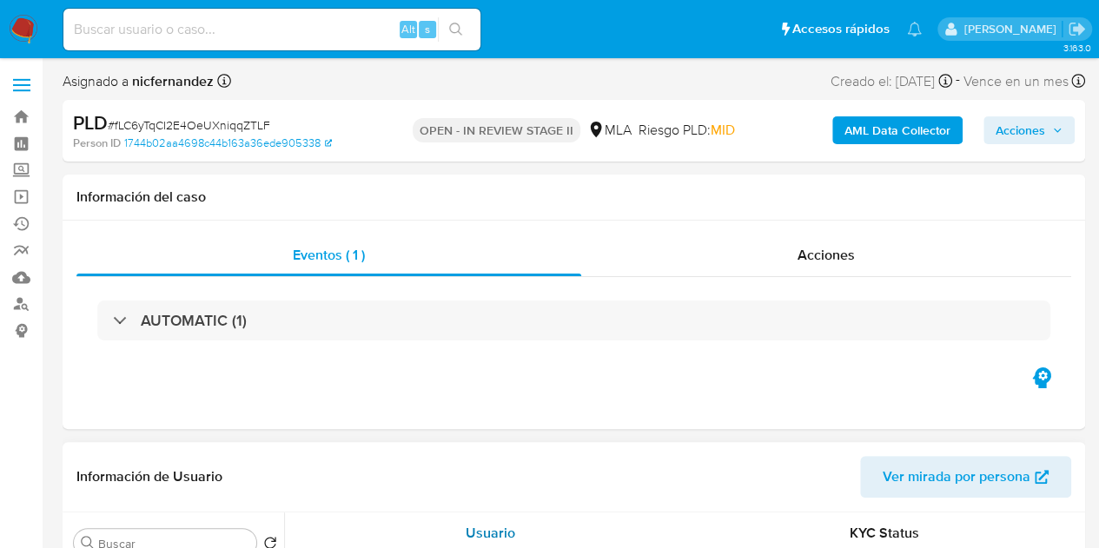
select select "10"
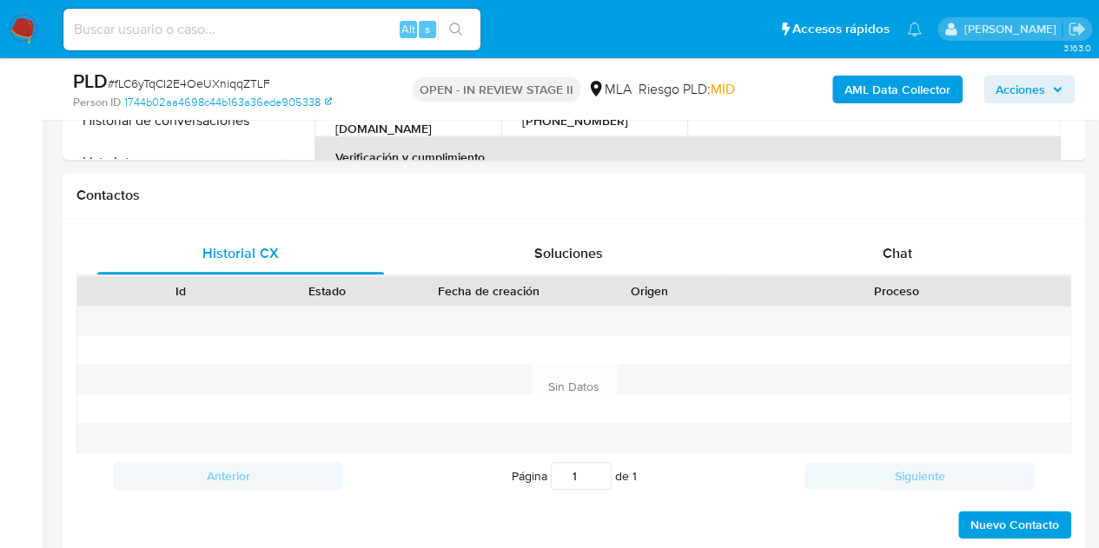
scroll to position [844, 0]
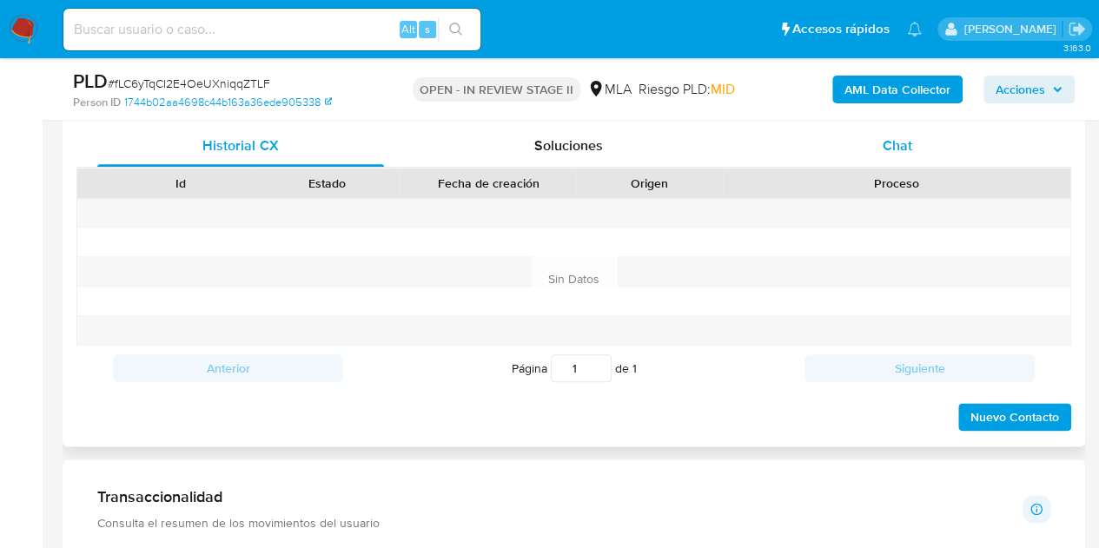
click at [890, 149] on span "Chat" at bounding box center [898, 146] width 30 height 20
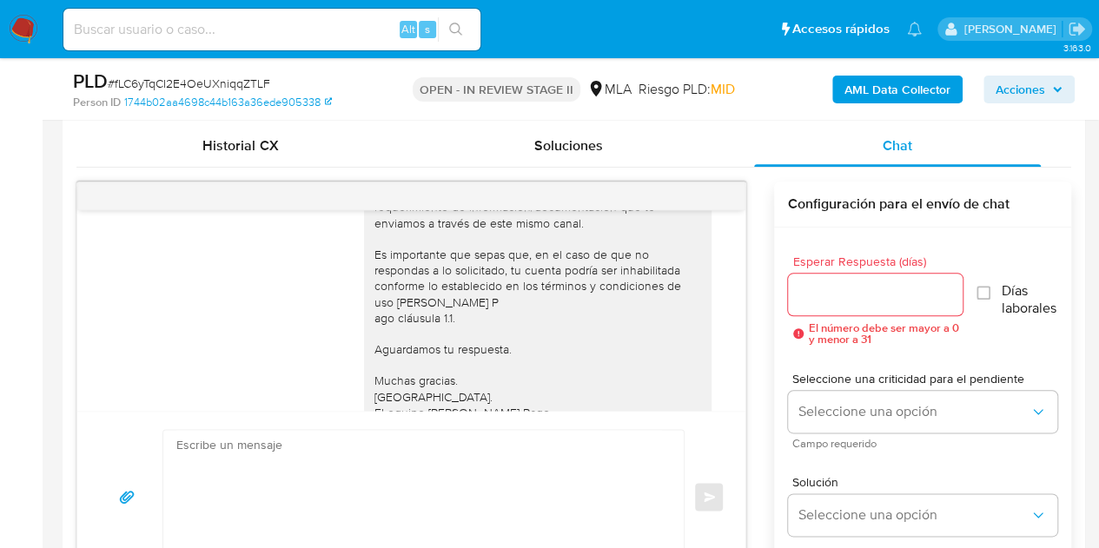
scroll to position [1166, 0]
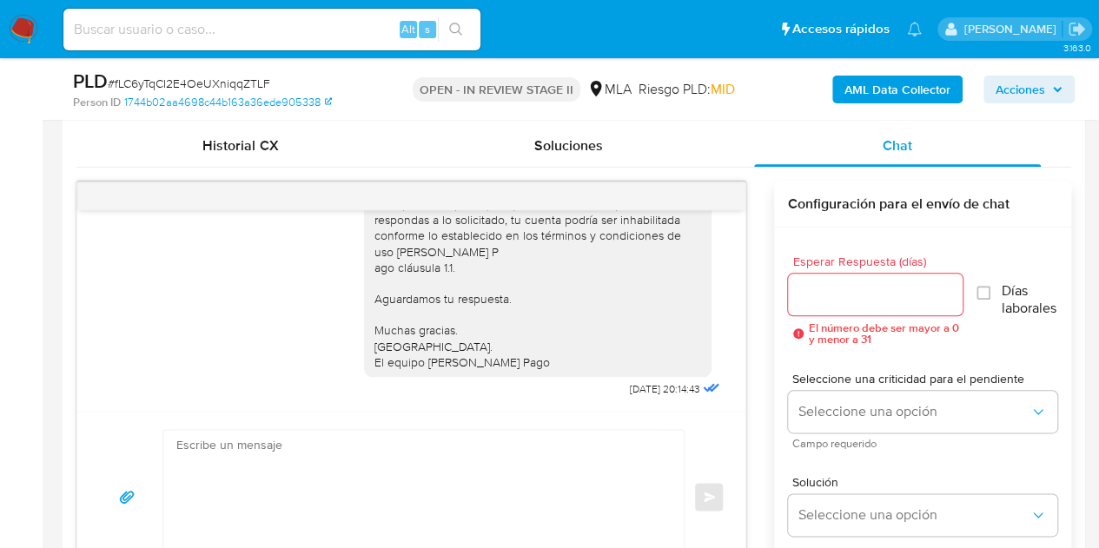
drag, startPoint x: 1098, startPoint y: 222, endPoint x: 1098, endPoint y: 279, distance: 57.4
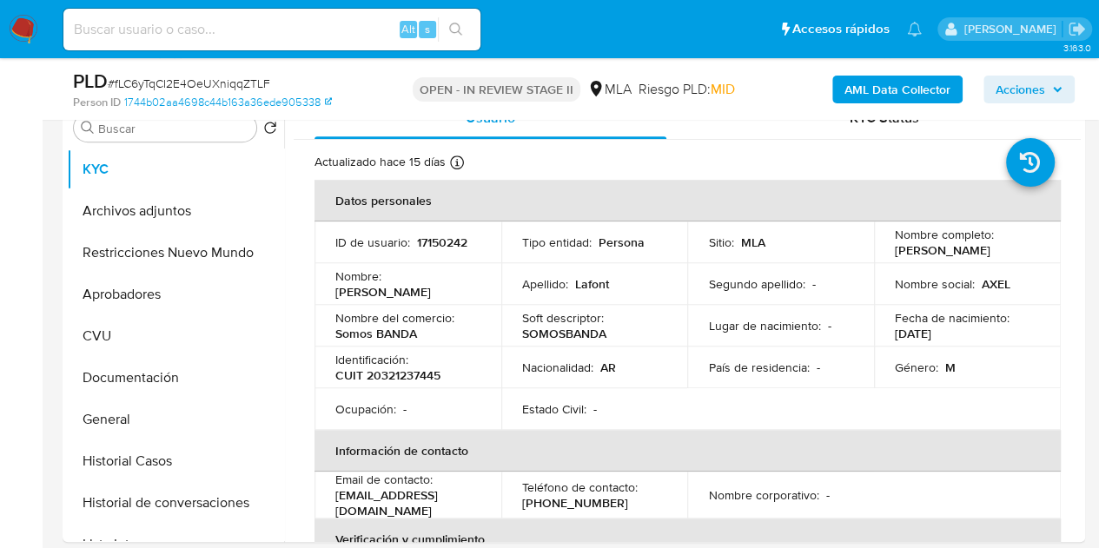
scroll to position [328, 0]
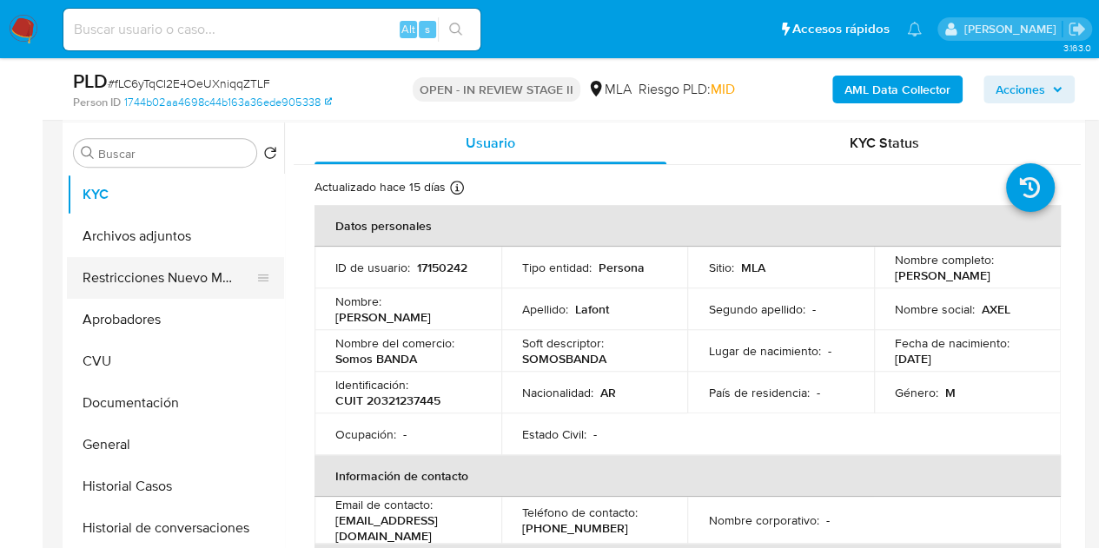
click at [151, 282] on button "Restricciones Nuevo Mundo" at bounding box center [168, 278] width 203 height 42
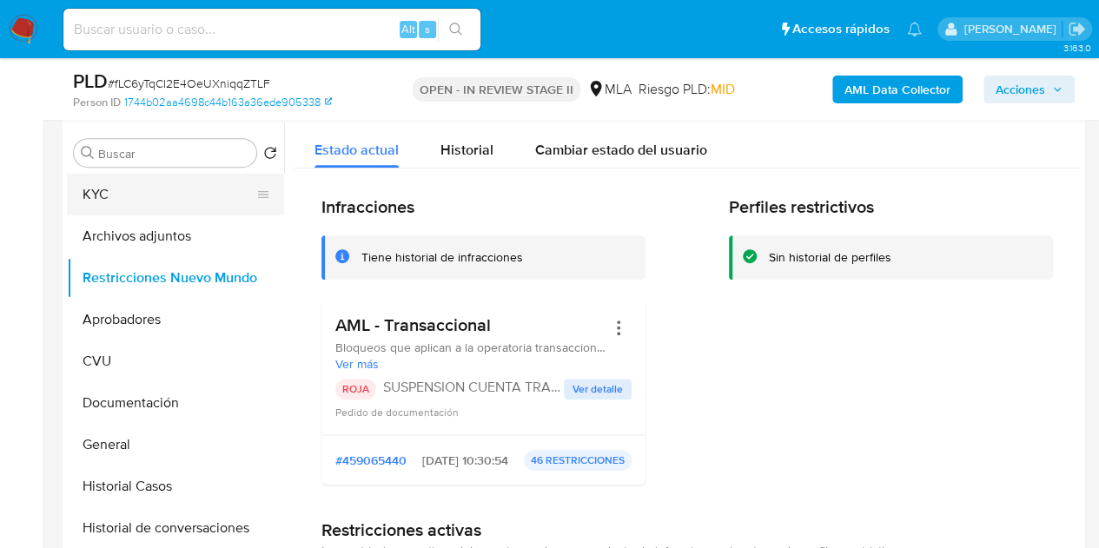
click at [125, 194] on button "KYC" at bounding box center [168, 195] width 203 height 42
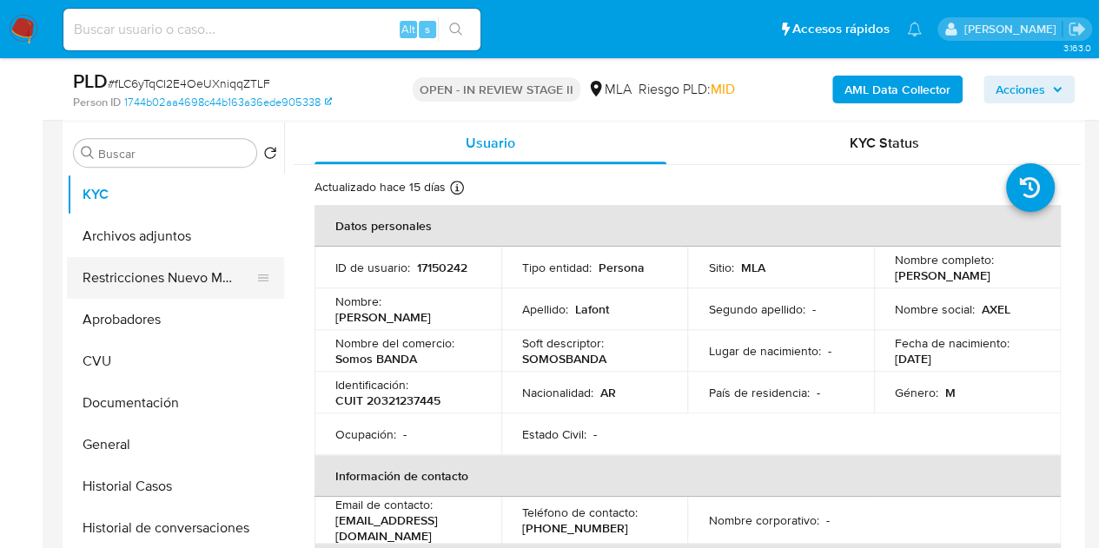
click at [151, 277] on button "Restricciones Nuevo Mundo" at bounding box center [168, 278] width 203 height 42
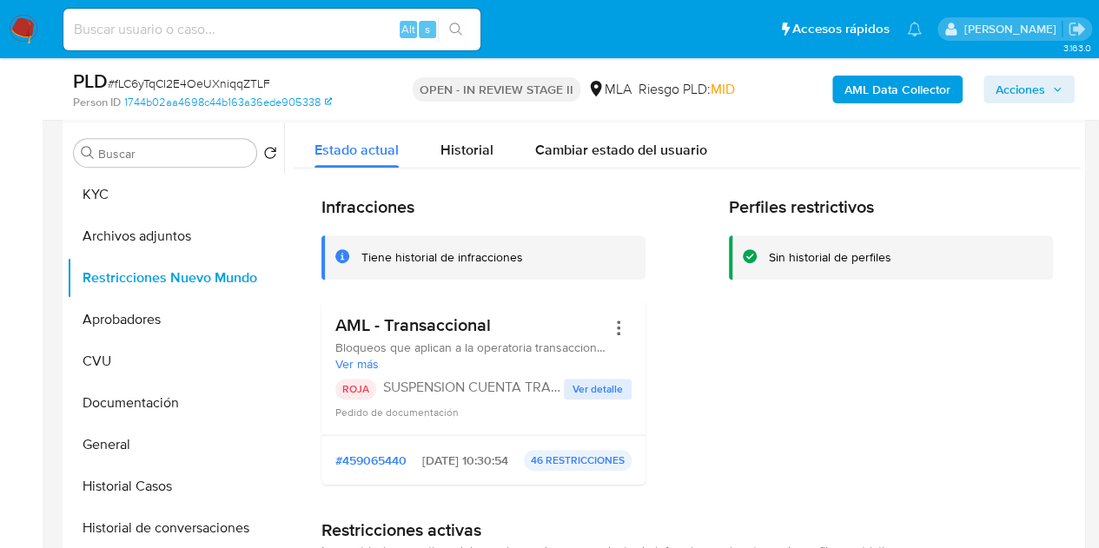
click at [741, 474] on div "Perfiles restrictivos Sin historial de perfiles" at bounding box center [891, 347] width 324 height 302
click at [148, 238] on button "Archivos adjuntos" at bounding box center [168, 237] width 203 height 42
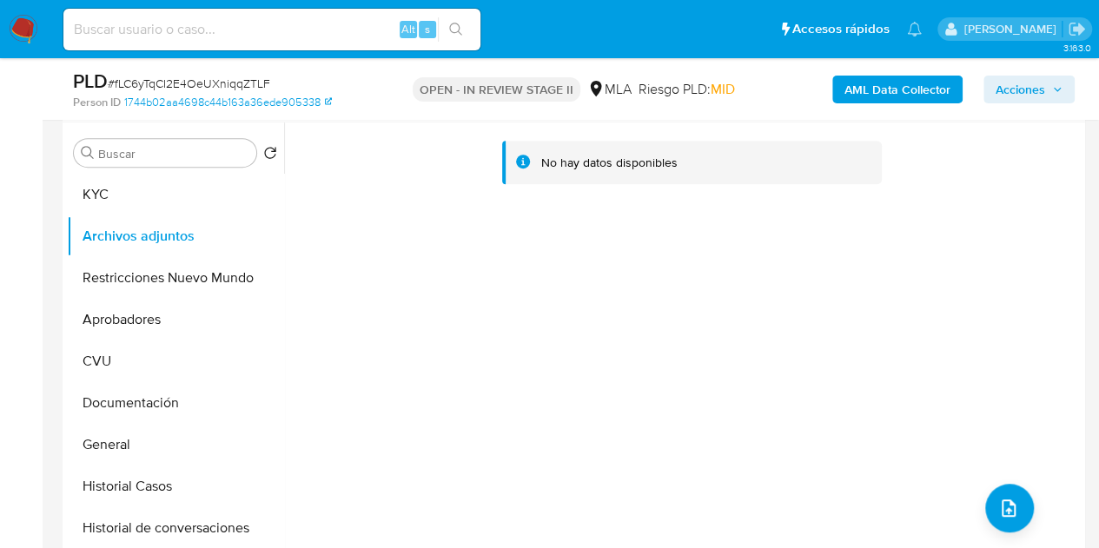
click at [447, 396] on div "No hay datos disponibles" at bounding box center [682, 345] width 797 height 445
click at [865, 82] on b "AML Data Collector" at bounding box center [898, 90] width 106 height 28
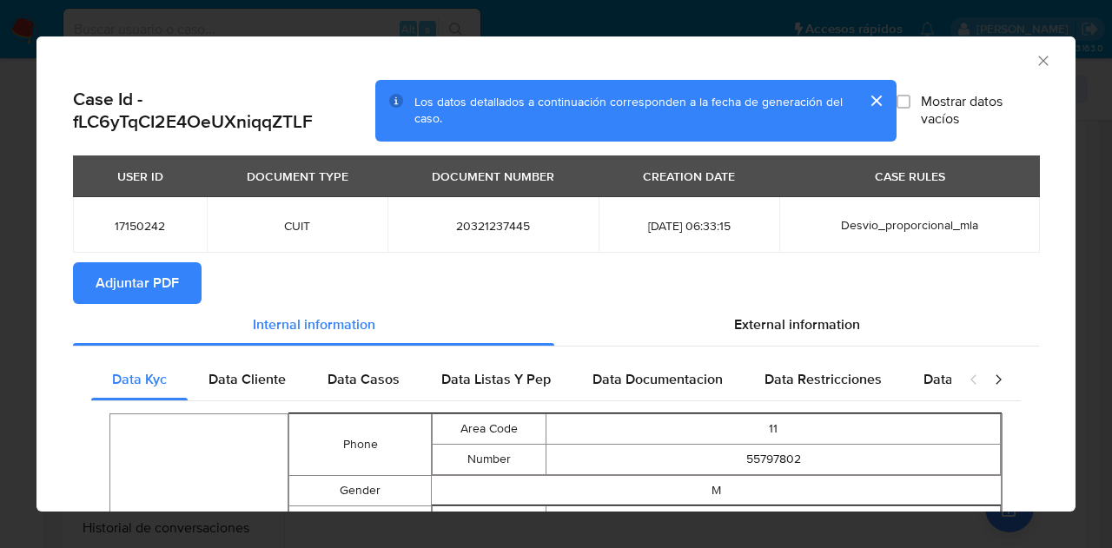
click at [162, 268] on span "Adjuntar PDF" at bounding box center [137, 283] width 83 height 38
click at [1035, 63] on icon "Cerrar ventana" at bounding box center [1043, 60] width 17 height 17
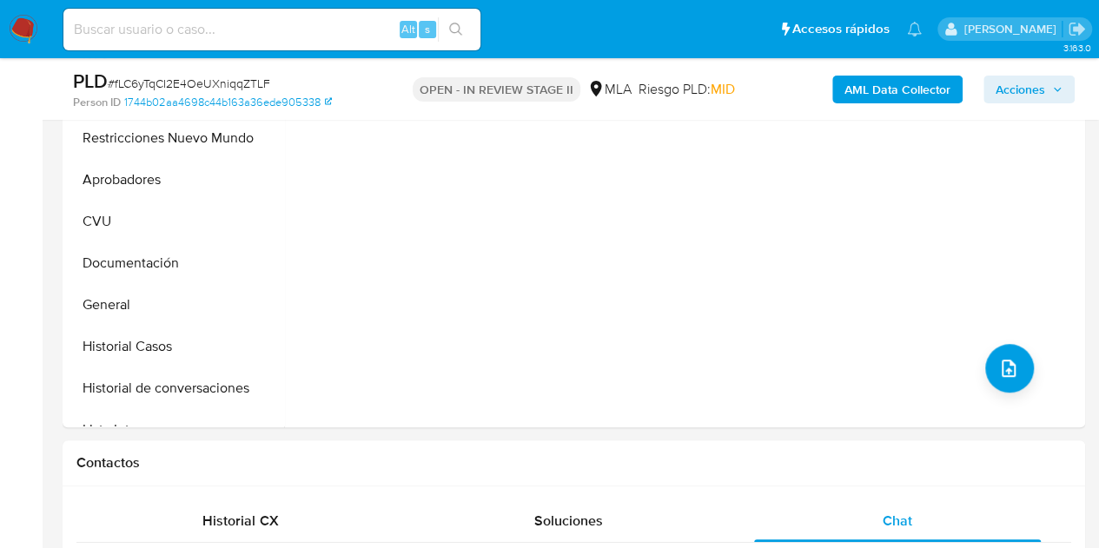
scroll to position [581, 0]
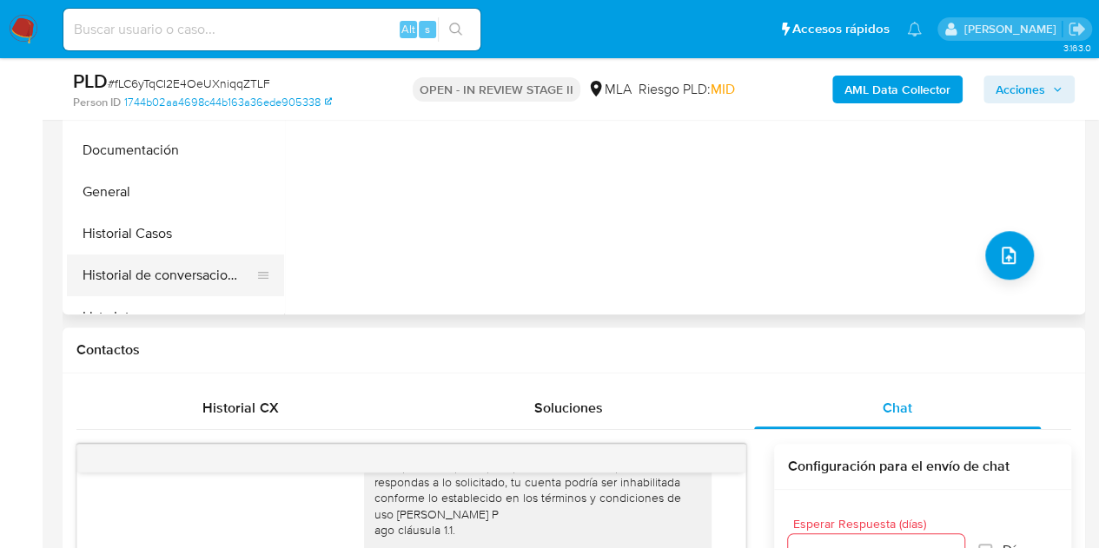
click at [131, 263] on button "Historial de conversaciones" at bounding box center [168, 276] width 203 height 42
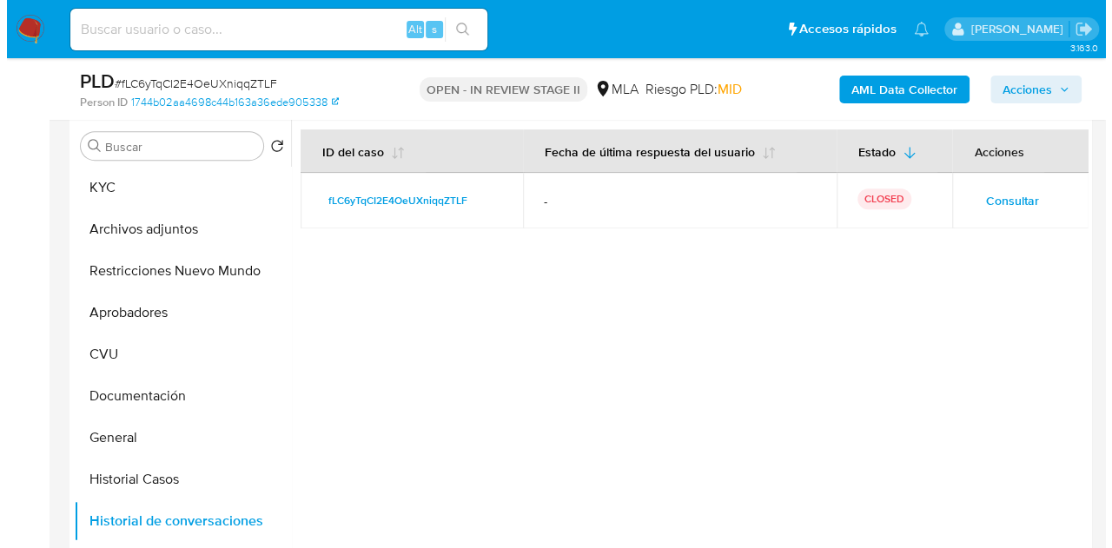
scroll to position [332, 0]
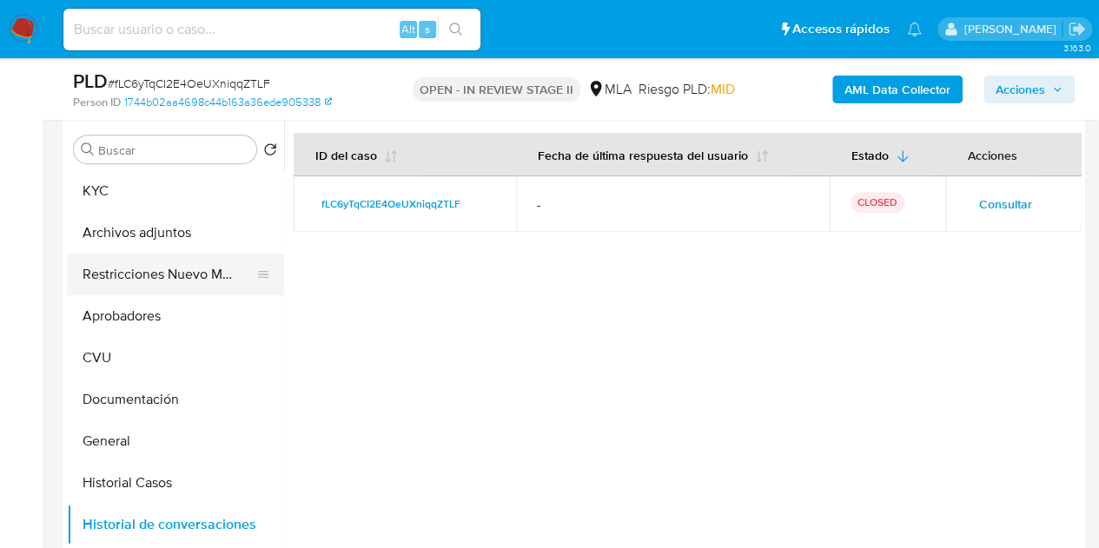
click at [137, 282] on button "Restricciones Nuevo Mundo" at bounding box center [168, 275] width 203 height 42
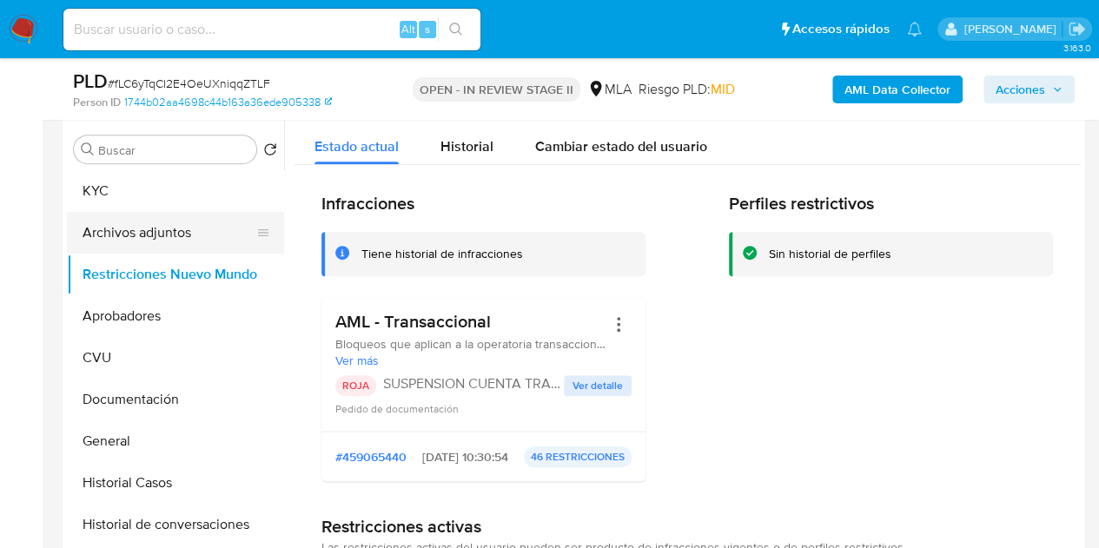
click at [123, 230] on button "Archivos adjuntos" at bounding box center [168, 233] width 203 height 42
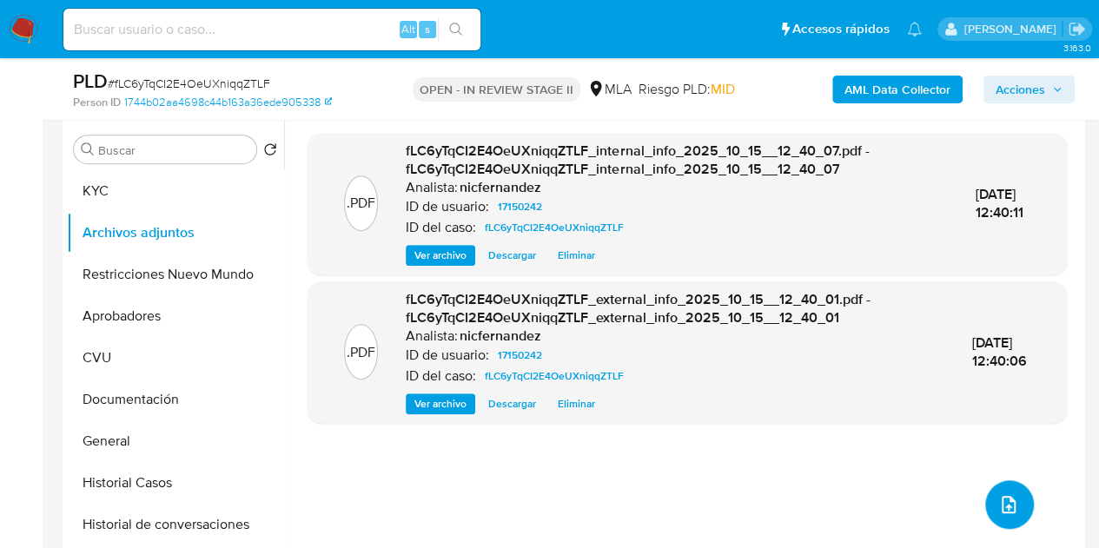
click at [1002, 502] on icon "upload-file" at bounding box center [1009, 504] width 14 height 17
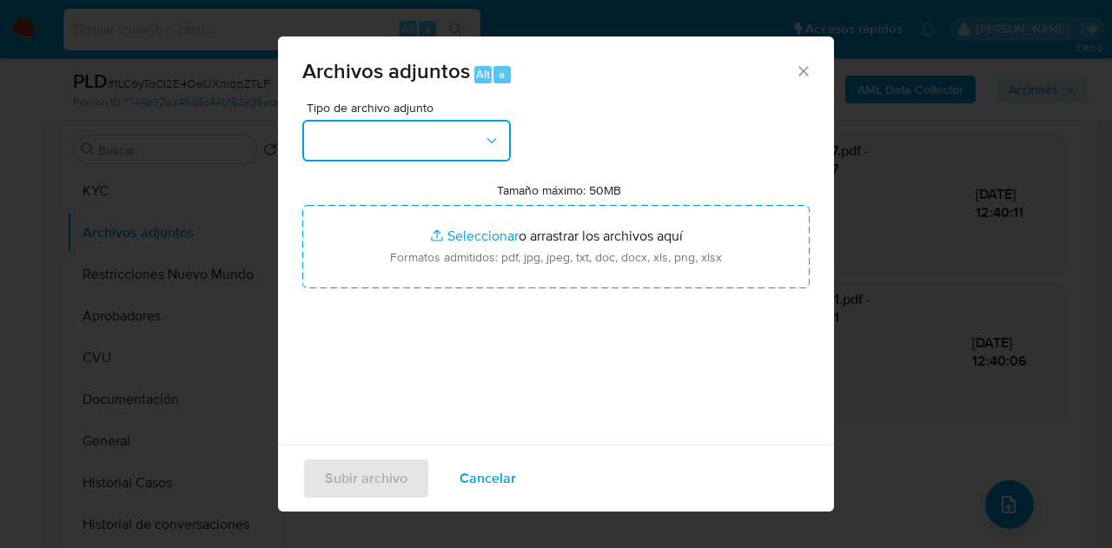
click at [504, 152] on button "button" at bounding box center [406, 141] width 209 height 42
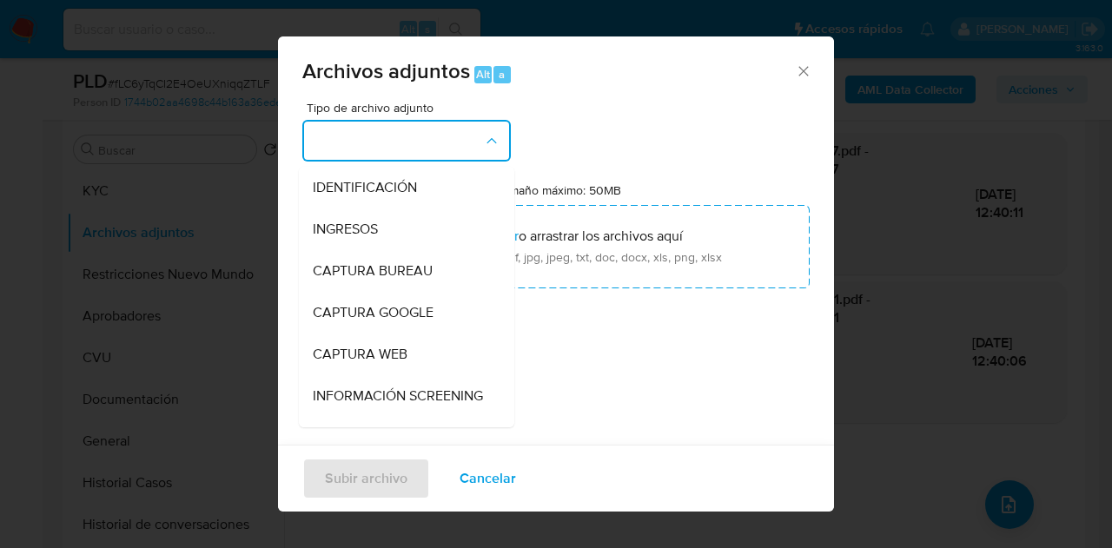
scroll to position [205, 0]
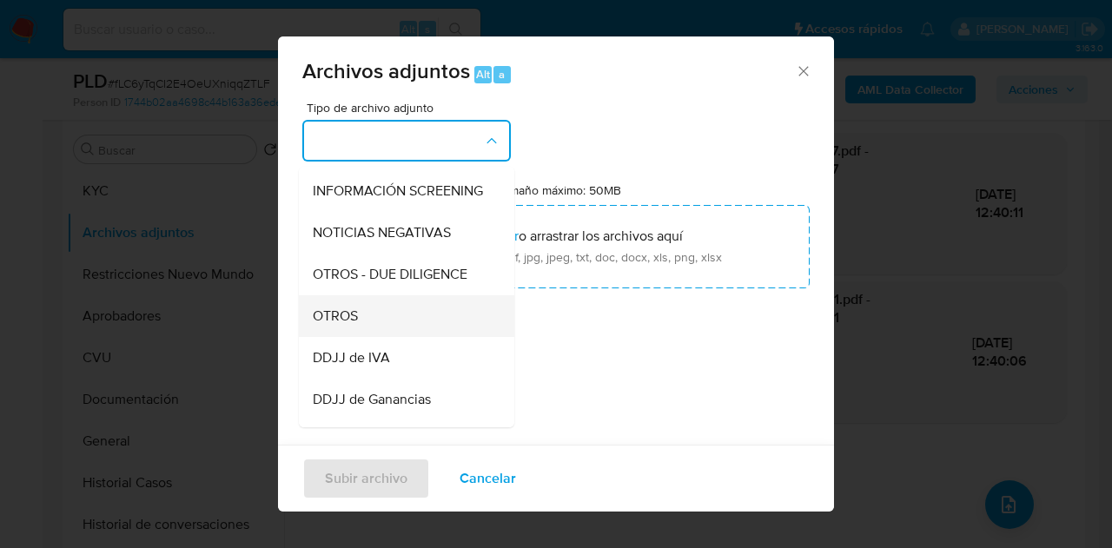
click at [400, 336] on div "OTROS" at bounding box center [401, 316] width 177 height 42
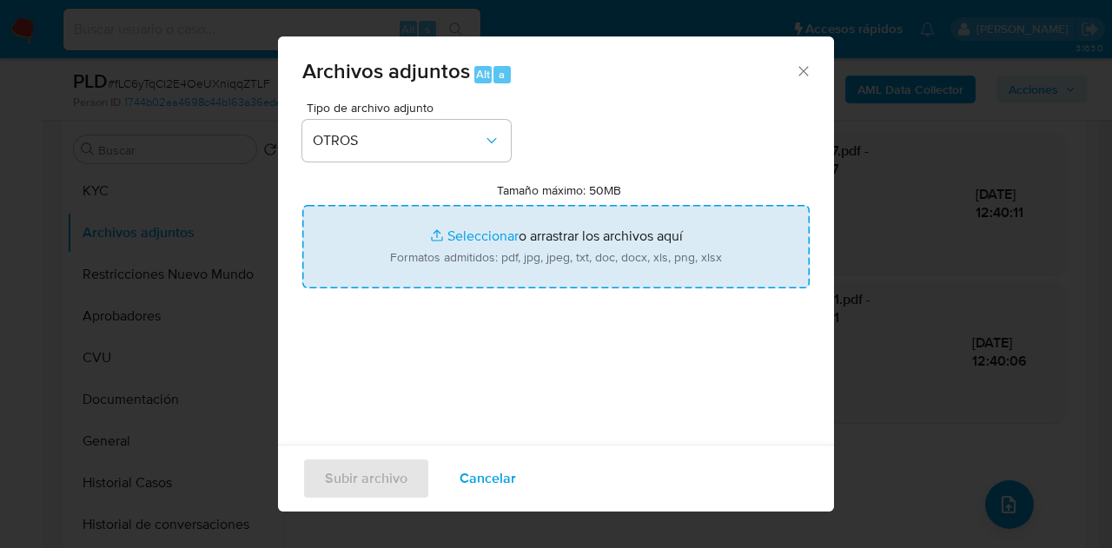
click at [445, 262] on input "Tamaño máximo: 50MB Seleccionar archivos" at bounding box center [556, 246] width 508 height 83
type input "C:\fakepath\Constancia de monotributo.pdf"
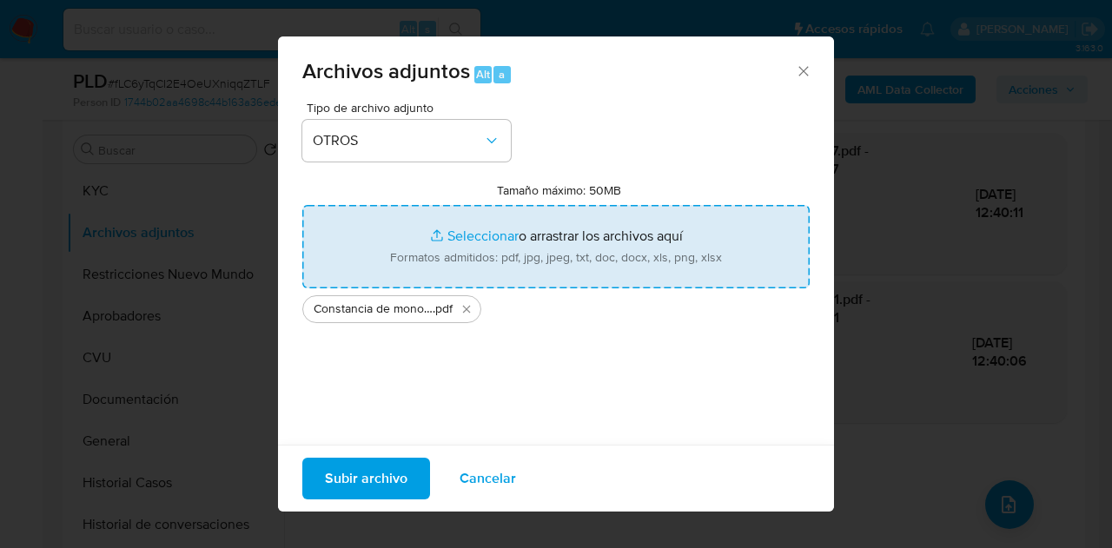
click at [377, 475] on span "Subir archivo" at bounding box center [366, 479] width 83 height 38
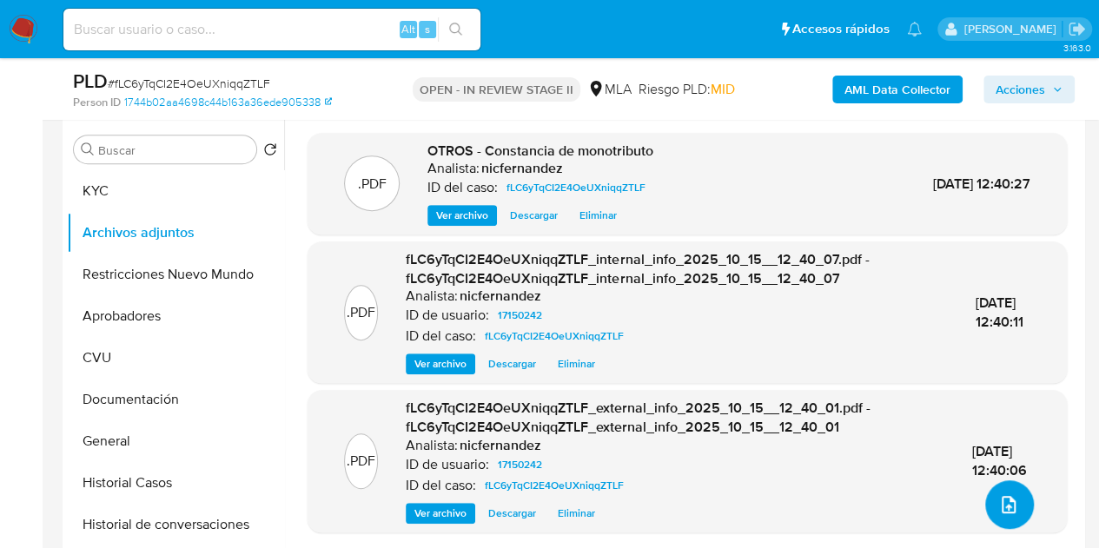
click at [1006, 501] on icon "upload-file" at bounding box center [1009, 504] width 14 height 17
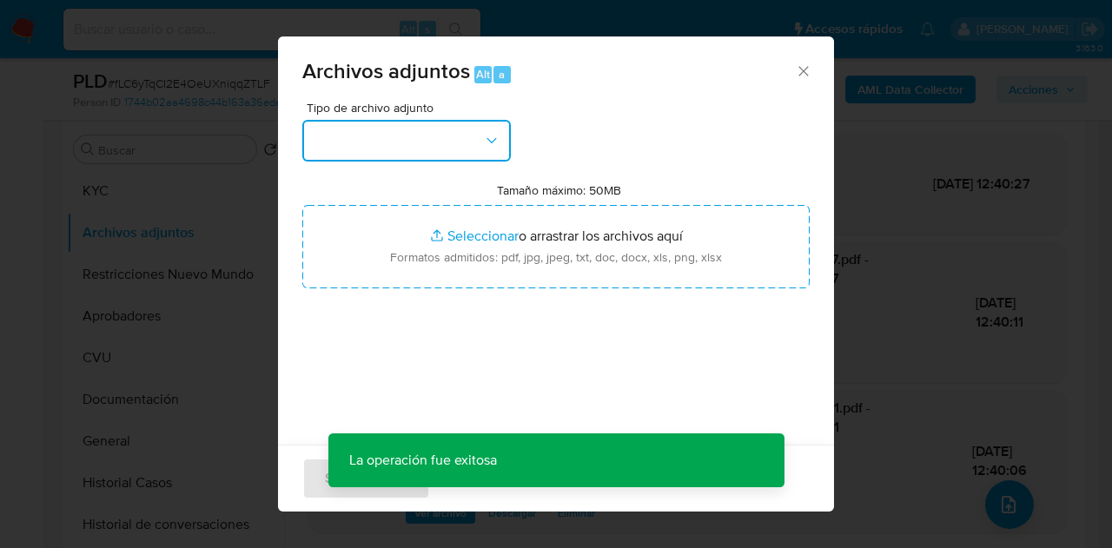
click at [447, 136] on button "button" at bounding box center [406, 141] width 209 height 42
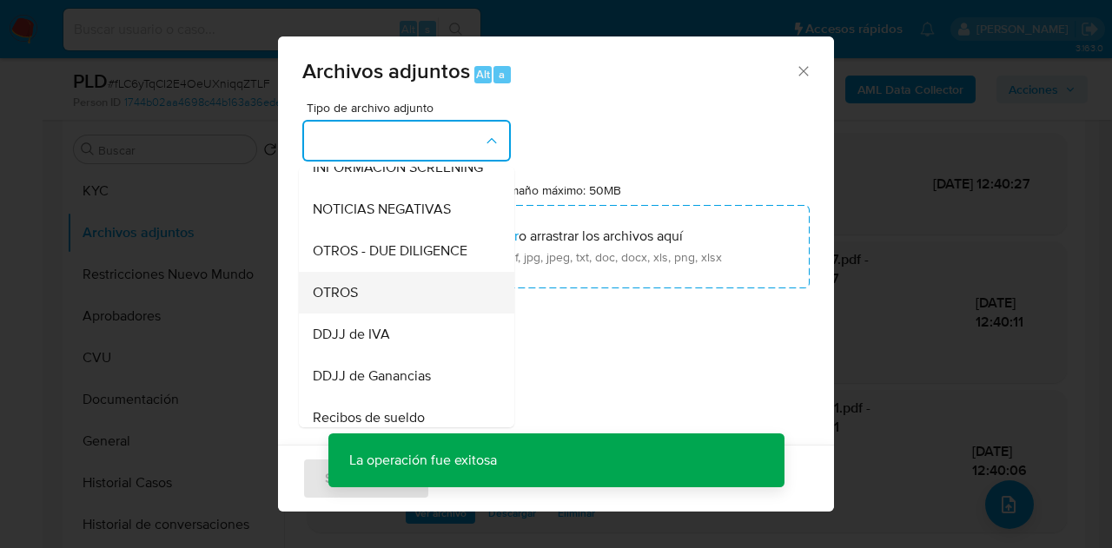
scroll to position [262, 0]
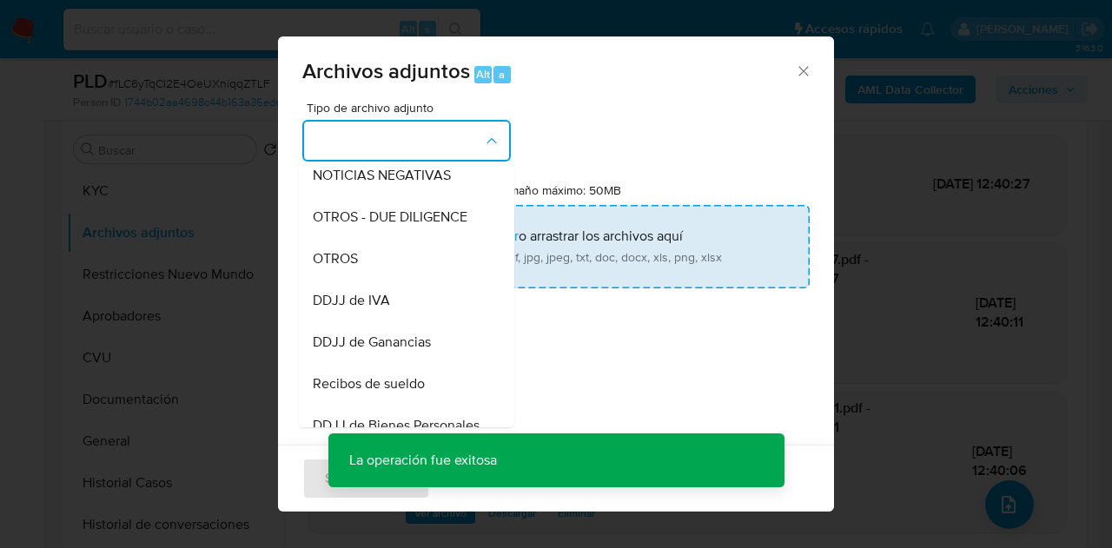
drag, startPoint x: 388, startPoint y: 272, endPoint x: 433, endPoint y: 242, distance: 53.3
click at [388, 272] on div "OTROS" at bounding box center [401, 259] width 177 height 42
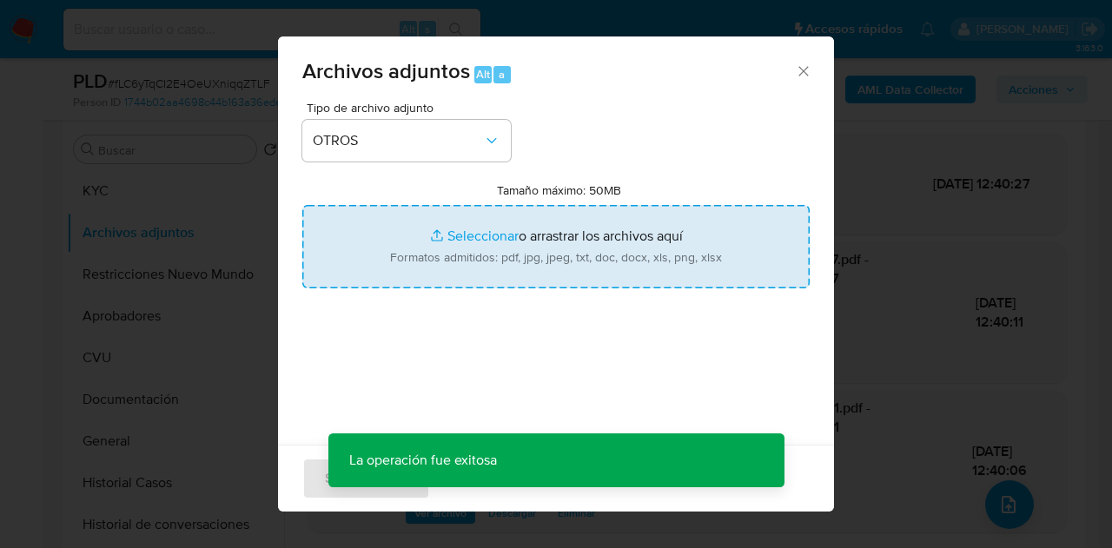
click at [435, 235] on input "Tamaño máximo: 50MB Seleccionar archivos" at bounding box center [556, 246] width 508 height 83
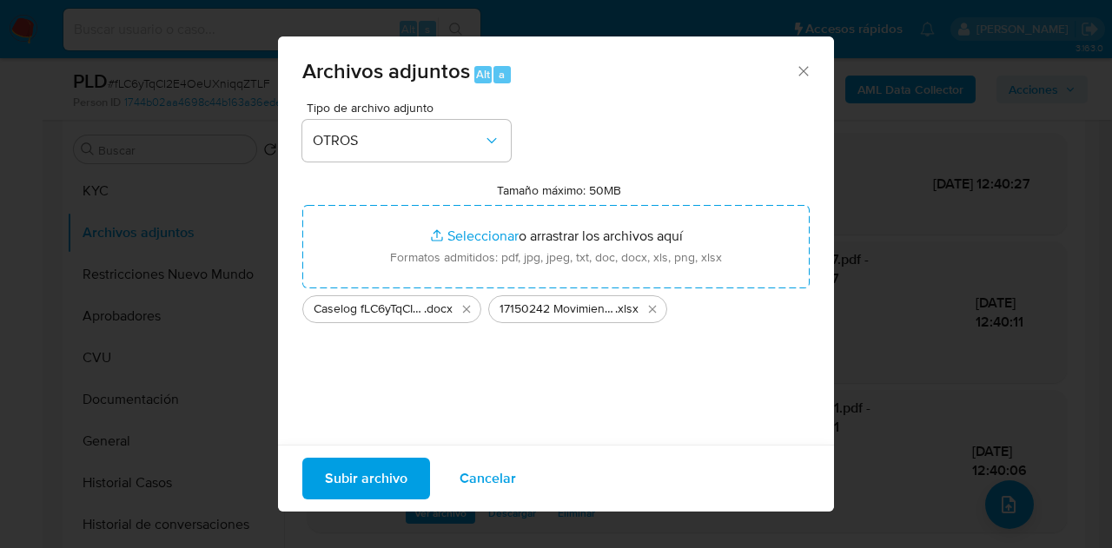
click at [371, 473] on span "Subir archivo" at bounding box center [366, 479] width 83 height 38
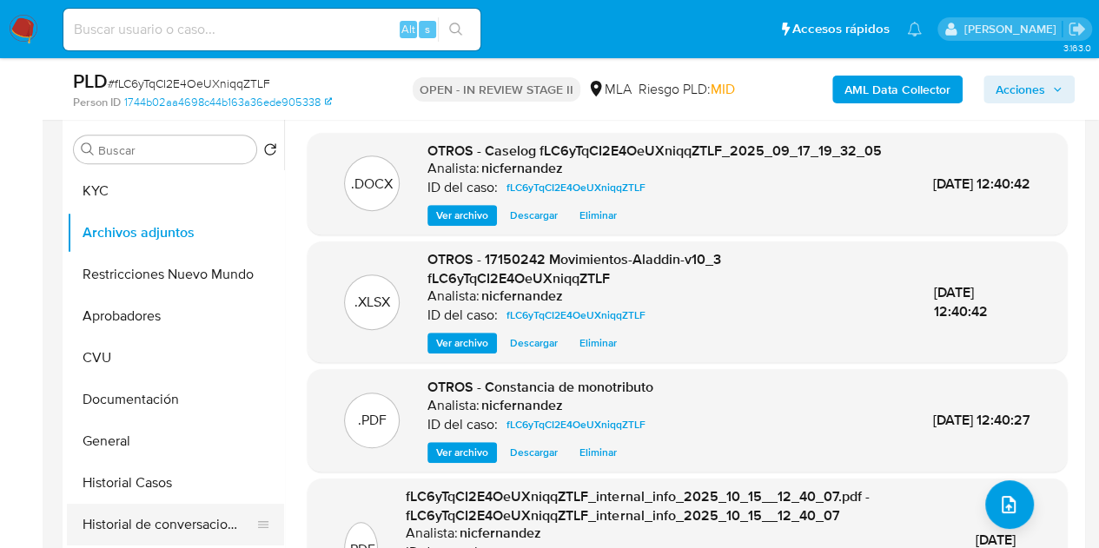
click at [165, 514] on button "Historial de conversaciones" at bounding box center [168, 525] width 203 height 42
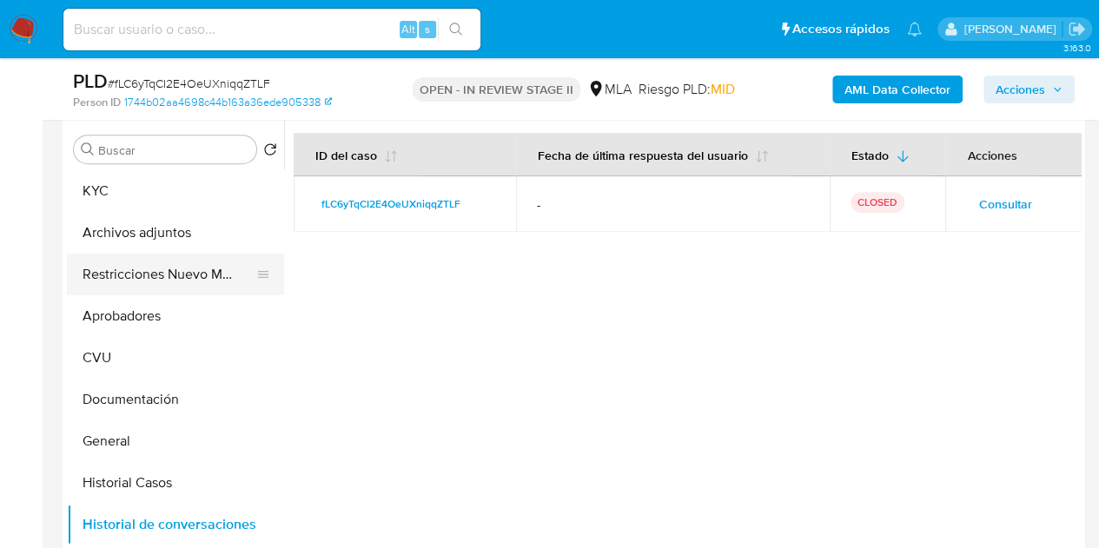
click at [131, 265] on button "Restricciones Nuevo Mundo" at bounding box center [168, 275] width 203 height 42
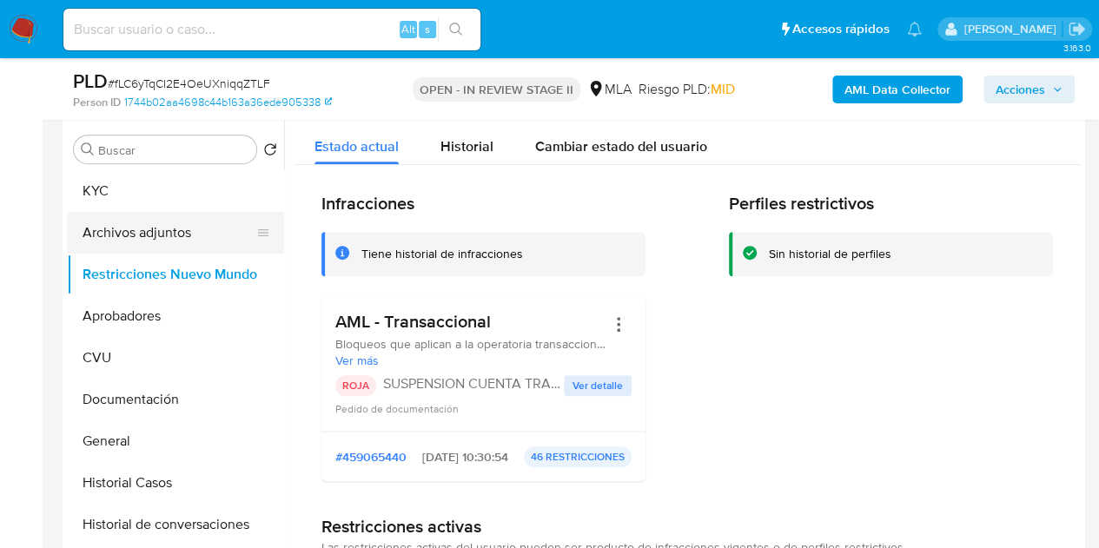
click at [116, 227] on button "Archivos adjuntos" at bounding box center [168, 233] width 203 height 42
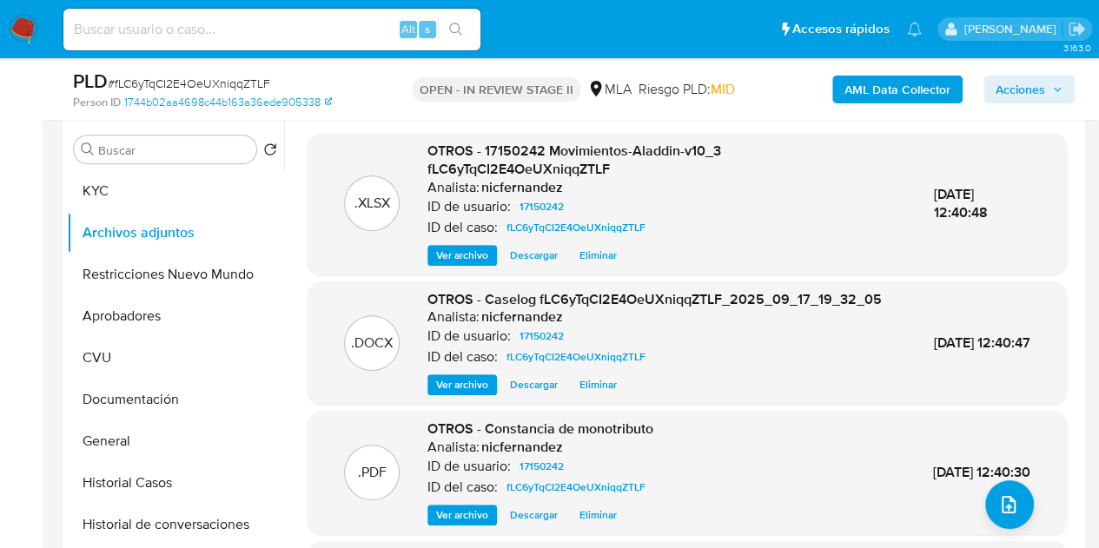
click at [429, 395] on button "Ver archivo" at bounding box center [463, 385] width 70 height 21
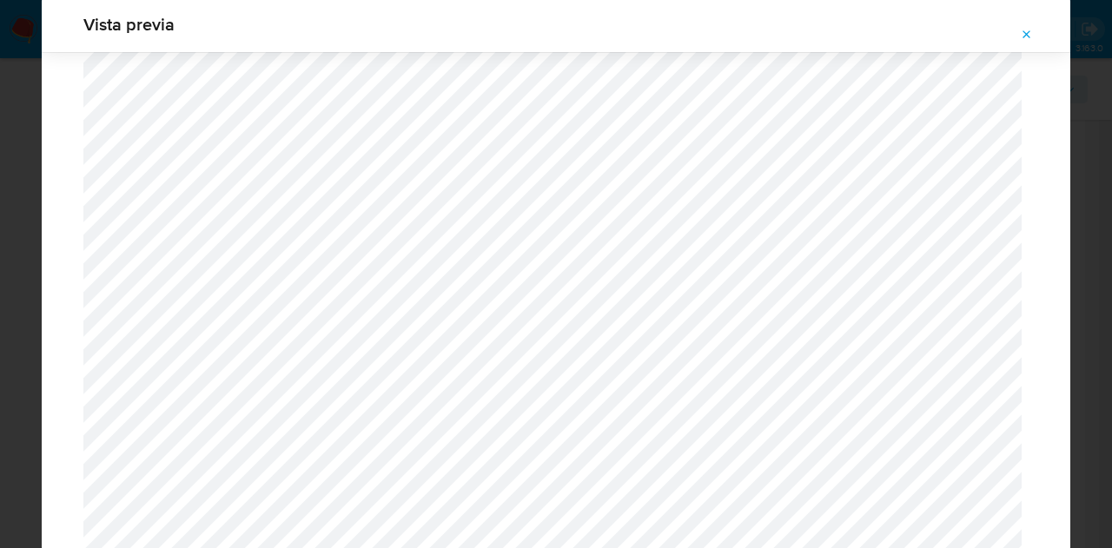
scroll to position [2129, 0]
click at [1032, 34] on icon "Attachment preview" at bounding box center [1027, 35] width 14 height 14
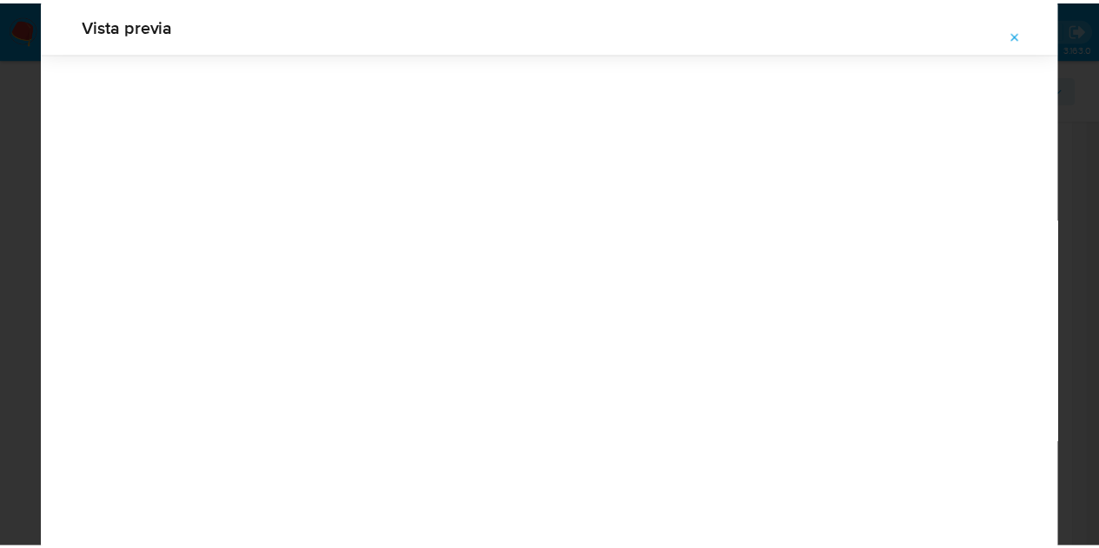
scroll to position [56, 0]
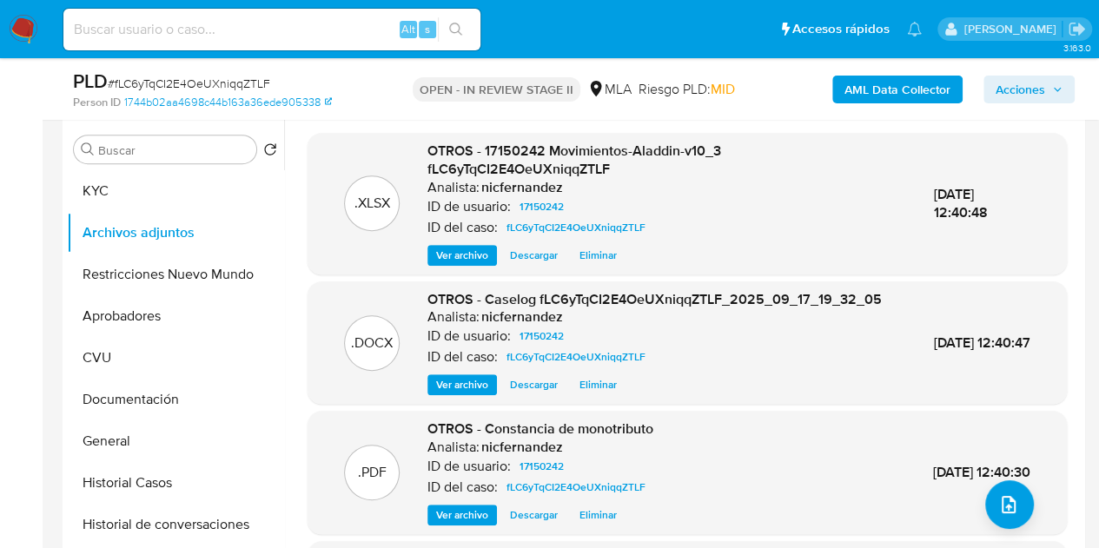
drag, startPoint x: 1057, startPoint y: 83, endPoint x: 1045, endPoint y: 91, distance: 14.5
click at [1057, 83] on span "Acciones" at bounding box center [1029, 89] width 67 height 24
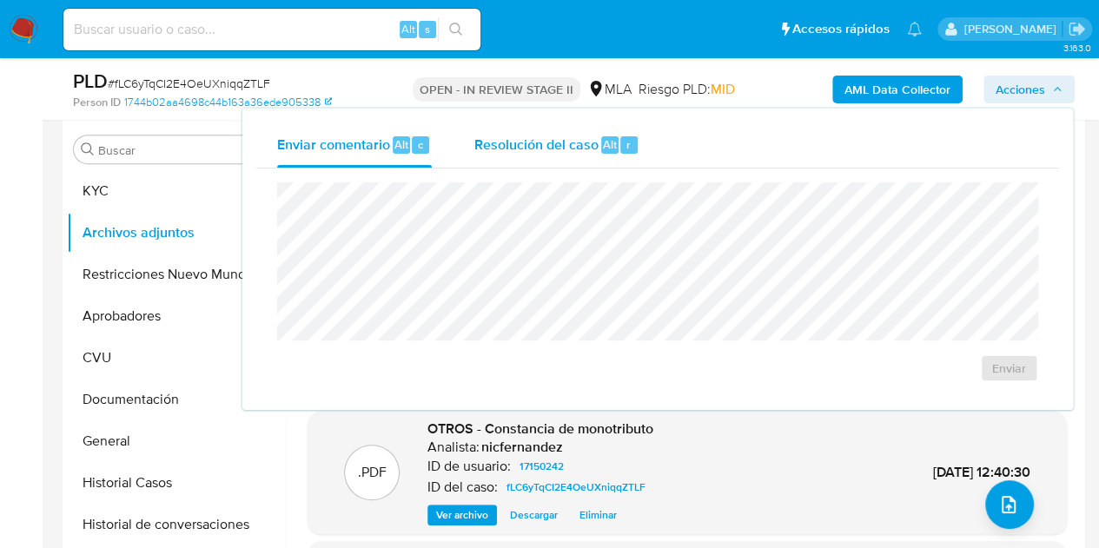
click at [531, 149] on span "Resolución del caso" at bounding box center [536, 144] width 124 height 20
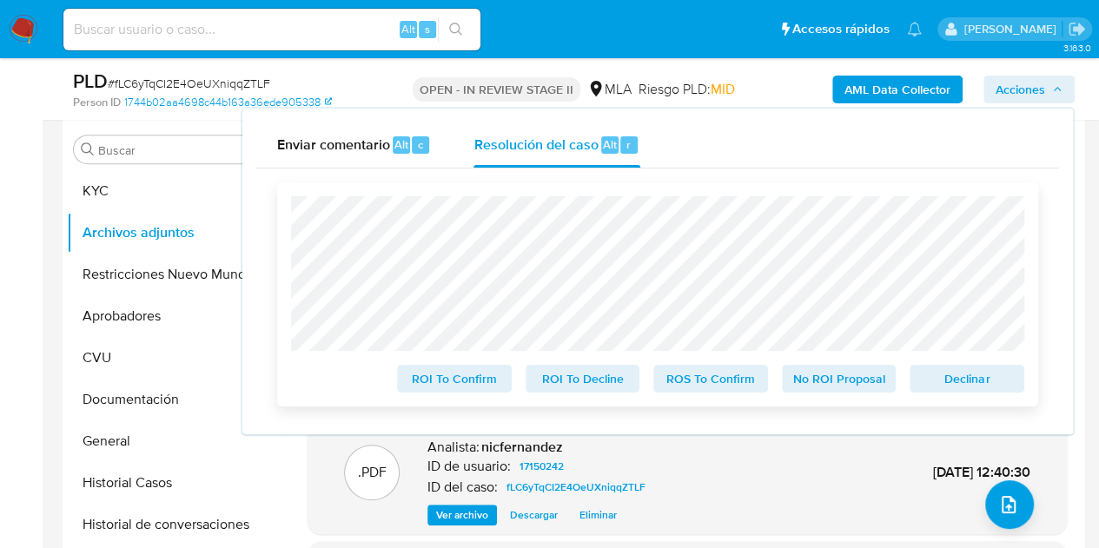
click at [980, 376] on span "Declinar" at bounding box center [967, 379] width 90 height 24
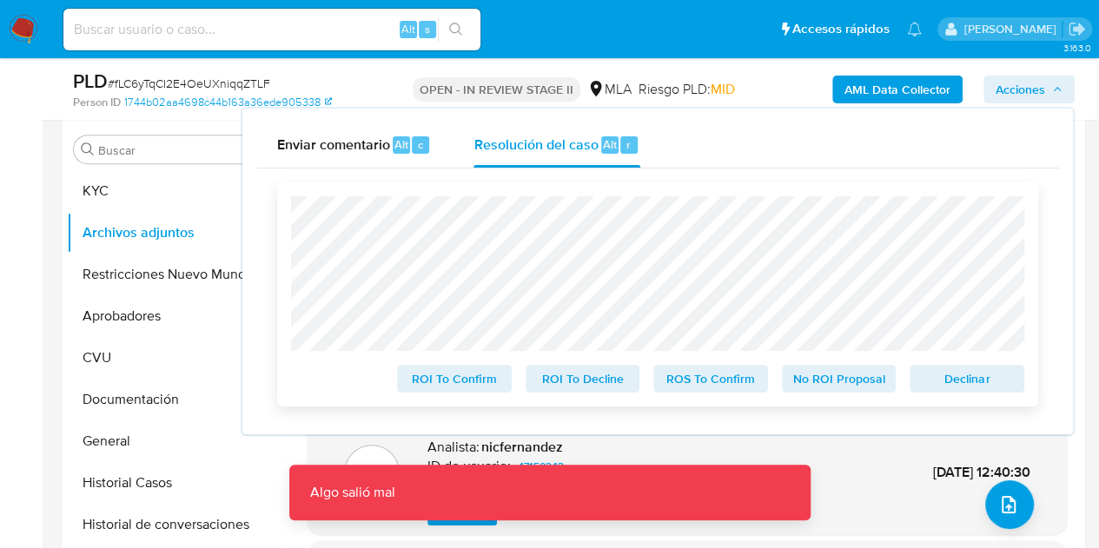
click at [947, 378] on span "Declinar" at bounding box center [967, 379] width 90 height 24
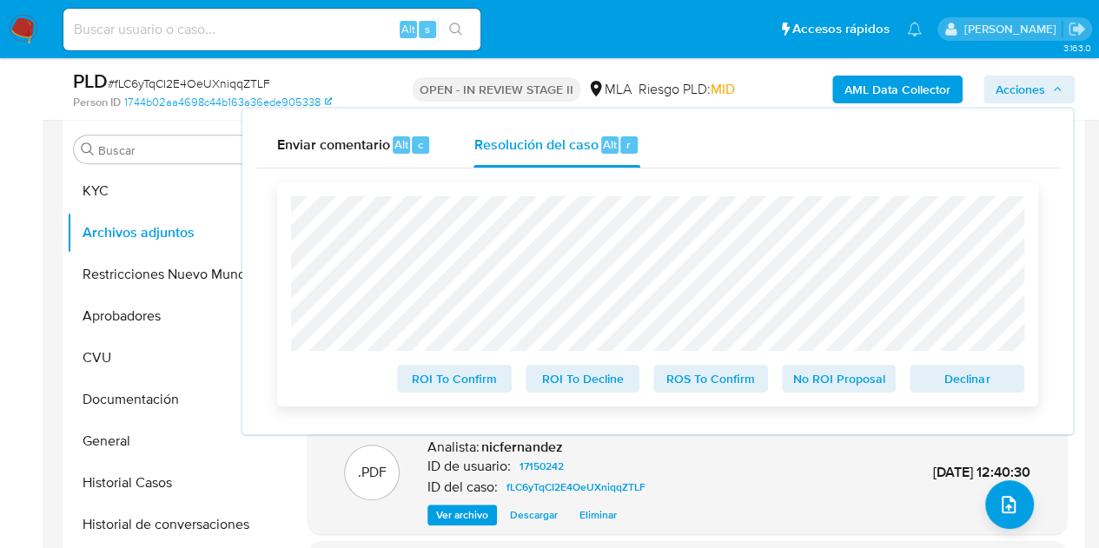
click at [960, 375] on span "Declinar" at bounding box center [967, 379] width 90 height 24
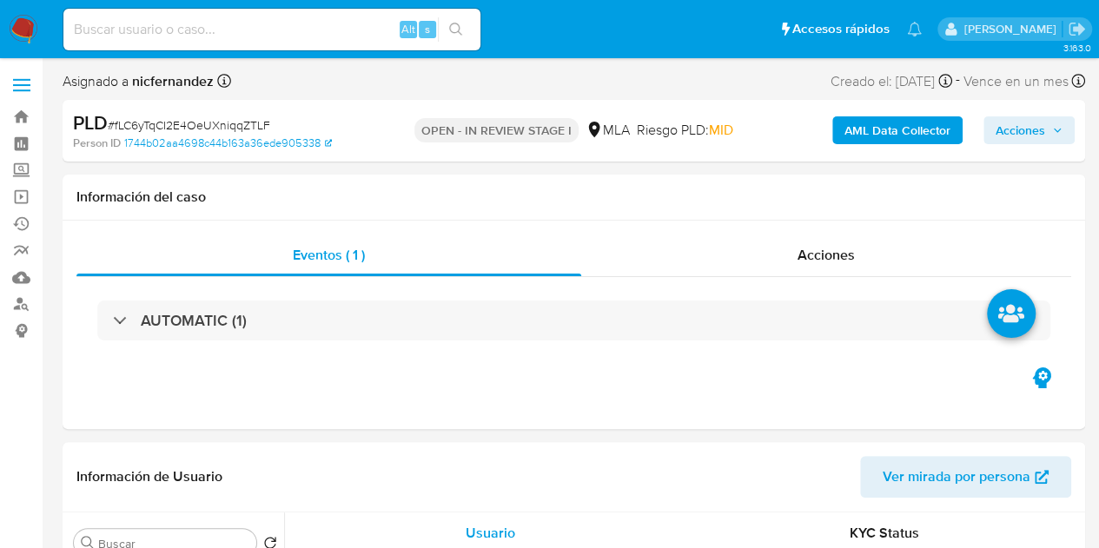
click at [1041, 126] on span "Acciones" at bounding box center [1021, 130] width 50 height 28
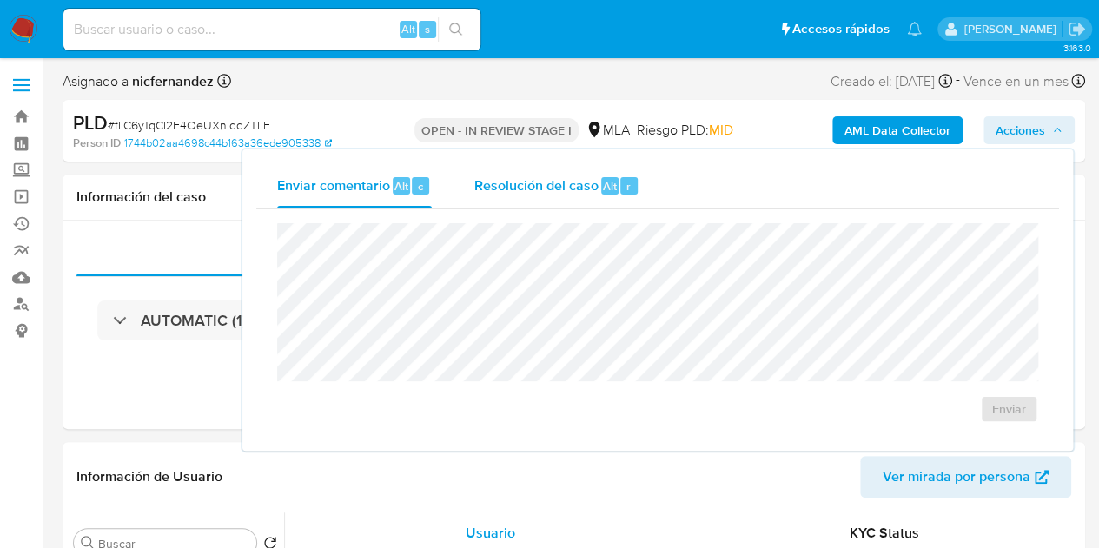
click at [525, 182] on span "Resolución del caso" at bounding box center [536, 186] width 124 height 20
select select "10"
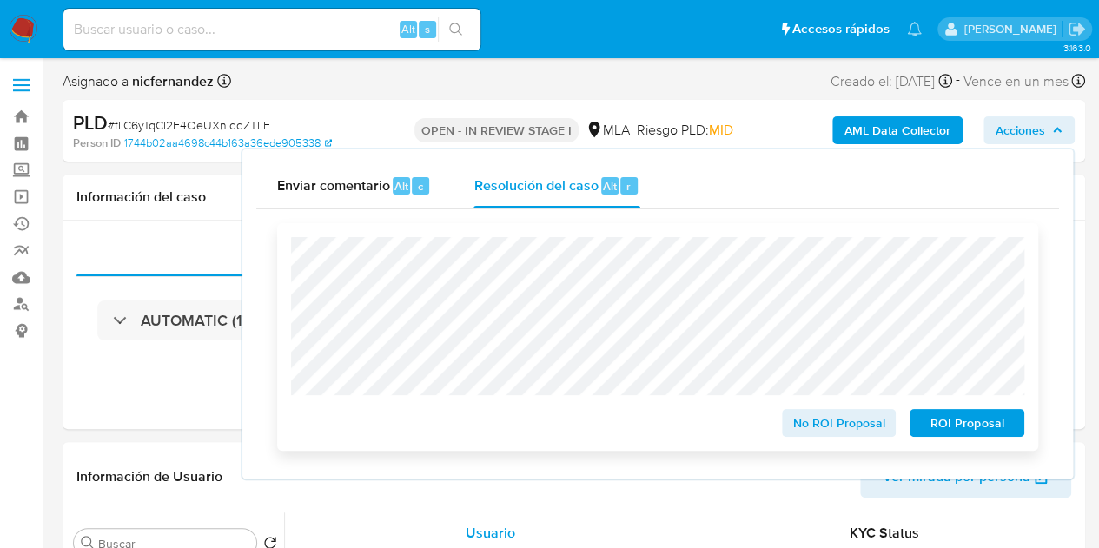
click at [984, 432] on span "ROI Proposal" at bounding box center [967, 423] width 90 height 24
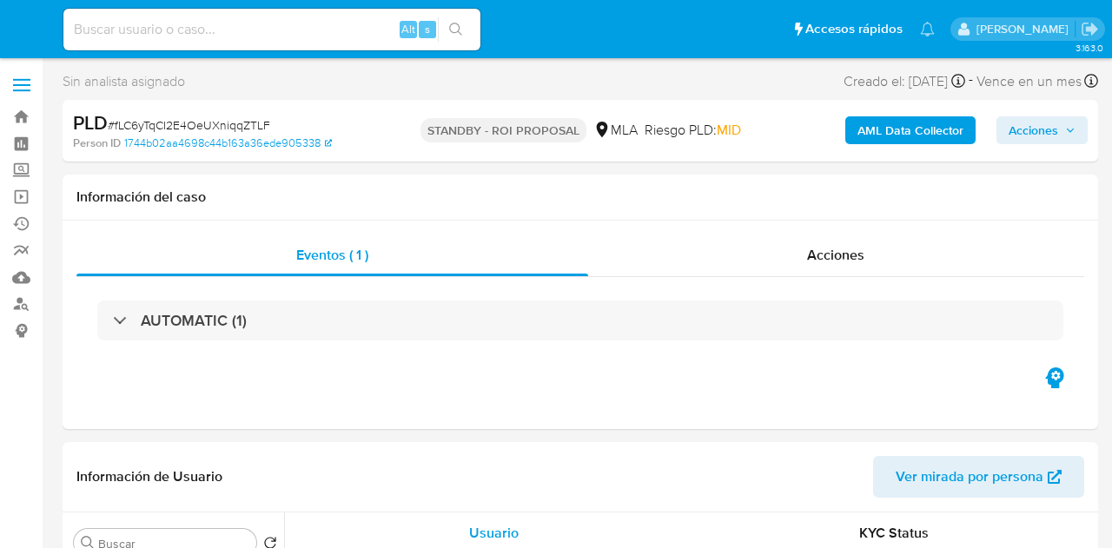
select select "10"
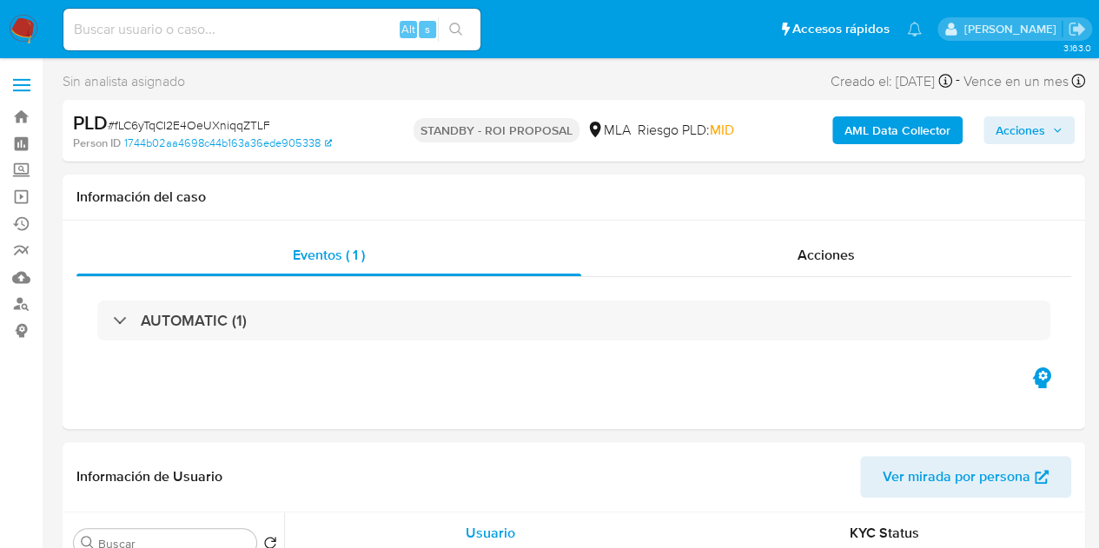
select select "10"
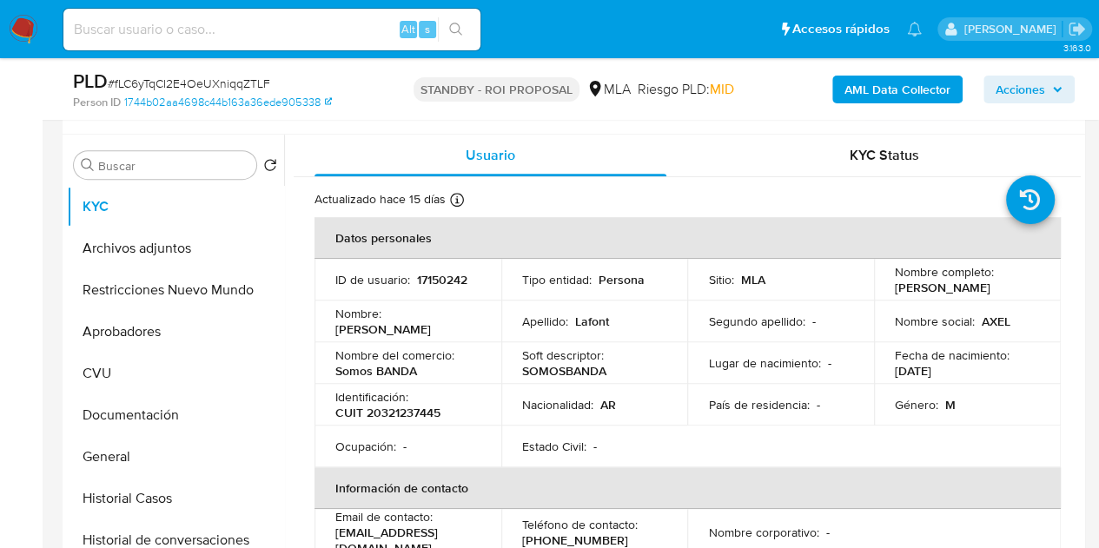
scroll to position [416, 0]
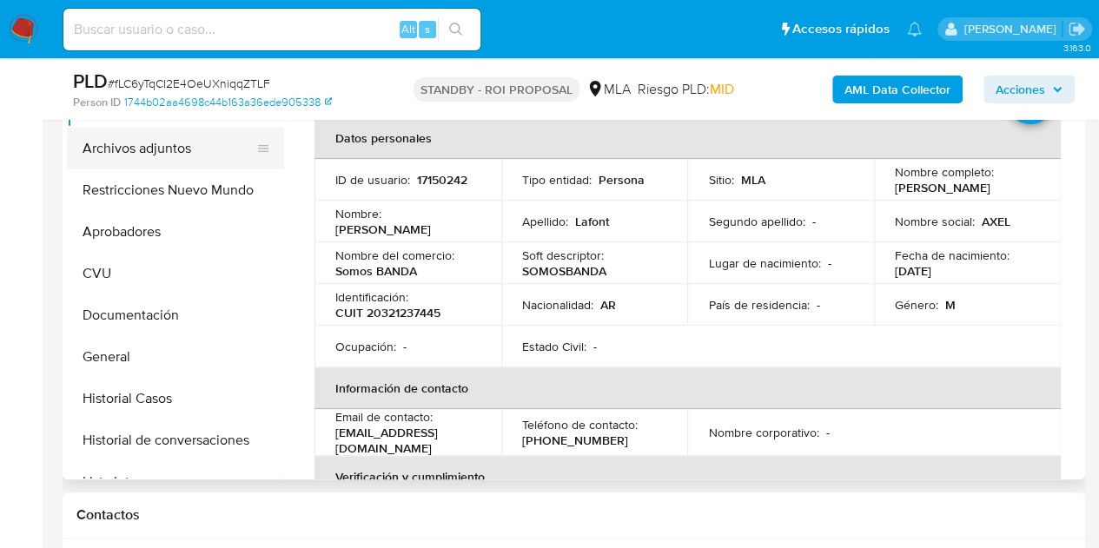
click at [152, 154] on button "Archivos adjuntos" at bounding box center [168, 149] width 203 height 42
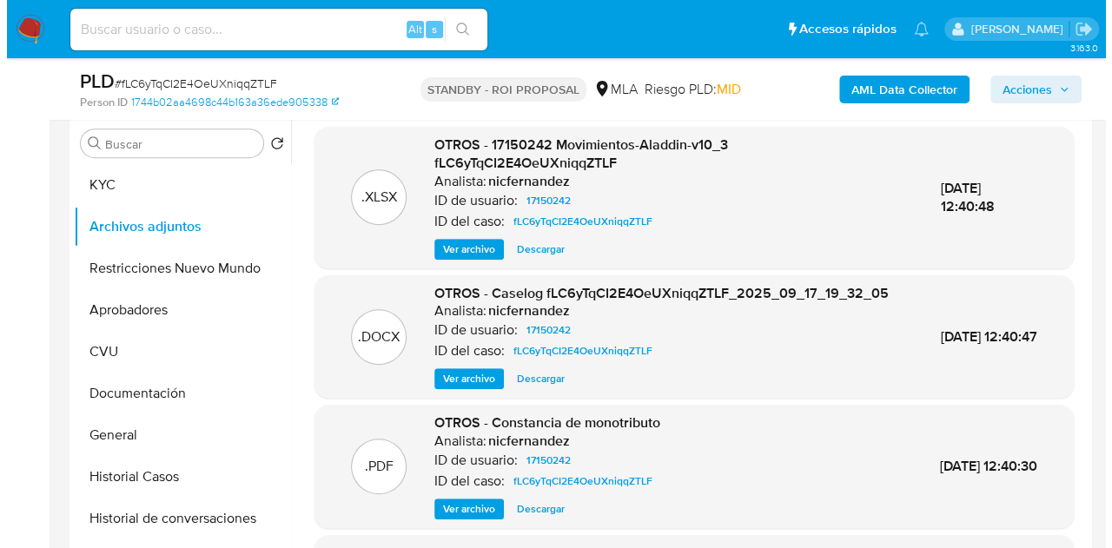
scroll to position [329, 0]
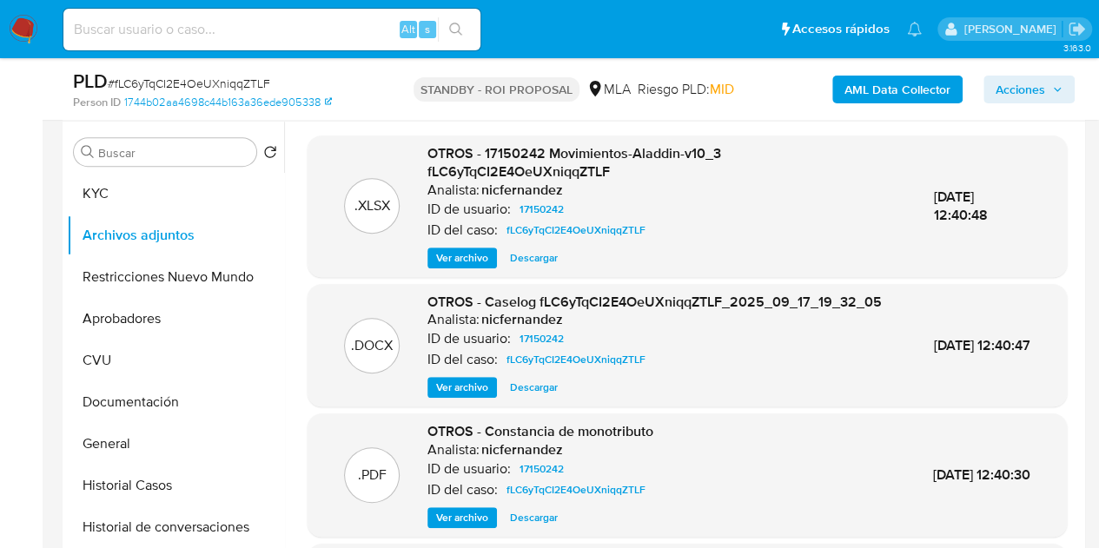
click at [452, 396] on span "Ver archivo" at bounding box center [462, 387] width 52 height 17
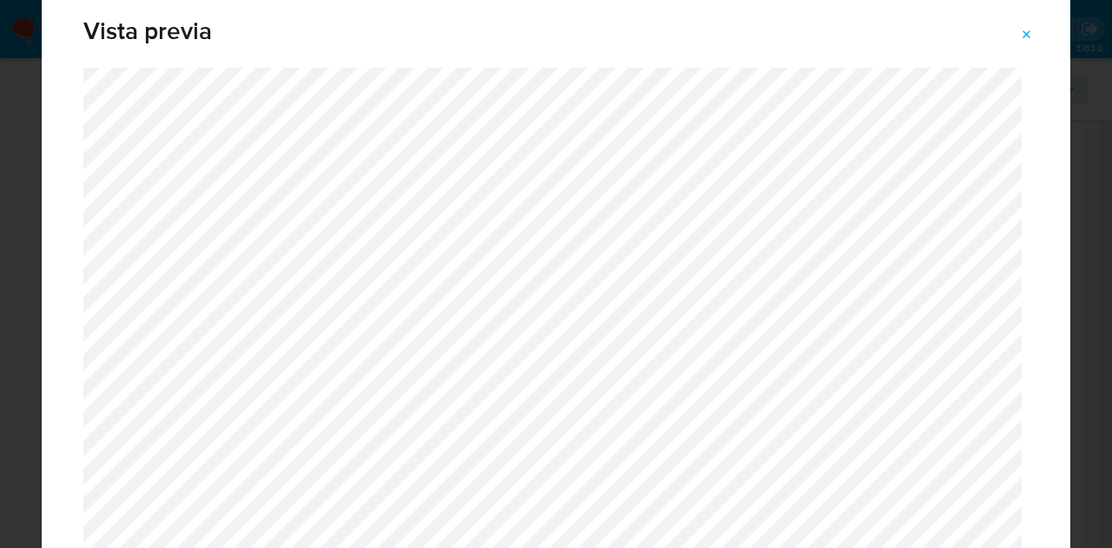
scroll to position [0, 0]
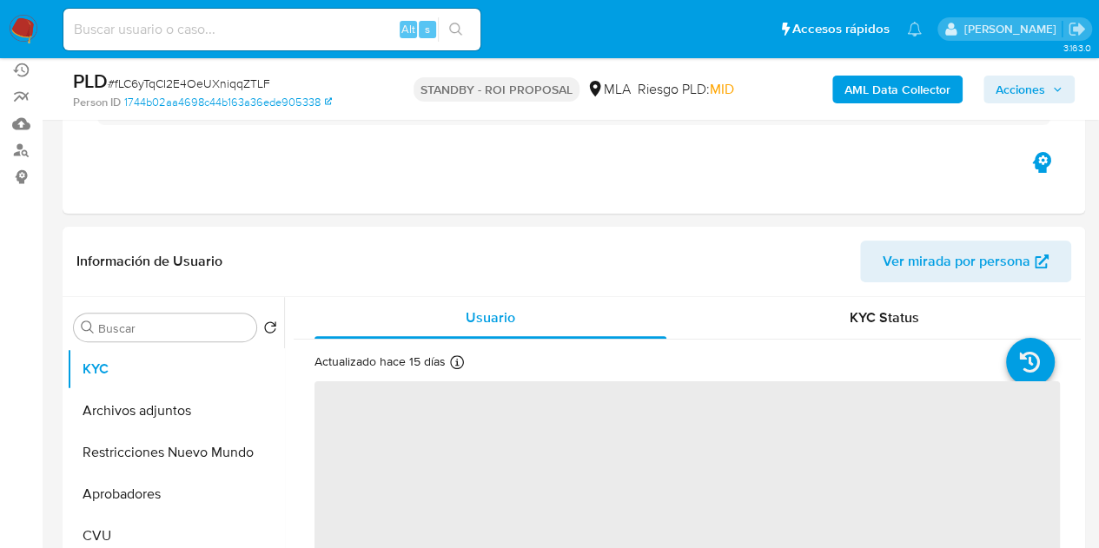
scroll to position [187, 0]
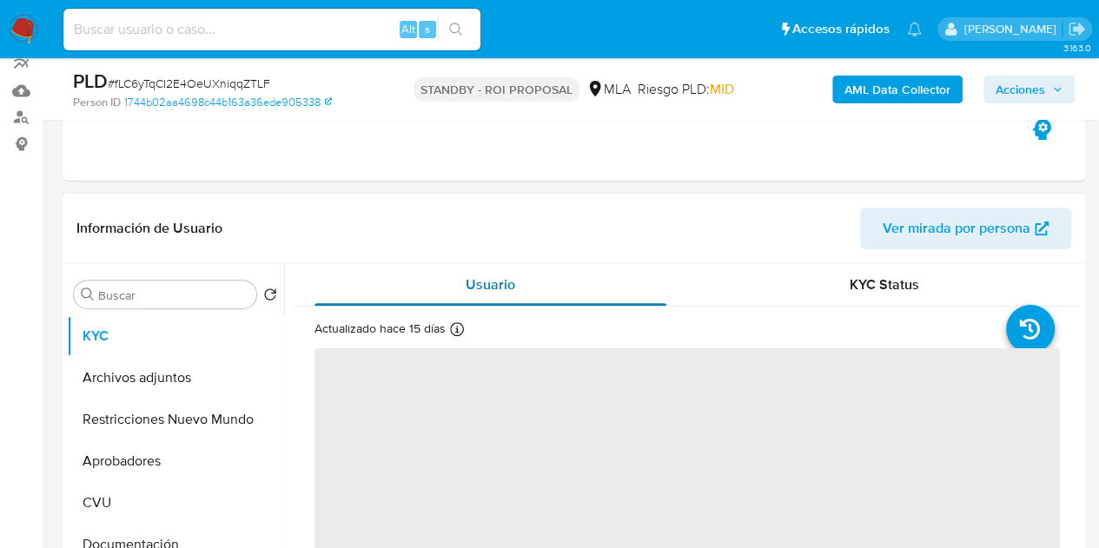
select select "10"
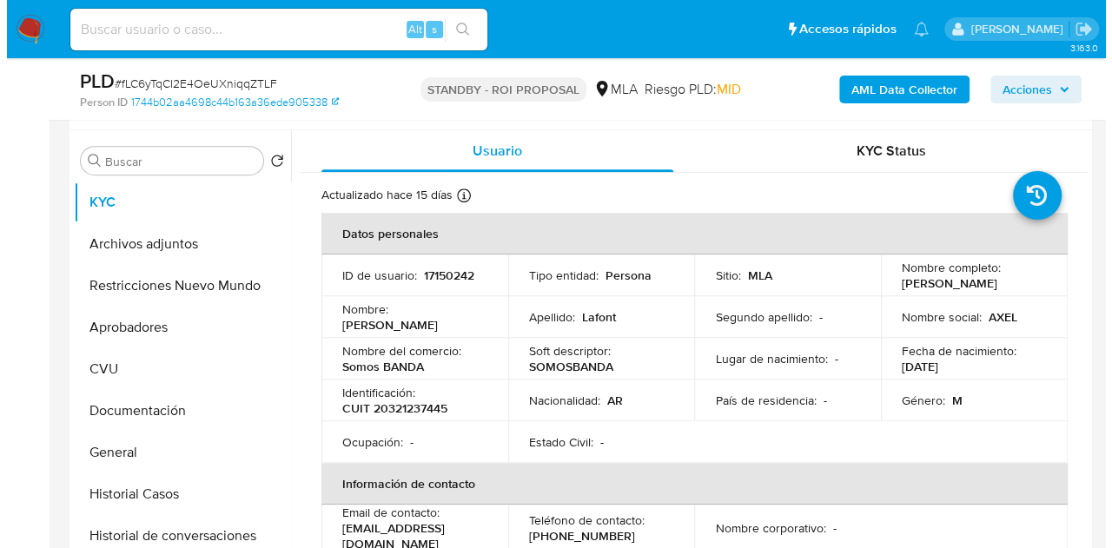
scroll to position [315, 0]
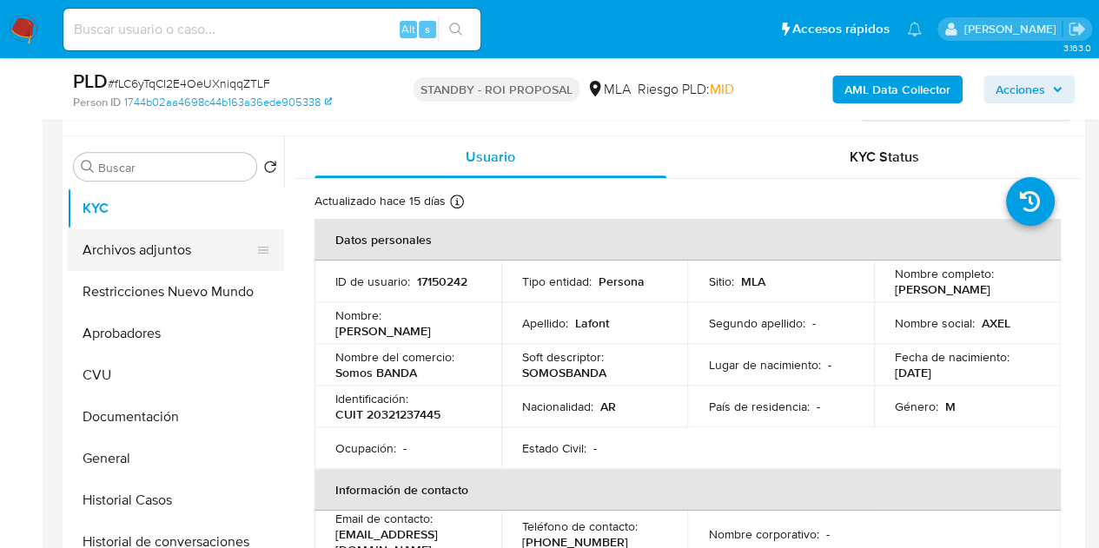
click at [136, 242] on button "Archivos adjuntos" at bounding box center [168, 250] width 203 height 42
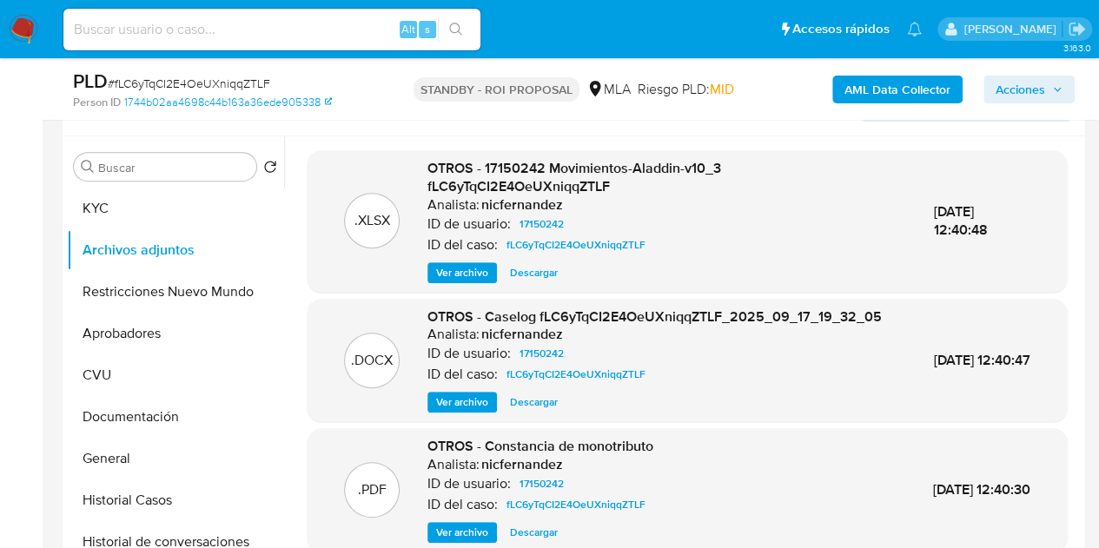
click at [471, 411] on span "Ver archivo" at bounding box center [462, 402] width 52 height 17
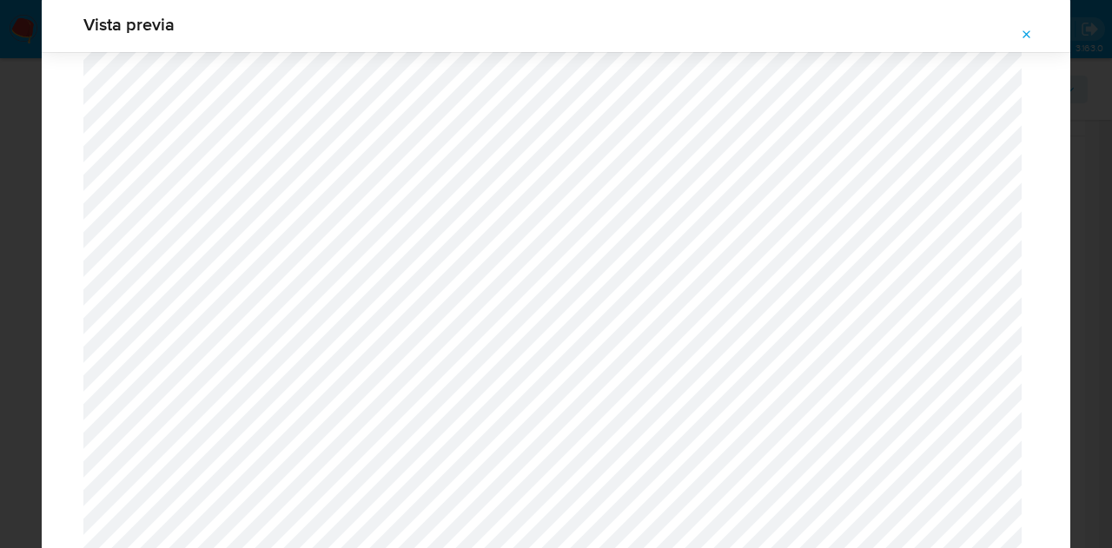
scroll to position [0, 0]
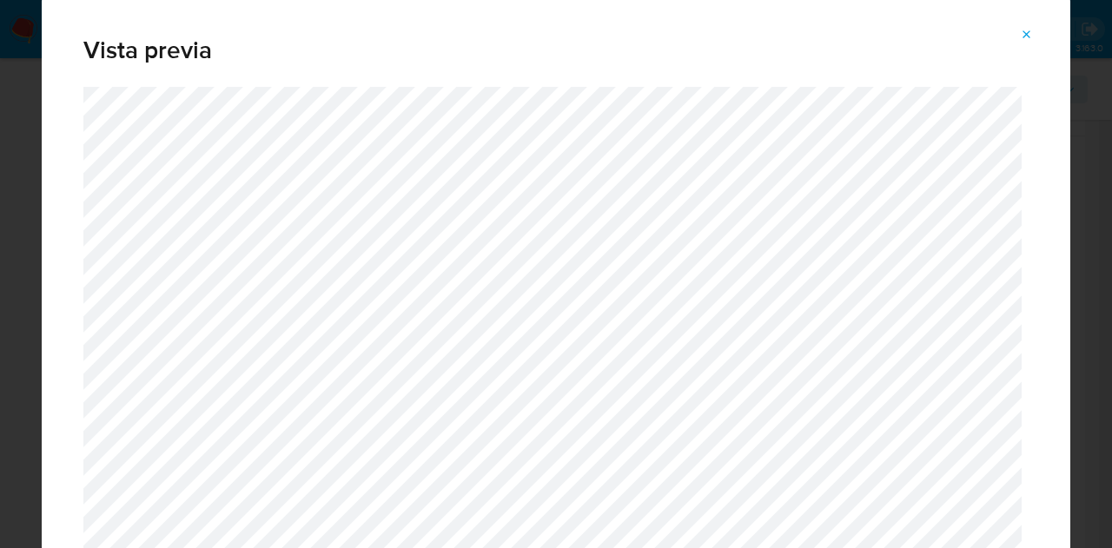
click at [1035, 23] on button "Attachment preview" at bounding box center [1027, 35] width 38 height 28
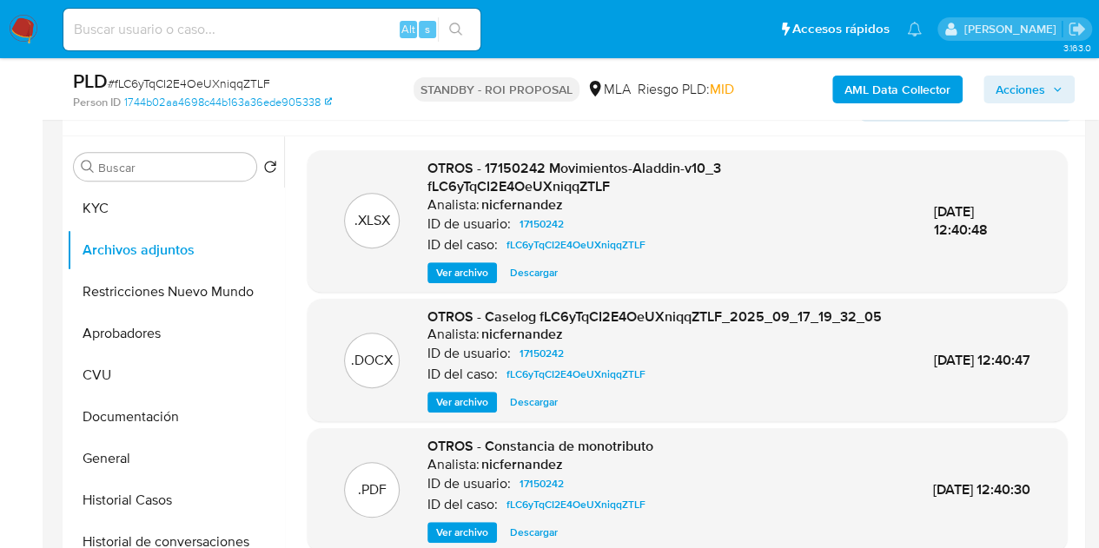
click at [456, 422] on div ".DOCX OTROS - Caselog fLC6yTqCI2E4OeUXniqqZTLF_2025_09_17_19_32_05 Analista: ni…" at bounding box center [688, 360] width 760 height 123
click at [457, 411] on span "Ver archivo" at bounding box center [462, 402] width 52 height 17
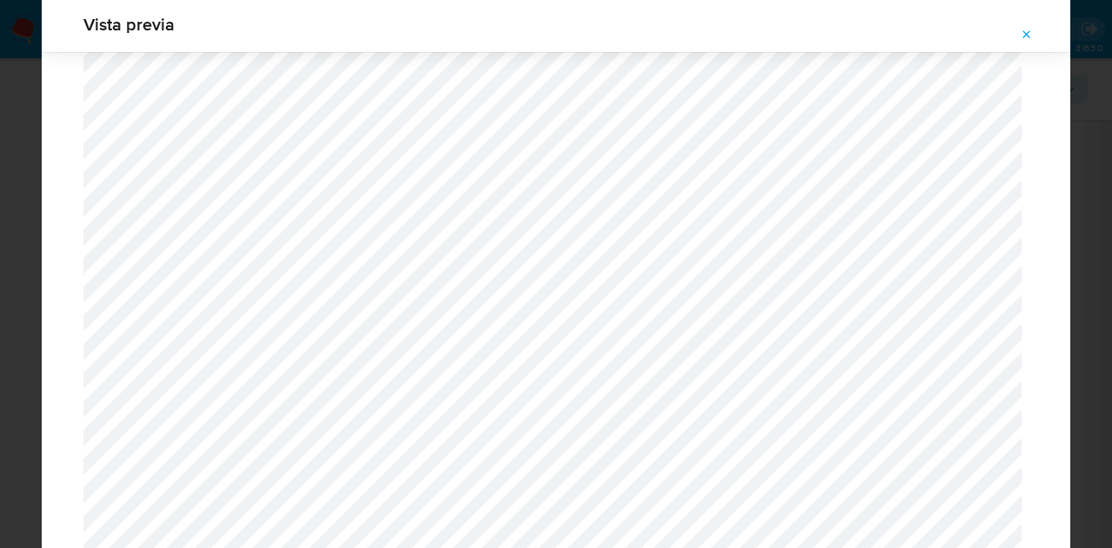
scroll to position [2136, 0]
click at [1023, 36] on icon "Attachment preview" at bounding box center [1027, 35] width 14 height 14
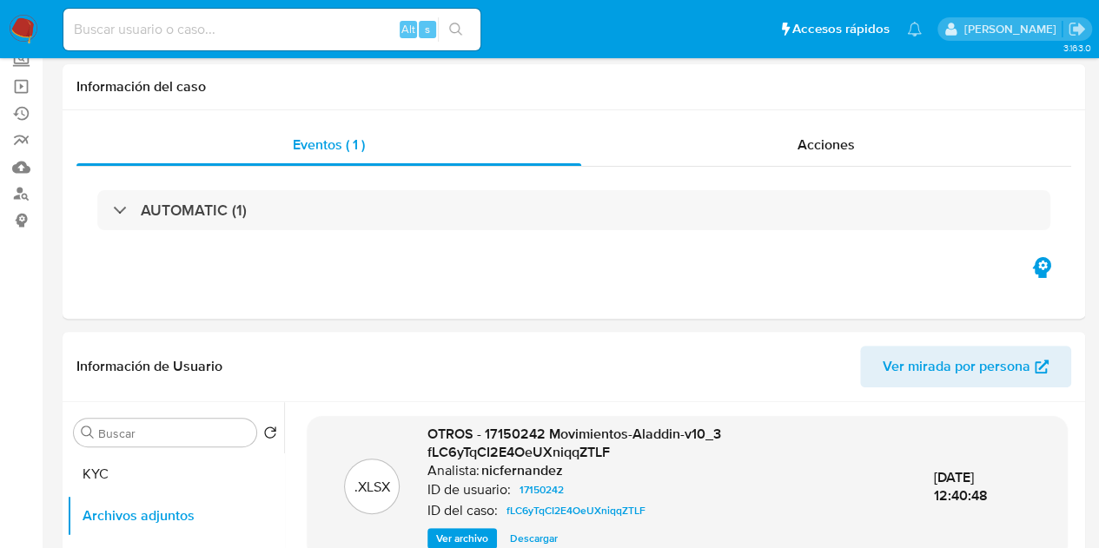
scroll to position [0, 0]
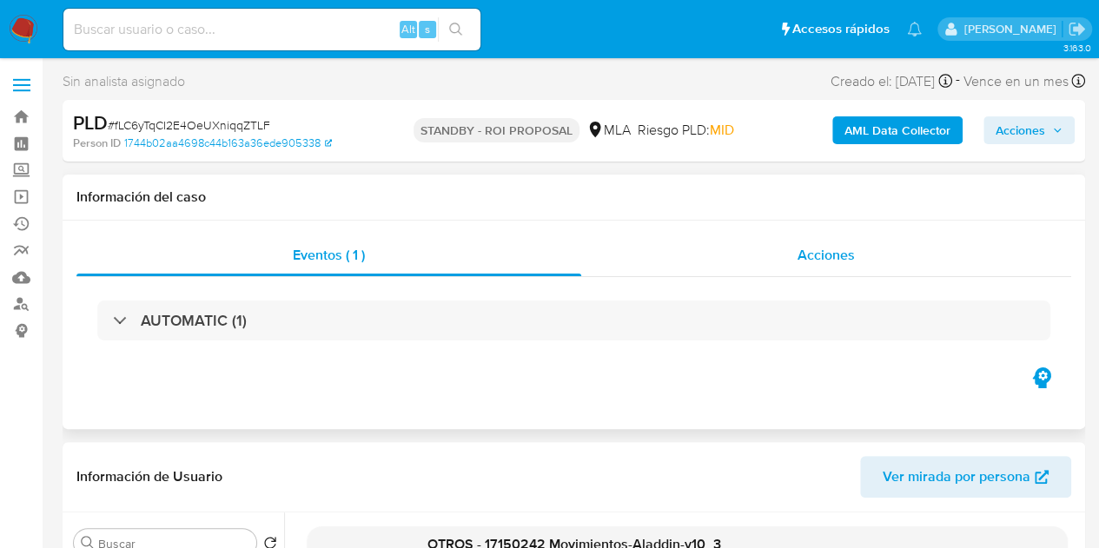
click at [866, 262] on div "Acciones" at bounding box center [826, 256] width 490 height 42
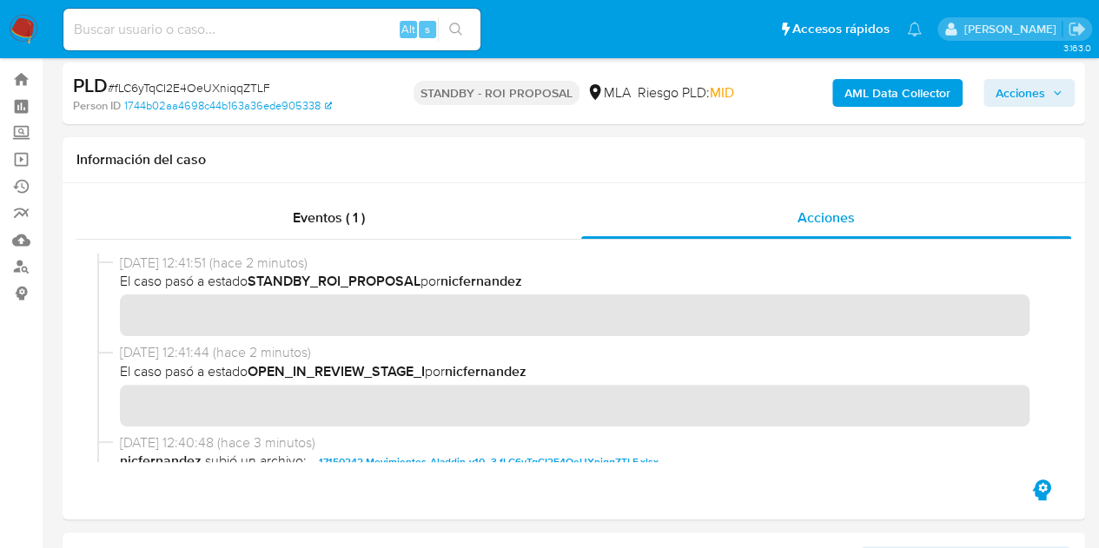
scroll to position [41, 0]
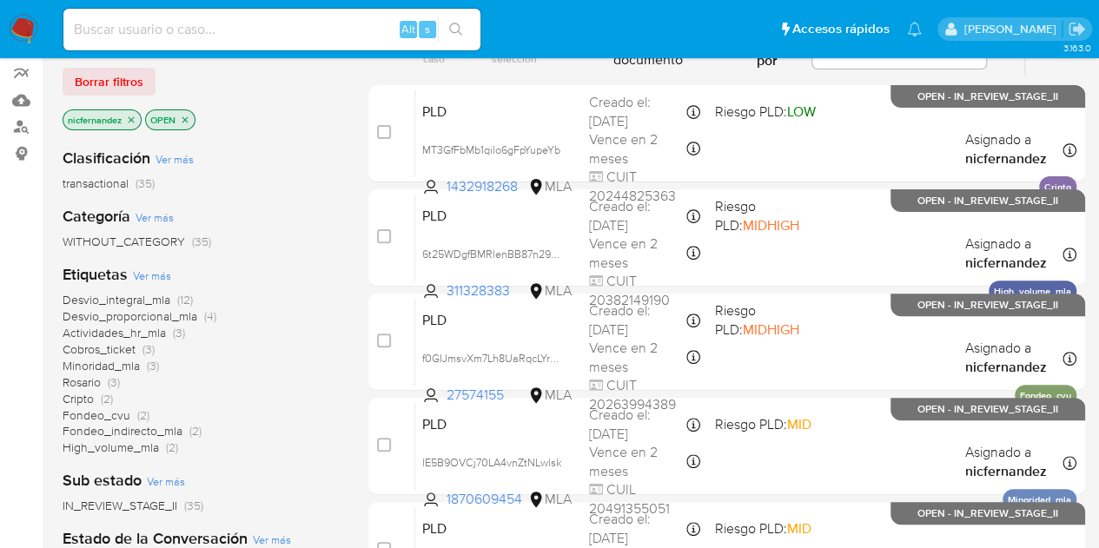
scroll to position [37, 0]
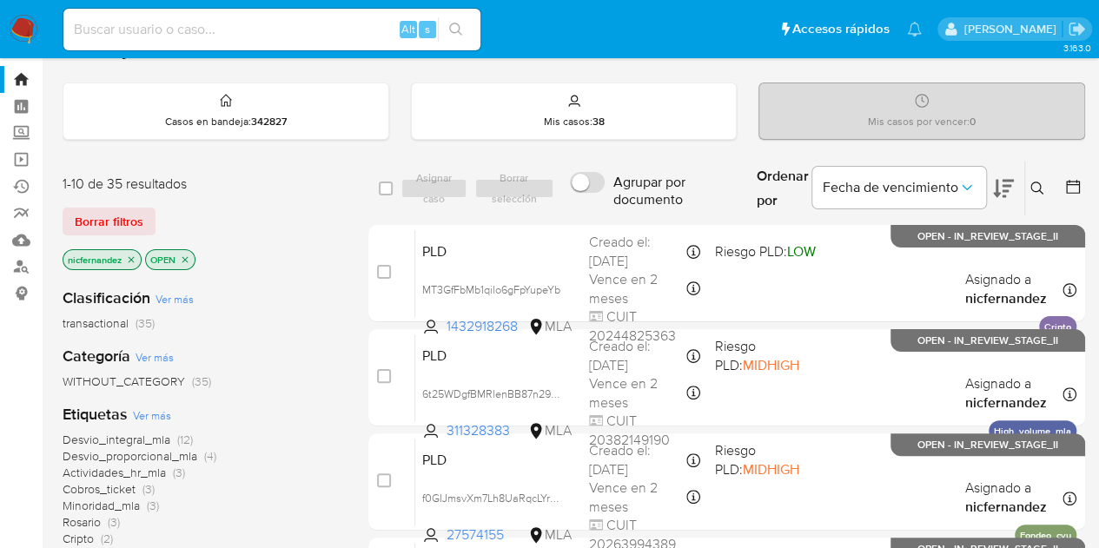
click at [275, 208] on div "Borrar filtros" at bounding box center [202, 222] width 278 height 28
